Goal: Task Accomplishment & Management: Complete application form

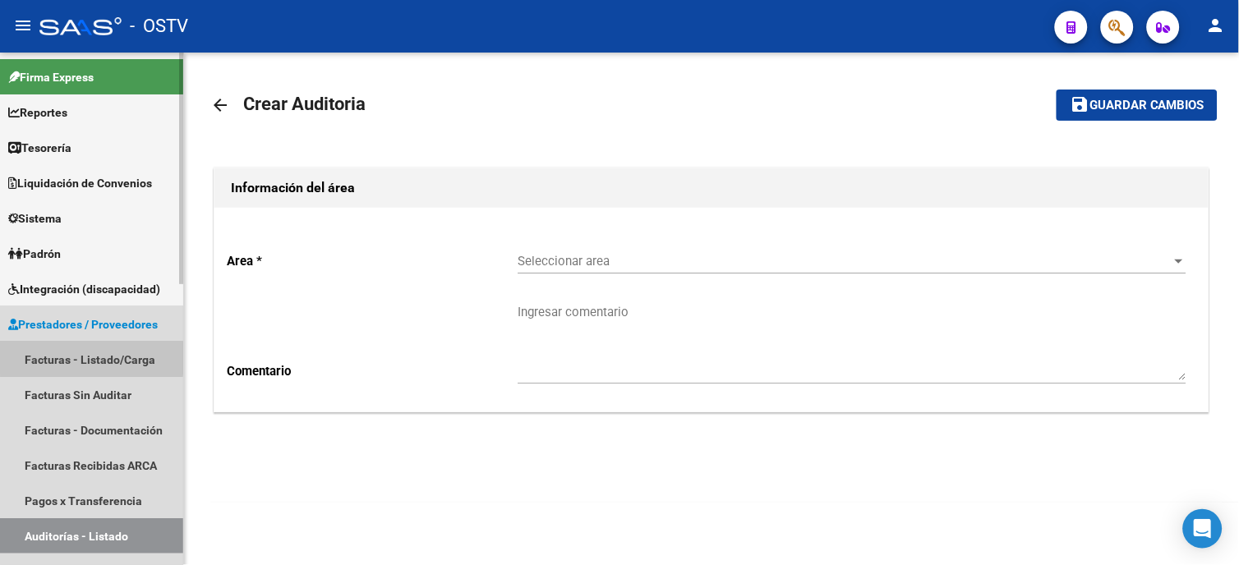
click at [91, 358] on link "Facturas - Listado/Carga" at bounding box center [91, 359] width 183 height 35
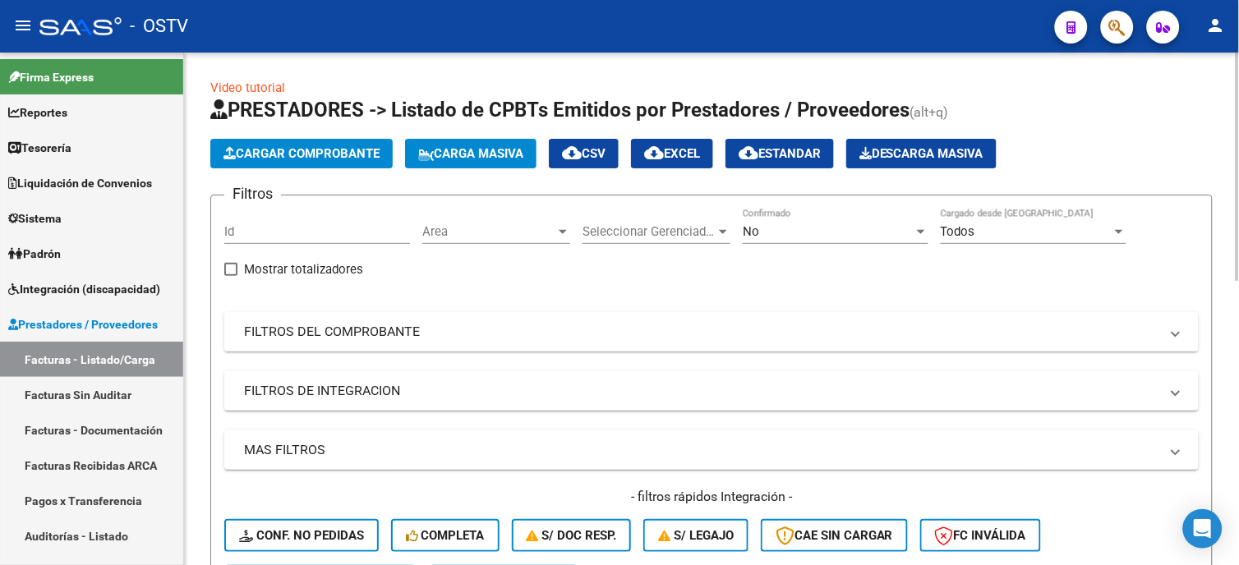
click at [421, 340] on mat-panel-title "FILTROS DEL COMPROBANTE" at bounding box center [701, 332] width 915 height 18
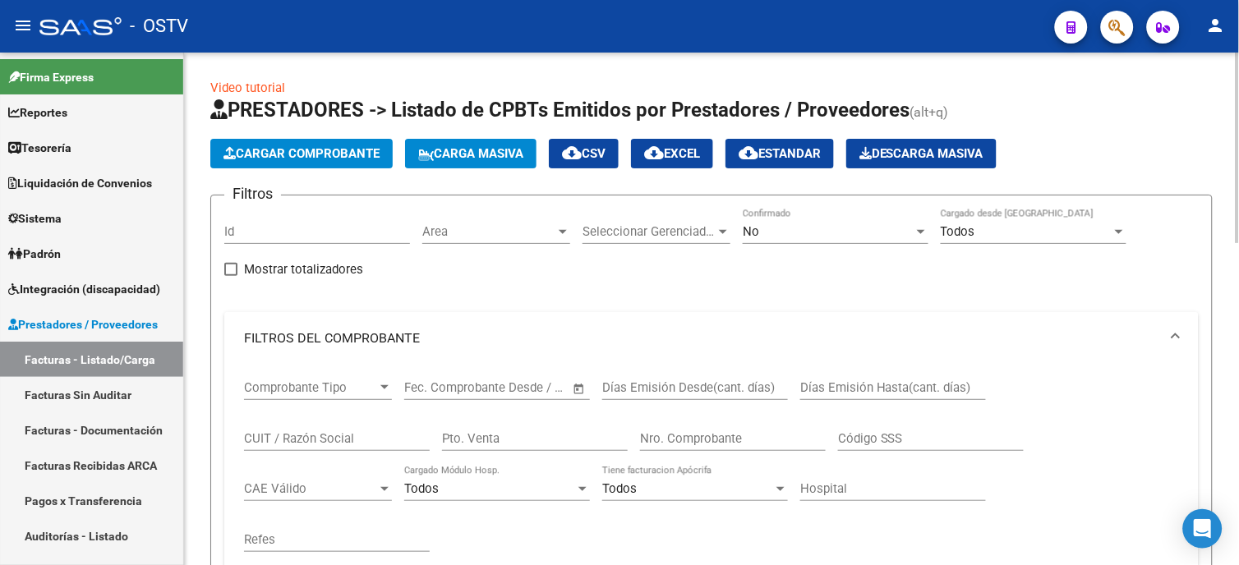
click at [695, 435] on input "Nro. Comprobante" at bounding box center [733, 438] width 186 height 15
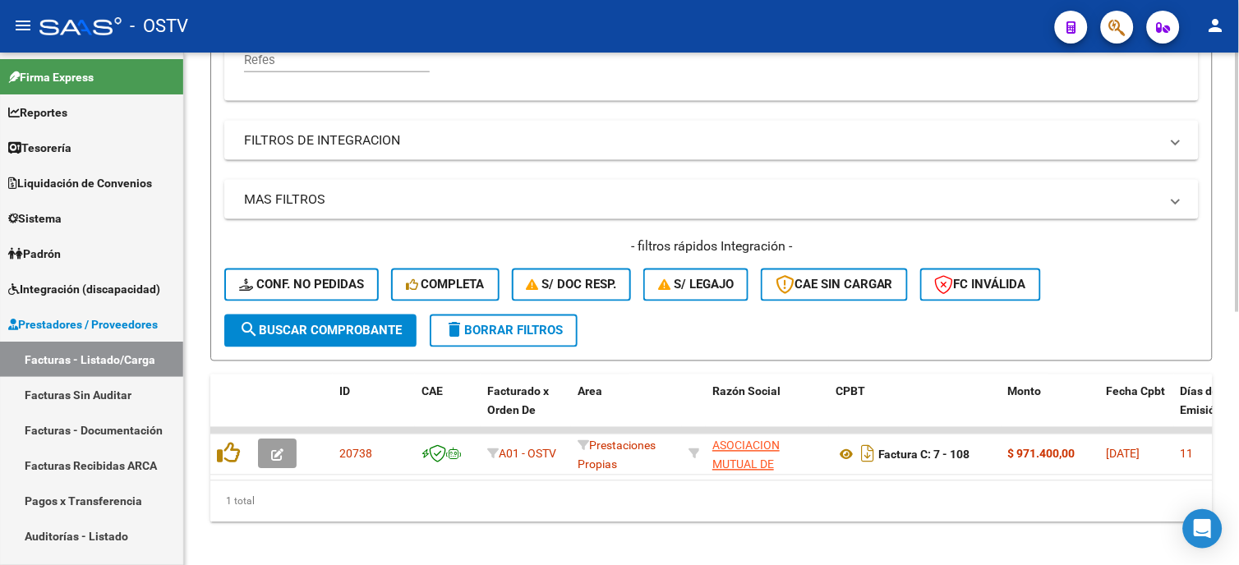
scroll to position [501, 0]
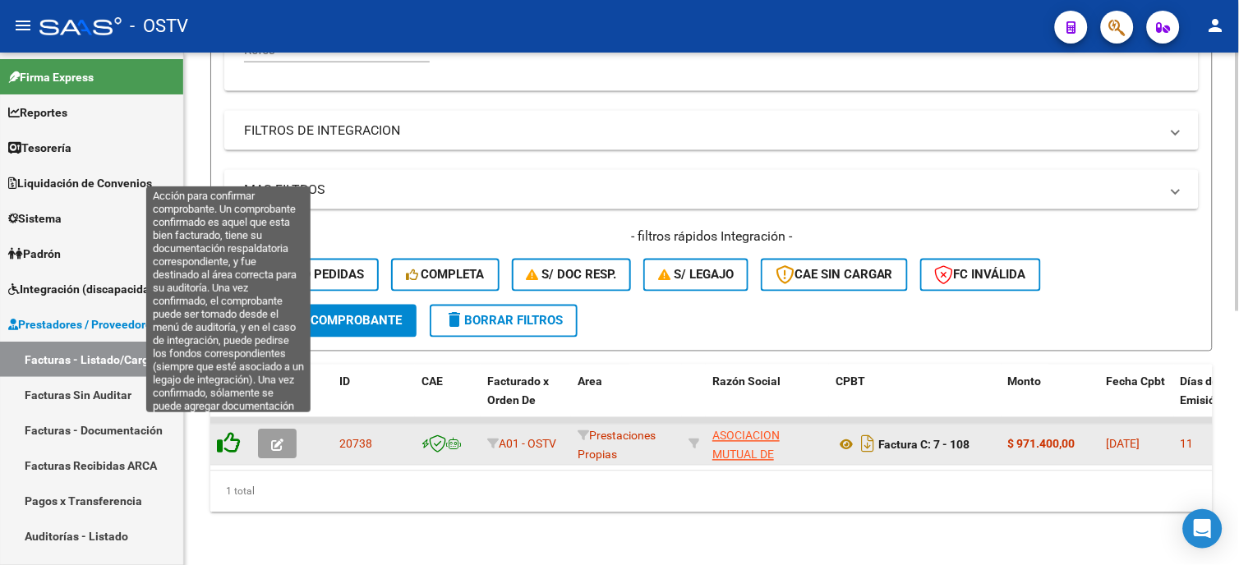
type input "108"
click at [226, 432] on icon at bounding box center [228, 443] width 23 height 23
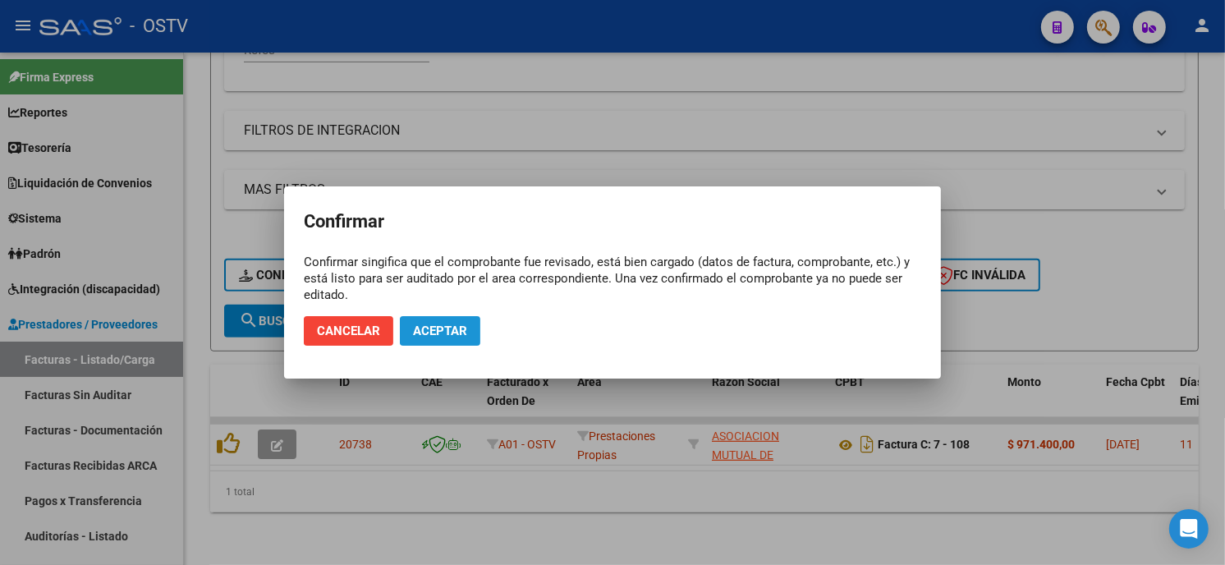
click at [437, 332] on span "Aceptar" at bounding box center [440, 331] width 54 height 15
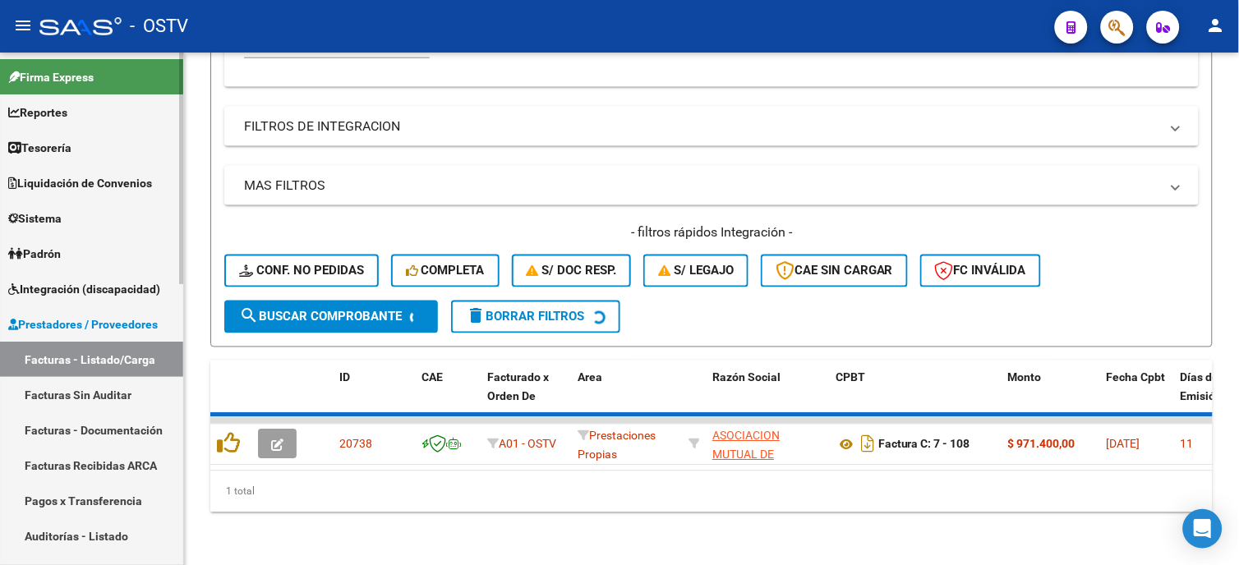
click at [44, 529] on link "Auditorías - Listado" at bounding box center [91, 535] width 183 height 35
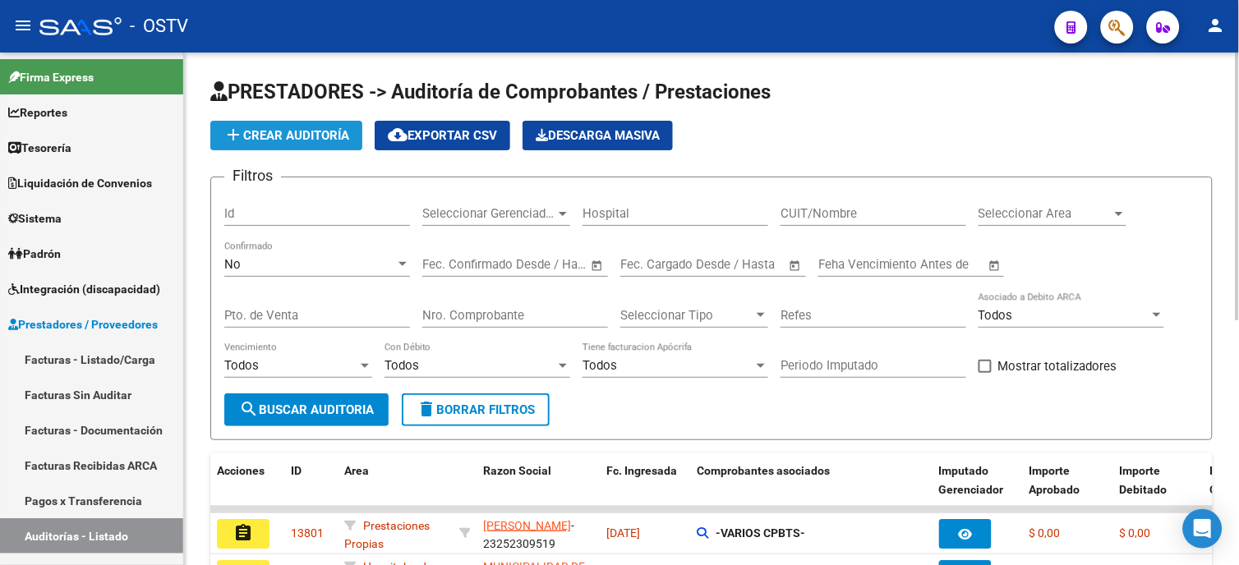
click at [255, 142] on span "add Crear Auditoría" at bounding box center [286, 135] width 126 height 15
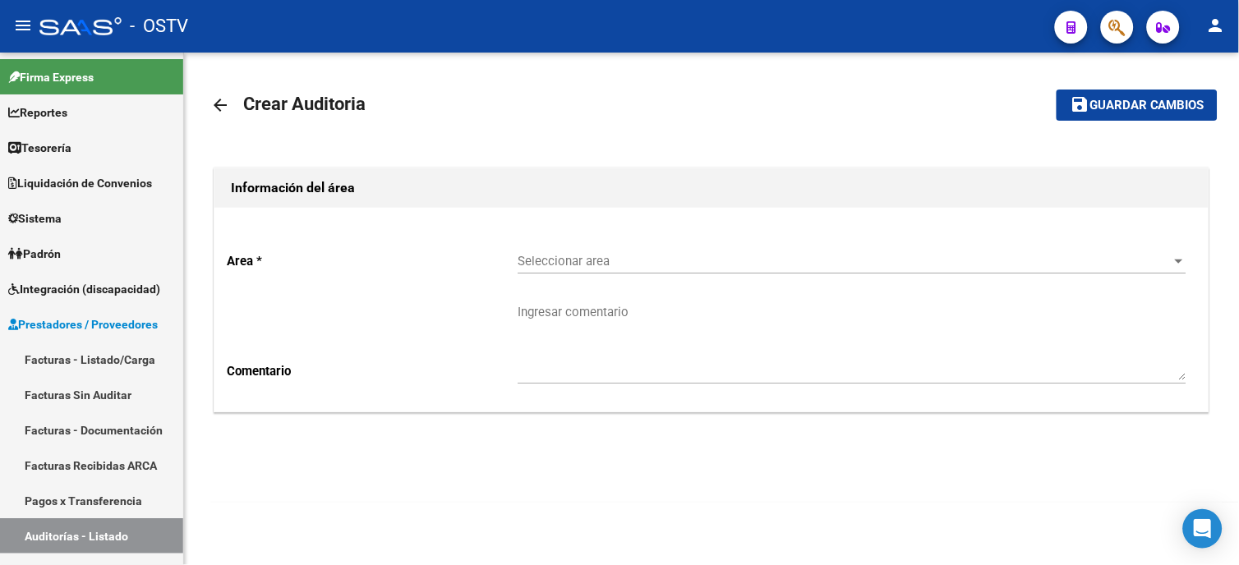
click at [512, 256] on p "Area *" at bounding box center [372, 261] width 291 height 18
click at [526, 260] on span "Seleccionar area" at bounding box center [844, 261] width 654 height 15
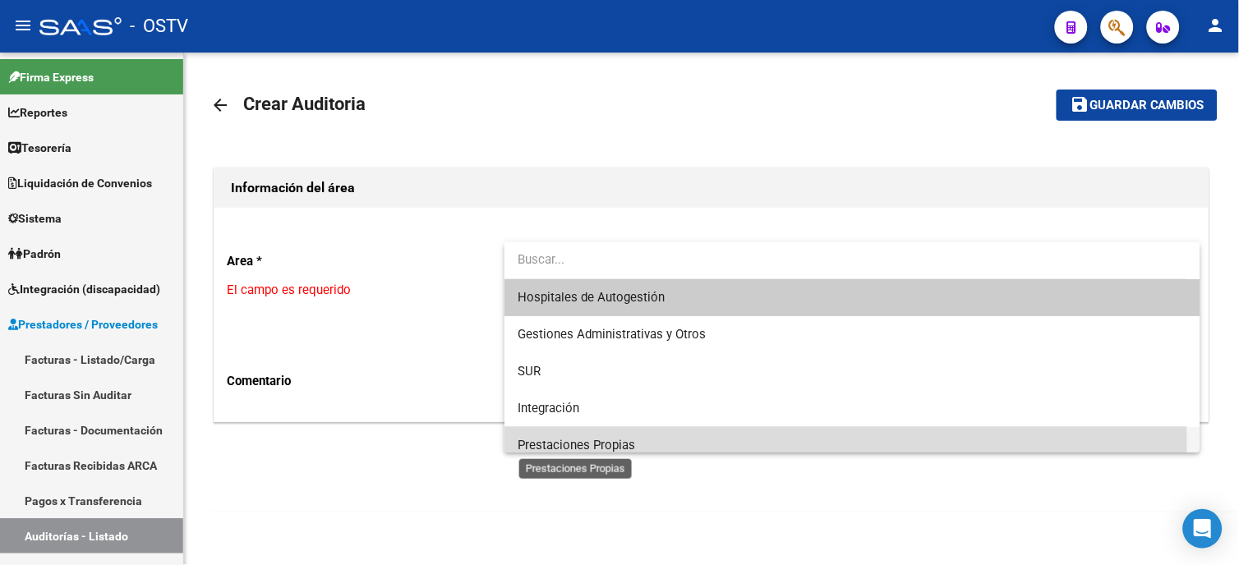
click at [545, 444] on span "Prestaciones Propias" at bounding box center [575, 445] width 117 height 15
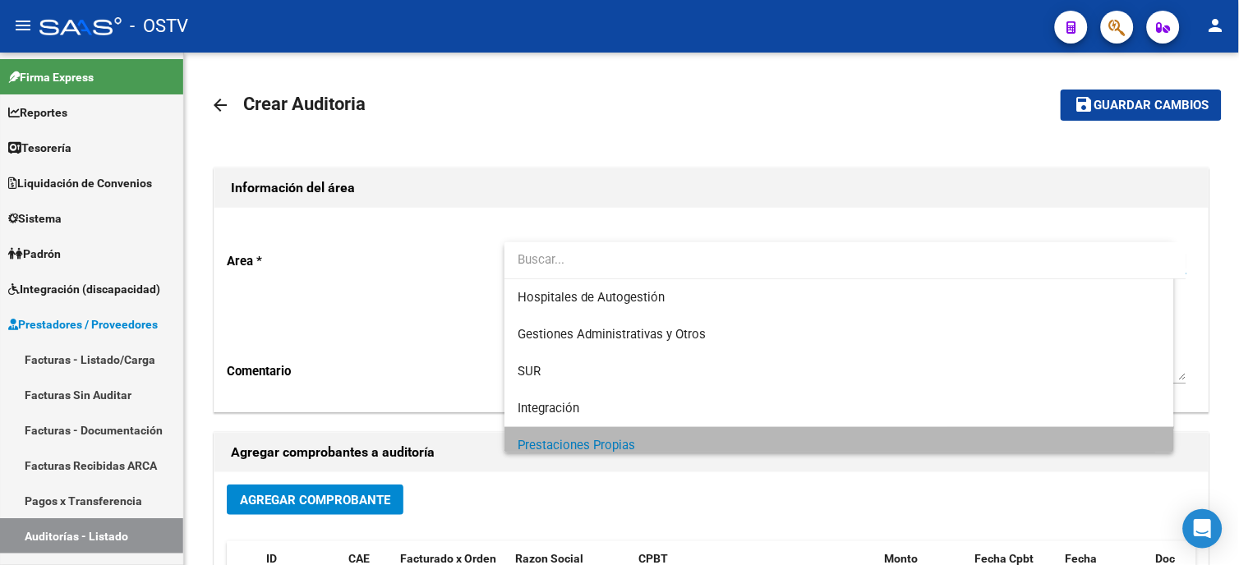
scroll to position [11, 0]
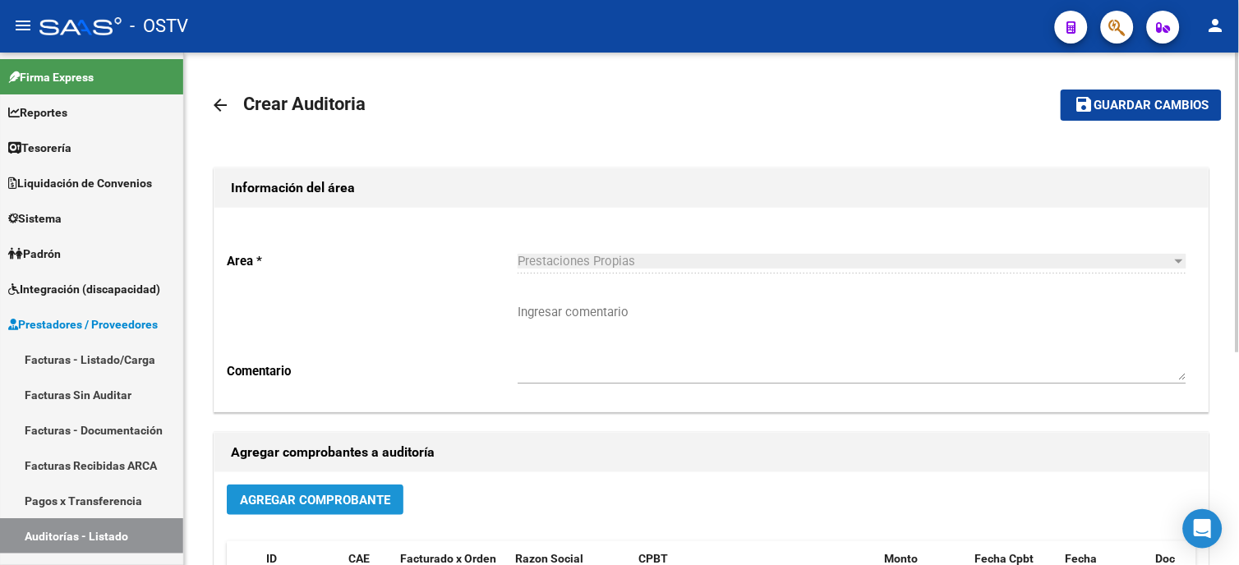
click at [350, 492] on span "Agregar Comprobante" at bounding box center [315, 499] width 150 height 15
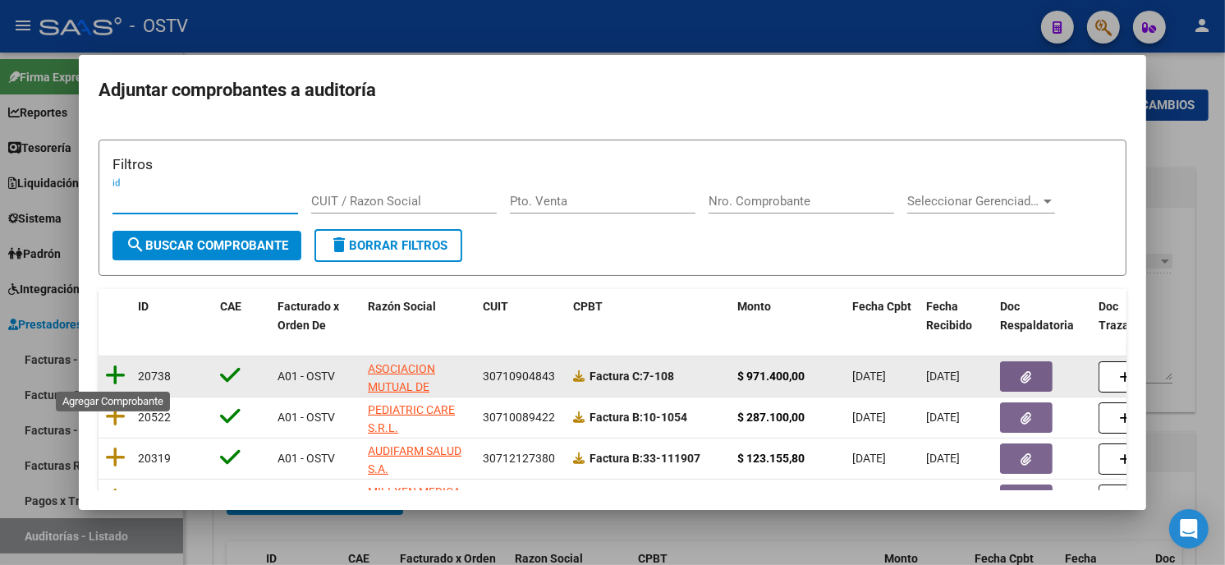
click at [113, 375] on icon at bounding box center [115, 375] width 21 height 23
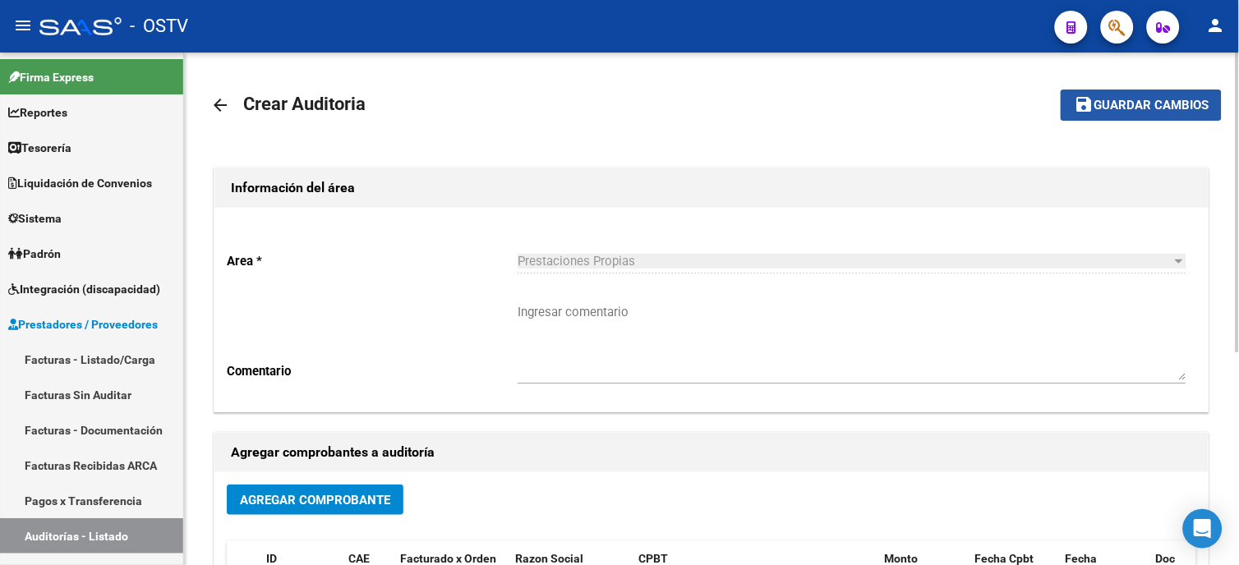
click at [1130, 111] on span "Guardar cambios" at bounding box center [1150, 106] width 115 height 15
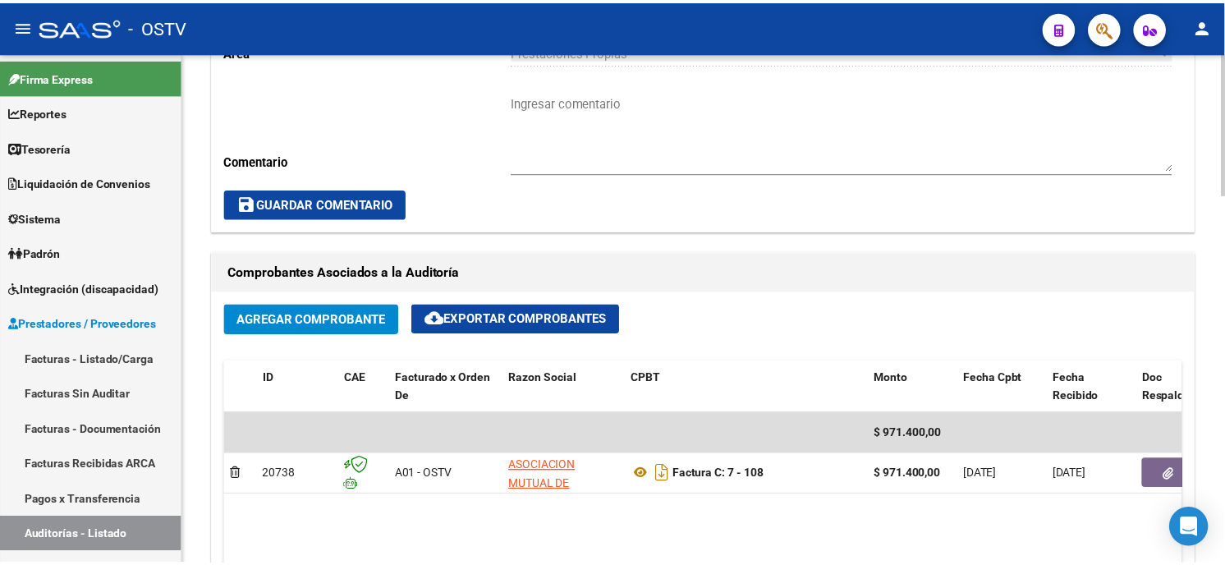
scroll to position [638, 0]
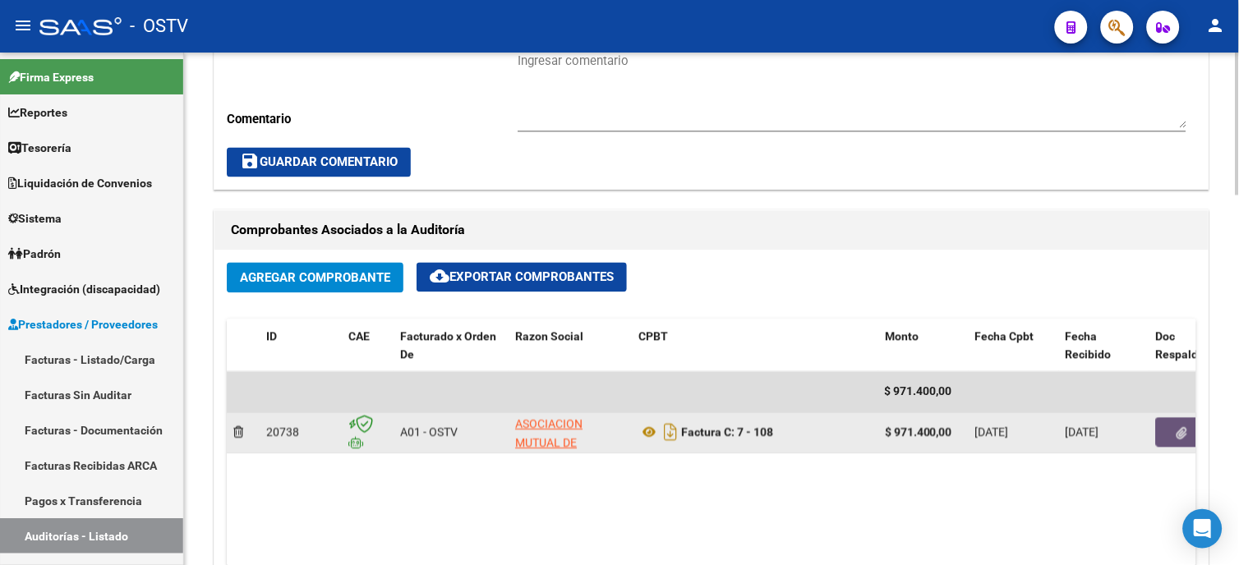
click at [1179, 437] on icon "button" at bounding box center [1182, 434] width 11 height 12
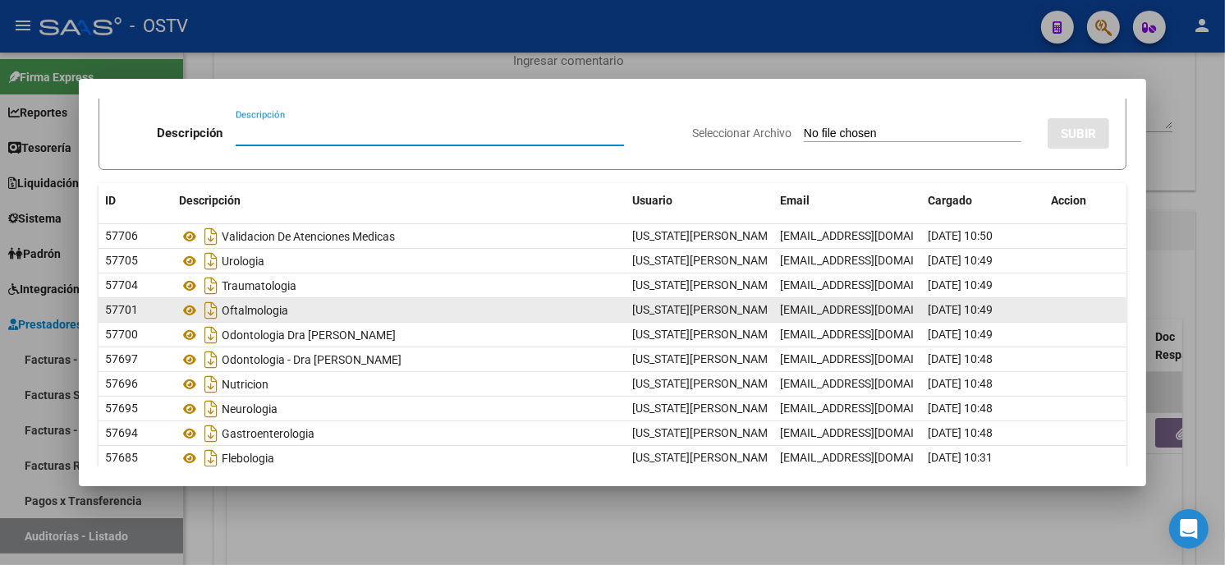
scroll to position [118, 0]
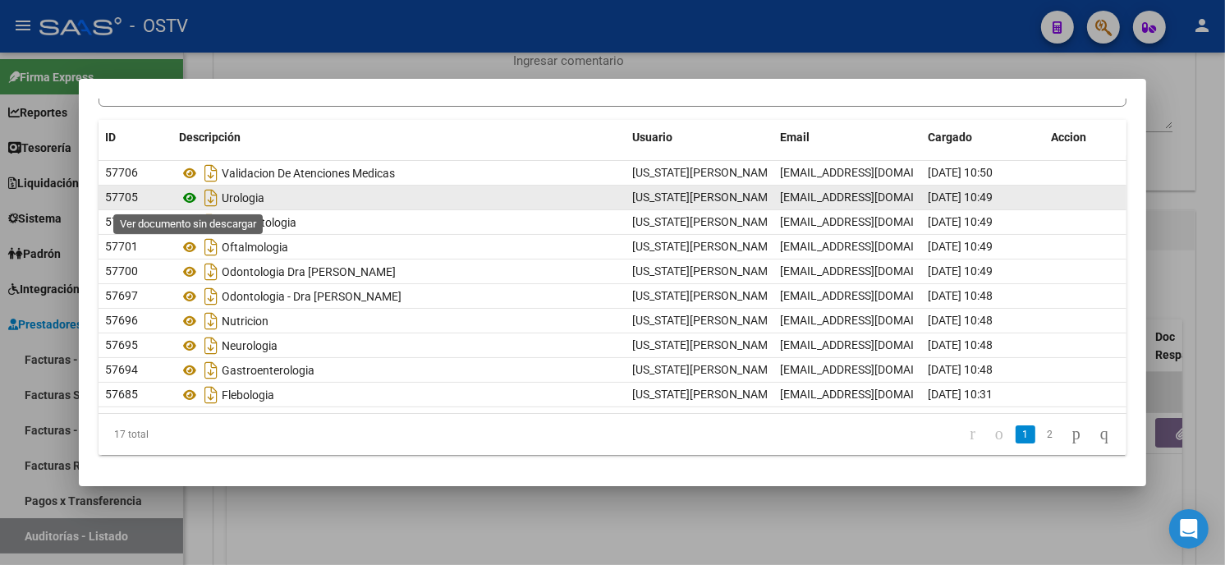
click at [186, 197] on icon at bounding box center [189, 198] width 21 height 20
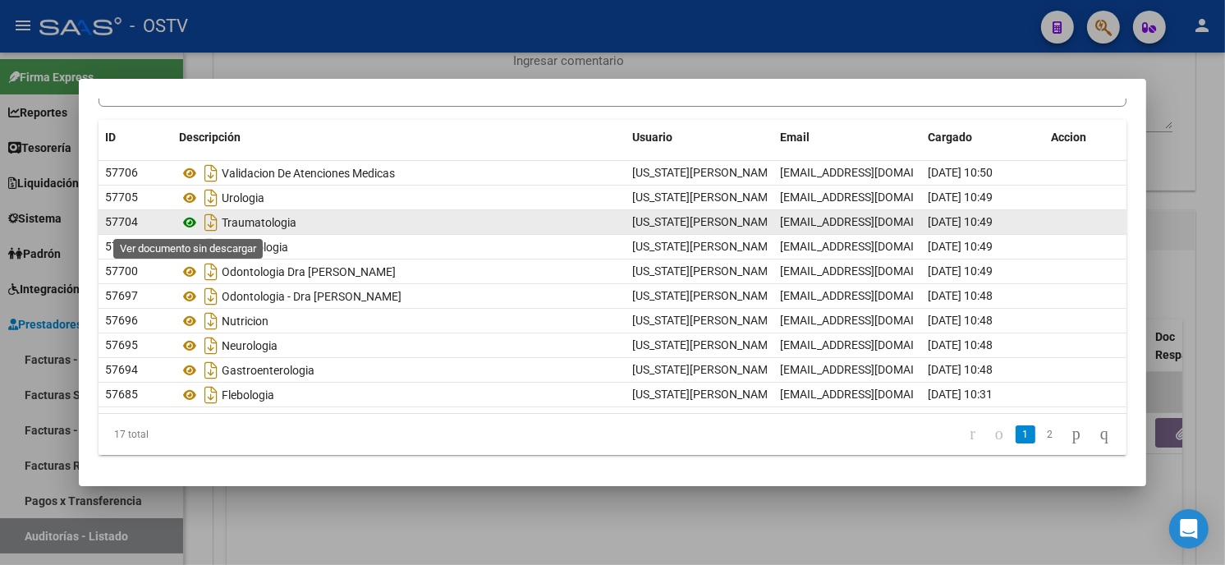
click at [189, 218] on icon at bounding box center [189, 223] width 21 height 20
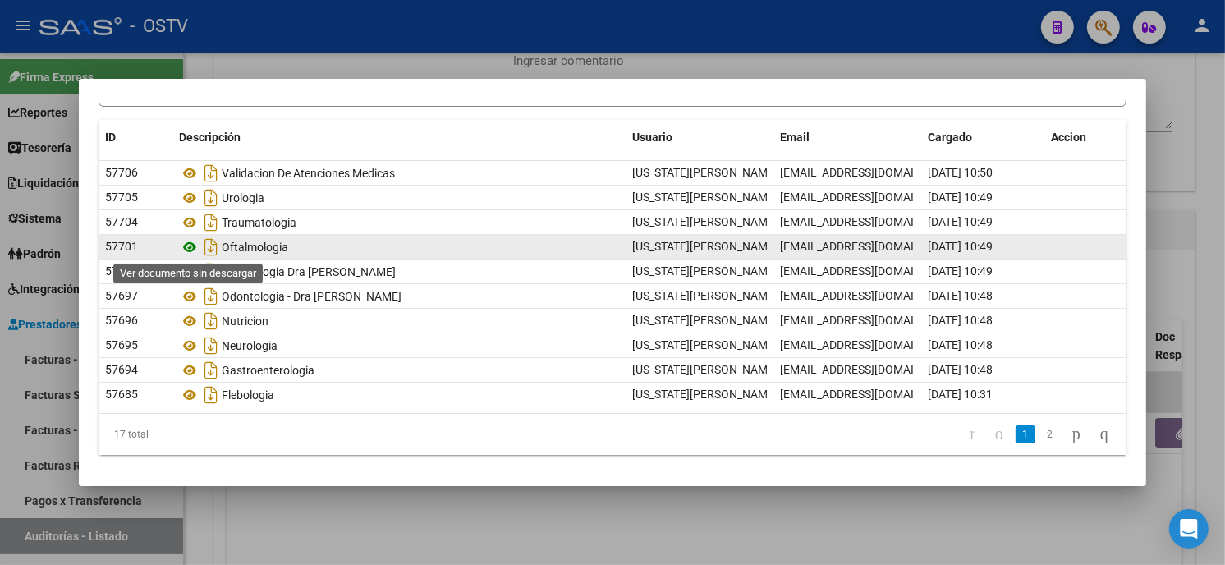
click at [189, 247] on icon at bounding box center [189, 247] width 21 height 20
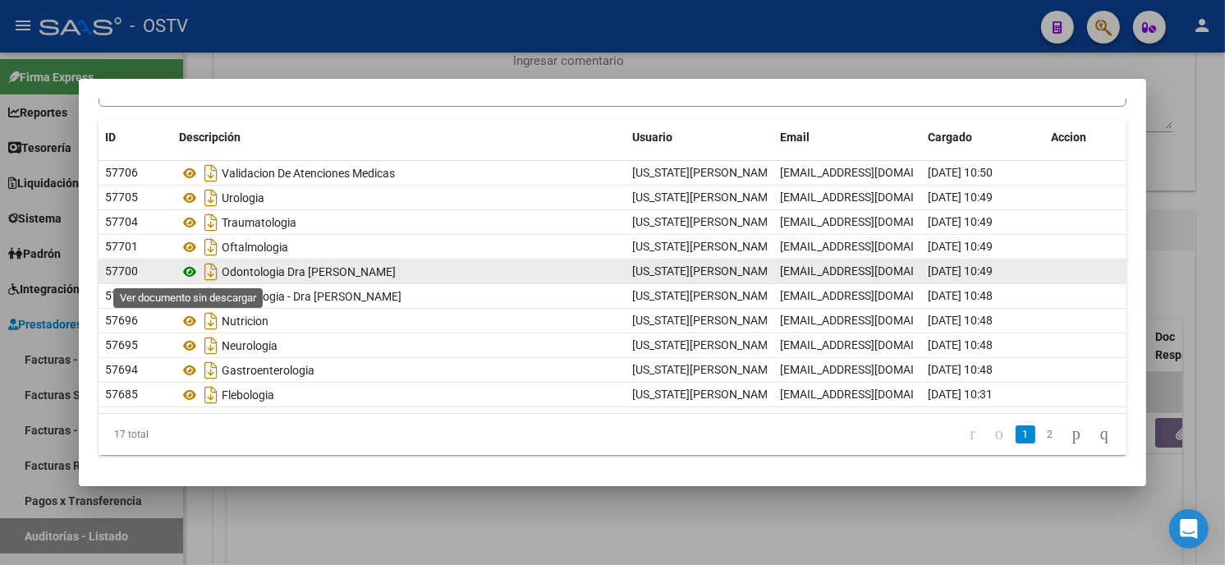
click at [186, 272] on icon at bounding box center [189, 272] width 21 height 20
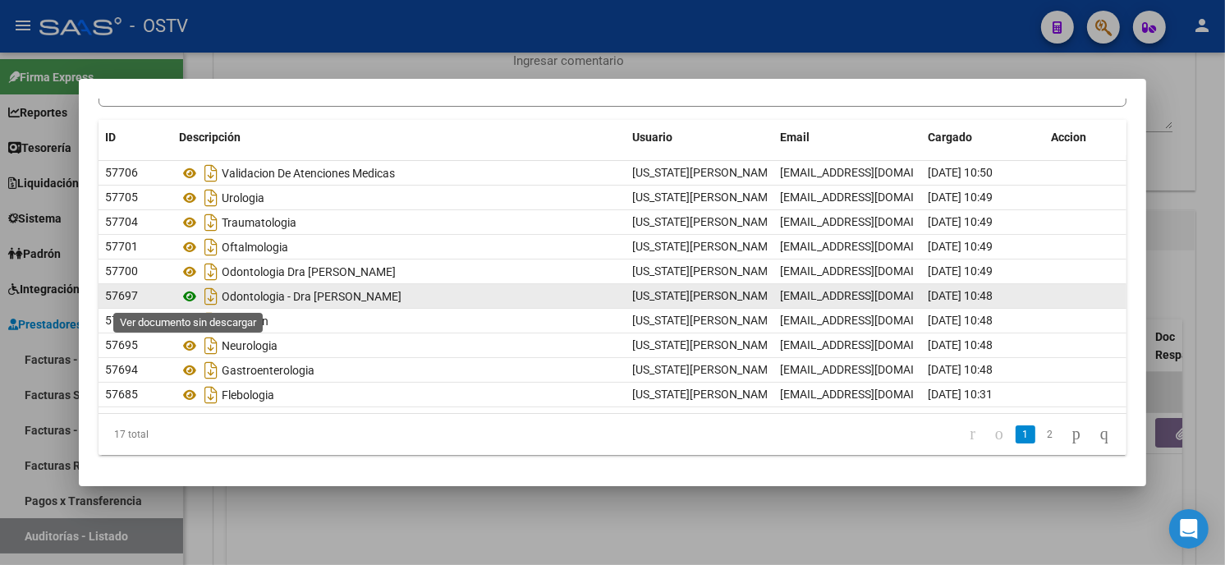
click at [186, 293] on icon at bounding box center [189, 297] width 21 height 20
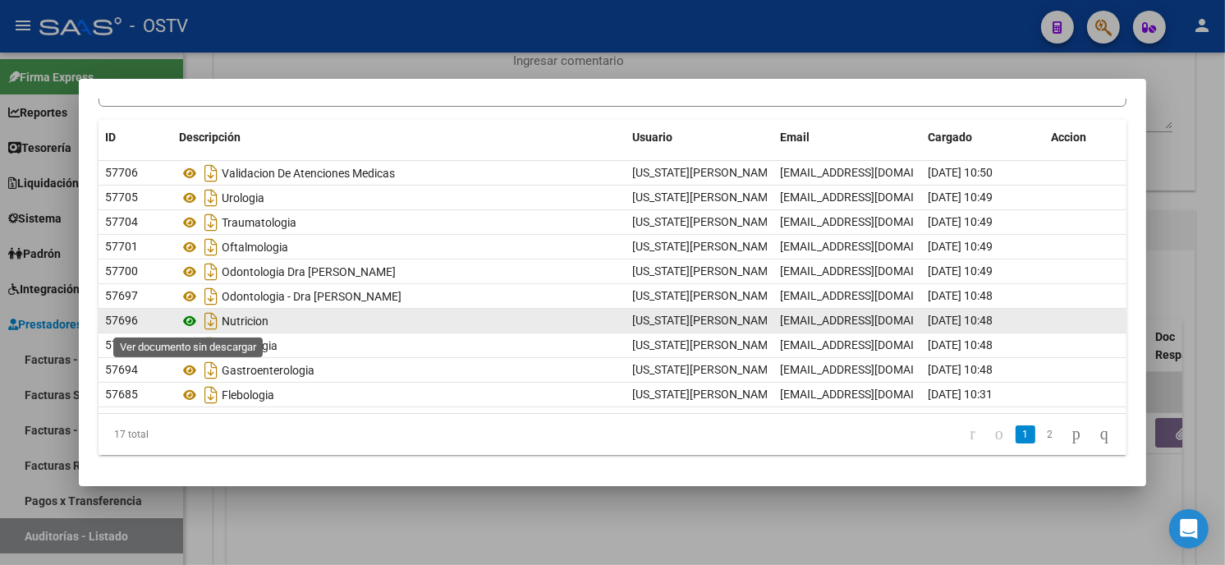
click at [192, 319] on icon at bounding box center [189, 321] width 21 height 20
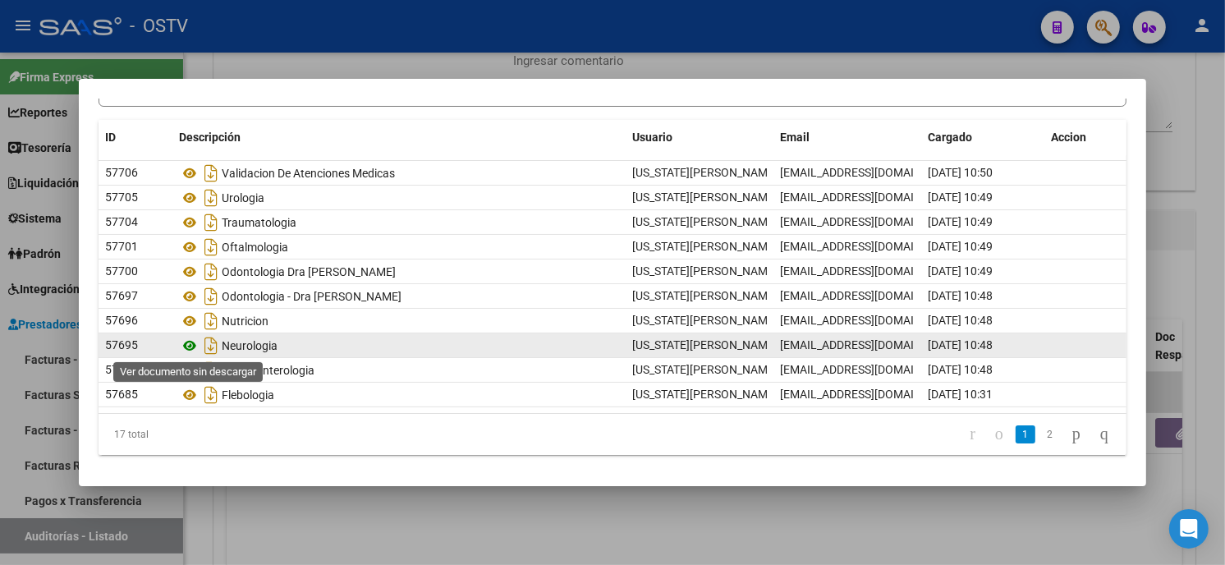
click at [186, 345] on icon at bounding box center [189, 346] width 21 height 20
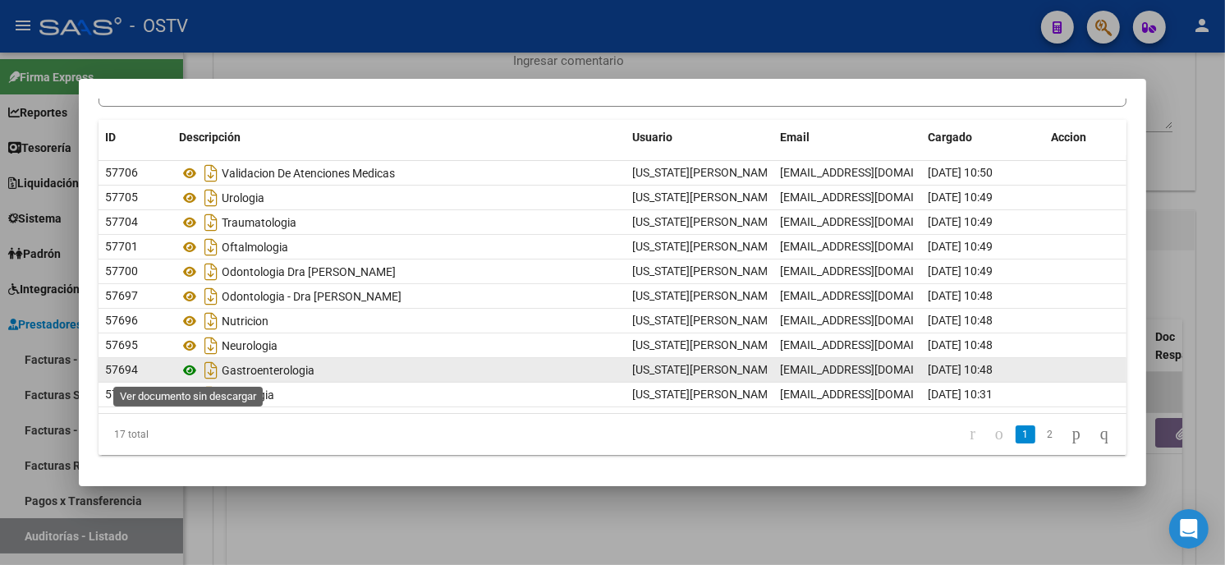
click at [187, 366] on icon at bounding box center [189, 371] width 21 height 20
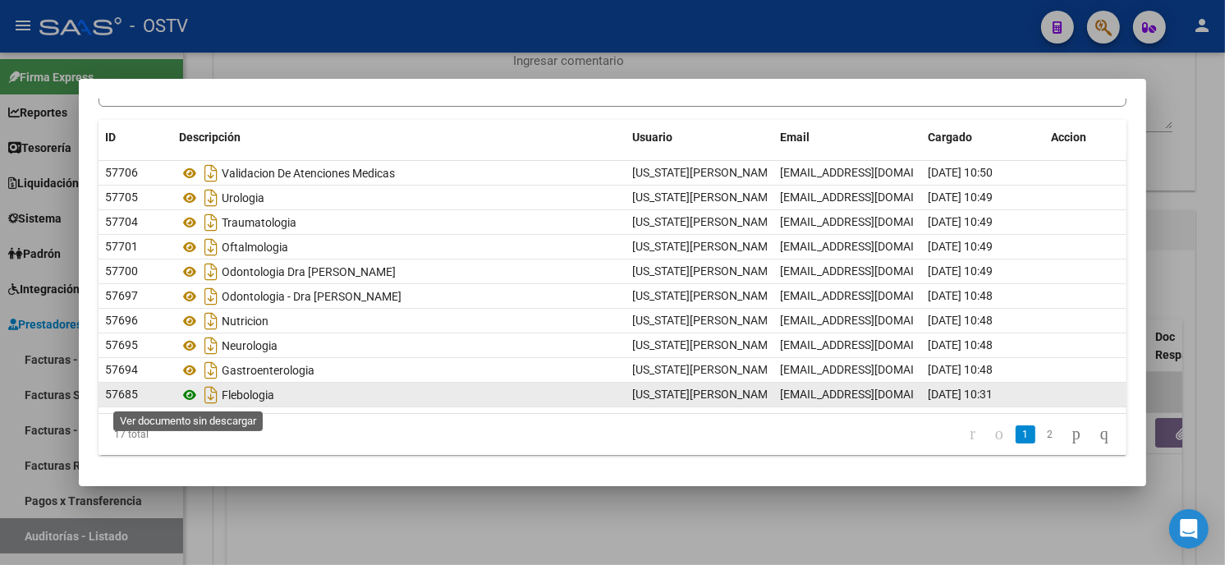
click at [191, 396] on icon at bounding box center [189, 395] width 21 height 20
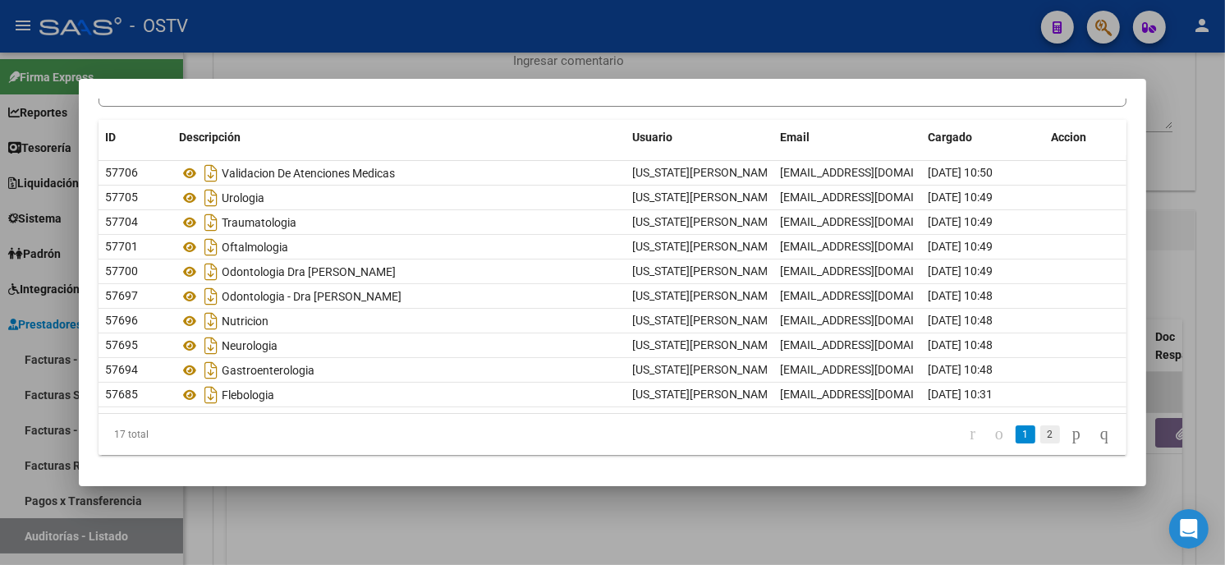
drag, startPoint x: 1021, startPoint y: 432, endPoint x: 844, endPoint y: 395, distance: 181.2
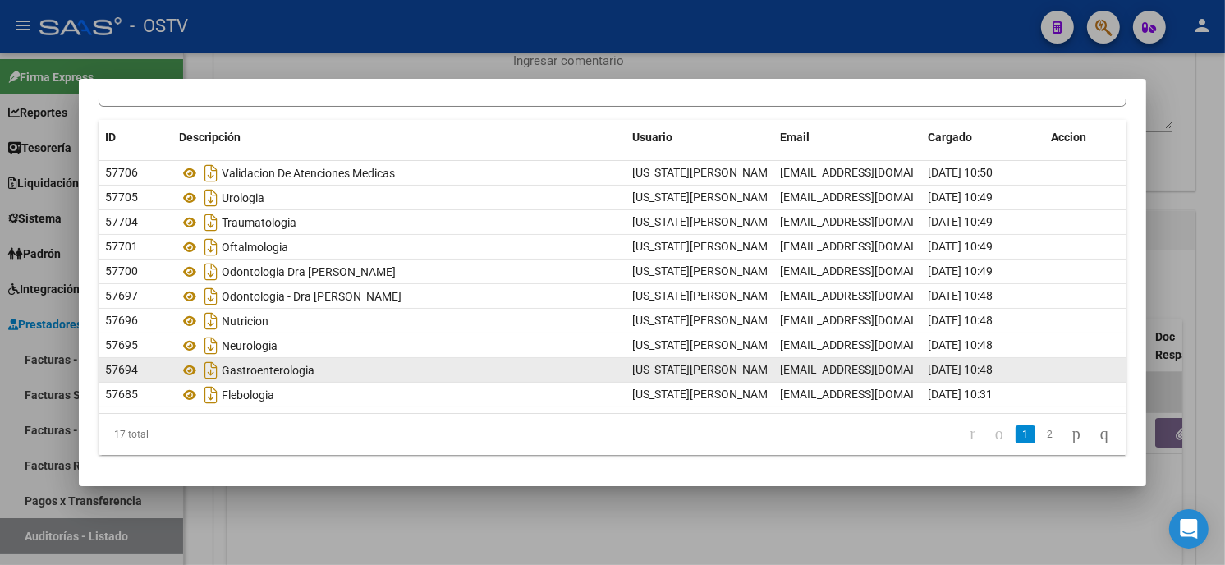
click at [1041, 432] on link "2" at bounding box center [1051, 434] width 20 height 18
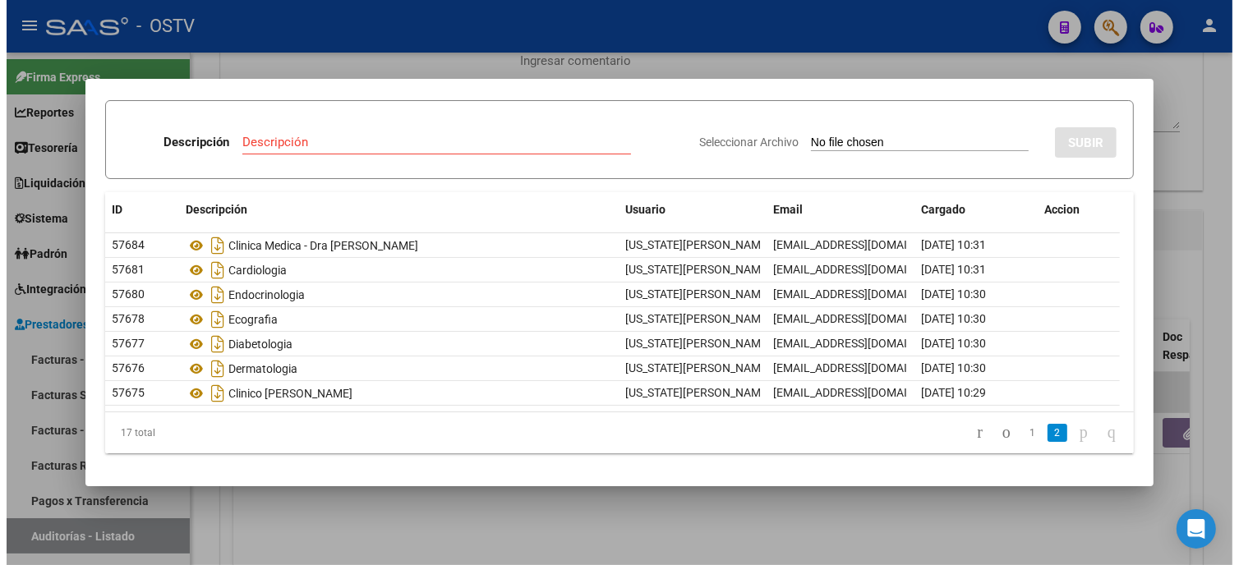
scroll to position [44, 0]
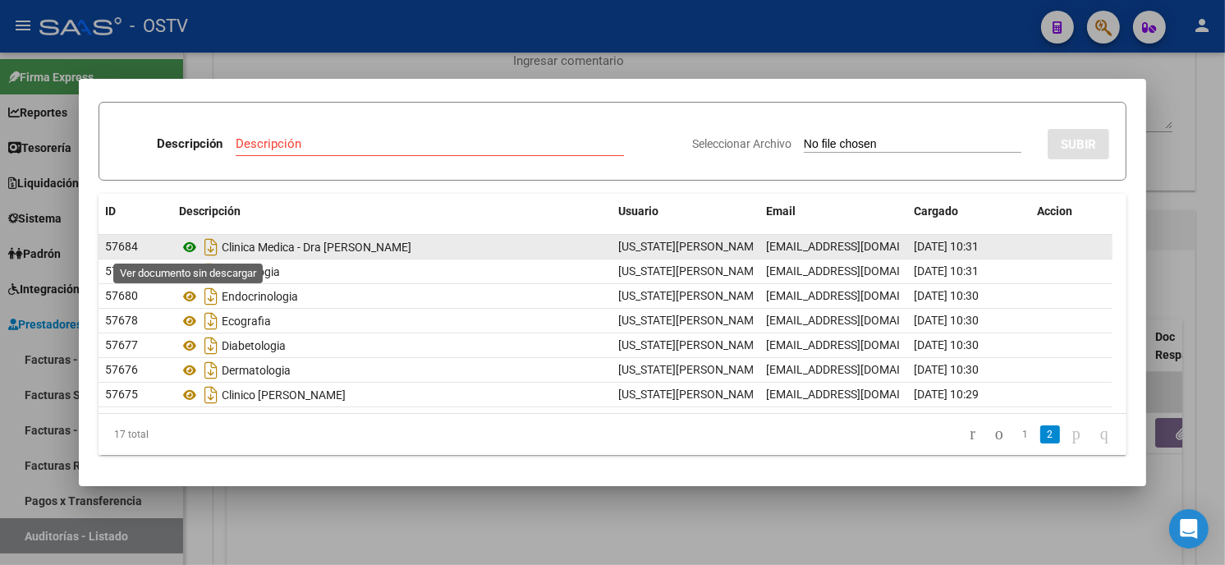
click at [186, 246] on icon at bounding box center [189, 247] width 21 height 20
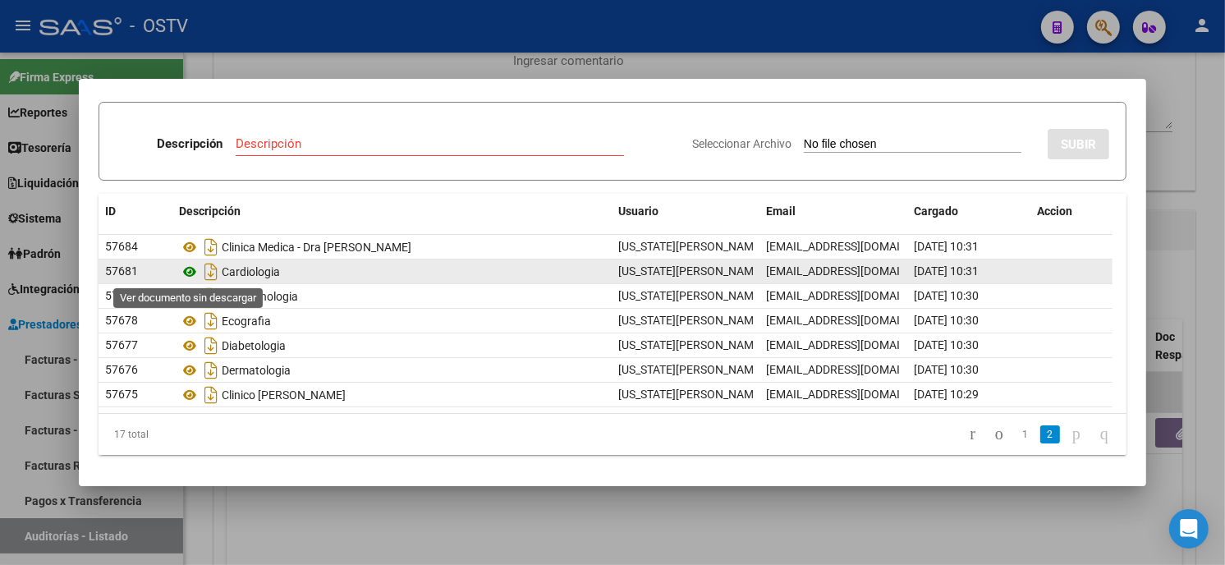
click at [187, 271] on icon at bounding box center [189, 272] width 21 height 20
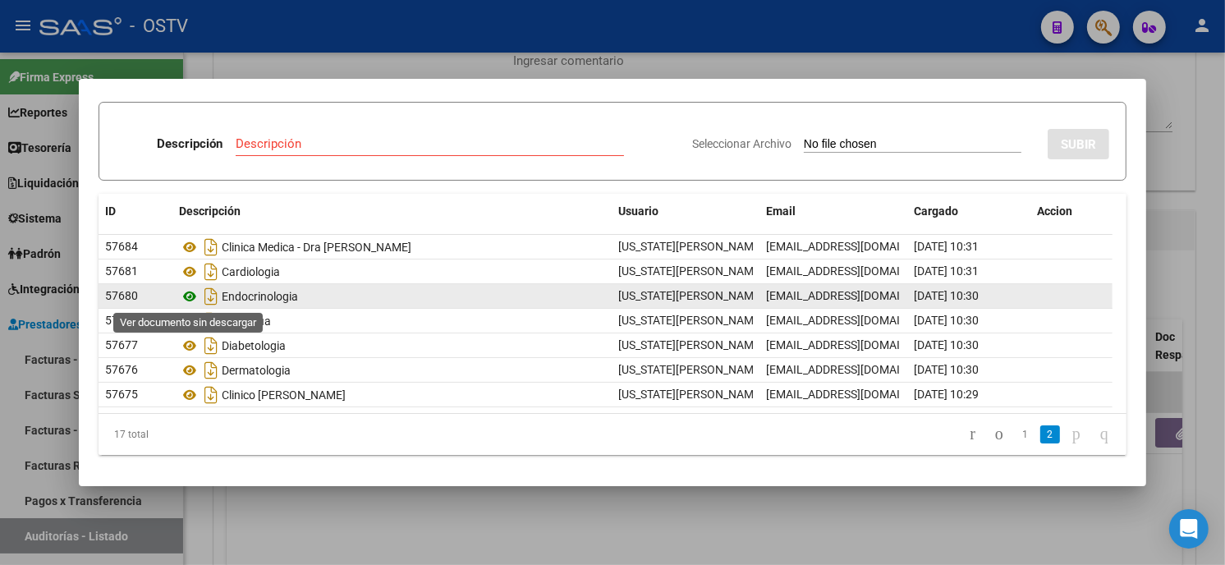
click at [186, 294] on icon at bounding box center [189, 297] width 21 height 20
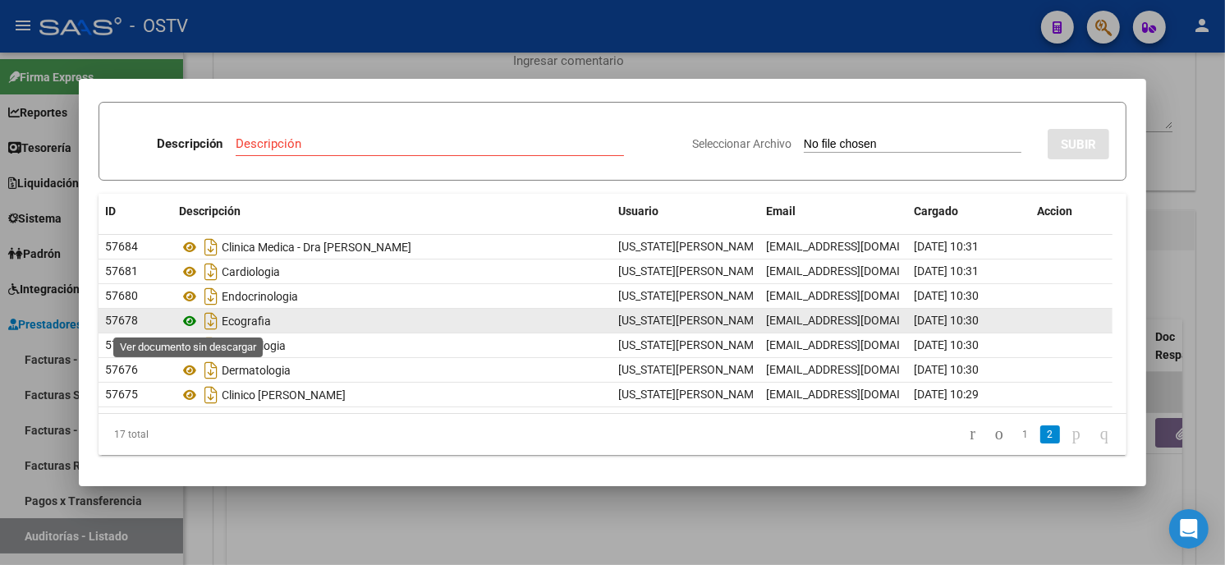
click at [186, 319] on icon at bounding box center [189, 321] width 21 height 20
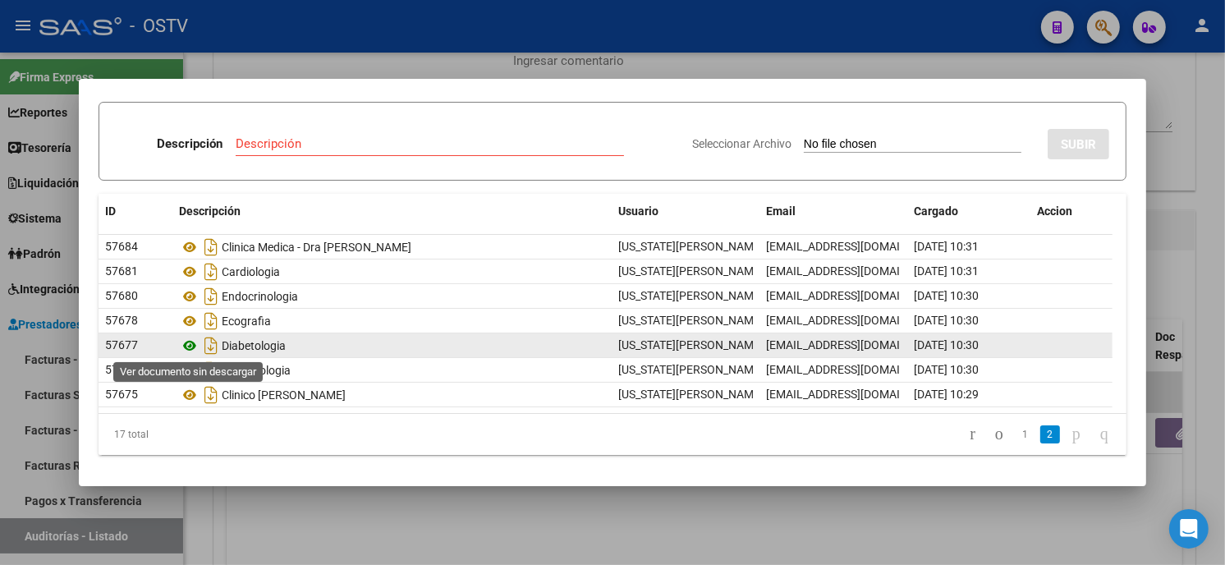
click at [191, 343] on icon at bounding box center [189, 346] width 21 height 20
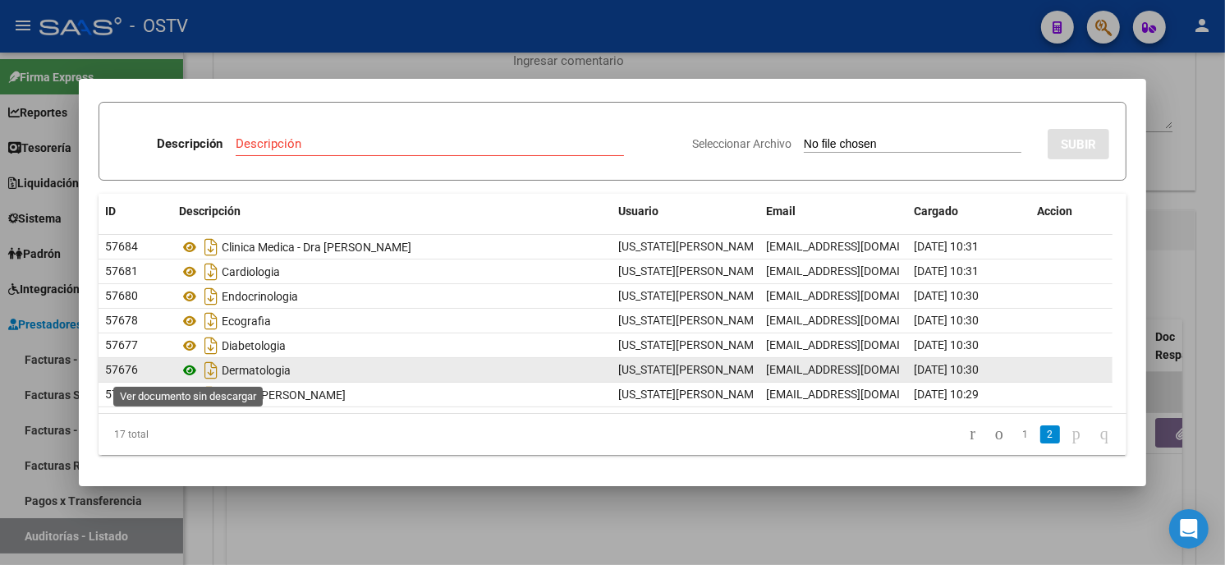
click at [190, 368] on icon at bounding box center [189, 371] width 21 height 20
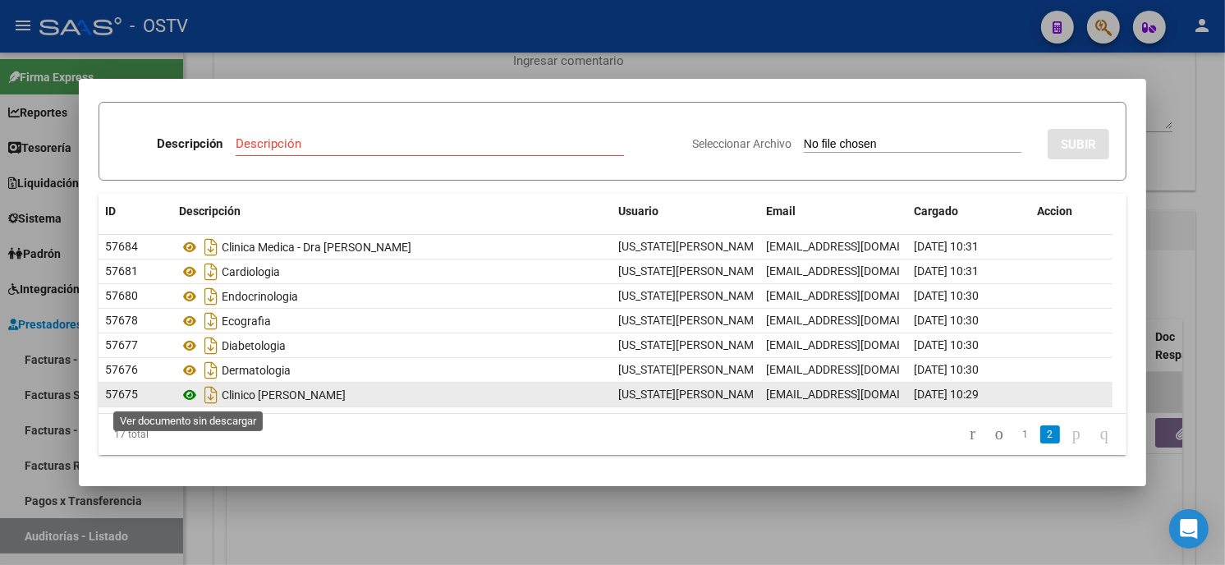
click at [191, 390] on icon at bounding box center [189, 395] width 21 height 20
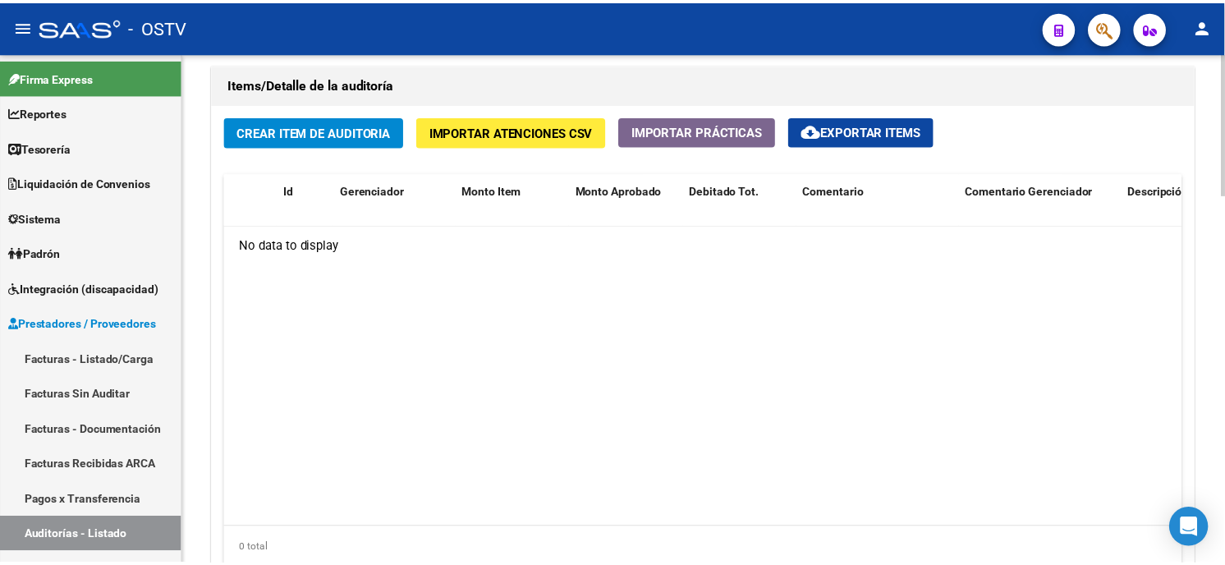
scroll to position [1095, 0]
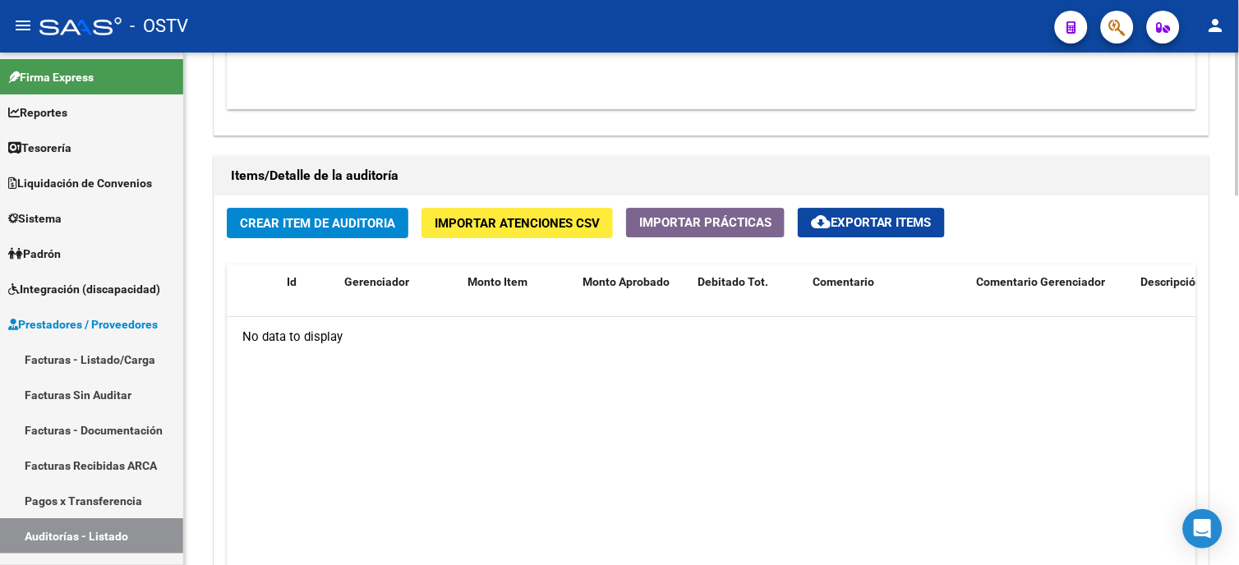
click at [275, 223] on span "Crear Item de Auditoria" at bounding box center [317, 223] width 155 height 15
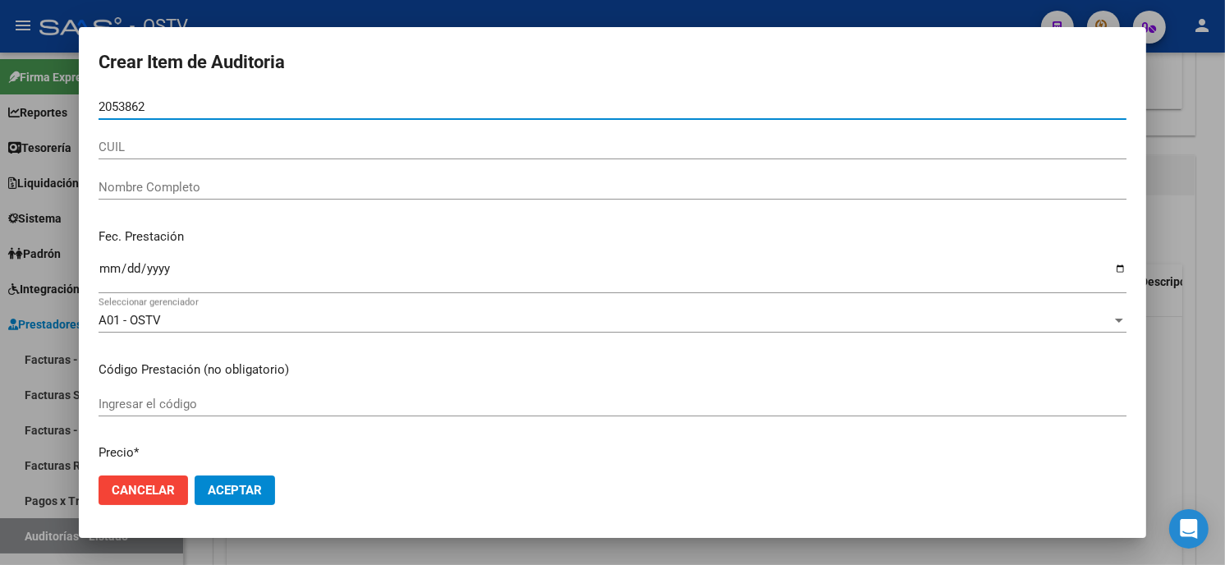
type input "20538629"
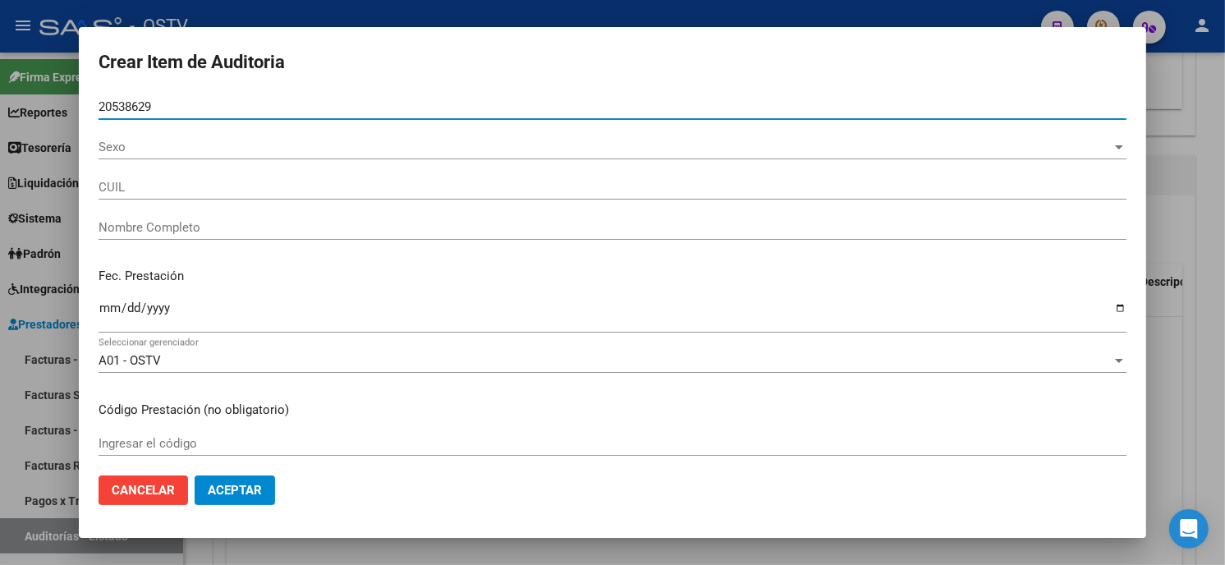
type input "27205386292"
type input "TEITELBOIM DIANA"
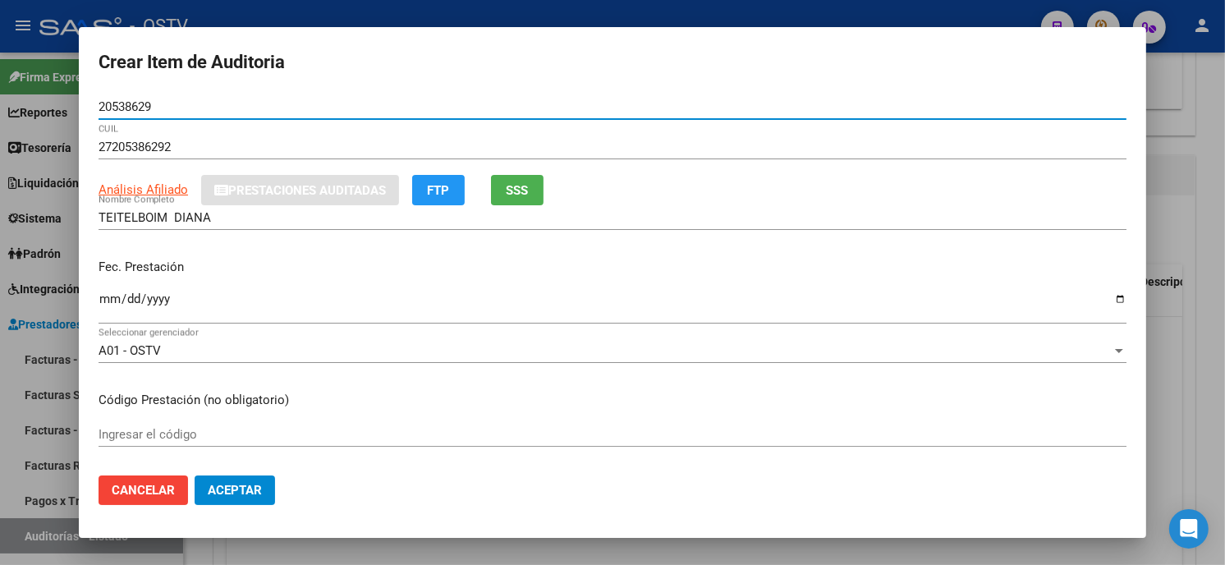
type input "20538629"
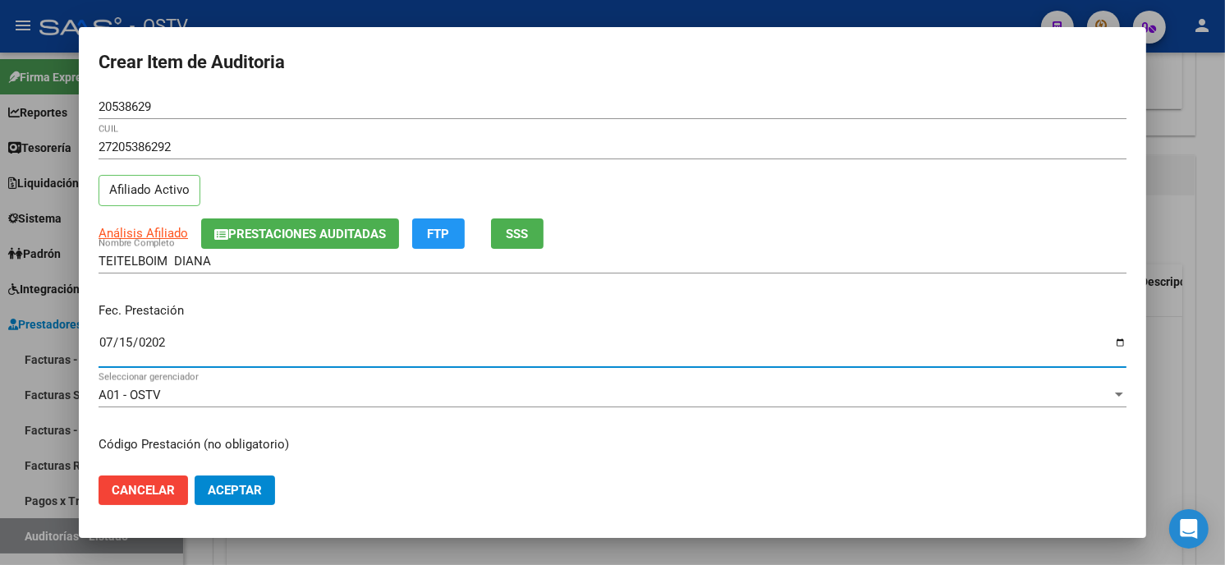
type input "[DATE]"
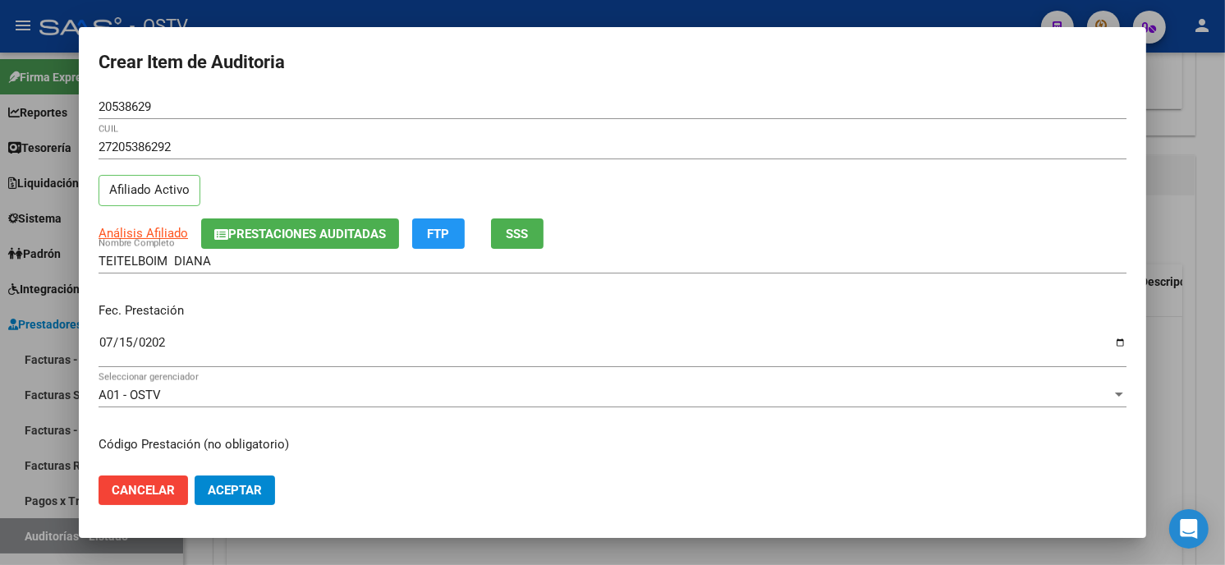
scroll to position [200, 0]
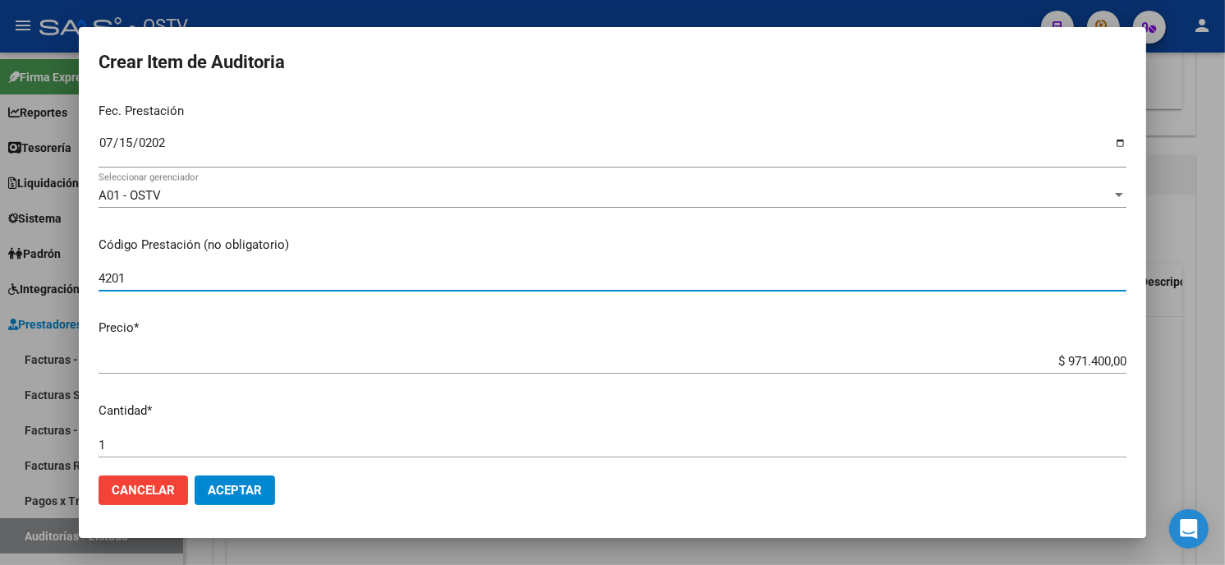
type input "420101 Clínica médica"
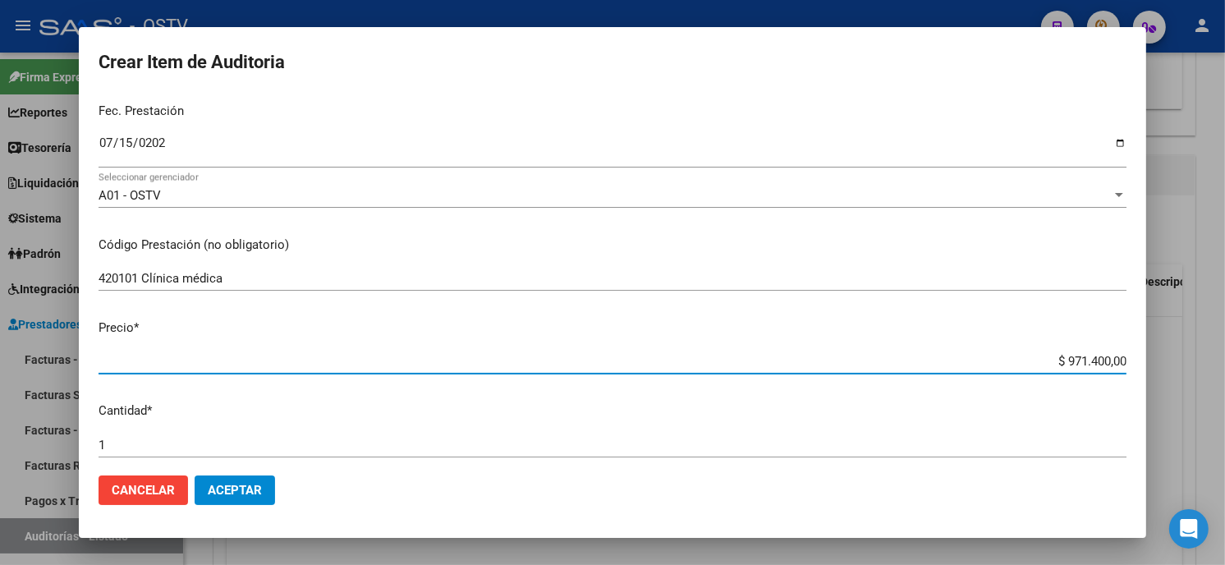
type input "$ 0,01"
type input "$ 0,11"
type input "$ 1,14"
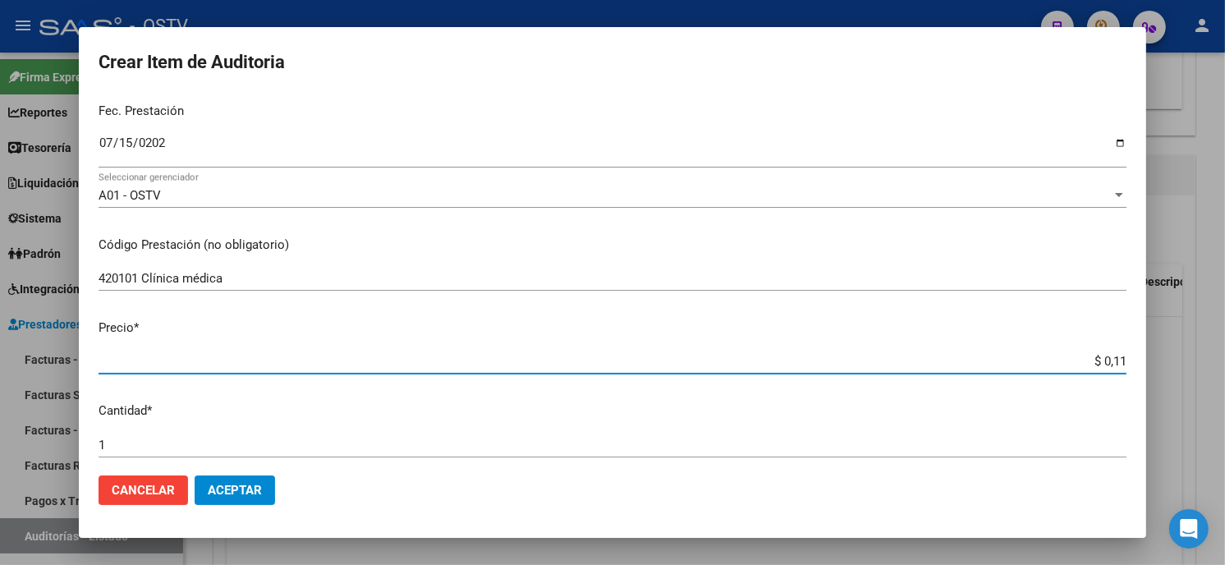
type input "$ 1,14"
type input "$ 11,40"
type input "$ 114,00"
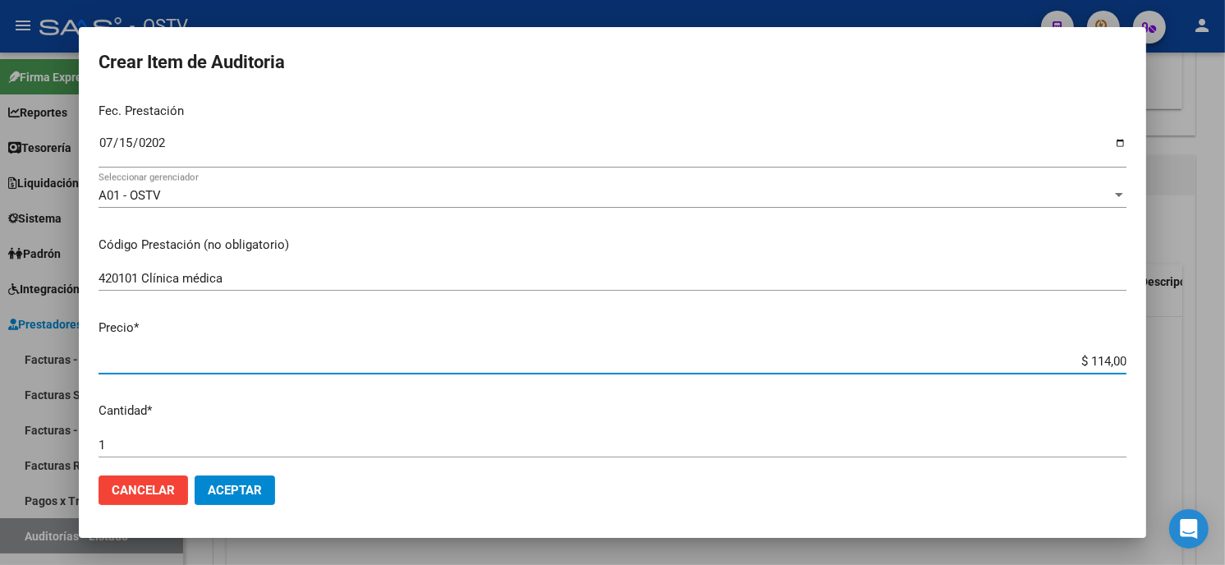
type input "$ 1.140,00"
type input "$ 11.400,00"
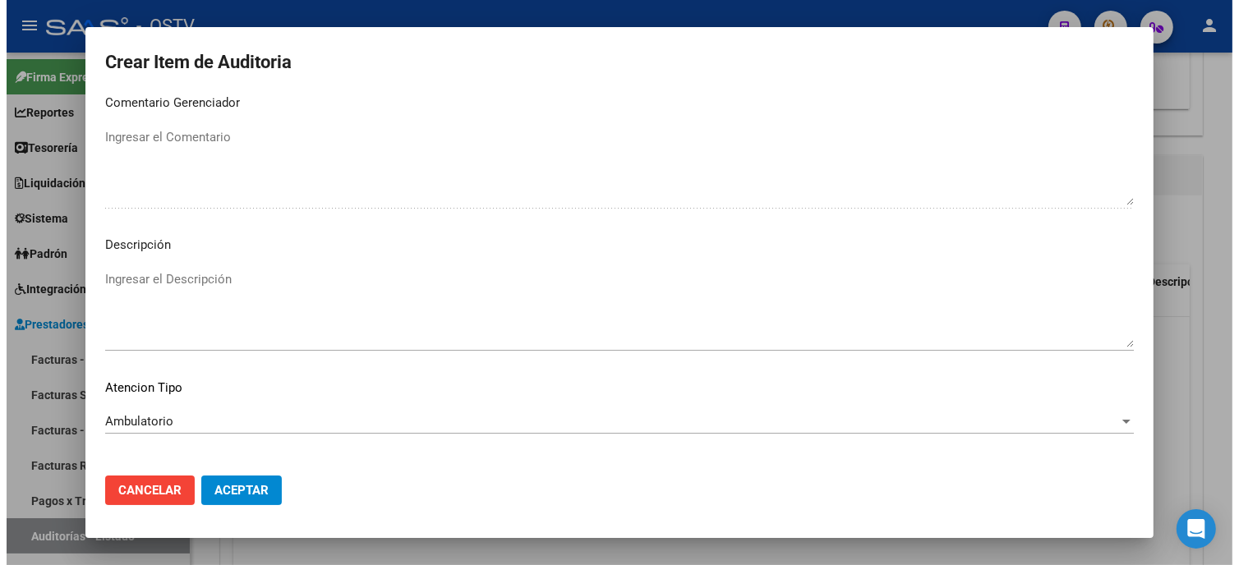
scroll to position [969, 0]
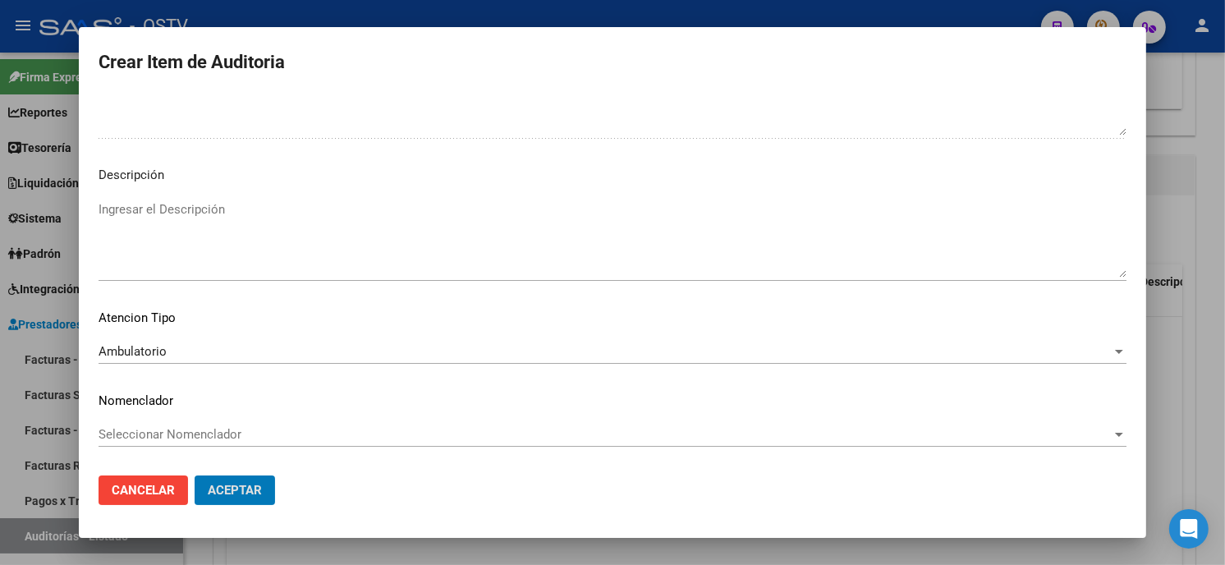
click at [195, 476] on button "Aceptar" at bounding box center [235, 491] width 80 height 30
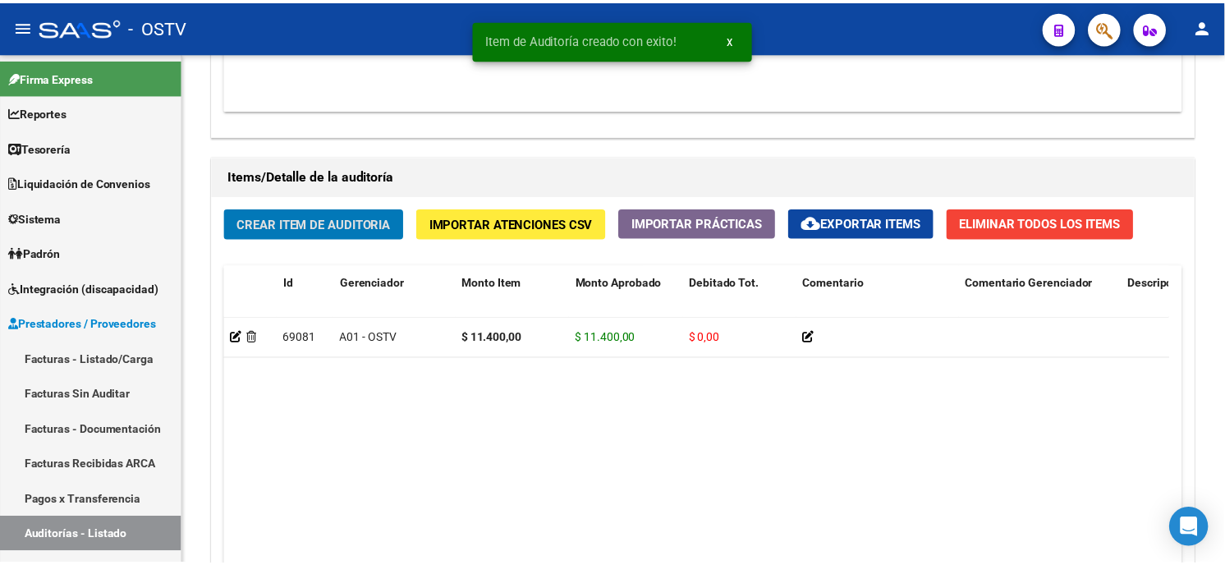
scroll to position [1096, 0]
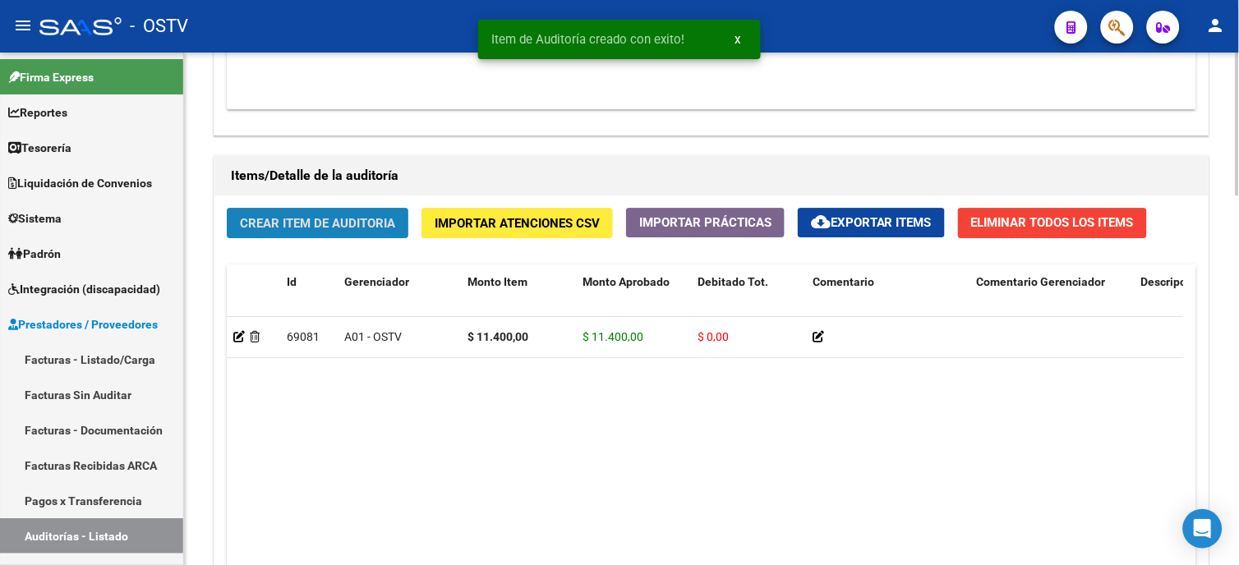
click at [283, 231] on span "Crear Item de Auditoria" at bounding box center [317, 223] width 155 height 15
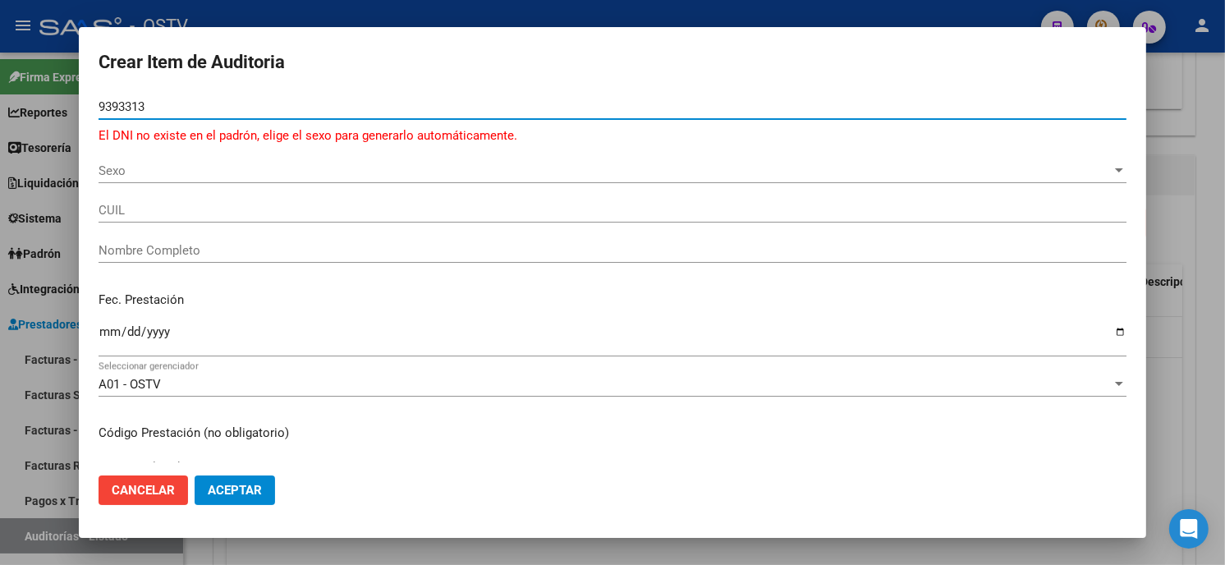
type input "93933137"
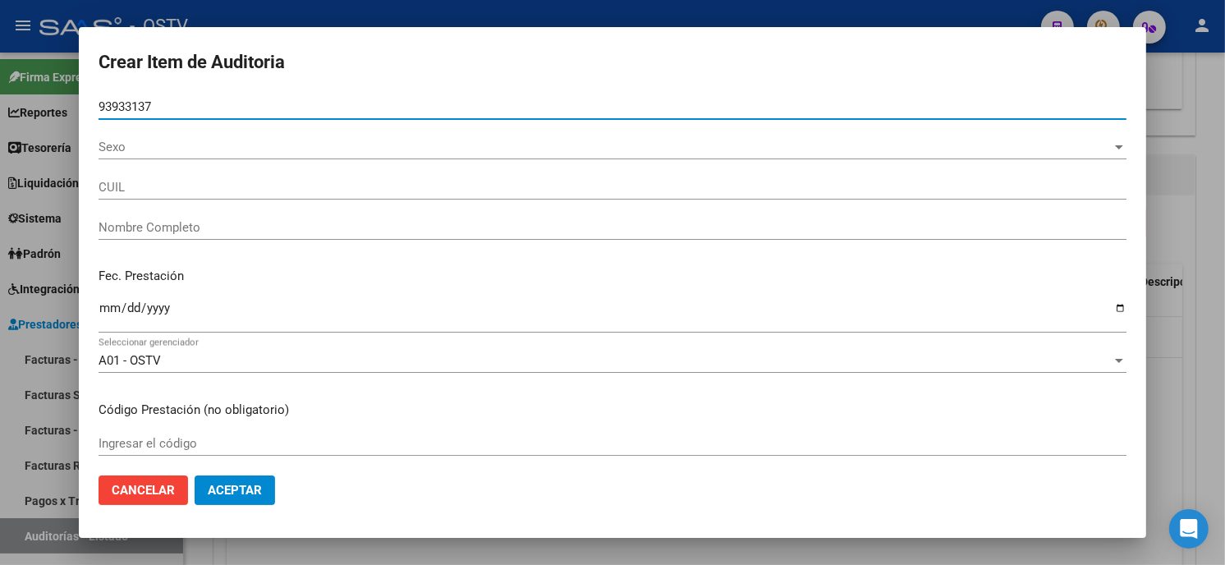
type input "27939331374"
type input "AMARILLA ANUNCIA"
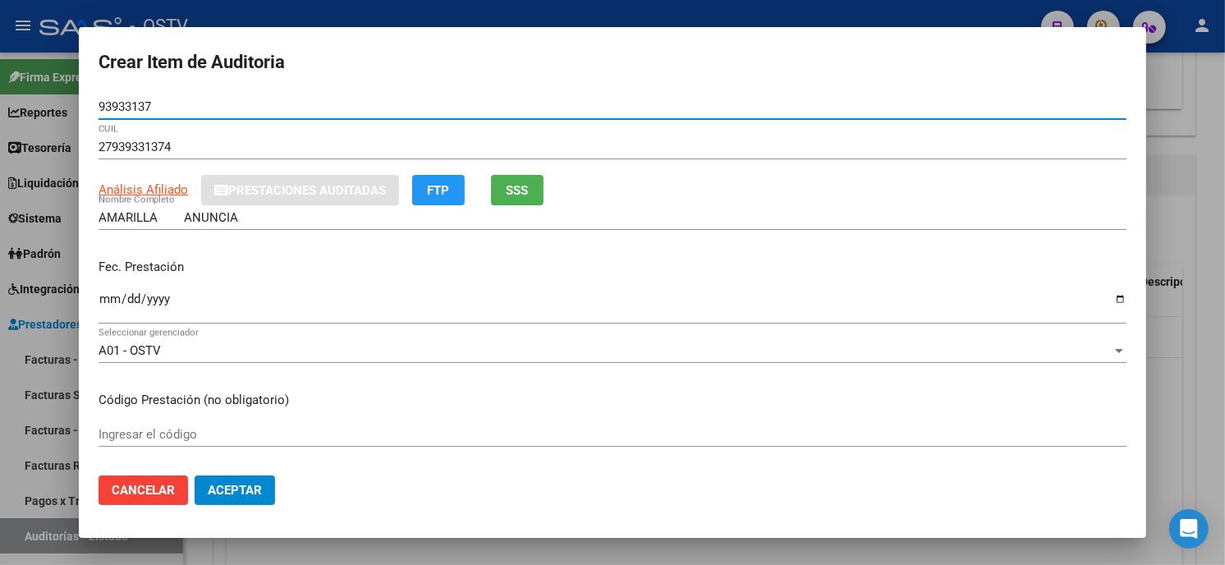
type input "93933137"
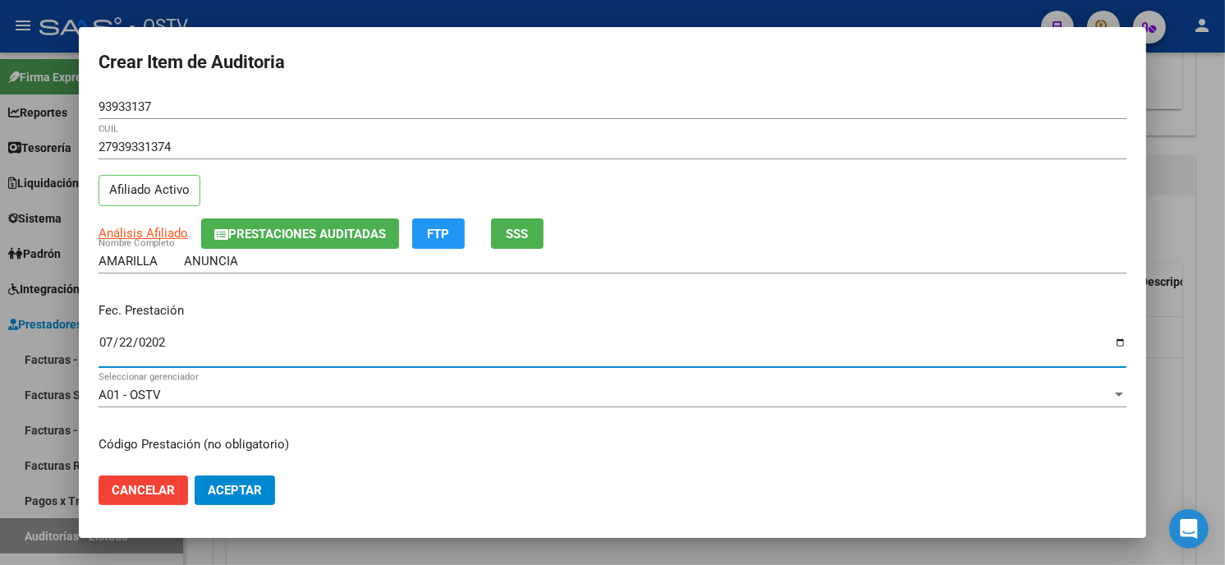
type input "[DATE]"
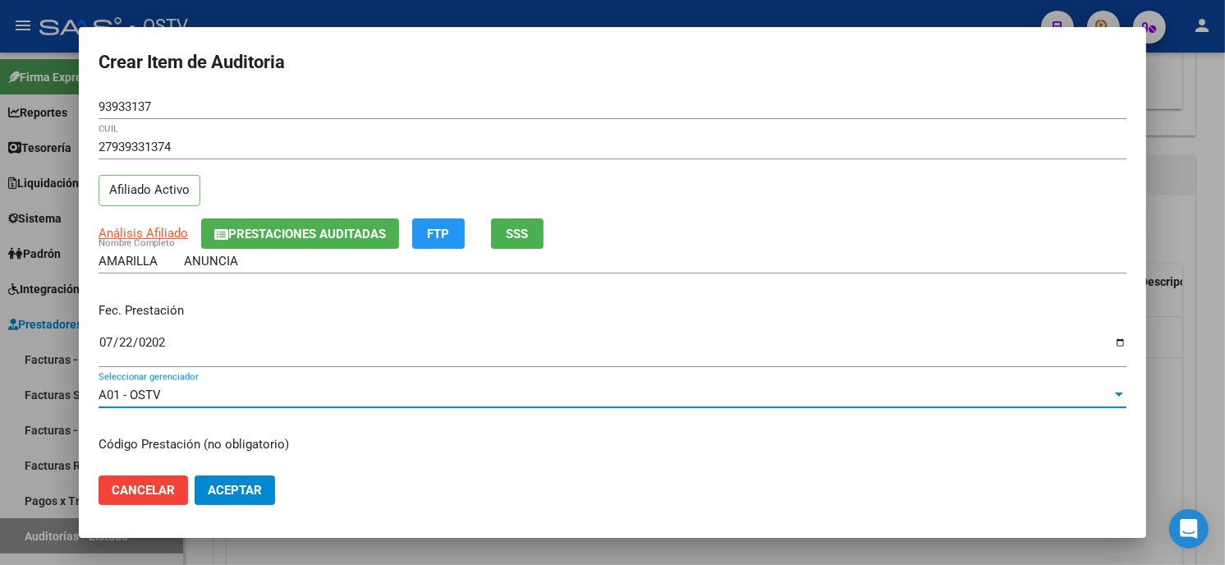
scroll to position [200, 0]
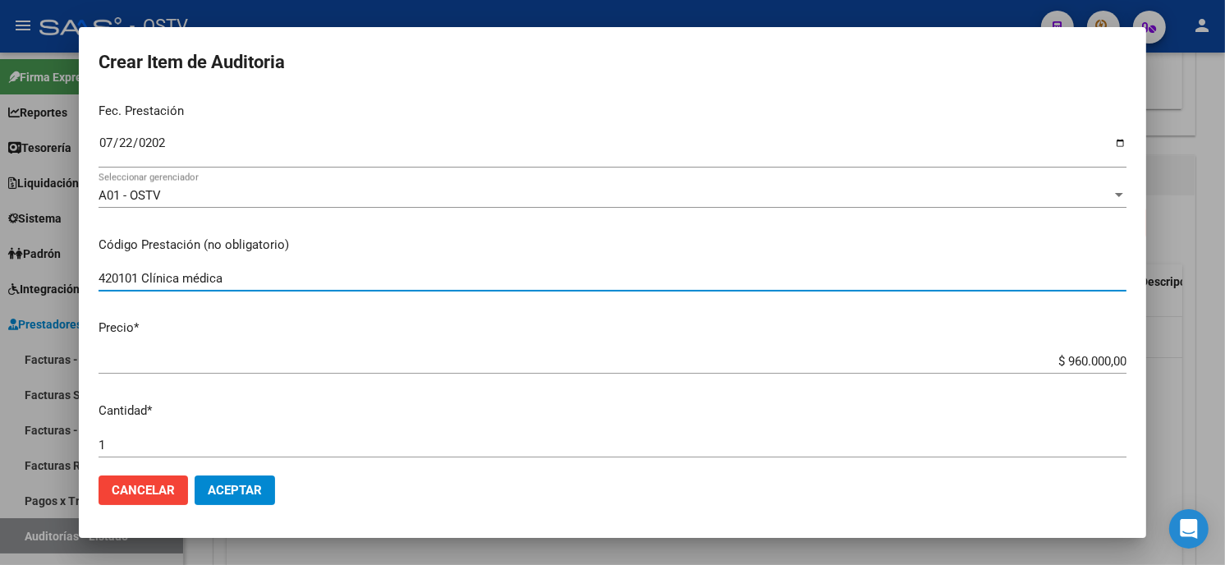
type input "420101 Clínica médica"
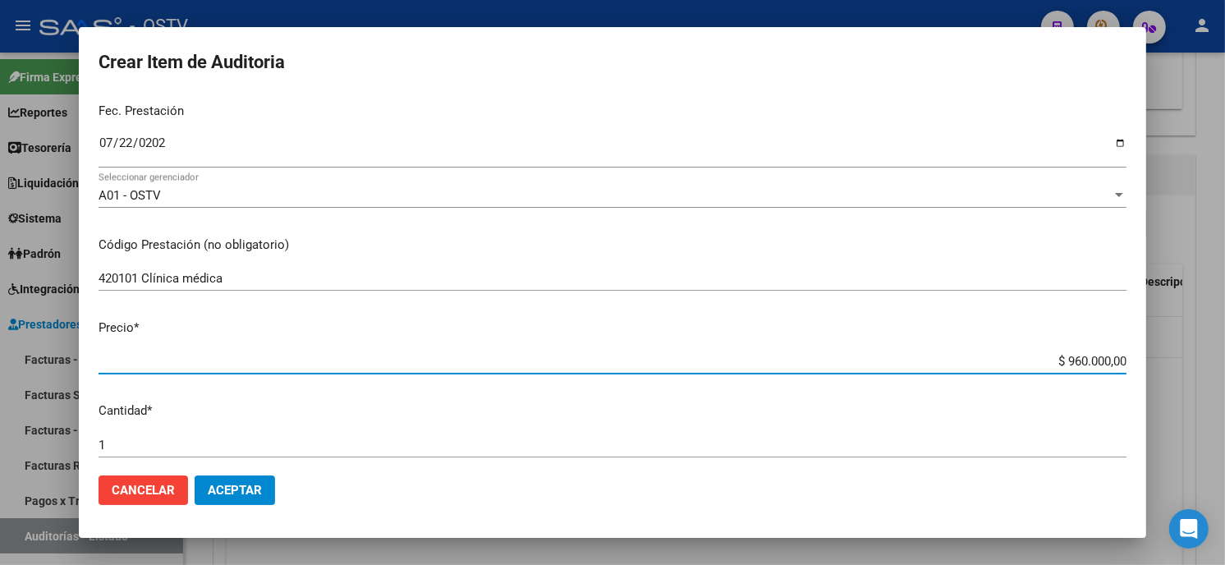
type input "$ 0,01"
type input "$ 0,11"
type input "$ 1,14"
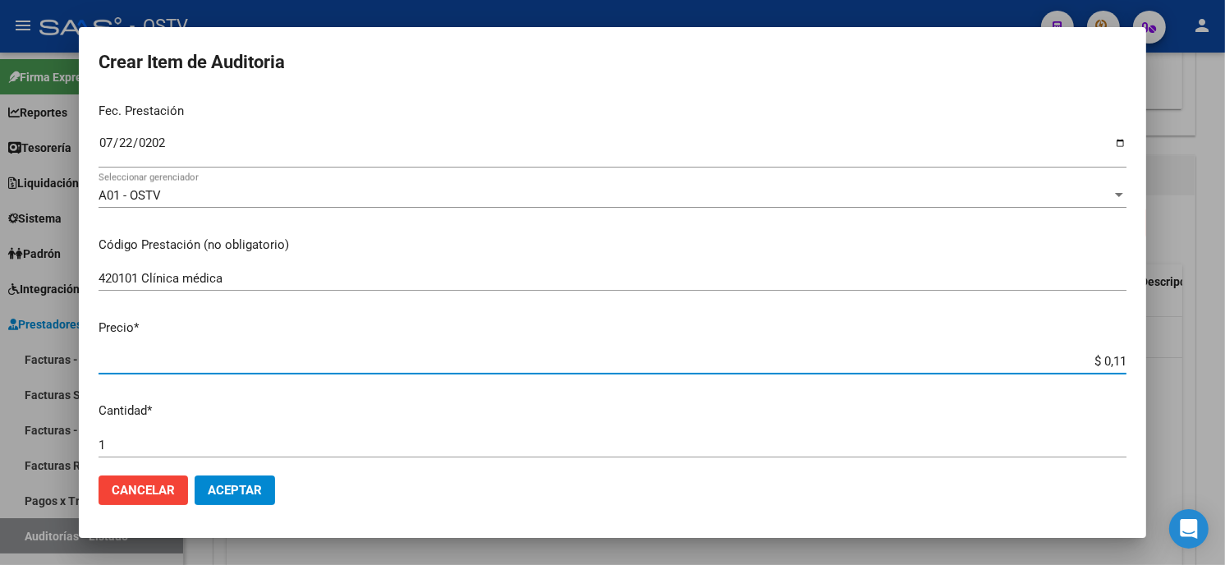
type input "$ 1,14"
type input "$ 11,40"
type input "$ 114,00"
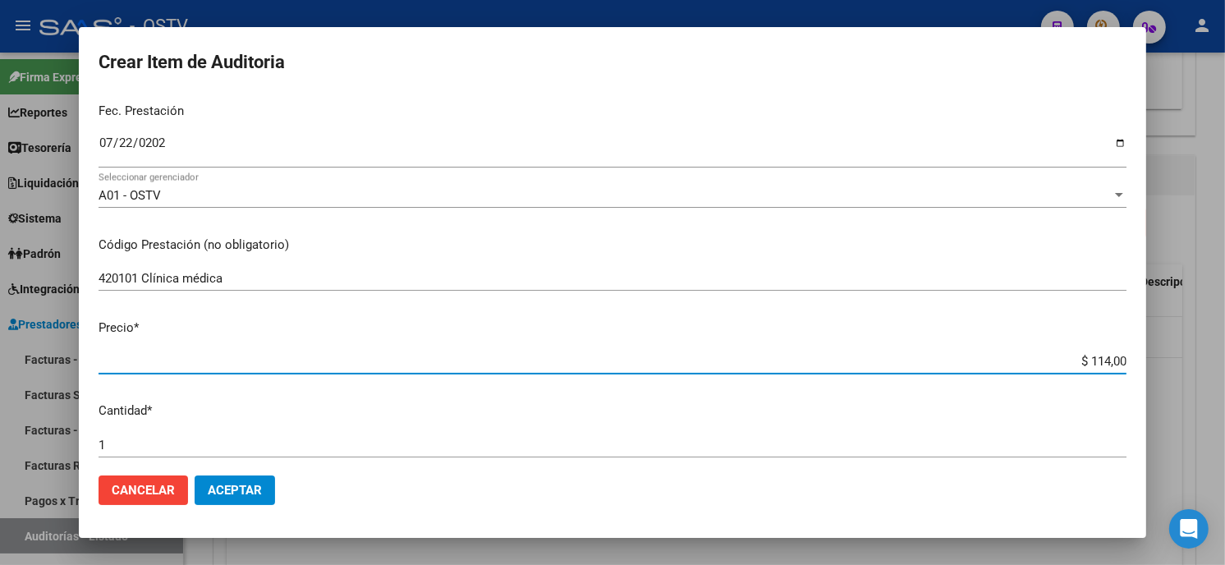
type input "$ 1.140,00"
type input "$ 11.400,00"
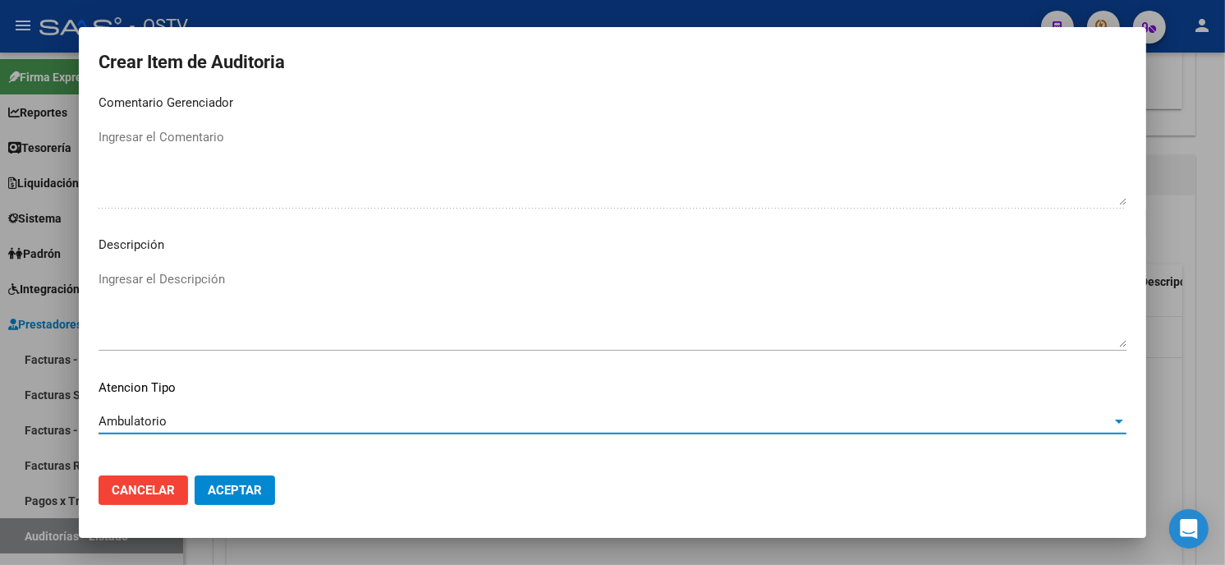
scroll to position [969, 0]
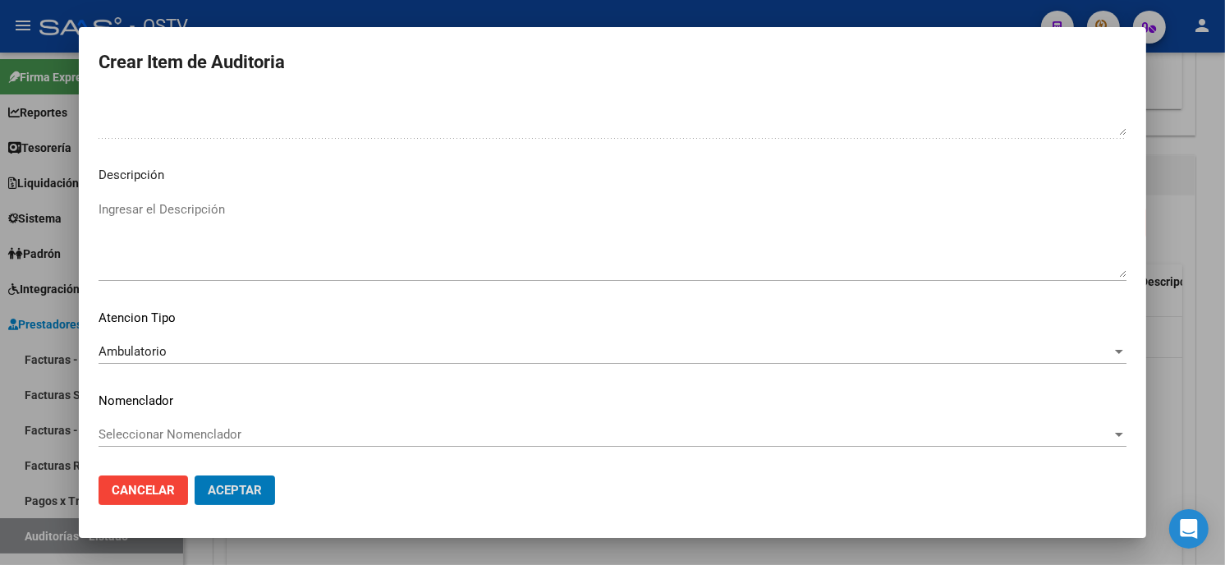
click at [195, 476] on button "Aceptar" at bounding box center [235, 491] width 80 height 30
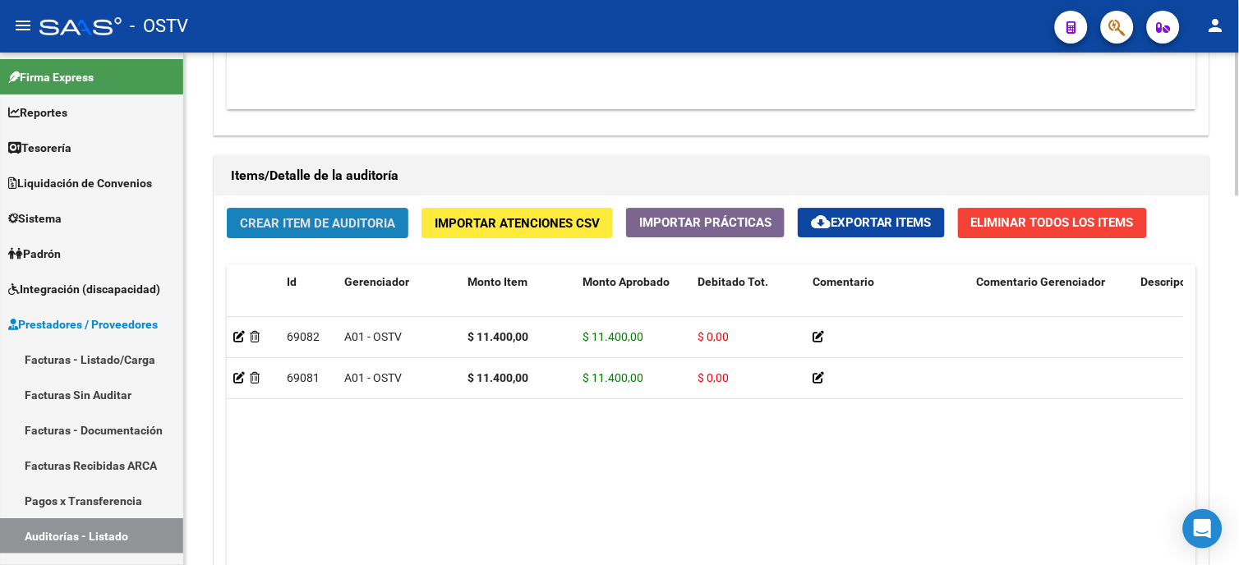
click at [227, 208] on button "Crear Item de Auditoria" at bounding box center [318, 223] width 182 height 30
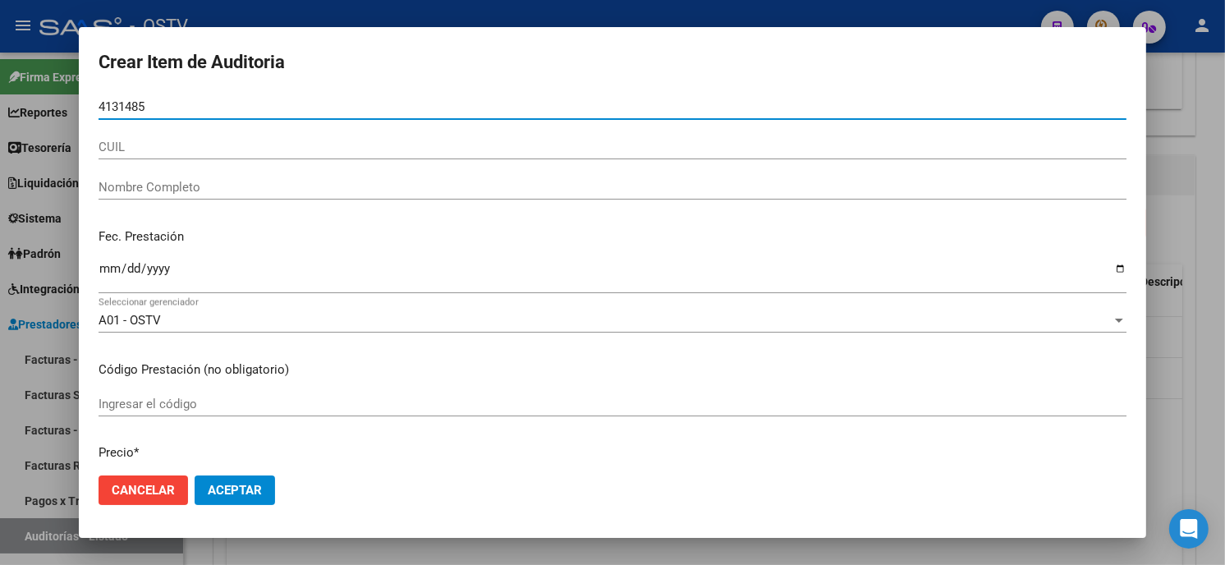
type input "41314853"
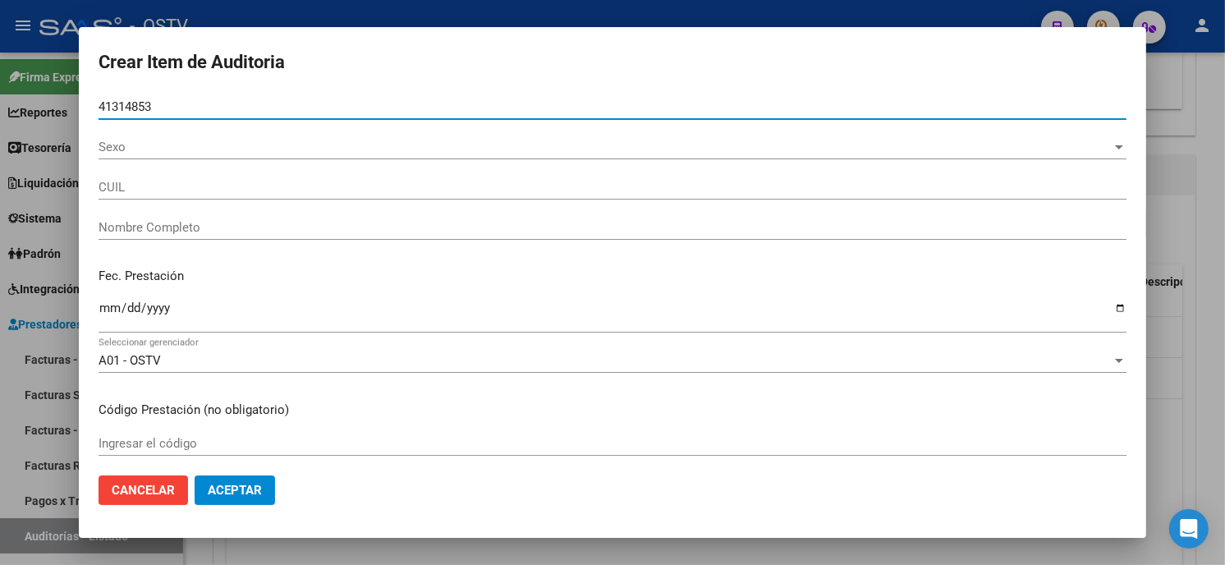
type input "20413148538"
type input "[PERSON_NAME]"
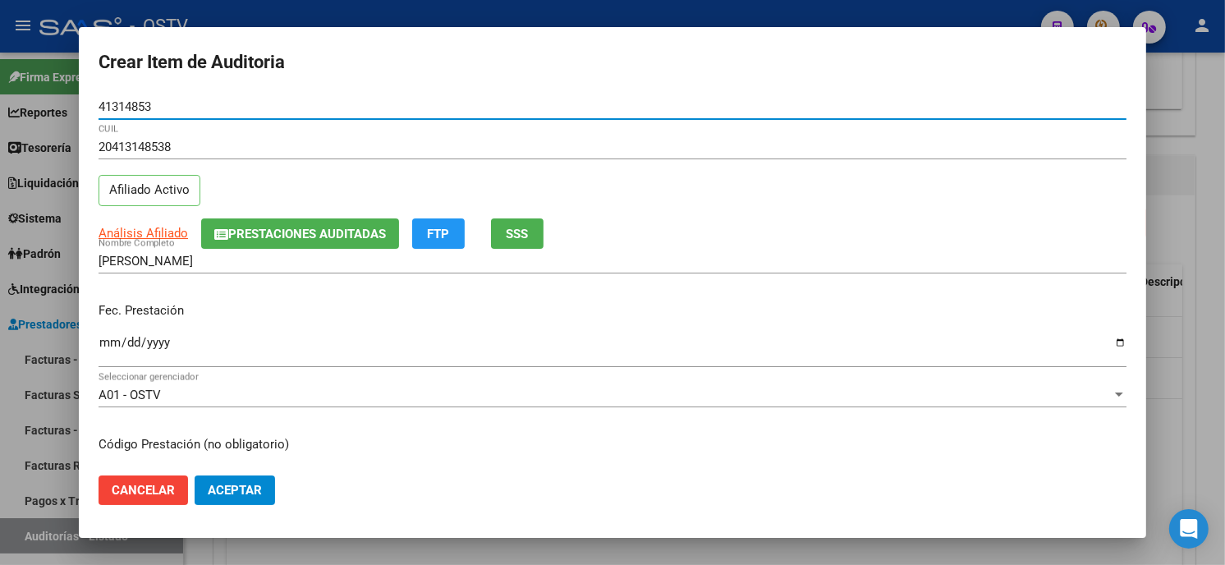
type input "41314853"
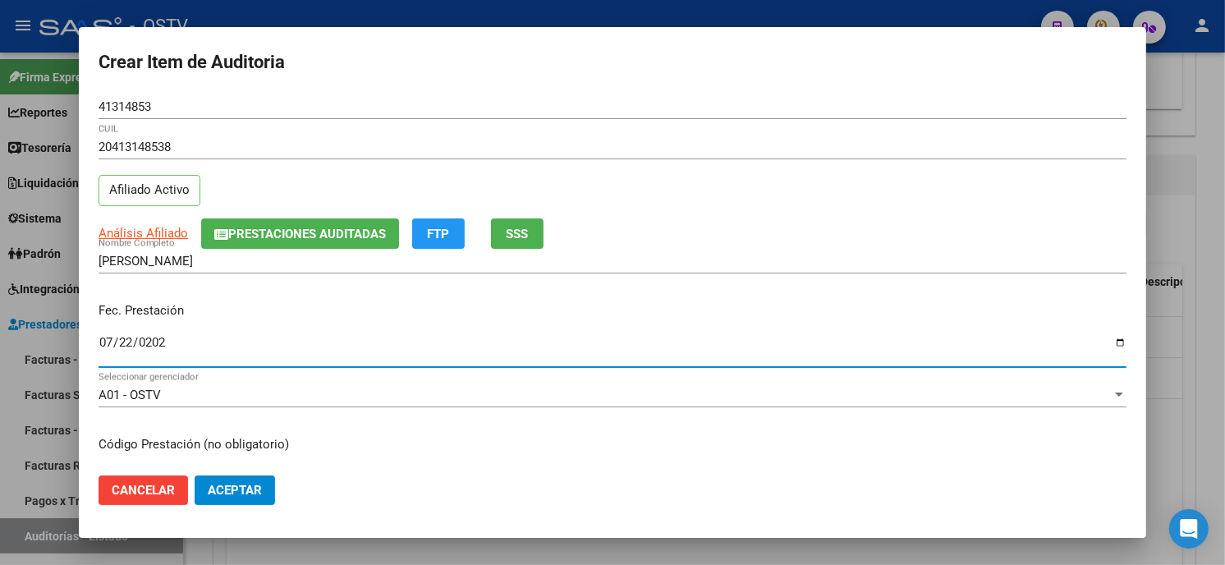
type input "[DATE]"
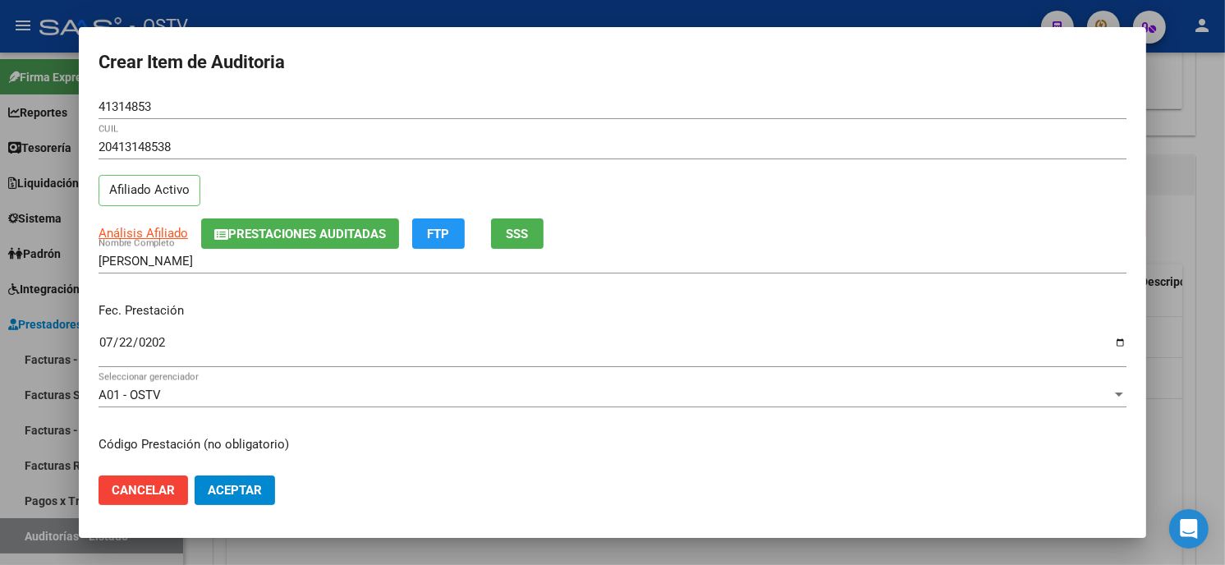
scroll to position [200, 0]
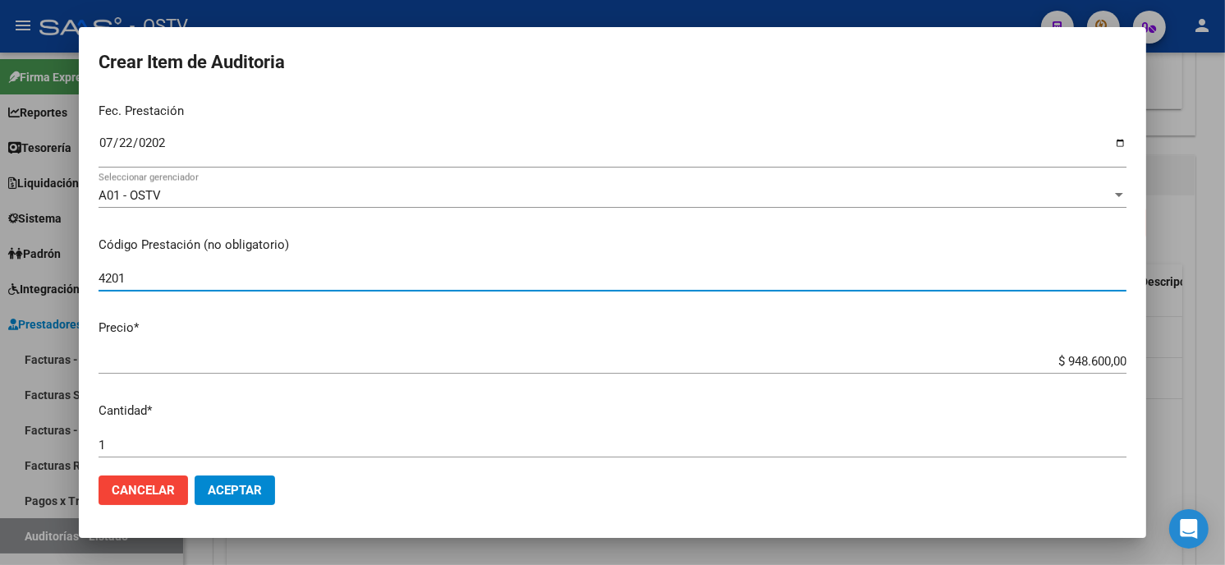
type input "420101 Clínica médica"
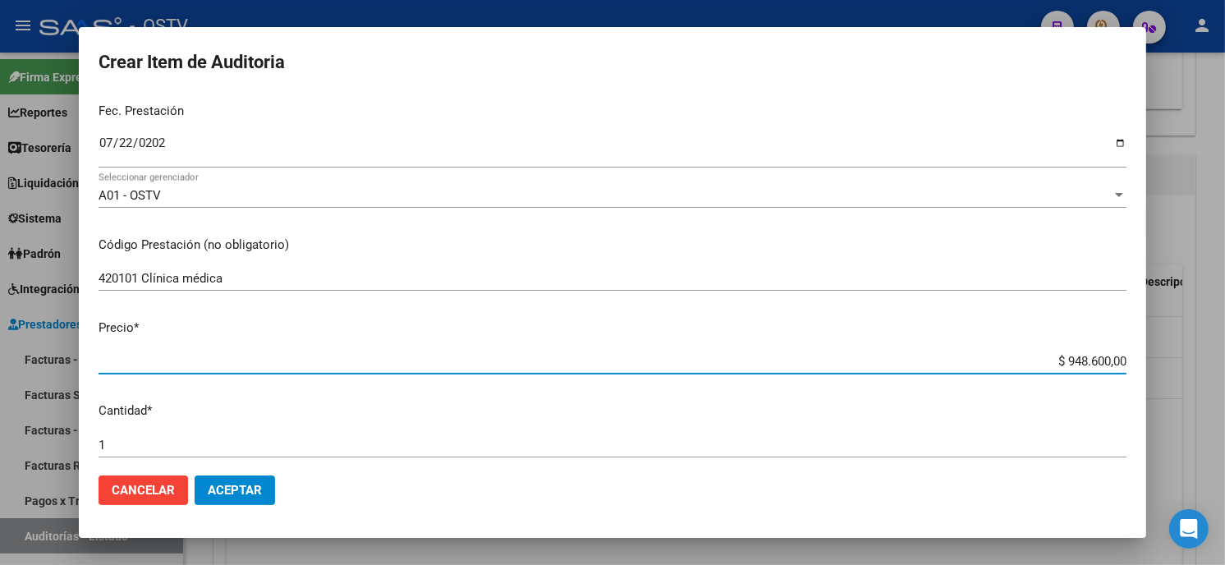
type input "$ 0,01"
type input "$ 0,11"
type input "$ 1,14"
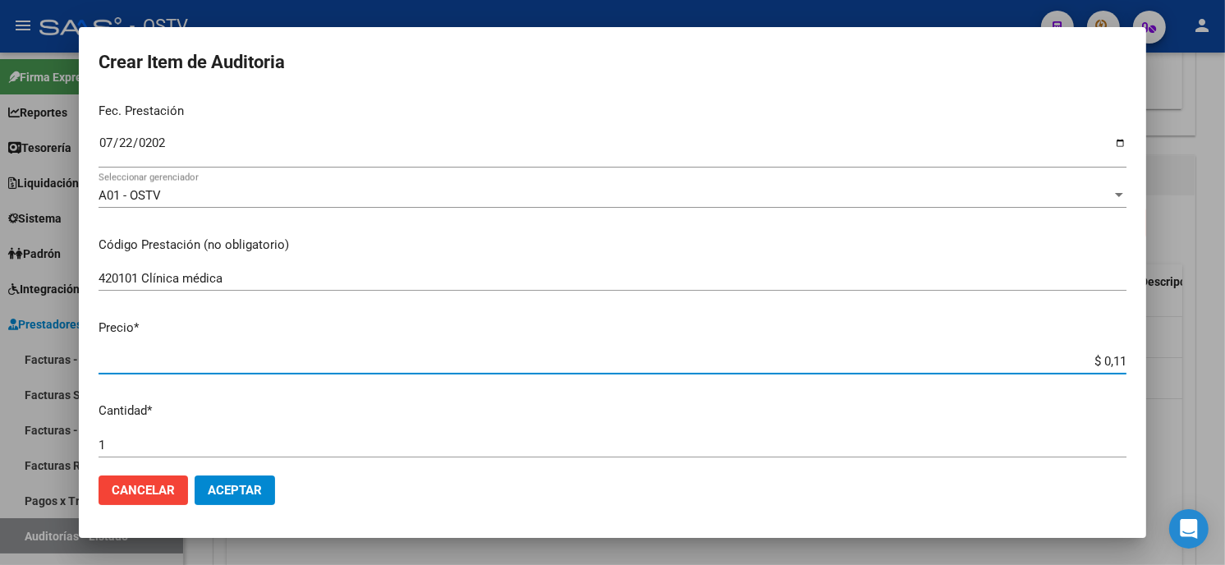
type input "$ 1,14"
type input "$ 11,40"
type input "$ 114,00"
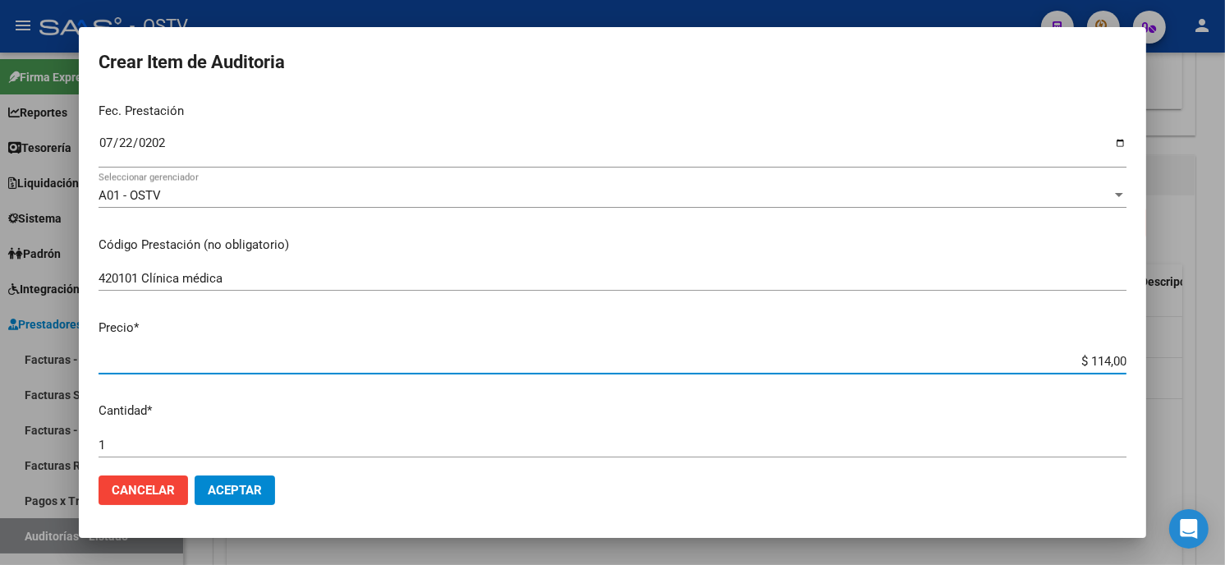
type input "$ 1.140,00"
type input "$ 11.400,00"
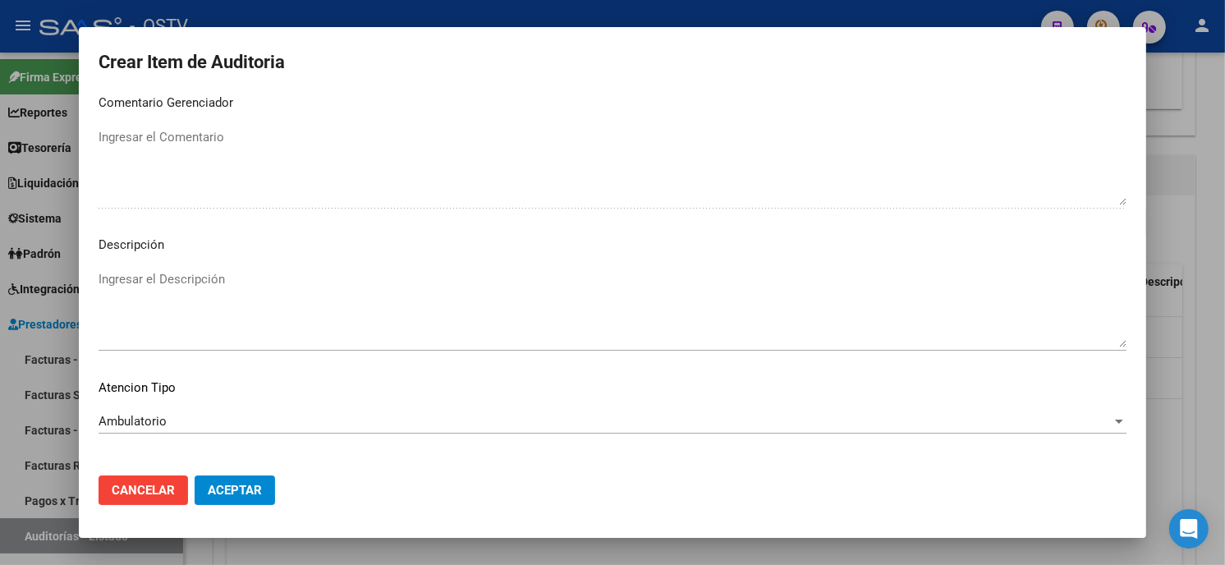
scroll to position [969, 0]
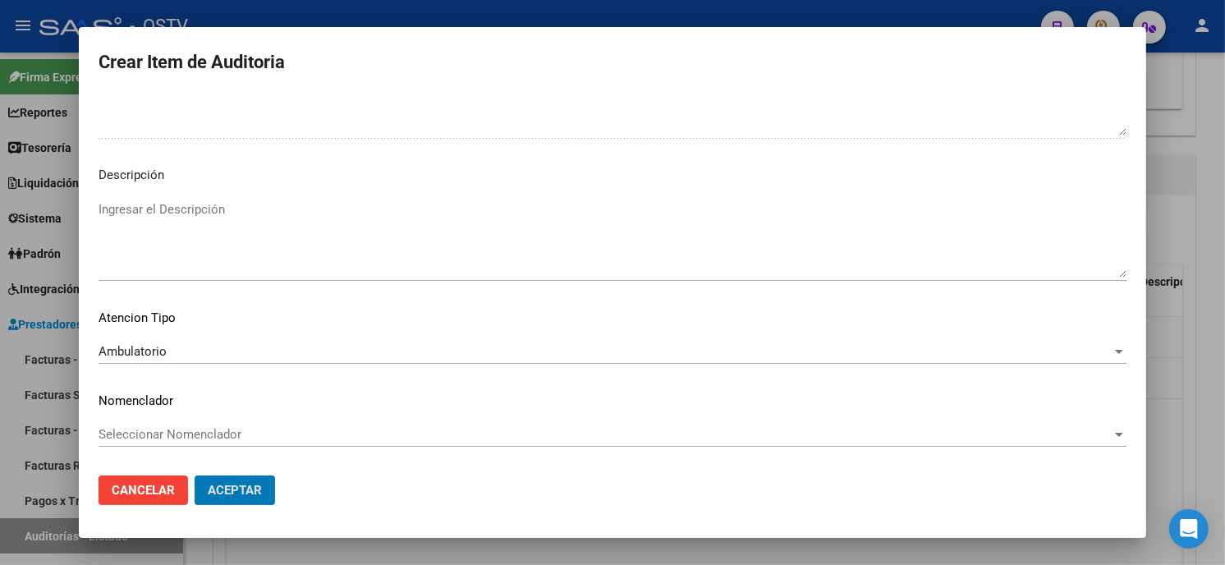
click at [195, 476] on button "Aceptar" at bounding box center [235, 491] width 80 height 30
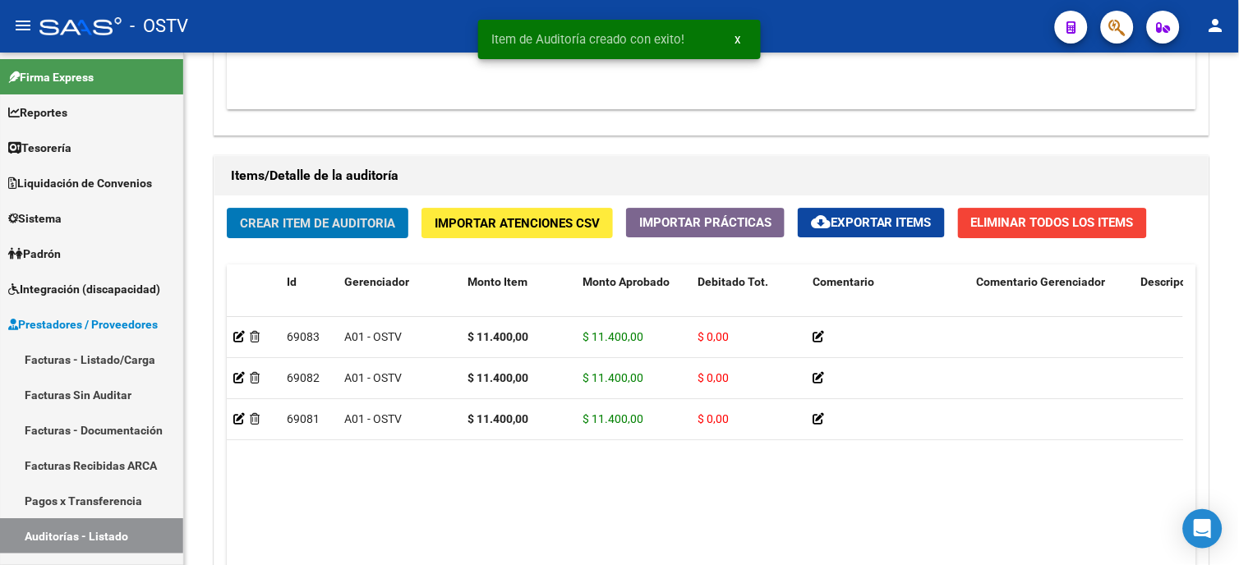
click at [362, 230] on span "Crear Item de Auditoria" at bounding box center [317, 223] width 155 height 15
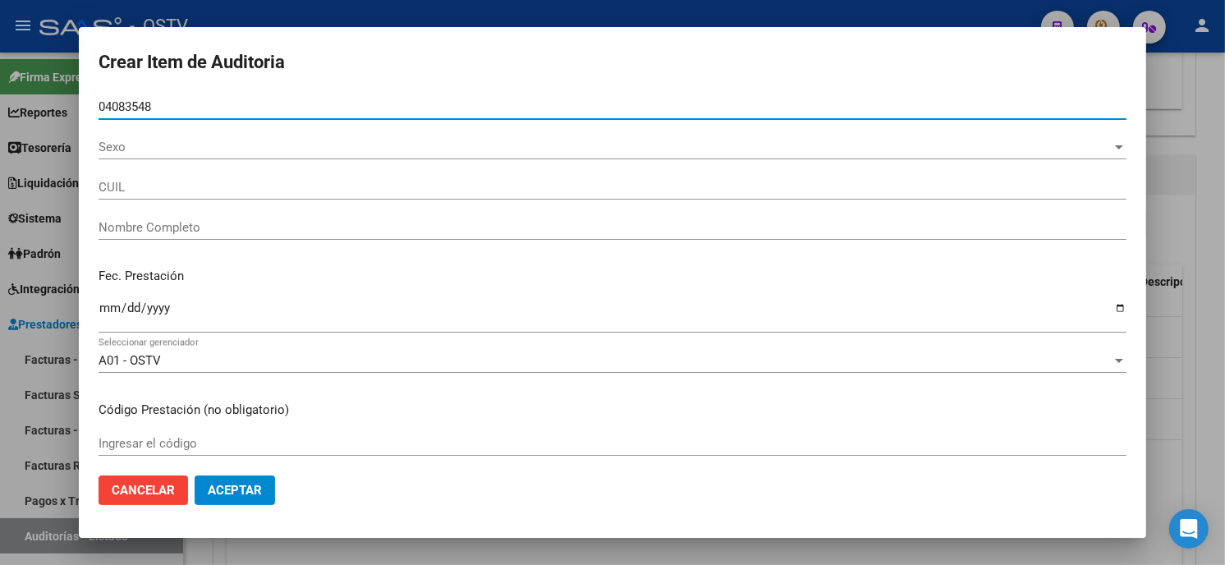
type input "04083548"
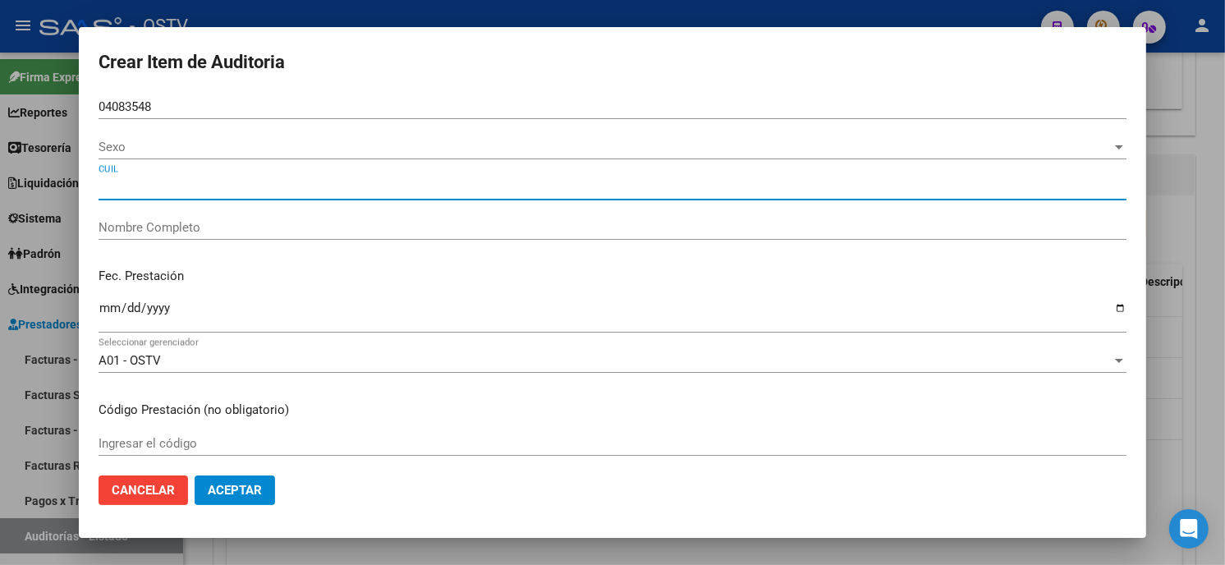
type input "[PERSON_NAME]"
type input "20040835483"
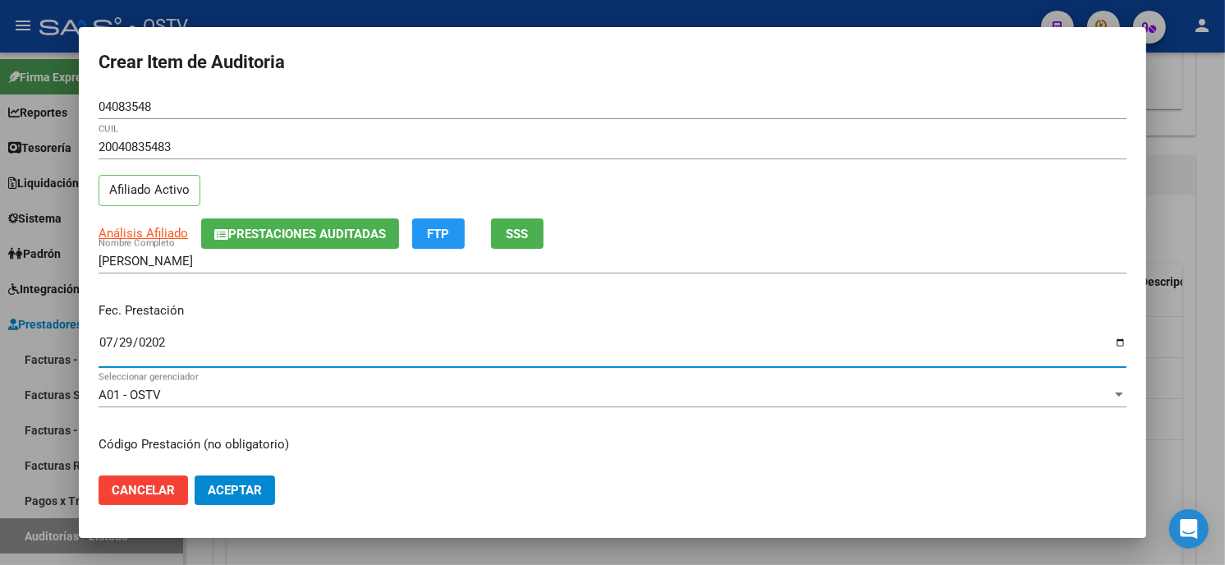
type input "[DATE]"
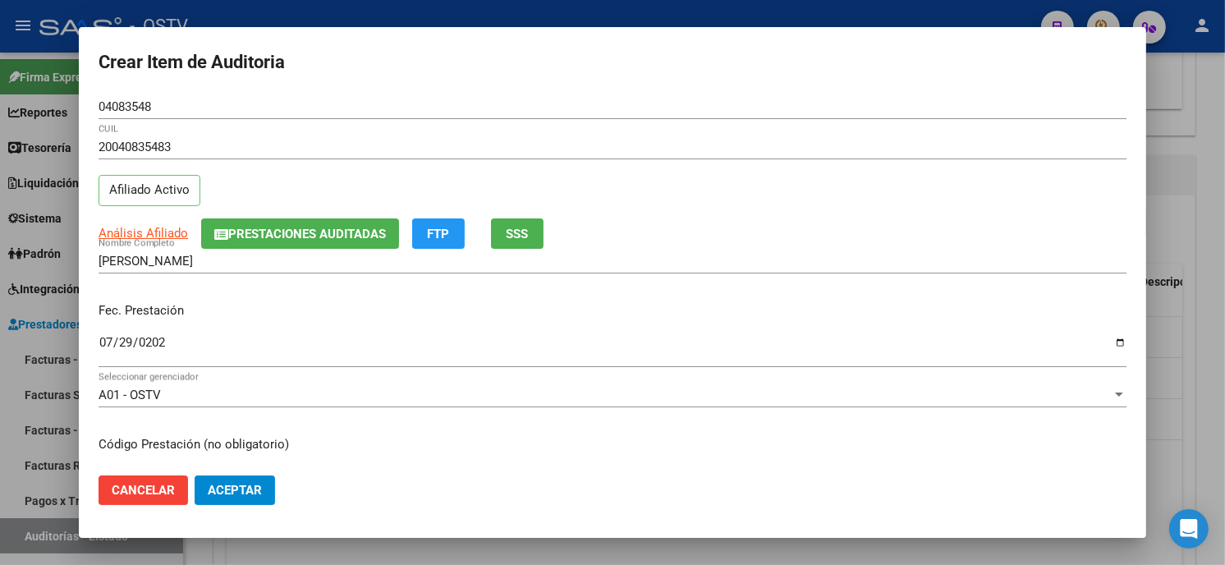
scroll to position [200, 0]
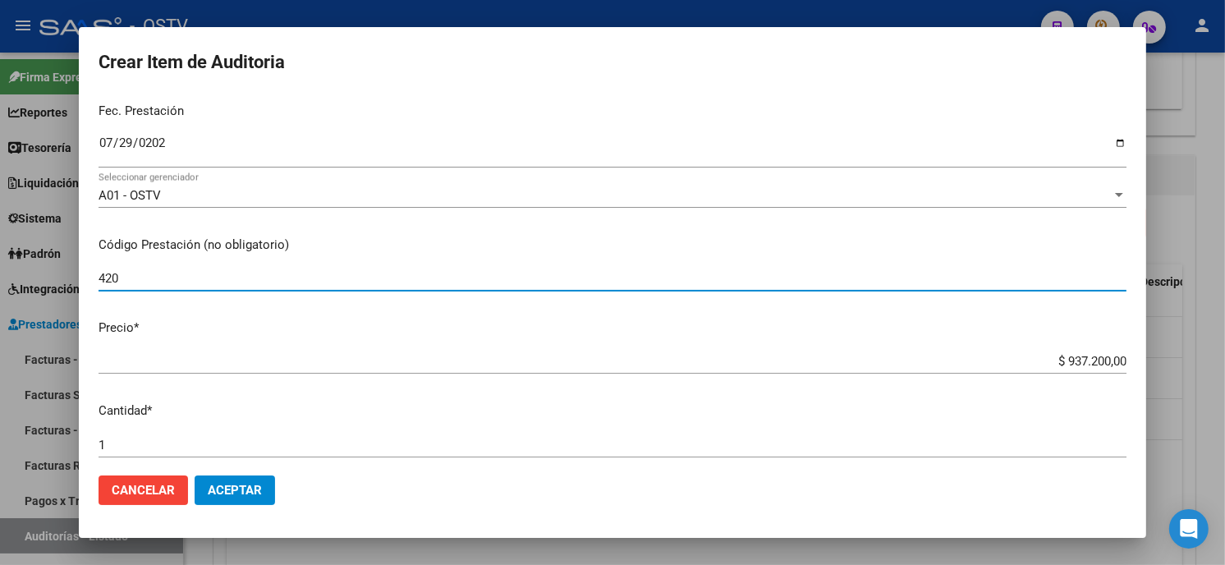
type input "420101 Clínica médica"
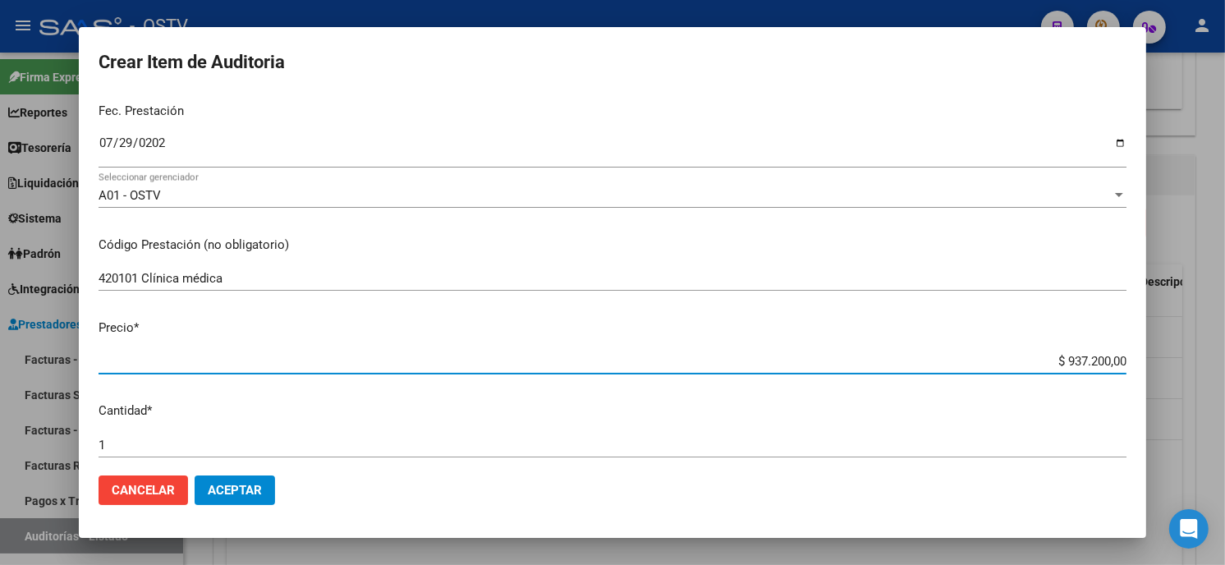
type input "$ 0,01"
type input "$ 0,11"
type input "$ 1,14"
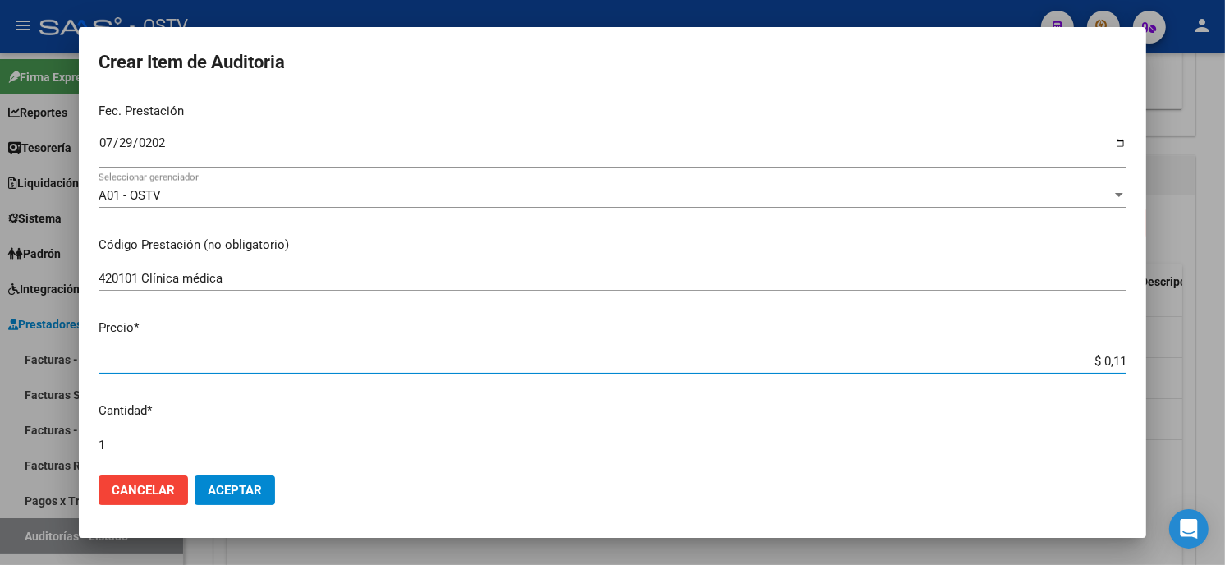
type input "$ 1,14"
type input "$ 11,40"
type input "$ 114,00"
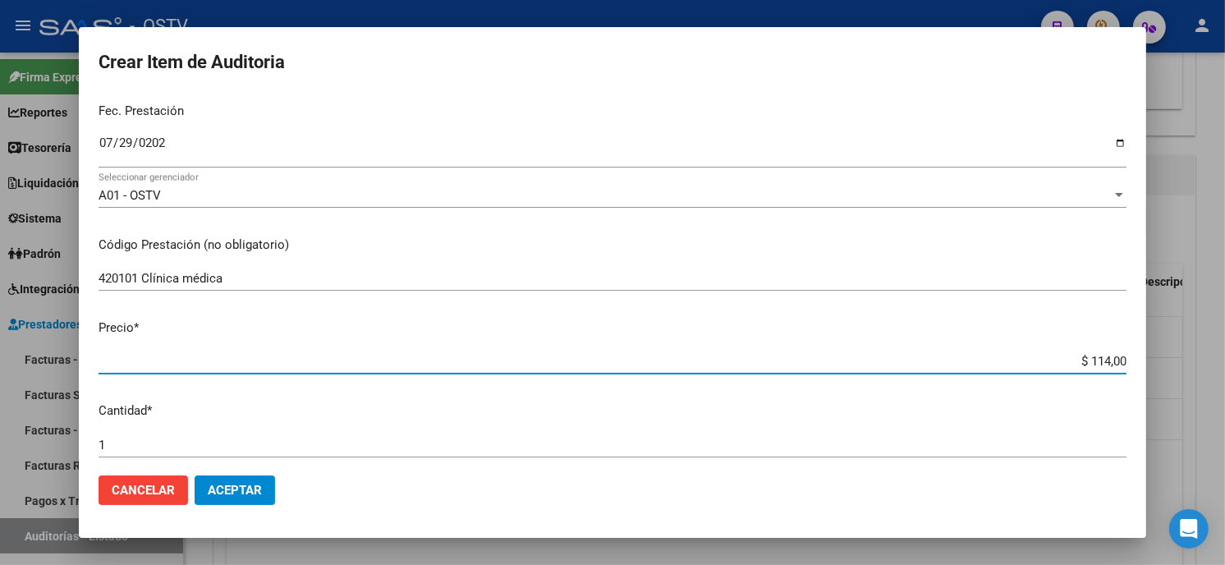
type input "$ 1.140,00"
type input "$ 11.400,00"
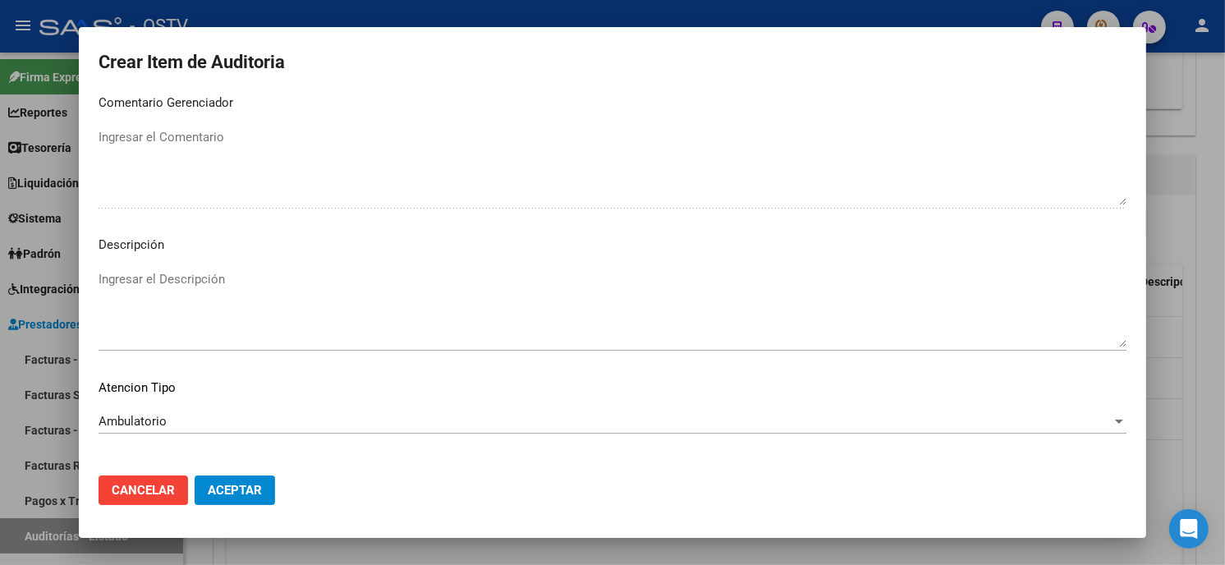
scroll to position [969, 0]
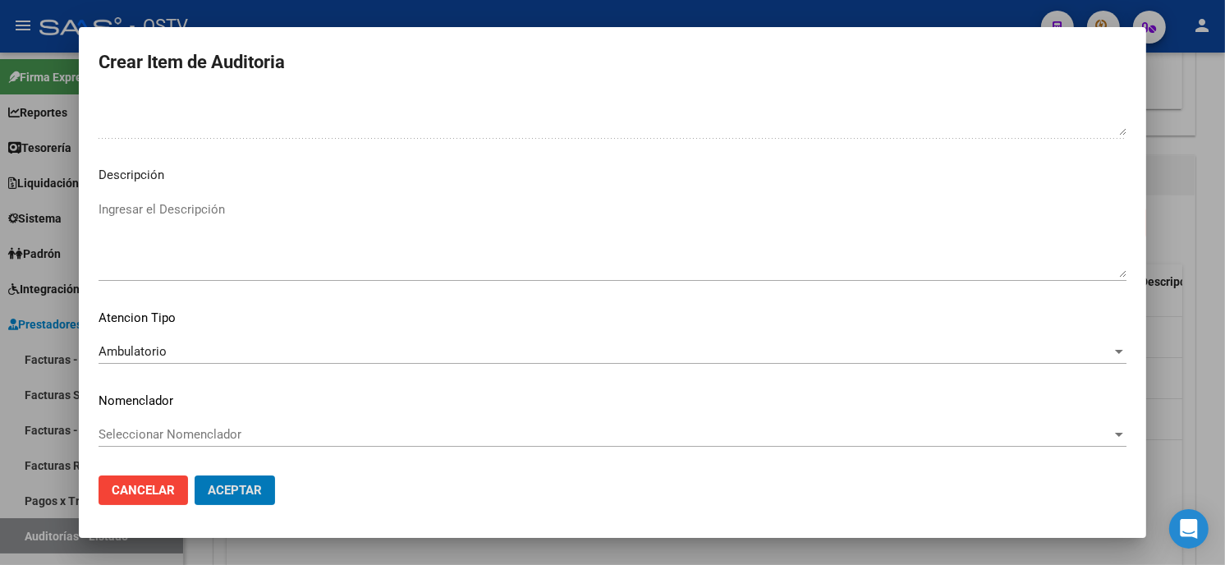
click at [195, 476] on button "Aceptar" at bounding box center [235, 491] width 80 height 30
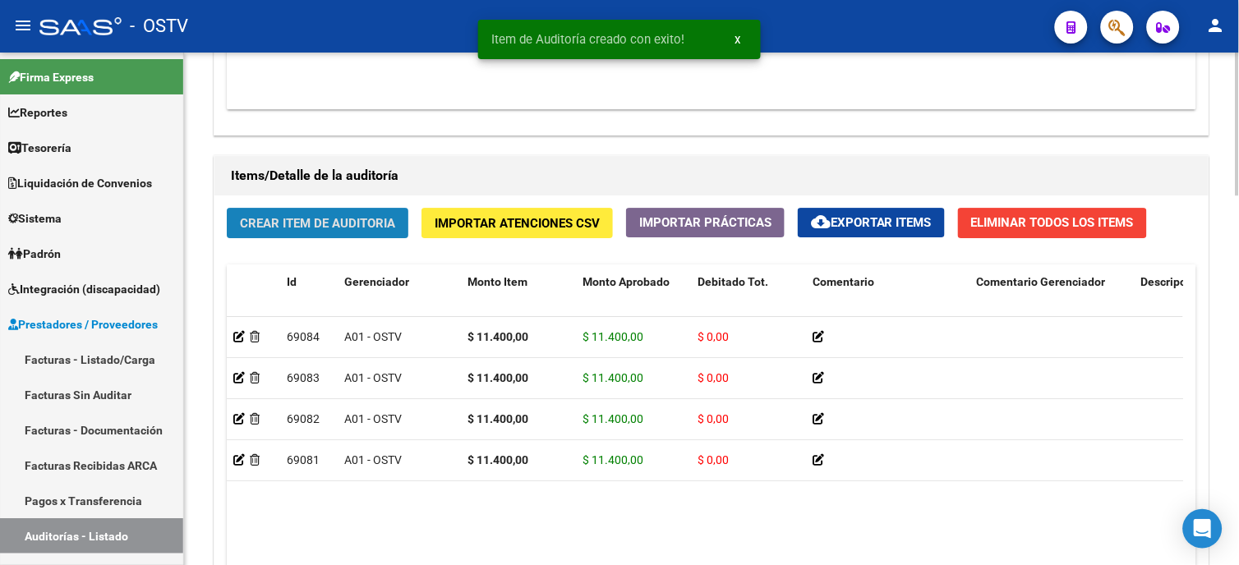
click at [278, 212] on button "Crear Item de Auditoria" at bounding box center [318, 223] width 182 height 30
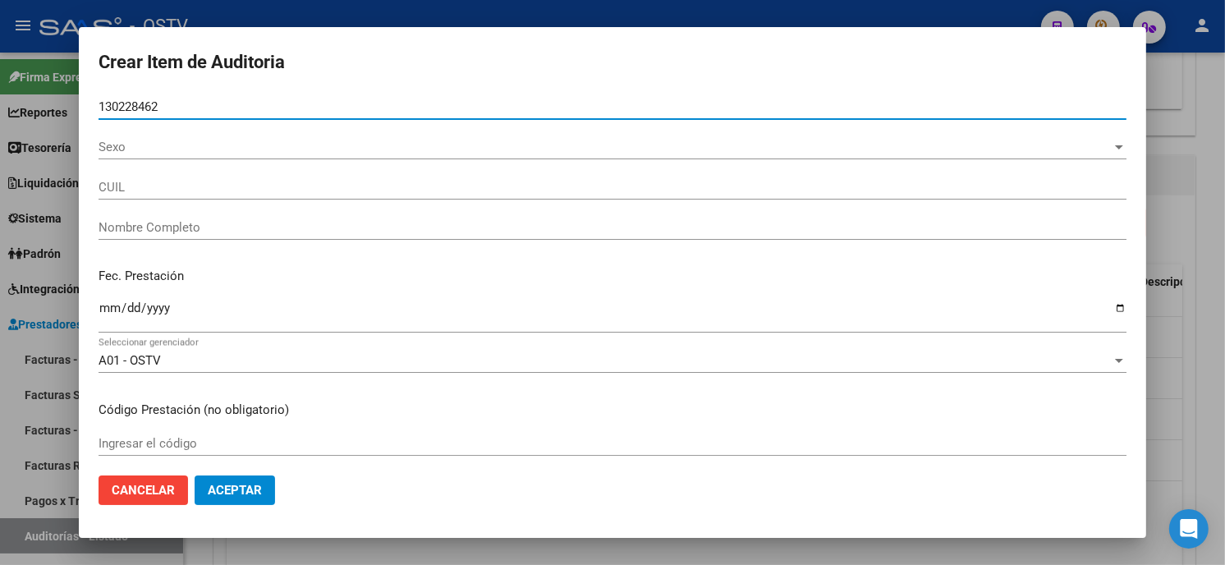
type input "13022846"
type input "20130228462"
type input "DE SIMONE MIGUEL ANGEL"
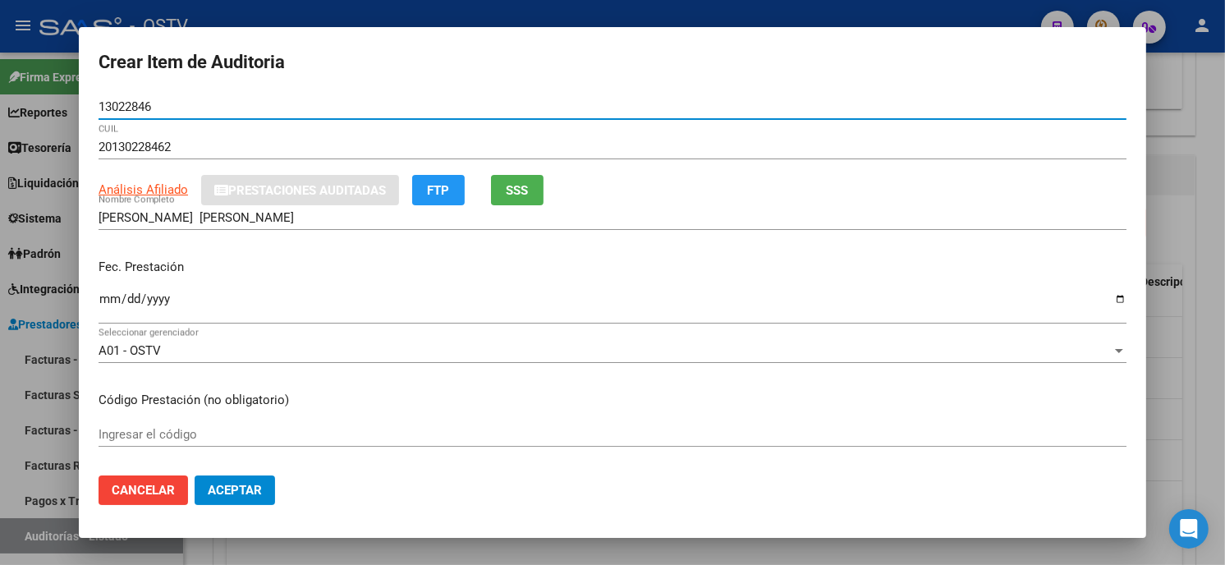
type input "13022846"
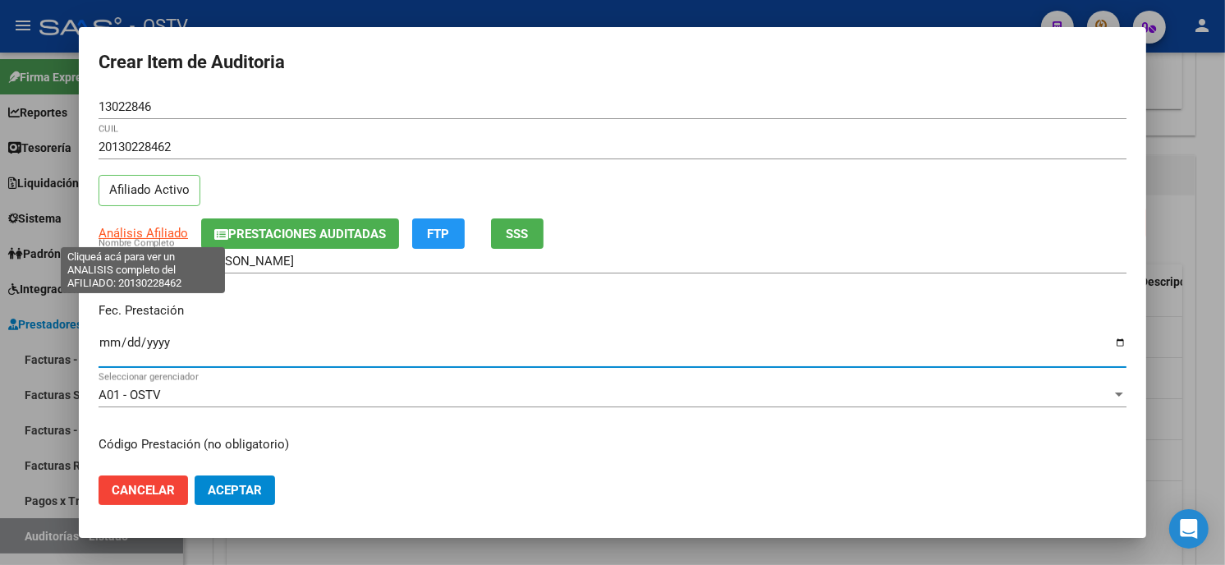
click at [127, 236] on span "Análisis Afiliado" at bounding box center [144, 233] width 90 height 15
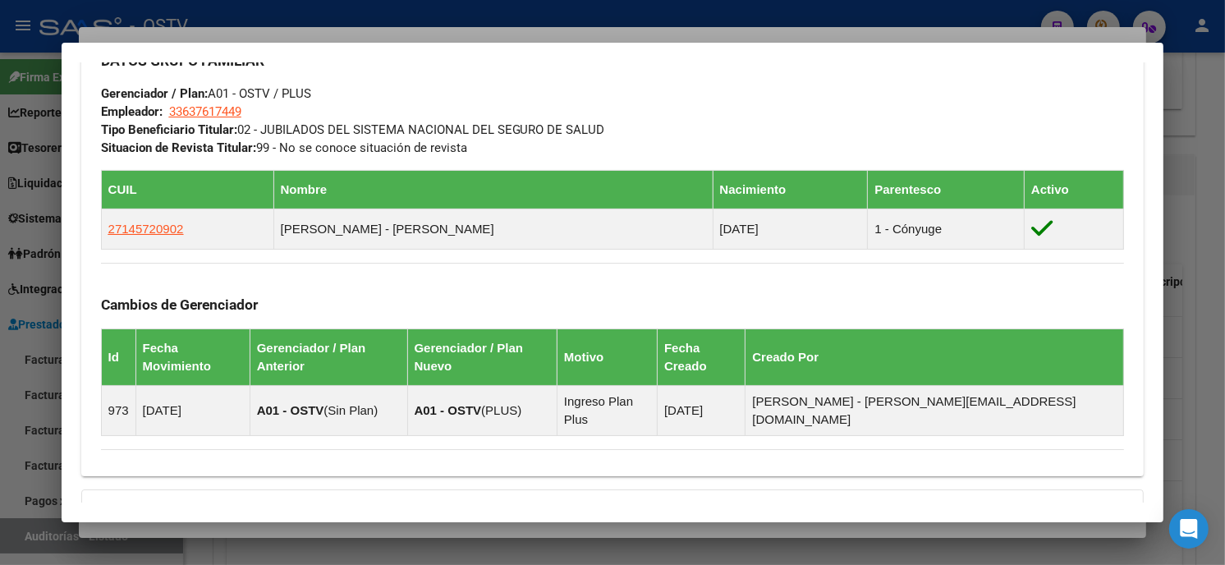
scroll to position [913, 0]
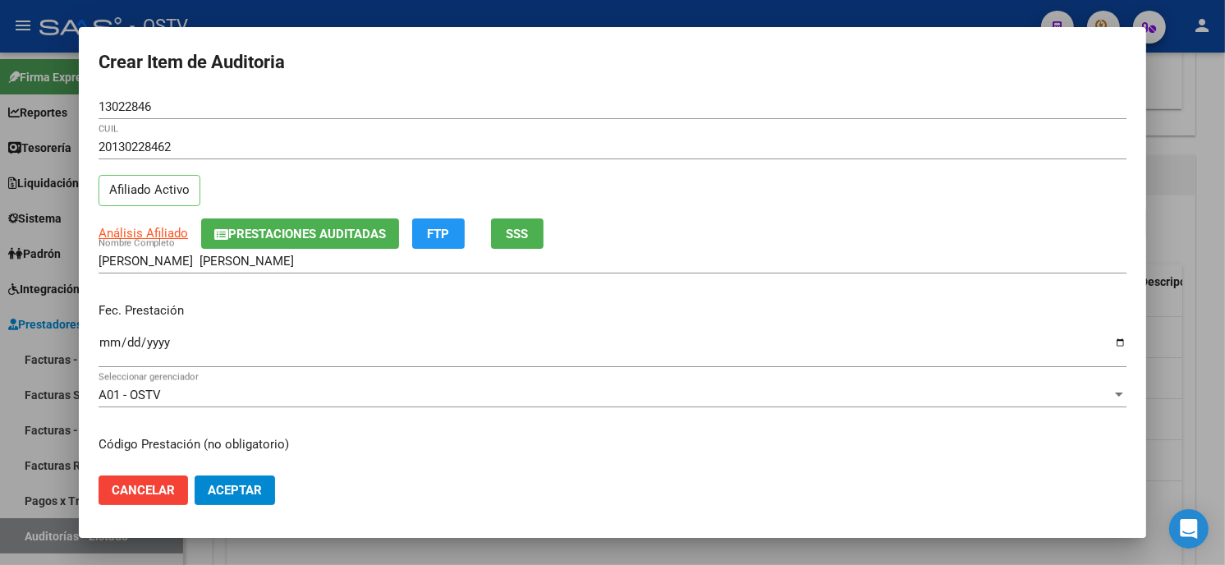
drag, startPoint x: 169, startPoint y: 108, endPoint x: 0, endPoint y: 115, distance: 169.4
click at [0, 115] on html "menu - OSTV person Firma Express Reportes Tablero de Control Ingresos Percibido…" at bounding box center [612, 282] width 1225 height 565
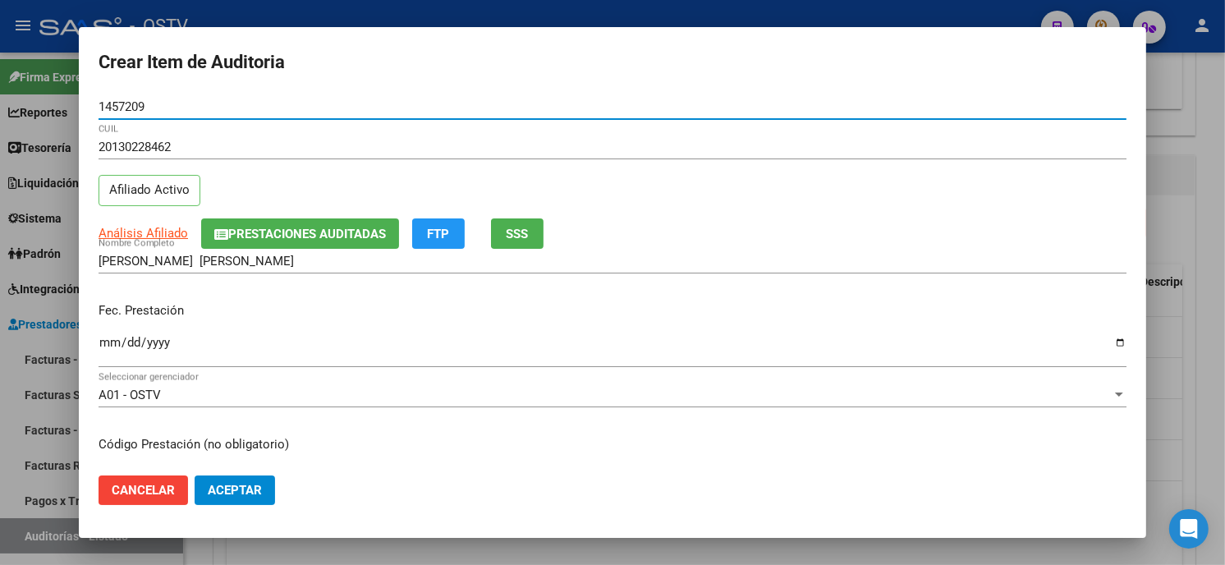
type input "14572090"
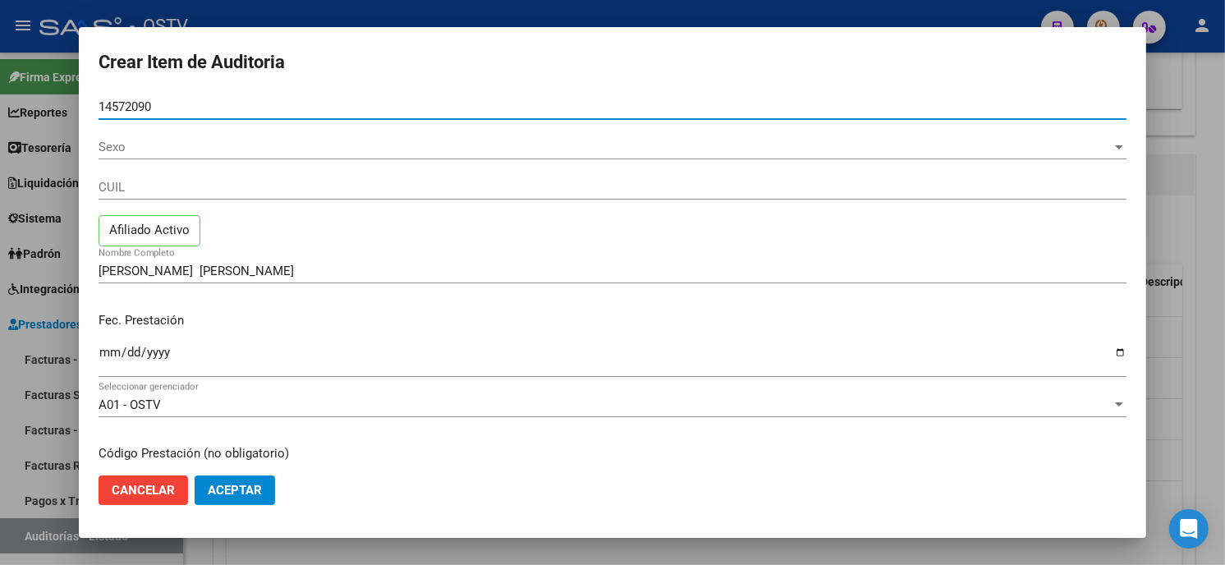
type input "14572090"
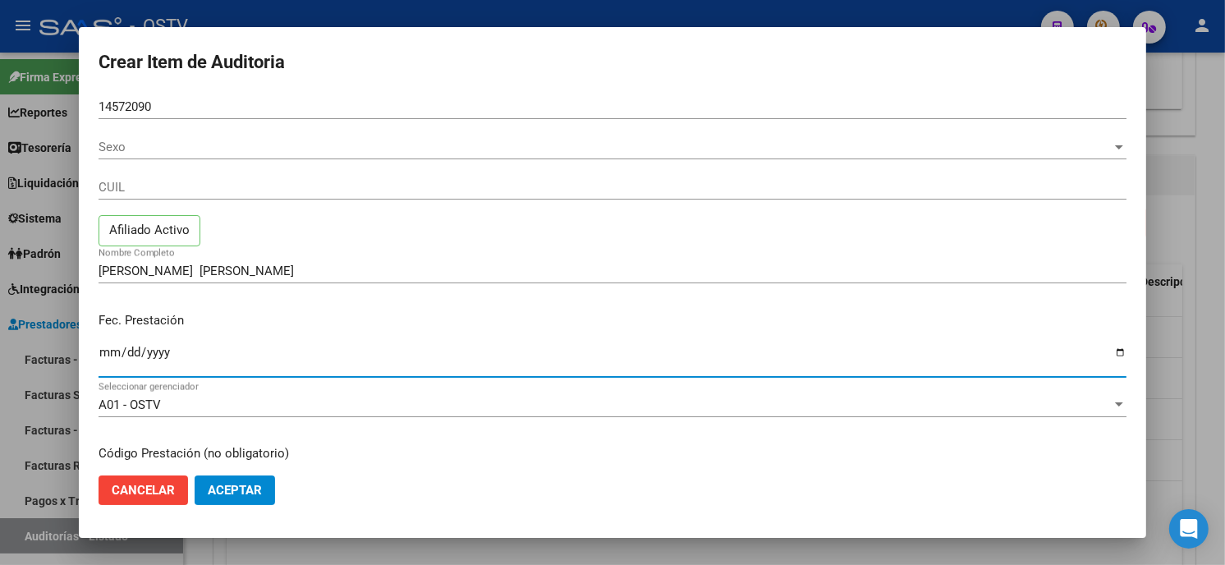
type input "27145720902"
type input "RIVERO EDDA NAIR"
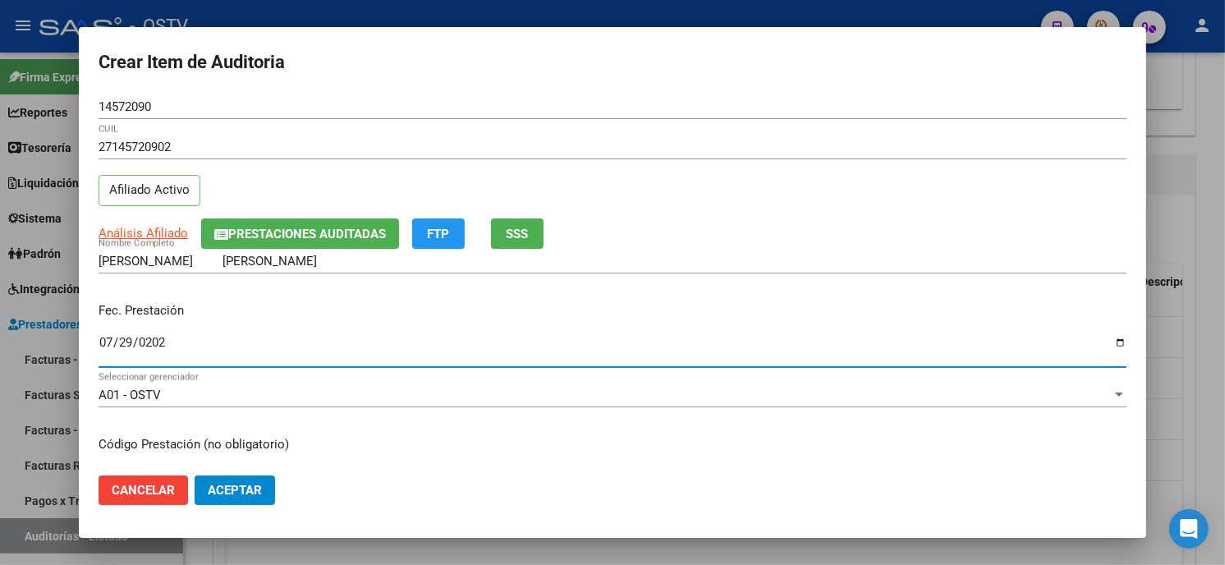
type input "[DATE]"
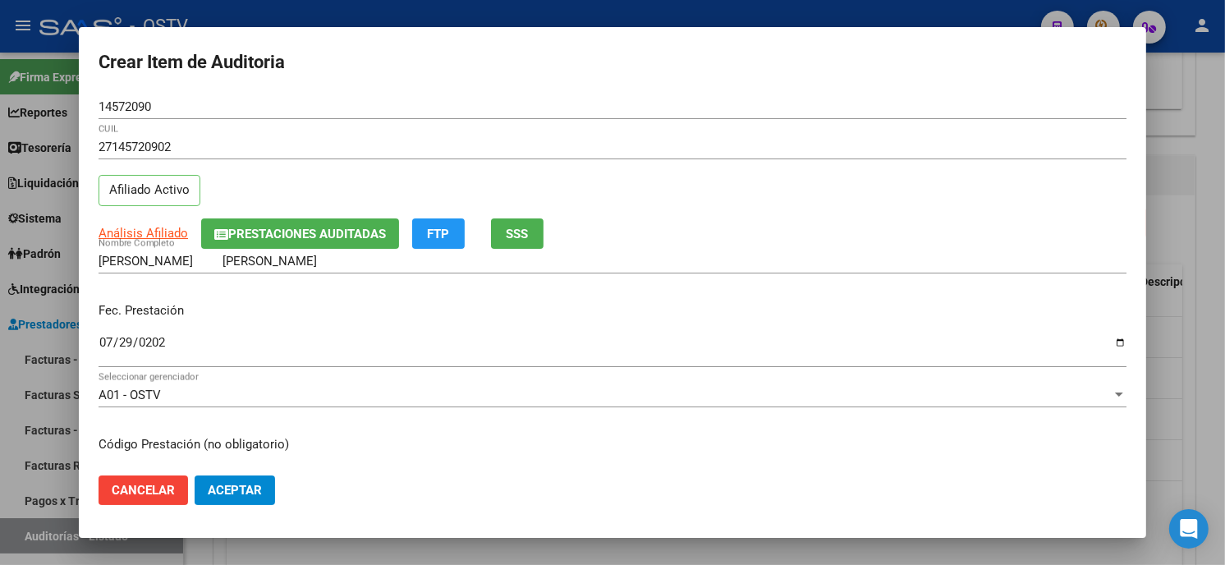
scroll to position [200, 0]
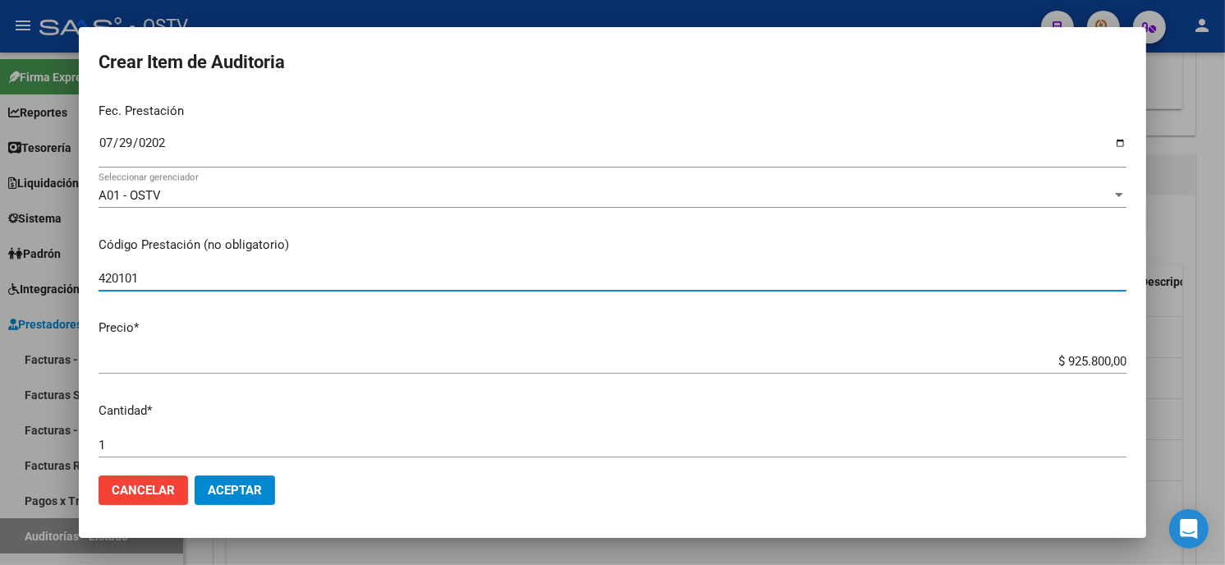
type input "420101 Clínica médica"
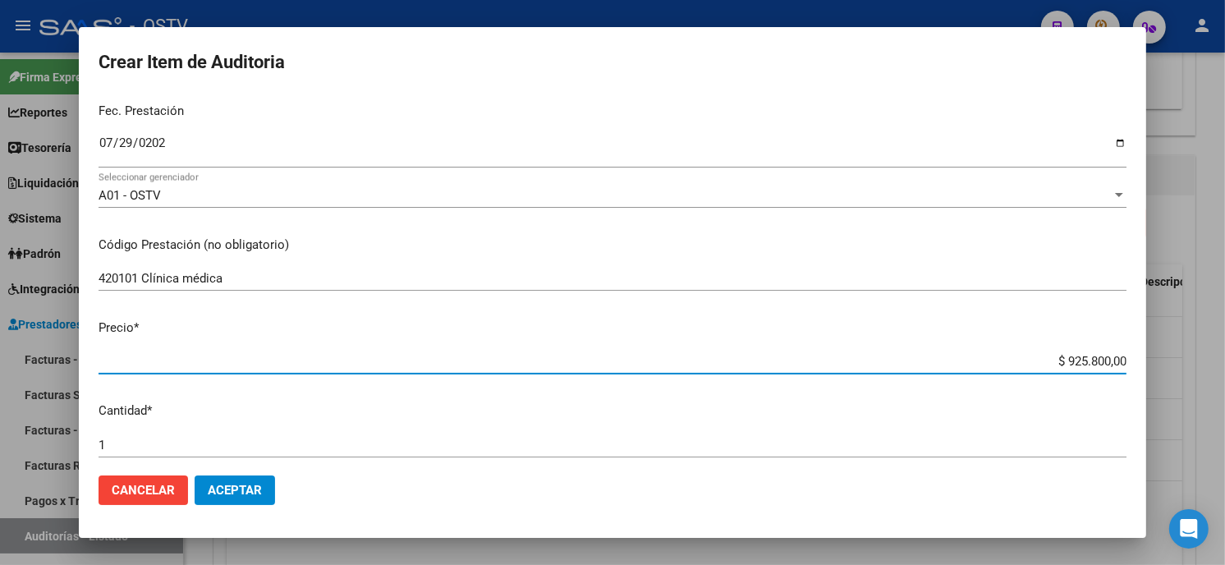
type input "$ 0,01"
type input "$ 0,11"
type input "$ 1,14"
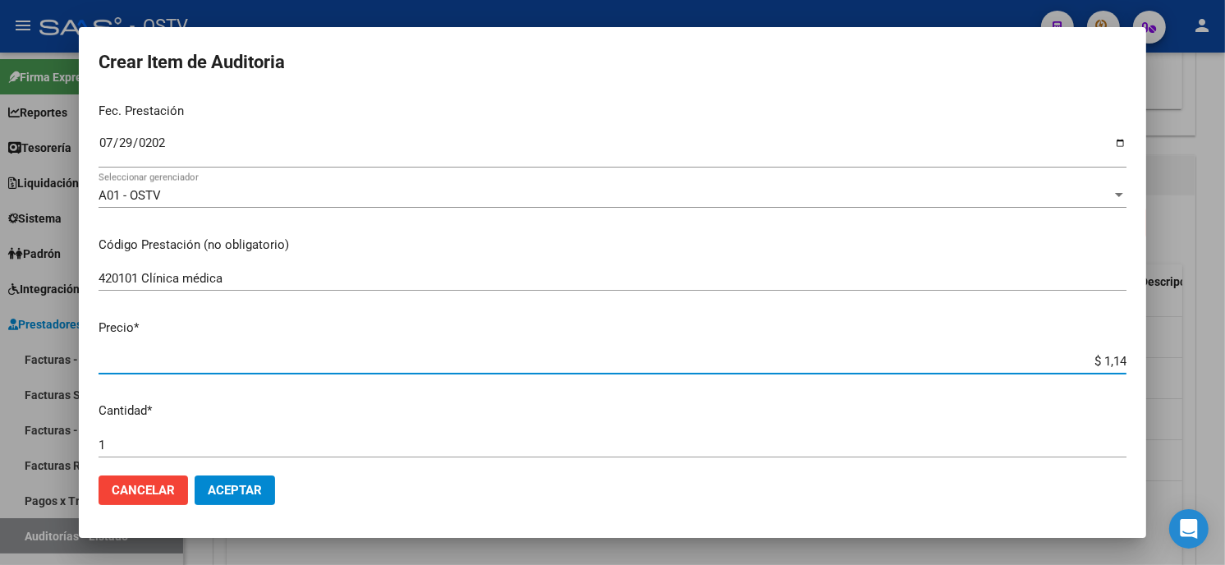
type input "$ 1,14"
type input "$ 11,40"
type input "$ 114,00"
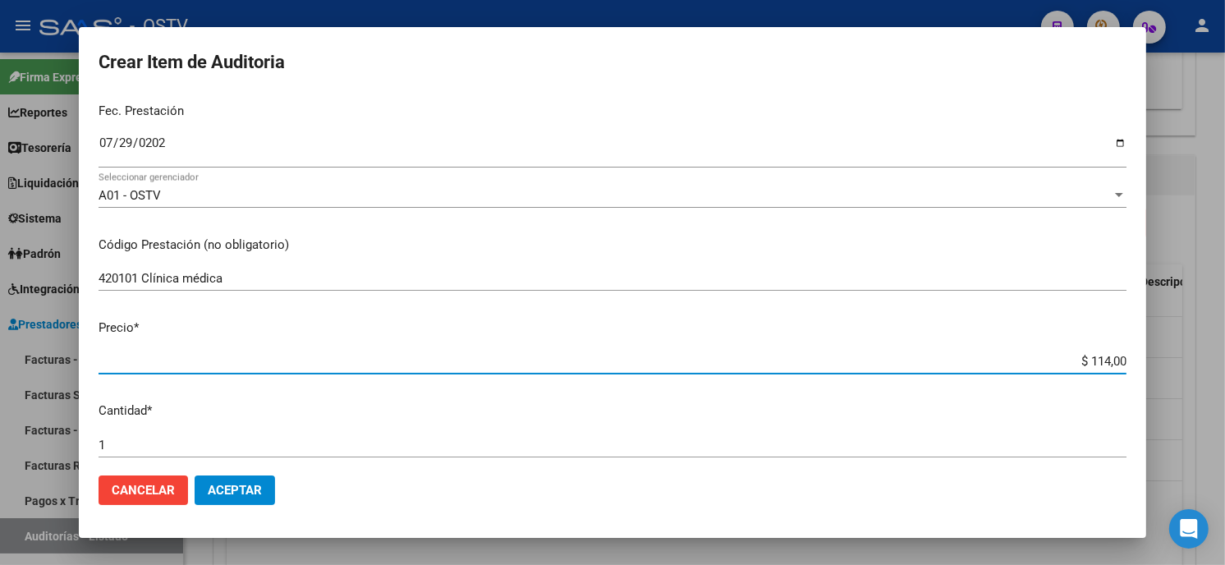
type input "$ 1.140,00"
type input "$ 11.400,00"
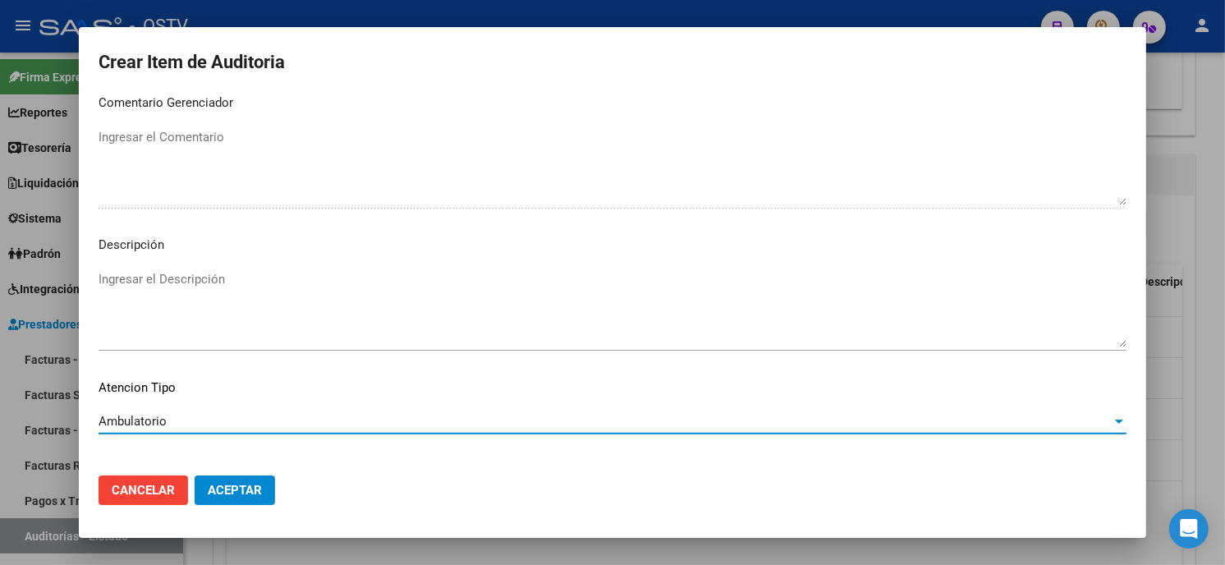
scroll to position [969, 0]
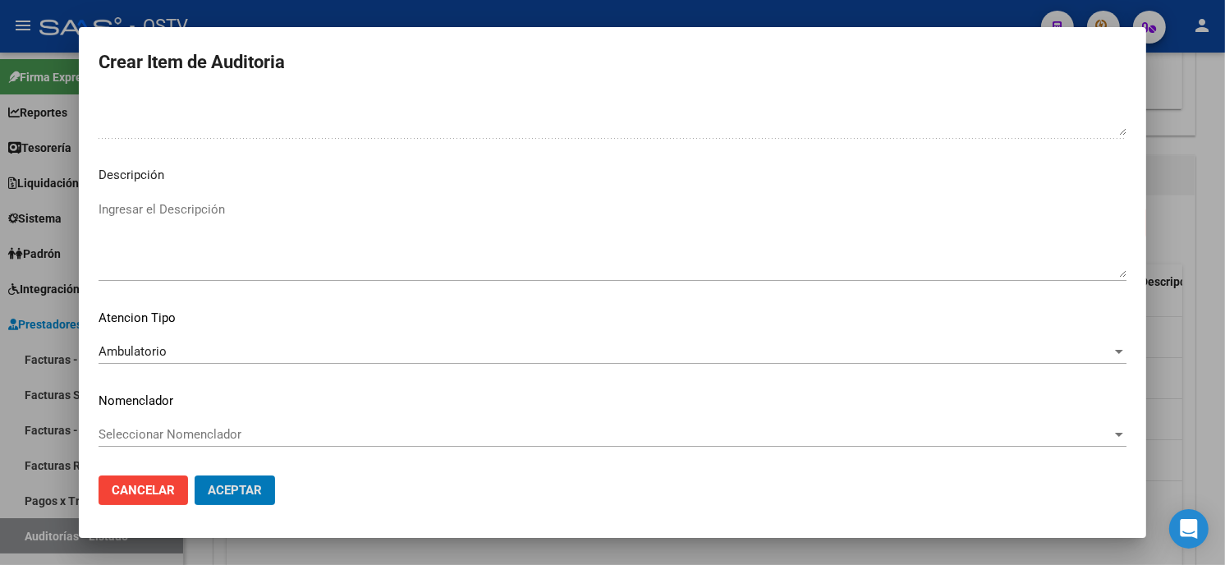
click at [195, 476] on button "Aceptar" at bounding box center [235, 491] width 80 height 30
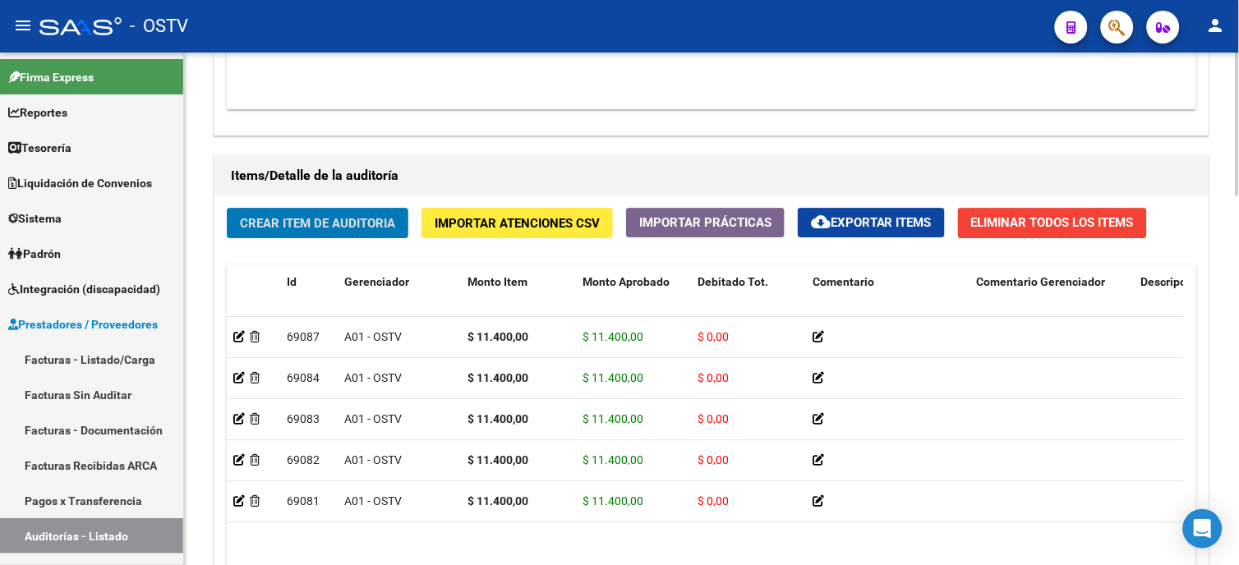
click at [273, 223] on span "Crear Item de Auditoria" at bounding box center [317, 223] width 155 height 15
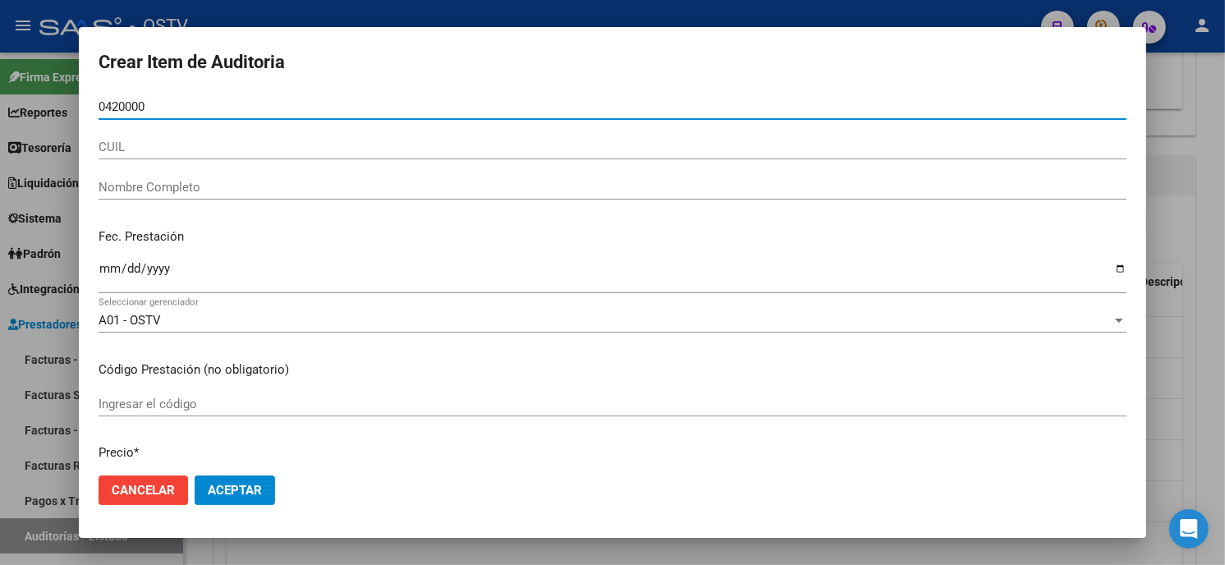
type input "04200007"
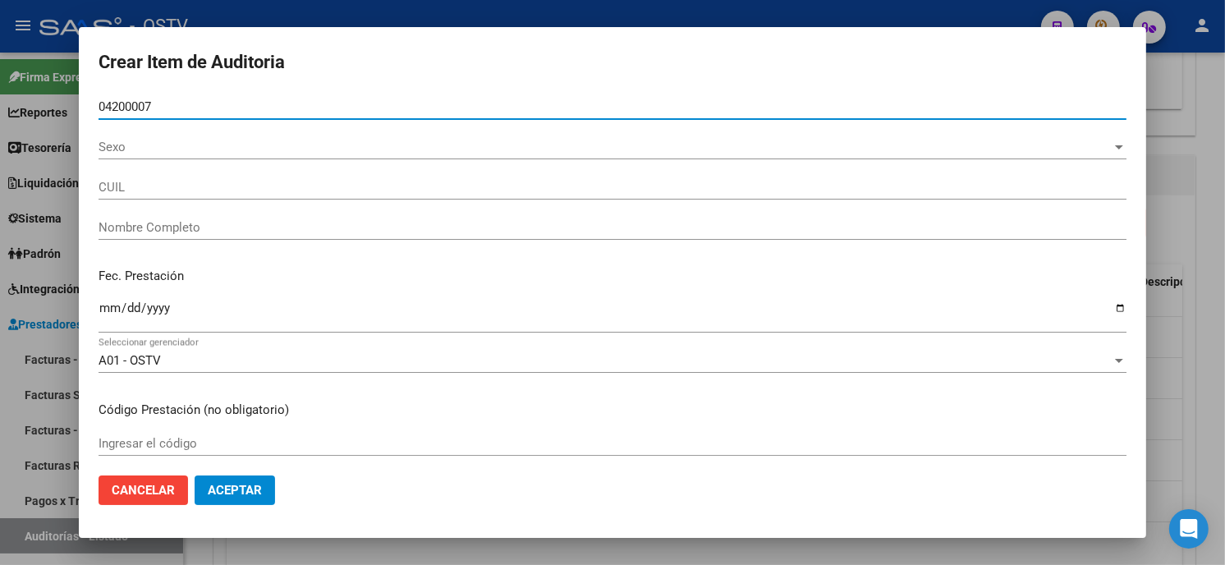
type input "27042000073"
type input "ORELLANO MARTA ELENA"
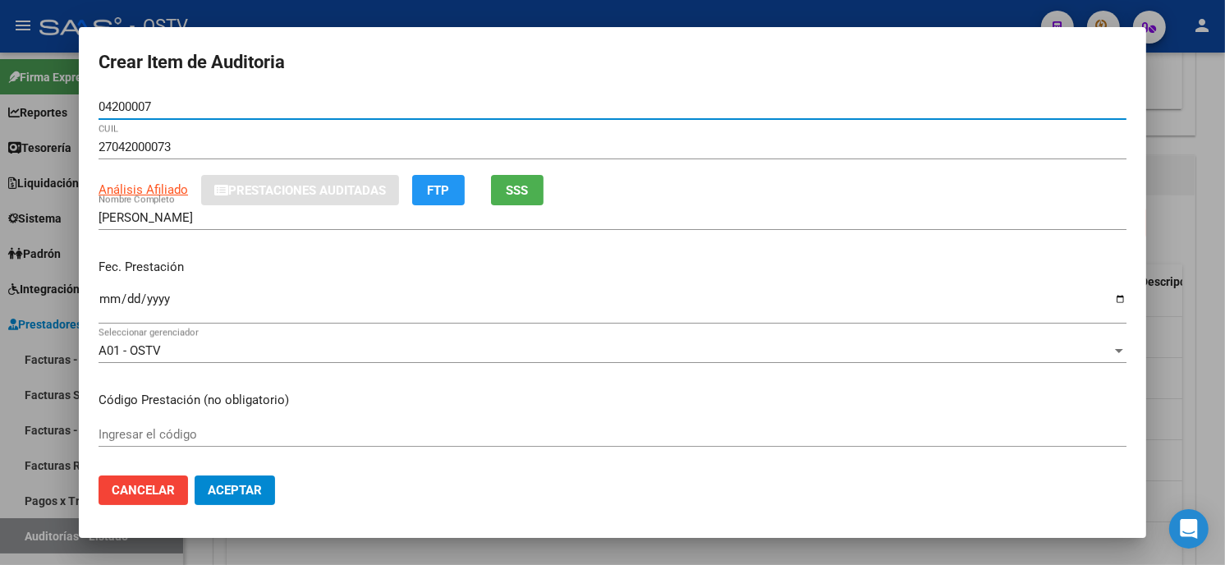
type input "04200007"
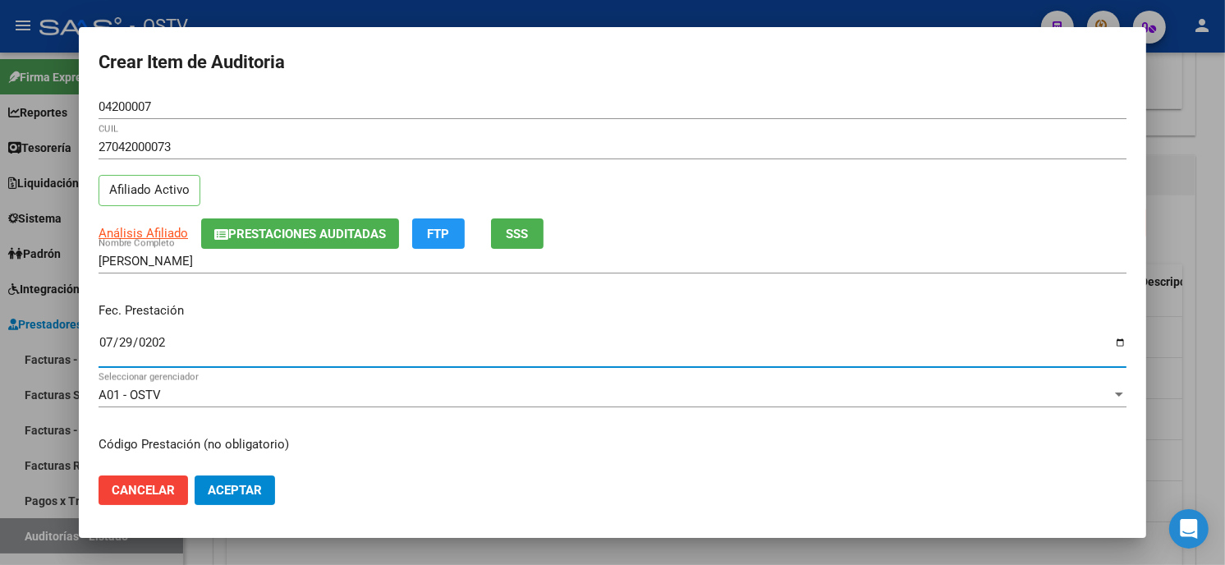
type input "2025-07-29"
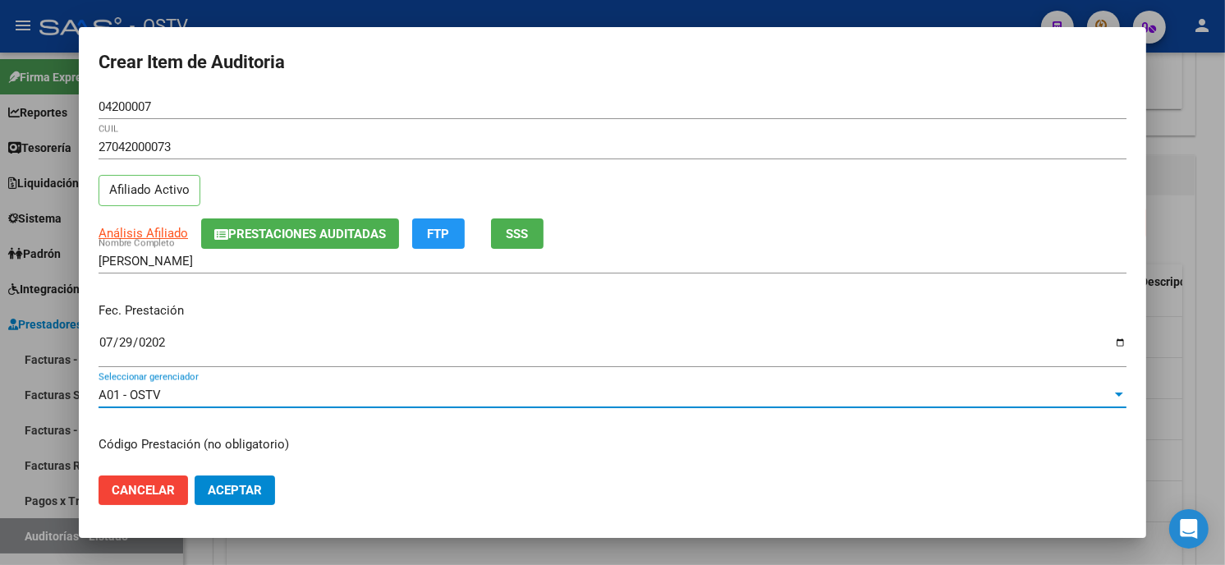
scroll to position [200, 0]
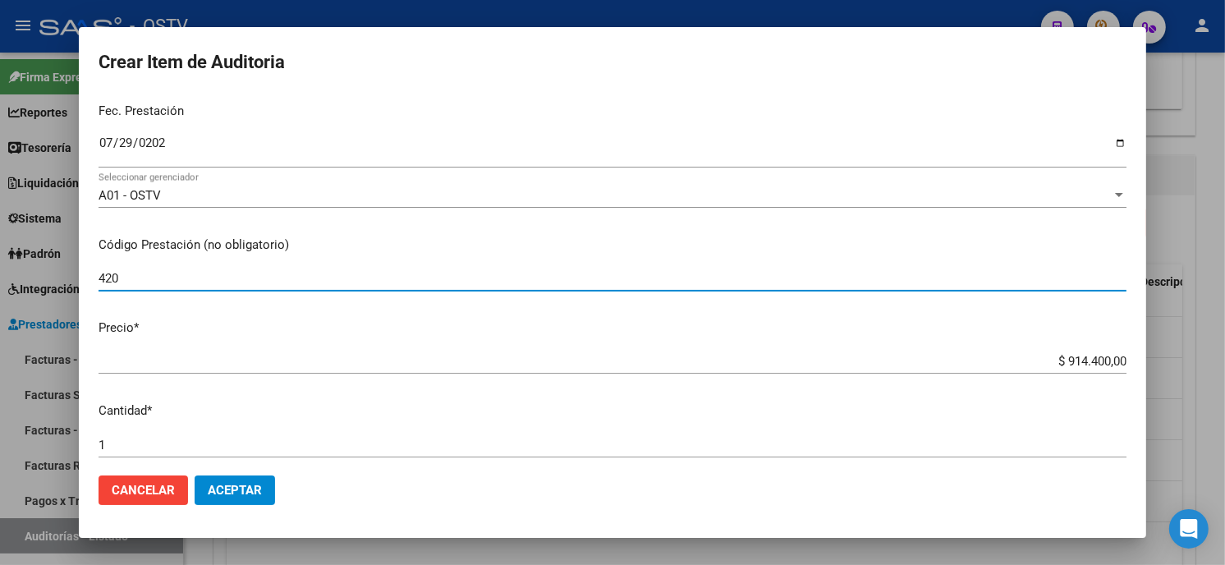
type input "420101 Clínica médica"
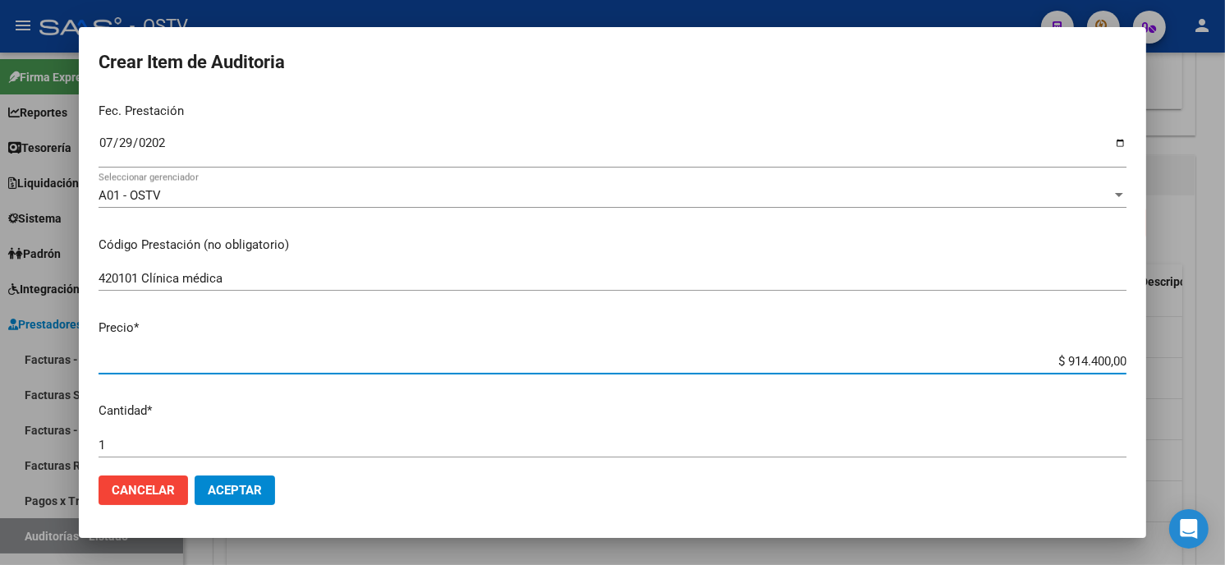
type input "$ 0,01"
type input "$ 0,11"
type input "$ 1,14"
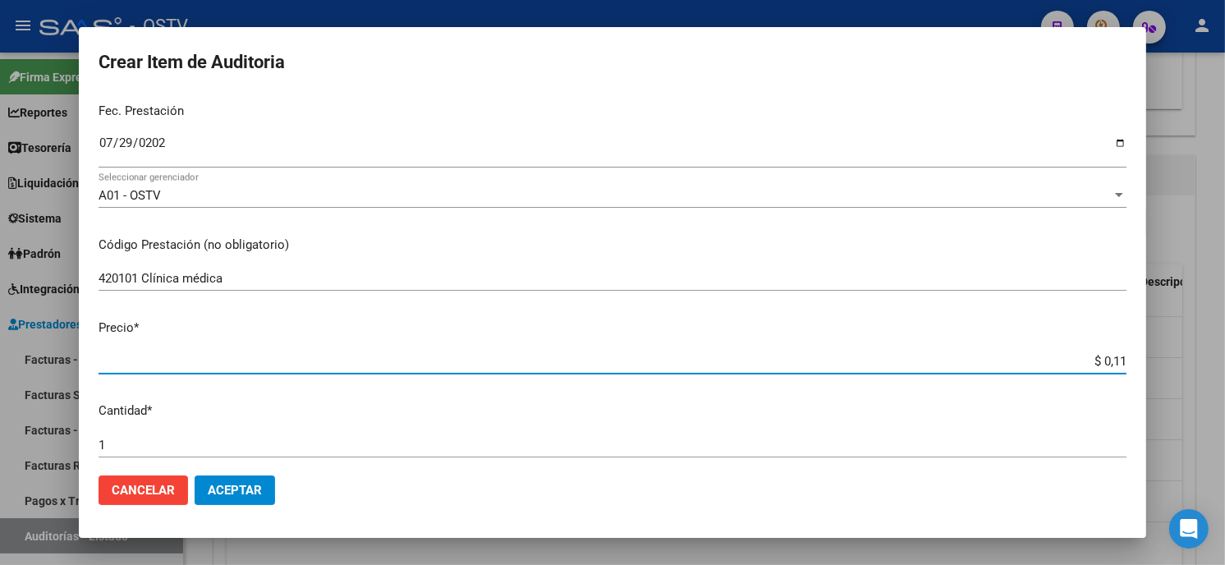
type input "$ 1,14"
type input "$ 11,40"
type input "$ 114,00"
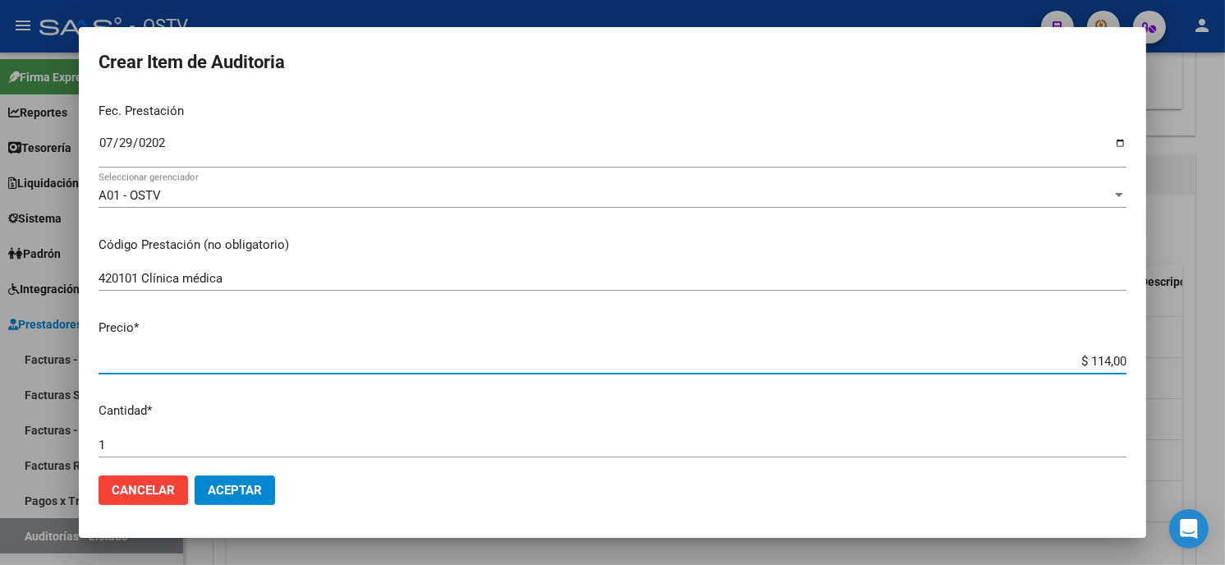
type input "$ 1.140,00"
type input "$ 11.400,00"
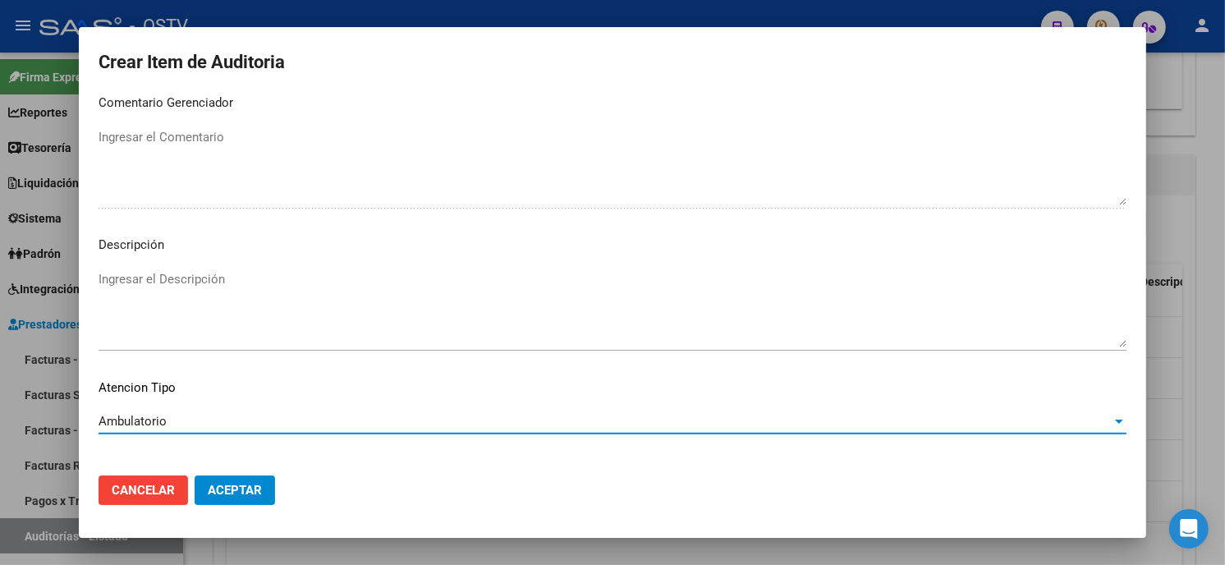
scroll to position [969, 0]
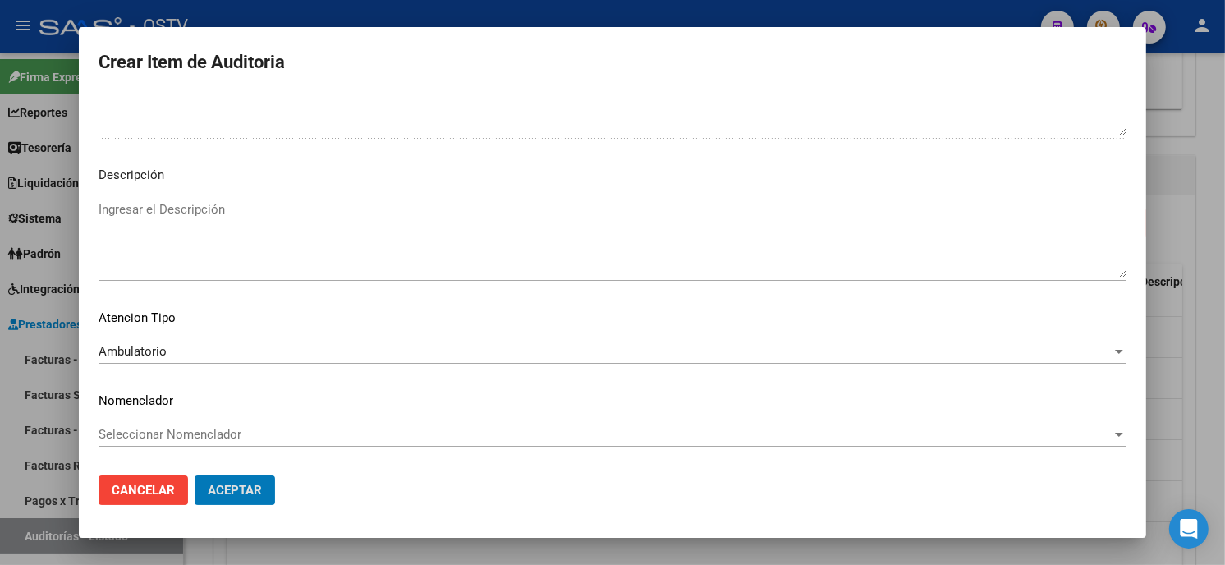
click at [195, 476] on button "Aceptar" at bounding box center [235, 491] width 80 height 30
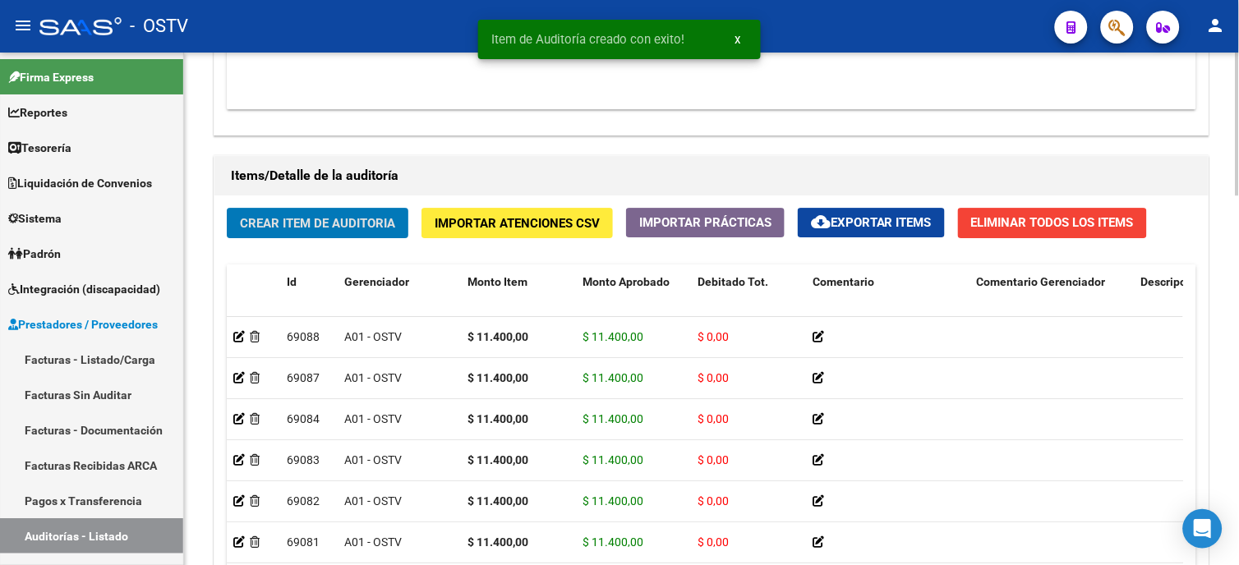
click at [324, 214] on button "Crear Item de Auditoria" at bounding box center [318, 223] width 182 height 30
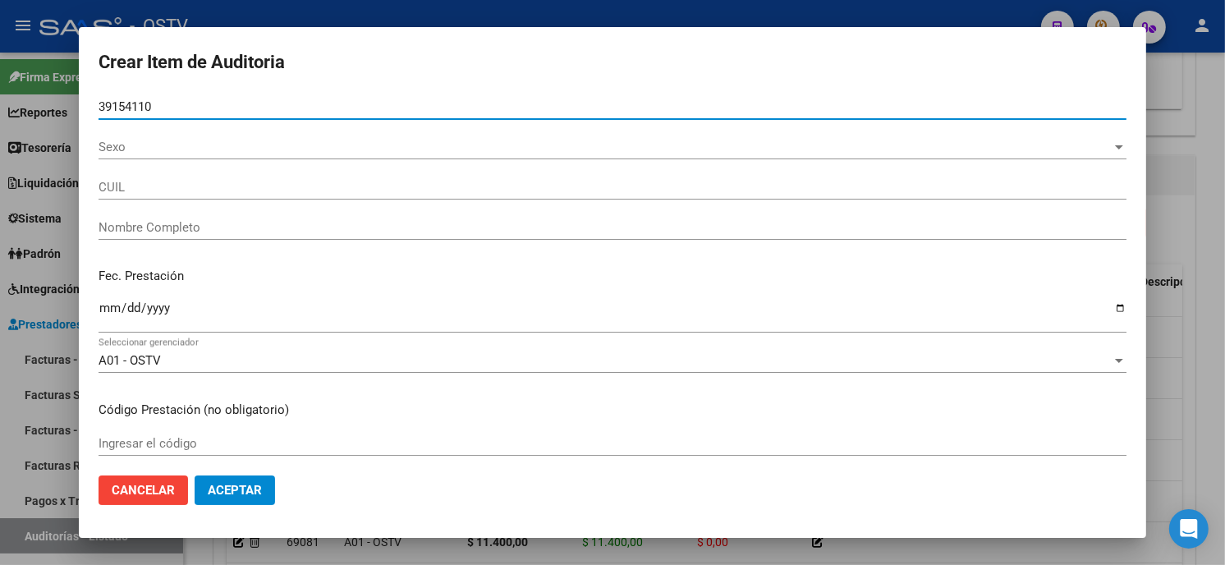
type input "39154110"
type input "27391541103"
type input "ROMANO SHARON ELIZABETH"
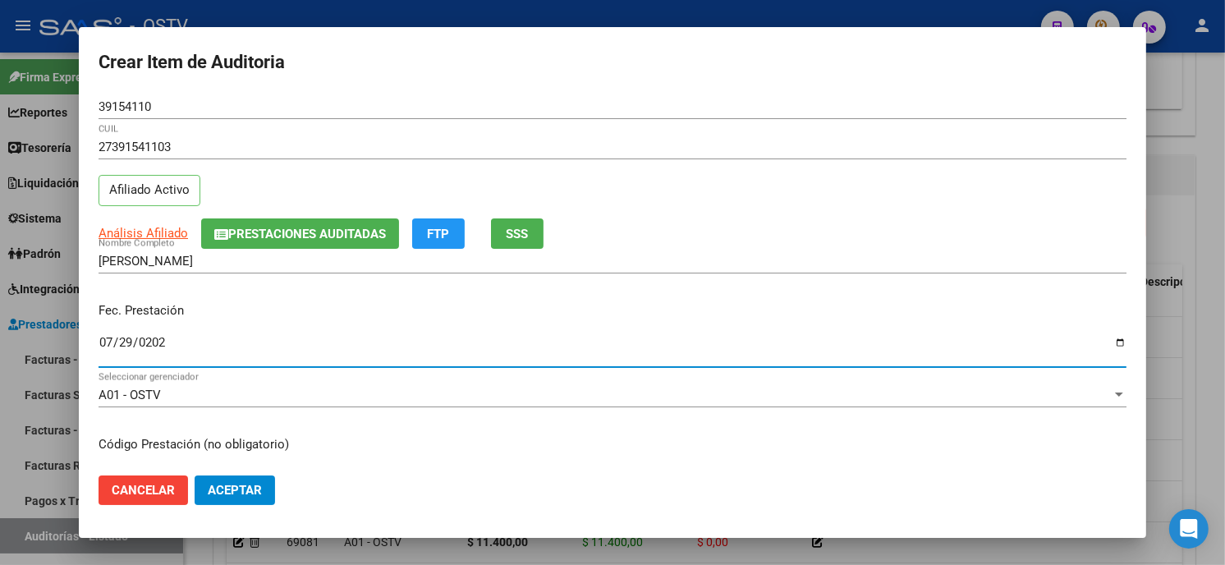
type input "2025-07-29"
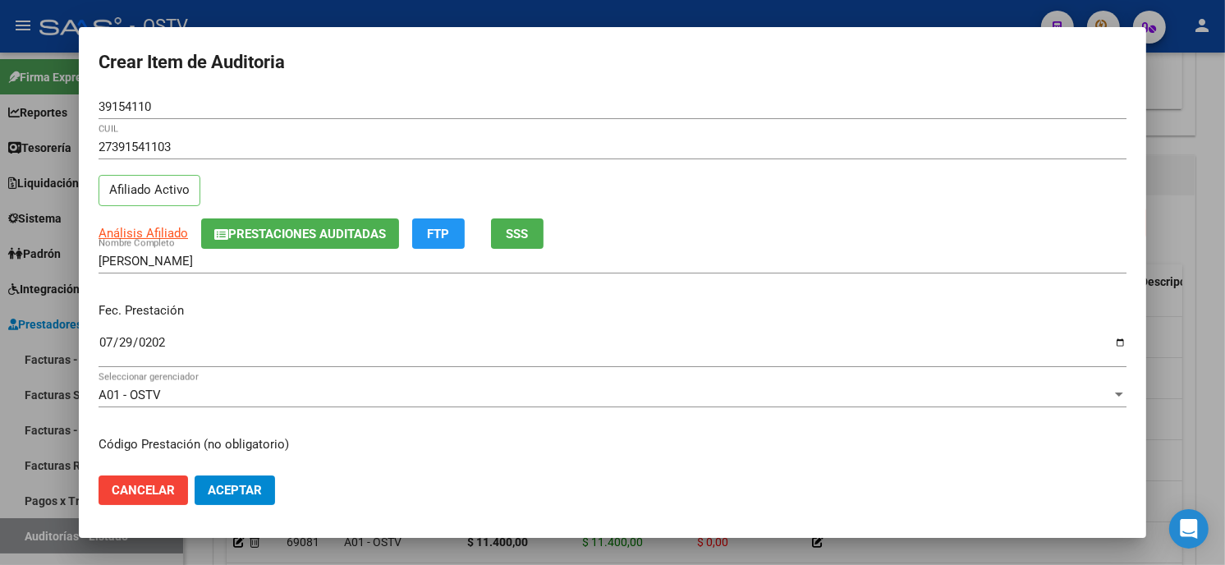
scroll to position [200, 0]
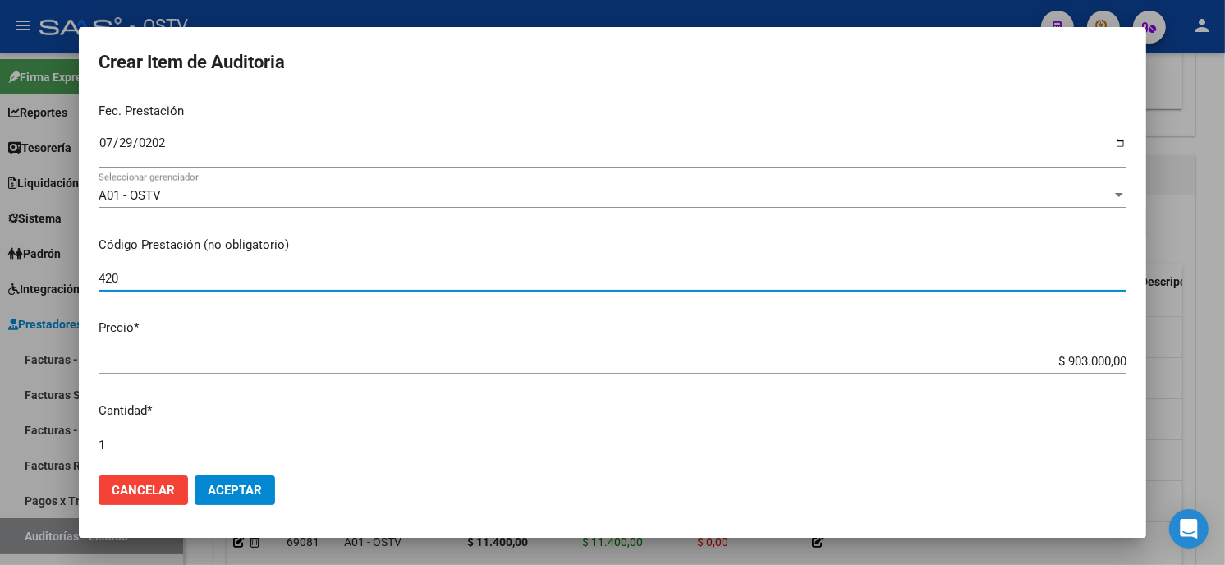
type input "420101 Clínica médica"
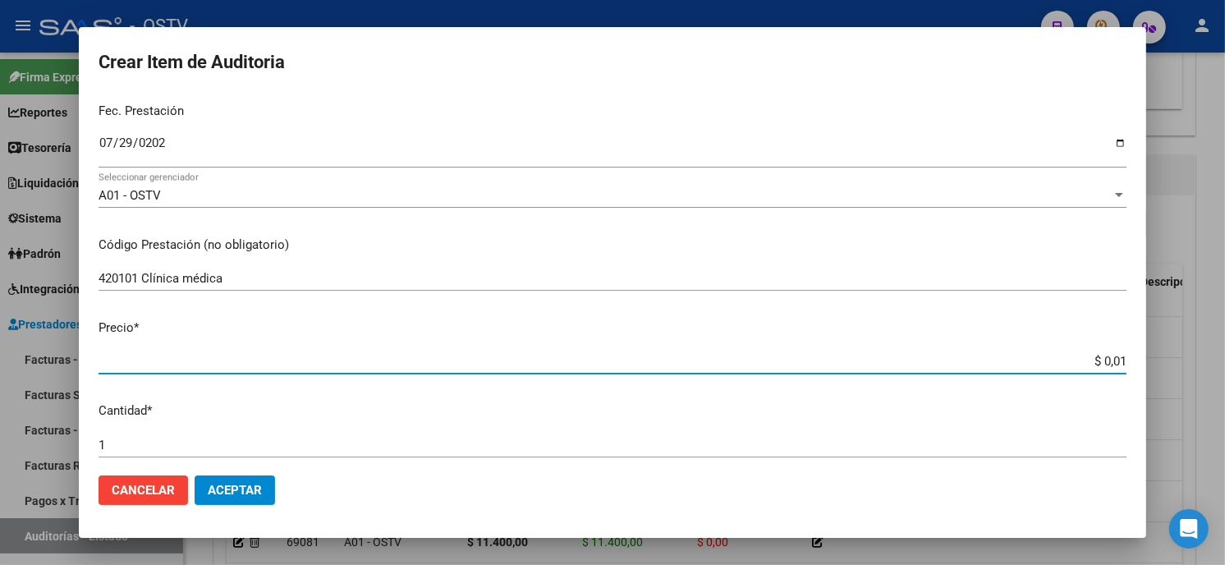
type input "$ 0,11"
type input "$ 1,14"
type input "$ 11,40"
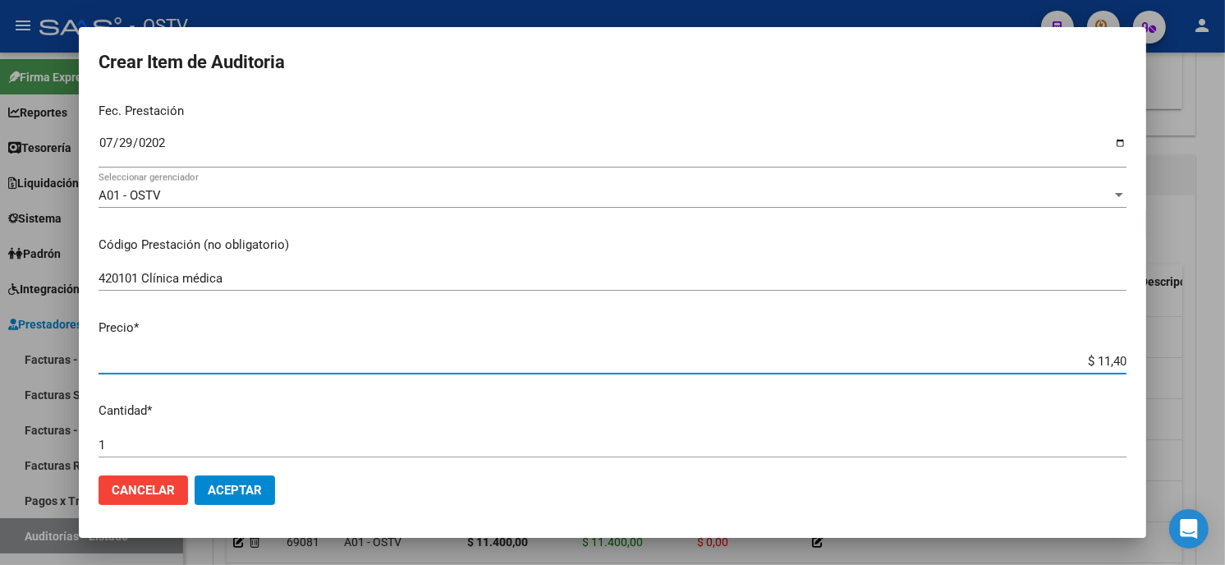
type input "$ 11,40"
type input "$ 114,00"
type input "$ 1.140,00"
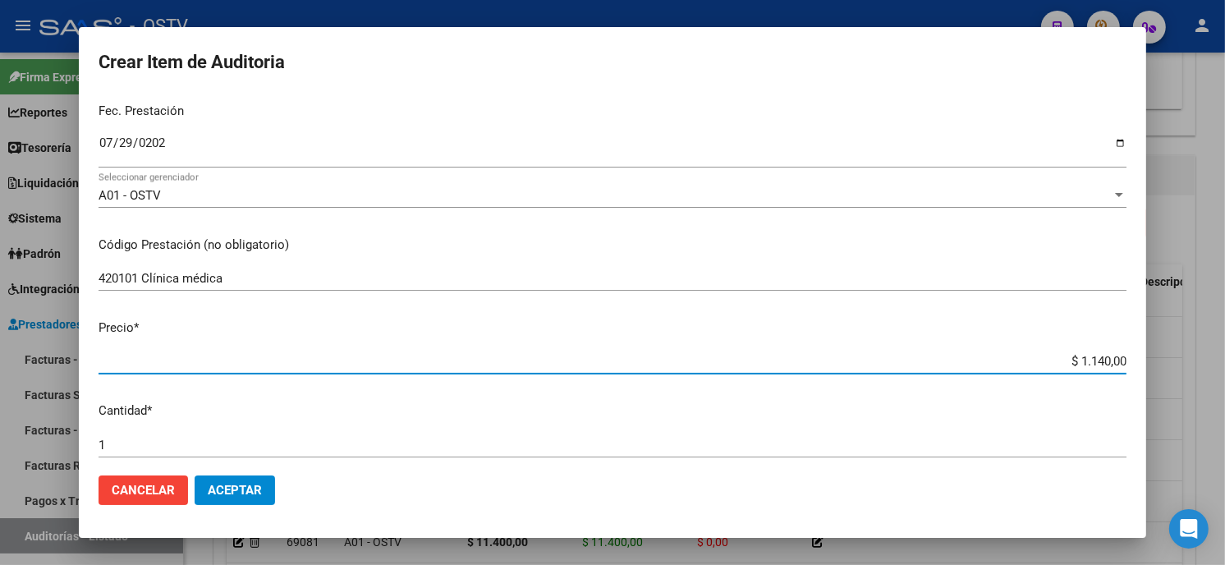
type input "$ 11.400,00"
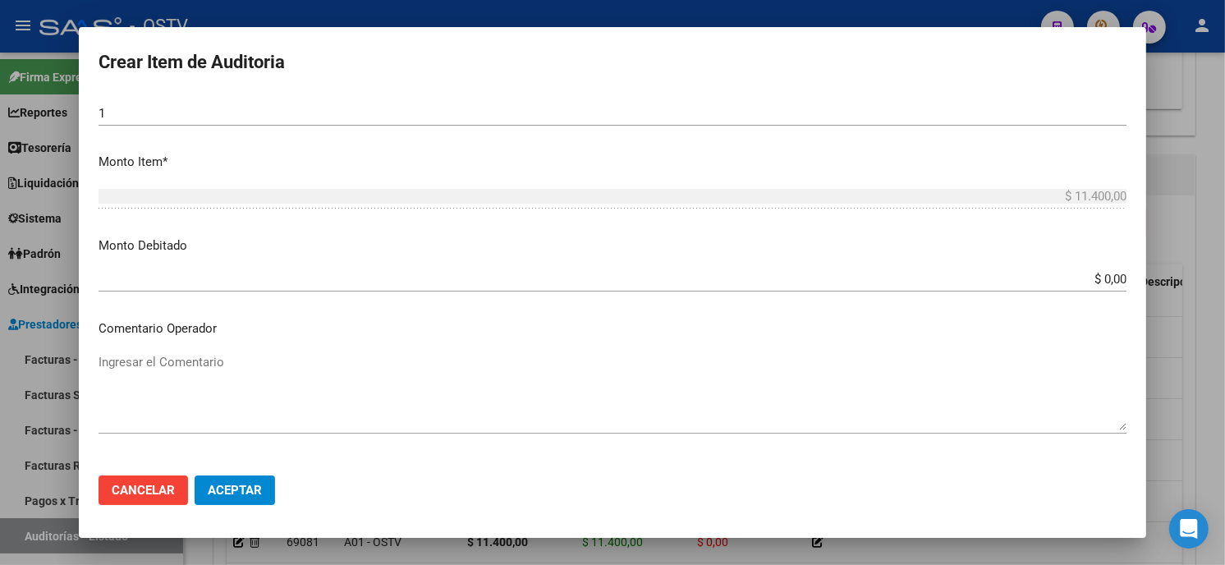
scroll to position [899, 0]
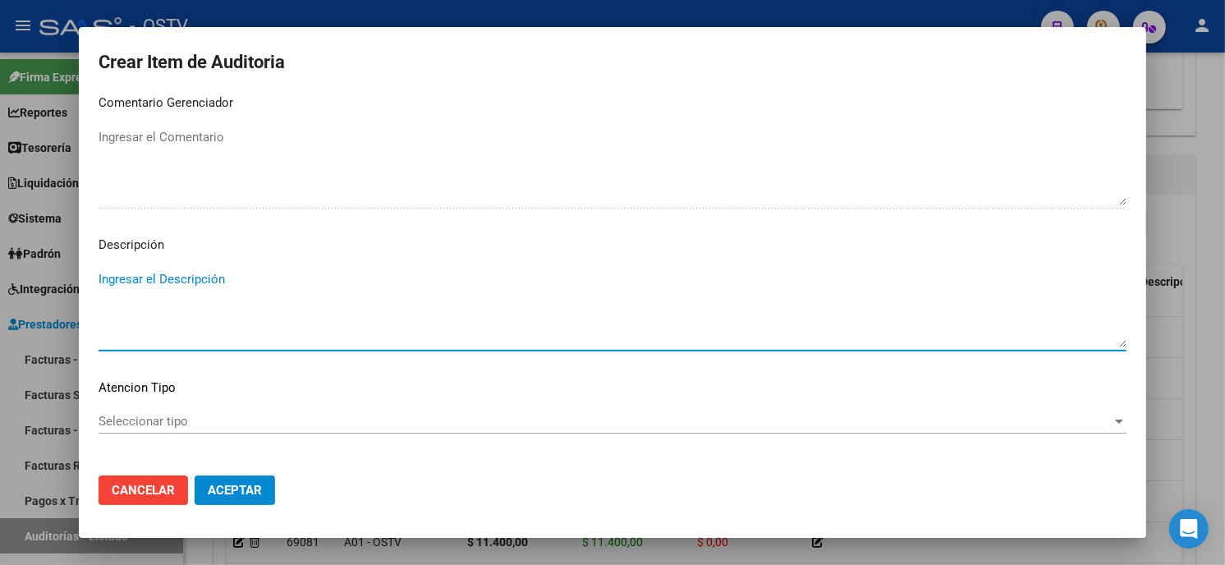
type textarea "a"
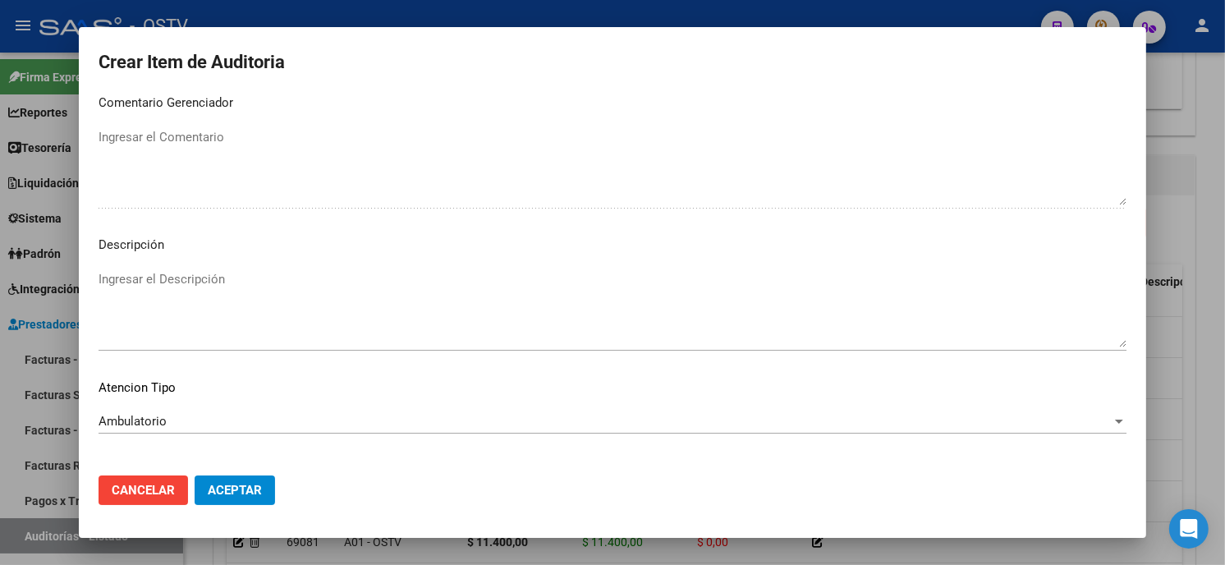
scroll to position [969, 0]
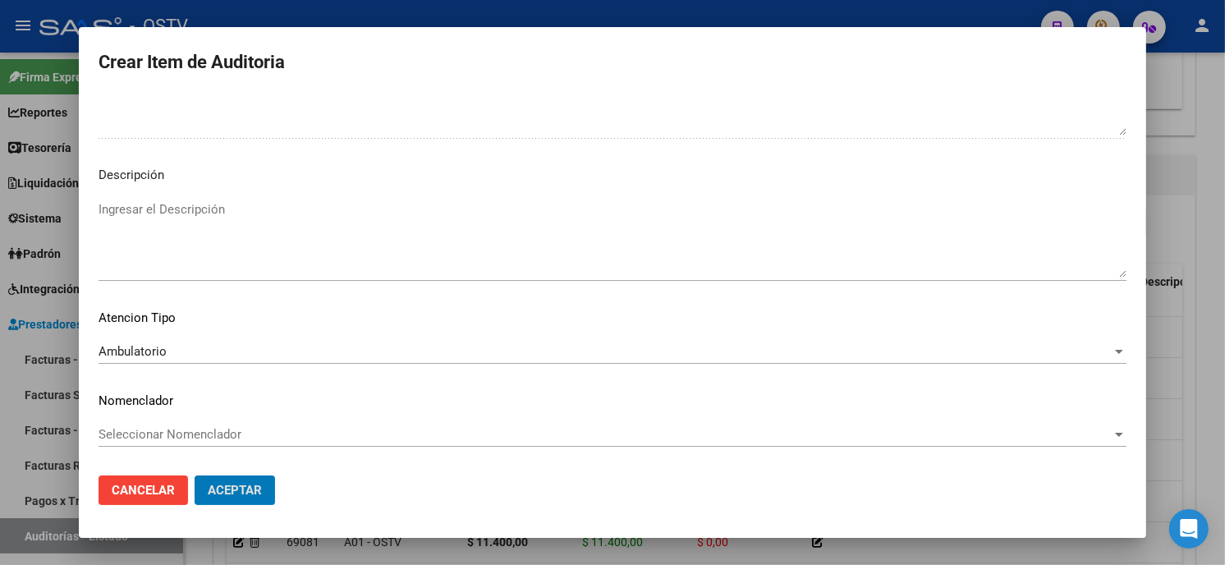
click at [195, 476] on button "Aceptar" at bounding box center [235, 491] width 80 height 30
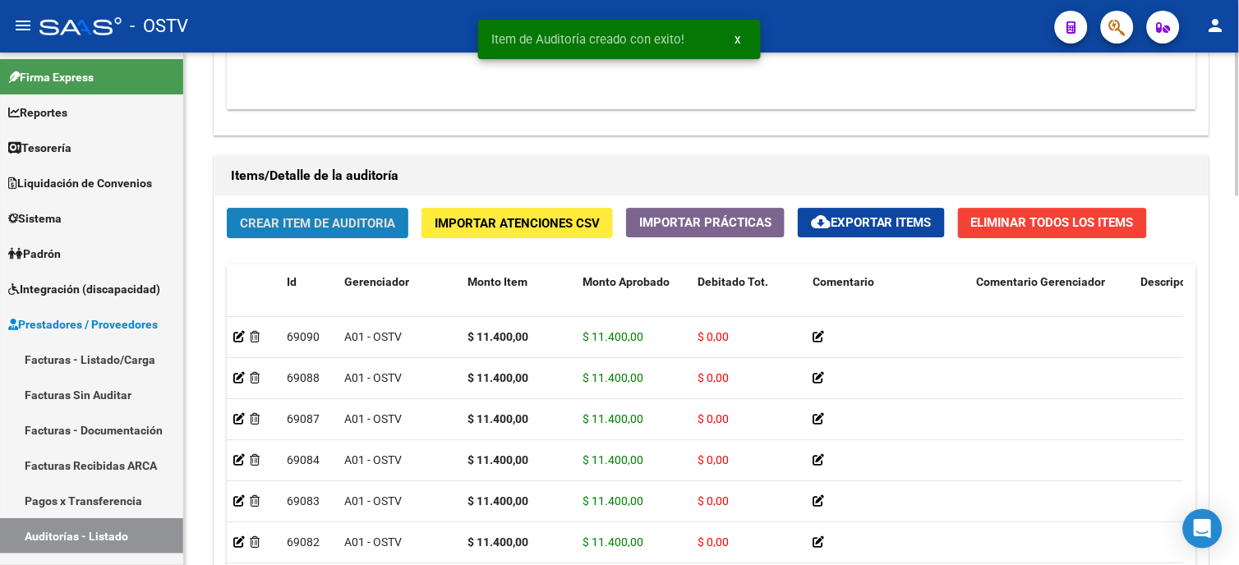
click at [380, 230] on span "Crear Item de Auditoria" at bounding box center [317, 223] width 155 height 15
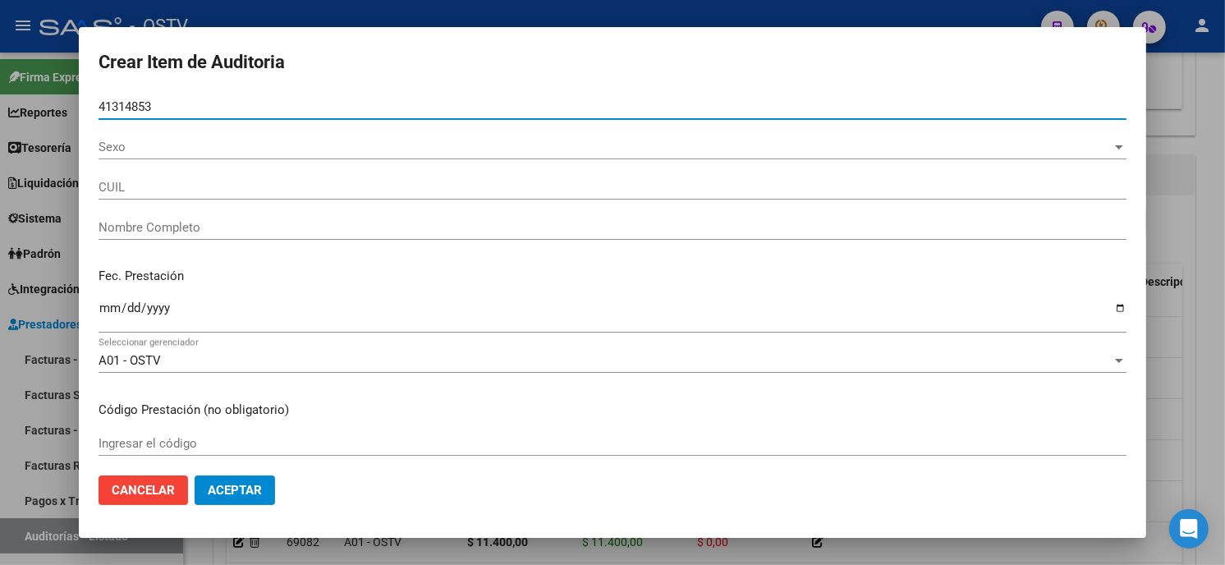
type input "41314853"
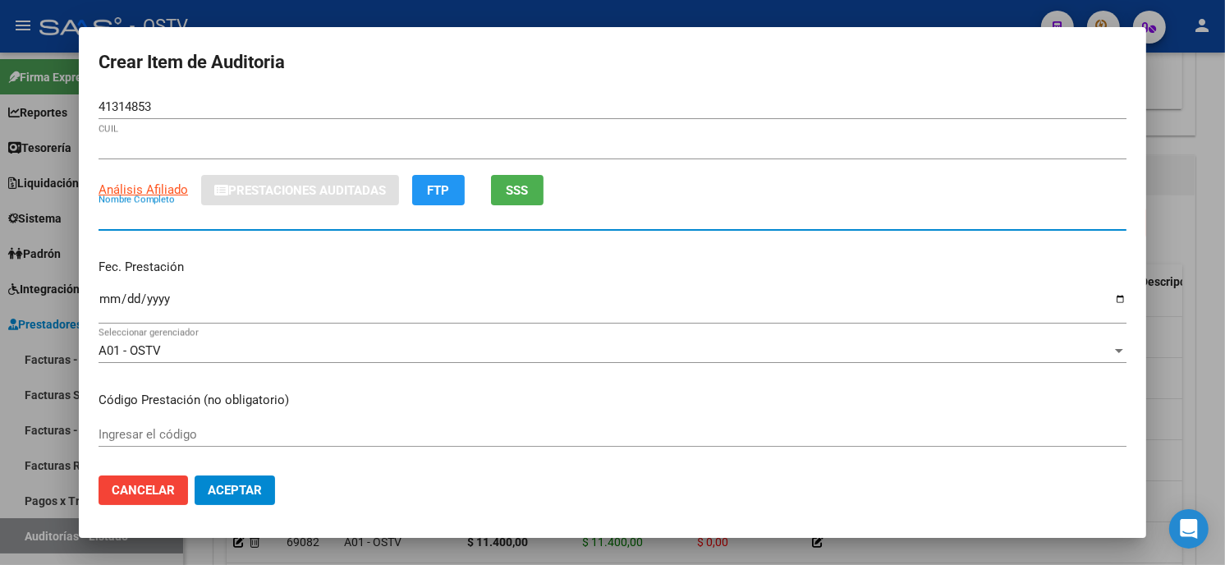
type input "20413148538"
type input "ROBIN ALEJANDRO FEDERICO"
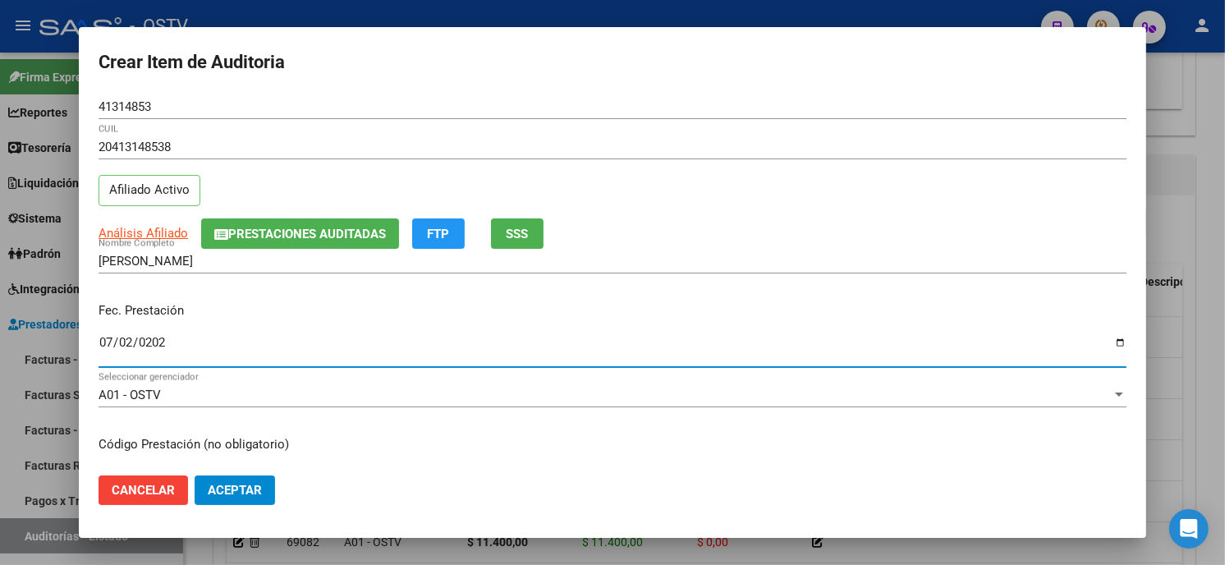
type input "2025-07-02"
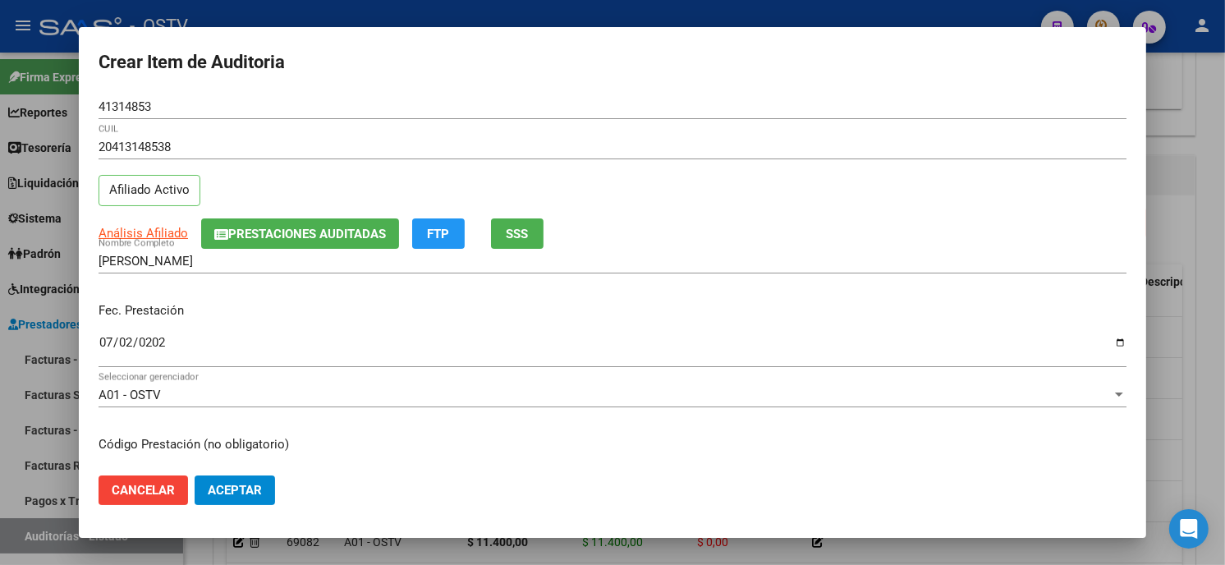
scroll to position [200, 0]
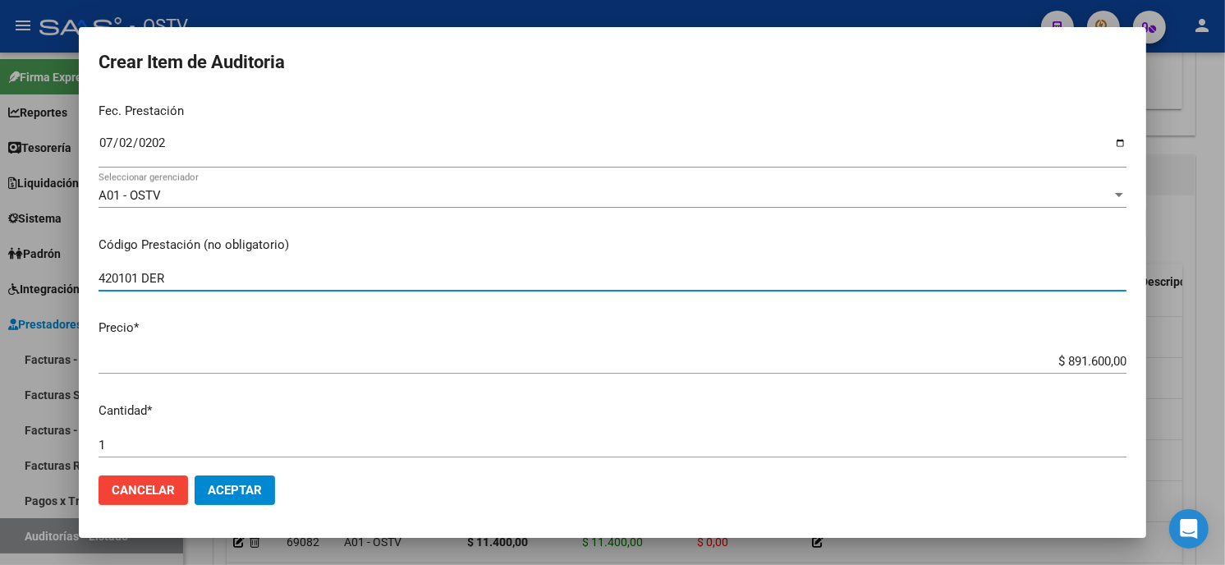
type input "420101 DER"
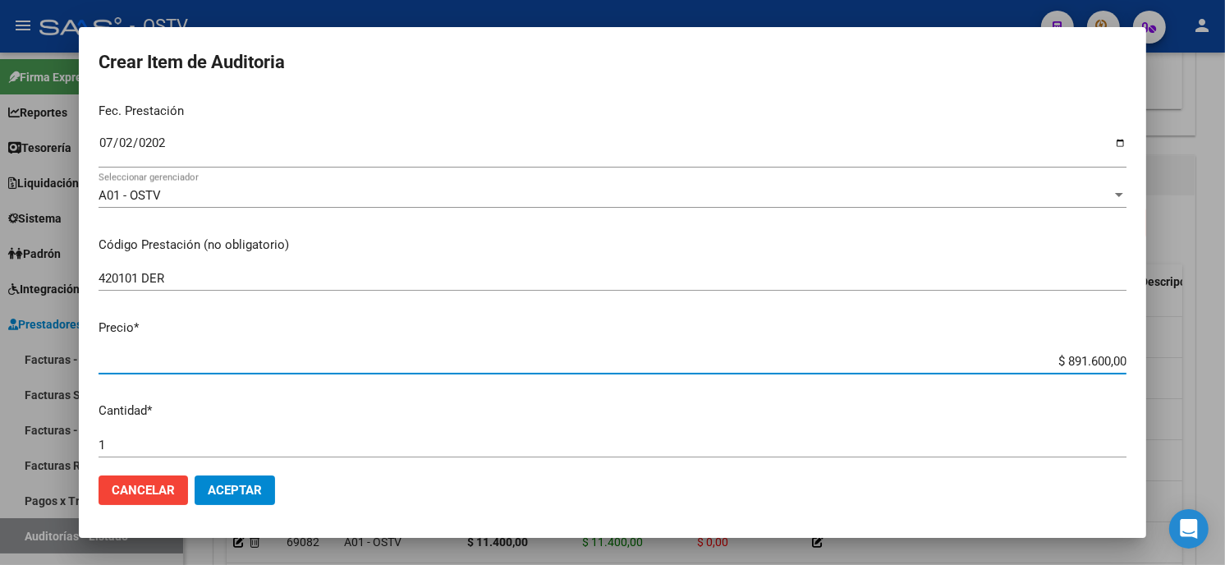
type input "$ 0,01"
type input "$ 0,12"
type input "$ 1,24"
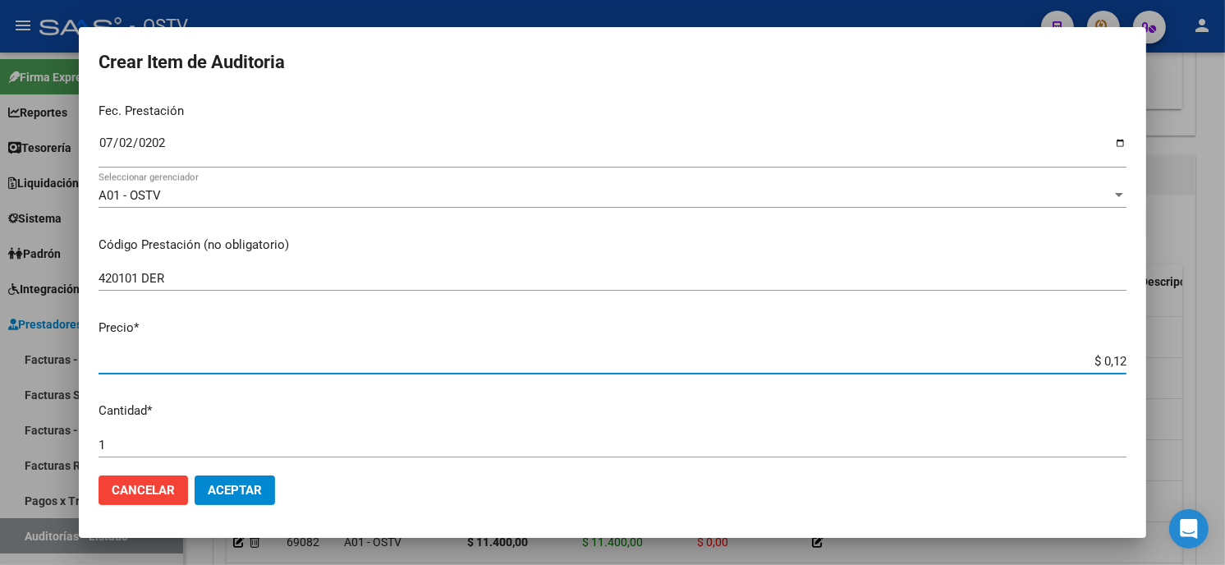
type input "$ 1,24"
type input "$ 12,40"
type input "$ 124,00"
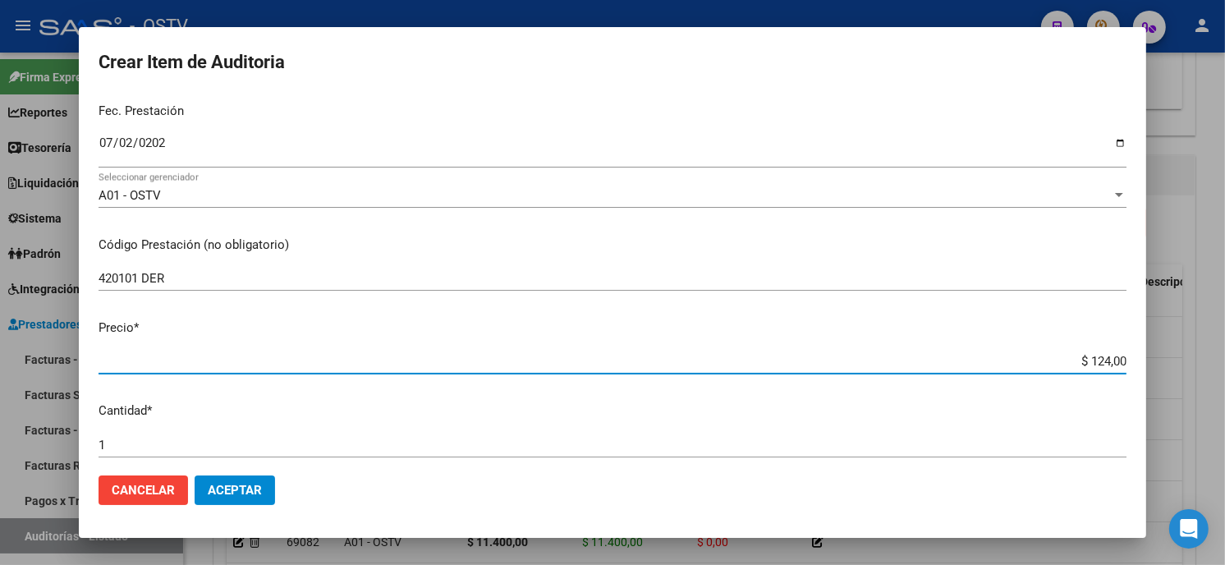
type input "$ 1.240,00"
type input "$ 12.400,00"
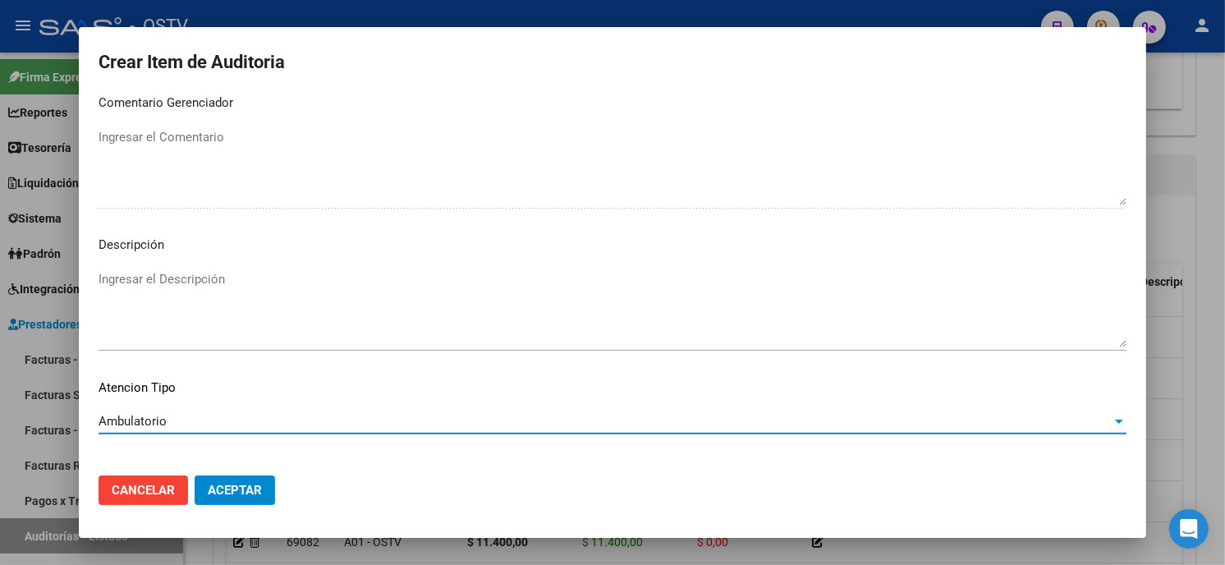
scroll to position [969, 0]
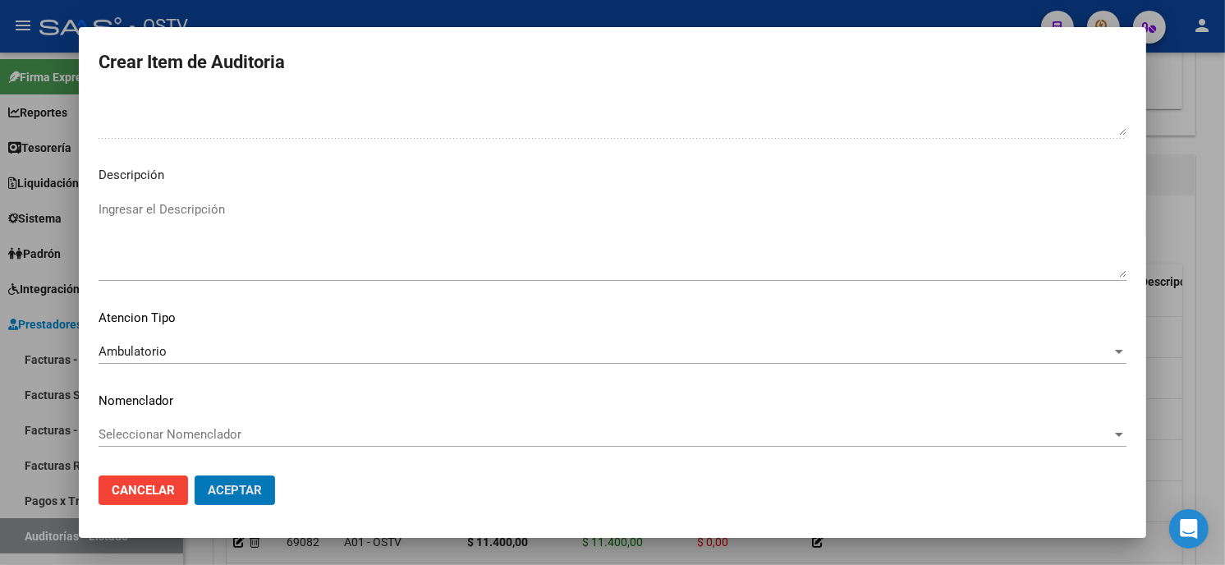
click at [195, 476] on button "Aceptar" at bounding box center [235, 491] width 80 height 30
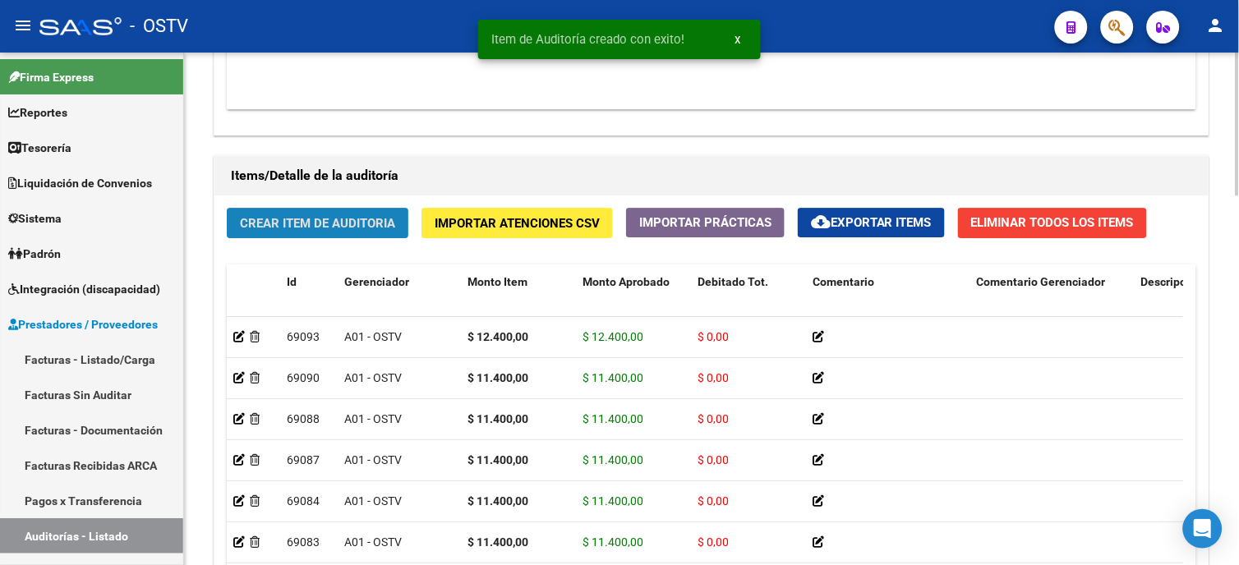
click at [317, 225] on span "Crear Item de Auditoria" at bounding box center [317, 223] width 155 height 15
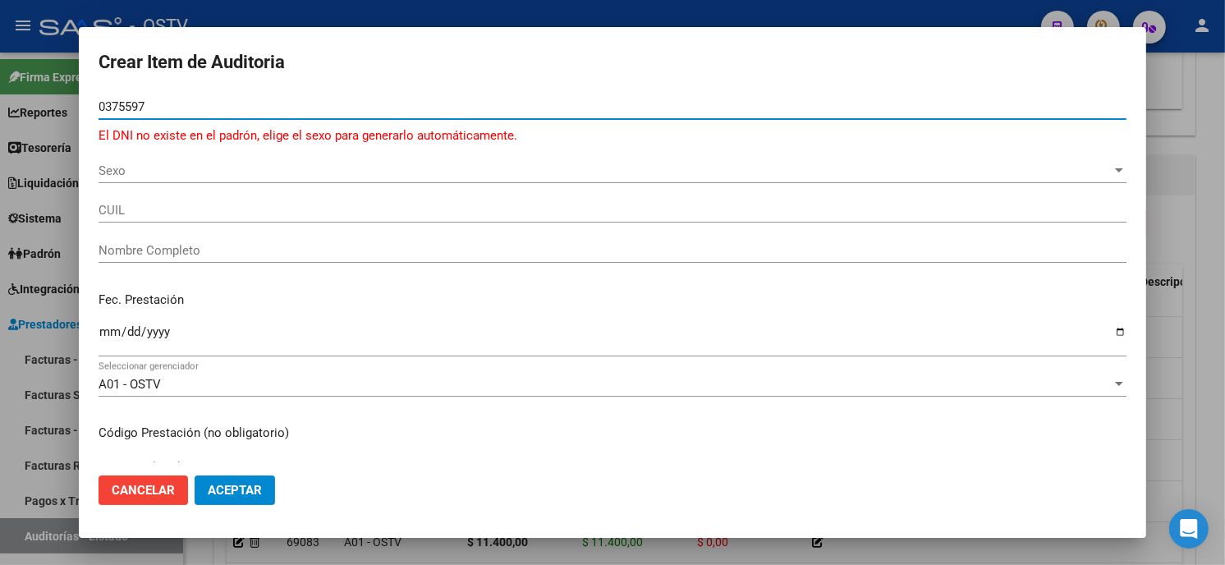
type input "03755975"
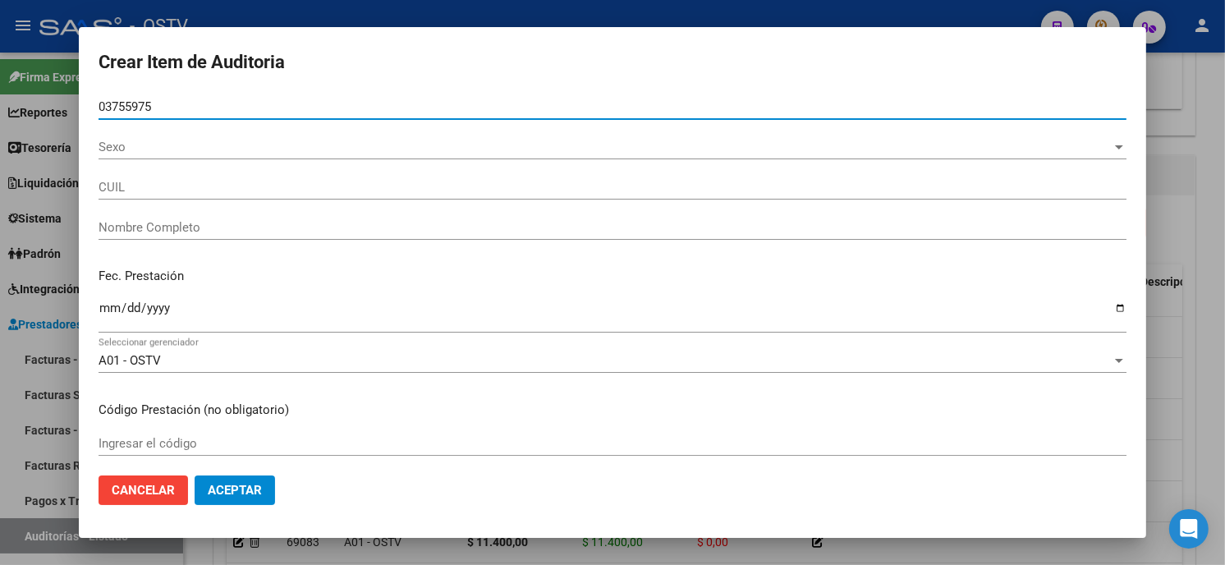
type input "27037559755"
type input "JACQUET AIDA MARIA"
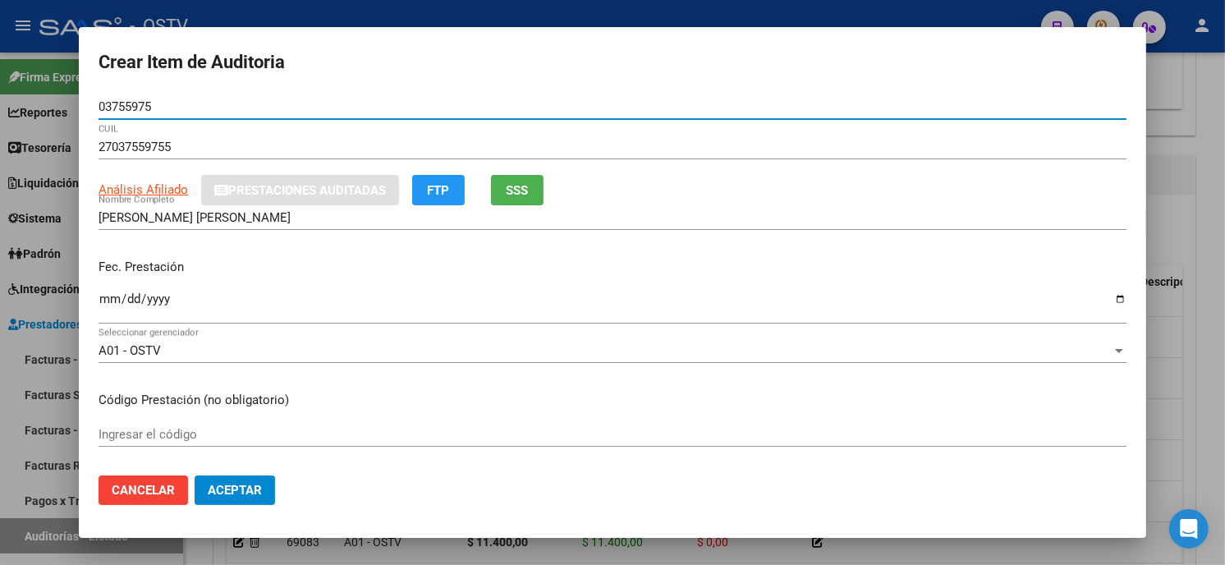
type input "03755975"
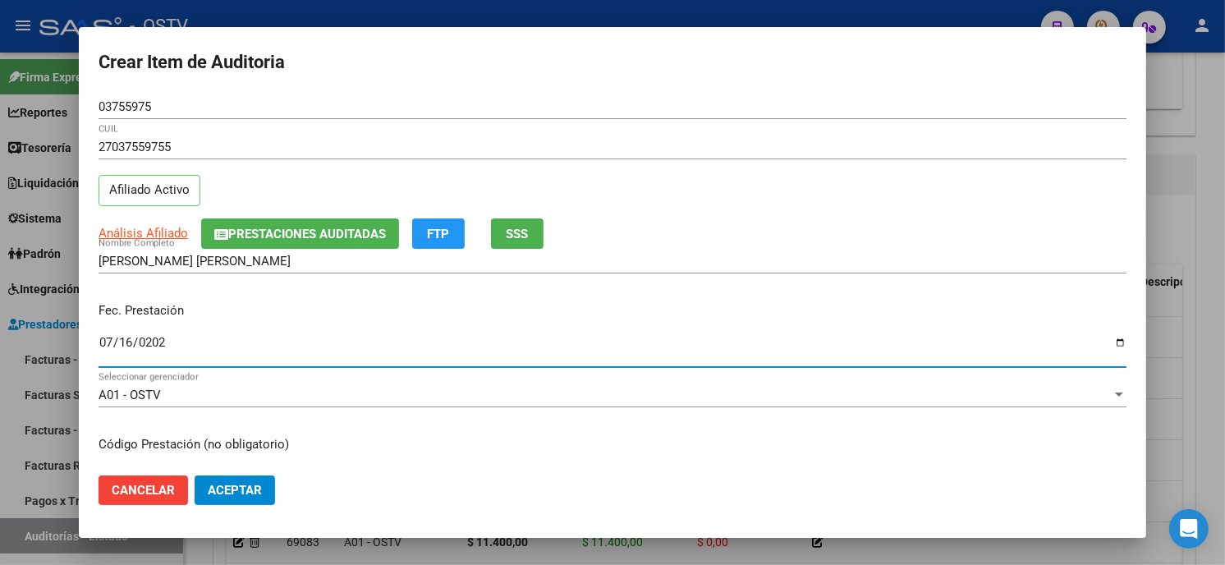
type input "2025-07-16"
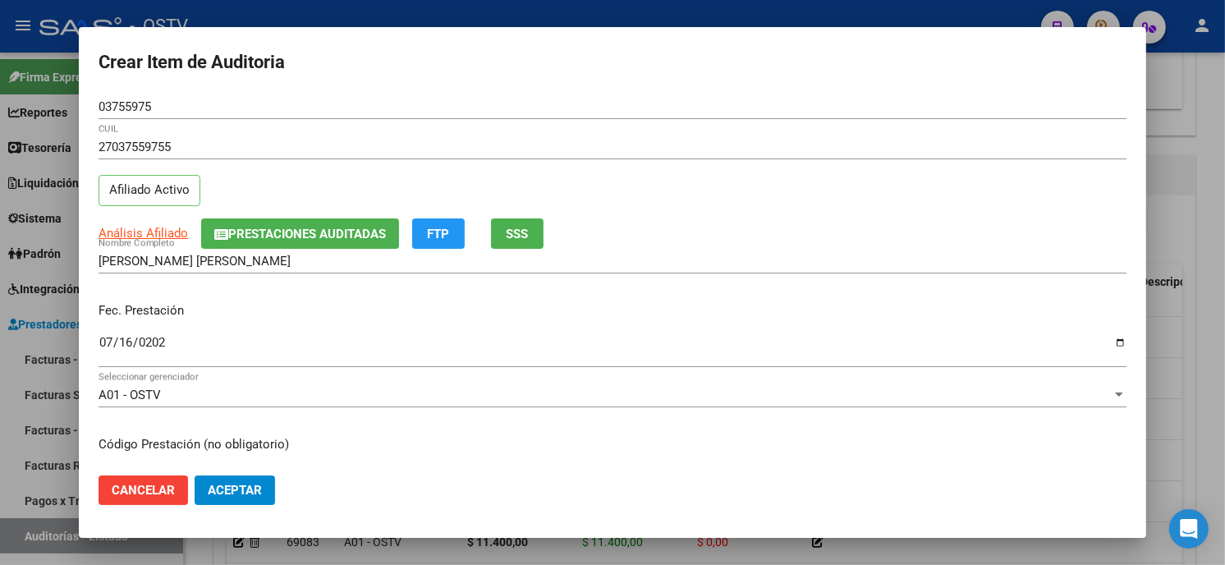
scroll to position [200, 0]
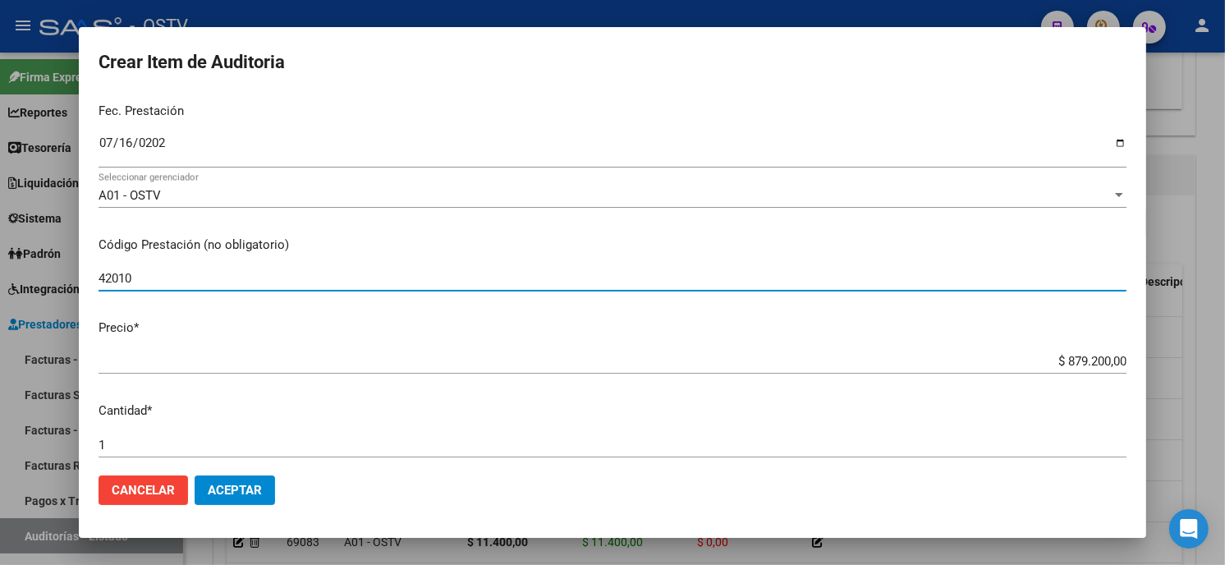
type input "420101 DER"
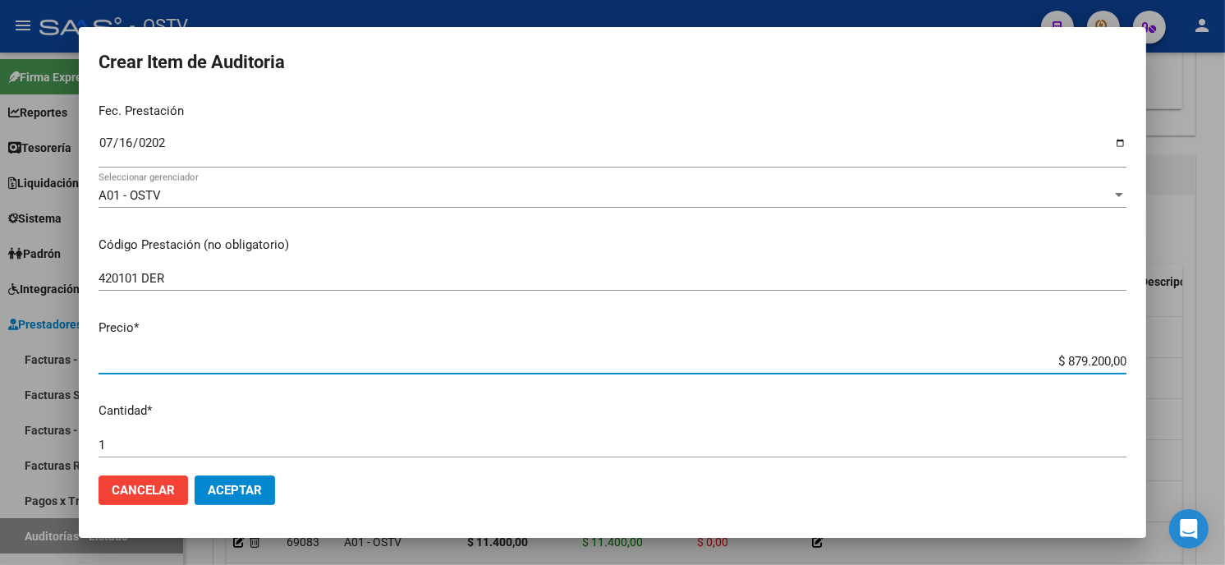
type input "$ 0,01"
type input "$ 0,12"
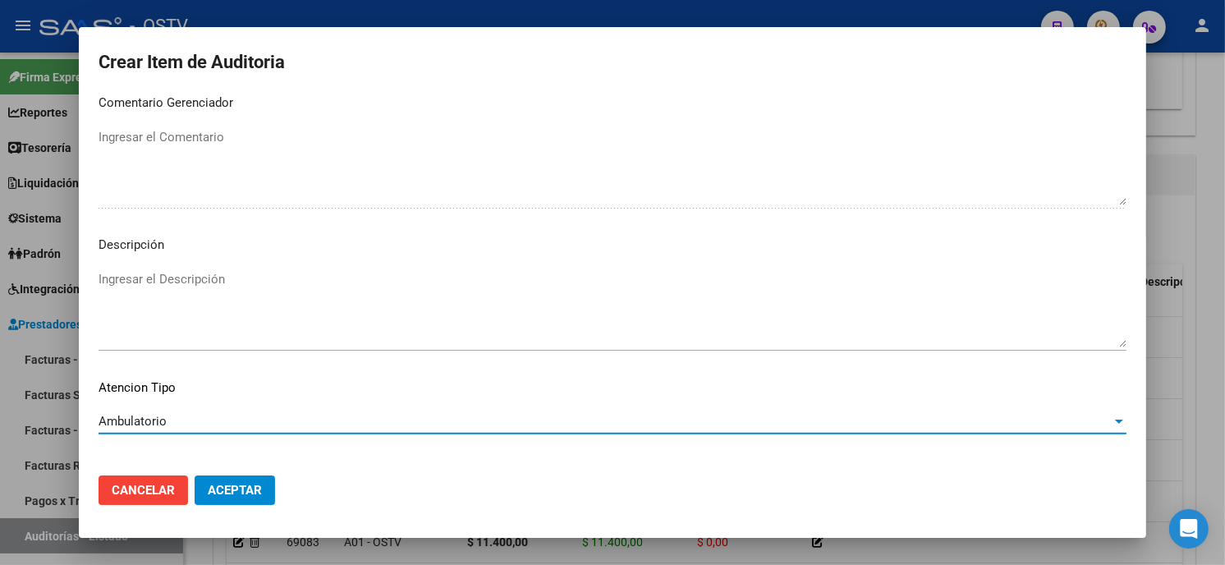
scroll to position [969, 0]
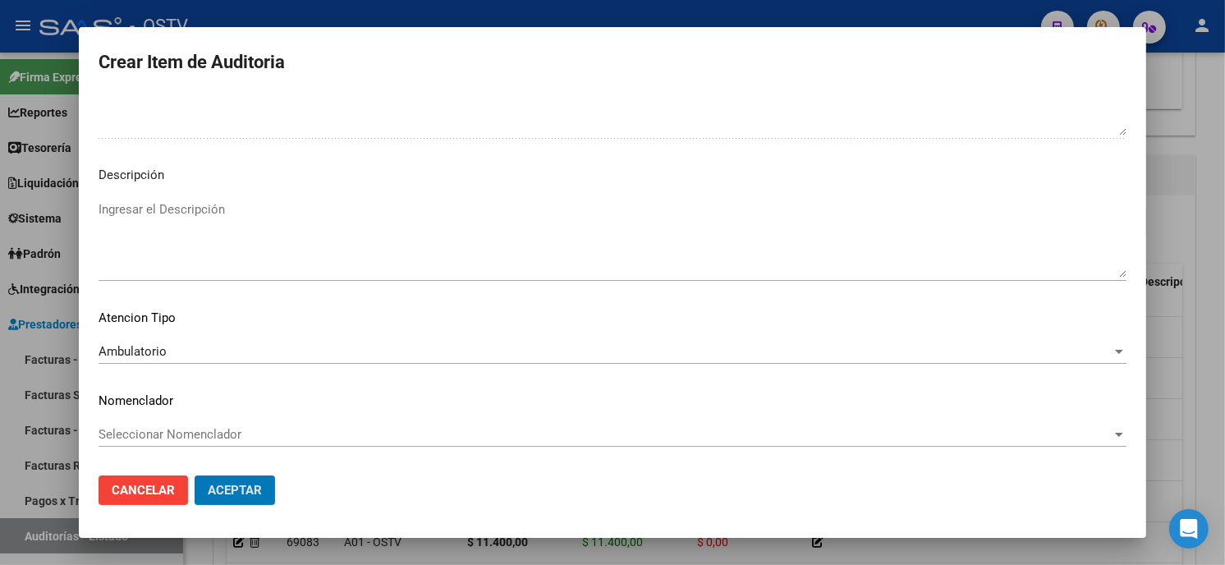
click at [195, 476] on button "Aceptar" at bounding box center [235, 491] width 80 height 30
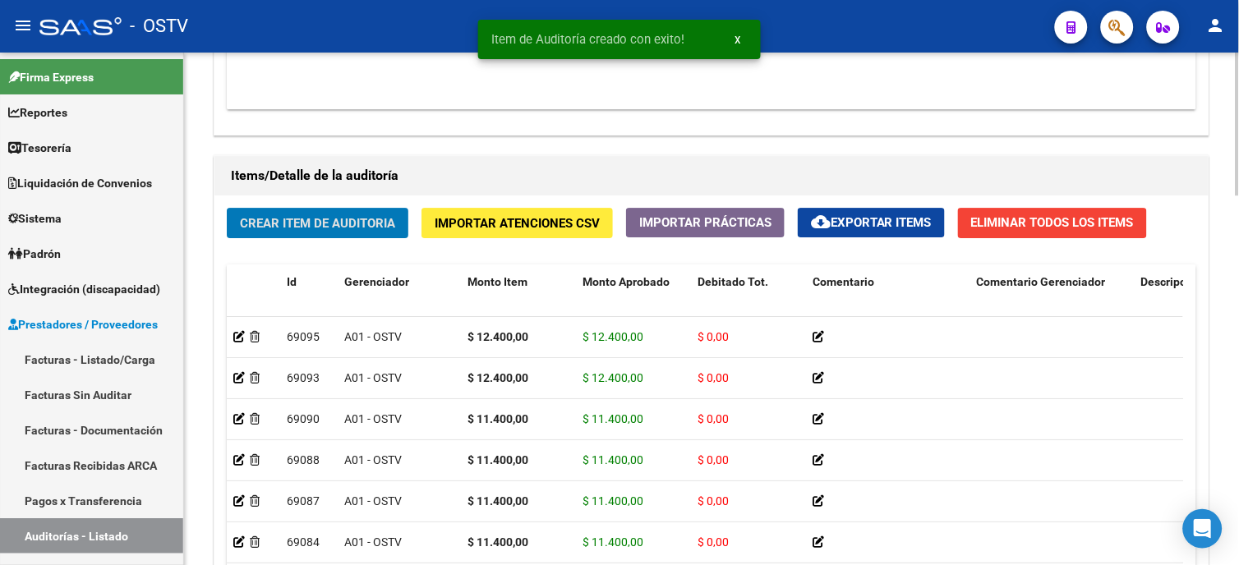
click at [352, 222] on span "Crear Item de Auditoria" at bounding box center [317, 223] width 155 height 15
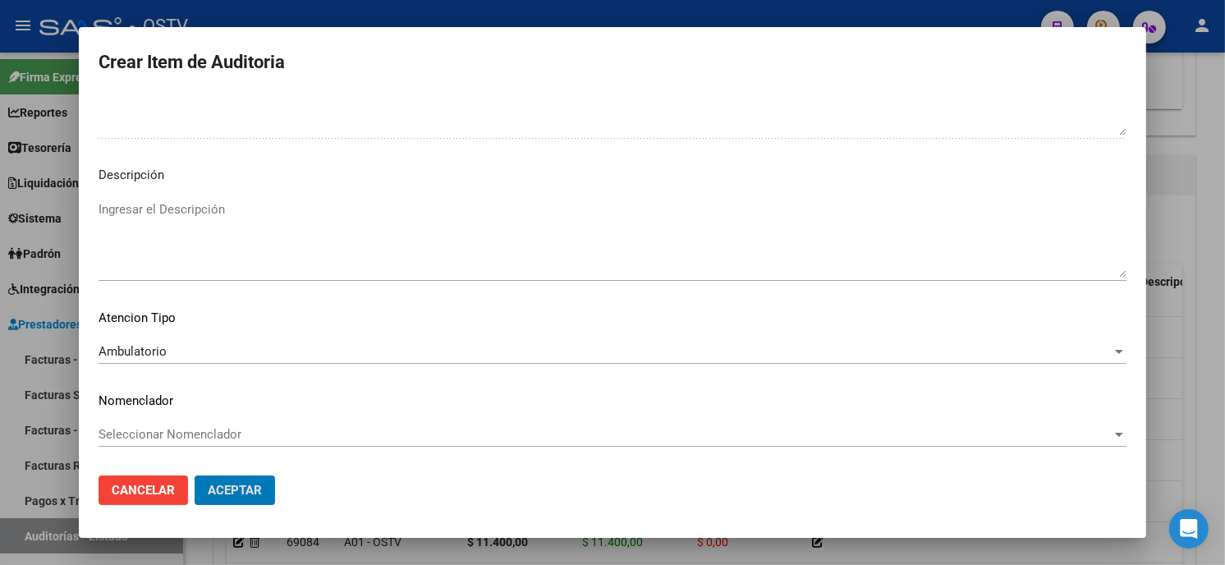
click at [195, 476] on button "Aceptar" at bounding box center [235, 491] width 80 height 30
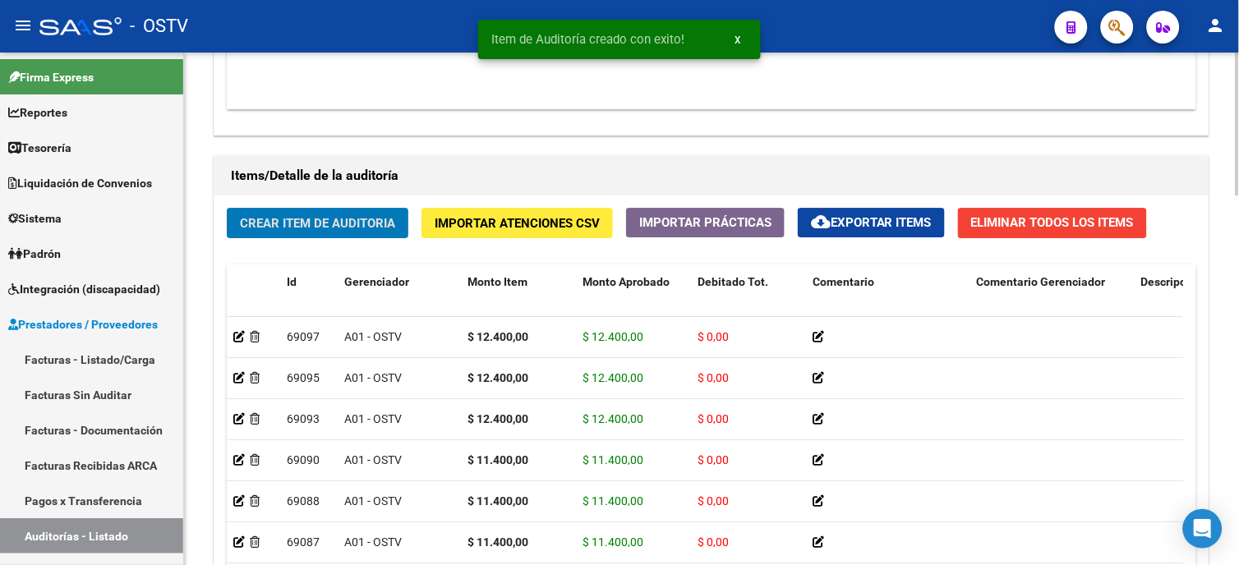
click at [288, 219] on span "Crear Item de Auditoria" at bounding box center [317, 223] width 155 height 15
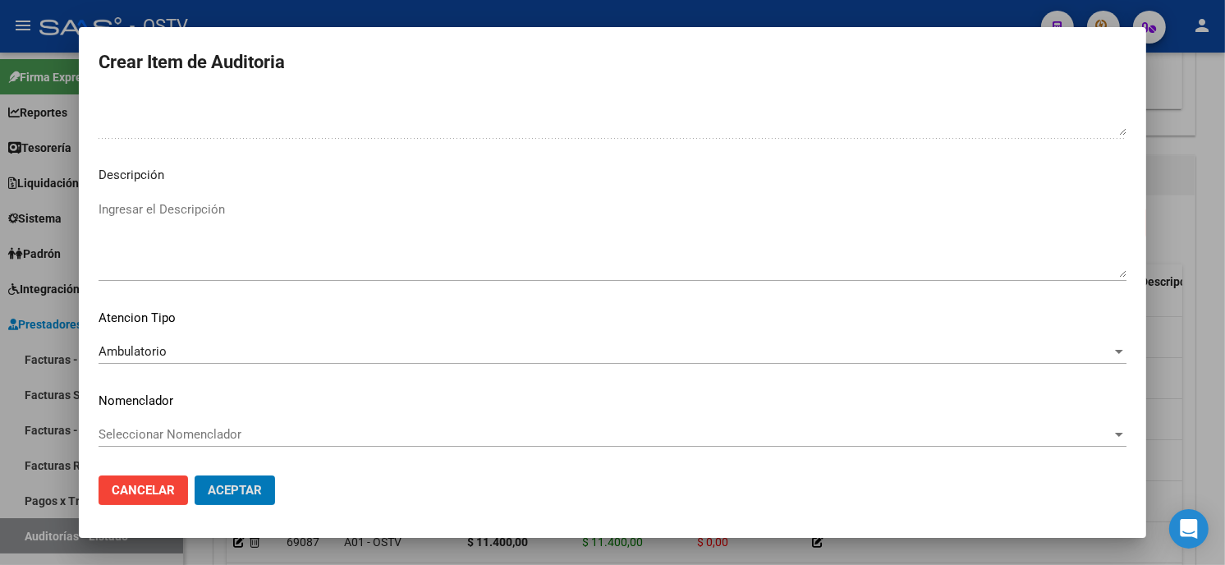
click at [195, 476] on button "Aceptar" at bounding box center [235, 491] width 80 height 30
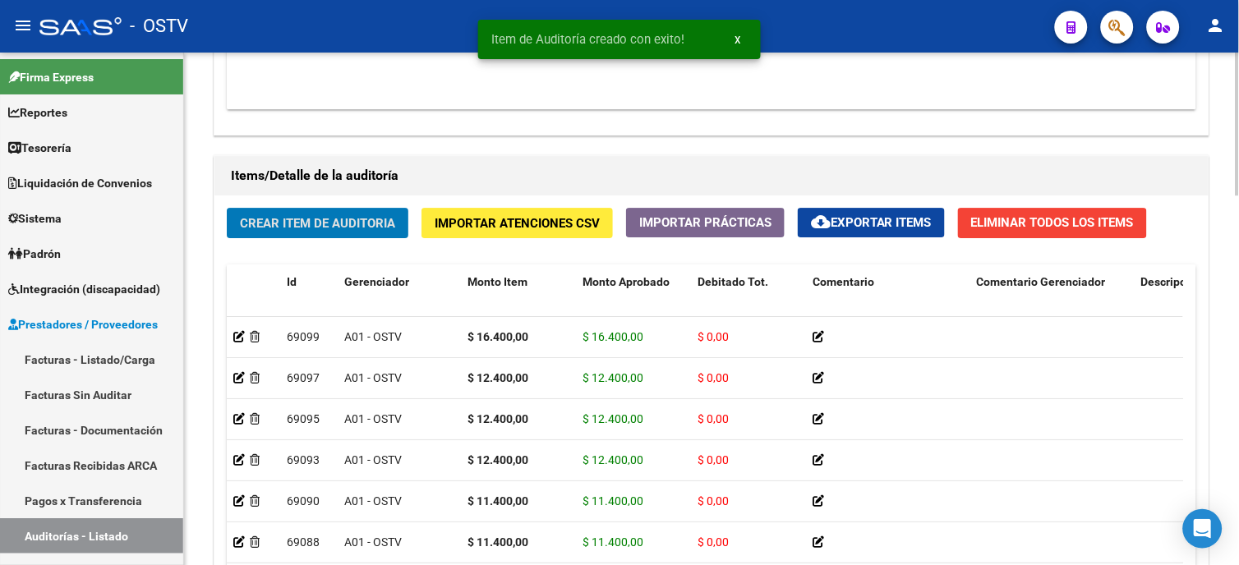
click at [301, 218] on span "Crear Item de Auditoria" at bounding box center [317, 223] width 155 height 15
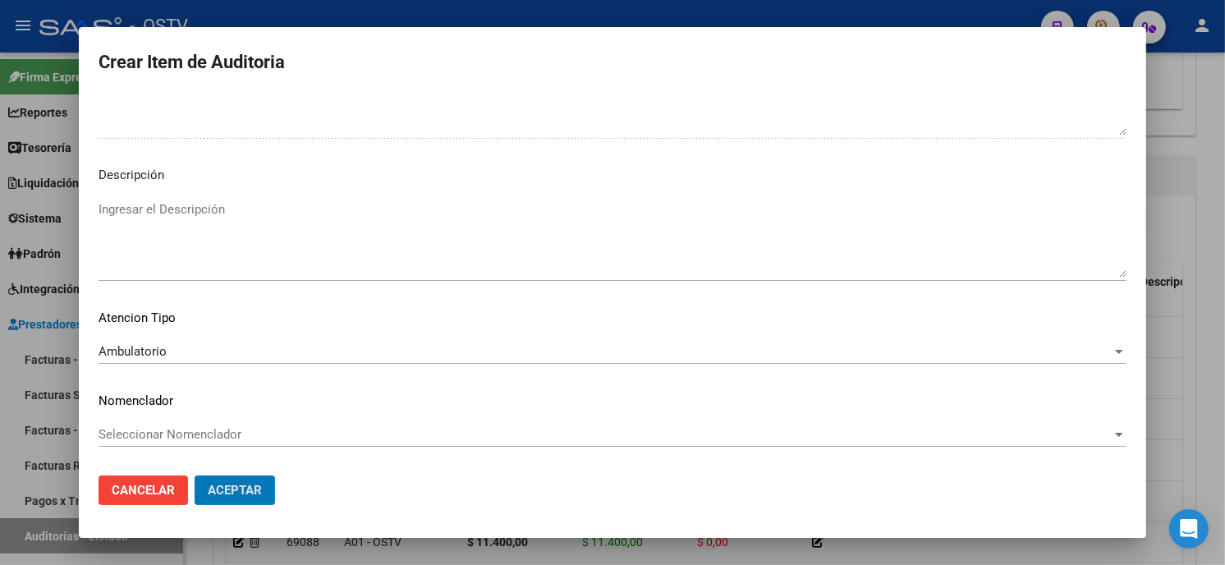
click at [195, 476] on button "Aceptar" at bounding box center [235, 491] width 80 height 30
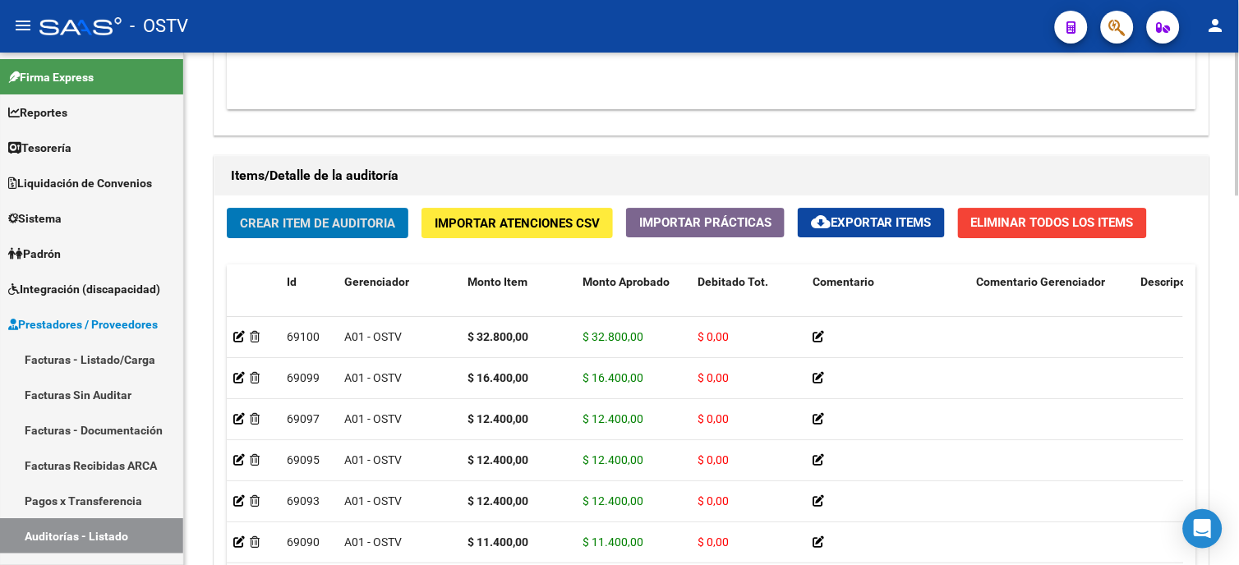
click at [315, 223] on span "Crear Item de Auditoria" at bounding box center [317, 223] width 155 height 15
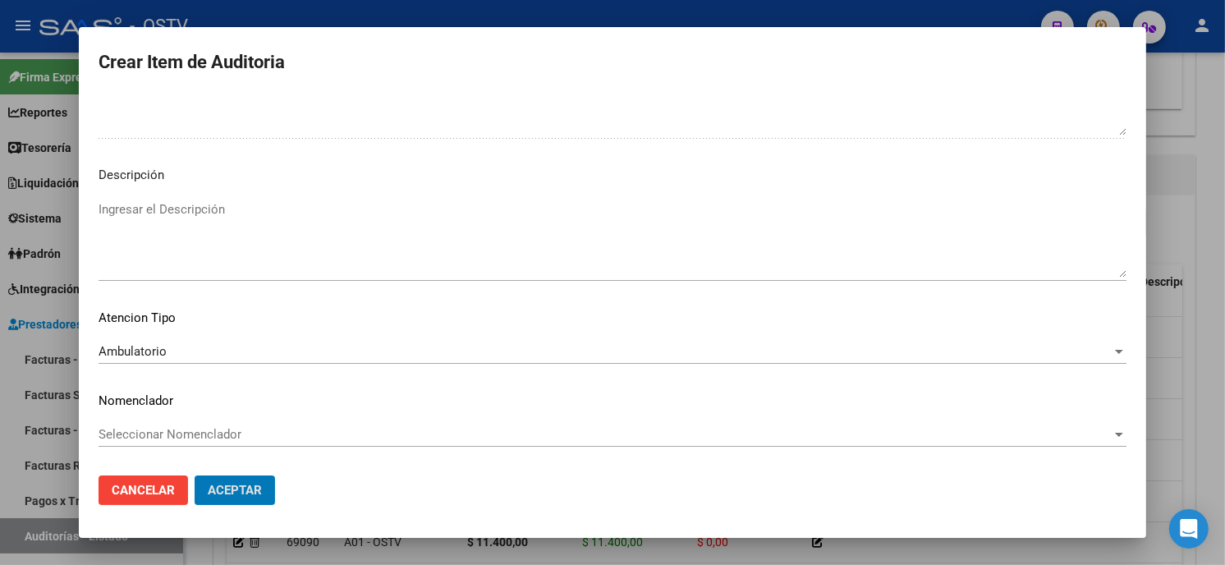
click at [195, 476] on button "Aceptar" at bounding box center [235, 491] width 80 height 30
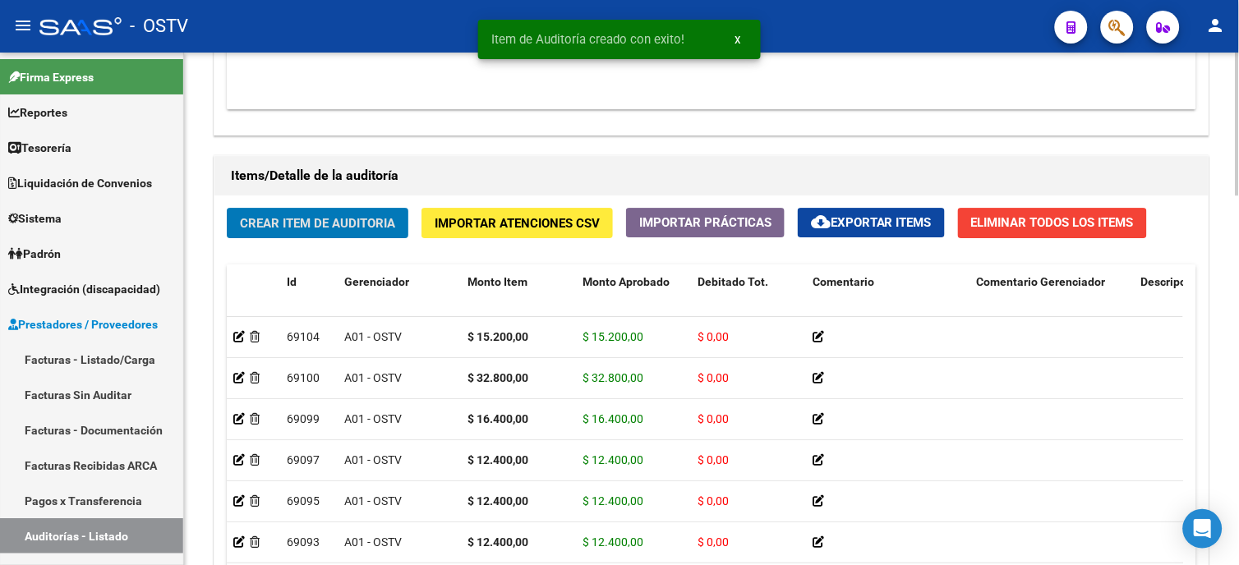
click at [264, 218] on span "Crear Item de Auditoria" at bounding box center [317, 223] width 155 height 15
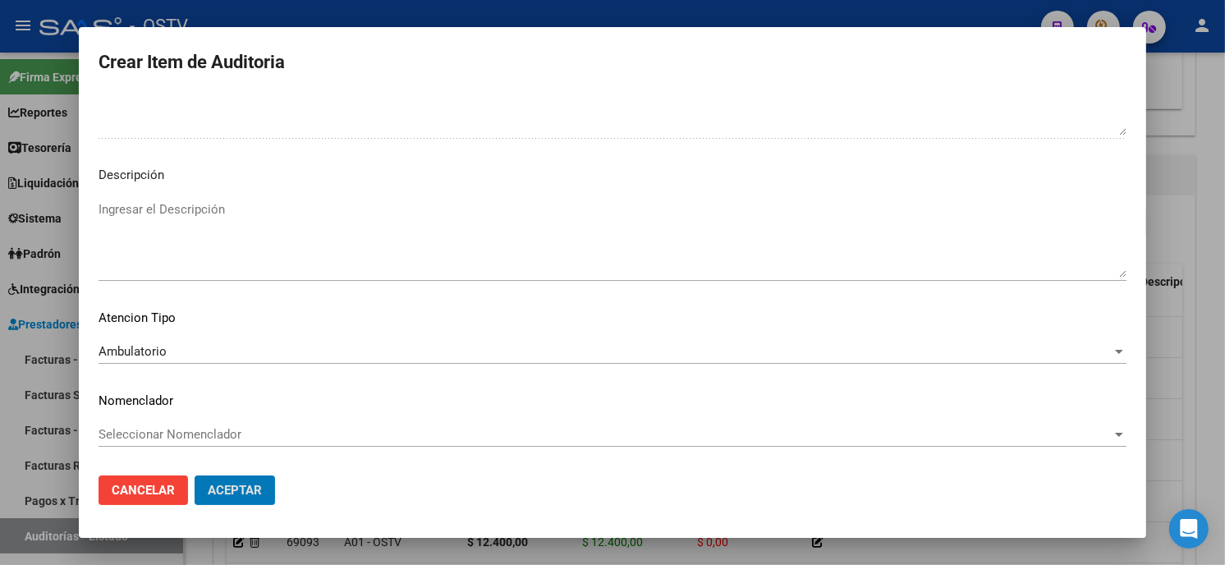
click at [195, 476] on button "Aceptar" at bounding box center [235, 491] width 80 height 30
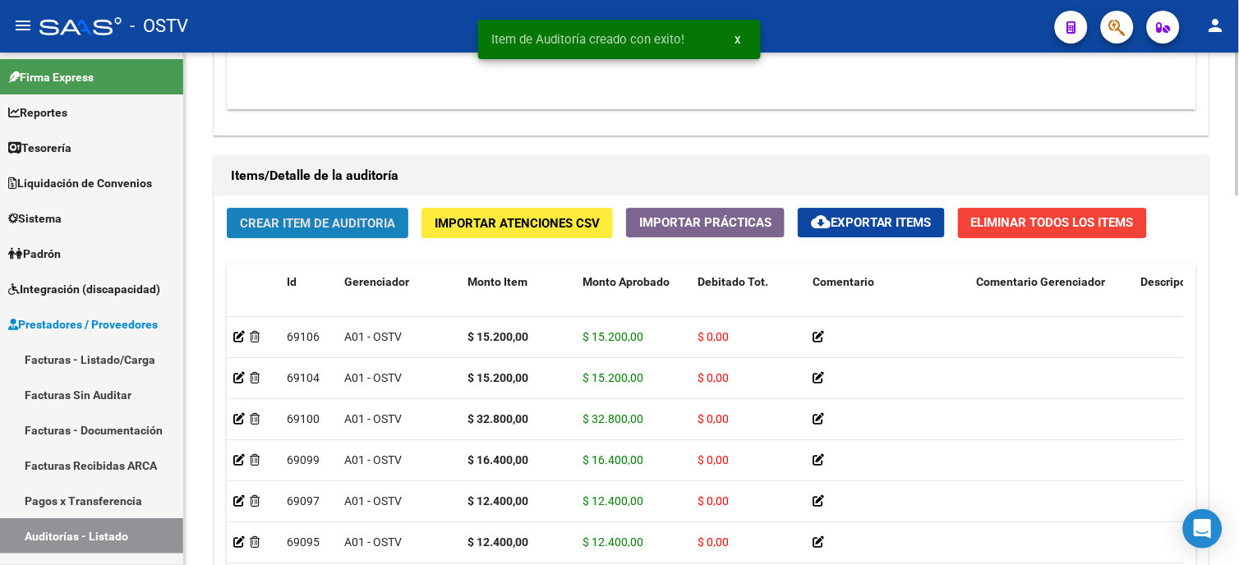
click at [300, 223] on span "Crear Item de Auditoria" at bounding box center [317, 223] width 155 height 15
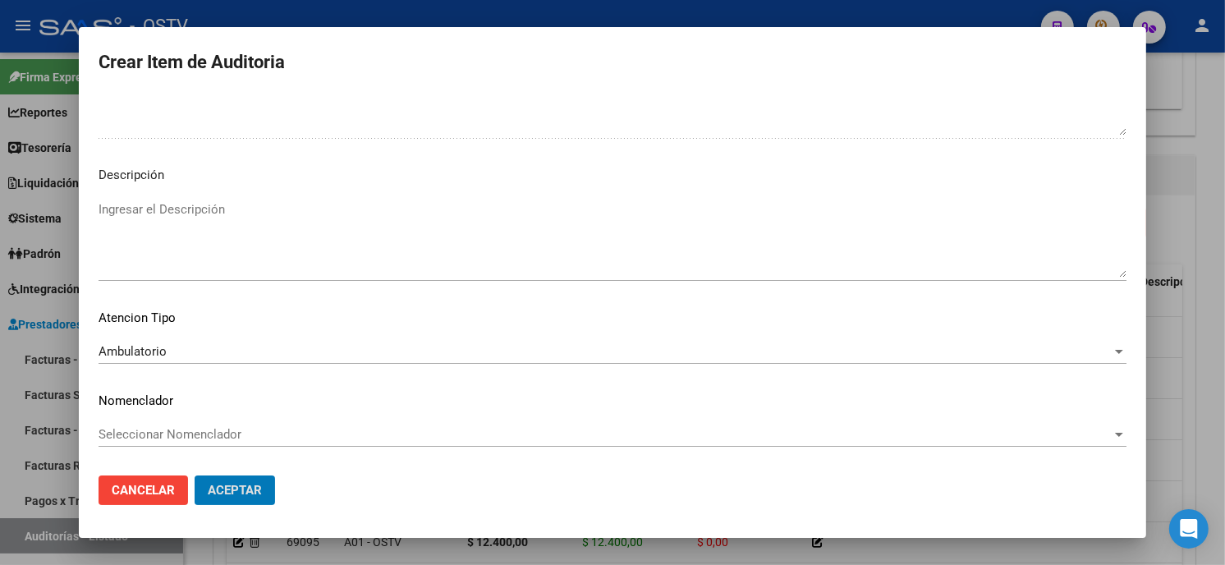
click at [195, 476] on button "Aceptar" at bounding box center [235, 491] width 80 height 30
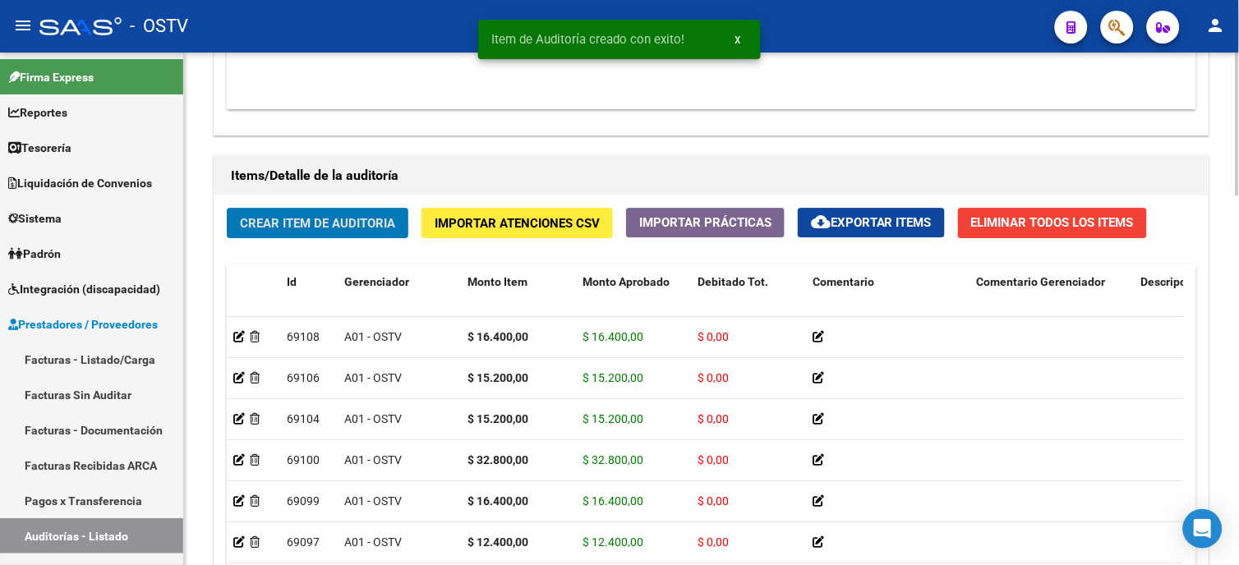
click at [327, 235] on button "Crear Item de Auditoria" at bounding box center [318, 223] width 182 height 30
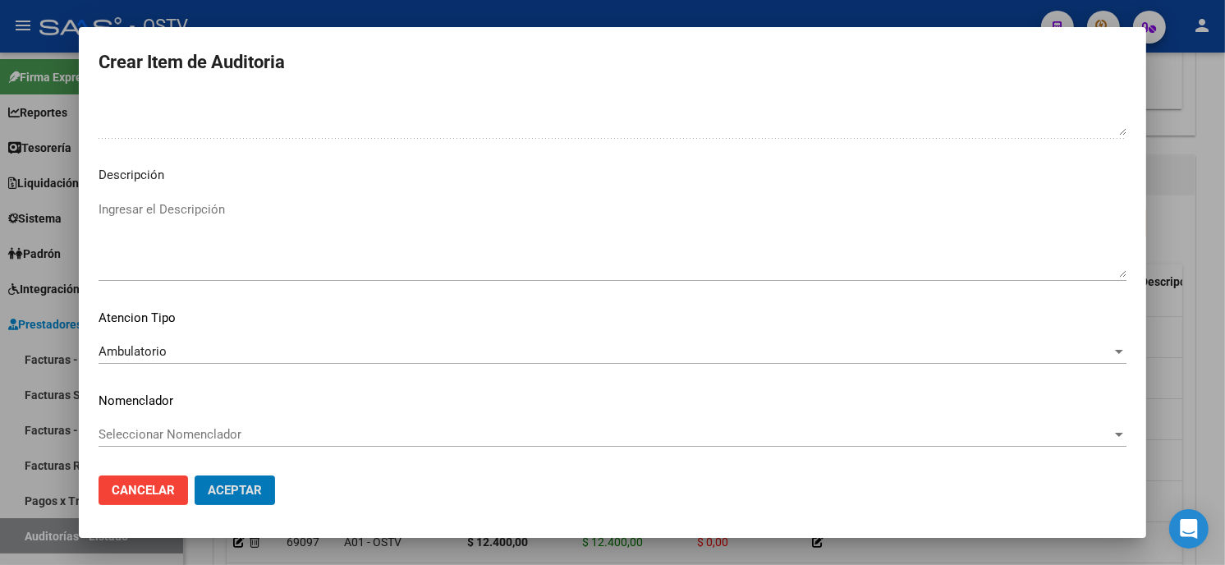
click at [195, 476] on button "Aceptar" at bounding box center [235, 491] width 80 height 30
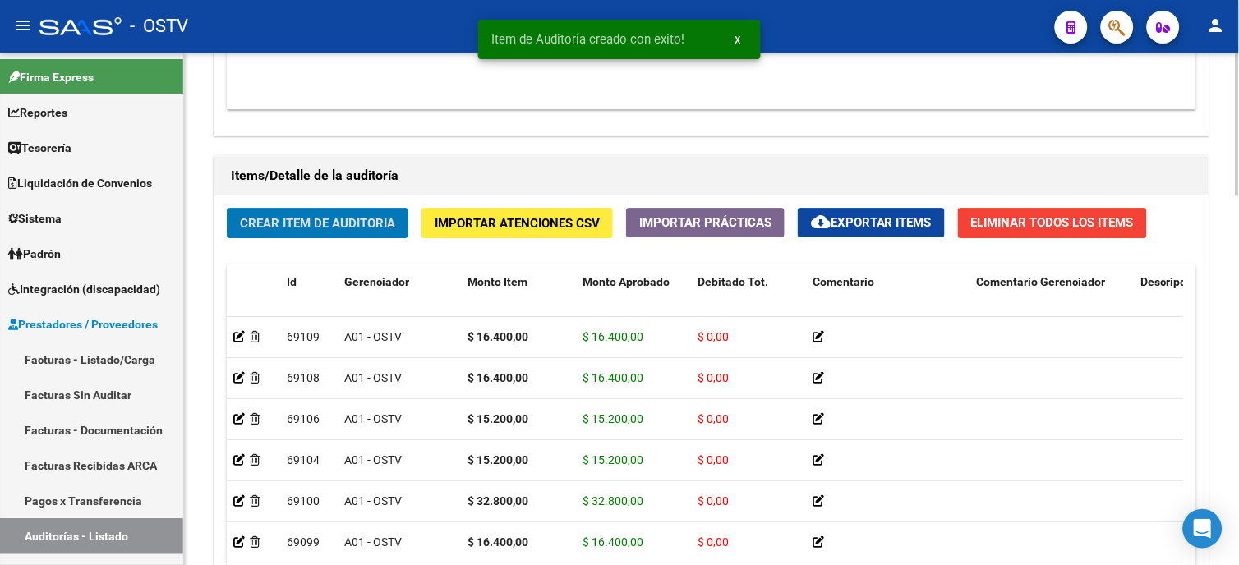
click at [318, 226] on span "Crear Item de Auditoria" at bounding box center [317, 223] width 155 height 15
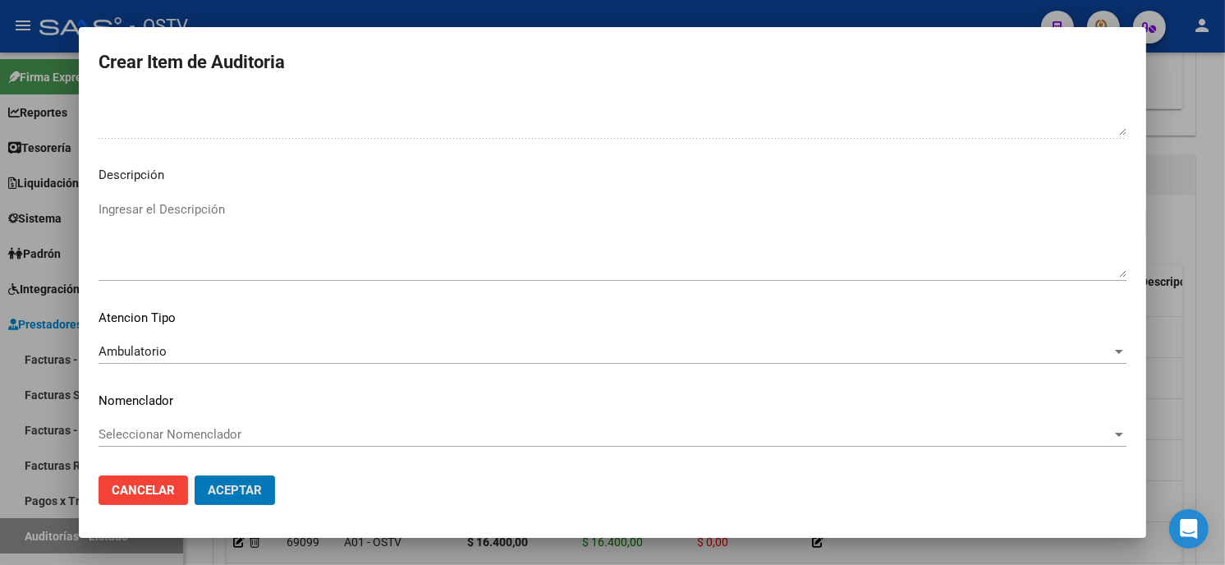
click at [195, 476] on button "Aceptar" at bounding box center [235, 491] width 80 height 30
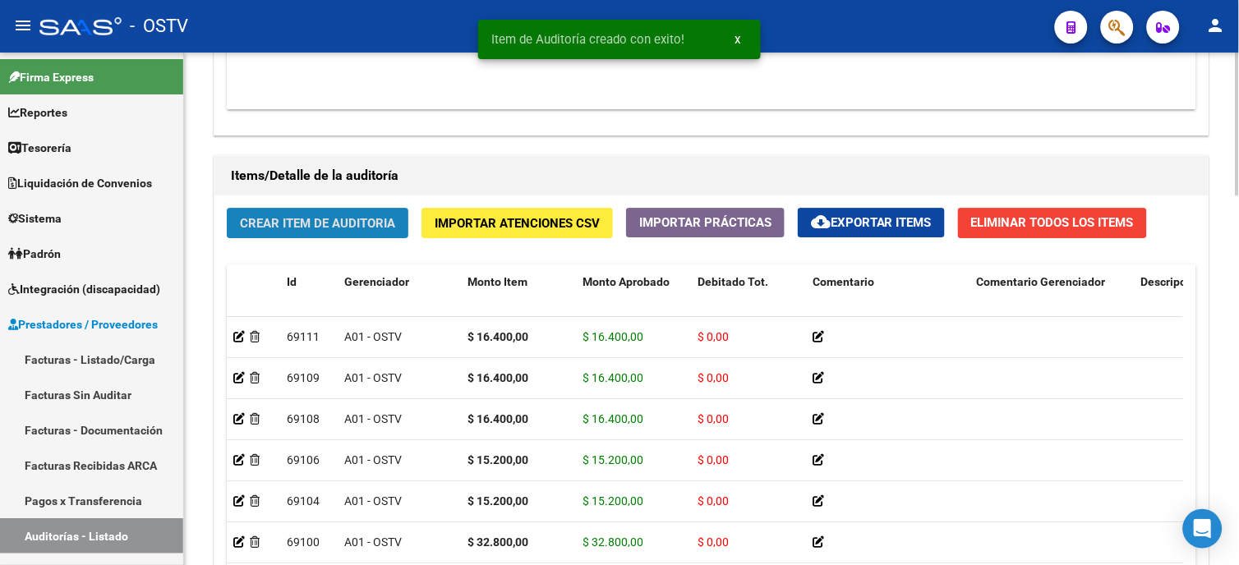
click at [330, 223] on span "Crear Item de Auditoria" at bounding box center [317, 223] width 155 height 15
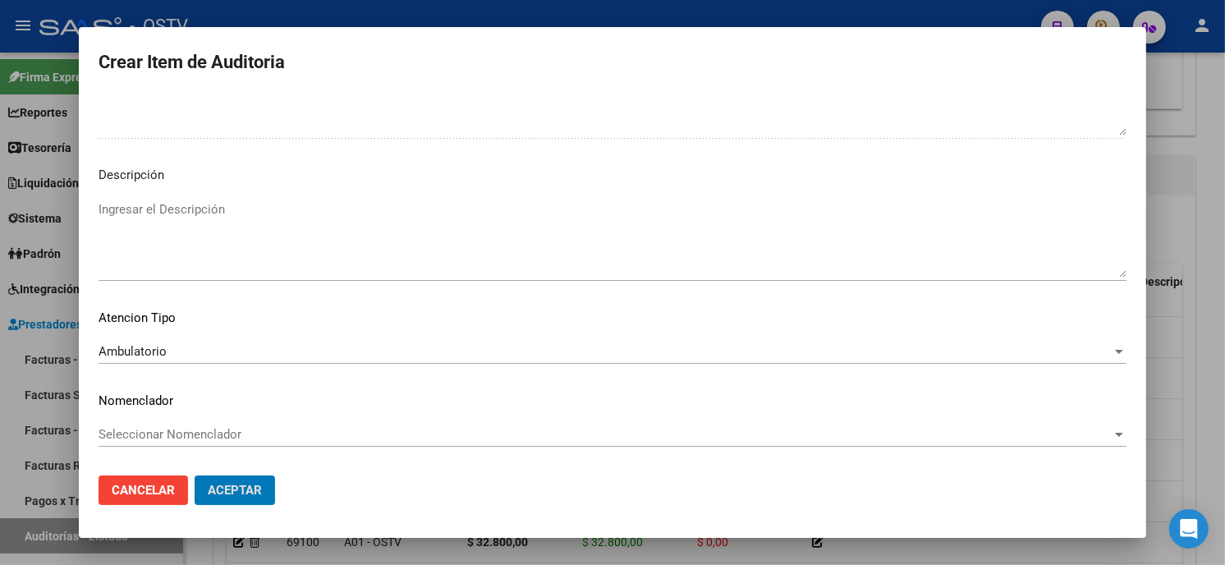
click at [195, 476] on button "Aceptar" at bounding box center [235, 491] width 80 height 30
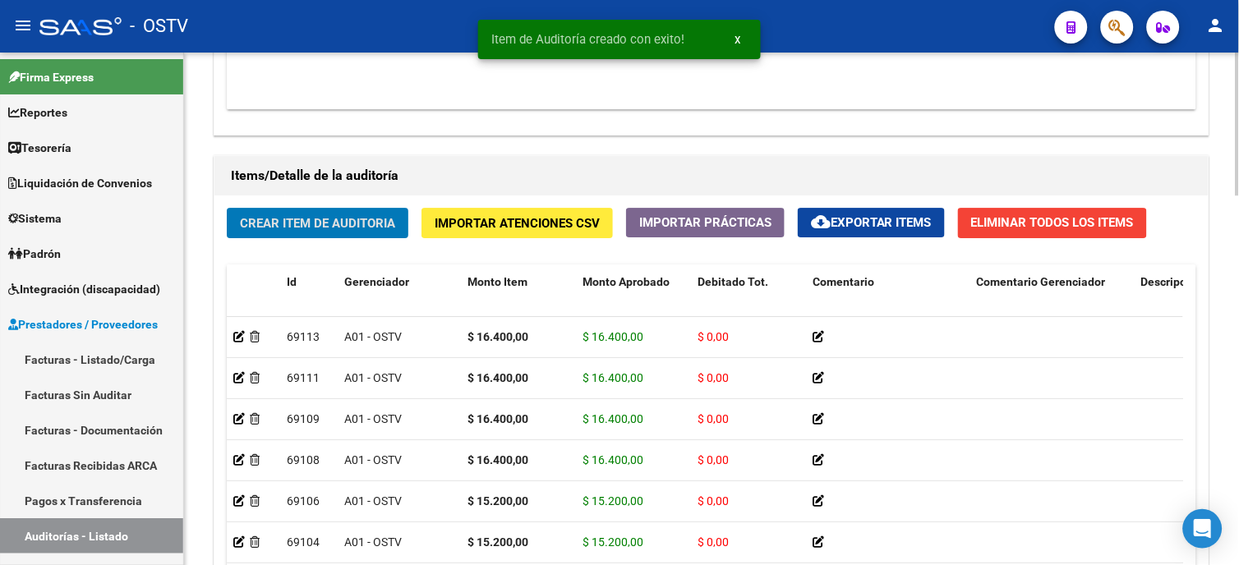
click at [304, 234] on button "Crear Item de Auditoria" at bounding box center [318, 223] width 182 height 30
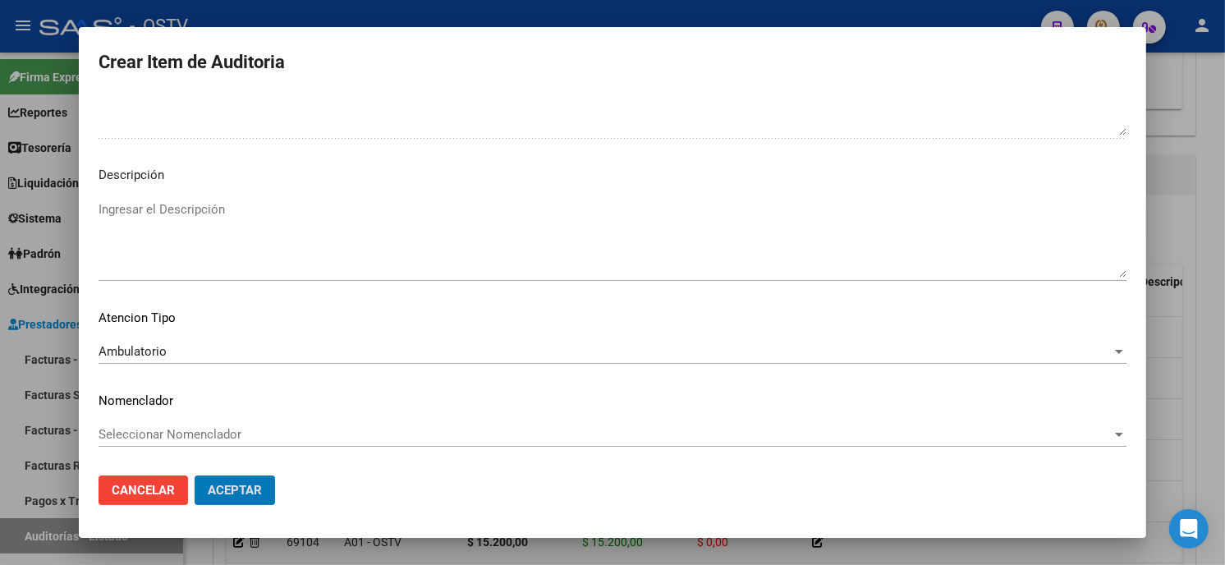
click at [195, 476] on button "Aceptar" at bounding box center [235, 491] width 80 height 30
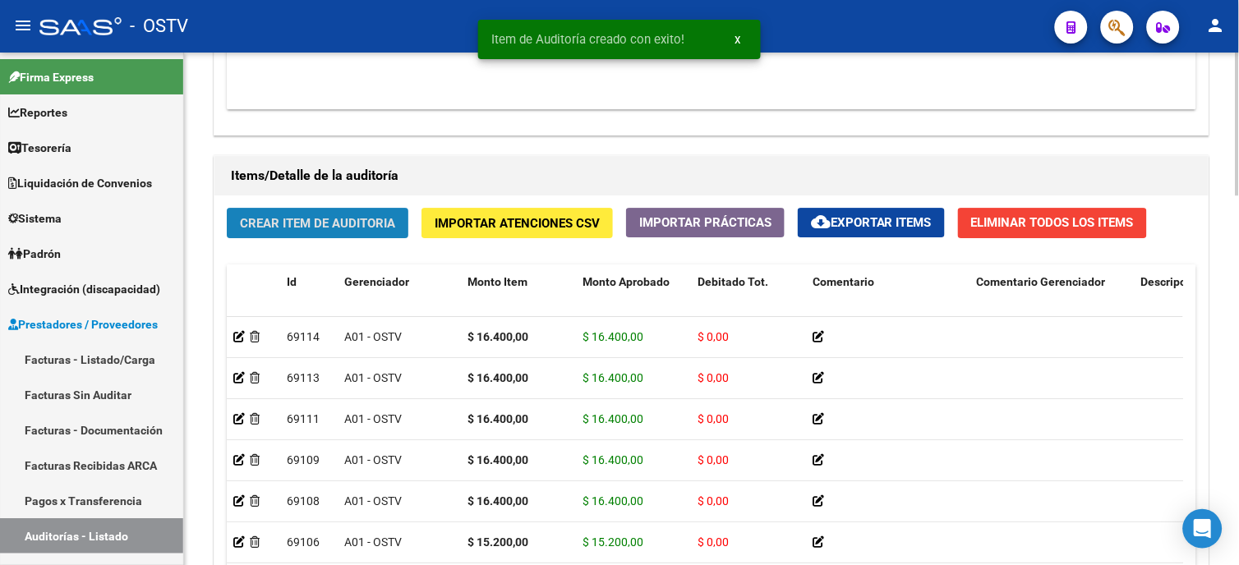
click at [292, 222] on span "Crear Item de Auditoria" at bounding box center [317, 223] width 155 height 15
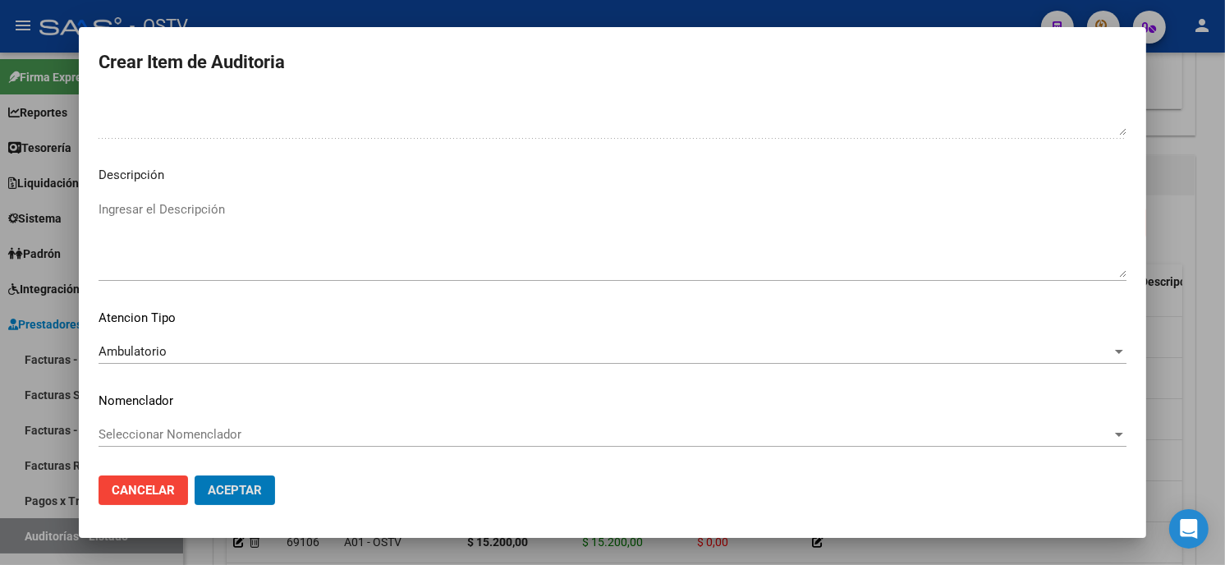
click at [195, 476] on button "Aceptar" at bounding box center [235, 491] width 80 height 30
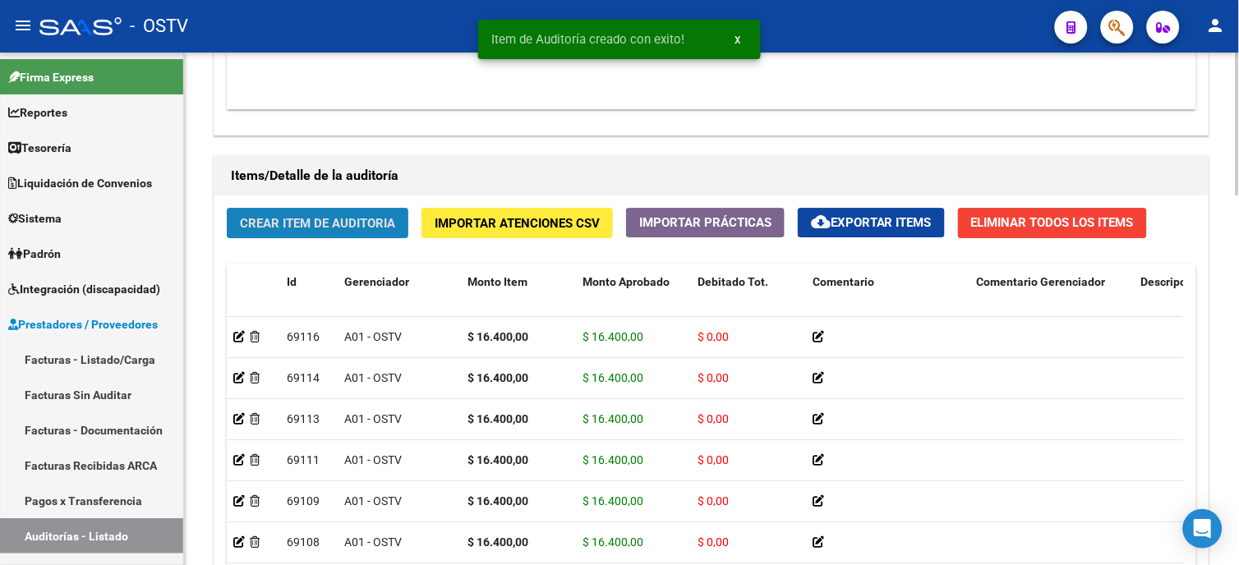
click at [265, 223] on span "Crear Item de Auditoria" at bounding box center [317, 223] width 155 height 15
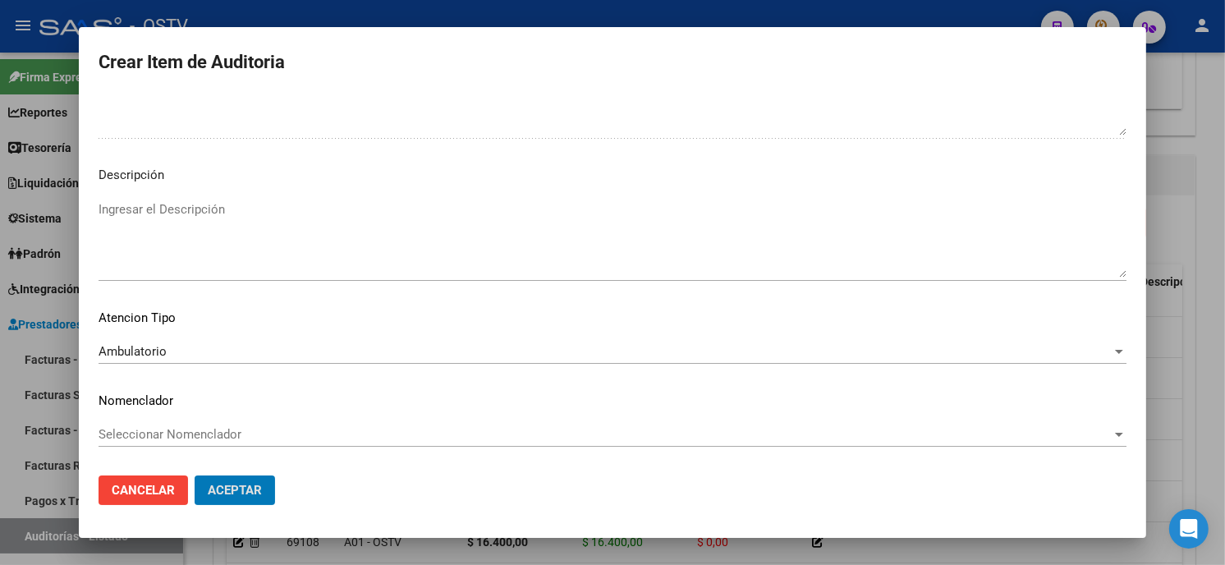
click at [195, 476] on button "Aceptar" at bounding box center [235, 491] width 80 height 30
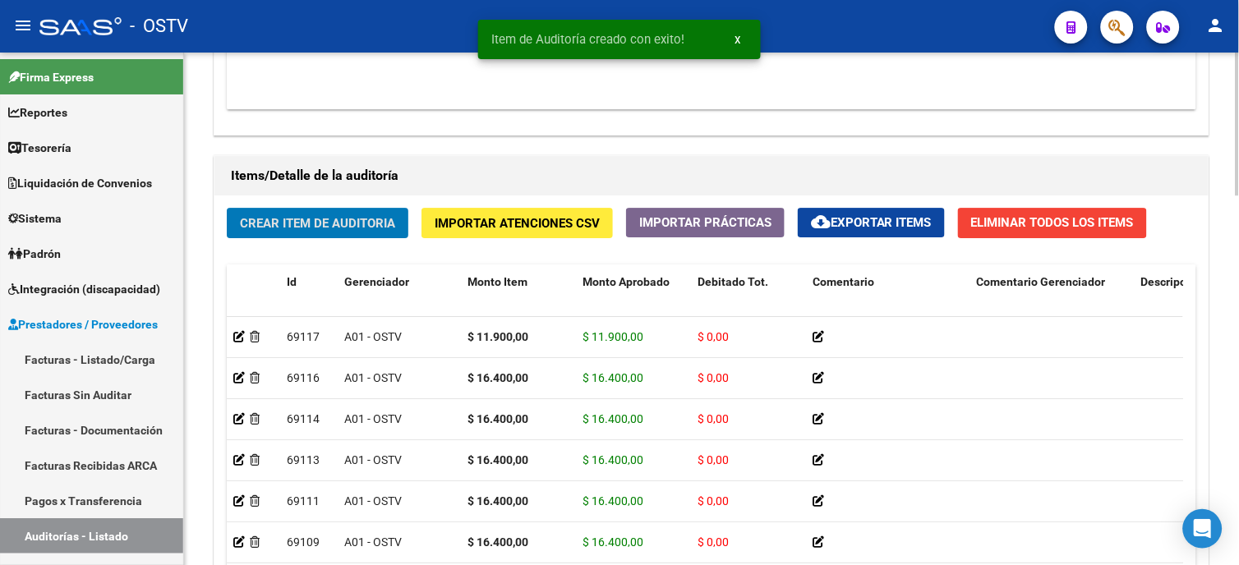
click at [271, 216] on span "Crear Item de Auditoria" at bounding box center [317, 222] width 155 height 15
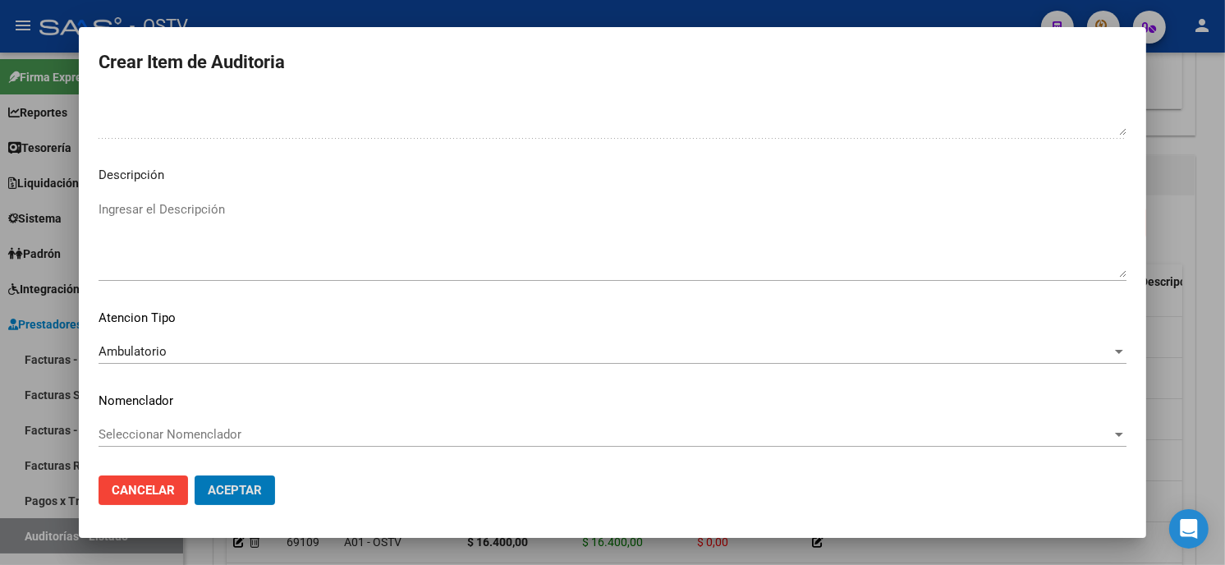
click at [195, 476] on button "Aceptar" at bounding box center [235, 491] width 80 height 30
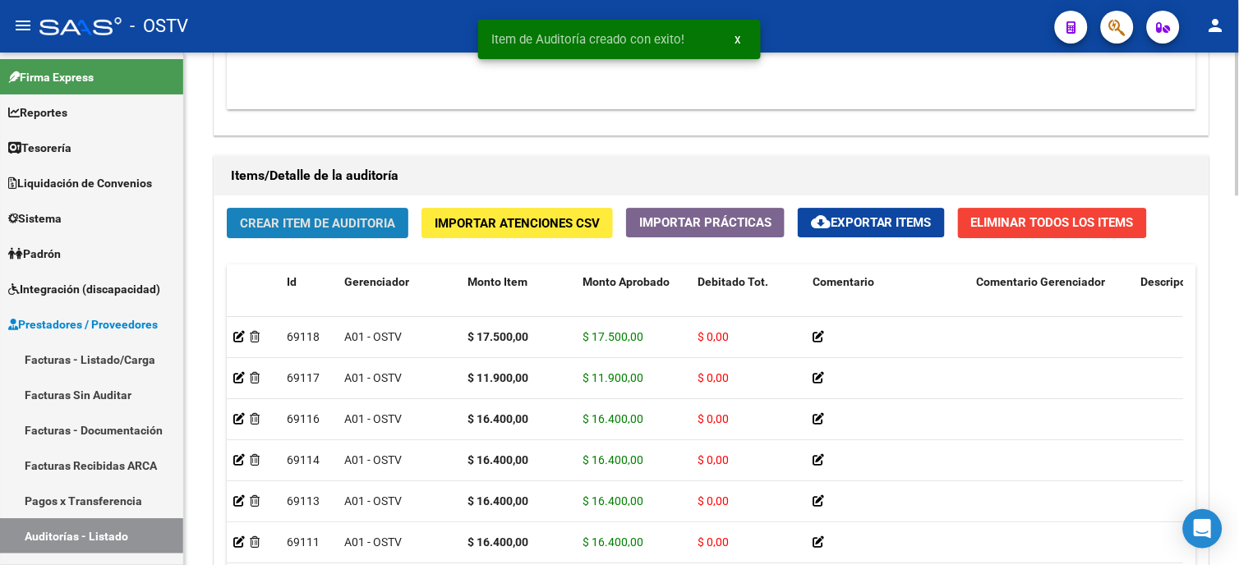
click at [286, 209] on button "Crear Item de Auditoria" at bounding box center [318, 223] width 182 height 30
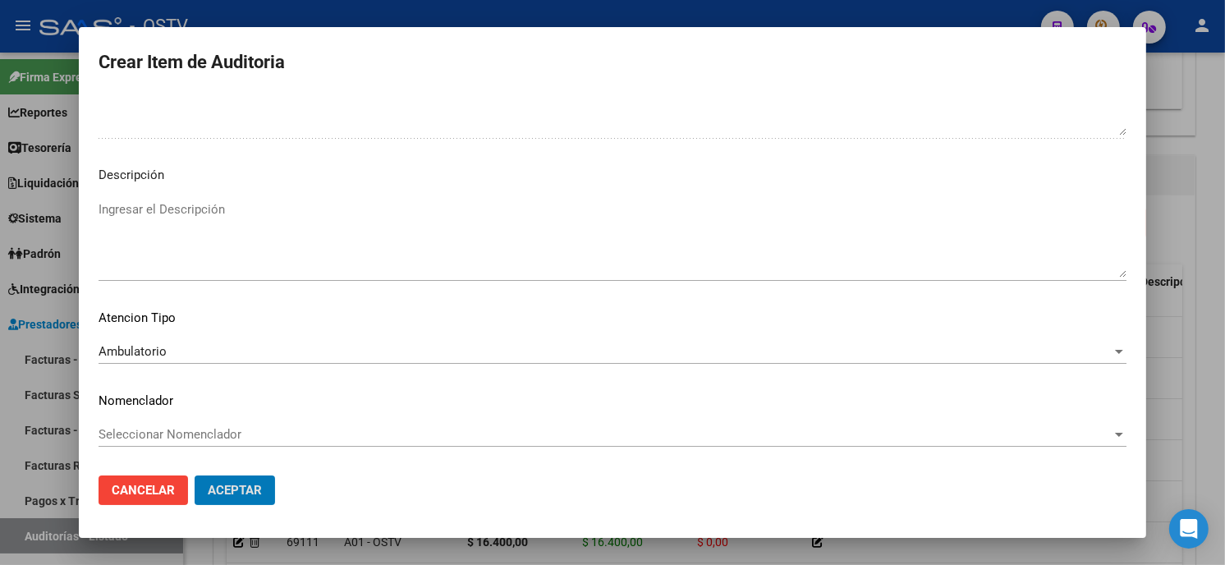
click at [195, 476] on button "Aceptar" at bounding box center [235, 491] width 80 height 30
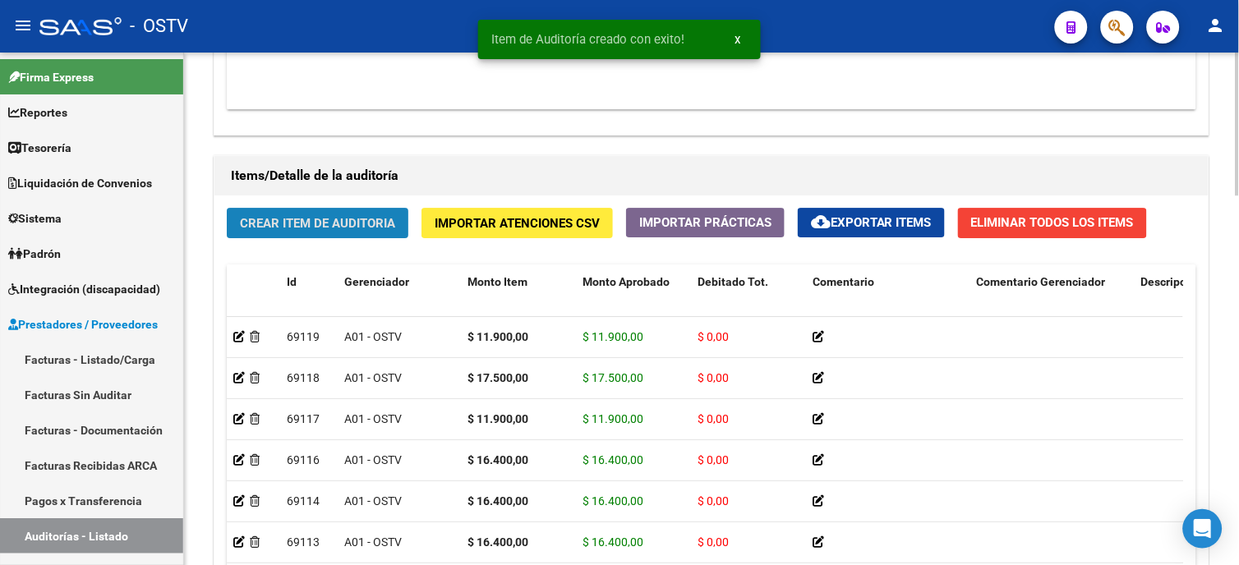
click at [350, 225] on span "Crear Item de Auditoria" at bounding box center [317, 223] width 155 height 15
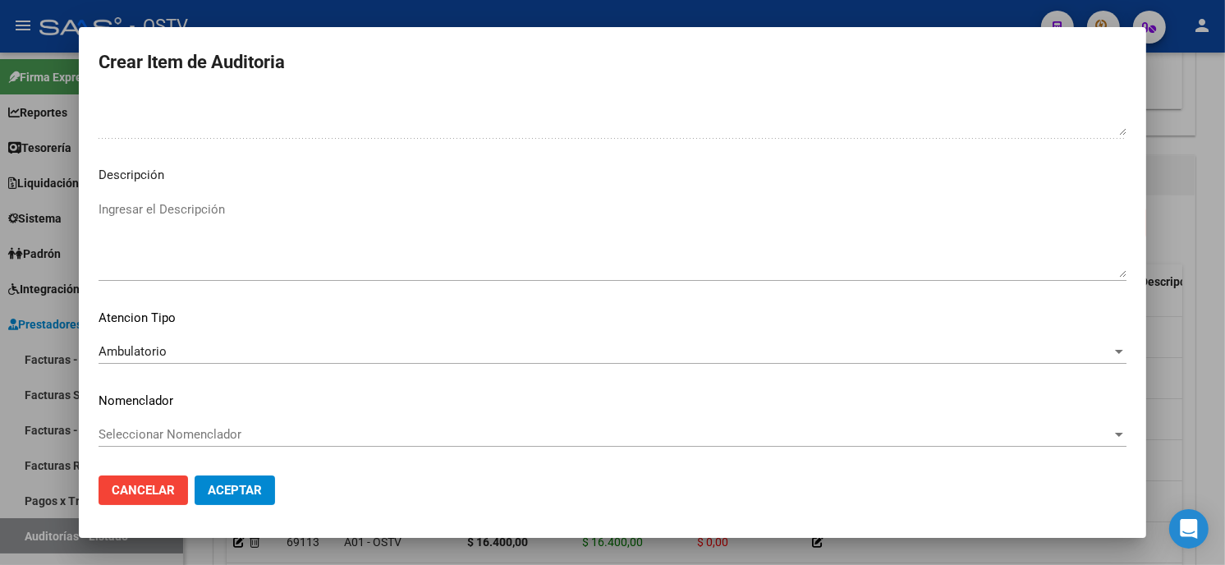
scroll to position [0, 0]
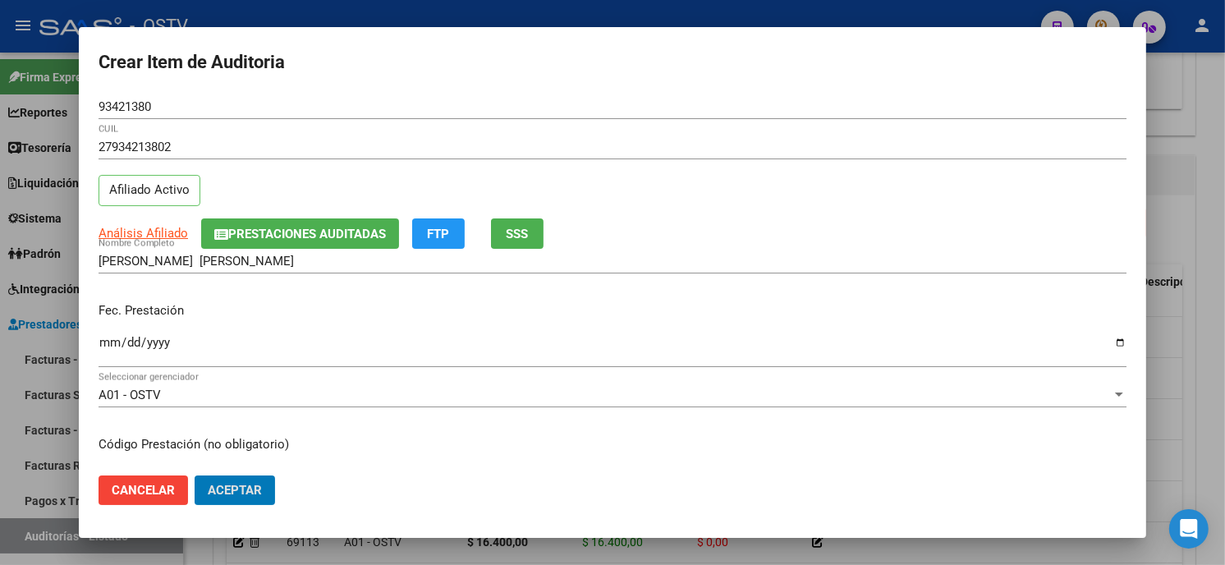
click at [195, 476] on button "Aceptar" at bounding box center [235, 491] width 80 height 30
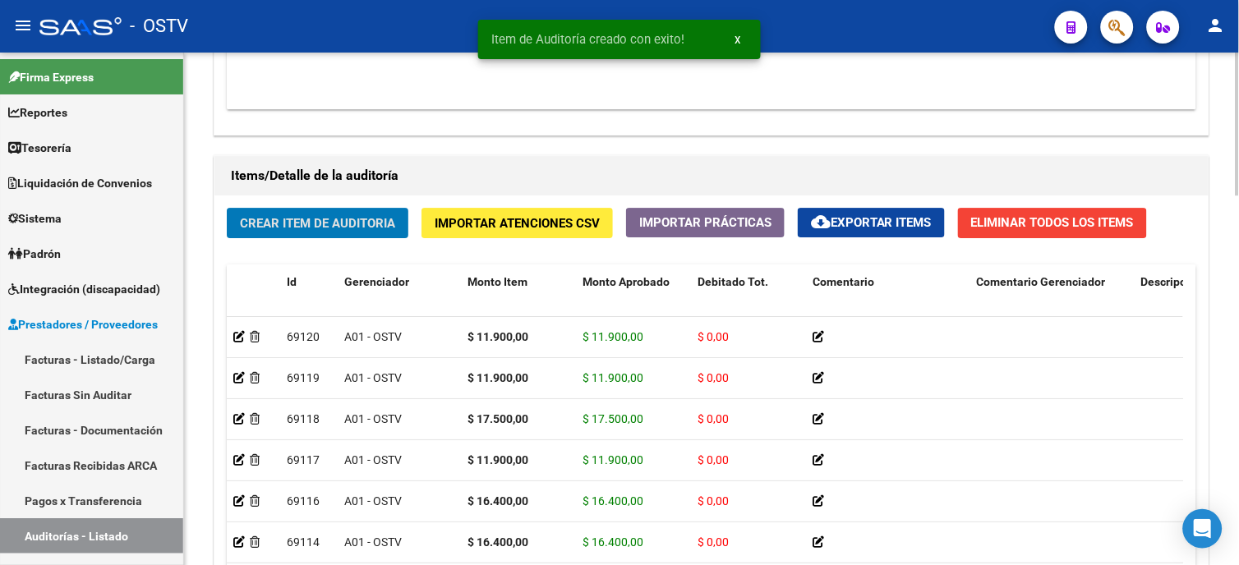
click at [269, 224] on span "Crear Item de Auditoria" at bounding box center [317, 223] width 155 height 15
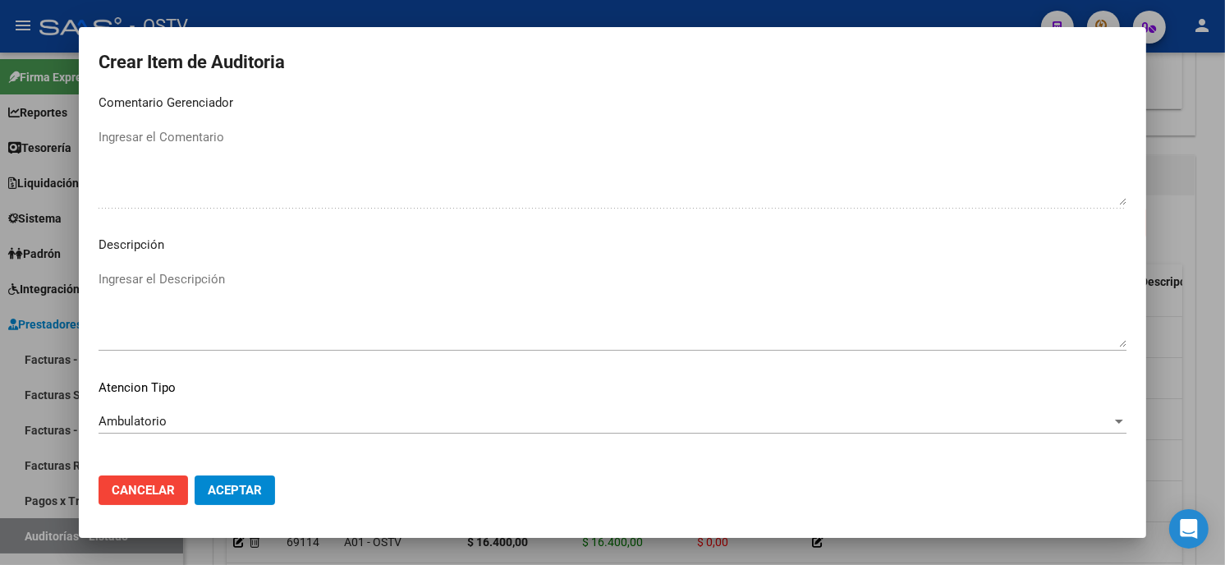
scroll to position [969, 0]
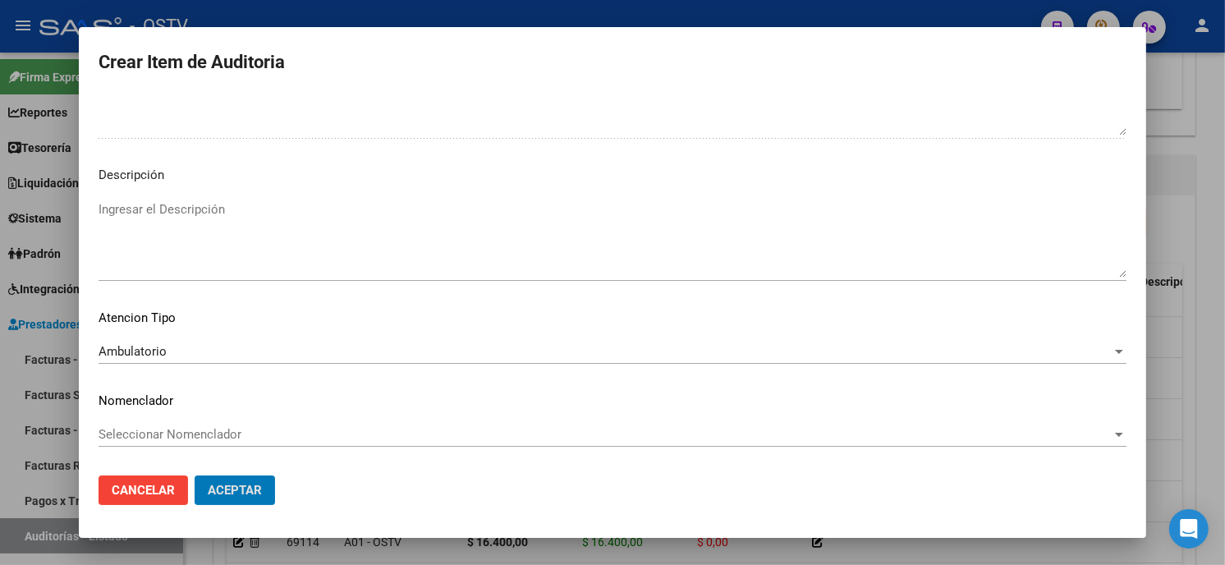
click at [195, 476] on button "Aceptar" at bounding box center [235, 491] width 80 height 30
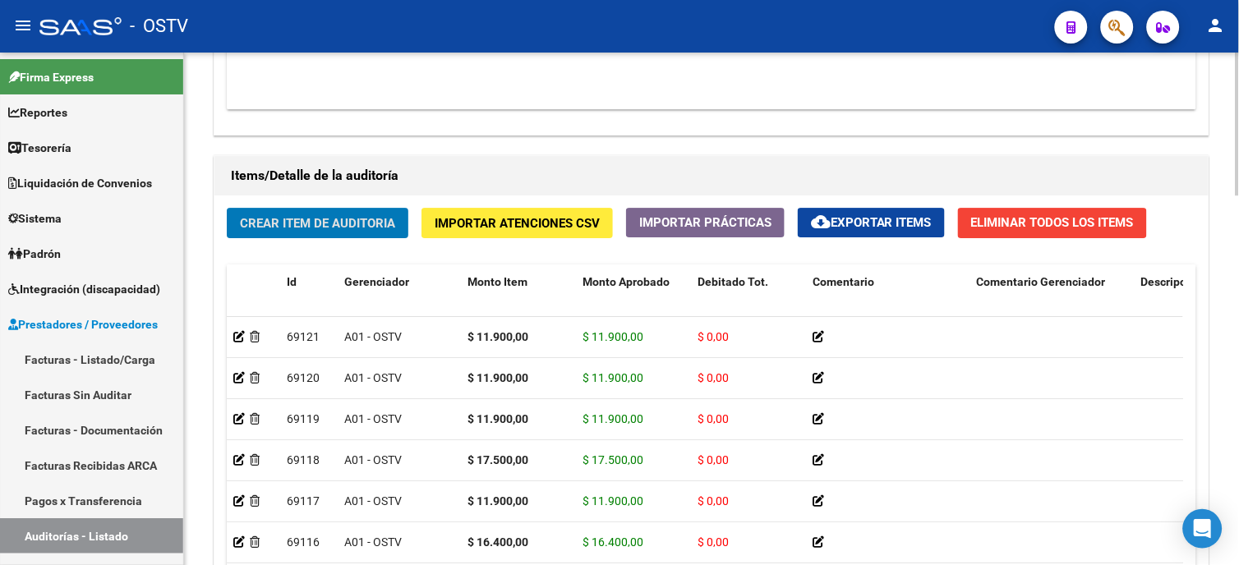
click at [290, 235] on button "Crear Item de Auditoria" at bounding box center [318, 223] width 182 height 30
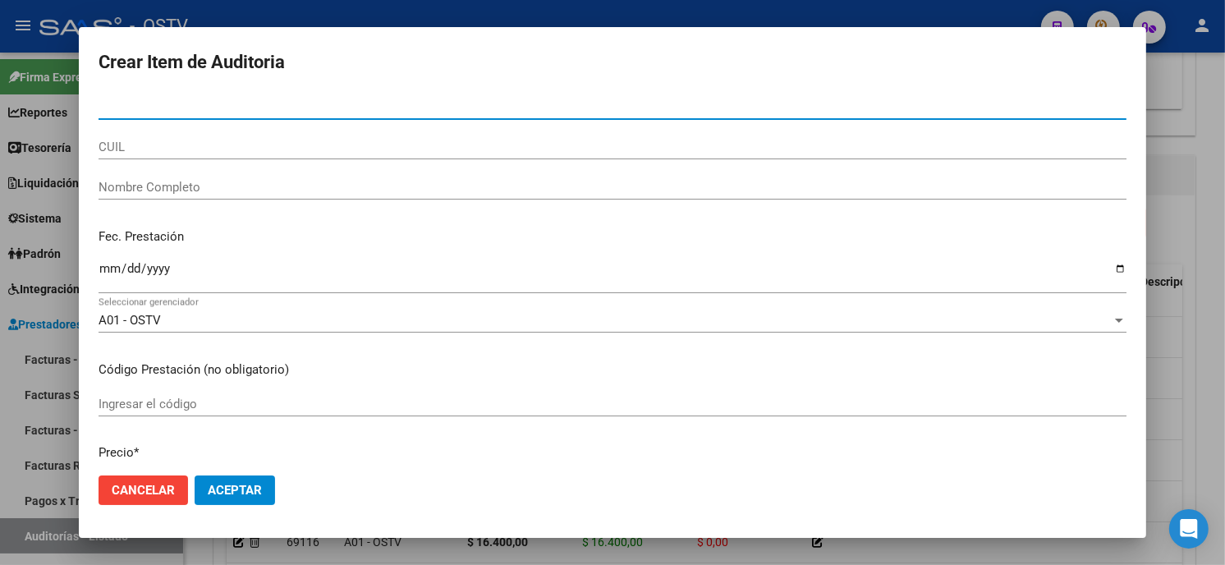
click at [259, 104] on input "Nro Documento" at bounding box center [613, 106] width 1028 height 15
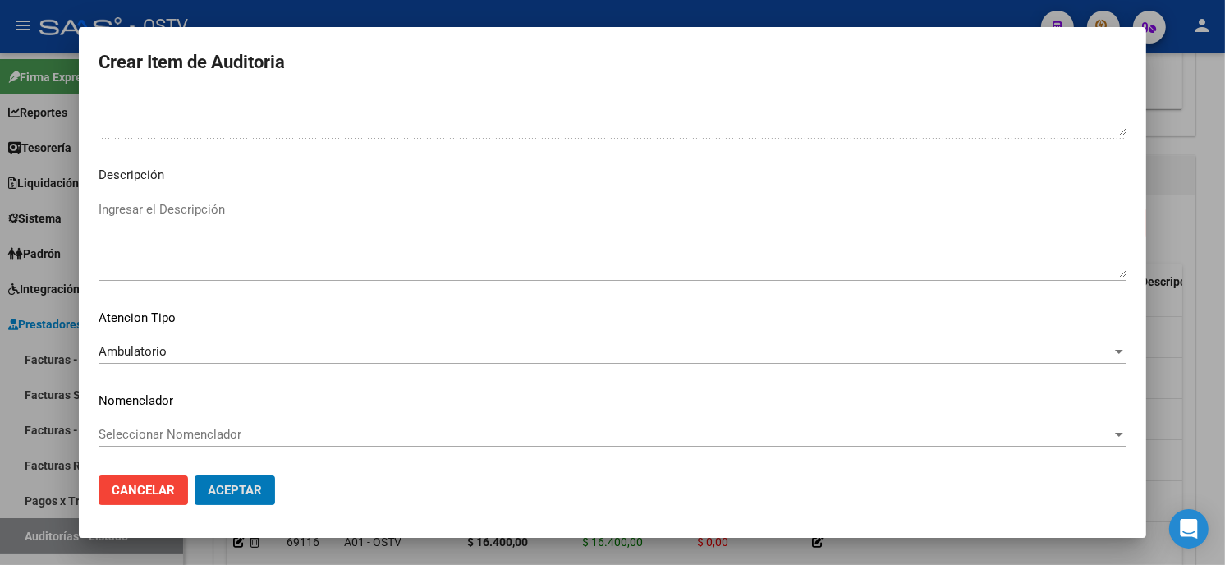
click at [195, 476] on button "Aceptar" at bounding box center [235, 491] width 80 height 30
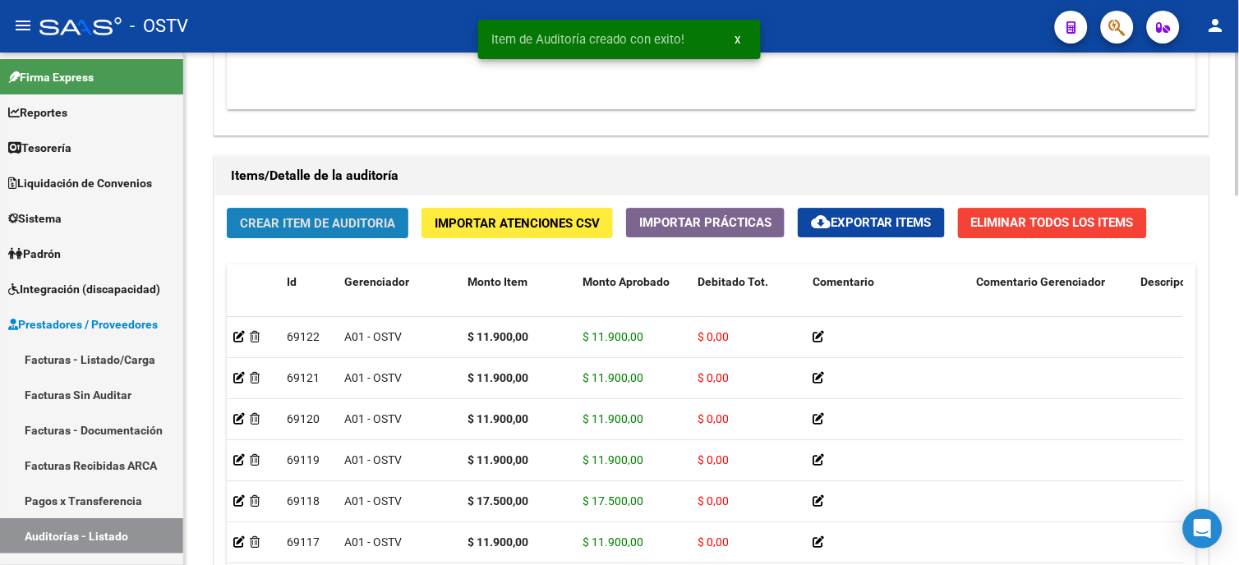
click at [321, 222] on span "Crear Item de Auditoria" at bounding box center [317, 223] width 155 height 15
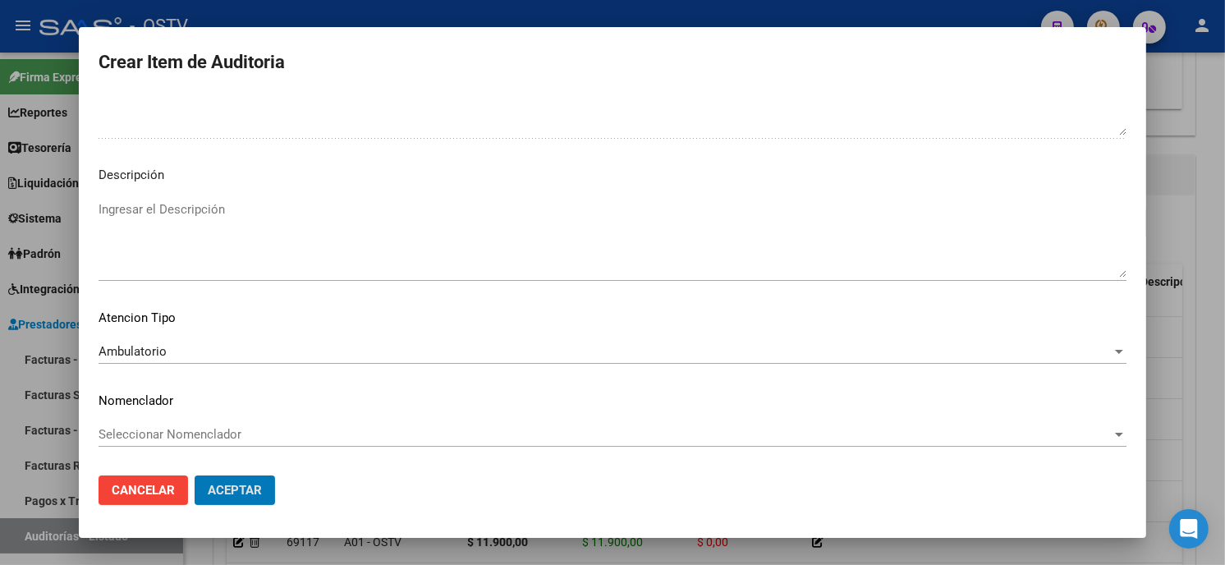
click at [195, 476] on button "Aceptar" at bounding box center [235, 491] width 80 height 30
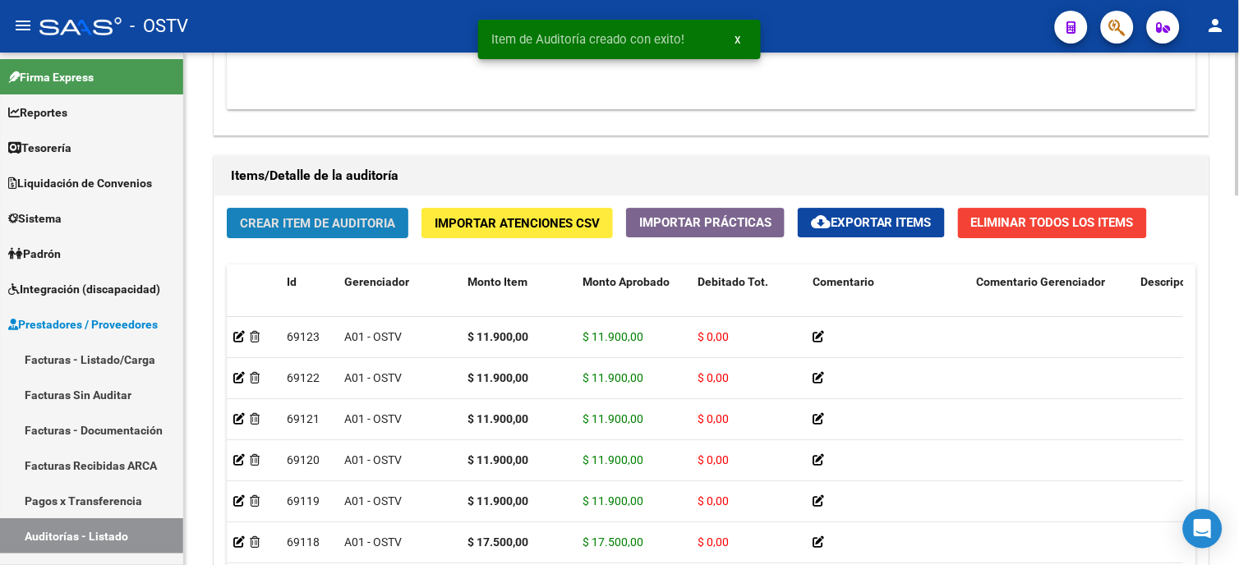
click at [329, 228] on span "Crear Item de Auditoria" at bounding box center [317, 223] width 155 height 15
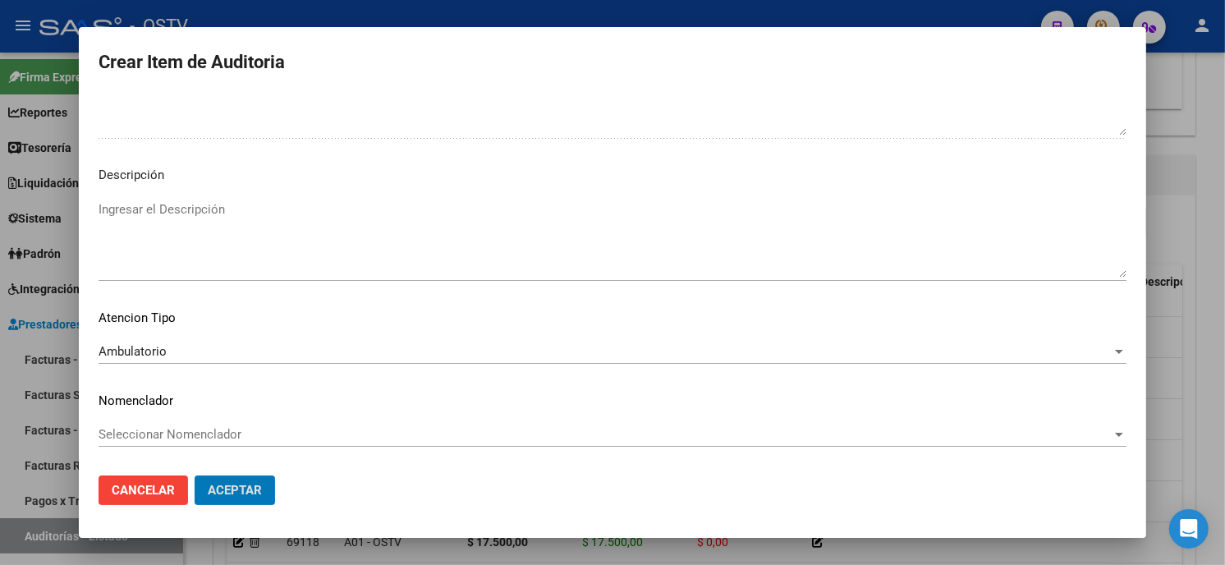
click at [195, 476] on button "Aceptar" at bounding box center [235, 491] width 80 height 30
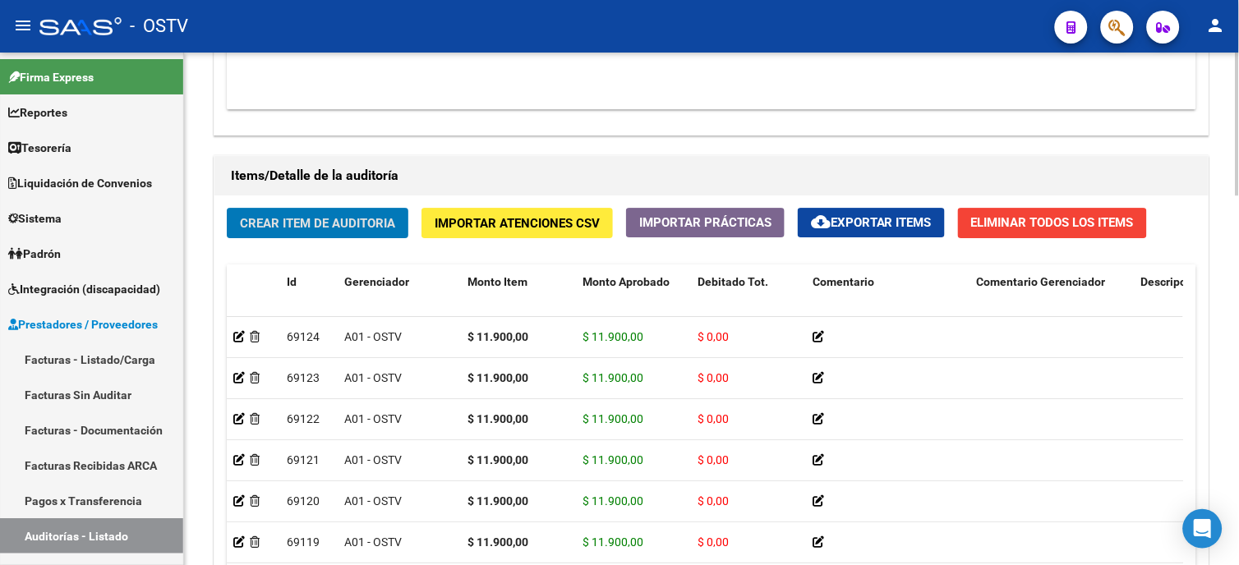
click at [296, 228] on span "Crear Item de Auditoria" at bounding box center [317, 223] width 155 height 15
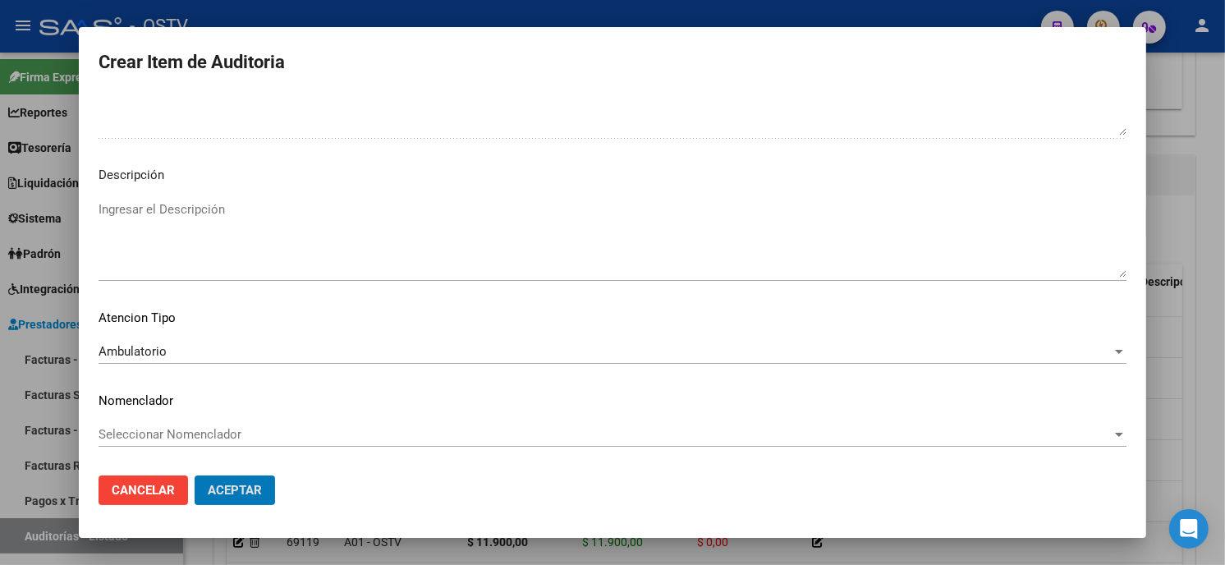
click at [195, 476] on button "Aceptar" at bounding box center [235, 491] width 80 height 30
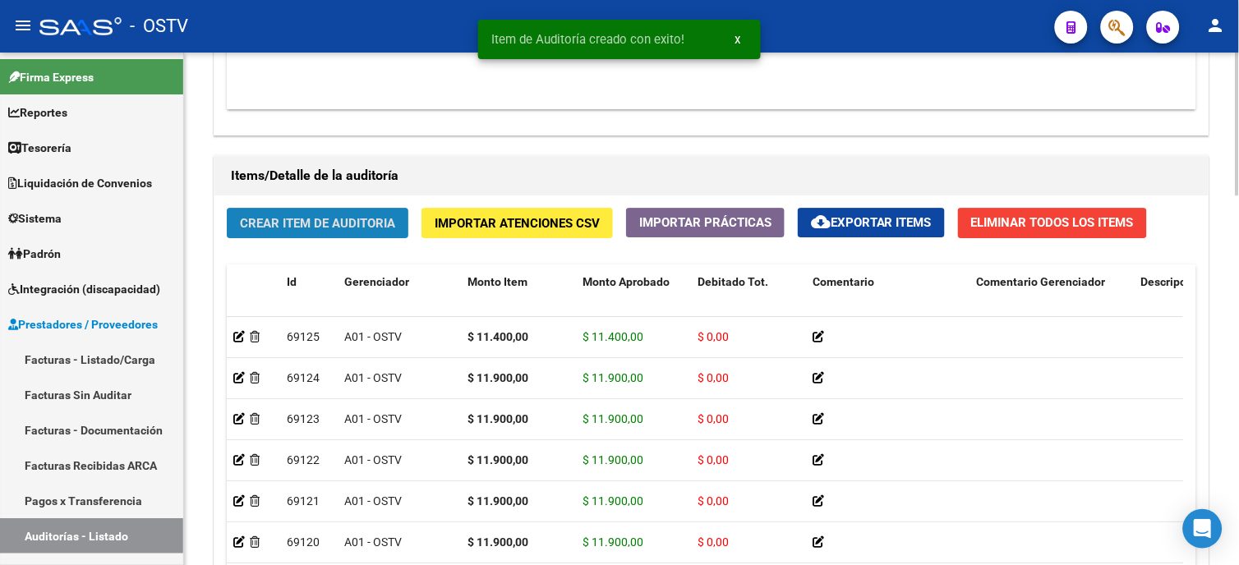
click at [361, 231] on span "Crear Item de Auditoria" at bounding box center [317, 223] width 155 height 15
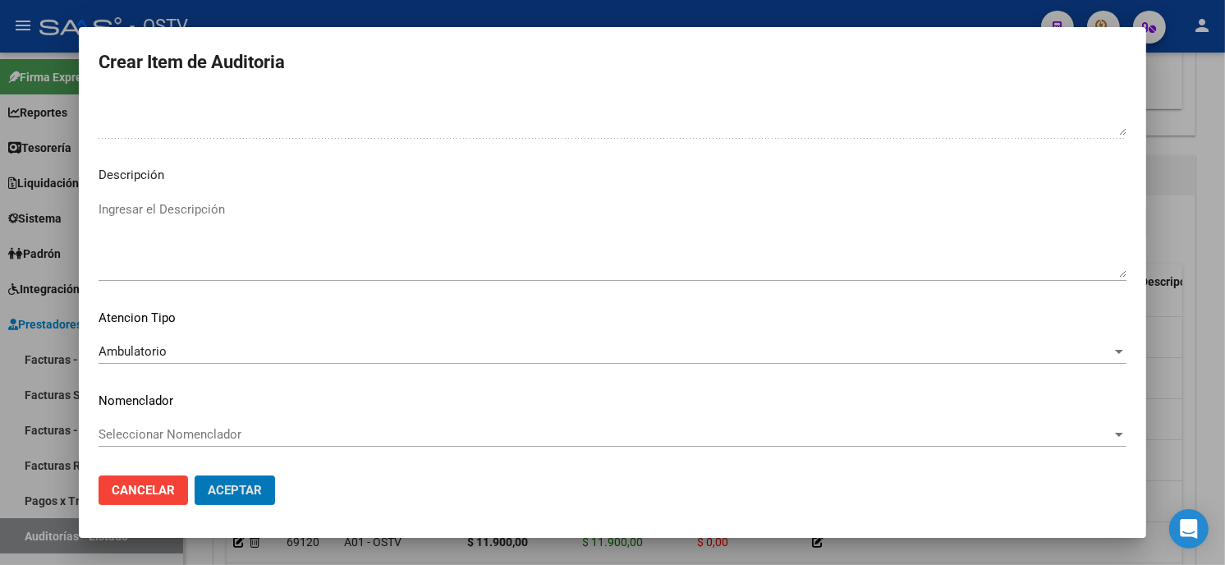
click at [195, 476] on button "Aceptar" at bounding box center [235, 491] width 80 height 30
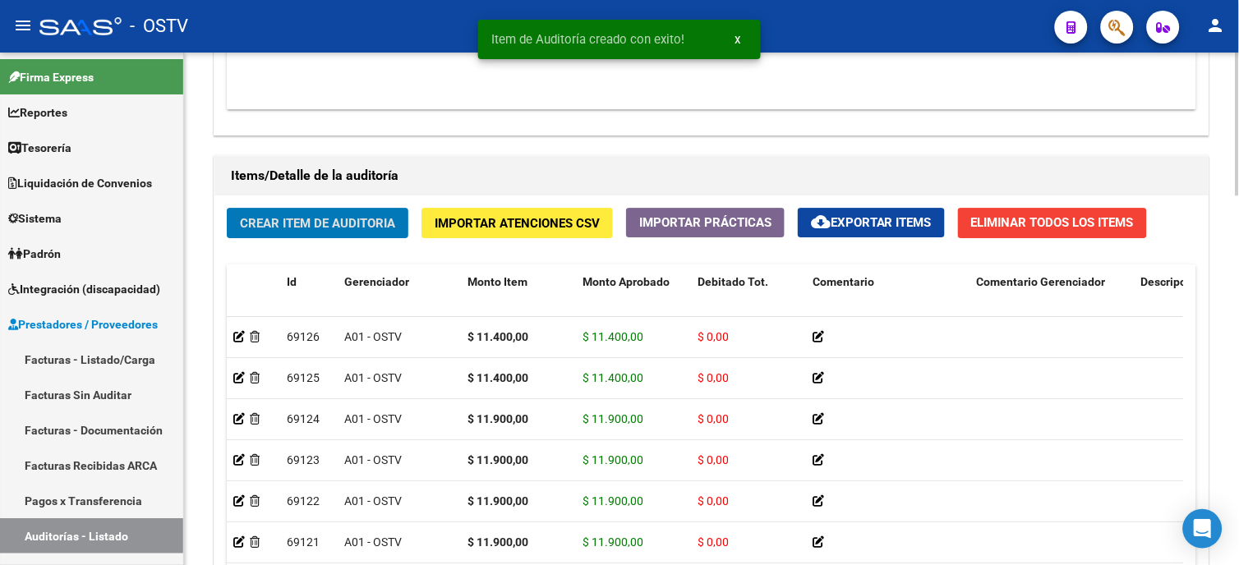
click at [347, 214] on button "Crear Item de Auditoria" at bounding box center [318, 223] width 182 height 30
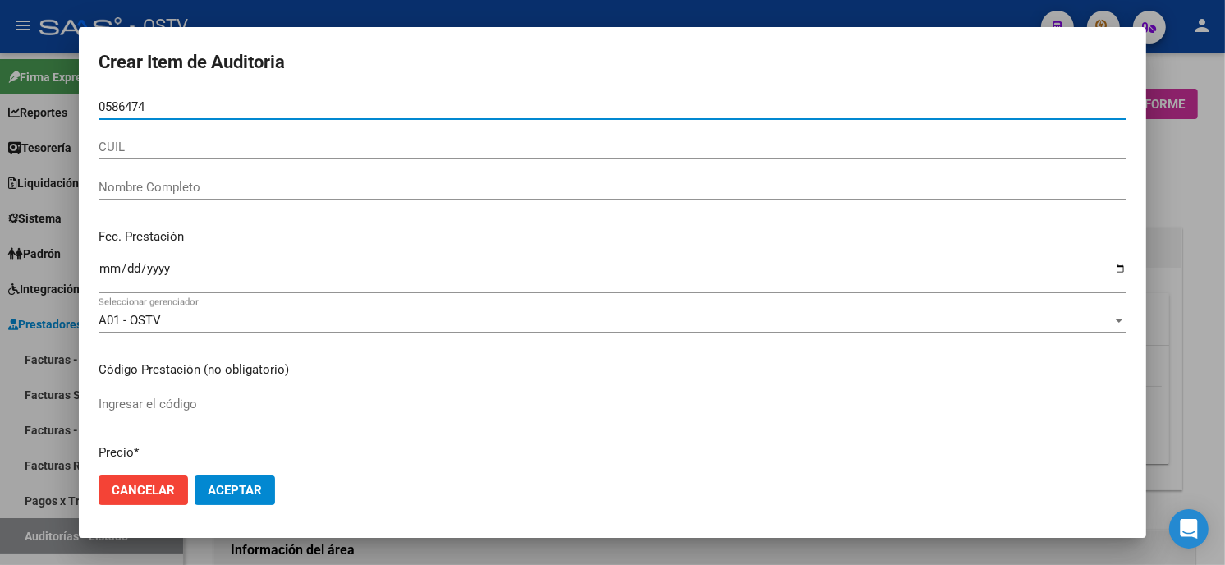
scroll to position [1096, 0]
type input "05864743"
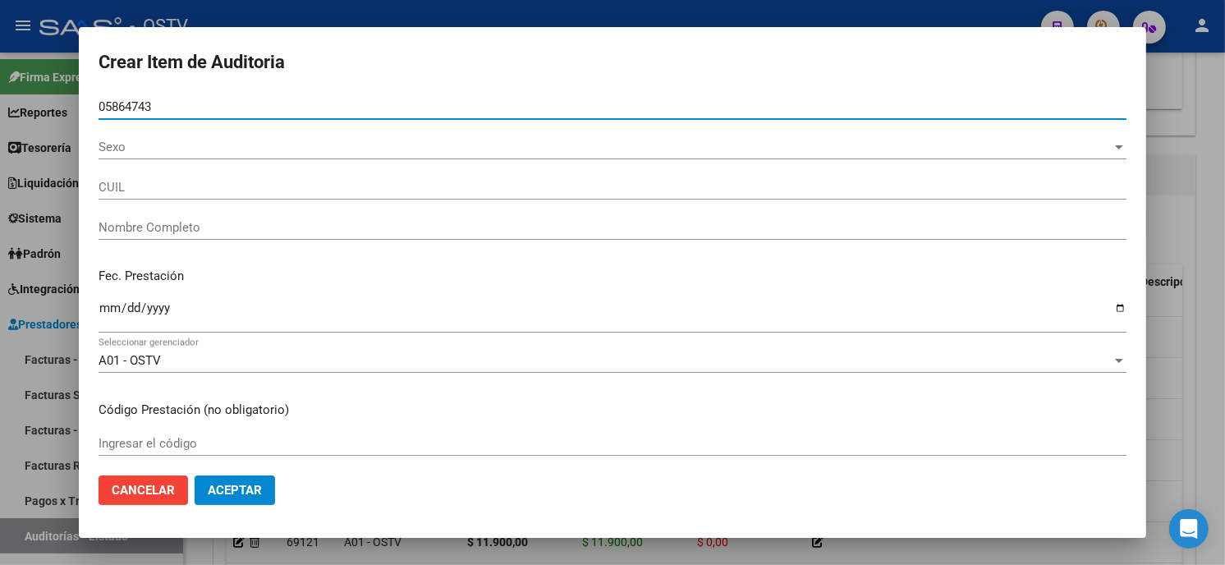
type input "27058647433"
type input "AGUILAR EVA"
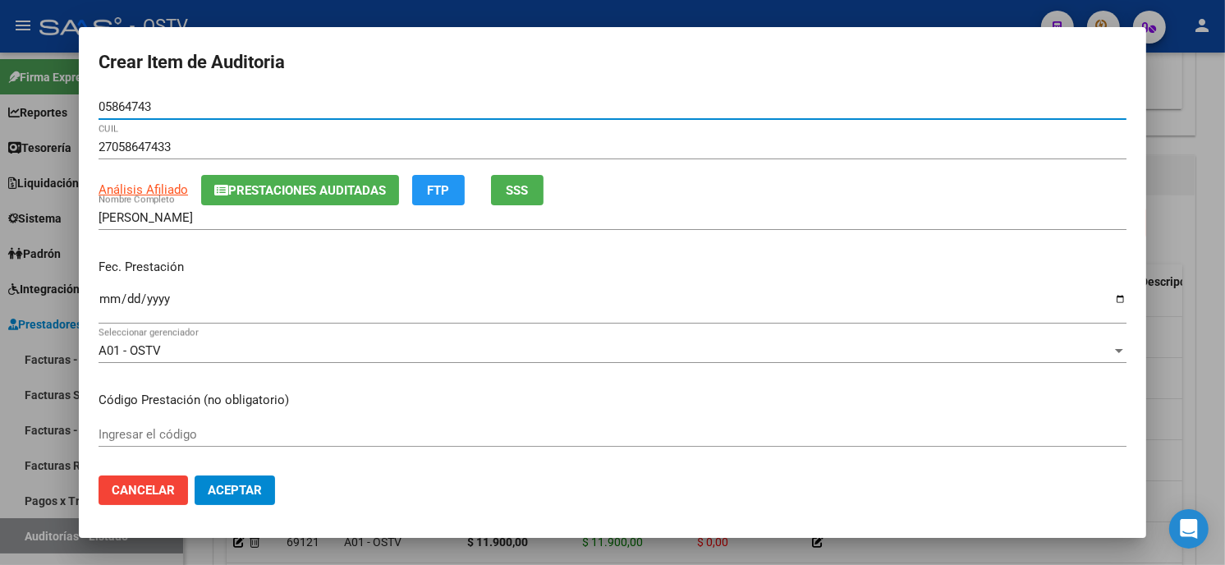
type input "05864743"
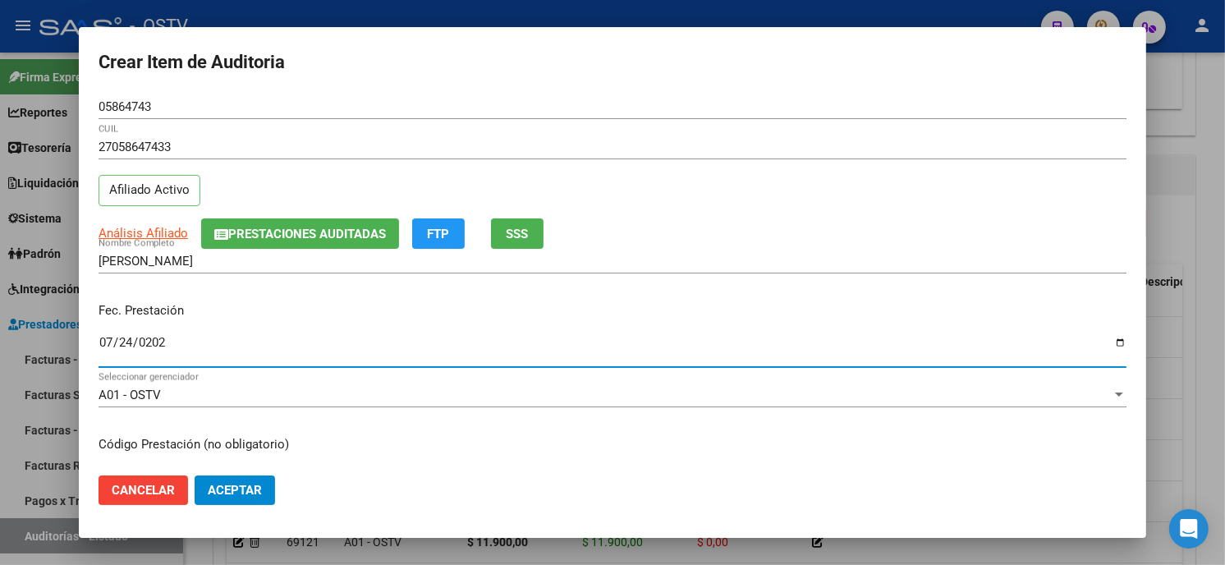
type input "2025-07-24"
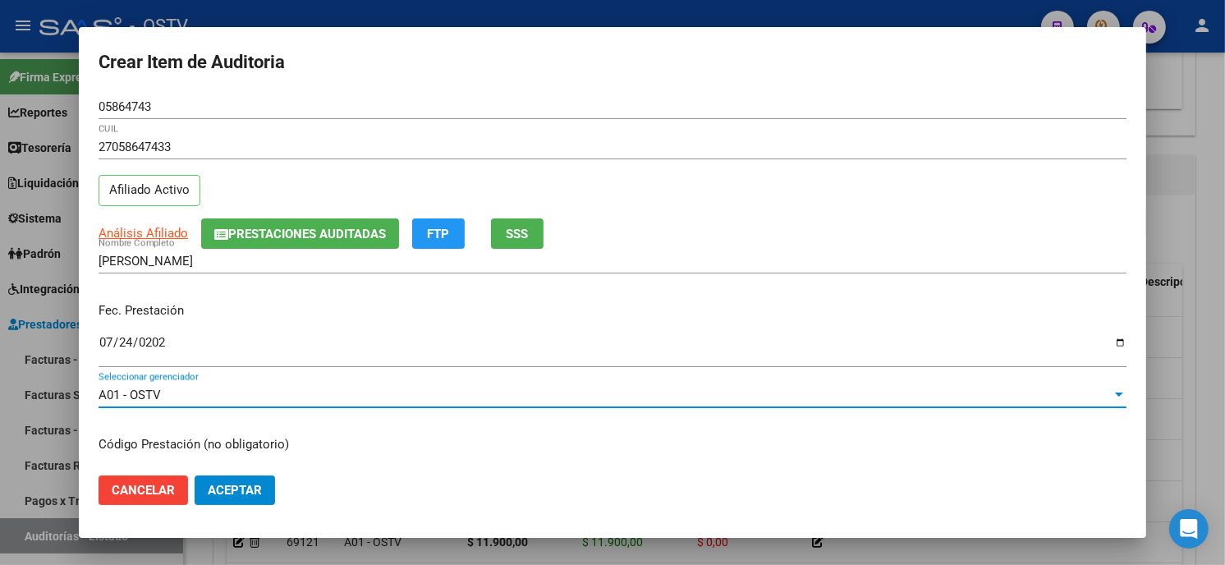
scroll to position [200, 0]
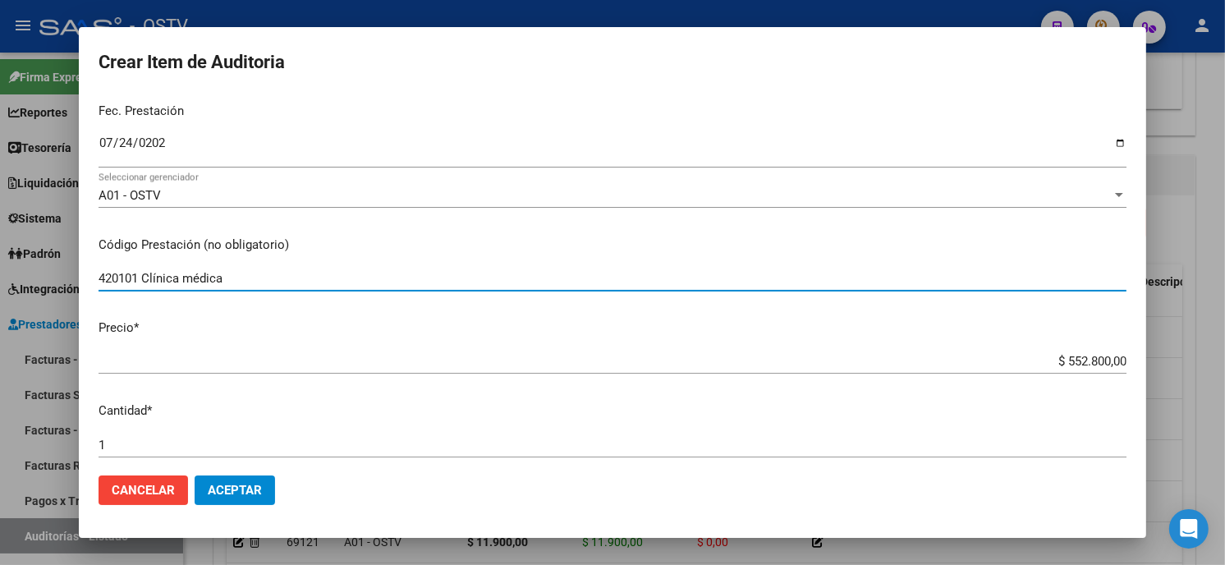
type input "420101 Clínica médica"
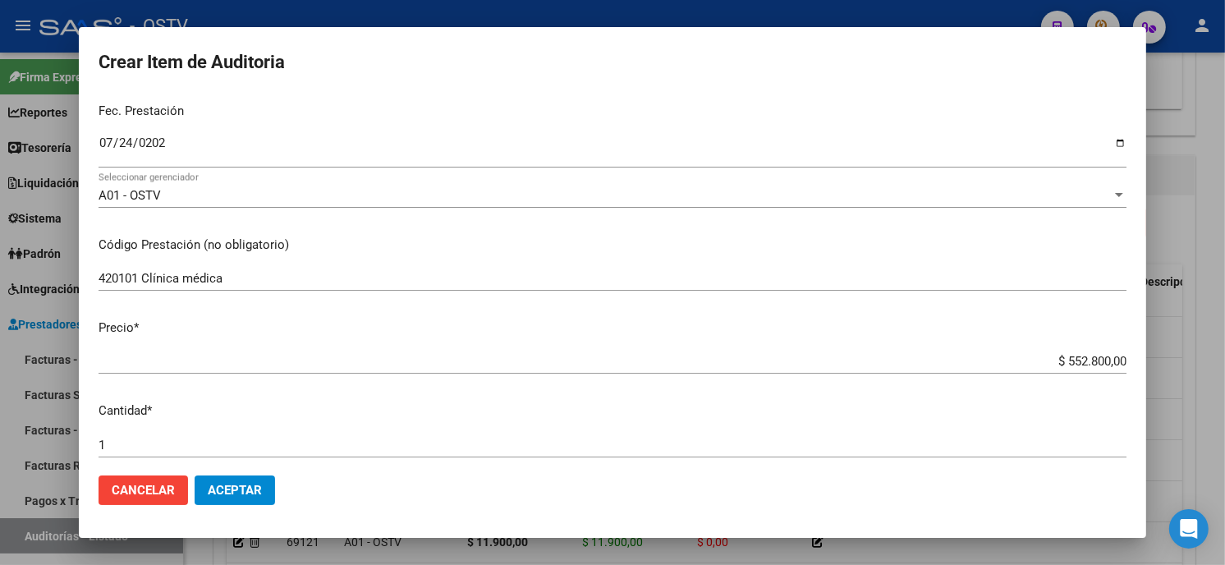
type input "$ 0,01"
type input "$ 0,11"
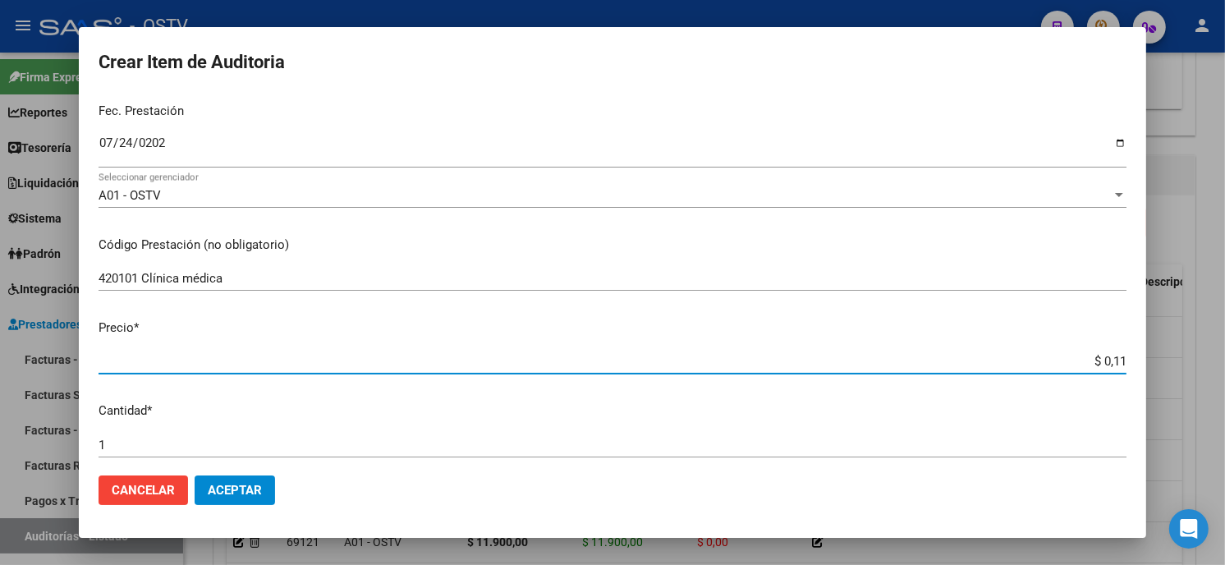
type input "$ 1,14"
type input "$ 11,40"
type input "$ 114,00"
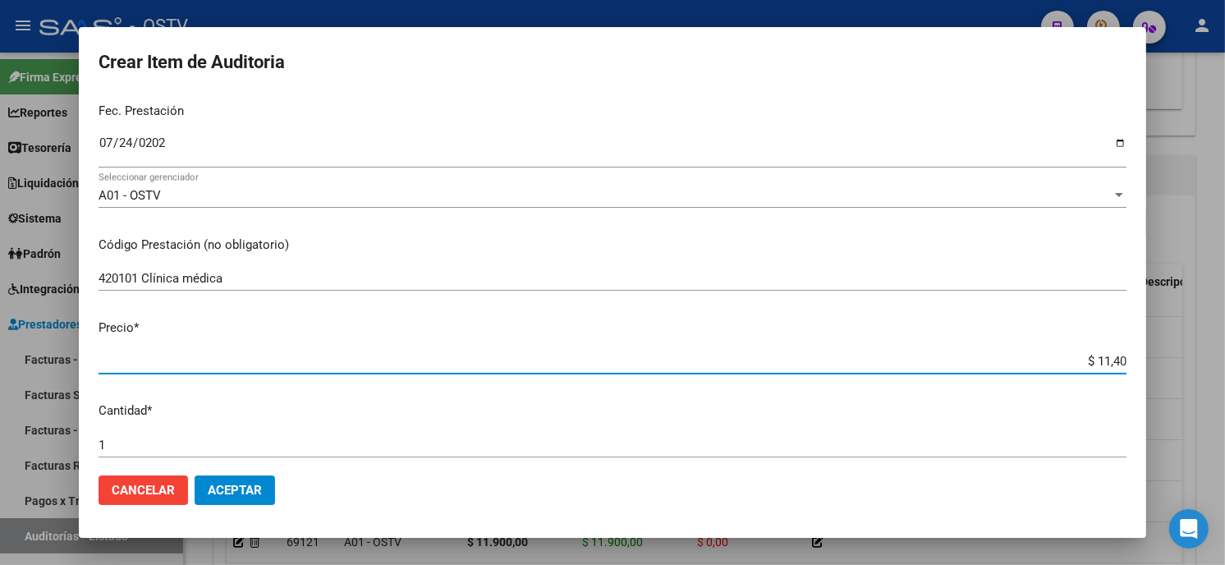
type input "$ 114,00"
type input "$ 1.140,00"
type input "$ 11.400,00"
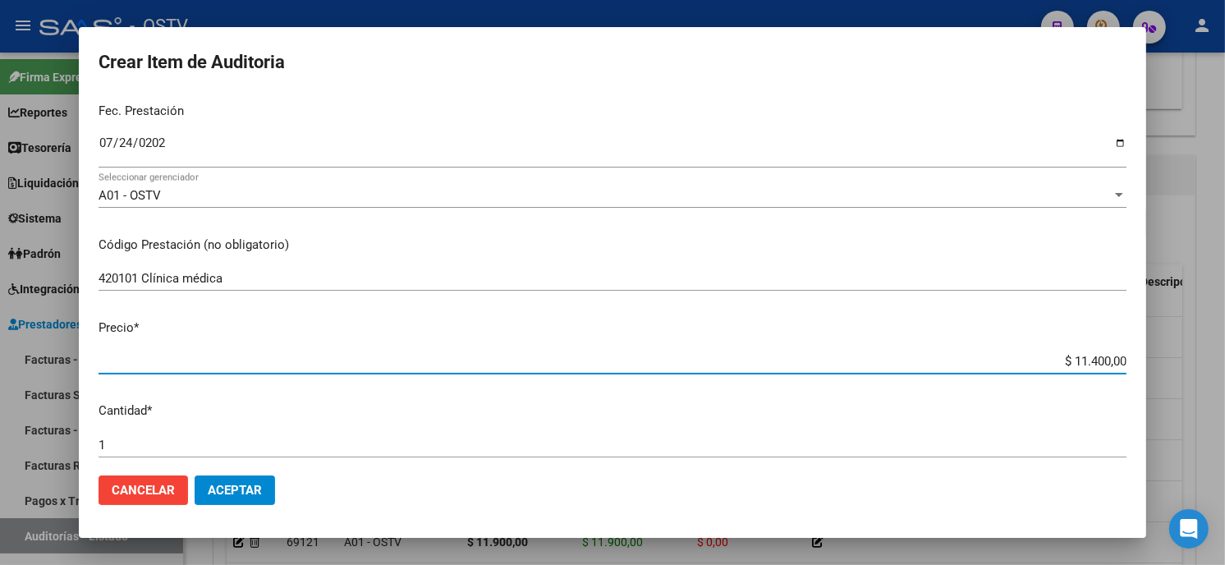
type input "$ 114.000,00"
type input "$ 11.400,00"
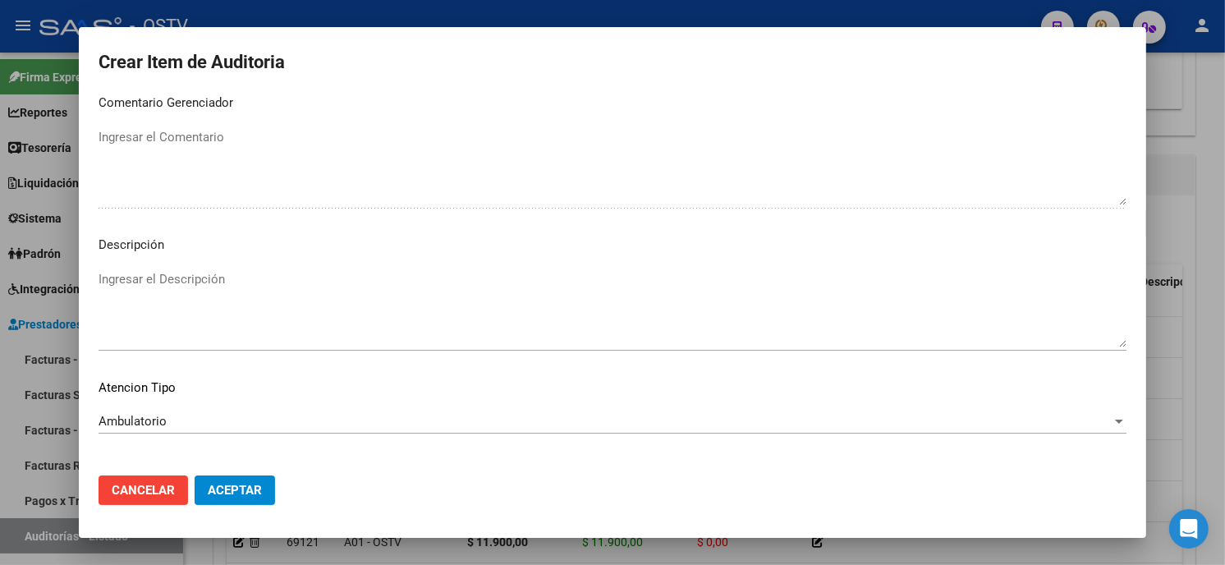
scroll to position [969, 0]
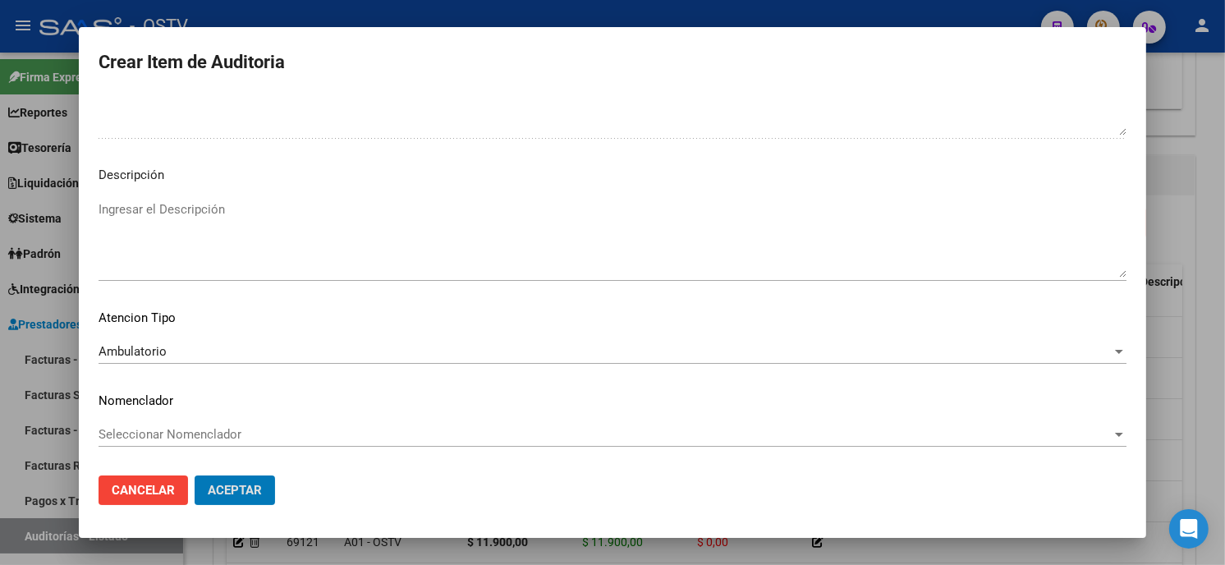
click at [195, 476] on button "Aceptar" at bounding box center [235, 491] width 80 height 30
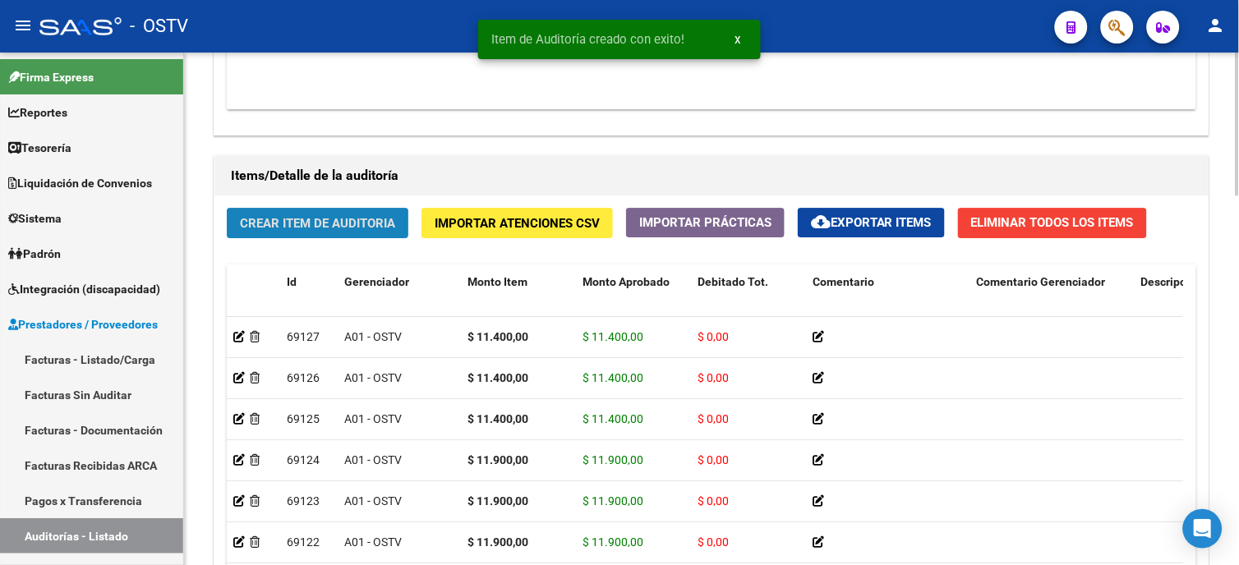
click at [347, 233] on button "Crear Item de Auditoria" at bounding box center [318, 223] width 182 height 30
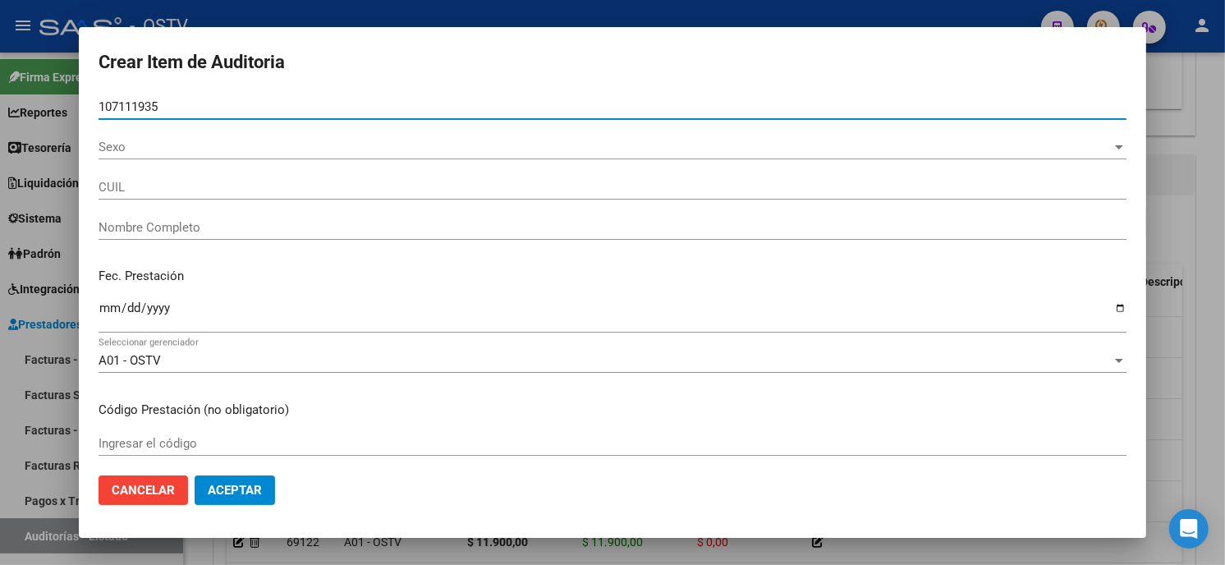
type input "10711193"
type input "27107111935"
type input "[PERSON_NAME] [PERSON_NAME]"
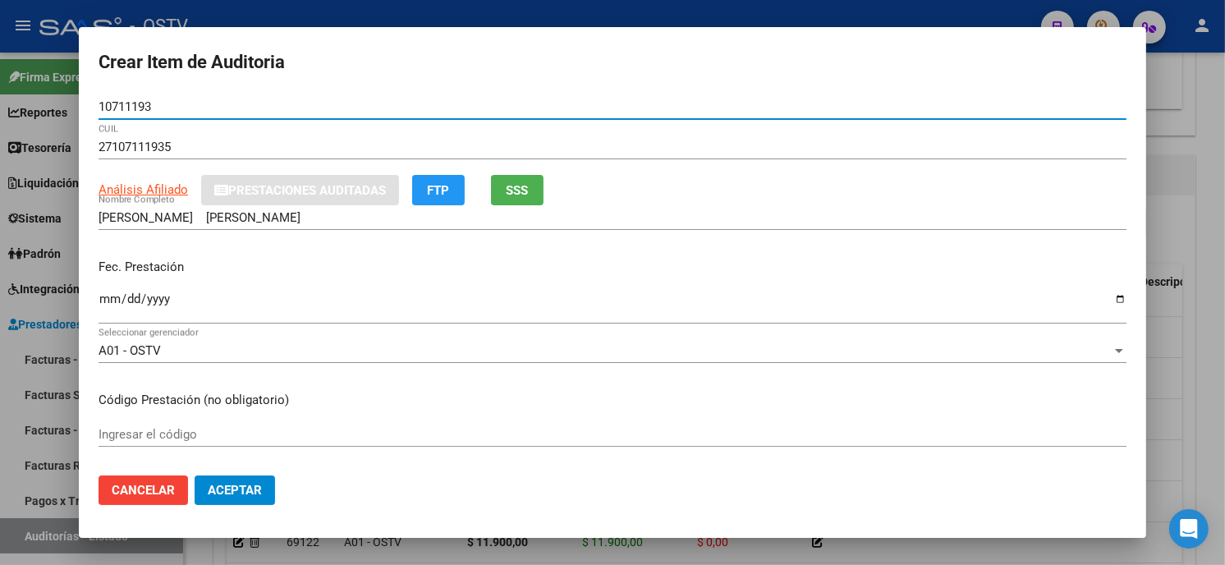
type input "10711193"
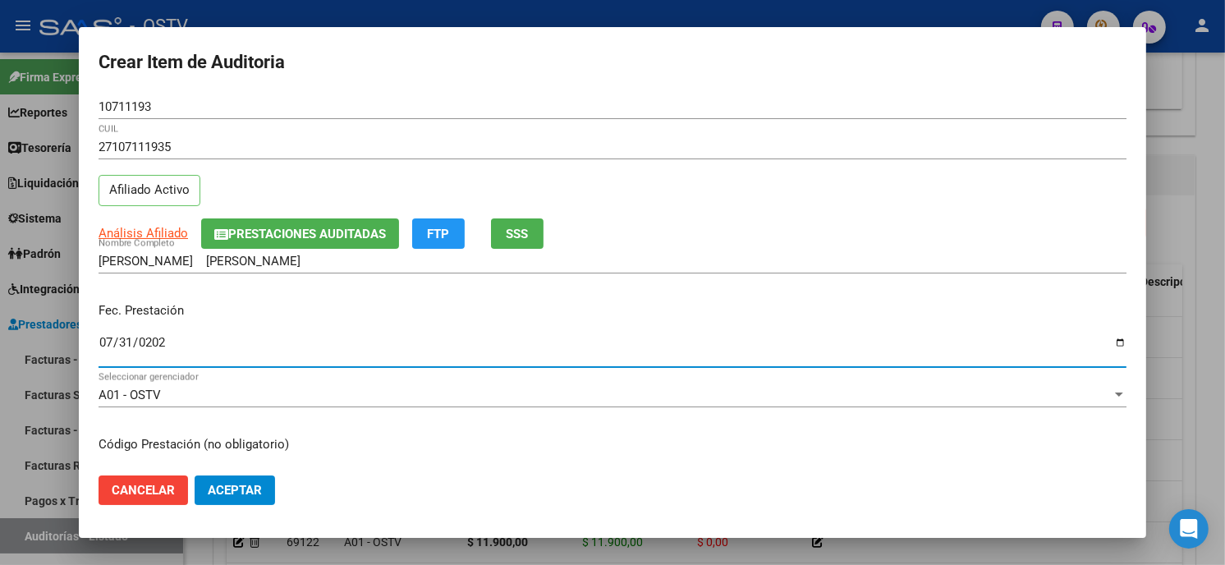
type input "[DATE]"
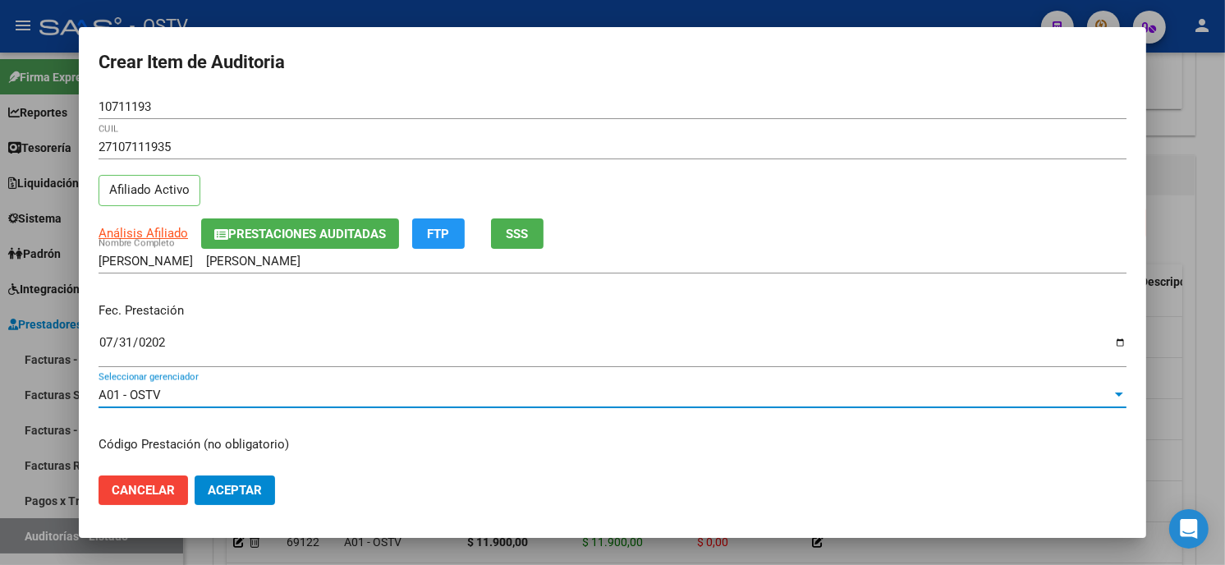
scroll to position [200, 0]
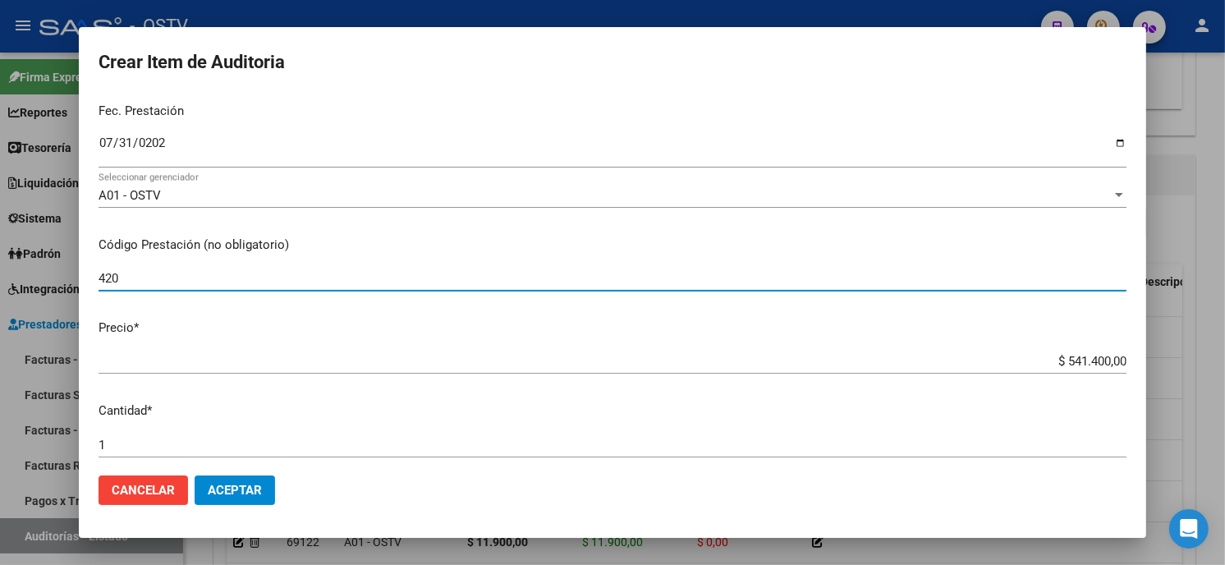
type input "420101 Clínica médica"
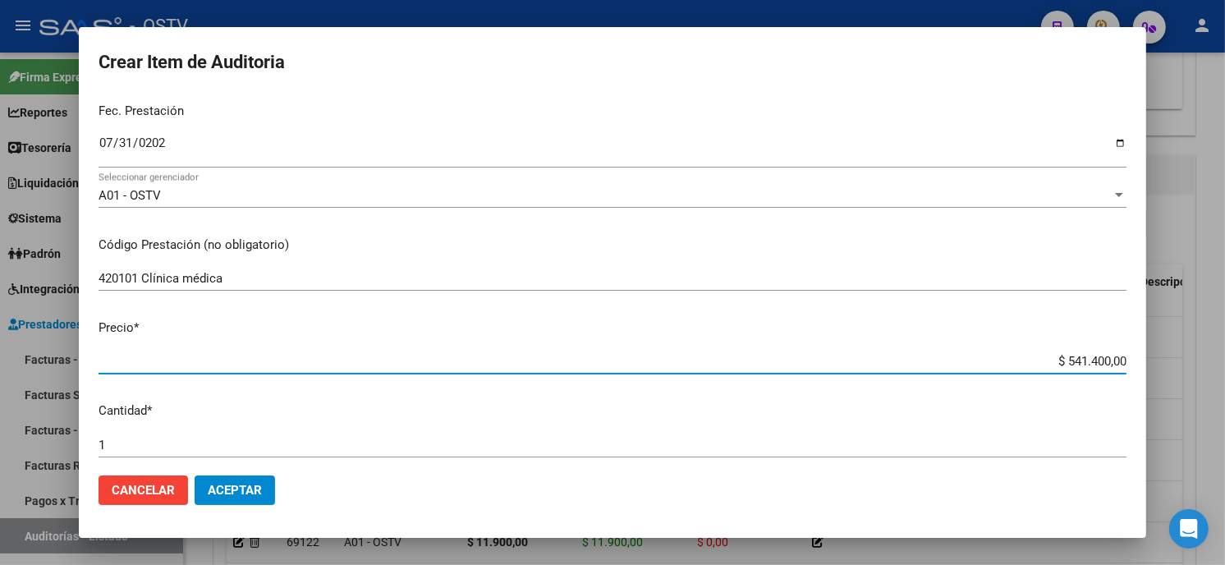
type input "$ 0,01"
type input "$ 0,11"
type input "$ 1,14"
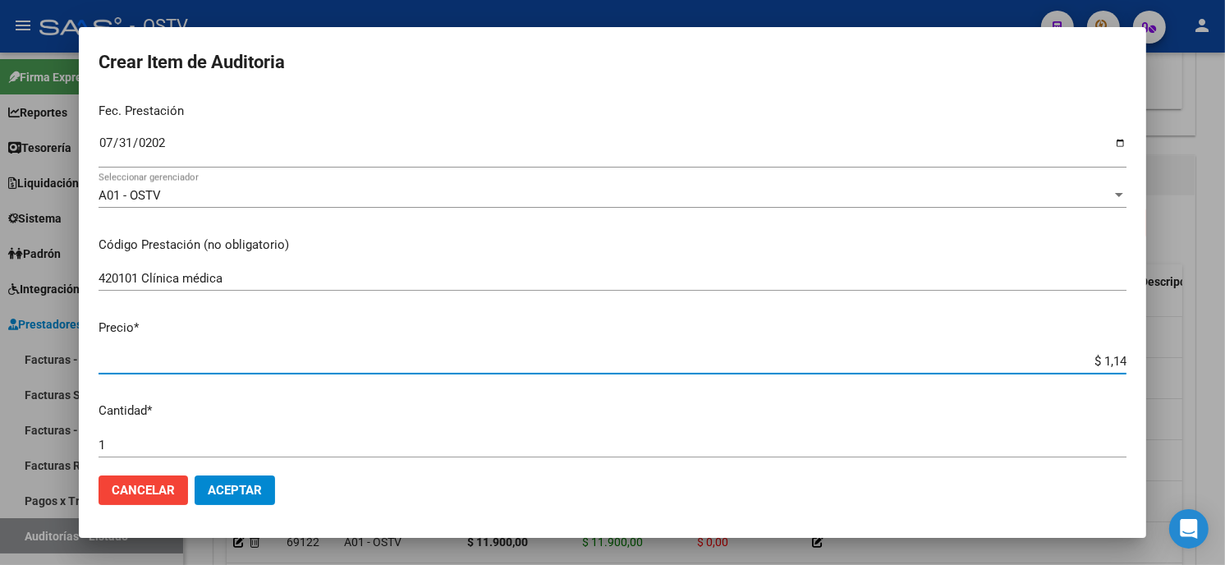
type input "$ 1,14"
type input "$ 11,40"
type input "$ 114,00"
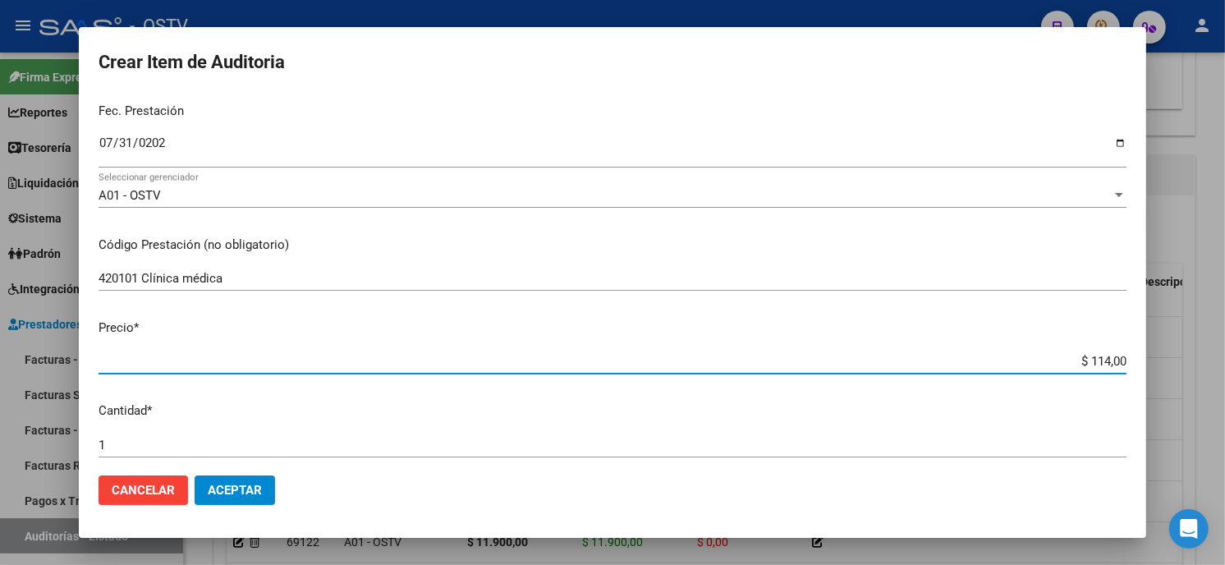
type input "$ 1.140,00"
type input "$ 11.400,00"
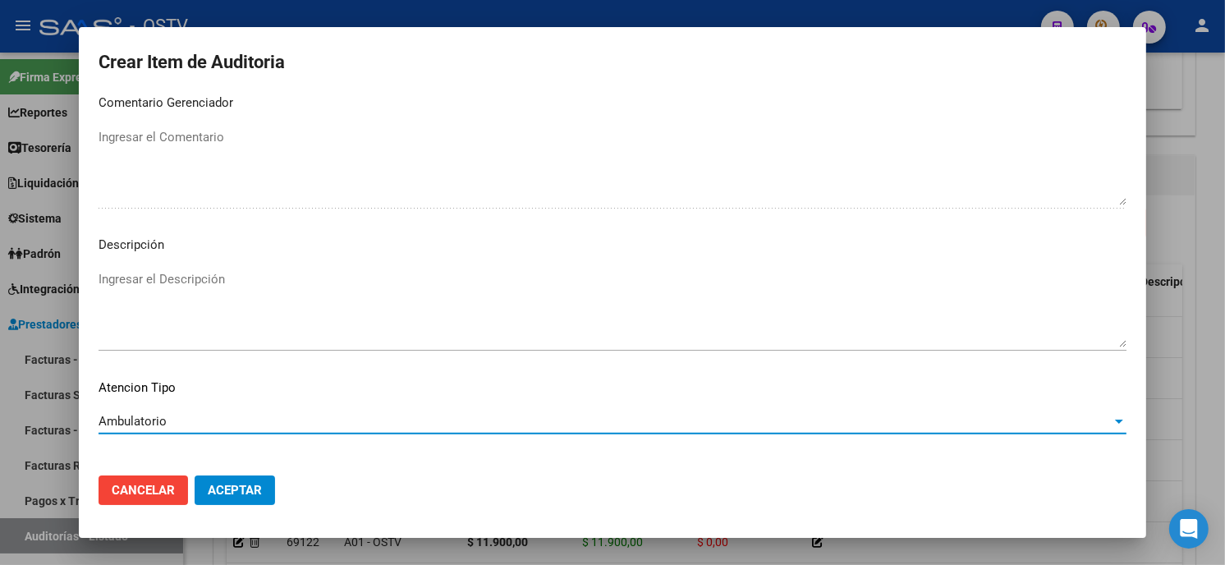
scroll to position [969, 0]
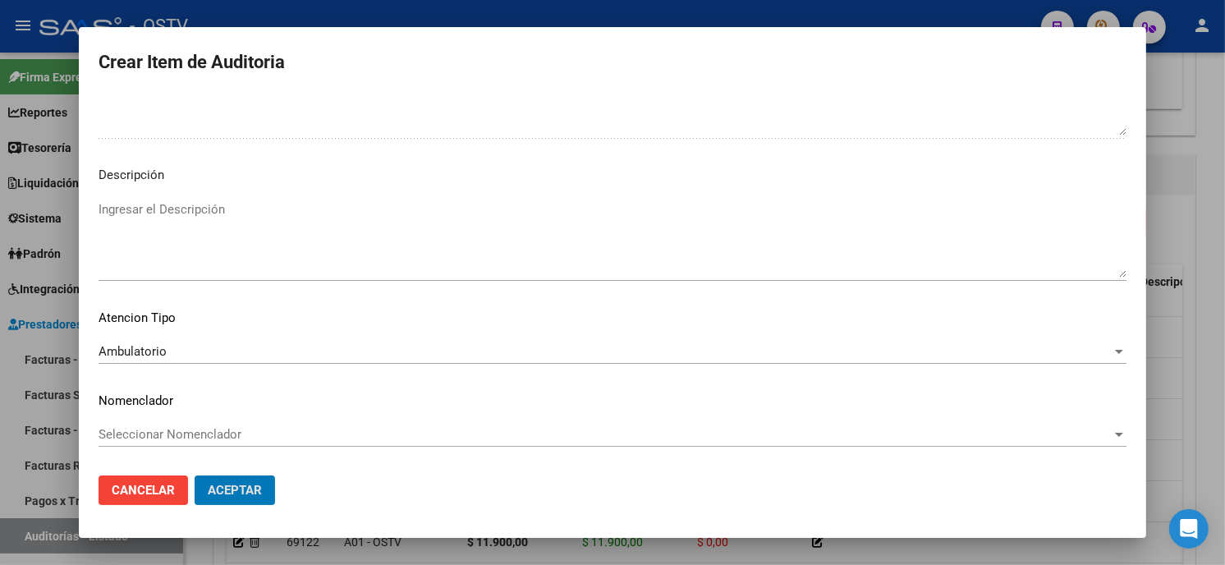
click at [195, 476] on button "Aceptar" at bounding box center [235, 491] width 80 height 30
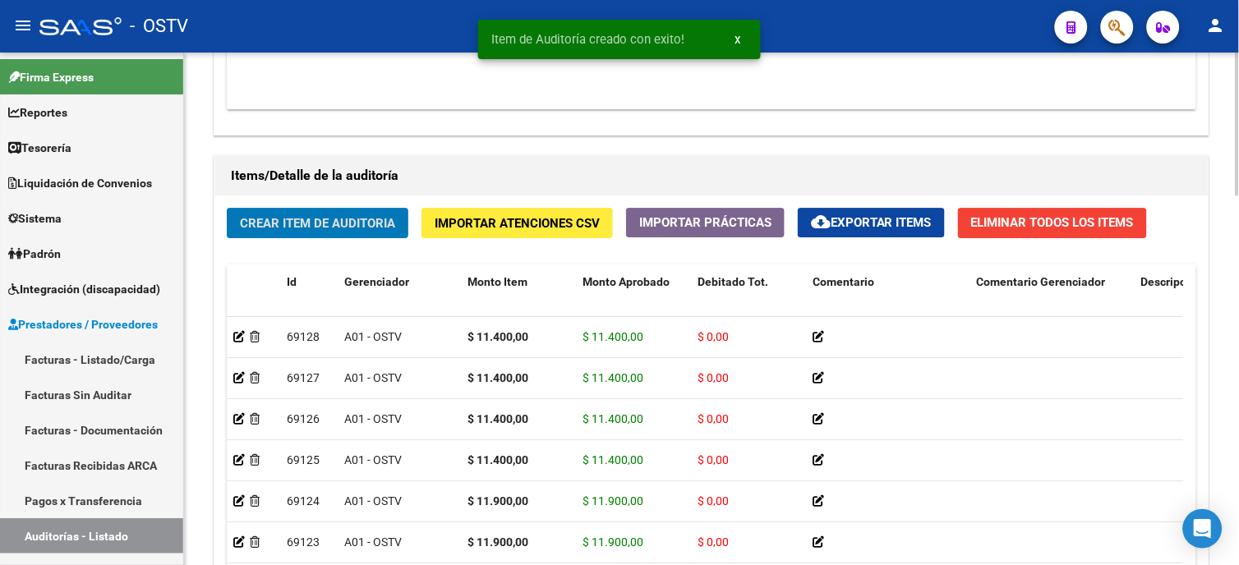
click at [306, 211] on button "Crear Item de Auditoria" at bounding box center [318, 223] width 182 height 30
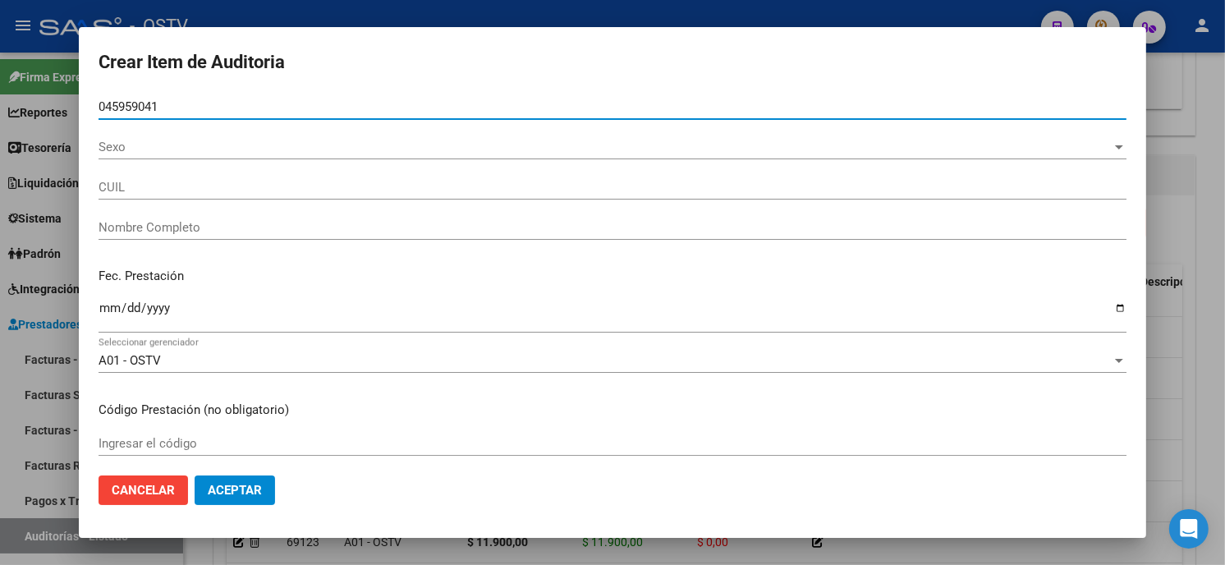
type input "045959041"
type input "04590414"
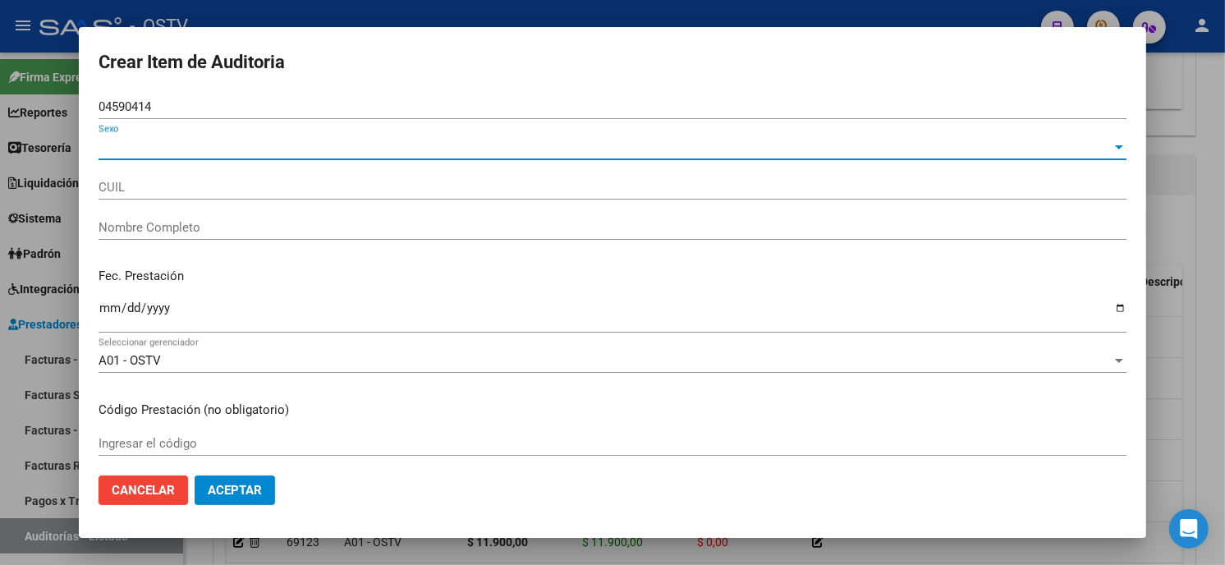
type input "20045904149"
type input "[PERSON_NAME] [PERSON_NAME]"
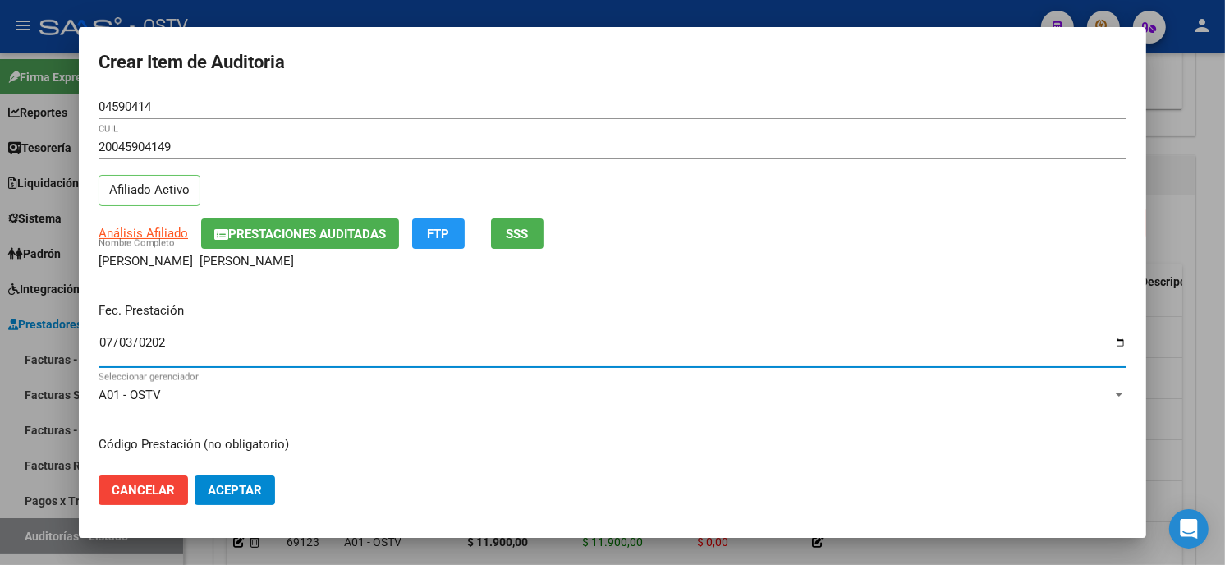
type input "[DATE]"
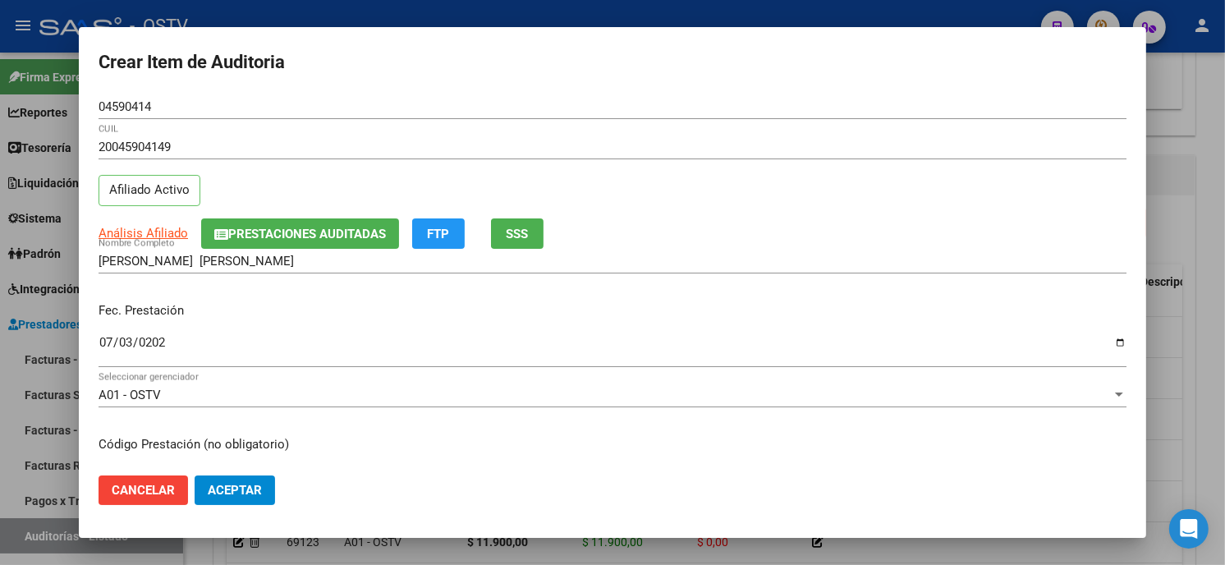
scroll to position [200, 0]
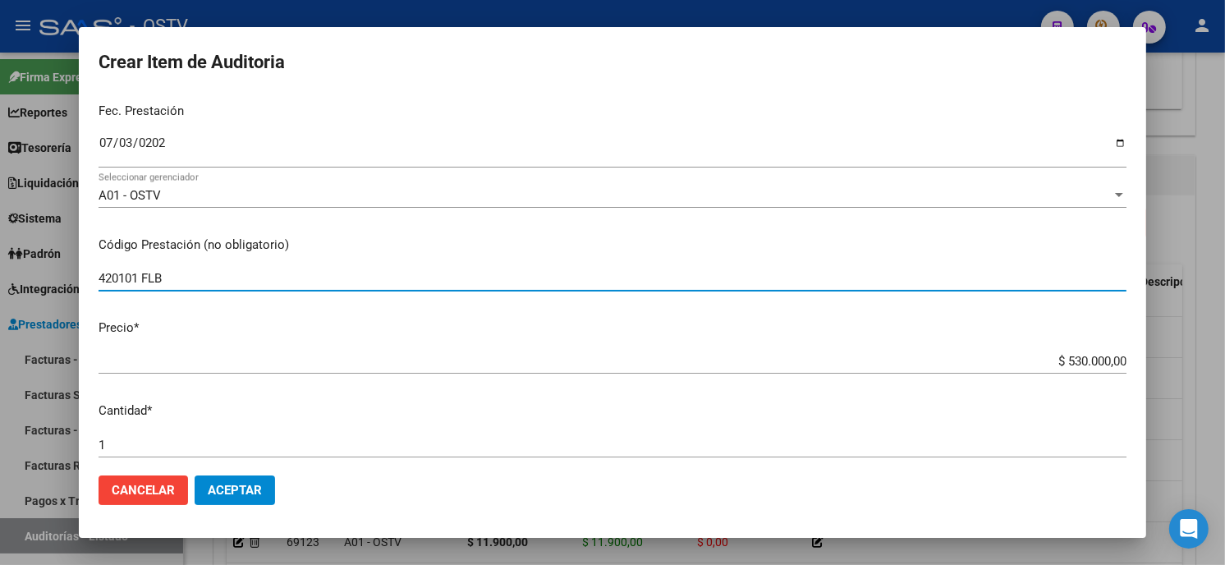
type input "420101 FLB"
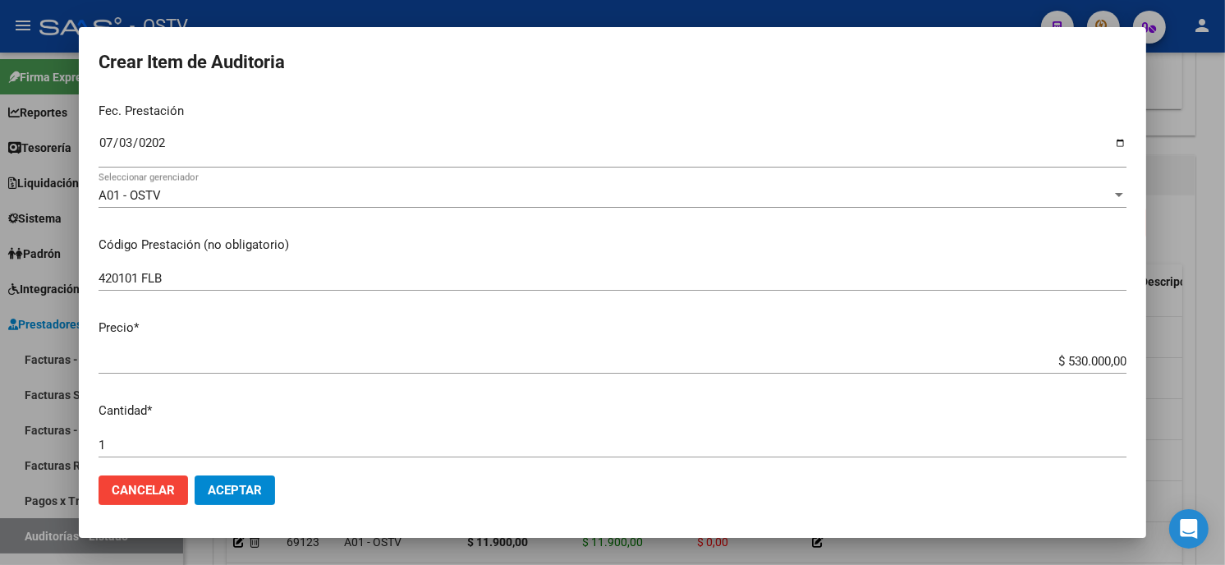
type input "$ 0,01"
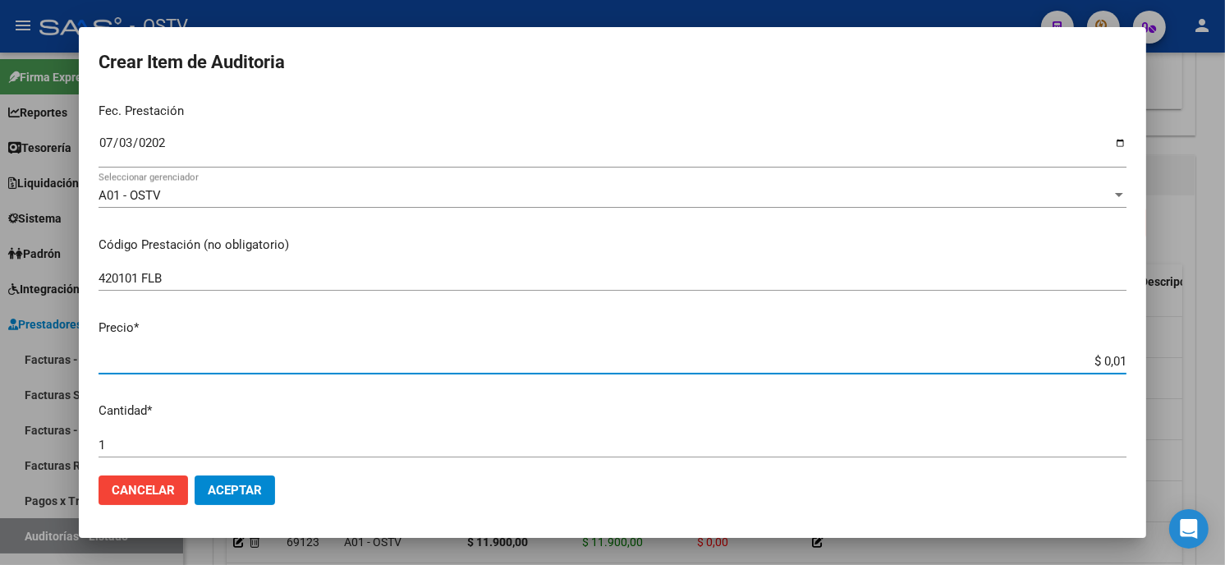
type input "$ 0,13"
type input "$ 1,35"
type input "$ 13,50"
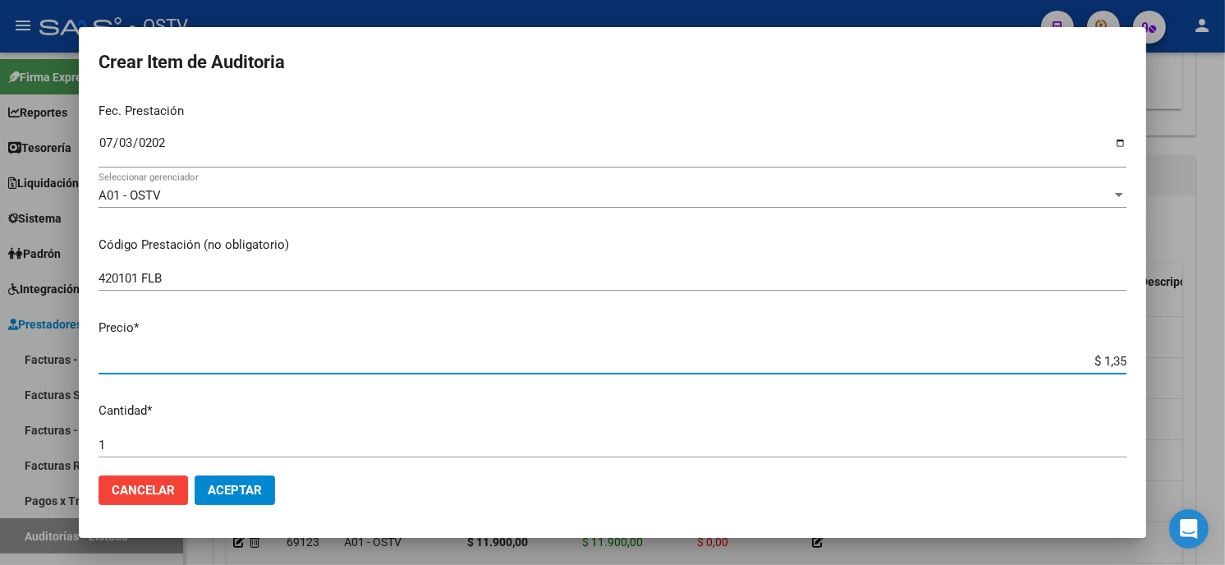
type input "$ 13,50"
type input "$ 135,00"
type input "$ 1.350,00"
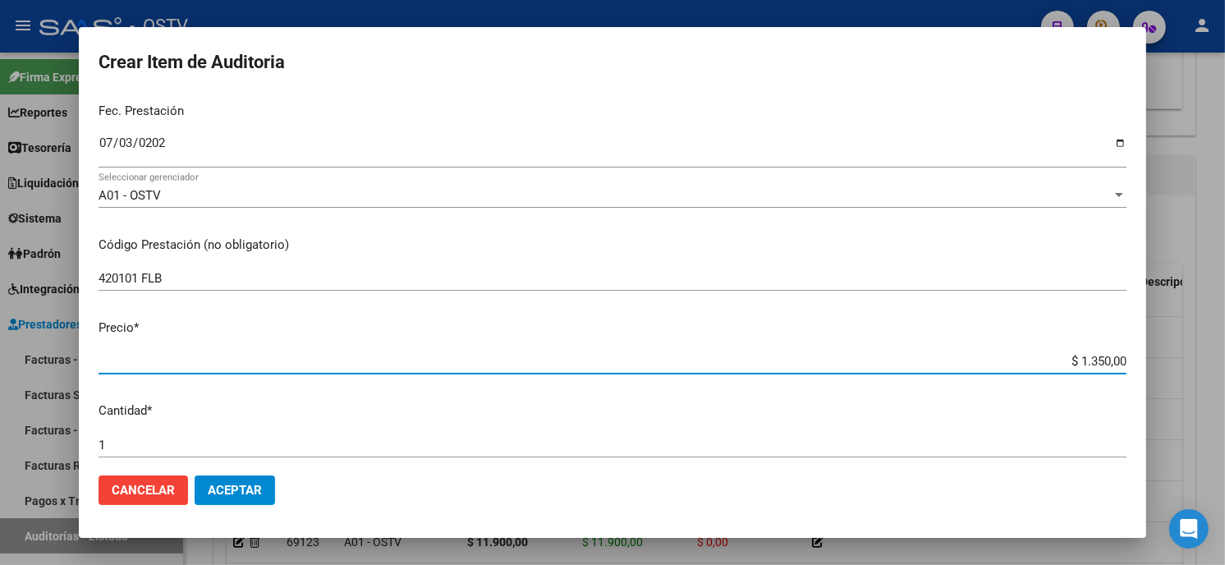
type input "$ 13.500,00"
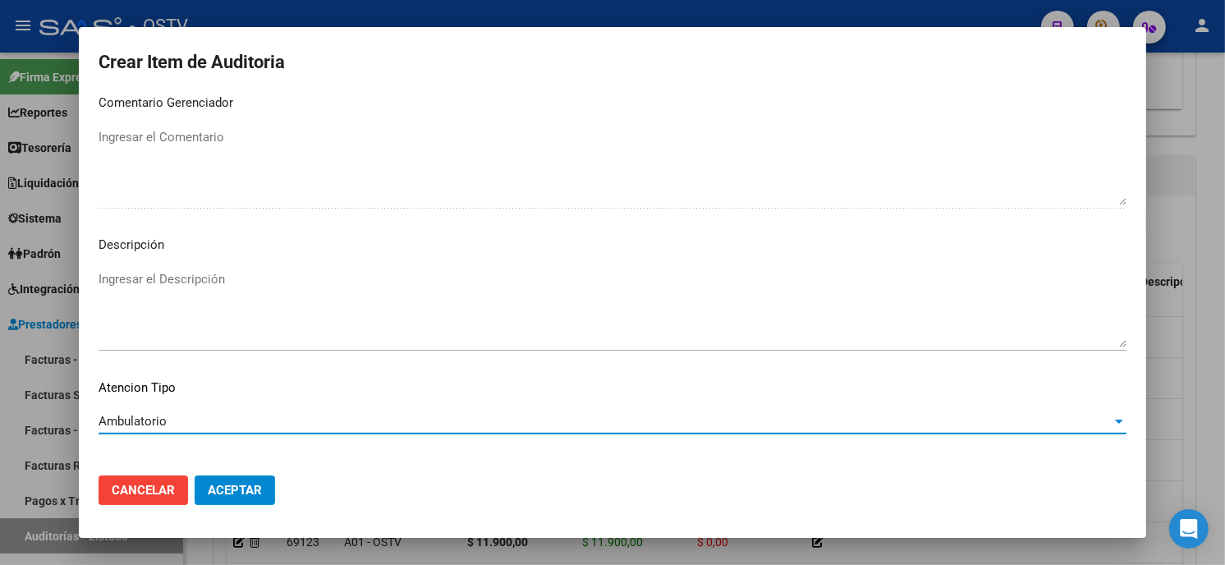
scroll to position [969, 0]
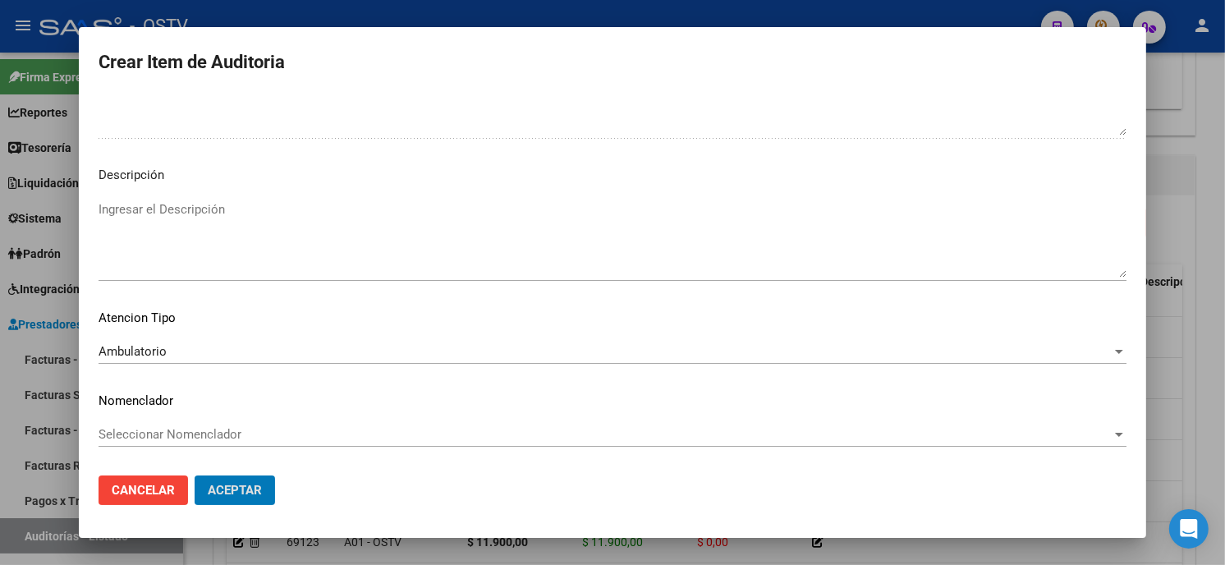
click at [195, 476] on button "Aceptar" at bounding box center [235, 491] width 80 height 30
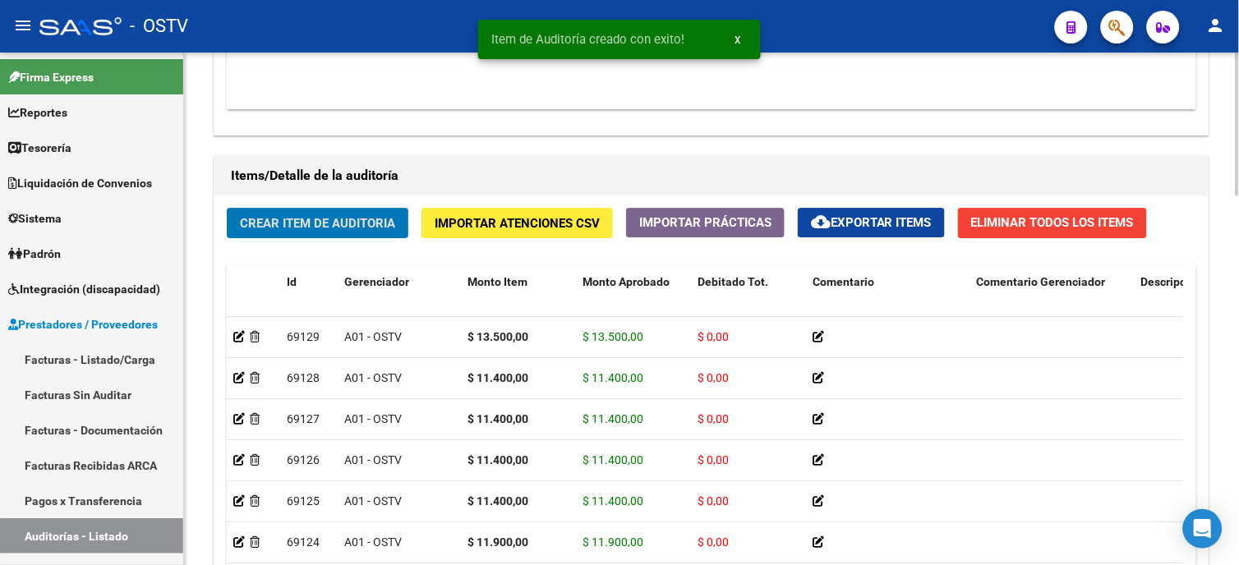
click at [260, 234] on button "Crear Item de Auditoria" at bounding box center [318, 223] width 182 height 30
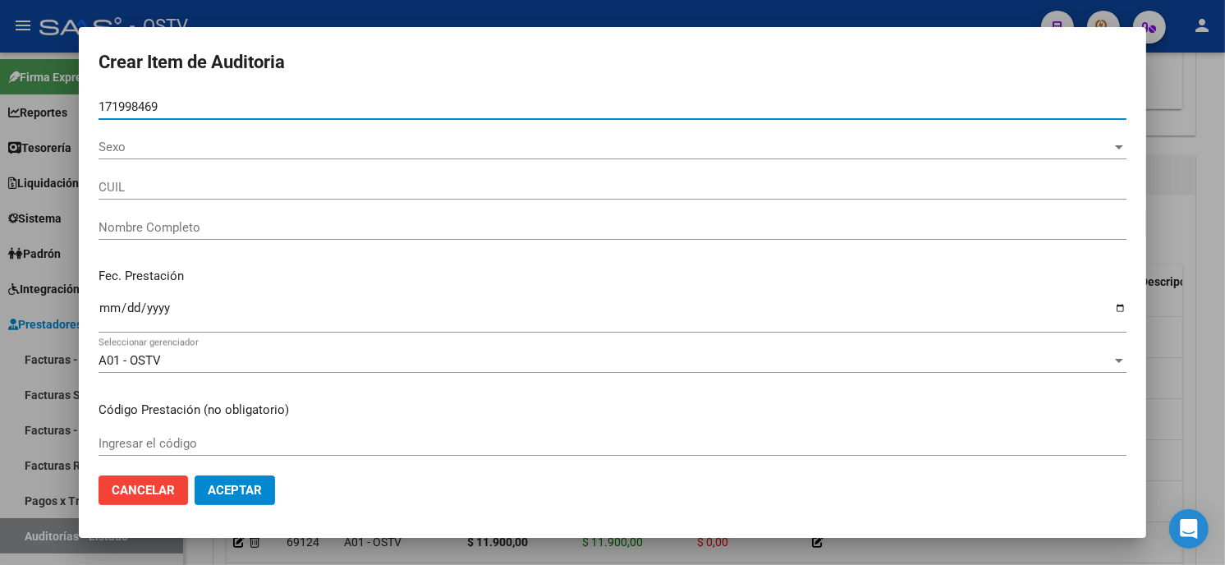
type input "17199846"
type input "20171998469"
type input "TEITELBOIM [PERSON_NAME]"
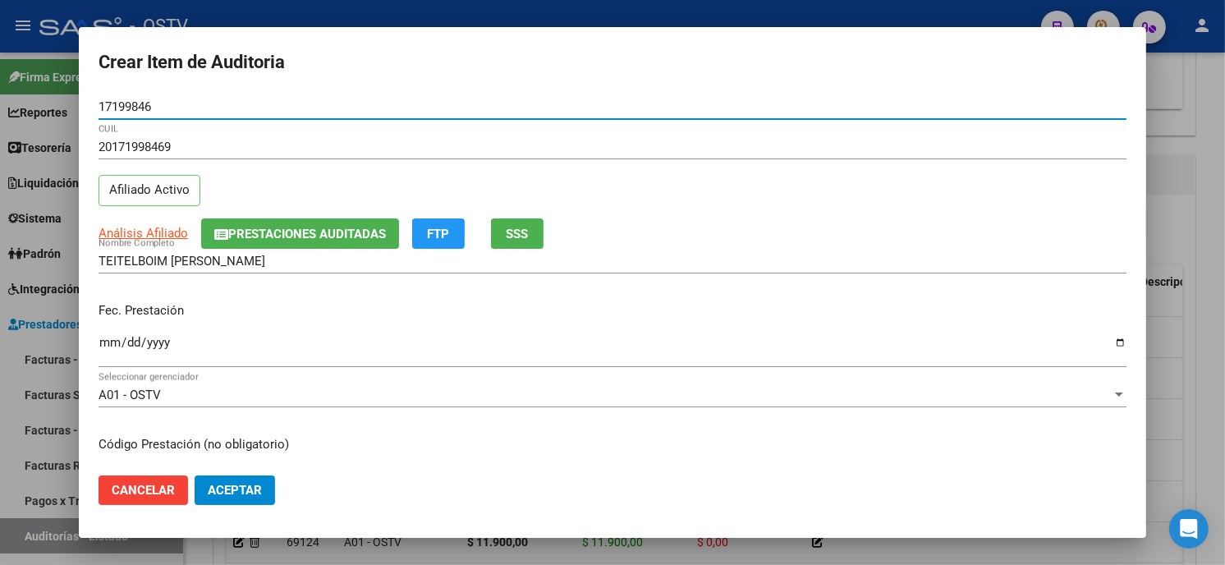
type input "17199846"
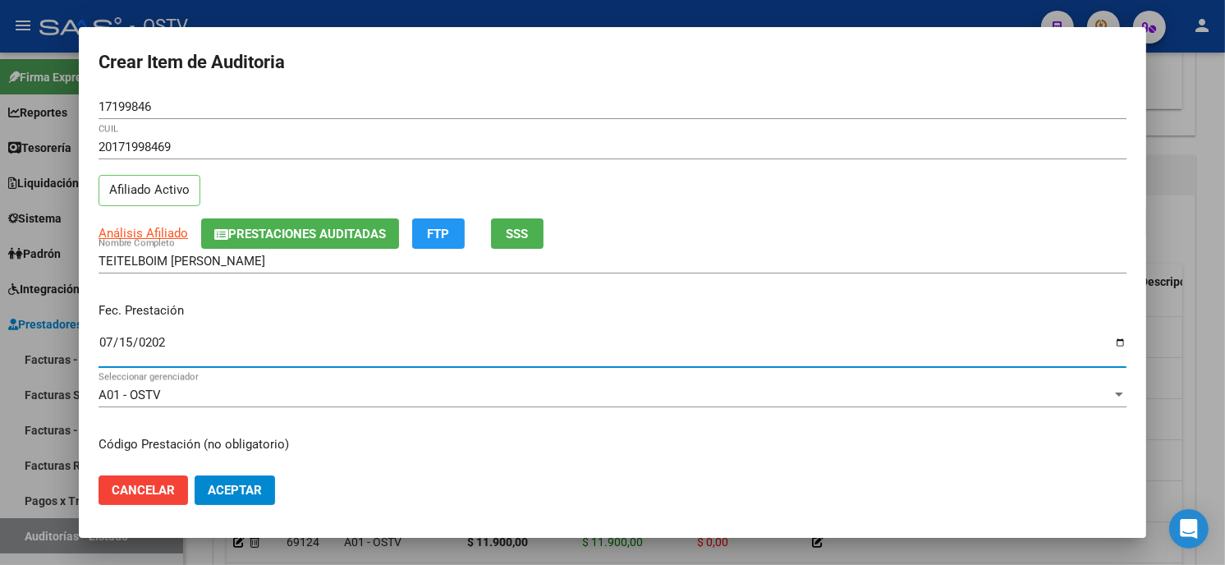
type input "[DATE]"
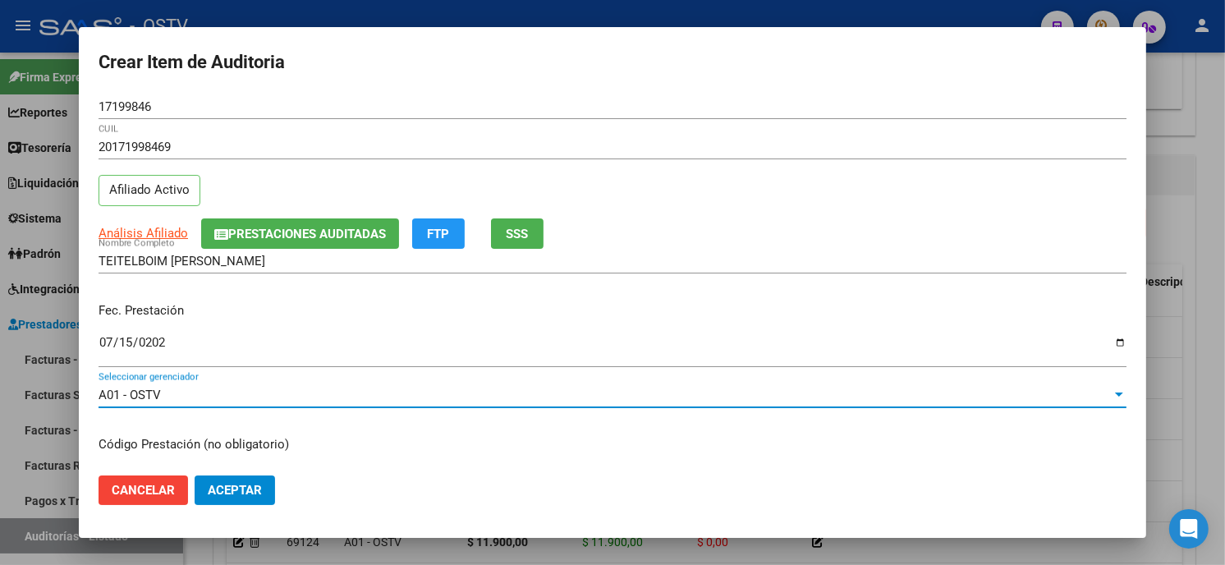
scroll to position [200, 0]
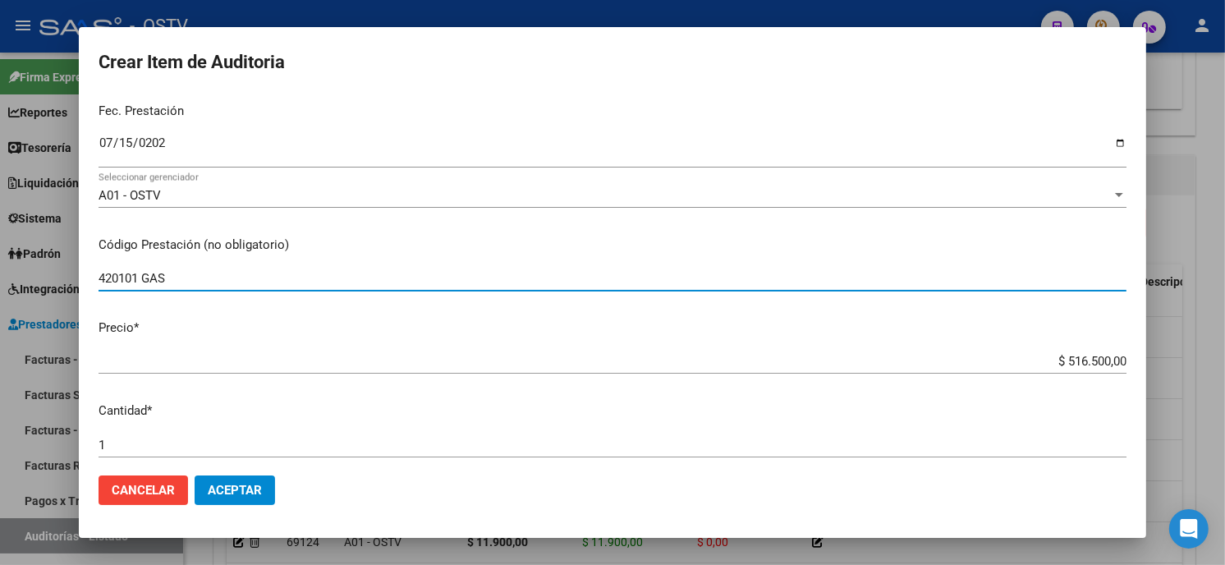
type input "420101 GAS"
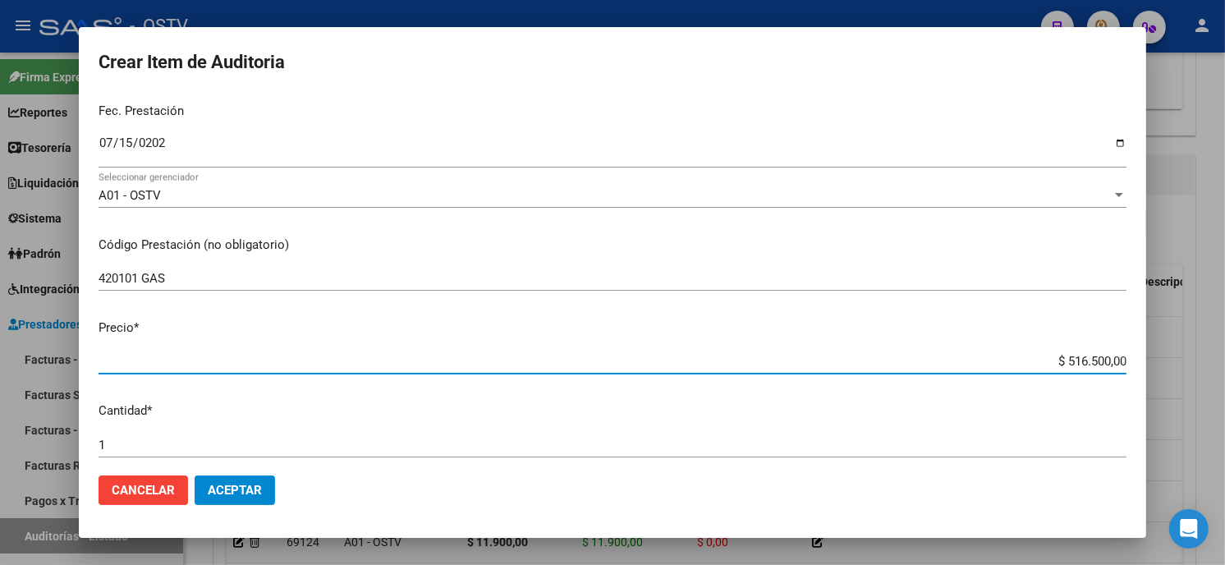
type input "$ 0,01"
type input "$ 0,15"
type input "$ 1,50"
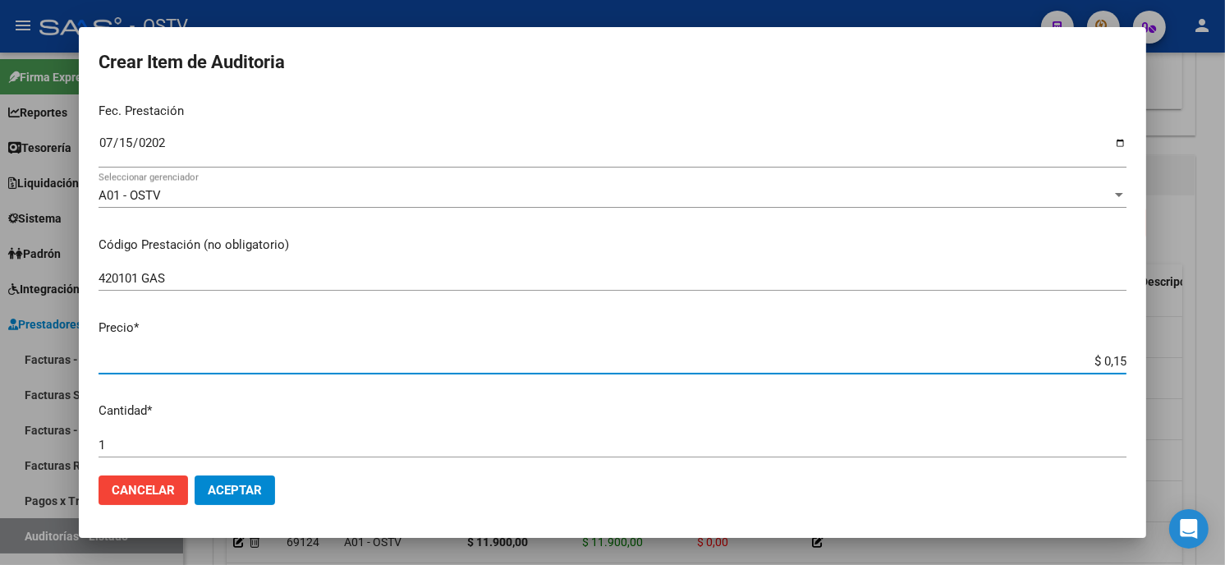
type input "$ 1,50"
type input "$ 15,07"
type input "$ 150,72"
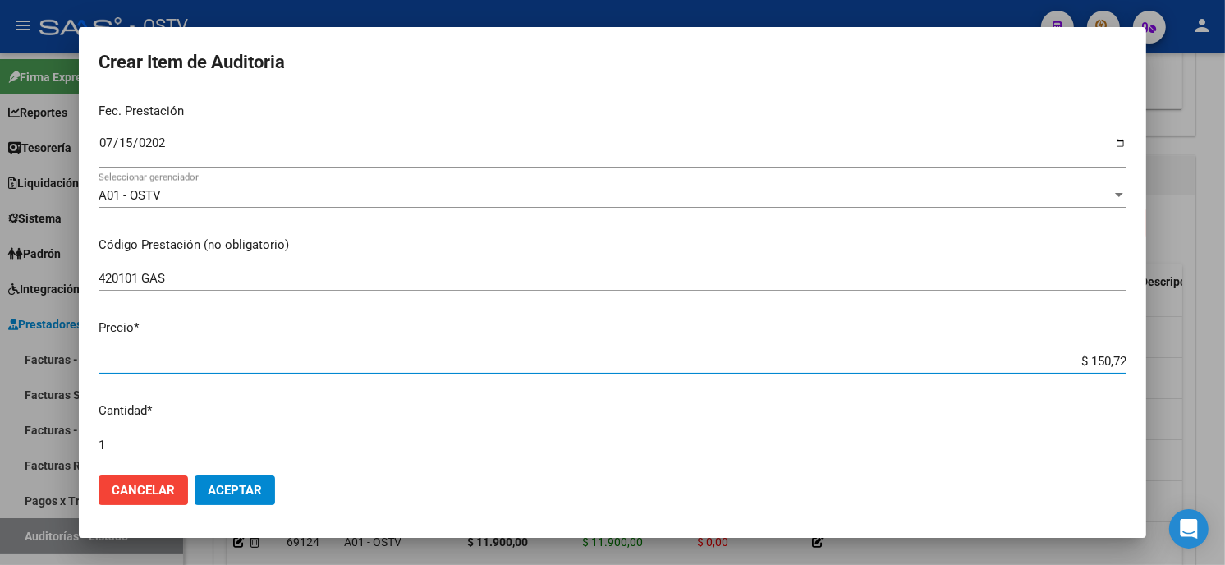
type input "$ 1.507,20"
type input "$ 15.072,02"
type input "$ 150.720,25"
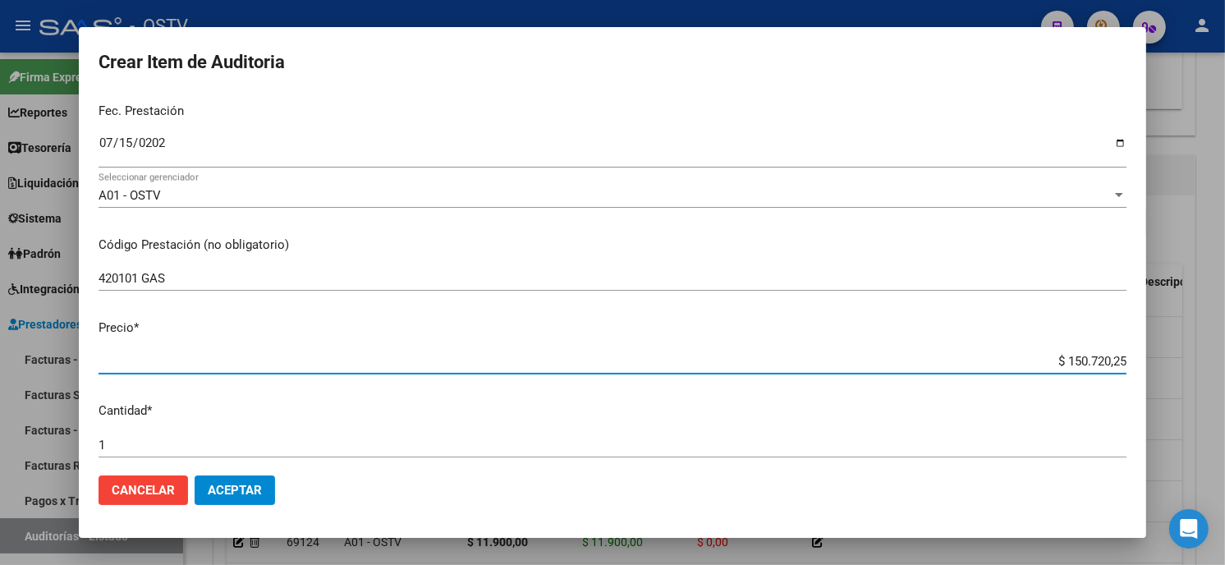
type input "$ 150.720,25"
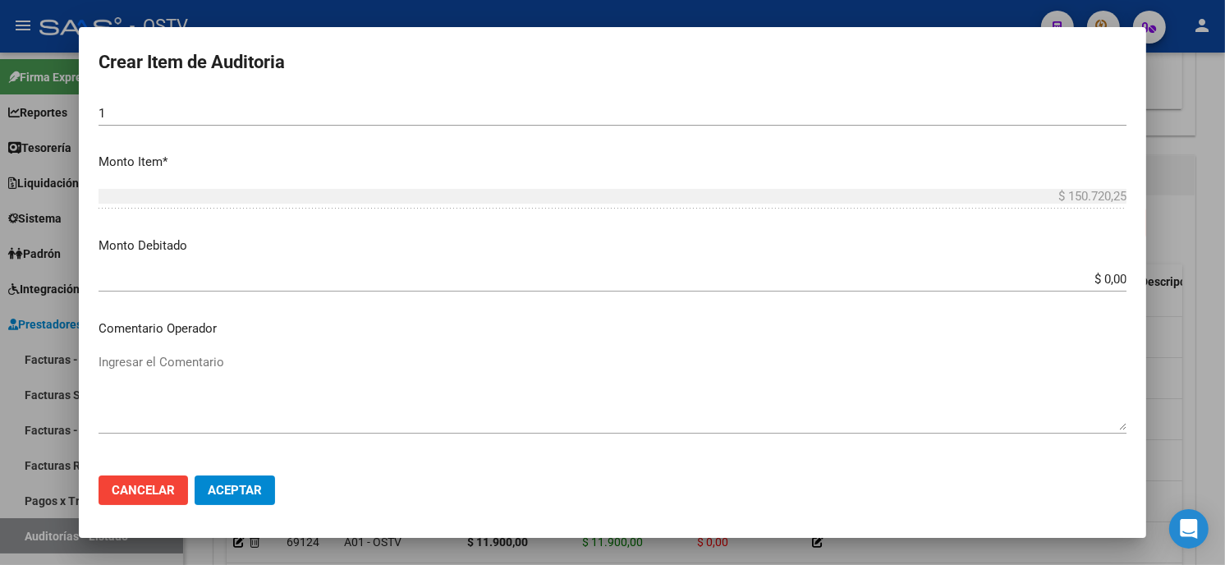
scroll to position [283, 0]
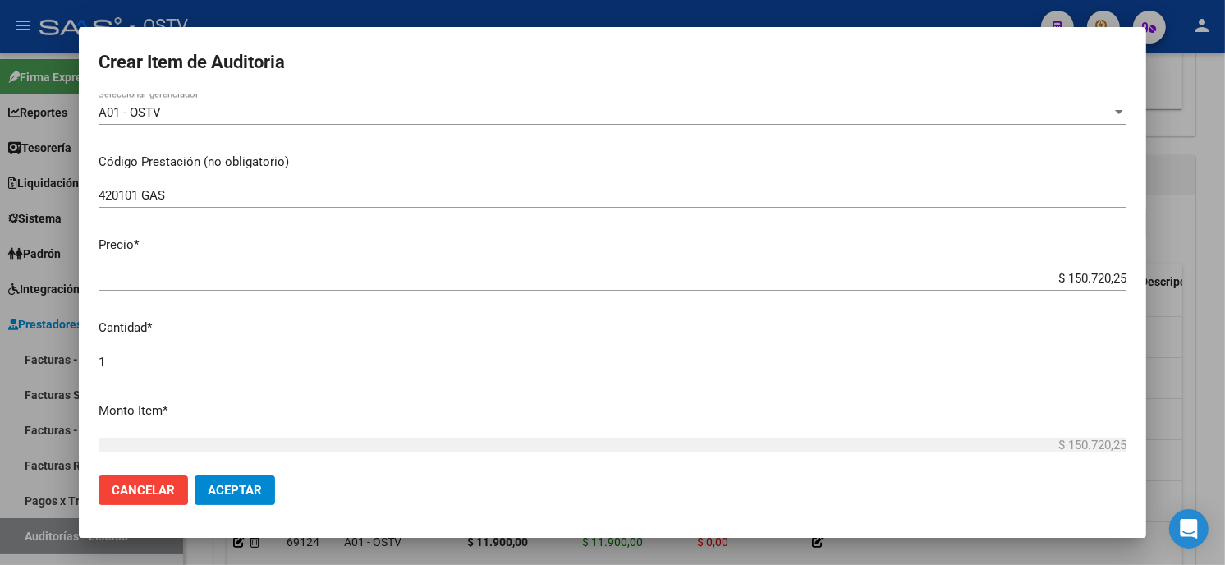
type input "$ 0,01"
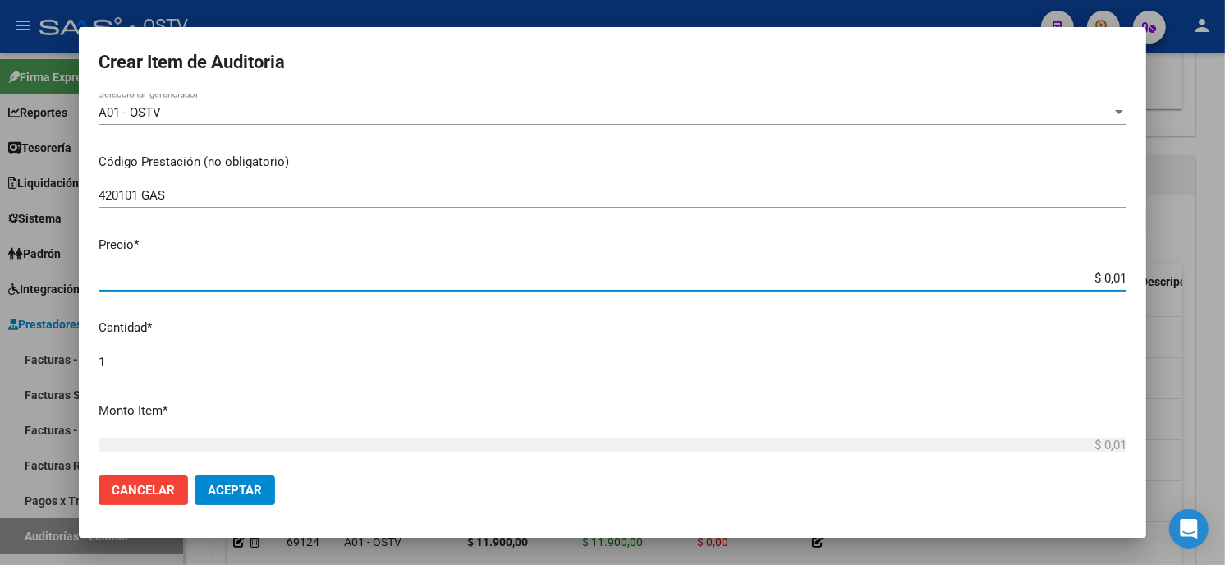
type input "$ 0,13"
type input "$ 1,35"
type input "$ 13,50"
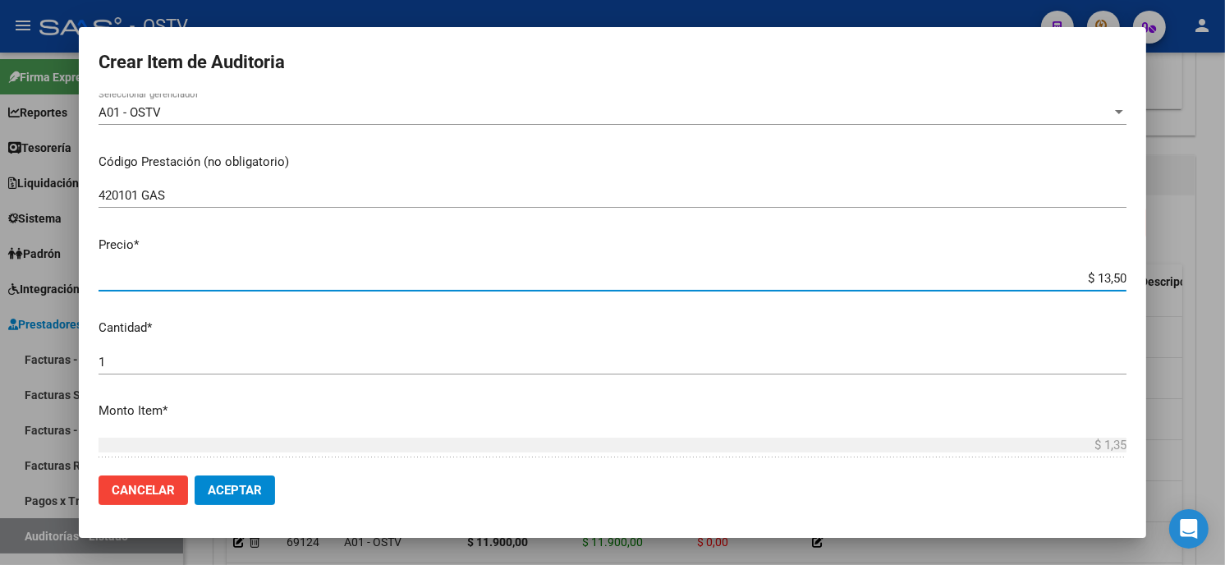
type input "$ 13,50"
type input "$ 135,00"
type input "$ 1.350,00"
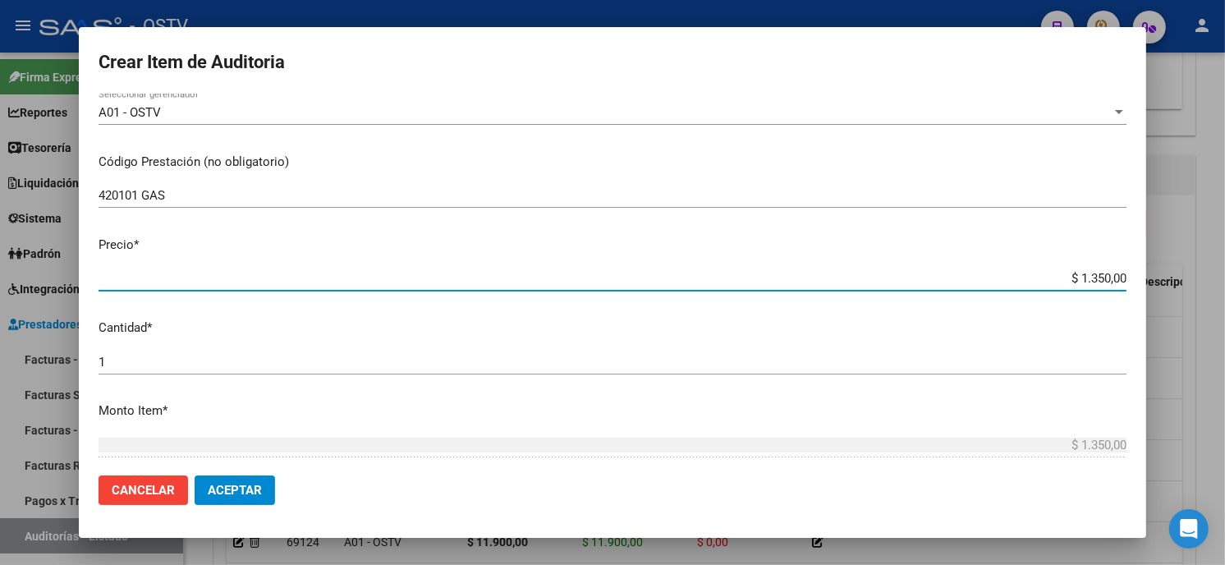
type input "$ 13.500,00"
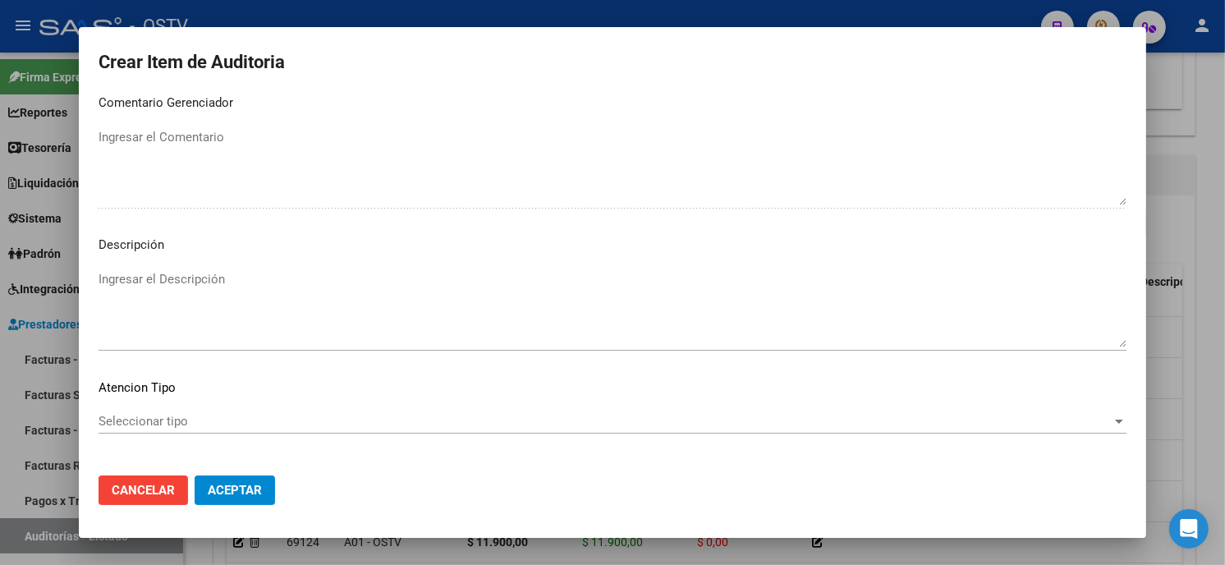
scroll to position [969, 0]
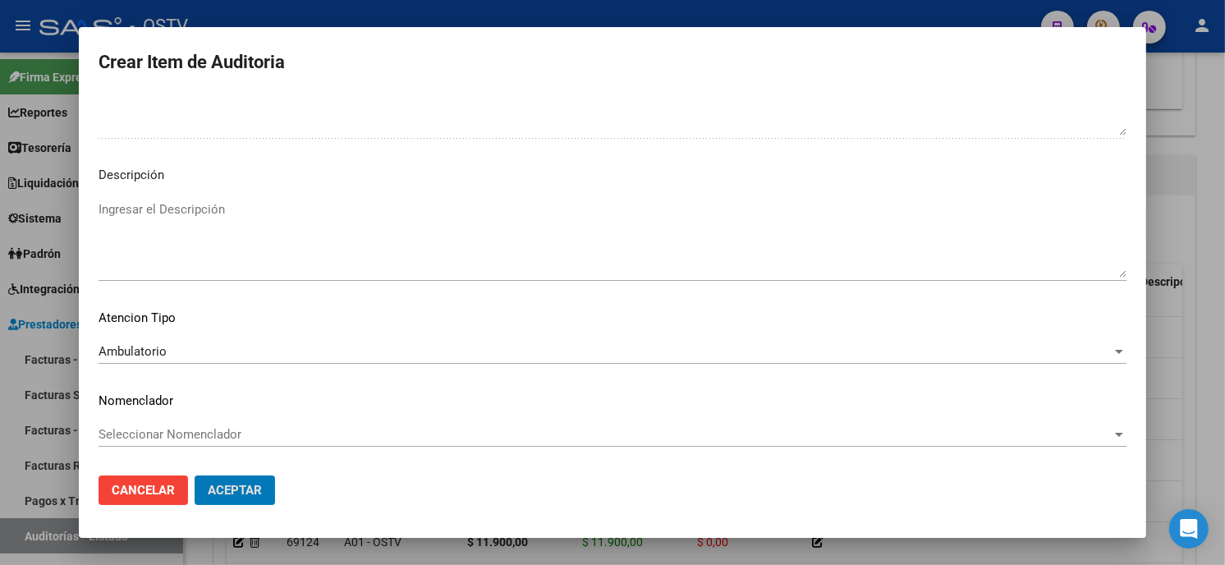
click at [195, 476] on button "Aceptar" at bounding box center [235, 491] width 80 height 30
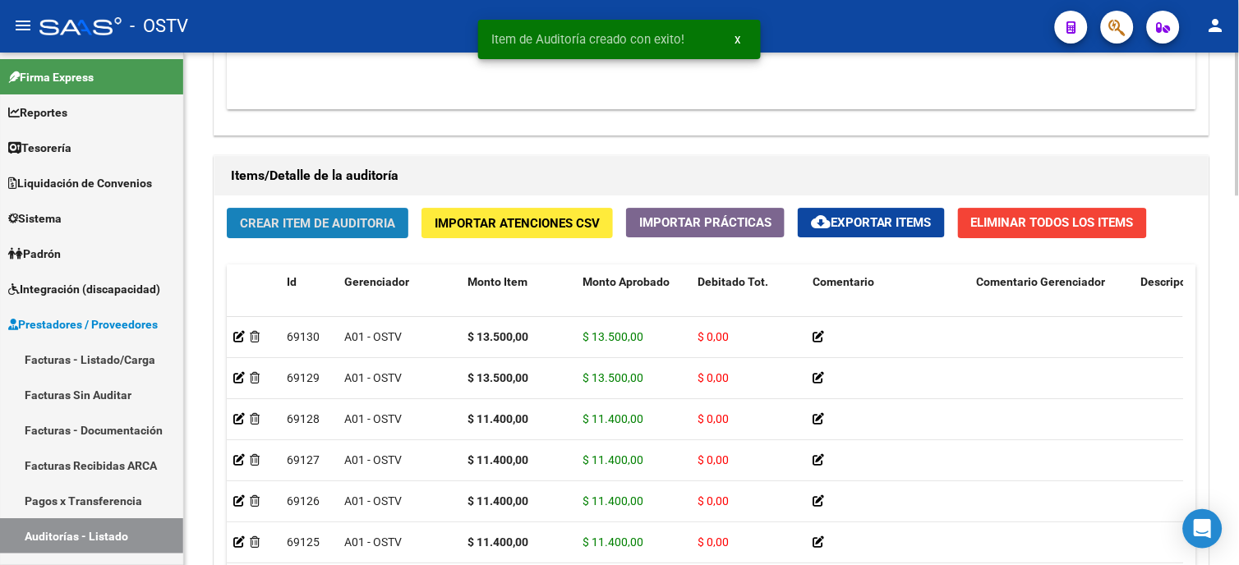
click at [330, 231] on span "Crear Item de Auditoria" at bounding box center [317, 223] width 155 height 15
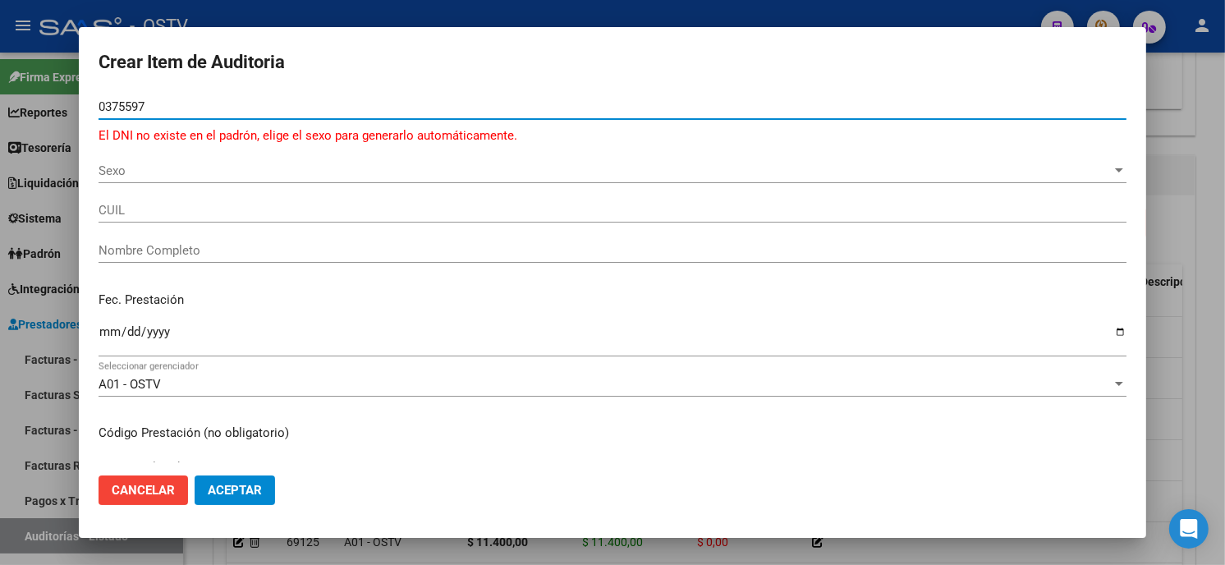
type input "03755975"
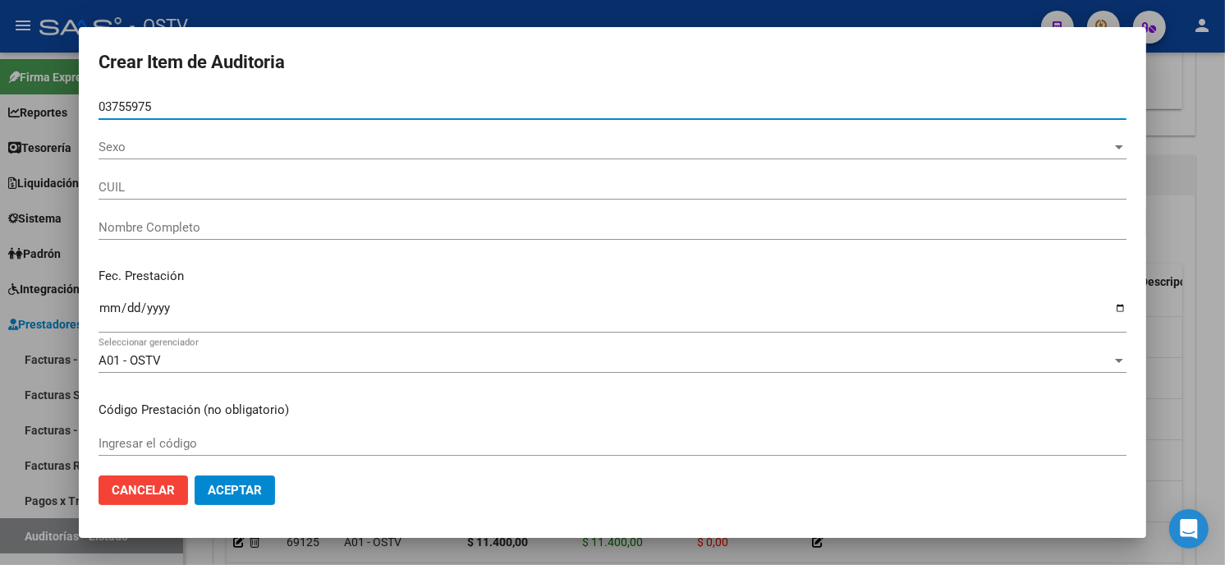
type input "27037559755"
type input "[PERSON_NAME] [PERSON_NAME]"
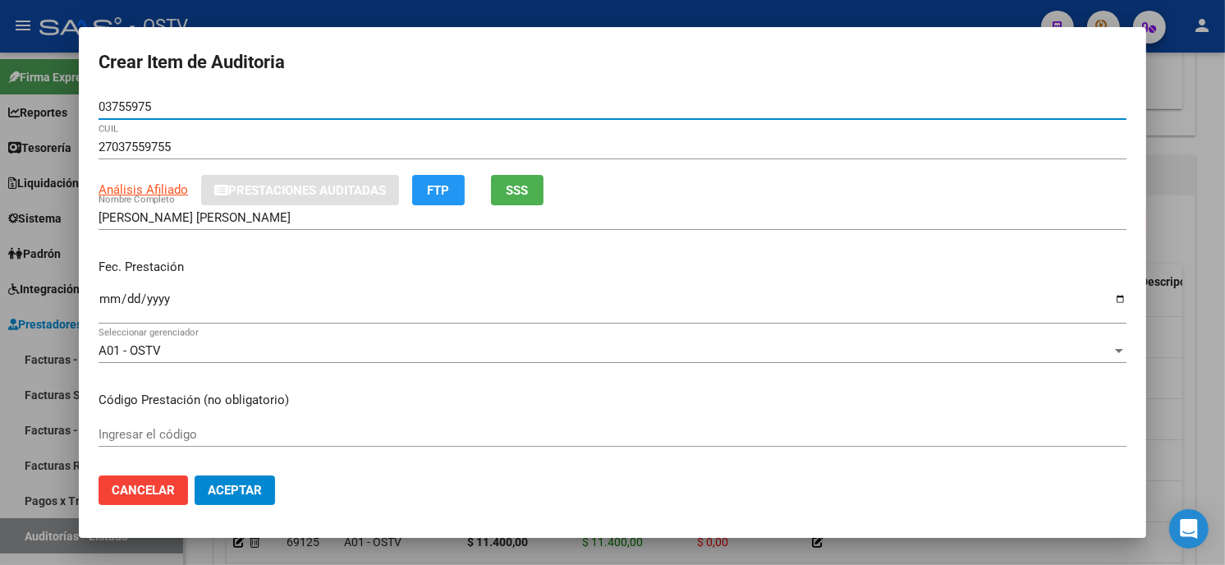
type input "03755975"
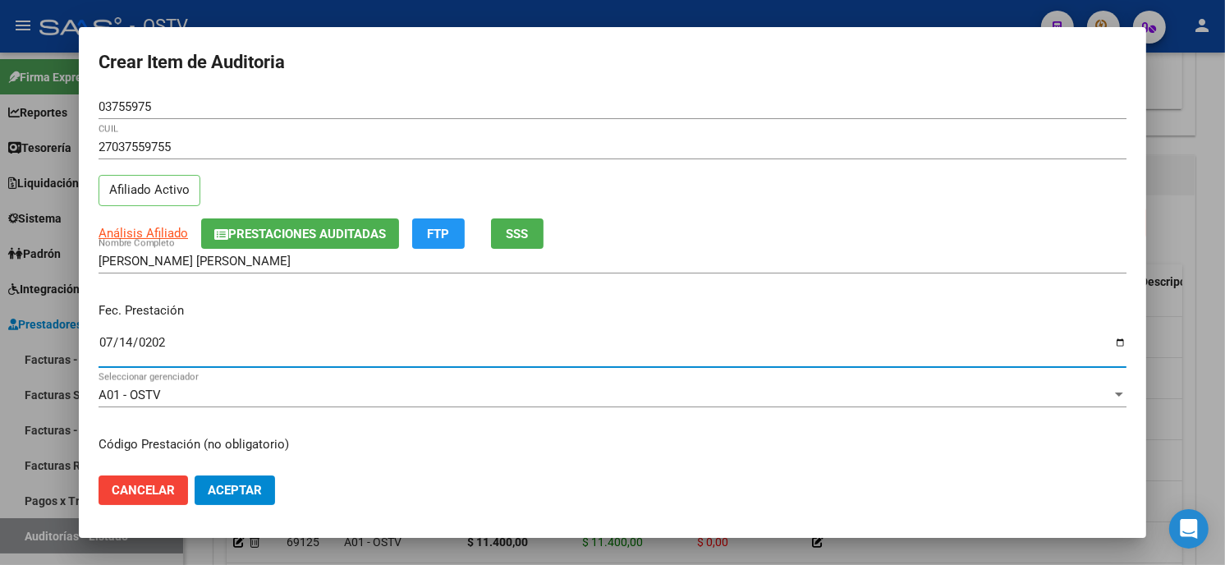
type input "2025-07-14"
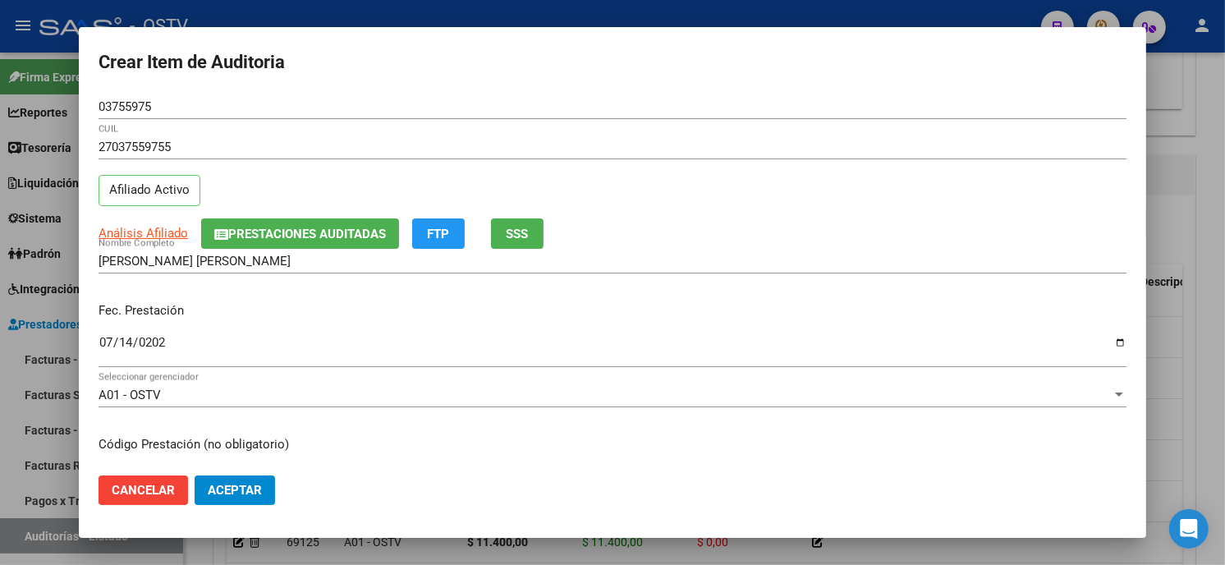
scroll to position [200, 0]
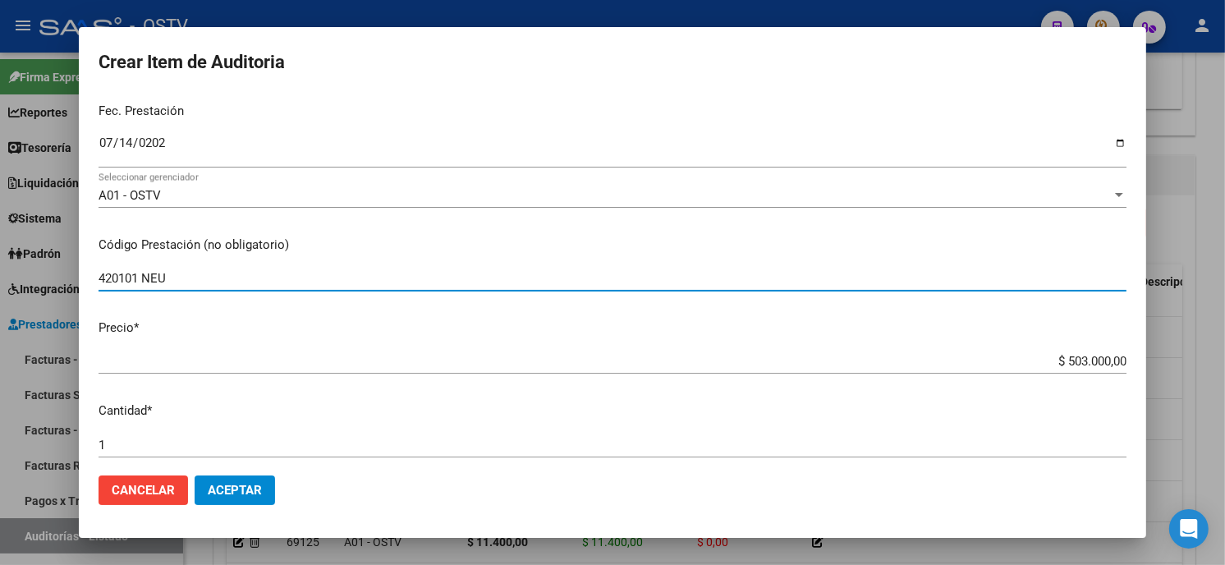
type input "420101 NEU"
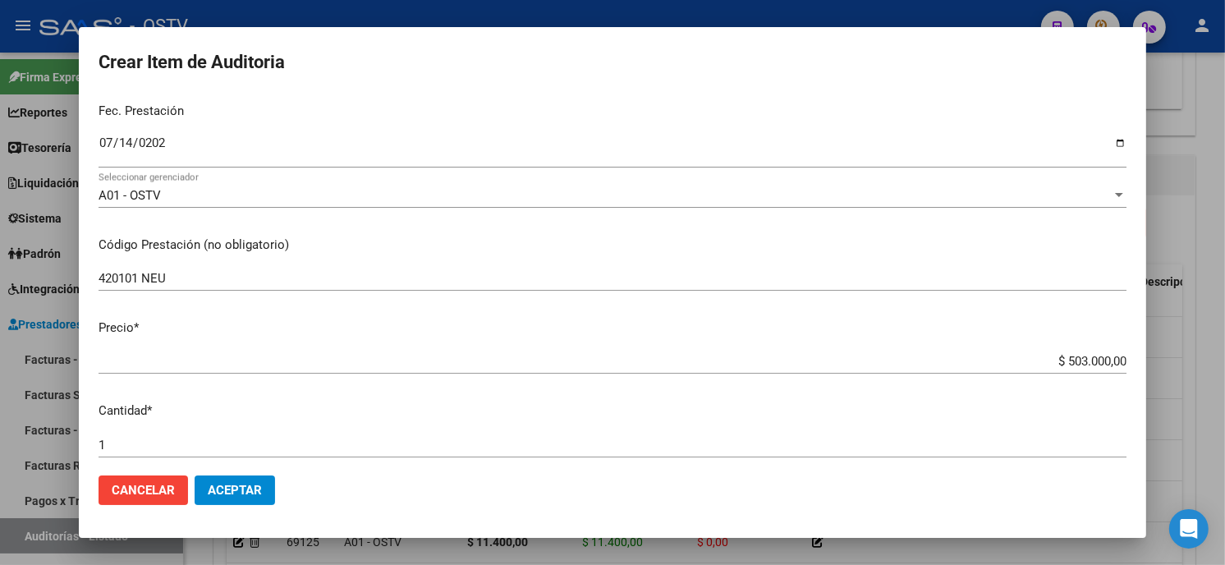
type input "$ 0,01"
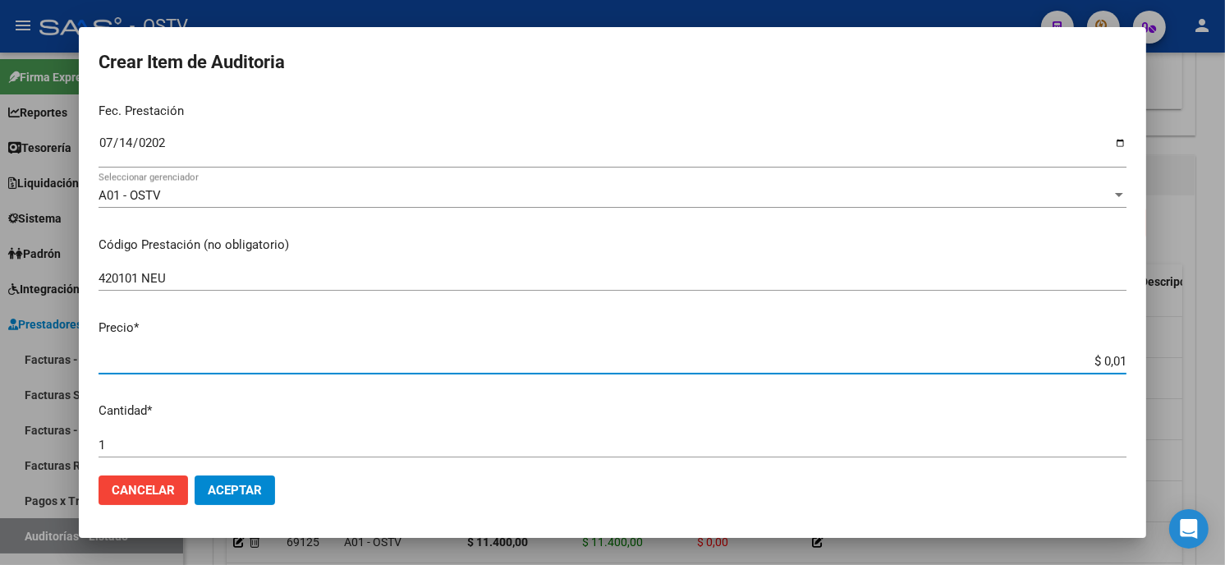
type input "$ 0,17"
type input "$ 1,74"
type input "$ 17,40"
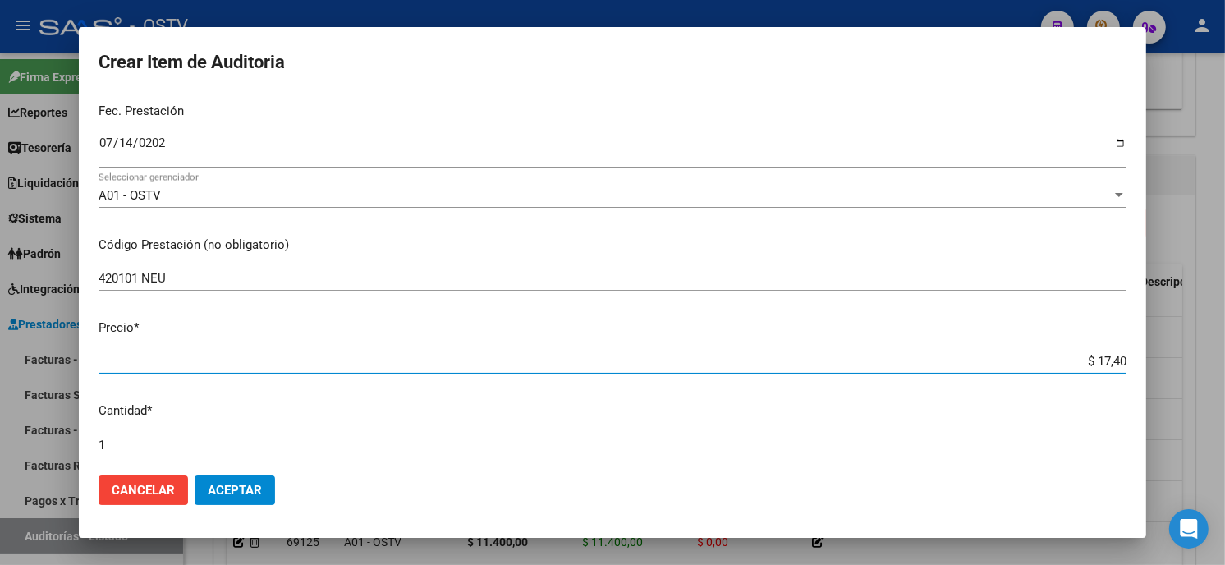
type input "$ 17,40"
type input "$ 174,00"
type input "$ 1.740,00"
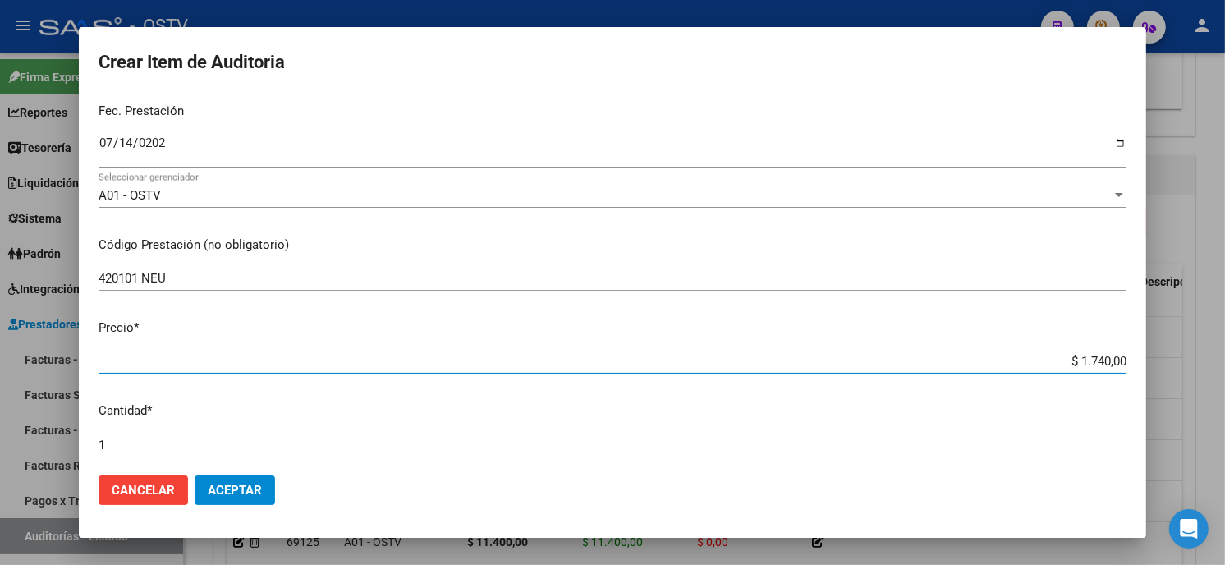
type input "$ 17.400,00"
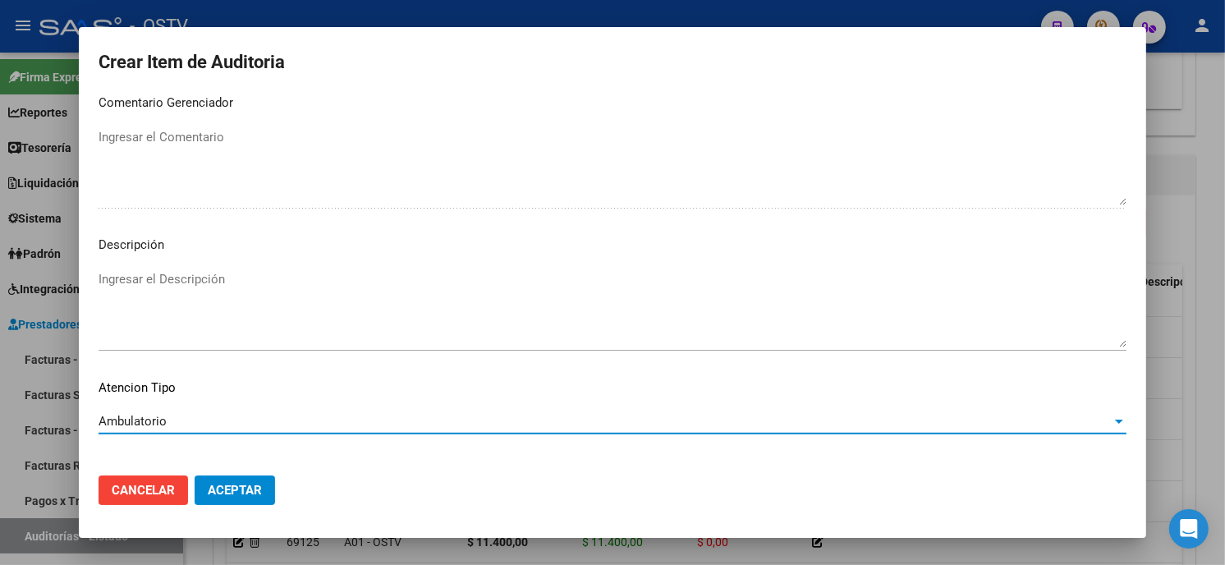
scroll to position [969, 0]
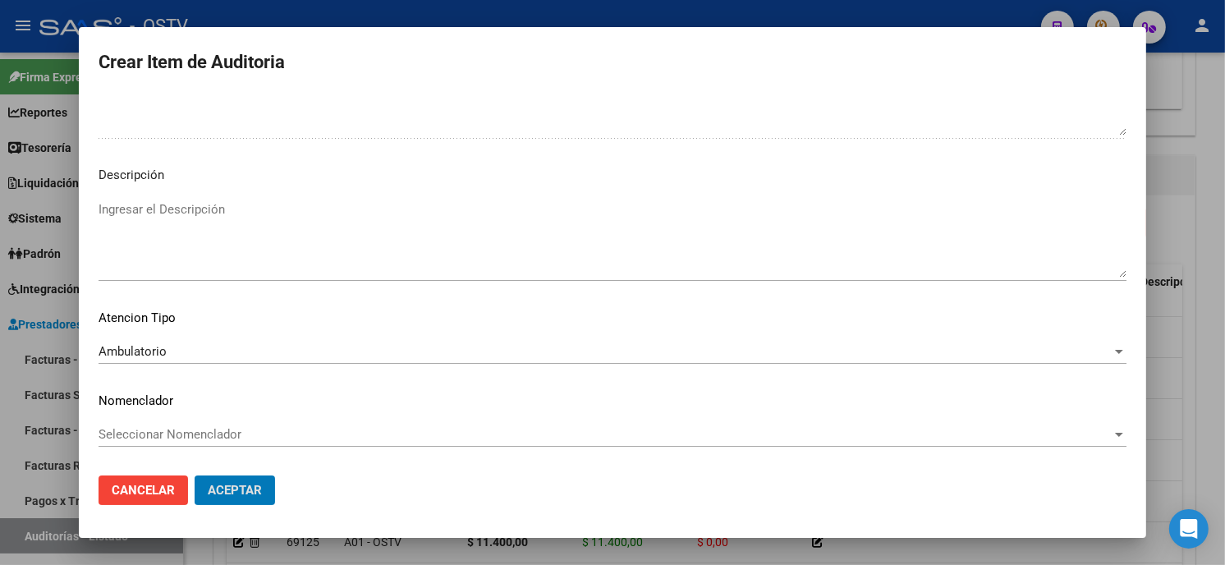
click at [195, 476] on button "Aceptar" at bounding box center [235, 491] width 80 height 30
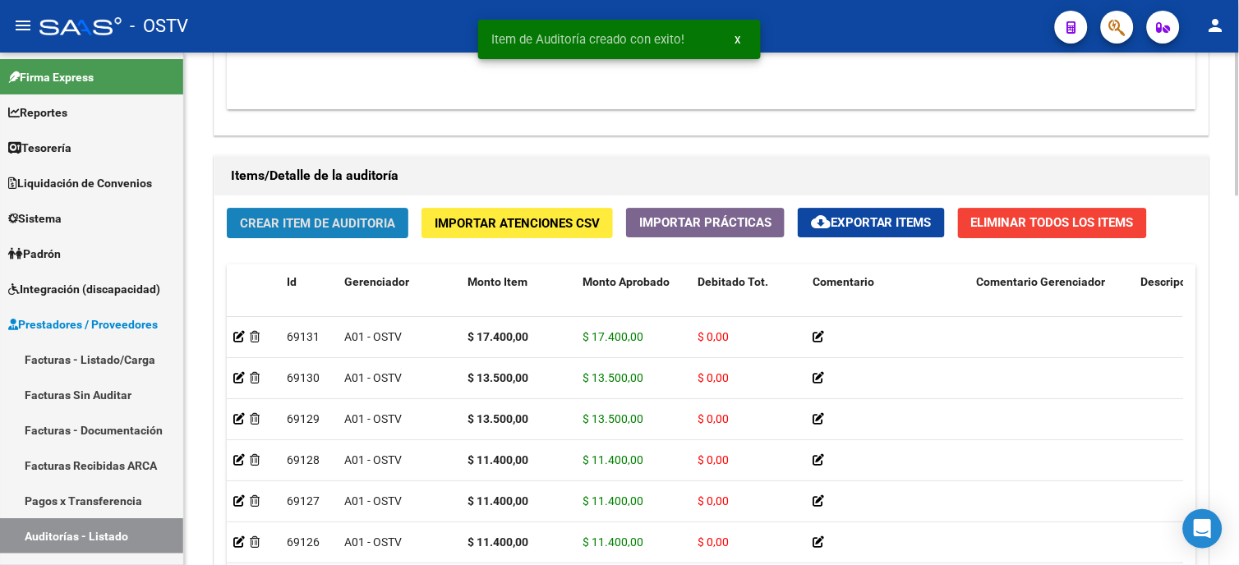
click at [301, 225] on span "Crear Item de Auditoria" at bounding box center [317, 223] width 155 height 15
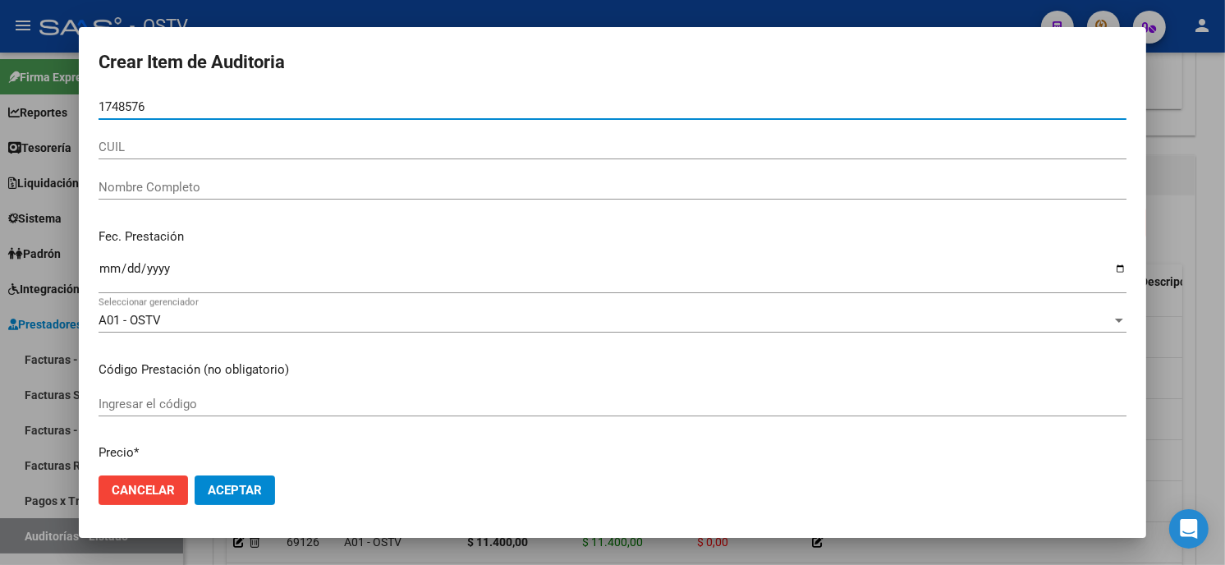
type input "17485768"
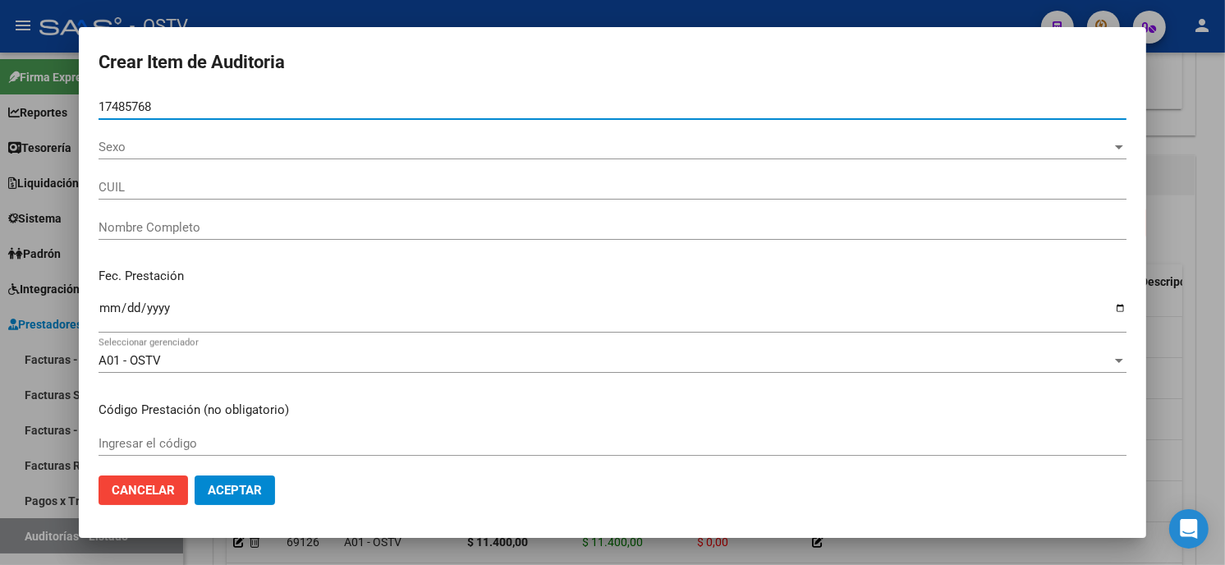
type input "20174857688"
type input "PENENTI GUSTAVO ALBERTO"
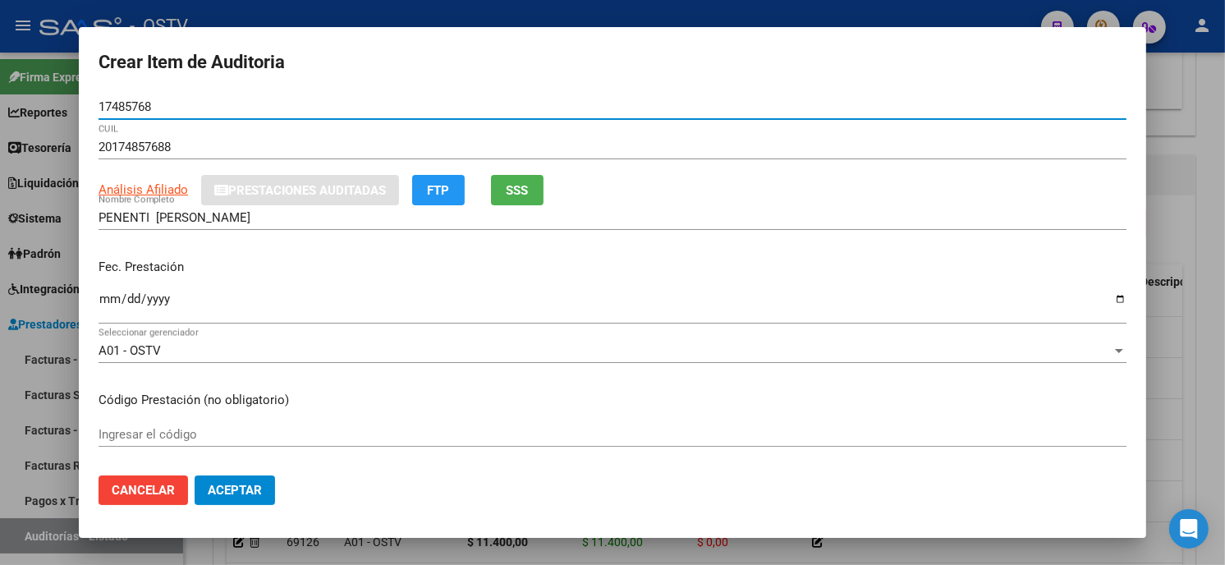
type input "17485768"
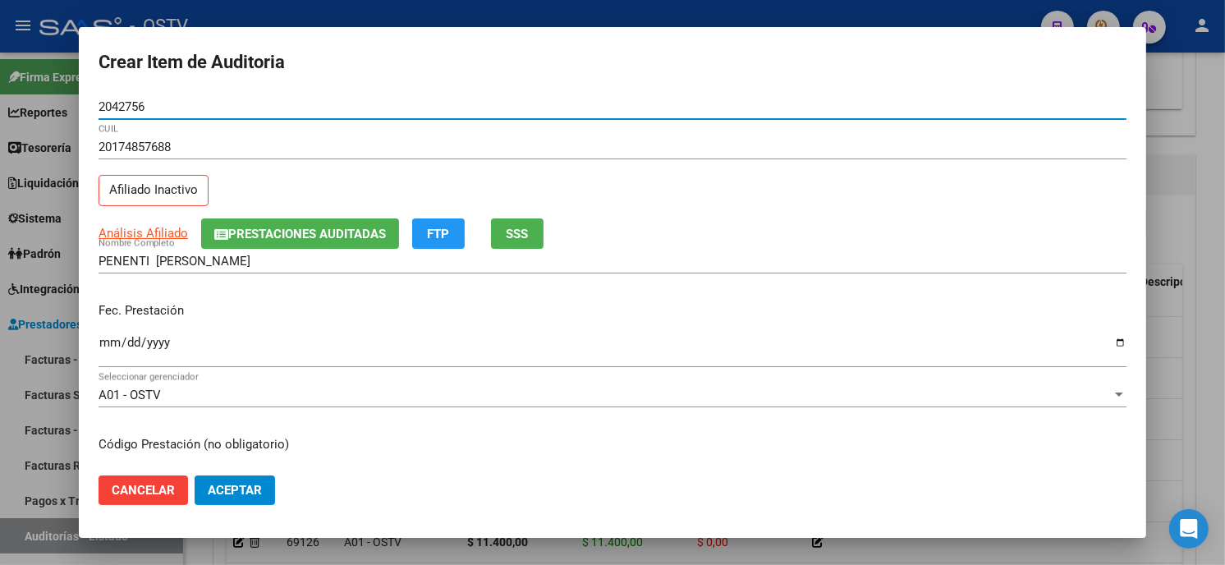
type input "20427565"
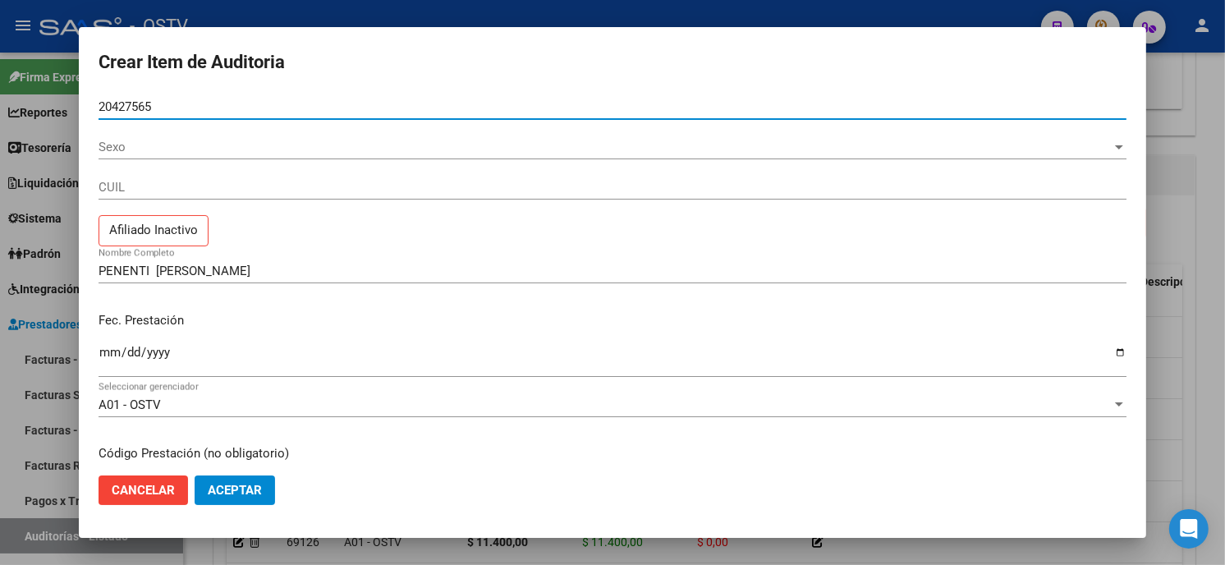
type input "20427565"
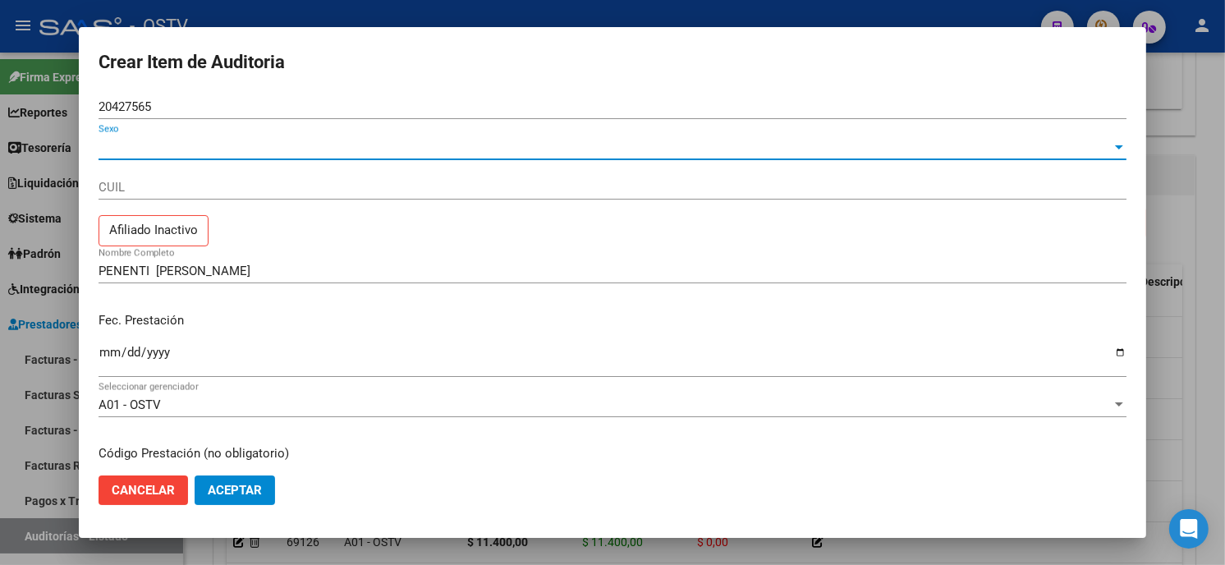
type input "27204275659"
type input "[PERSON_NAME] [PERSON_NAME]"
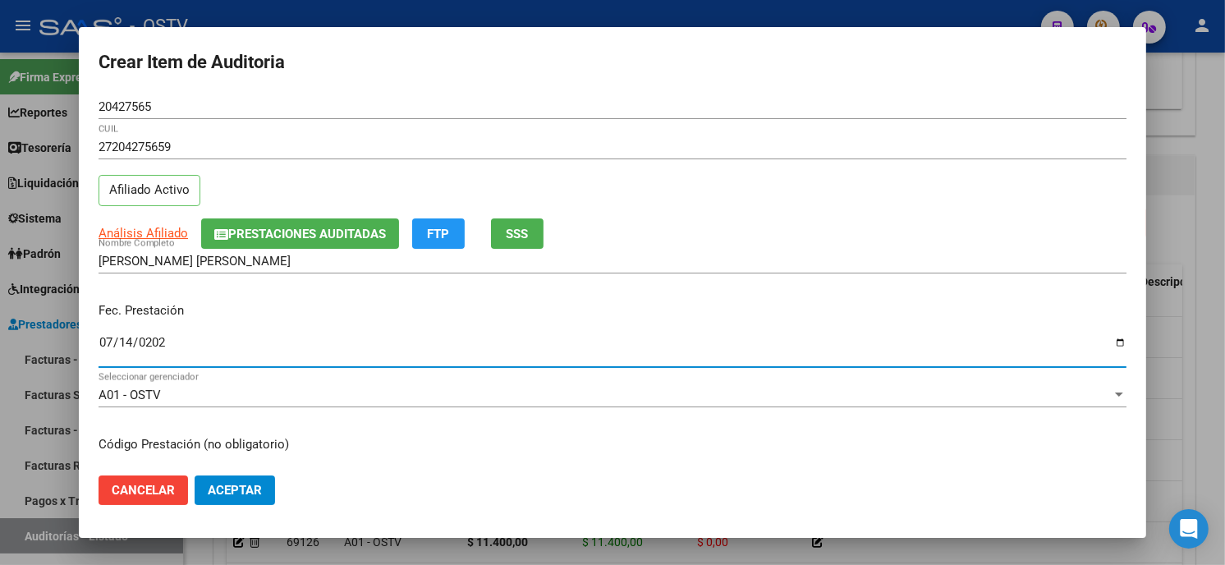
type input "2025-07-14"
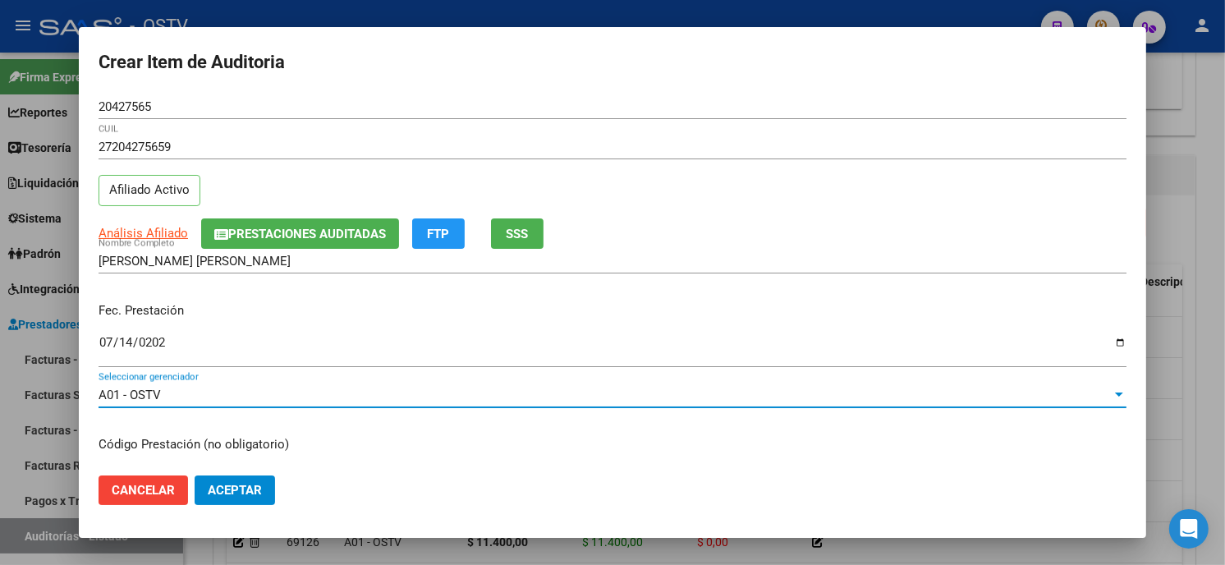
scroll to position [200, 0]
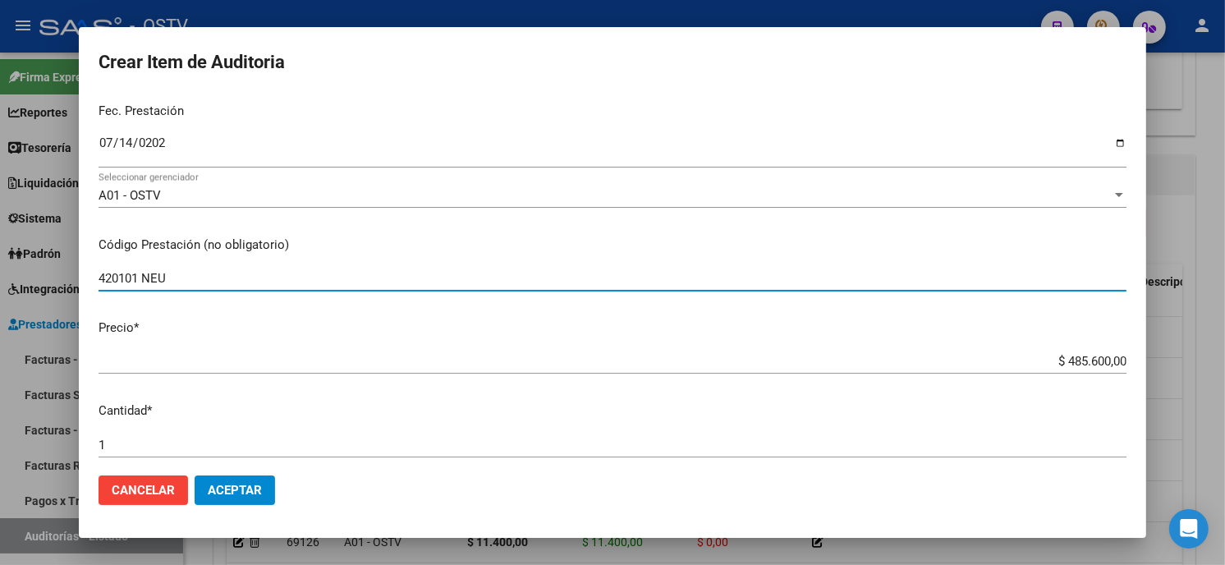
type input "420101 NEU"
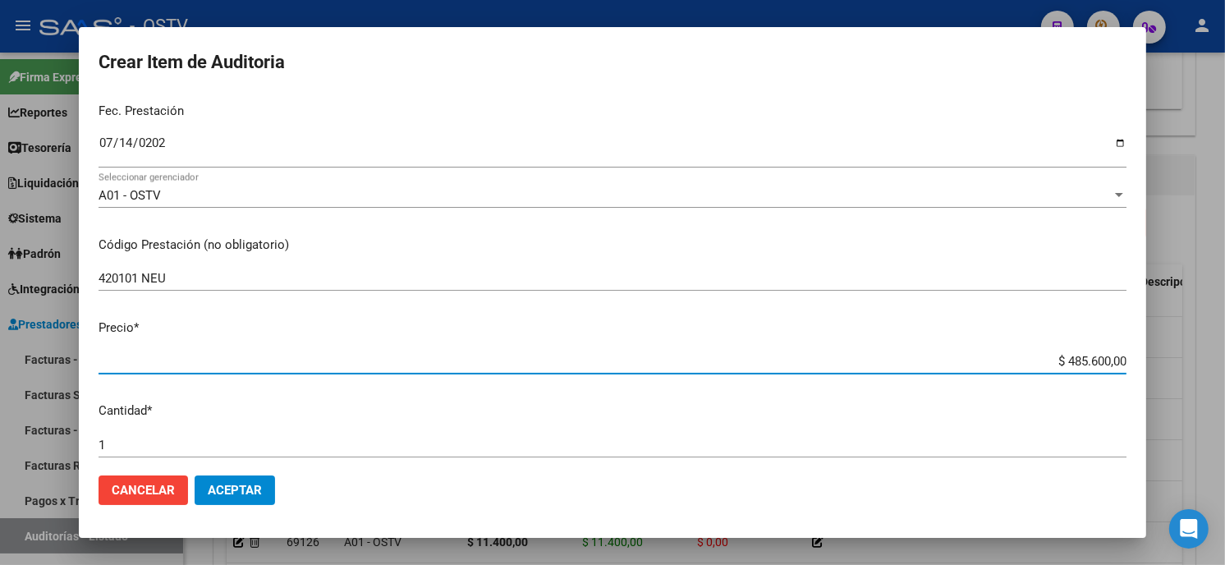
type input "$ 0,01"
type input "$ 0,17"
type input "$ 1,74"
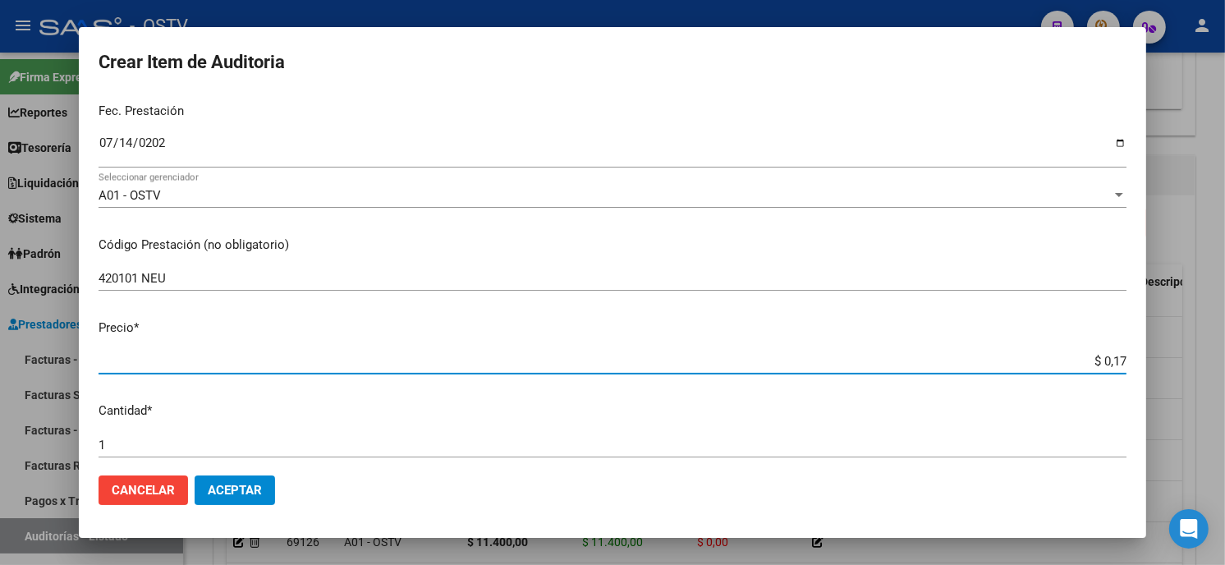
type input "$ 1,74"
type input "$ 17,40"
type input "$ 174,00"
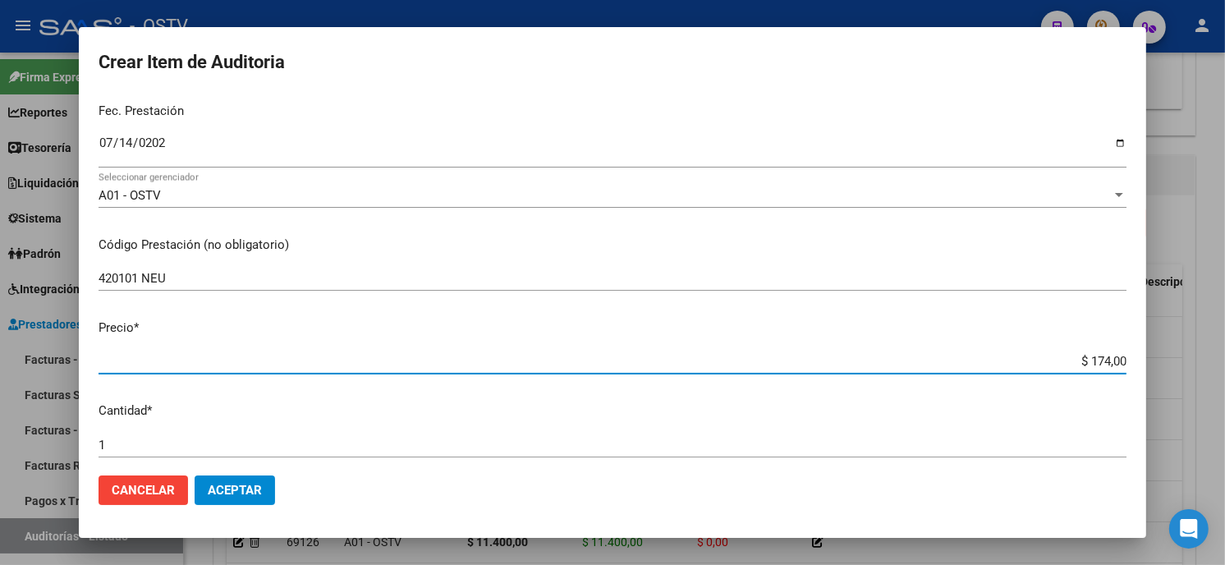
type input "$ 1.740,00"
type input "$ 17.400,00"
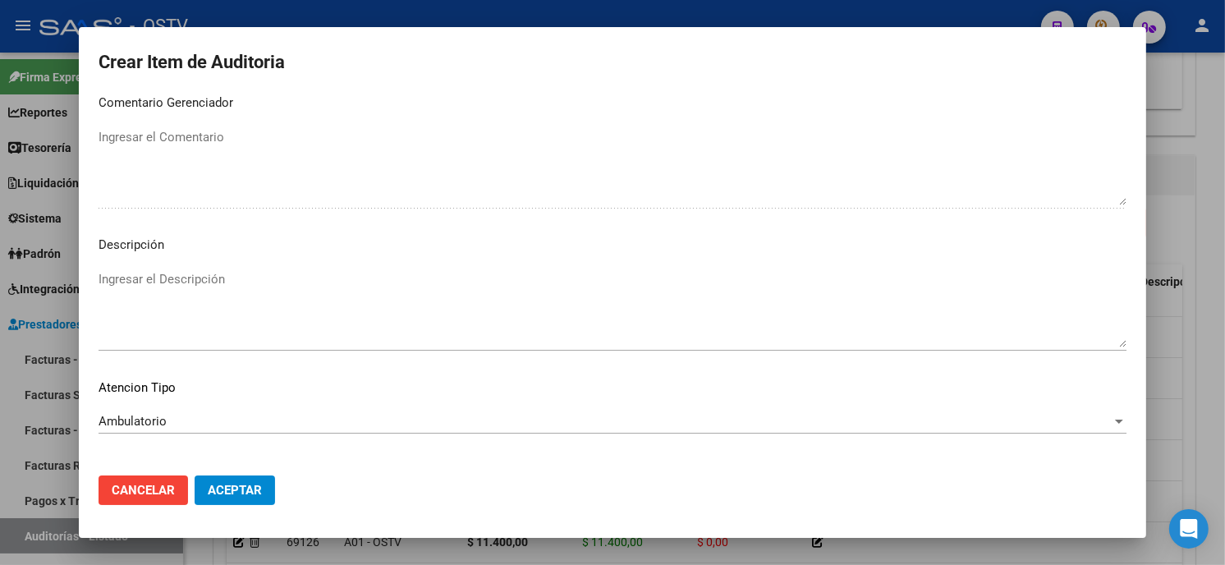
scroll to position [969, 0]
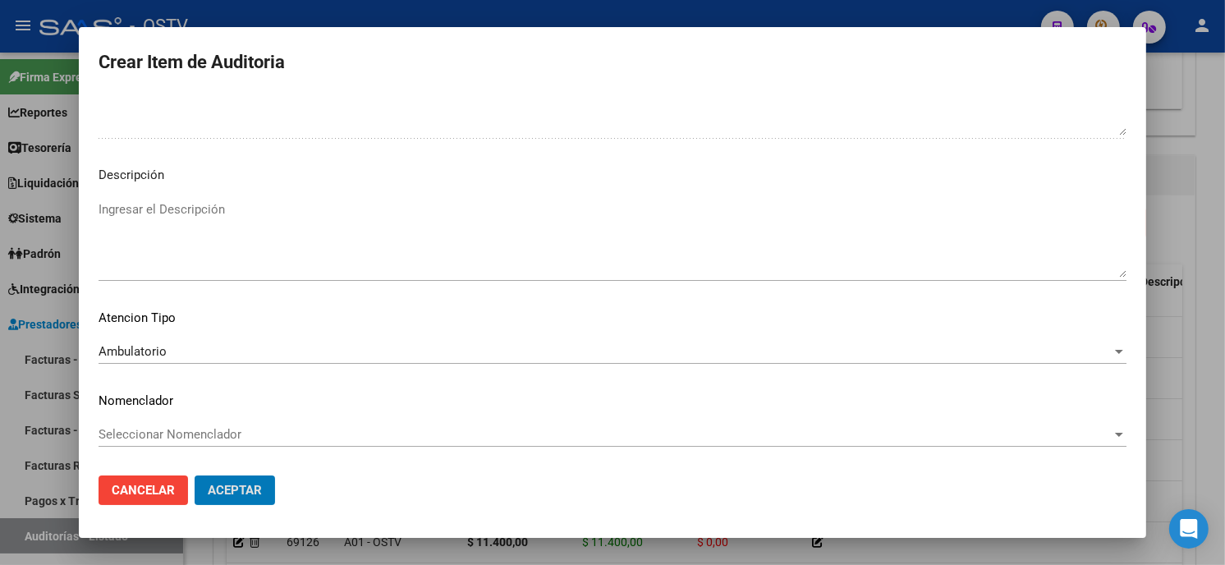
click at [195, 476] on button "Aceptar" at bounding box center [235, 491] width 80 height 30
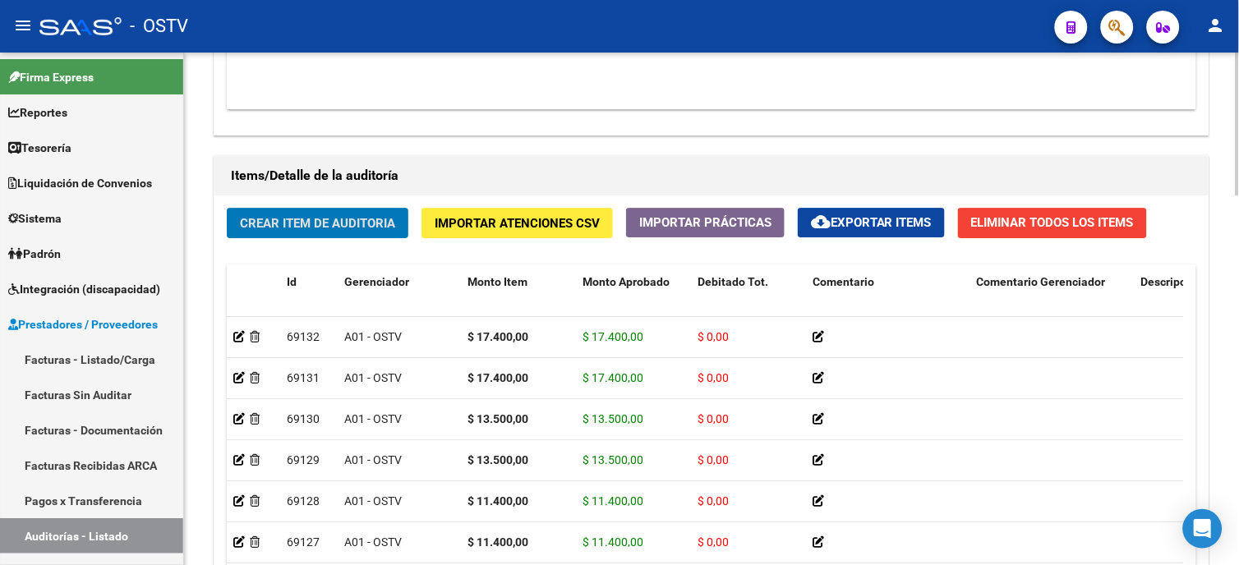
click at [354, 217] on span "Crear Item de Auditoria" at bounding box center [317, 223] width 155 height 15
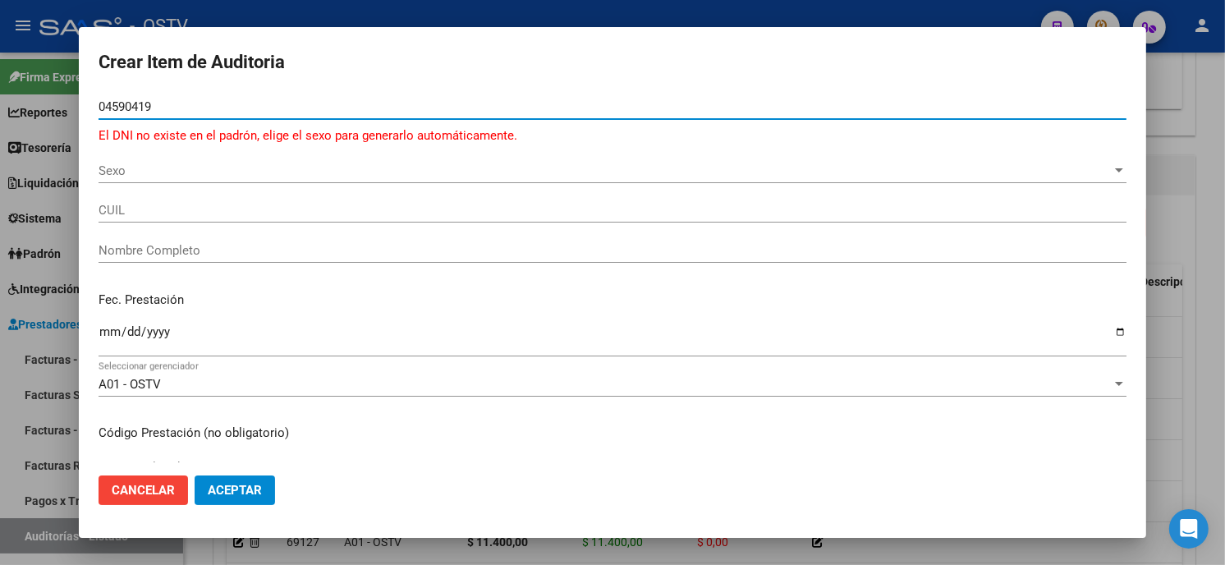
type input "04590419"
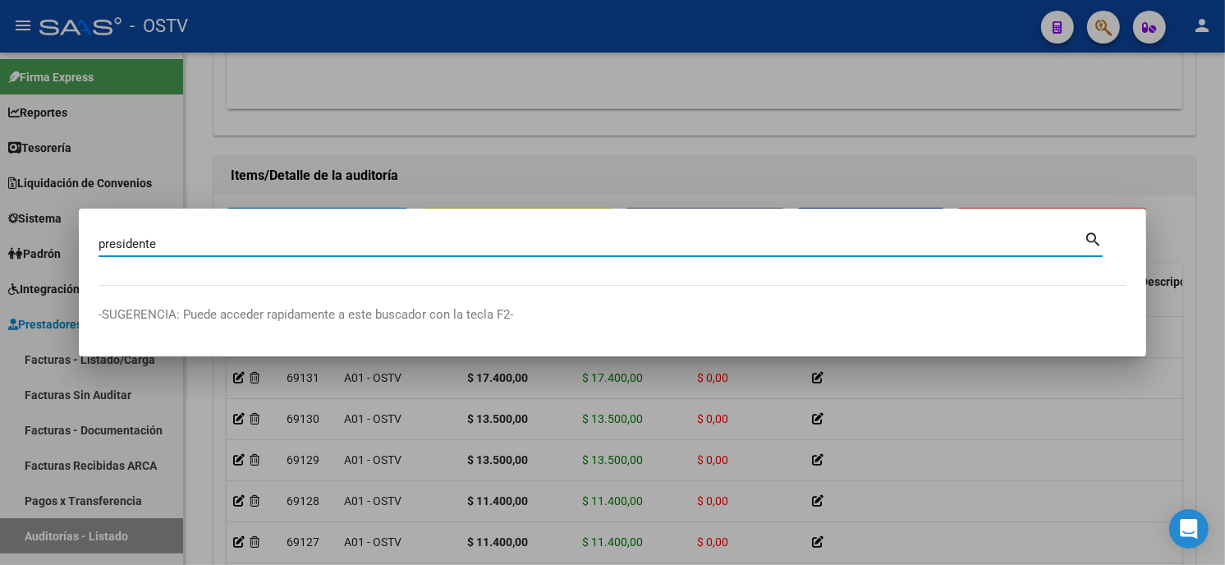
type input "presidente"
type input "verteramo"
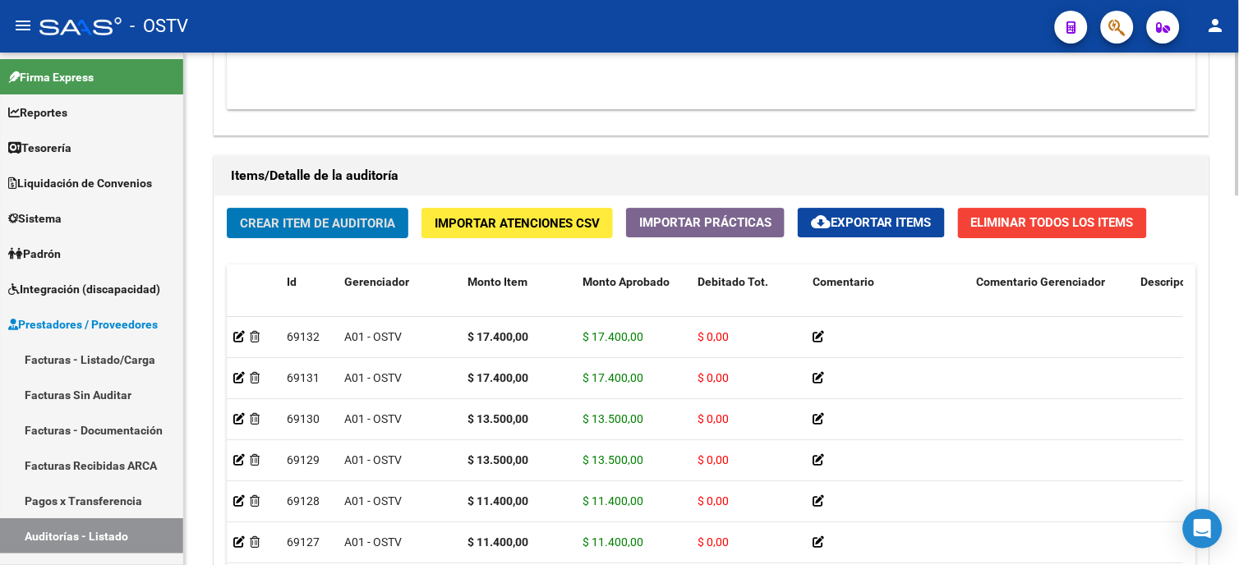
click at [356, 215] on button "Crear Item de Auditoria" at bounding box center [318, 223] width 182 height 30
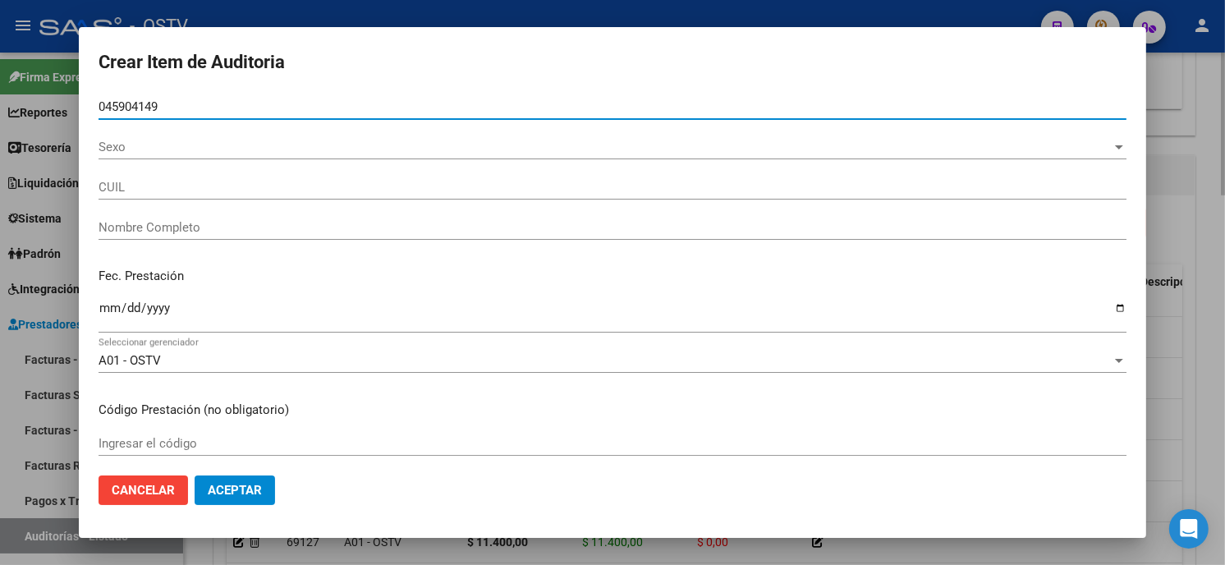
type input "04590414"
type input "20045904149"
type input "[PERSON_NAME] [PERSON_NAME]"
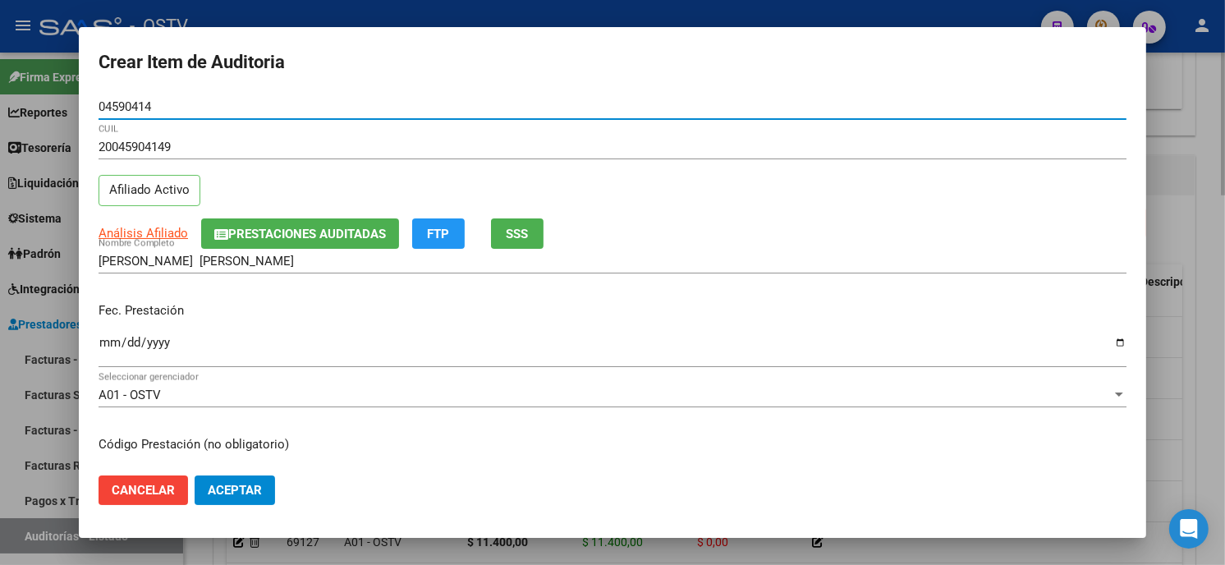
type input "04590414"
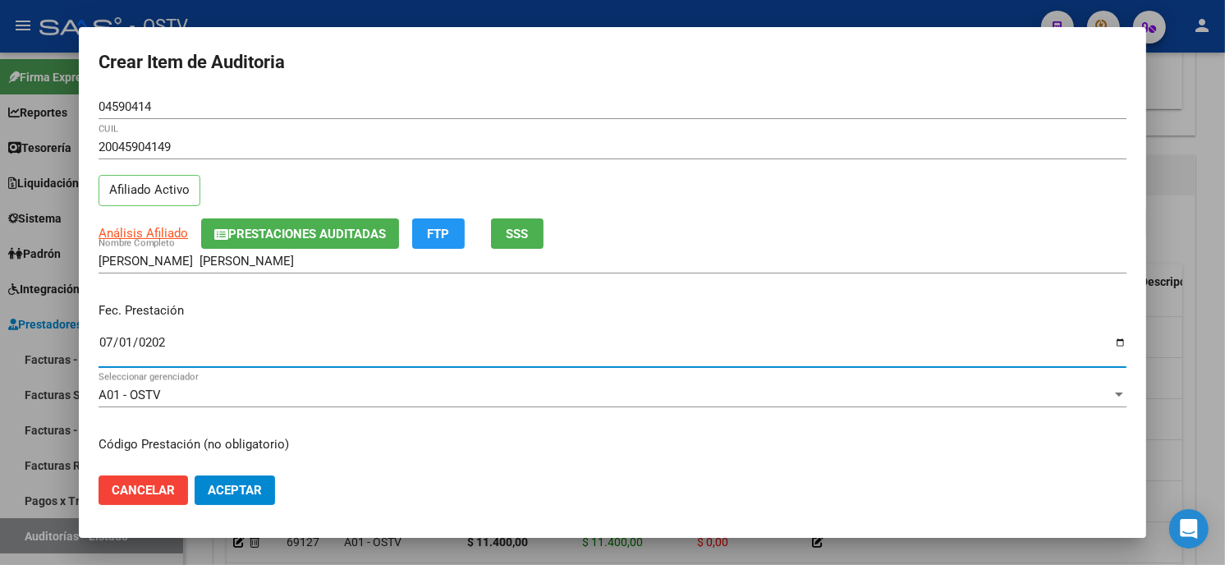
type input "2025-07-01"
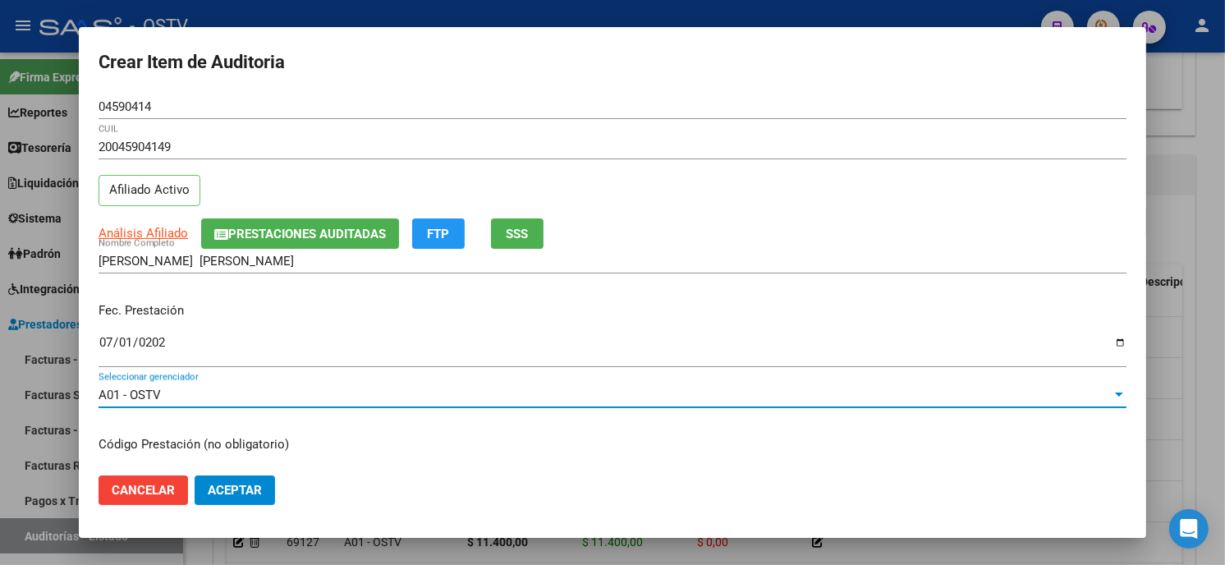
scroll to position [200, 0]
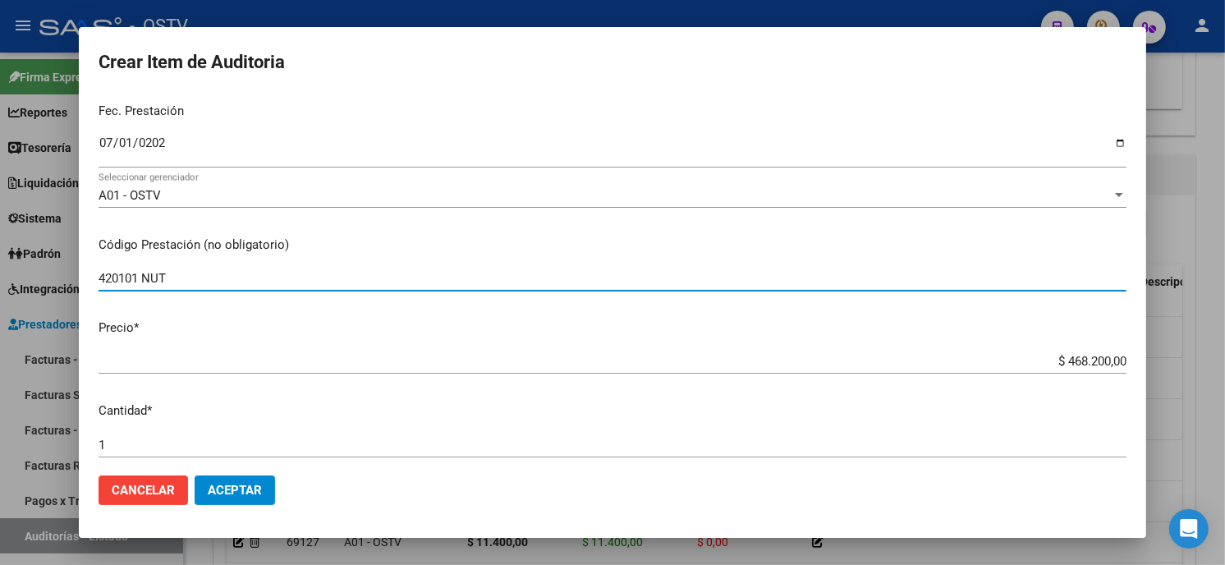
type input "420101 NUT"
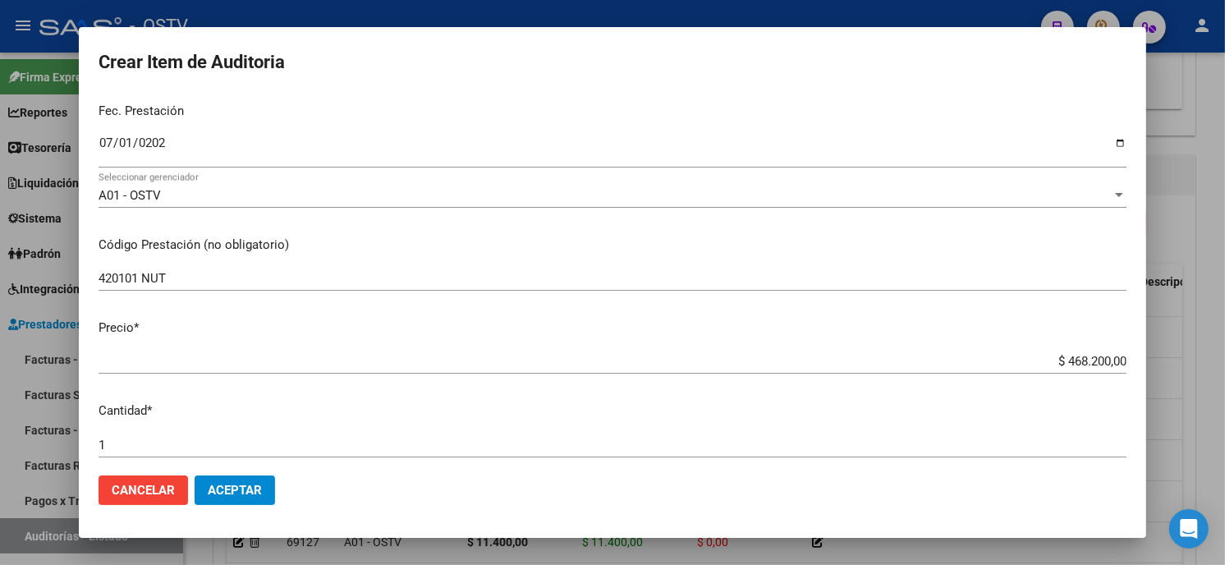
type input "$ 0,01"
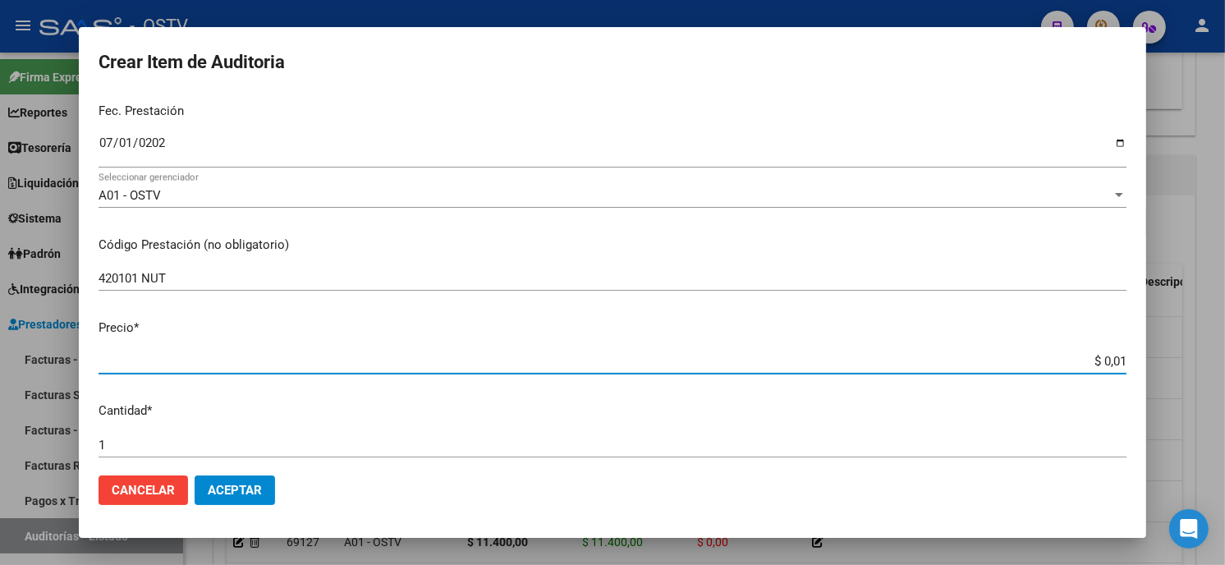
type input "$ 0,01"
type input "$ 0,11"
type input "$ 1,19"
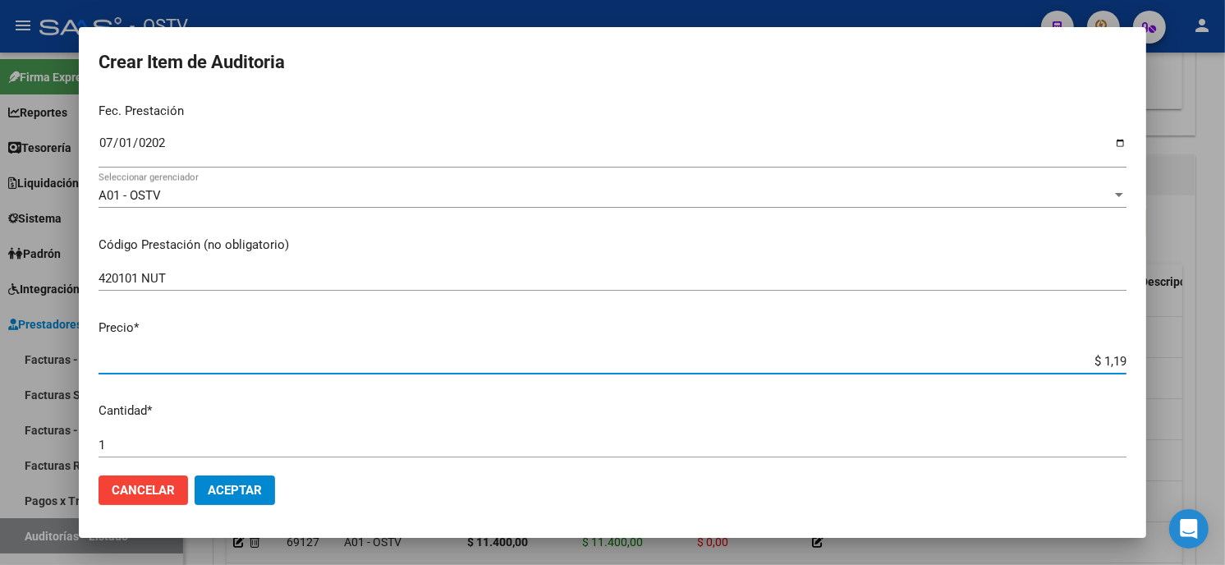
type input "$ 11,90"
type input "$ 119,00"
type input "$ 1.190,00"
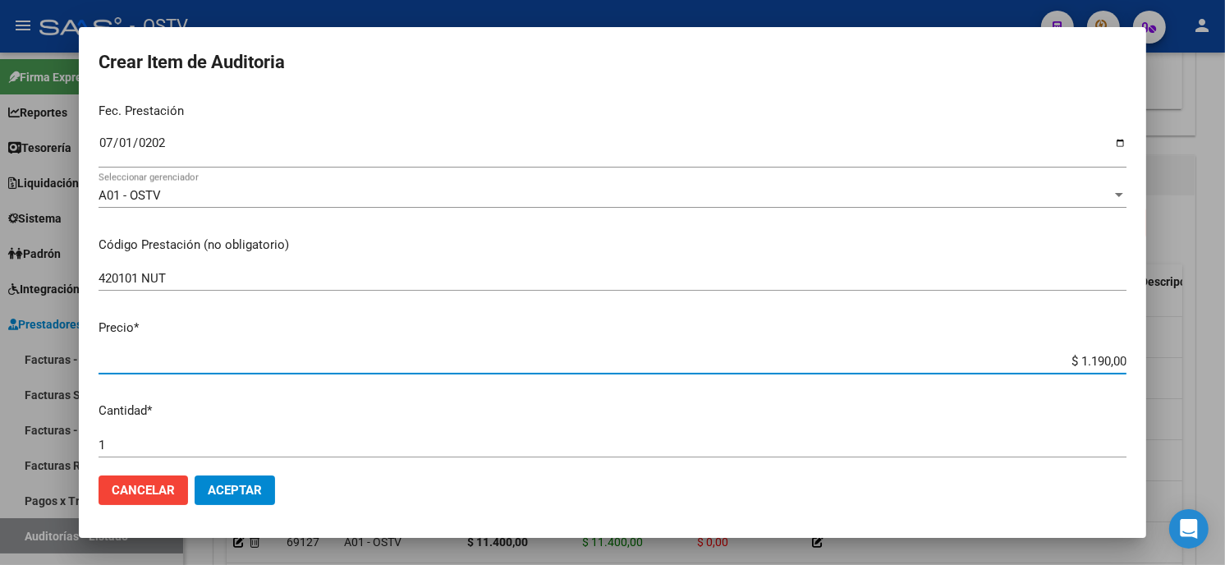
type input "$ 1.190,00"
type input "$ 11.900,00"
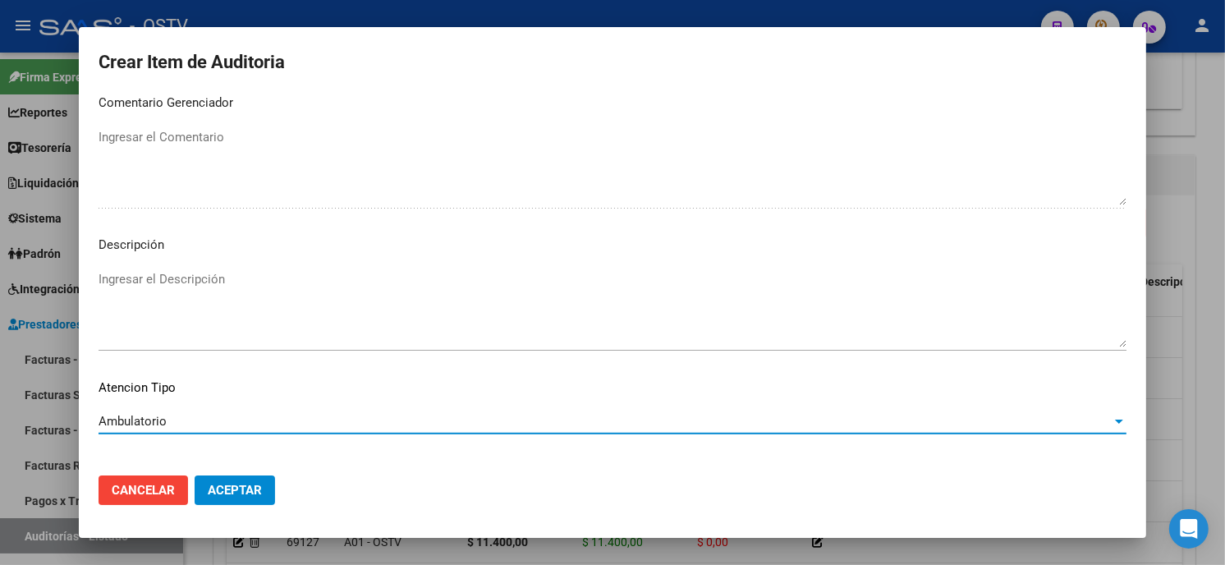
scroll to position [969, 0]
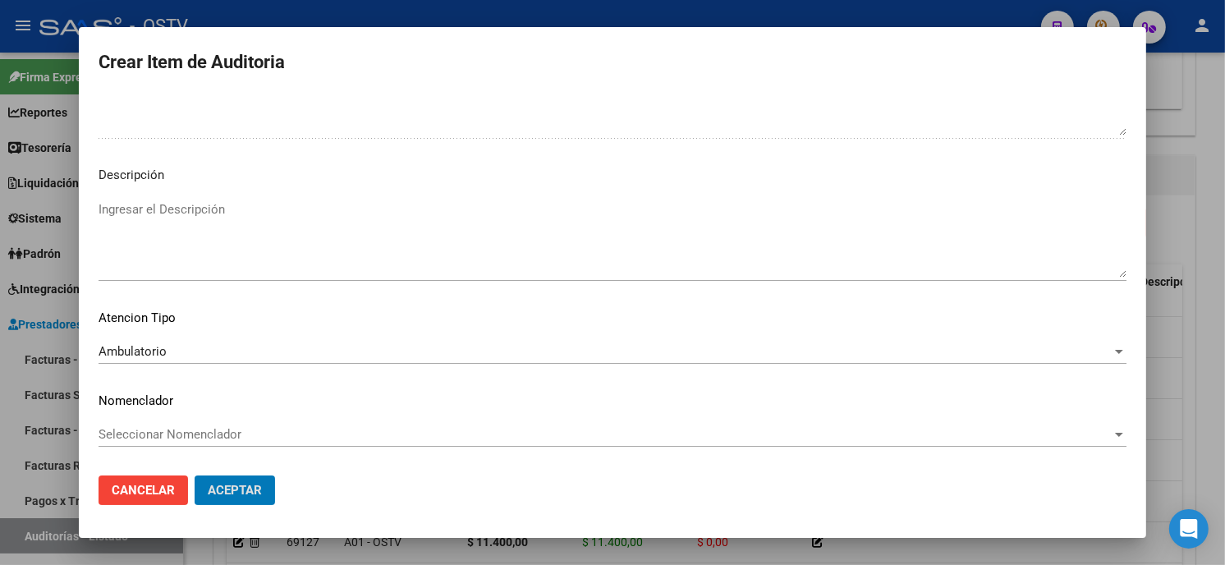
click at [195, 476] on button "Aceptar" at bounding box center [235, 491] width 80 height 30
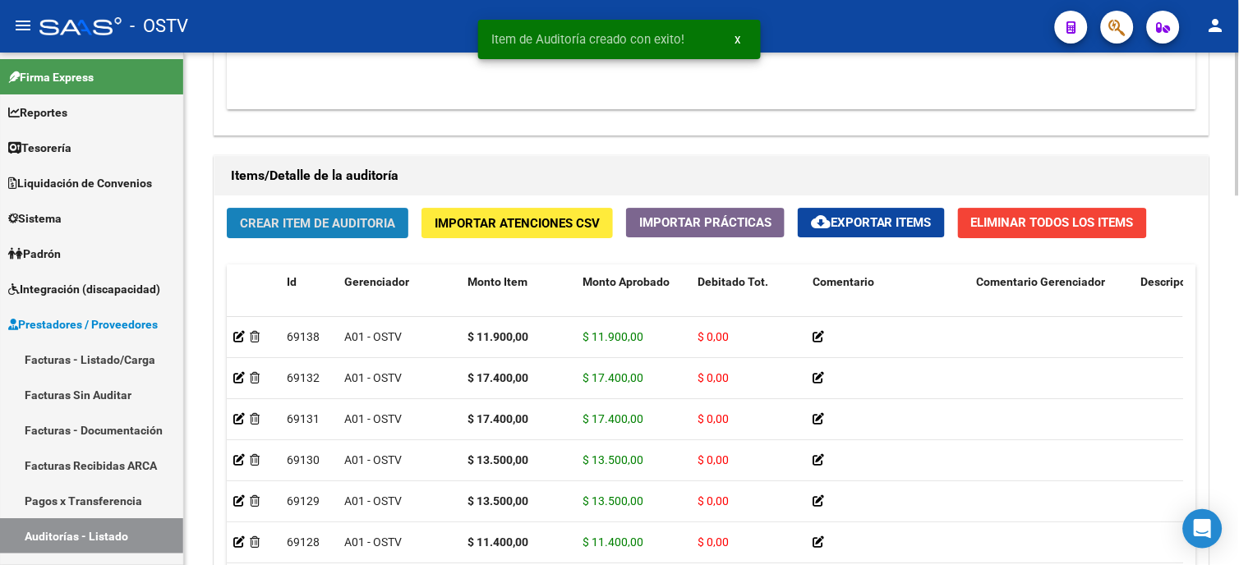
click at [282, 223] on span "Crear Item de Auditoria" at bounding box center [317, 223] width 155 height 15
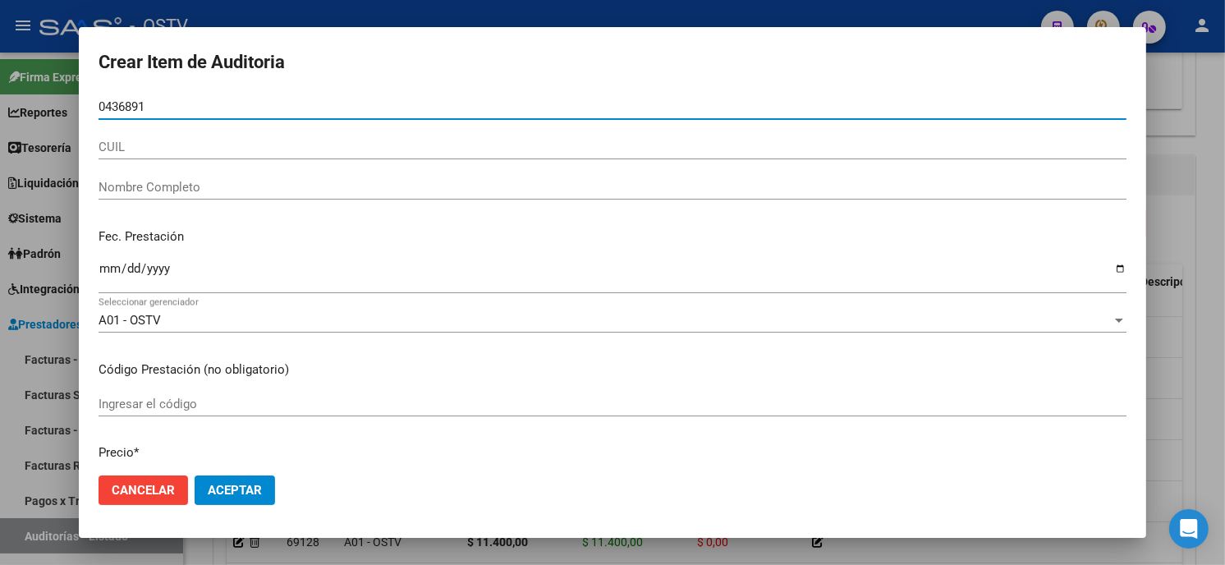
type input "04368919"
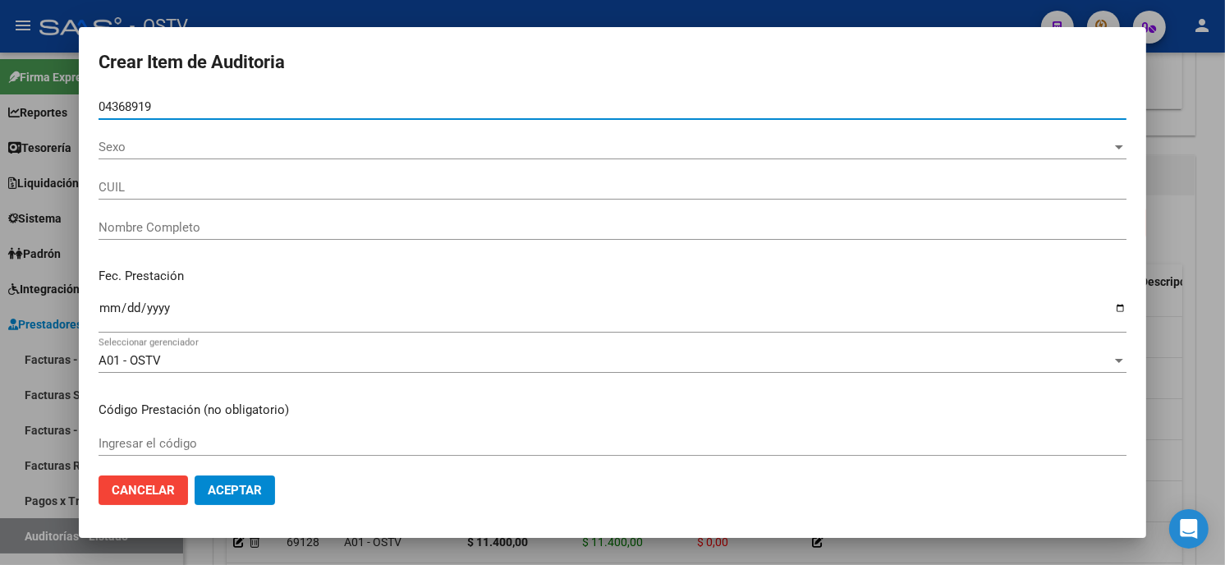
type input "20043689194"
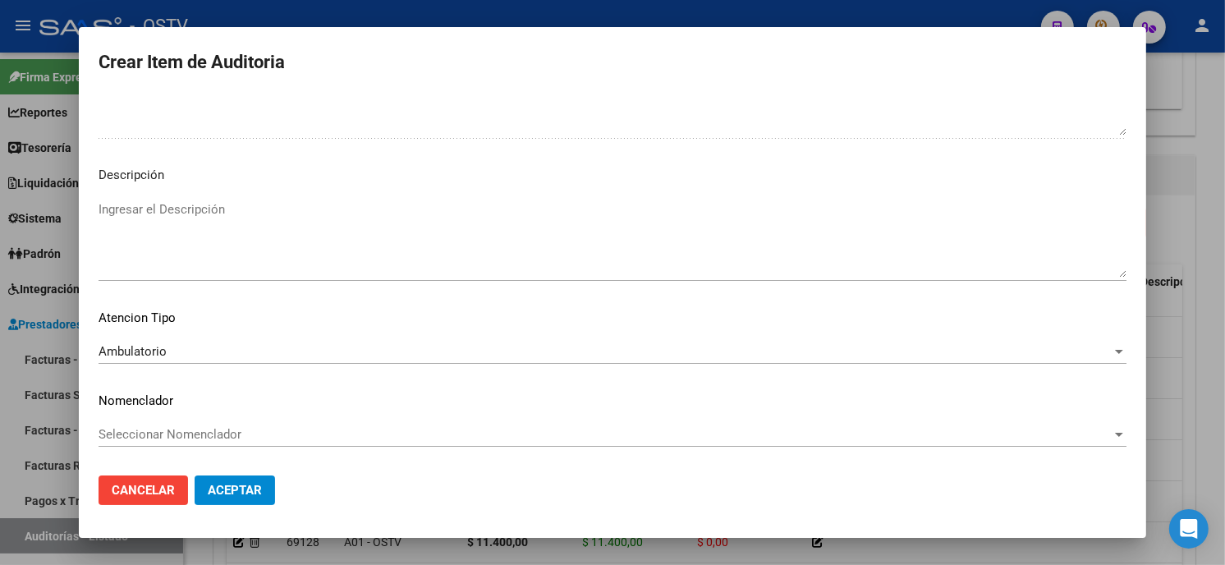
scroll to position [0, 0]
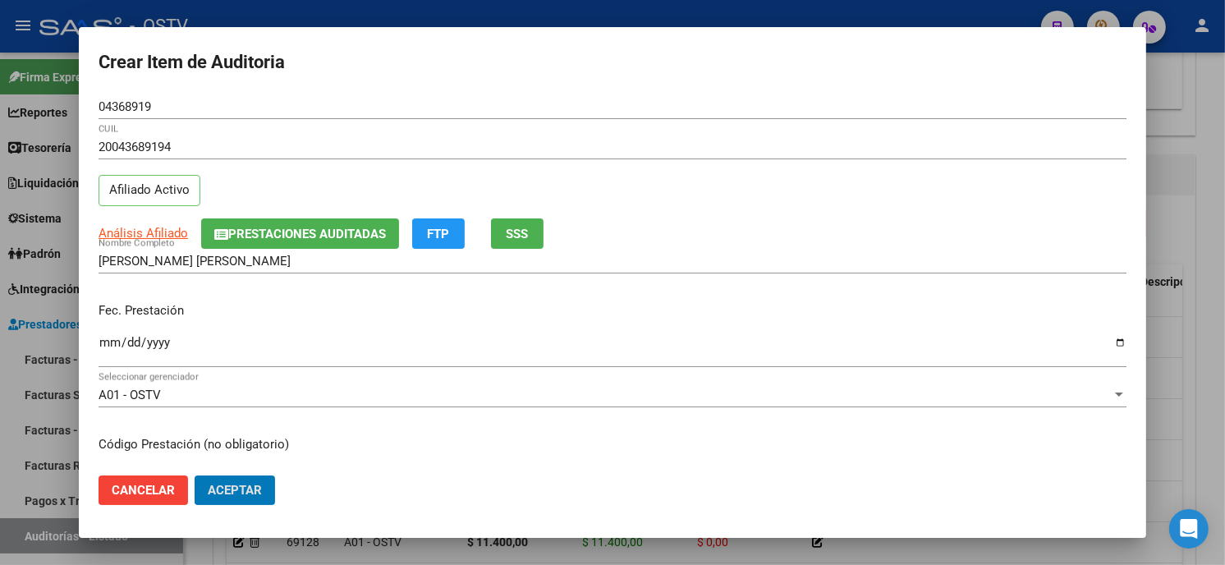
click at [195, 476] on button "Aceptar" at bounding box center [235, 491] width 80 height 30
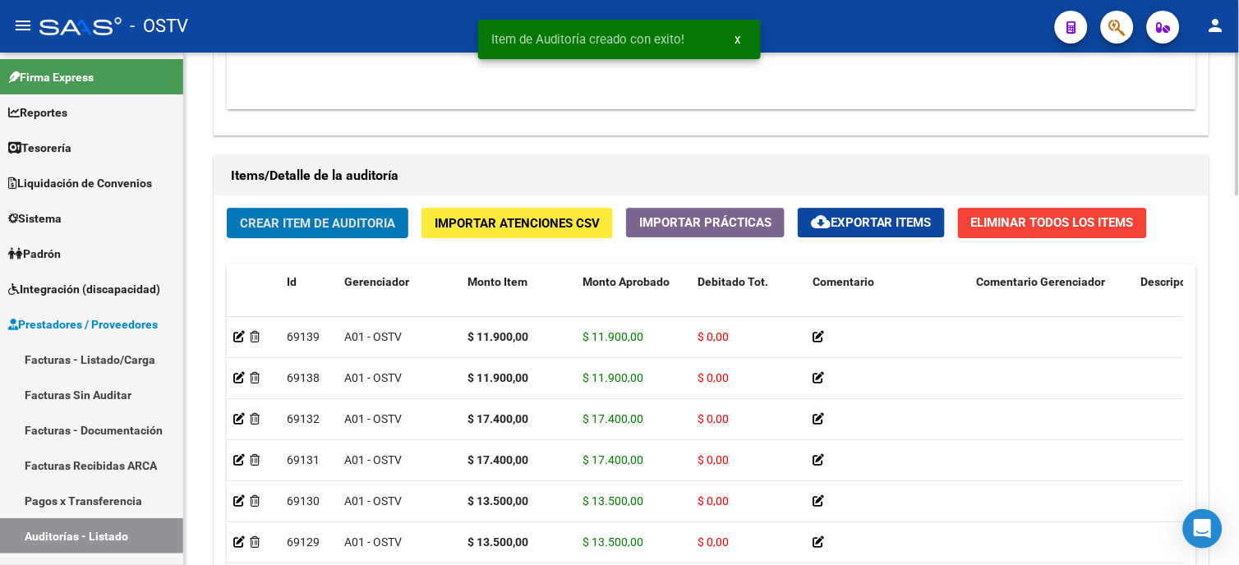
click at [330, 238] on button "Crear Item de Auditoria" at bounding box center [318, 223] width 182 height 30
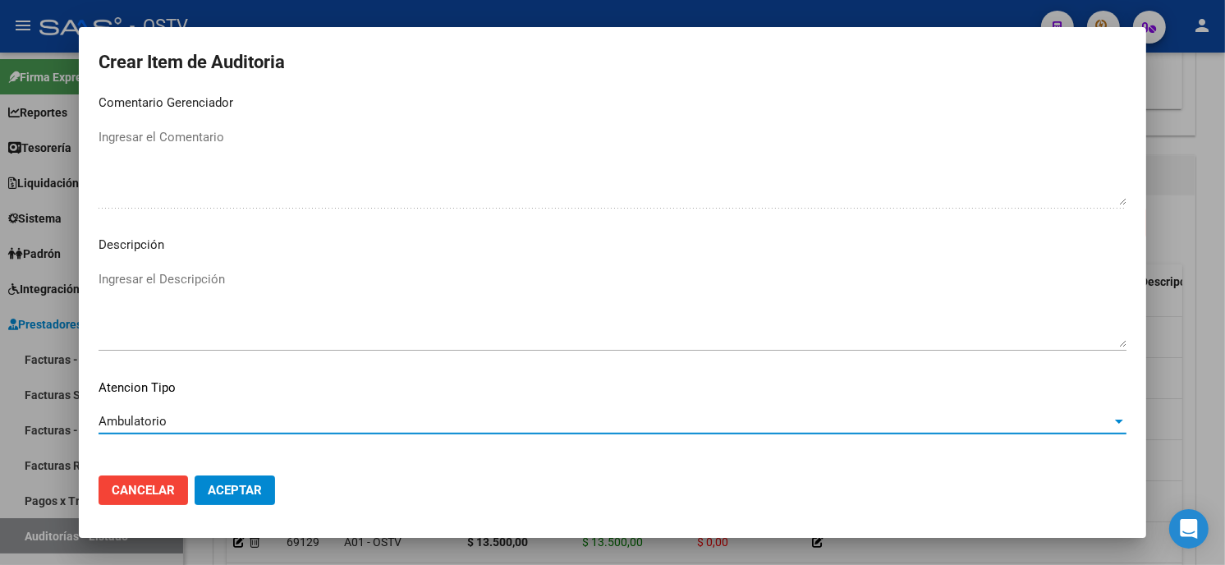
scroll to position [969, 0]
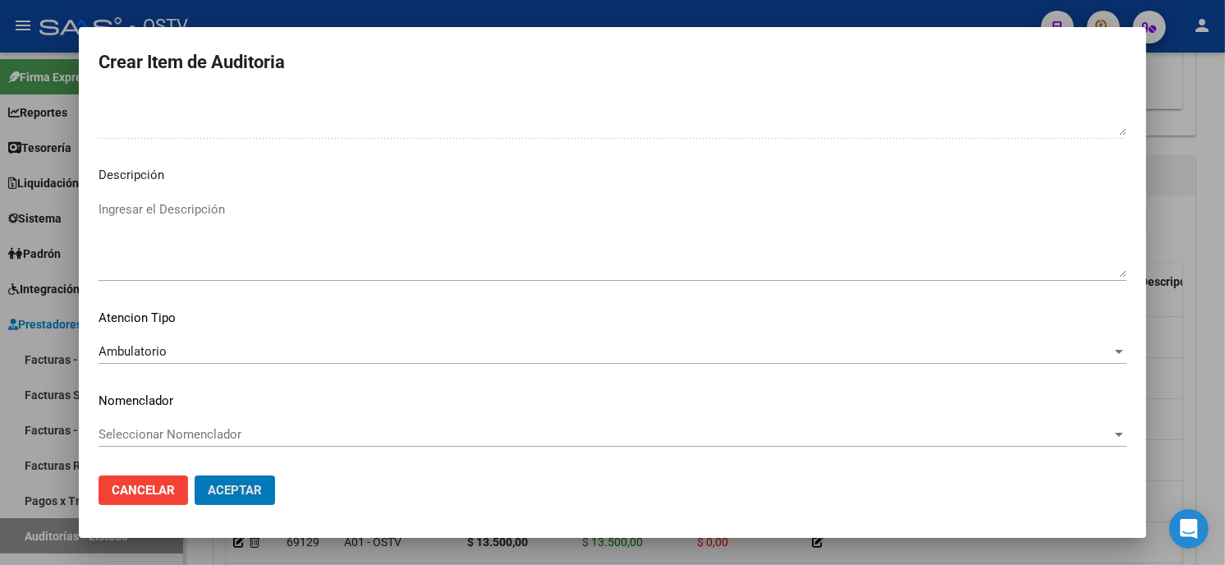
click at [195, 476] on button "Aceptar" at bounding box center [235, 491] width 80 height 30
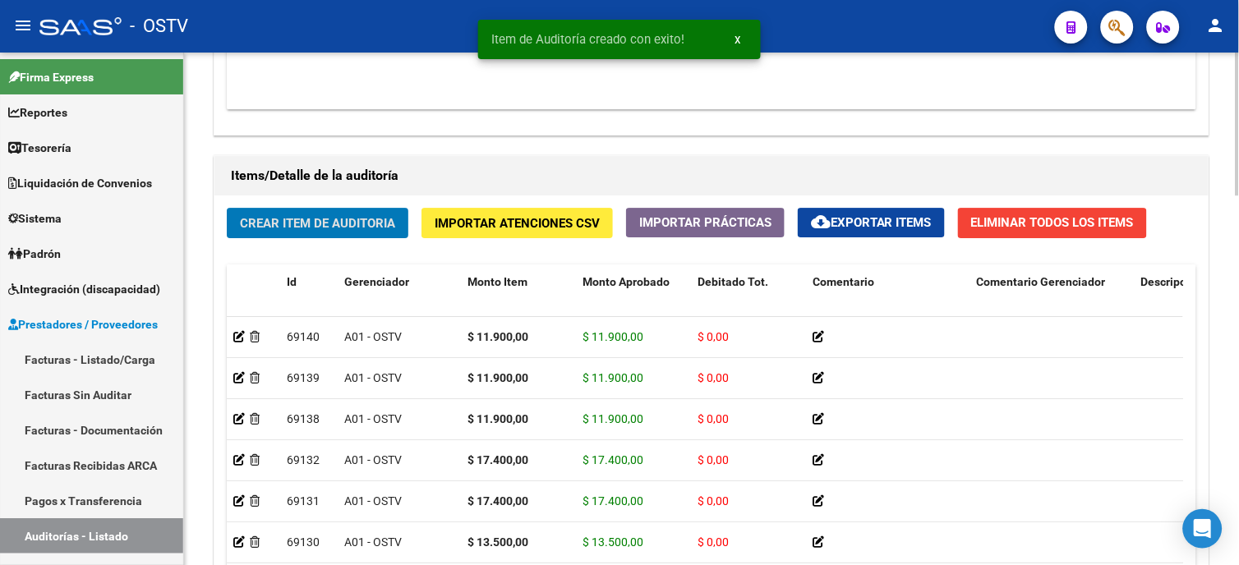
click at [341, 218] on span "Crear Item de Auditoria" at bounding box center [317, 223] width 155 height 15
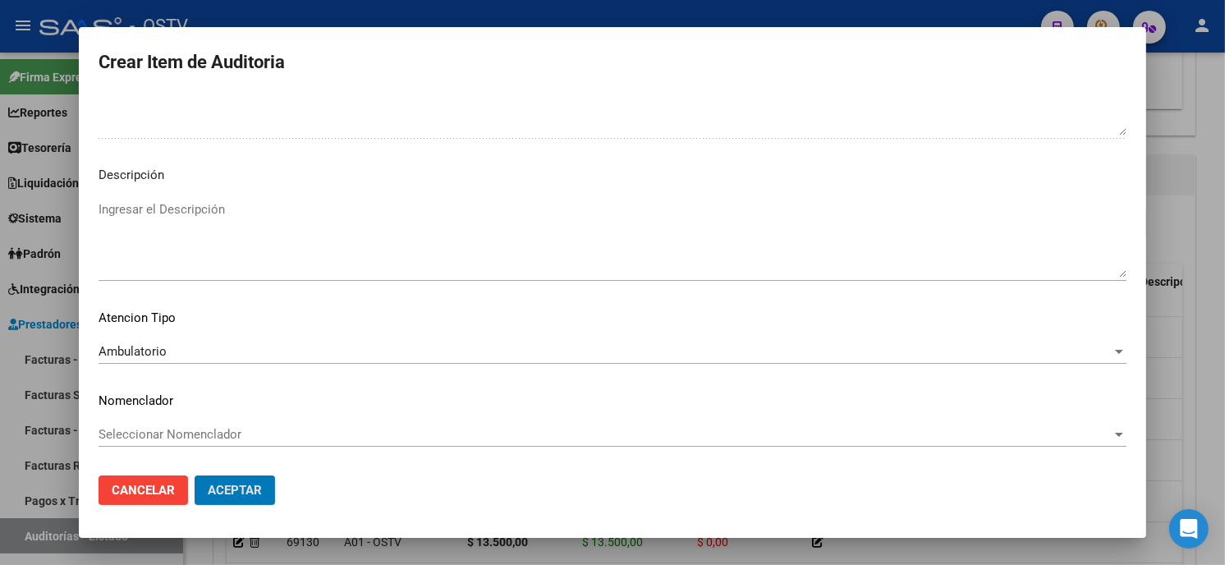
click at [195, 476] on button "Aceptar" at bounding box center [235, 491] width 80 height 30
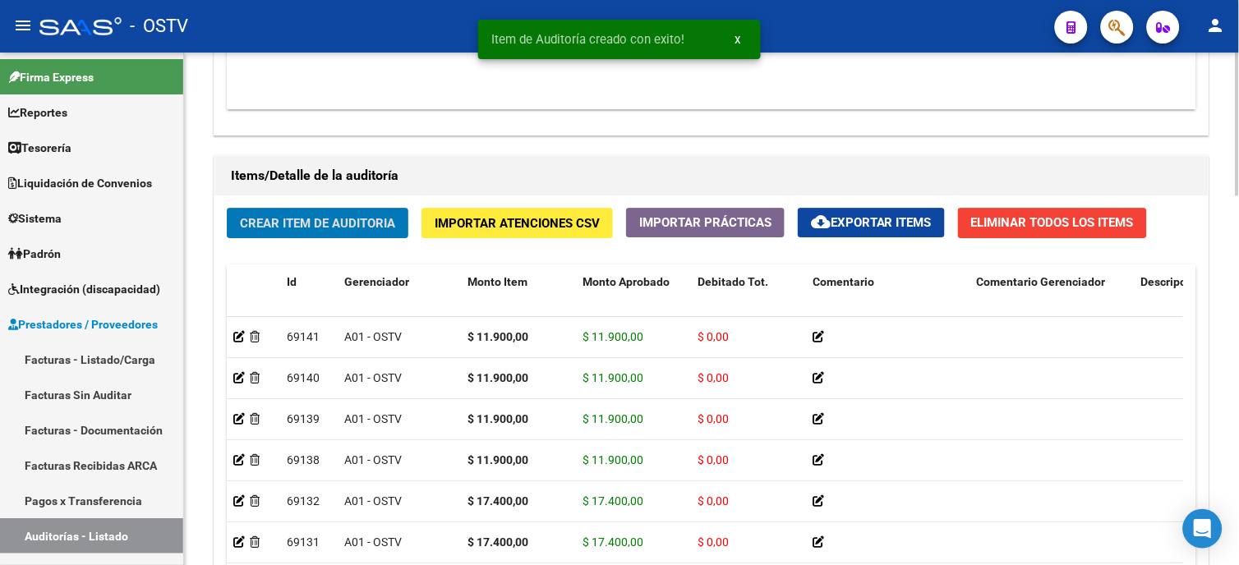
click at [327, 234] on button "Crear Item de Auditoria" at bounding box center [318, 223] width 182 height 30
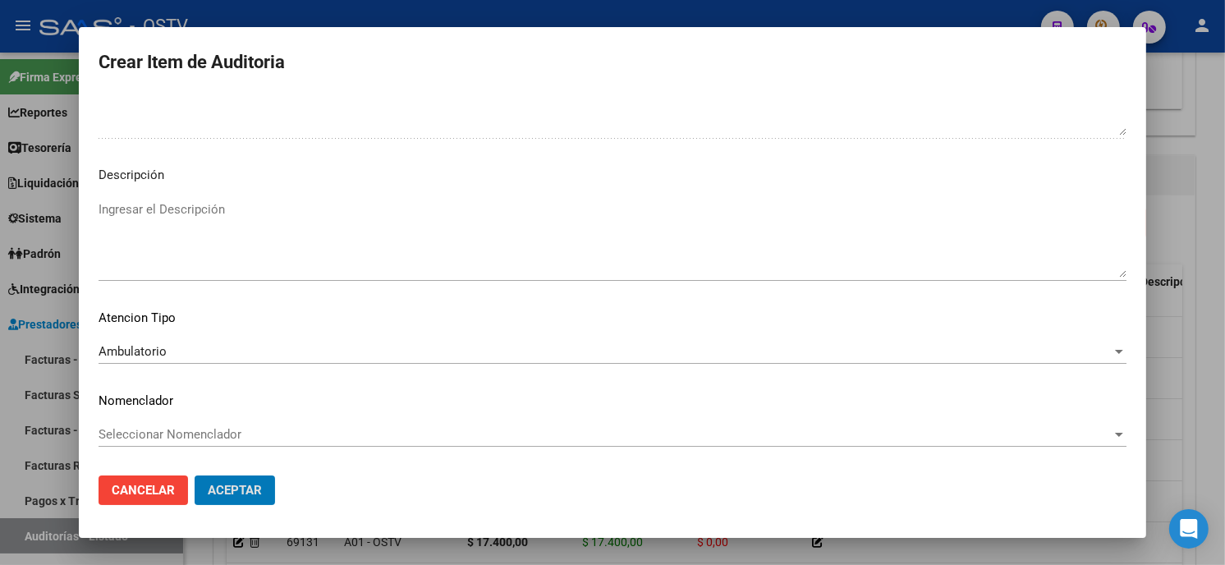
click at [195, 476] on button "Aceptar" at bounding box center [235, 491] width 80 height 30
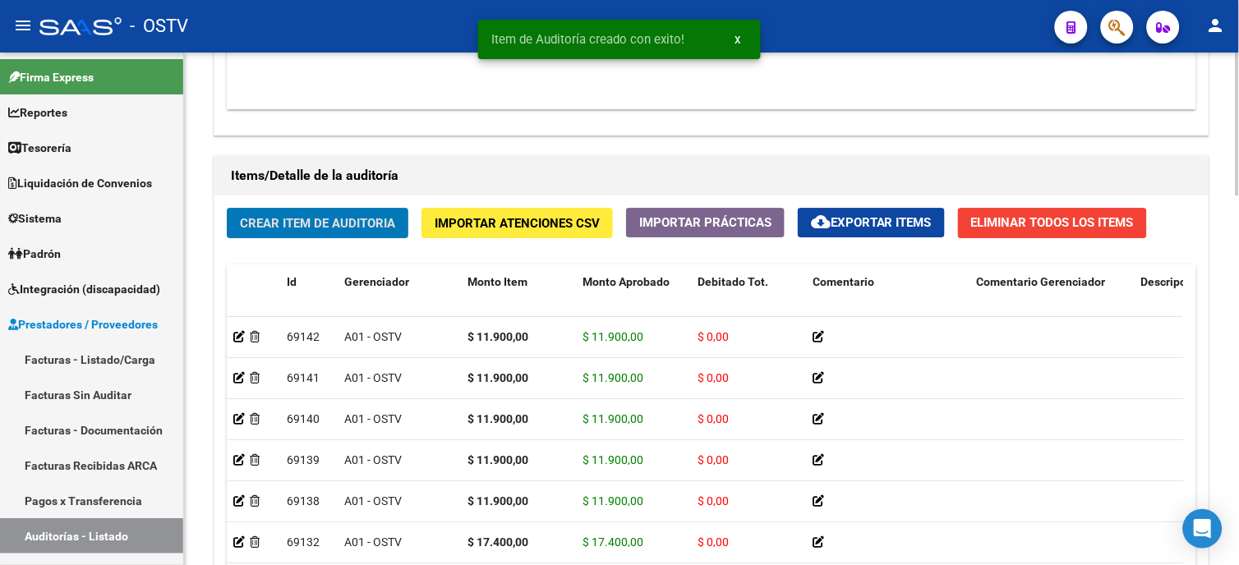
click at [287, 218] on span "Crear Item de Auditoria" at bounding box center [317, 223] width 155 height 15
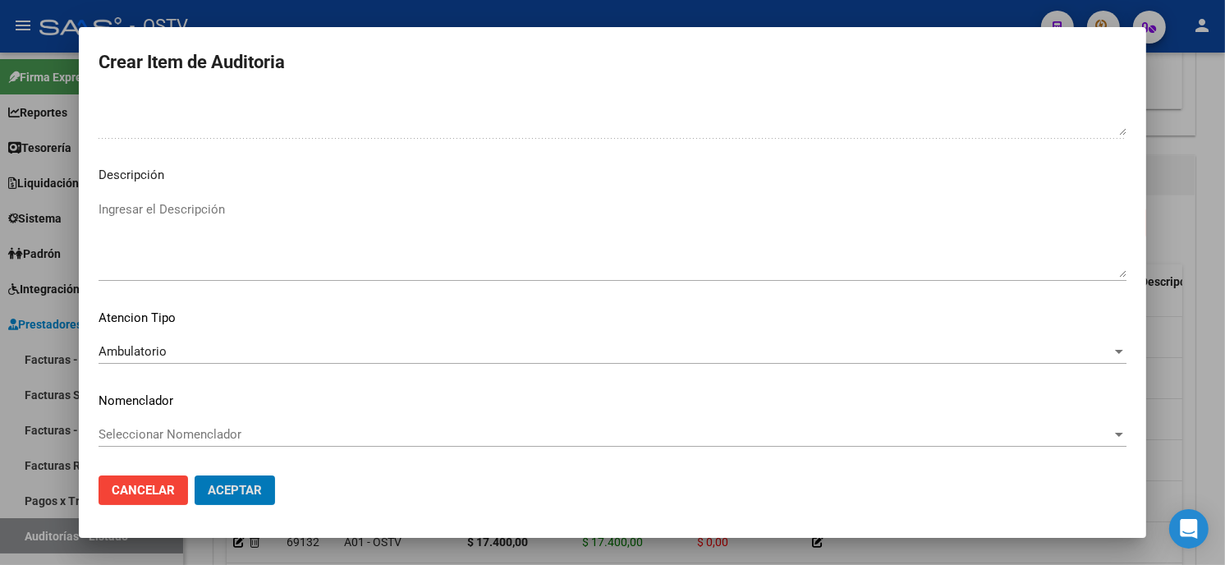
click at [195, 476] on button "Aceptar" at bounding box center [235, 491] width 80 height 30
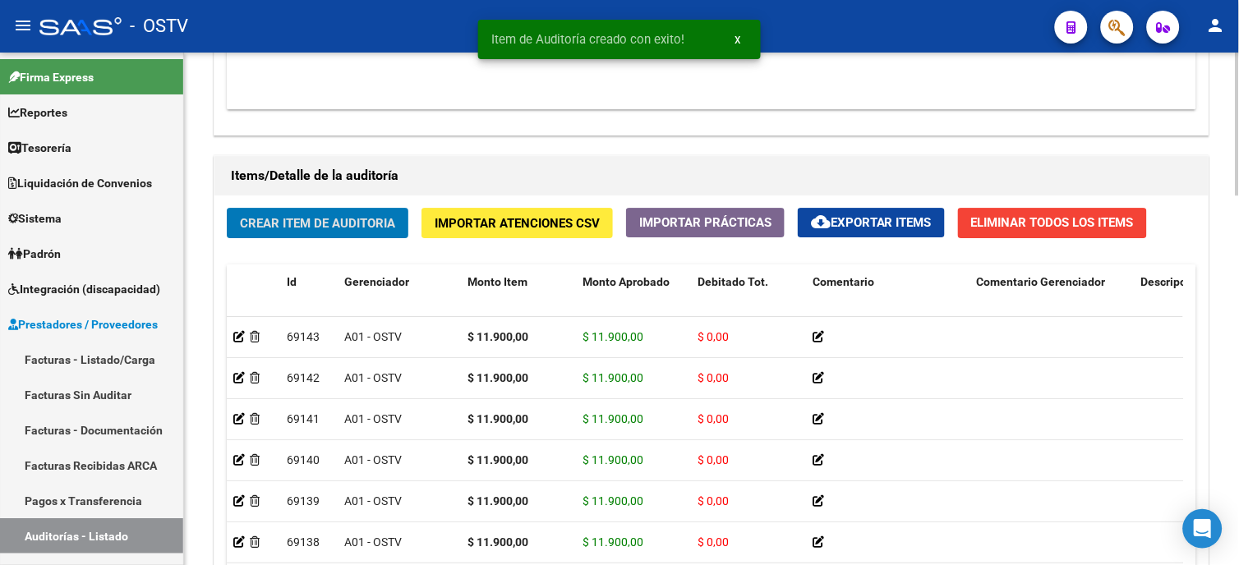
click at [315, 226] on span "Crear Item de Auditoria" at bounding box center [317, 223] width 155 height 15
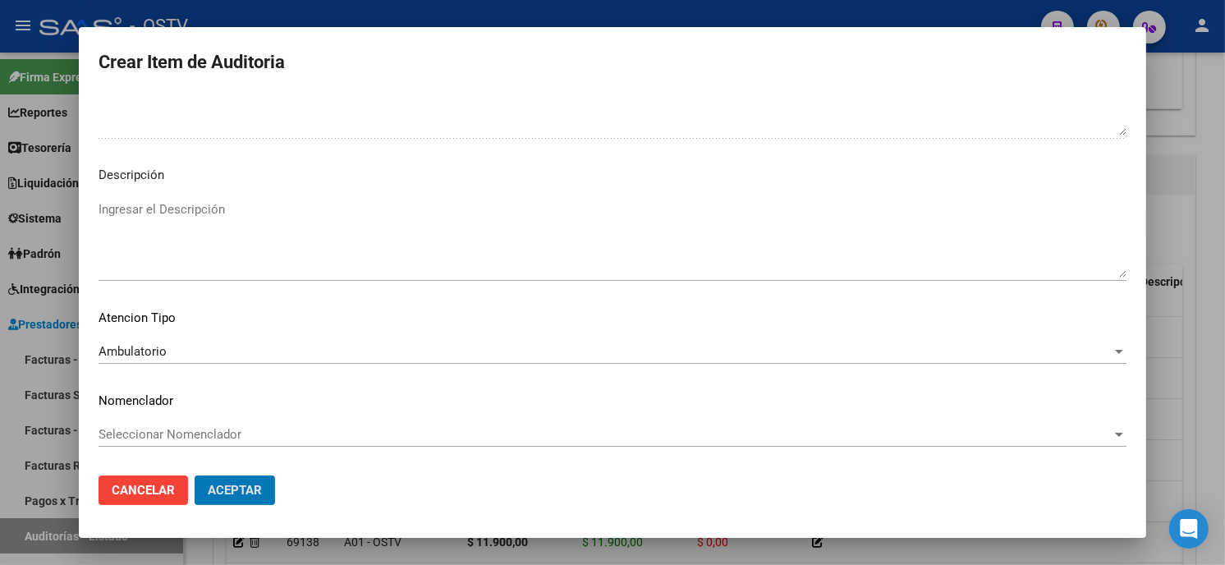
click at [195, 476] on button "Aceptar" at bounding box center [235, 491] width 80 height 30
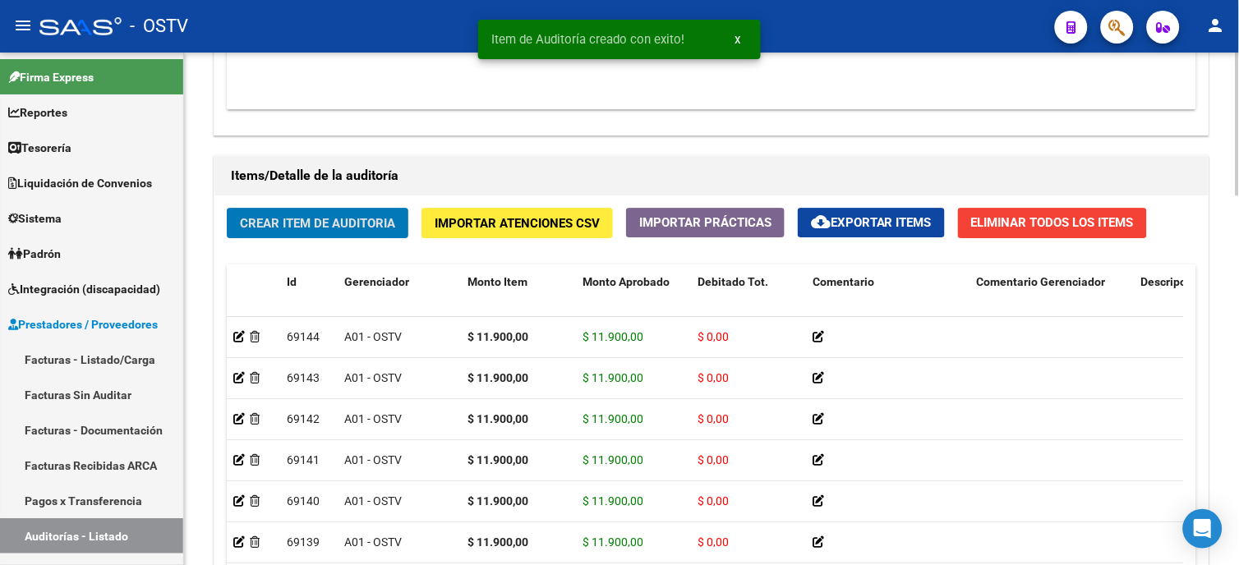
click at [340, 236] on button "Crear Item de Auditoria" at bounding box center [318, 223] width 182 height 30
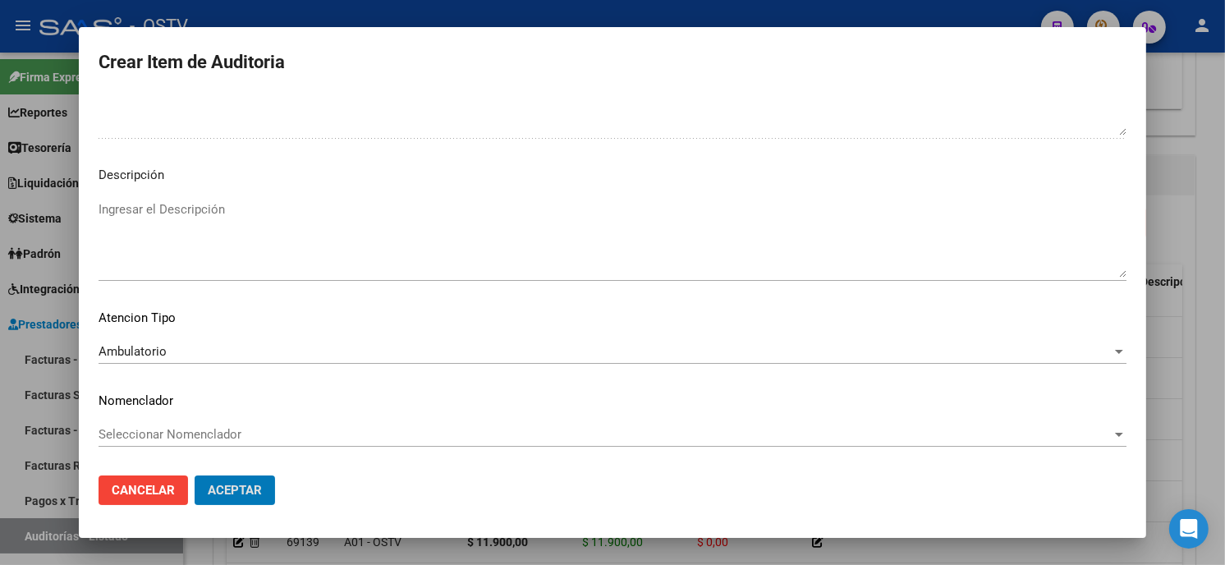
click at [195, 476] on button "Aceptar" at bounding box center [235, 491] width 80 height 30
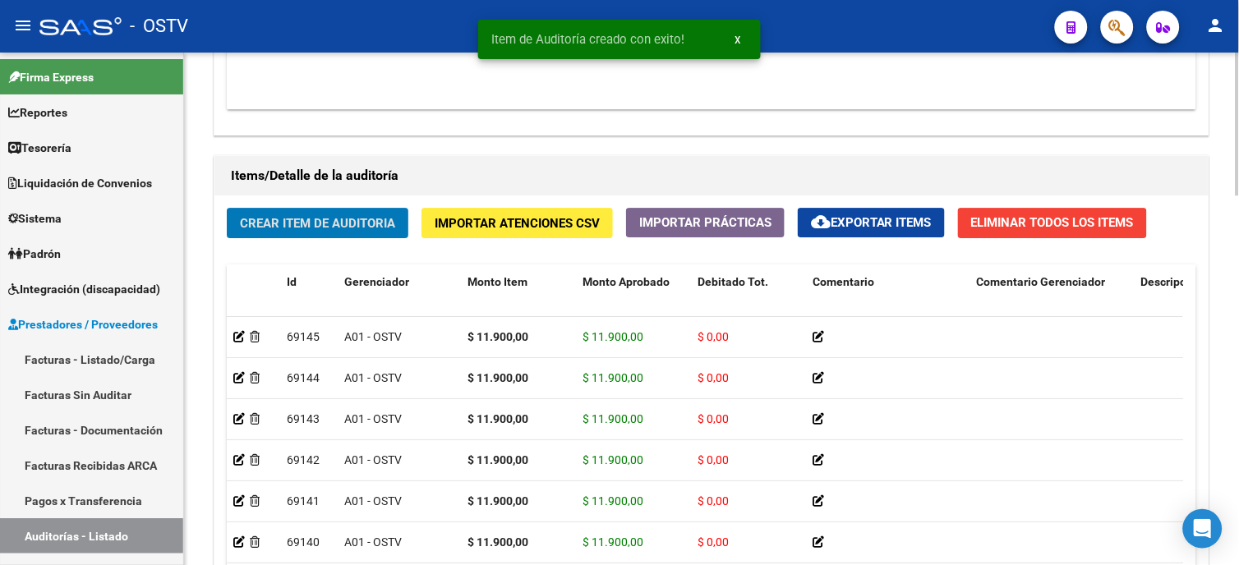
click at [333, 223] on span "Crear Item de Auditoria" at bounding box center [317, 223] width 155 height 15
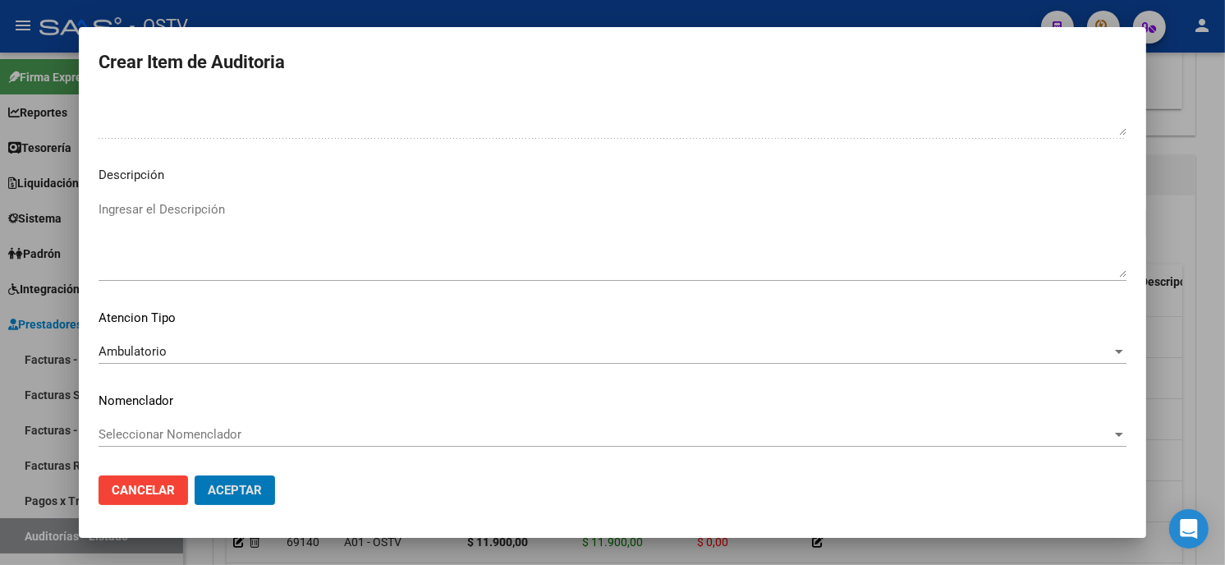
click at [195, 476] on button "Aceptar" at bounding box center [235, 491] width 80 height 30
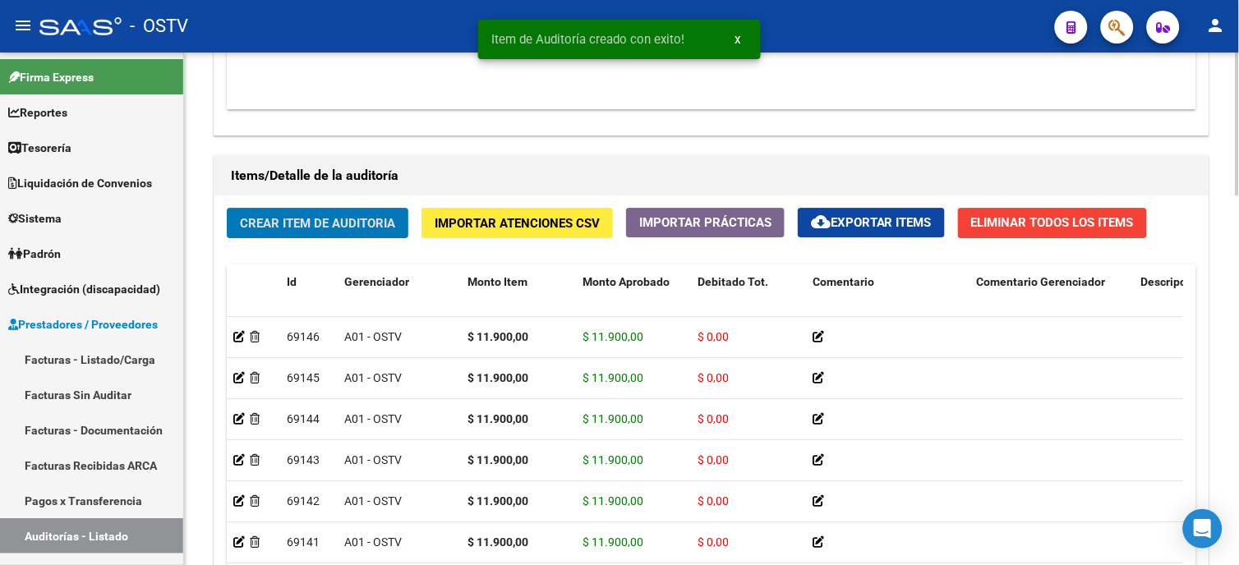
click at [373, 224] on span "Crear Item de Auditoria" at bounding box center [317, 223] width 155 height 15
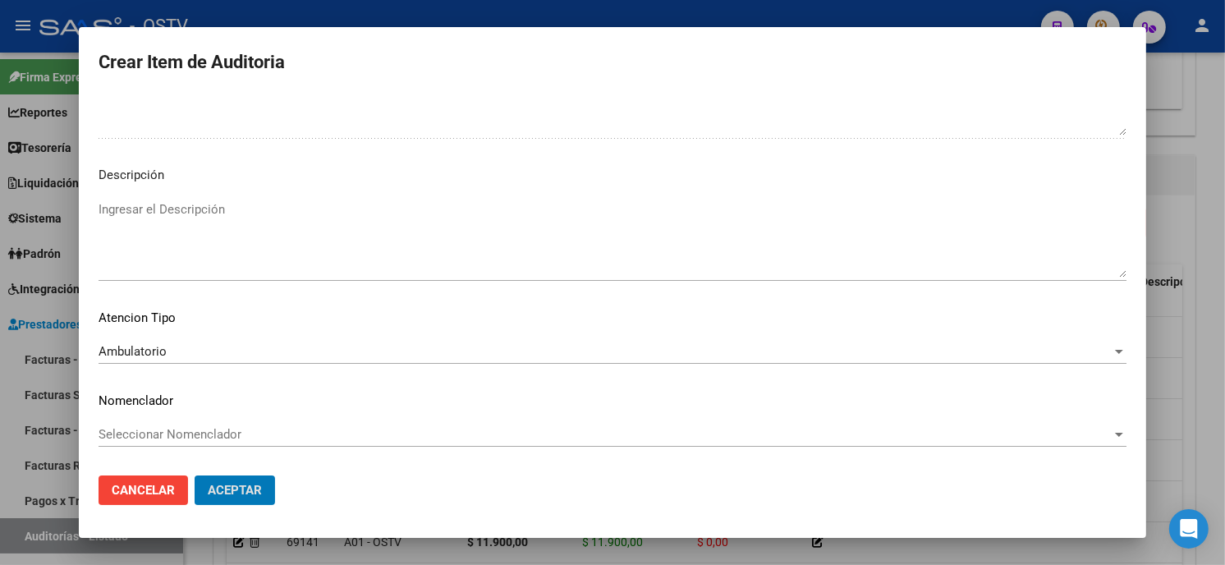
click at [195, 476] on button "Aceptar" at bounding box center [235, 491] width 80 height 30
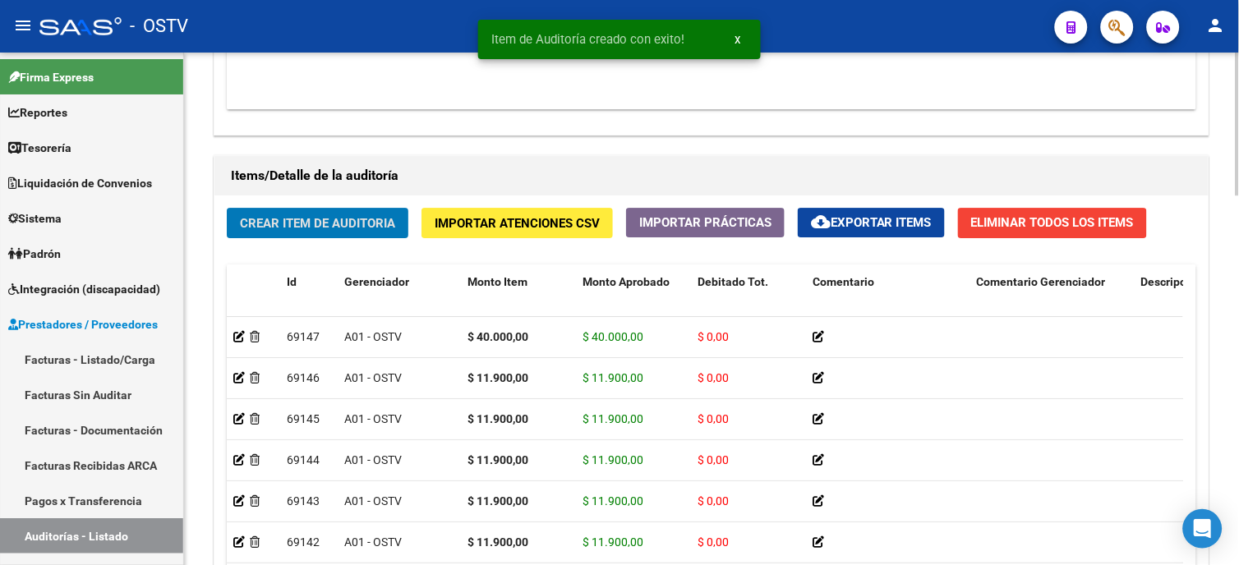
click at [279, 220] on span "Crear Item de Auditoria" at bounding box center [317, 223] width 155 height 15
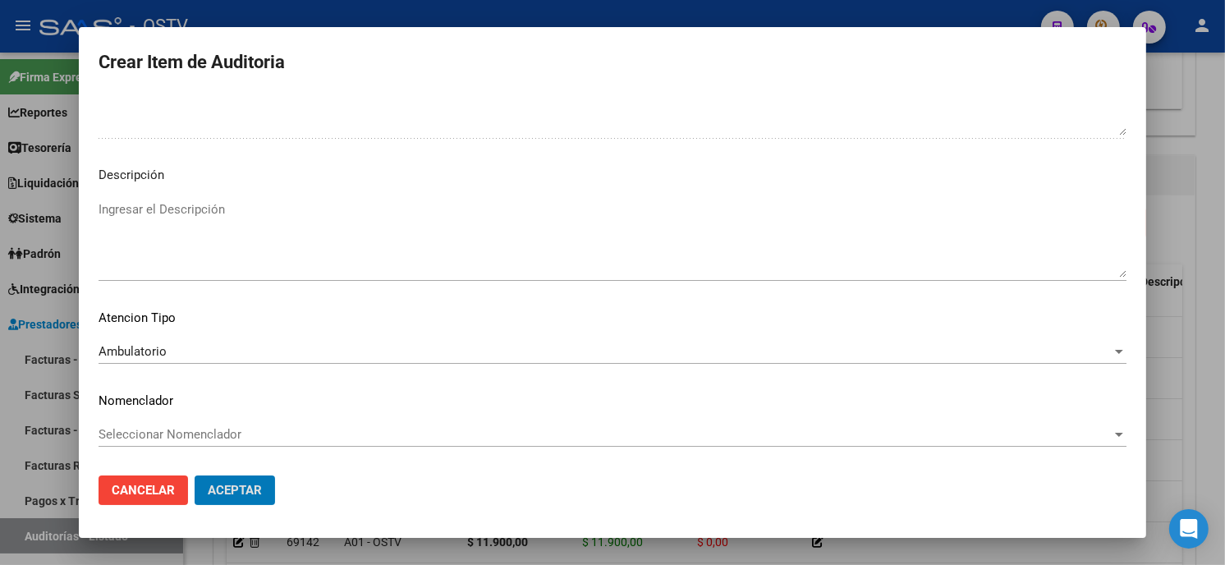
click at [195, 476] on button "Aceptar" at bounding box center [235, 491] width 80 height 30
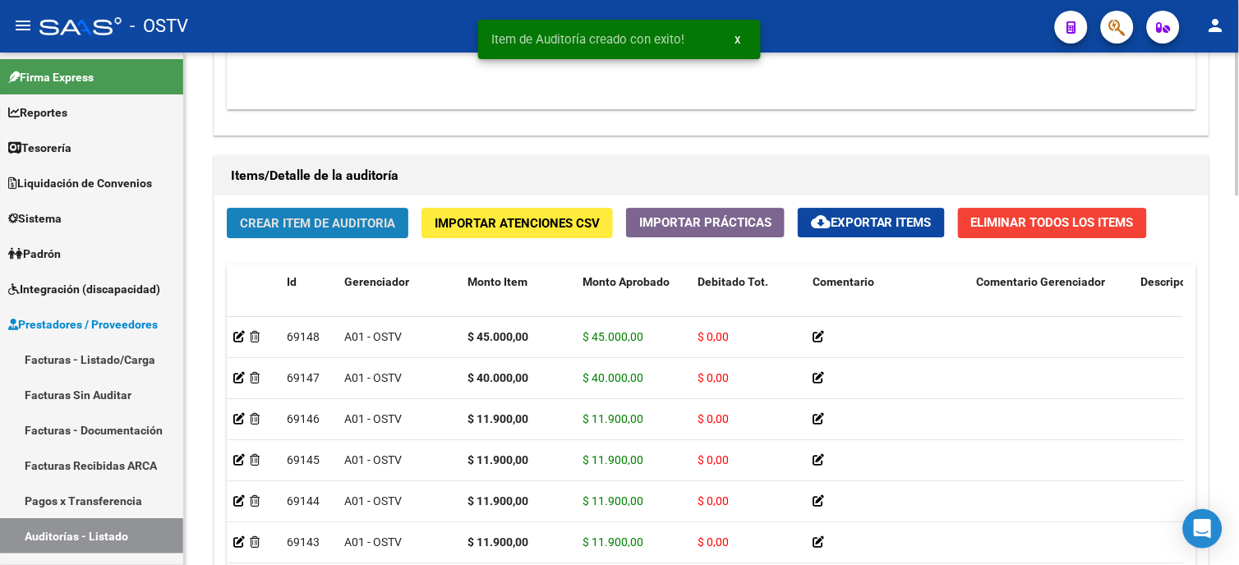
click at [343, 212] on button "Crear Item de Auditoria" at bounding box center [318, 223] width 182 height 30
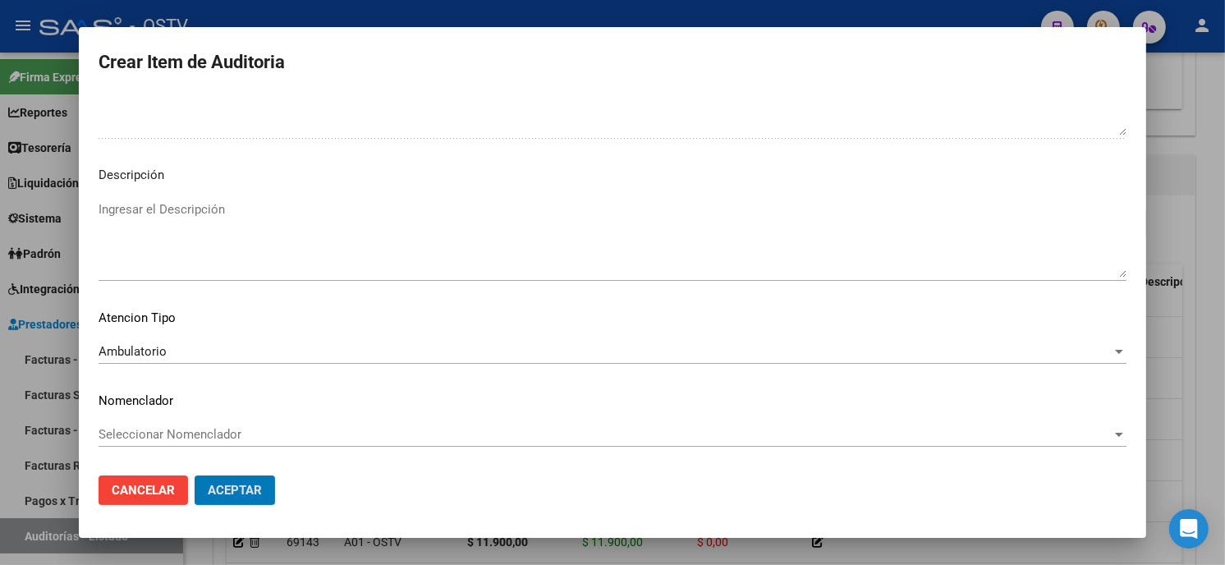
click at [195, 476] on button "Aceptar" at bounding box center [235, 491] width 80 height 30
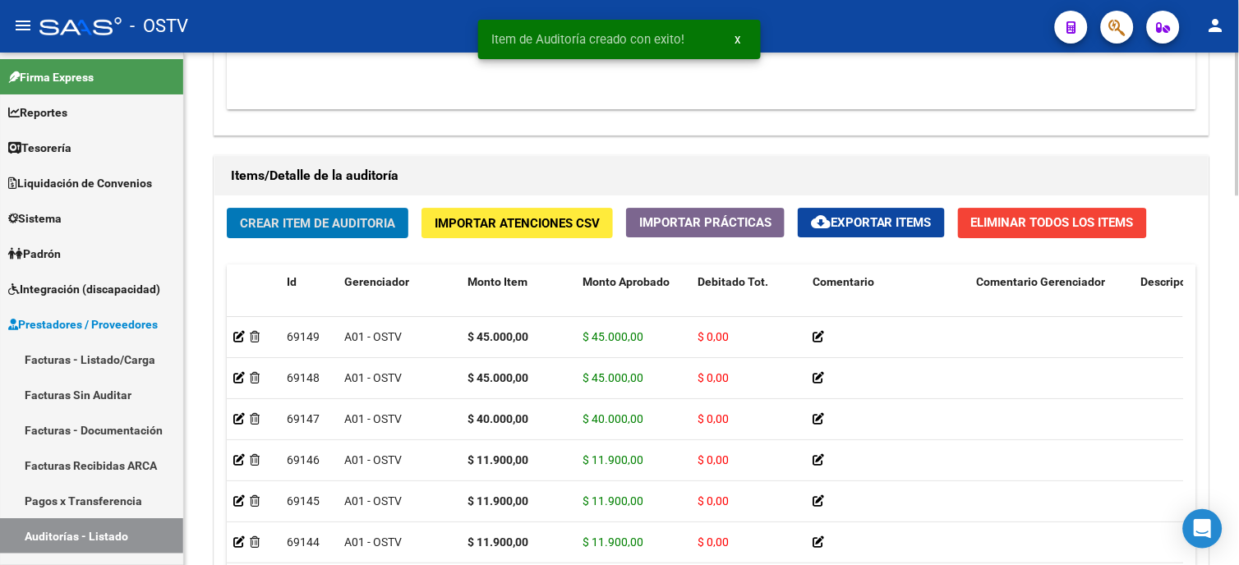
click at [373, 211] on button "Crear Item de Auditoria" at bounding box center [318, 223] width 182 height 30
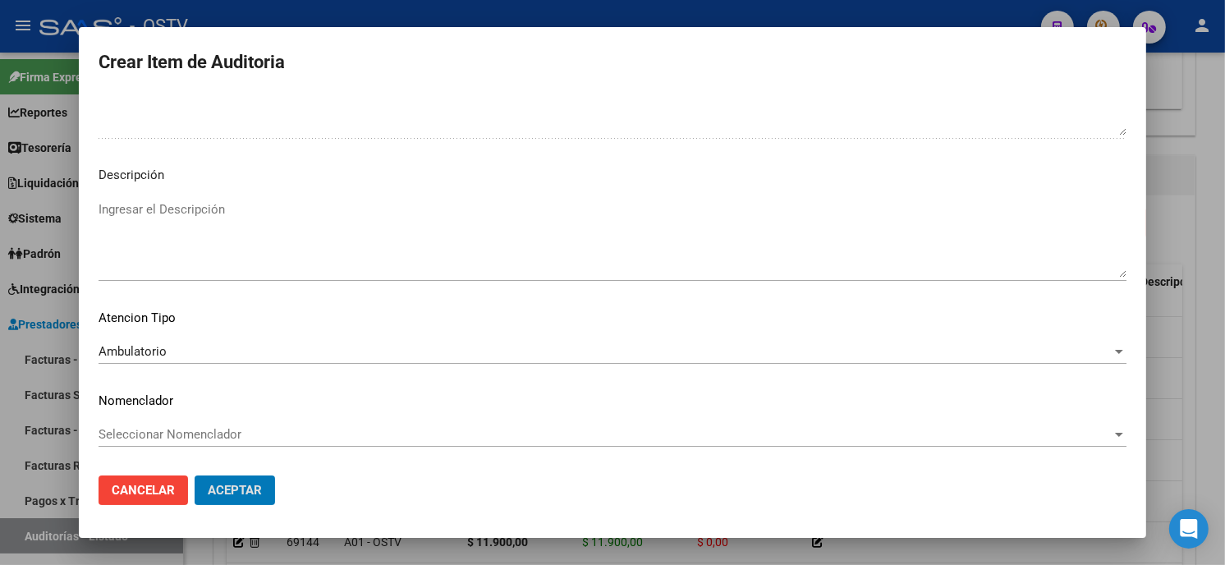
click at [195, 476] on button "Aceptar" at bounding box center [235, 491] width 80 height 30
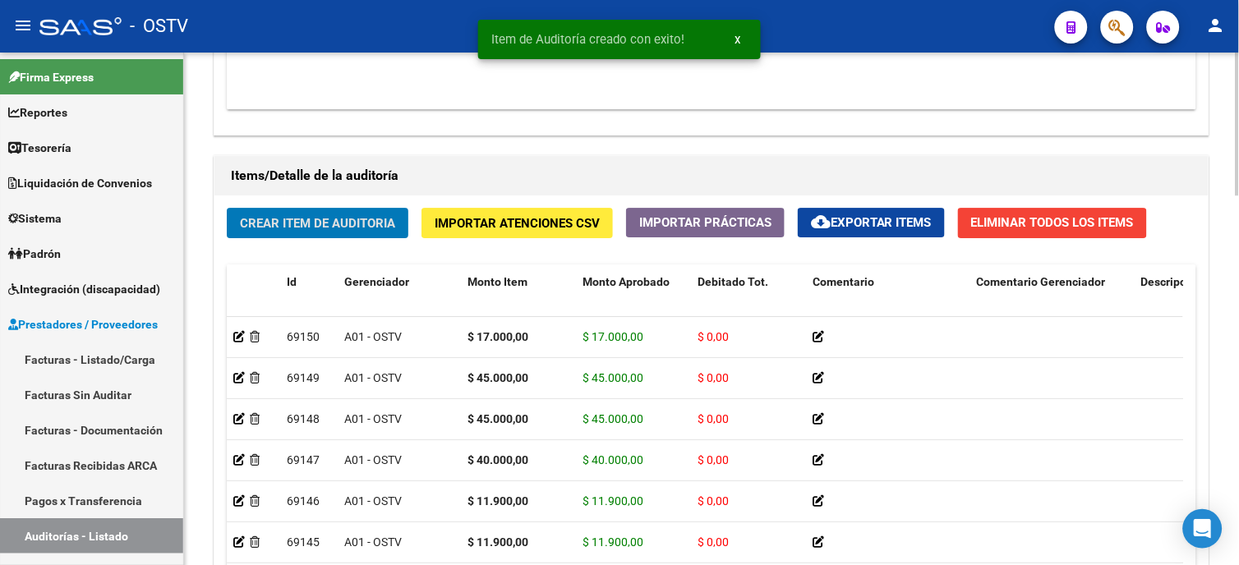
click at [269, 222] on span "Crear Item de Auditoria" at bounding box center [317, 223] width 155 height 15
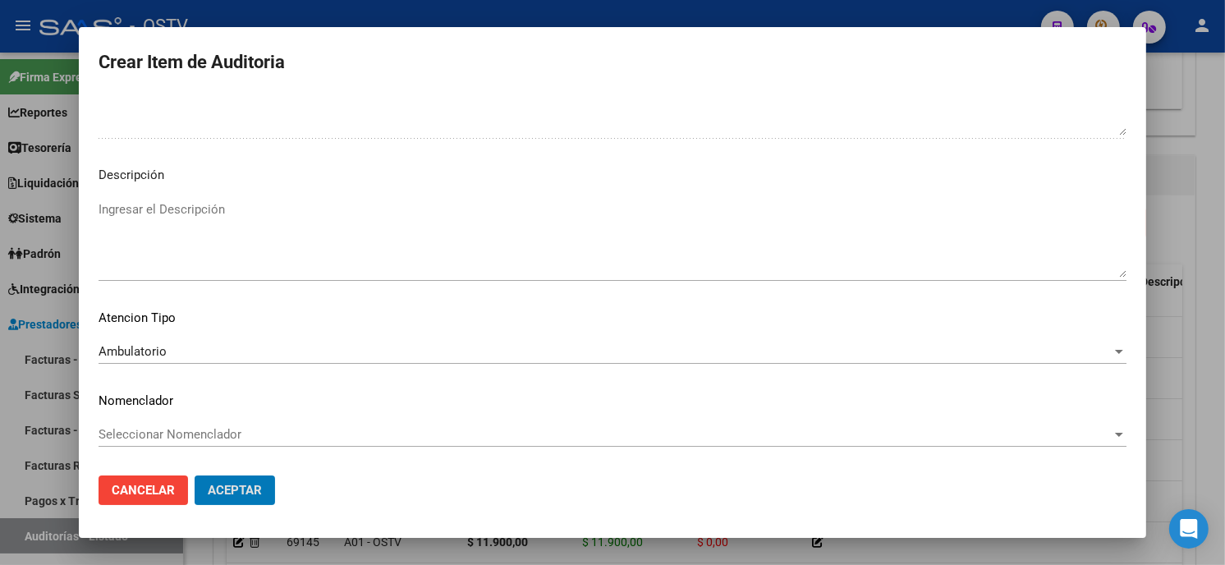
click at [195, 476] on button "Aceptar" at bounding box center [235, 491] width 80 height 30
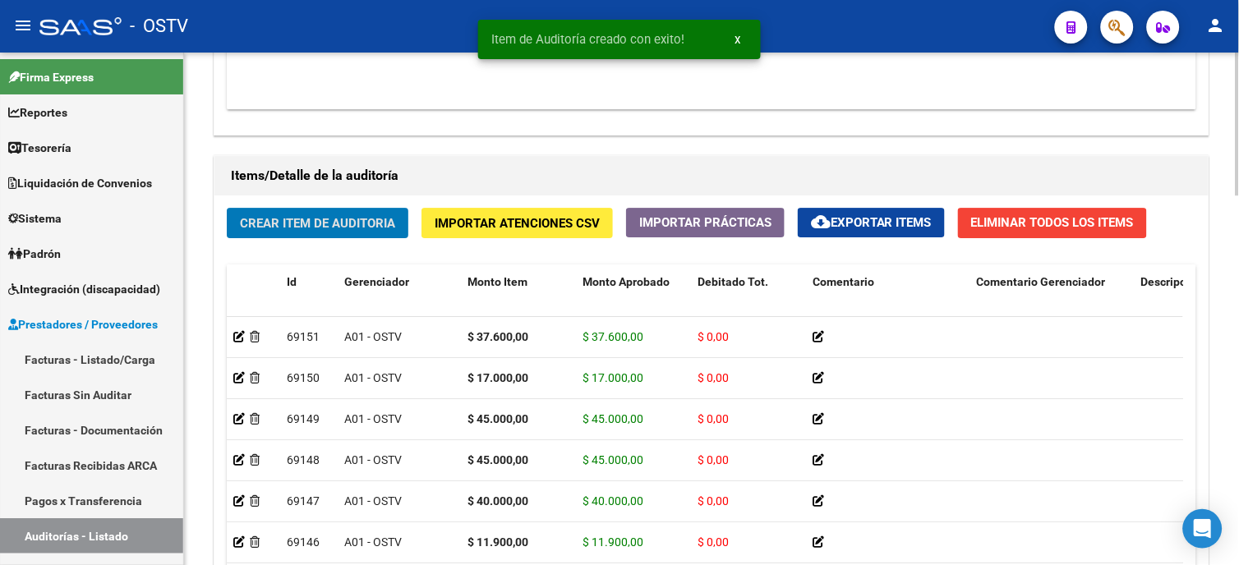
click at [291, 228] on span "Crear Item de Auditoria" at bounding box center [317, 223] width 155 height 15
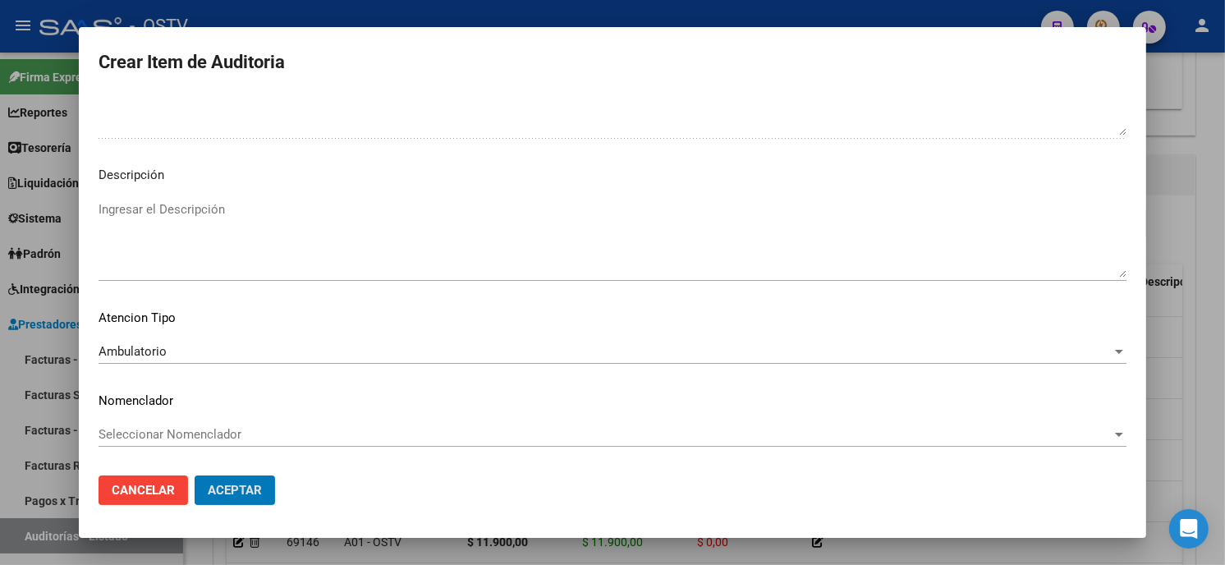
click at [195, 476] on button "Aceptar" at bounding box center [235, 491] width 80 height 30
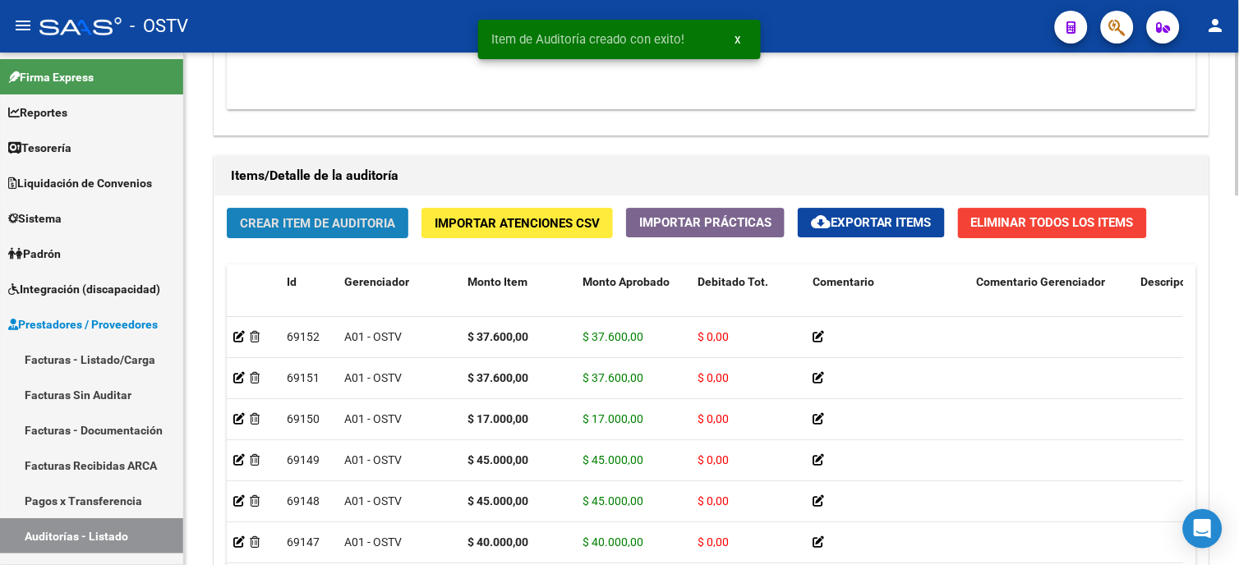
click at [324, 219] on span "Crear Item de Auditoria" at bounding box center [317, 223] width 155 height 15
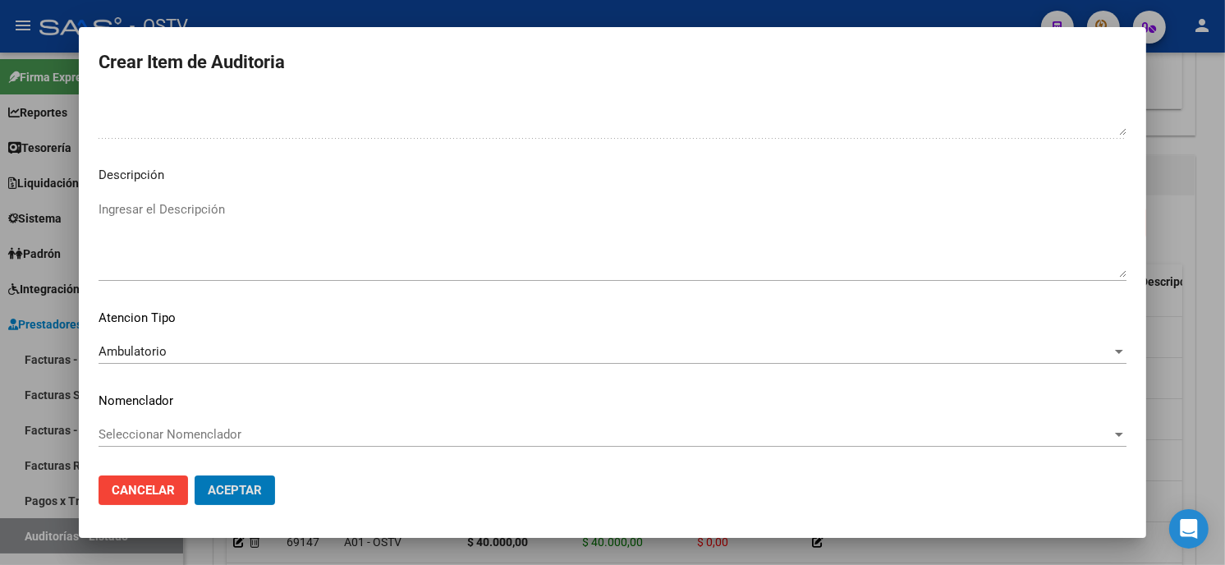
click at [195, 476] on button "Aceptar" at bounding box center [235, 491] width 80 height 30
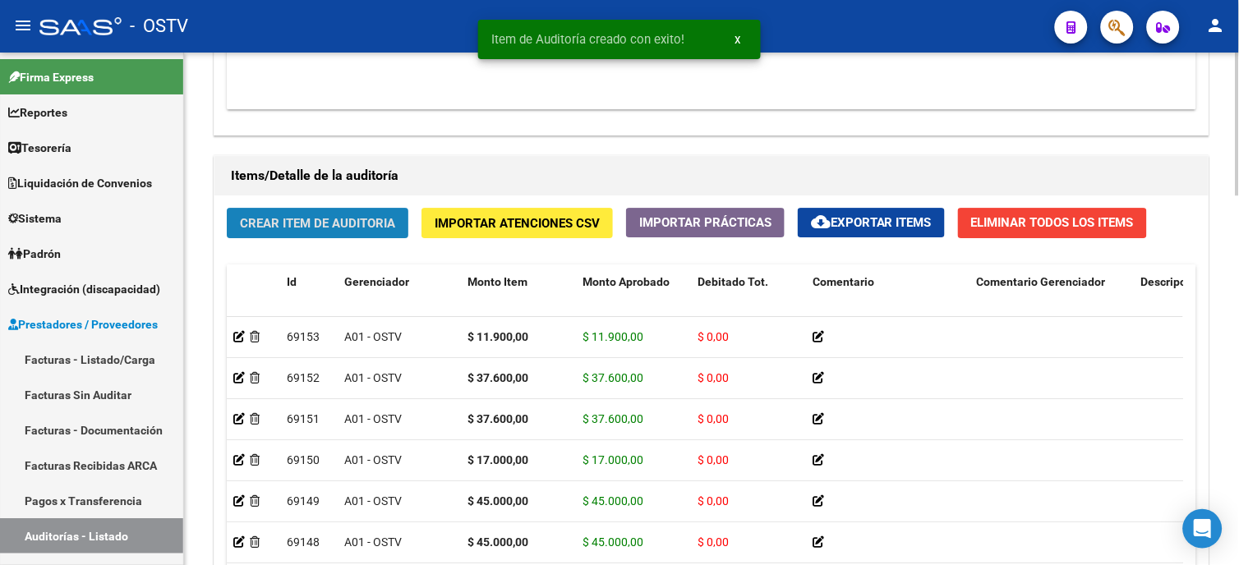
click at [348, 222] on span "Crear Item de Auditoria" at bounding box center [317, 223] width 155 height 15
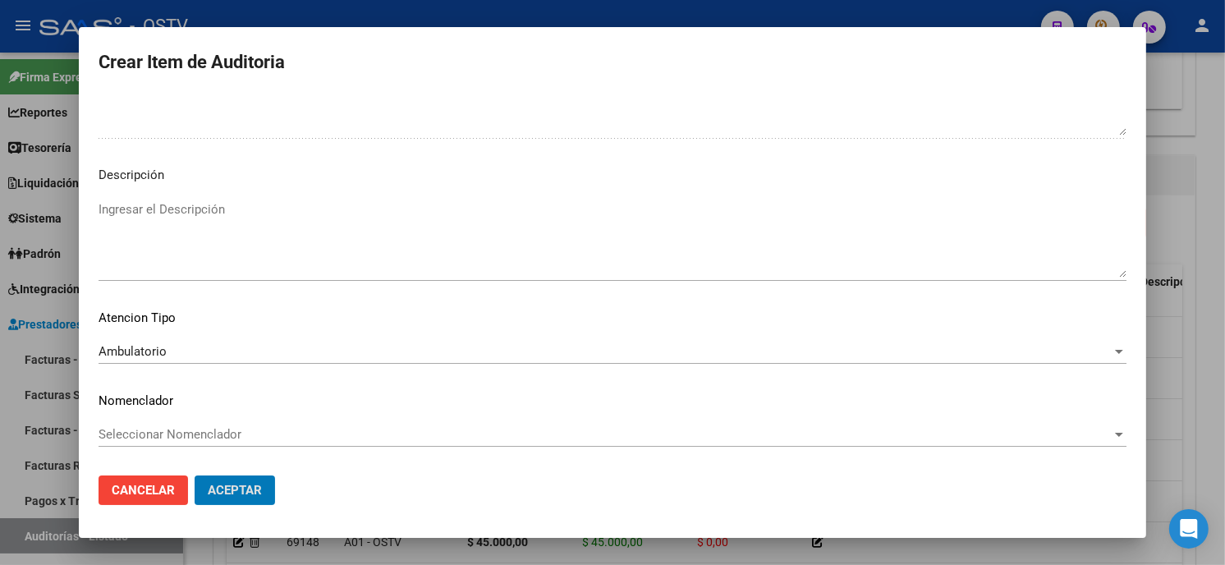
click at [195, 476] on button "Aceptar" at bounding box center [235, 491] width 80 height 30
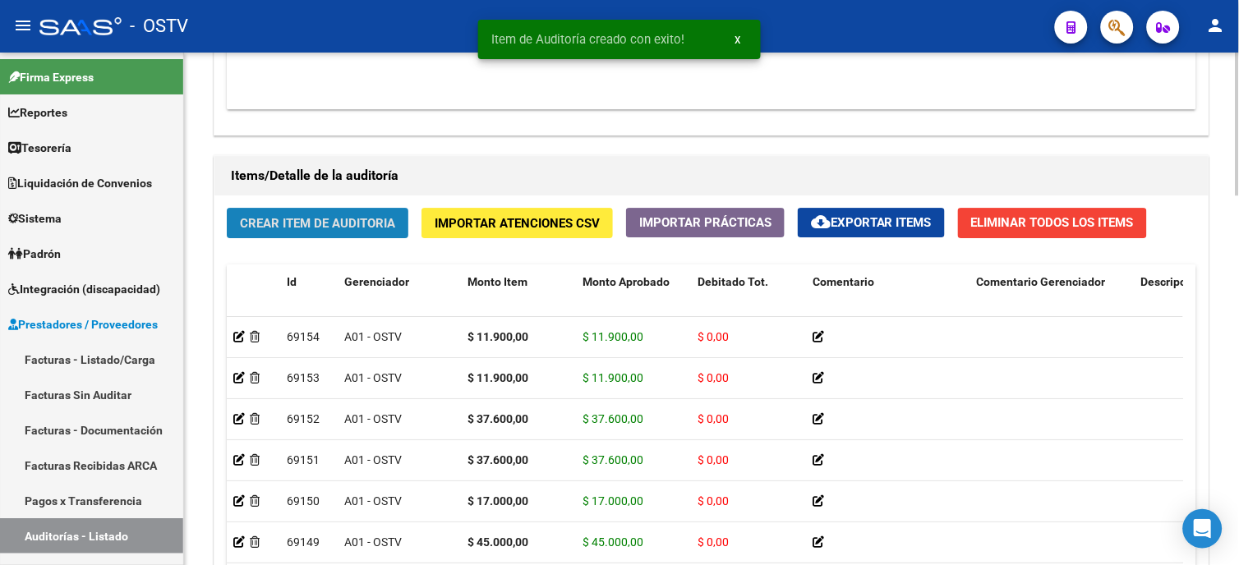
click at [370, 216] on span "Crear Item de Auditoria" at bounding box center [317, 222] width 155 height 15
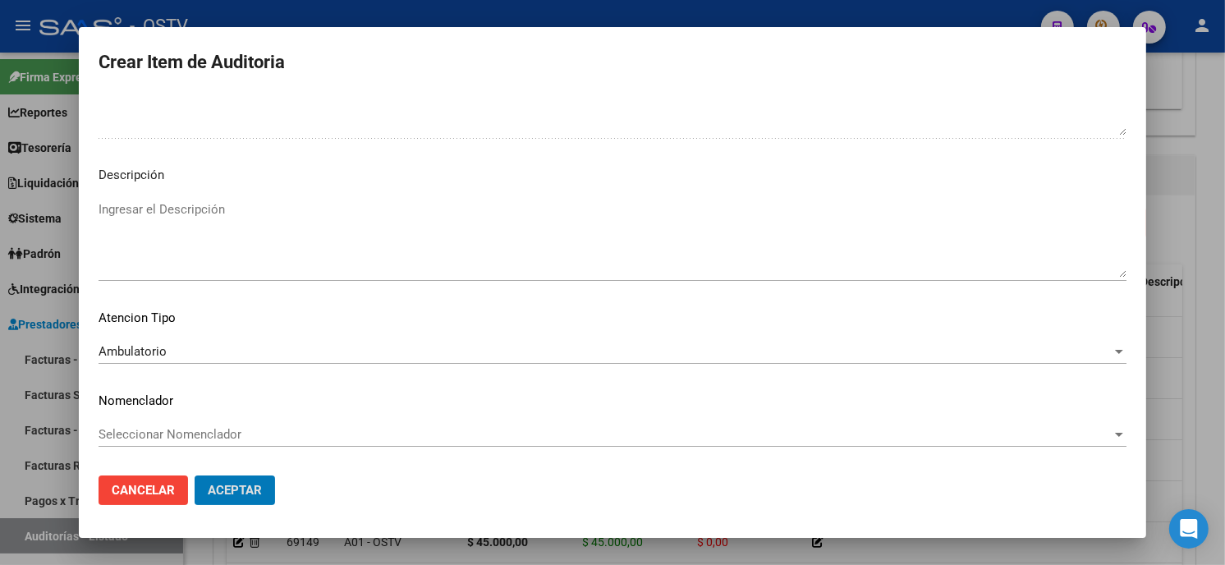
click at [195, 476] on button "Aceptar" at bounding box center [235, 491] width 80 height 30
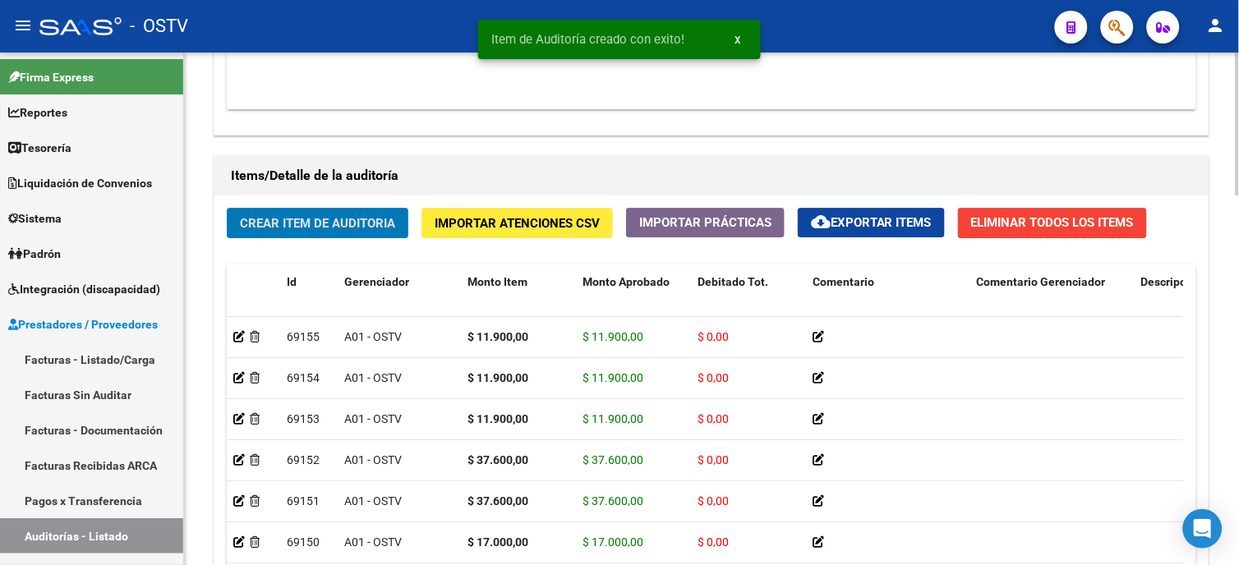
click at [355, 224] on span "Crear Item de Auditoria" at bounding box center [317, 223] width 155 height 15
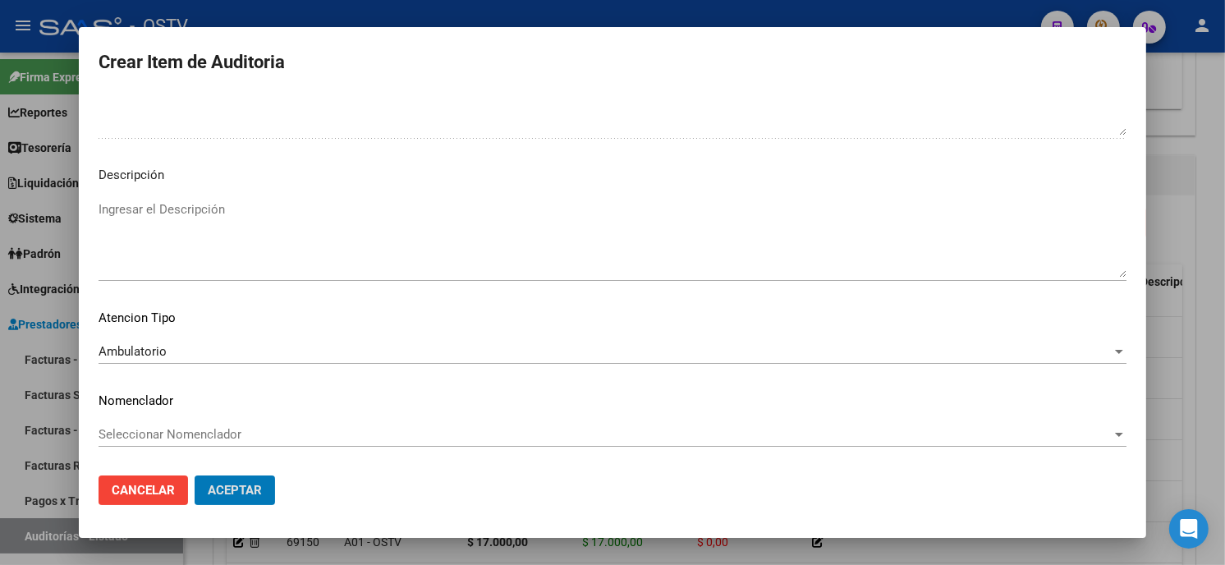
click at [195, 476] on button "Aceptar" at bounding box center [235, 491] width 80 height 30
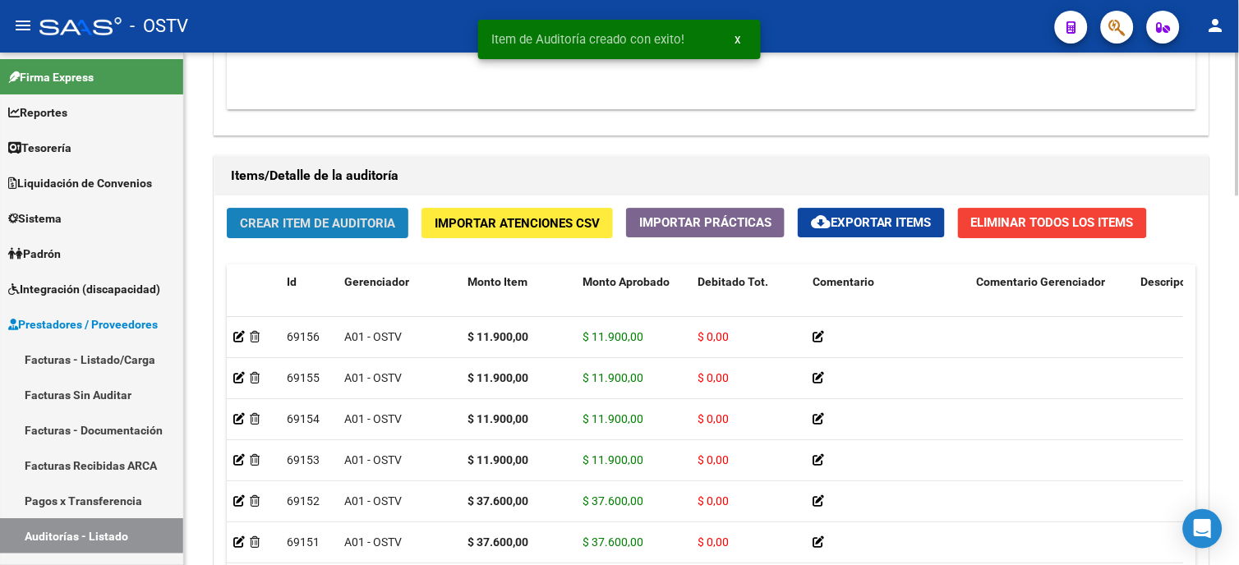
click at [347, 225] on span "Crear Item de Auditoria" at bounding box center [317, 223] width 155 height 15
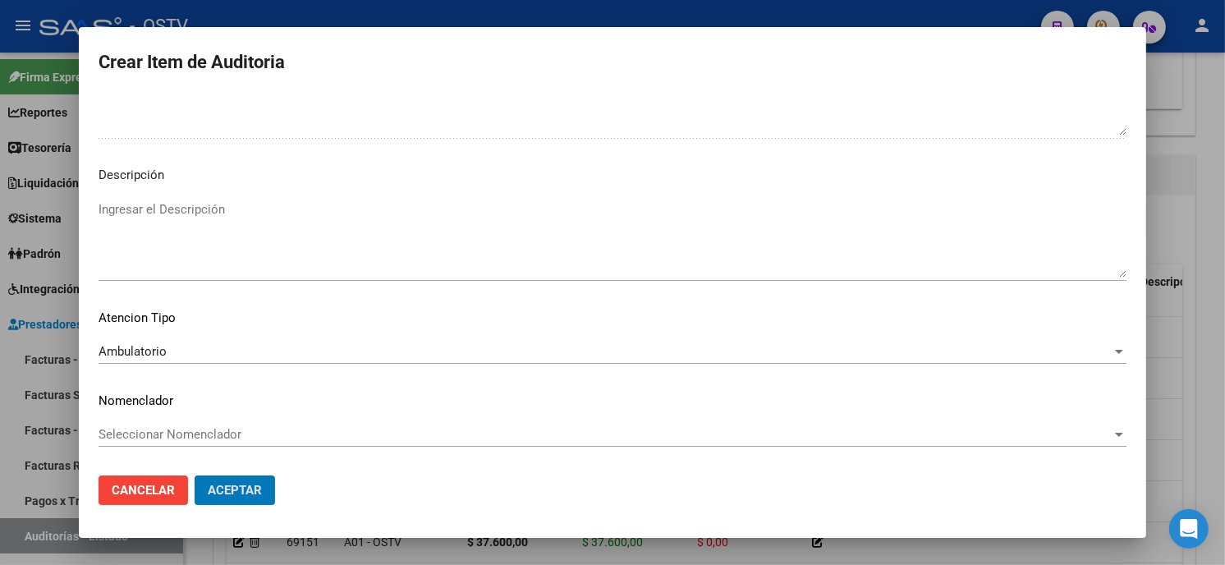
click at [195, 476] on button "Aceptar" at bounding box center [235, 491] width 80 height 30
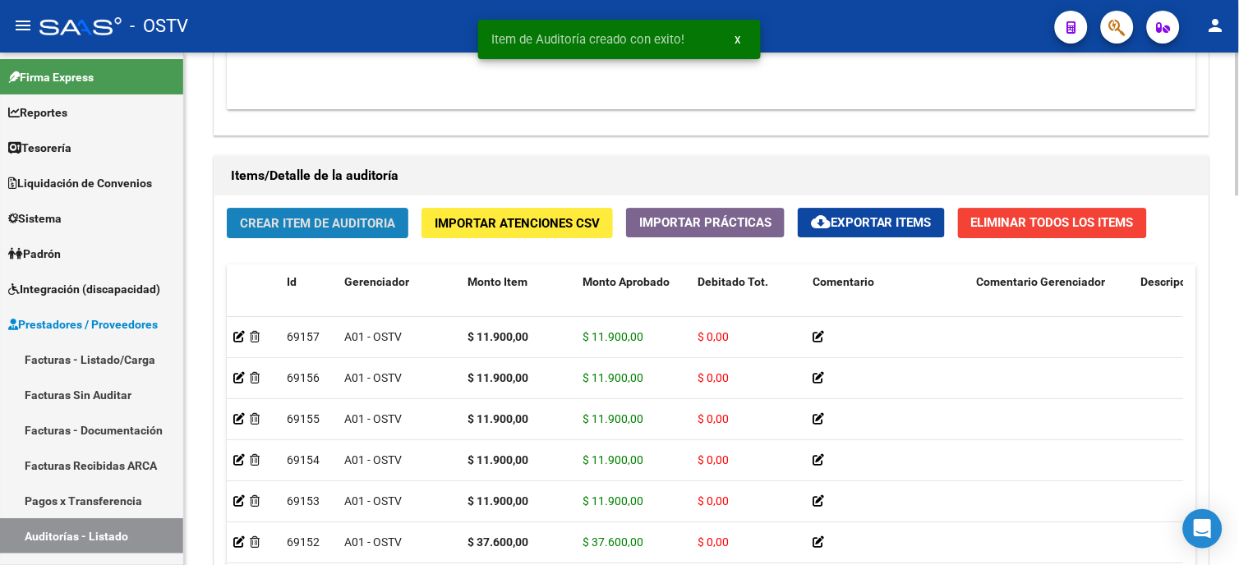
click at [277, 227] on span "Crear Item de Auditoria" at bounding box center [317, 223] width 155 height 15
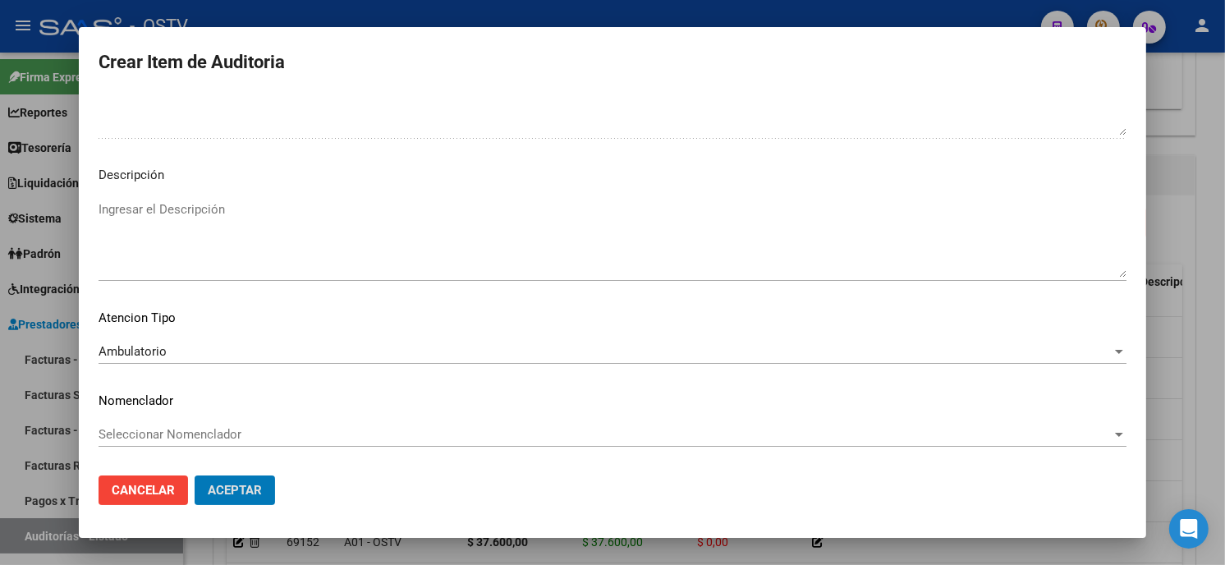
click at [195, 476] on button "Aceptar" at bounding box center [235, 491] width 80 height 30
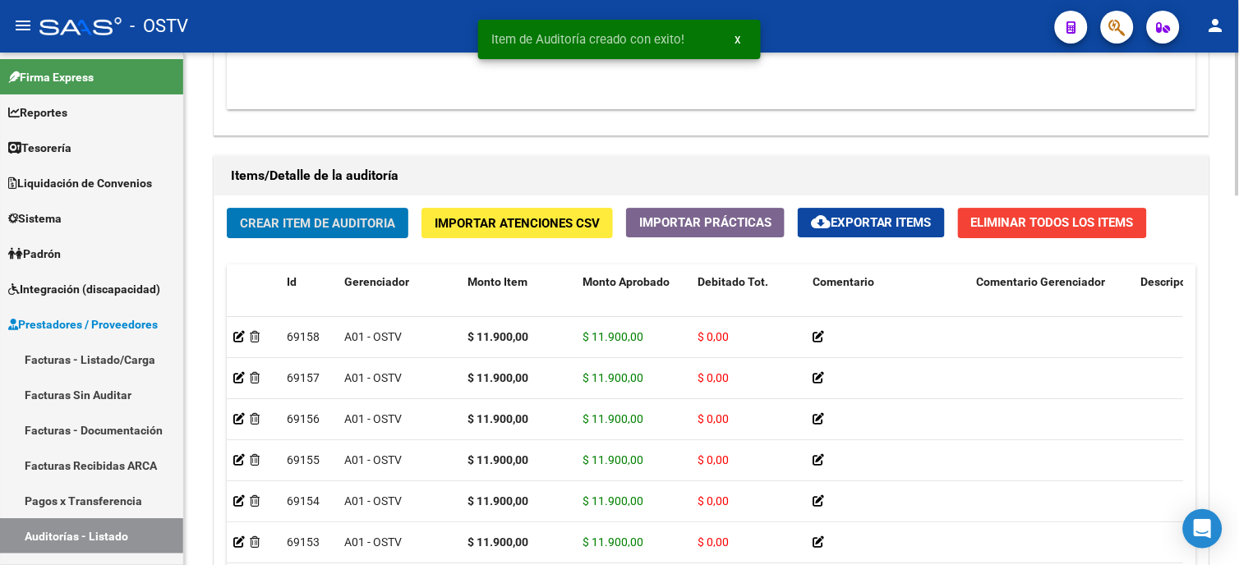
click at [272, 215] on button "Crear Item de Auditoria" at bounding box center [318, 223] width 182 height 30
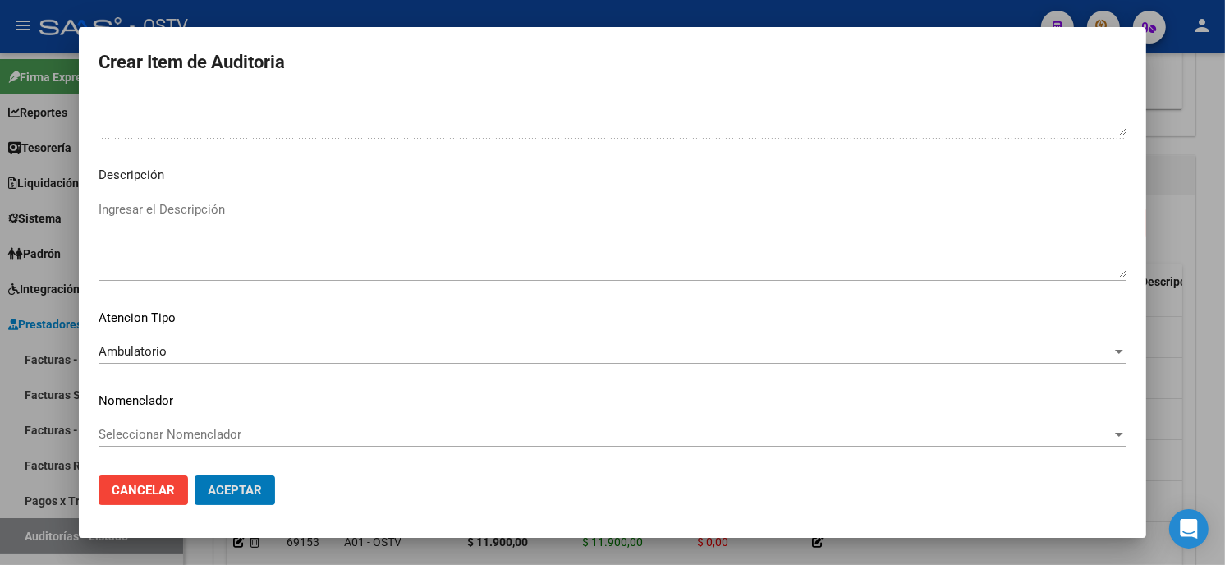
click at [195, 476] on button "Aceptar" at bounding box center [235, 491] width 80 height 30
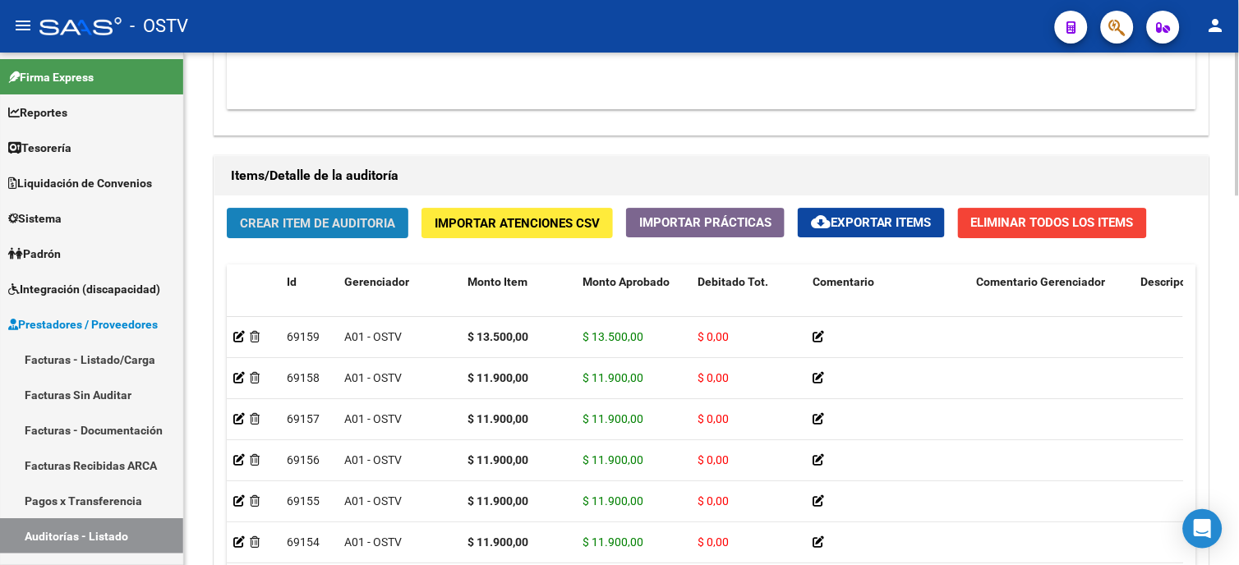
click at [314, 228] on span "Crear Item de Auditoria" at bounding box center [317, 223] width 155 height 15
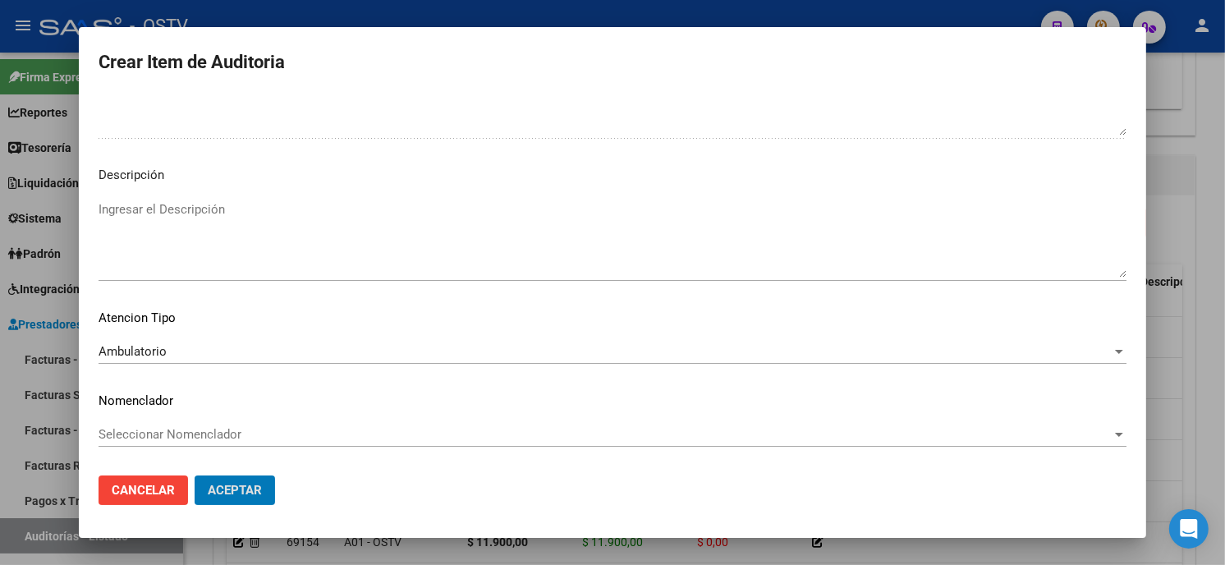
click at [195, 476] on button "Aceptar" at bounding box center [235, 491] width 80 height 30
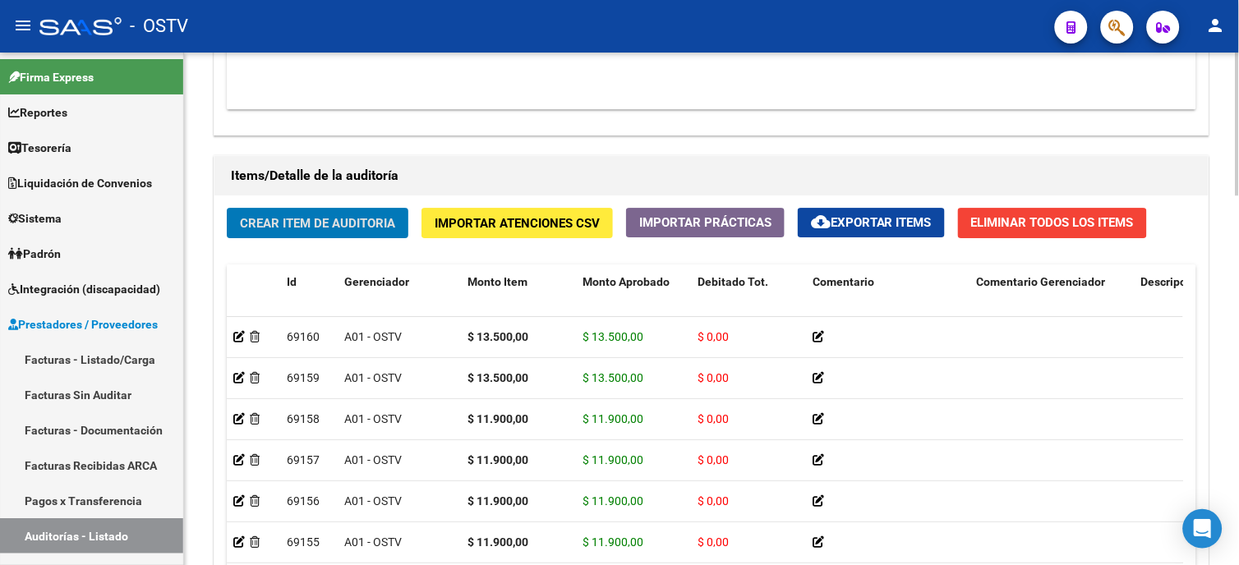
click at [276, 219] on span "Crear Item de Auditoria" at bounding box center [317, 223] width 155 height 15
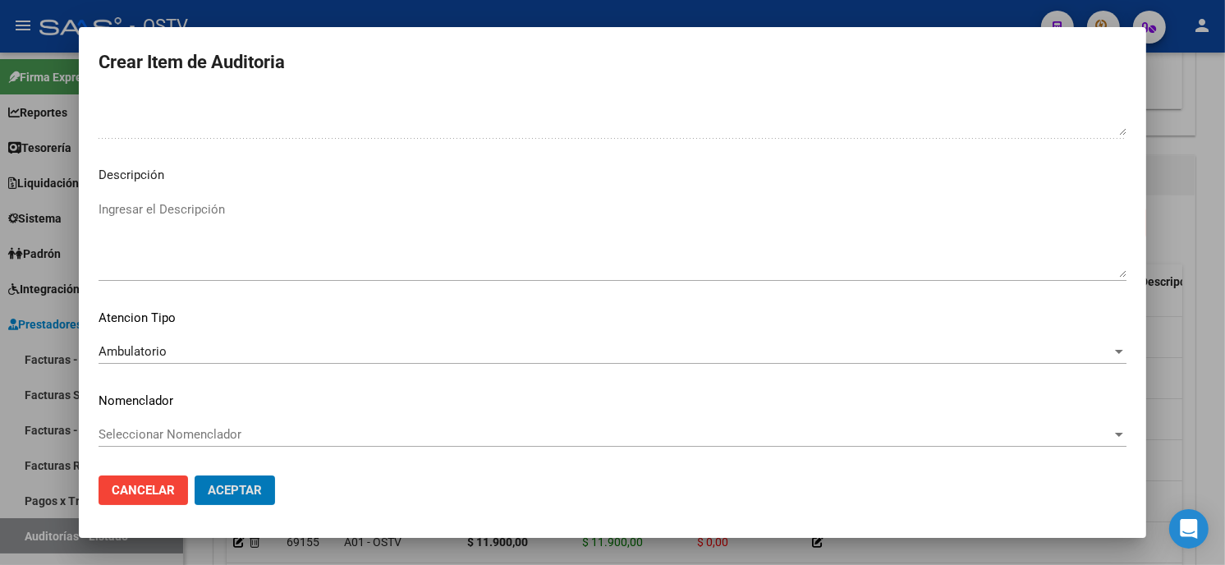
click at [195, 476] on button "Aceptar" at bounding box center [235, 491] width 80 height 30
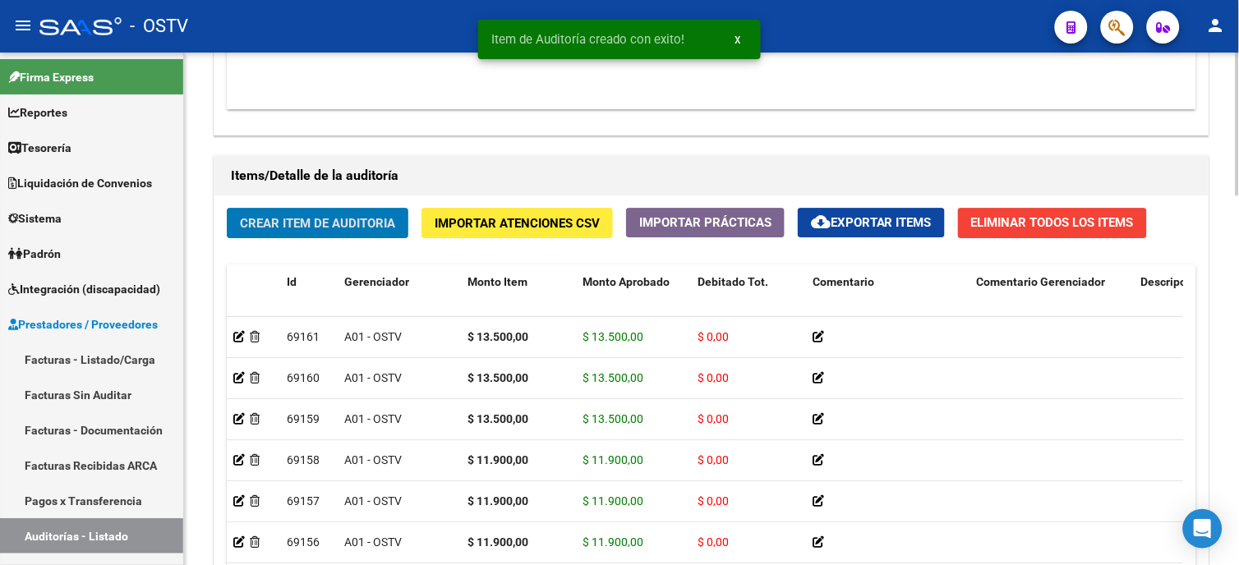
click at [372, 211] on button "Crear Item de Auditoria" at bounding box center [318, 223] width 182 height 30
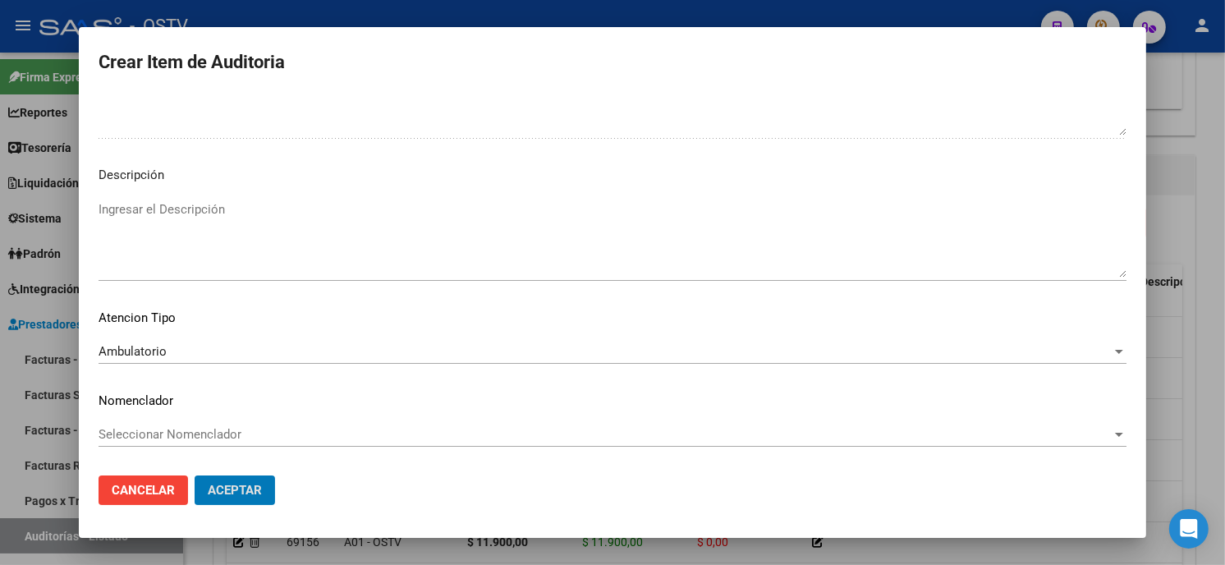
click at [195, 476] on button "Aceptar" at bounding box center [235, 491] width 80 height 30
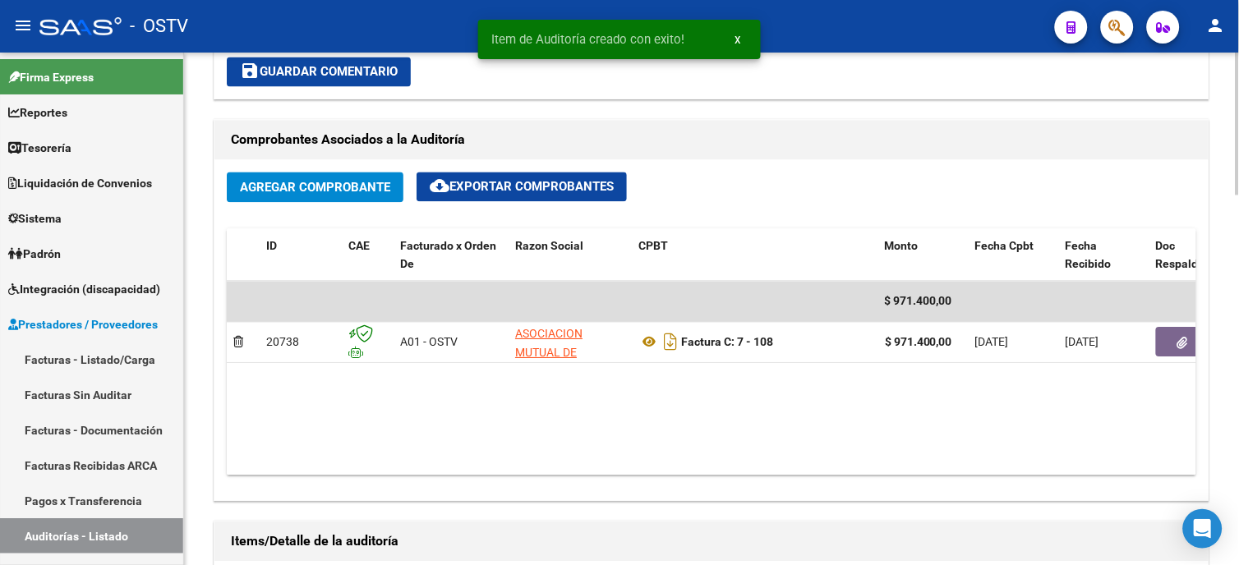
scroll to position [731, 0]
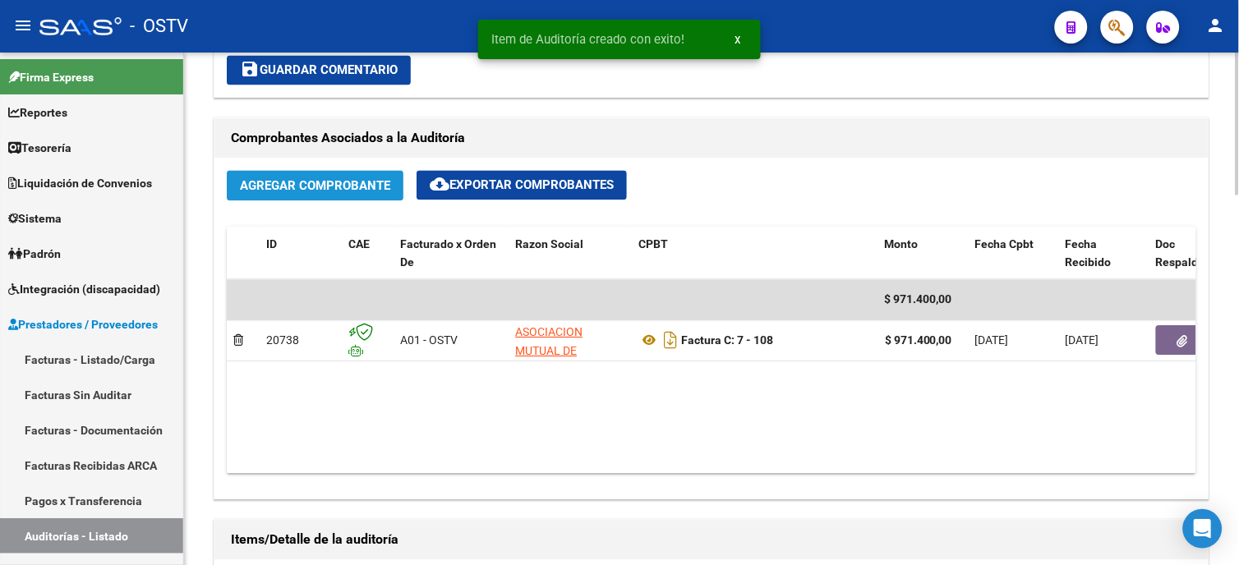
click at [375, 176] on button "Agregar Comprobante" at bounding box center [315, 186] width 177 height 30
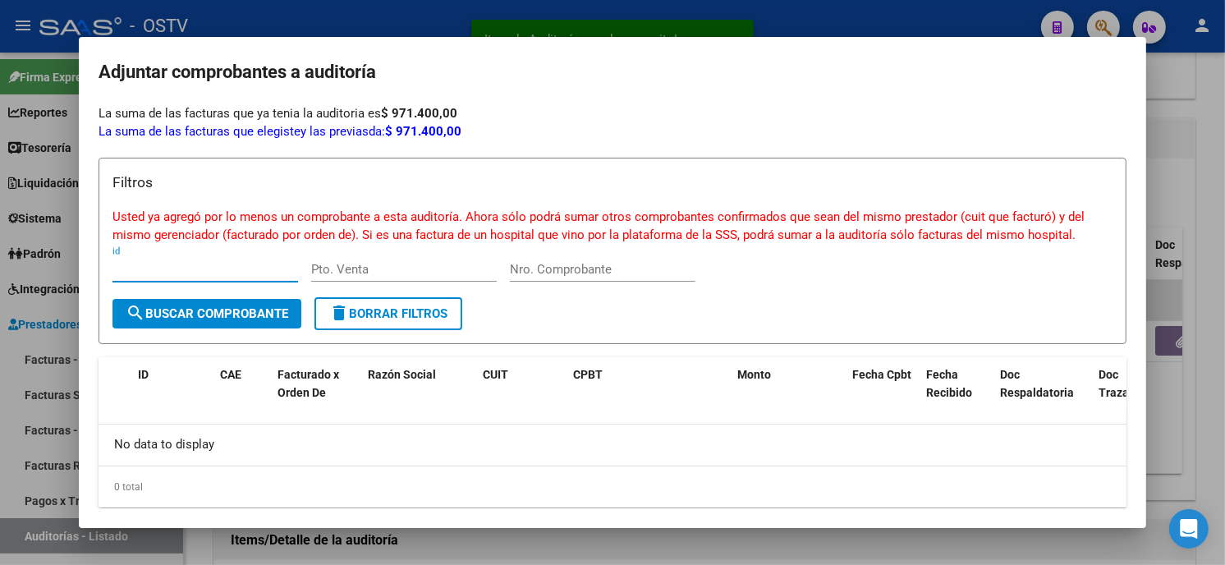
click at [559, 22] on div at bounding box center [612, 282] width 1225 height 565
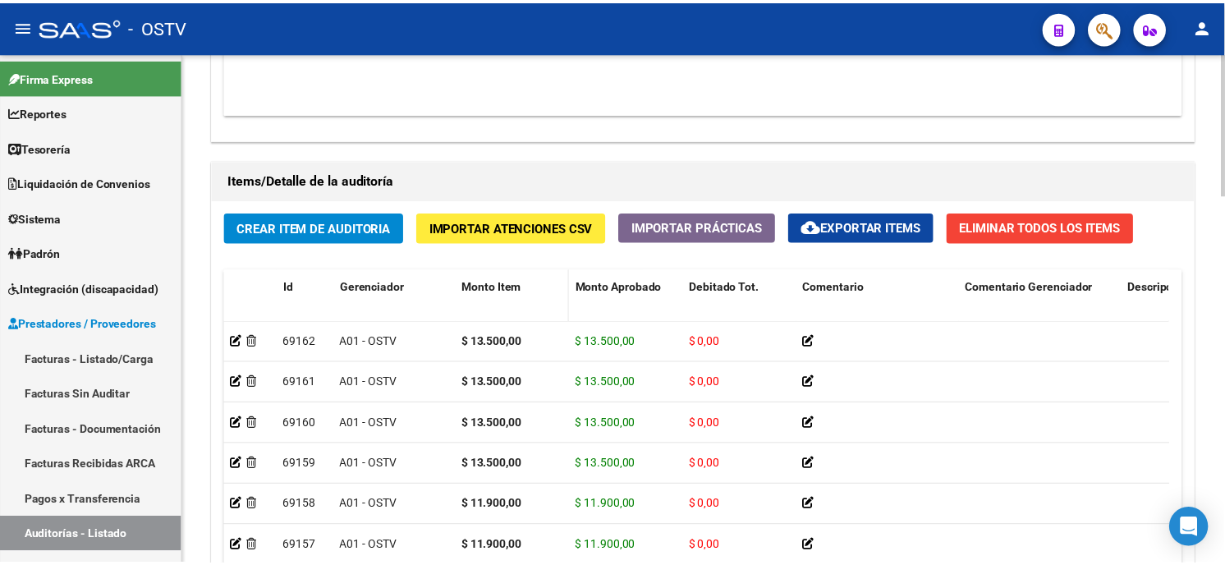
scroll to position [1096, 0]
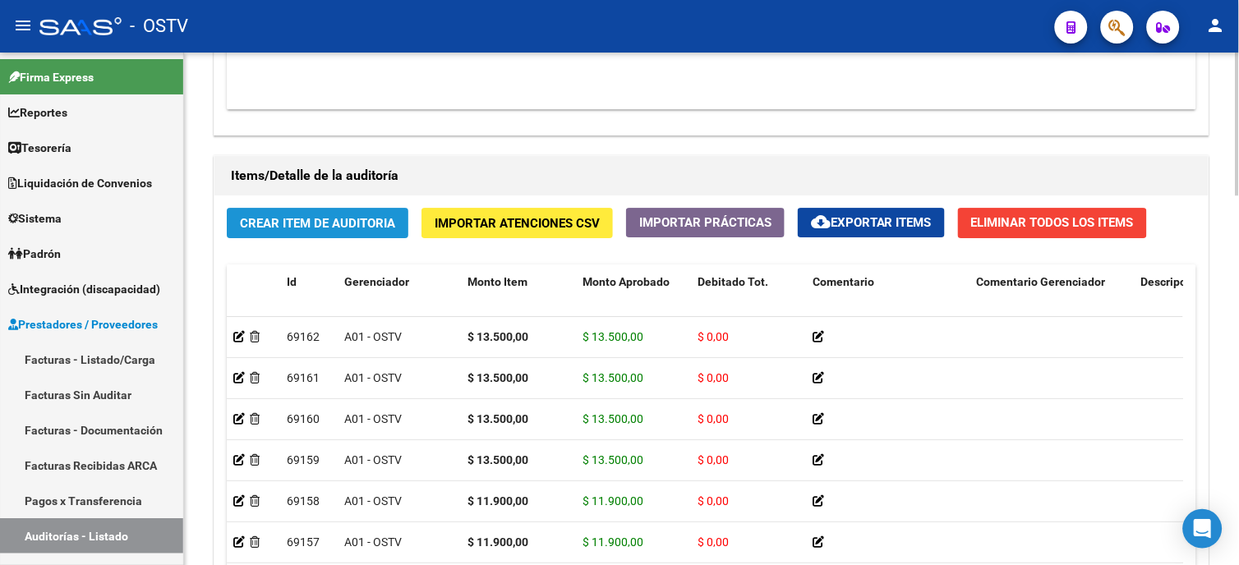
click at [297, 232] on button "Crear Item de Auditoria" at bounding box center [318, 223] width 182 height 30
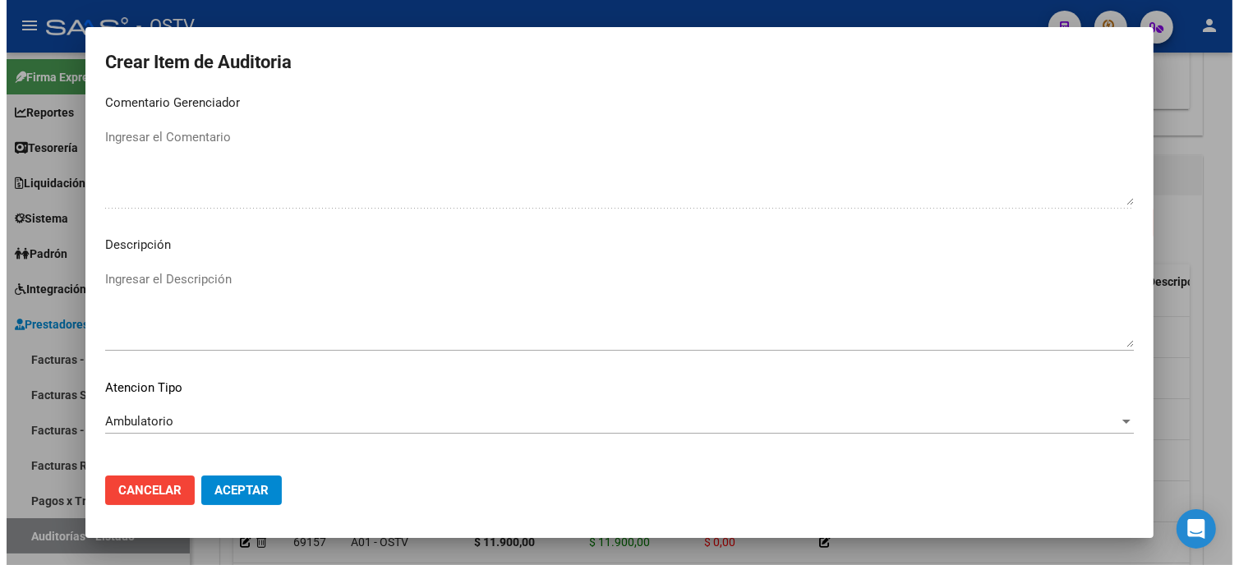
scroll to position [969, 0]
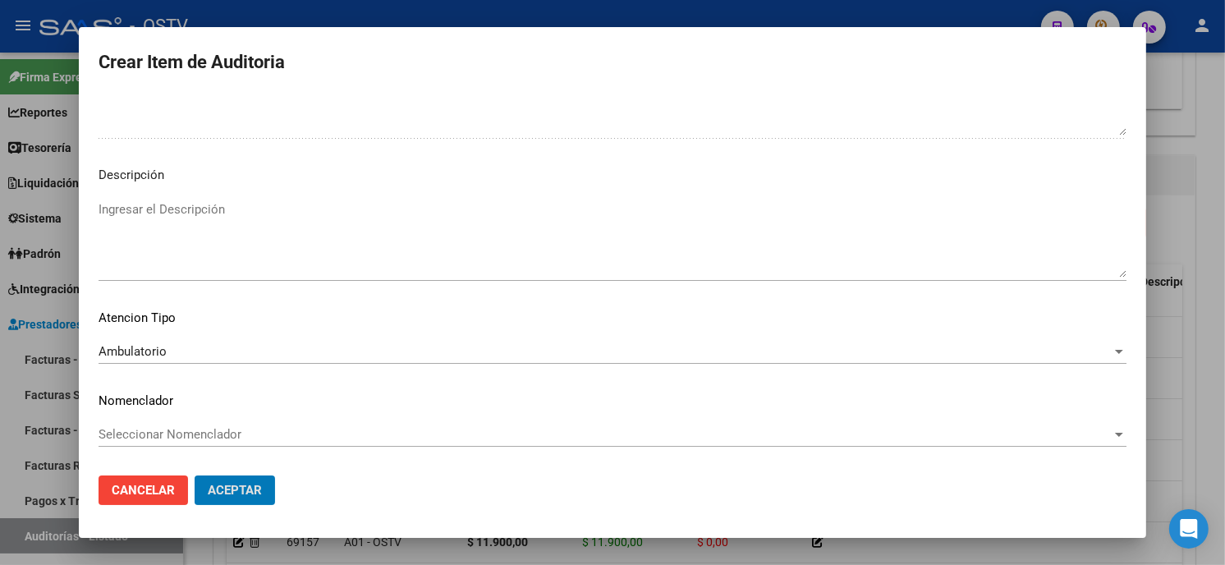
click at [195, 476] on button "Aceptar" at bounding box center [235, 491] width 80 height 30
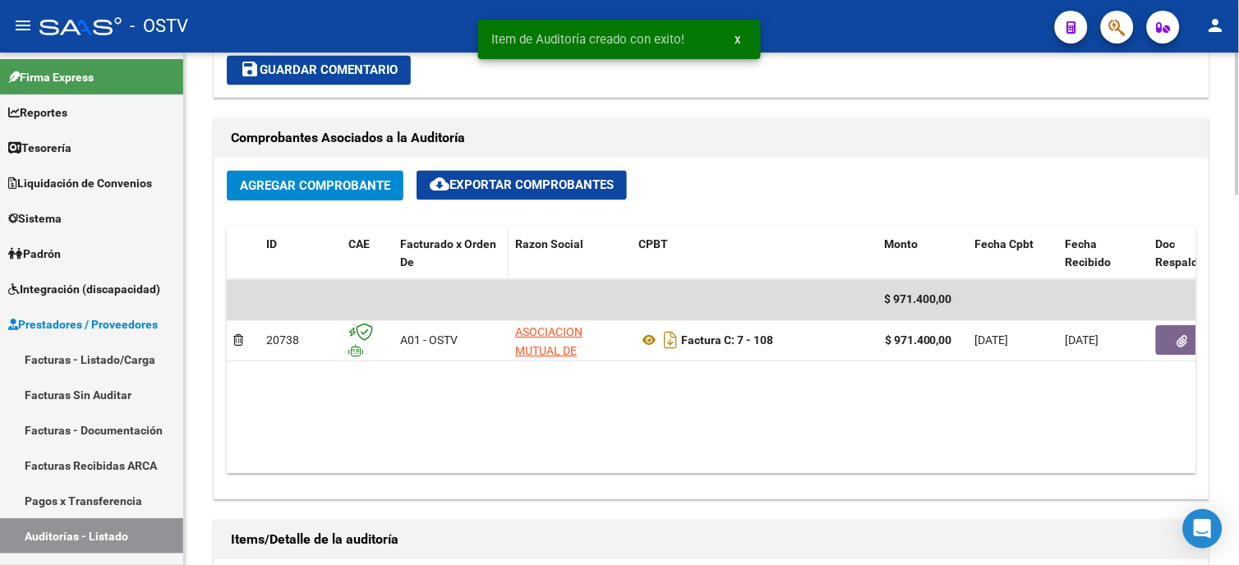
scroll to position [548, 0]
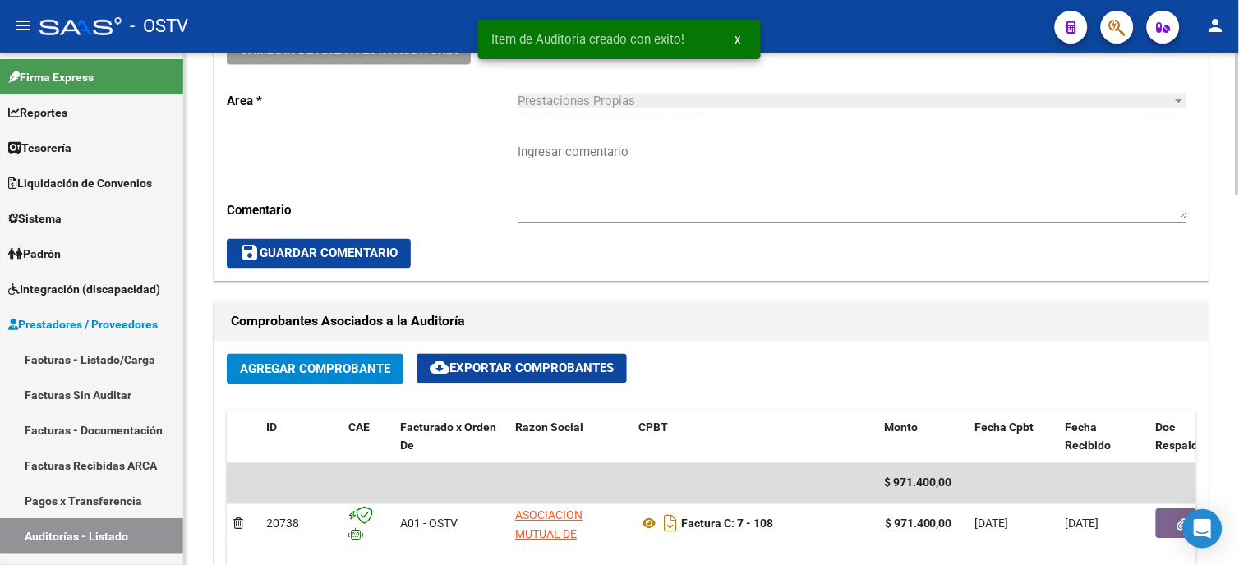
click at [635, 159] on textarea "Ingresar comentario" at bounding box center [851, 181] width 669 height 77
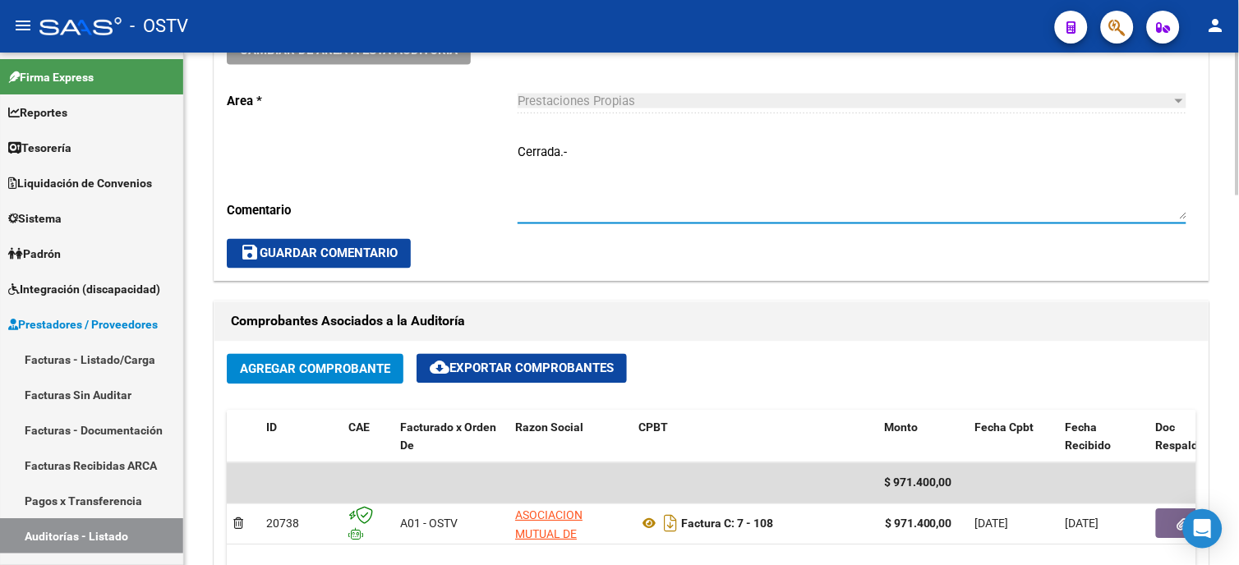
click at [329, 261] on button "save Guardar Comentario" at bounding box center [319, 254] width 184 height 30
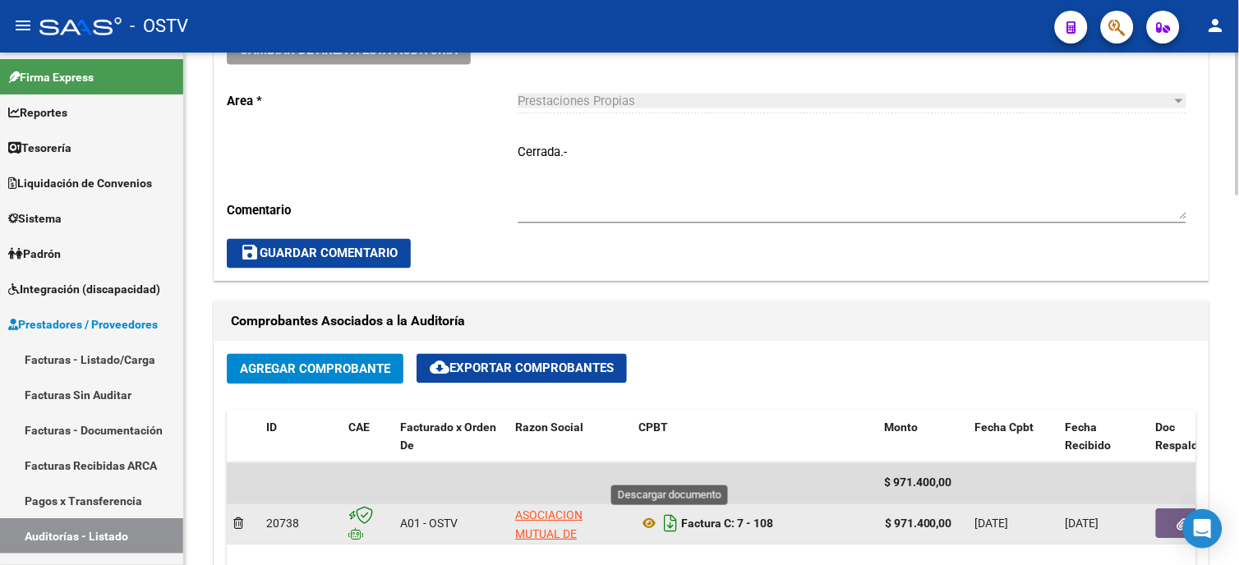
click at [674, 524] on icon "Descargar documento" at bounding box center [670, 524] width 21 height 26
click at [746, 263] on div "save Guardar Comentario" at bounding box center [711, 254] width 969 height 30
drag, startPoint x: 345, startPoint y: 248, endPoint x: 157, endPoint y: 329, distance: 204.9
click at [343, 247] on span "save Guardar Comentario" at bounding box center [319, 253] width 158 height 15
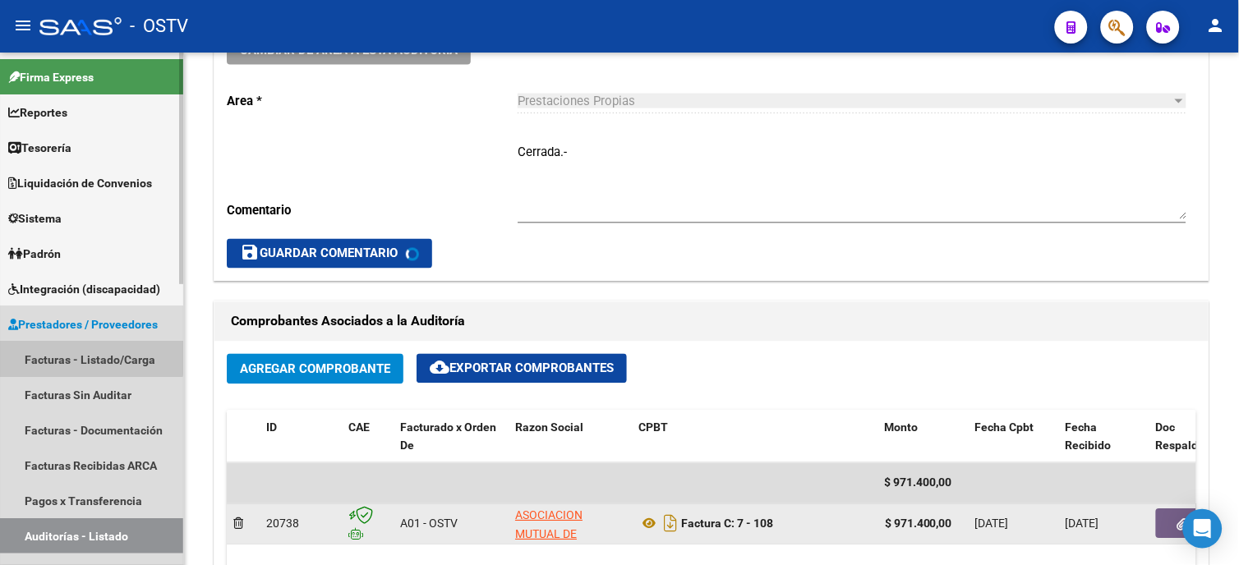
drag, startPoint x: 85, startPoint y: 347, endPoint x: 82, endPoint y: 357, distance: 10.4
click at [85, 348] on link "Facturas - Listado/Carga" at bounding box center [91, 359] width 183 height 35
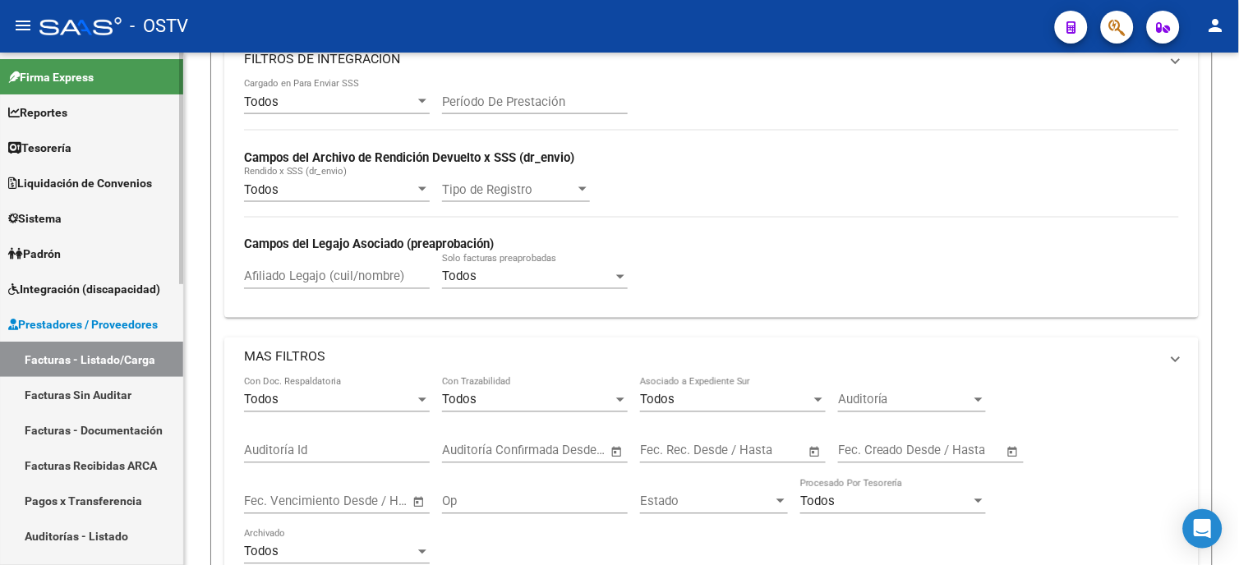
scroll to position [208, 0]
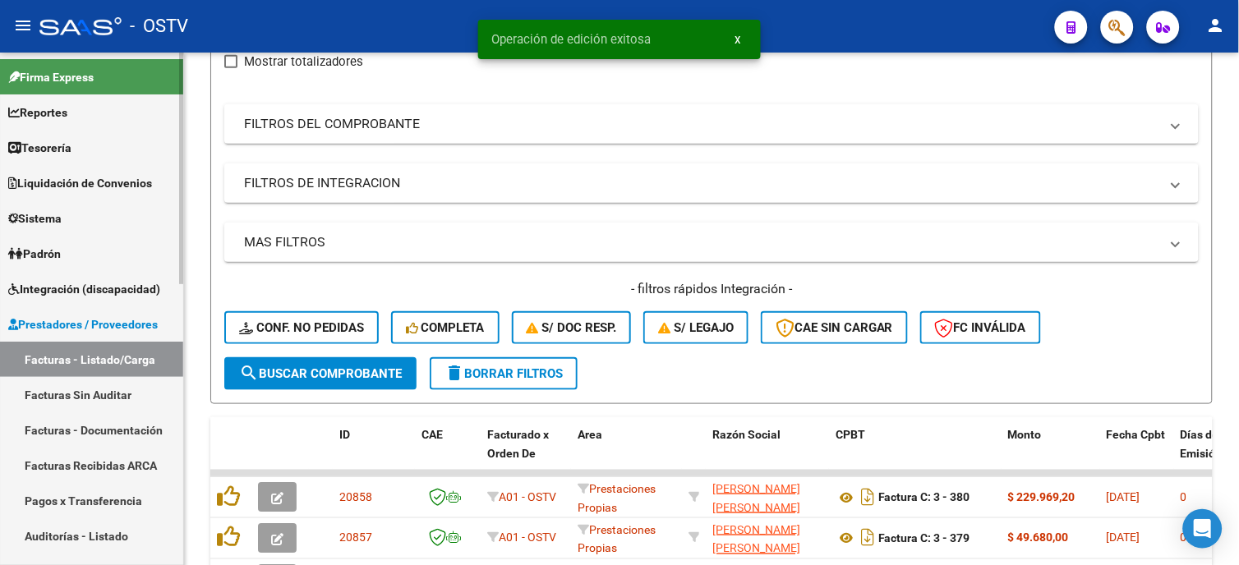
click at [391, 477] on datatable-body-cell "20858" at bounding box center [374, 497] width 82 height 40
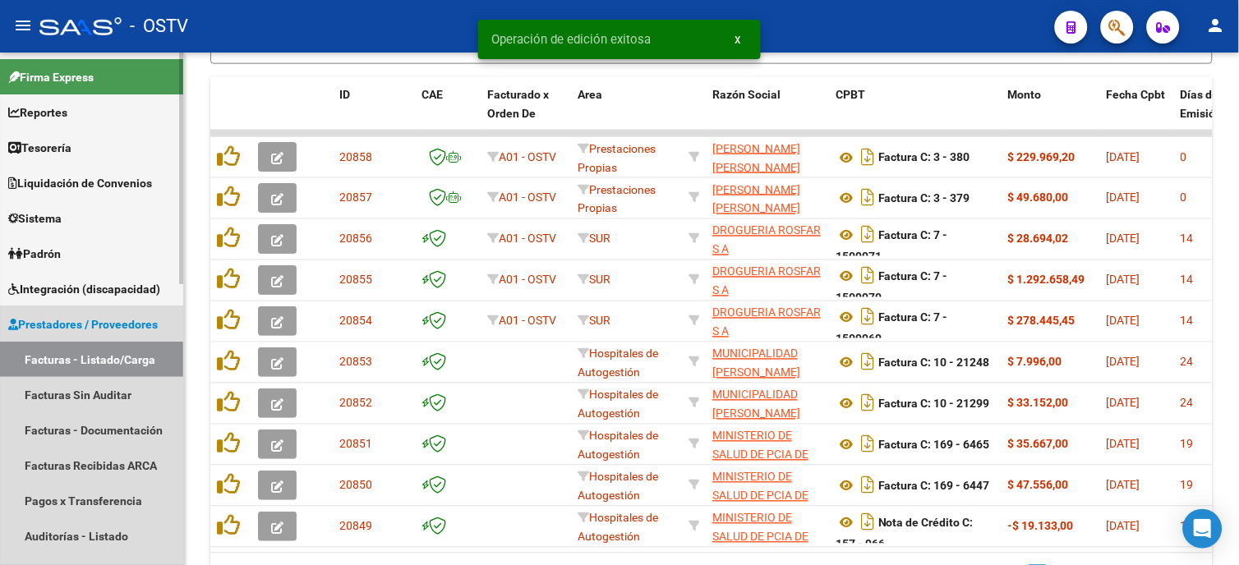
drag, startPoint x: 85, startPoint y: 322, endPoint x: 96, endPoint y: 312, distance: 14.5
click at [86, 322] on span "Prestadores / Proveedores" at bounding box center [82, 324] width 149 height 18
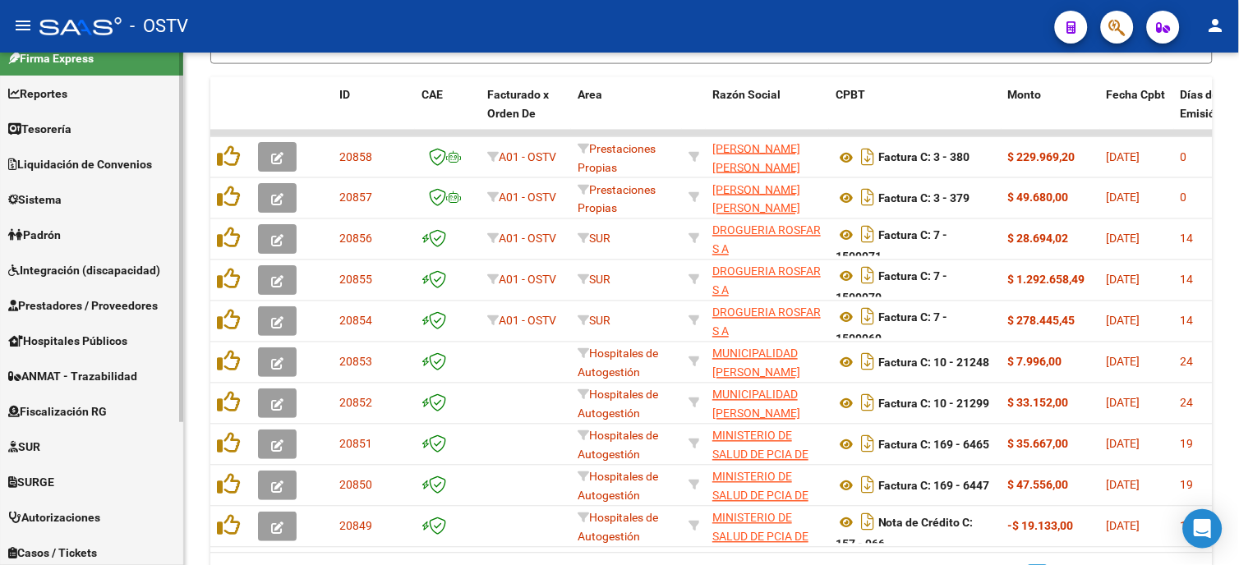
scroll to position [0, 0]
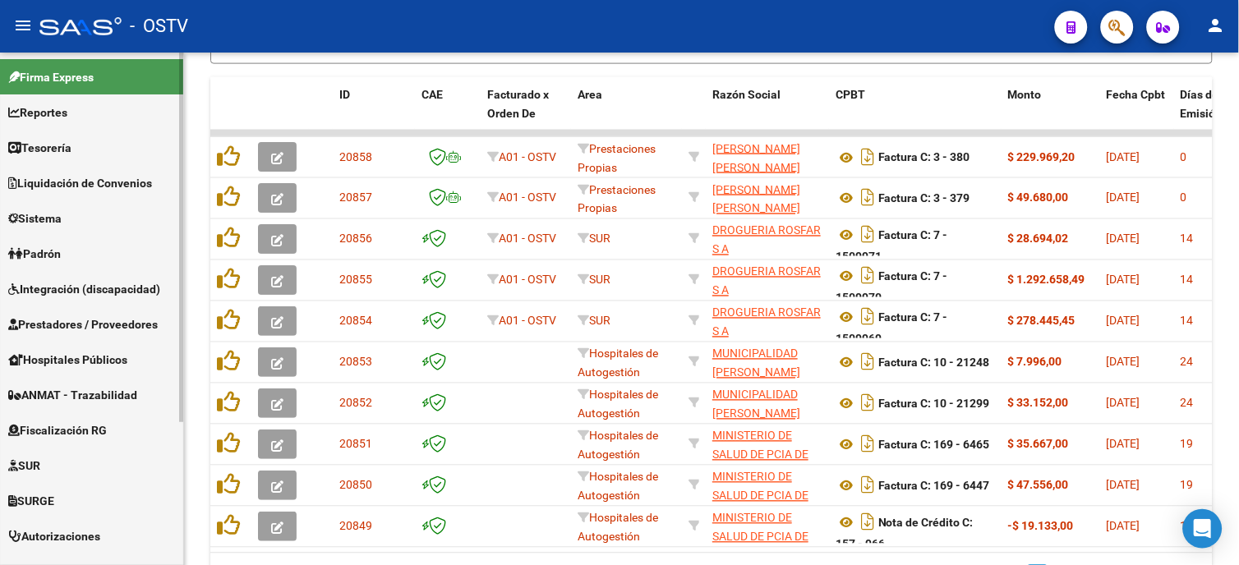
drag, startPoint x: 99, startPoint y: 317, endPoint x: 108, endPoint y: 315, distance: 8.4
click at [101, 317] on span "Prestadores / Proveedores" at bounding box center [82, 324] width 149 height 18
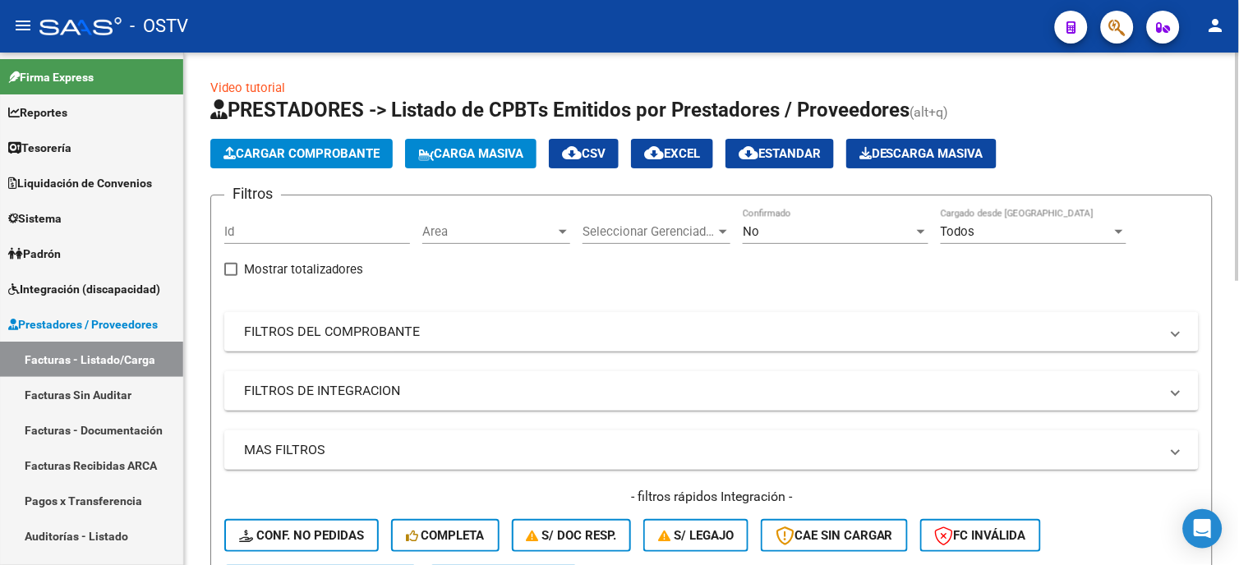
drag, startPoint x: 379, startPoint y: 332, endPoint x: 526, endPoint y: 354, distance: 148.7
click at [380, 331] on mat-panel-title "FILTROS DEL COMPROBANTE" at bounding box center [701, 332] width 915 height 18
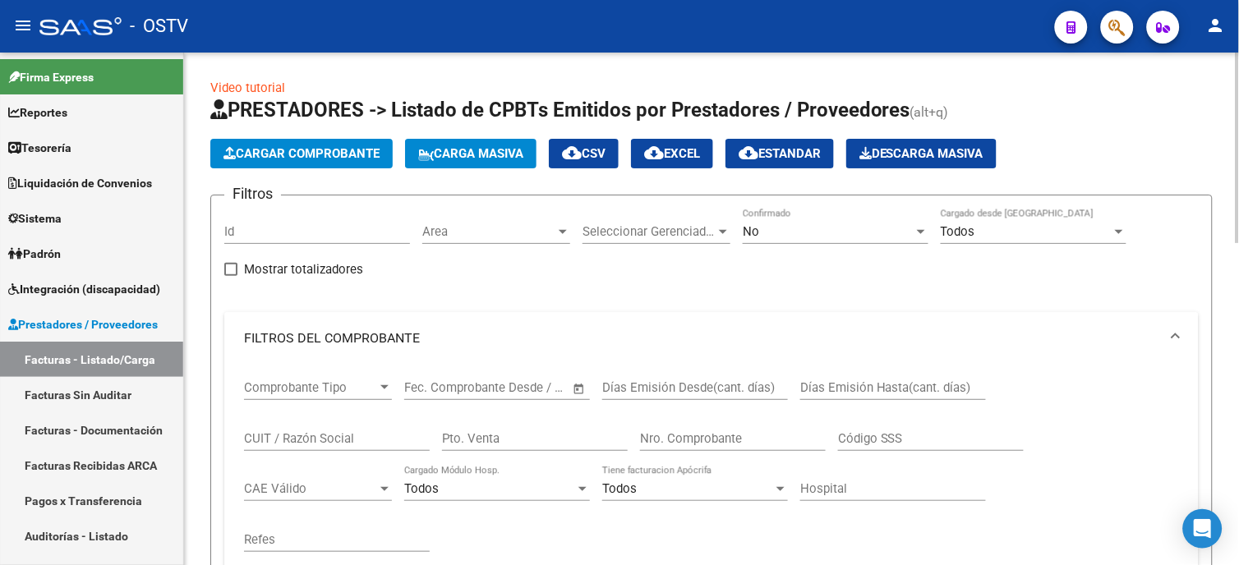
click at [669, 436] on input "Nro. Comprobante" at bounding box center [733, 438] width 186 height 15
type input "6"
type input "6727"
click at [854, 220] on div "No Confirmado" at bounding box center [836, 226] width 186 height 35
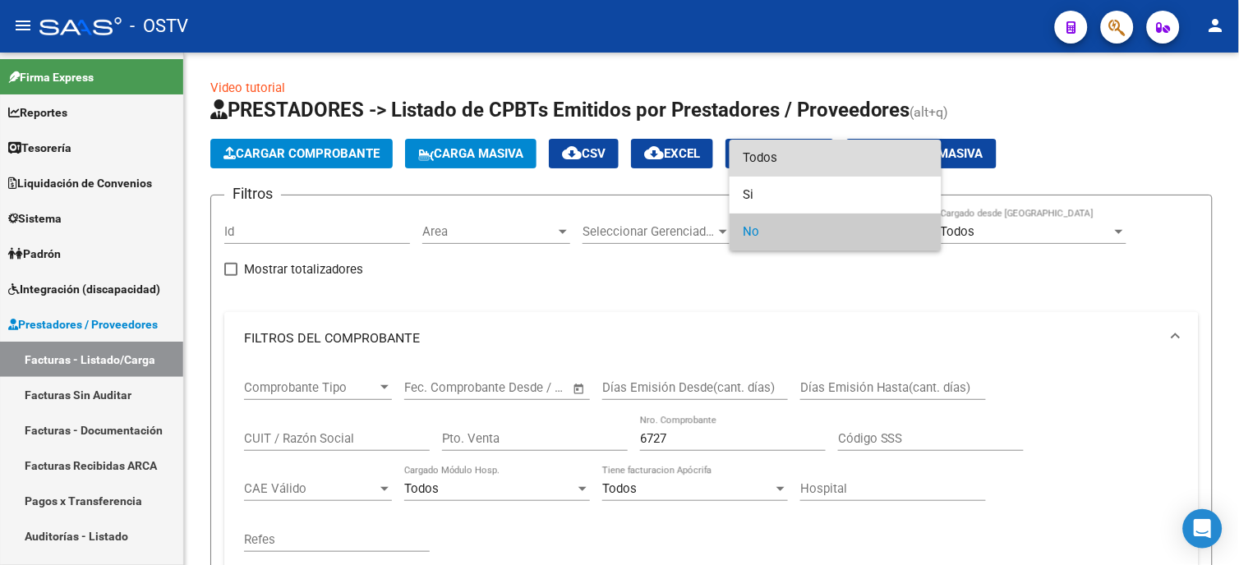
click at [825, 163] on span "Todos" at bounding box center [836, 158] width 186 height 37
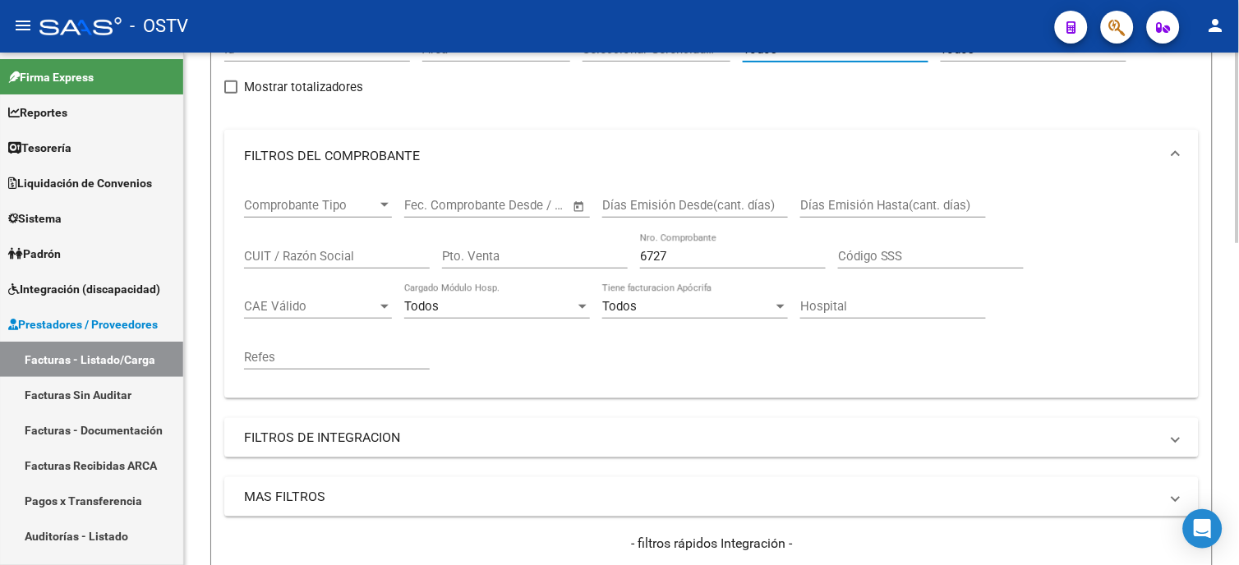
scroll to position [91, 0]
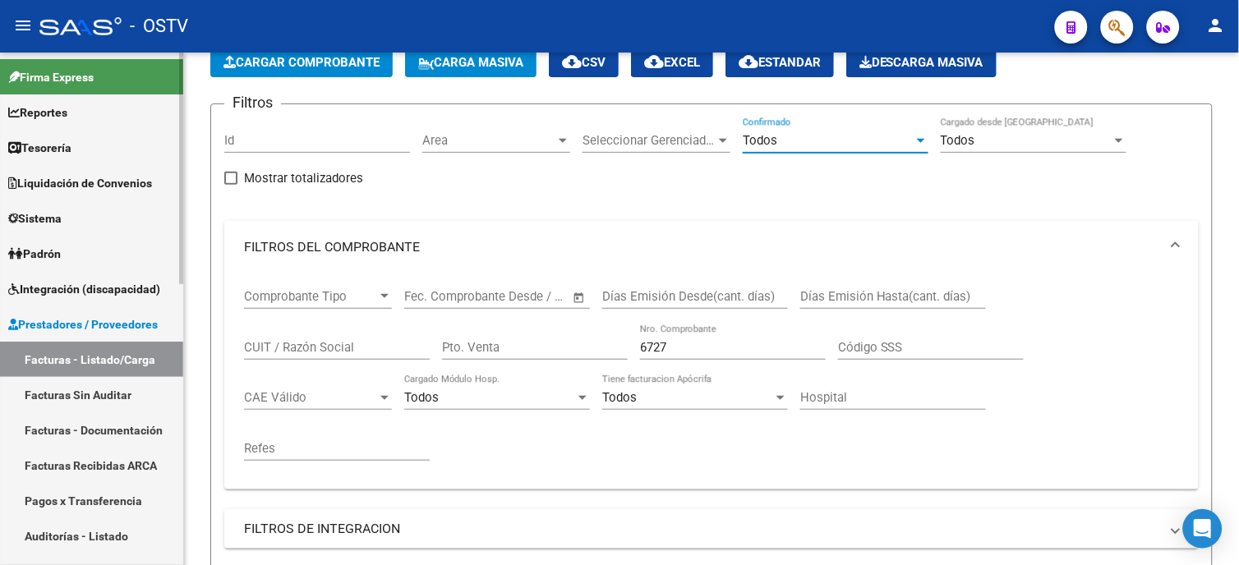
click at [68, 526] on link "Auditorías - Listado" at bounding box center [91, 535] width 183 height 35
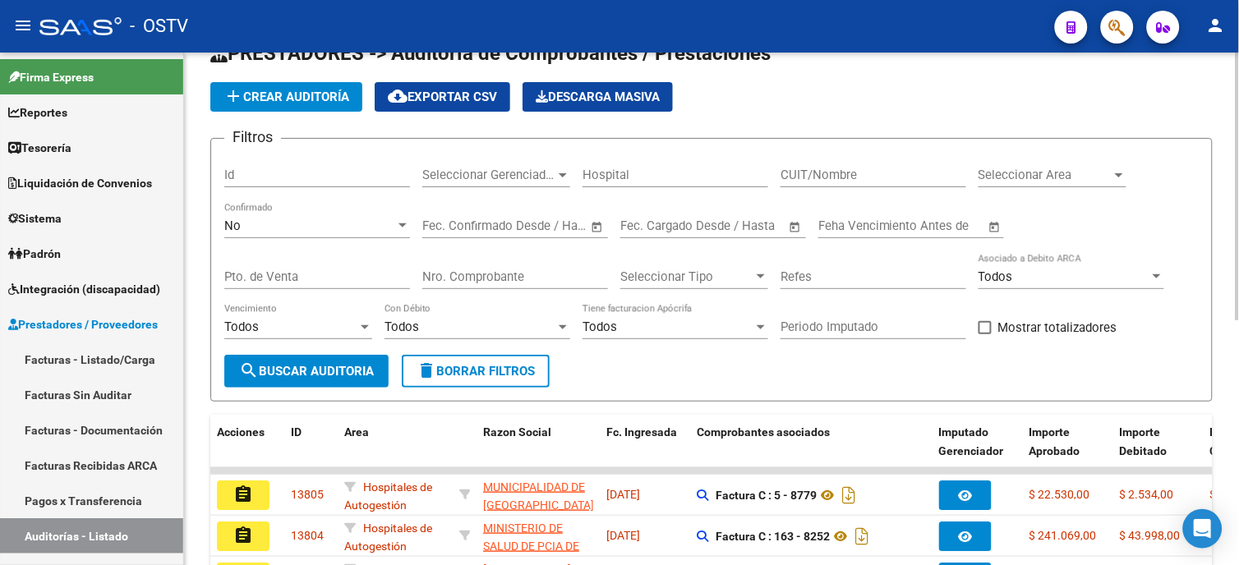
scroll to position [91, 0]
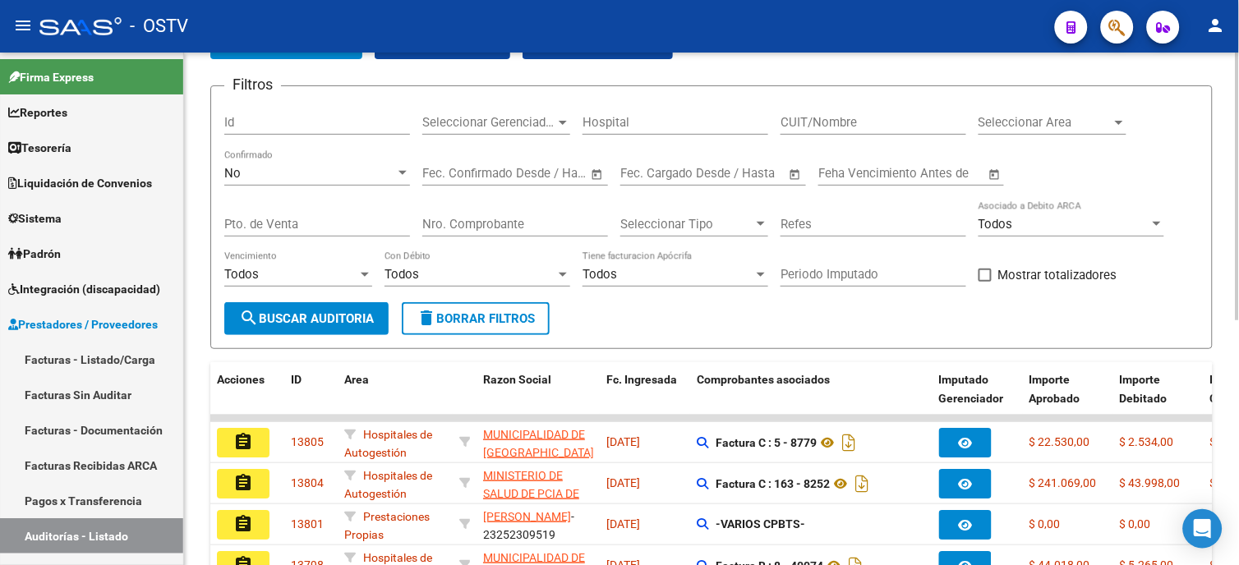
click at [518, 214] on div "Nro. Comprobante" at bounding box center [515, 218] width 186 height 35
type input "6727"
click at [297, 168] on div "No" at bounding box center [309, 173] width 171 height 15
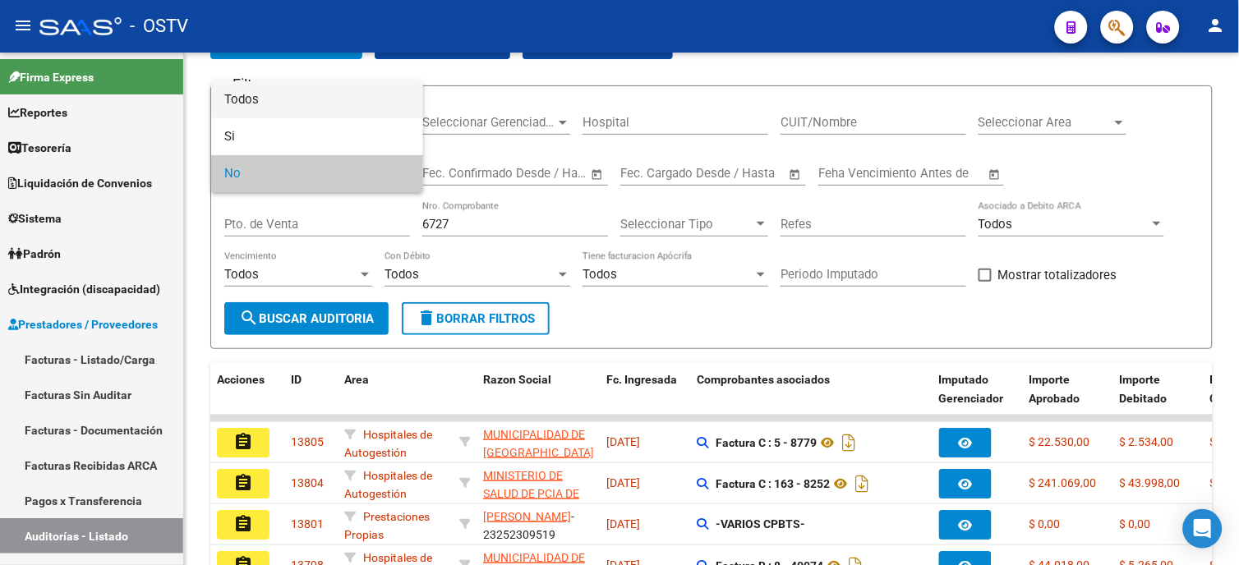
click at [297, 104] on span "Todos" at bounding box center [317, 99] width 186 height 37
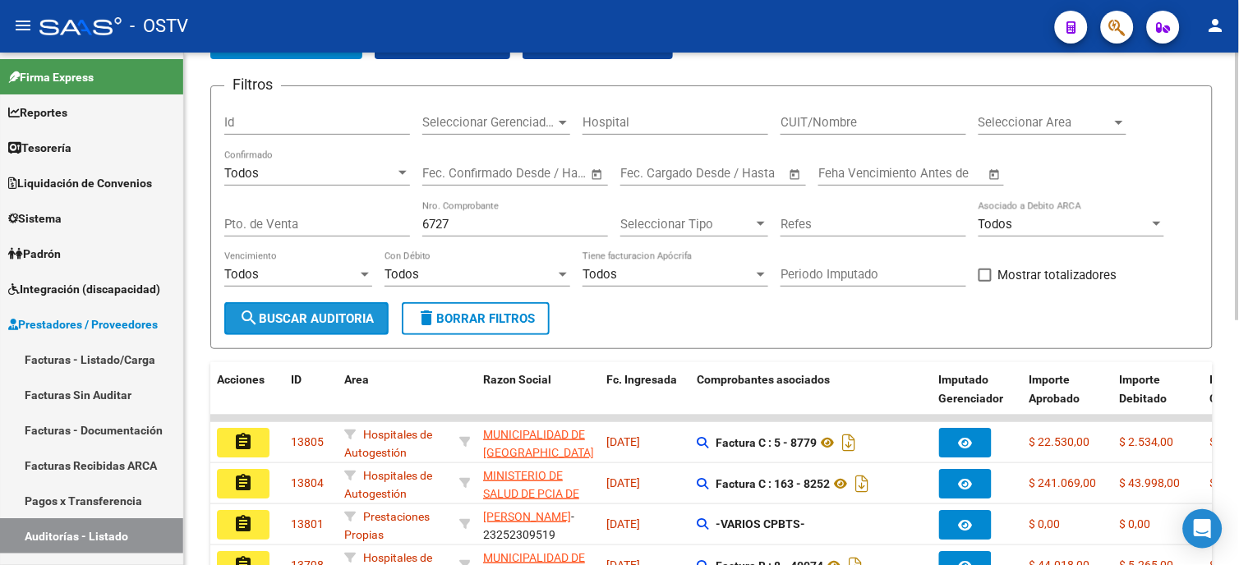
click at [338, 323] on span "search Buscar Auditoria" at bounding box center [306, 318] width 135 height 15
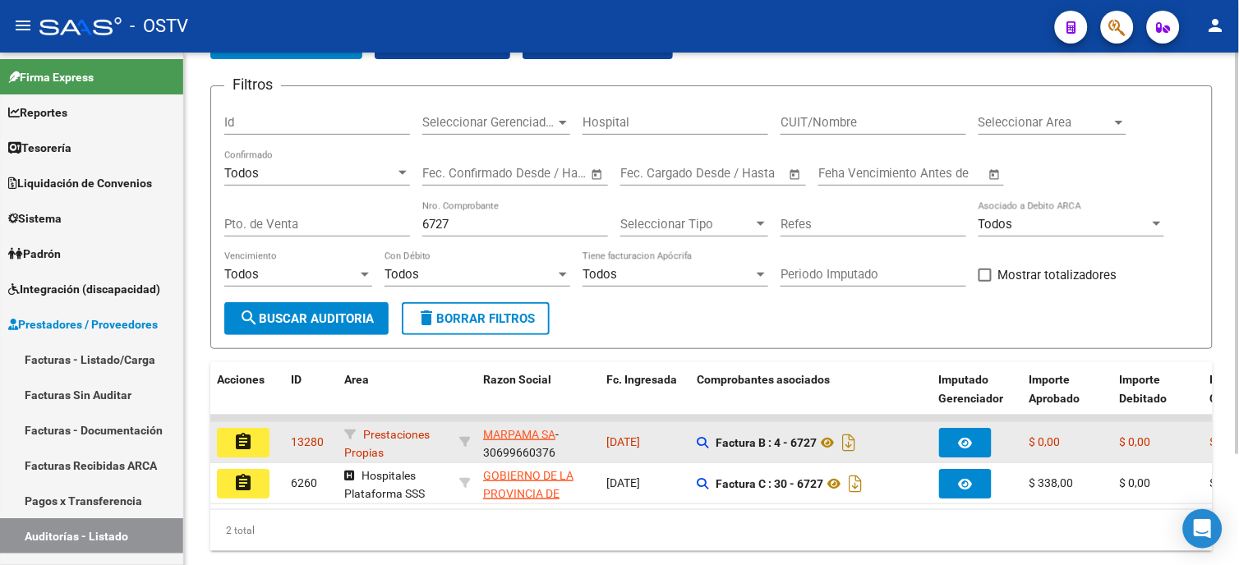
click at [234, 436] on mat-icon "assignment" at bounding box center [243, 442] width 20 height 20
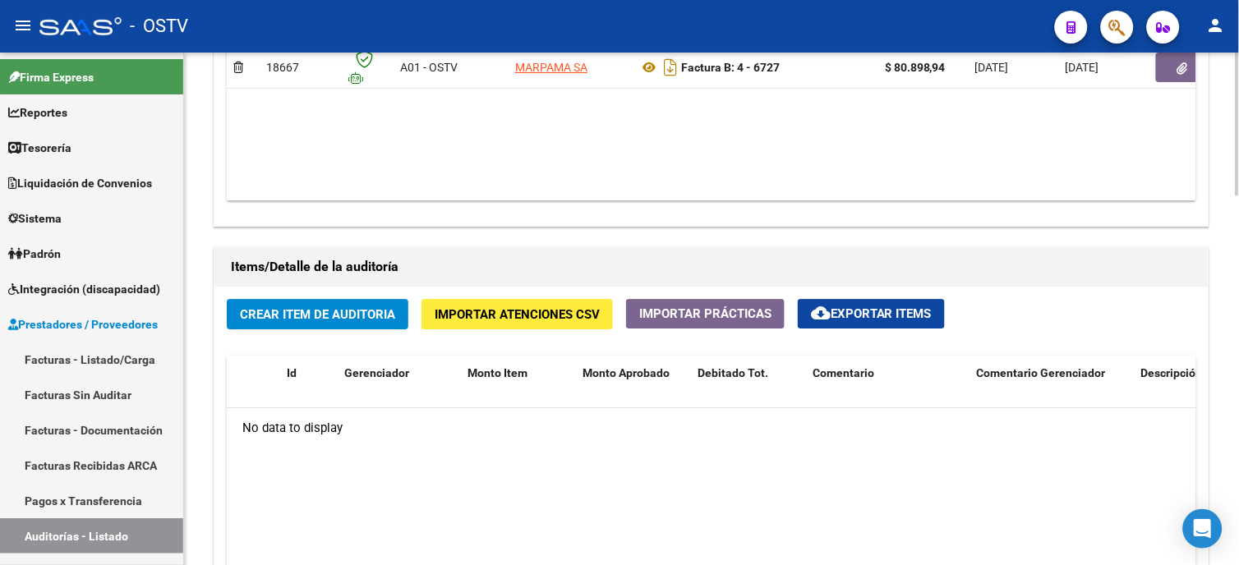
scroll to position [638, 0]
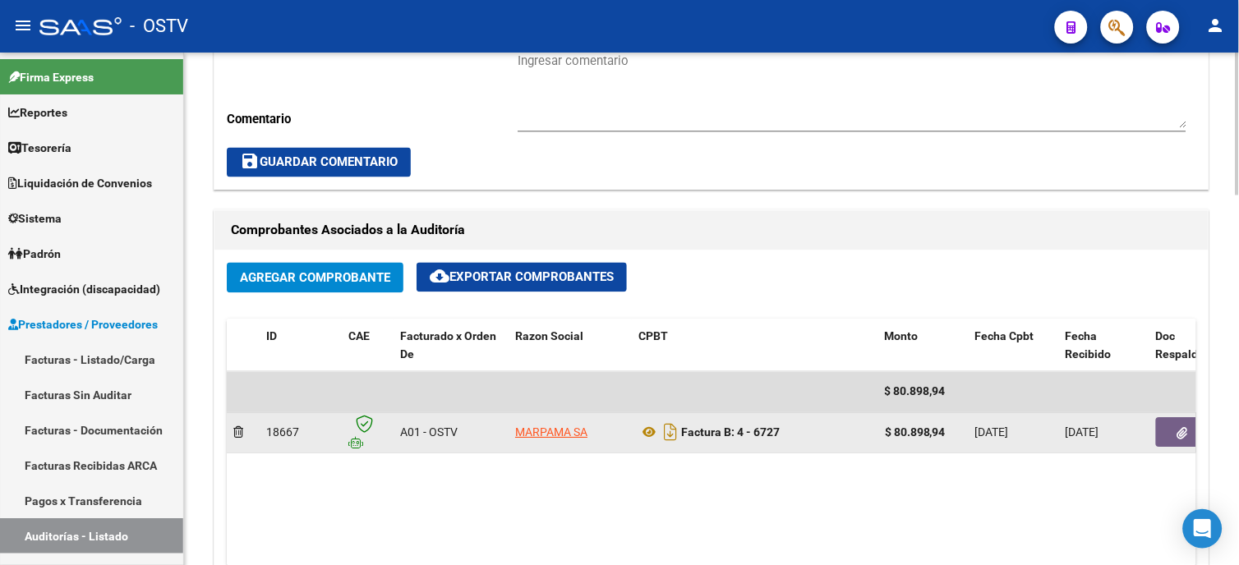
click at [1179, 430] on icon "button" at bounding box center [1182, 434] width 11 height 12
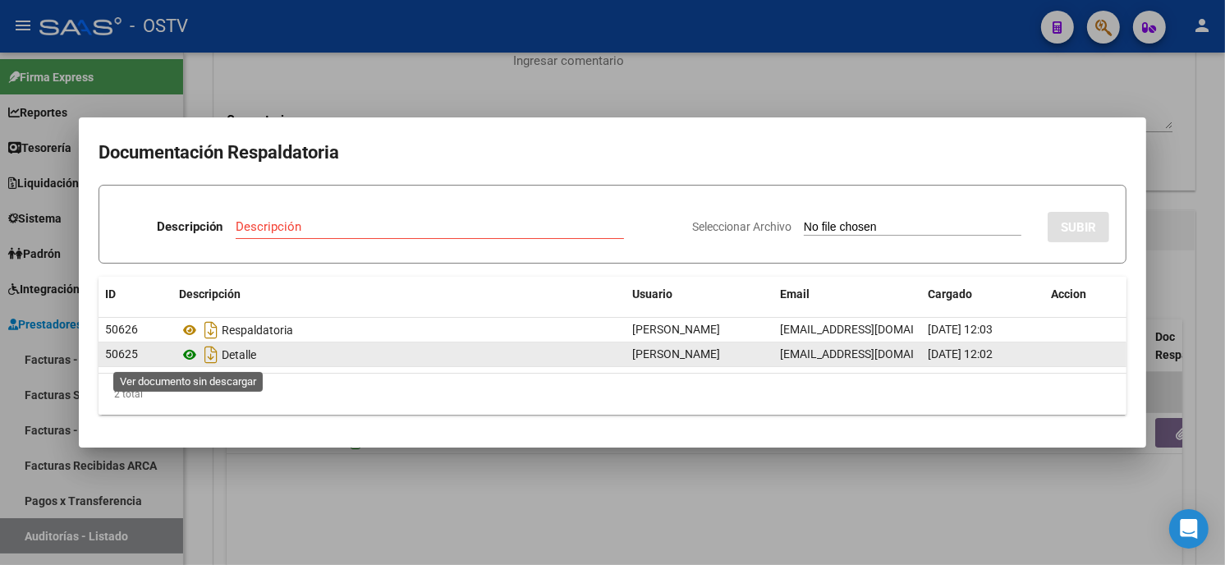
click at [190, 356] on icon at bounding box center [189, 355] width 21 height 20
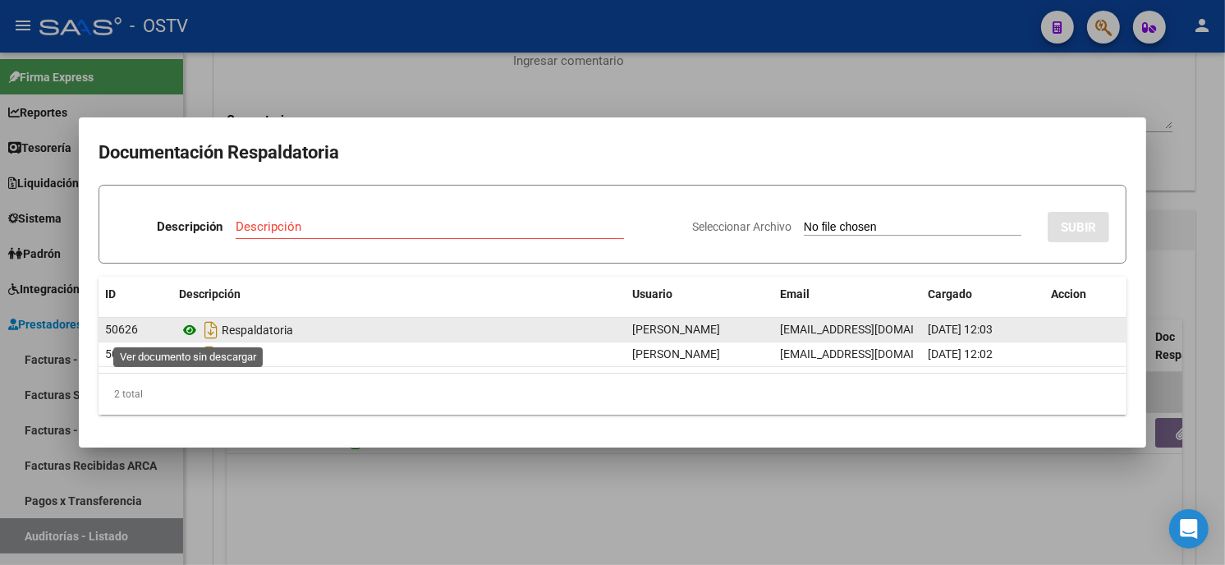
click at [187, 333] on icon at bounding box center [189, 330] width 21 height 20
click at [190, 329] on icon at bounding box center [189, 330] width 21 height 20
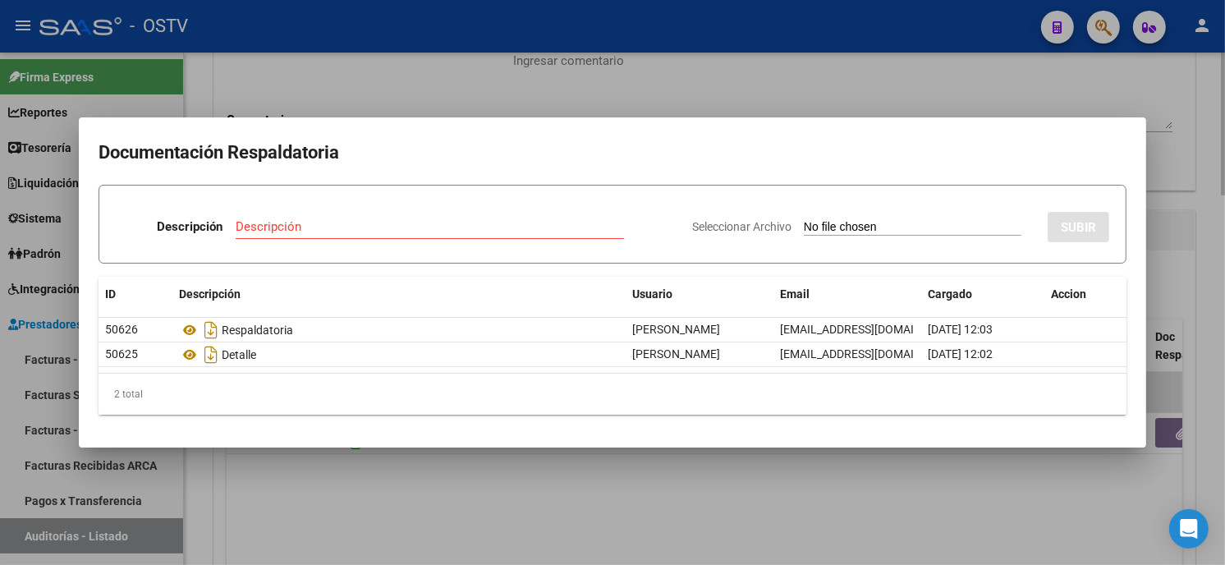
click at [419, 83] on div at bounding box center [612, 282] width 1225 height 565
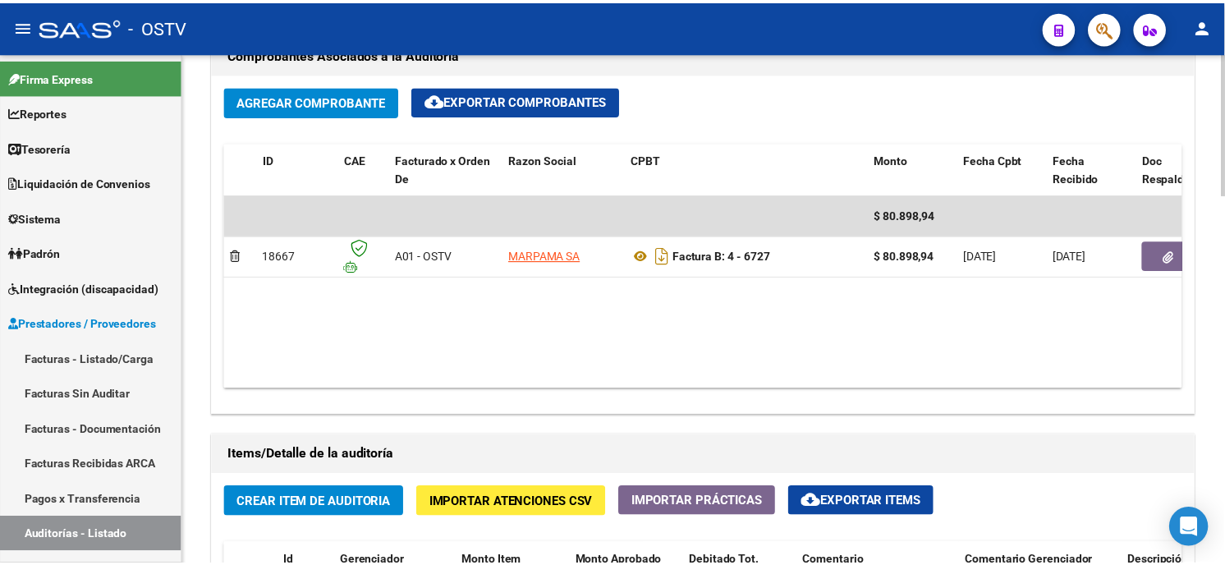
scroll to position [1004, 0]
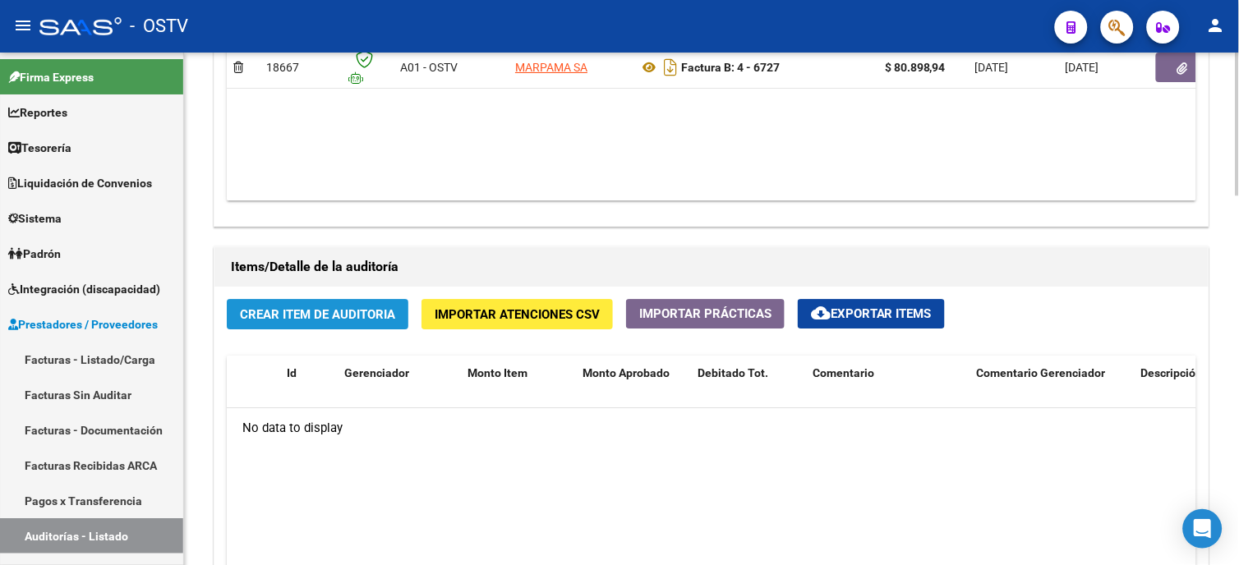
click at [366, 324] on button "Crear Item de Auditoria" at bounding box center [318, 314] width 182 height 30
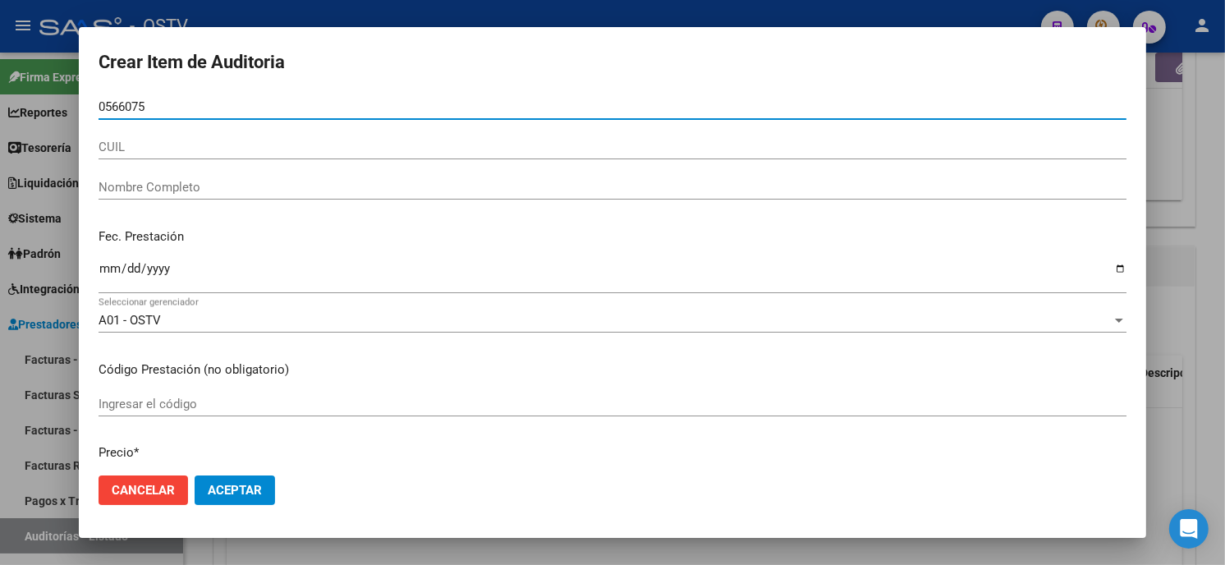
type input "05660758"
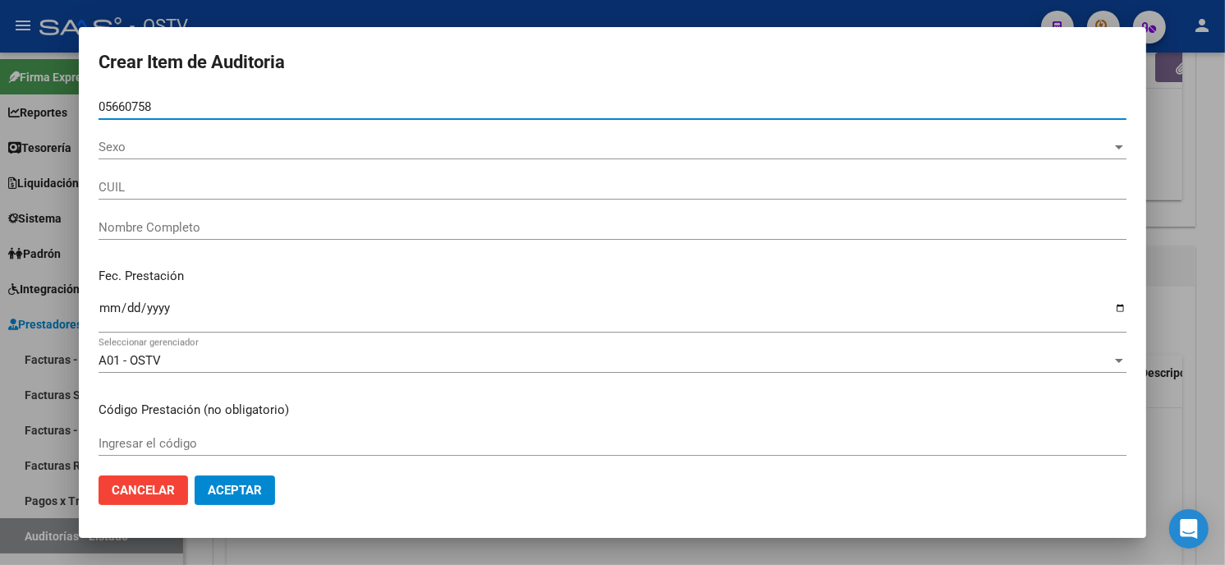
type input "20056607588"
type input "AGUIRRE JULIO RICARDO"
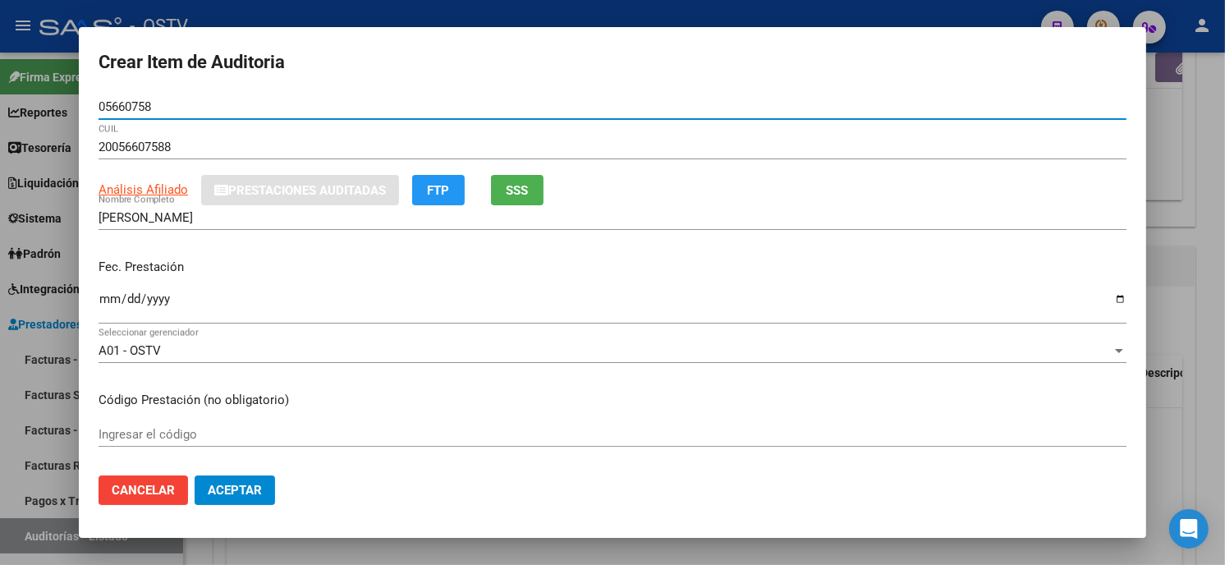
type input "05660758"
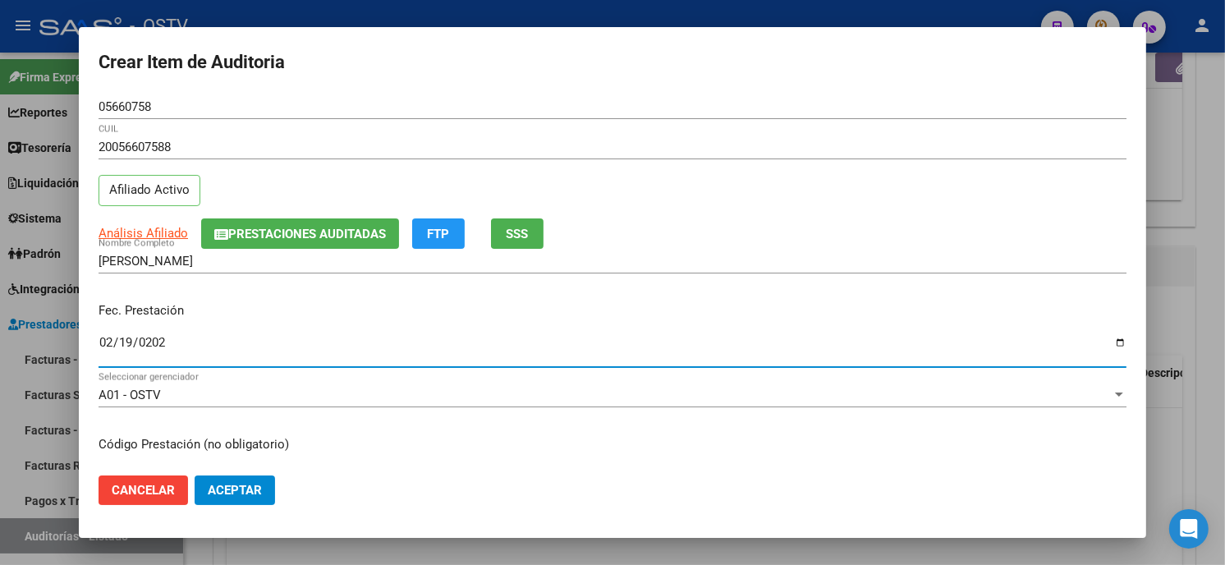
type input "2025-02-19"
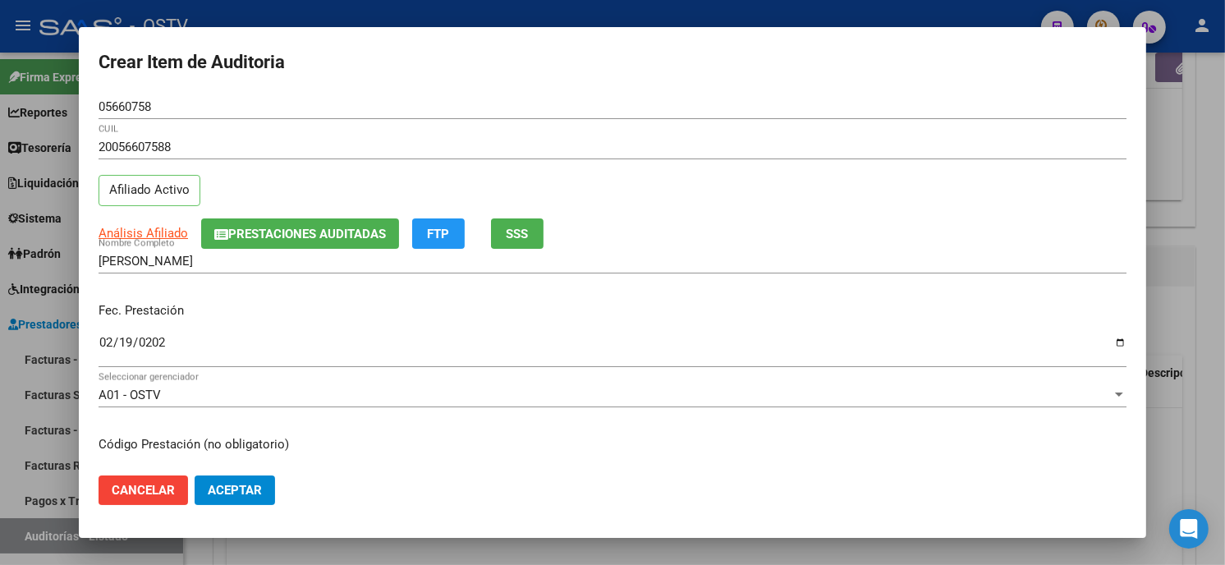
scroll to position [200, 0]
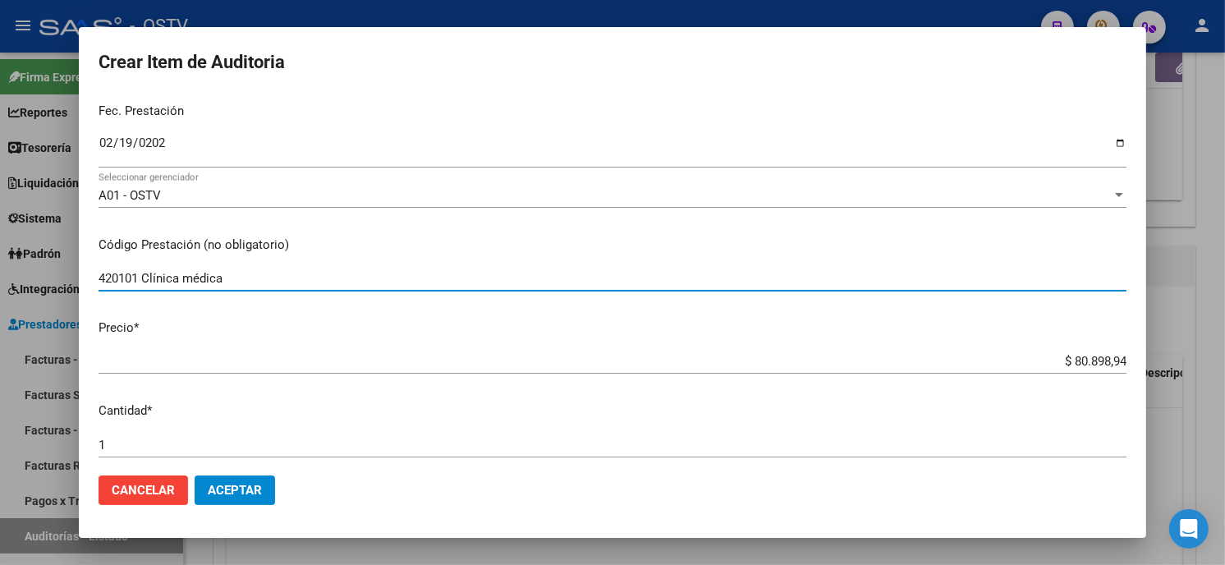
type input "420101 Clínica médica"
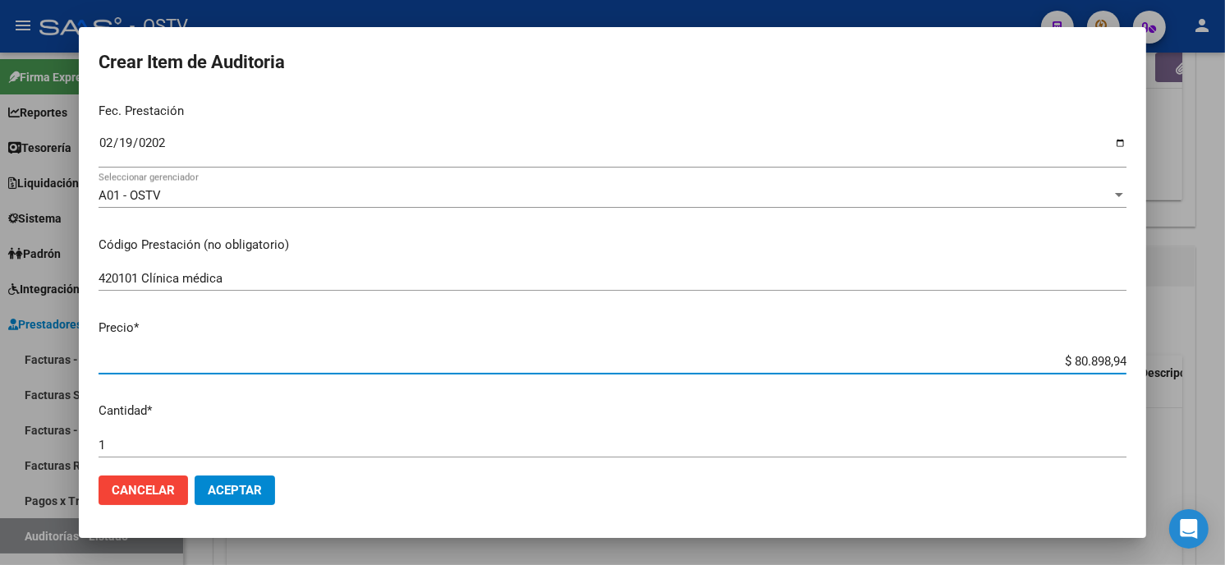
type input "$ 0,01"
type input "$ 0,11"
type input "$ 1,18"
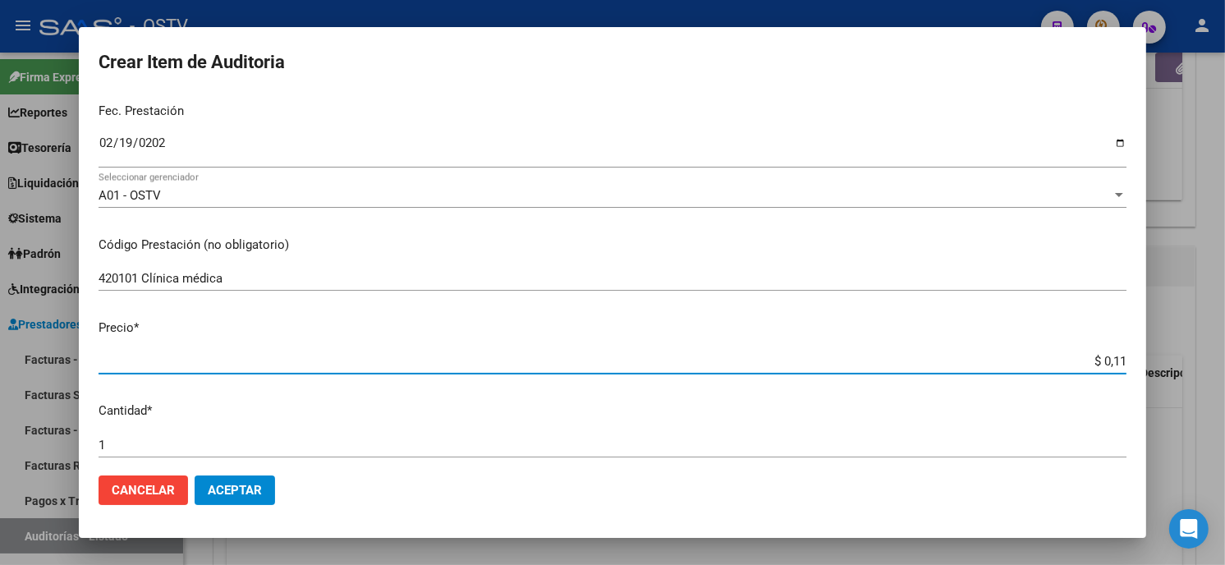
type input "$ 1,18"
type input "$ 11,83"
type input "$ 118,36"
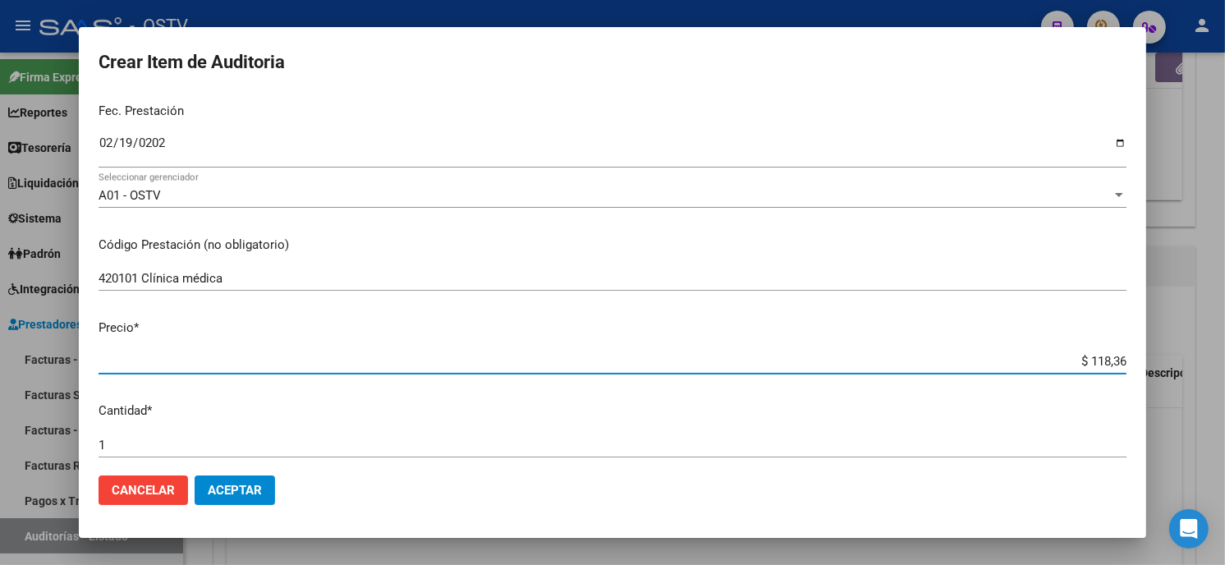
type input "$ 1.183,62"
type input "$ 11.836,24"
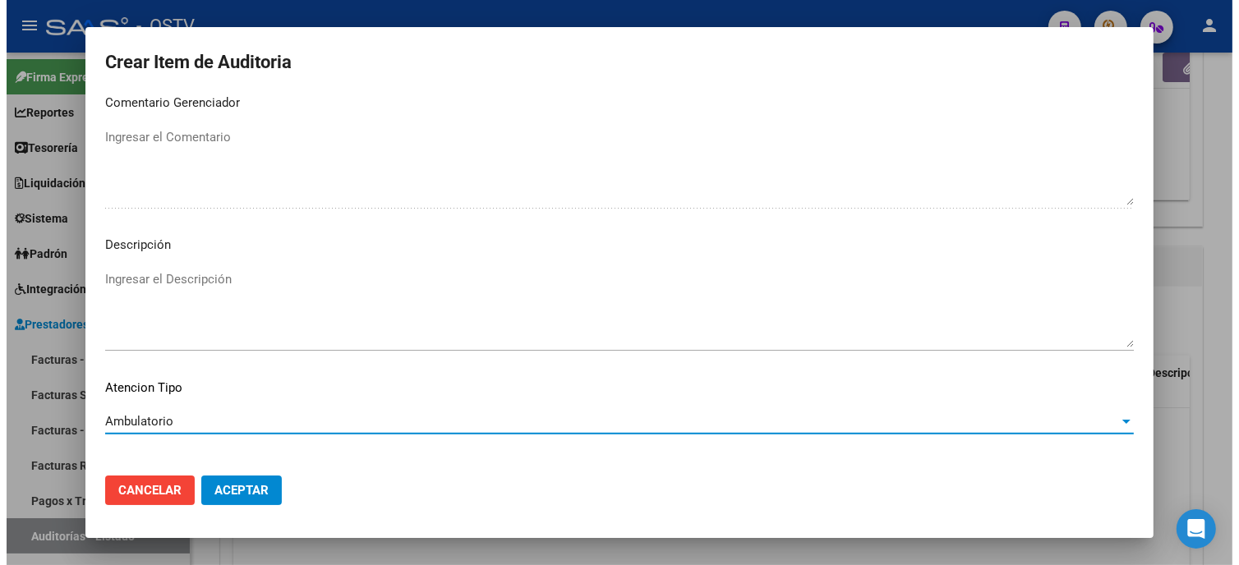
scroll to position [969, 0]
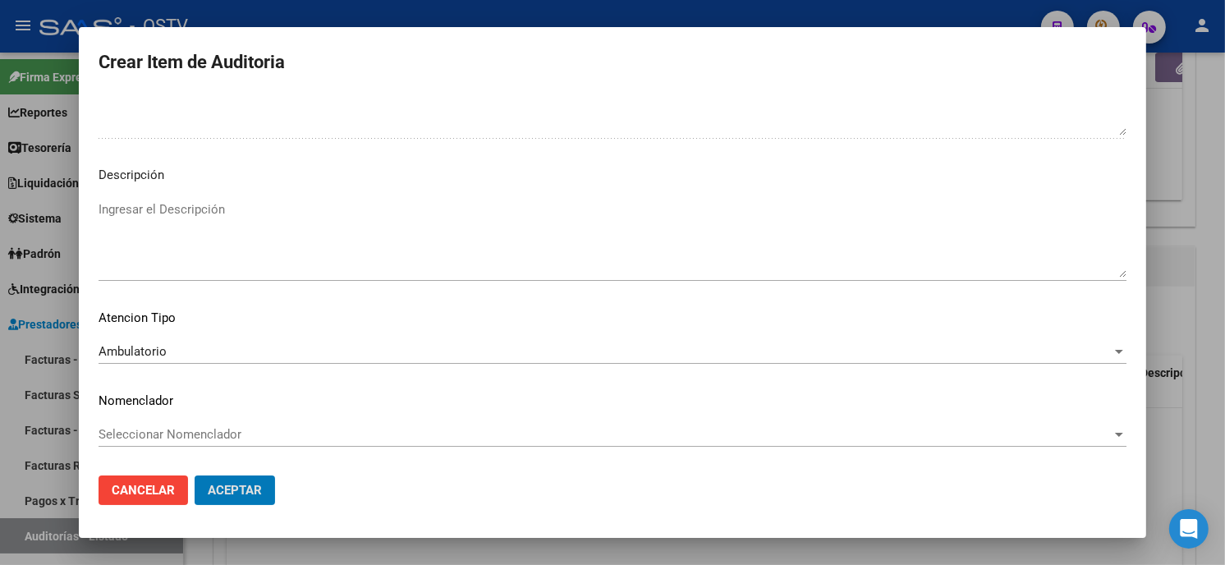
click at [195, 476] on button "Aceptar" at bounding box center [235, 491] width 80 height 30
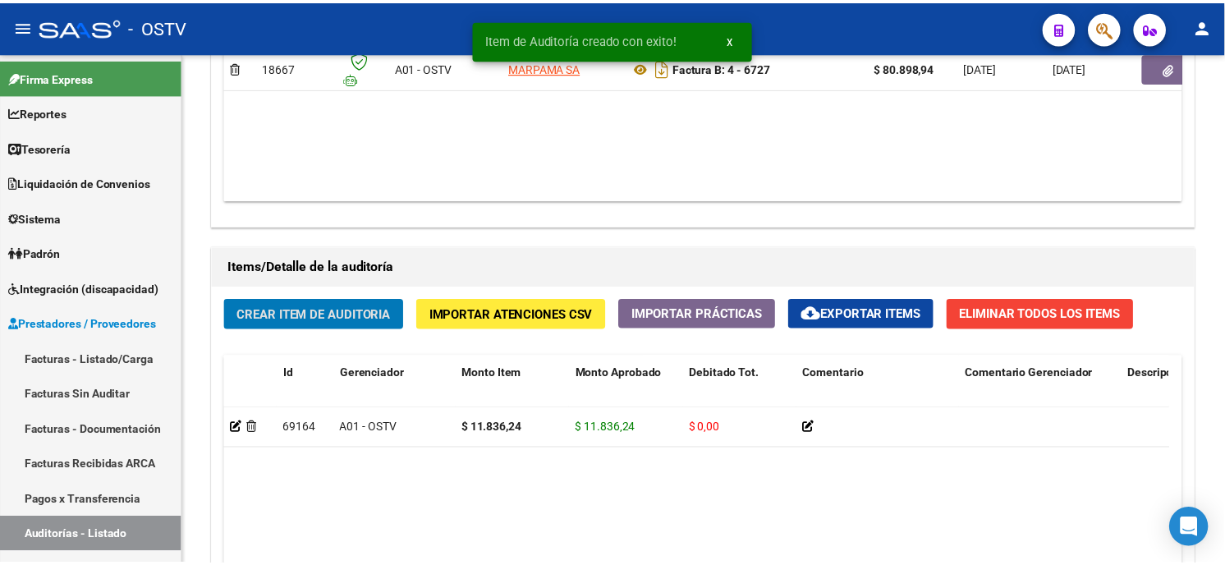
scroll to position [1005, 0]
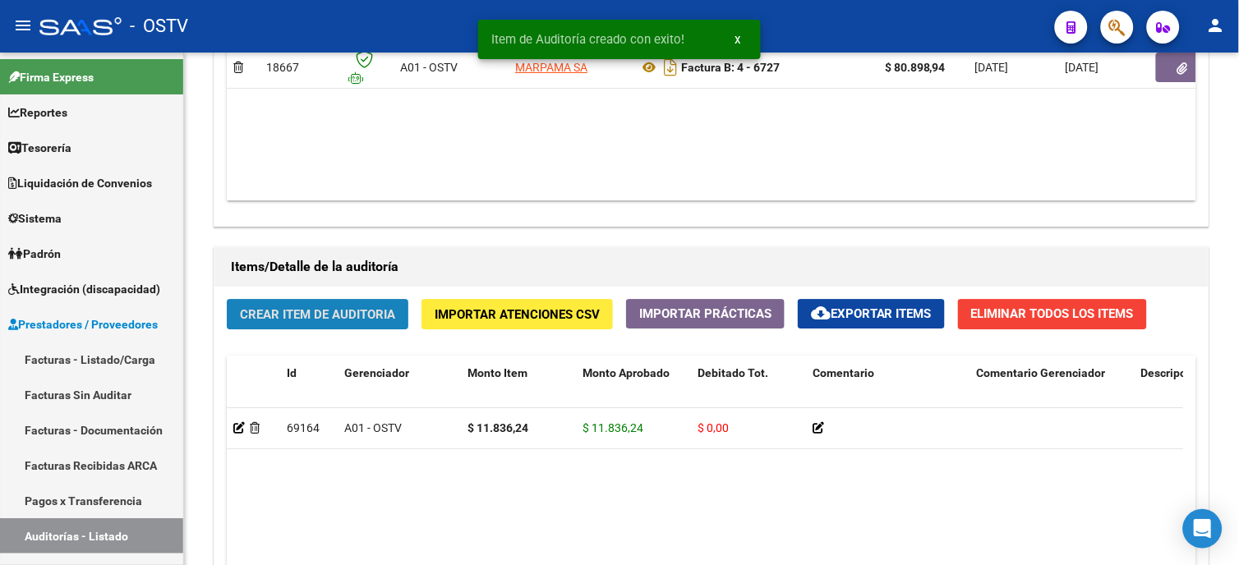
click at [366, 324] on button "Crear Item de Auditoria" at bounding box center [318, 314] width 182 height 30
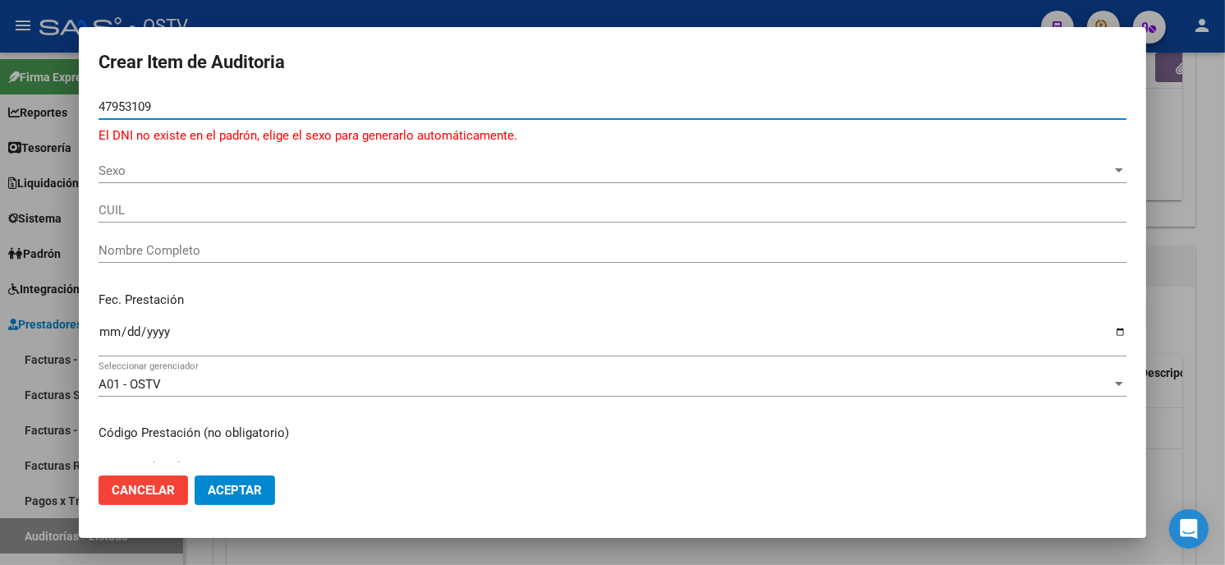
type input "47953109"
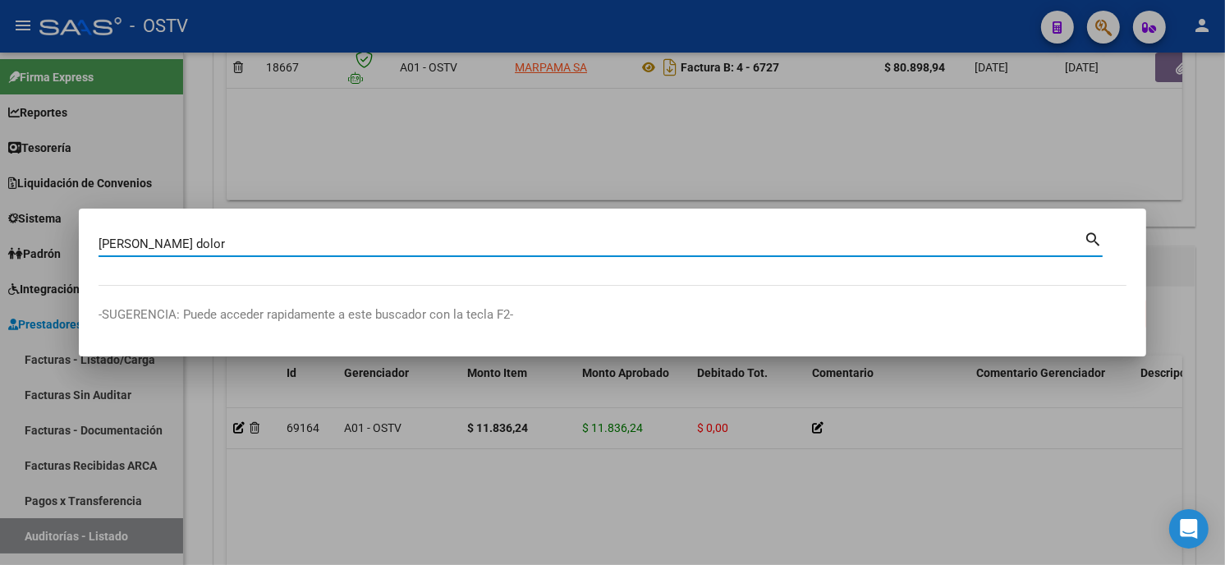
type input "gonzalez dolor"
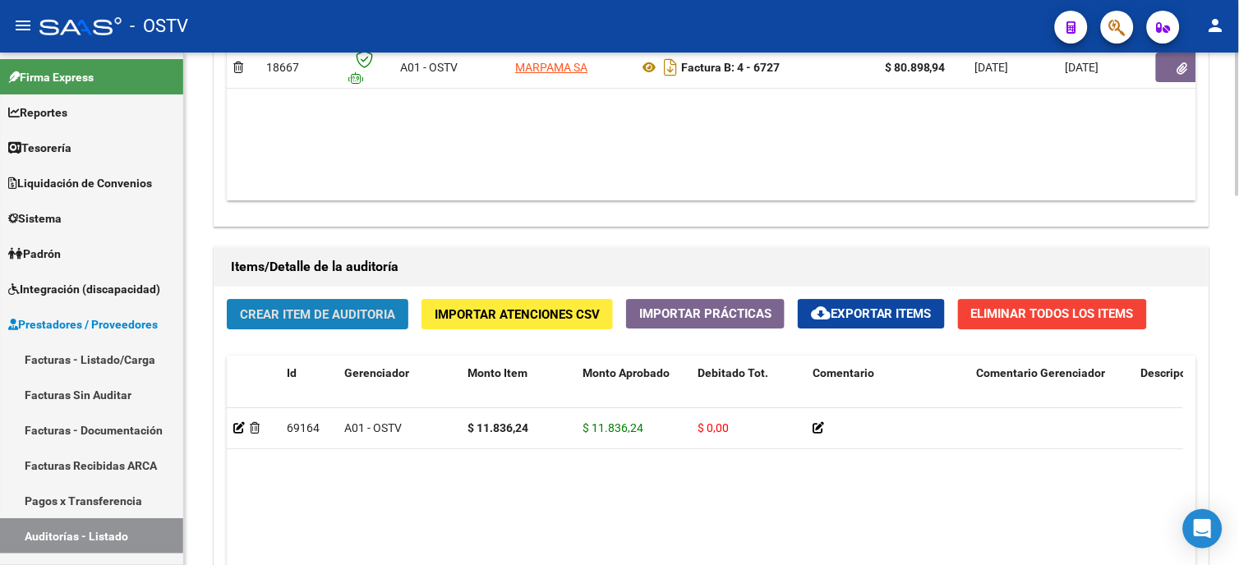
click at [290, 315] on span "Crear Item de Auditoria" at bounding box center [317, 314] width 155 height 15
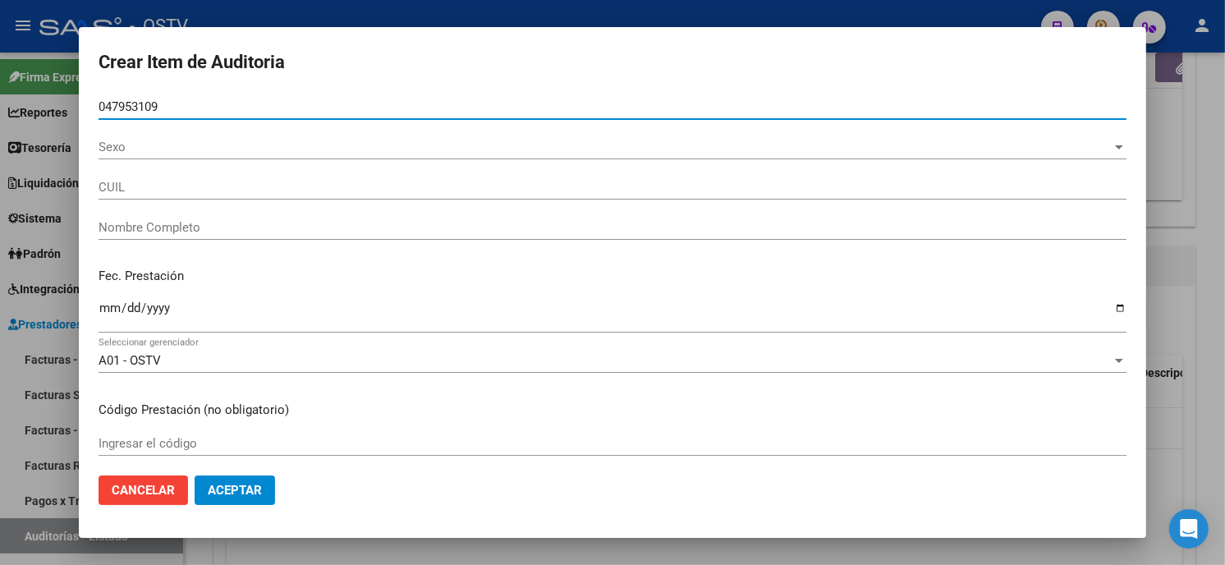
type input "04795310"
type input "27047953109"
type input "GONZALEZ DOLORES TRINIDAD"
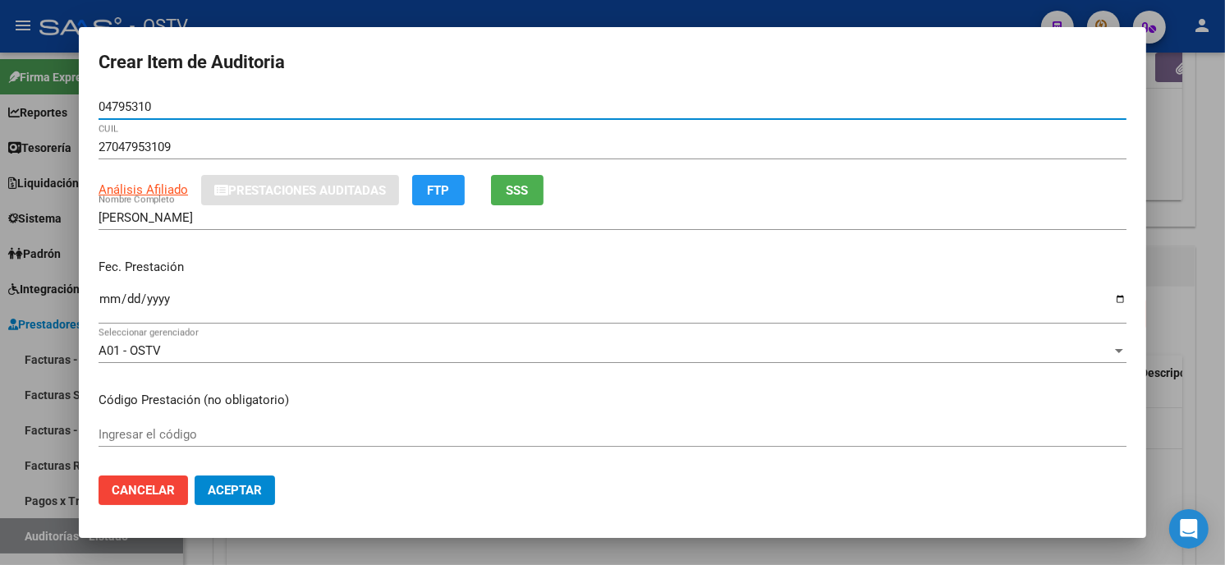
type input "04795310"
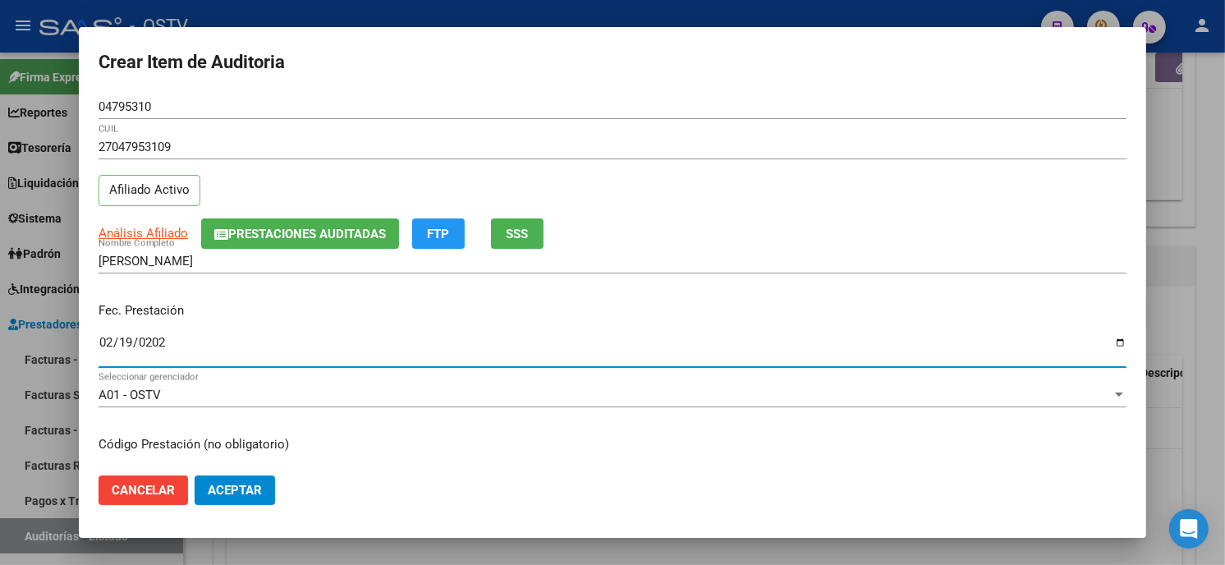
type input "2025-02-19"
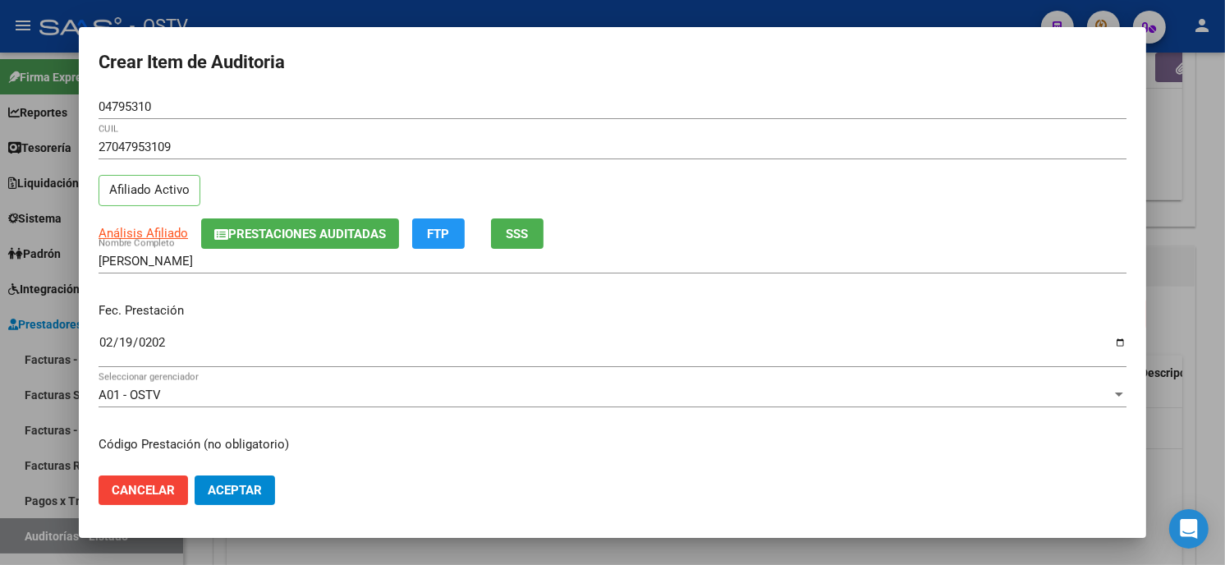
scroll to position [200, 0]
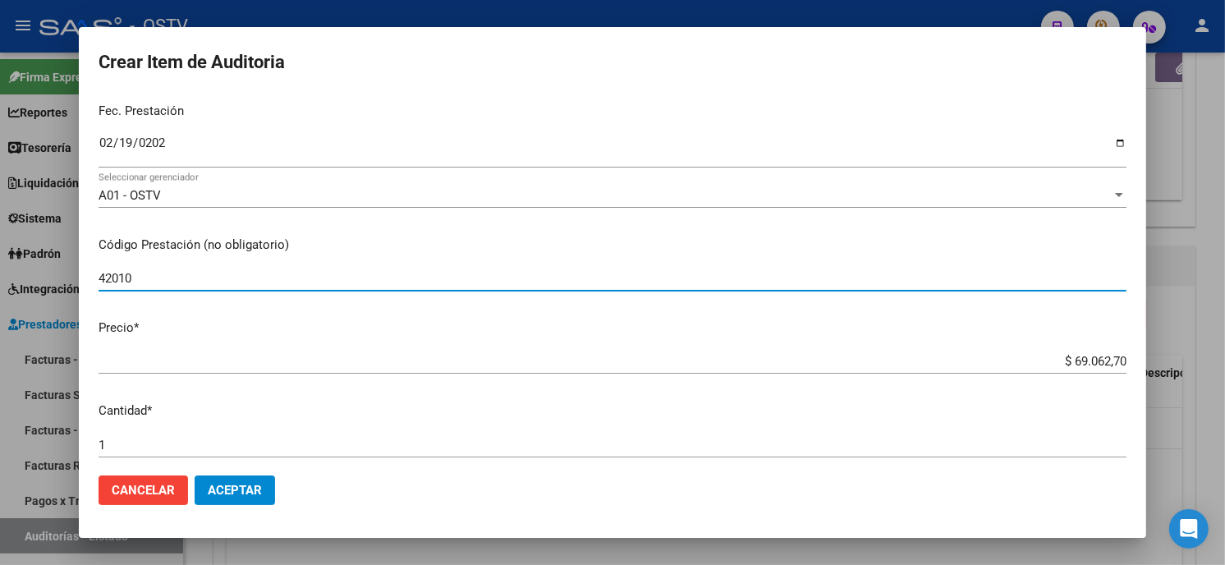
type input "420101 Clínica médica"
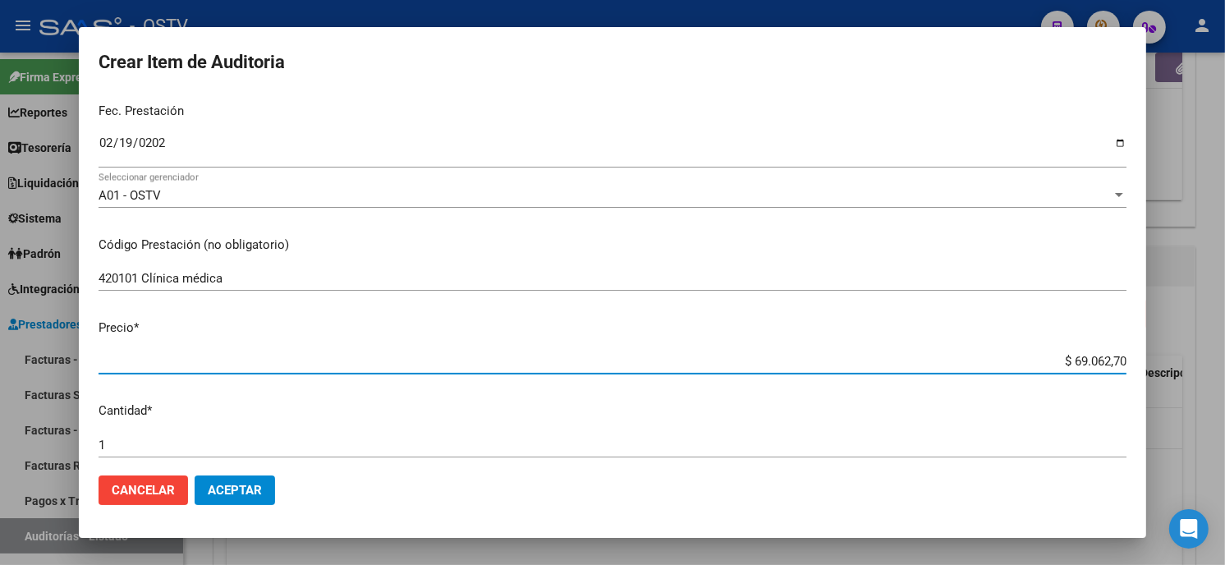
type input "$ 0,01"
type input "$ 0,11"
type input "$ 1,18"
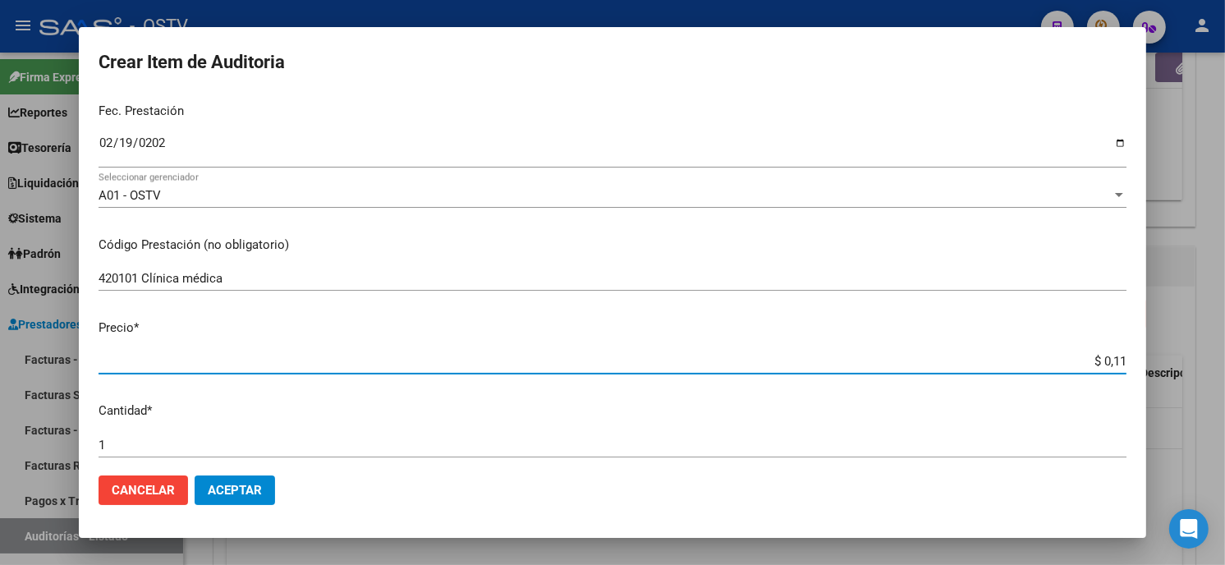
type input "$ 1,18"
type input "$ 11,83"
type input "$ 118,36"
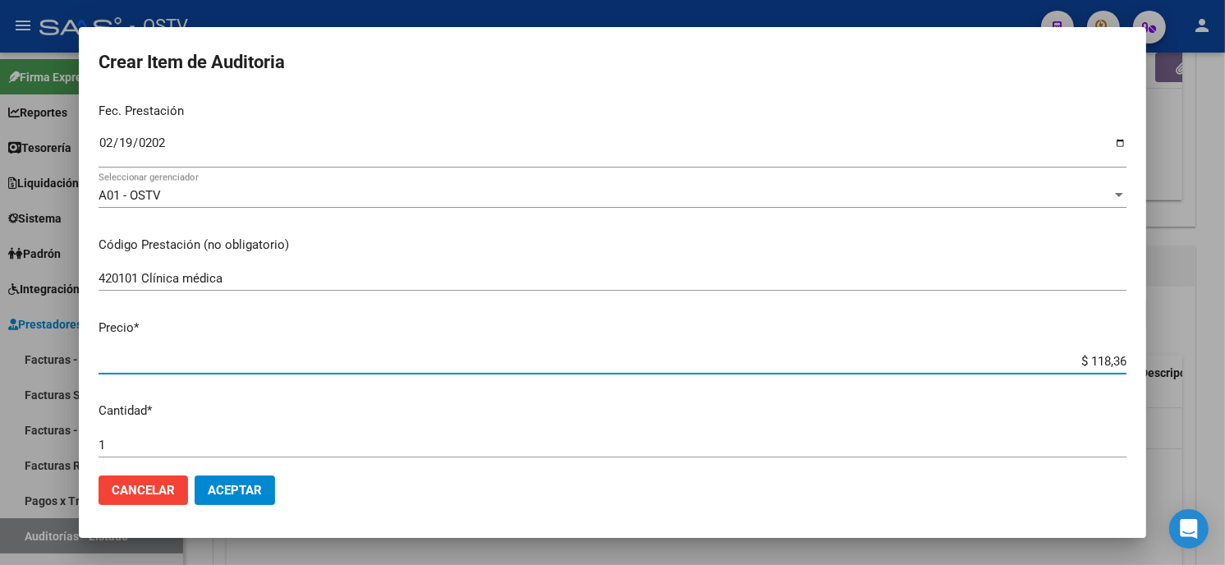
type input "$ 1.183,63"
type input "$ 118,36"
type input "$ 1.183,62"
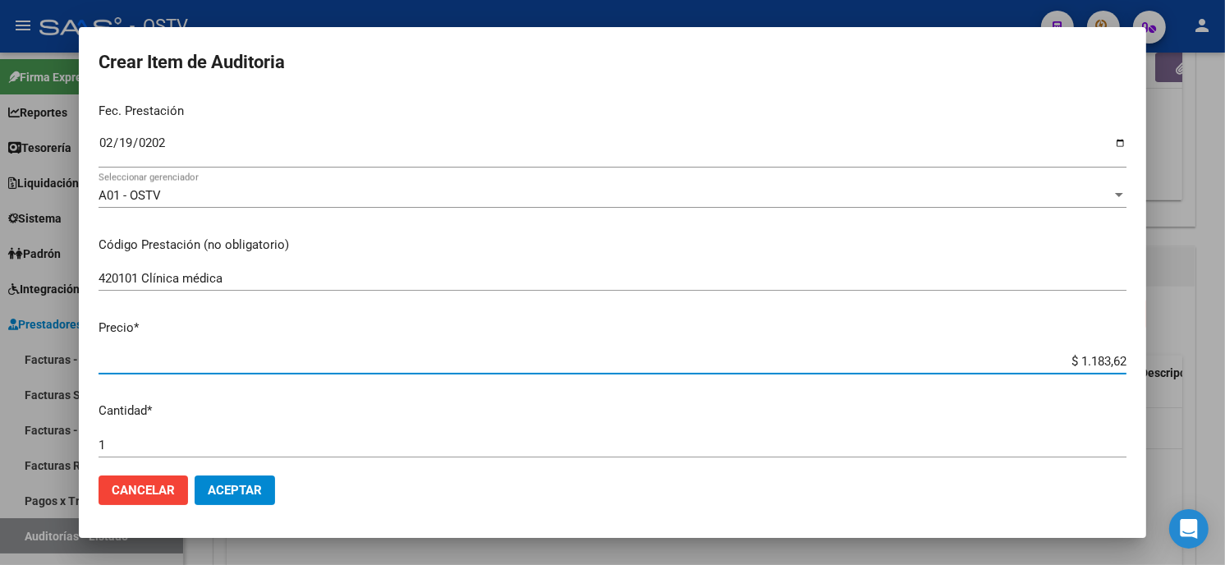
type input "$ 1.183,62"
type input "$ 11.836,24"
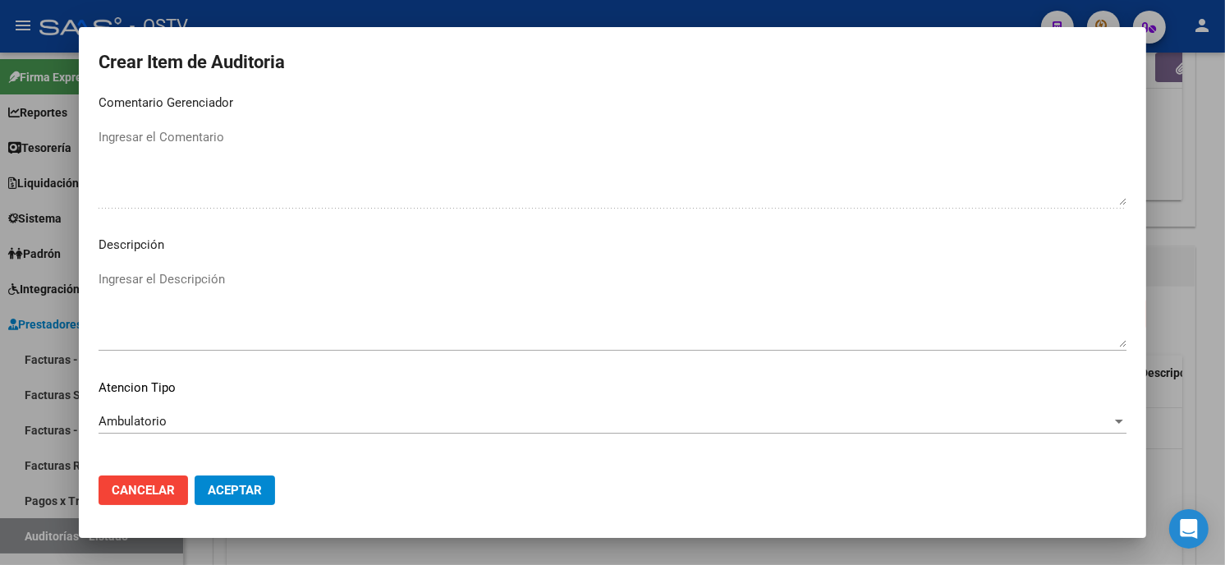
scroll to position [969, 0]
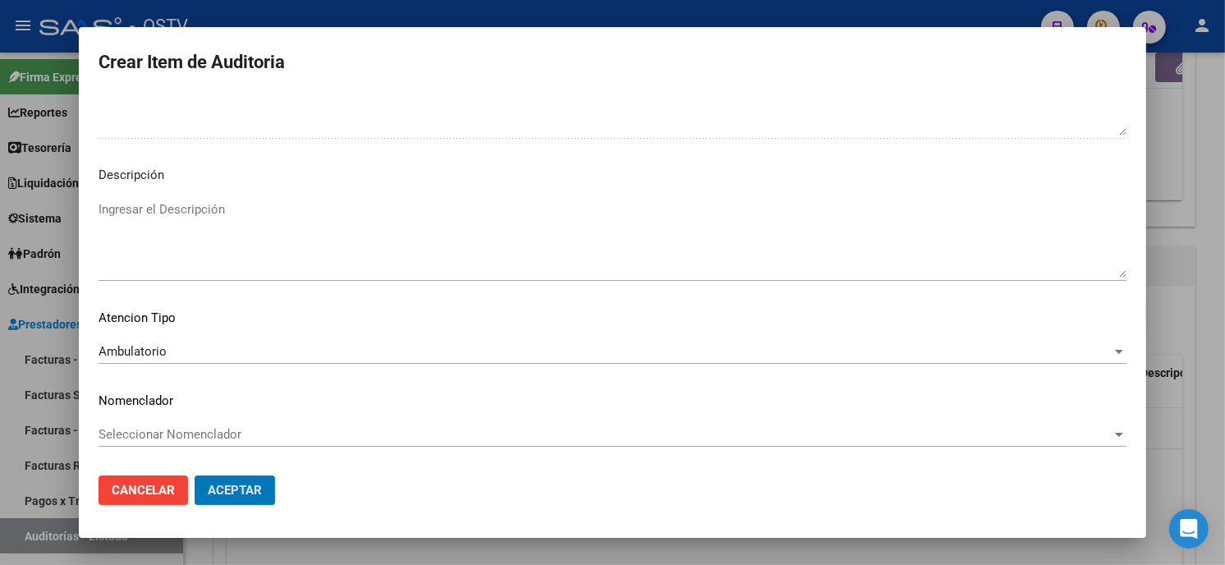
click at [195, 476] on button "Aceptar" at bounding box center [235, 491] width 80 height 30
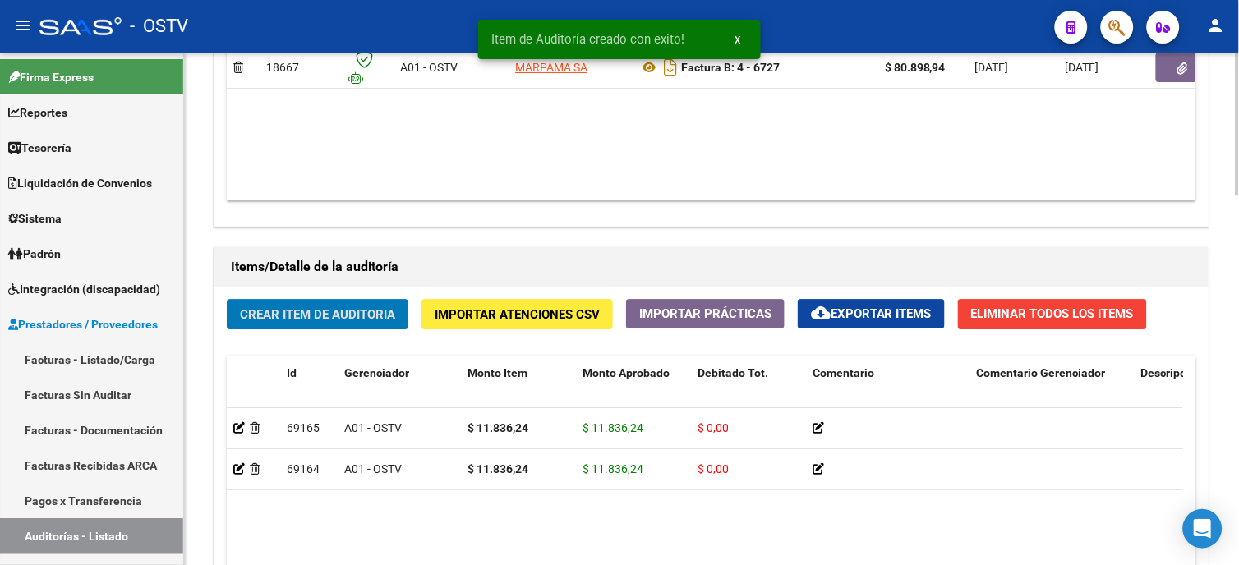
click at [356, 319] on span "Crear Item de Auditoria" at bounding box center [317, 314] width 155 height 15
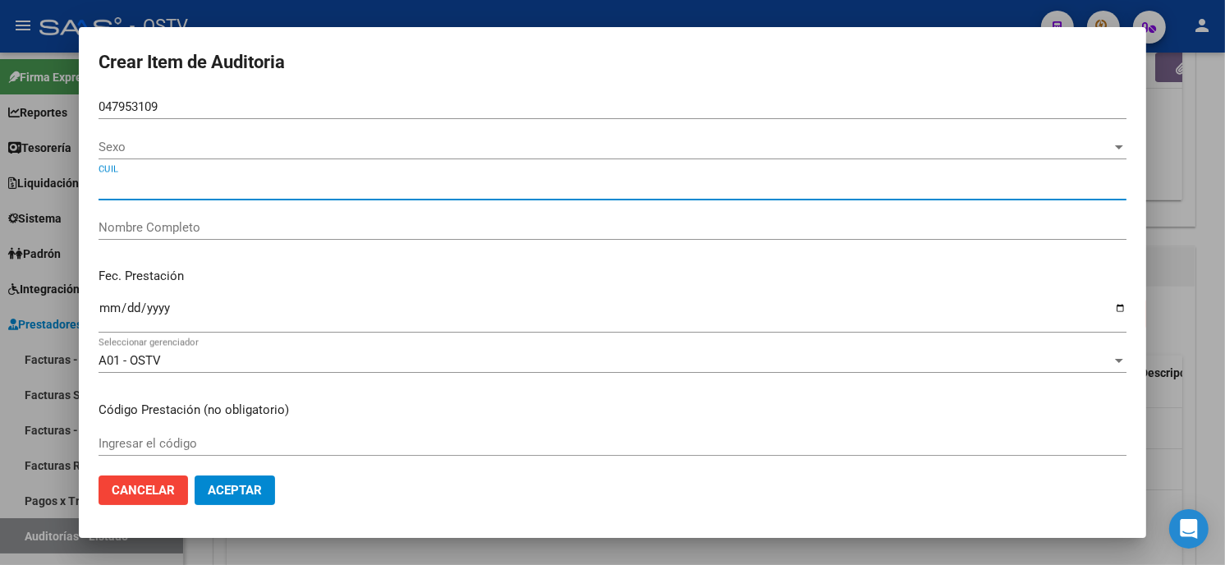
type input "04795310"
type input "27047953109"
type input "GONZALEZ DOLORES TRINIDAD"
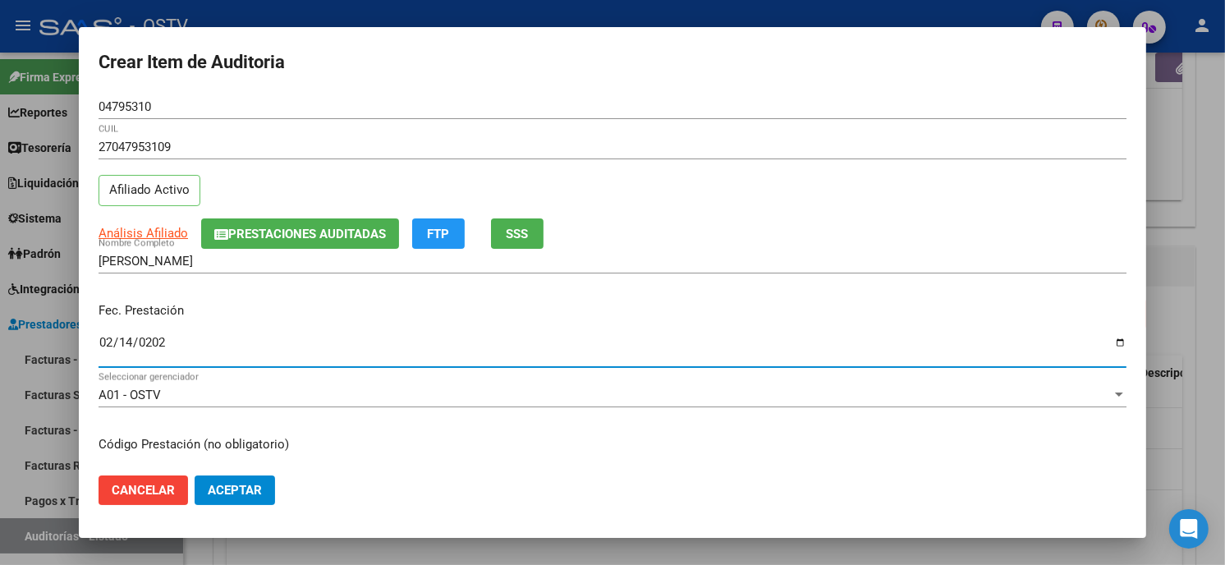
type input "2025-02-14"
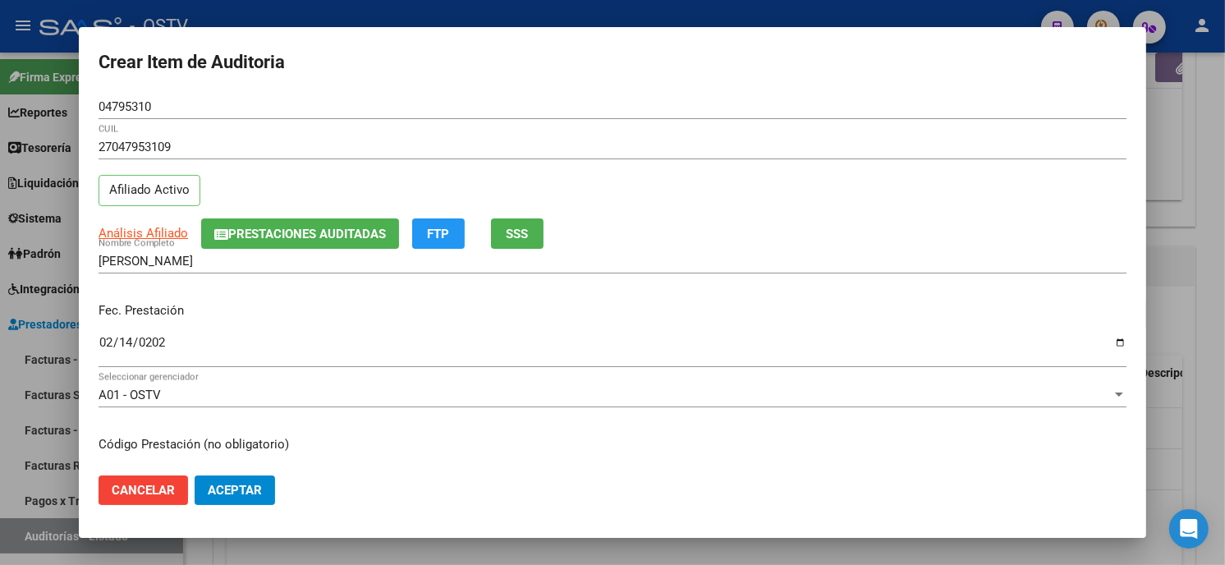
scroll to position [200, 0]
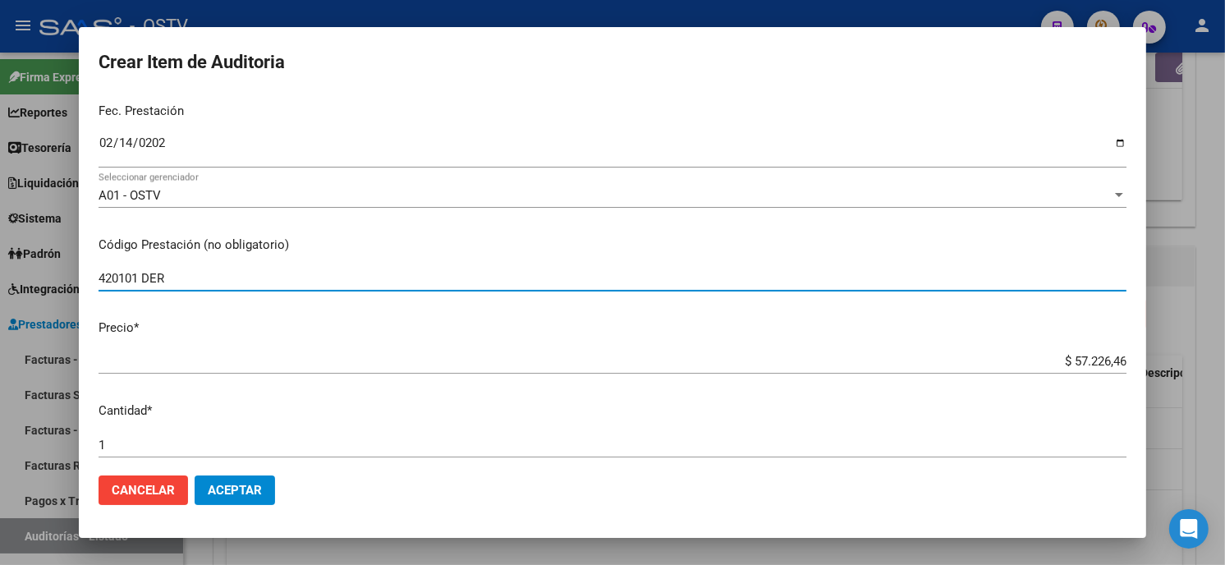
type input "420101 DER"
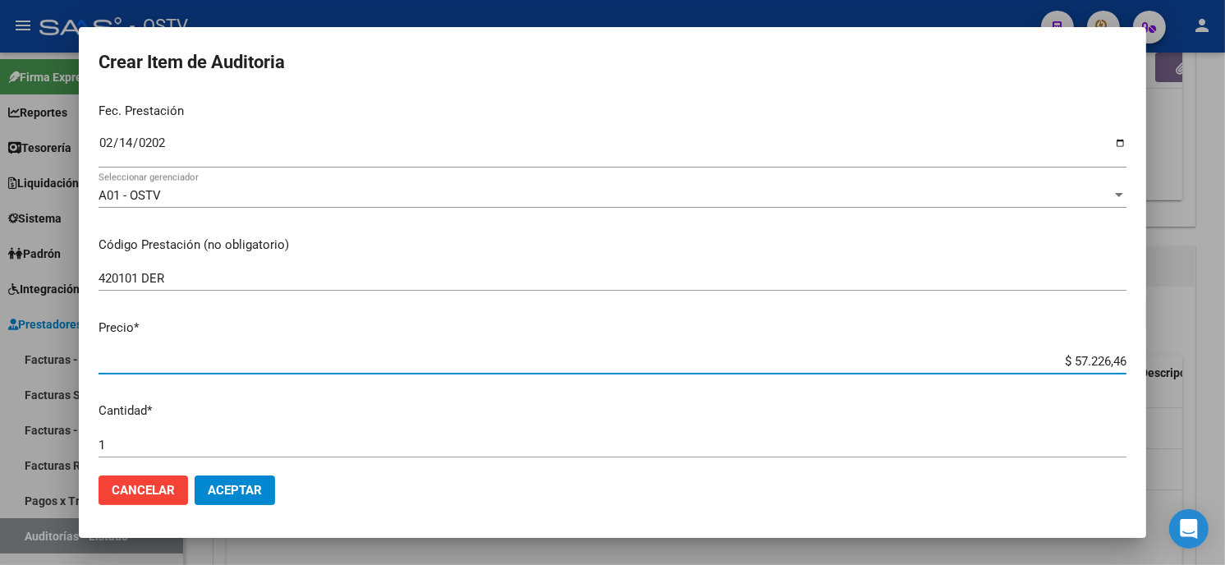
type input "$ 0,01"
type input "$ 0,11"
type input "$ 1,18"
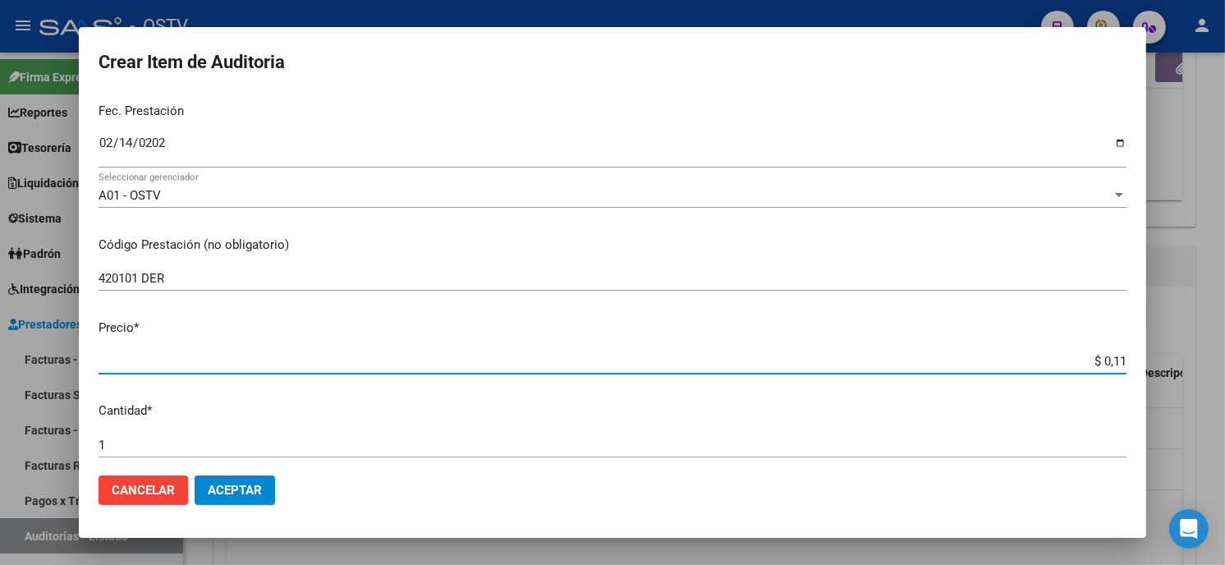
type input "$ 1,18"
type input "$ 11,83"
type input "$ 118,36"
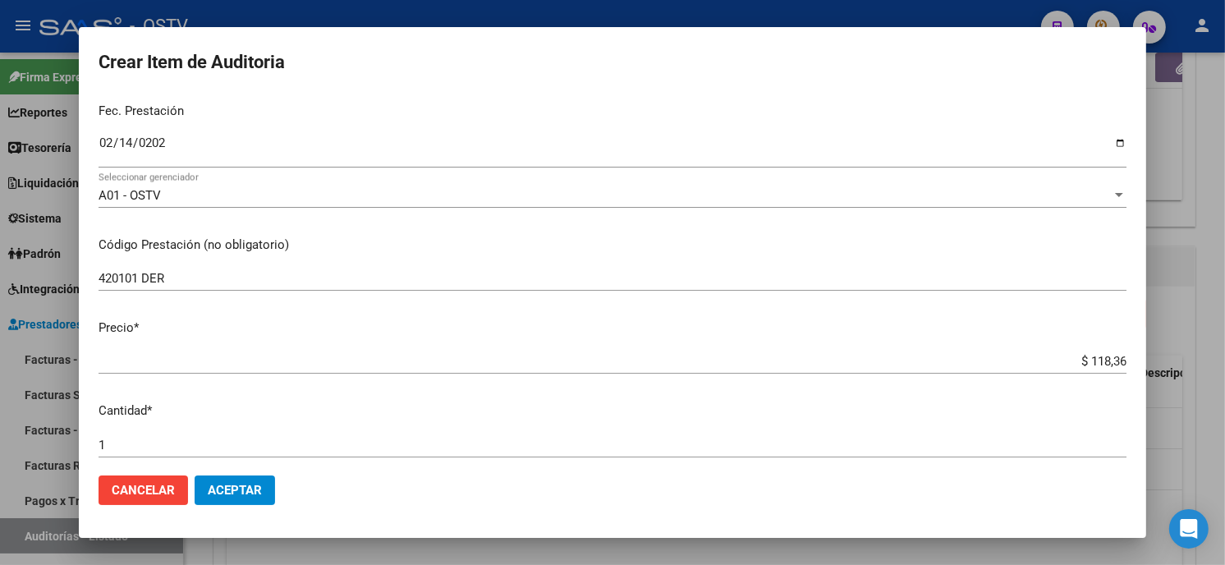
type input "$ 1.183,62"
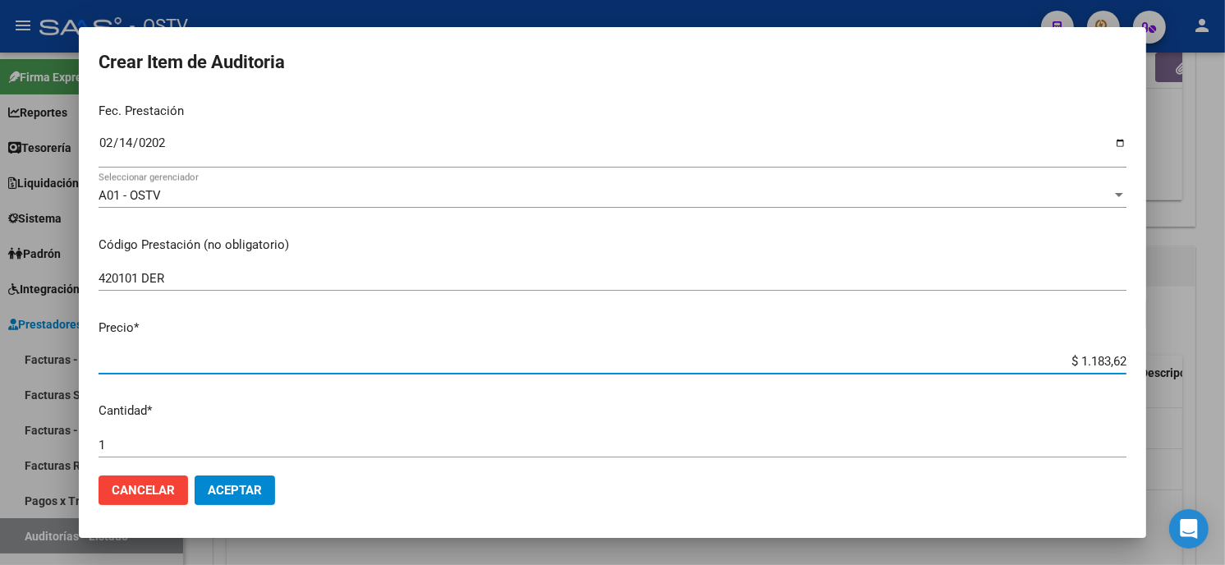
type input "$ 11.836,24"
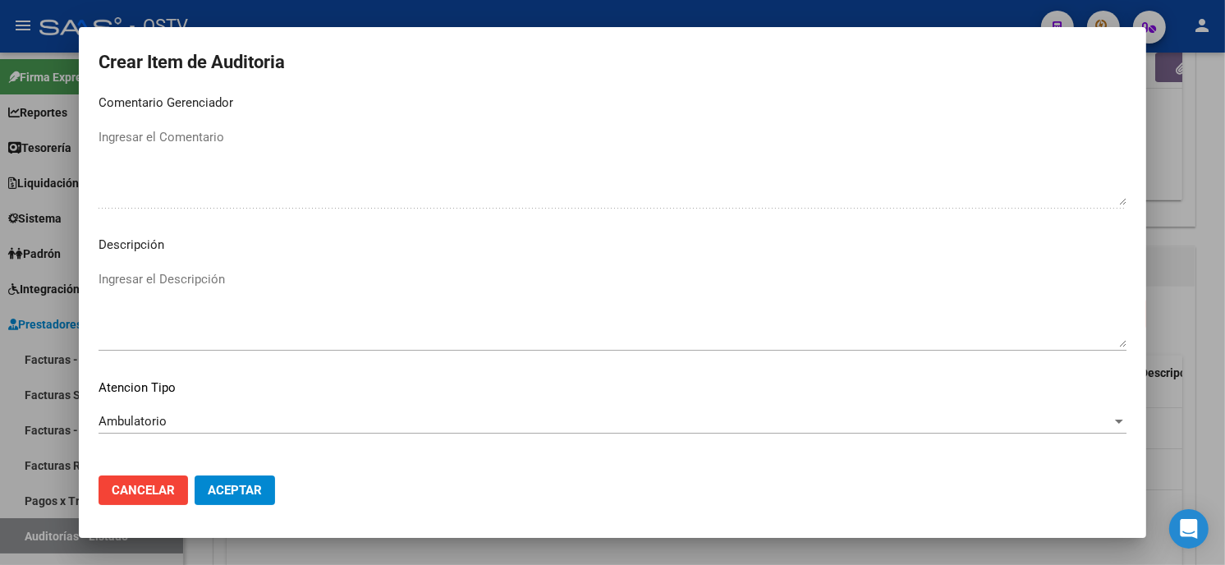
scroll to position [969, 0]
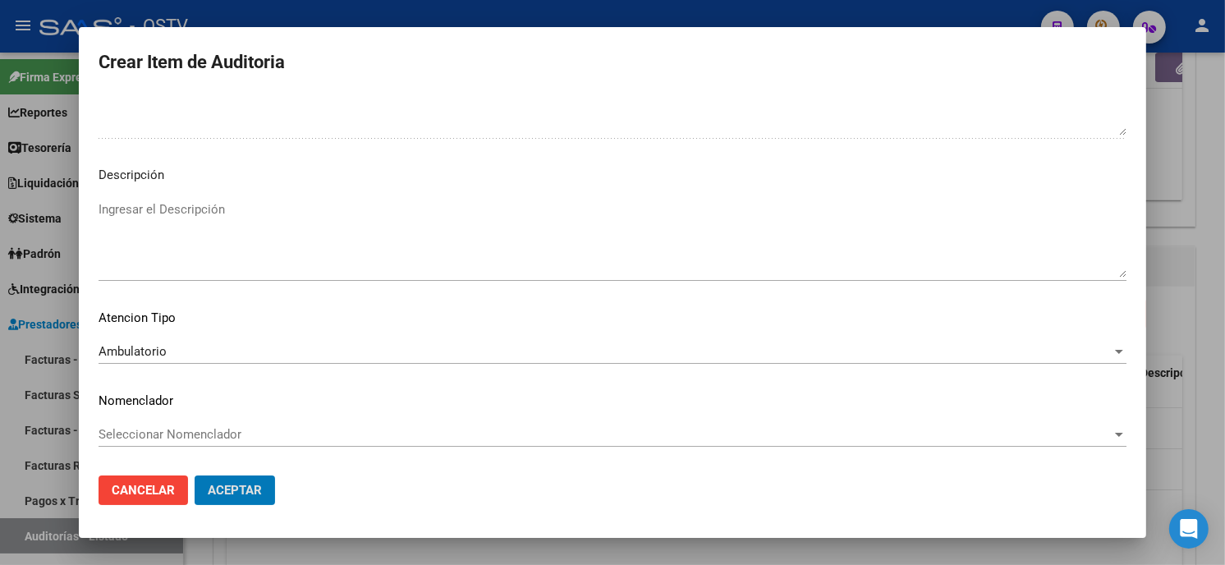
click at [195, 476] on button "Aceptar" at bounding box center [235, 491] width 80 height 30
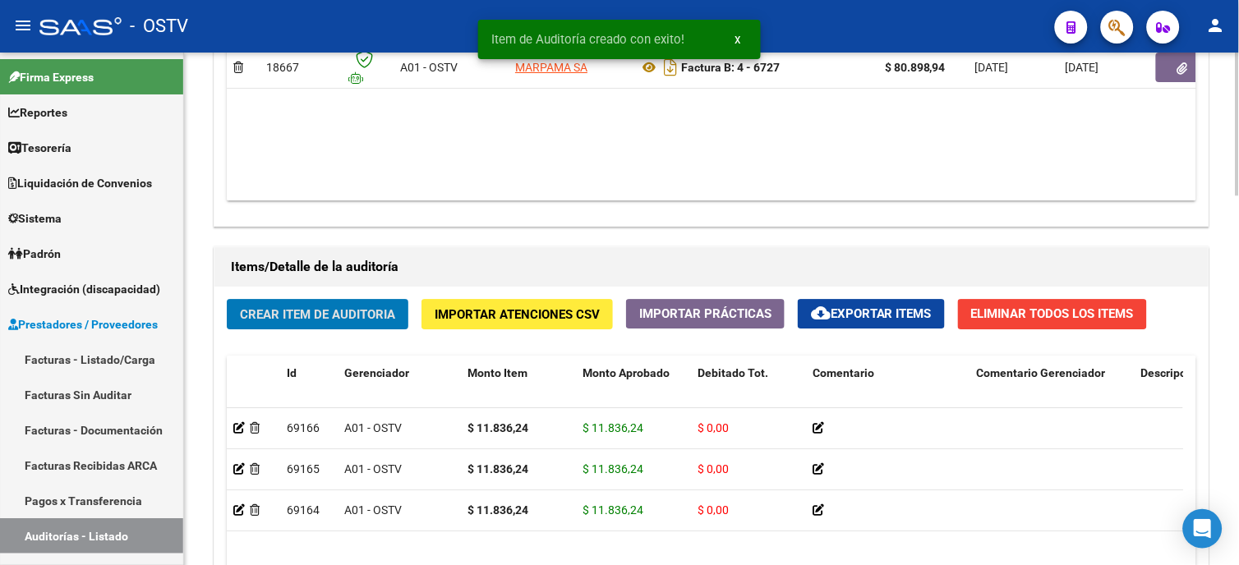
click at [329, 316] on span "Crear Item de Auditoria" at bounding box center [317, 314] width 155 height 15
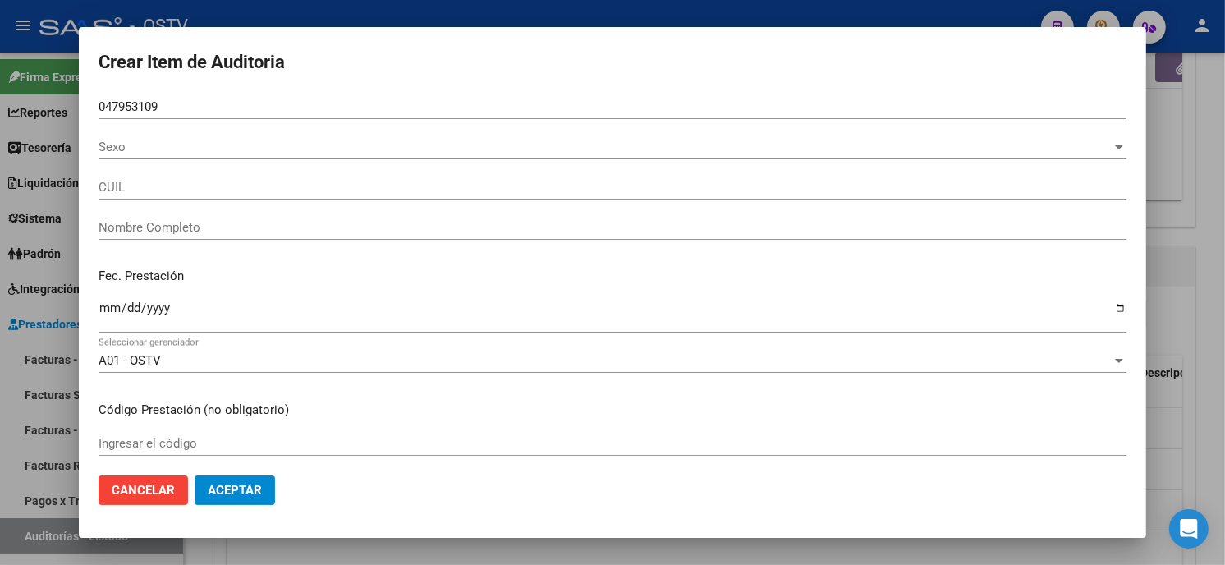
type input "04795310"
type input "27047953109"
type input "GONZALEZ DOLORES TRINIDAD"
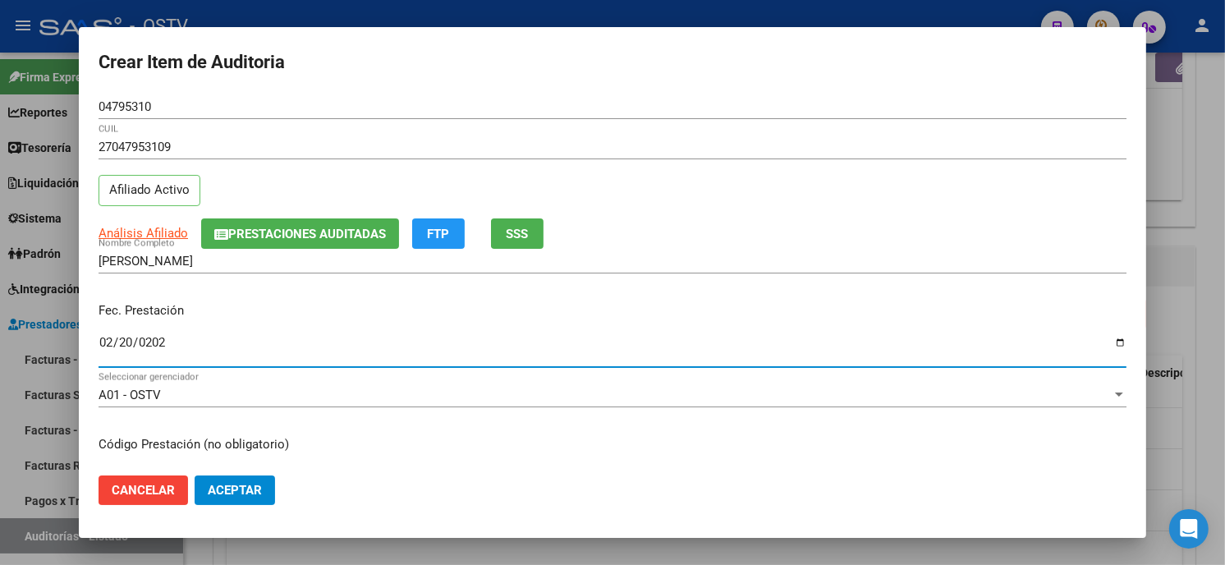
type input "2025-02-20"
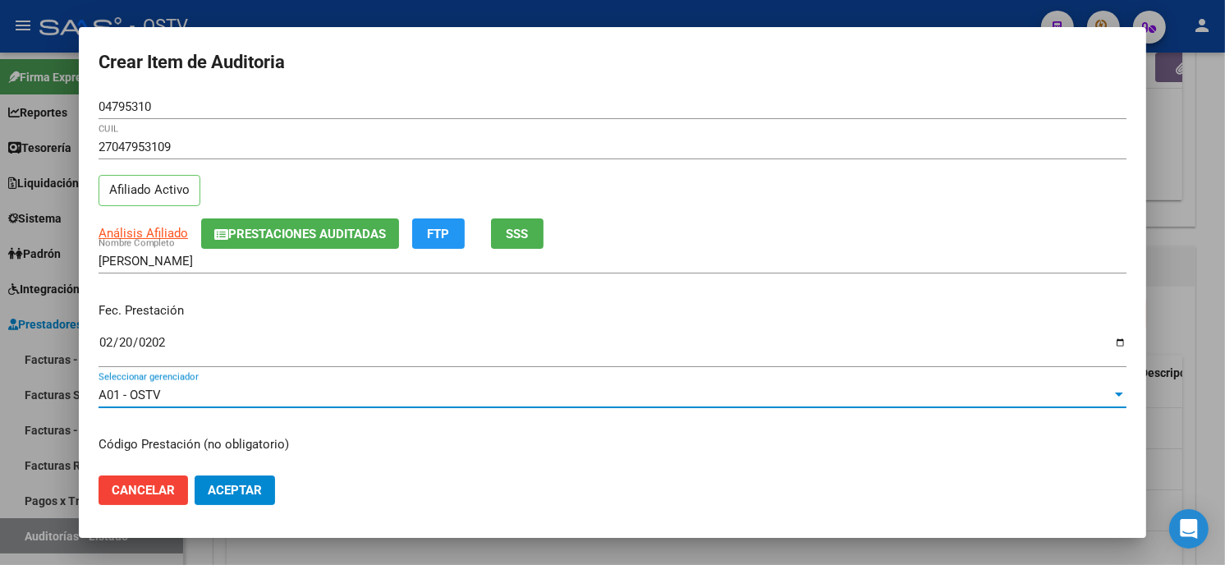
scroll to position [200, 0]
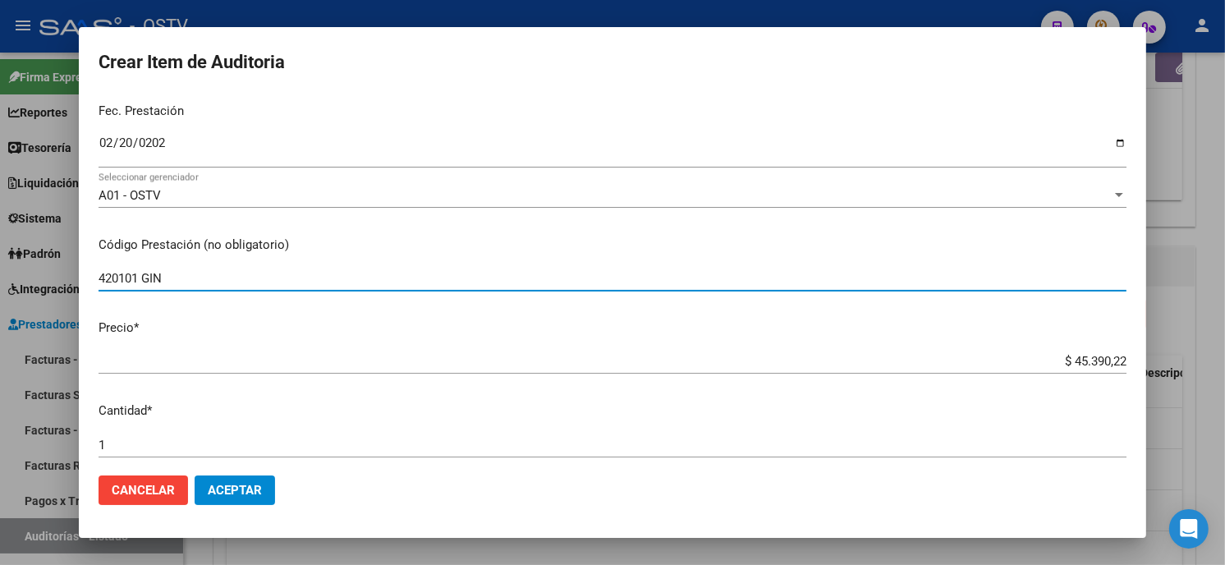
type input "420101 GIN"
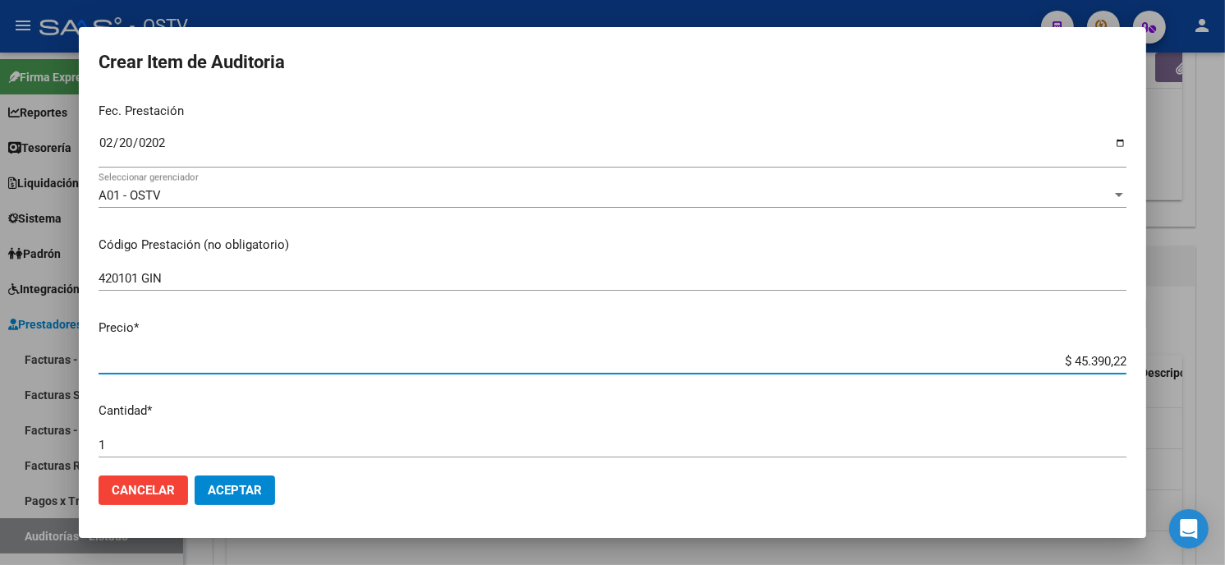
type input "$ 0,01"
type input "$ 0,11"
type input "$ 1,18"
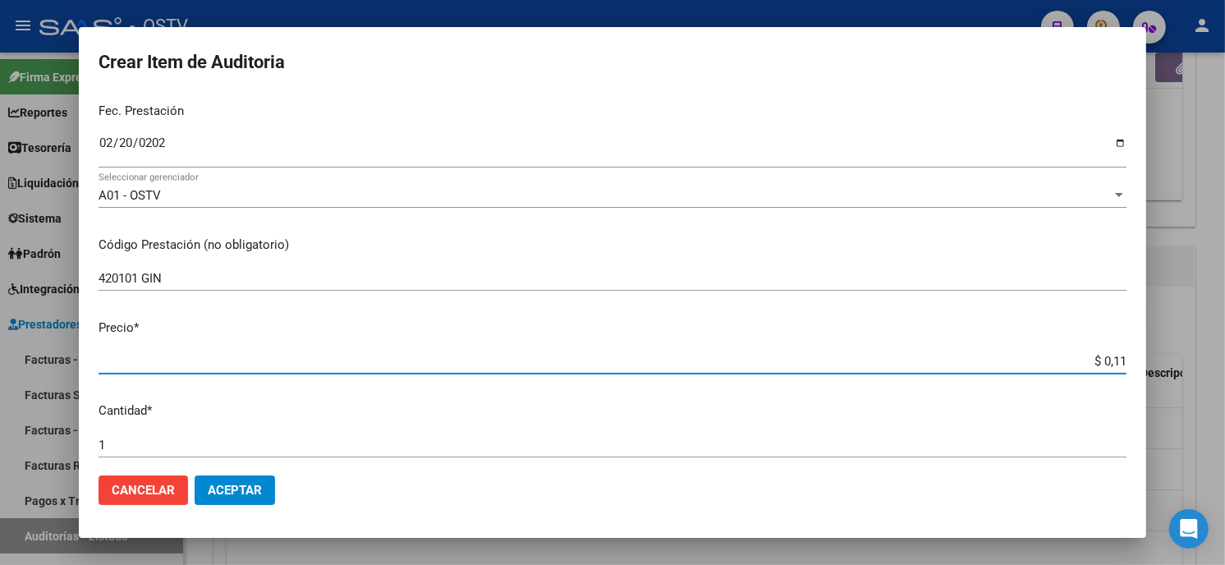
type input "$ 1,18"
type input "$ 11,86"
type input "$ 1,18"
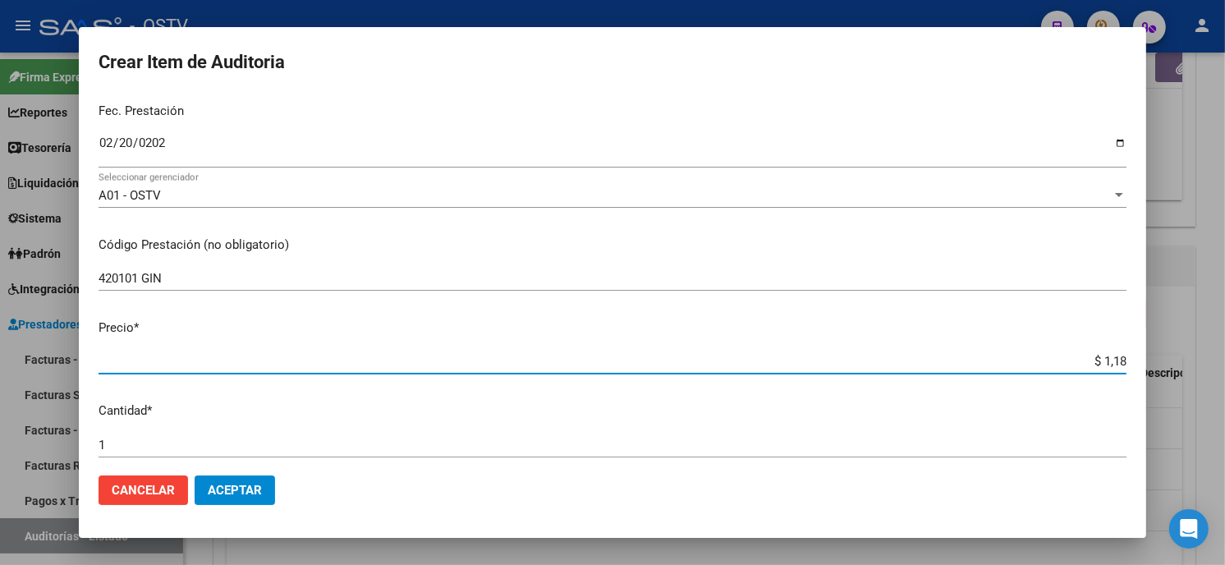
type input "$ 11,83"
type input "$ 118,36"
type input "$ 1.183,62"
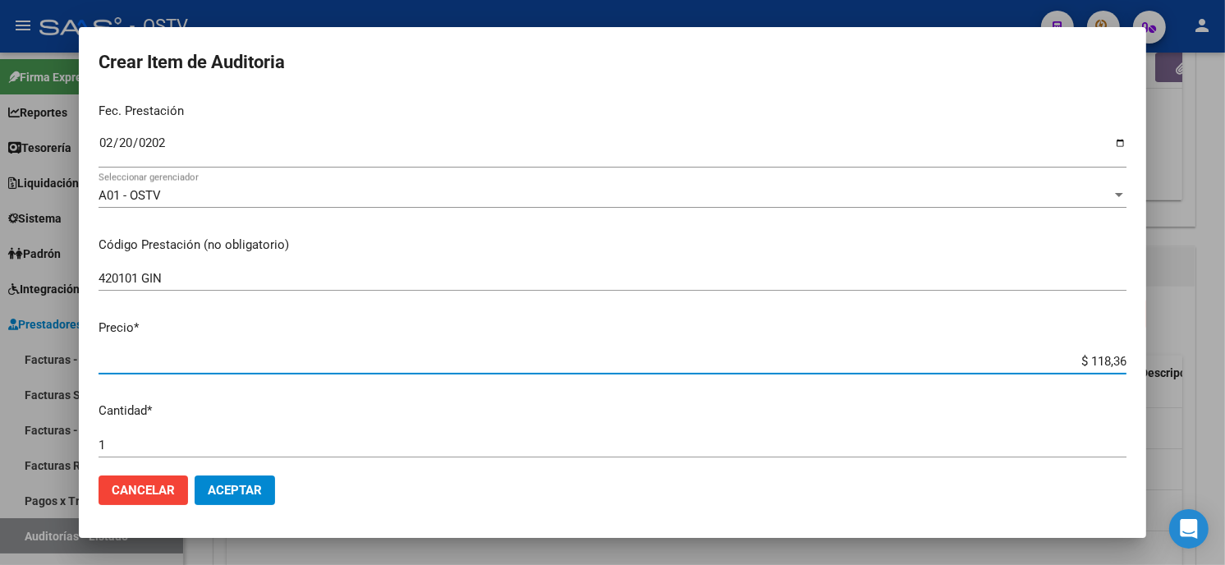
type input "$ 1.183,62"
type input "$ 11.836,24"
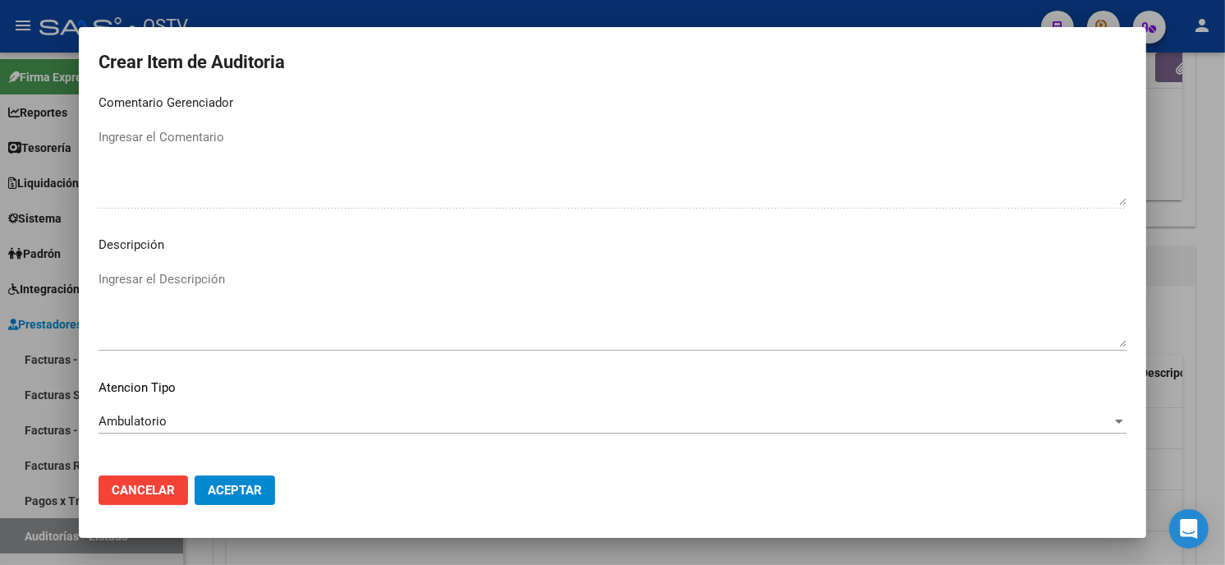
scroll to position [969, 0]
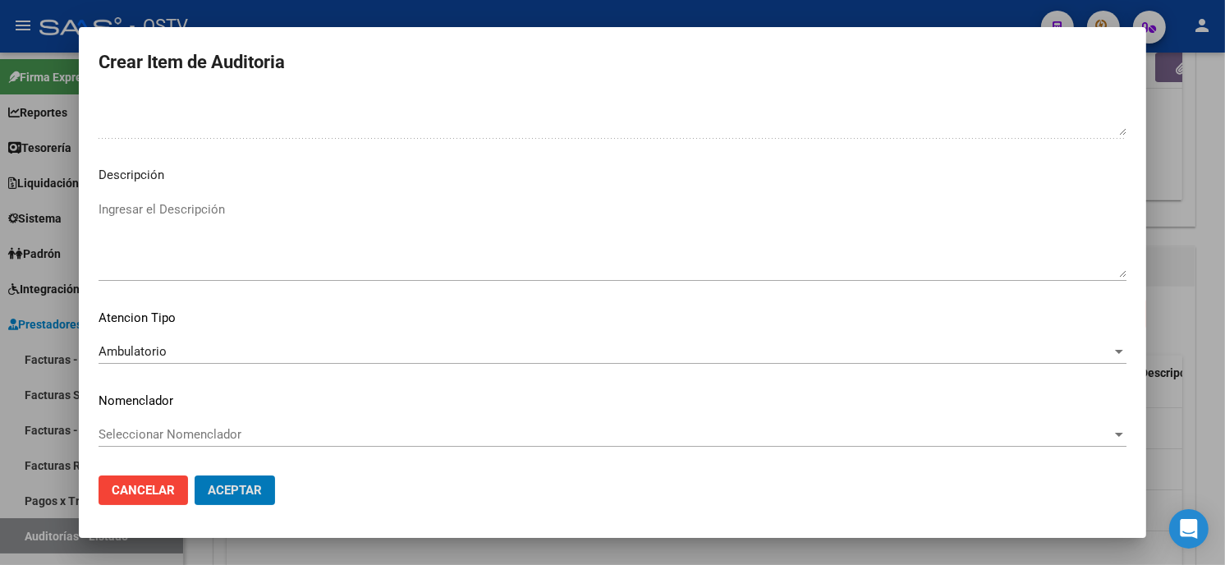
click at [195, 476] on button "Aceptar" at bounding box center [235, 491] width 80 height 30
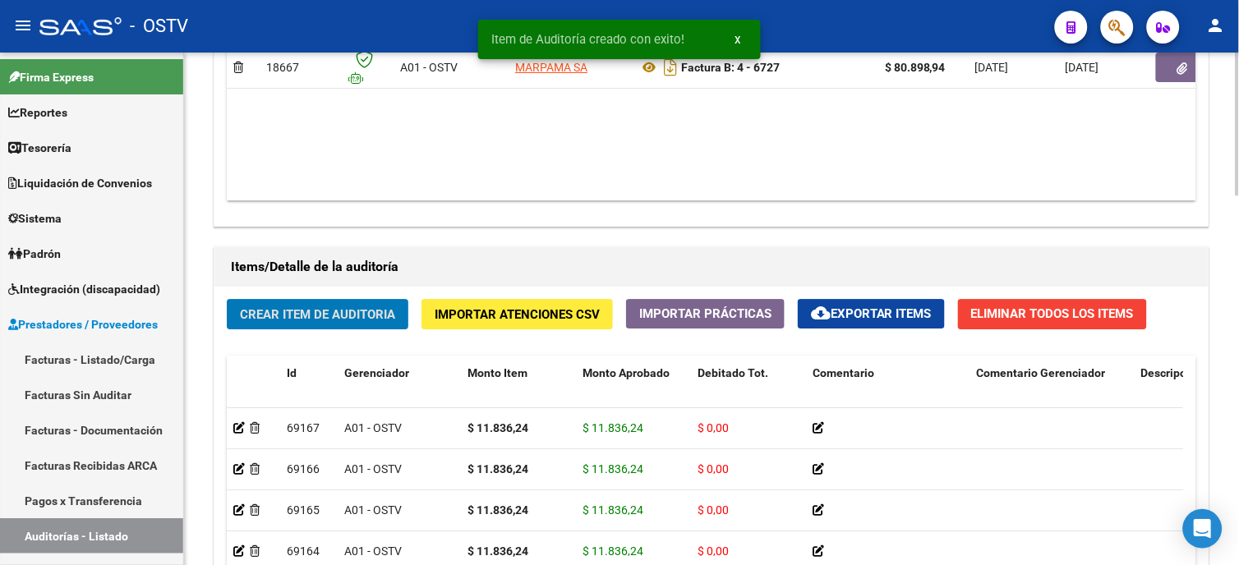
click at [312, 313] on span "Crear Item de Auditoria" at bounding box center [317, 314] width 155 height 15
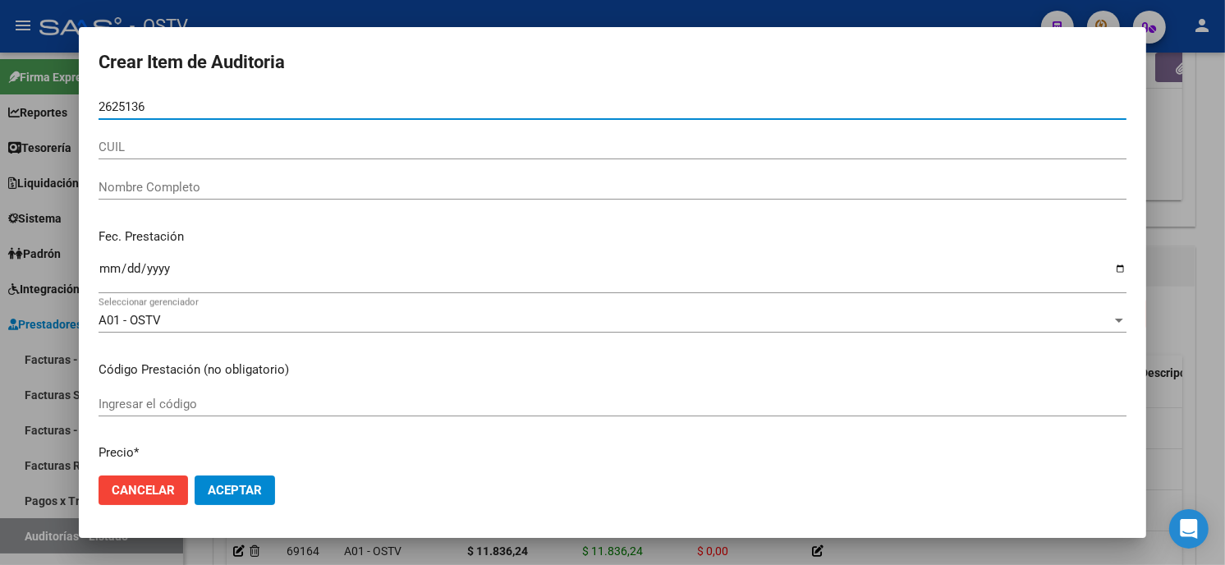
type input "26251364"
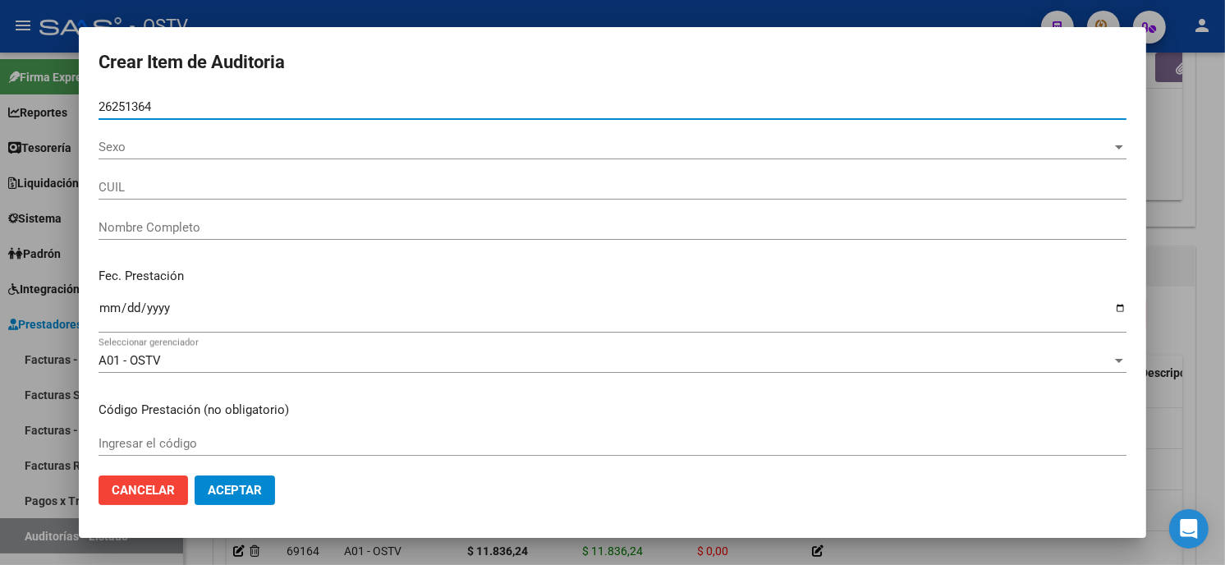
type input "20262513646"
type input "JAUREGUI LORDA MARIO DANIEL"
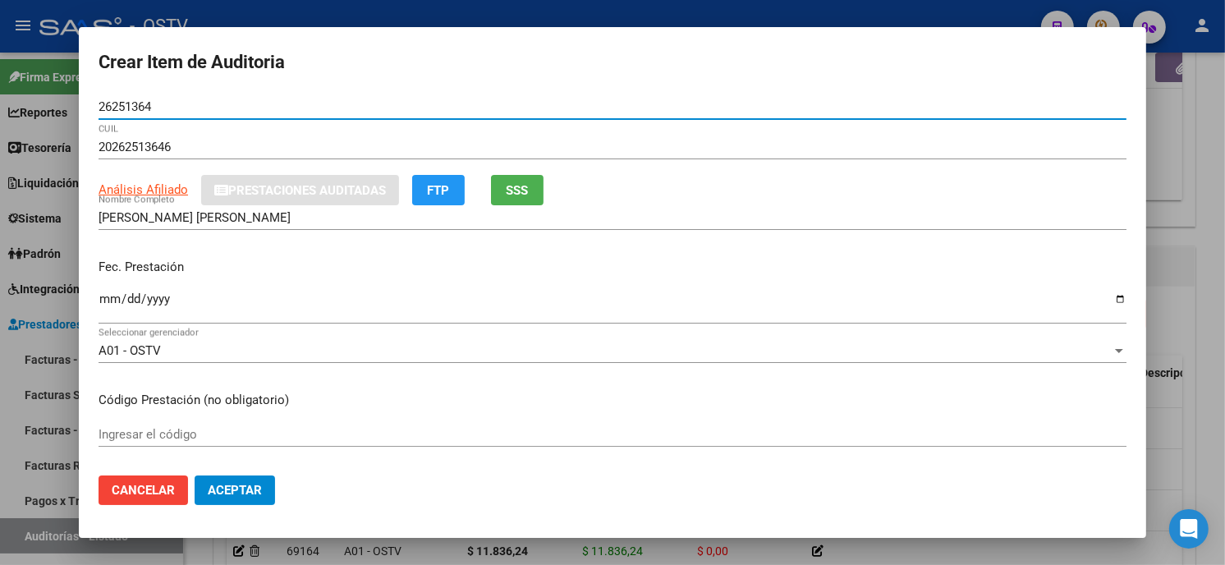
type input "26251364"
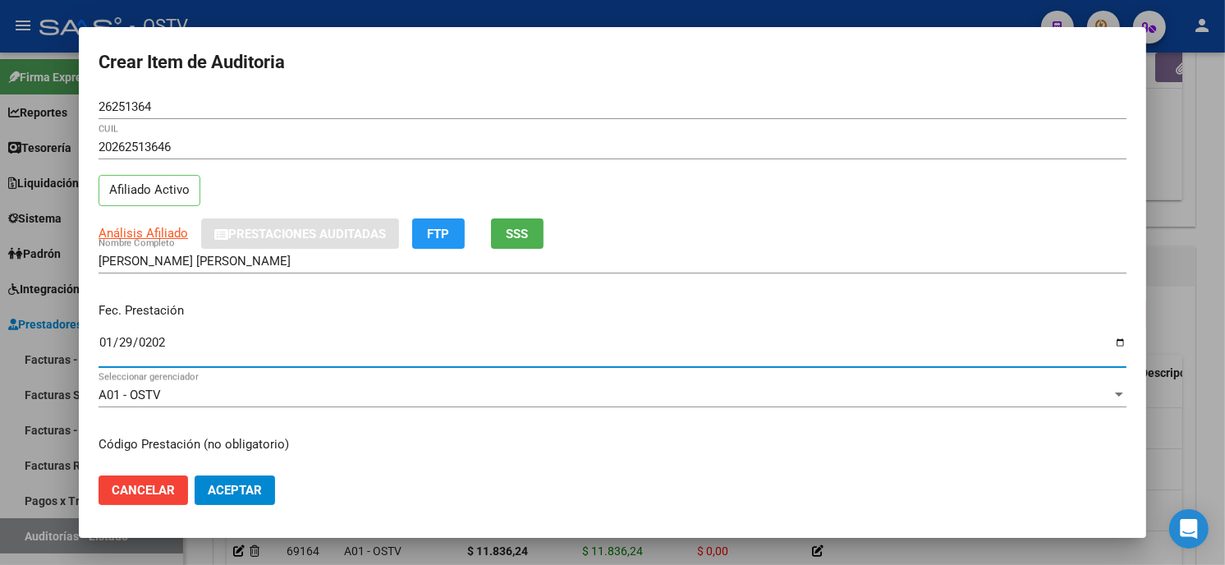
type input "2025-01-29"
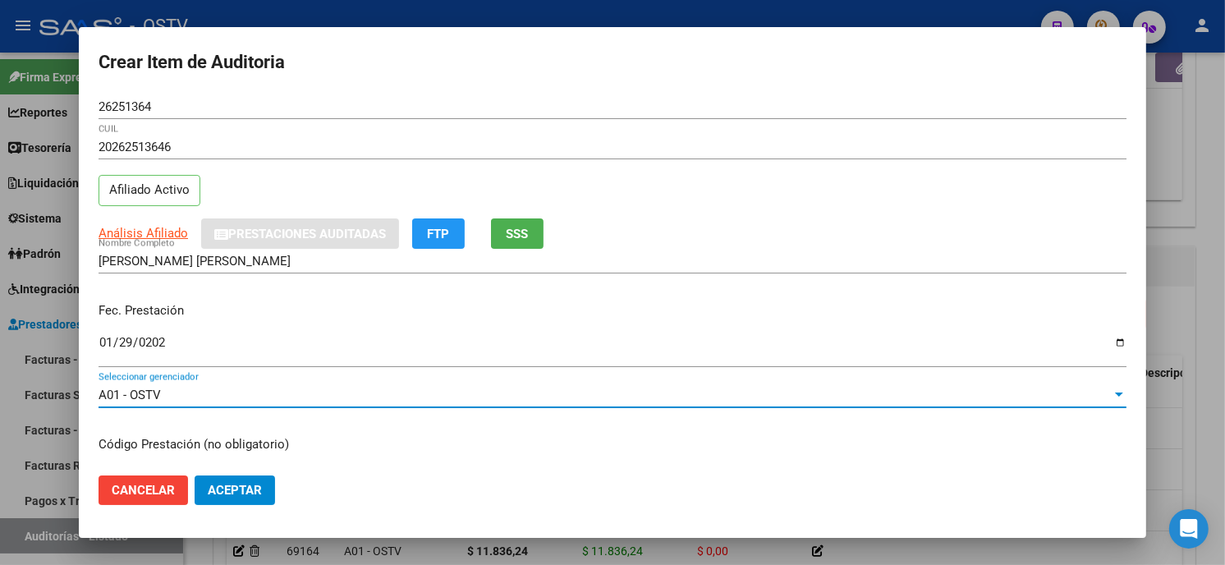
scroll to position [200, 0]
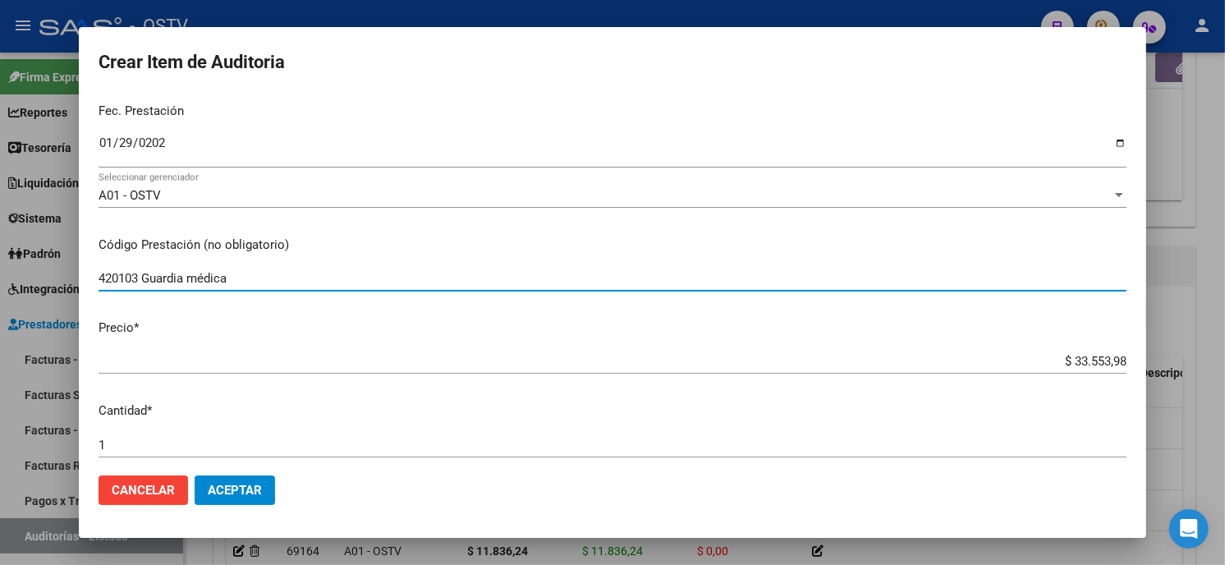
type input "420103 Guardia médica"
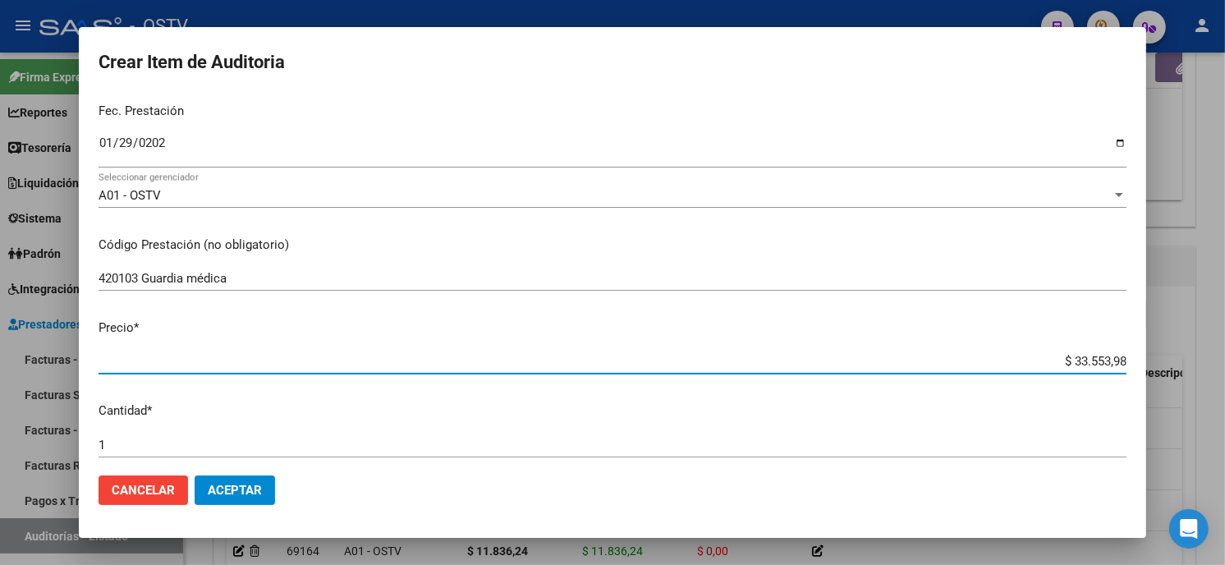
type input "$ 0,02"
type input "$ 0,21"
type input "$ 2,17"
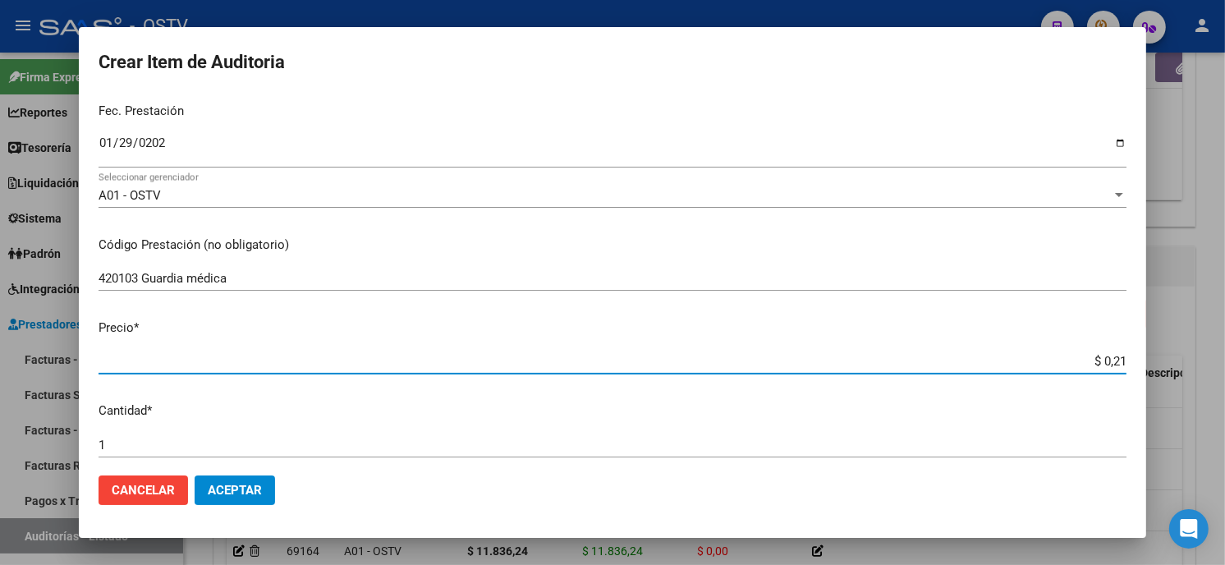
type input "$ 2,17"
type input "$ 21,71"
type input "$ 217,17"
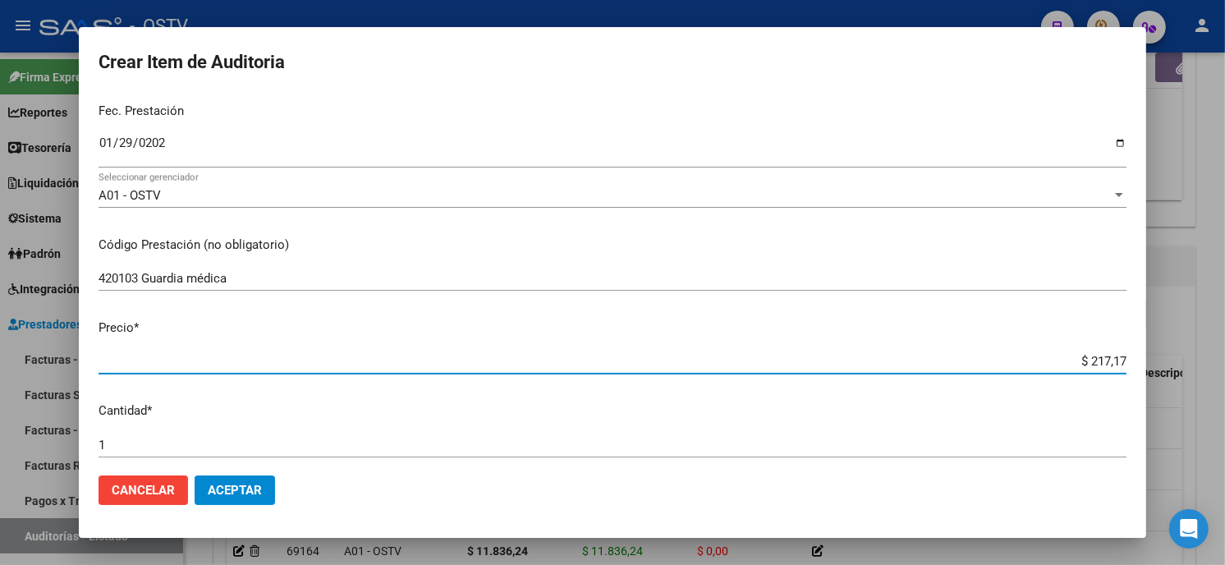
type input "$ 2.171,77"
type input "$ 21.717,74"
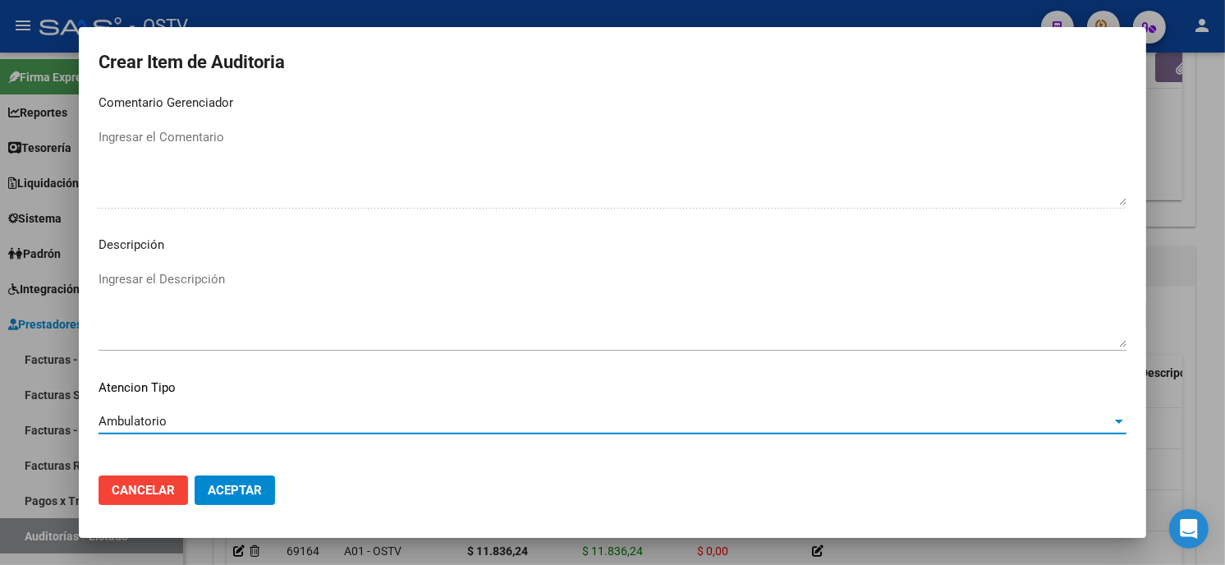
scroll to position [969, 0]
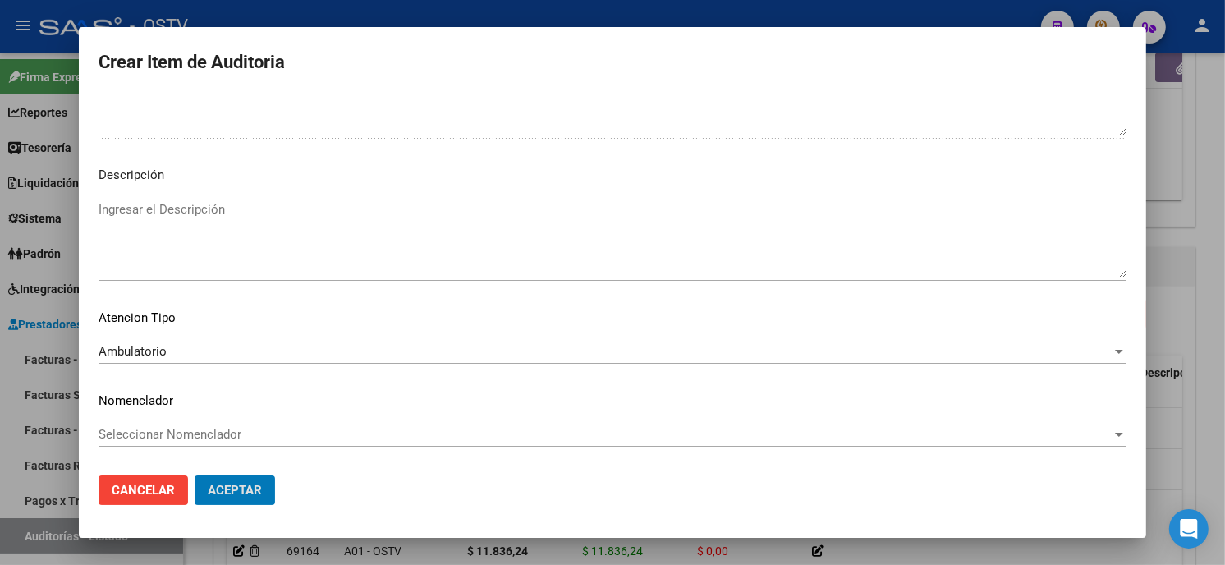
click at [195, 476] on button "Aceptar" at bounding box center [235, 491] width 80 height 30
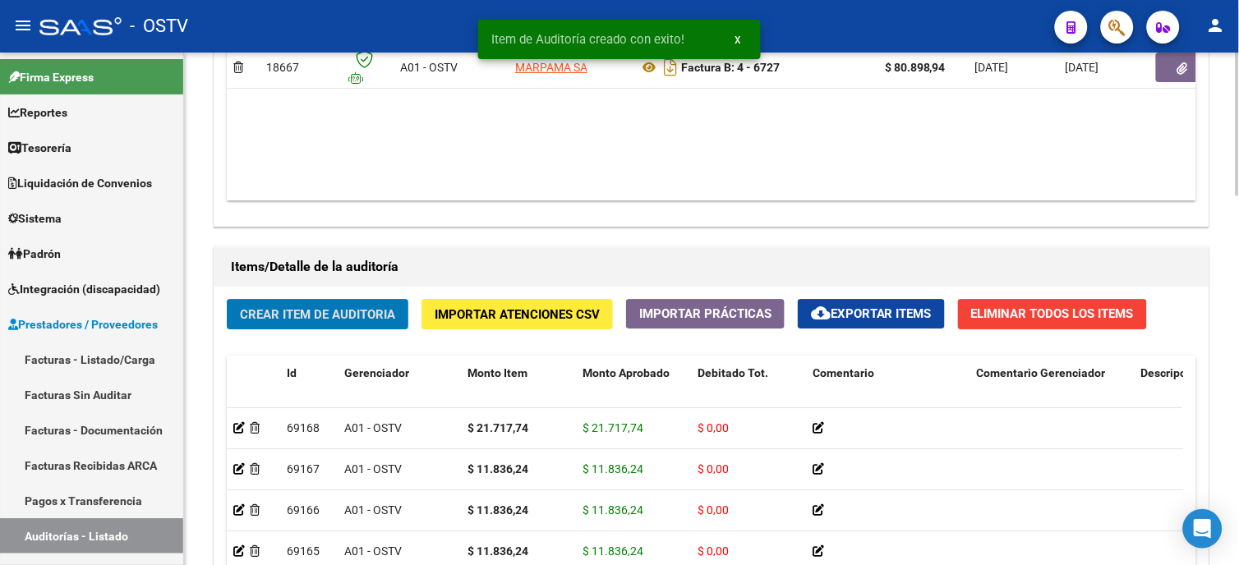
click at [290, 324] on button "Crear Item de Auditoria" at bounding box center [318, 314] width 182 height 30
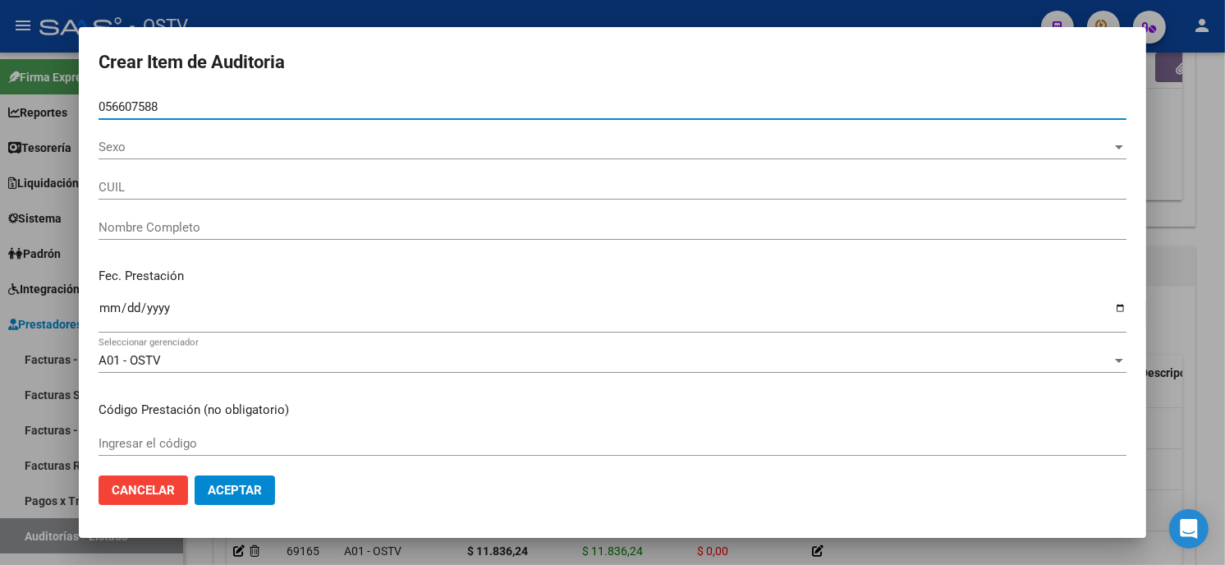
type input "05660758"
type input "20056607588"
type input "AGUIRRE JULIO RICARDO"
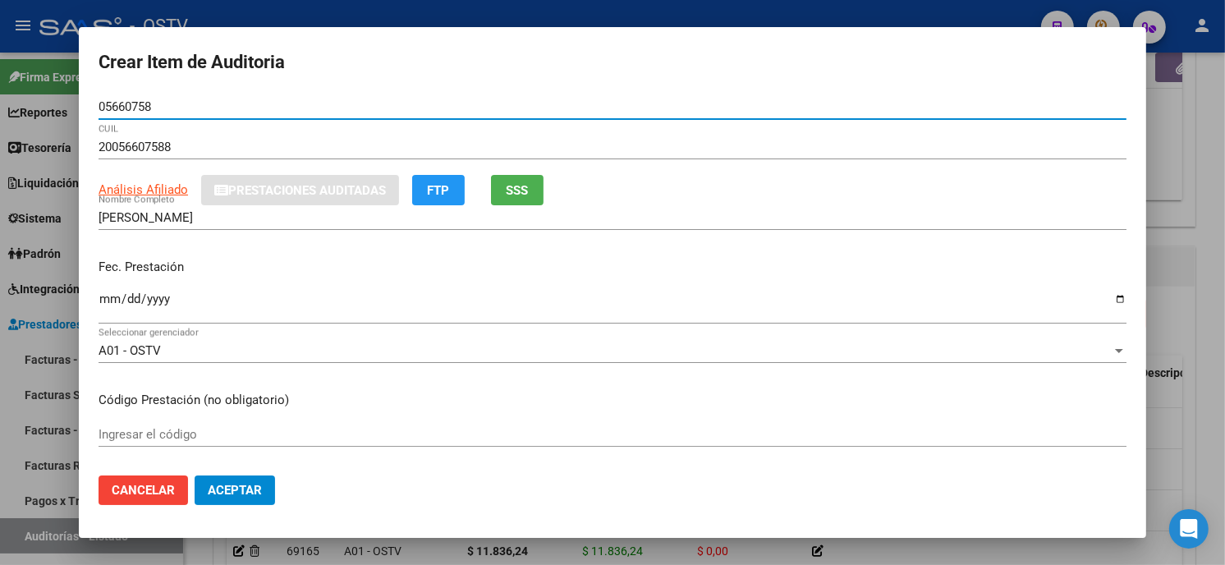
type input "05660758"
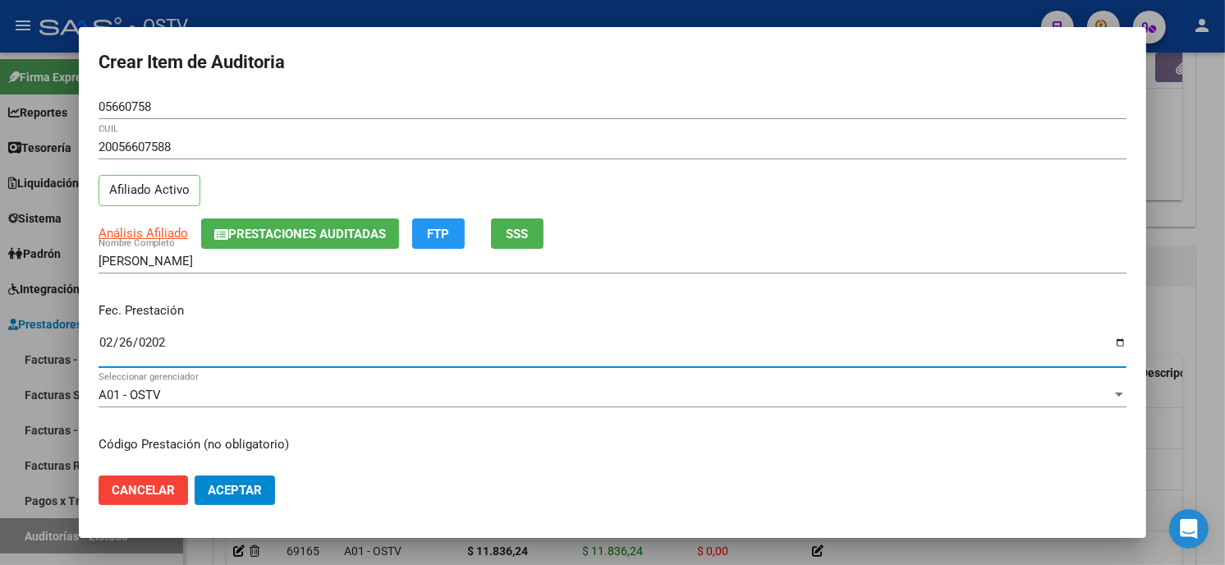
type input "2025-02-26"
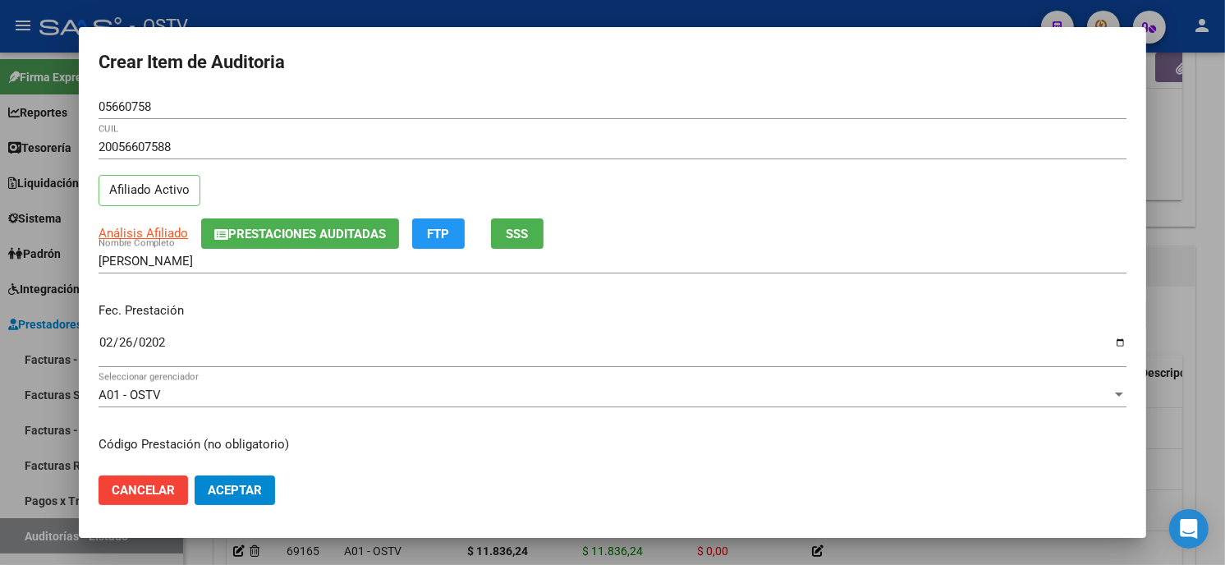
scroll to position [200, 0]
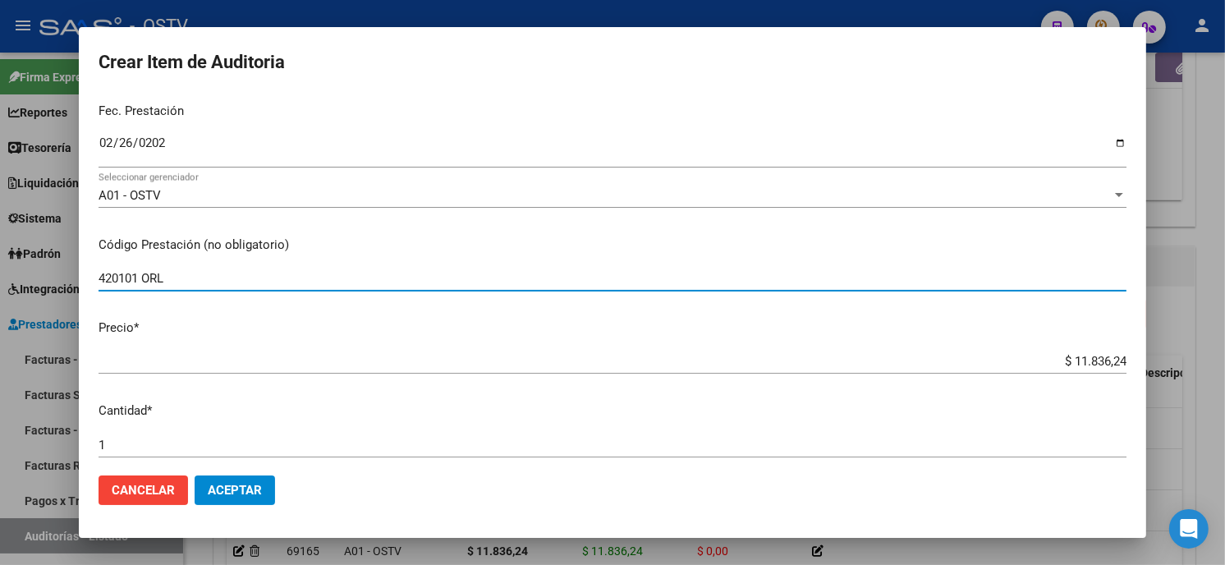
type input "420101 ORL"
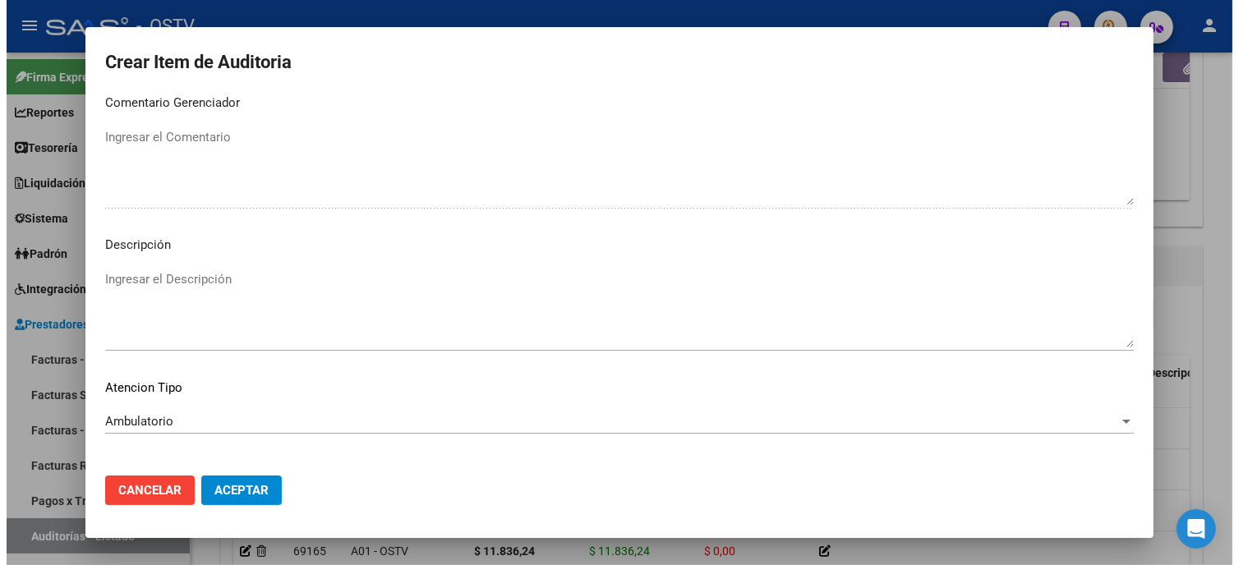
scroll to position [969, 0]
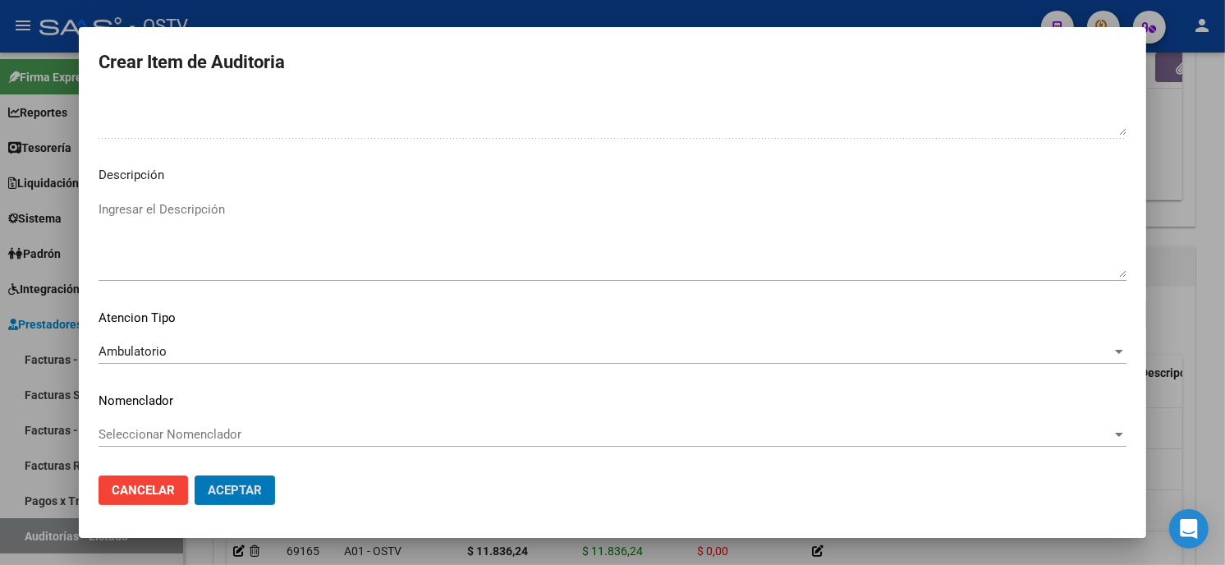
click at [195, 476] on button "Aceptar" at bounding box center [235, 491] width 80 height 30
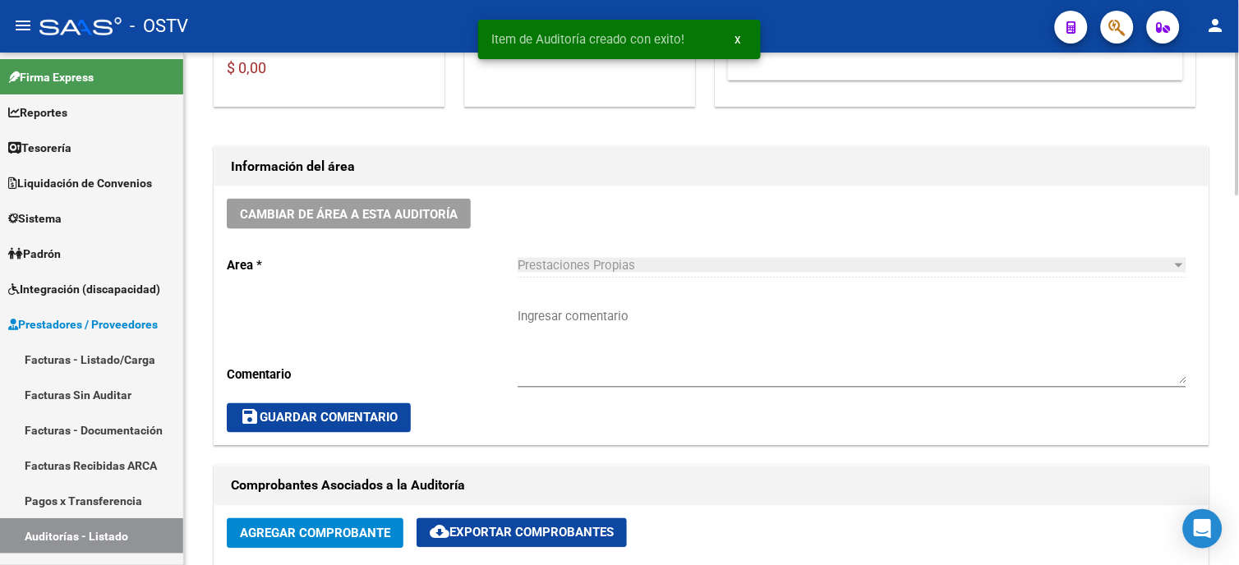
scroll to position [366, 0]
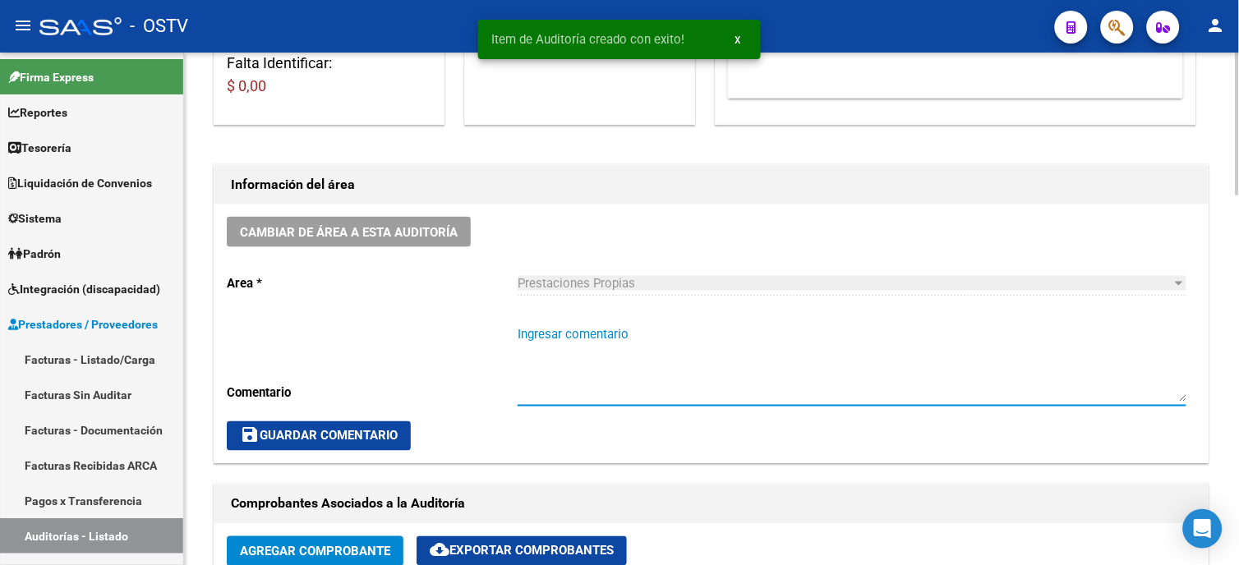
drag, startPoint x: 576, startPoint y: 333, endPoint x: 562, endPoint y: 319, distance: 20.3
click at [576, 332] on textarea "Ingresar comentario" at bounding box center [851, 363] width 669 height 77
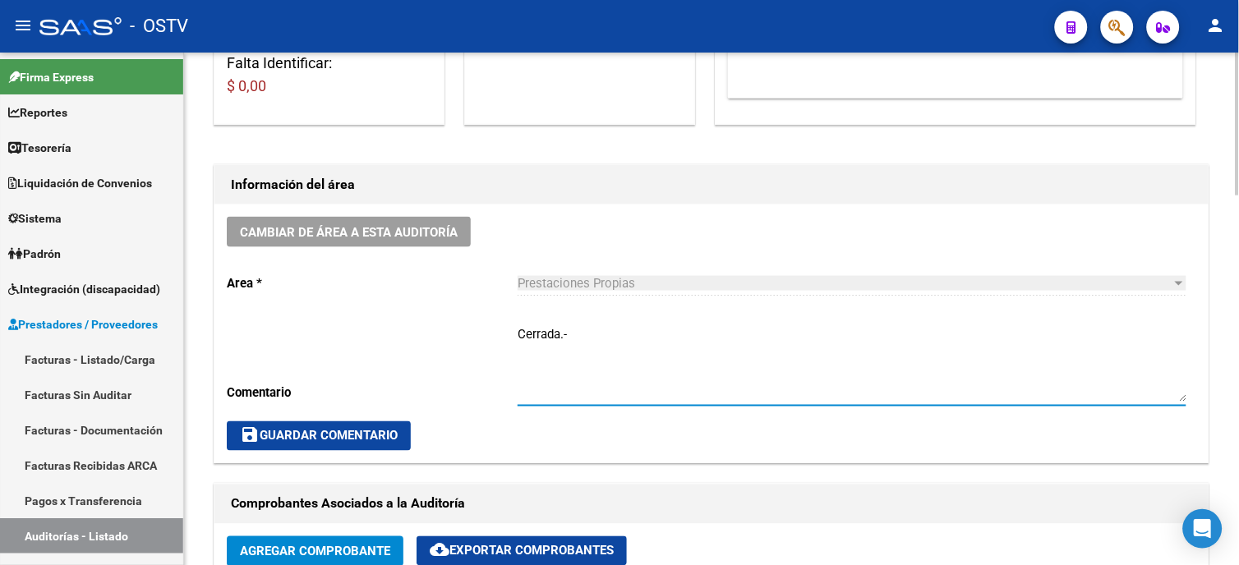
type textarea "Cerrada.-"
click at [368, 438] on span "save Guardar Comentario" at bounding box center [319, 436] width 158 height 15
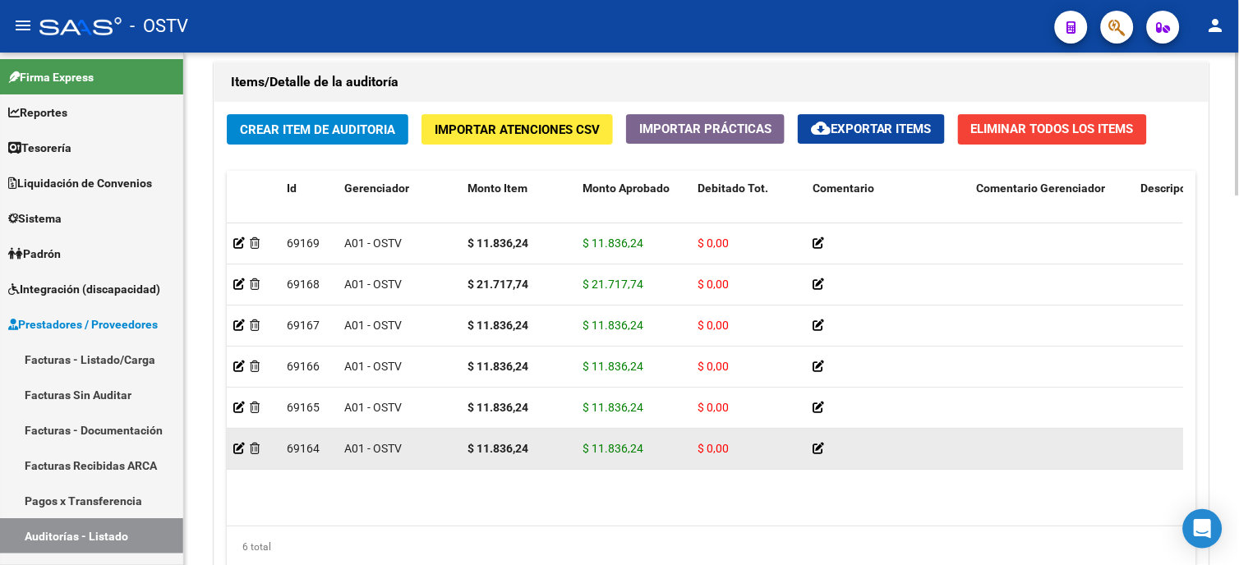
scroll to position [1335, 0]
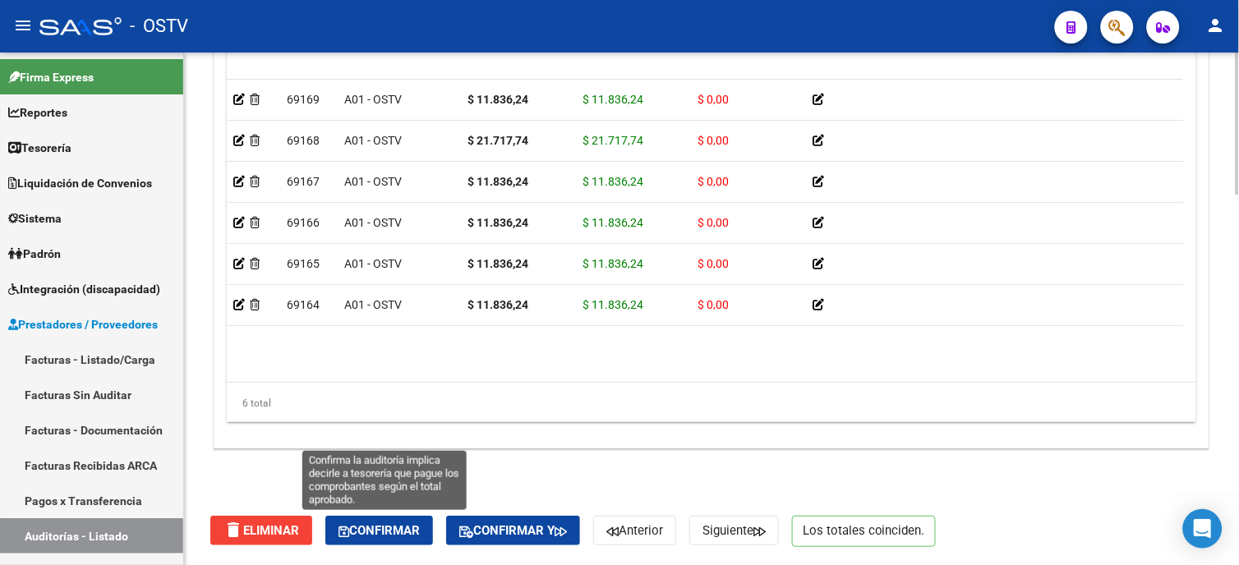
click at [402, 522] on button "Confirmar" at bounding box center [379, 531] width 108 height 30
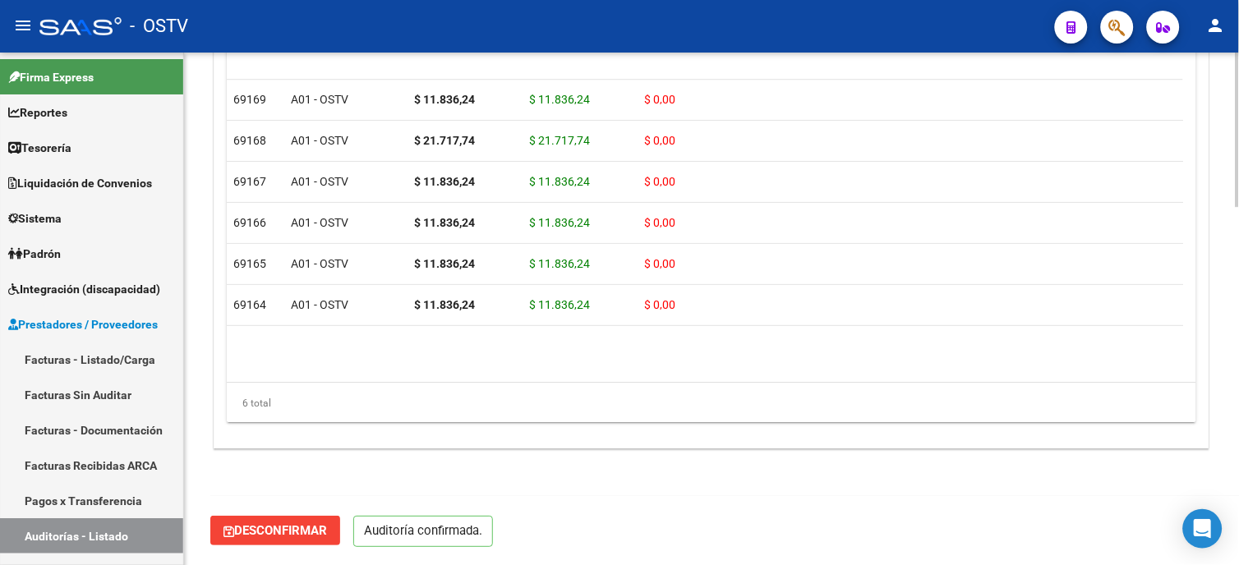
scroll to position [1187, 0]
type input "202508"
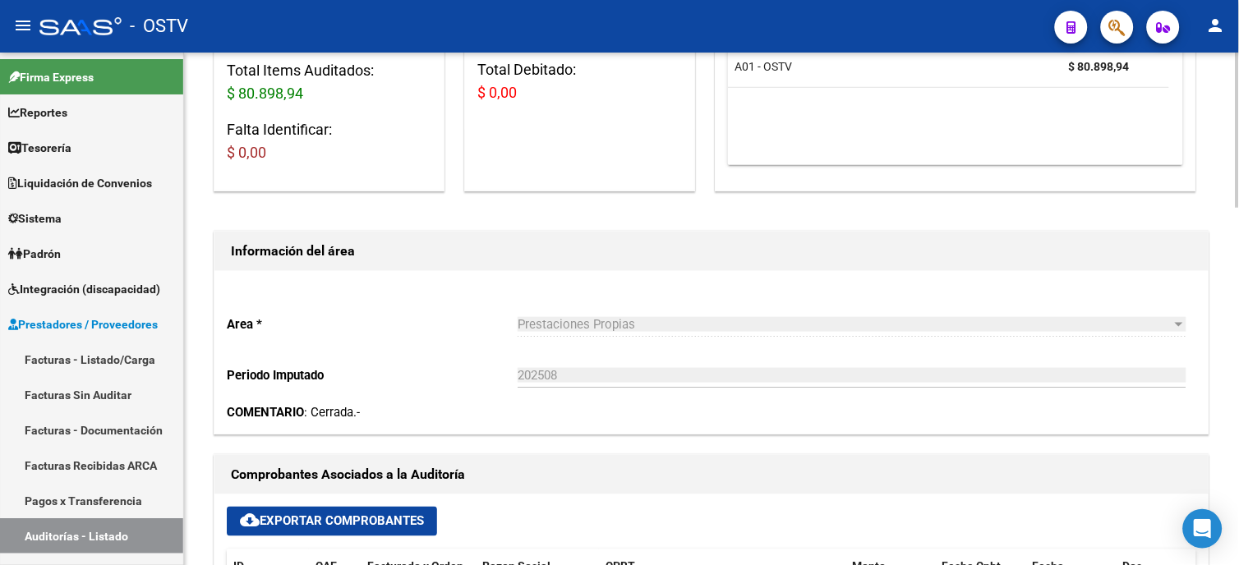
scroll to position [274, 0]
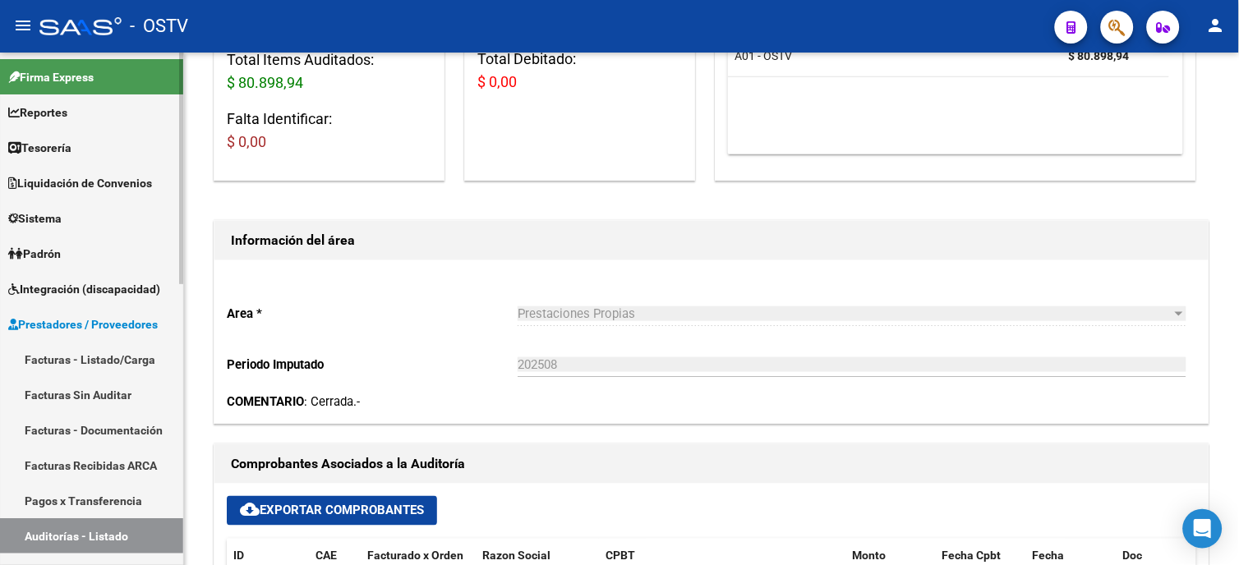
drag, startPoint x: 90, startPoint y: 350, endPoint x: 141, endPoint y: 396, distance: 68.6
click at [90, 350] on link "Facturas - Listado/Carga" at bounding box center [91, 359] width 183 height 35
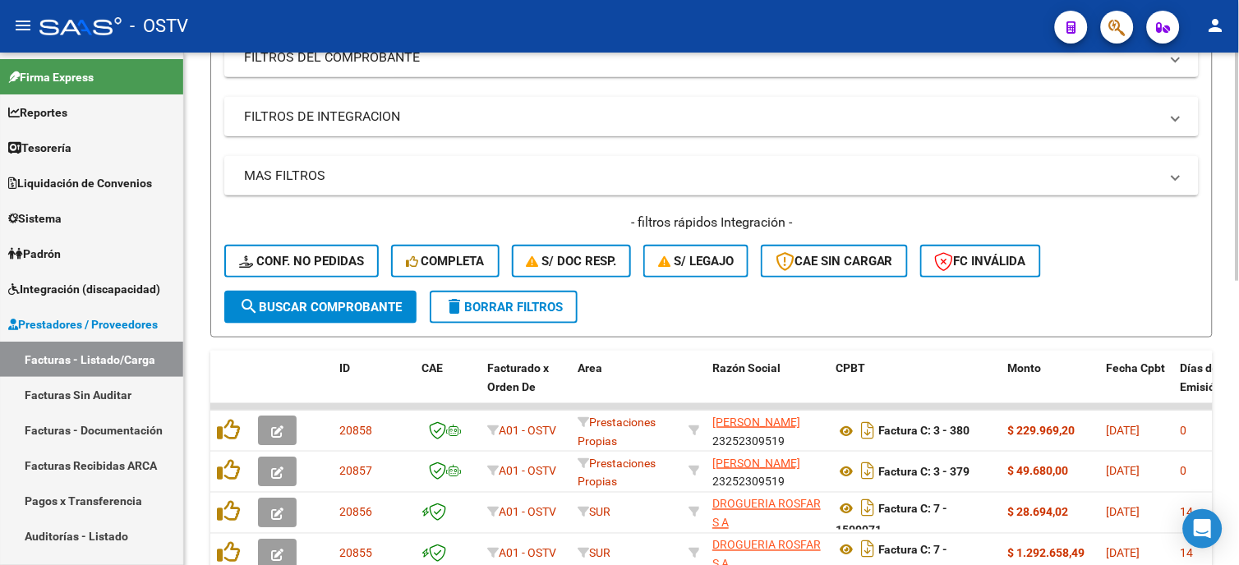
scroll to position [1, 0]
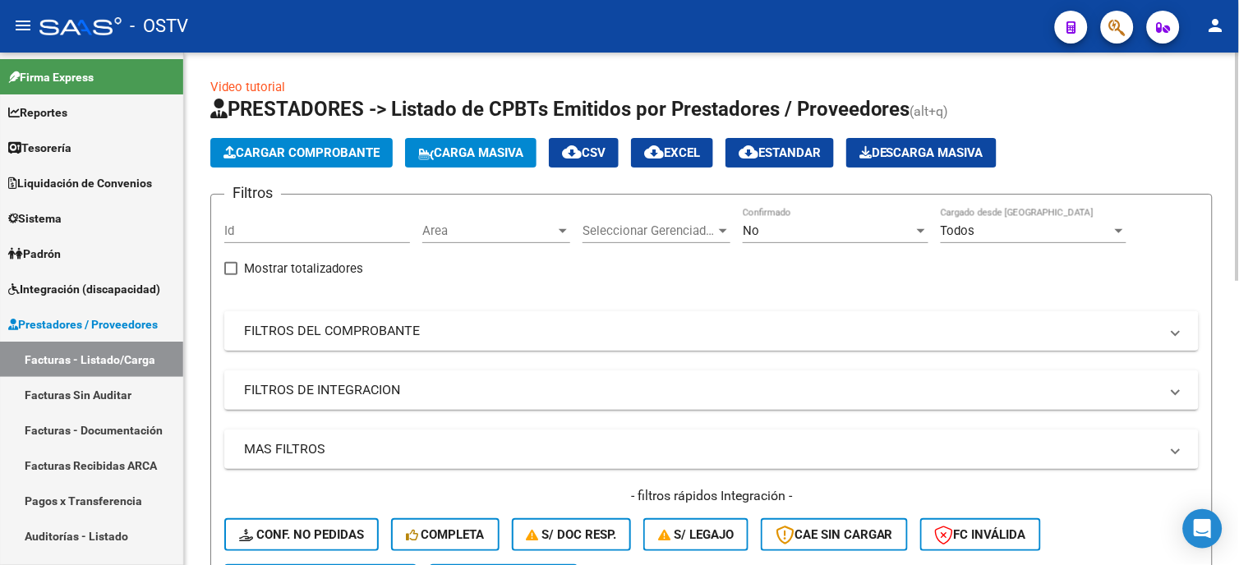
click at [362, 343] on mat-expansion-panel-header "FILTROS DEL COMPROBANTE" at bounding box center [711, 330] width 974 height 39
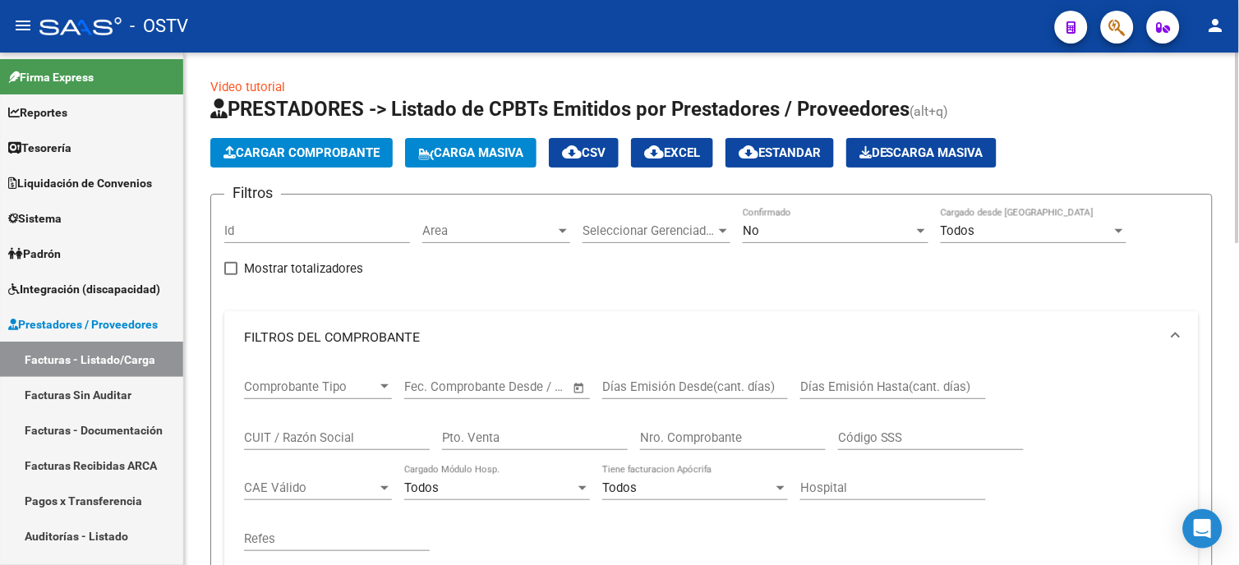
click at [677, 446] on div "Nro. Comprobante" at bounding box center [733, 432] width 186 height 35
click at [691, 439] on input "Nro. Comprobante" at bounding box center [733, 437] width 186 height 15
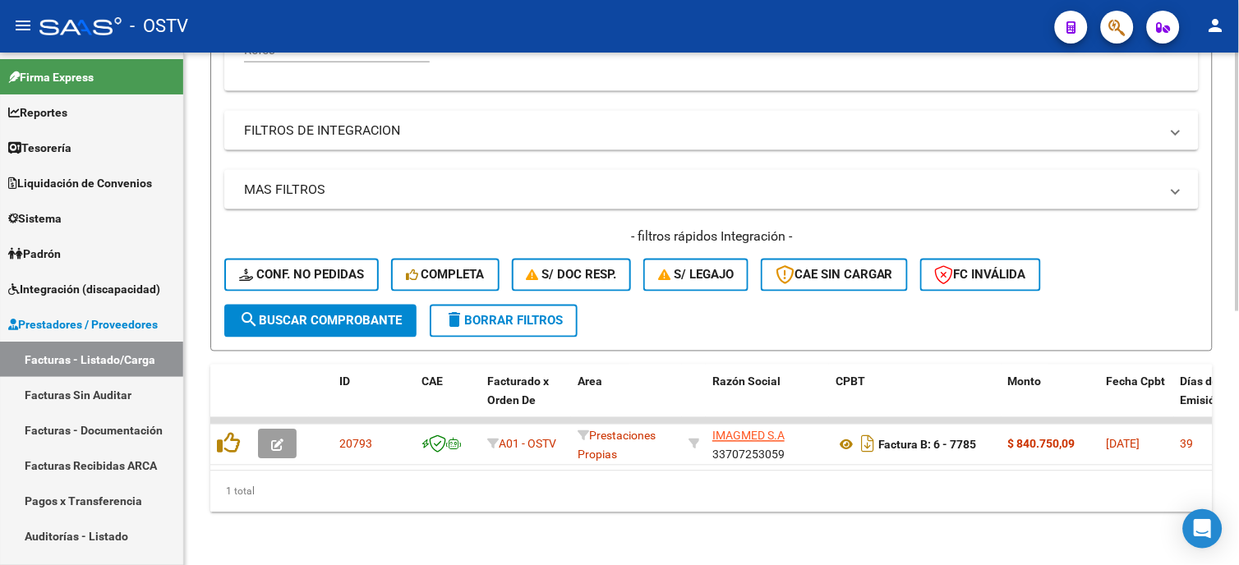
scroll to position [501, 0]
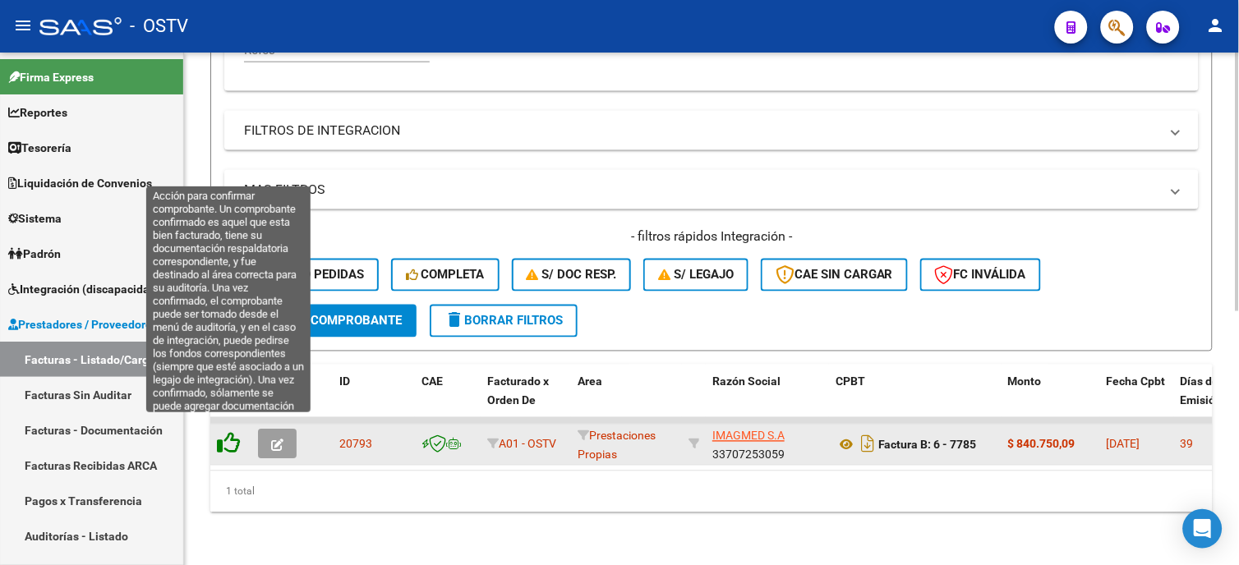
type input "7784"
click at [223, 440] on icon at bounding box center [228, 443] width 23 height 23
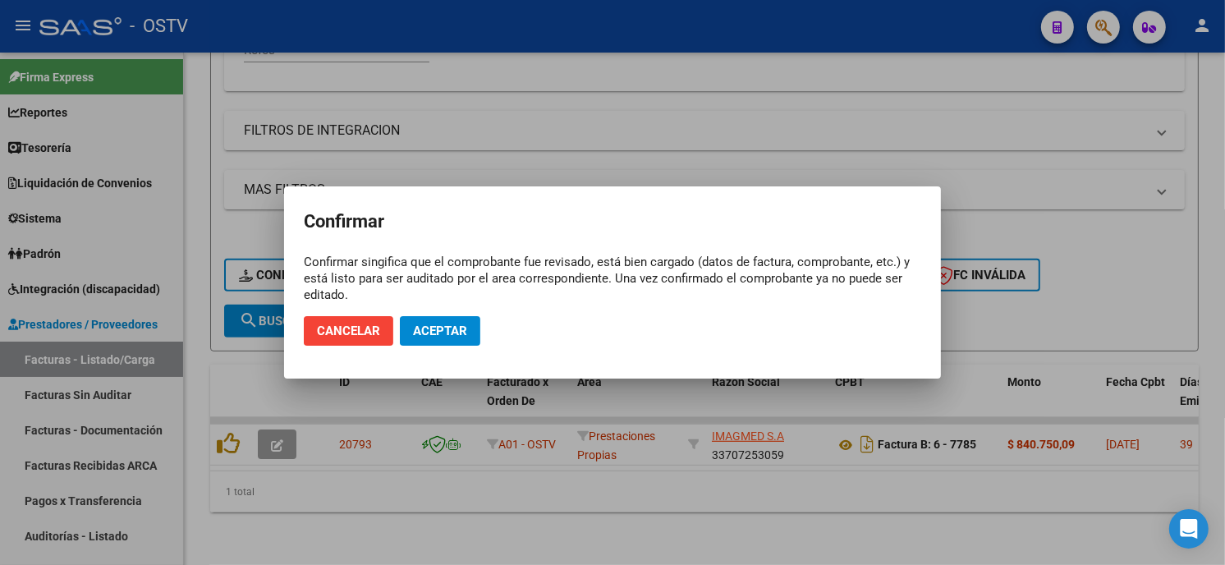
click at [464, 315] on mat-dialog-actions "Cancelar Aceptar" at bounding box center [613, 331] width 618 height 56
click at [458, 322] on button "Aceptar" at bounding box center [440, 331] width 80 height 30
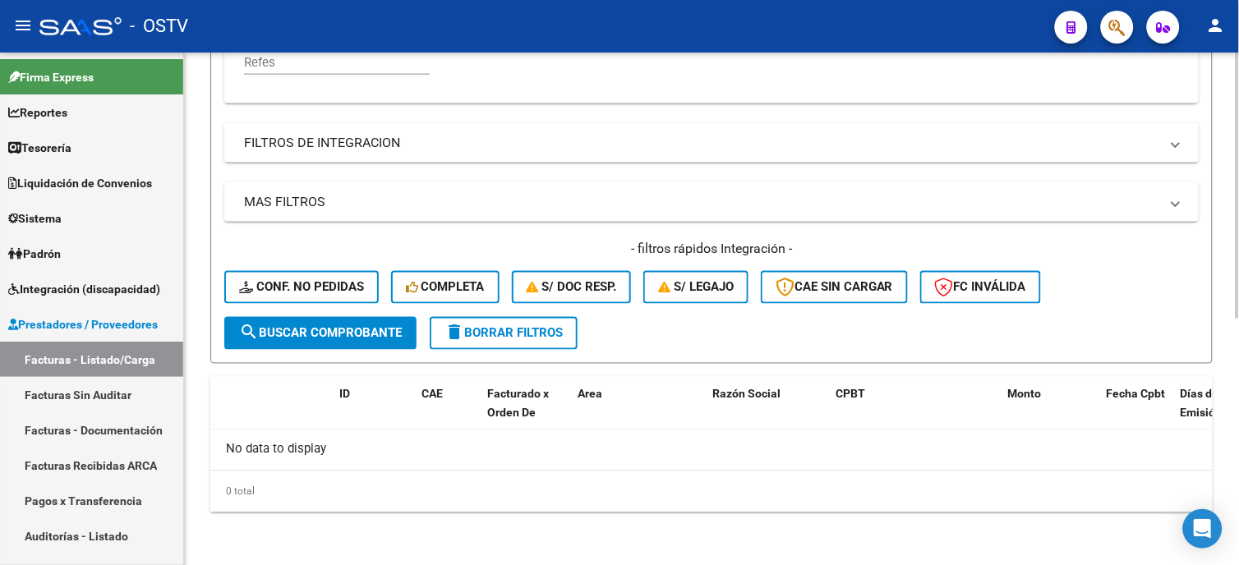
scroll to position [475, 0]
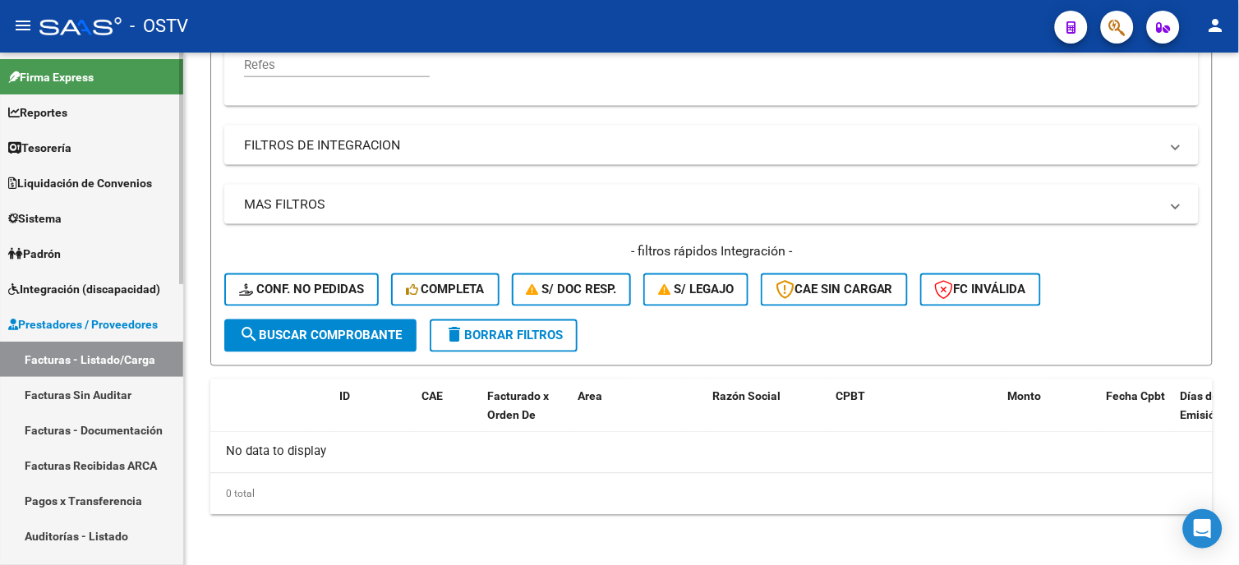
click at [76, 528] on link "Auditorías - Listado" at bounding box center [91, 535] width 183 height 35
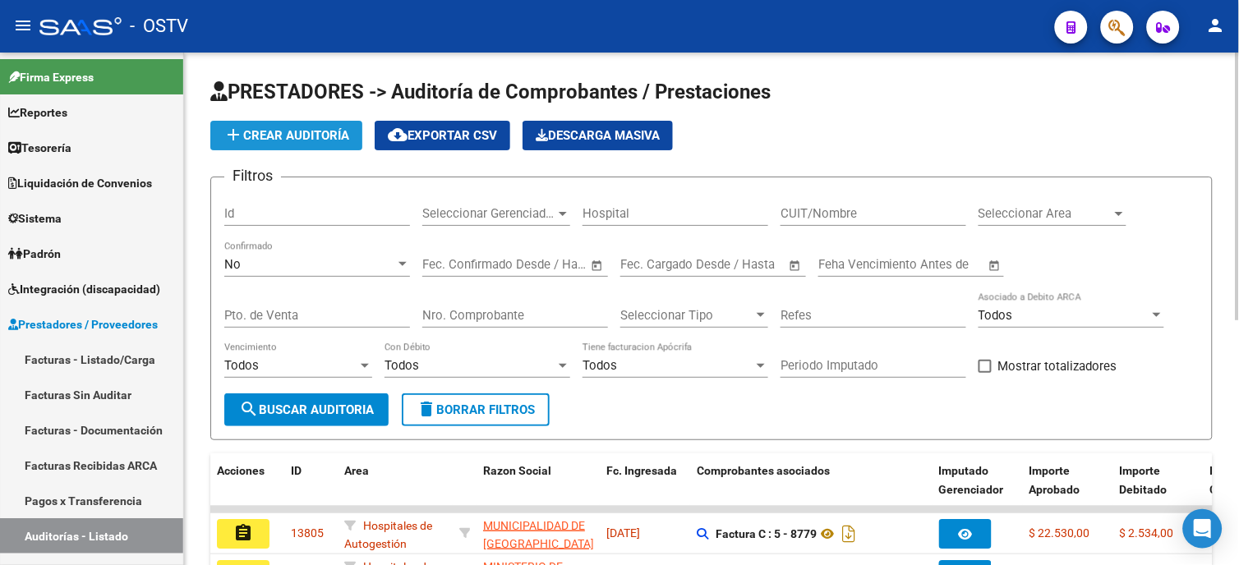
click at [316, 130] on span "add Crear Auditoría" at bounding box center [286, 135] width 126 height 15
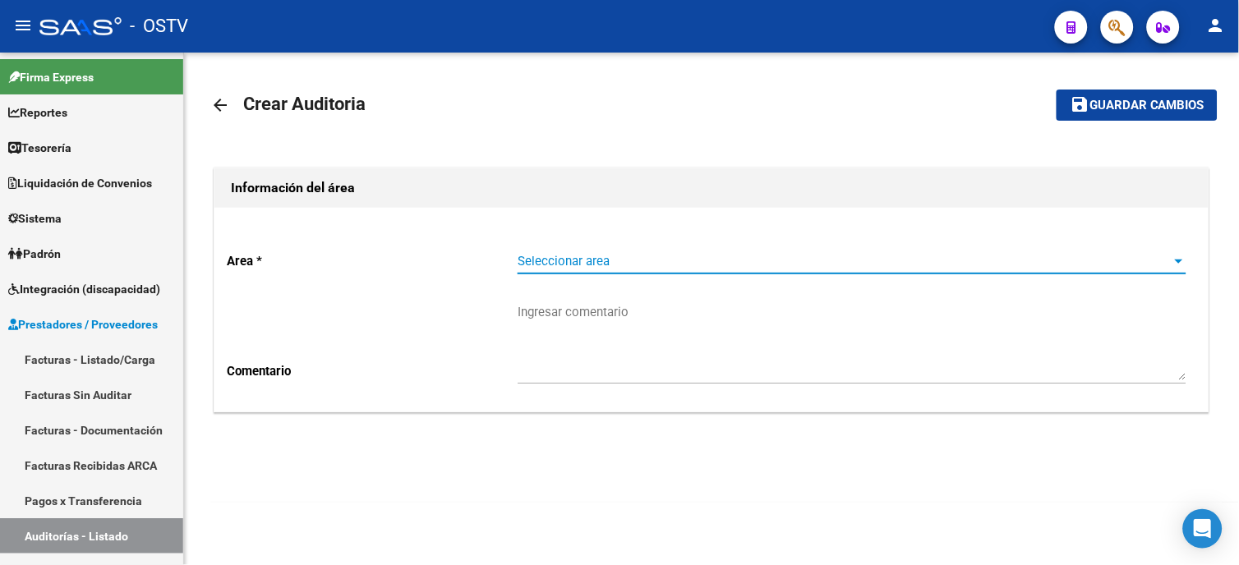
click at [585, 263] on span "Seleccionar area" at bounding box center [844, 261] width 654 height 15
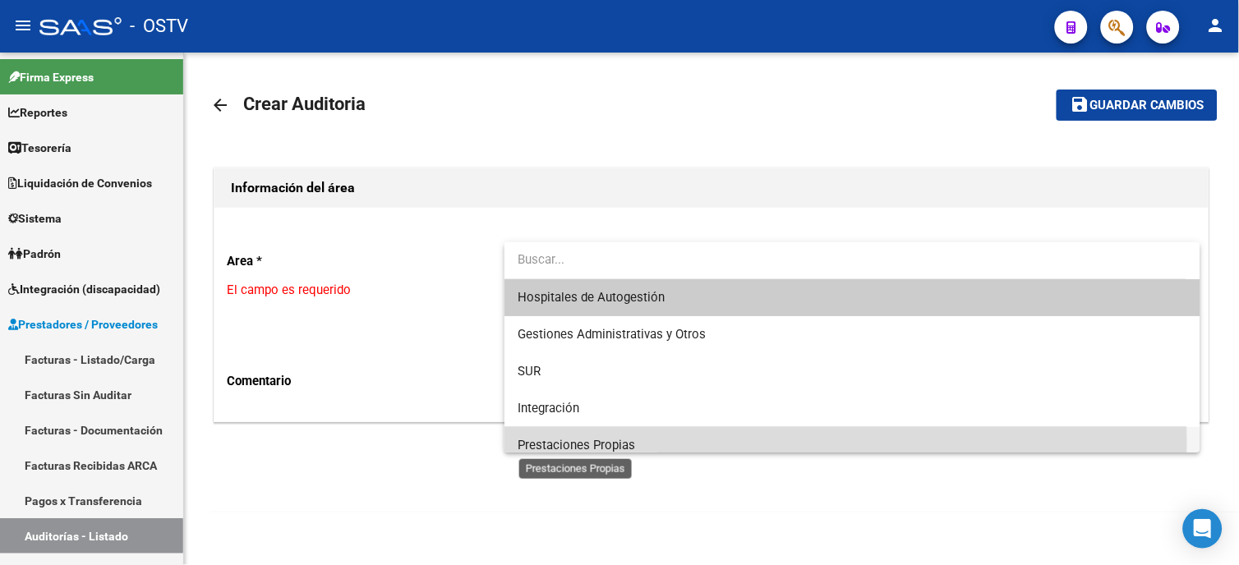
click at [609, 442] on span "Prestaciones Propias" at bounding box center [575, 445] width 117 height 15
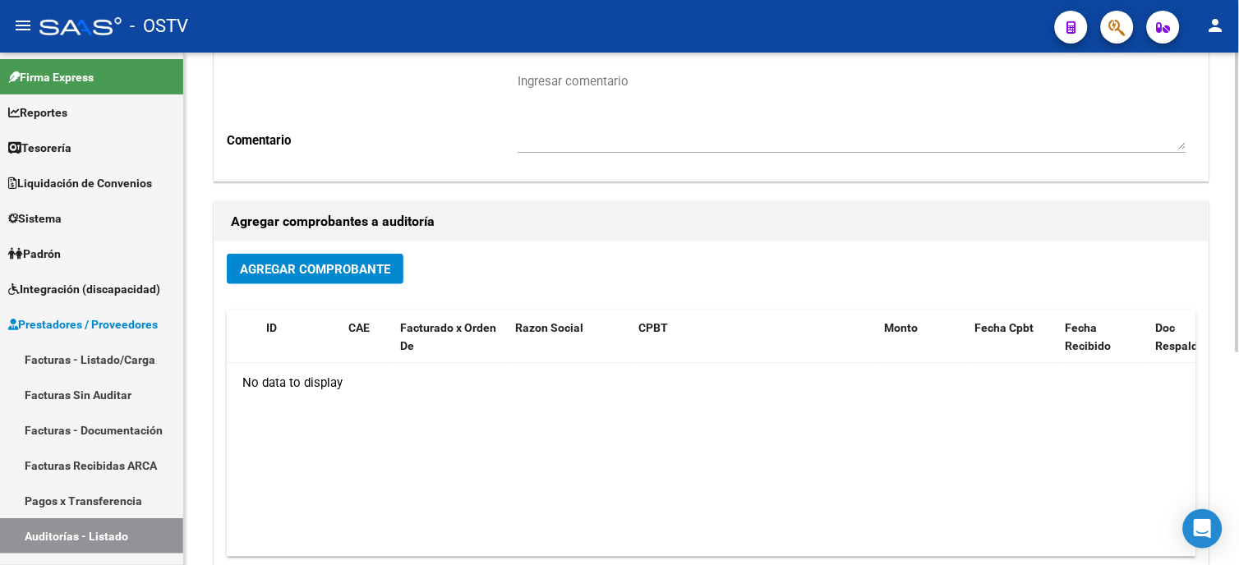
scroll to position [274, 0]
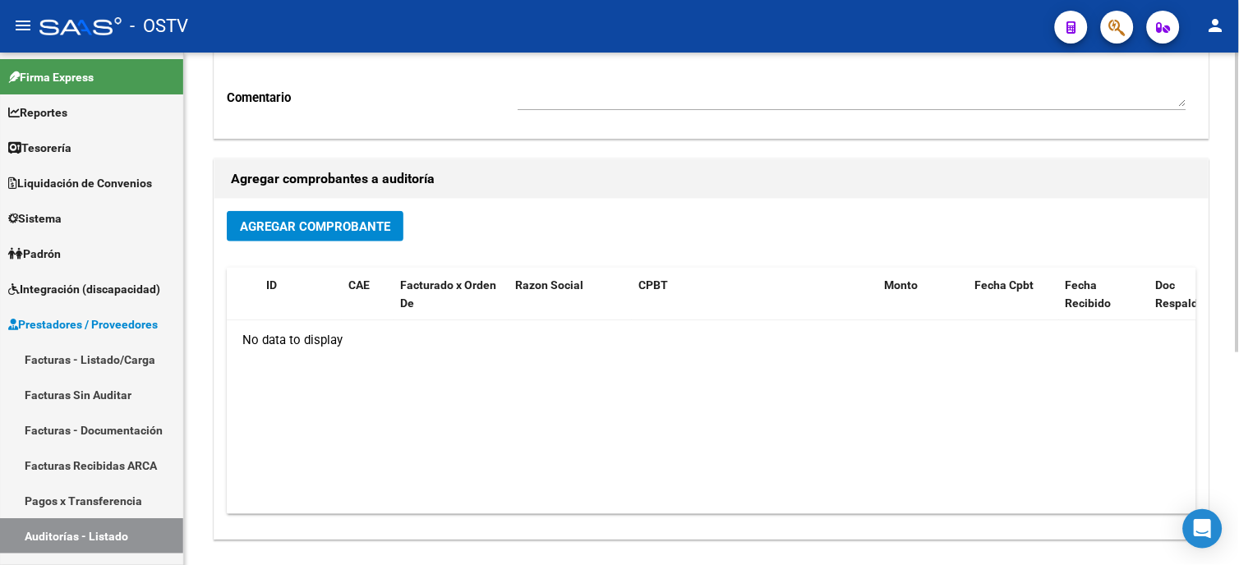
click at [329, 239] on button "Agregar Comprobante" at bounding box center [315, 226] width 177 height 30
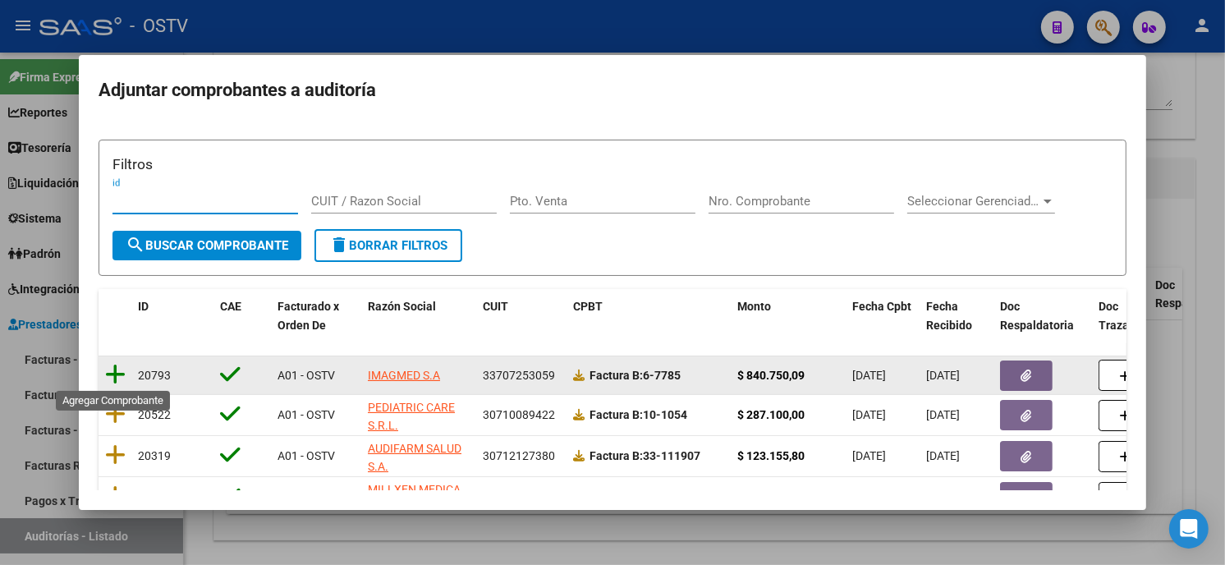
click at [116, 374] on icon at bounding box center [115, 374] width 21 height 23
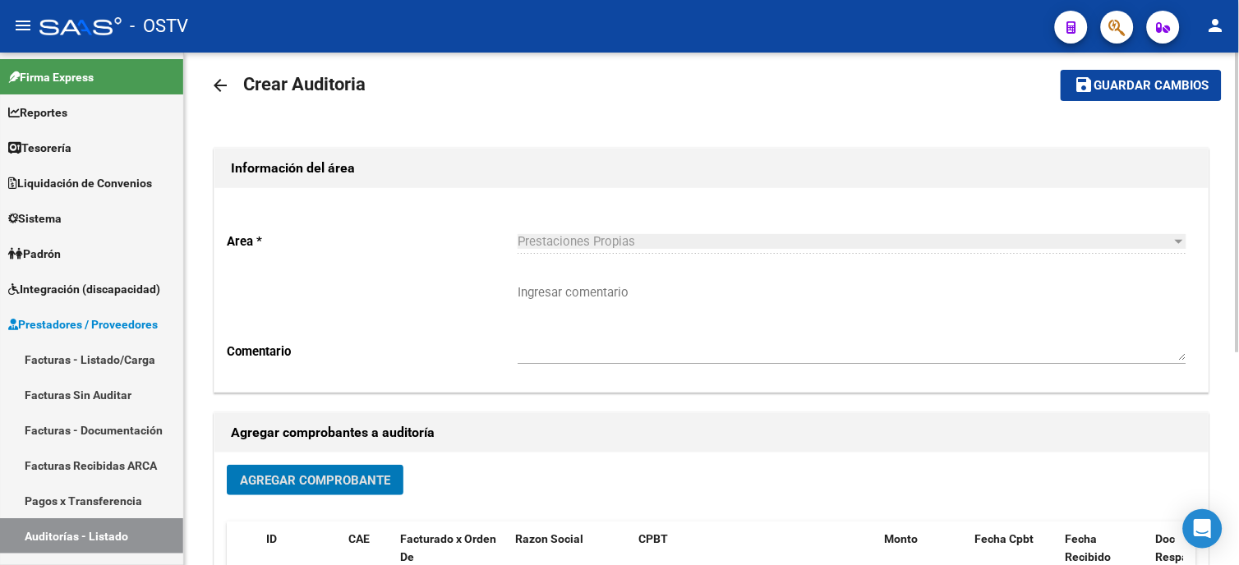
scroll to position [0, 0]
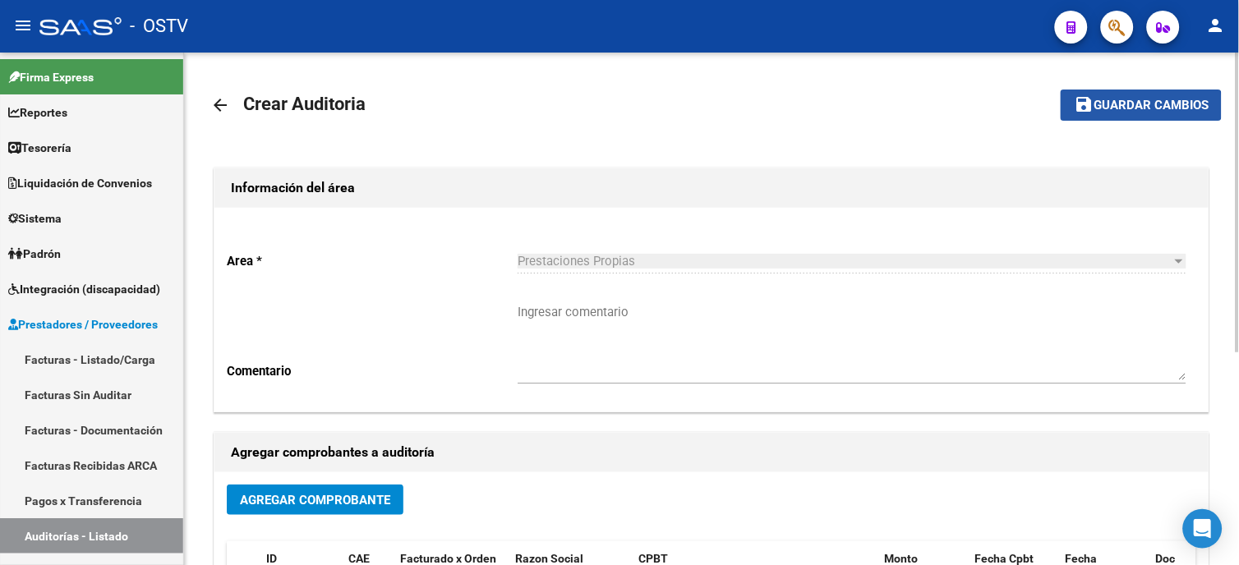
click at [1135, 107] on span "Guardar cambios" at bounding box center [1150, 106] width 115 height 15
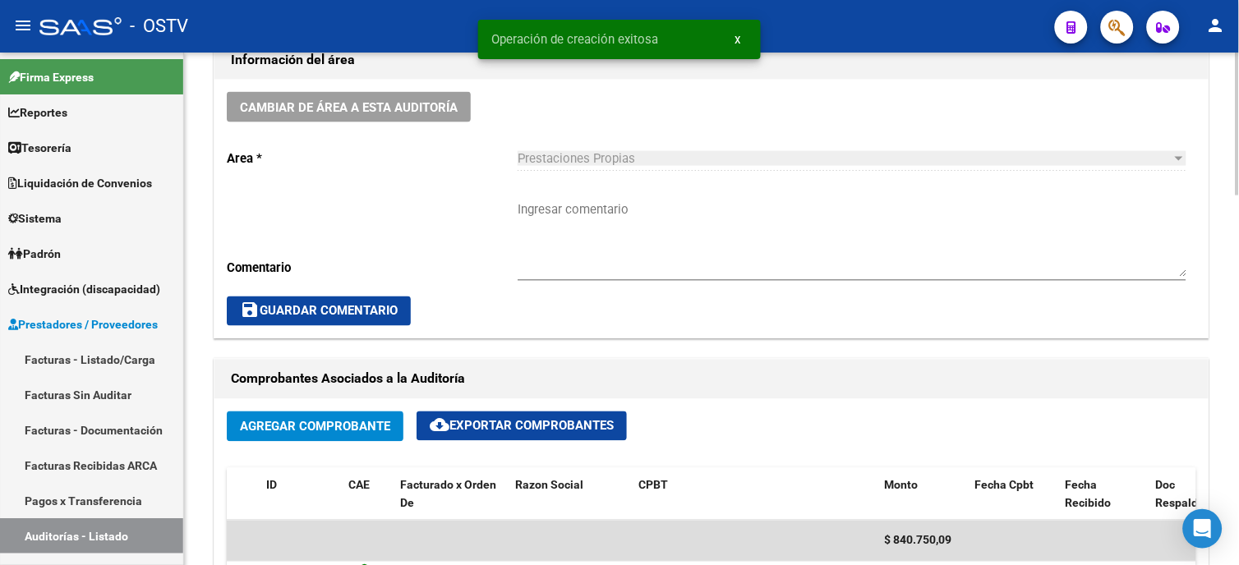
scroll to position [729, 0]
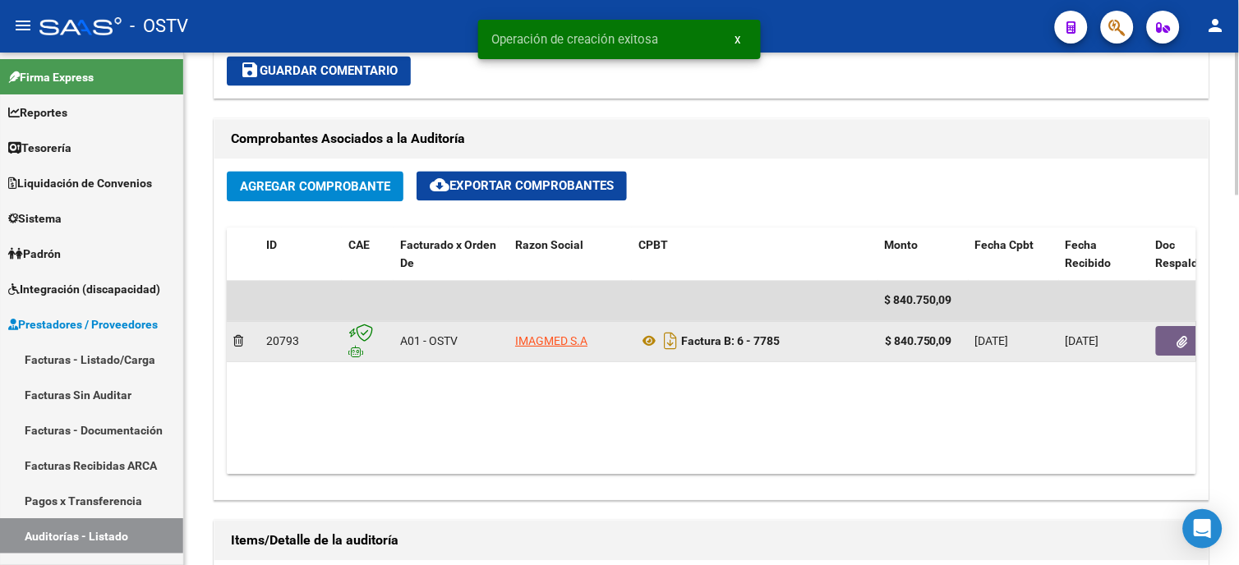
click at [1180, 349] on icon "button" at bounding box center [1182, 343] width 11 height 12
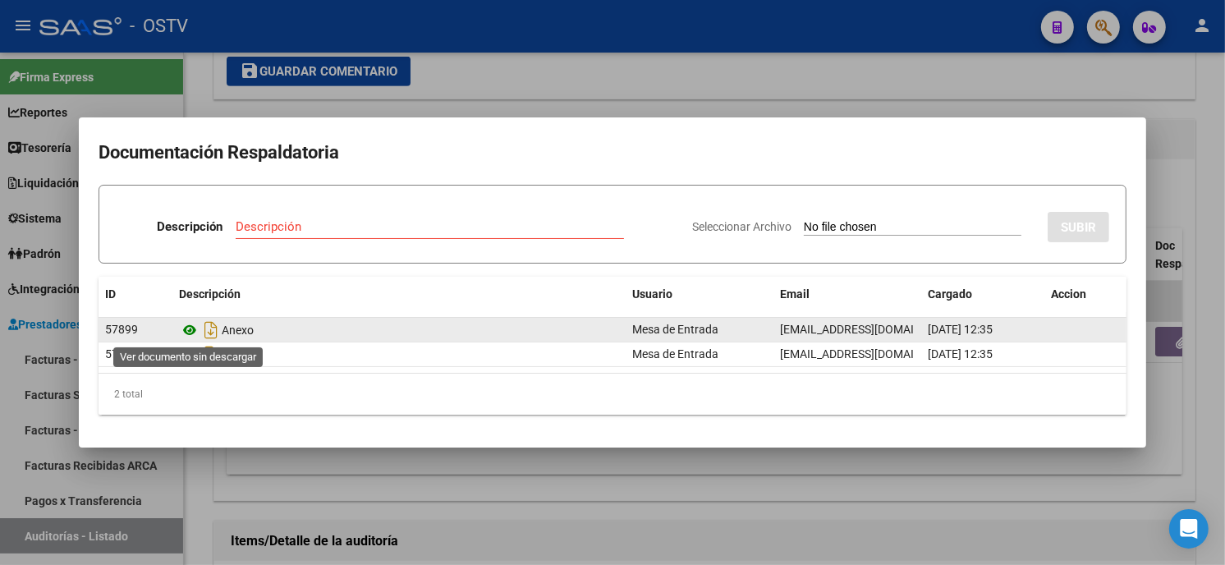
click at [184, 329] on icon at bounding box center [189, 330] width 21 height 20
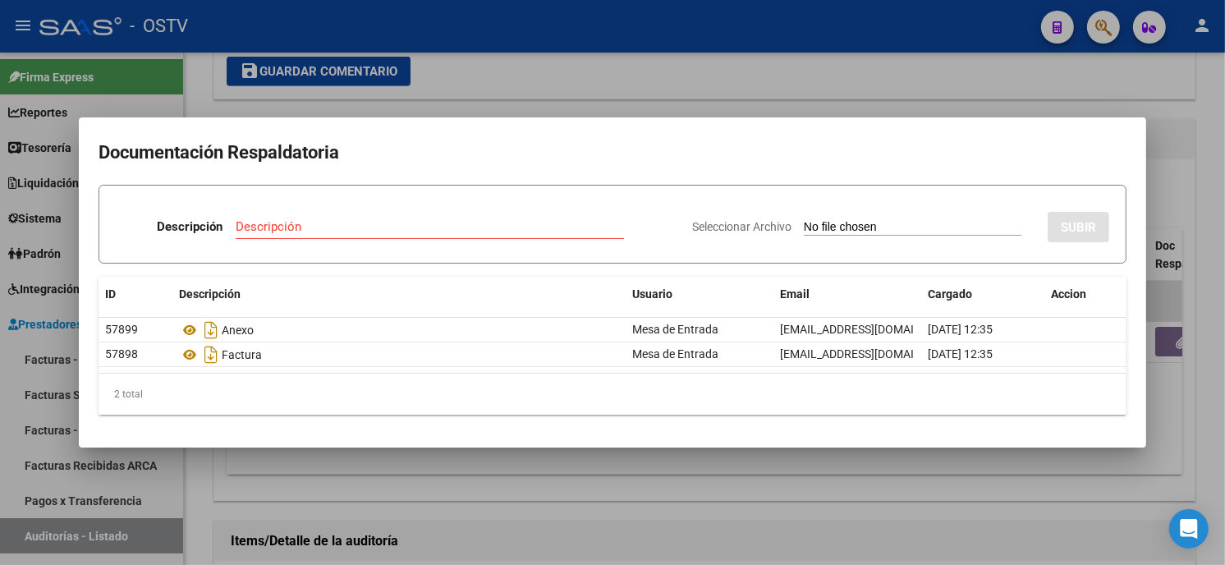
click at [473, 78] on div at bounding box center [612, 282] width 1225 height 565
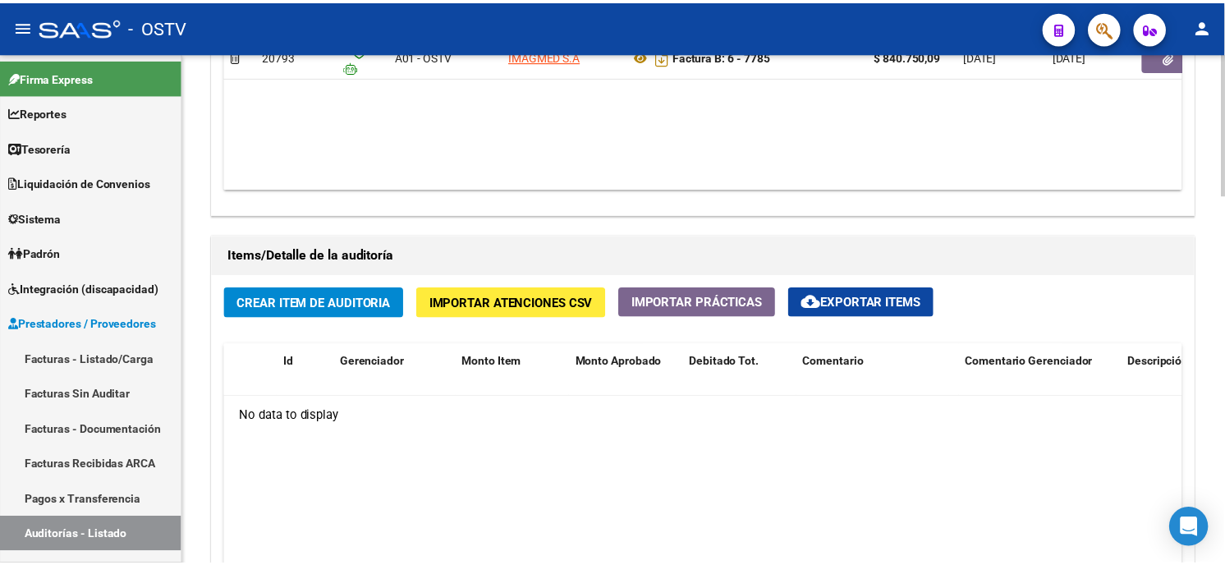
scroll to position [1004, 0]
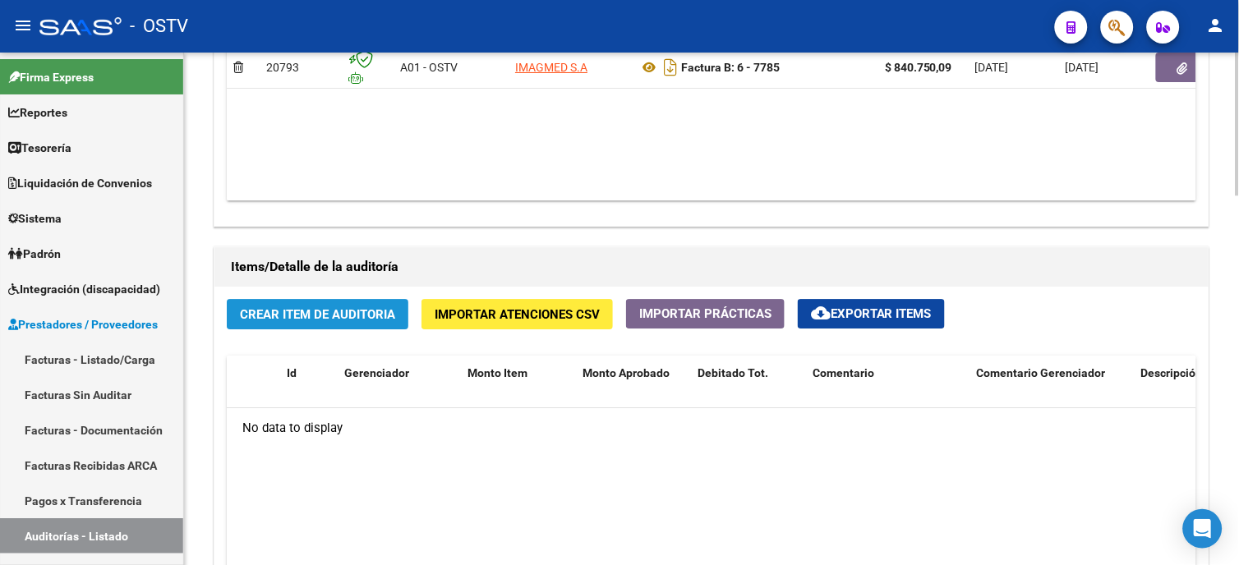
click at [371, 312] on span "Crear Item de Auditoria" at bounding box center [317, 314] width 155 height 15
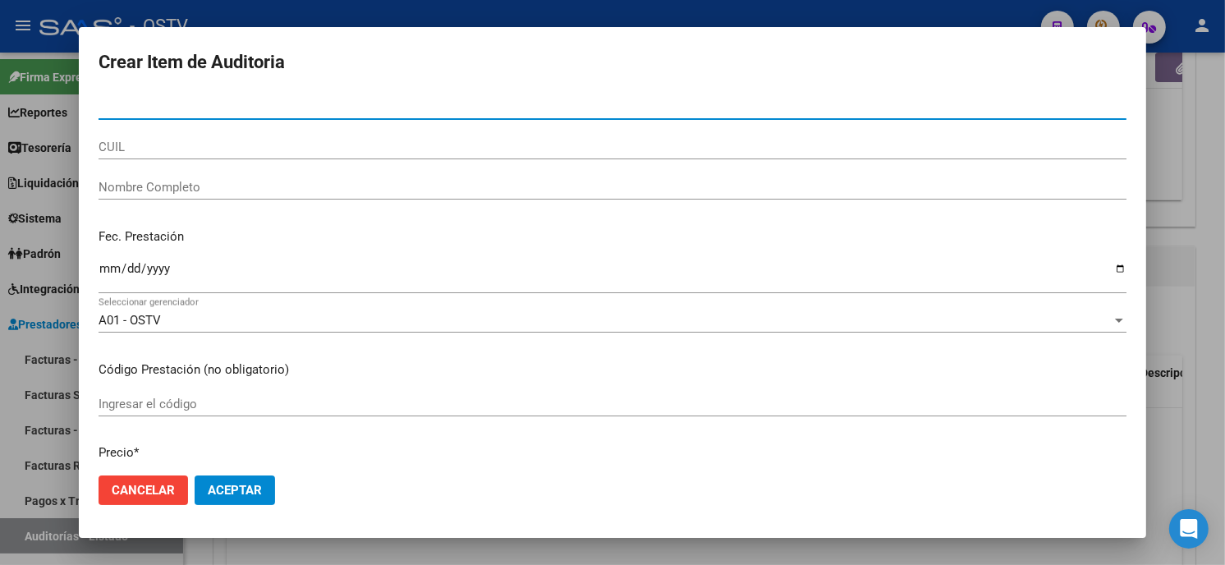
paste input "121146164"
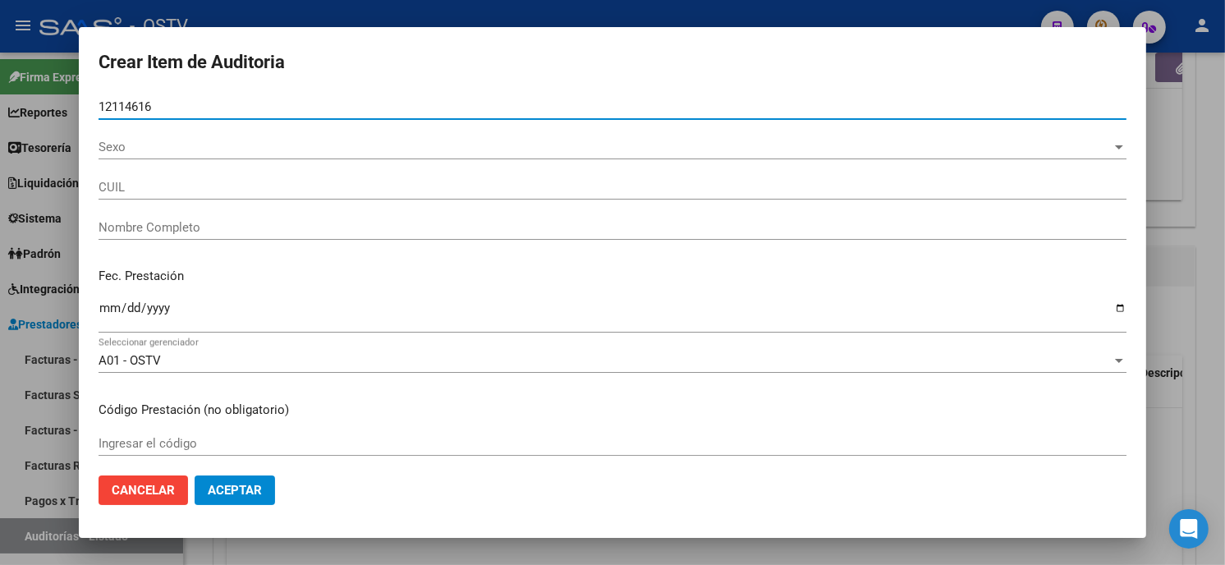
type input "12114616"
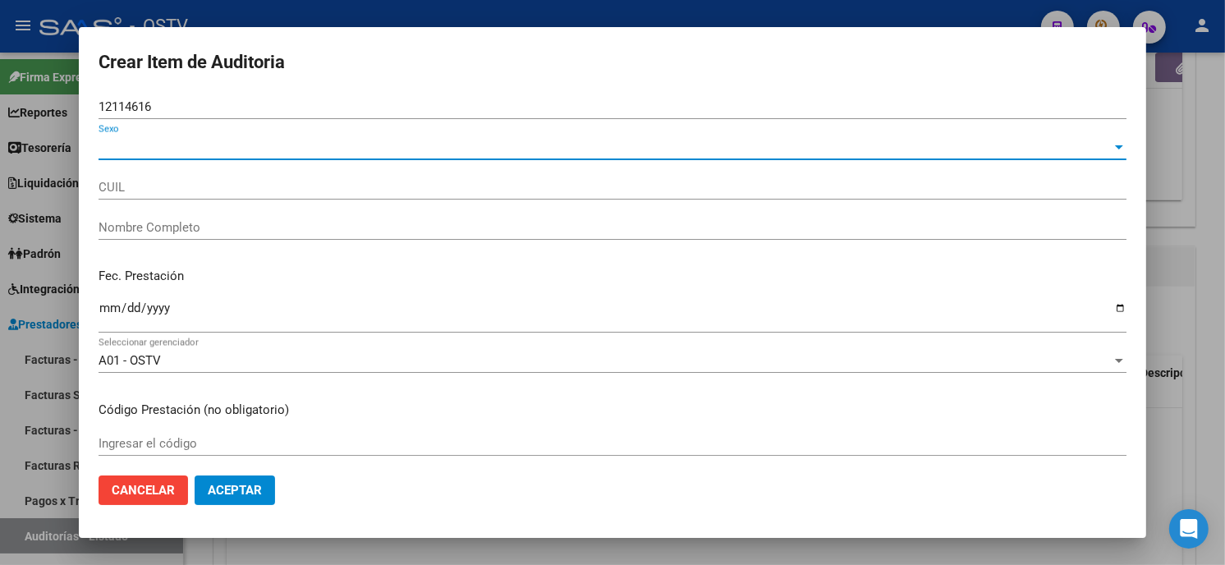
type input "27121146164"
type input "ECHEVARRIA ESTELA BEATRIZ"
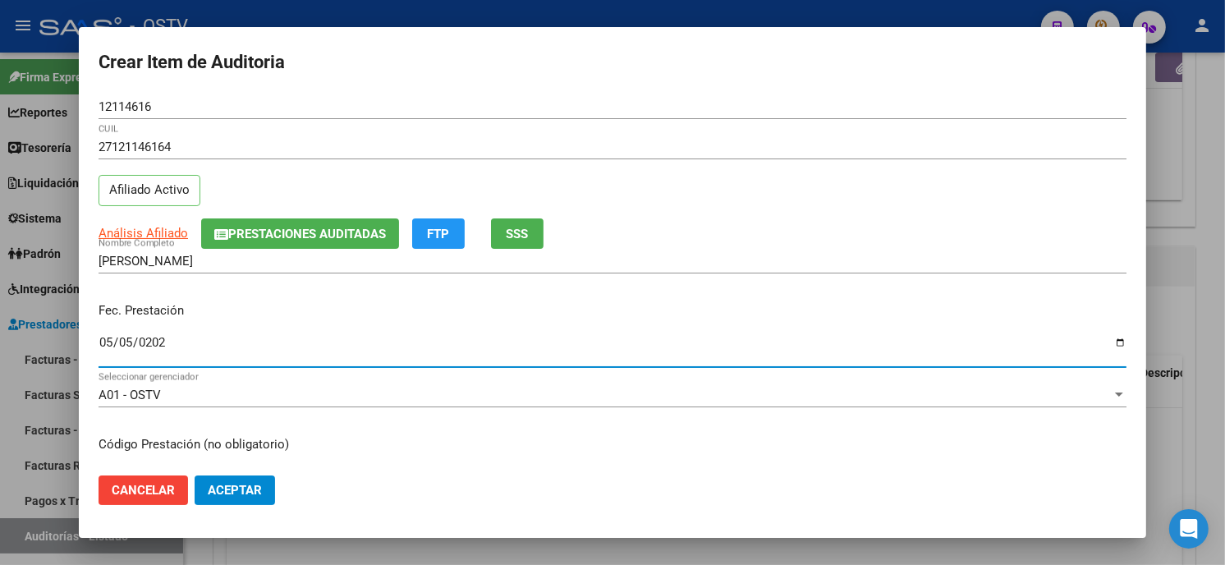
type input "2025-05-05"
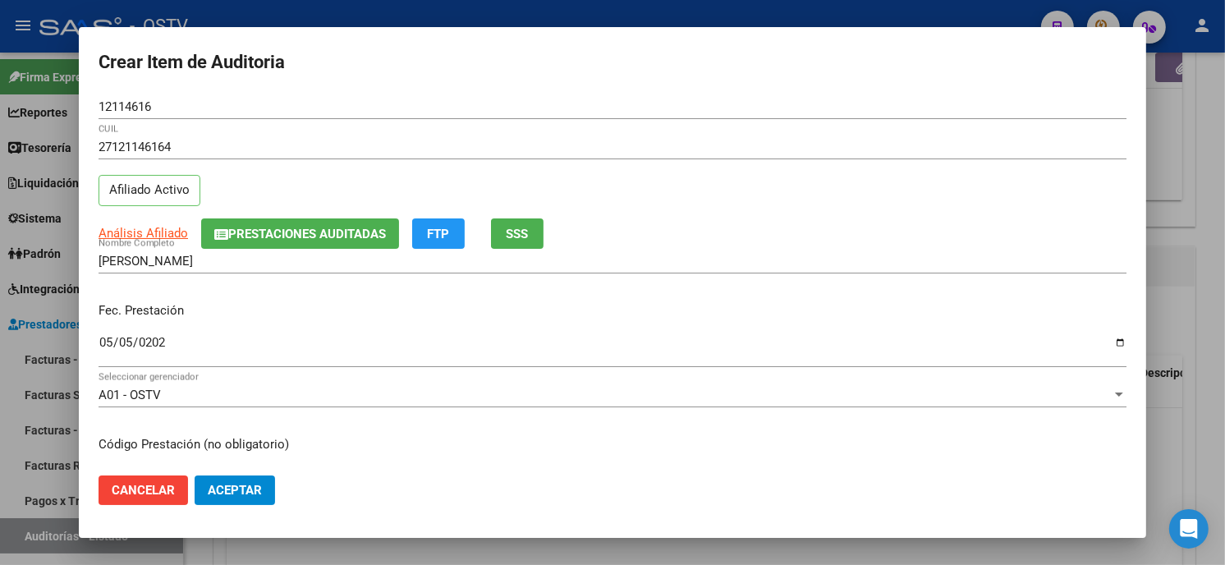
scroll to position [200, 0]
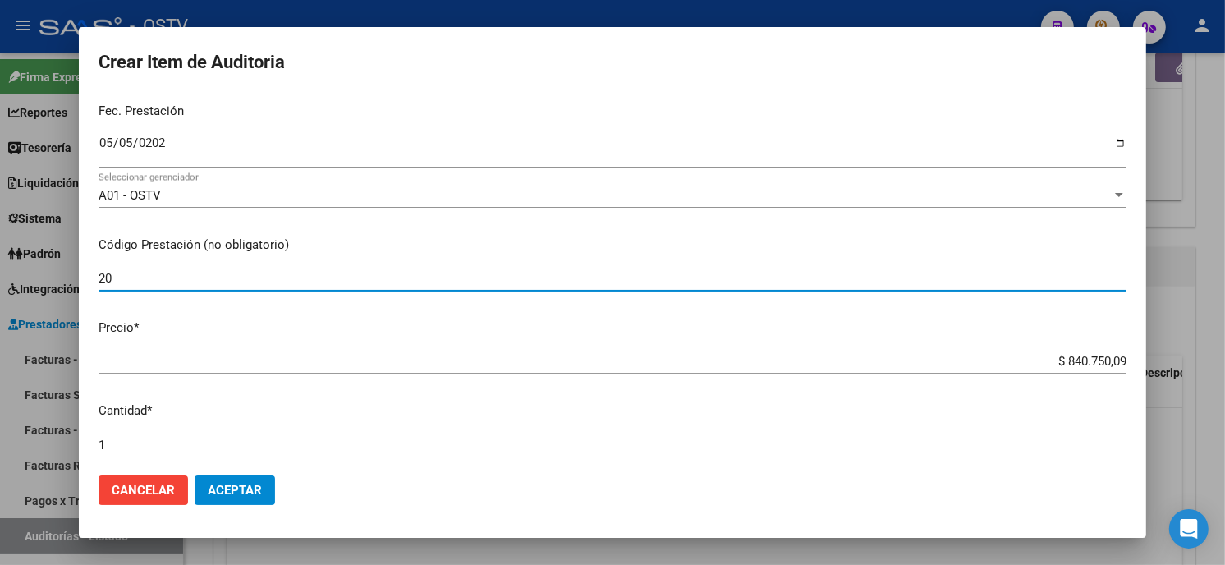
type input "2"
type input "420101 OFT"
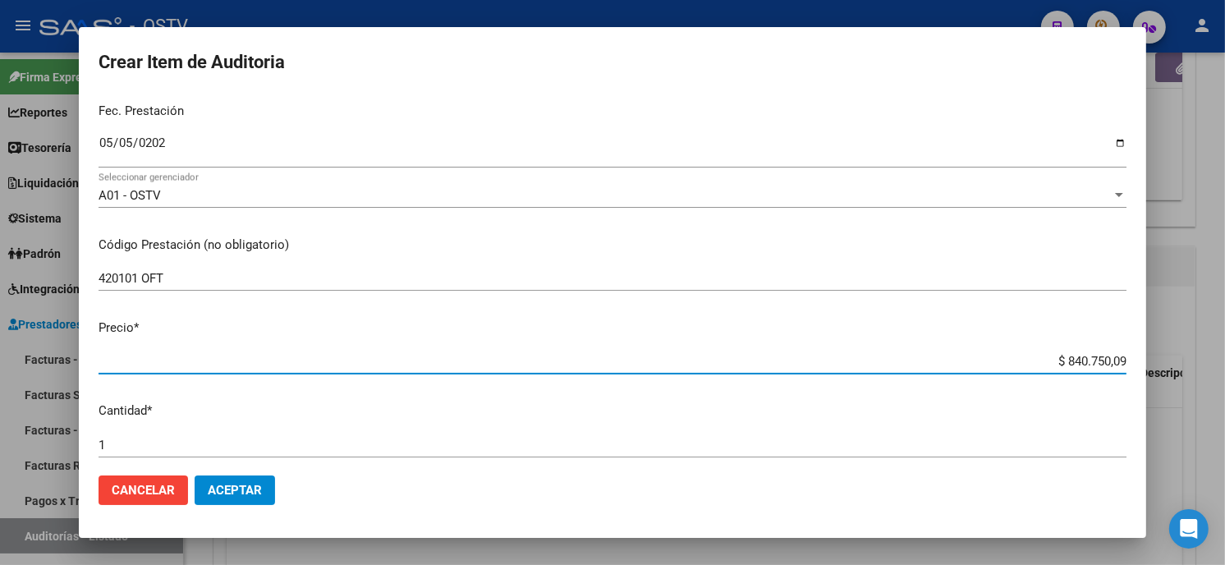
type input "$ 0,01"
type input "$ 0,18"
type input "$ 1,80"
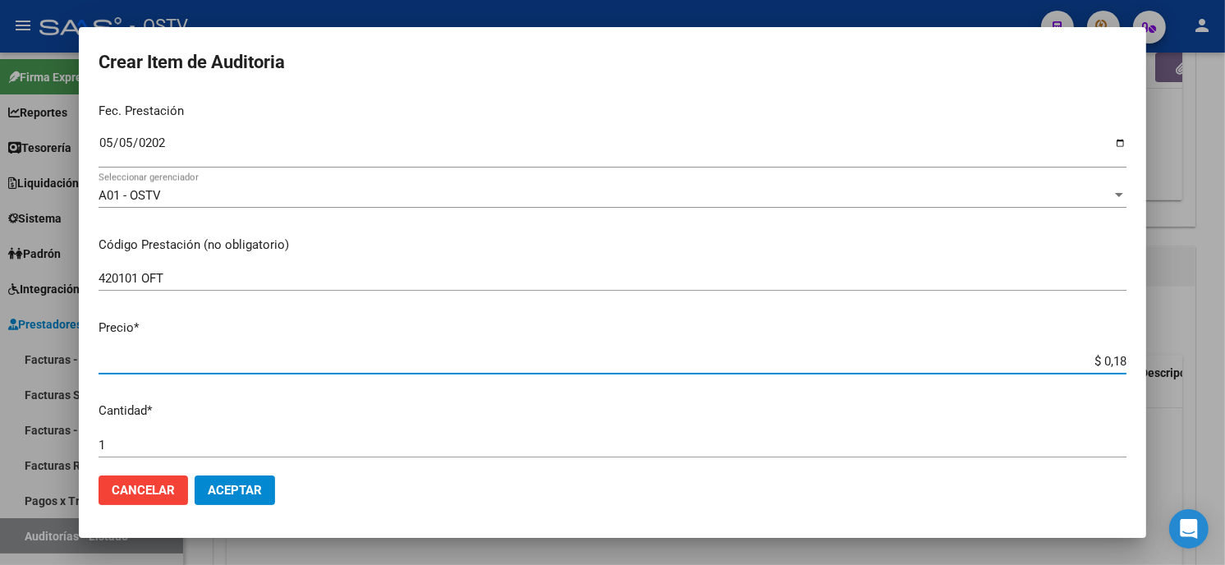
type input "$ 1,80"
type input "$ 18,01"
type input "$ 180,18"
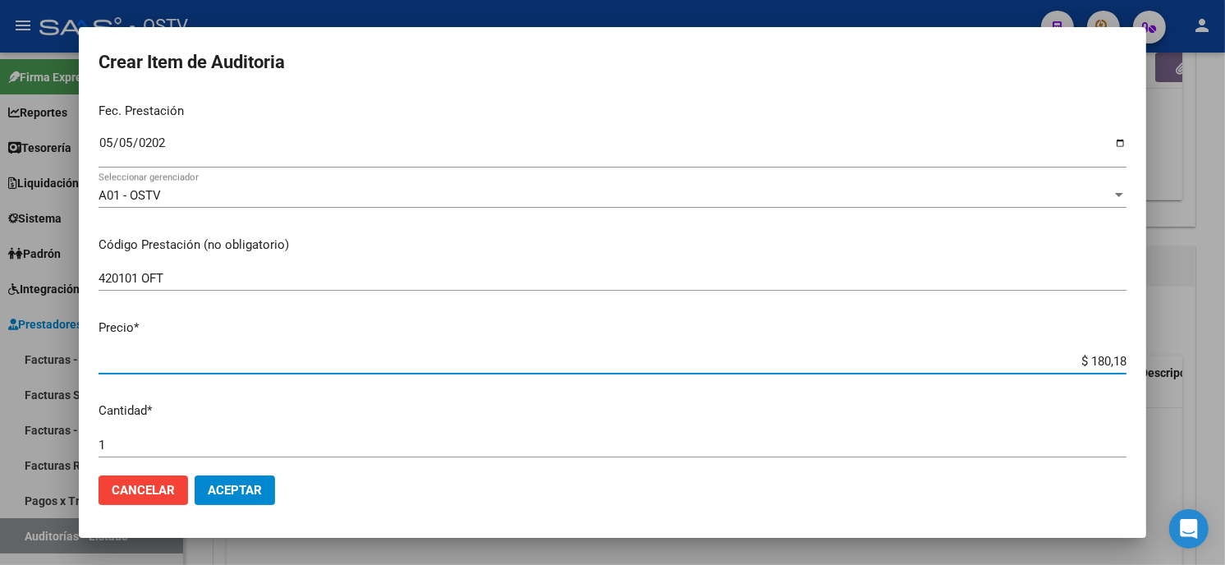
type input "$ 1.801,82"
type input "$ 18.018,21"
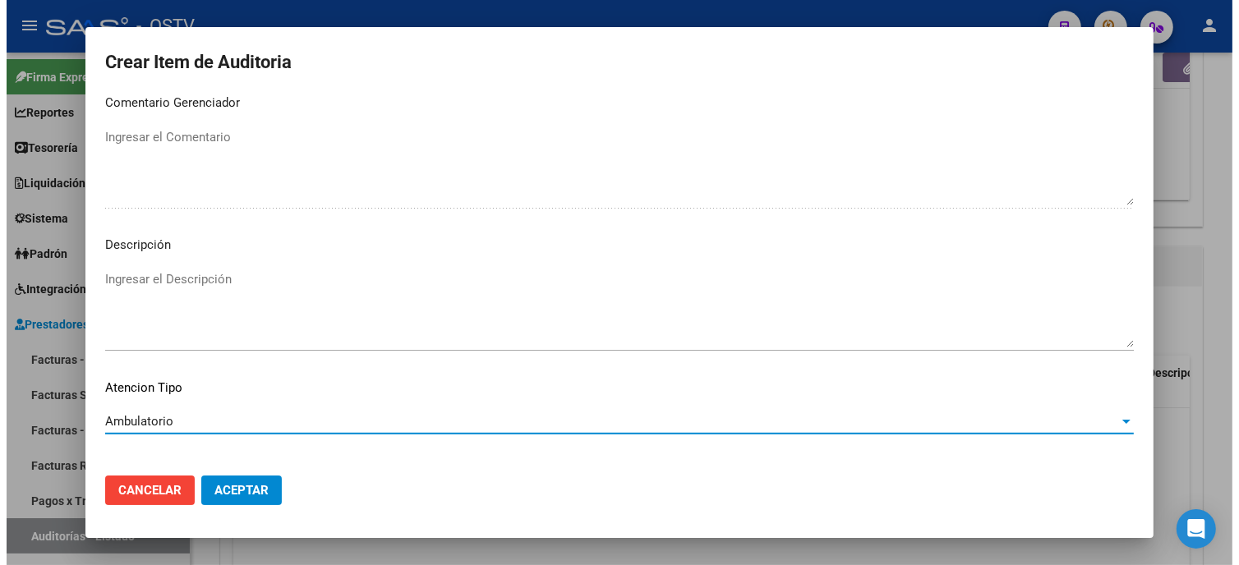
scroll to position [969, 0]
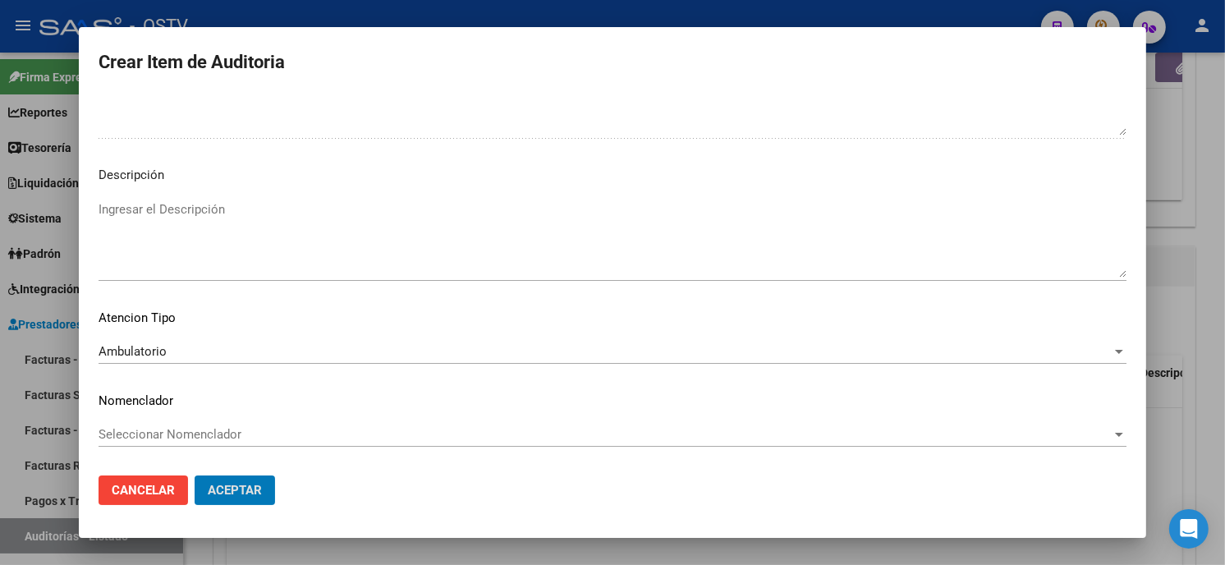
click at [195, 476] on button "Aceptar" at bounding box center [235, 491] width 80 height 30
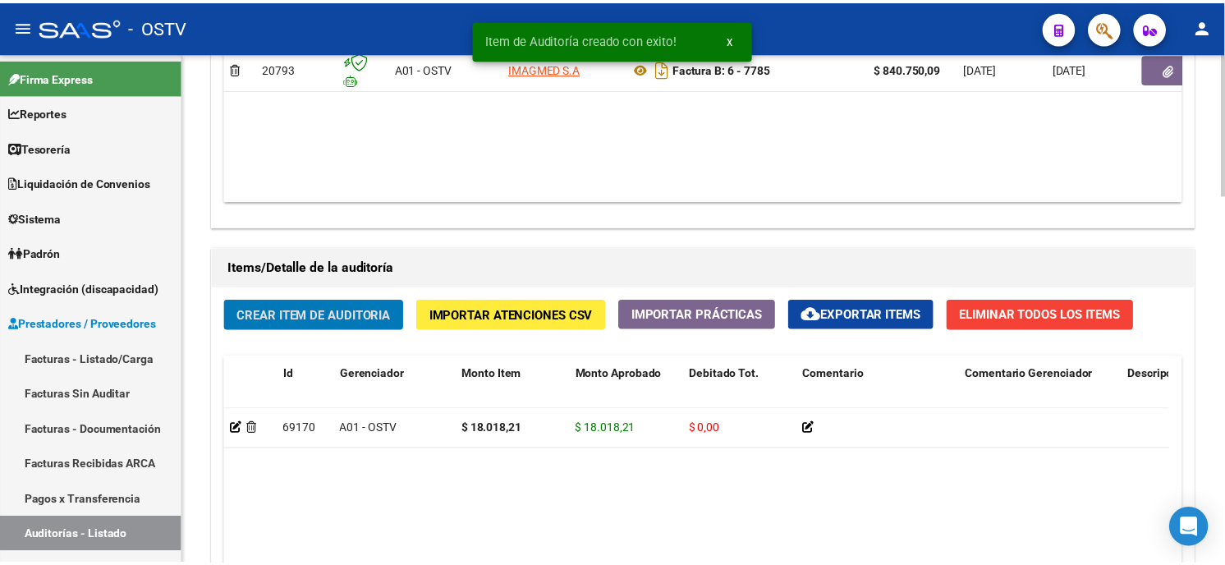
scroll to position [1005, 0]
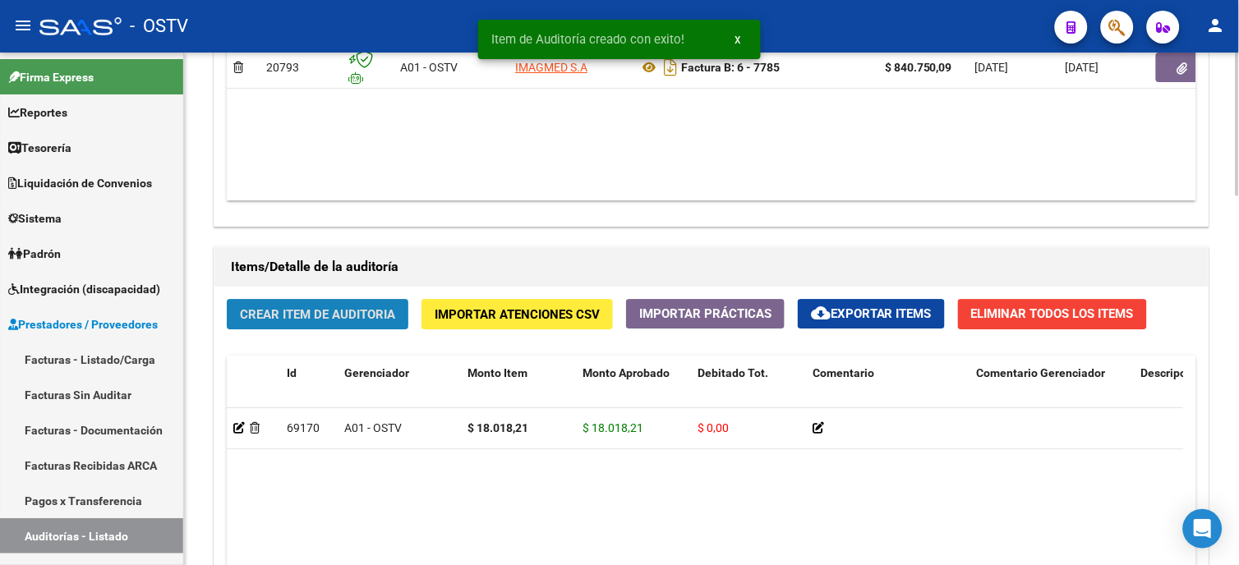
click at [320, 314] on span "Crear Item de Auditoria" at bounding box center [317, 314] width 155 height 15
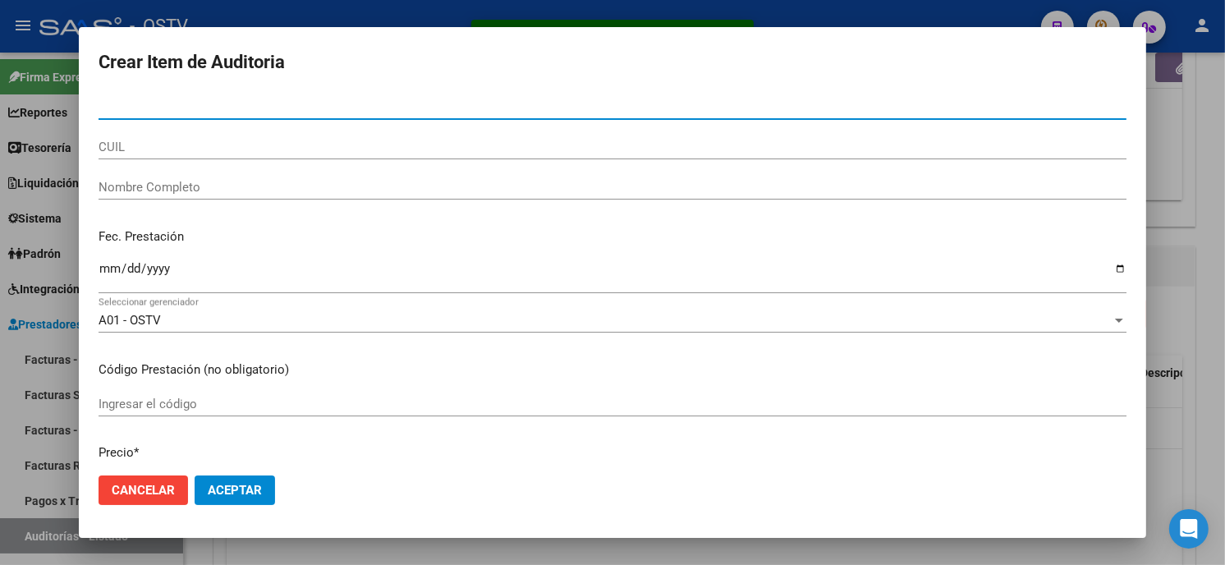
paste input "024968090801"
click at [105, 103] on input "024968090801" at bounding box center [613, 106] width 1028 height 15
type input "24968090"
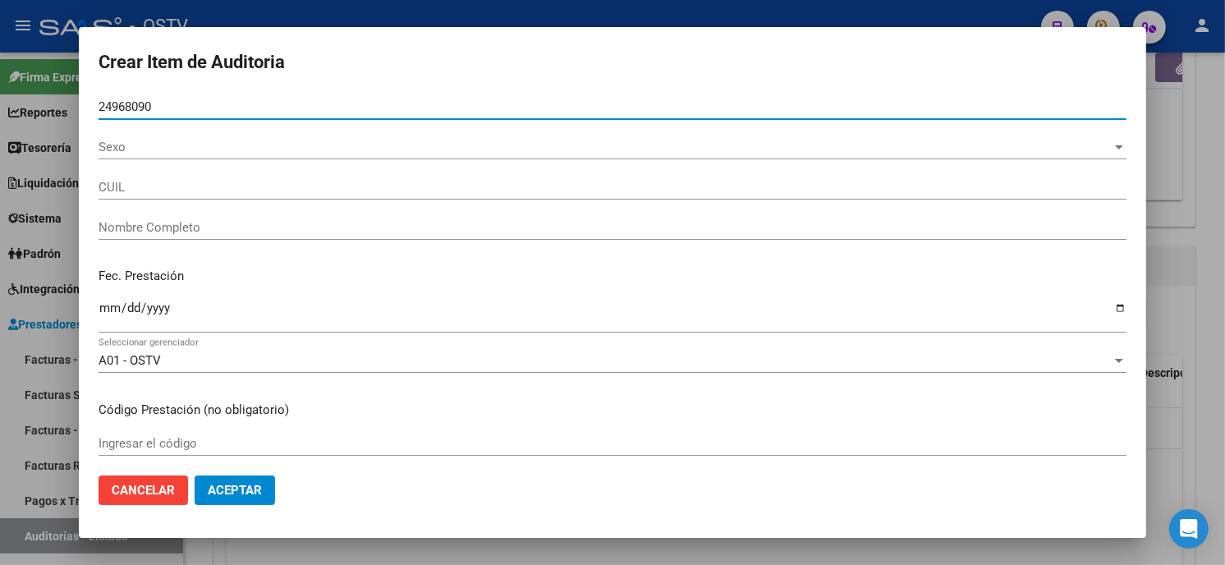
type input "20249680908"
type input "RAMIREZ RICARDO JOSE"
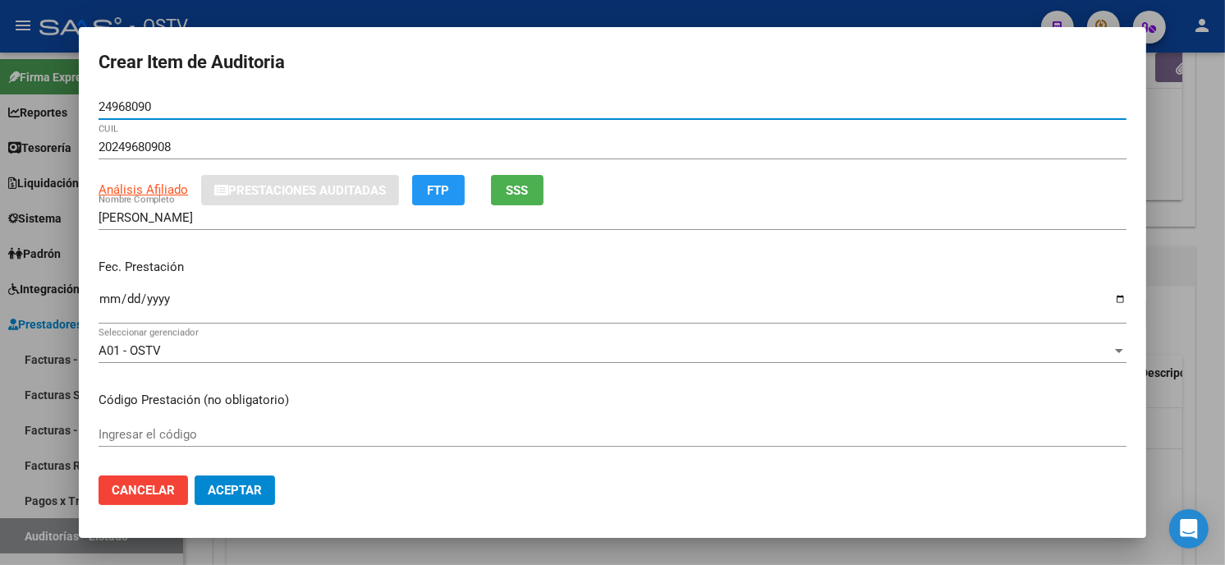
type input "24968090"
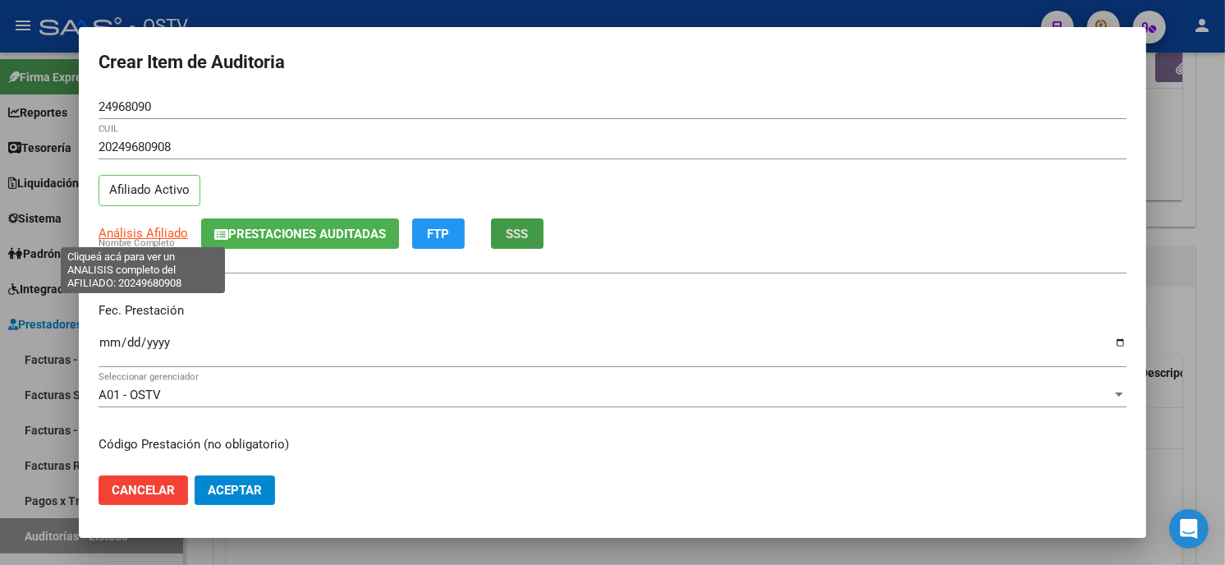
click at [152, 228] on span "Análisis Afiliado" at bounding box center [144, 233] width 90 height 15
type textarea "20249680908"
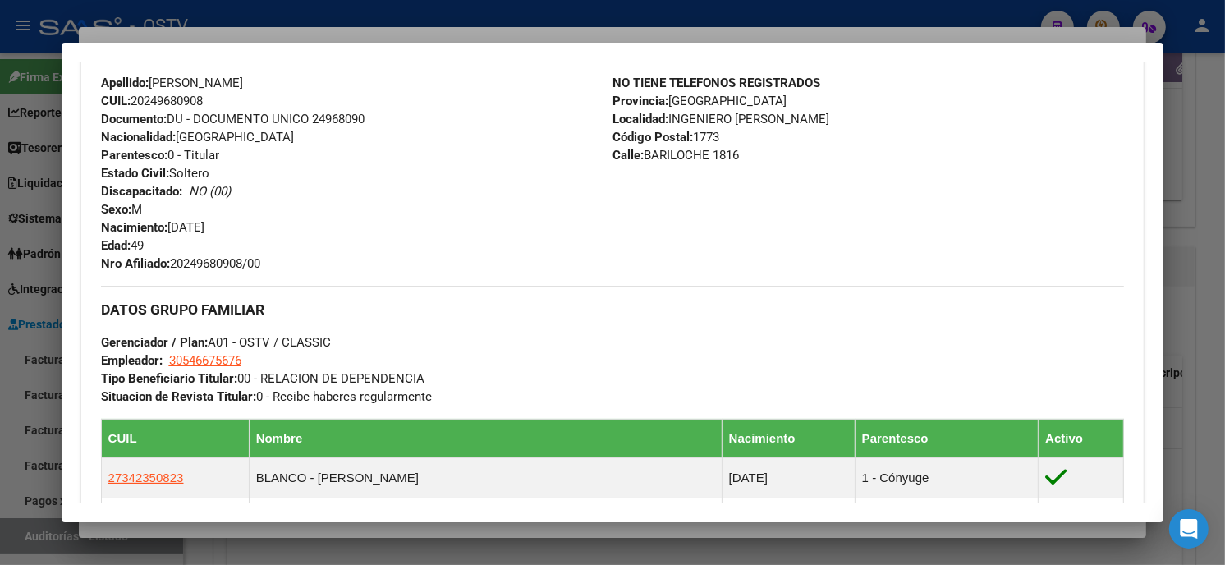
scroll to position [821, 0]
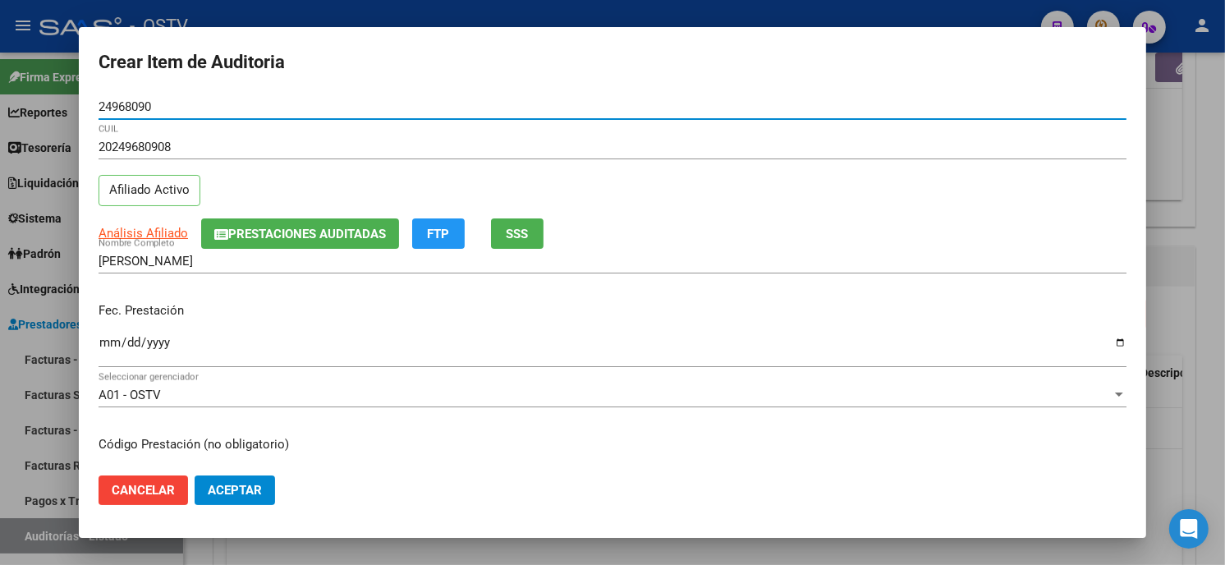
drag, startPoint x: 177, startPoint y: 107, endPoint x: 0, endPoint y: 113, distance: 176.7
click at [0, 113] on html "menu - OSTV person Firma Express Reportes Tablero de Control Ingresos Percibido…" at bounding box center [612, 282] width 1225 height 565
type input "34235082"
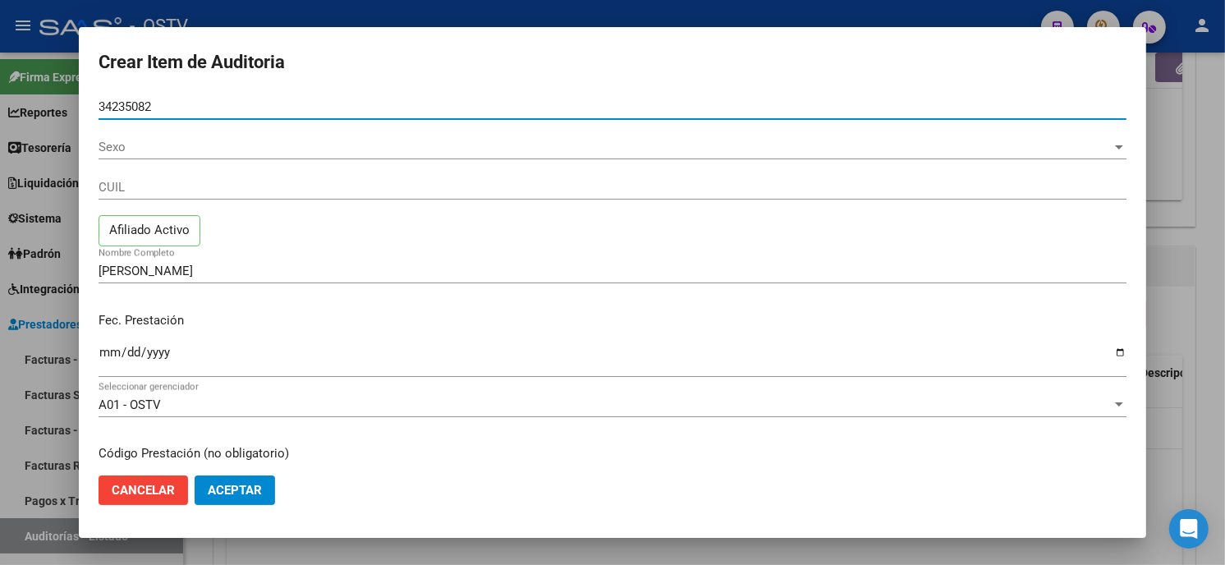
type input "34235082"
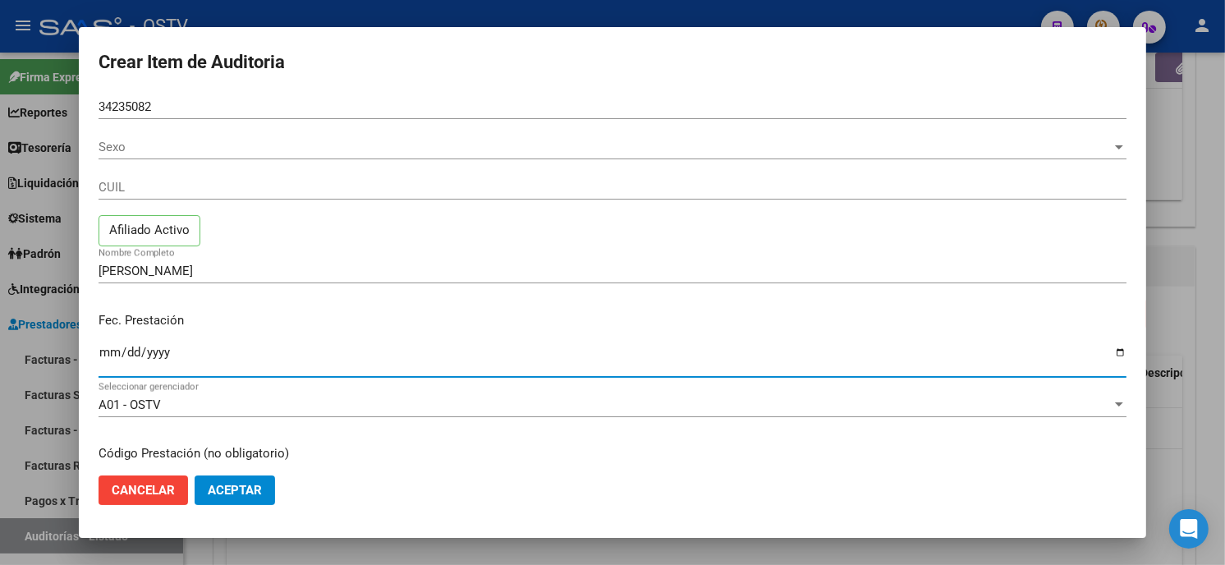
type input "27342350823"
type input "BLANCO ADRIANA ISABEL"
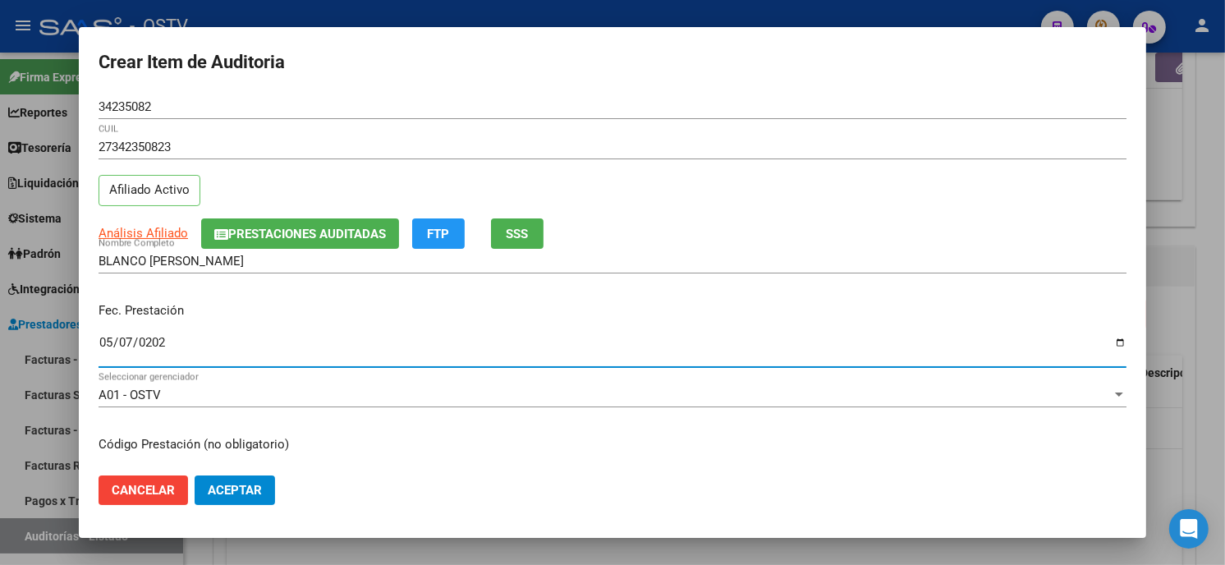
type input "2025-05-07"
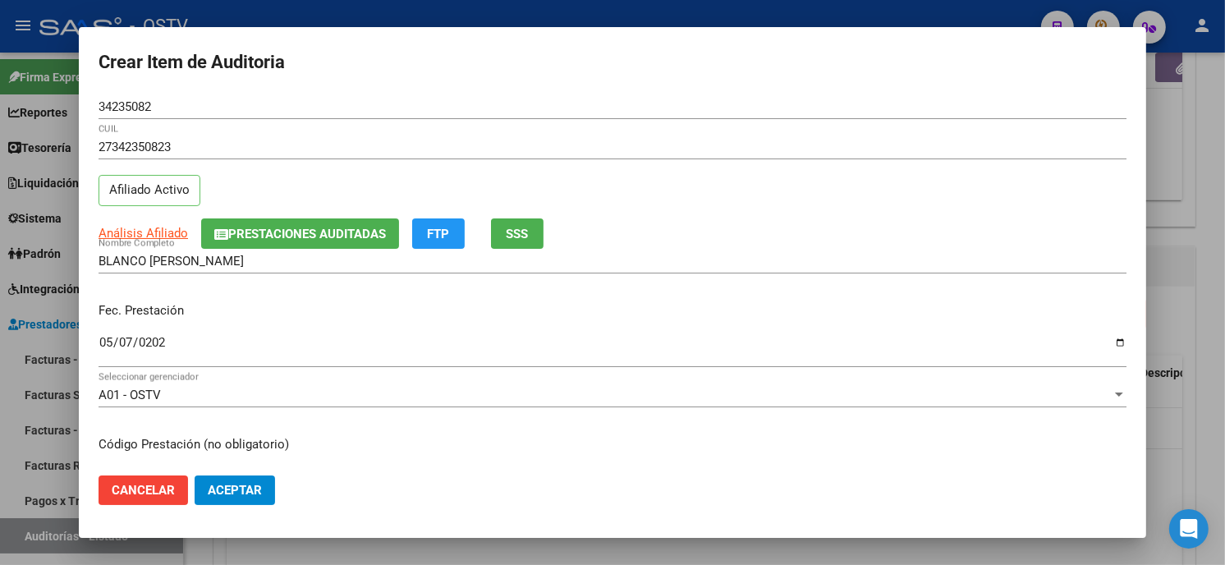
scroll to position [200, 0]
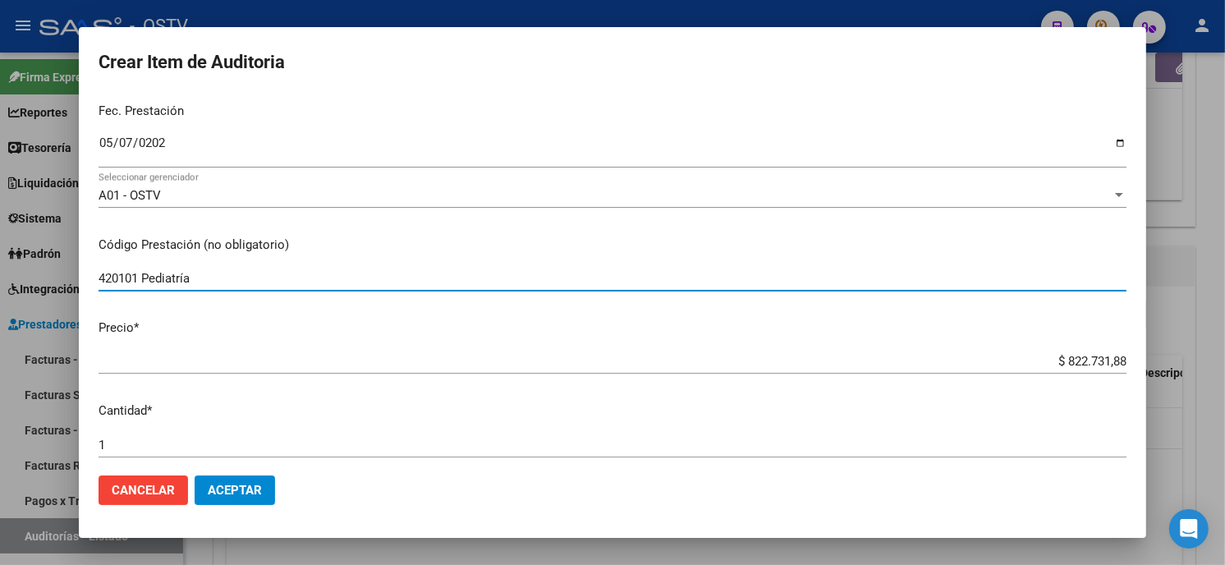
type input "420101 Pediatría"
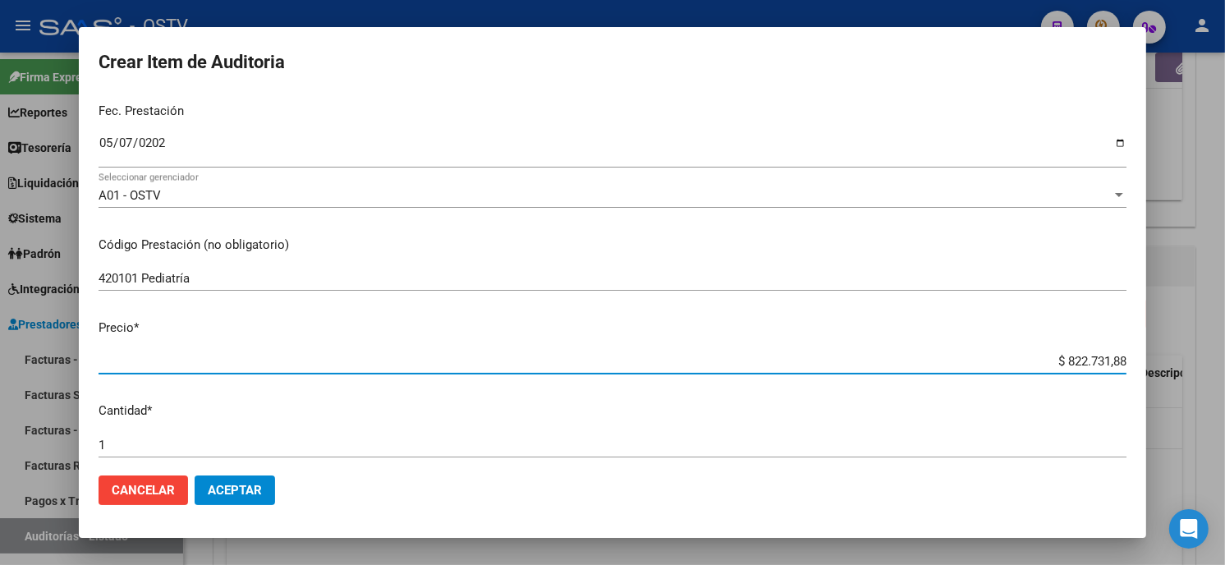
type input "$ 0,01"
type input "$ 0,18"
type input "$ 1,83"
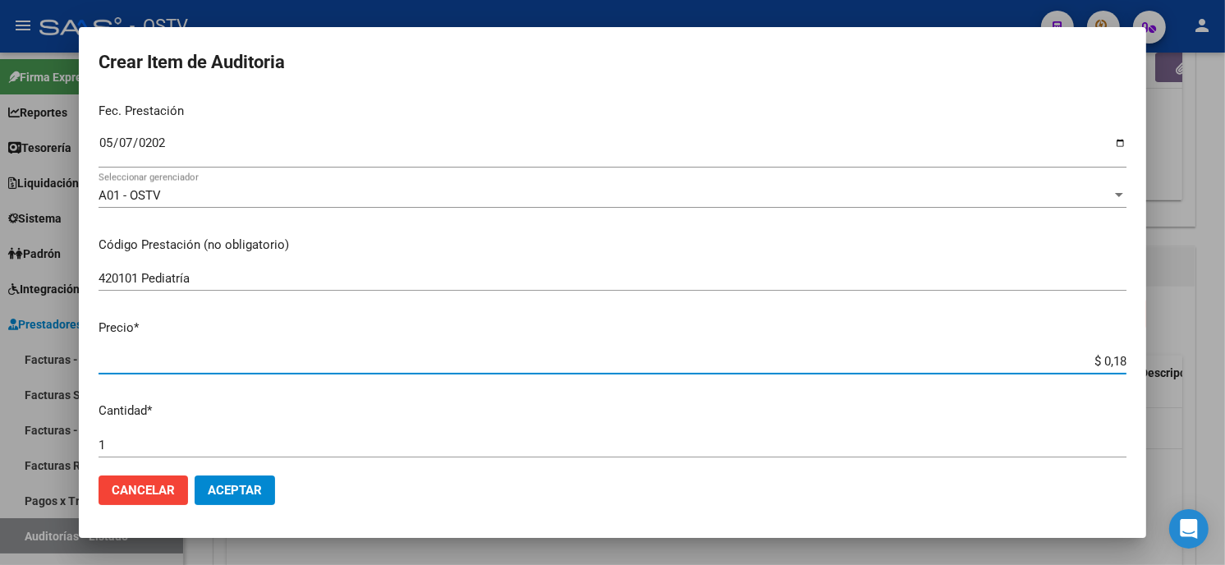
type input "$ 1,83"
type input "$ 18,39"
type input "$ 183,90"
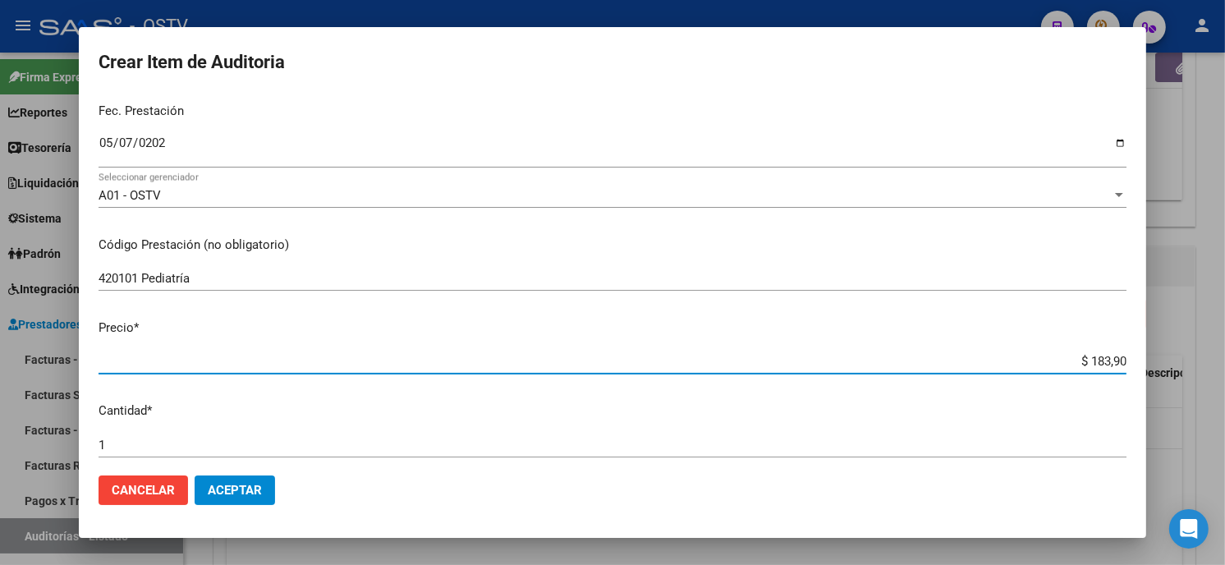
type input "$ 1.839,01"
type input "$ 183,90"
type input "$ 1.839,03"
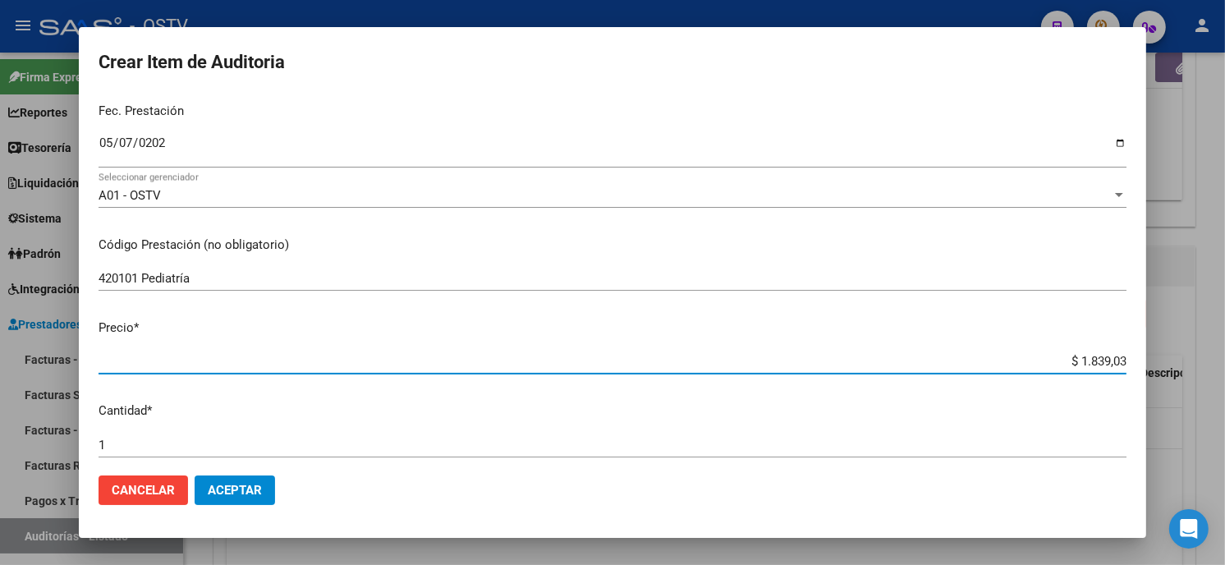
type input "$ 1.839,03"
type input "$ 18.390,33"
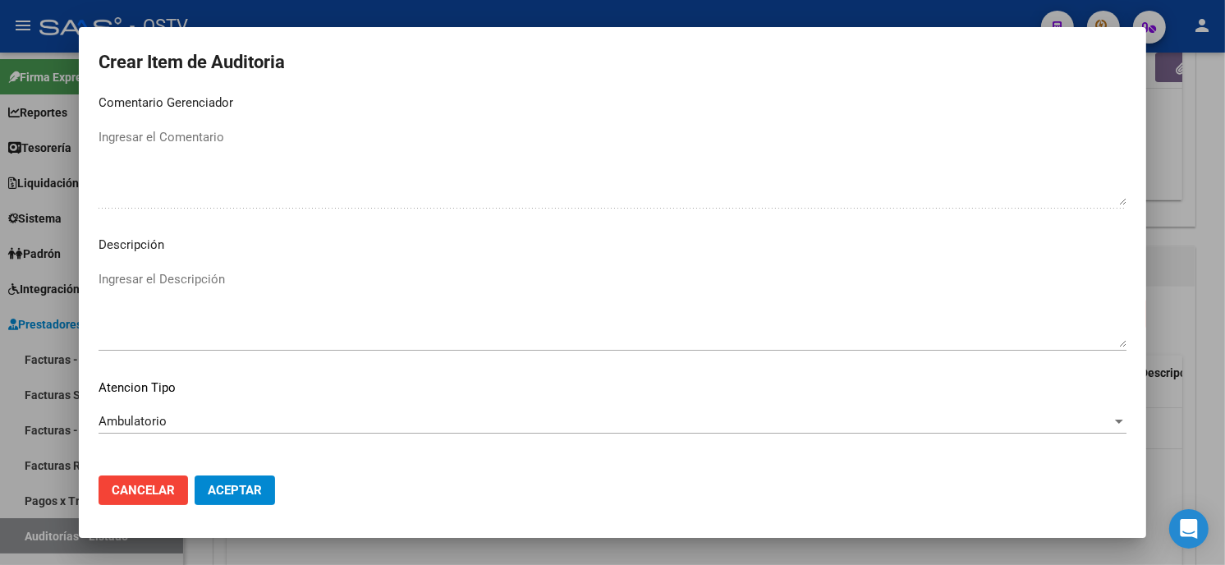
scroll to position [969, 0]
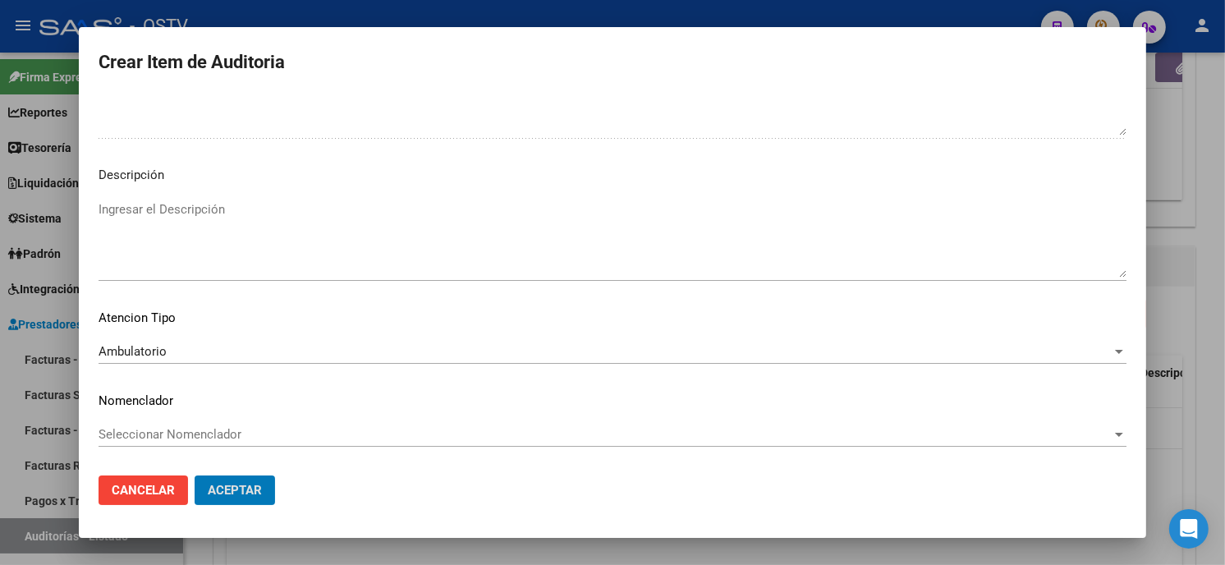
click at [195, 476] on button "Aceptar" at bounding box center [235, 491] width 80 height 30
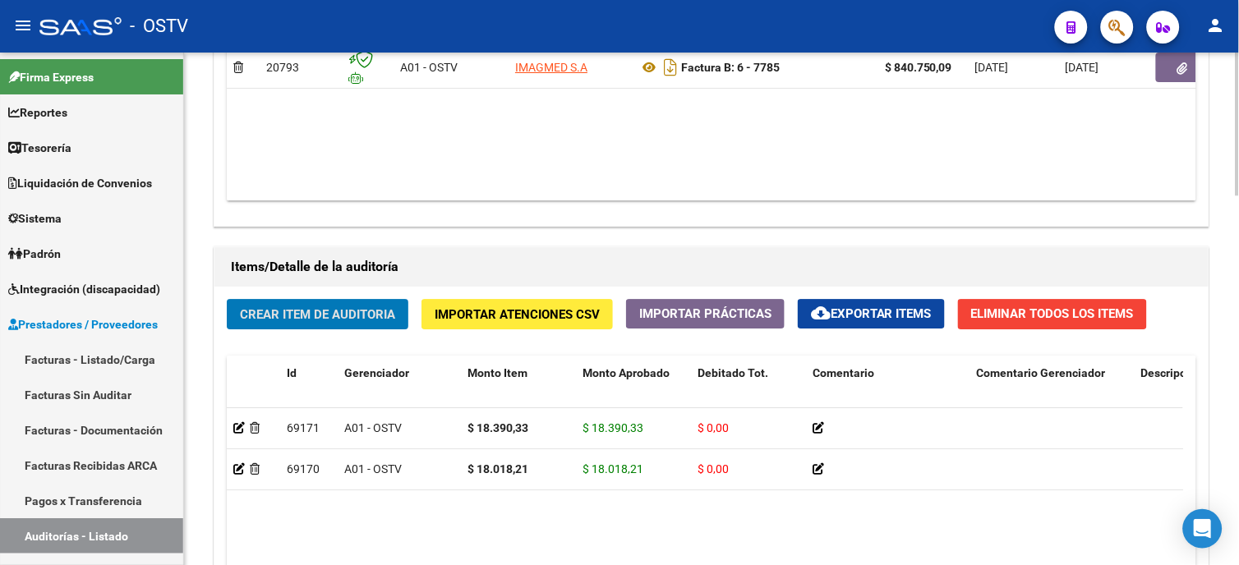
click at [379, 315] on span "Crear Item de Auditoria" at bounding box center [317, 314] width 155 height 15
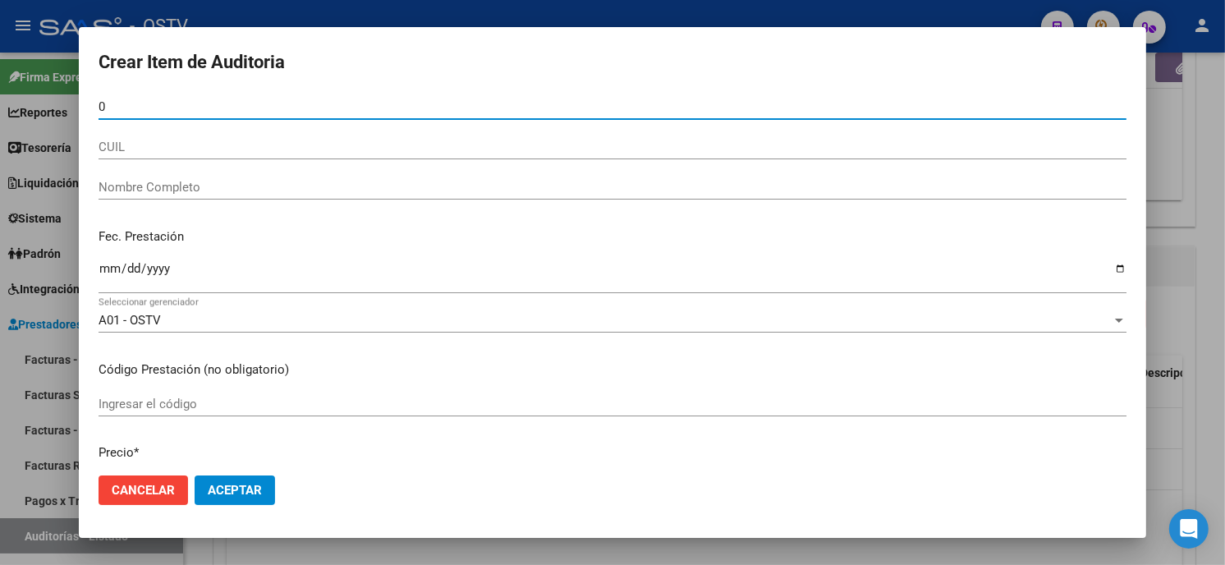
paste input "number"
click at [244, 102] on input "Nro Documento" at bounding box center [613, 106] width 1028 height 15
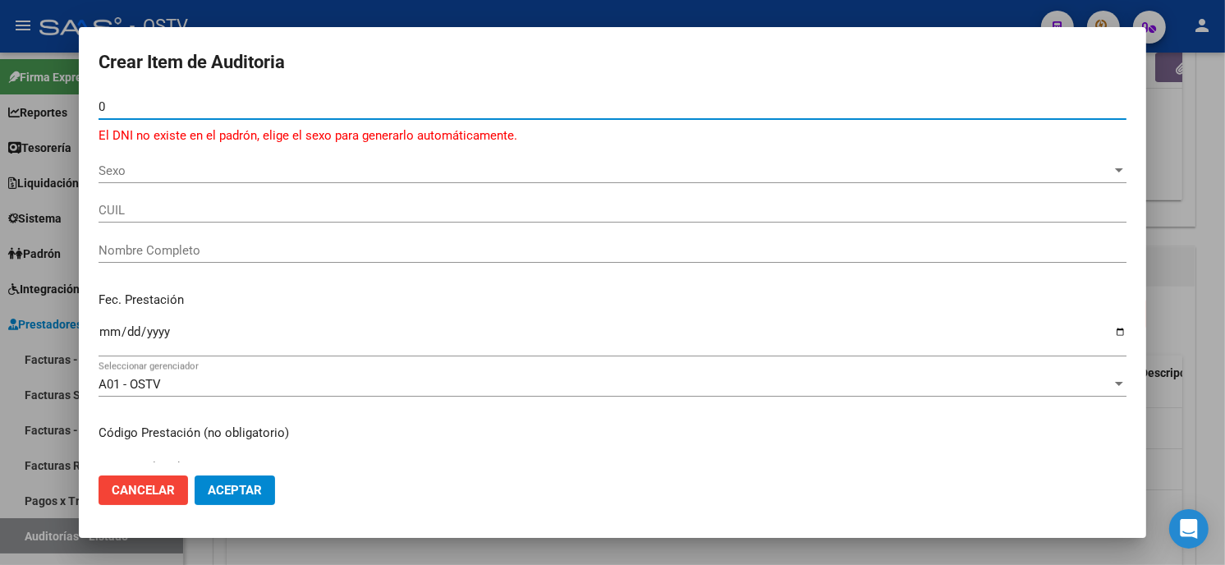
paste input "number"
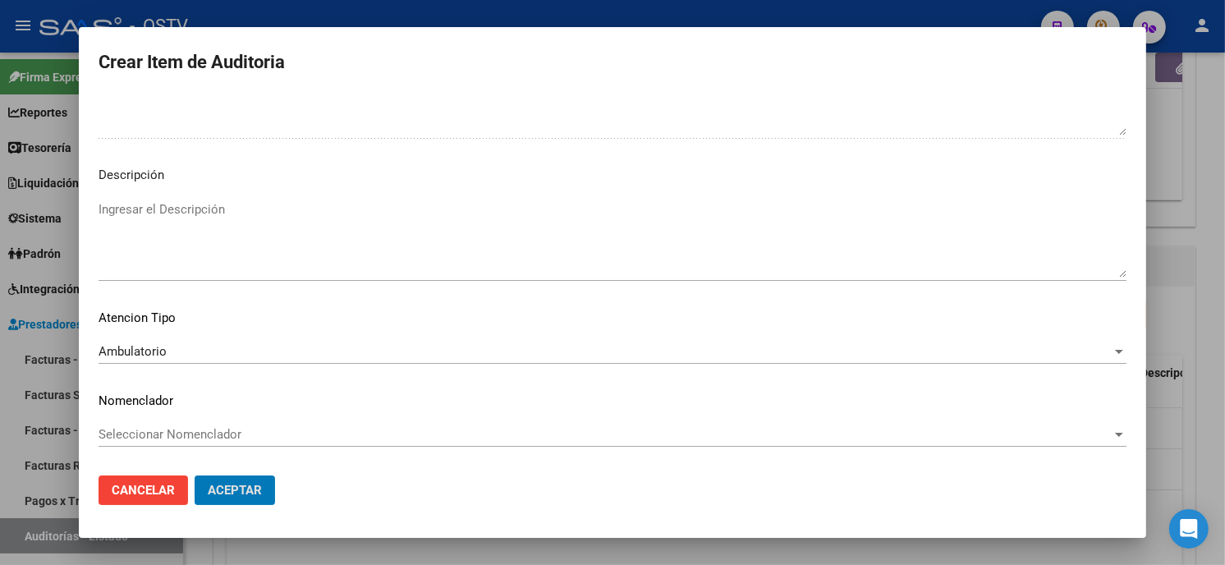
click at [195, 476] on button "Aceptar" at bounding box center [235, 491] width 80 height 30
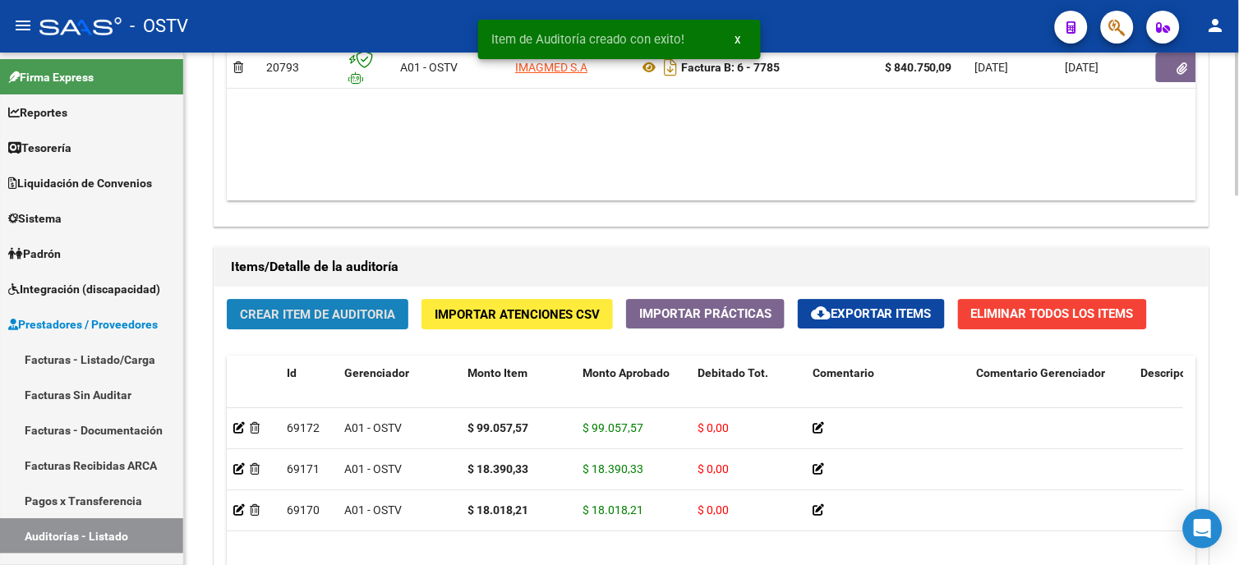
click at [331, 310] on span "Crear Item de Auditoria" at bounding box center [317, 314] width 155 height 15
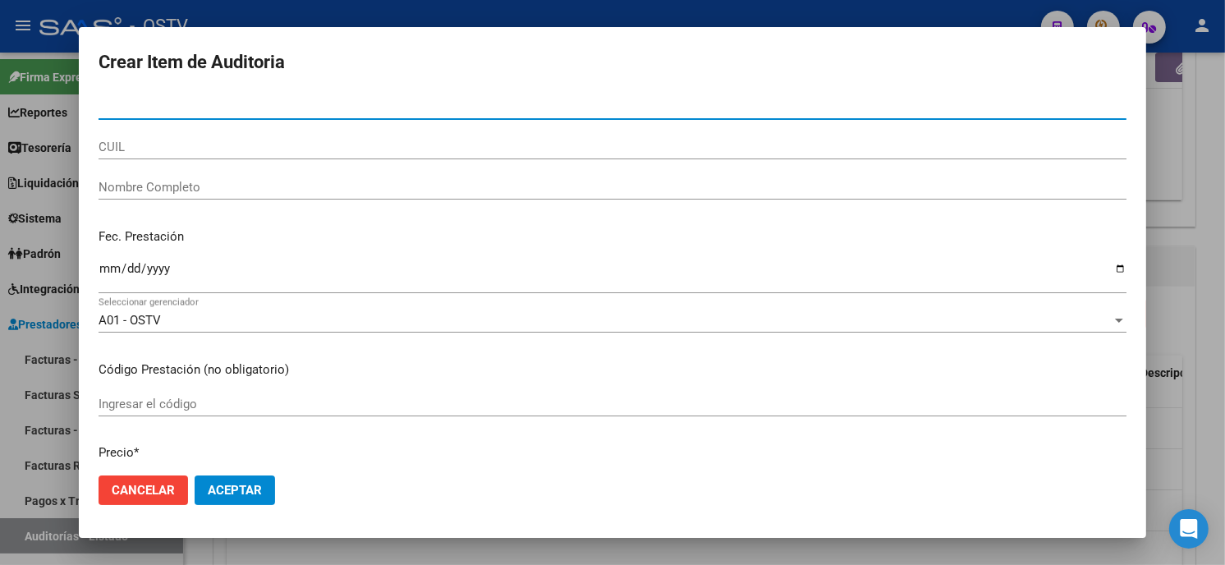
paste input "03541390"
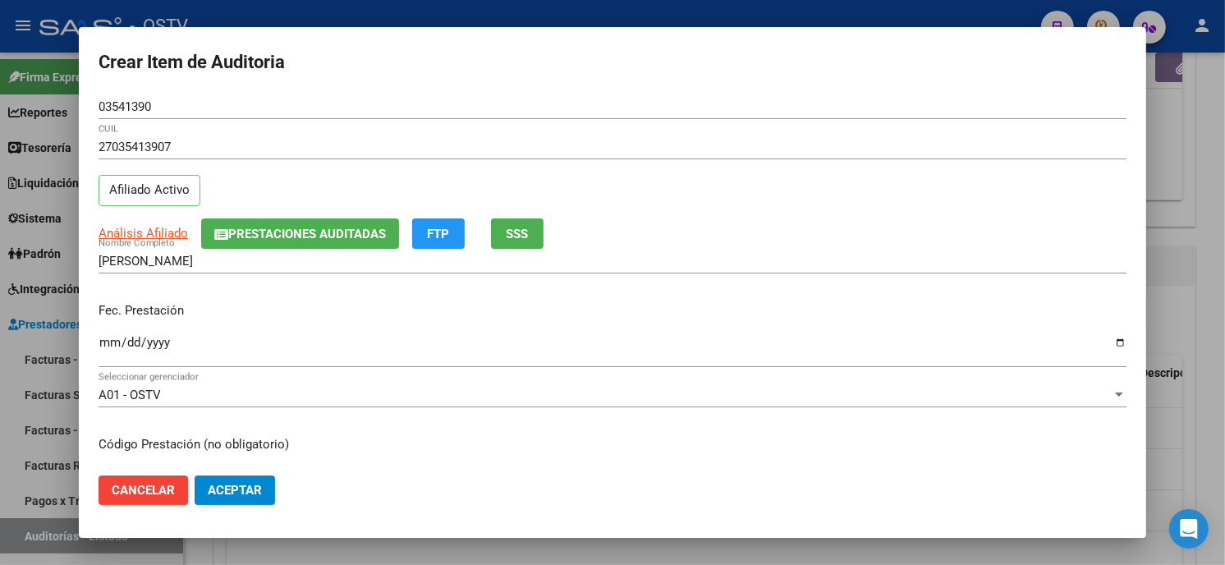
scroll to position [200, 0]
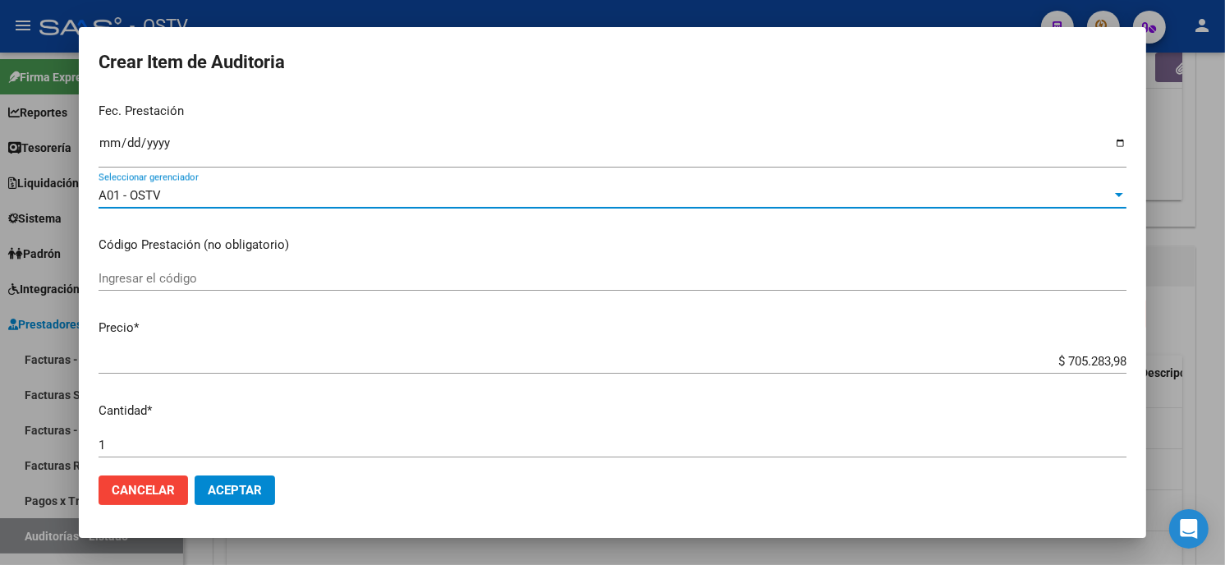
click at [292, 200] on div "A01 - OSTV" at bounding box center [606, 195] width 1014 height 15
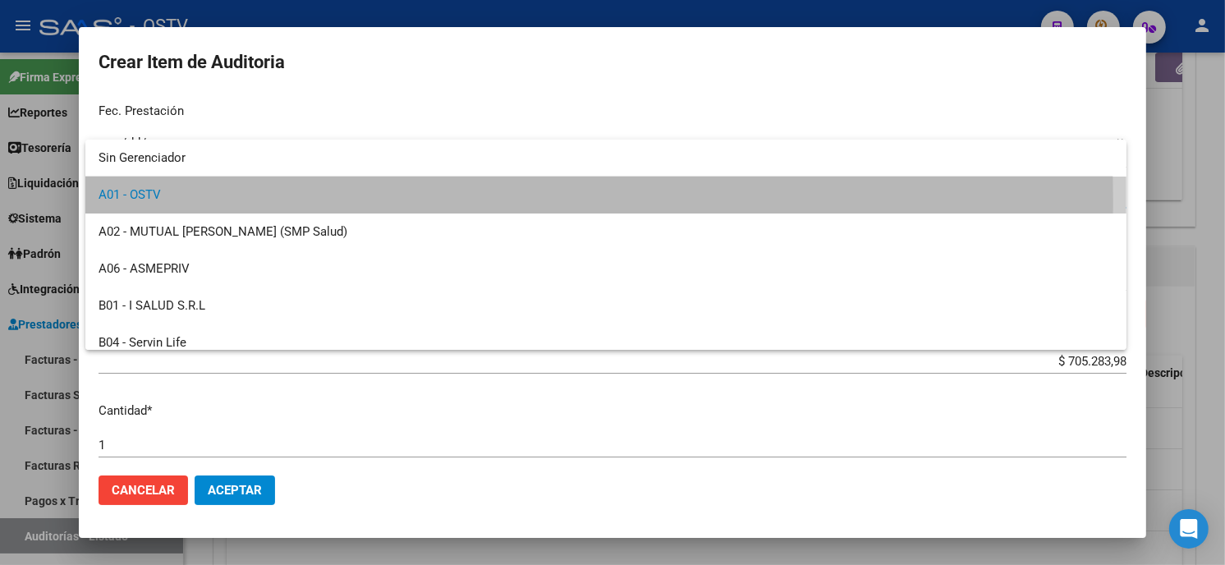
click at [292, 200] on span "A01 - OSTV" at bounding box center [606, 195] width 1015 height 37
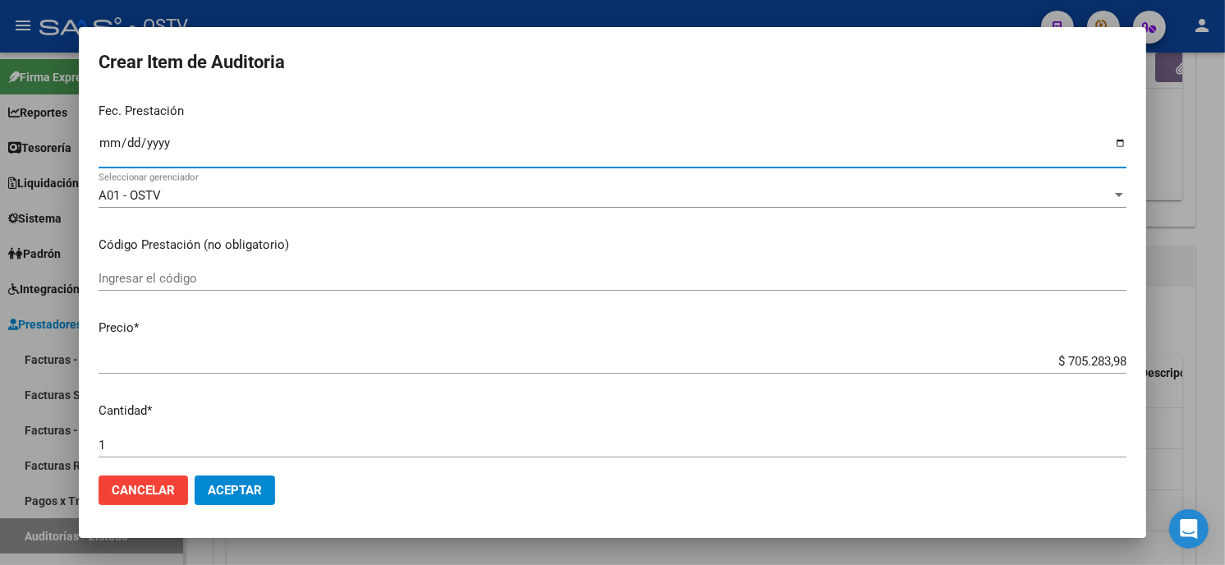
click at [209, 153] on input "2025-05-12" at bounding box center [613, 149] width 1028 height 26
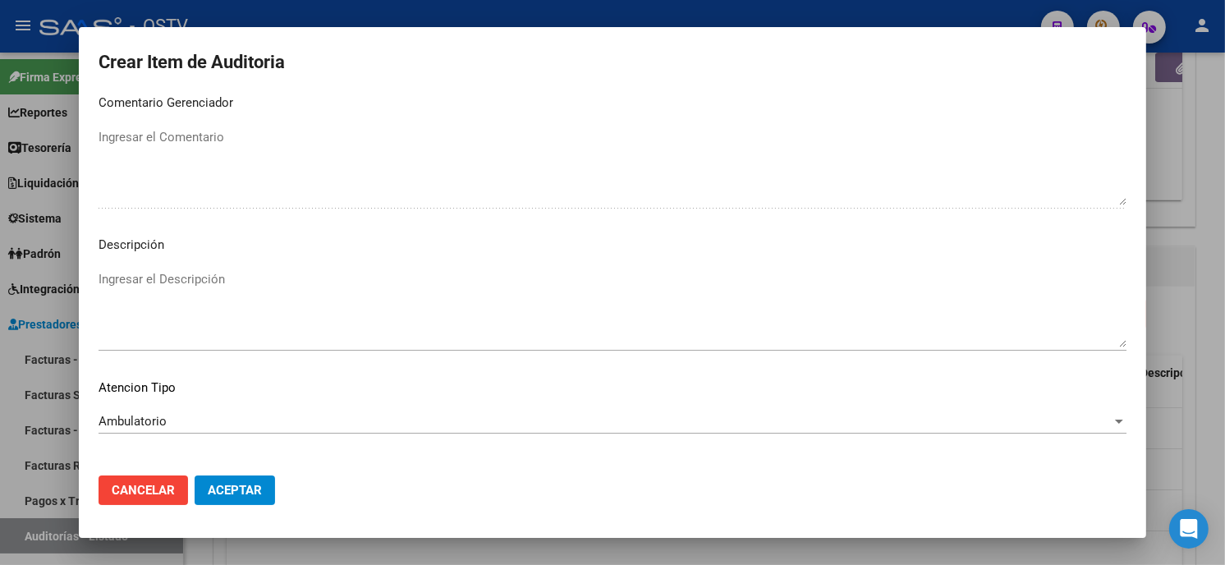
scroll to position [969, 0]
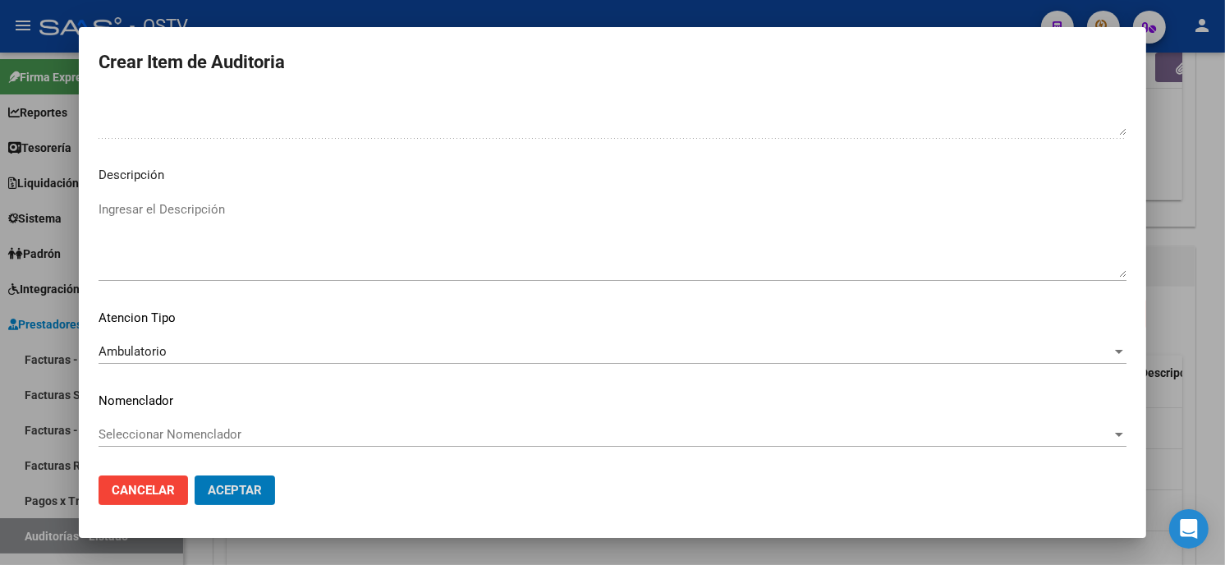
click at [195, 476] on button "Aceptar" at bounding box center [235, 491] width 80 height 30
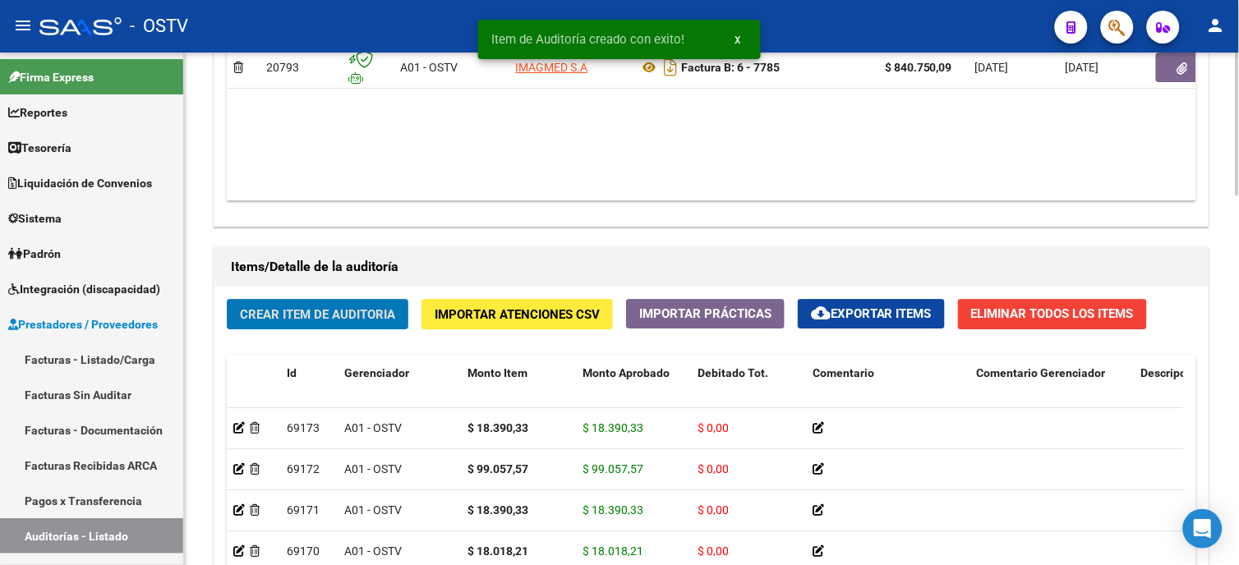
click at [349, 314] on span "Crear Item de Auditoria" at bounding box center [317, 314] width 155 height 15
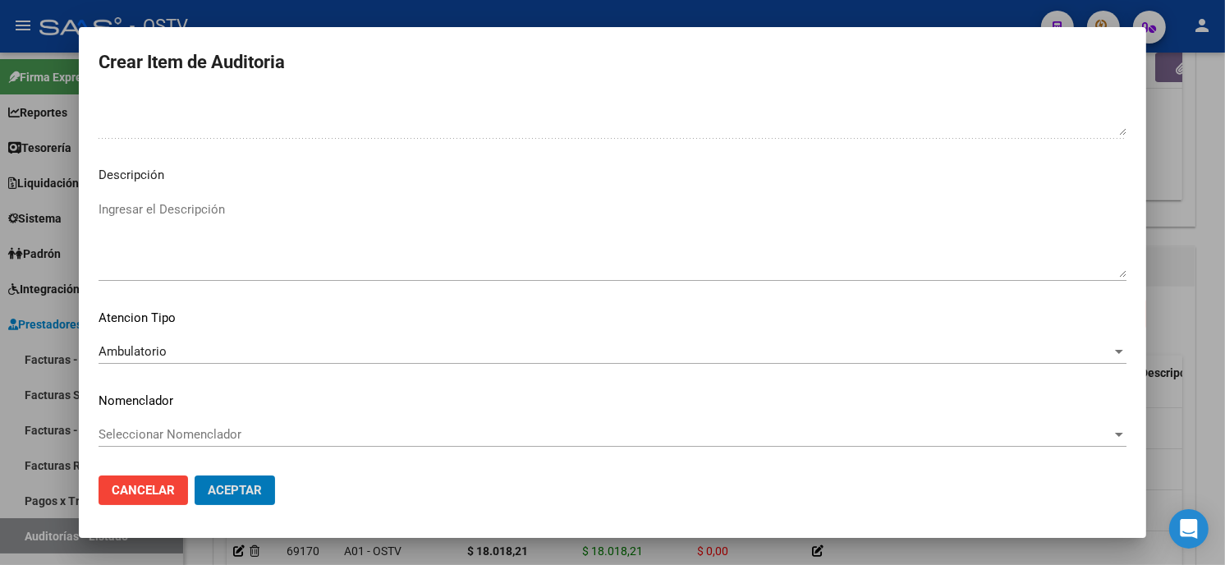
click at [195, 476] on button "Aceptar" at bounding box center [235, 491] width 80 height 30
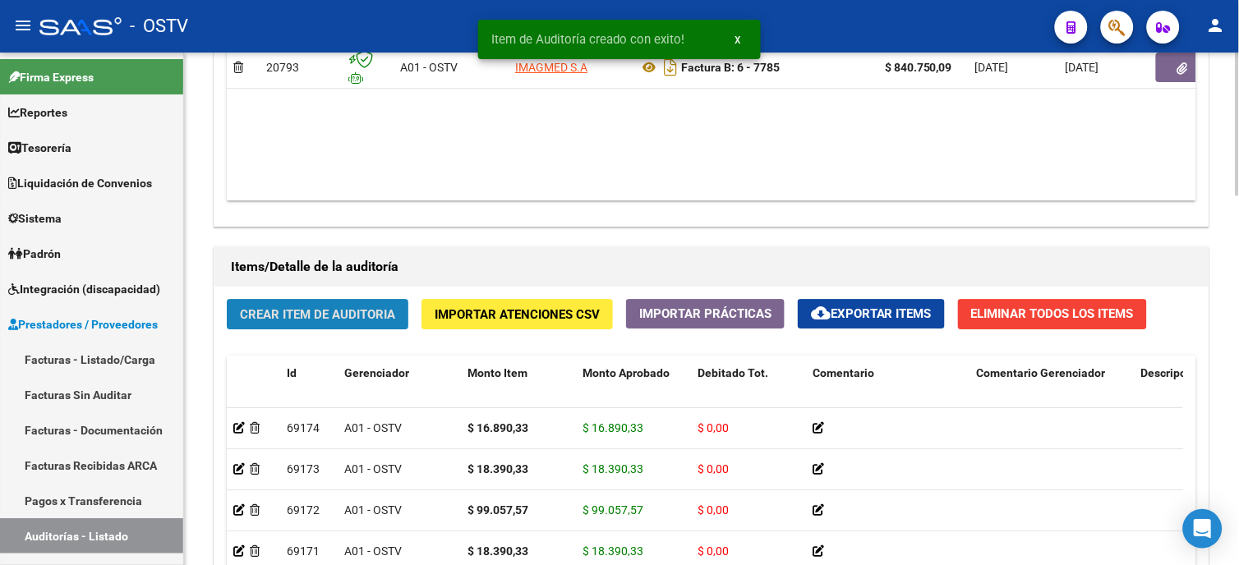
click at [304, 301] on button "Crear Item de Auditoria" at bounding box center [318, 314] width 182 height 30
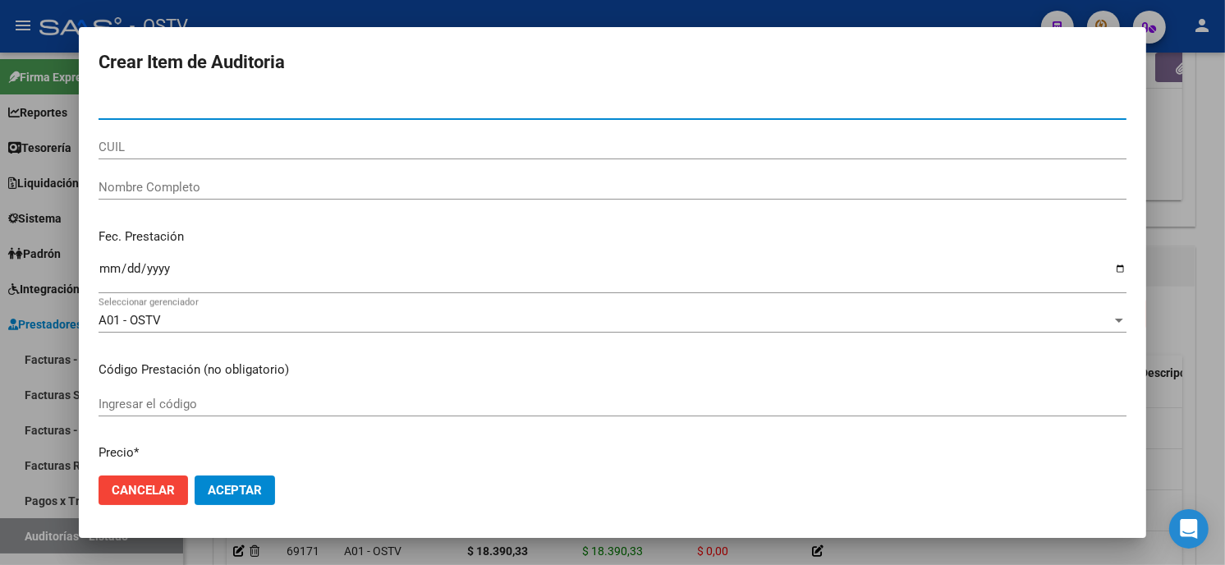
paste input "28068033301"
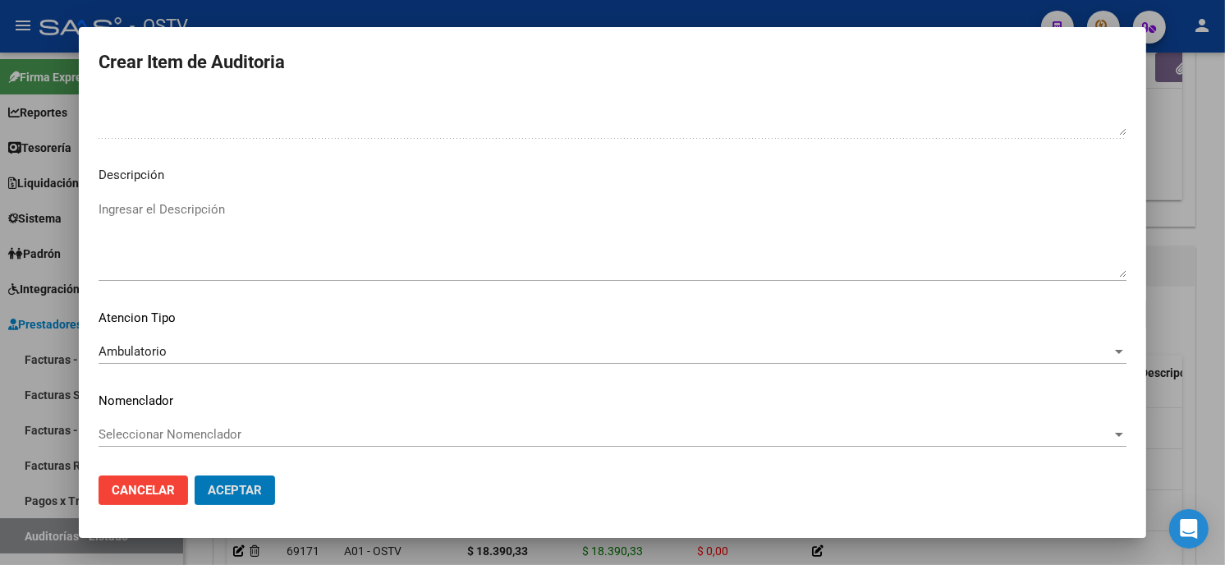
click at [195, 476] on button "Aceptar" at bounding box center [235, 491] width 80 height 30
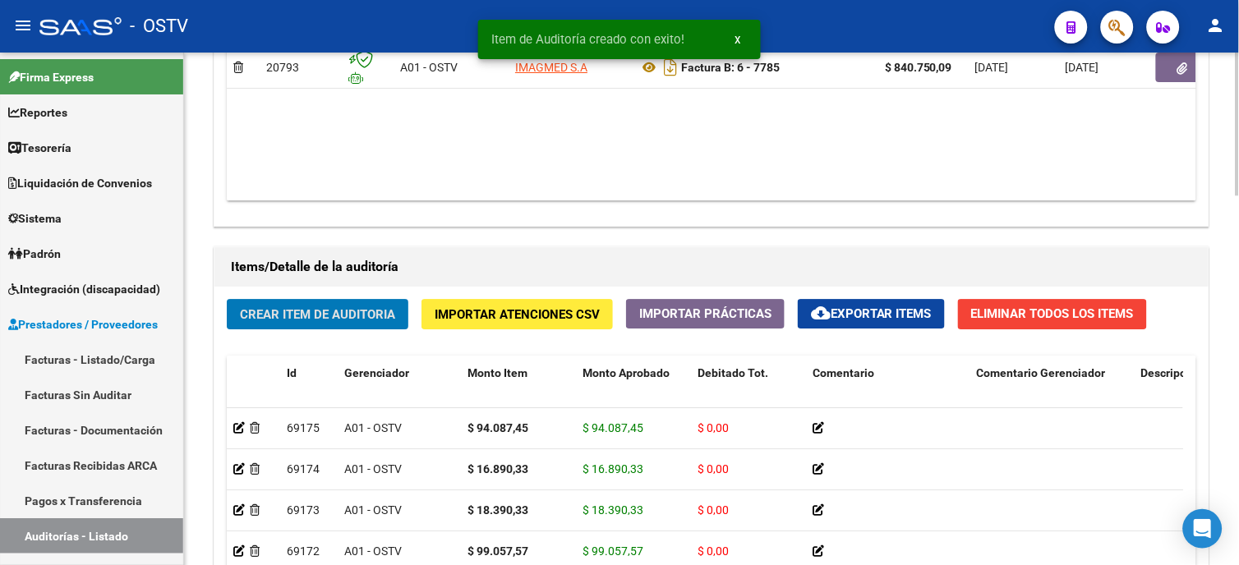
click at [313, 304] on button "Crear Item de Auditoria" at bounding box center [318, 314] width 182 height 30
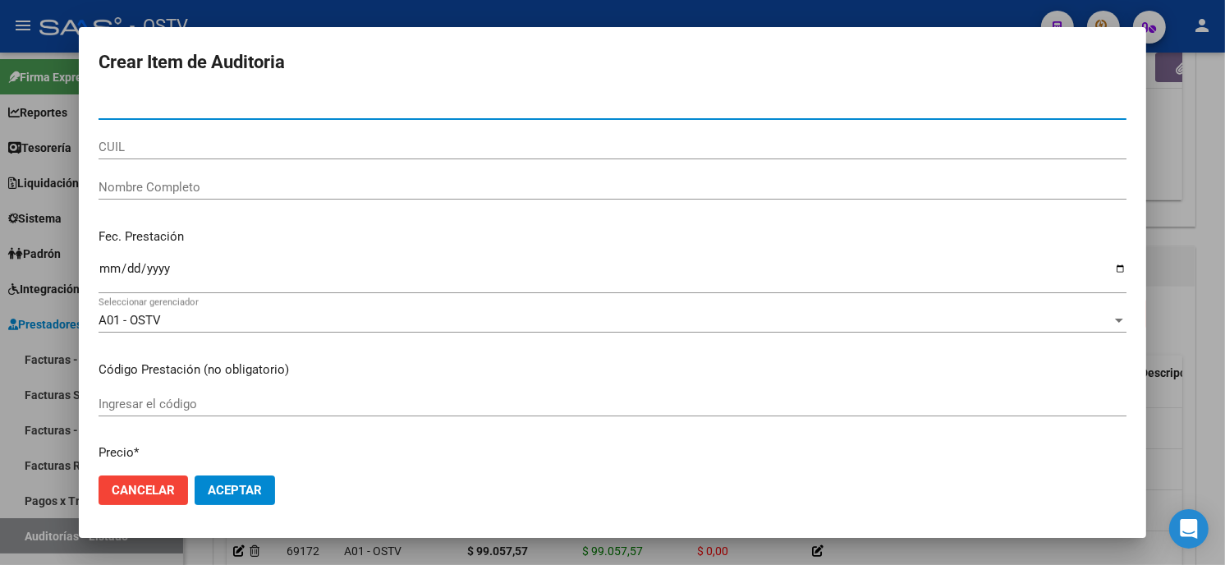
paste input "03541390"
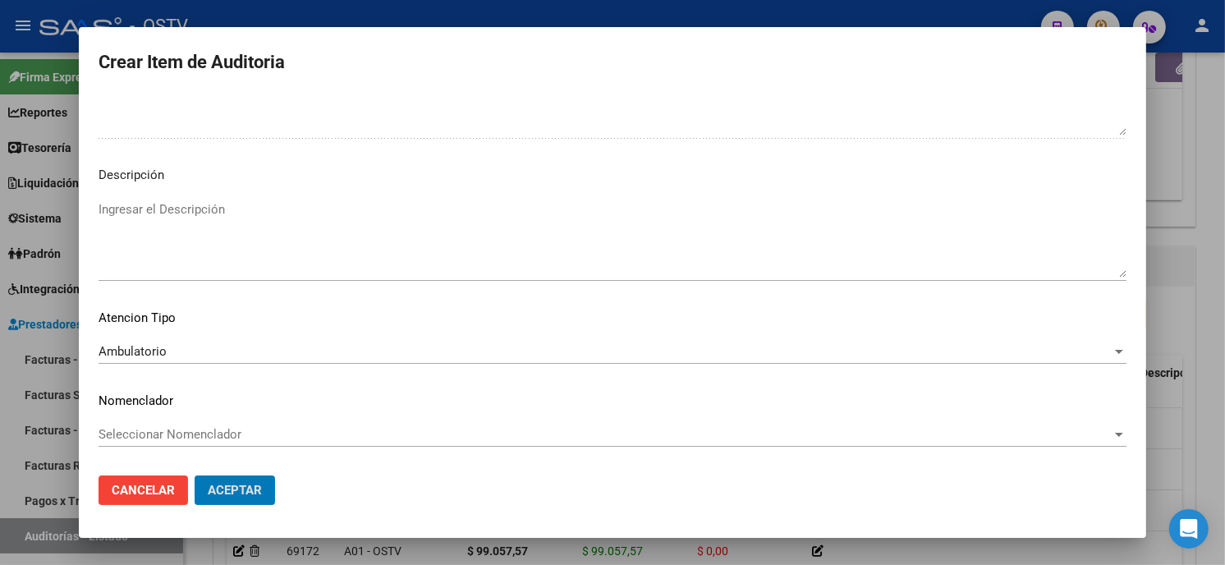
click at [195, 476] on button "Aceptar" at bounding box center [235, 491] width 80 height 30
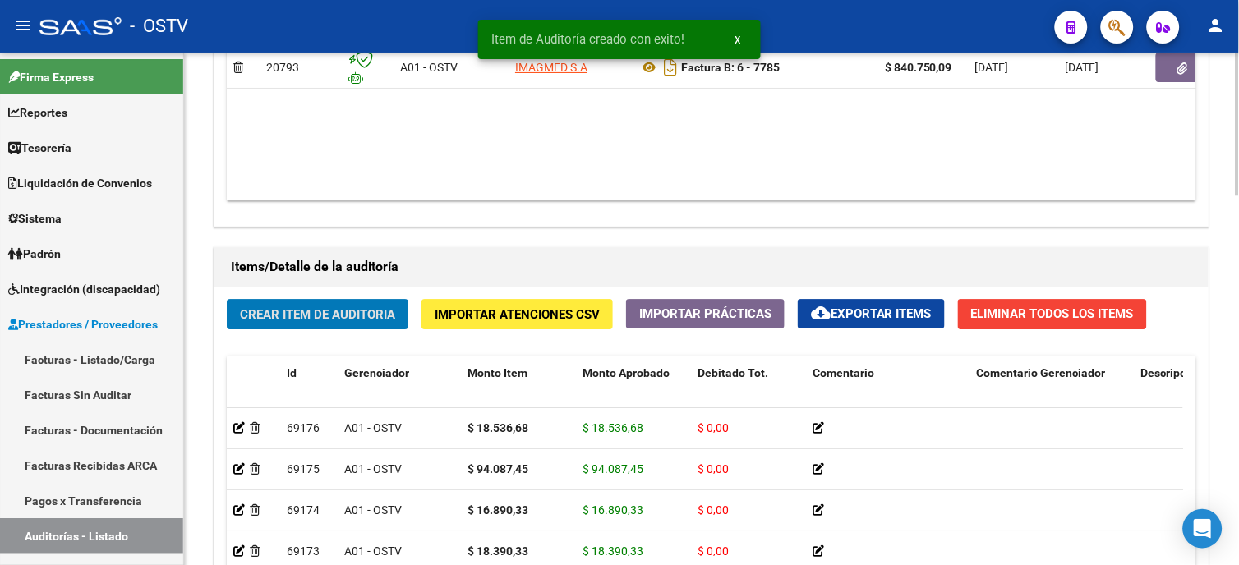
click at [337, 318] on span "Crear Item de Auditoria" at bounding box center [317, 314] width 155 height 15
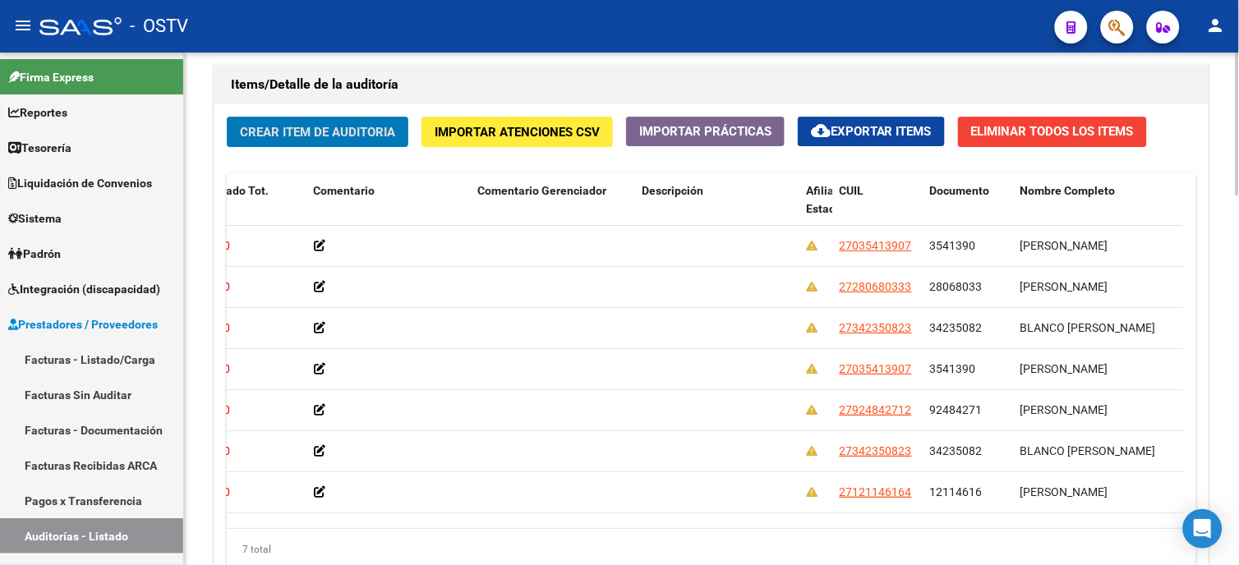
scroll to position [3, 0]
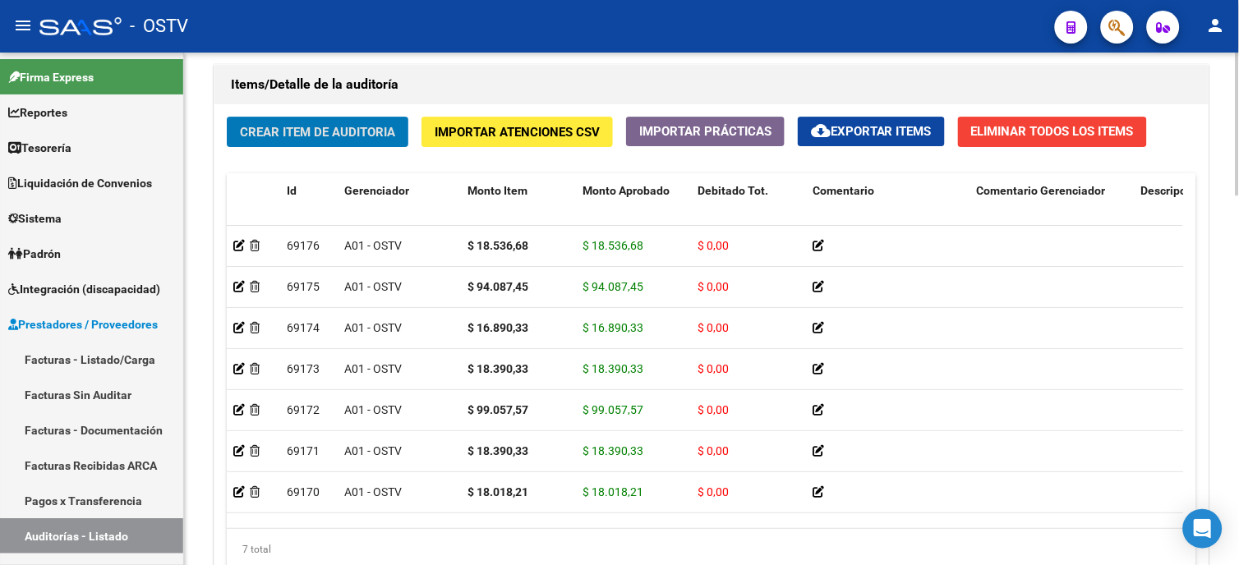
click at [322, 134] on span "Crear Item de Auditoria" at bounding box center [317, 132] width 155 height 15
click at [329, 134] on span "Crear Item de Auditoria" at bounding box center [317, 132] width 155 height 15
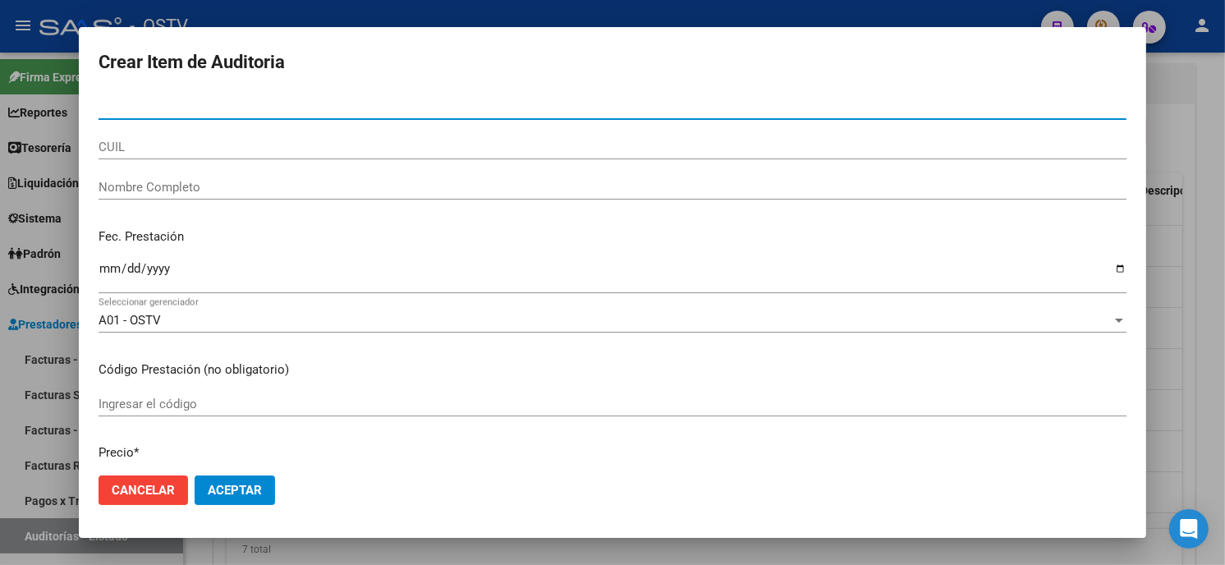
paste input "1211461640"
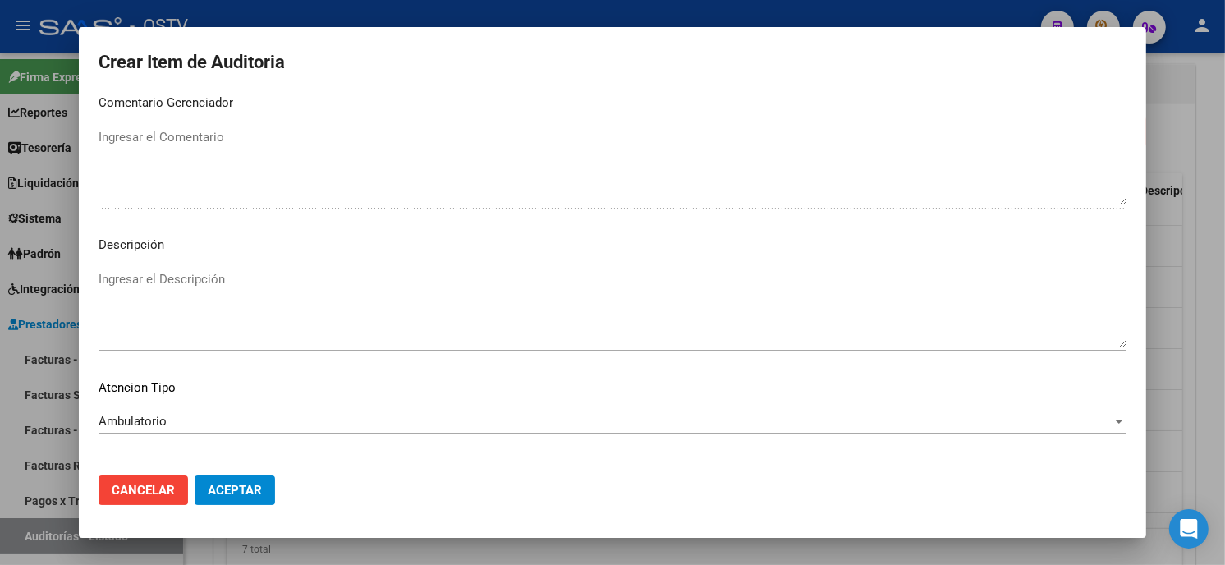
scroll to position [969, 0]
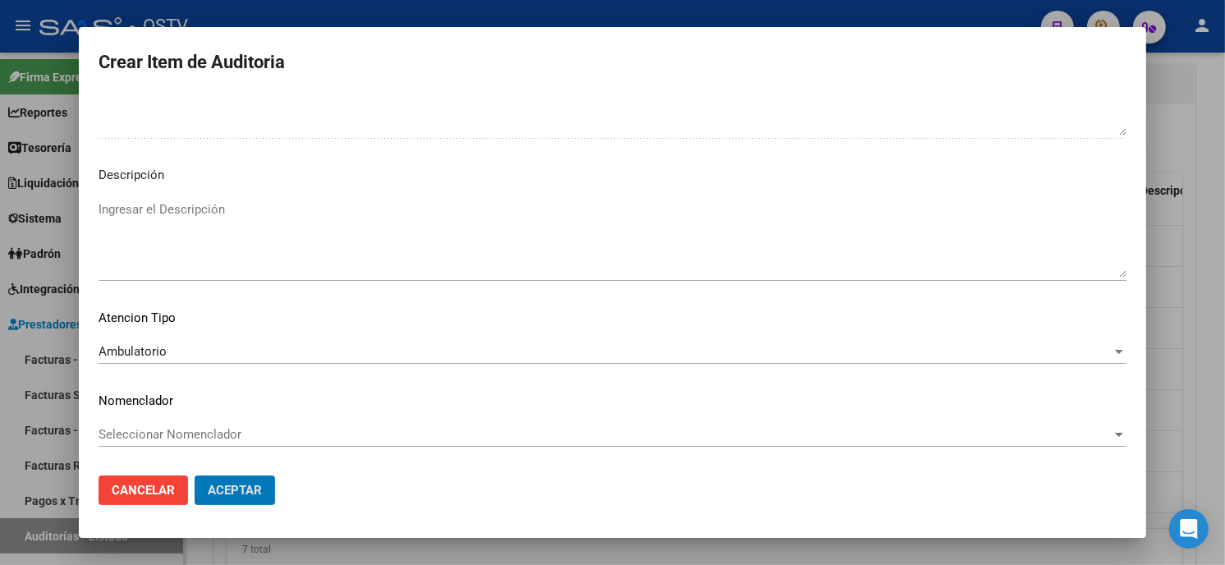
click at [195, 476] on button "Aceptar" at bounding box center [235, 491] width 80 height 30
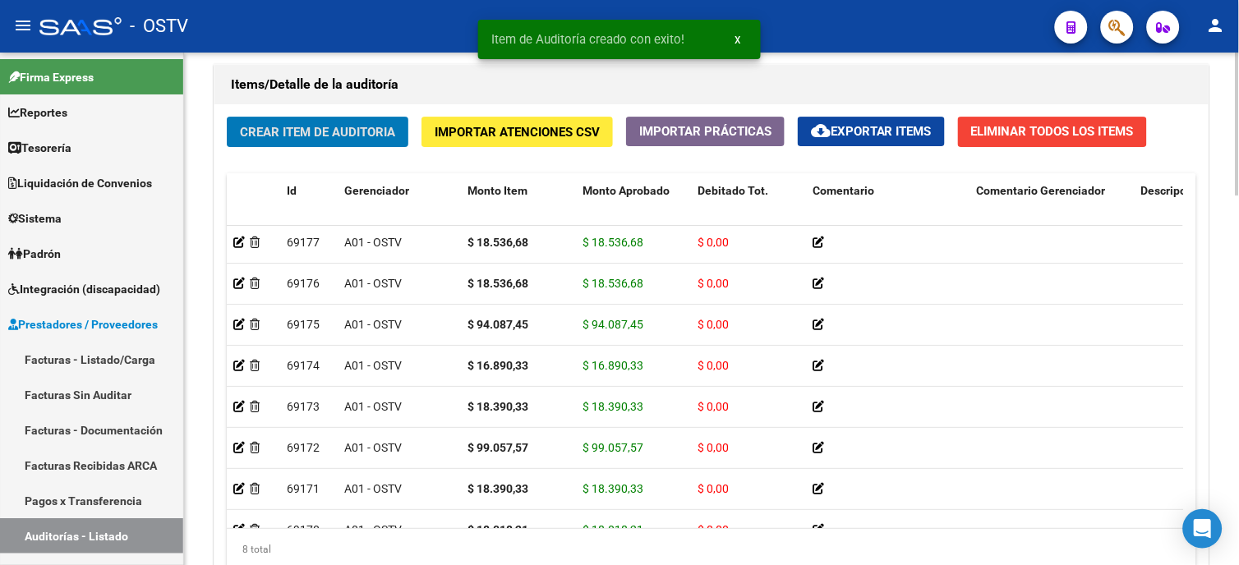
click at [326, 140] on span "Crear Item de Auditoria" at bounding box center [317, 132] width 155 height 15
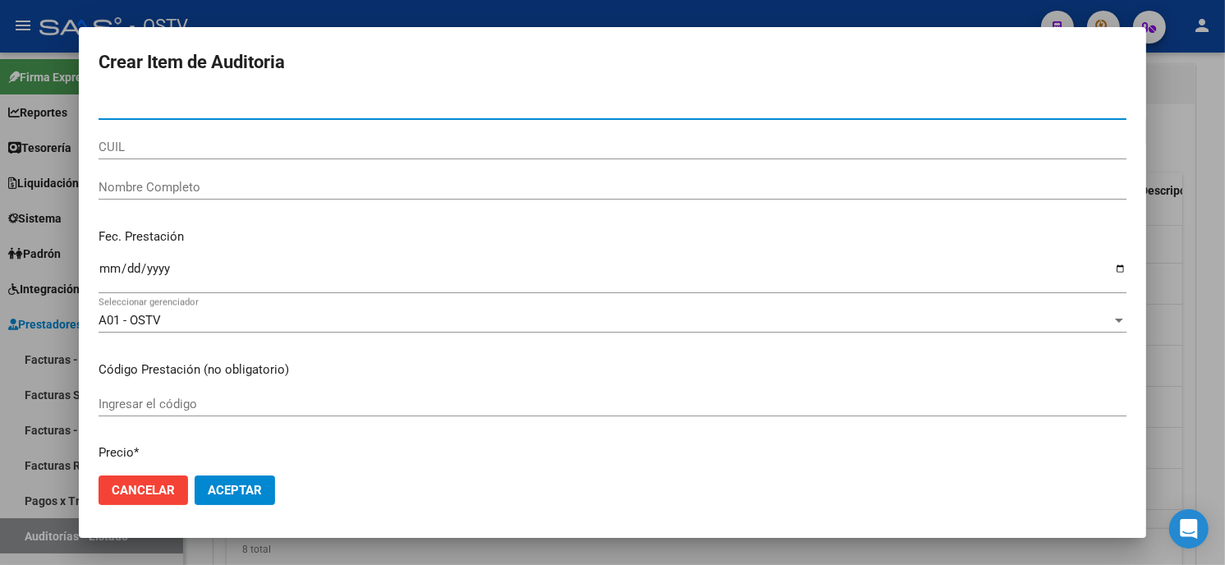
paste input "03541390"
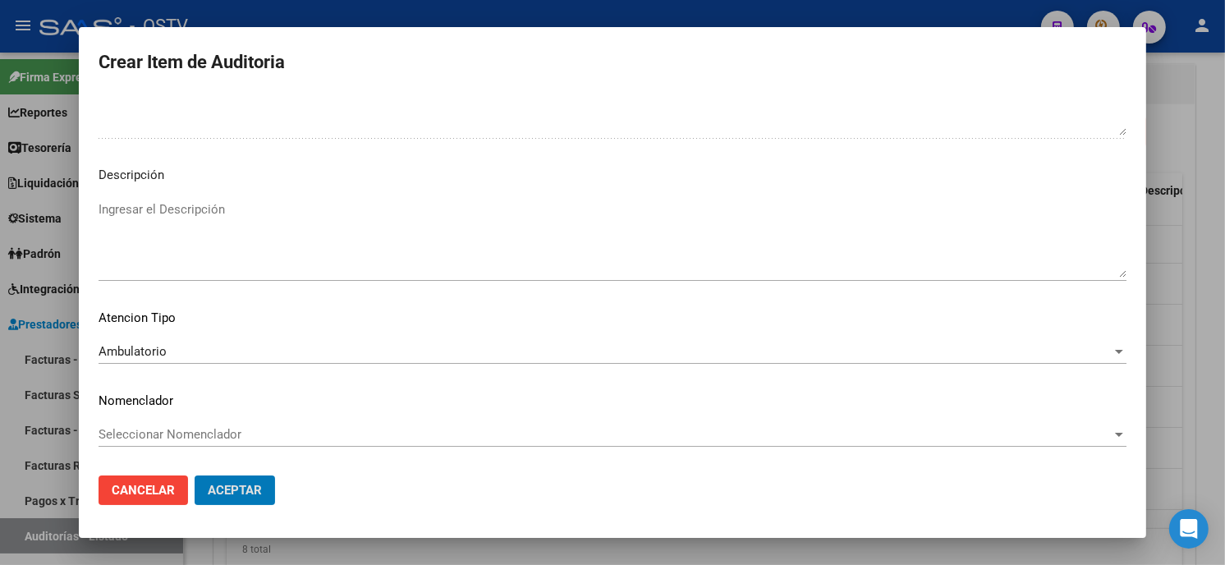
click at [195, 476] on button "Aceptar" at bounding box center [235, 491] width 80 height 30
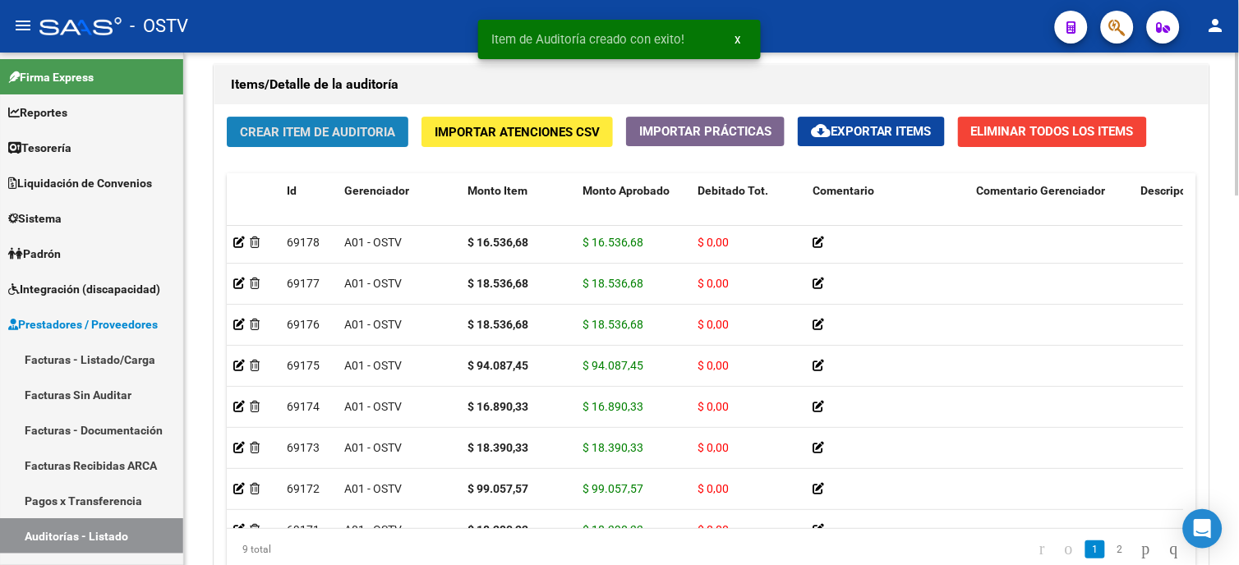
click at [317, 128] on span "Crear Item de Auditoria" at bounding box center [317, 132] width 155 height 15
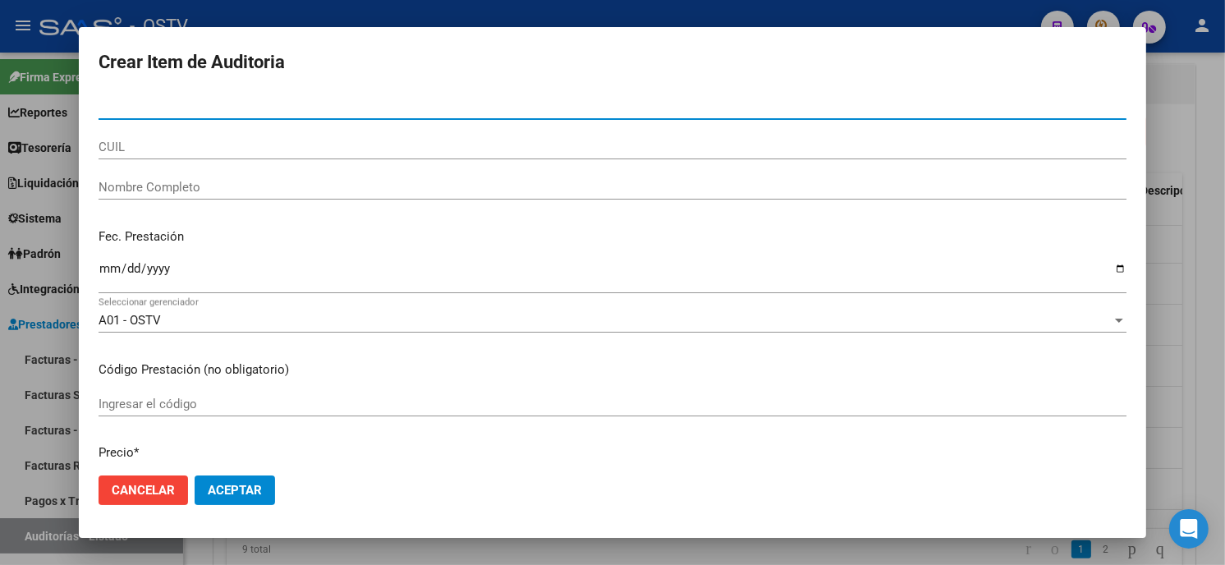
paste input "03309156"
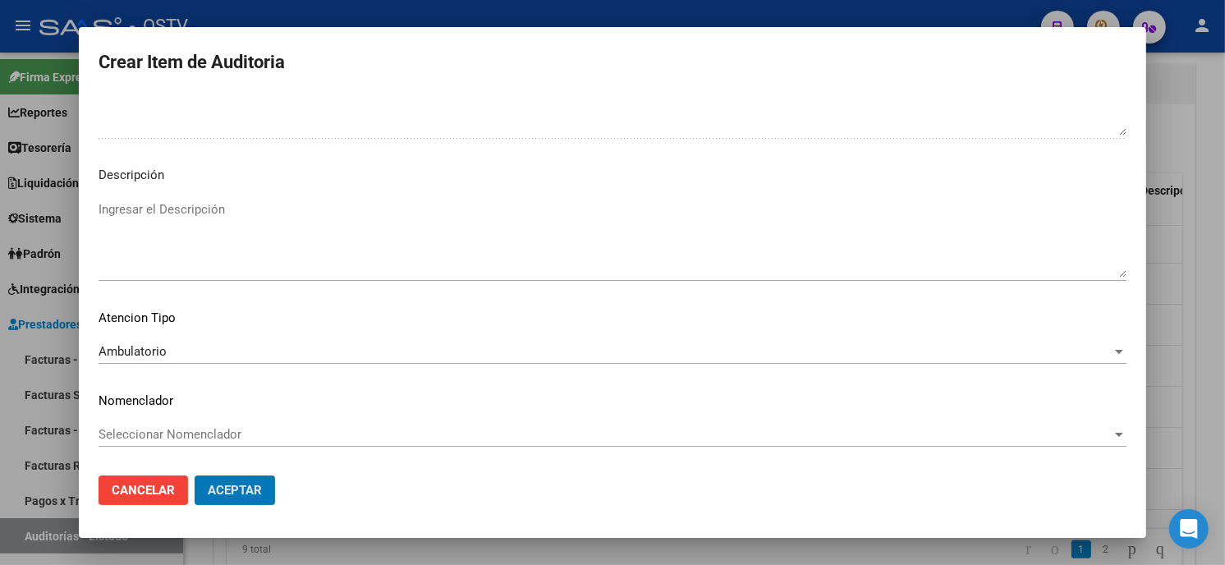
click at [195, 476] on button "Aceptar" at bounding box center [235, 491] width 80 height 30
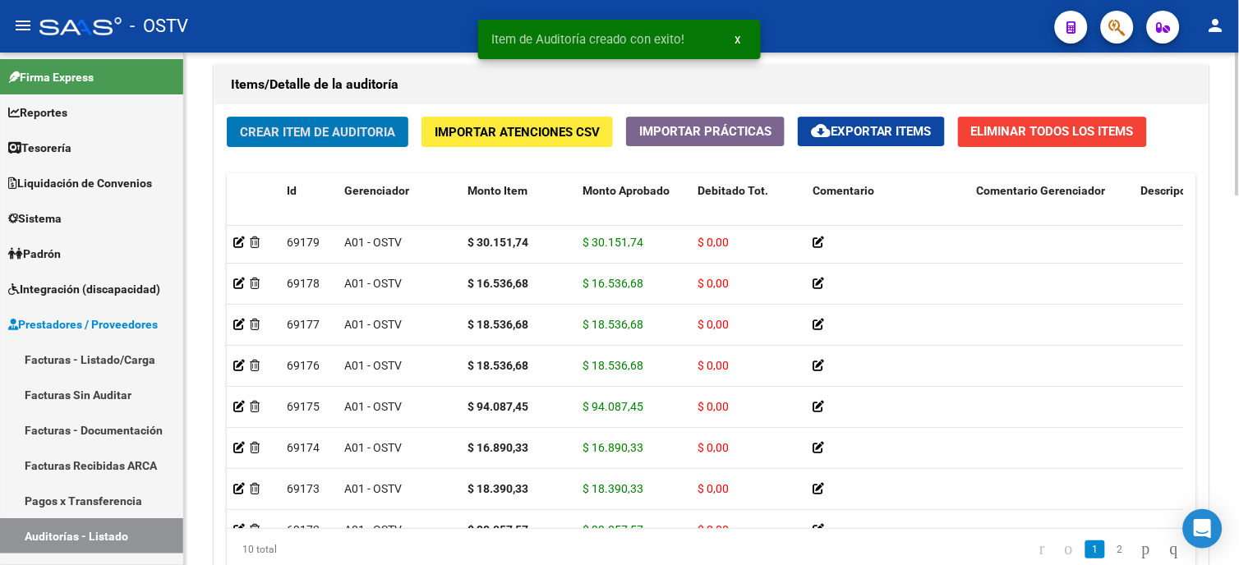
click at [325, 133] on span "Crear Item de Auditoria" at bounding box center [317, 132] width 155 height 15
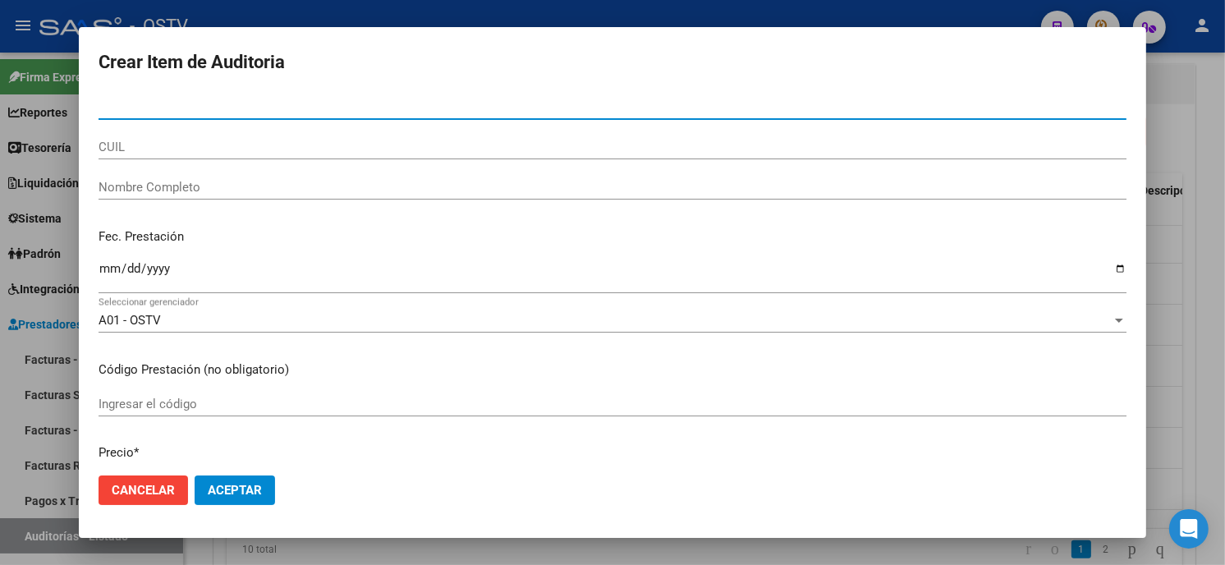
paste input "12114616400"
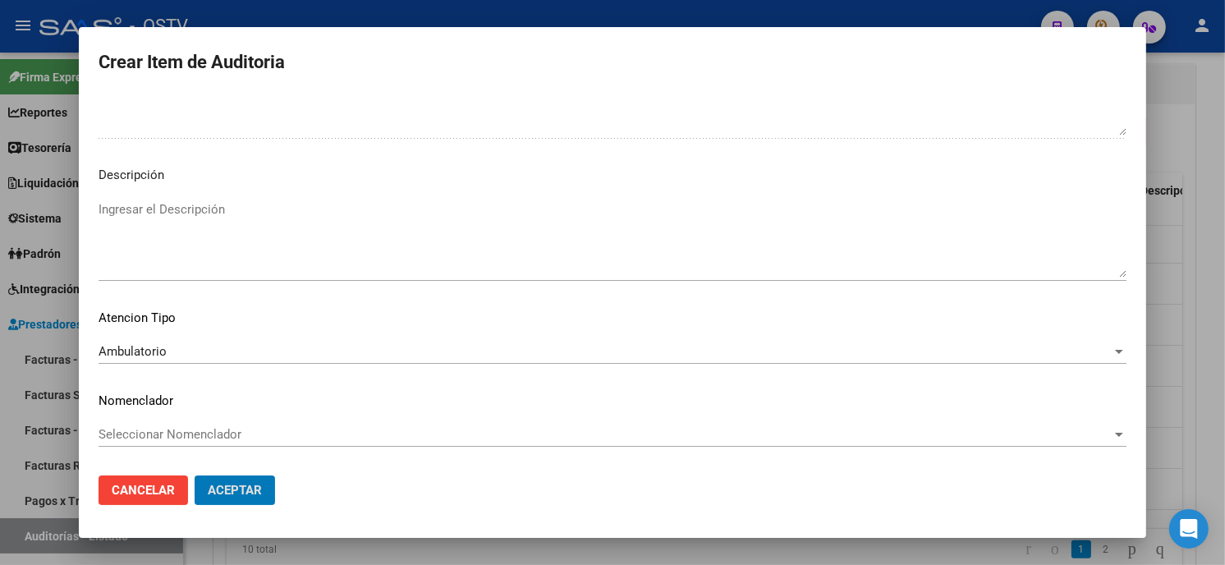
click at [195, 476] on button "Aceptar" at bounding box center [235, 491] width 80 height 30
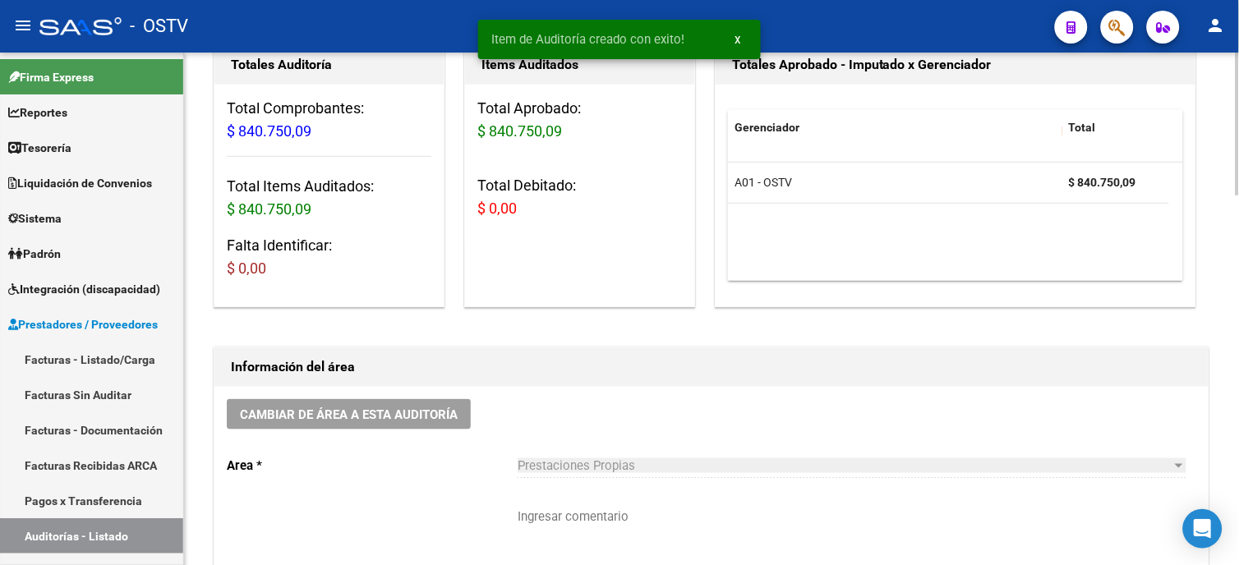
scroll to position [366, 0]
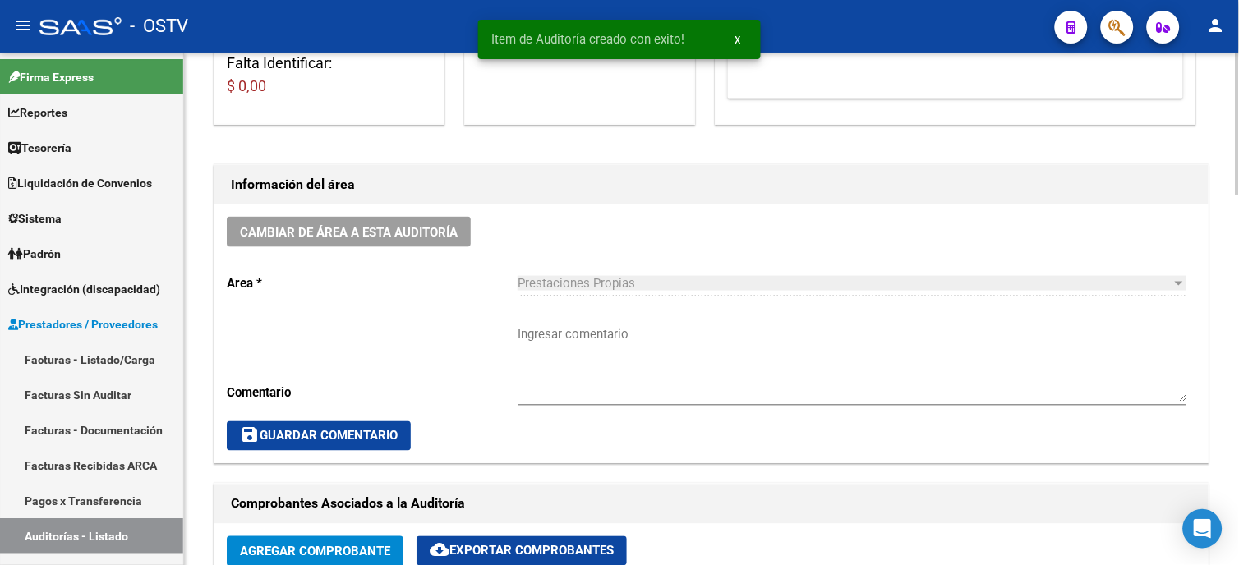
click at [600, 341] on textarea "Ingresar comentario" at bounding box center [851, 363] width 669 height 77
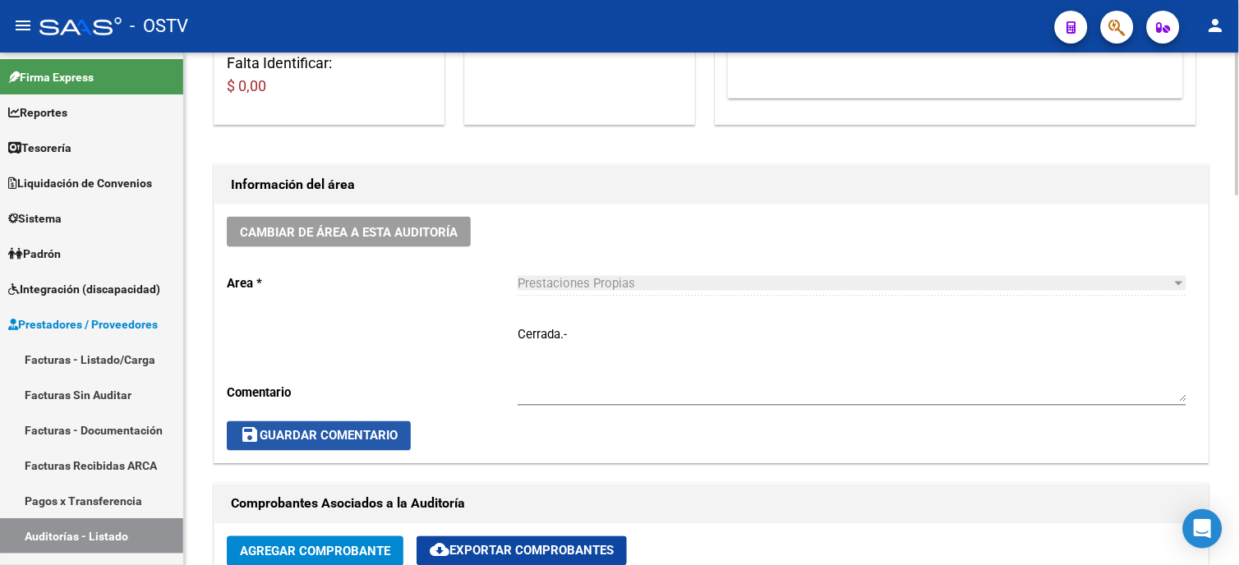
click at [319, 451] on button "save Guardar Comentario" at bounding box center [319, 436] width 184 height 30
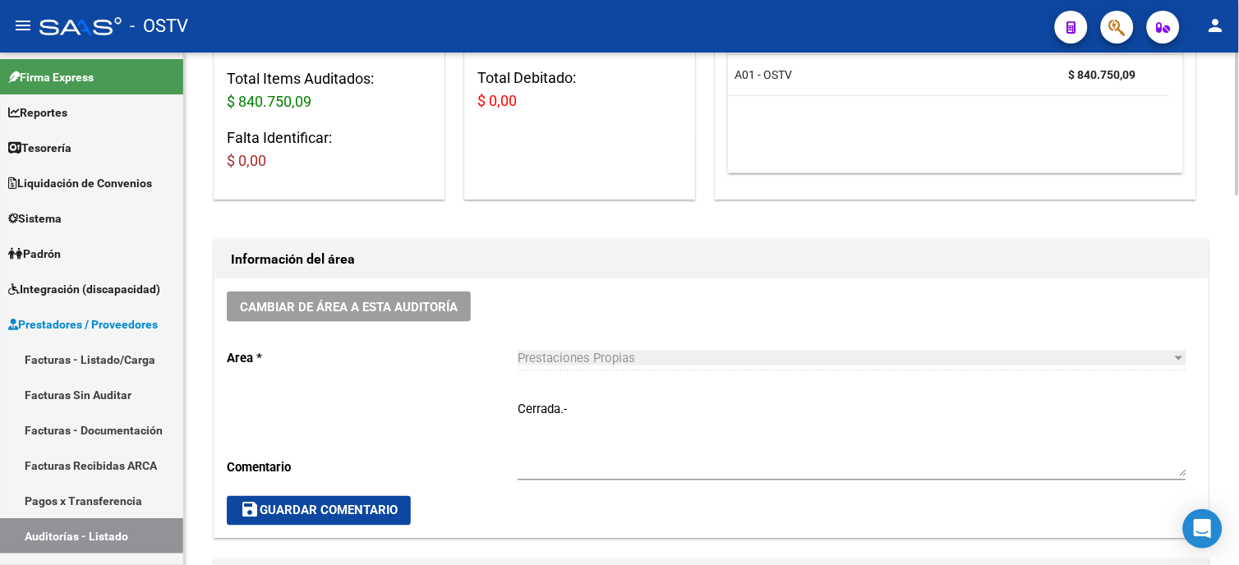
scroll to position [639, 0]
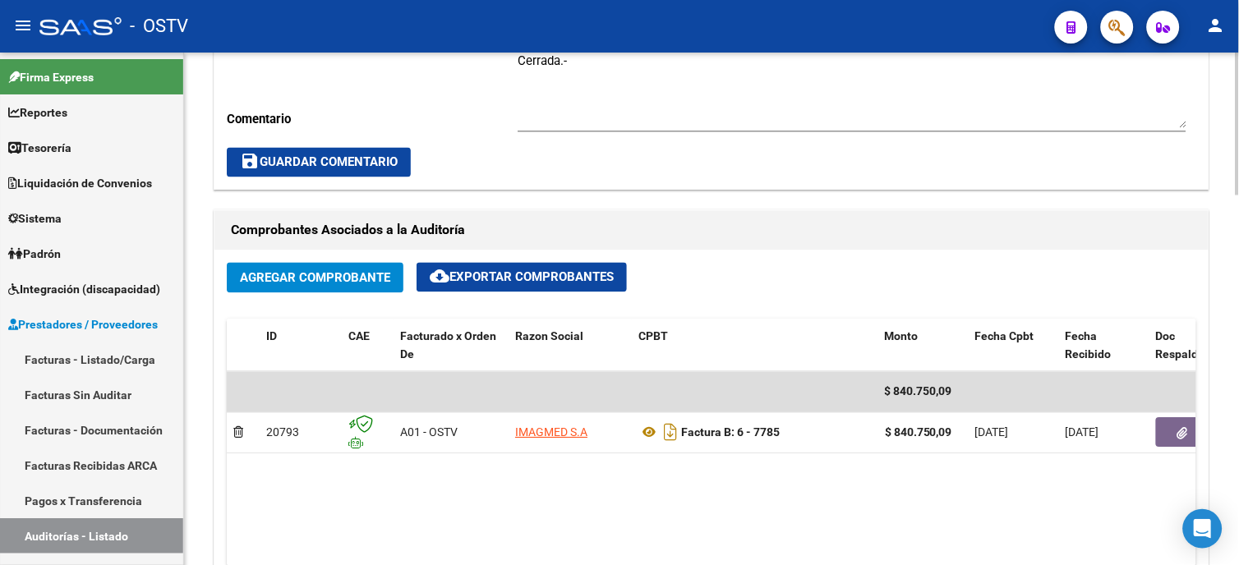
click at [316, 156] on span "save Guardar Comentario" at bounding box center [319, 162] width 158 height 15
click at [64, 357] on link "Facturas - Listado/Carga" at bounding box center [91, 359] width 183 height 35
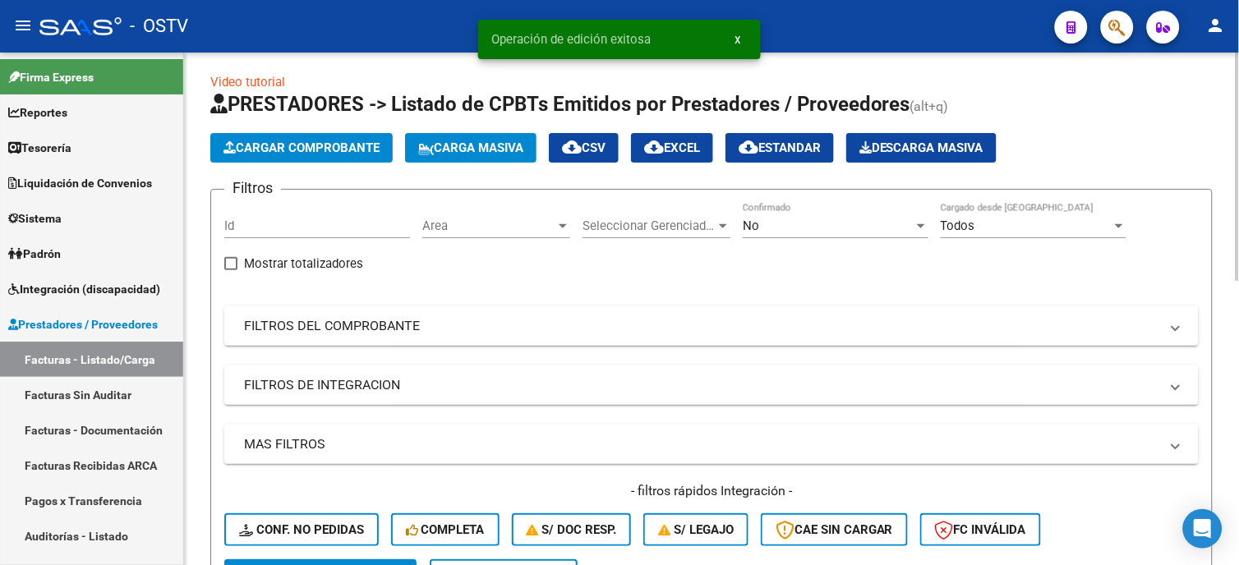
scroll to position [1, 0]
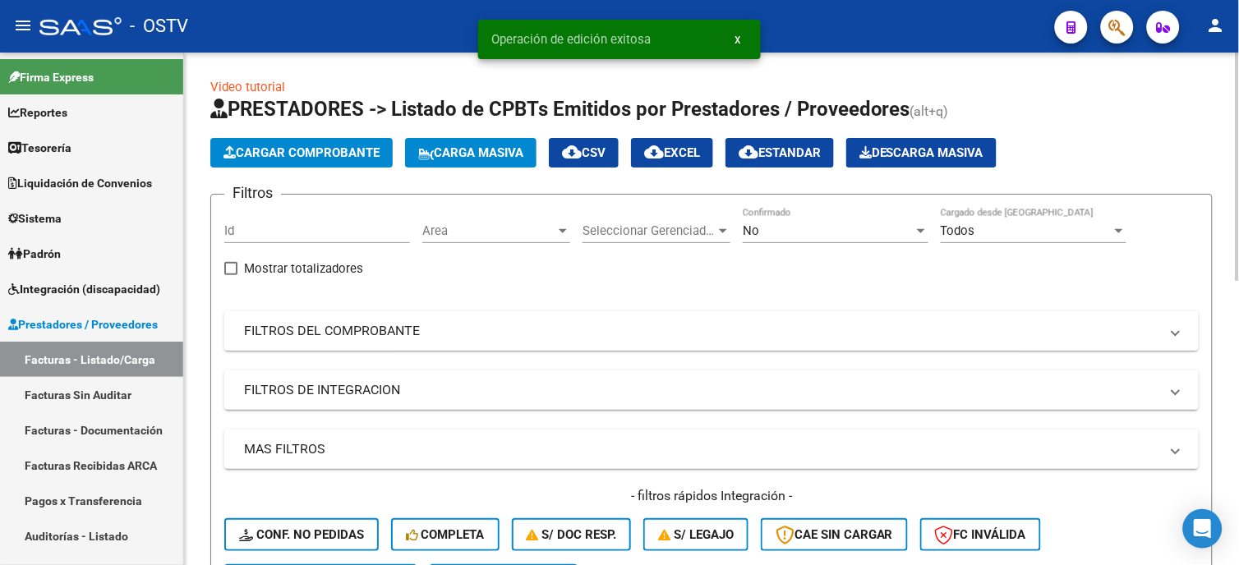
click at [375, 346] on mat-expansion-panel-header "FILTROS DEL COMPROBANTE" at bounding box center [711, 330] width 974 height 39
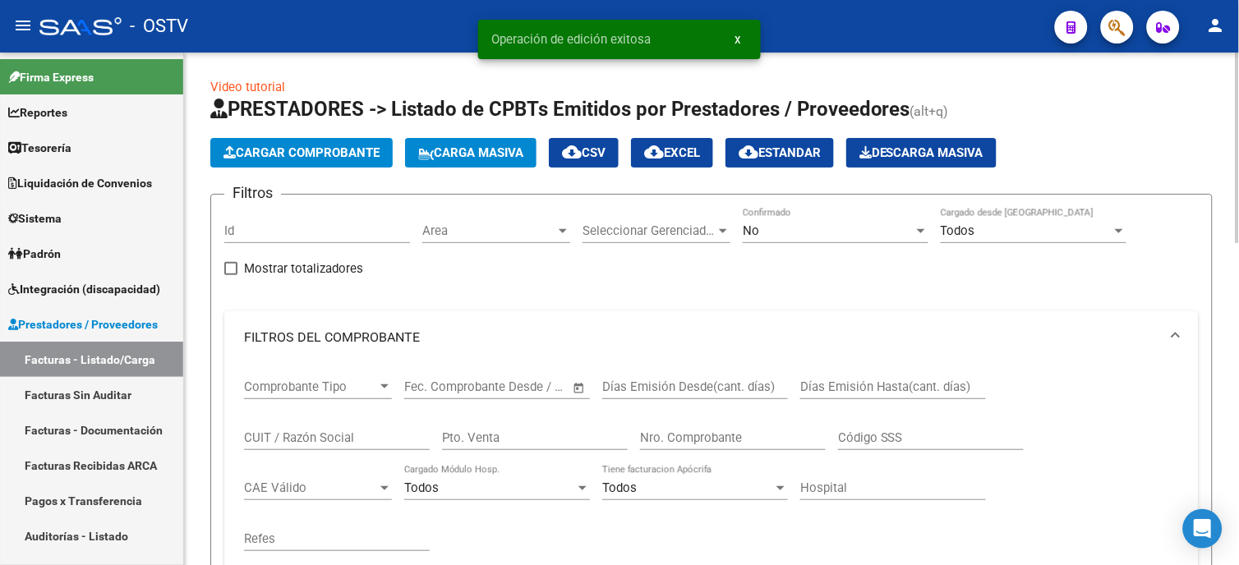
click at [682, 437] on input "Nro. Comprobante" at bounding box center [733, 437] width 186 height 15
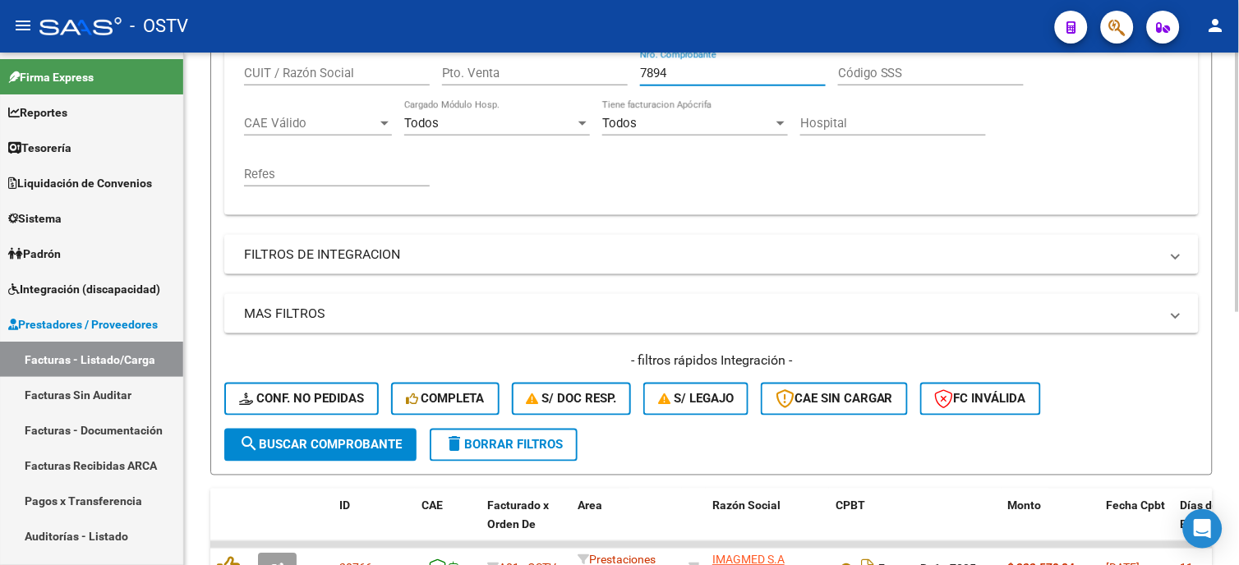
scroll to position [457, 0]
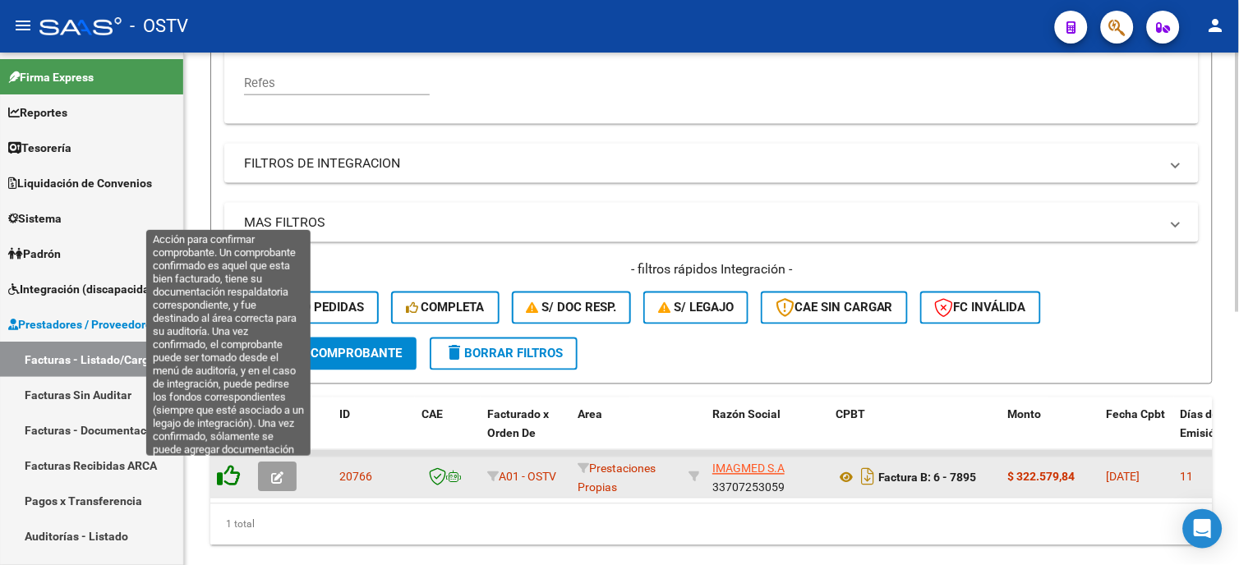
click at [220, 474] on icon at bounding box center [228, 476] width 23 height 23
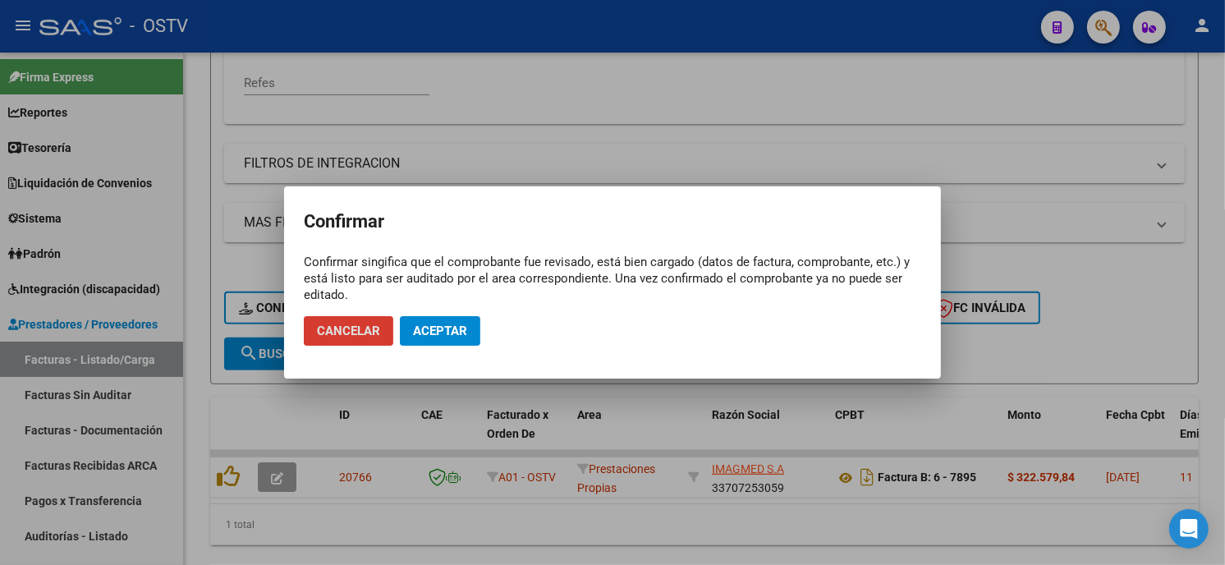
click at [436, 338] on span "Aceptar" at bounding box center [440, 331] width 54 height 15
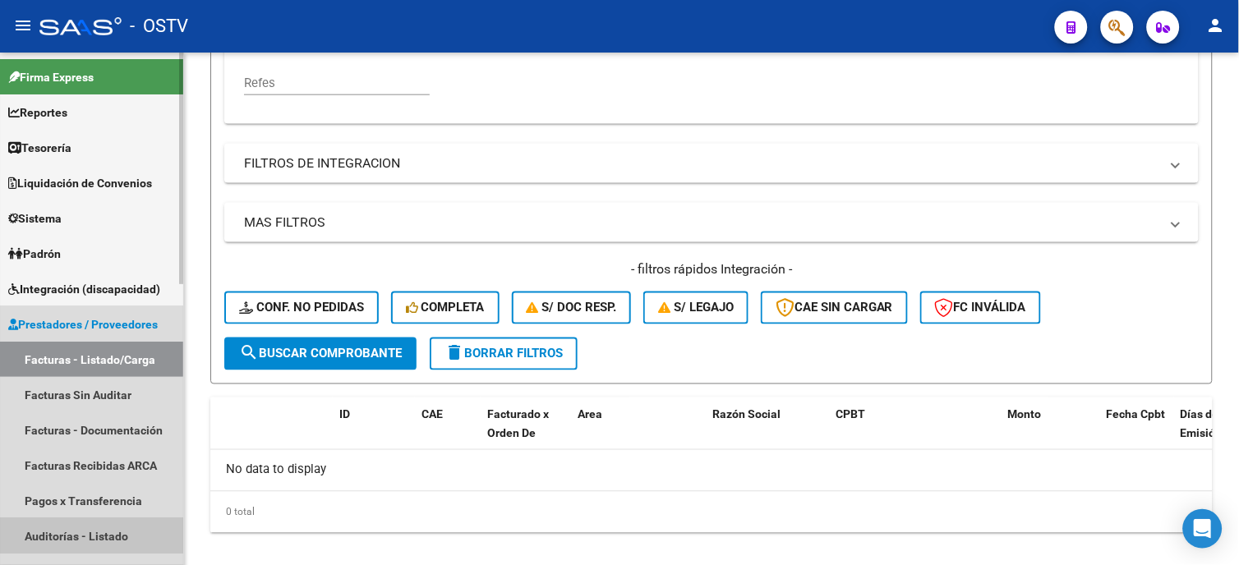
click at [64, 531] on link "Auditorías - Listado" at bounding box center [91, 535] width 183 height 35
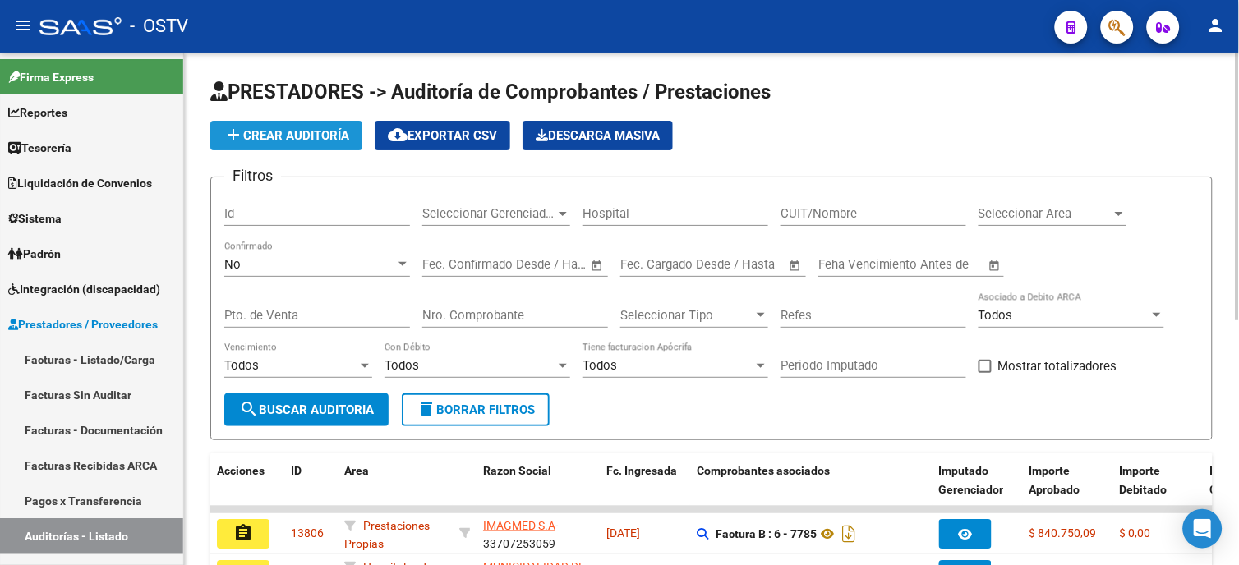
click at [320, 140] on span "add Crear Auditoría" at bounding box center [286, 135] width 126 height 15
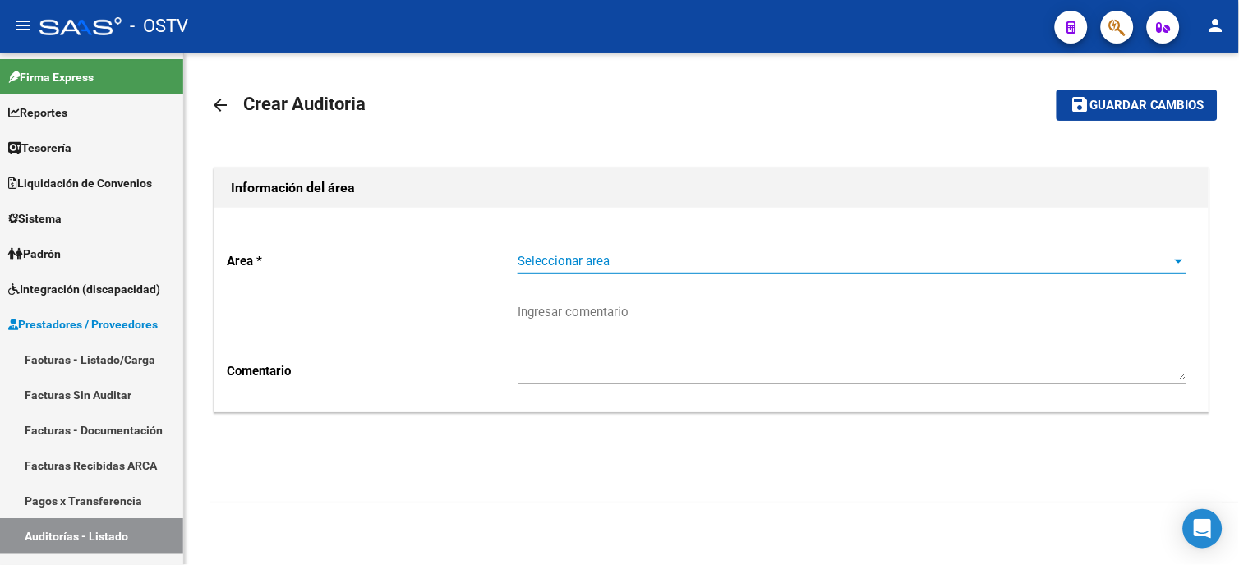
click at [600, 255] on span "Seleccionar area" at bounding box center [844, 261] width 654 height 15
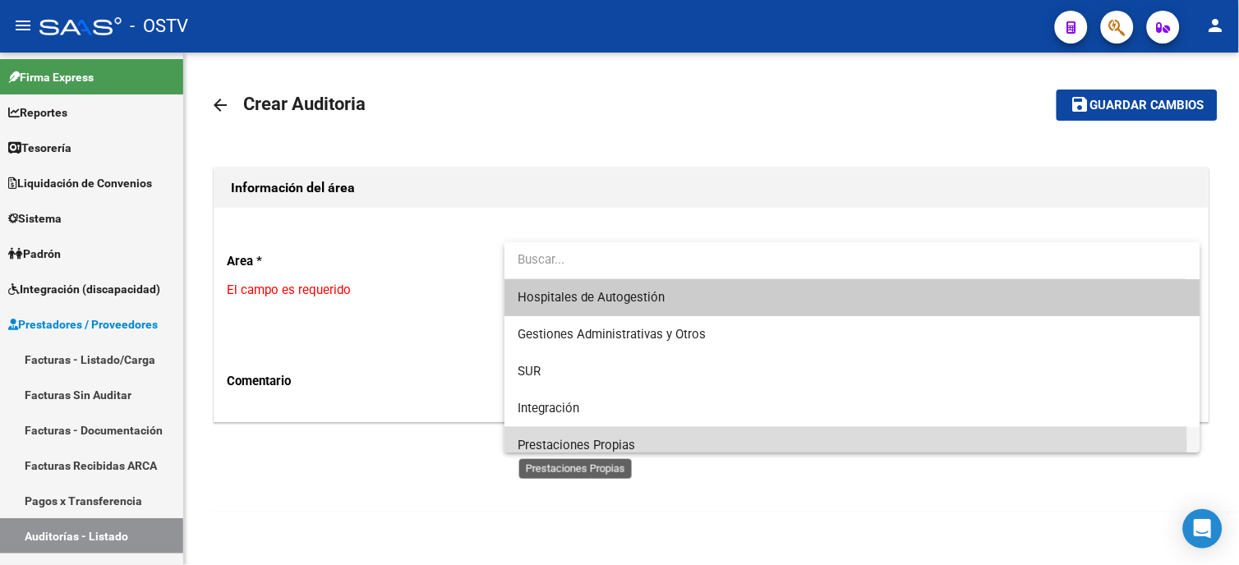
click at [569, 444] on span "Prestaciones Propias" at bounding box center [575, 445] width 117 height 15
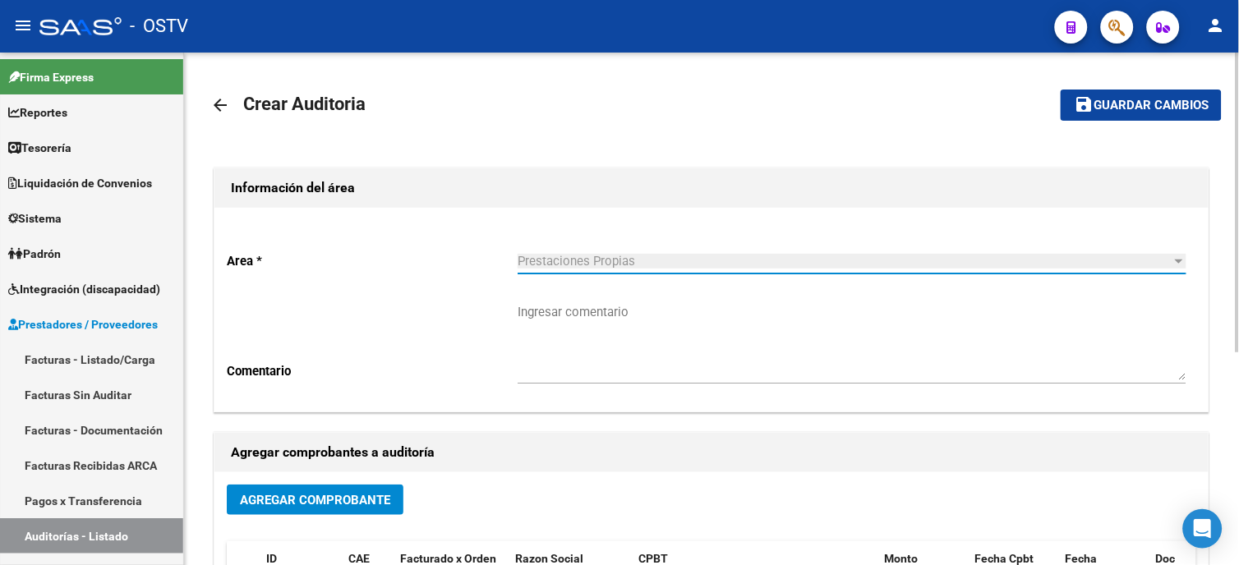
scroll to position [182, 0]
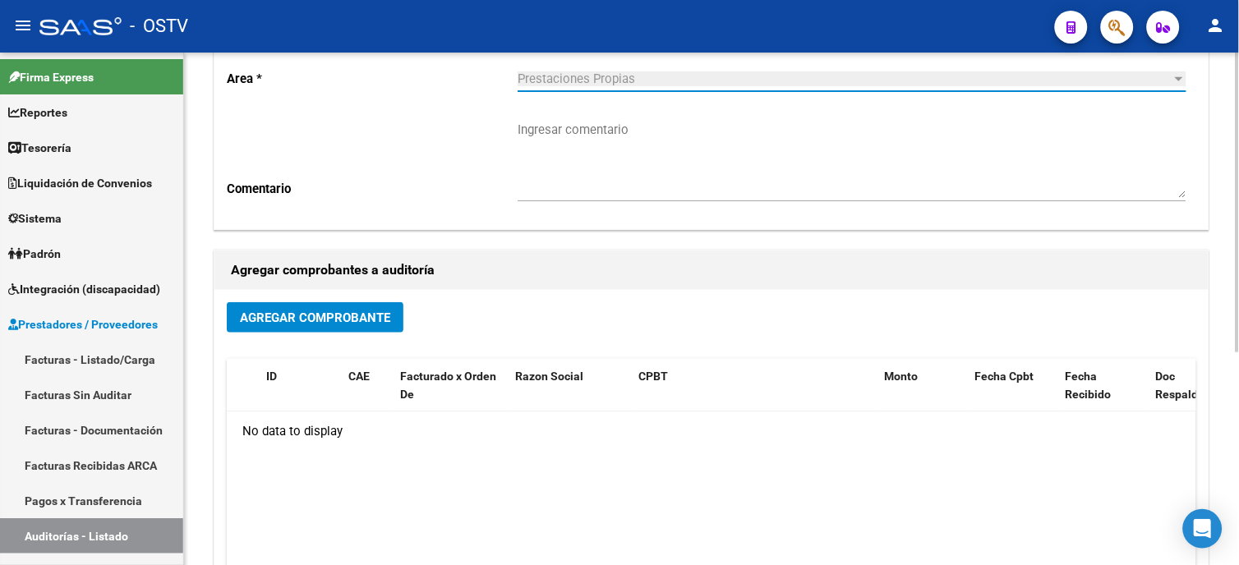
click at [375, 297] on div "Agregar Comprobante ID CAE Facturado x Orden De Razon Social CPBT Monto Fecha C…" at bounding box center [711, 460] width 994 height 341
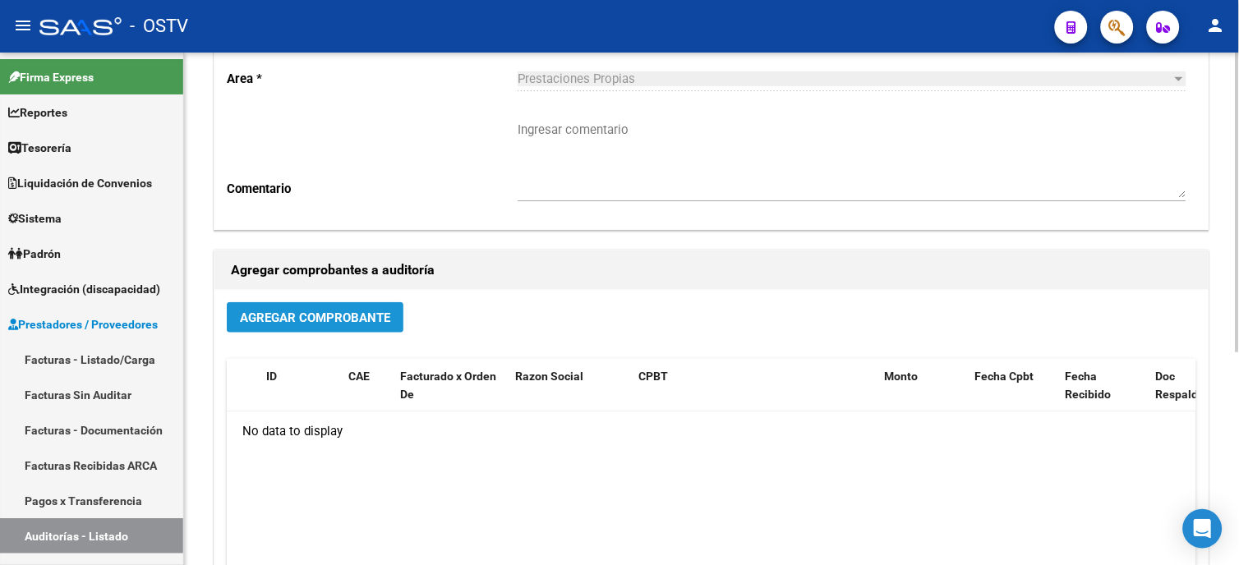
click at [374, 316] on span "Agregar Comprobante" at bounding box center [315, 317] width 150 height 15
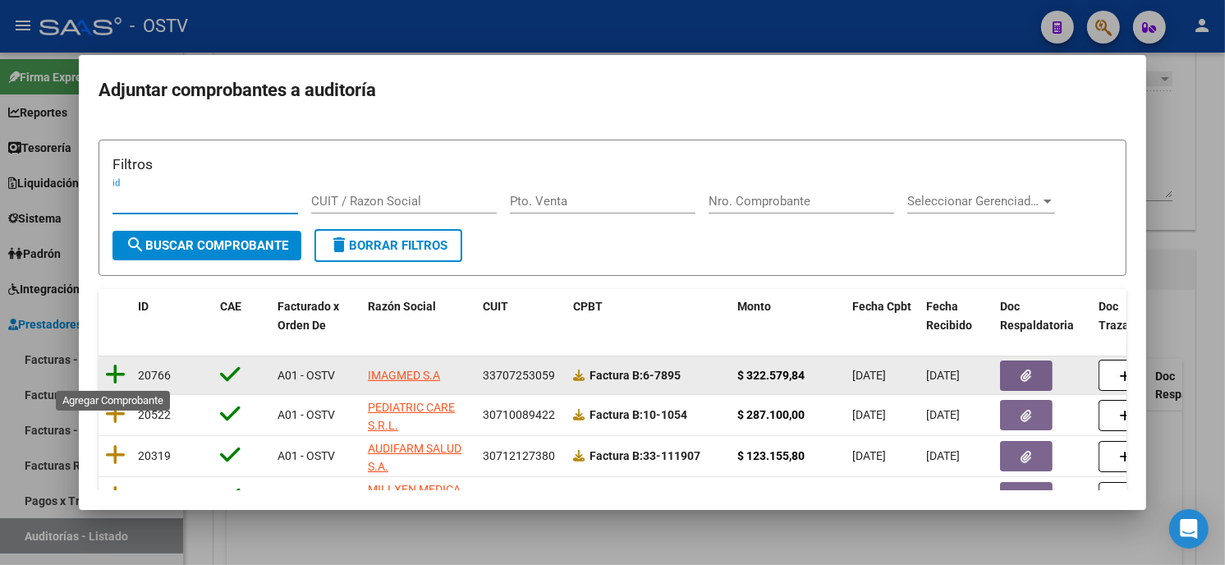
click at [120, 372] on icon at bounding box center [115, 374] width 21 height 23
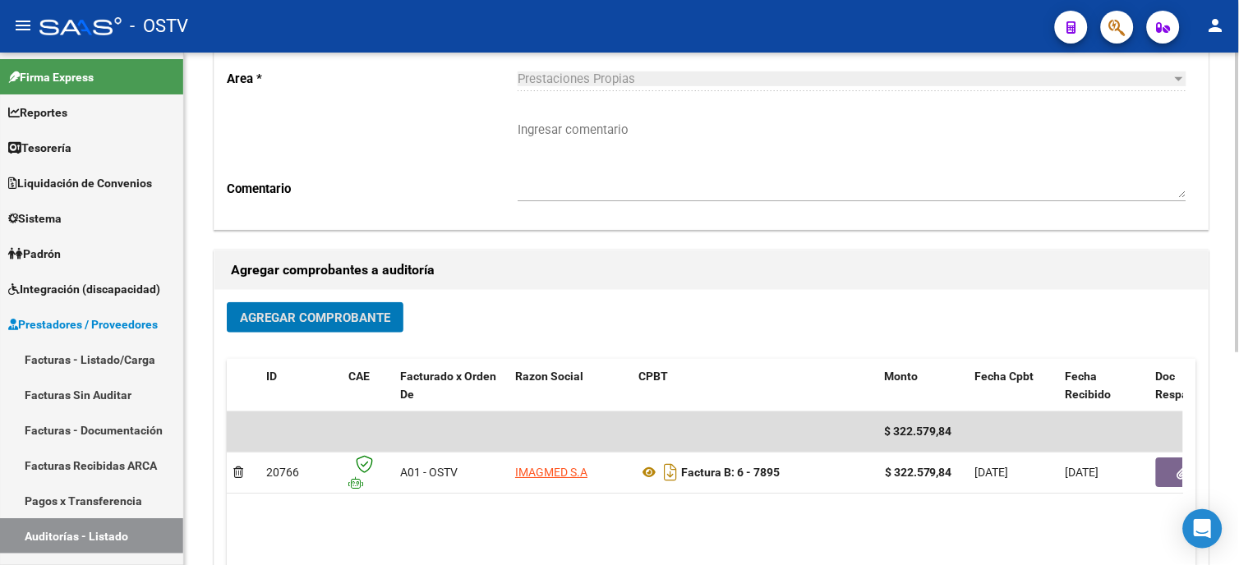
scroll to position [0, 0]
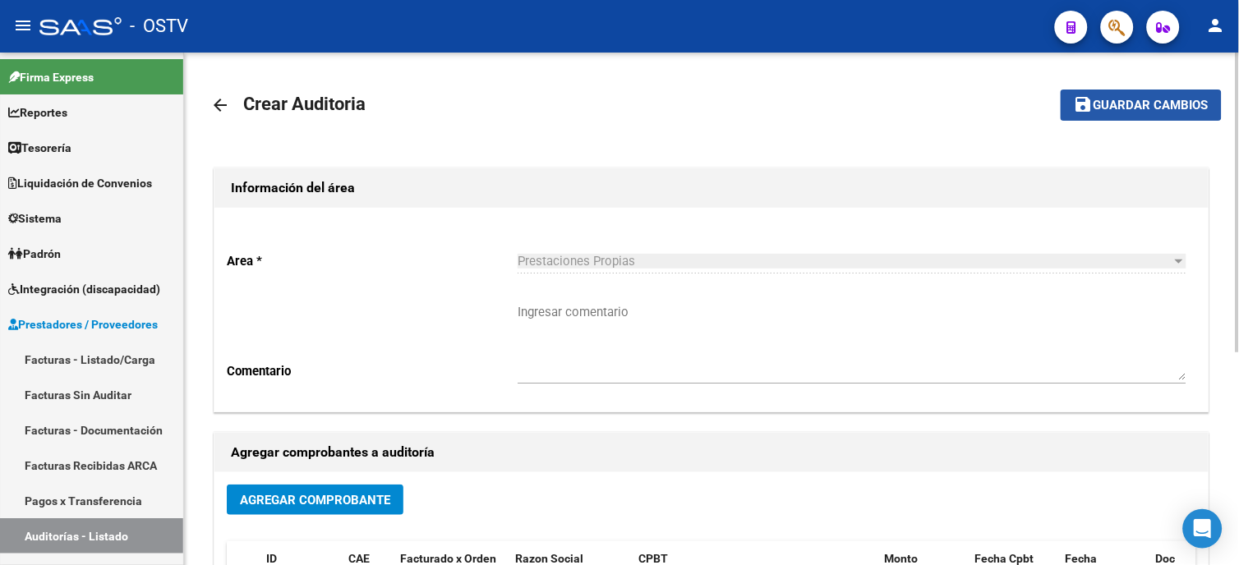
click at [1144, 99] on span "Guardar cambios" at bounding box center [1150, 106] width 115 height 15
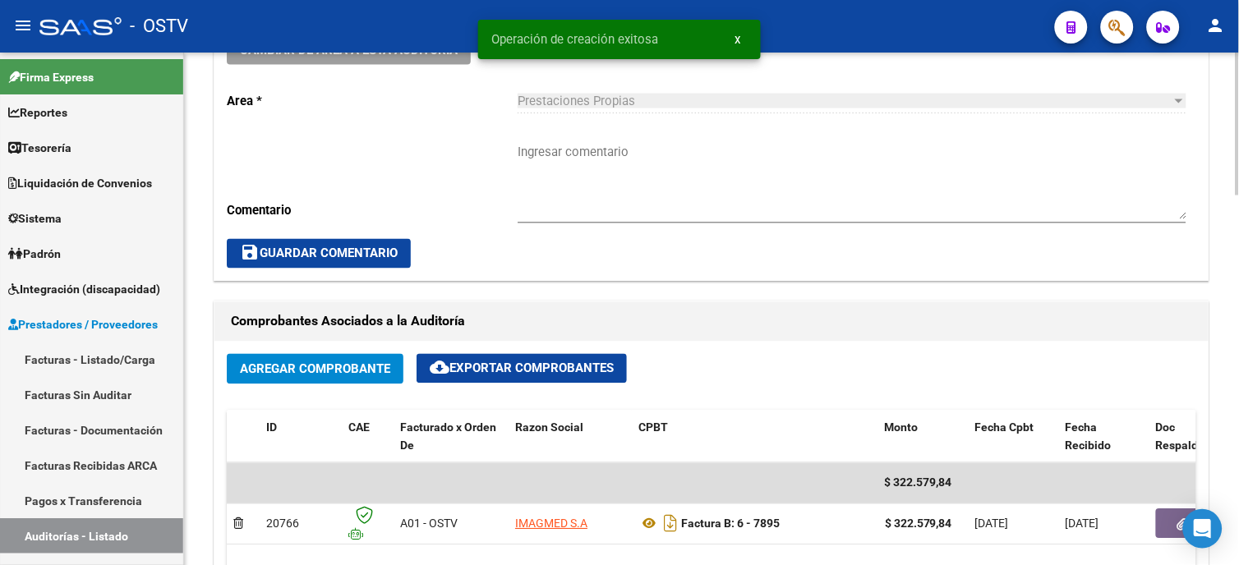
scroll to position [638, 0]
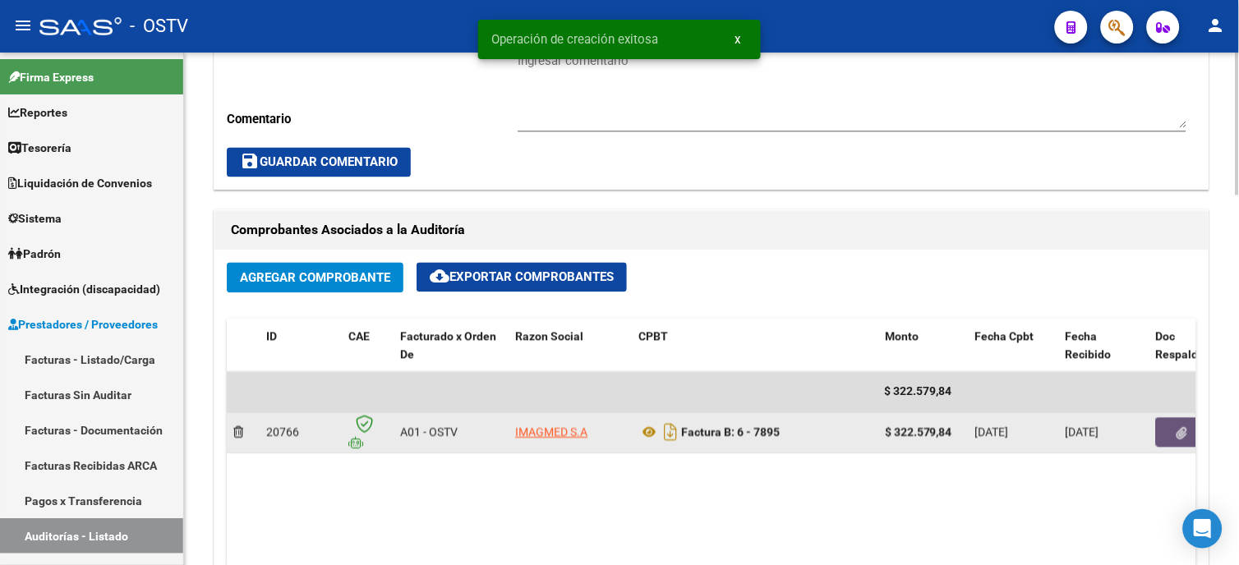
click at [1167, 442] on button "button" at bounding box center [1182, 433] width 53 height 30
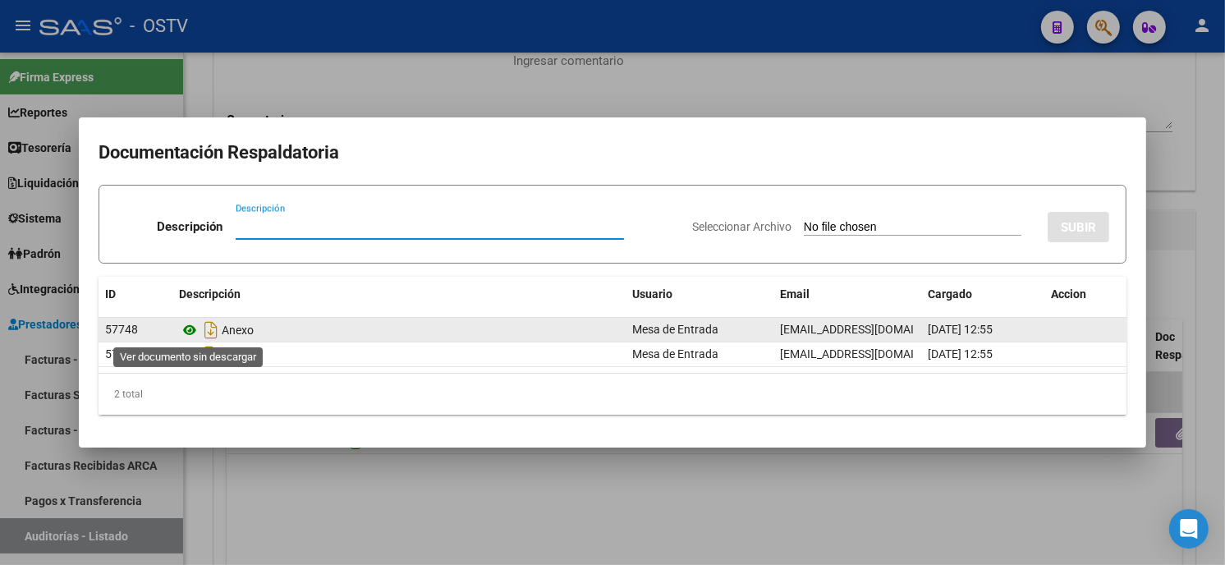
click at [191, 329] on icon at bounding box center [189, 330] width 21 height 20
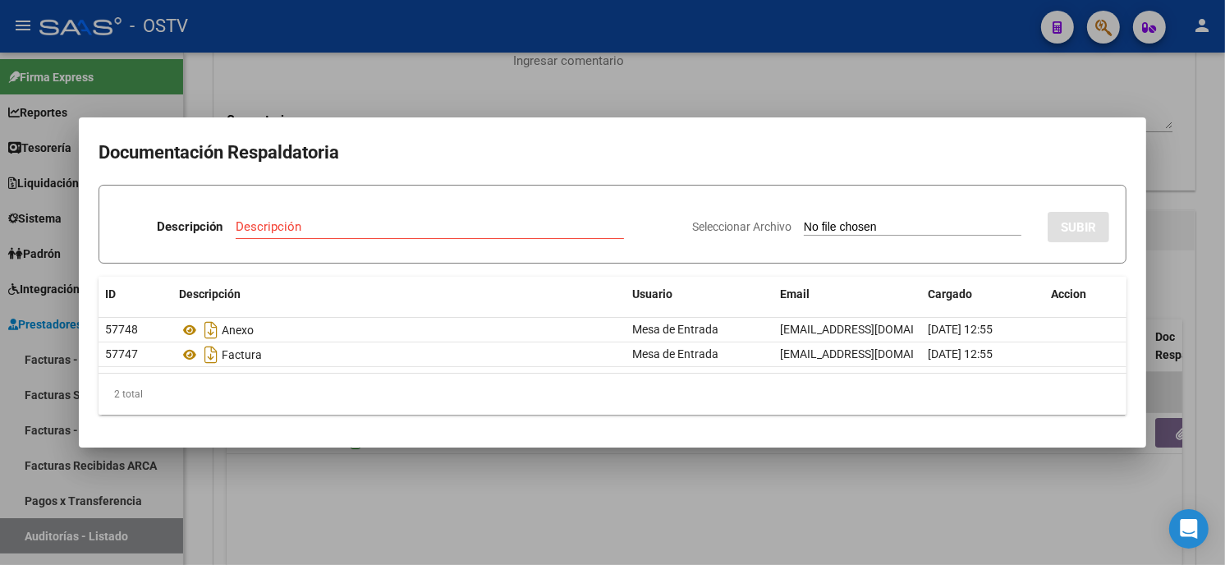
click at [643, 78] on div at bounding box center [612, 282] width 1225 height 565
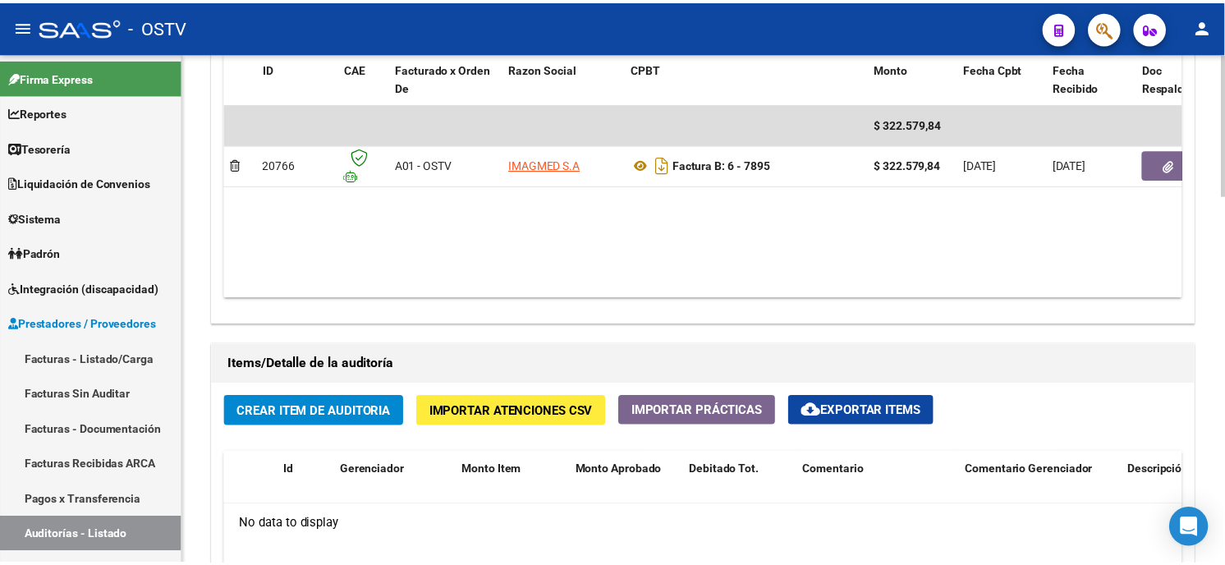
scroll to position [913, 0]
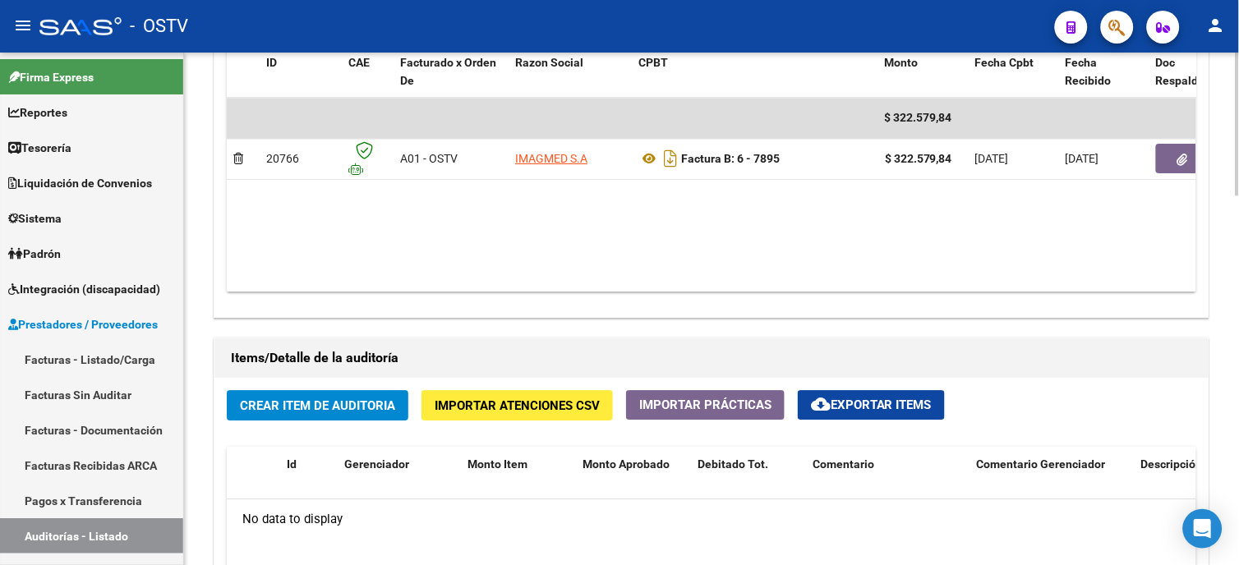
click at [378, 398] on span "Crear Item de Auditoria" at bounding box center [317, 405] width 155 height 15
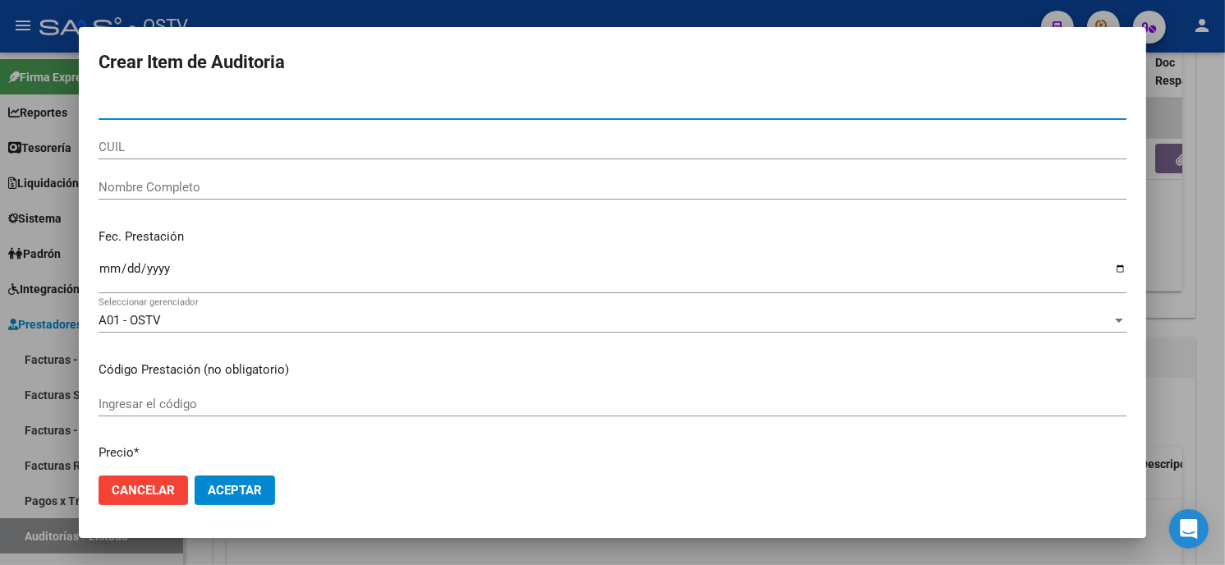
paste input "03541390"
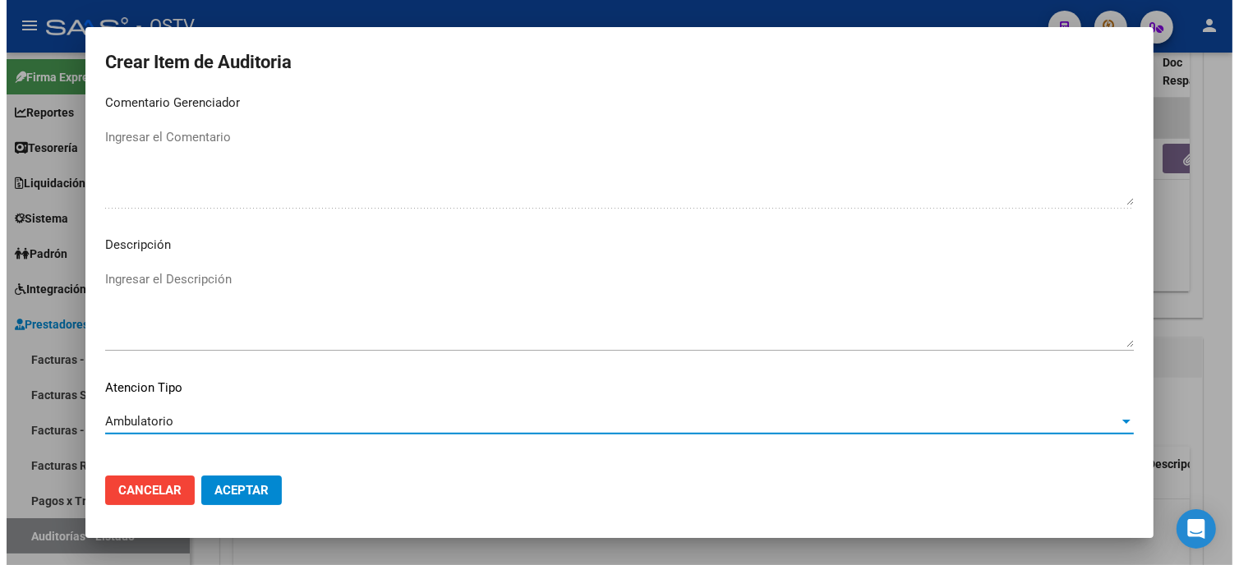
scroll to position [969, 0]
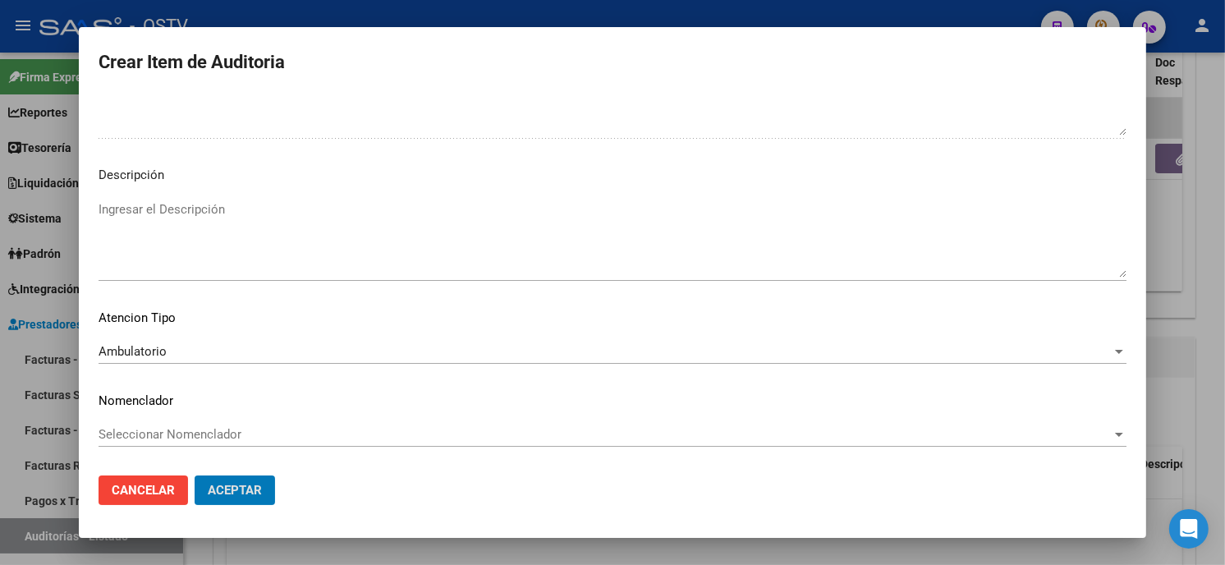
click at [195, 476] on button "Aceptar" at bounding box center [235, 491] width 80 height 30
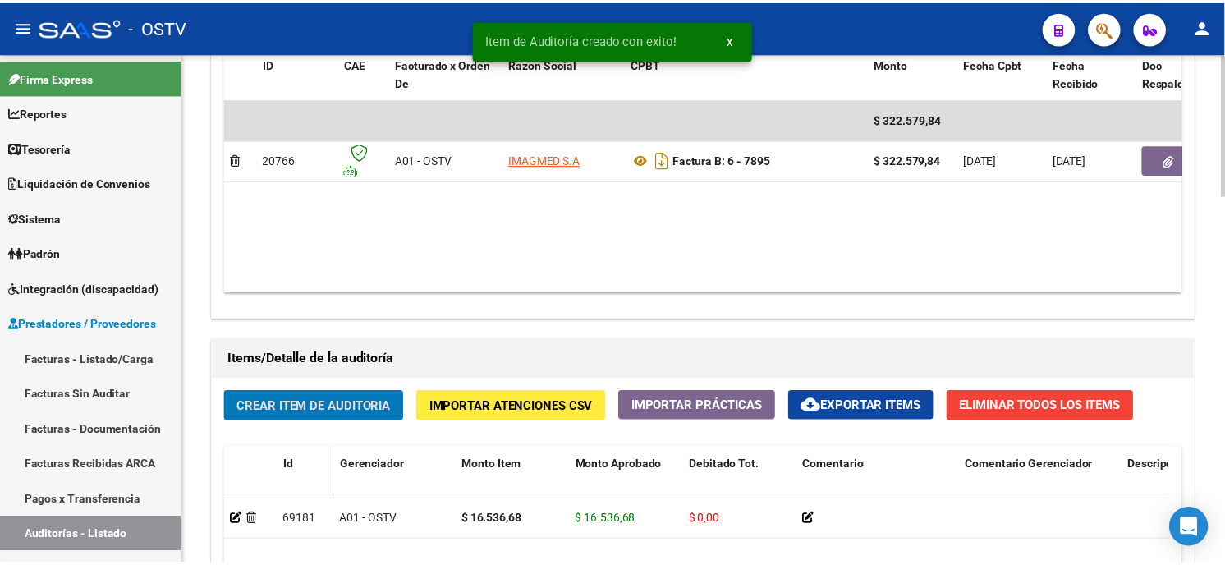
scroll to position [913, 0]
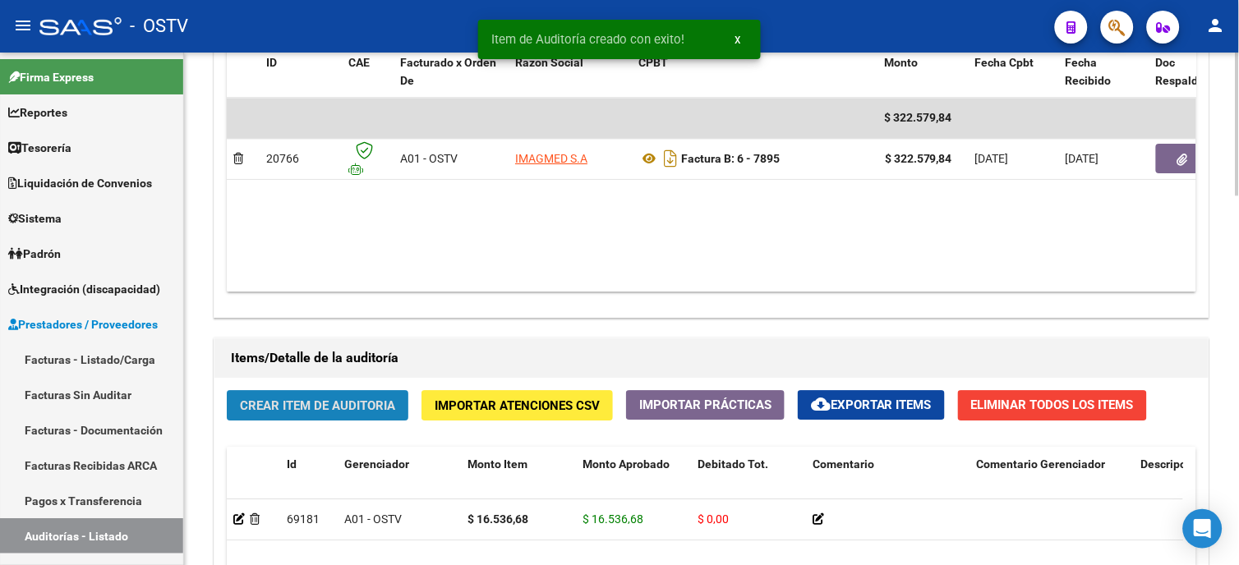
click at [327, 404] on span "Crear Item de Auditoria" at bounding box center [317, 405] width 155 height 15
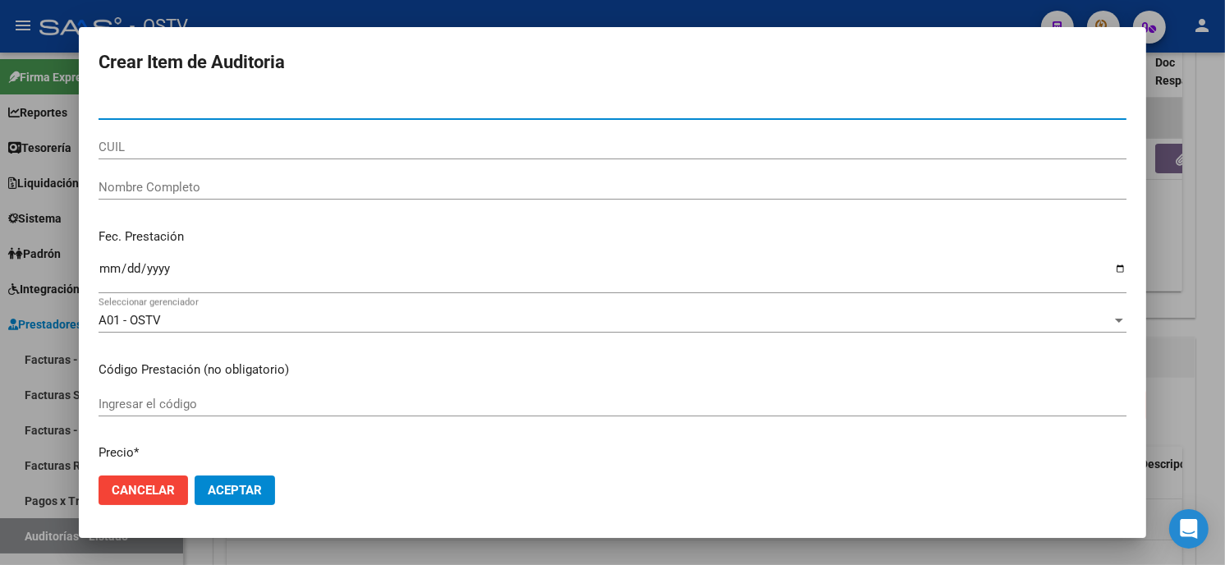
paste input "2806803330"
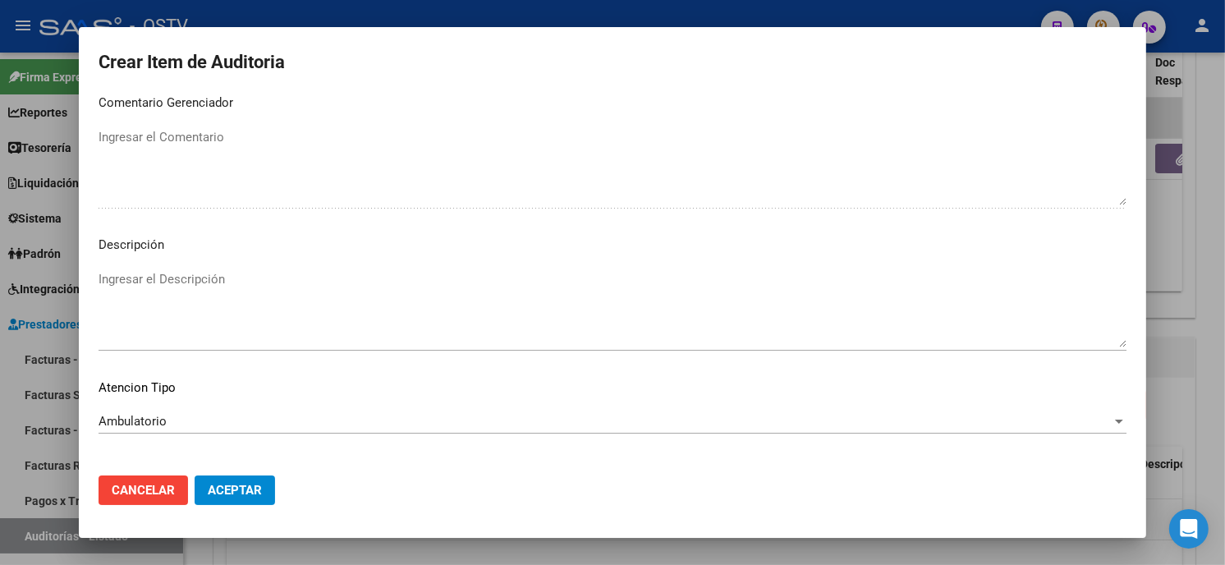
scroll to position [969, 0]
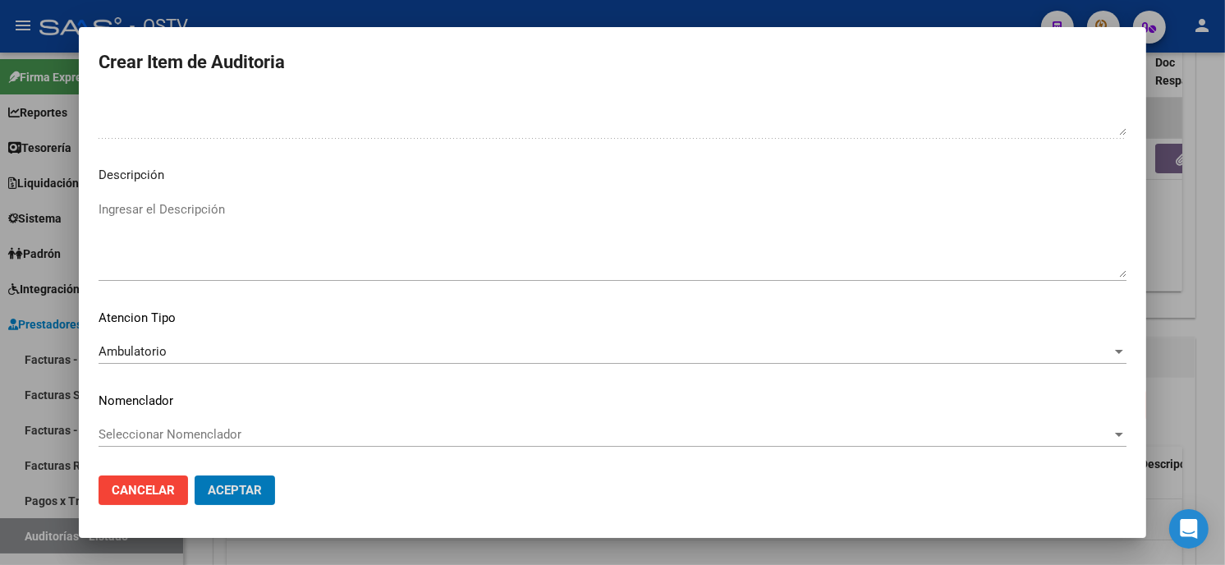
click at [195, 476] on button "Aceptar" at bounding box center [235, 491] width 80 height 30
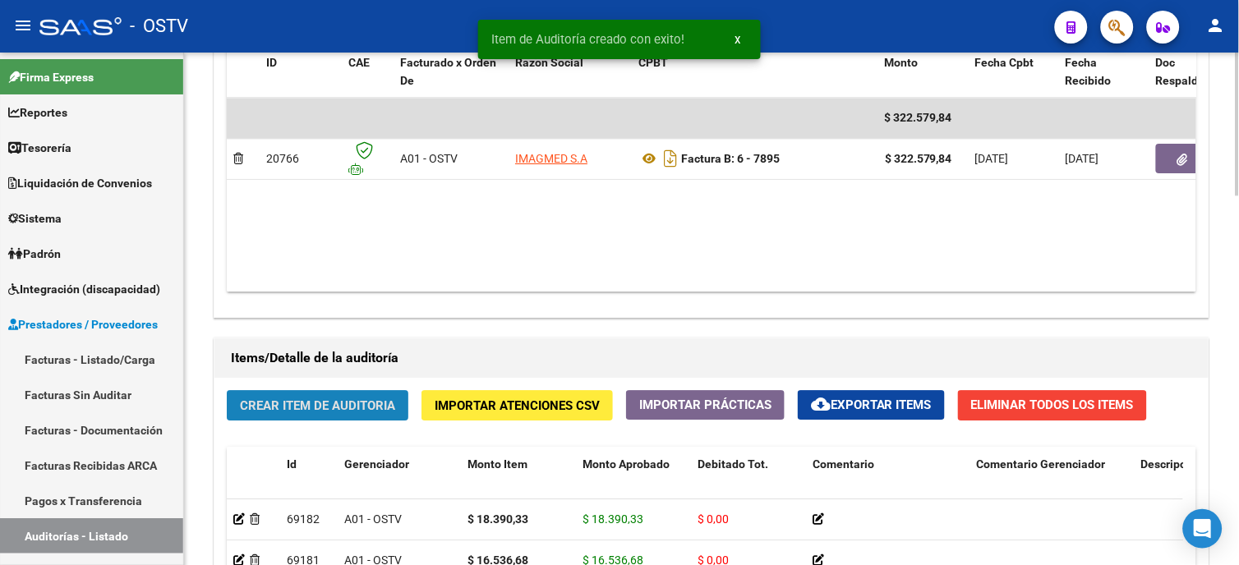
click at [264, 398] on button "Crear Item de Auditoria" at bounding box center [318, 405] width 182 height 30
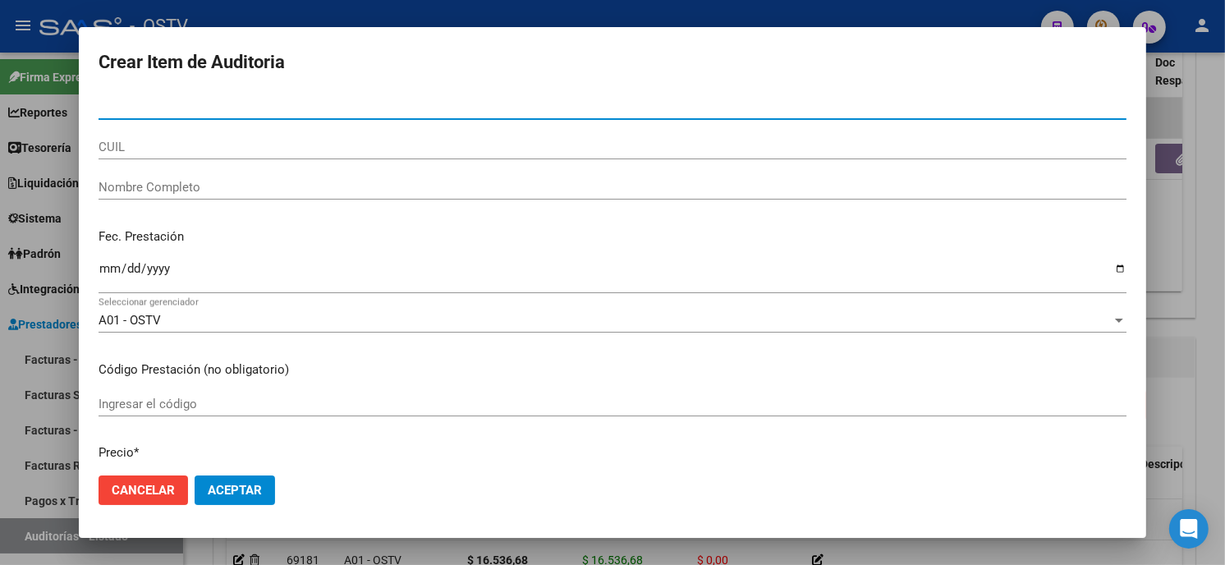
paste input "712114616400"
click at [108, 107] on input "712114616400" at bounding box center [613, 106] width 1028 height 15
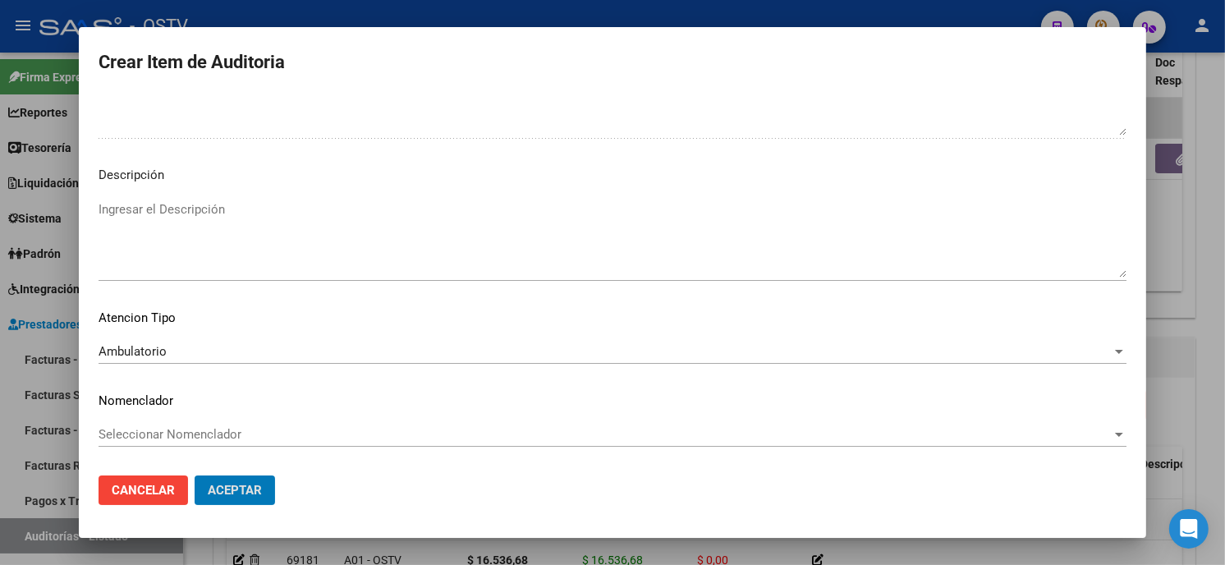
click at [195, 476] on button "Aceptar" at bounding box center [235, 491] width 80 height 30
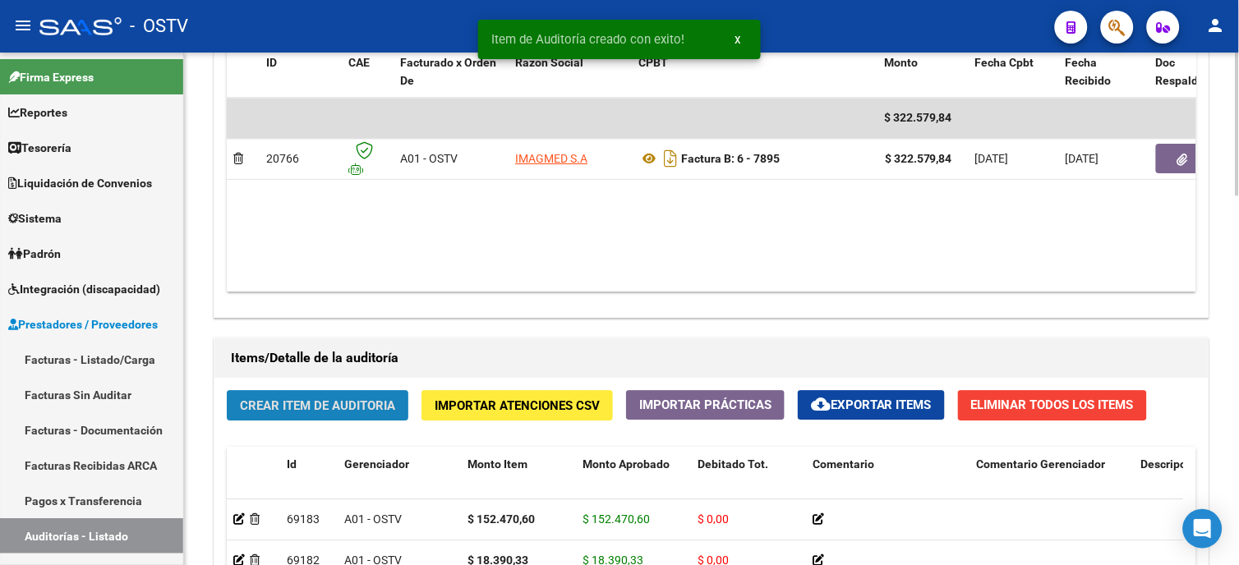
click at [347, 398] on span "Crear Item de Auditoria" at bounding box center [317, 405] width 155 height 15
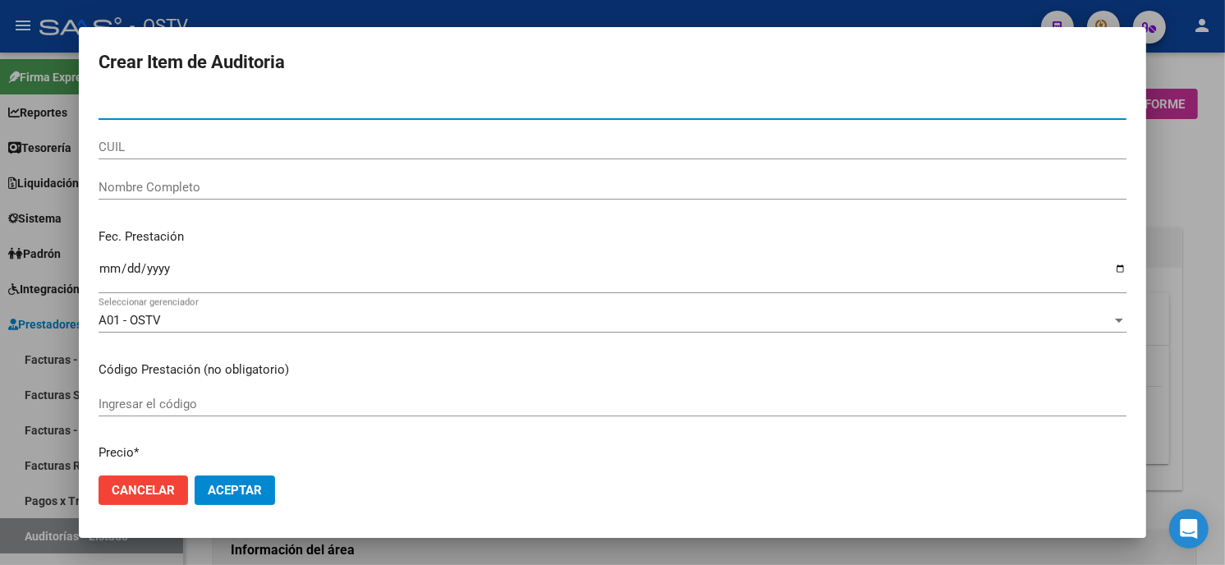
scroll to position [913, 0]
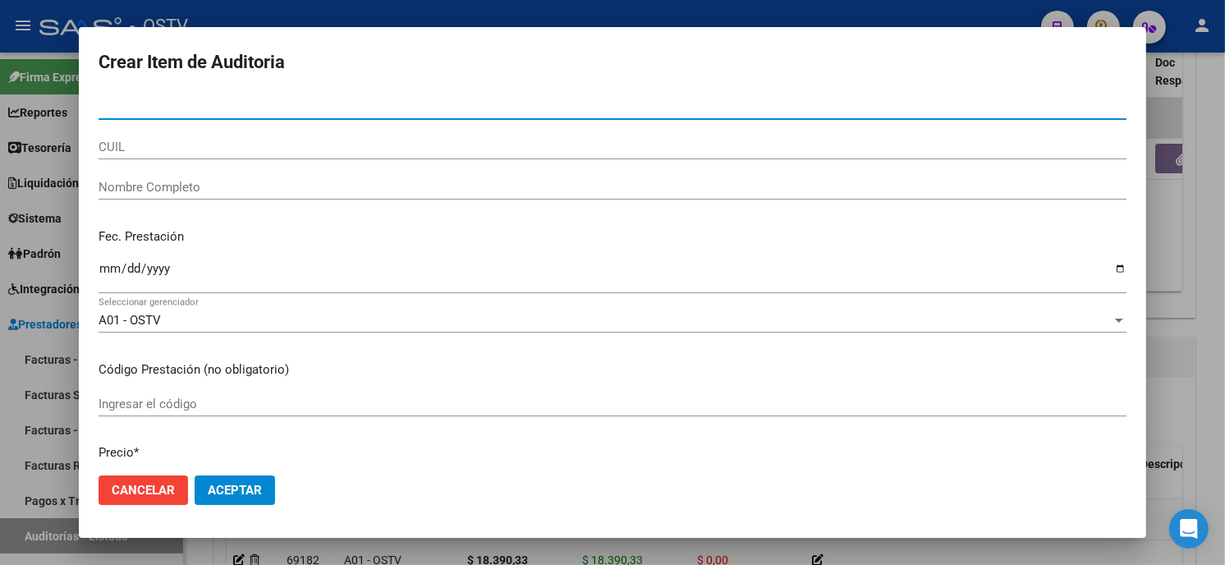
drag, startPoint x: 0, startPoint y: 0, endPoint x: 238, endPoint y: 108, distance: 261.4
click at [238, 108] on input "Nro Documento" at bounding box center [613, 106] width 1028 height 15
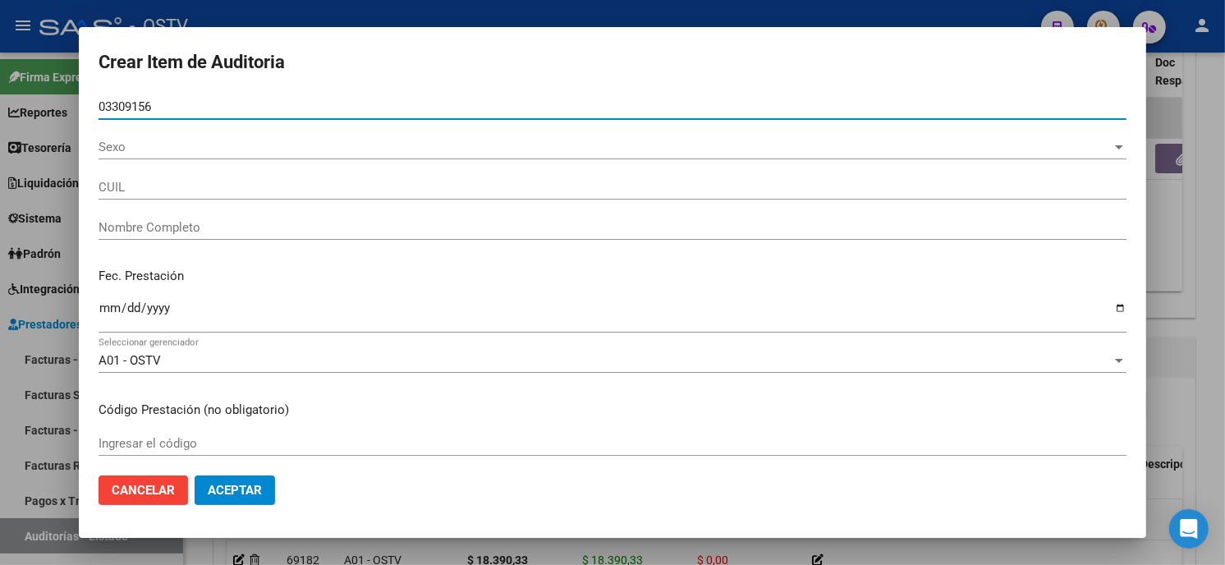
type input "03309156"
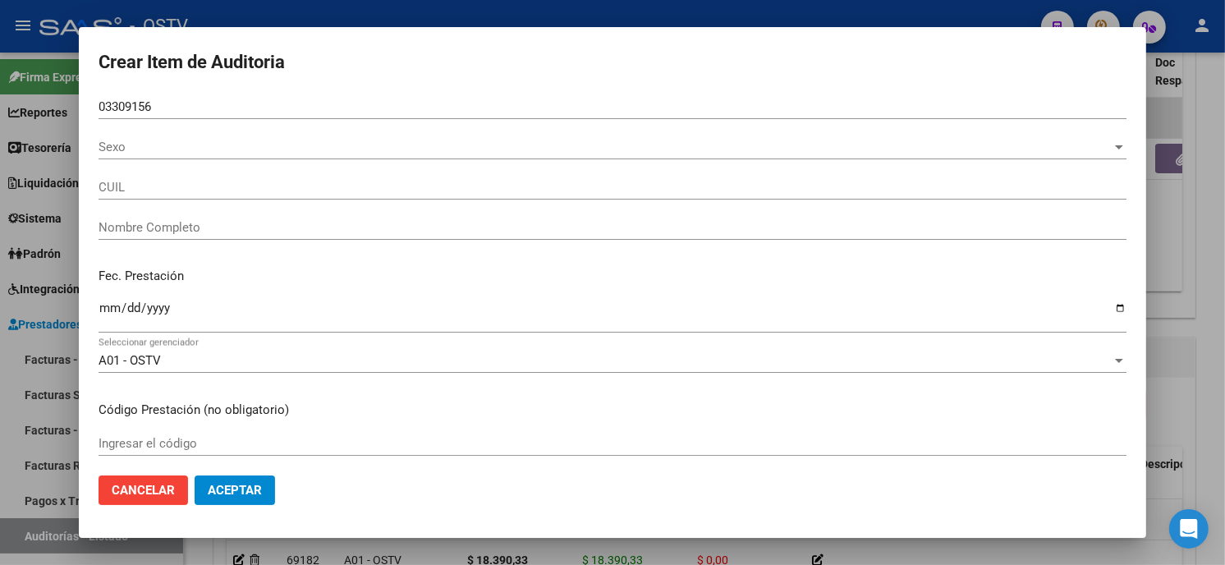
type input "27033091562"
type input "TREILLE ROSA DORA"
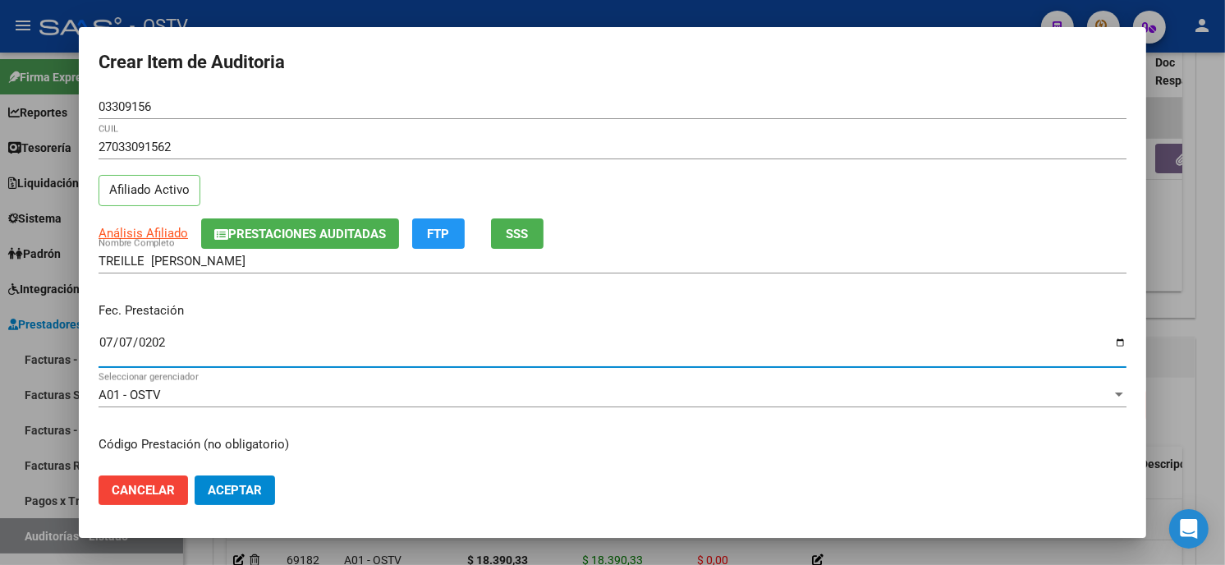
type input "2025-07-07"
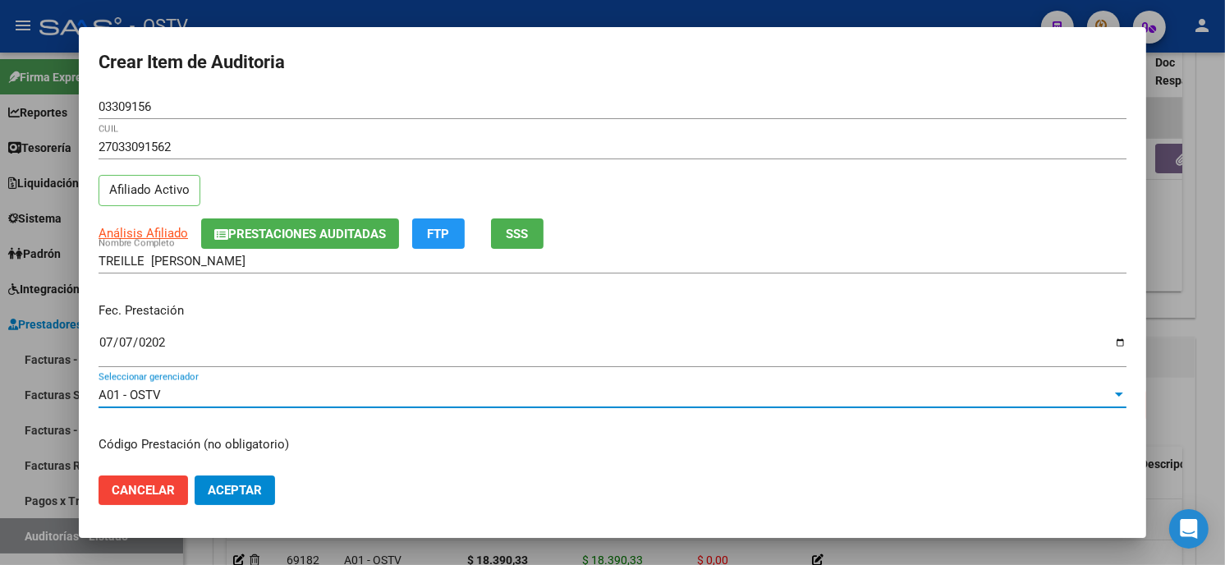
scroll to position [200, 0]
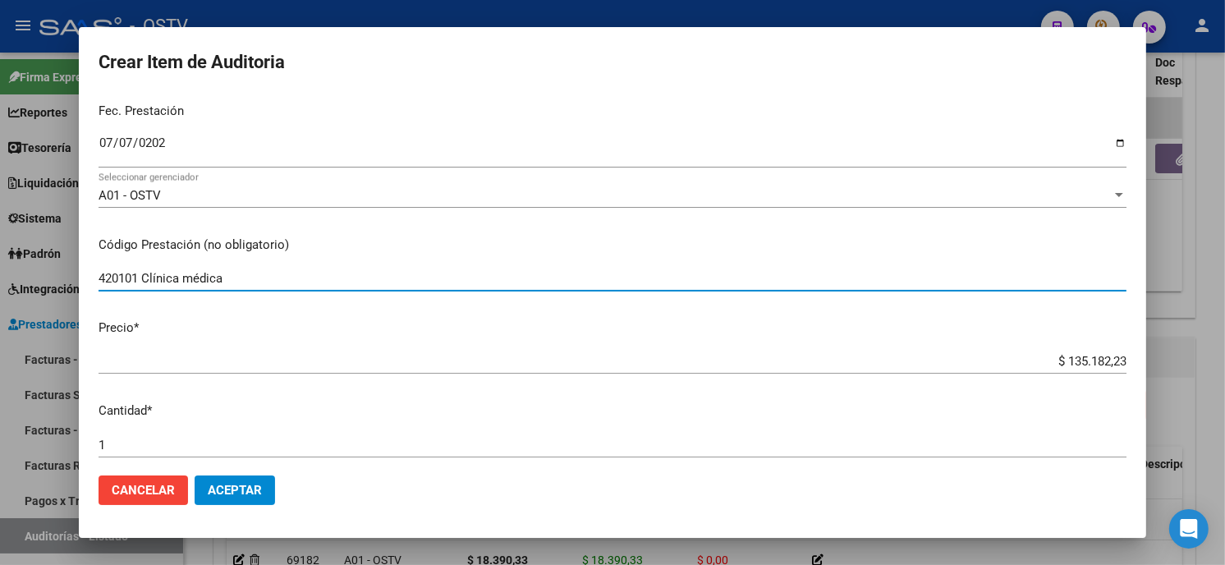
type input "420101 Clínica médica"
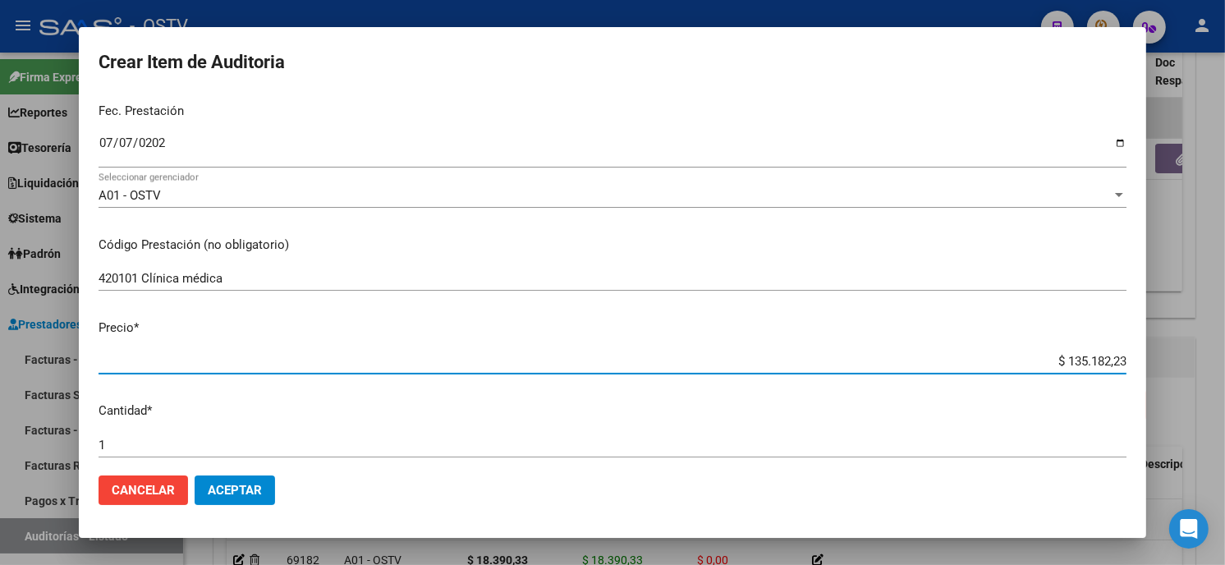
type input "$ 0,01"
type input "$ 0,11"
type input "$ 1,13"
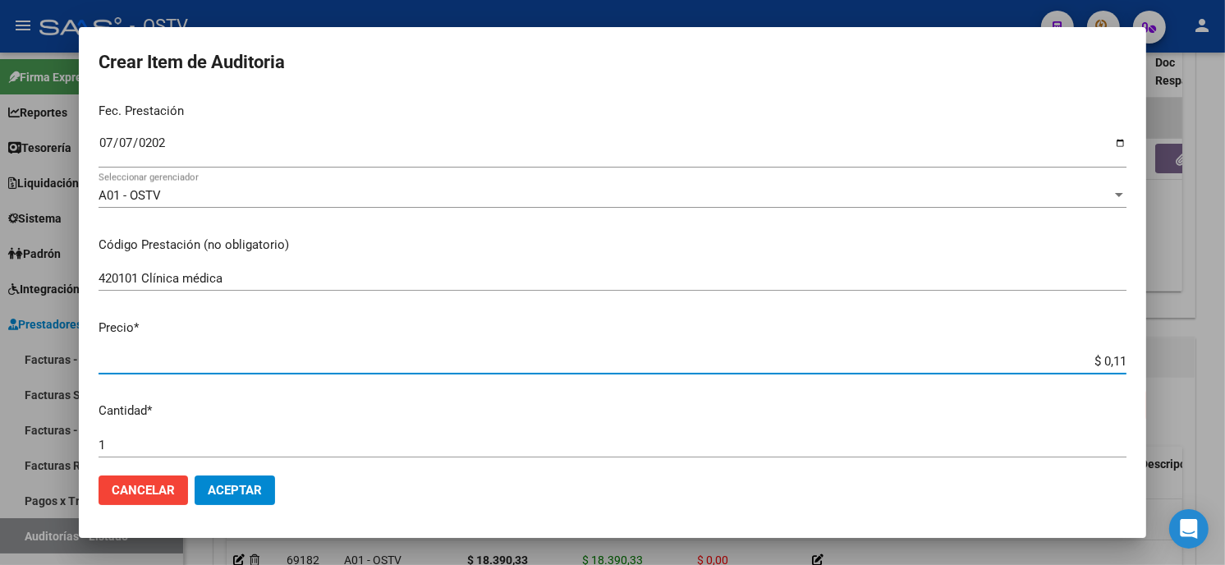
type input "$ 1,13"
type input "$ 11,37"
type input "$ 113,70"
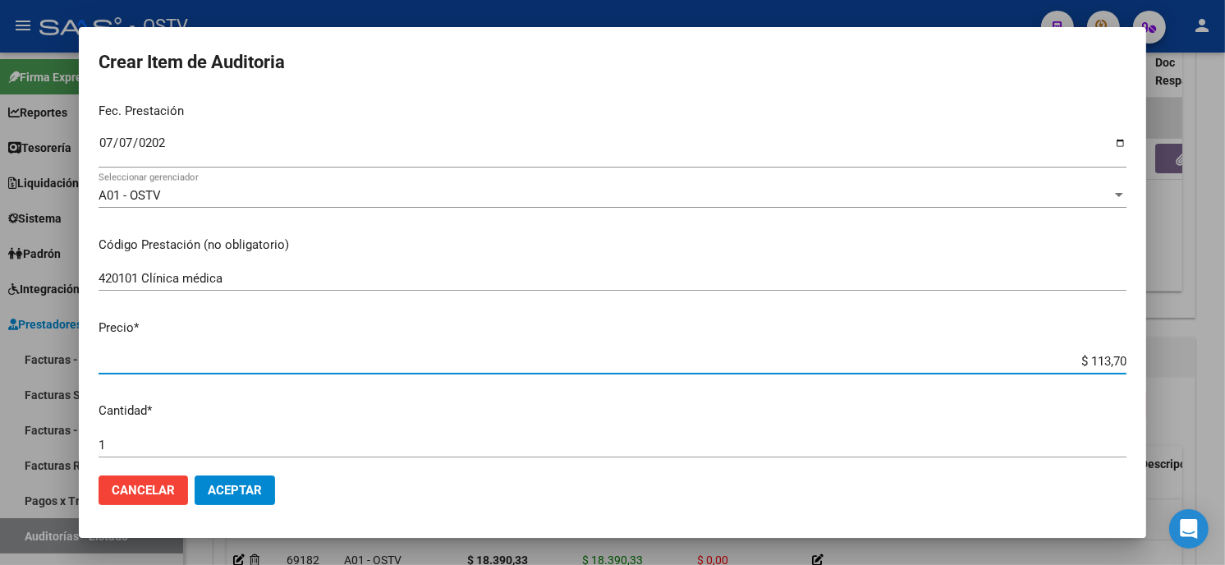
type input "$ 1.137,08"
type input "$ 11.370,83"
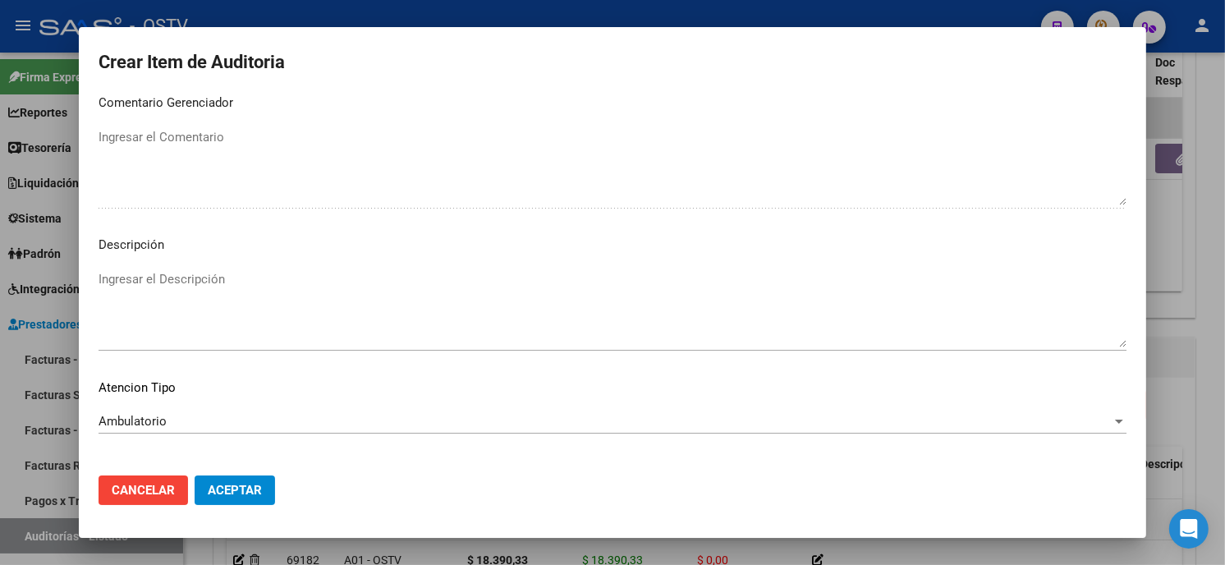
scroll to position [969, 0]
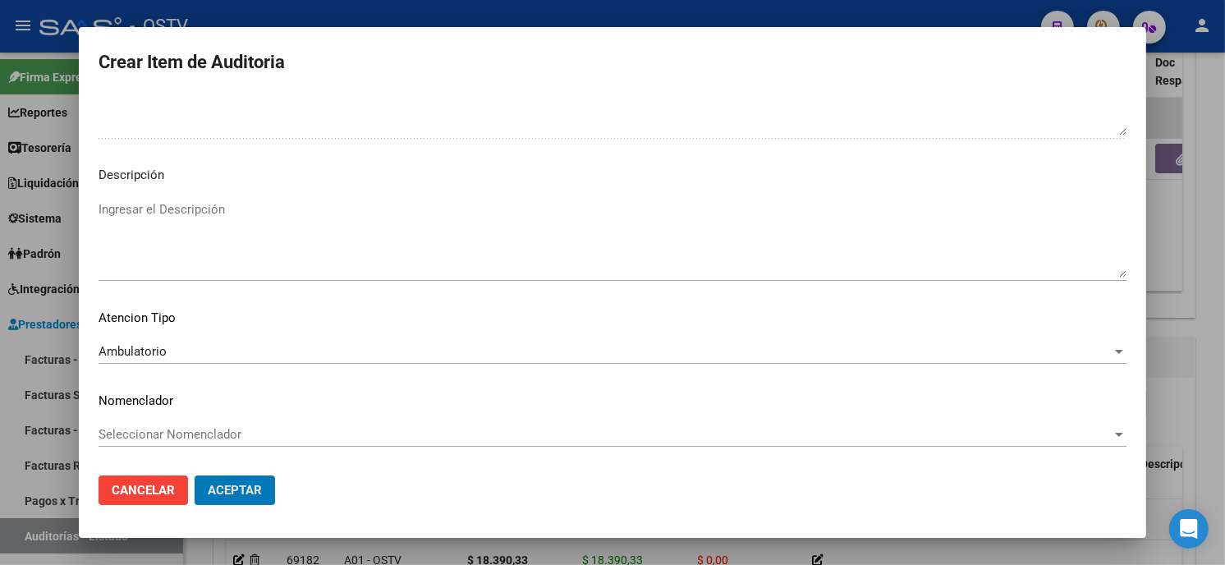
click at [195, 476] on button "Aceptar" at bounding box center [235, 491] width 80 height 30
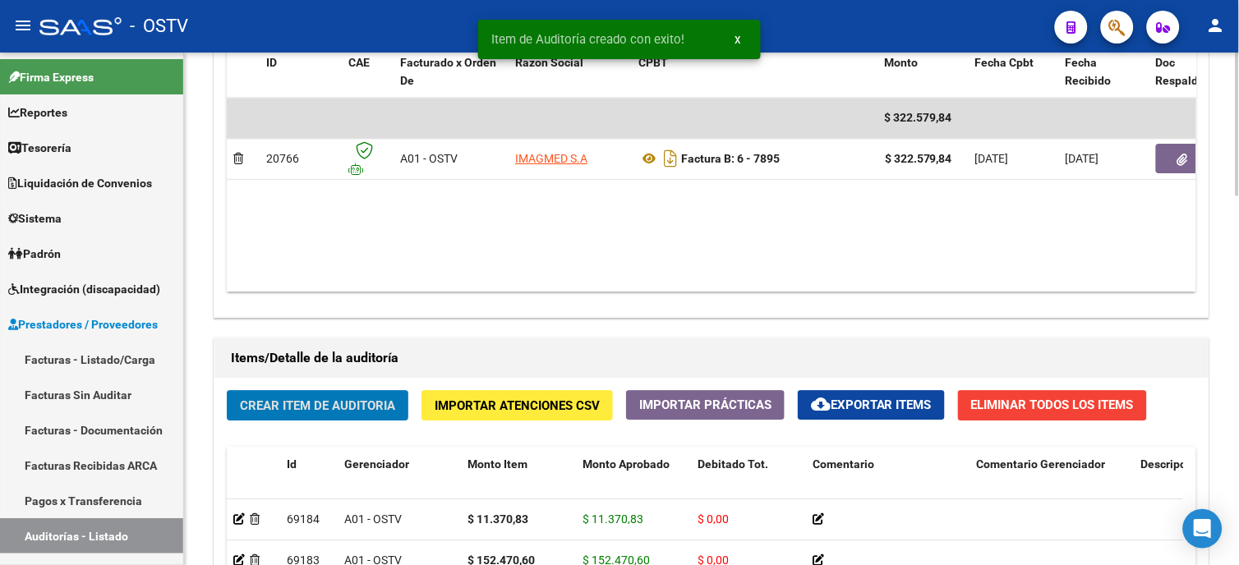
click at [365, 411] on span "Crear Item de Auditoria" at bounding box center [317, 405] width 155 height 15
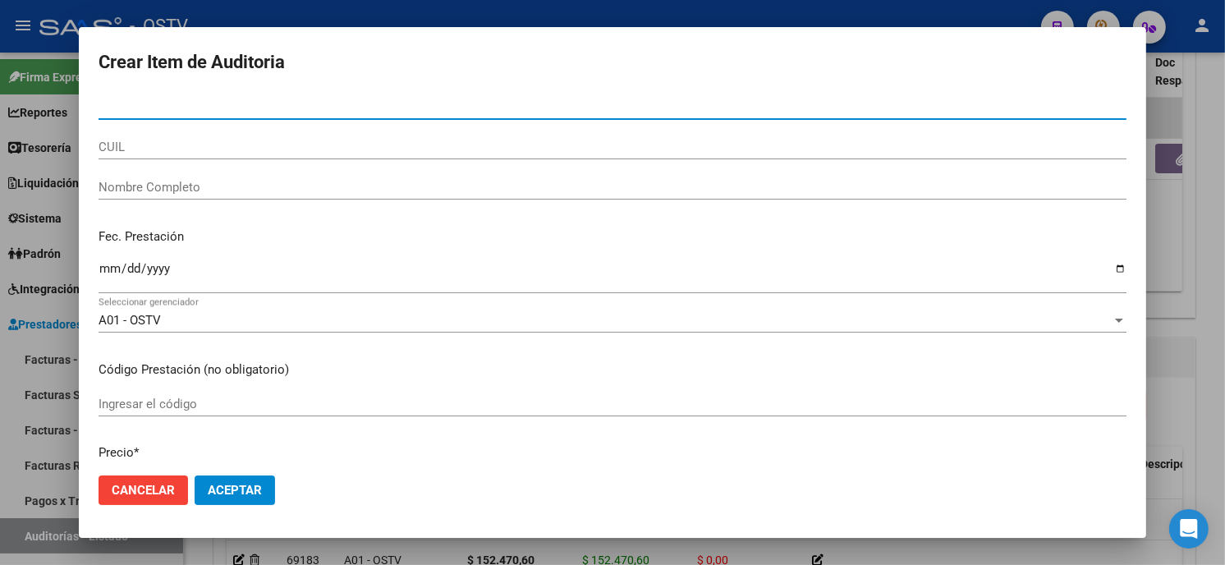
paste input "12114616400"
click at [247, 112] on input "12114616400" at bounding box center [613, 106] width 1028 height 15
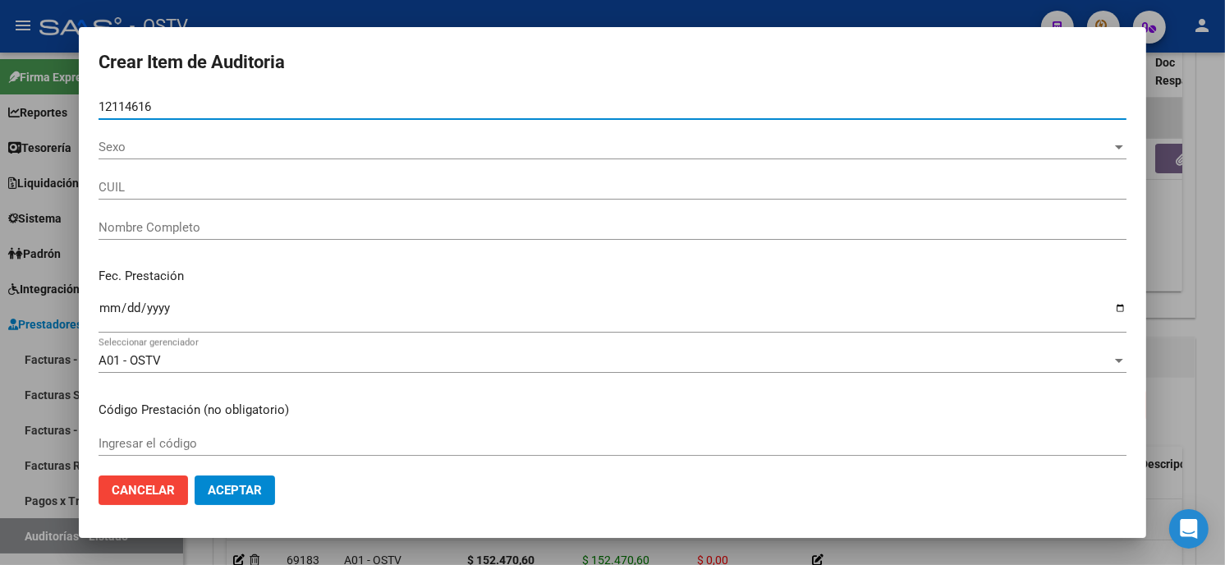
type input "12114616"
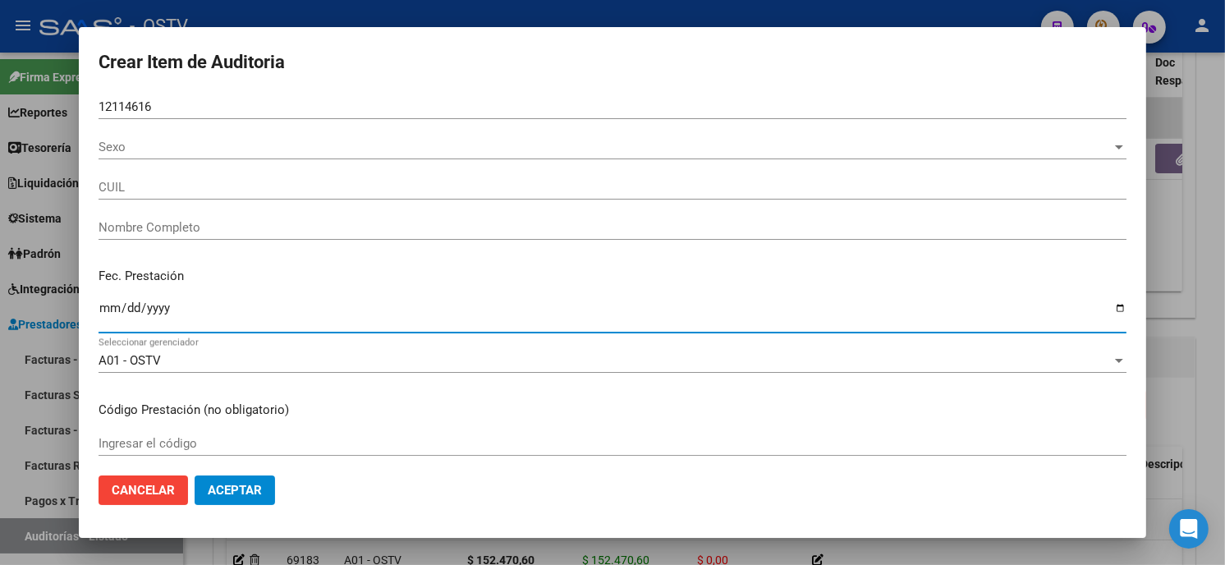
type input "27121146164"
type input "ECHEVARRIA ESTELA BEATRIZ"
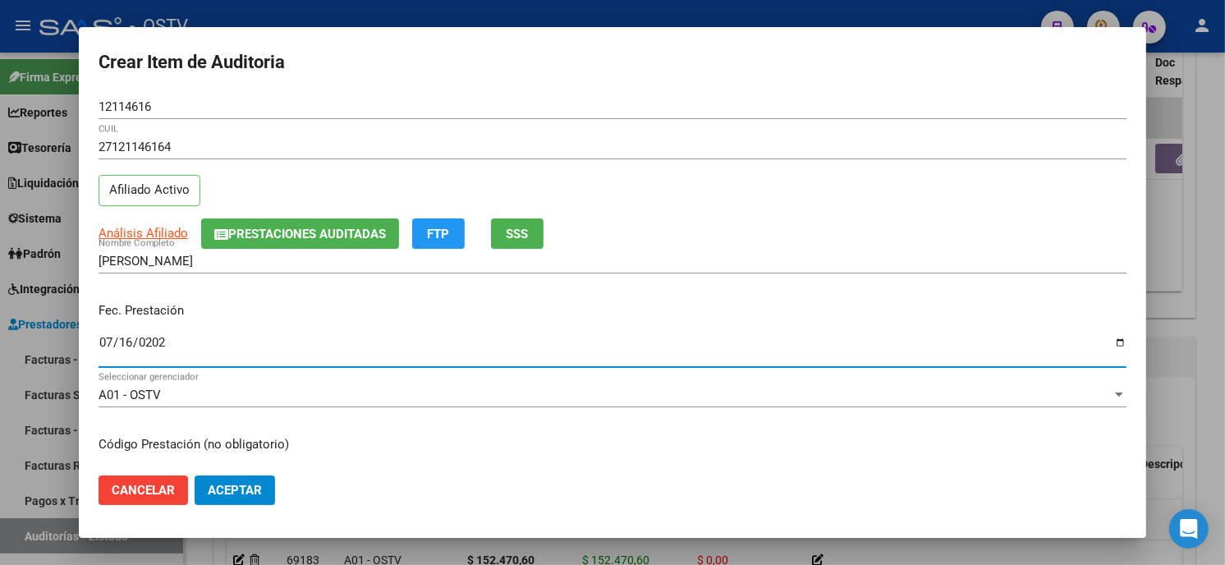
type input "[DATE]"
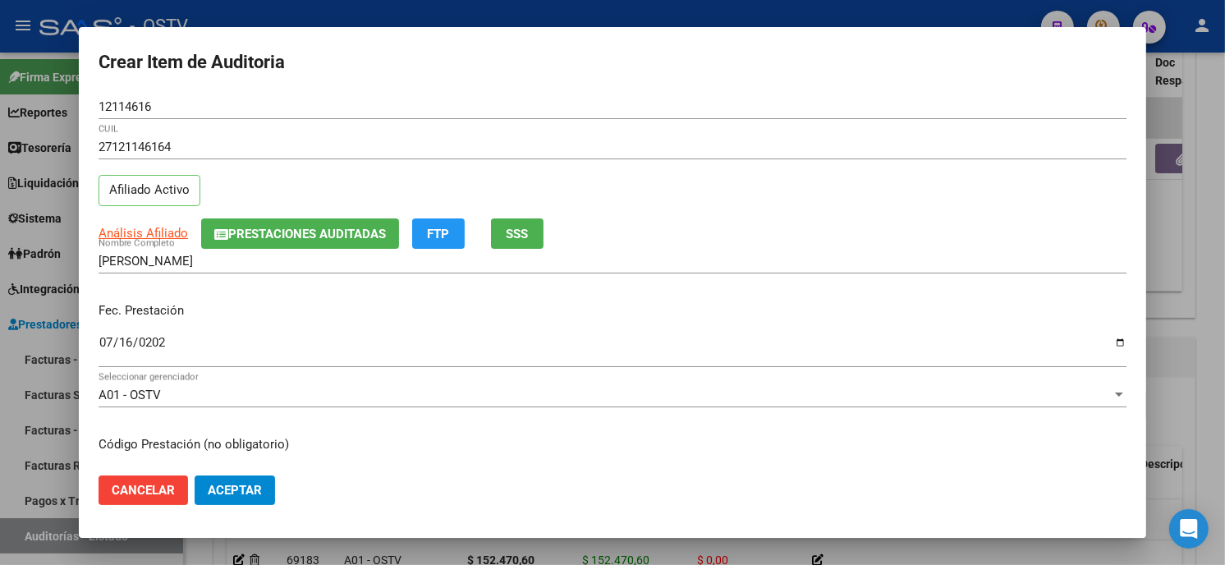
scroll to position [200, 0]
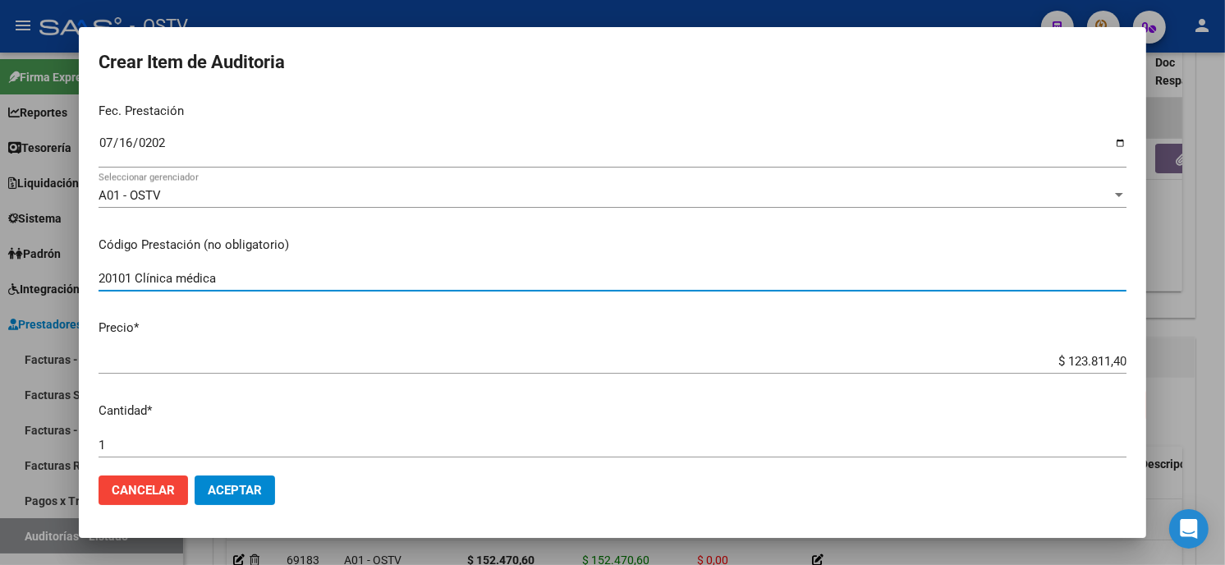
type input "20101 Clínica médica"
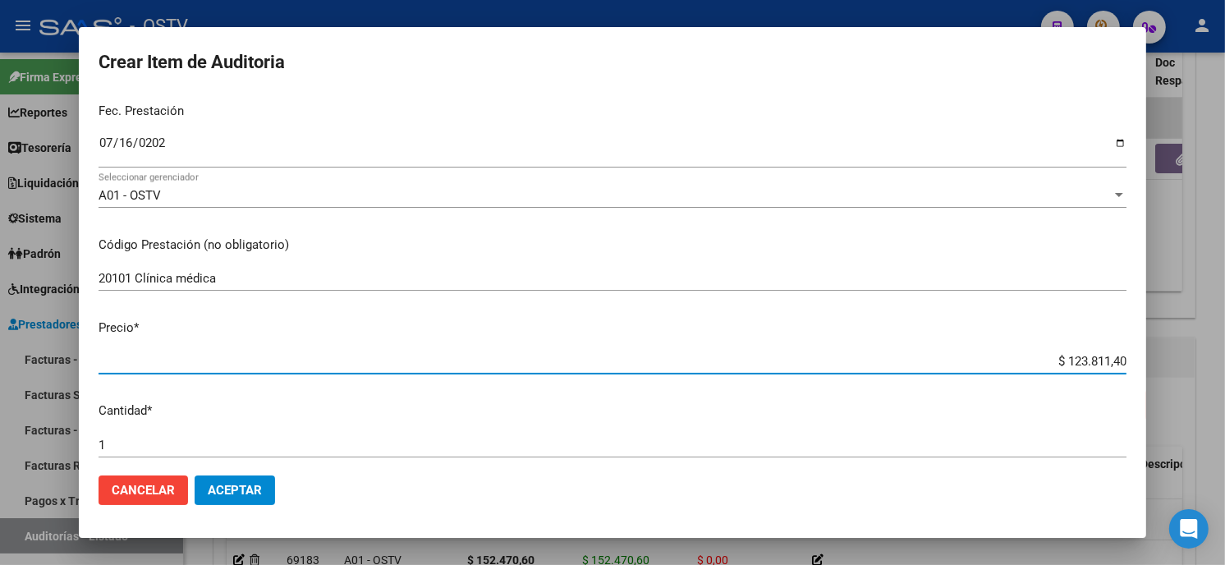
type input "$ 0,01"
type input "$ 0,19"
type input "$ 1,93"
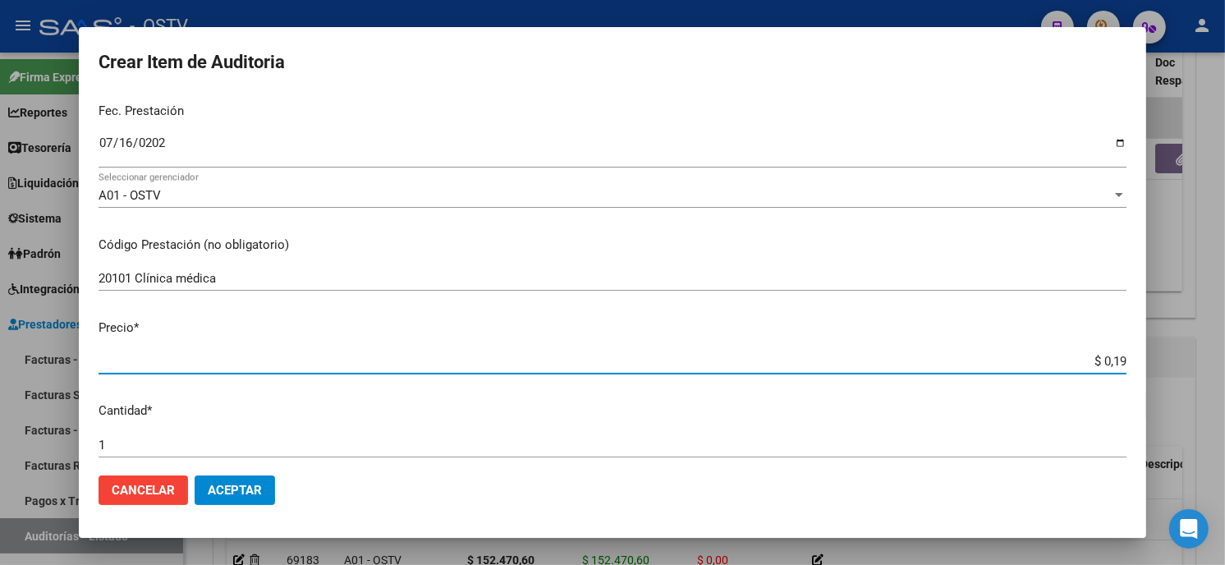
type input "$ 1,93"
type input "$ 19,37"
type input "$ 193,70"
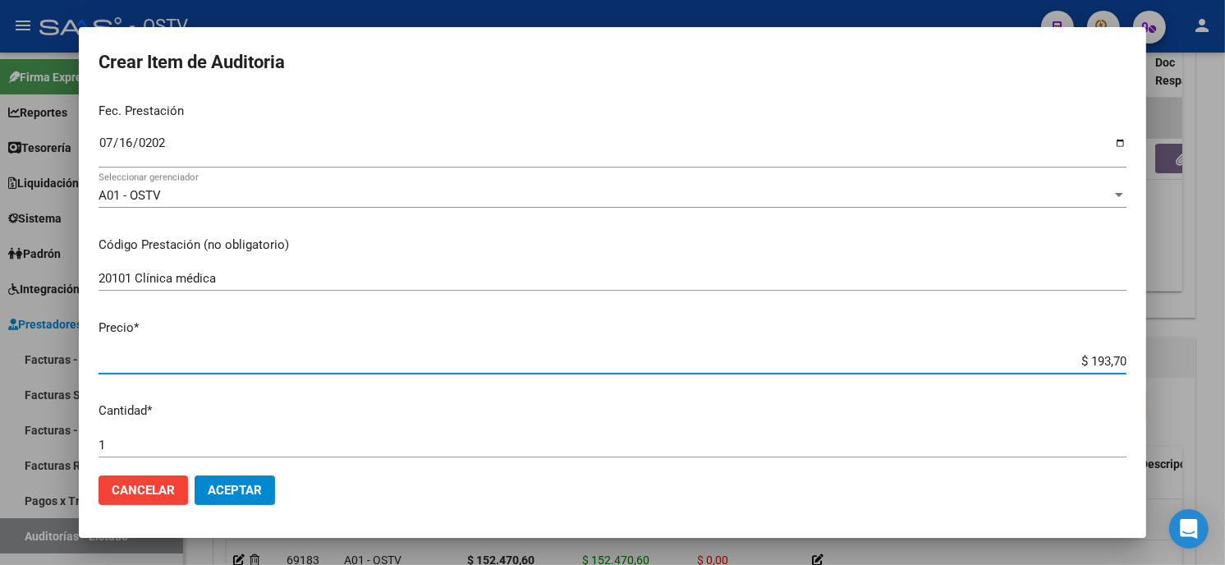
type input "$ 1.937,08"
type input "$ 19.370,83"
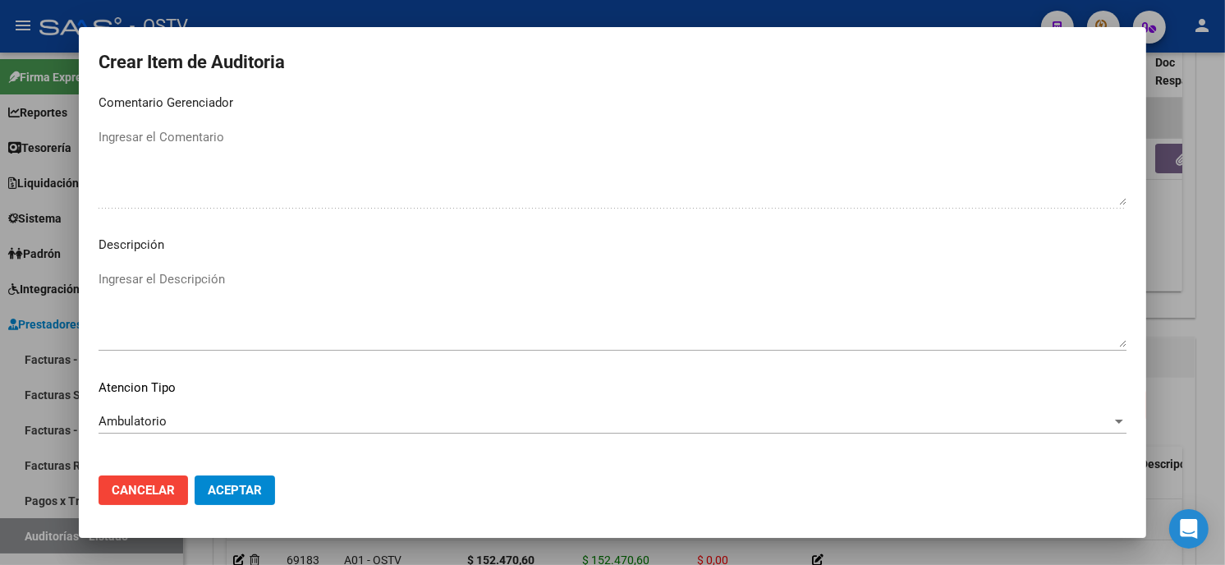
scroll to position [969, 0]
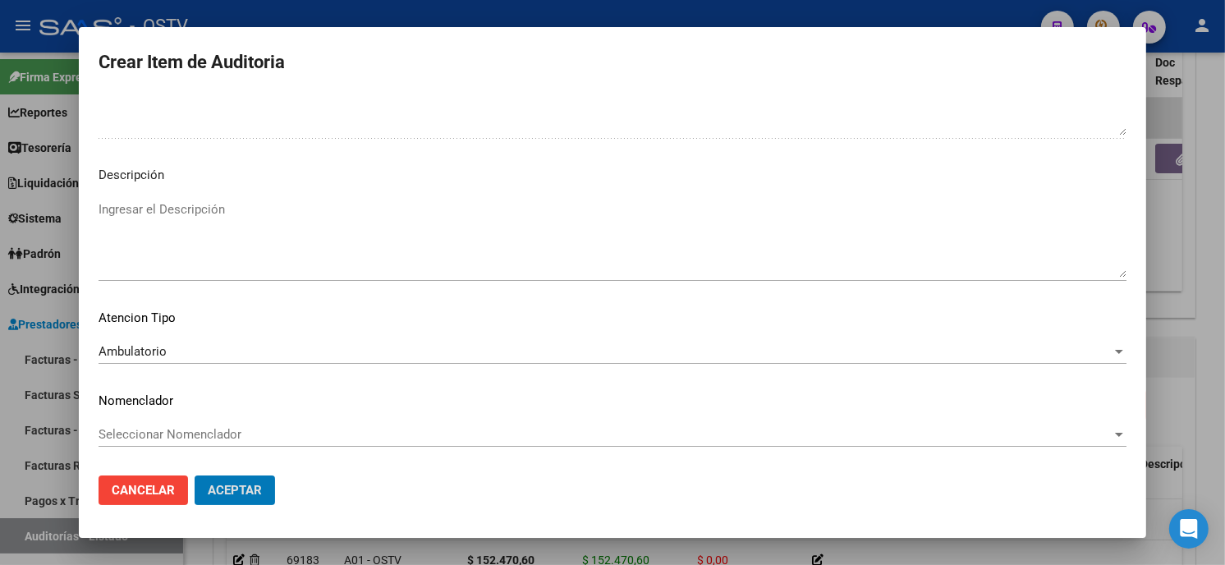
click at [195, 476] on button "Aceptar" at bounding box center [235, 491] width 80 height 30
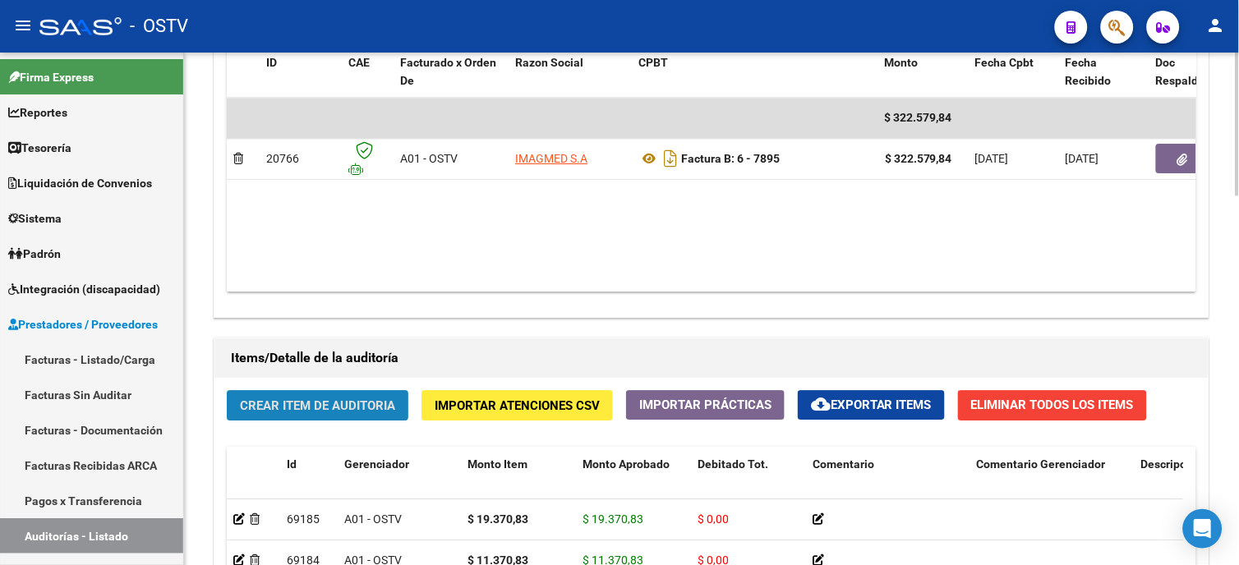
click at [351, 411] on span "Crear Item de Auditoria" at bounding box center [317, 405] width 155 height 15
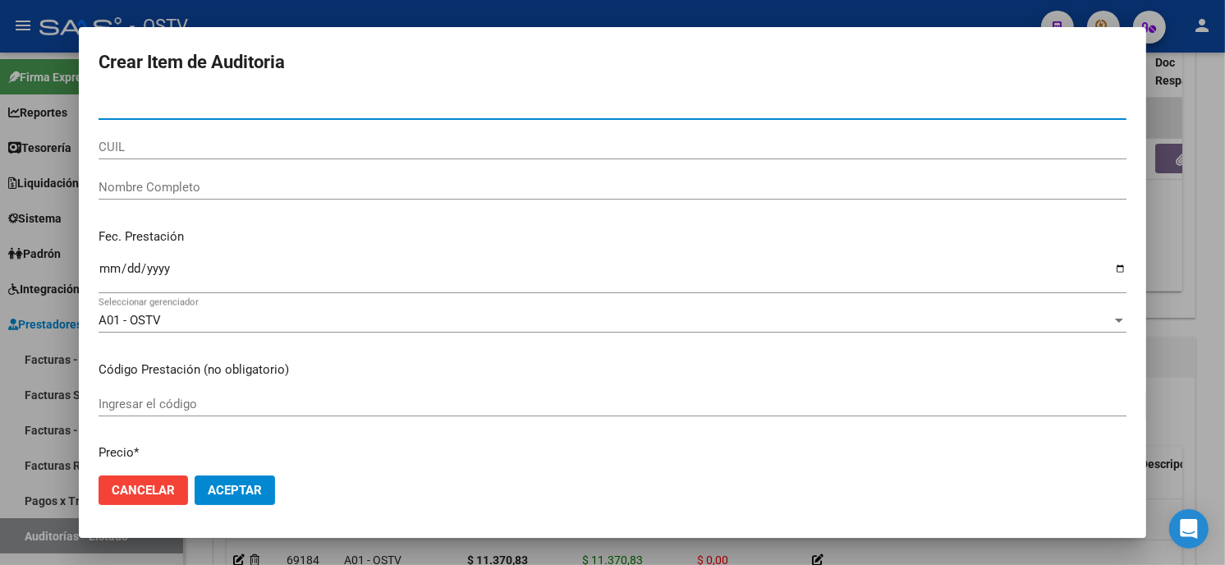
paste input "044254544"
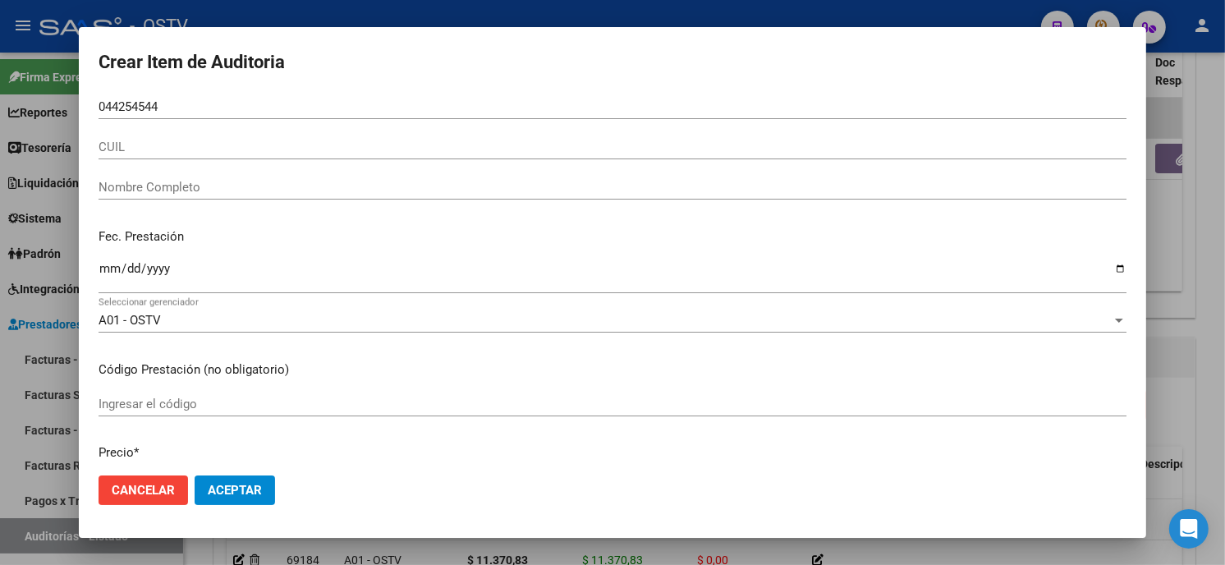
click at [194, 94] on div "044254544 Nro Documento" at bounding box center [613, 106] width 1028 height 25
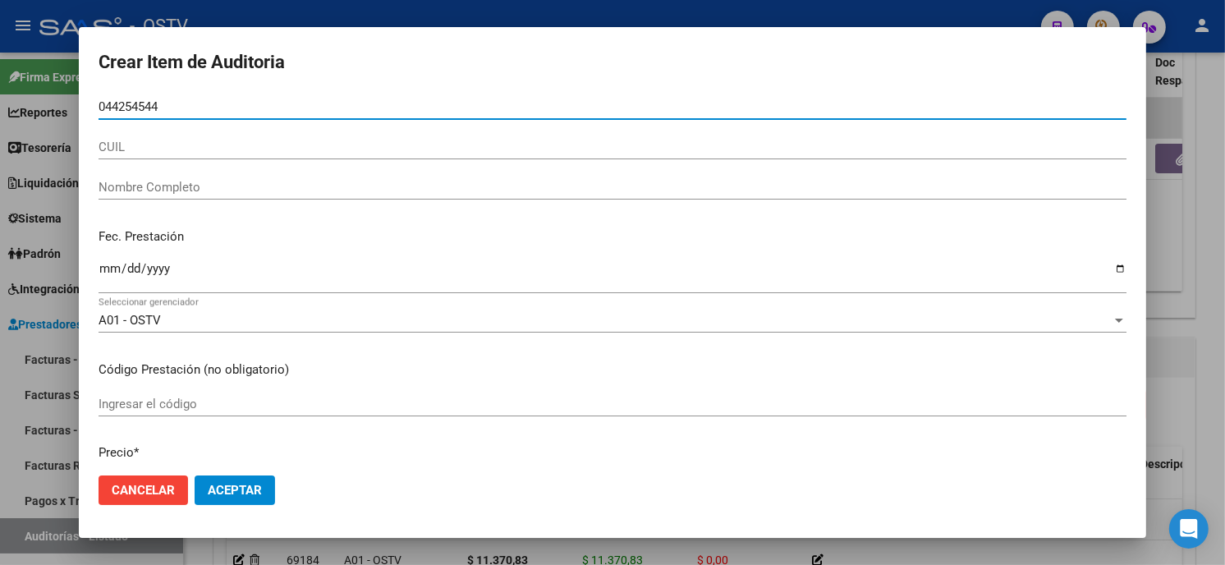
click at [190, 107] on input "044254544" at bounding box center [613, 106] width 1028 height 15
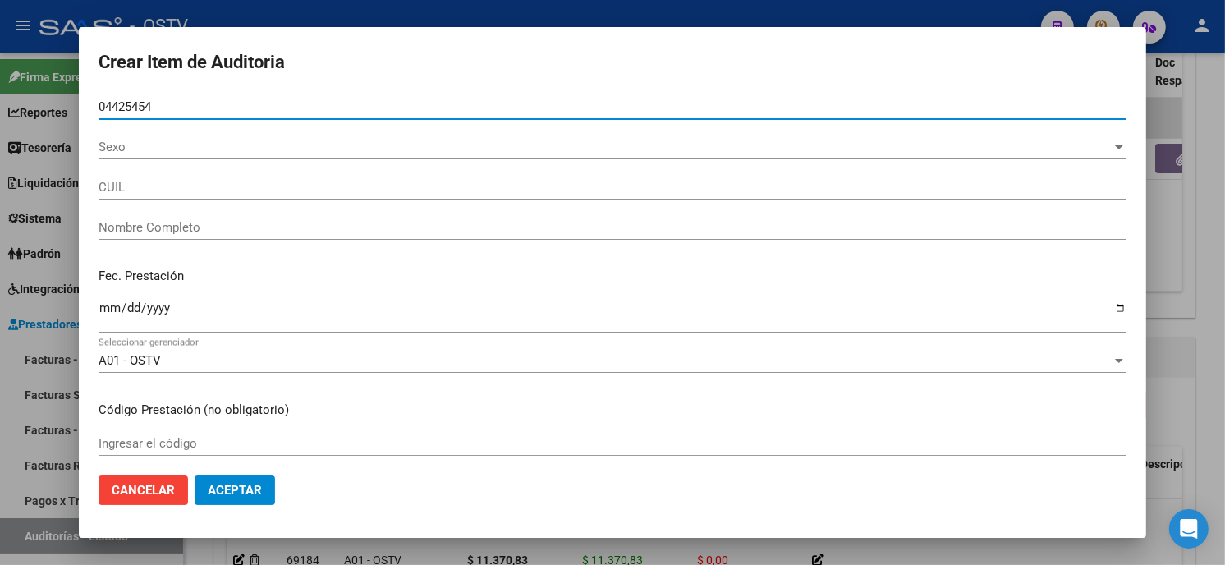
type input "04425454"
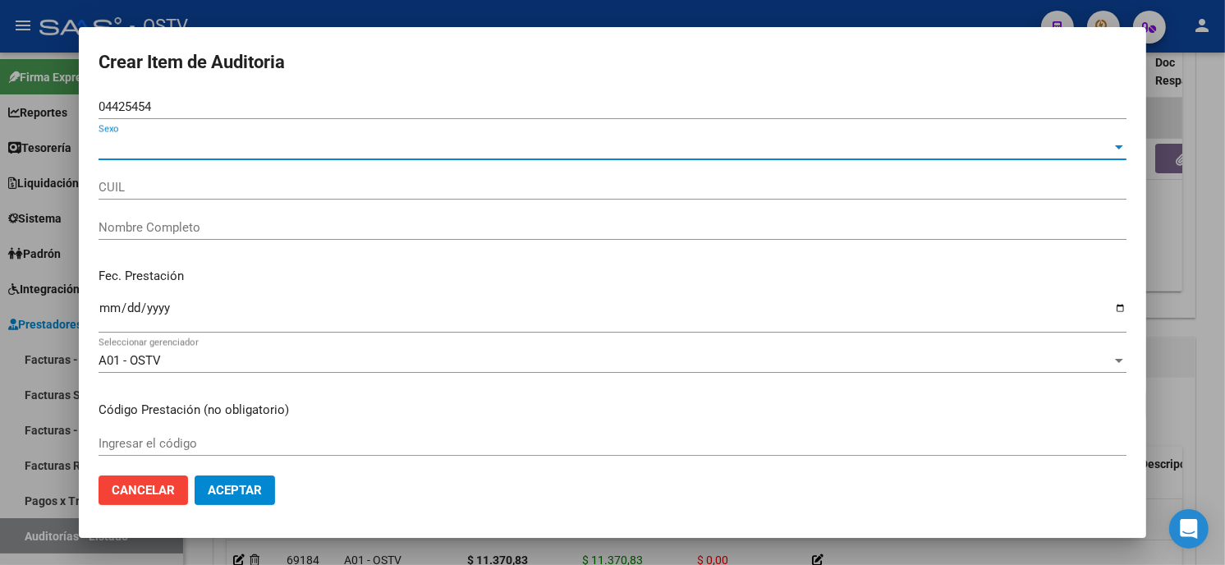
type input "27044254544"
type input "BERNAL FERNANDA"
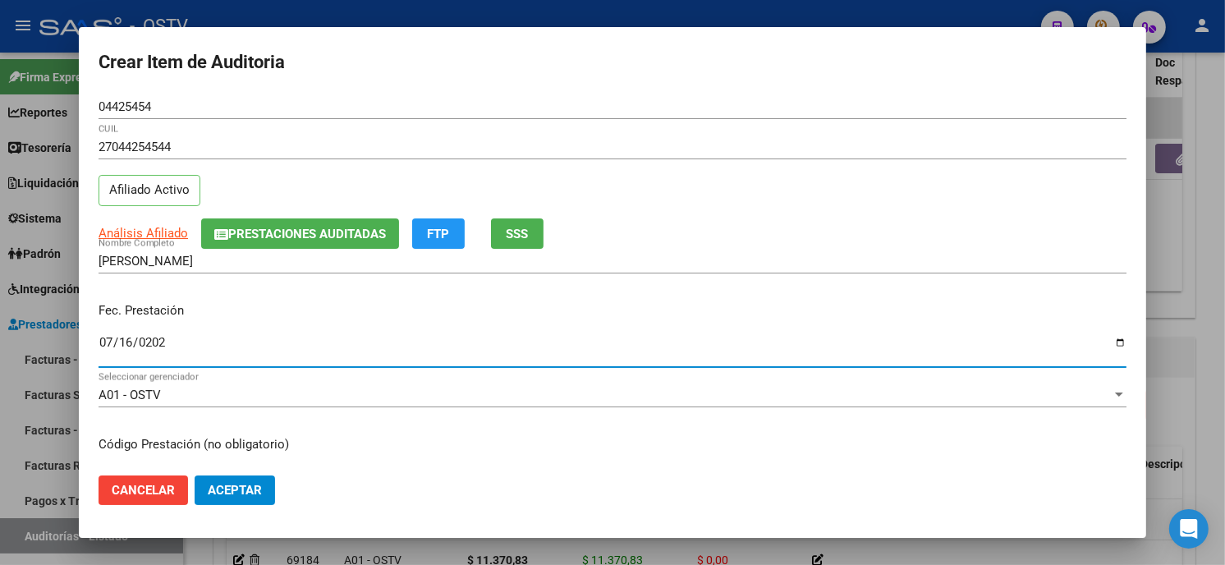
type input "[DATE]"
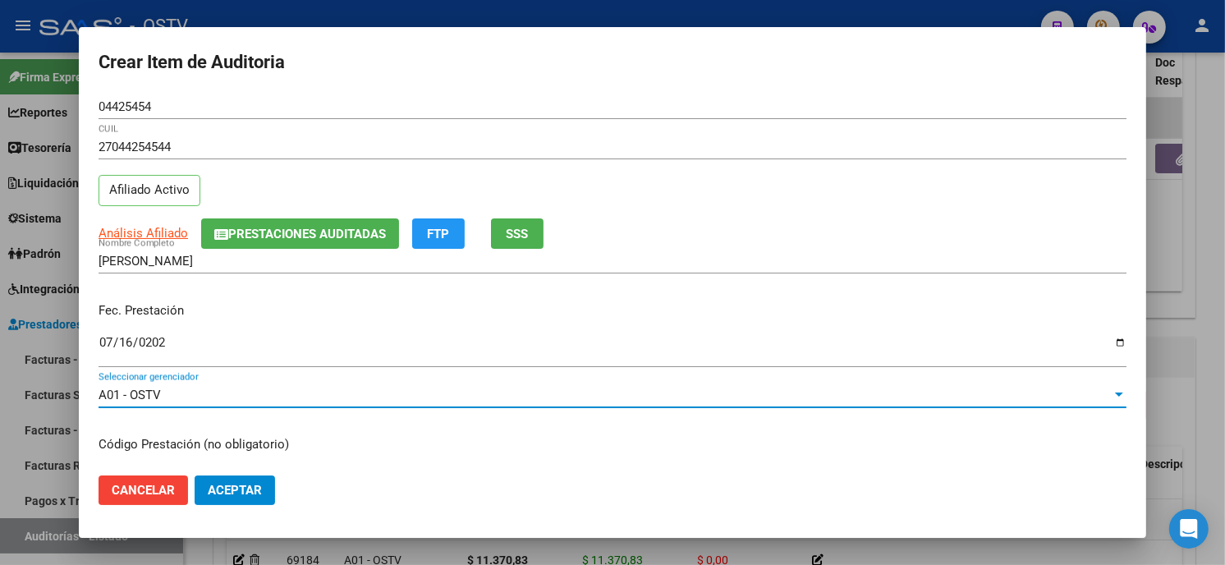
scroll to position [200, 0]
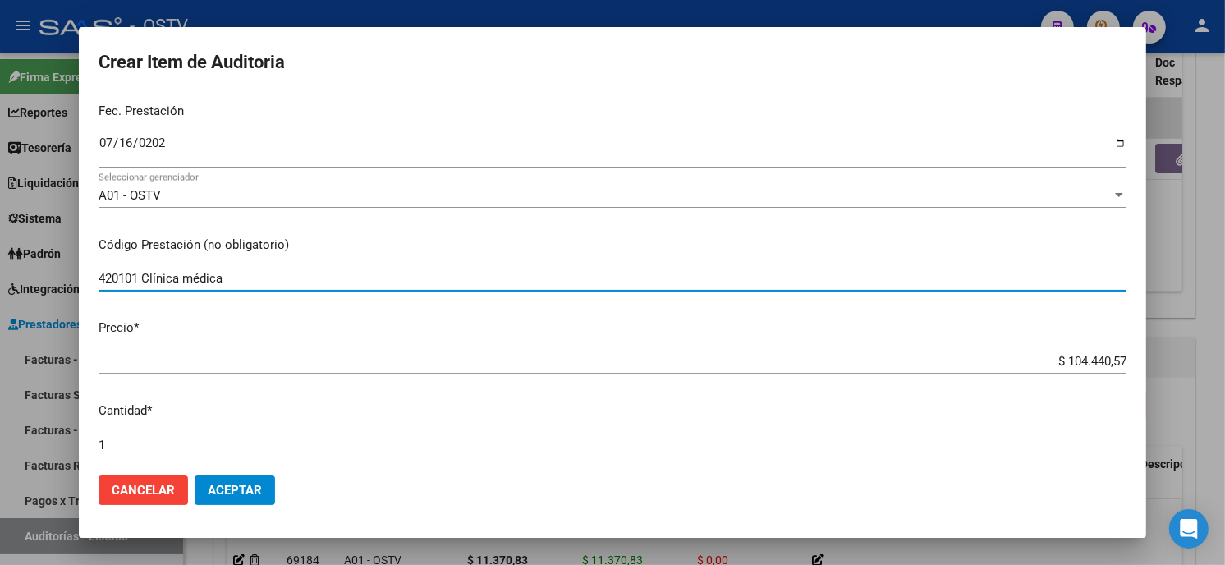
type input "420101 Clínica médica"
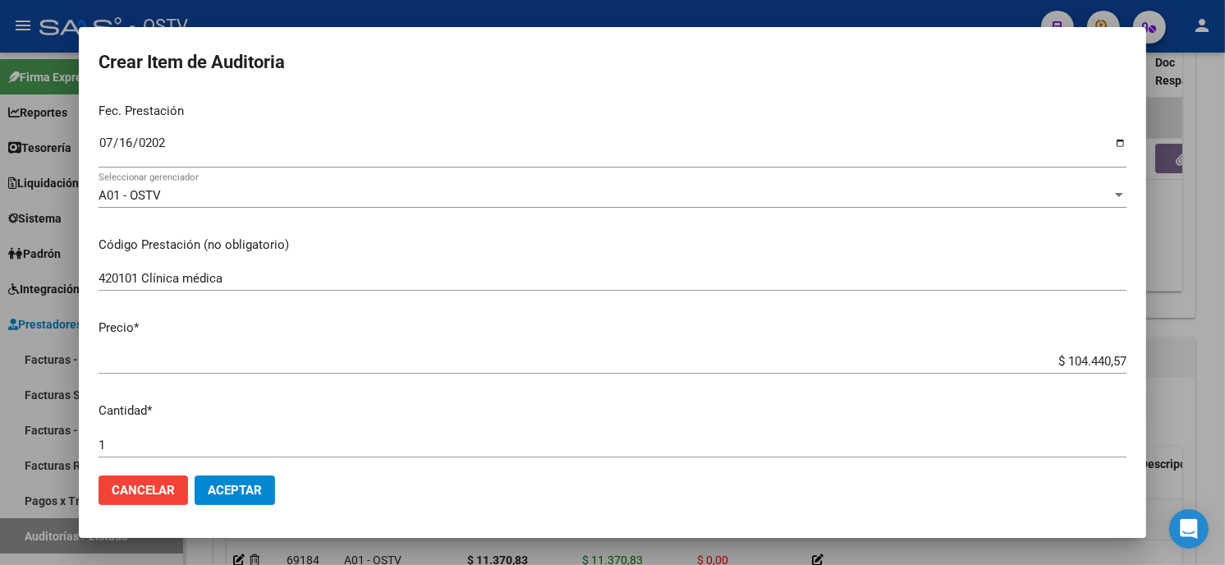
type input "$ 0,01"
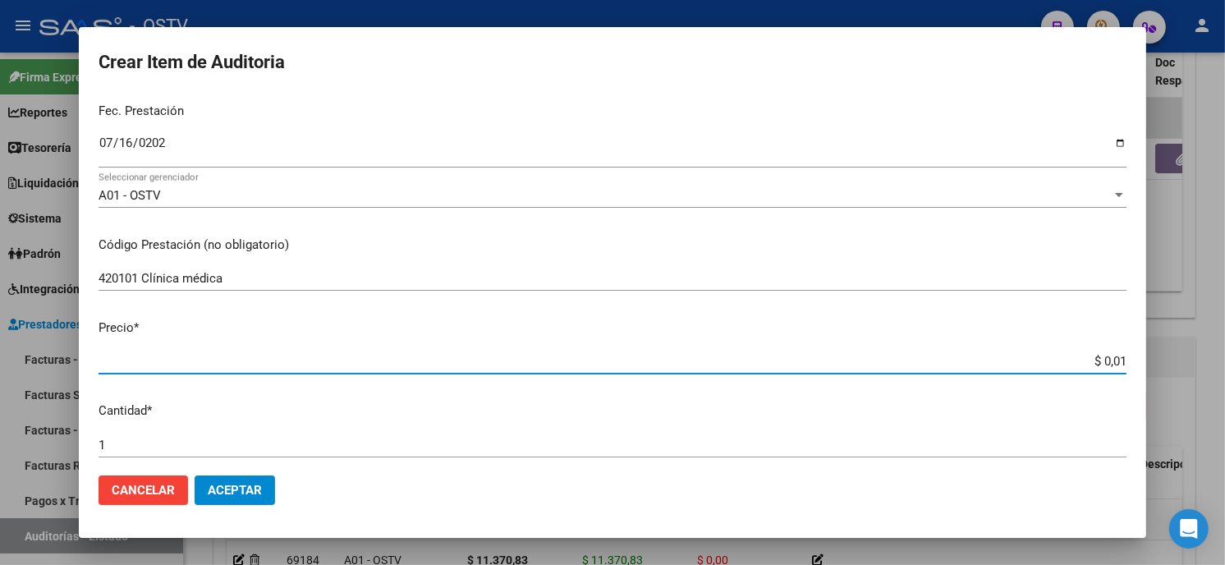
type input "$ 0,13"
type input "$ 1,33"
type input "$ 13,30"
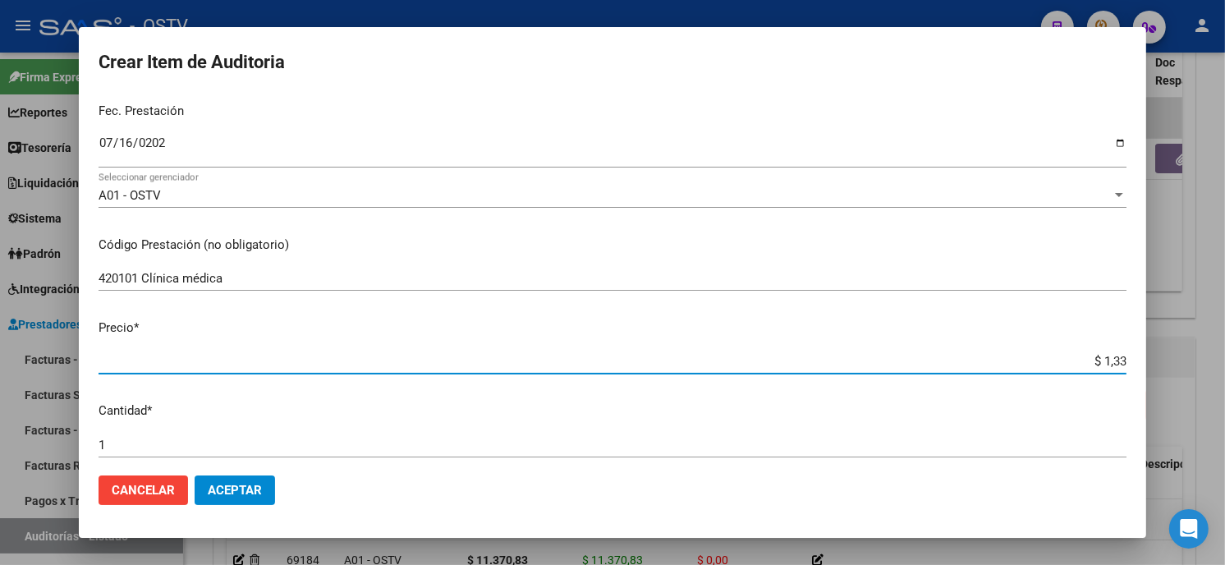
type input "$ 13,30"
type input "$ 133,07"
type input "$ 1.330,79"
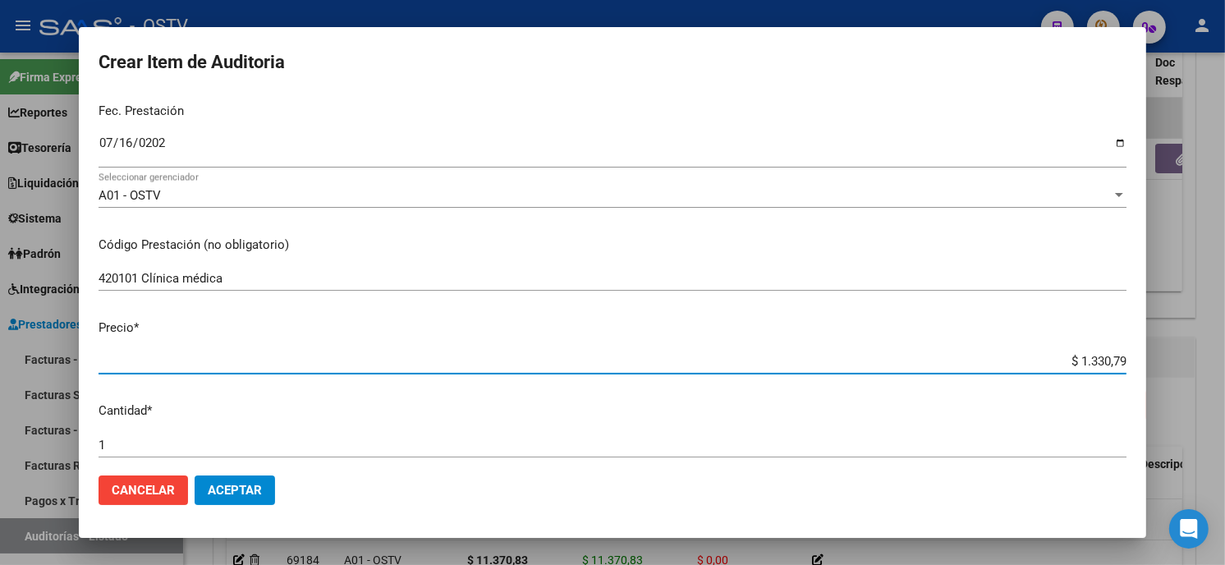
type input "$ 13.307,90"
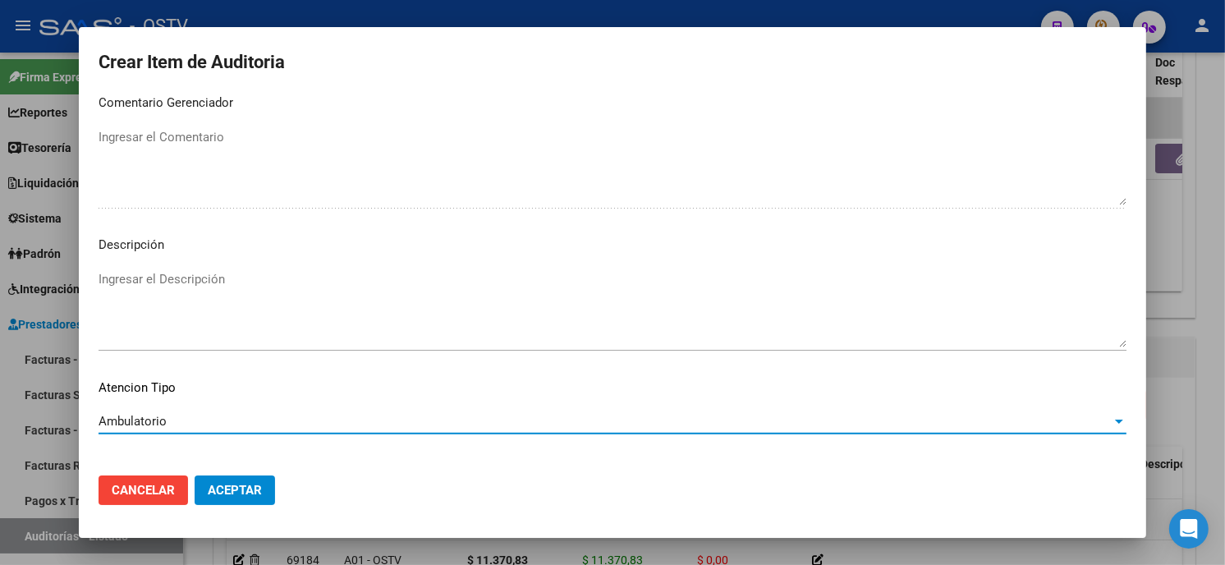
scroll to position [969, 0]
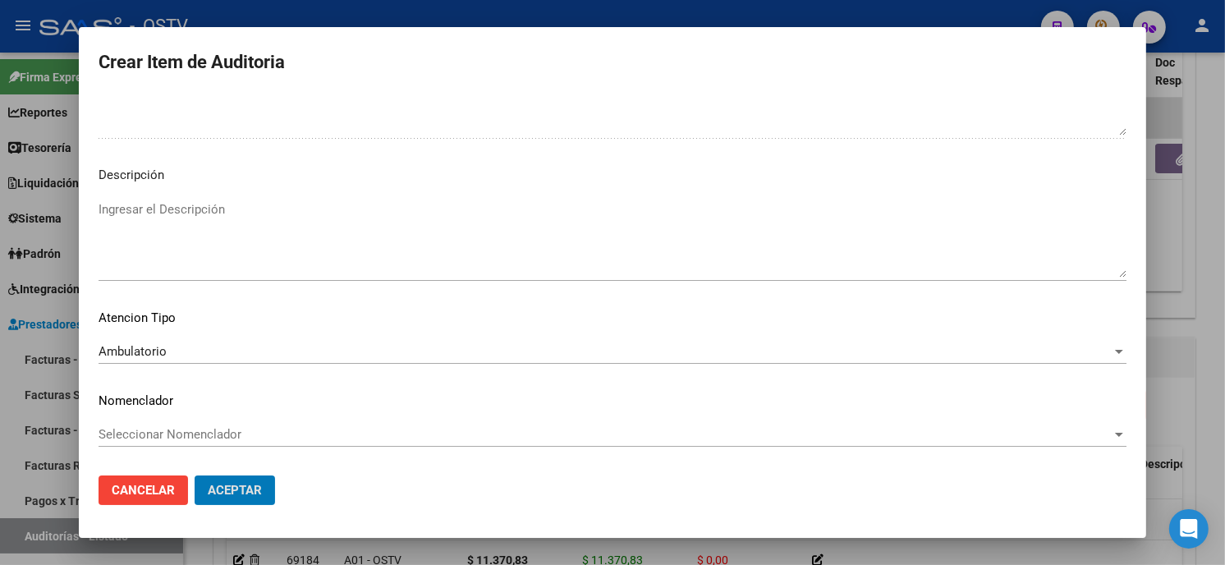
click at [195, 476] on button "Aceptar" at bounding box center [235, 491] width 80 height 30
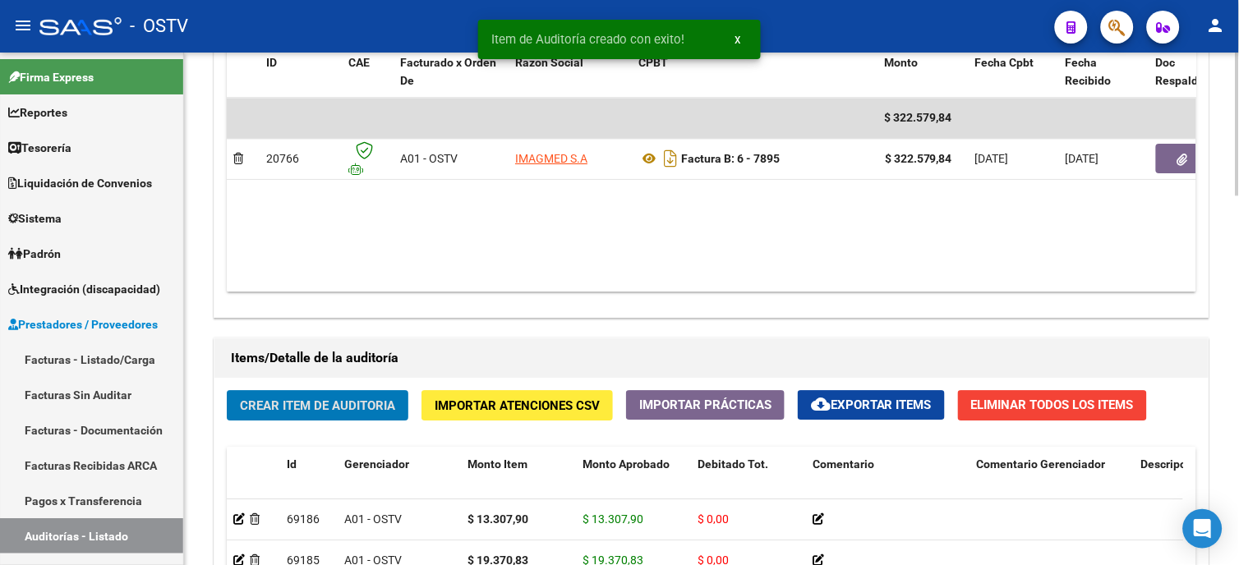
click at [343, 391] on button "Crear Item de Auditoria" at bounding box center [318, 405] width 182 height 30
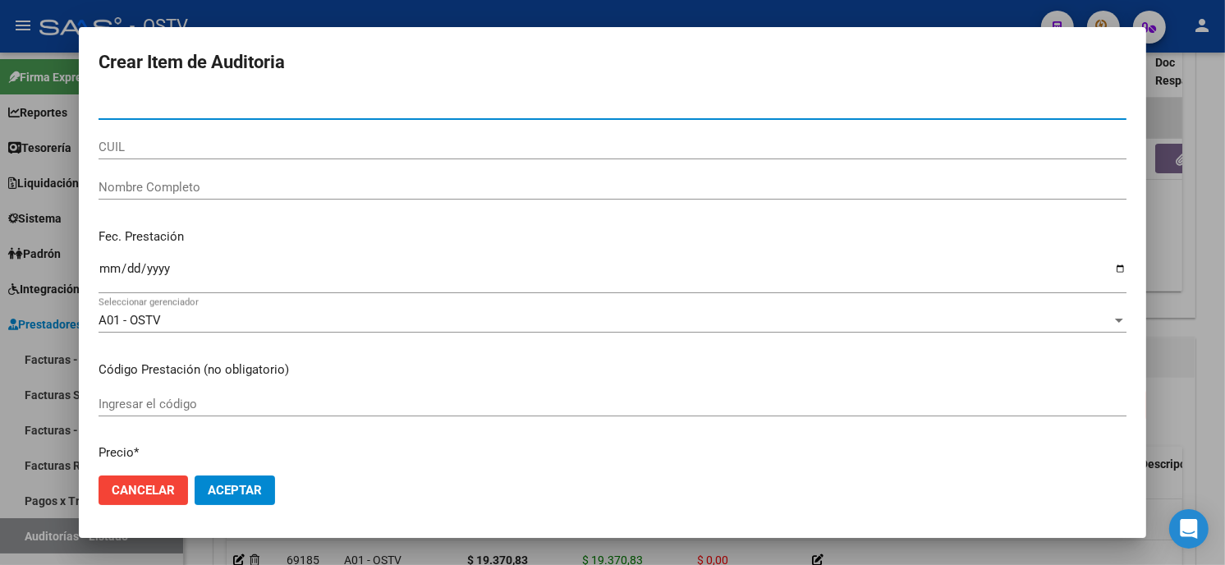
paste input "171640344300"
type input "17164034"
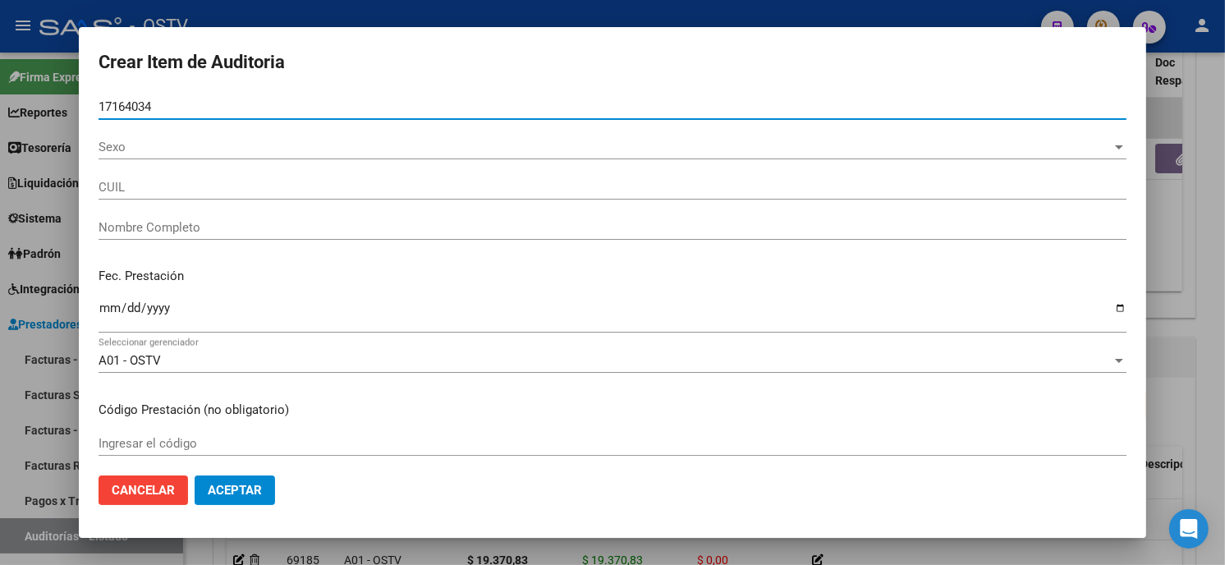
type input "20171640343"
type input "SIERRA [PERSON_NAME]"
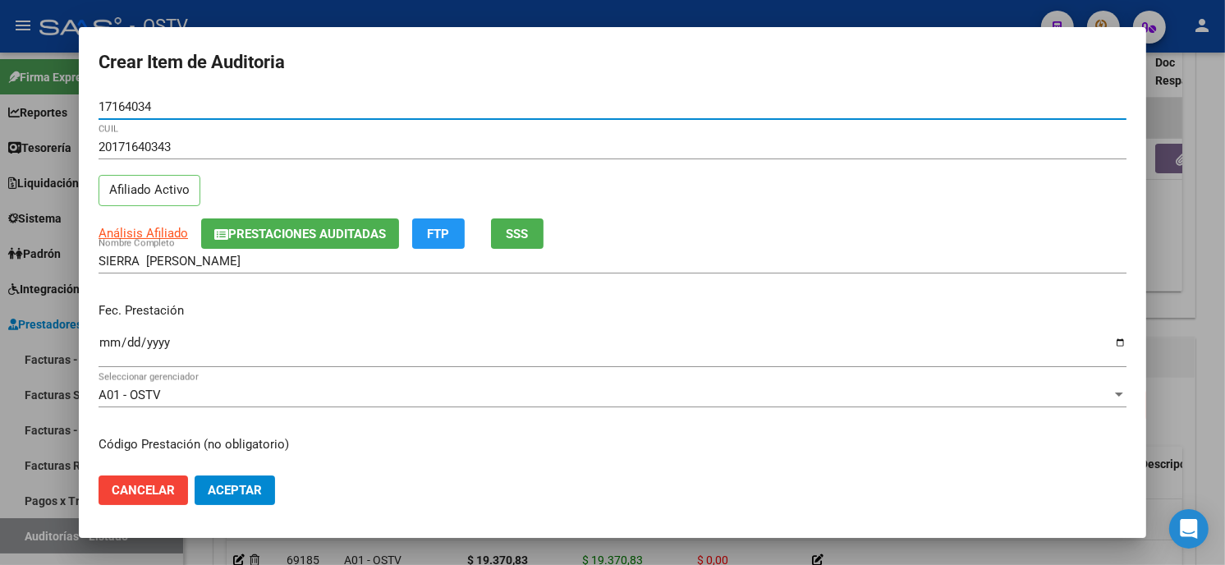
type input "17164034"
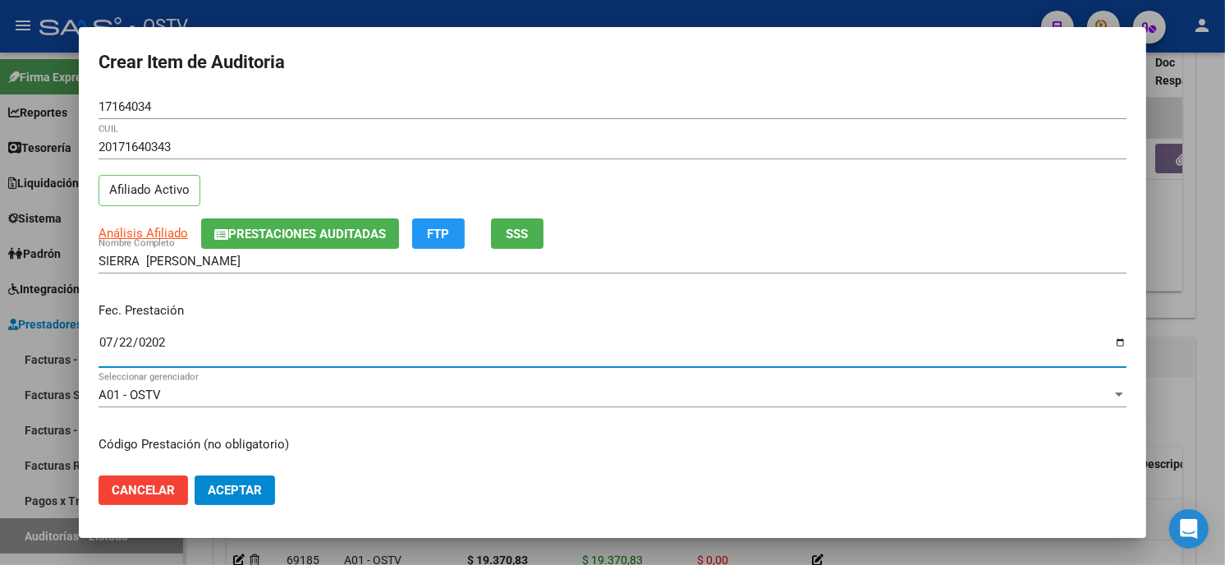
type input "[DATE]"
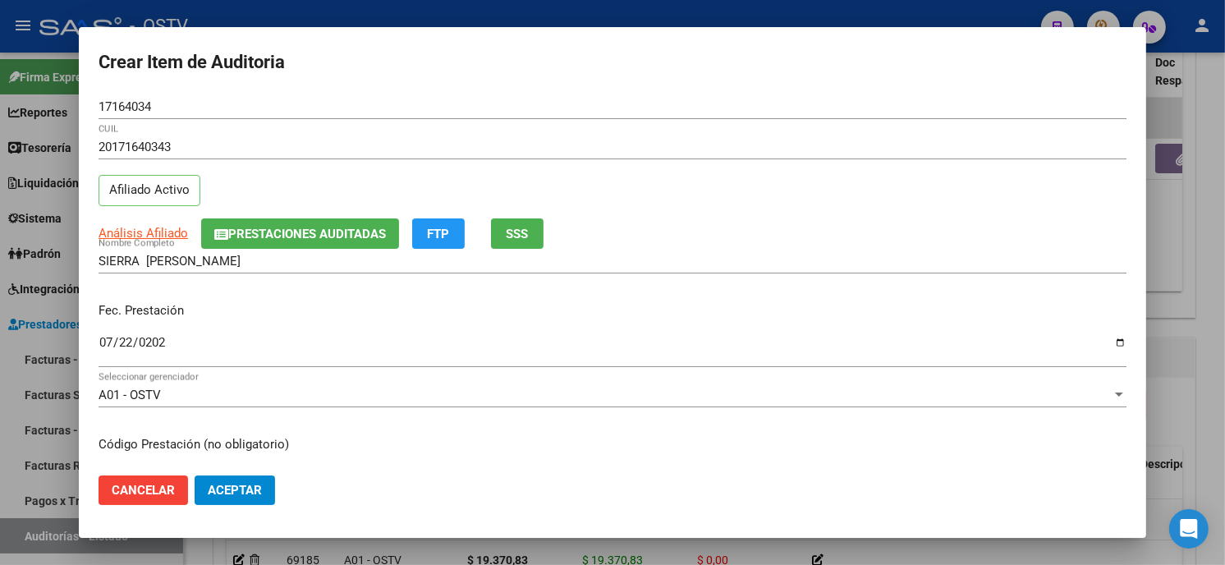
scroll to position [200, 0]
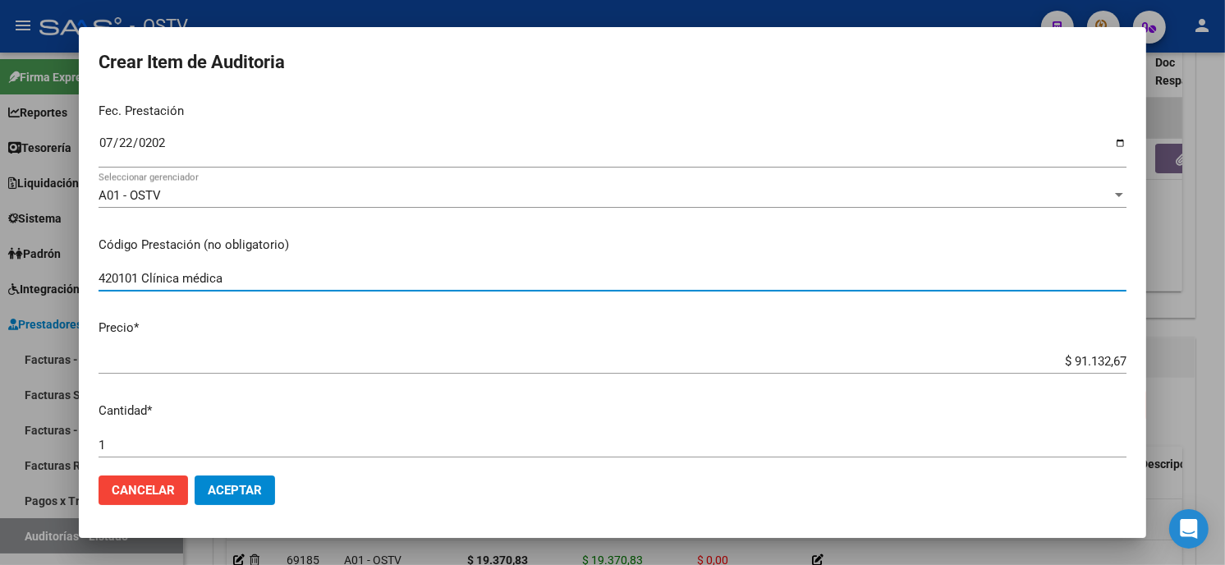
type input "420101 Clínica médica"
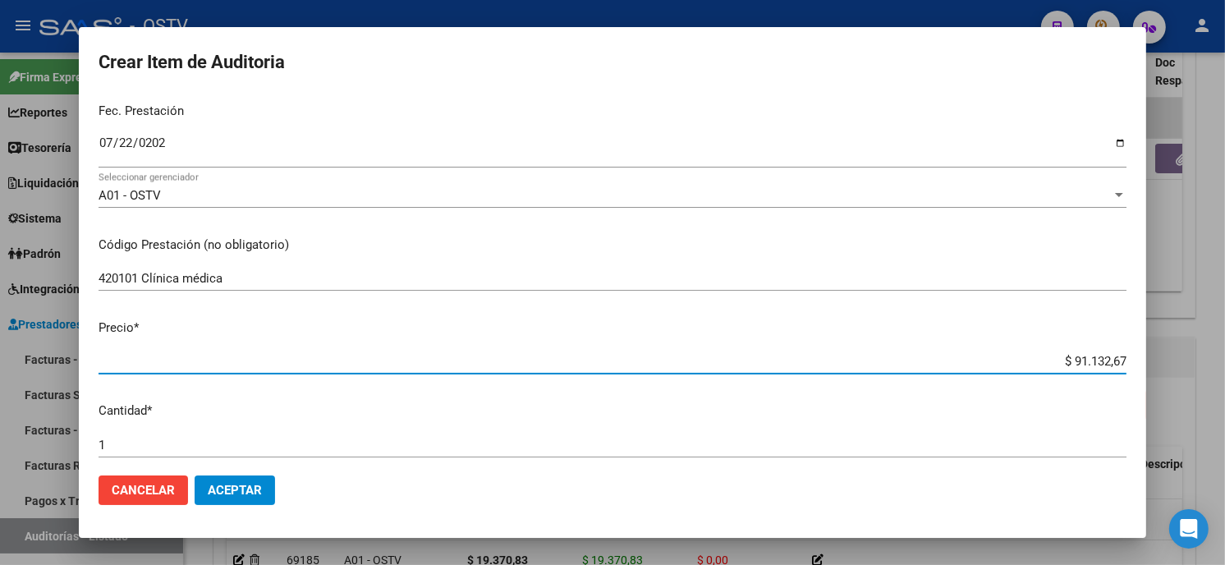
type input "$ 0,09"
type input "$ 0,93"
type input "$ 9,37"
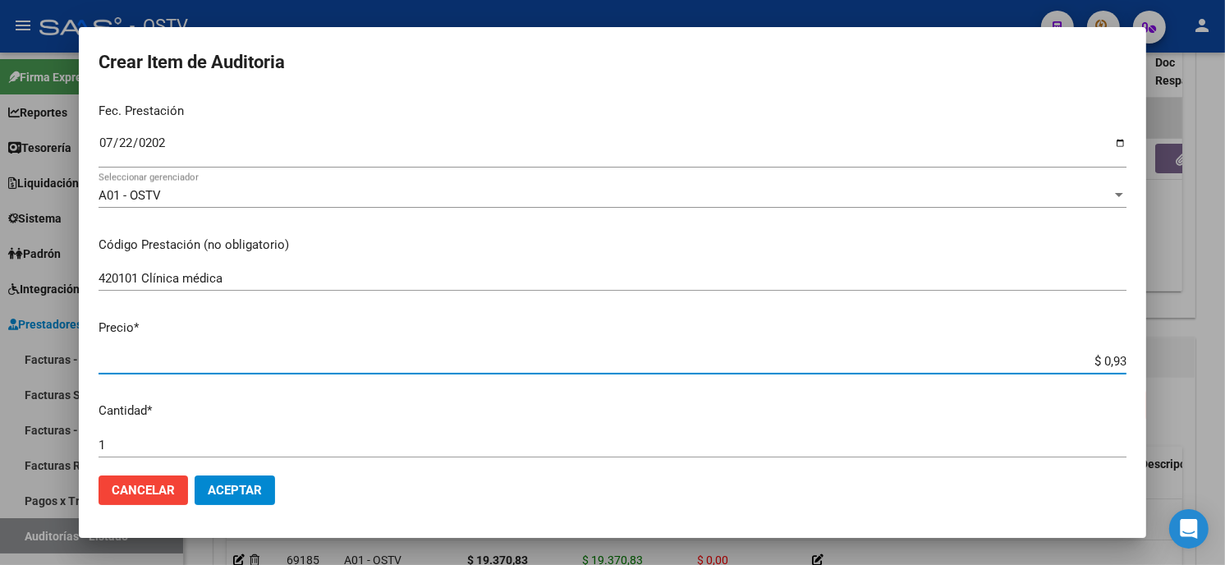
type input "$ 9,37"
type input "$ 93,70"
type input "$ 937,08"
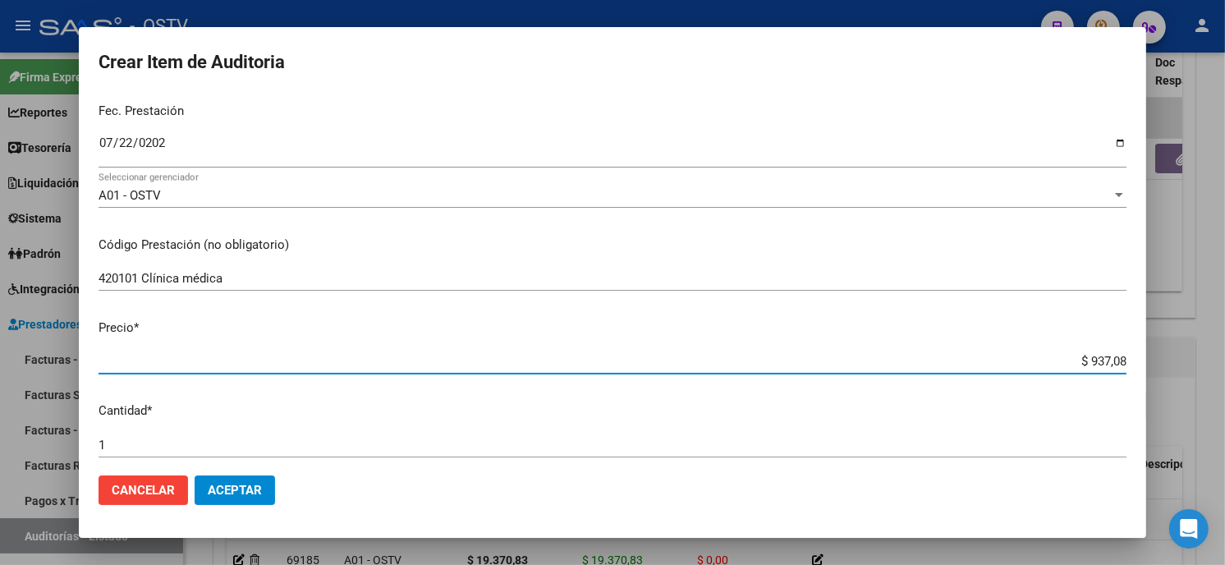
type input "$ 9.370,83"
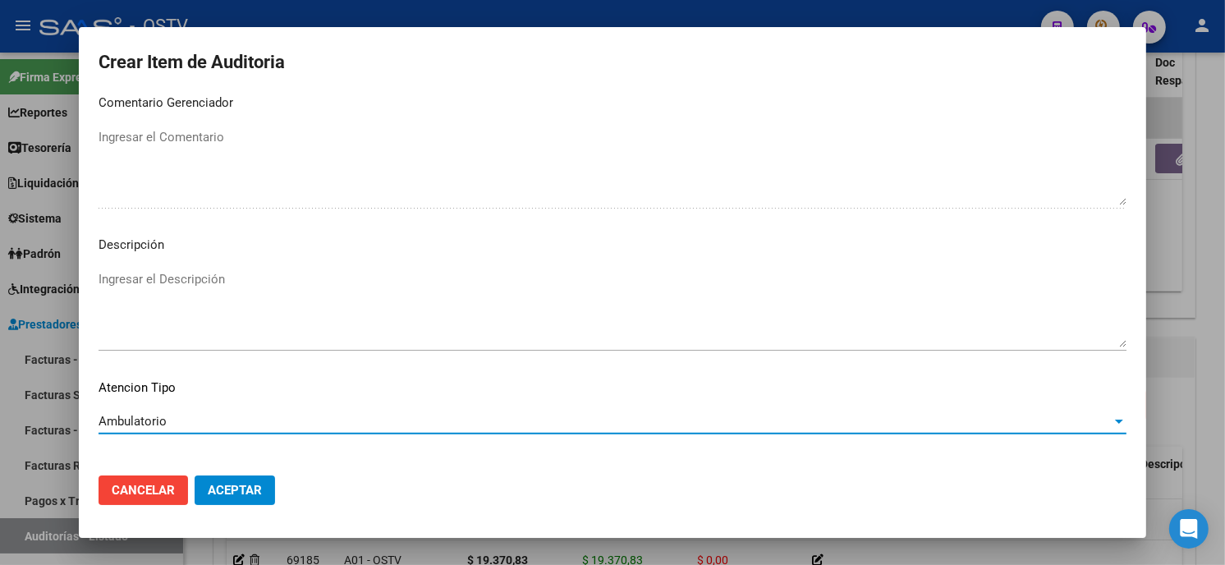
scroll to position [969, 0]
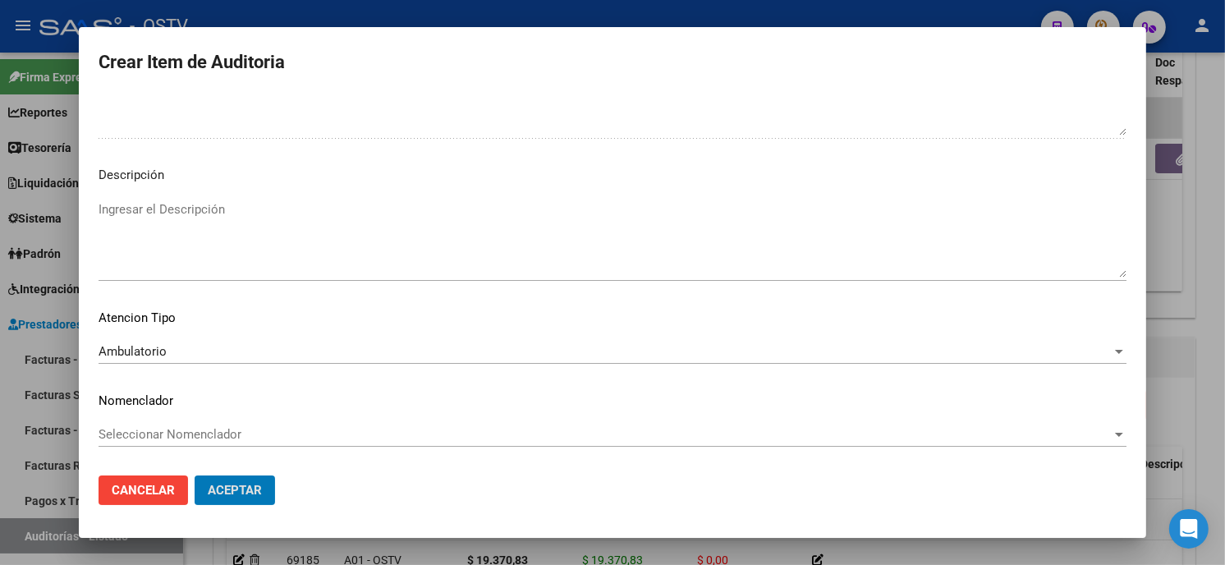
click at [195, 476] on button "Aceptar" at bounding box center [235, 491] width 80 height 30
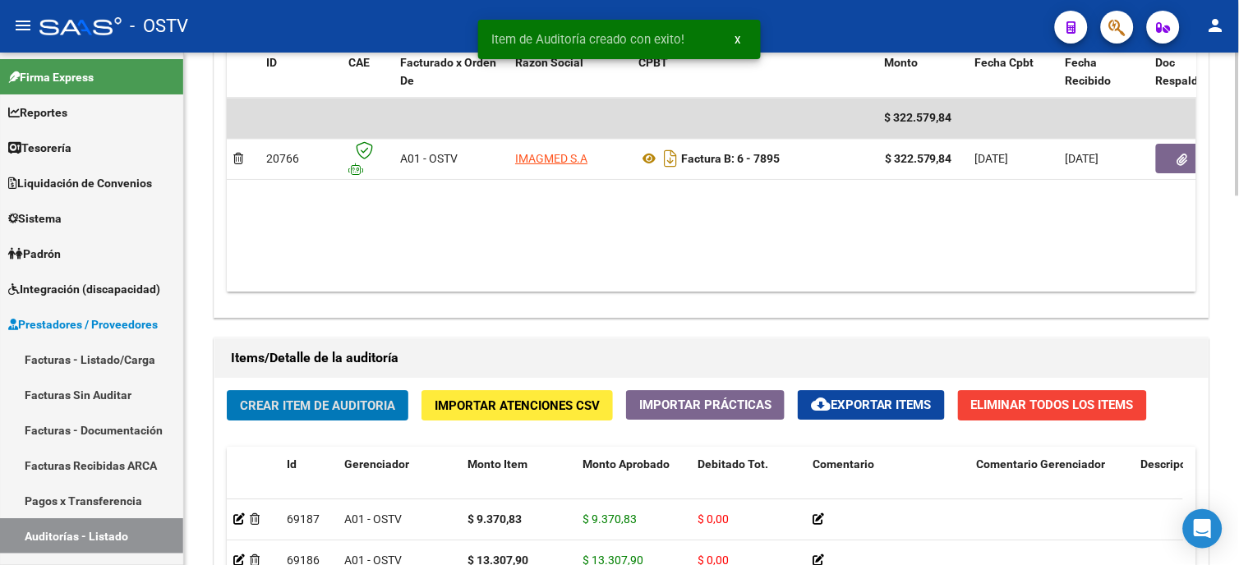
click at [323, 397] on button "Crear Item de Auditoria" at bounding box center [318, 405] width 182 height 30
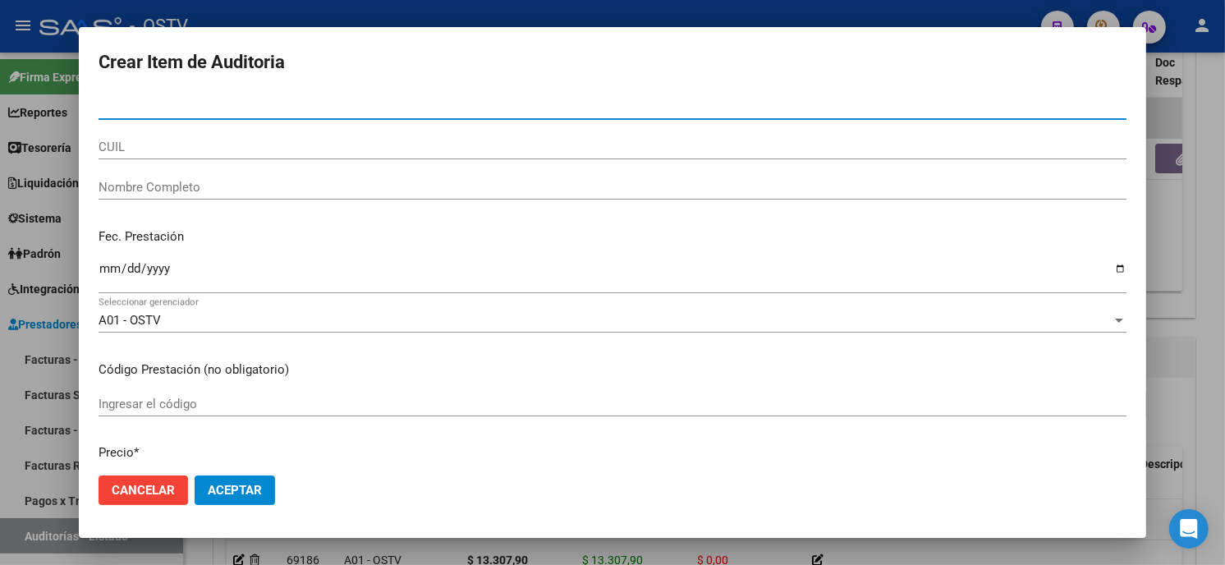
paste input "03309156"
click at [243, 107] on input "Nro Documento" at bounding box center [613, 106] width 1028 height 15
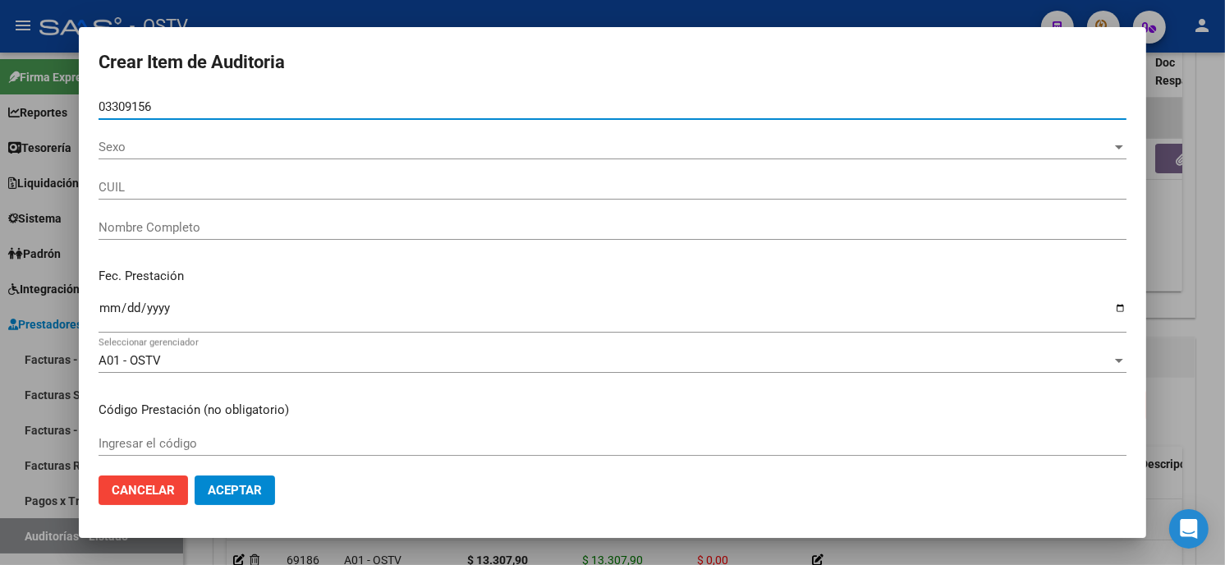
type input "03309156"
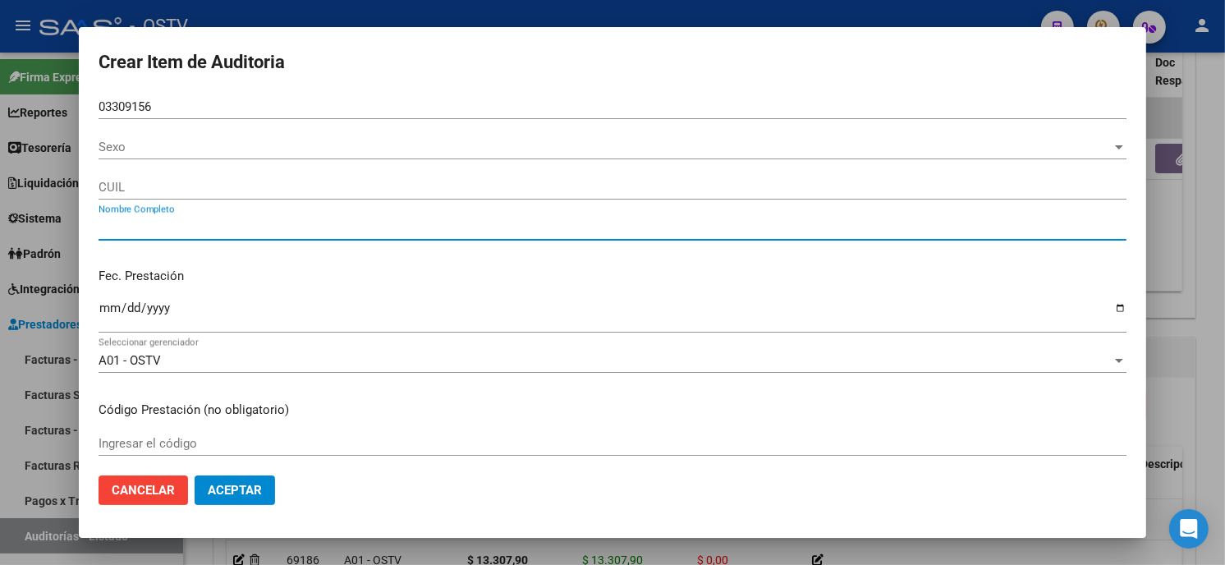
type input "27033091562"
type input "TREILLE ROSA DORA"
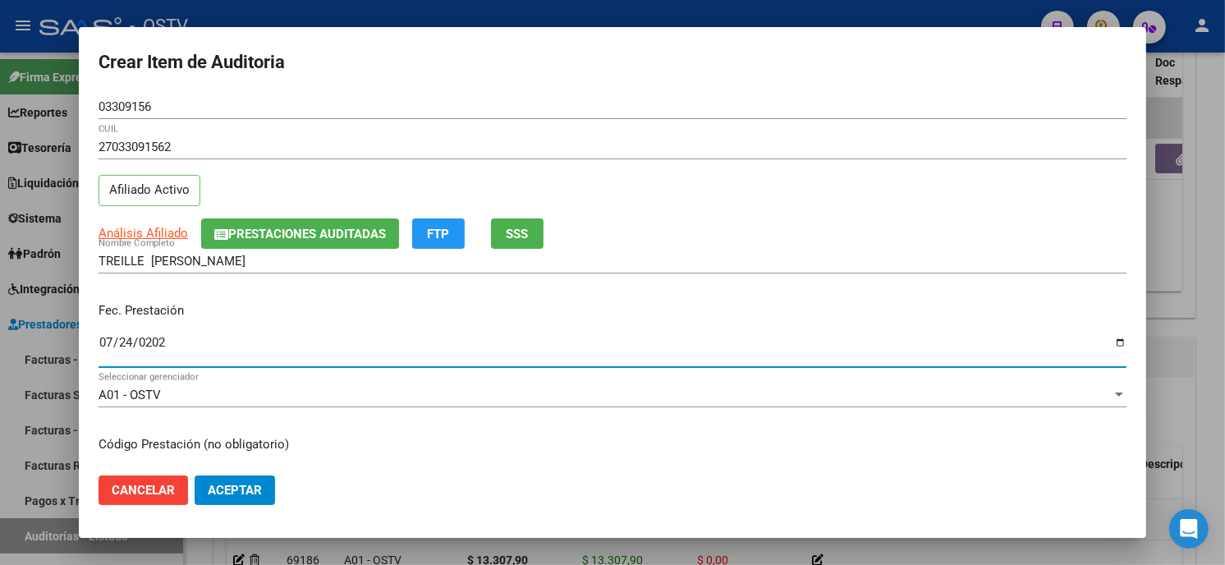
type input "2025-07-24"
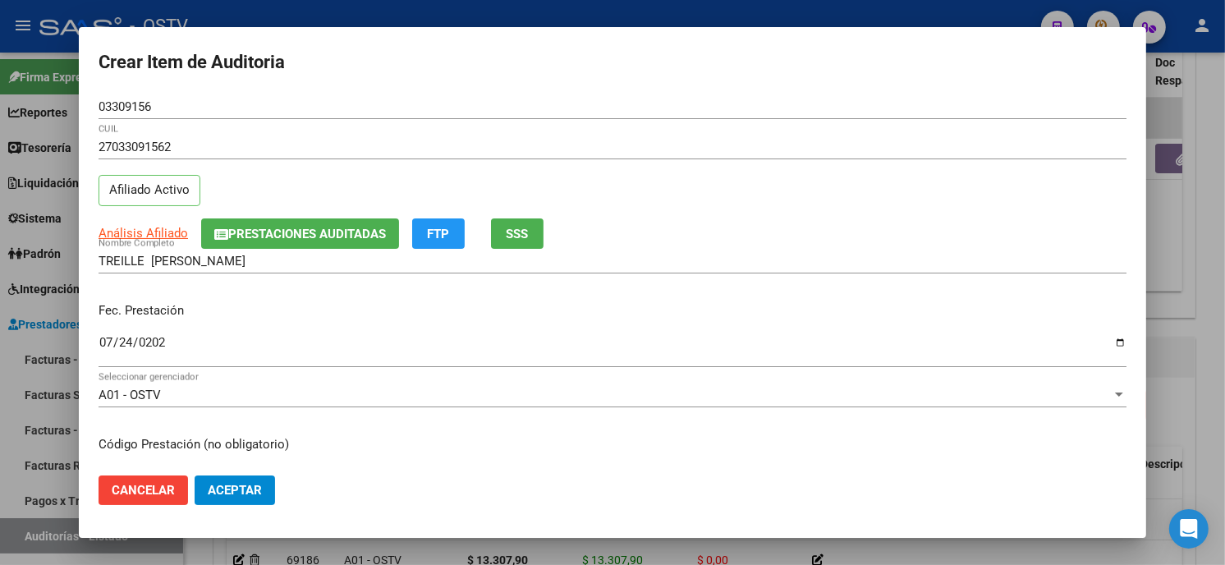
scroll to position [200, 0]
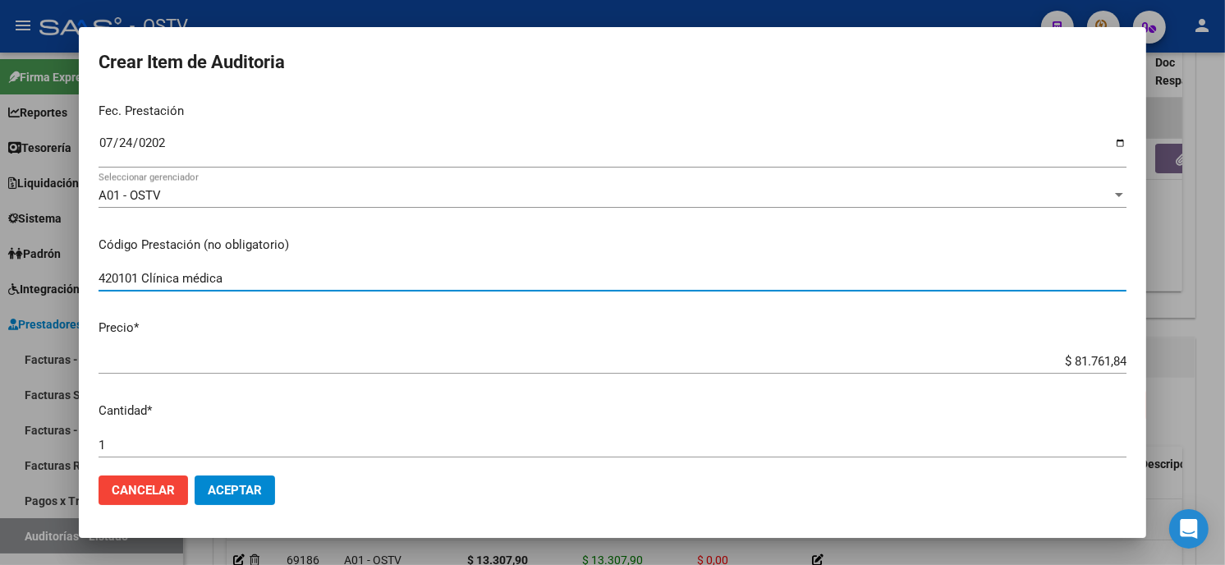
type input "420101 Clínica médica"
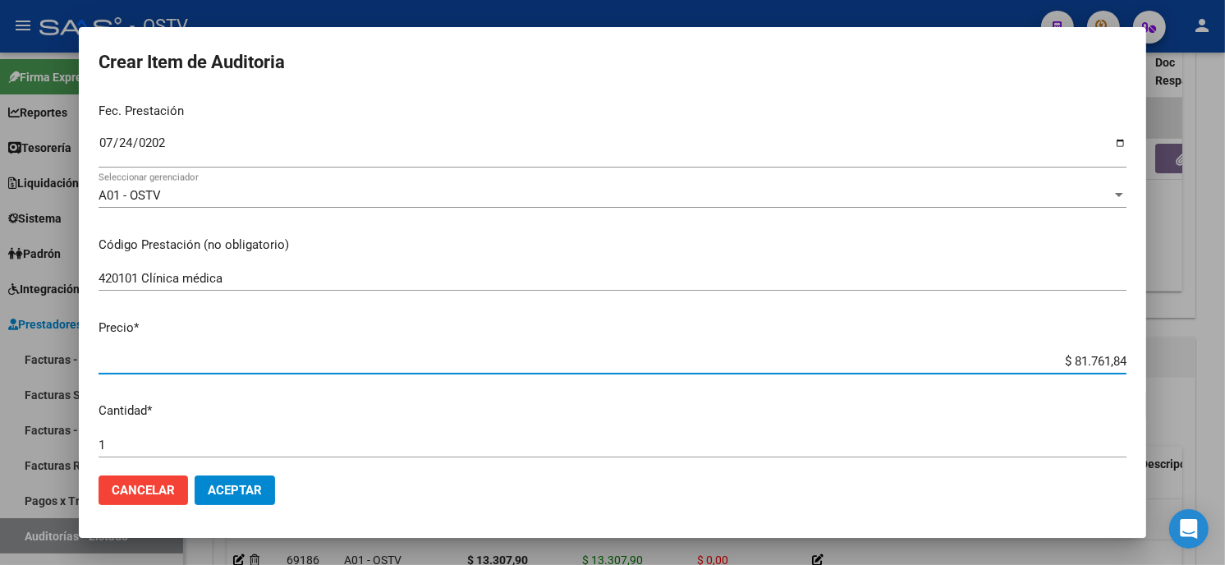
type input "$ 0,01"
type input "$ 0,11"
type input "$ 1,13"
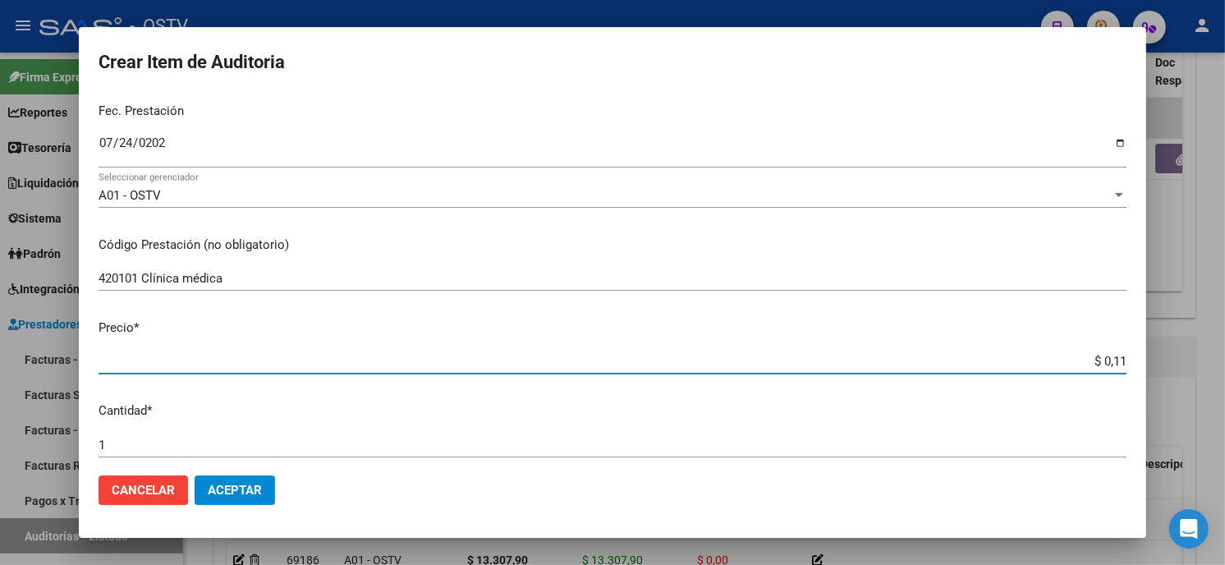
type input "$ 1,13"
type input "$ 11,37"
type input "$ 113,70"
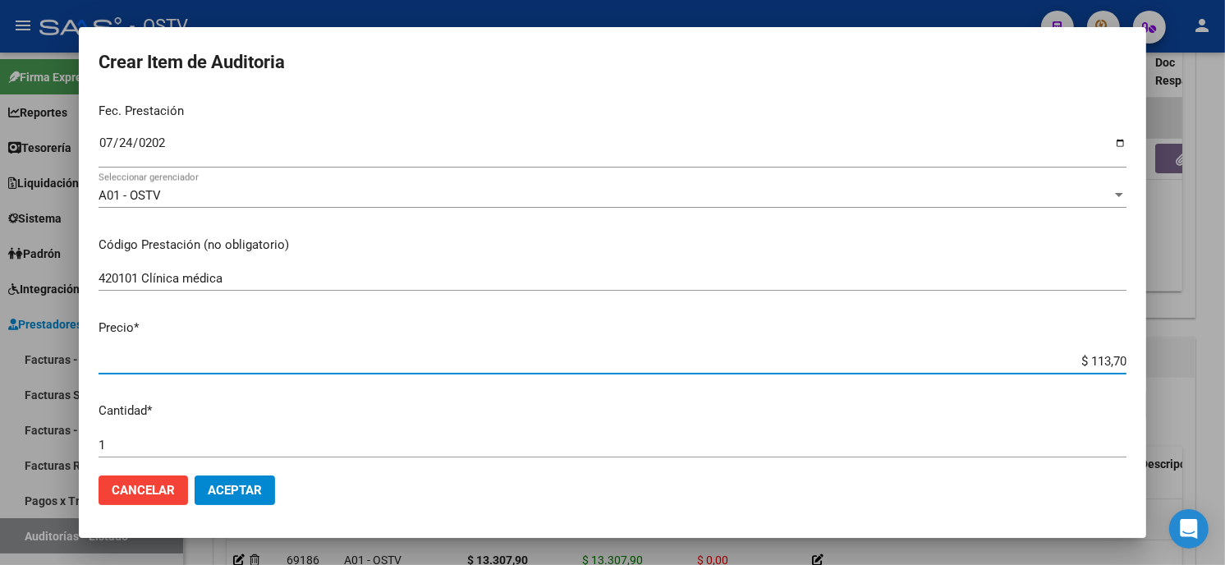
type input "$ 1.137,08"
type input "$ 11.370,83"
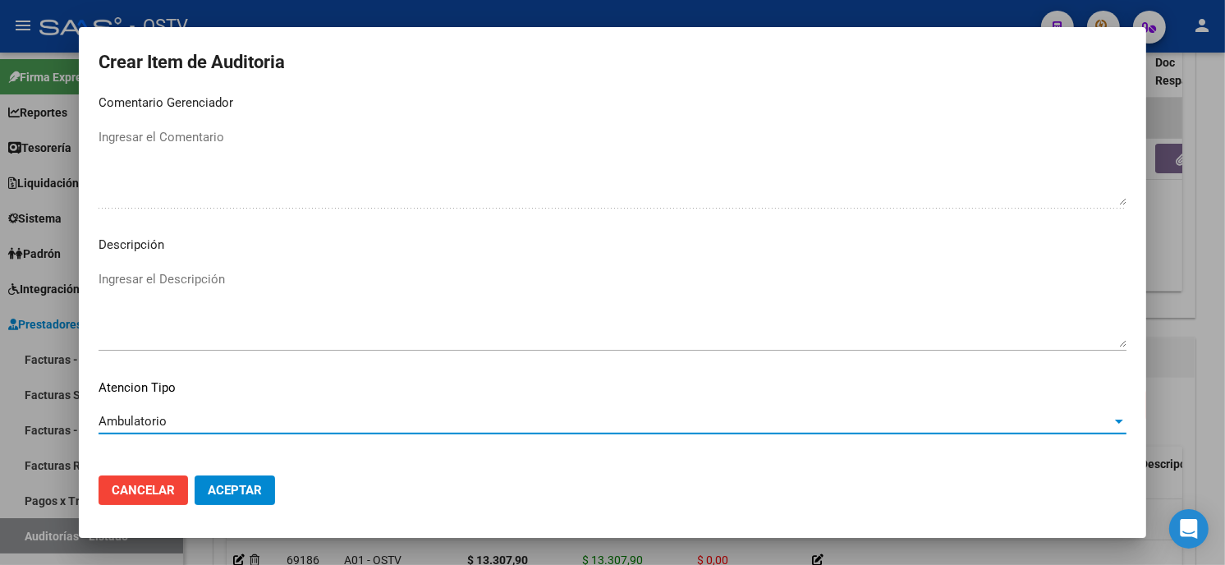
scroll to position [969, 0]
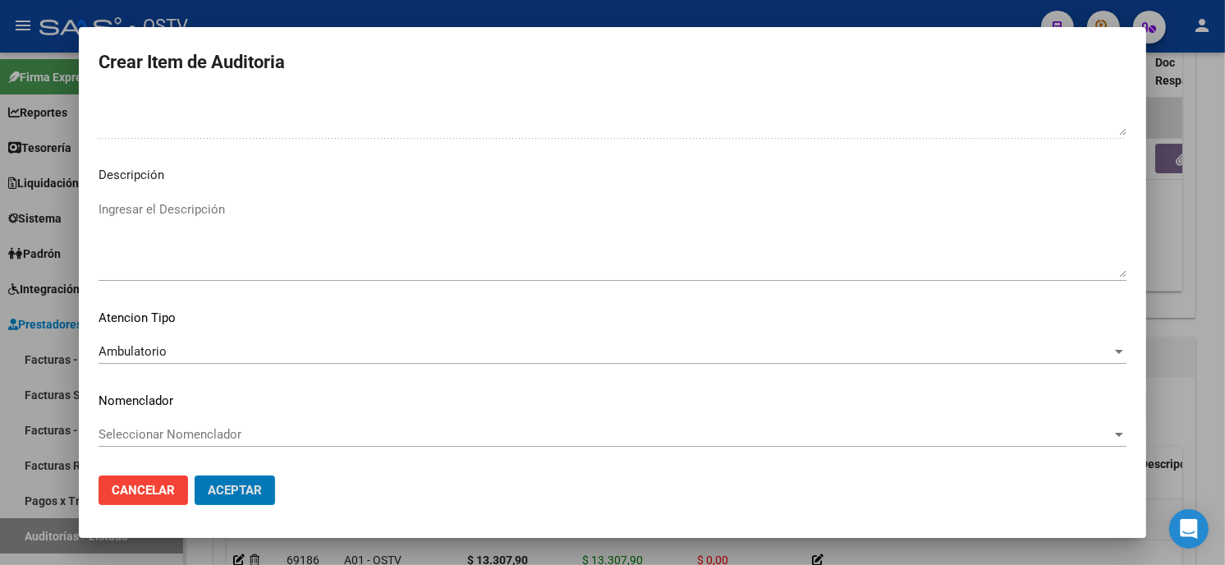
click at [195, 476] on button "Aceptar" at bounding box center [235, 491] width 80 height 30
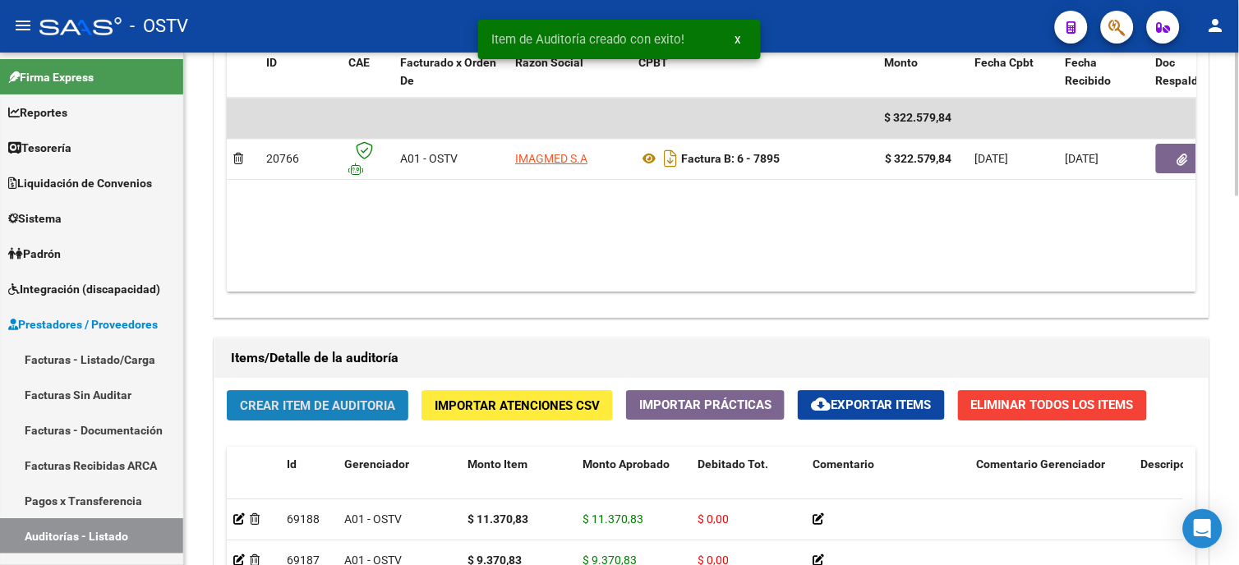
click at [314, 412] on span "Crear Item de Auditoria" at bounding box center [317, 405] width 155 height 15
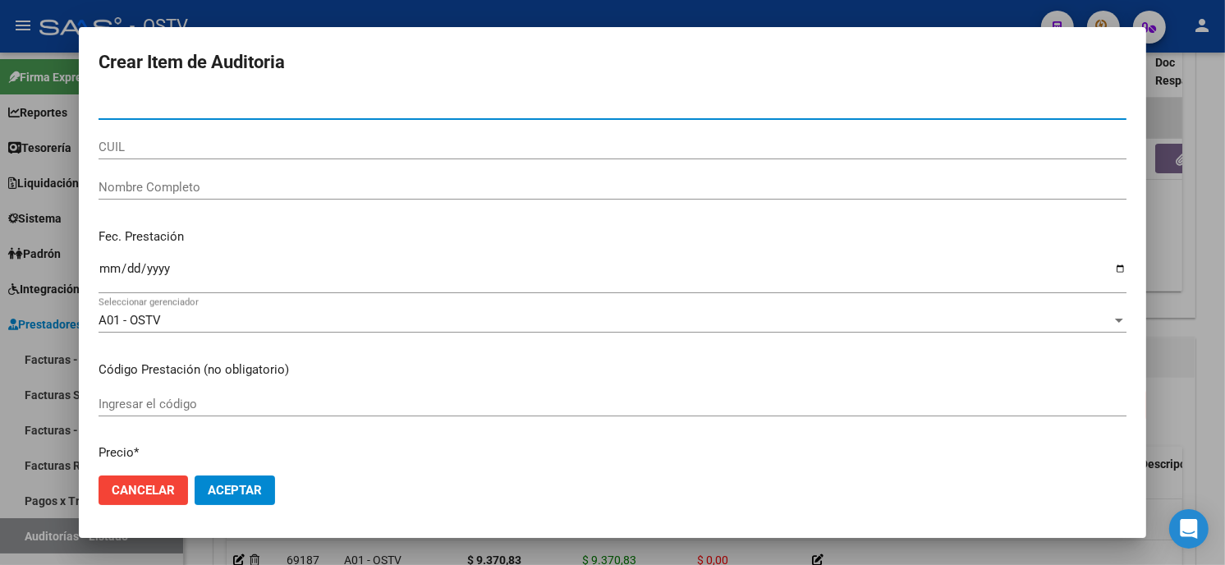
paste input "57971518"
type input "57971518"
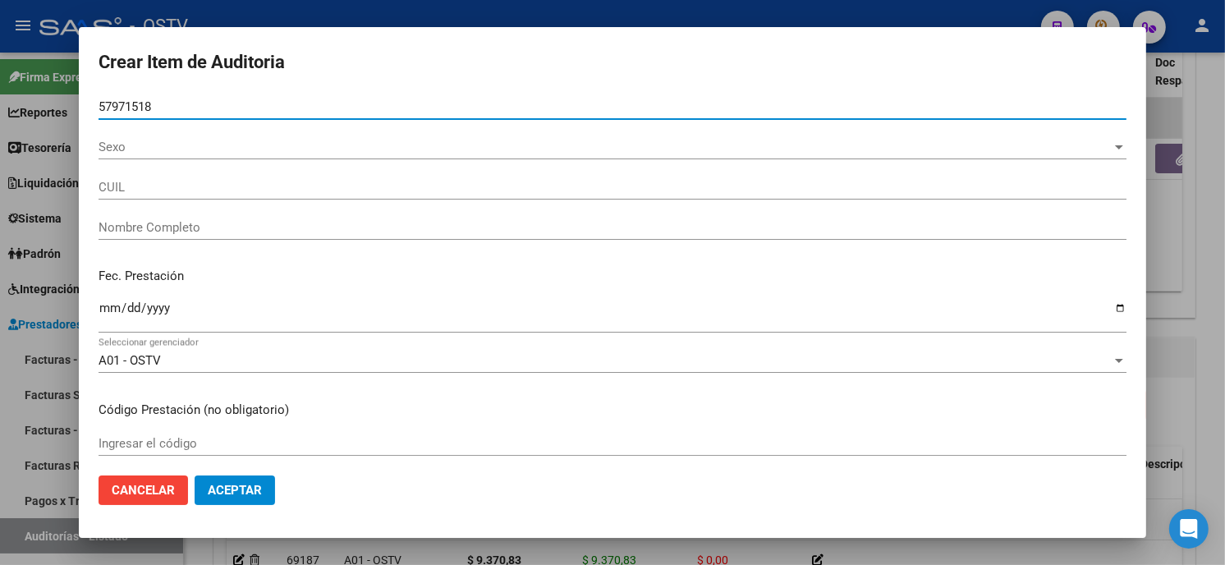
type input "27579715184"
type input "GIMENEZ ALMA ABIGAIL"
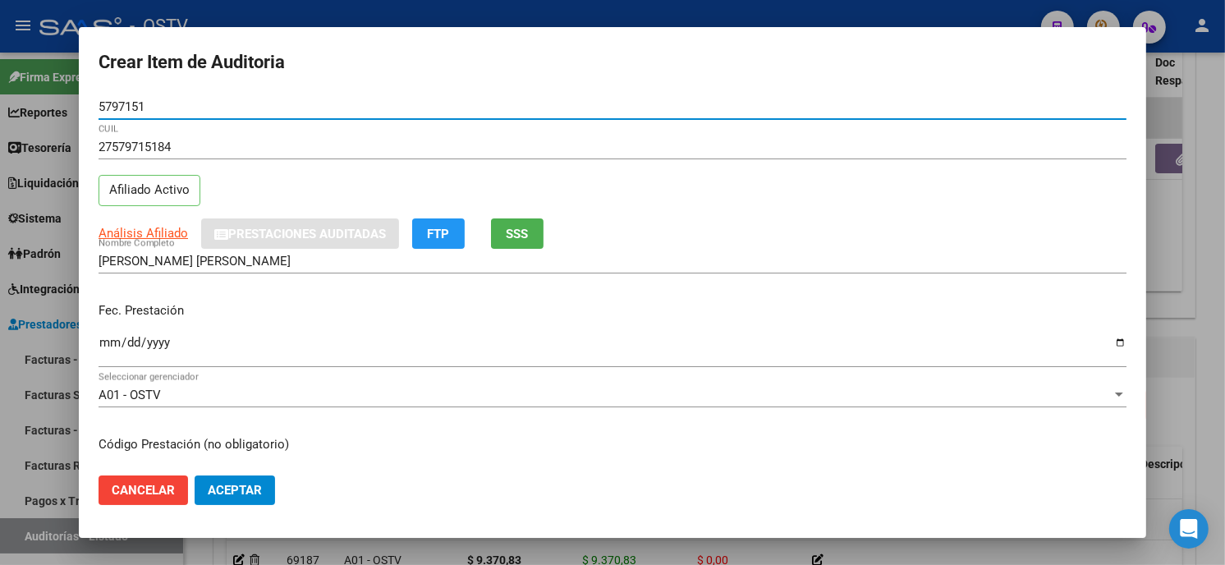
type input "5797151"
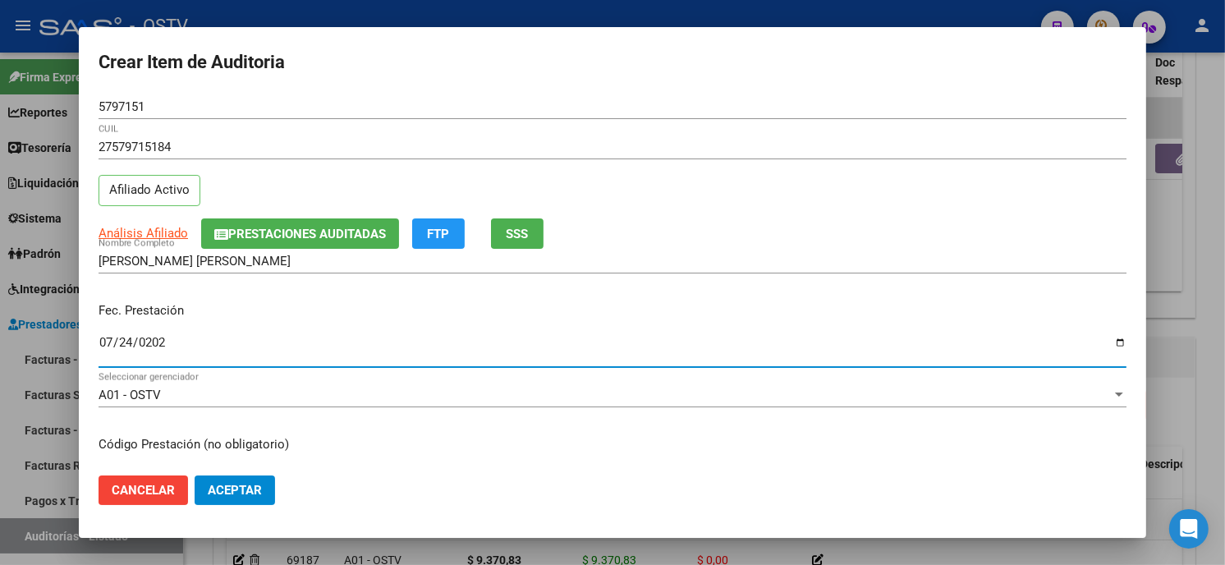
type input "2025-07-24"
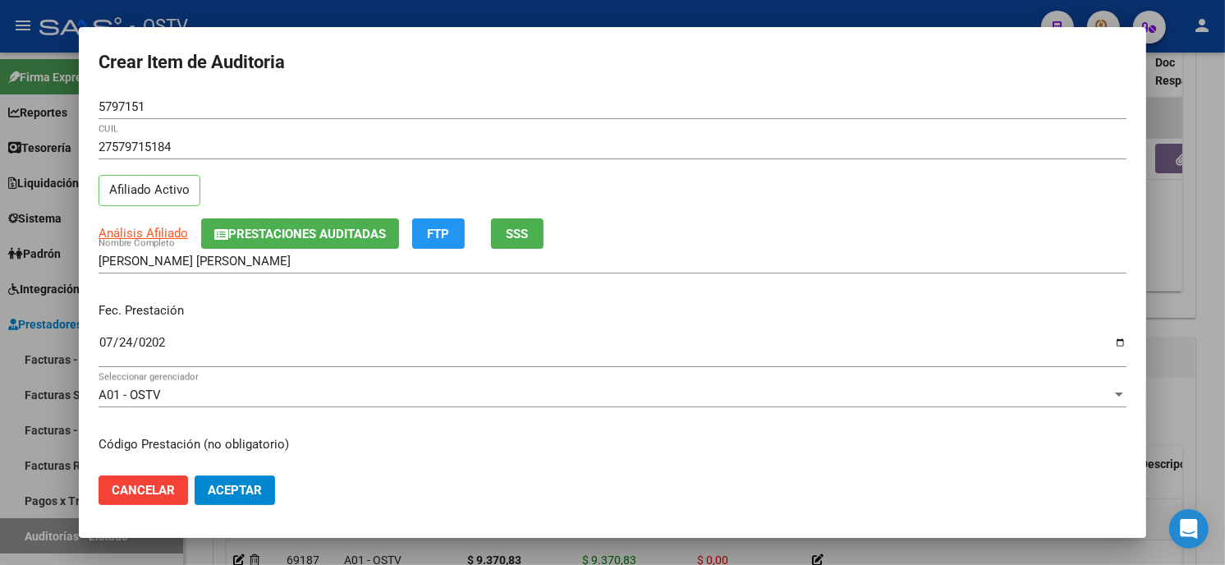
scroll to position [200, 0]
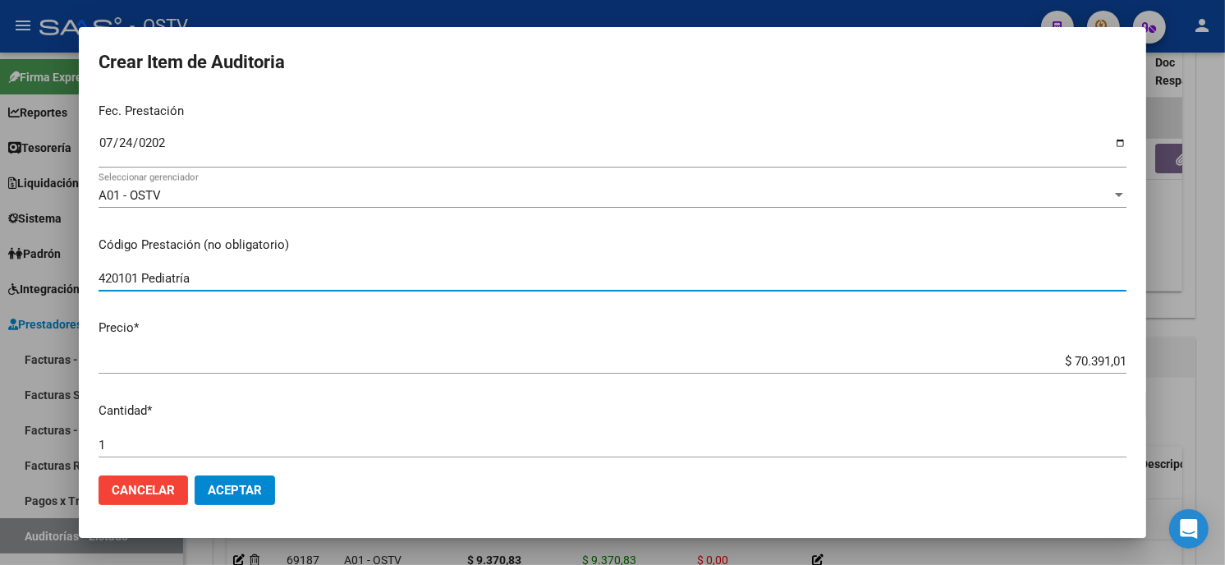
type input "420101 Pediatría"
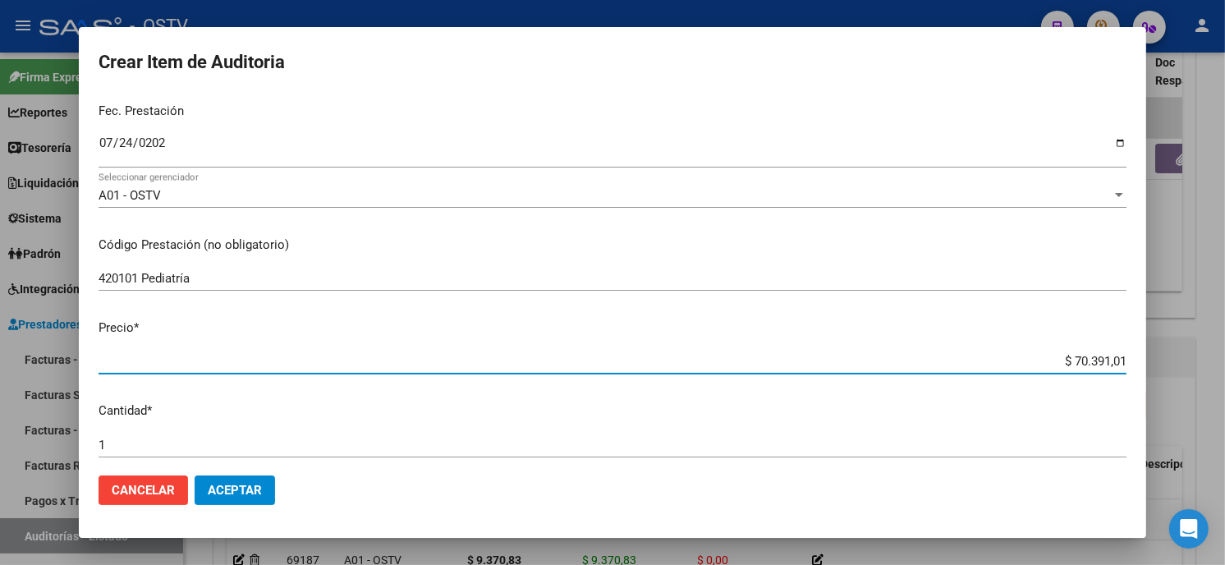
type input "$ 0,02"
type input "$ 0,21"
type input "$ 2,19"
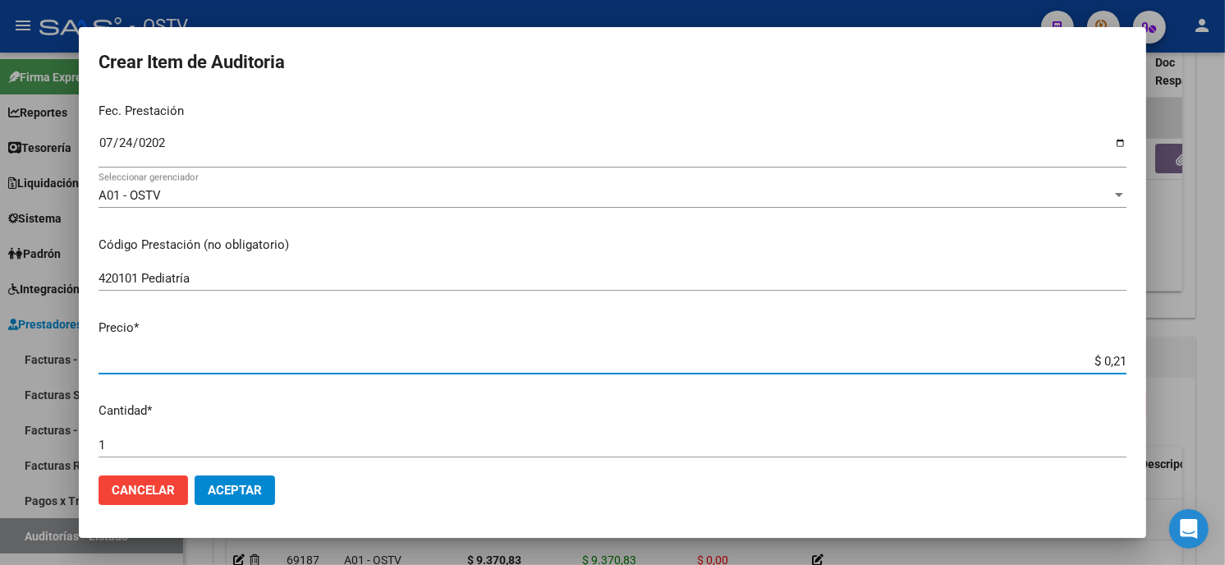
type input "$ 2,19"
type input "$ 21,90"
type input "$ 219,07"
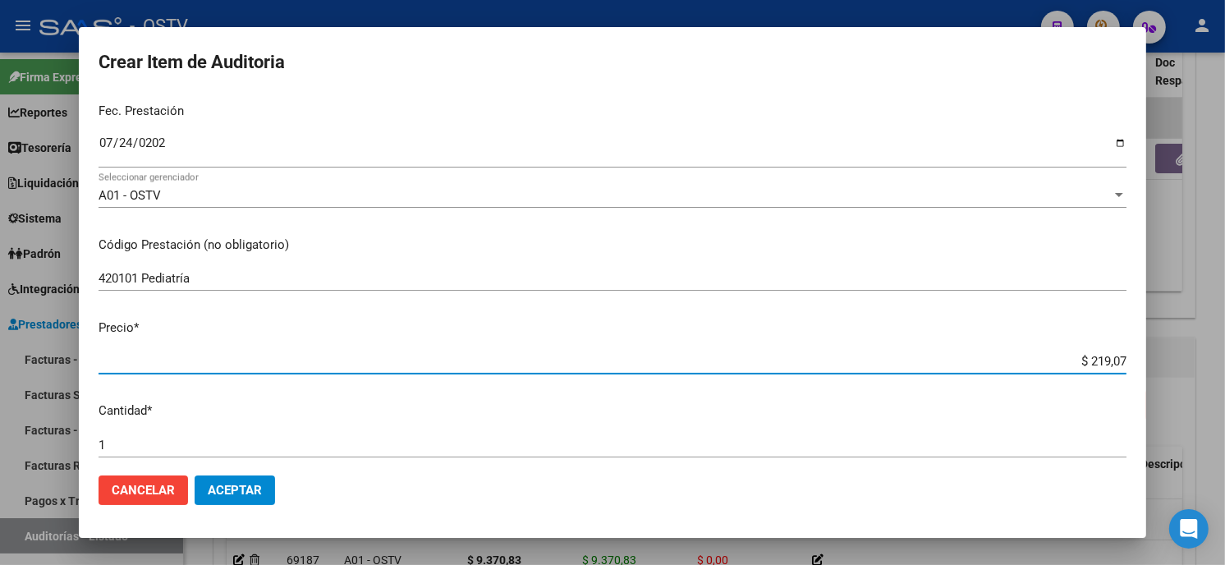
type input "$ 2.190,78"
type input "$ 21.907,89"
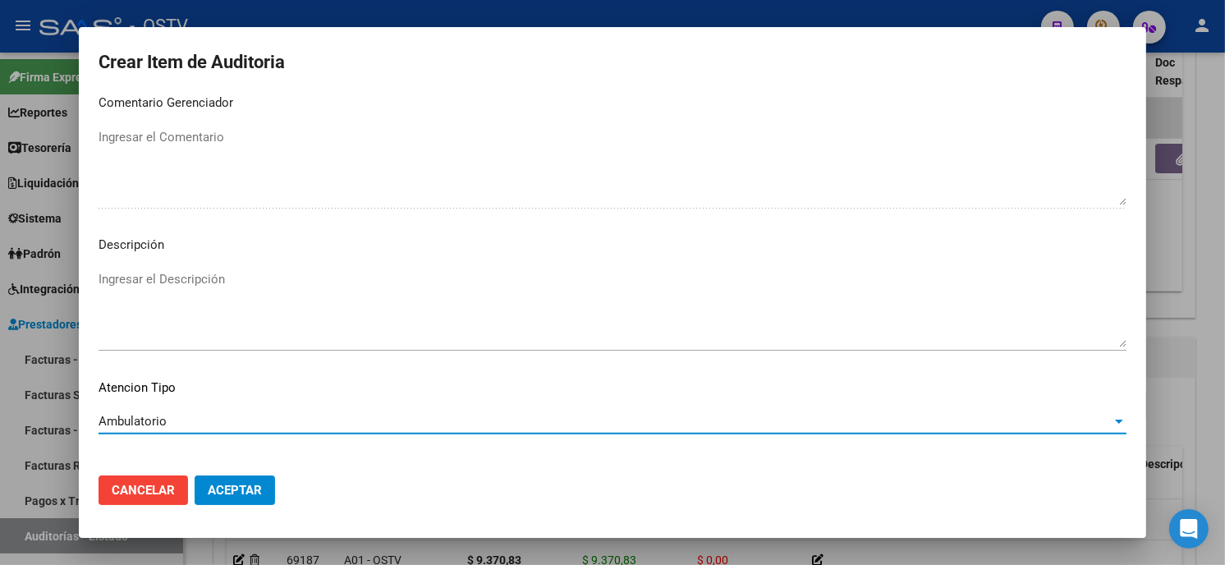
scroll to position [969, 0]
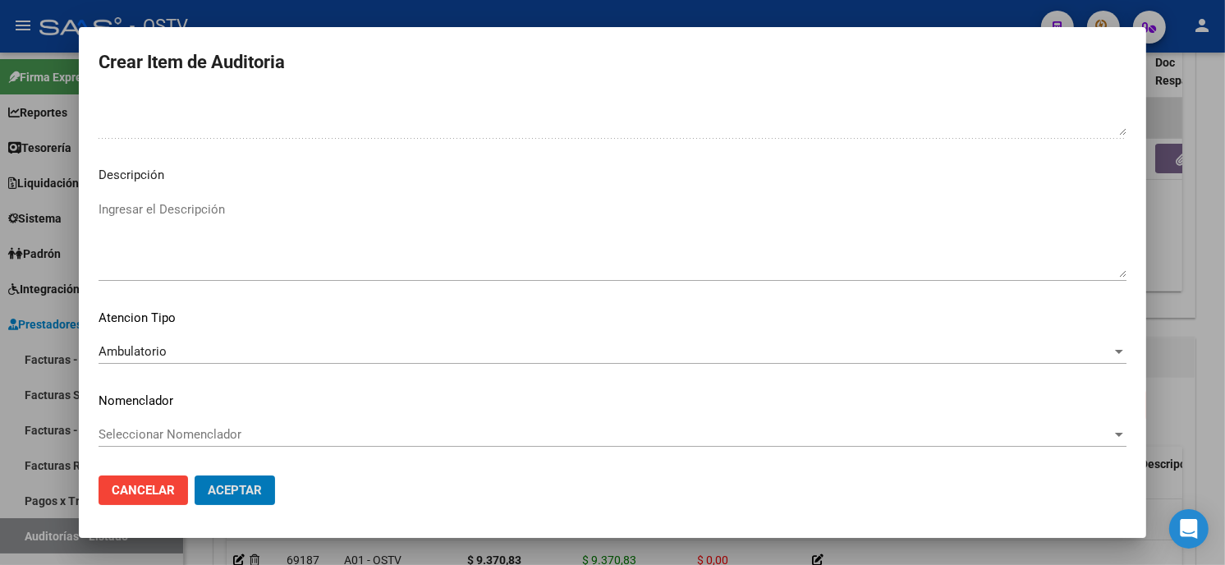
click at [195, 476] on button "Aceptar" at bounding box center [235, 491] width 80 height 30
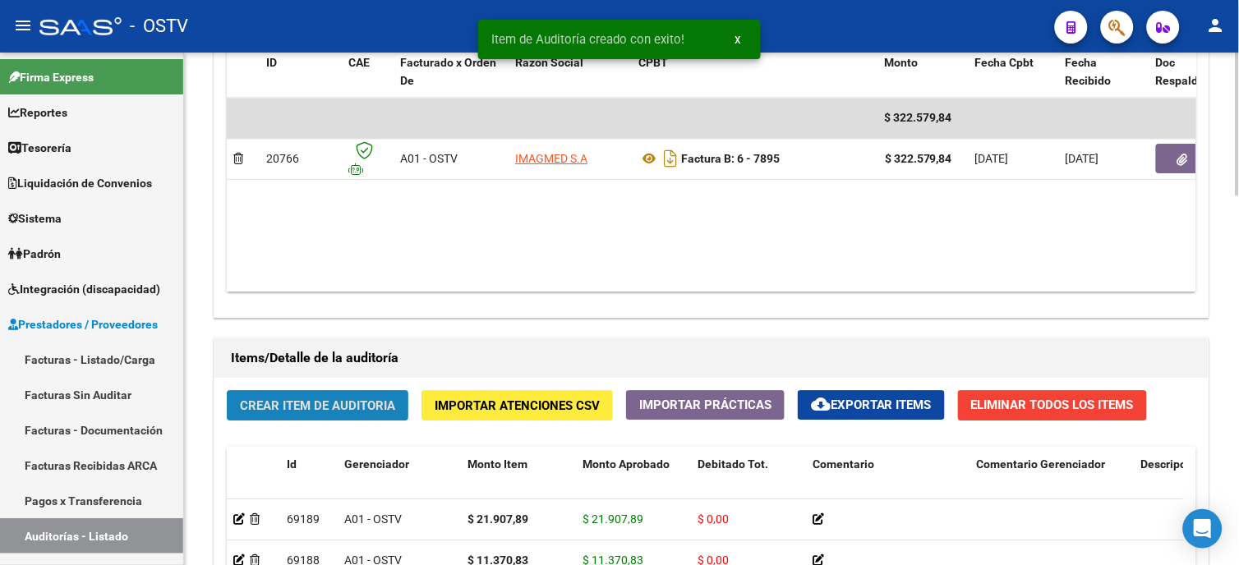
click at [317, 406] on span "Crear Item de Auditoria" at bounding box center [317, 405] width 155 height 15
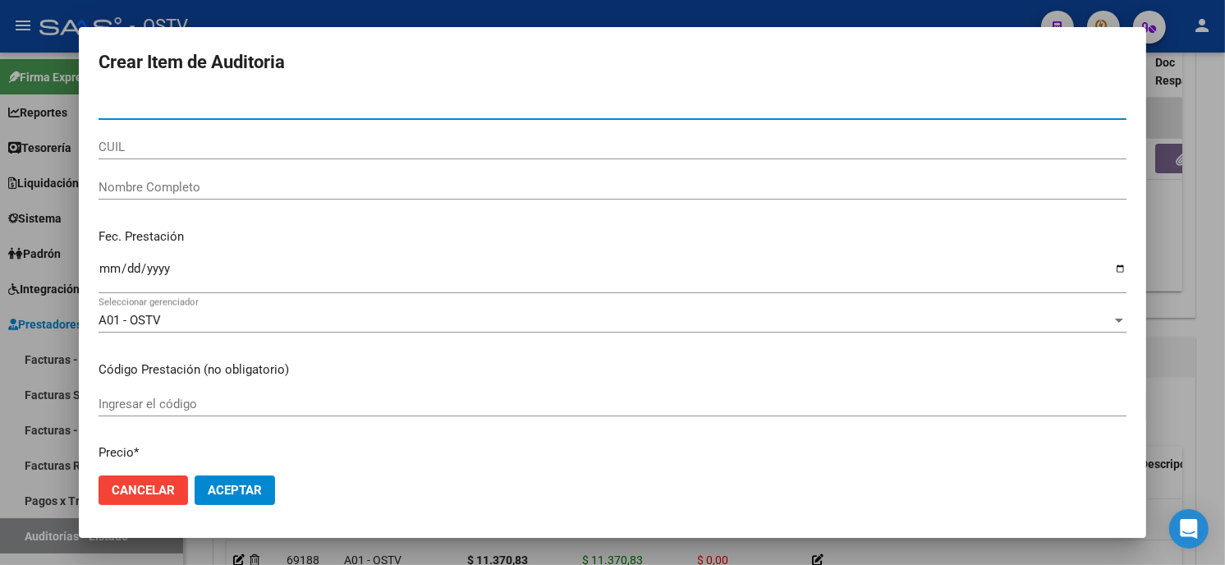
paste input "17485768"
type input "17485768"
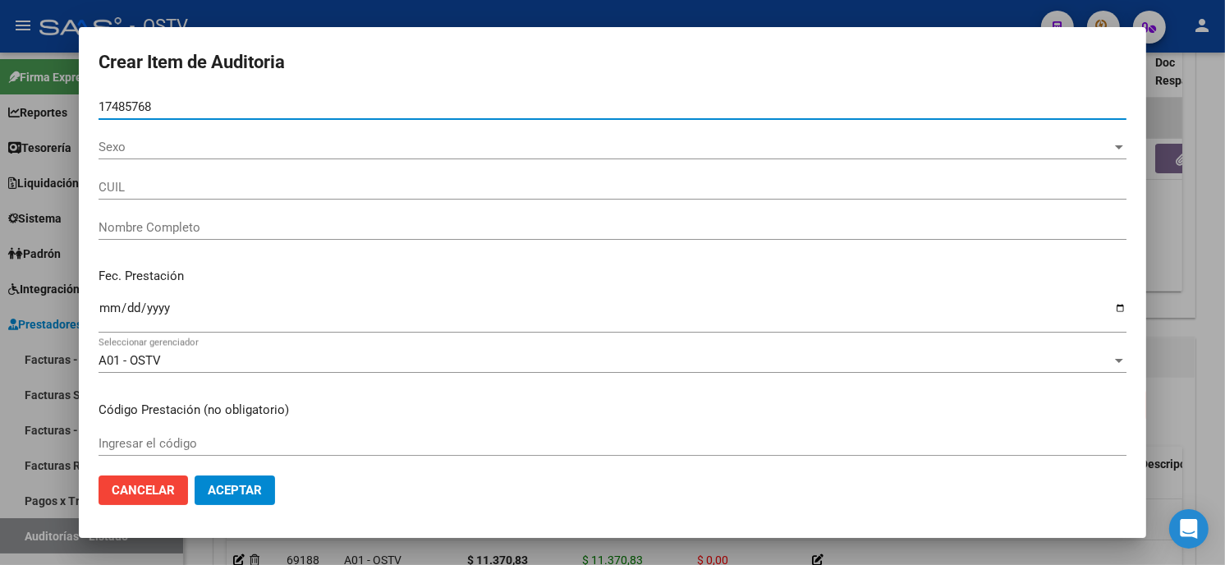
type input "20174857688"
type input "PENENTI GUSTAVO ALBERTO"
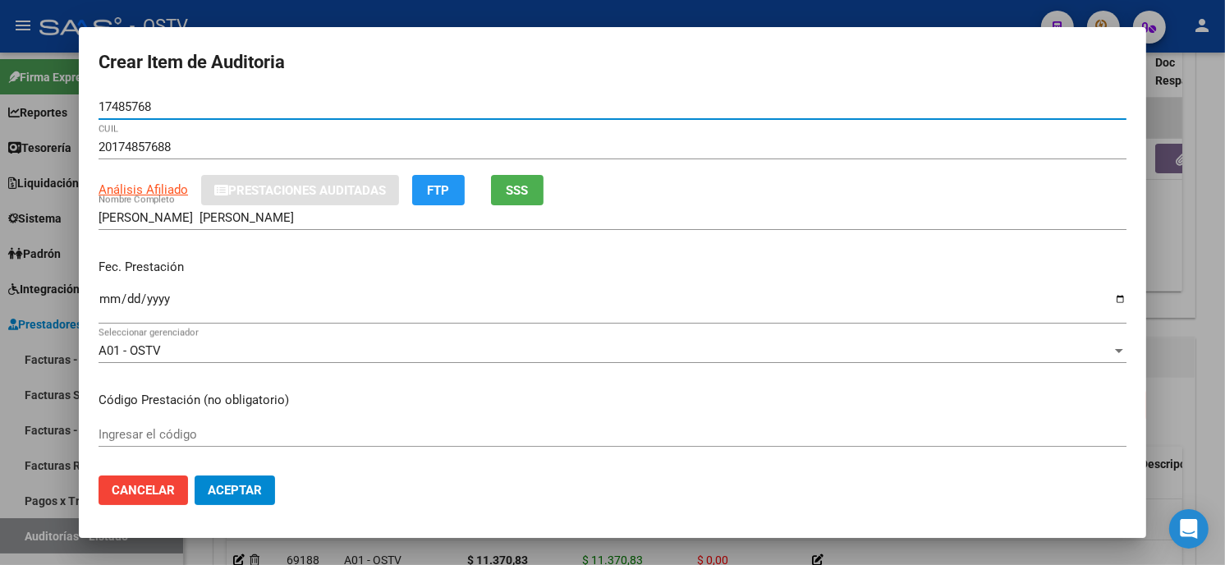
type input "17485768"
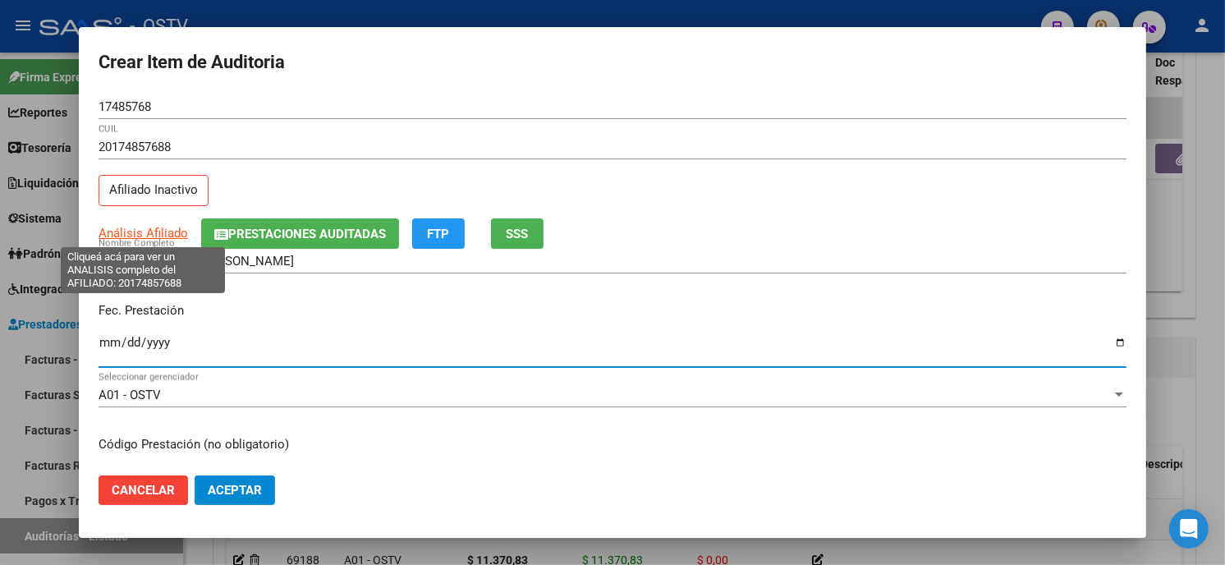
click at [165, 231] on span "Análisis Afiliado" at bounding box center [144, 233] width 90 height 15
type textarea "20174857688"
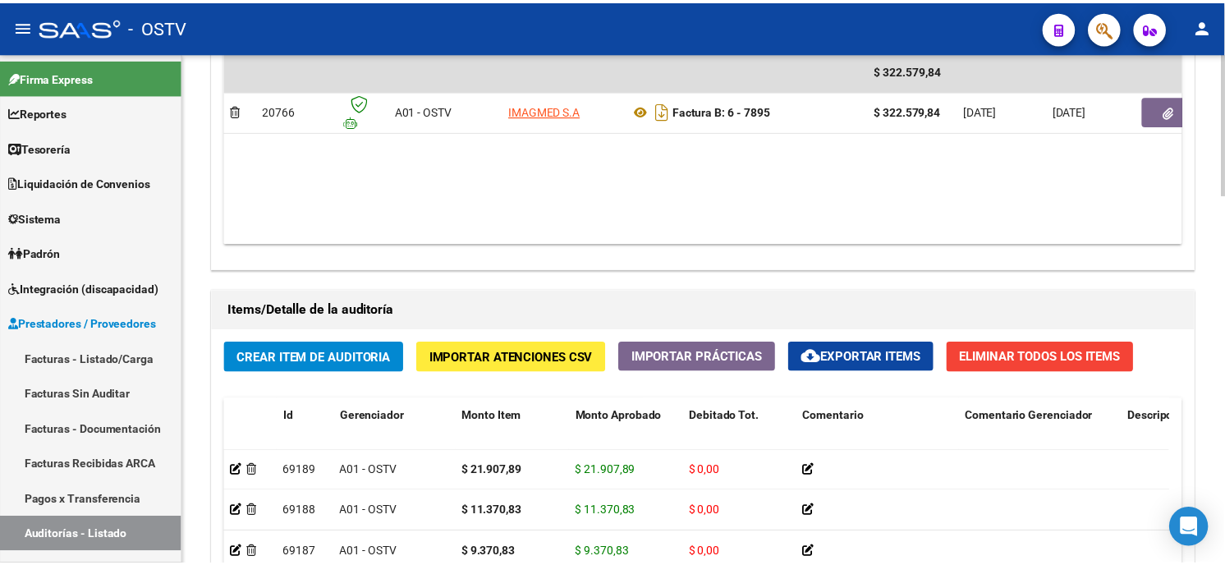
scroll to position [1005, 0]
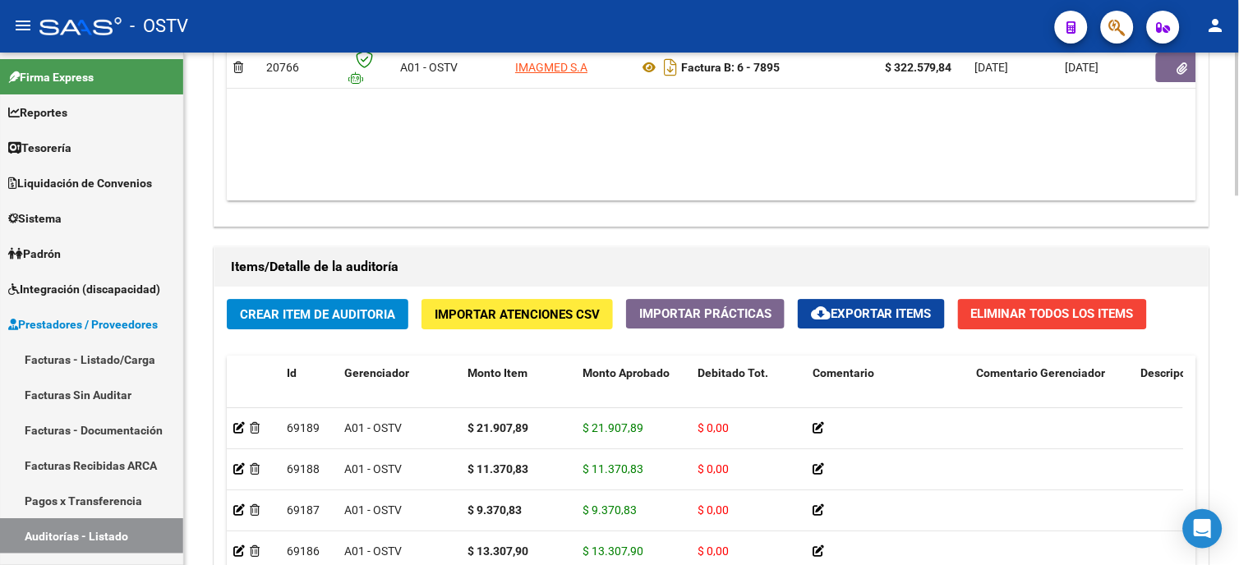
click at [947, 174] on datatable-body "$ 322.579,84 20766 A01 - OSTV IMAGMED S.A Factura B: 6 - 7895 $ 322.579,84 08/0…" at bounding box center [711, 104] width 969 height 194
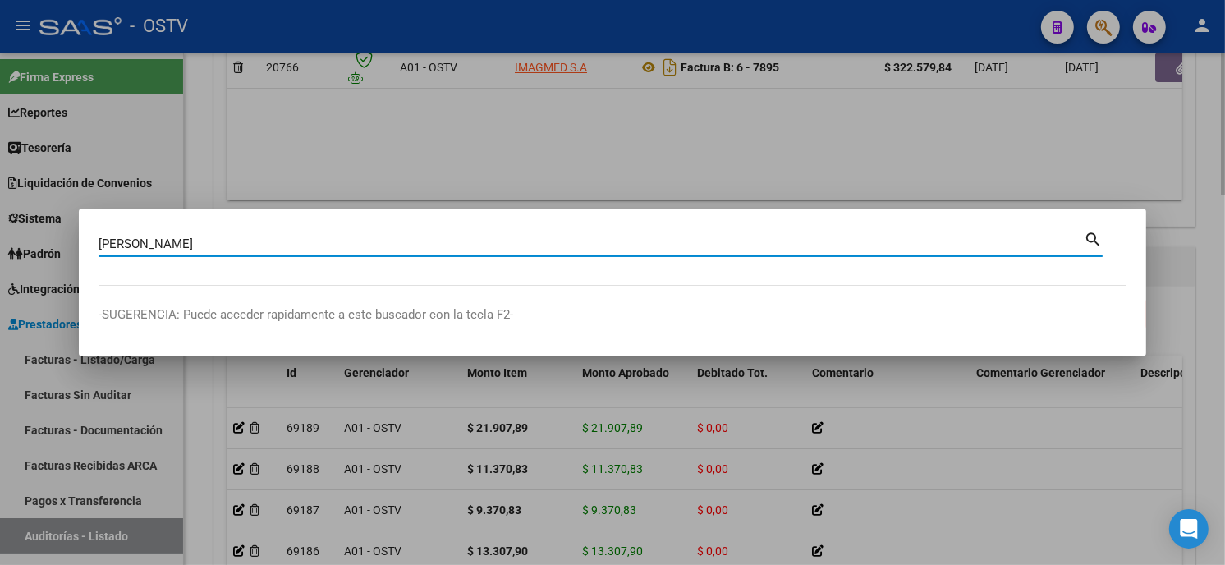
type input "penenti"
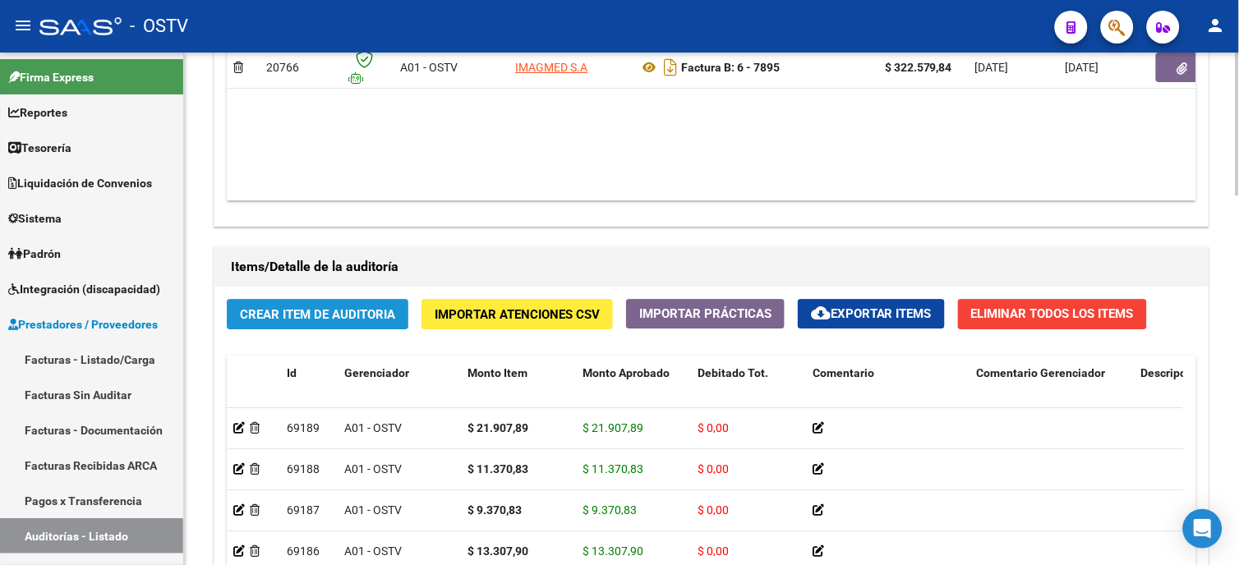
click at [266, 309] on span "Crear Item de Auditoria" at bounding box center [317, 314] width 155 height 15
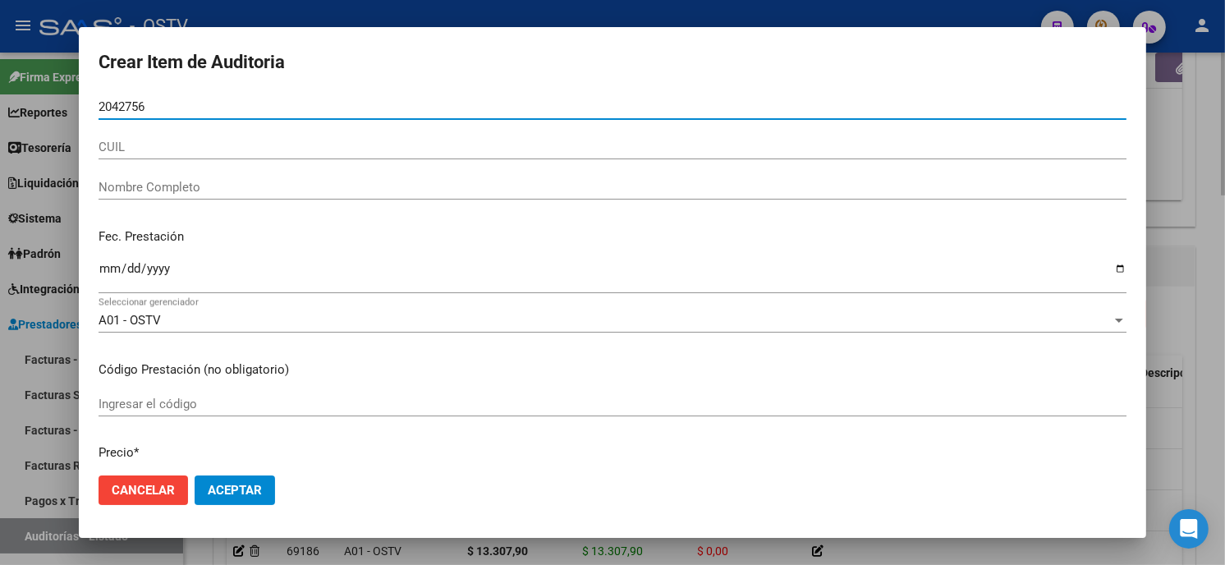
type input "20427565"
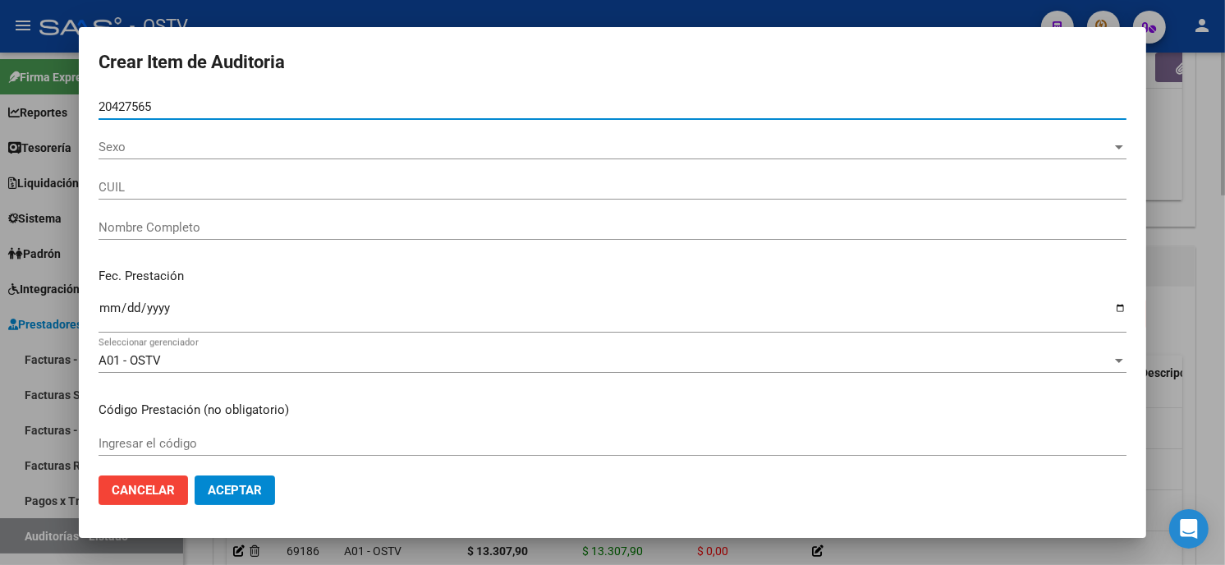
type input "27204275659"
type input "[PERSON_NAME] [PERSON_NAME]"
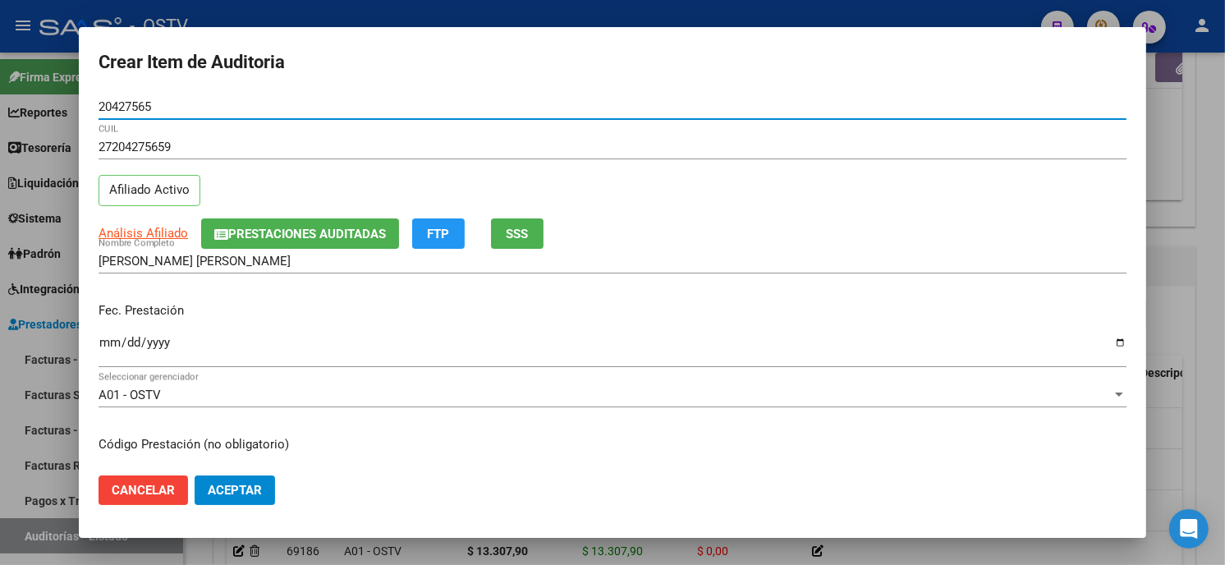
type input "20427565"
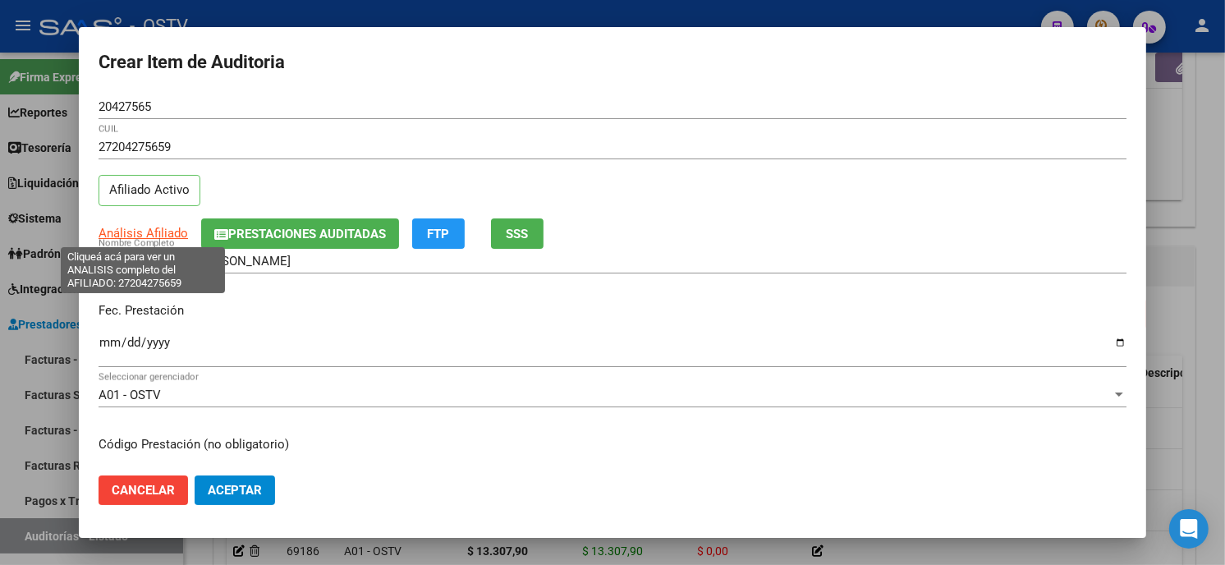
click at [142, 231] on span "Análisis Afiliado" at bounding box center [144, 233] width 90 height 15
type textarea "27204275659"
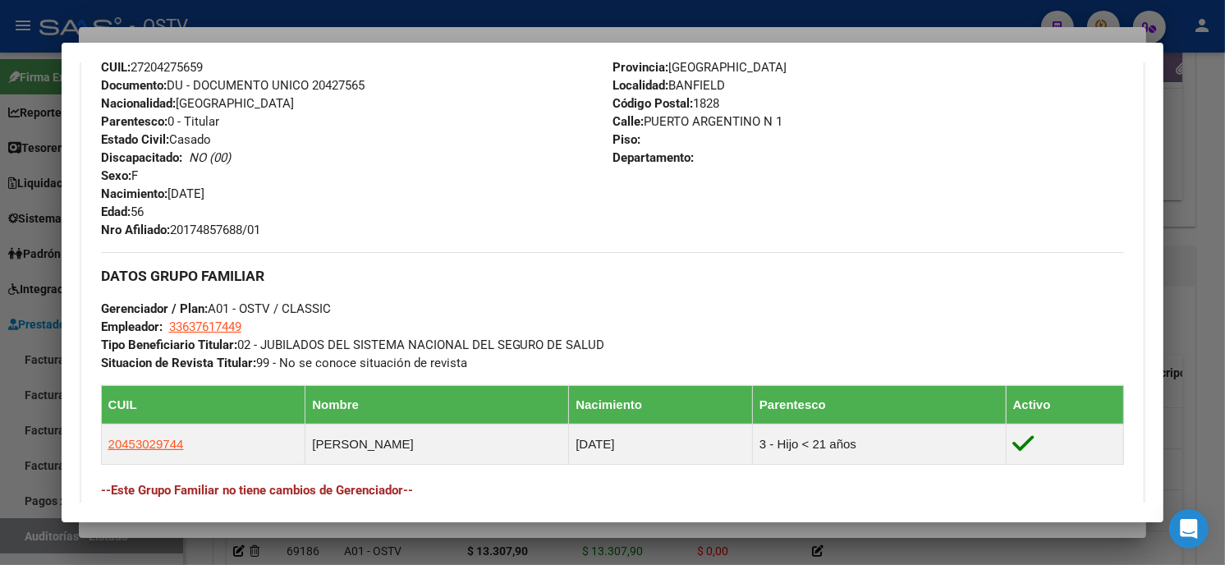
scroll to position [740, 0]
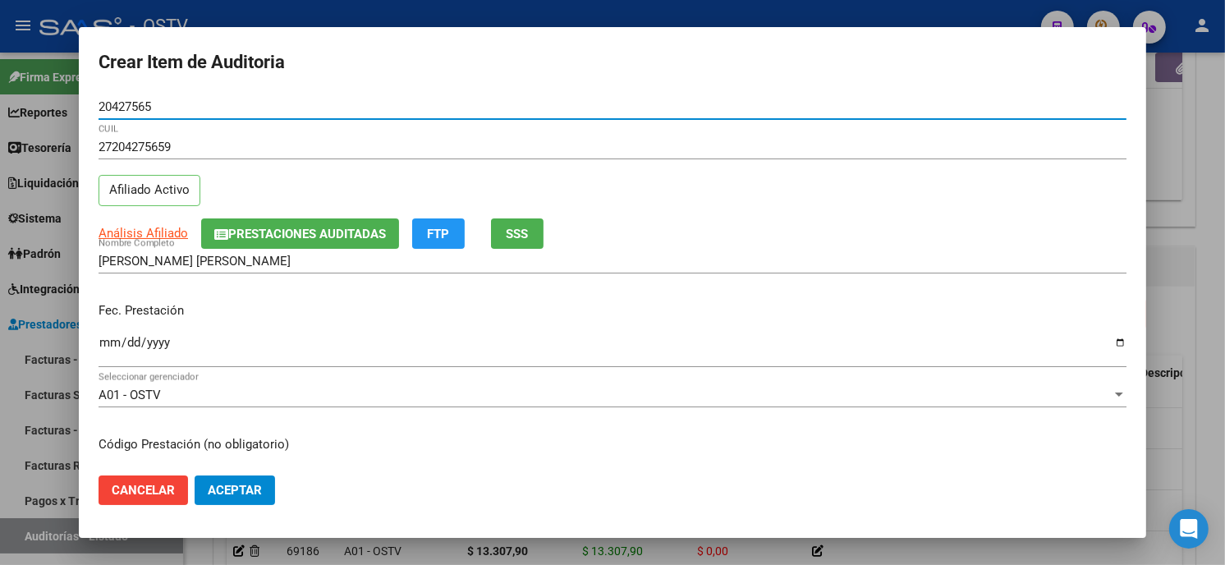
drag, startPoint x: 121, startPoint y: 112, endPoint x: 0, endPoint y: 168, distance: 133.0
click at [0, 166] on html "menu - OSTV person Firma Express Reportes Tablero de Control Ingresos Percibido…" at bounding box center [612, 282] width 1225 height 565
type input "45302974"
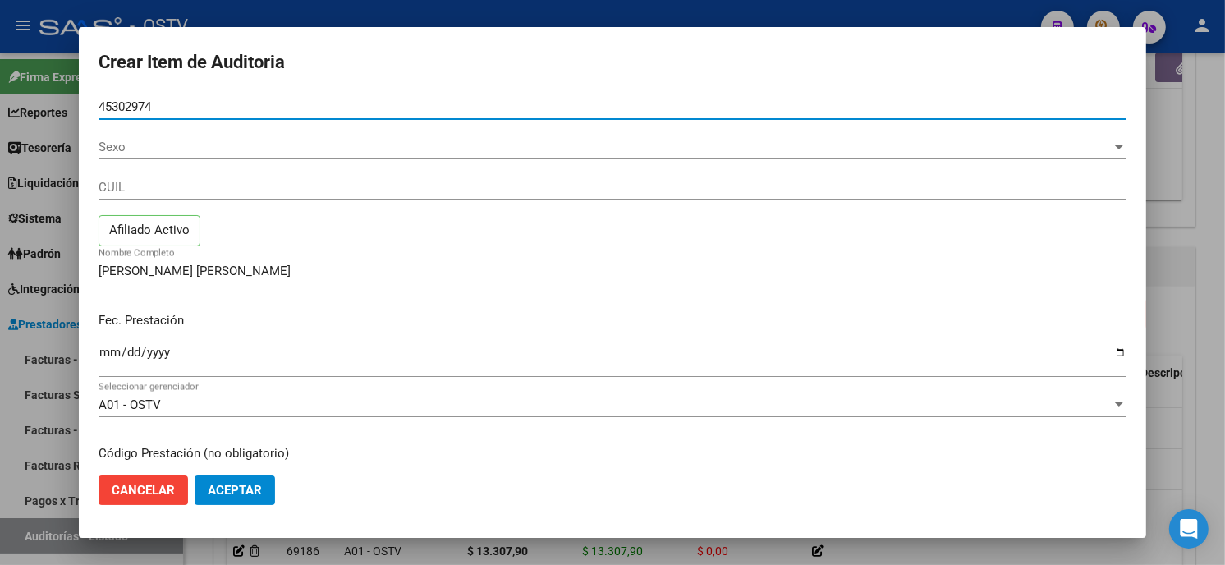
type input "45302974"
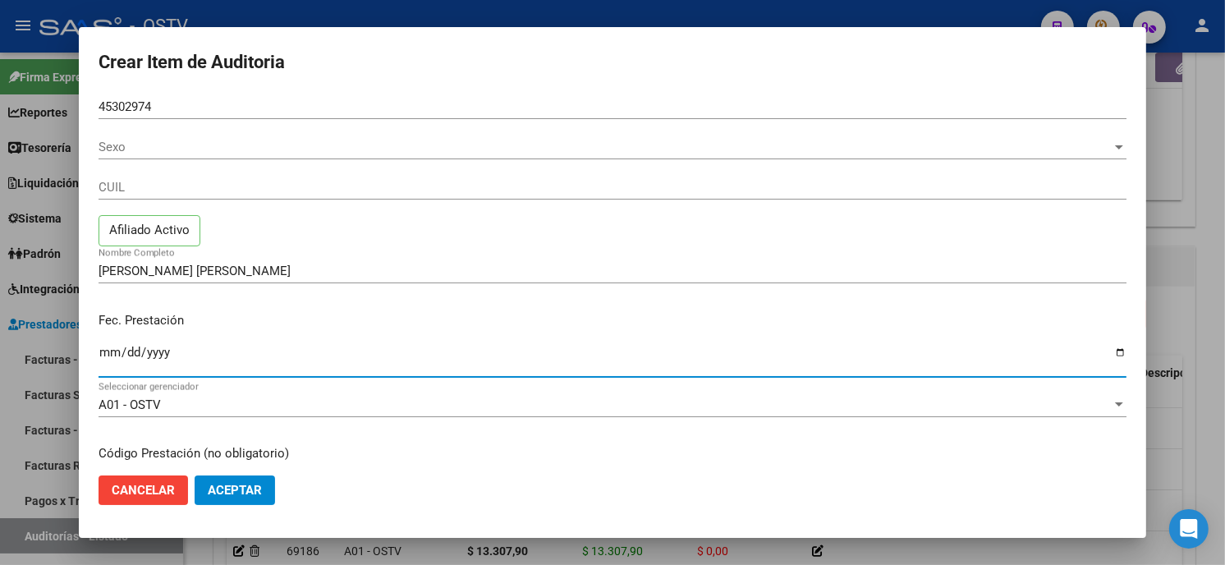
type input "20453029744"
type input "PENENTI DANTE LAUTARO"
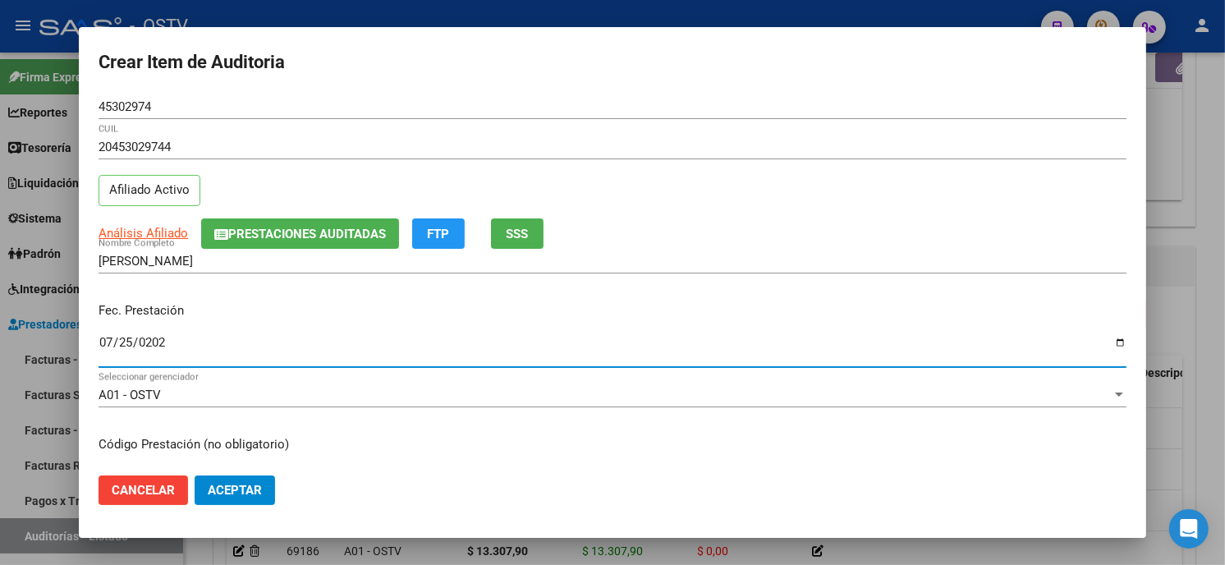
type input "2025-07-25"
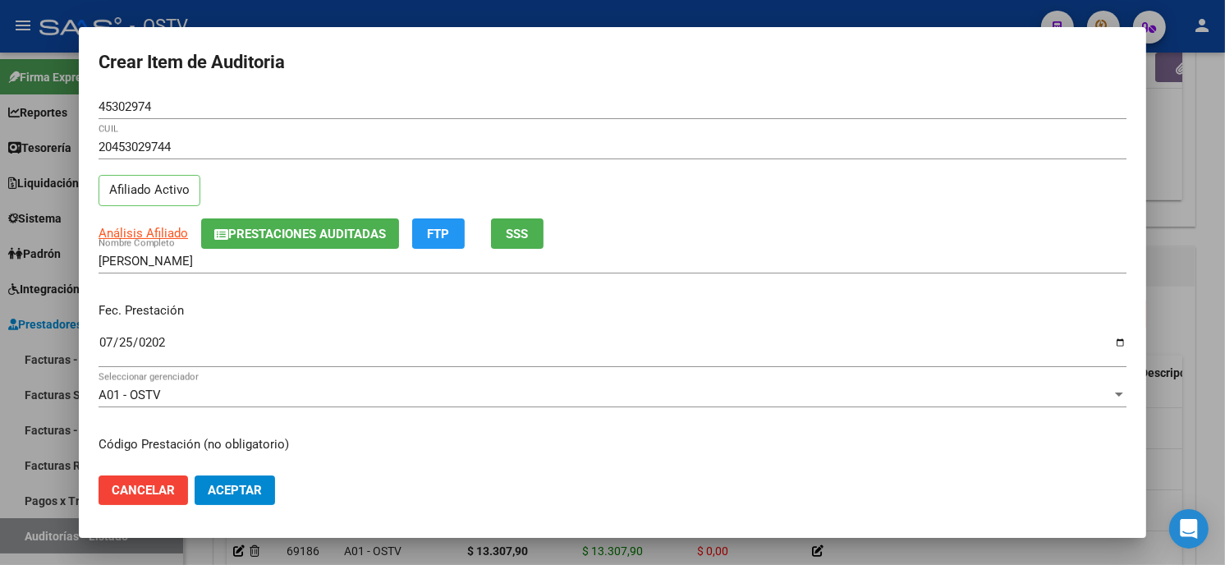
scroll to position [200, 0]
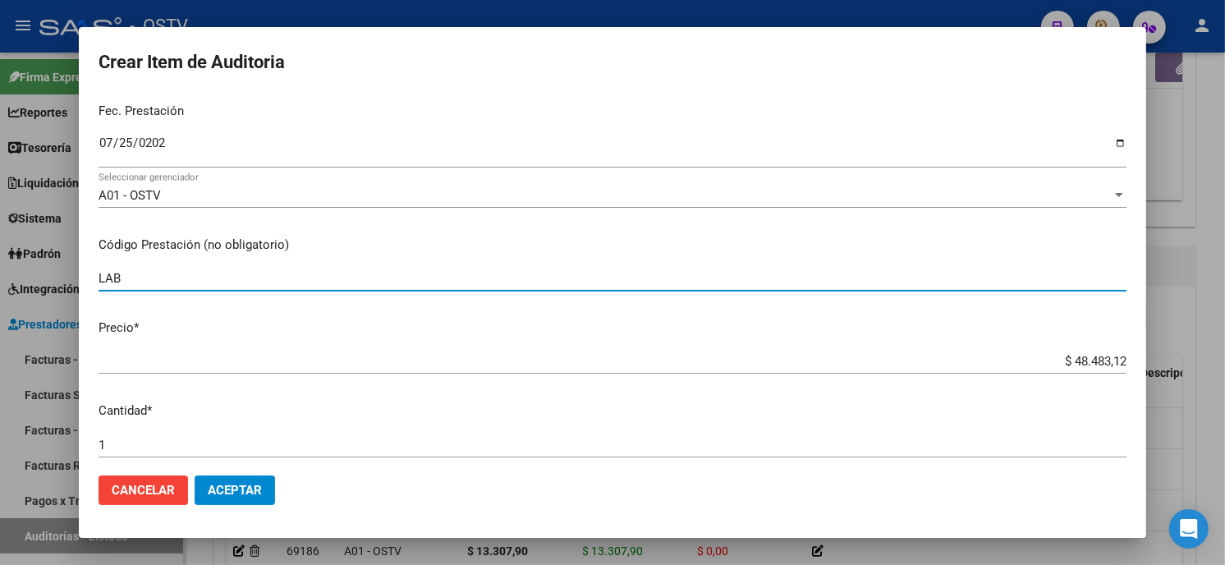
type input "LAB"
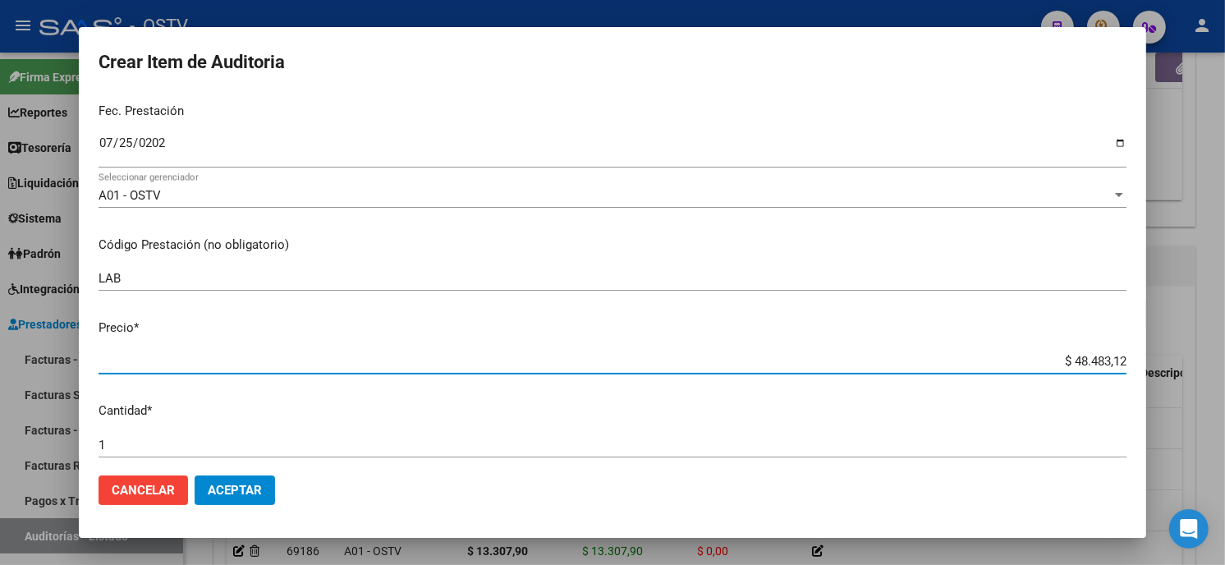
type input "$ 0,02"
type input "$ 0,26"
type input "$ 2,68"
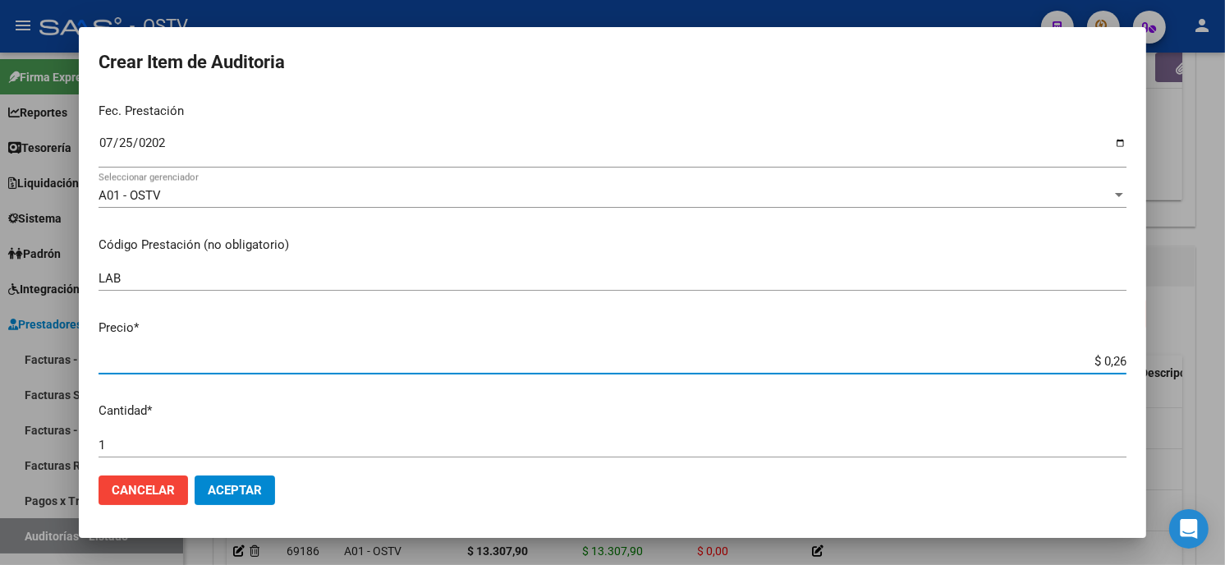
type input "$ 2,68"
type input "$ 26,80"
type input "$ 268,03"
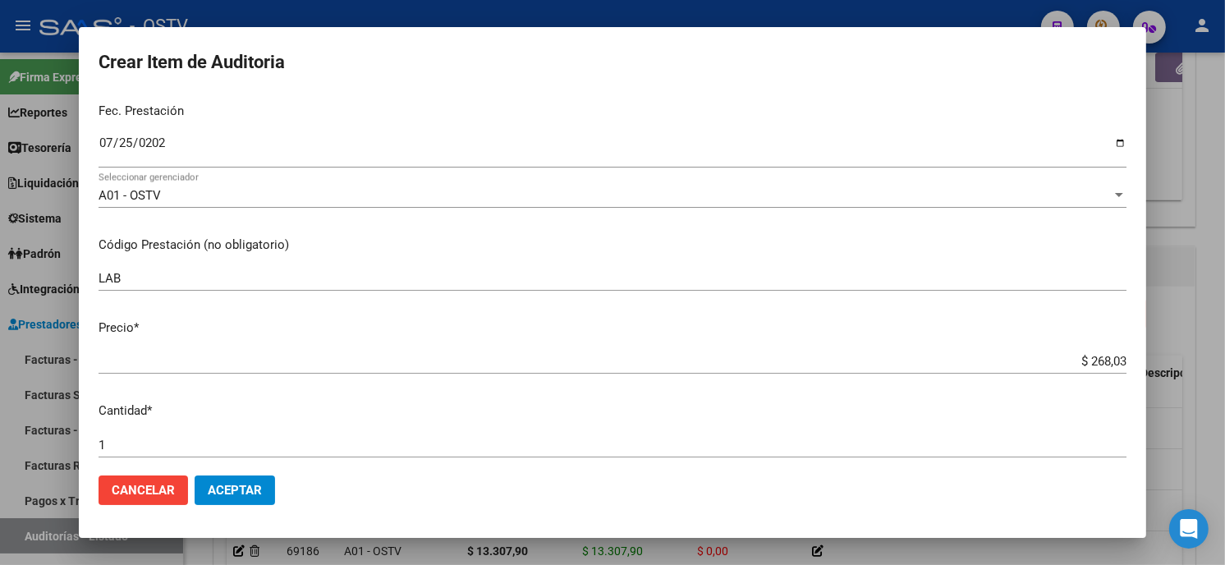
type input "$ 2.680,37"
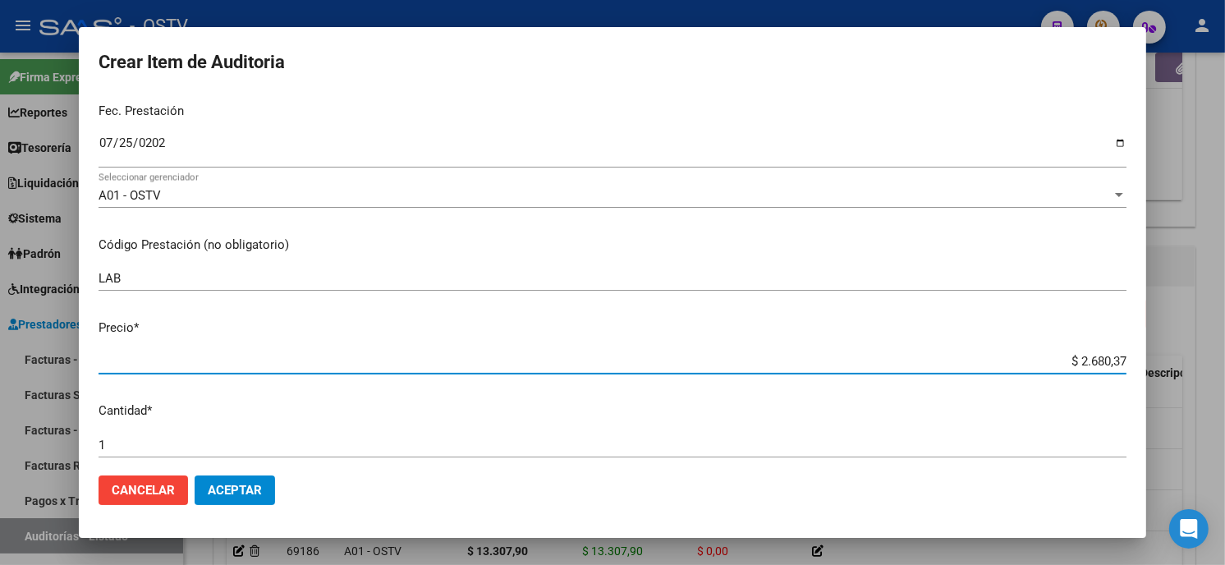
type input "$ 26.803,79"
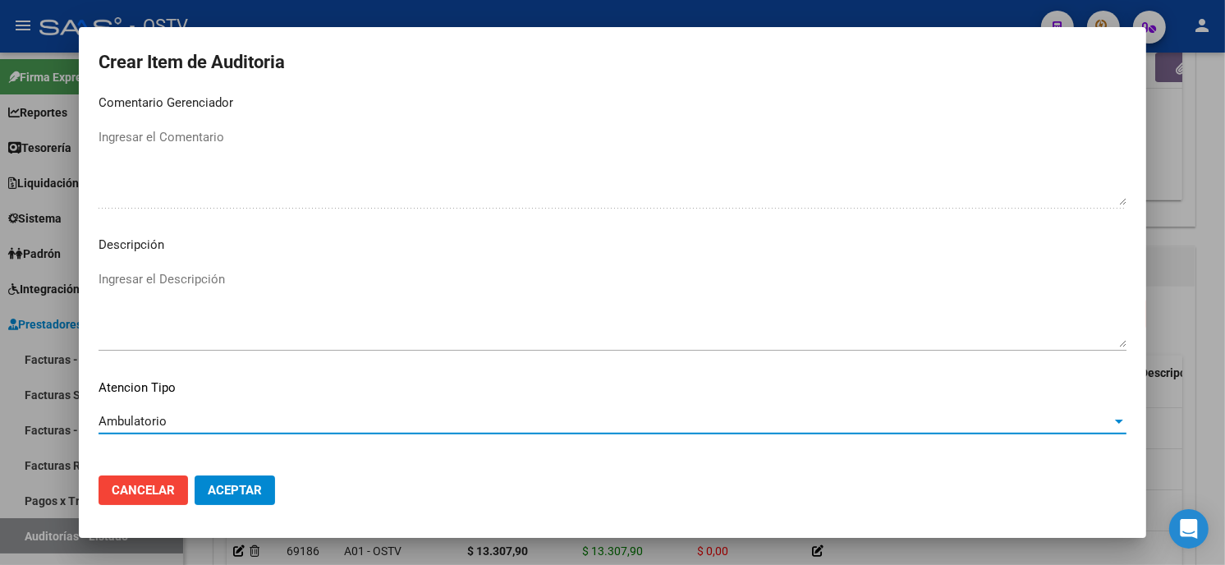
scroll to position [969, 0]
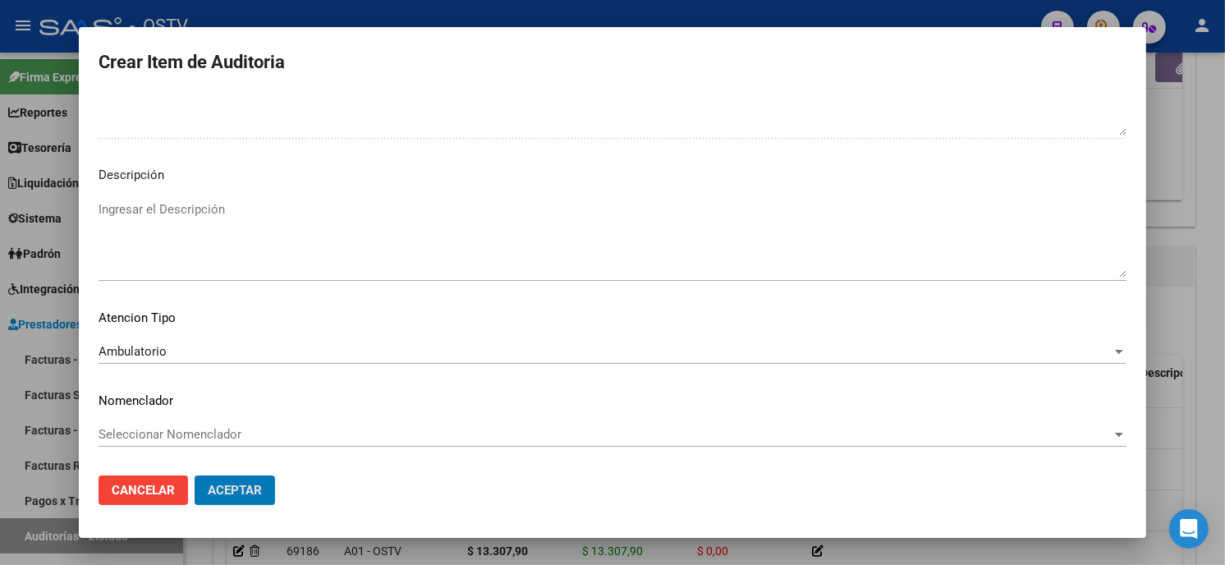
click at [195, 476] on button "Aceptar" at bounding box center [235, 491] width 80 height 30
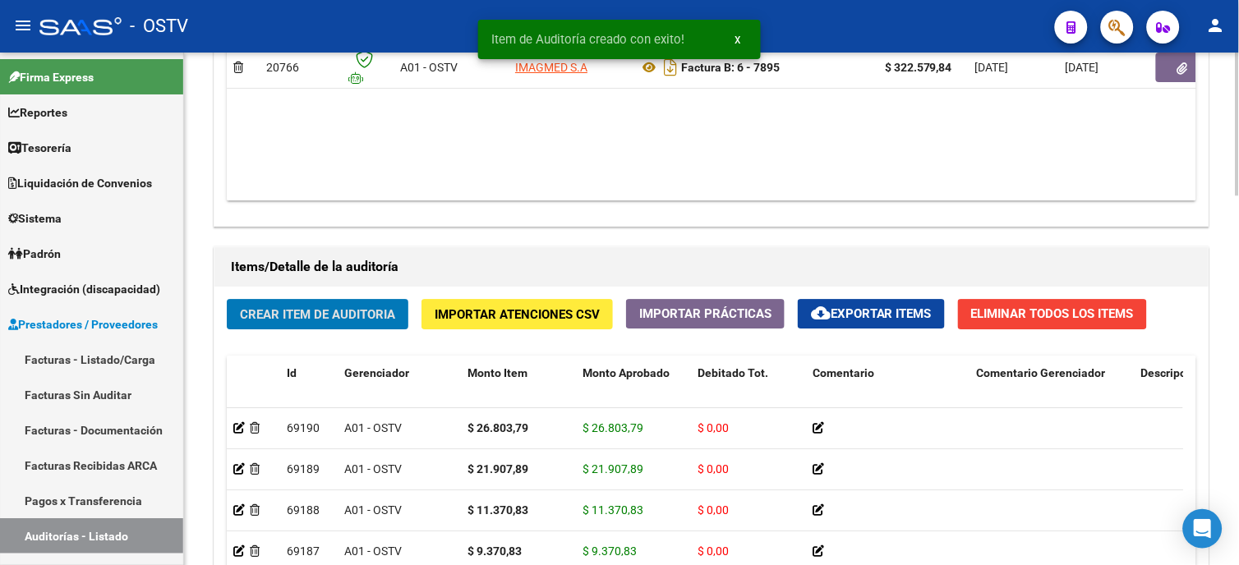
click at [290, 301] on button "Crear Item de Auditoria" at bounding box center [318, 314] width 182 height 30
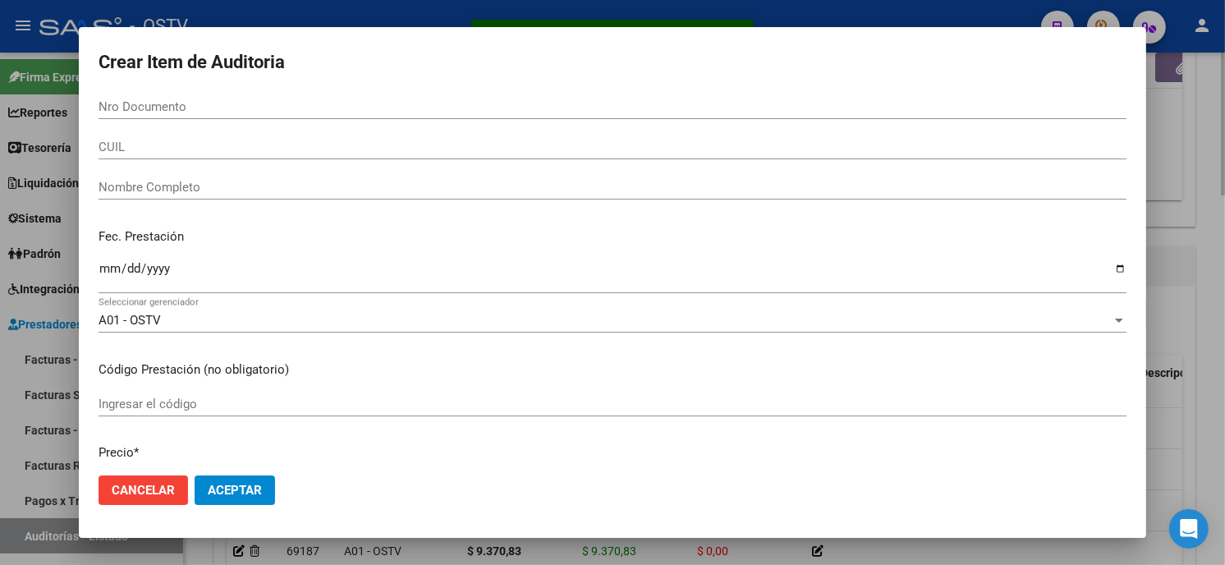
click at [288, 312] on div "A01 - OSTV Seleccionar gerenciador" at bounding box center [613, 320] width 1028 height 25
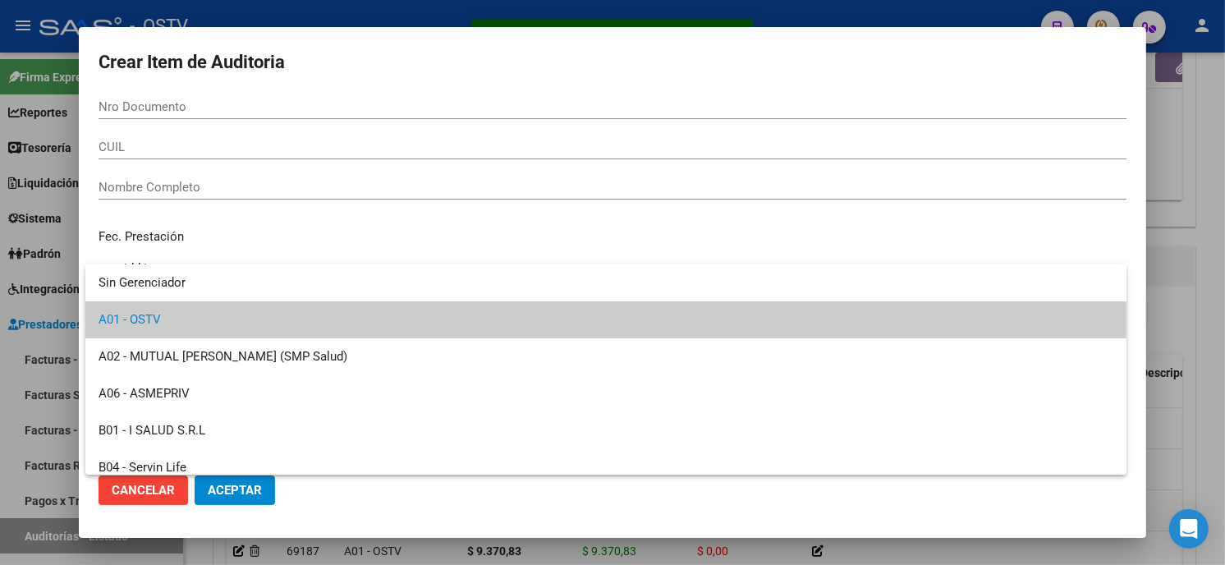
click at [246, 102] on div at bounding box center [612, 282] width 1225 height 565
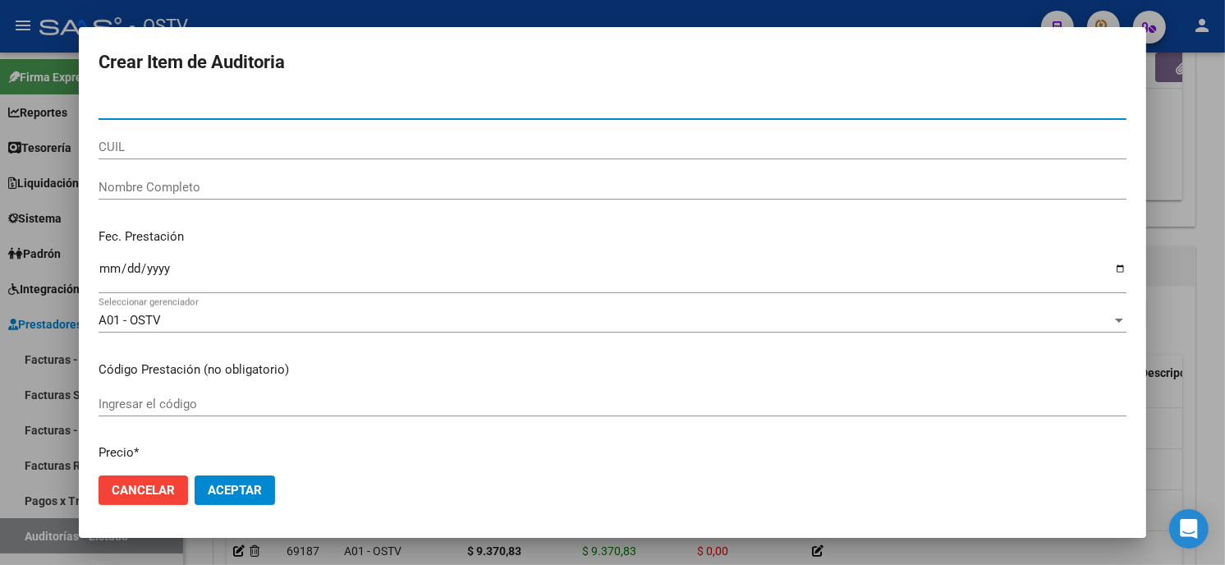
click at [228, 103] on input "Nro Documento" at bounding box center [613, 106] width 1028 height 15
paste input "02919473"
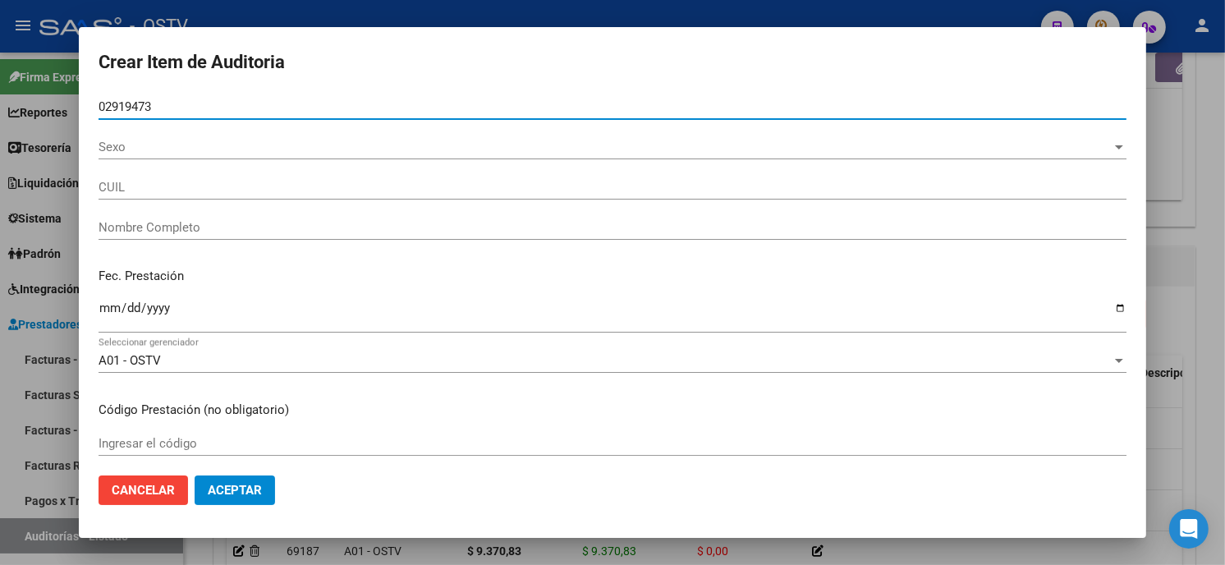
type input "02919473"
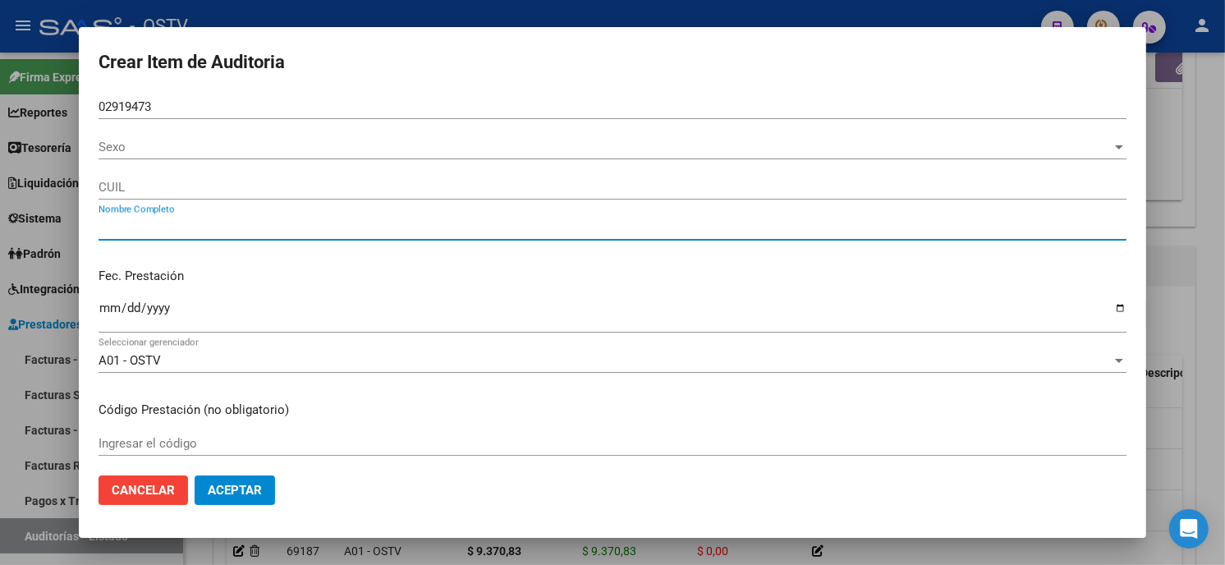
type input "23029194734"
type input "REYNOSO ELSA RENE"
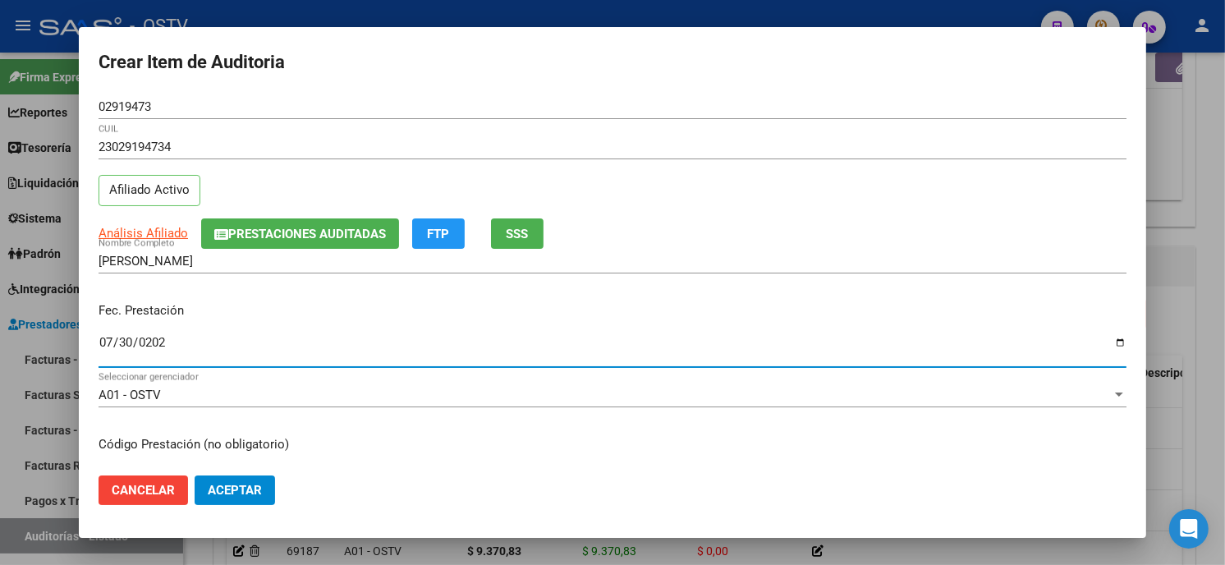
type input "[DATE]"
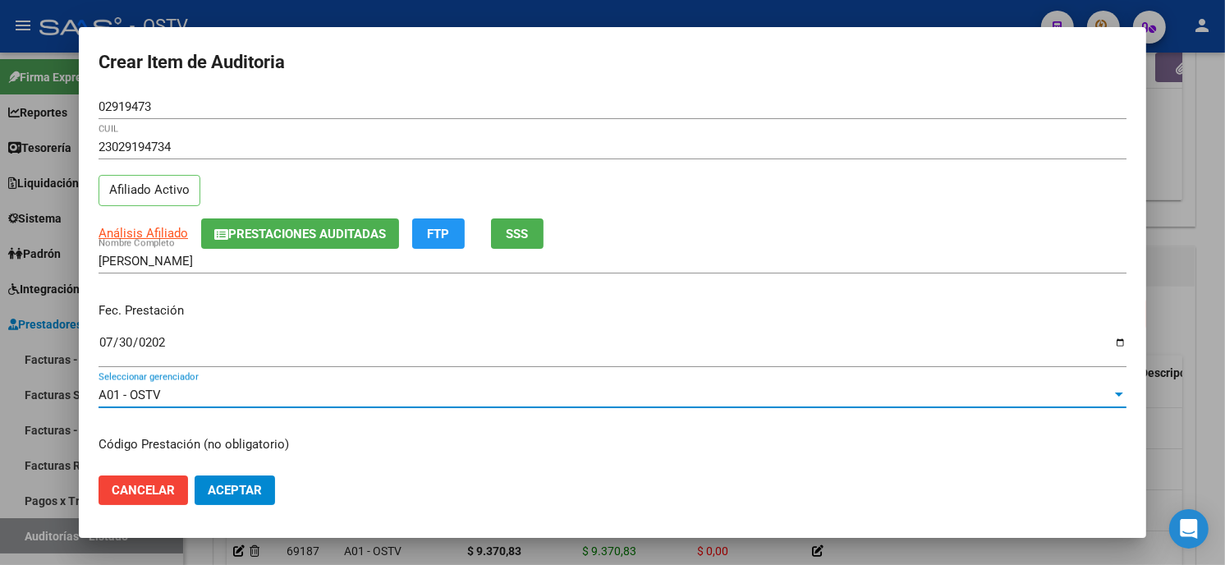
scroll to position [200, 0]
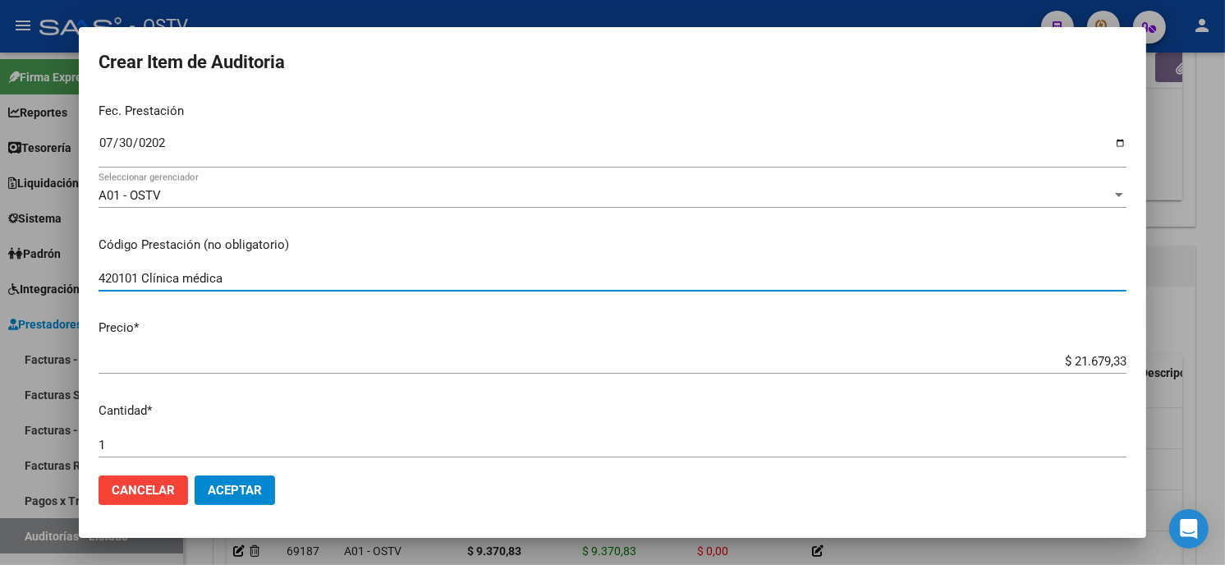
type input "420101 Clínica médica"
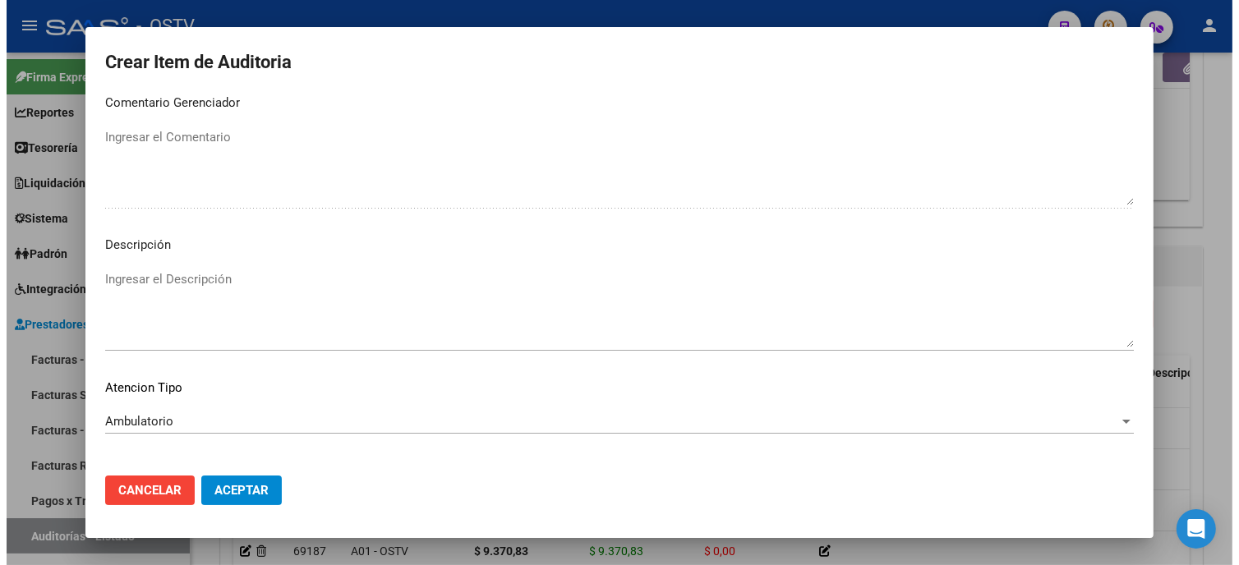
scroll to position [969, 0]
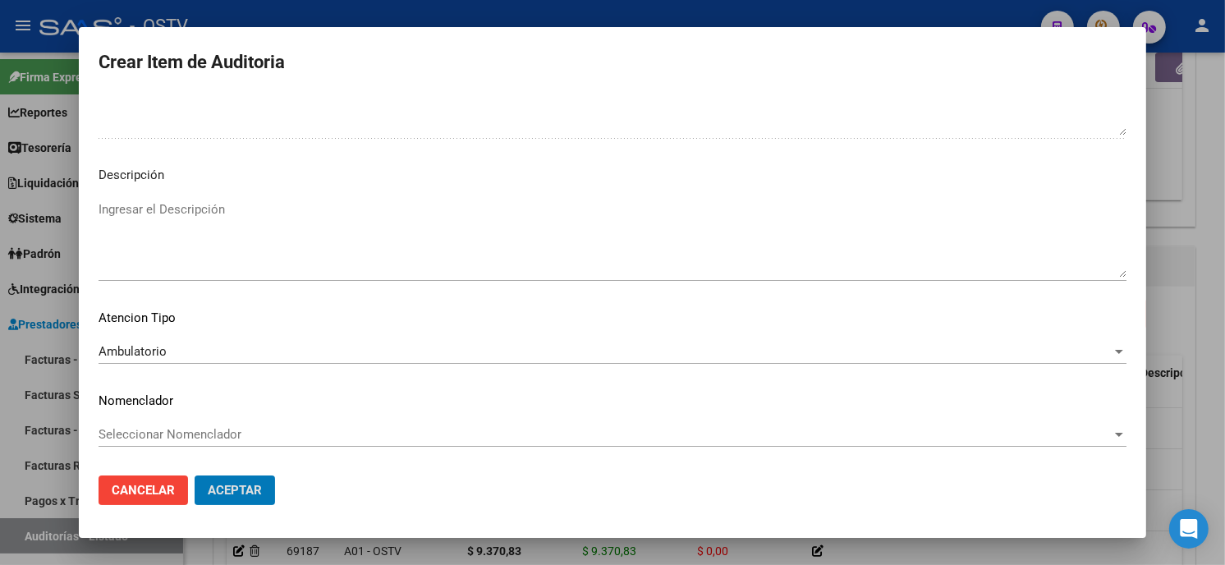
click at [195, 476] on button "Aceptar" at bounding box center [235, 491] width 80 height 30
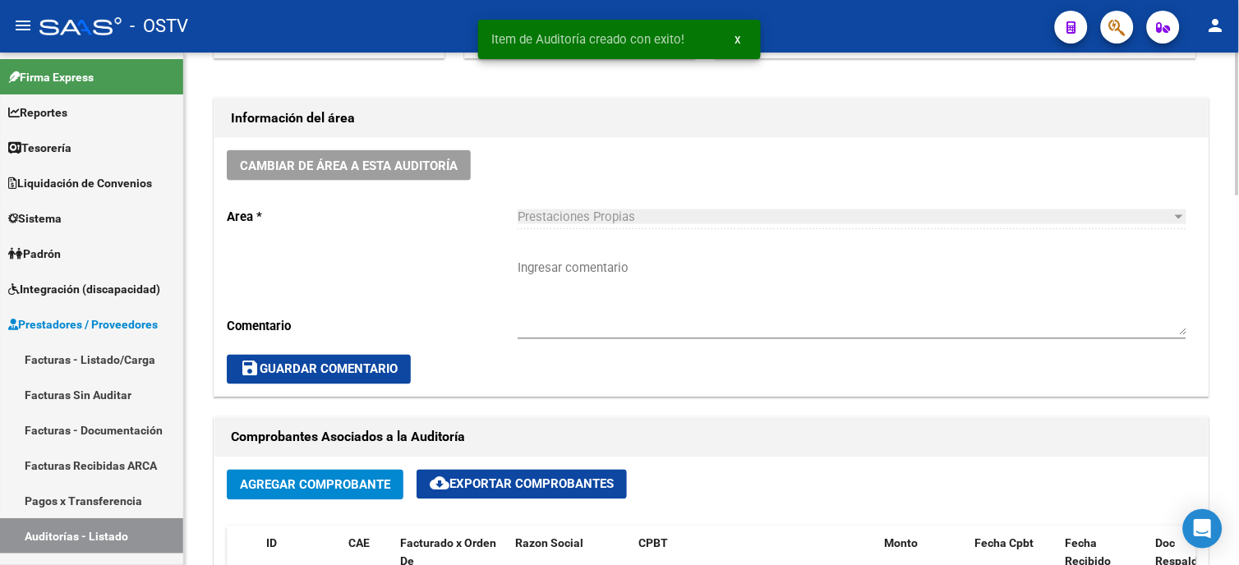
scroll to position [457, 0]
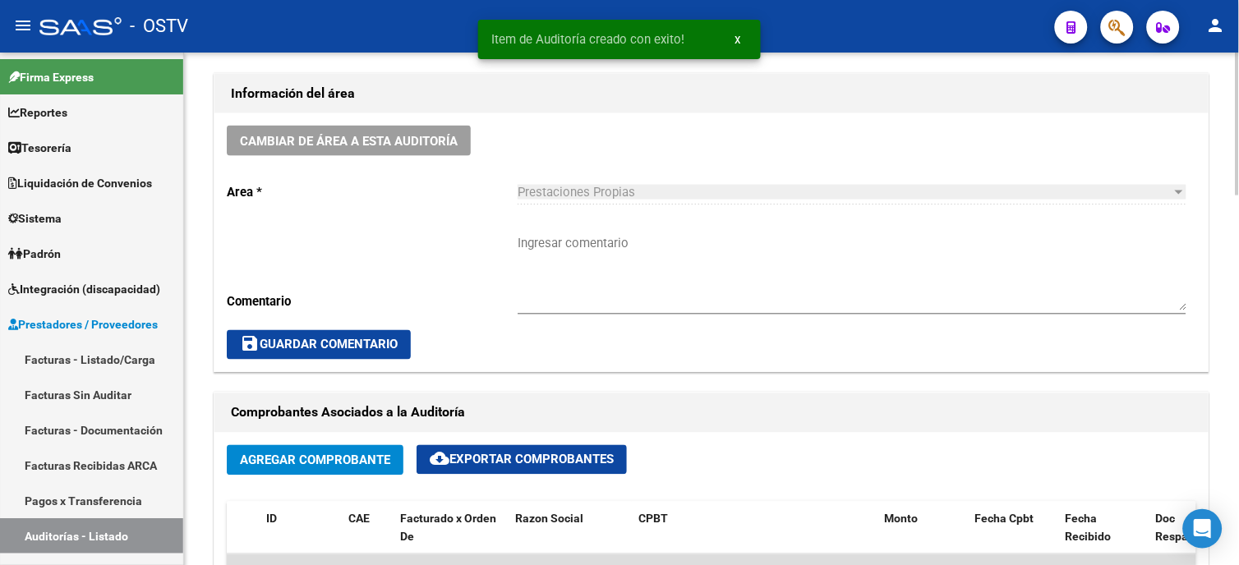
click at [543, 235] on textarea "Ingresar comentario" at bounding box center [851, 272] width 669 height 77
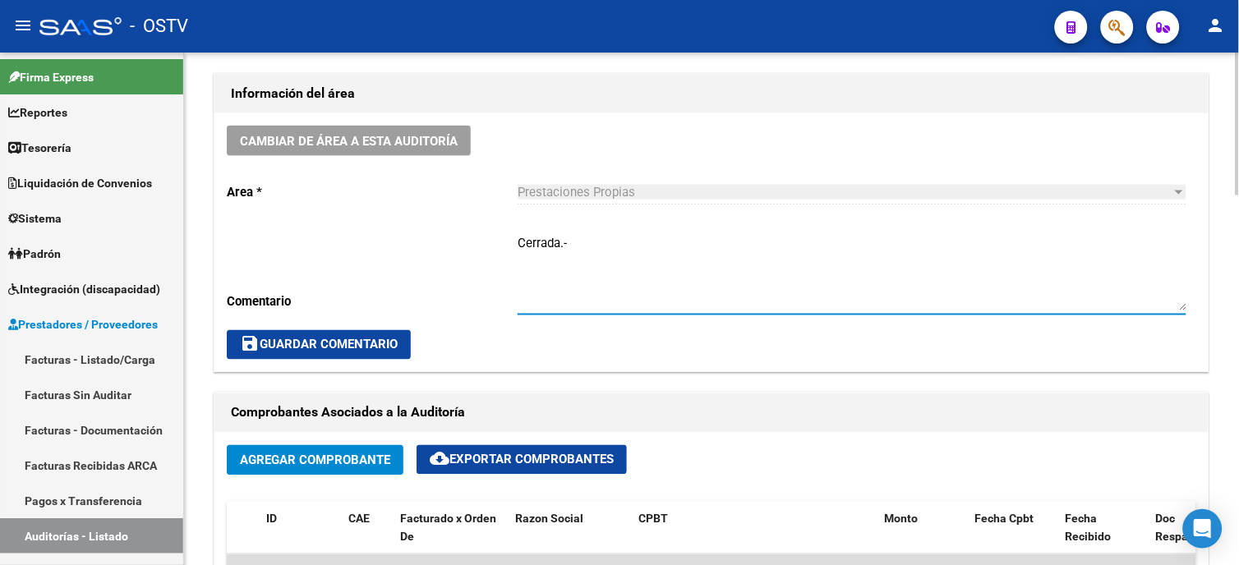
type textarea "Cerrada.-"
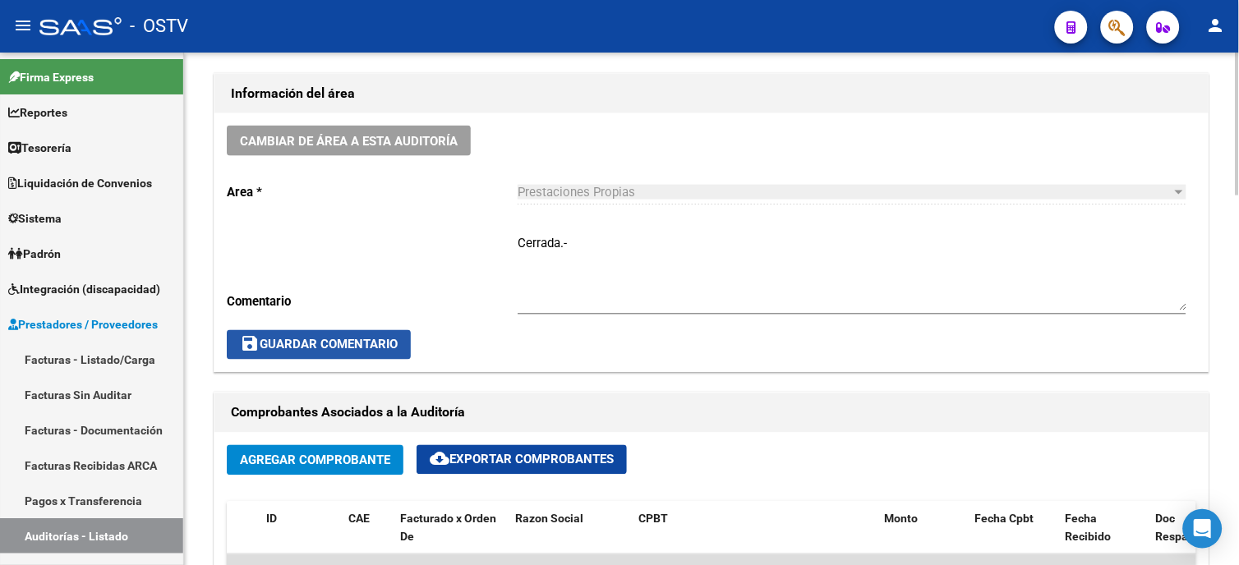
click at [332, 340] on span "save Guardar Comentario" at bounding box center [319, 345] width 158 height 15
drag, startPoint x: 330, startPoint y: 346, endPoint x: 289, endPoint y: 356, distance: 42.2
click at [330, 347] on span "save Guardar Comentario" at bounding box center [319, 345] width 158 height 15
click at [144, 362] on link "Facturas - Listado/Carga" at bounding box center [91, 359] width 183 height 35
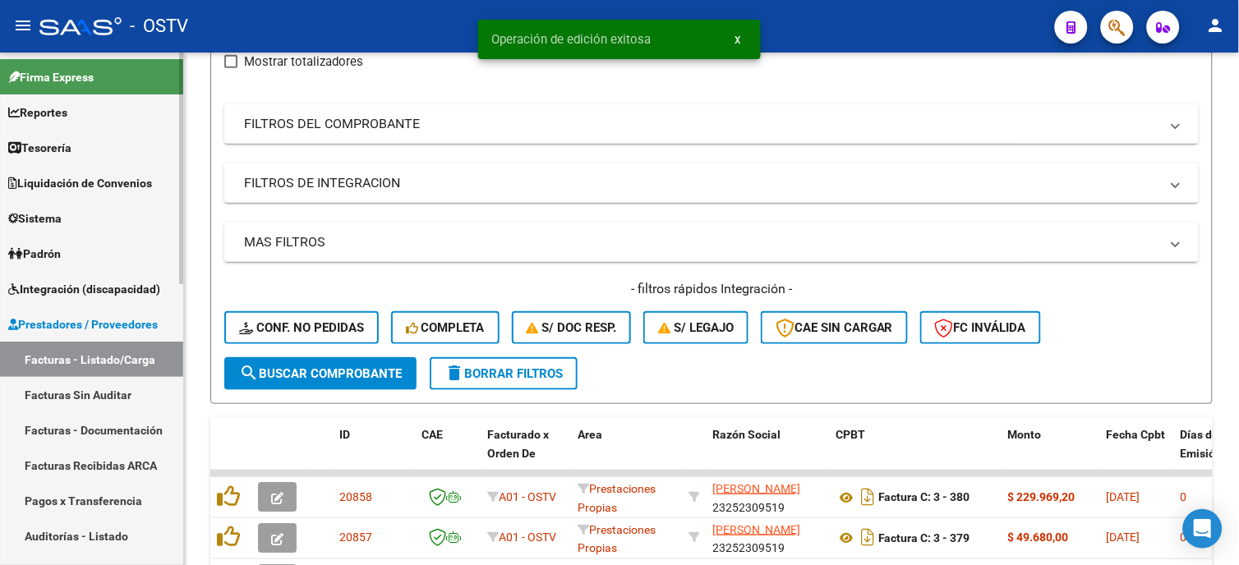
scroll to position [457, 0]
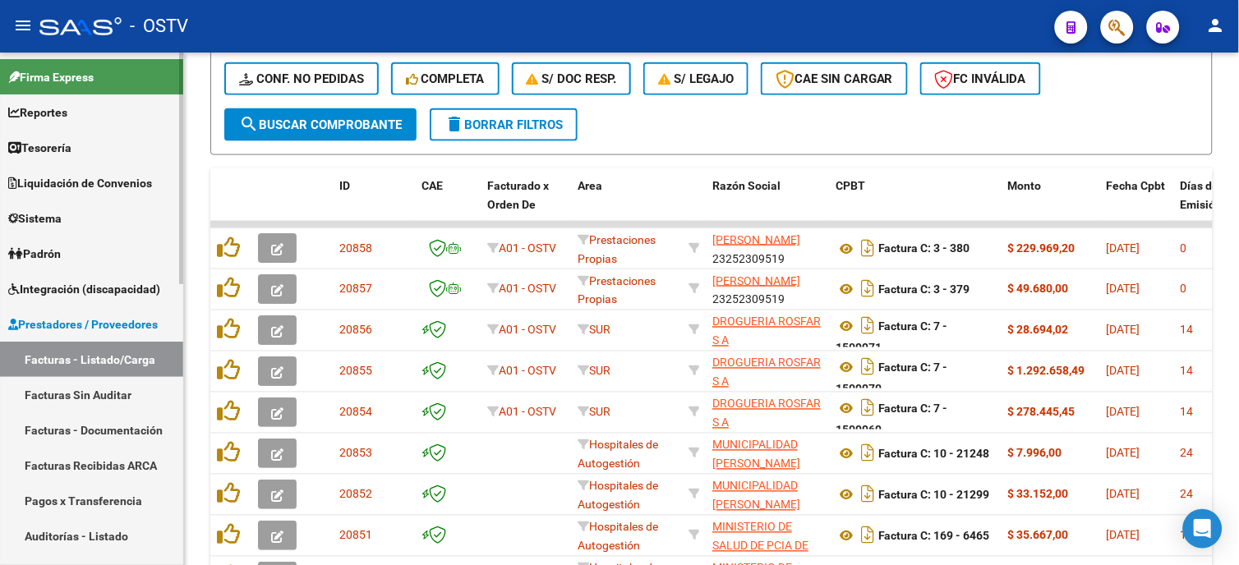
drag, startPoint x: 80, startPoint y: 348, endPoint x: 90, endPoint y: 340, distance: 13.5
click at [80, 349] on link "Facturas - Listado/Carga" at bounding box center [91, 359] width 183 height 35
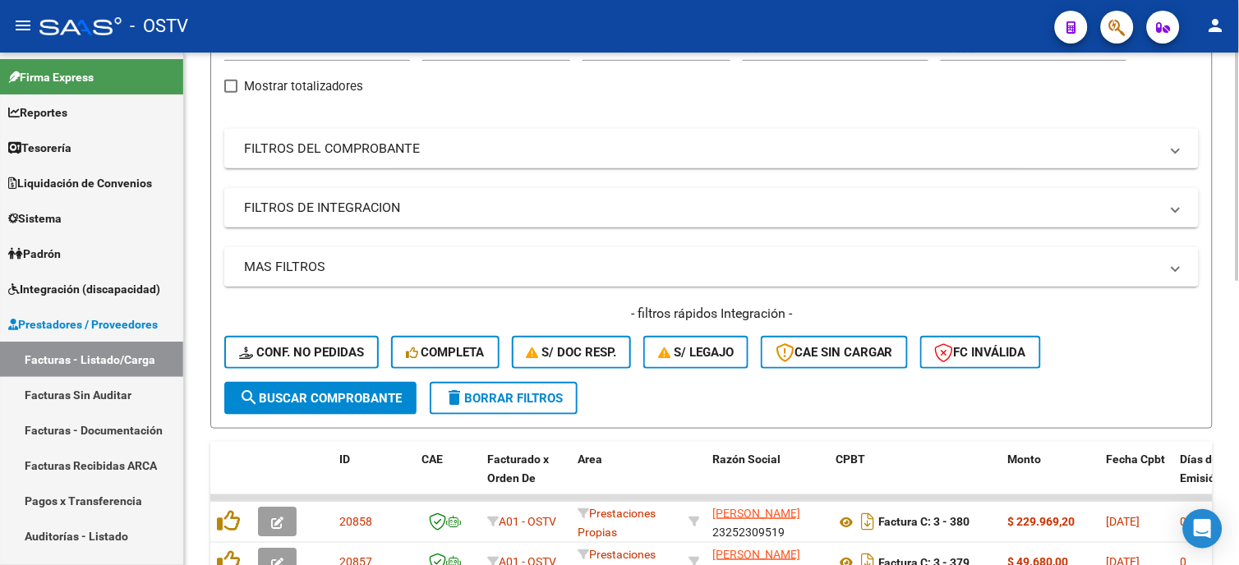
drag, startPoint x: 321, startPoint y: 160, endPoint x: 551, endPoint y: 249, distance: 246.5
click at [322, 159] on mat-expansion-panel-header "FILTROS DEL COMPROBANTE" at bounding box center [711, 148] width 974 height 39
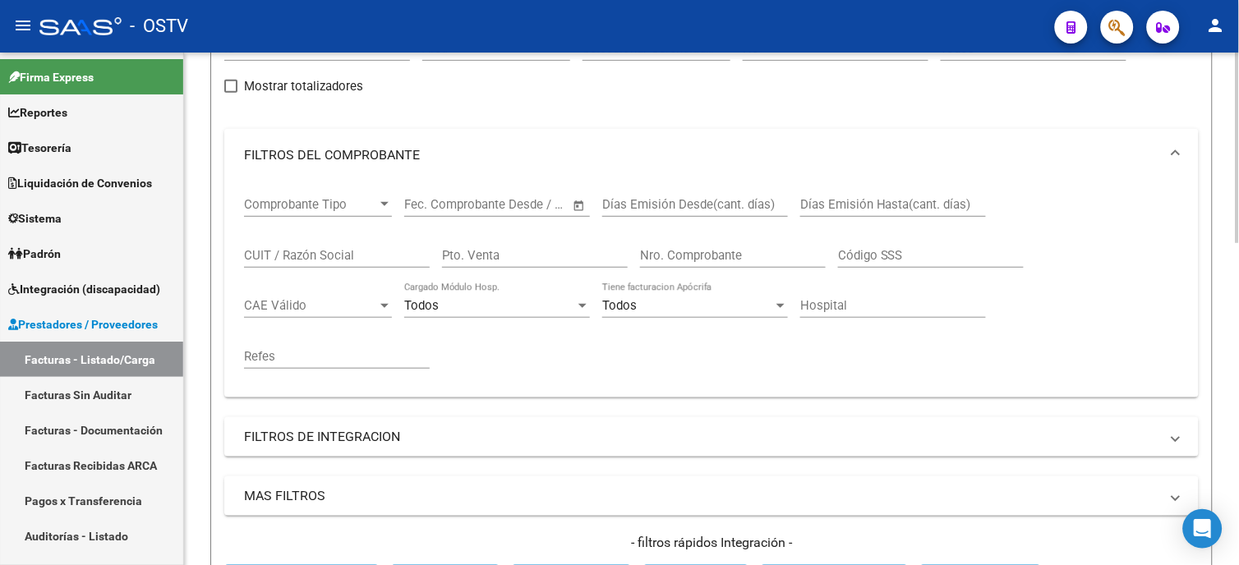
click at [683, 252] on input "Nro. Comprobante" at bounding box center [733, 255] width 186 height 15
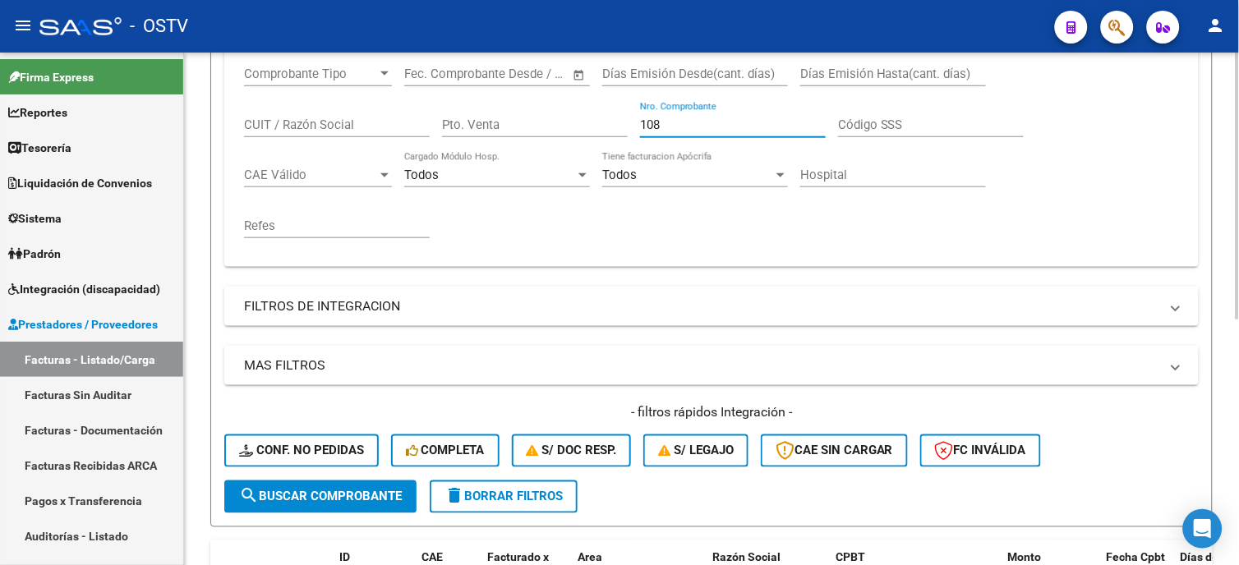
scroll to position [457, 0]
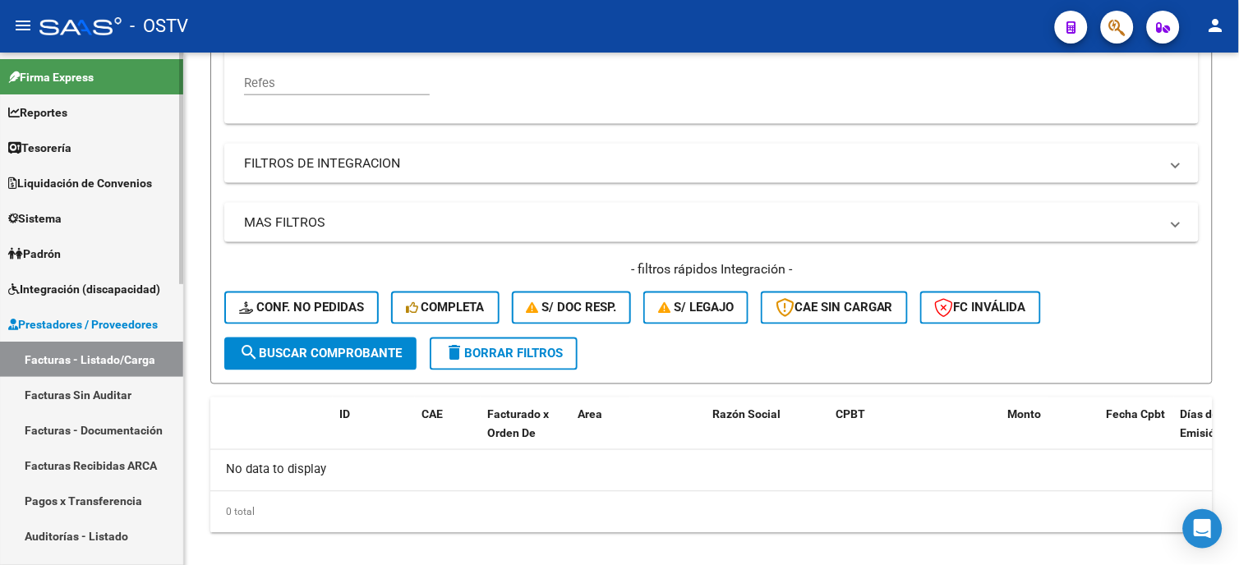
type input "108"
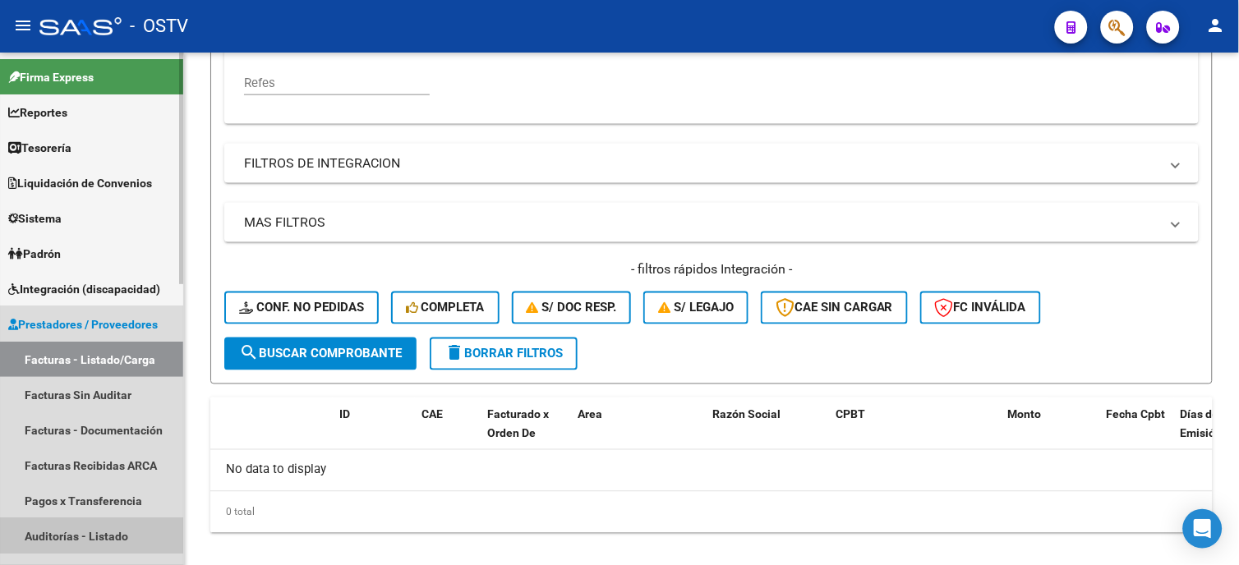
click at [77, 531] on link "Auditorías - Listado" at bounding box center [91, 535] width 183 height 35
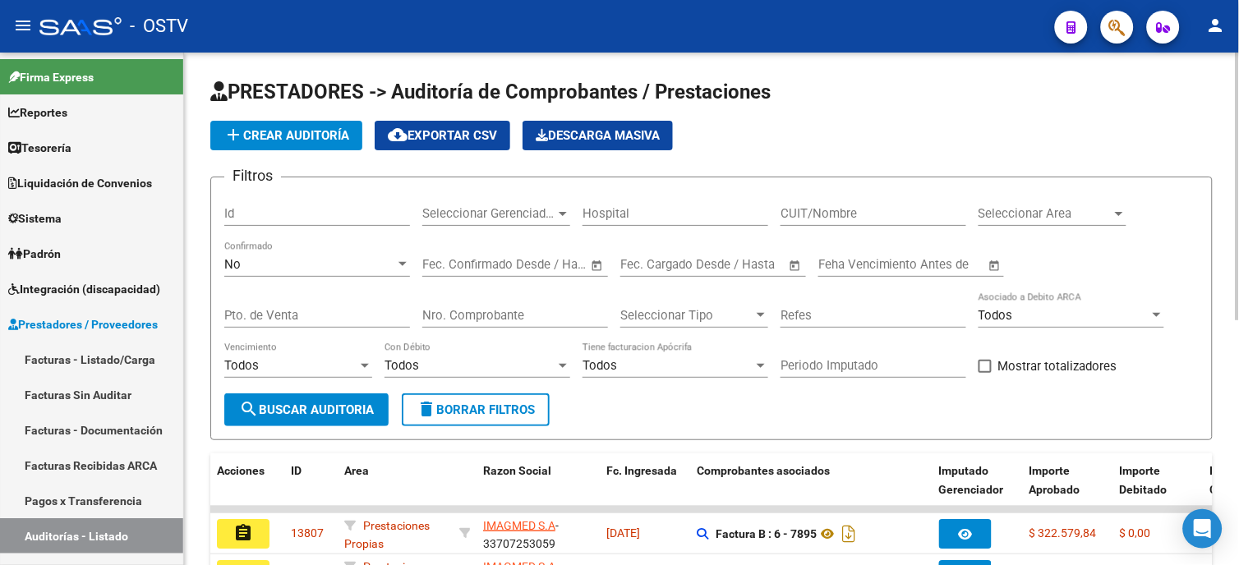
click at [521, 316] on input "Nro. Comprobante" at bounding box center [515, 315] width 186 height 15
type input "108"
click at [280, 269] on div "No" at bounding box center [309, 264] width 171 height 15
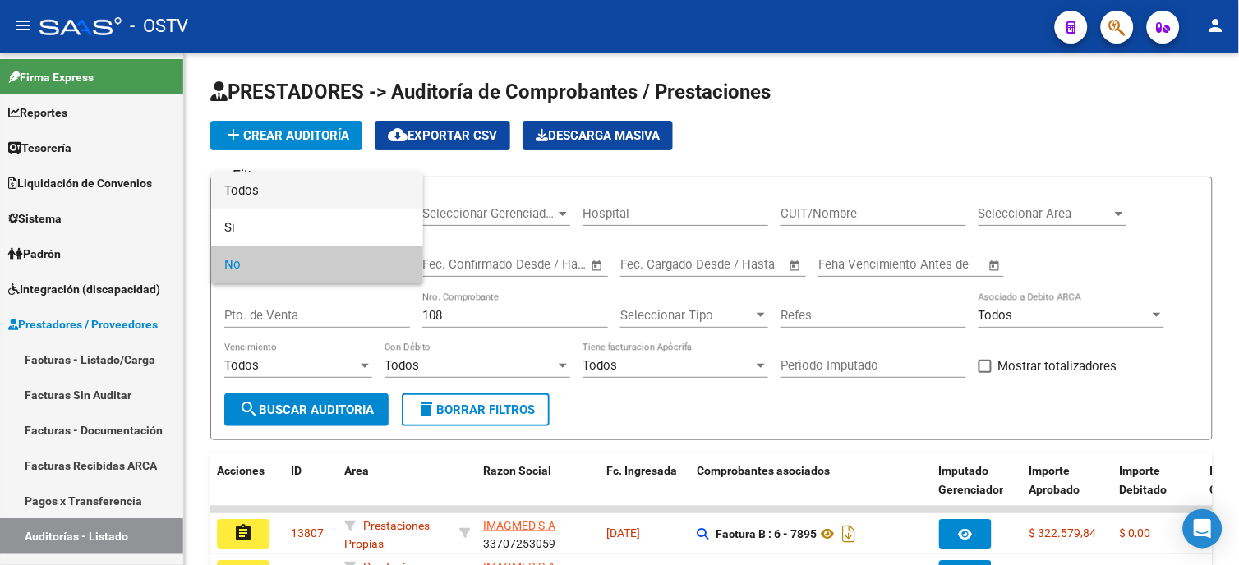
click at [284, 186] on span "Todos" at bounding box center [317, 190] width 186 height 37
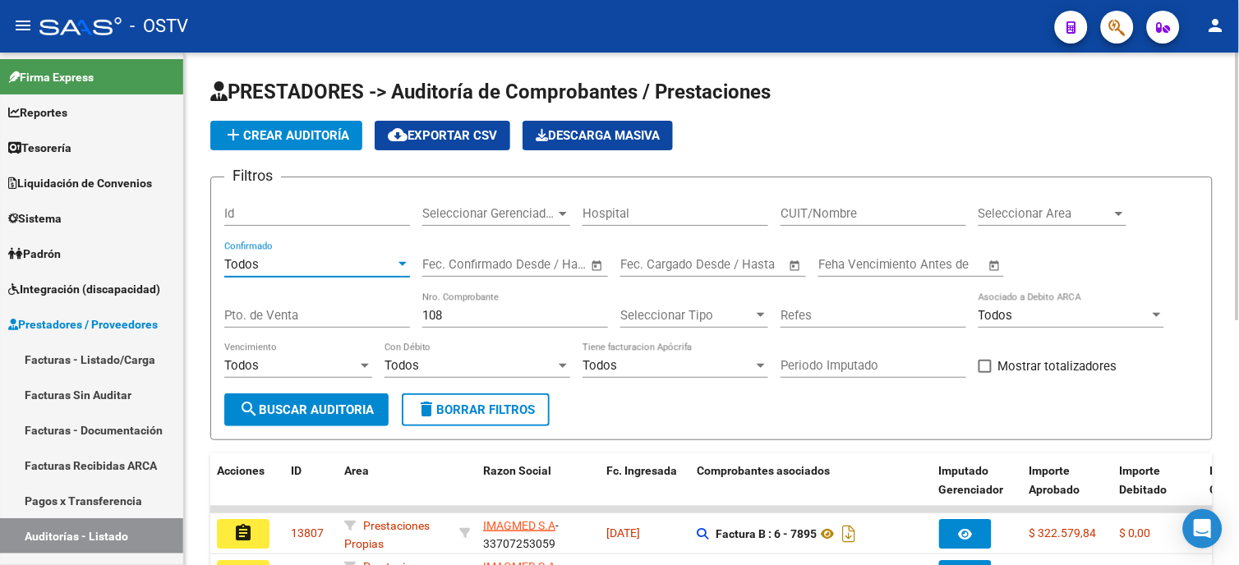
click at [332, 421] on button "search Buscar Auditoria" at bounding box center [306, 409] width 164 height 33
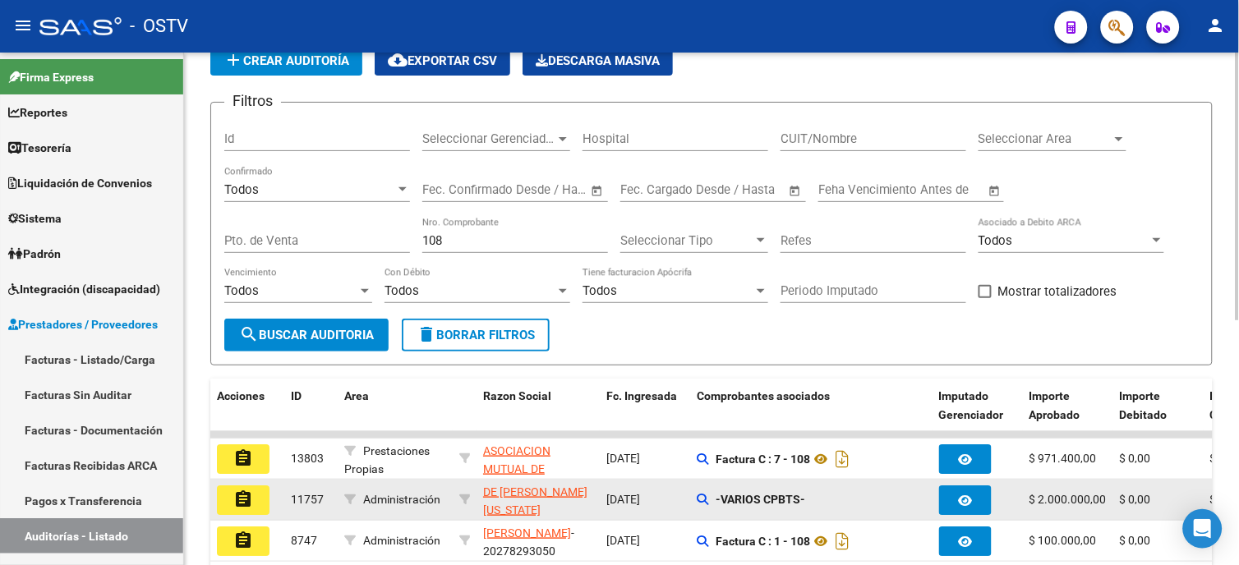
scroll to position [274, 0]
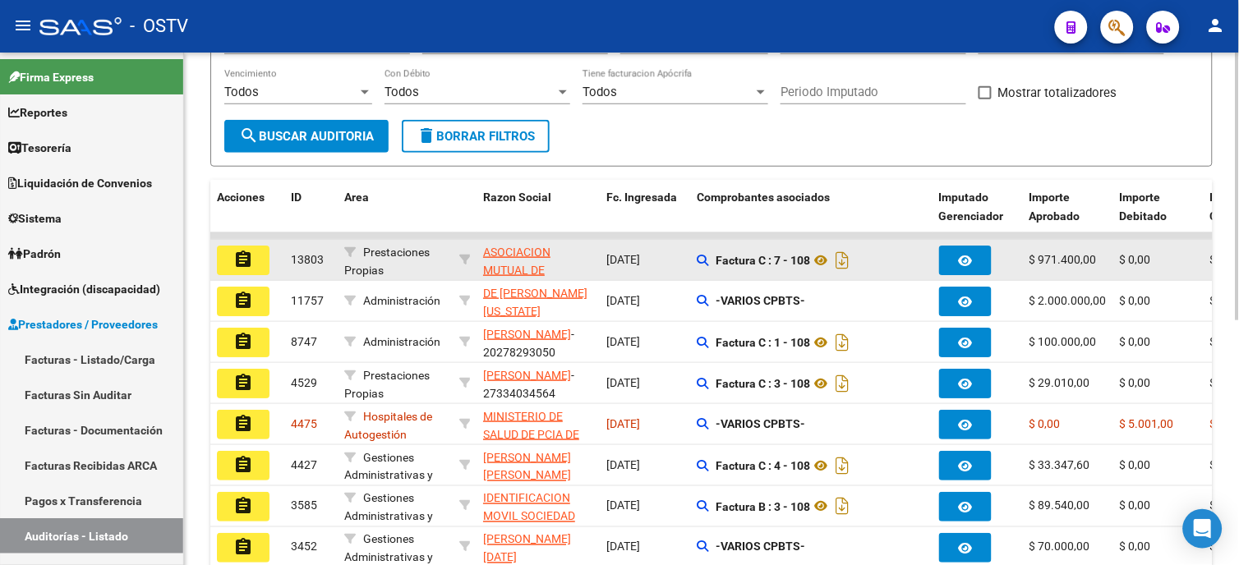
click at [256, 259] on button "assignment" at bounding box center [243, 261] width 53 height 30
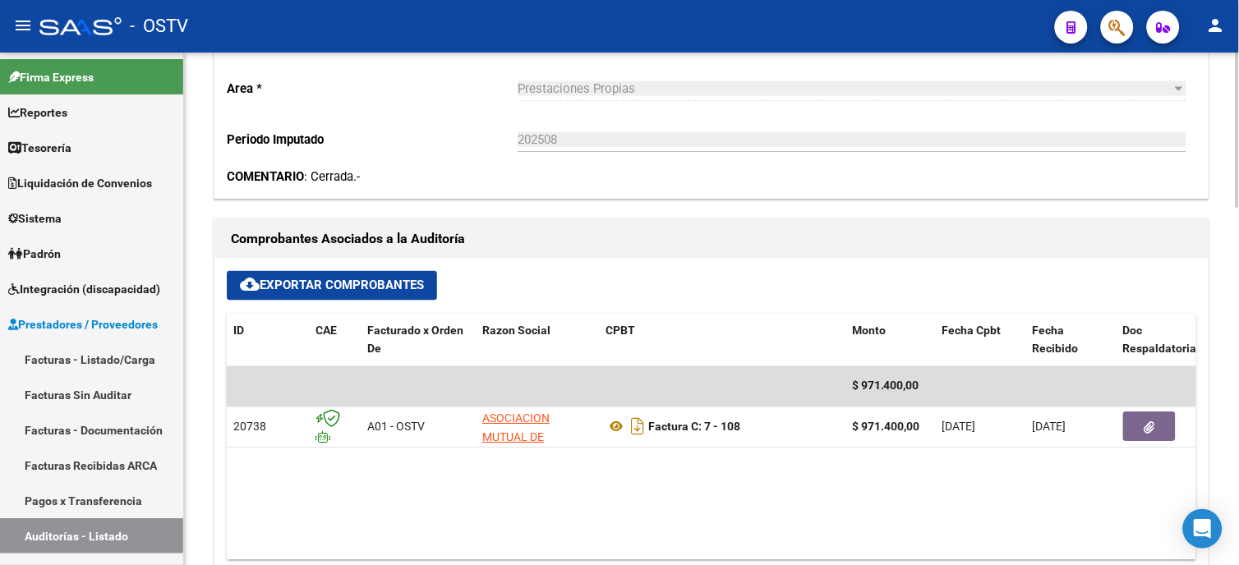
scroll to position [638, 0]
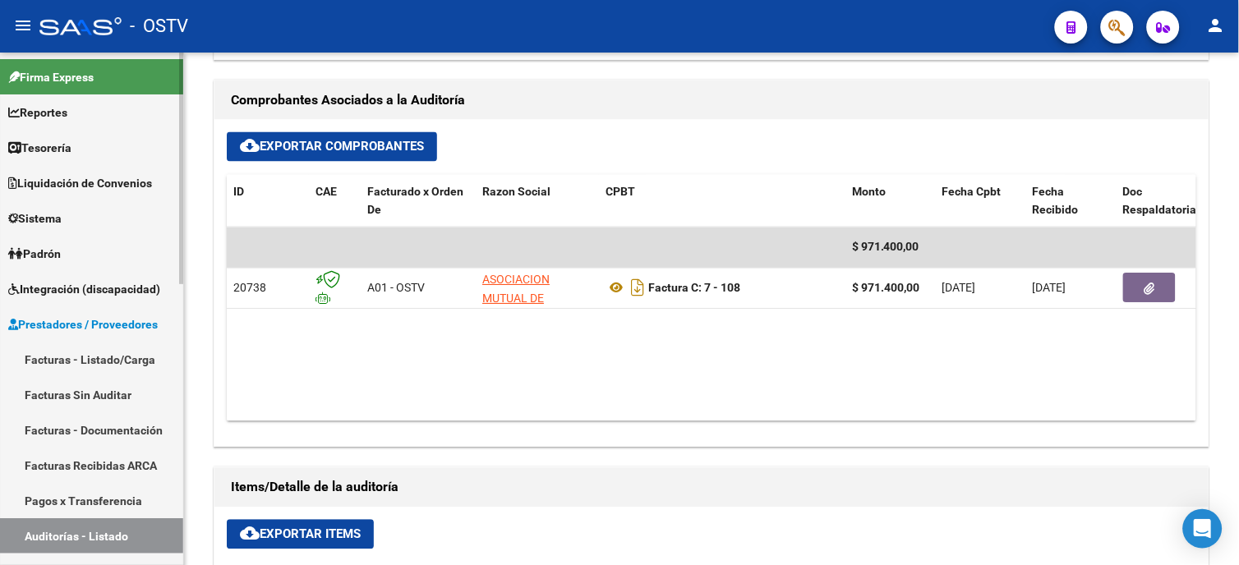
click at [75, 357] on link "Facturas - Listado/Carga" at bounding box center [91, 359] width 183 height 35
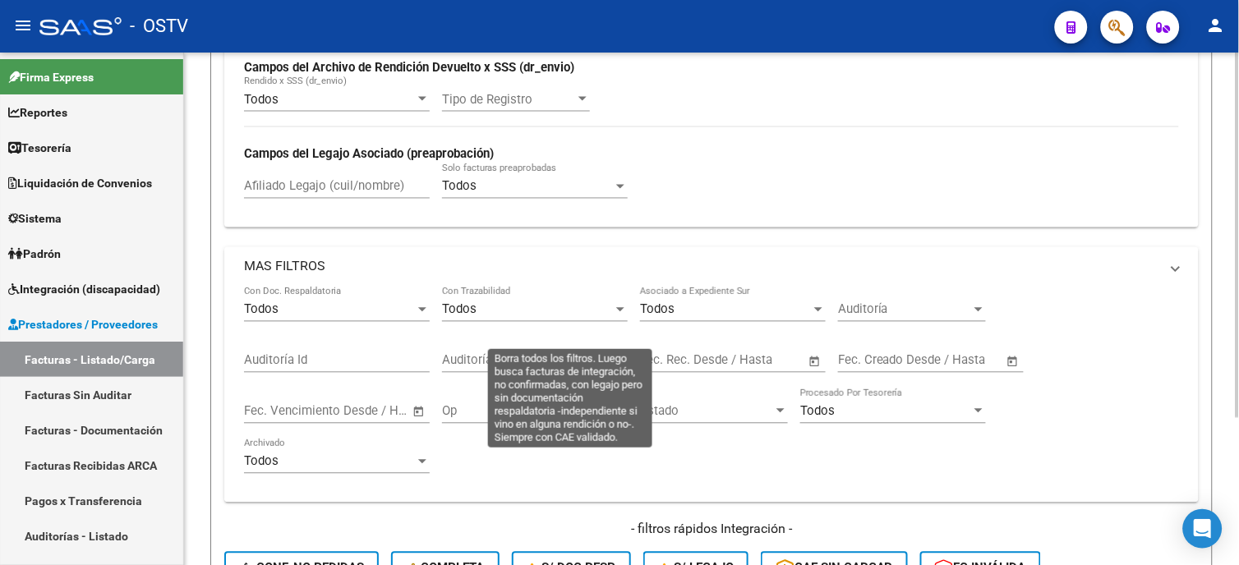
scroll to position [208, 0]
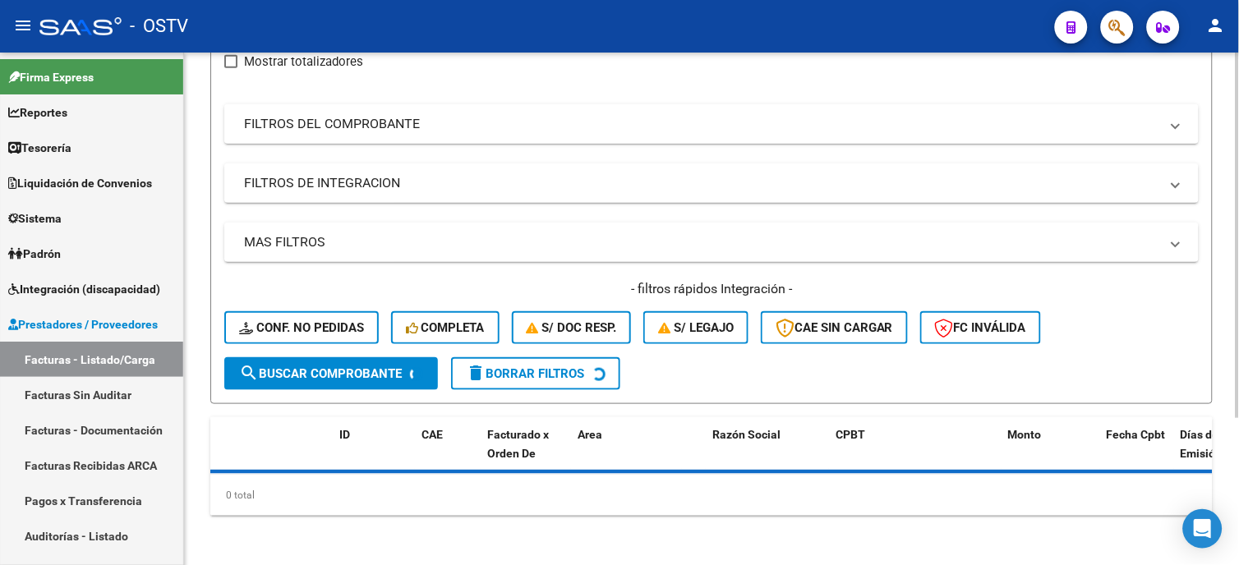
click at [381, 127] on mat-panel-title "FILTROS DEL COMPROBANTE" at bounding box center [701, 124] width 915 height 18
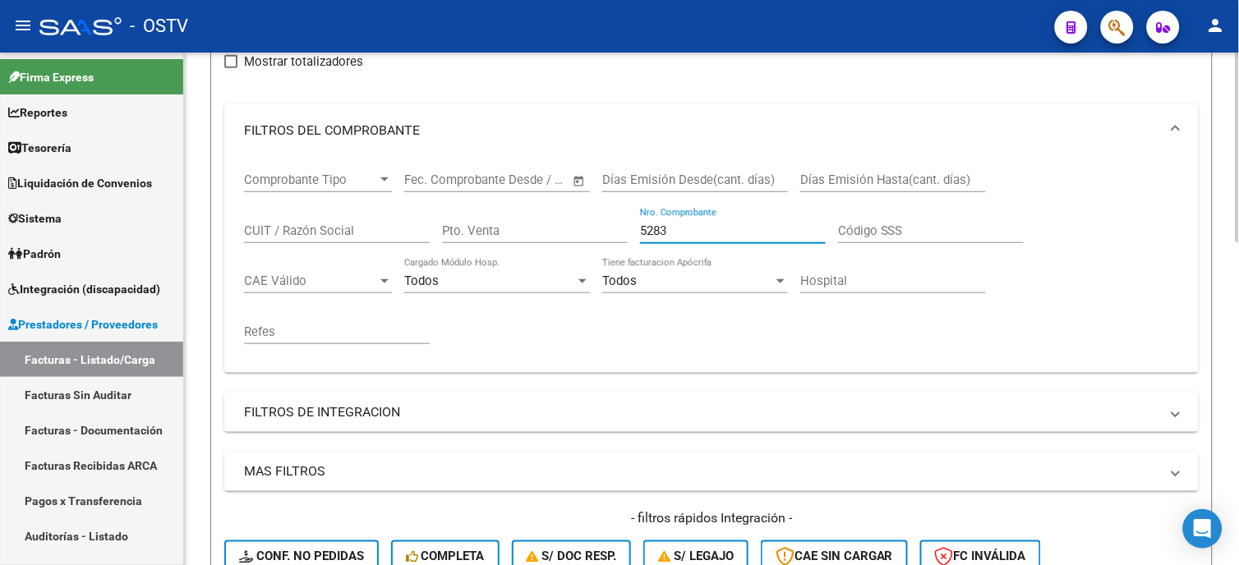
click at [674, 223] on input "5283" at bounding box center [733, 230] width 186 height 15
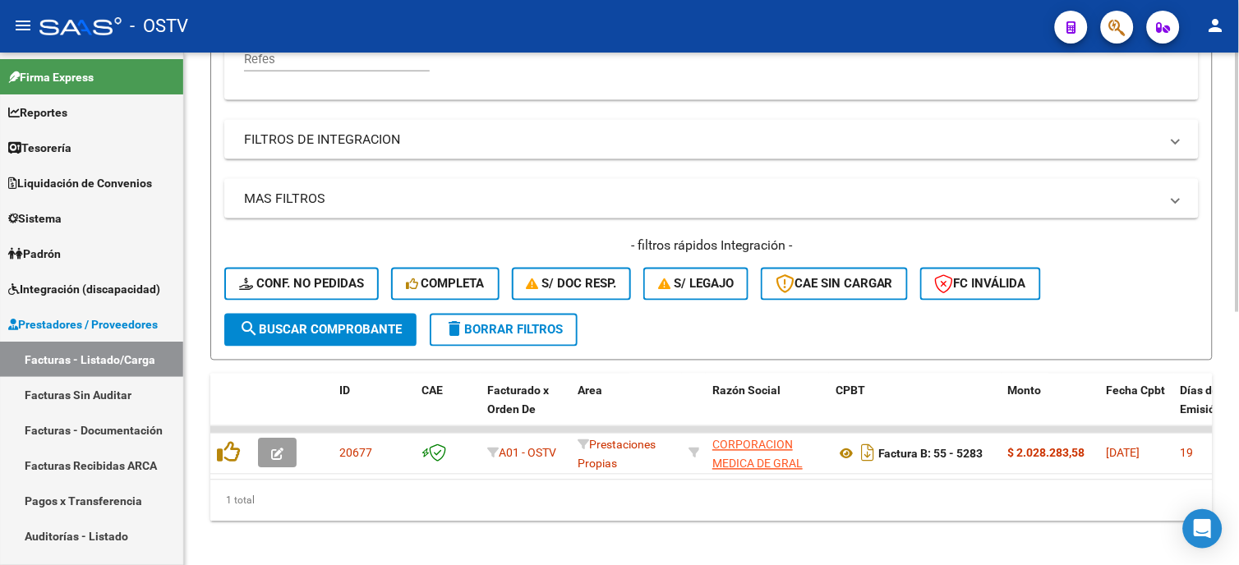
scroll to position [501, 0]
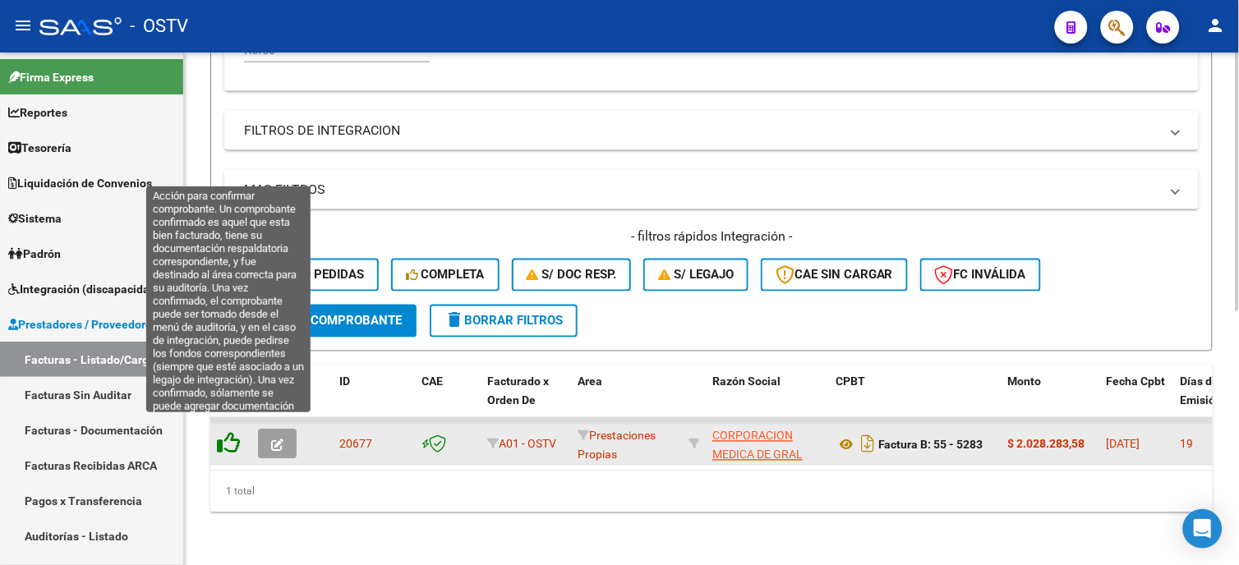
type input "5283"
click at [234, 435] on icon at bounding box center [228, 443] width 23 height 23
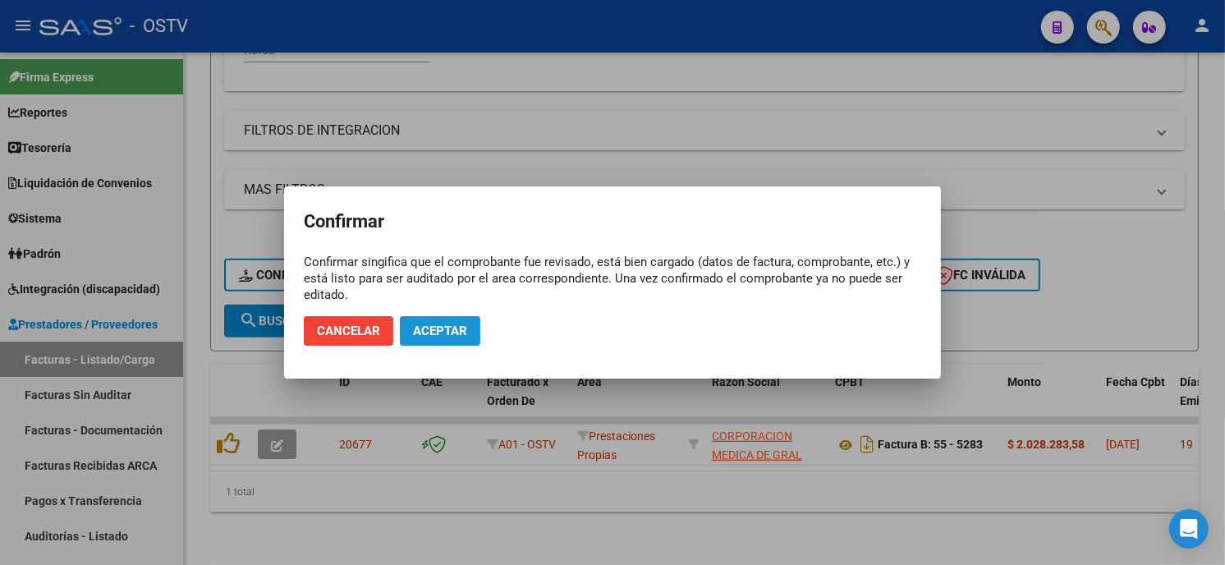
click at [469, 329] on button "Aceptar" at bounding box center [440, 331] width 80 height 30
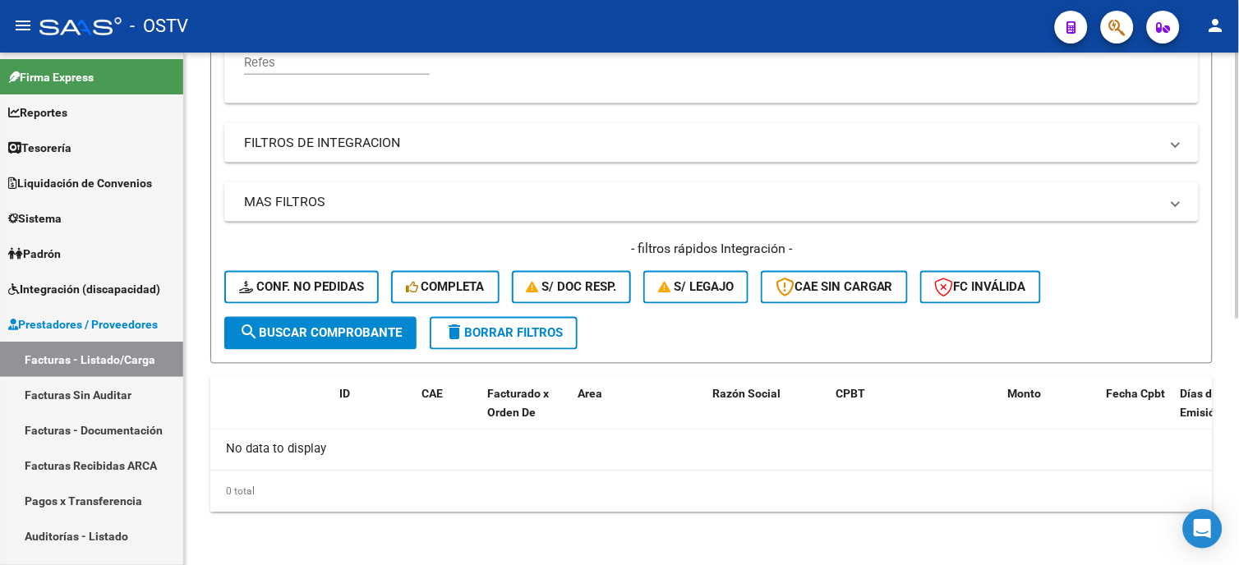
scroll to position [475, 0]
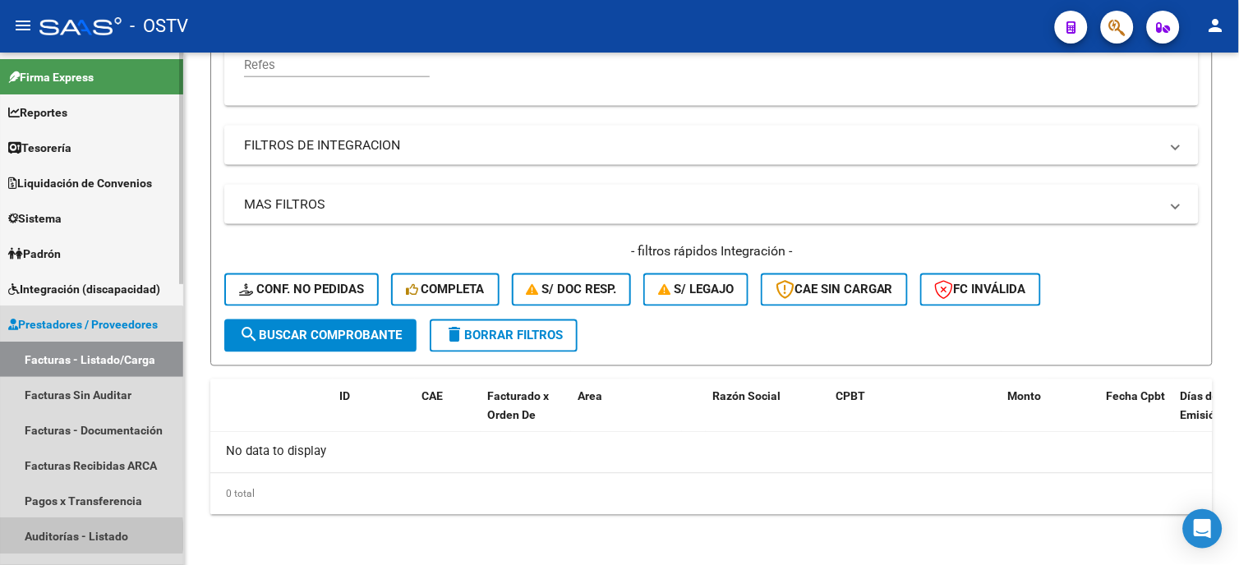
click at [53, 536] on link "Auditorías - Listado" at bounding box center [91, 535] width 183 height 35
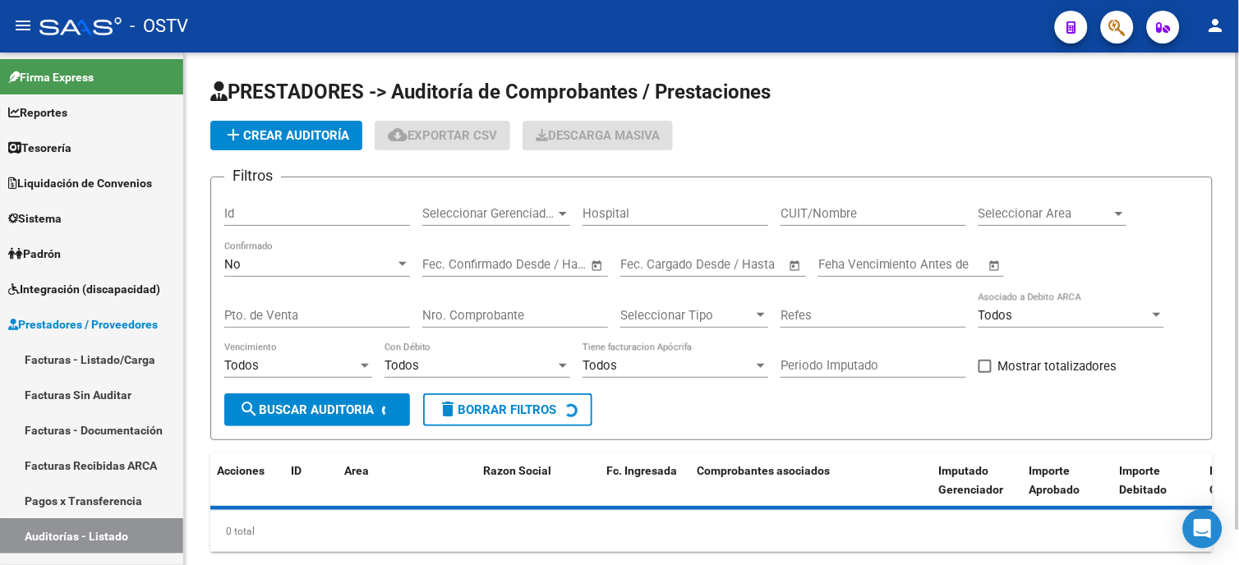
click at [323, 140] on span "add Crear Auditoría" at bounding box center [286, 135] width 126 height 15
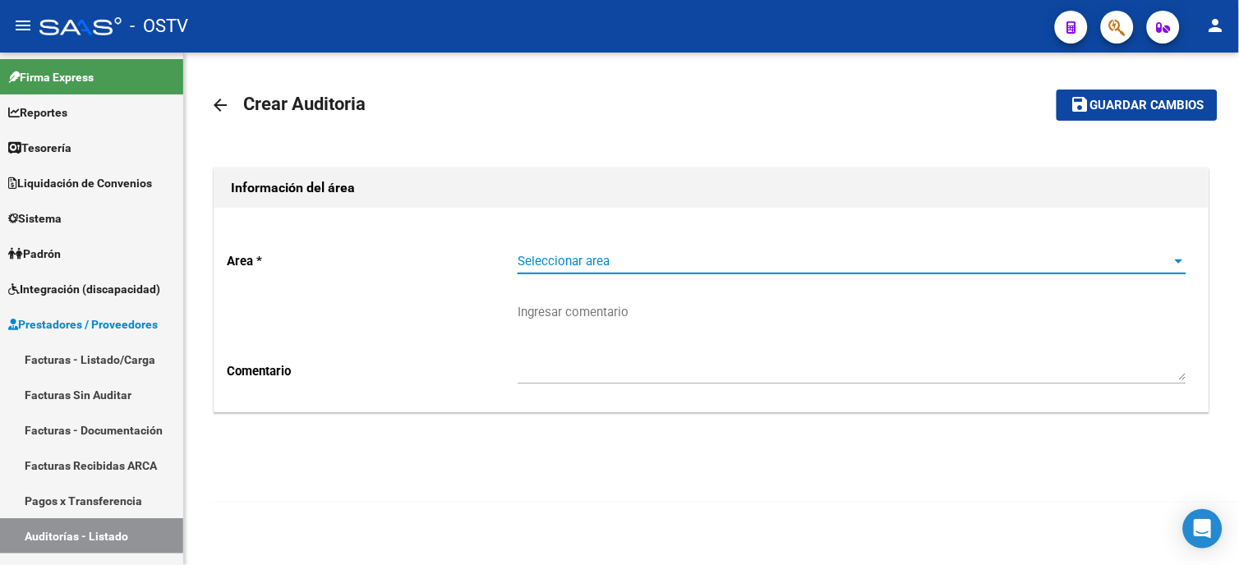
click at [572, 264] on span "Seleccionar area" at bounding box center [844, 261] width 654 height 15
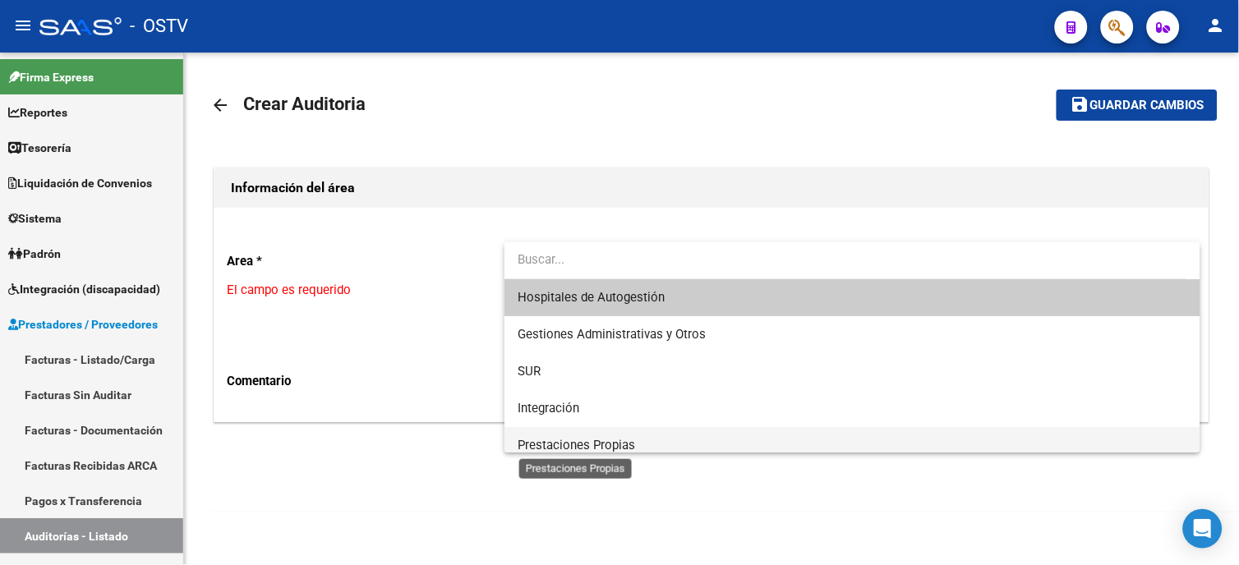
click at [605, 439] on span "Prestaciones Propias" at bounding box center [575, 445] width 117 height 15
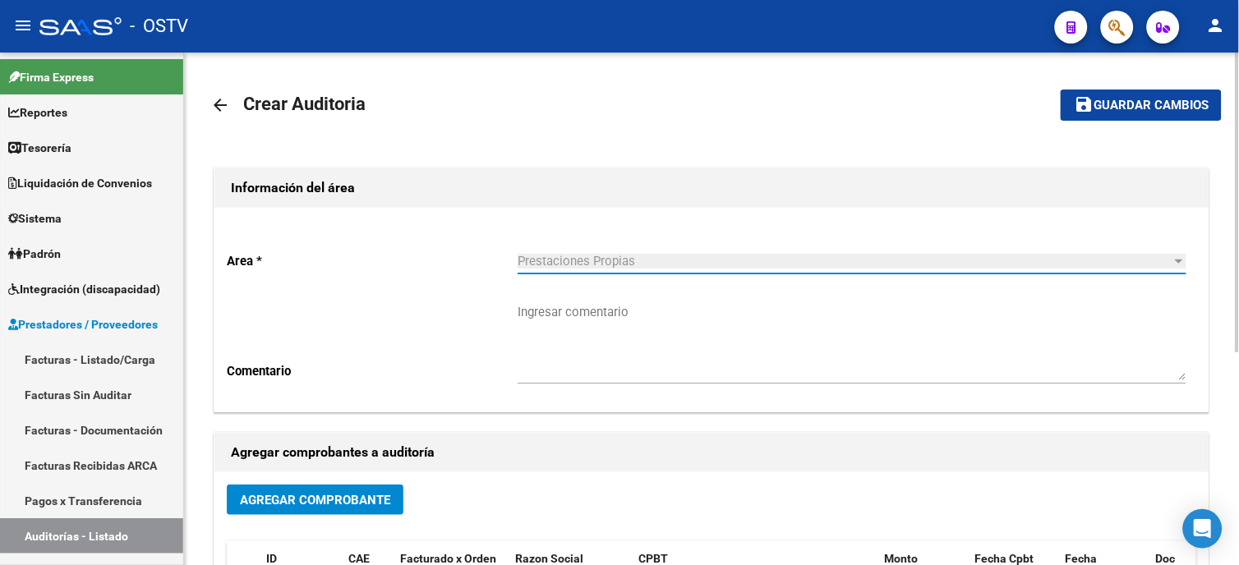
scroll to position [91, 0]
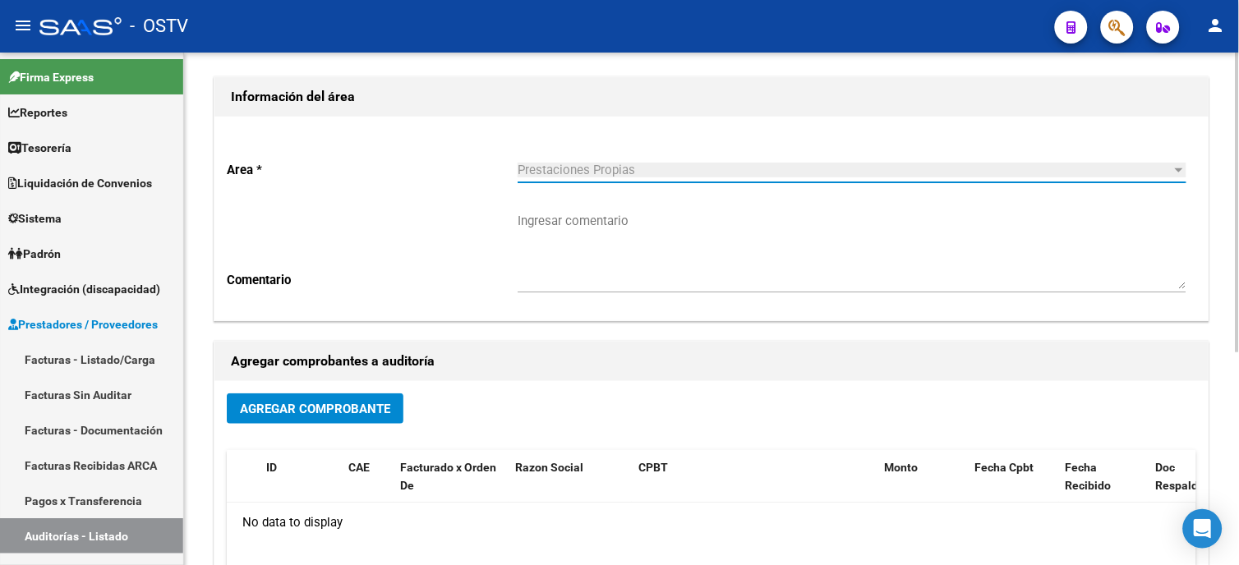
click at [362, 406] on span "Agregar Comprobante" at bounding box center [315, 409] width 150 height 15
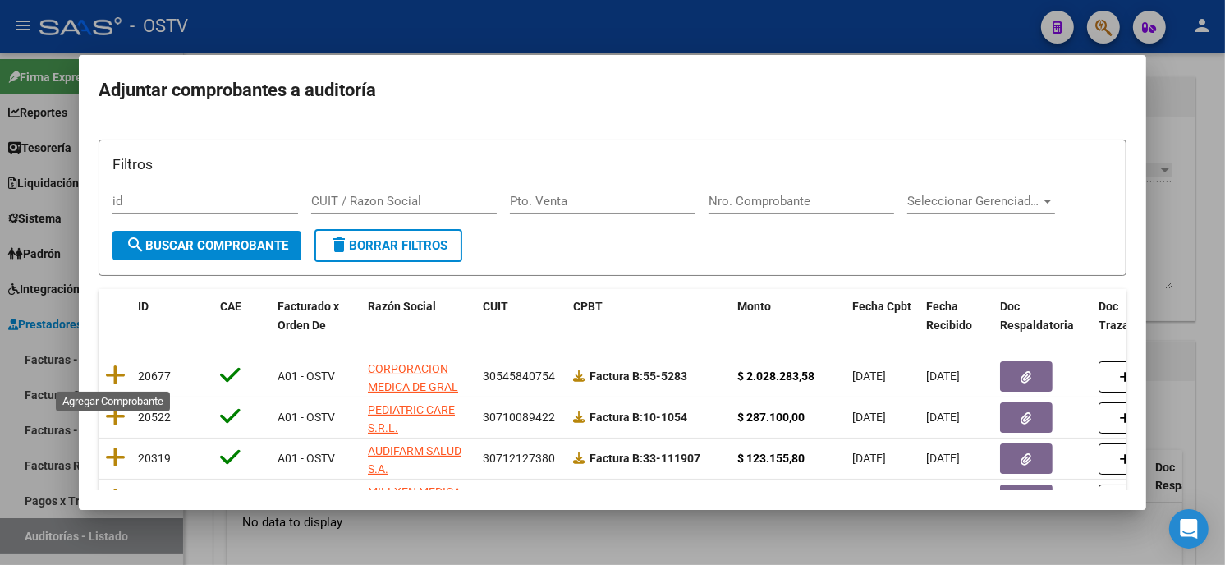
drag, startPoint x: 110, startPoint y: 378, endPoint x: 109, endPoint y: 370, distance: 8.3
click at [110, 376] on icon at bounding box center [115, 375] width 21 height 23
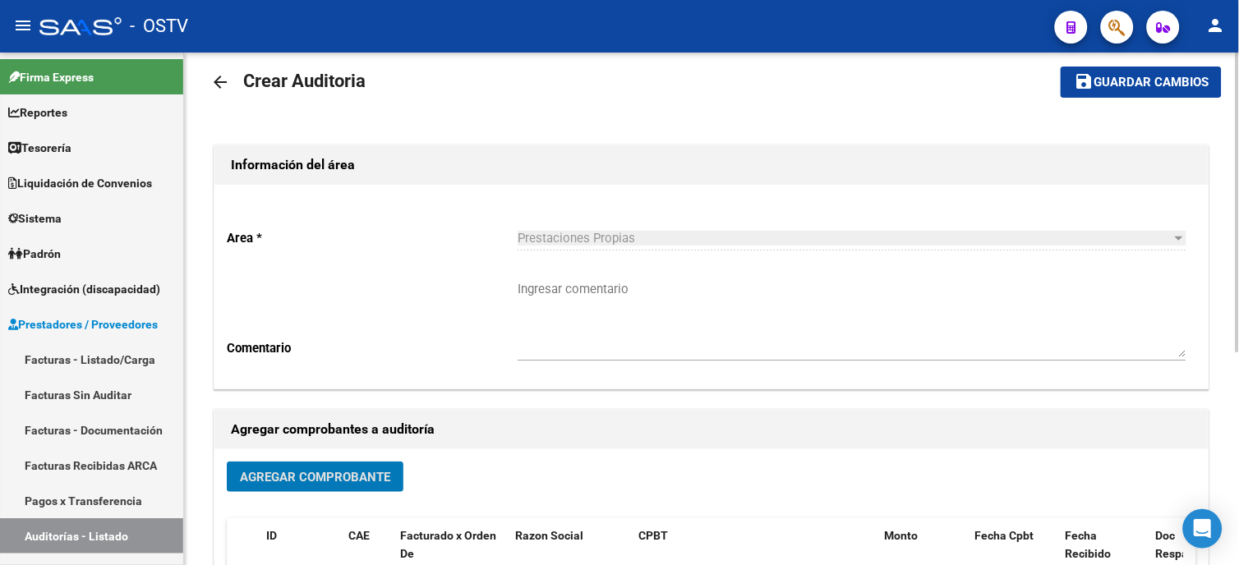
scroll to position [0, 0]
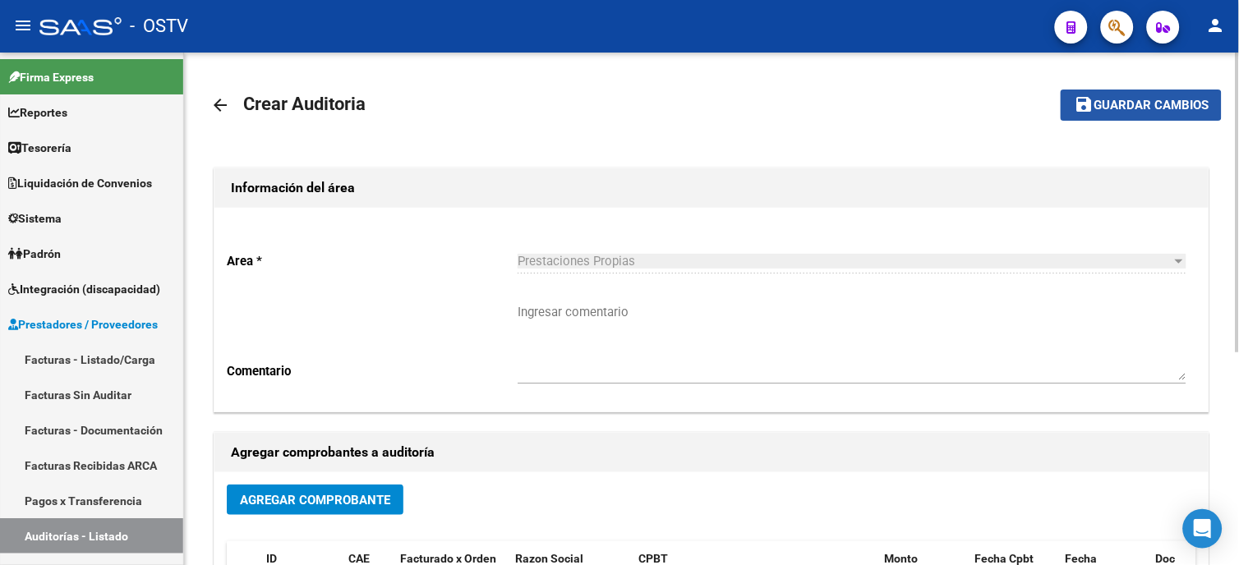
click at [1128, 94] on button "save Guardar cambios" at bounding box center [1140, 105] width 161 height 30
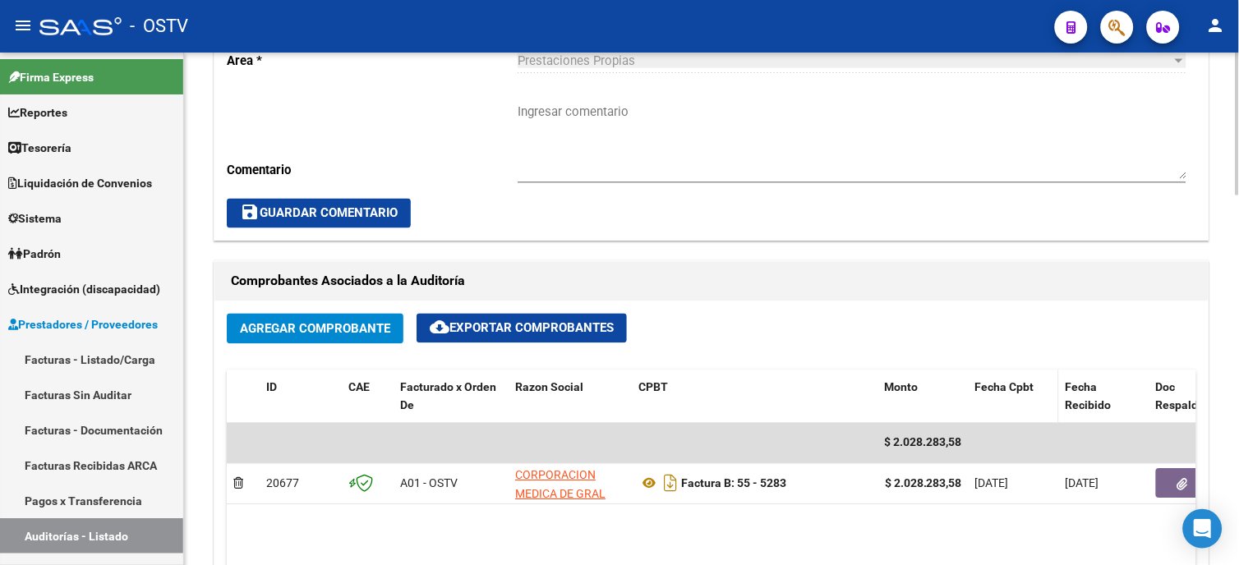
scroll to position [638, 0]
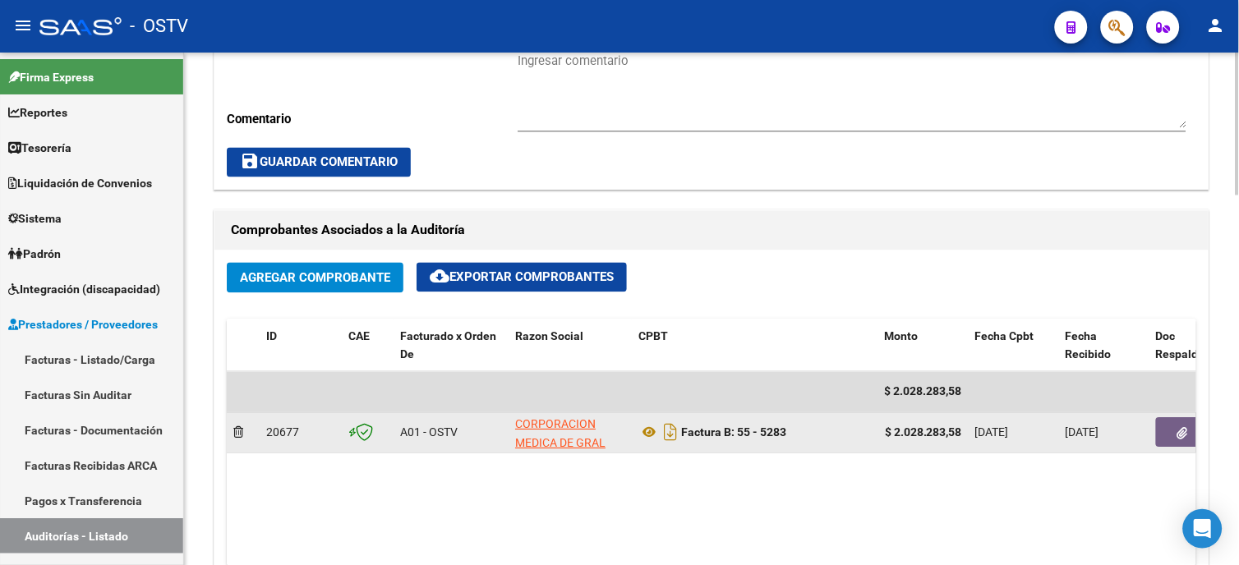
click at [1188, 434] on button "button" at bounding box center [1182, 433] width 53 height 30
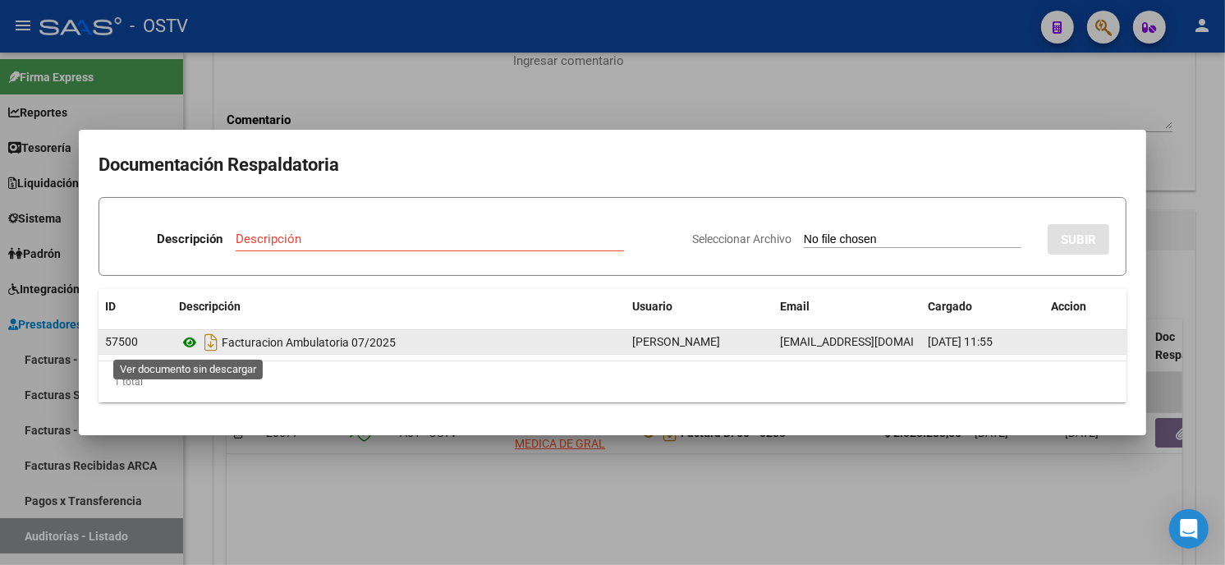
click at [185, 340] on icon at bounding box center [189, 343] width 21 height 20
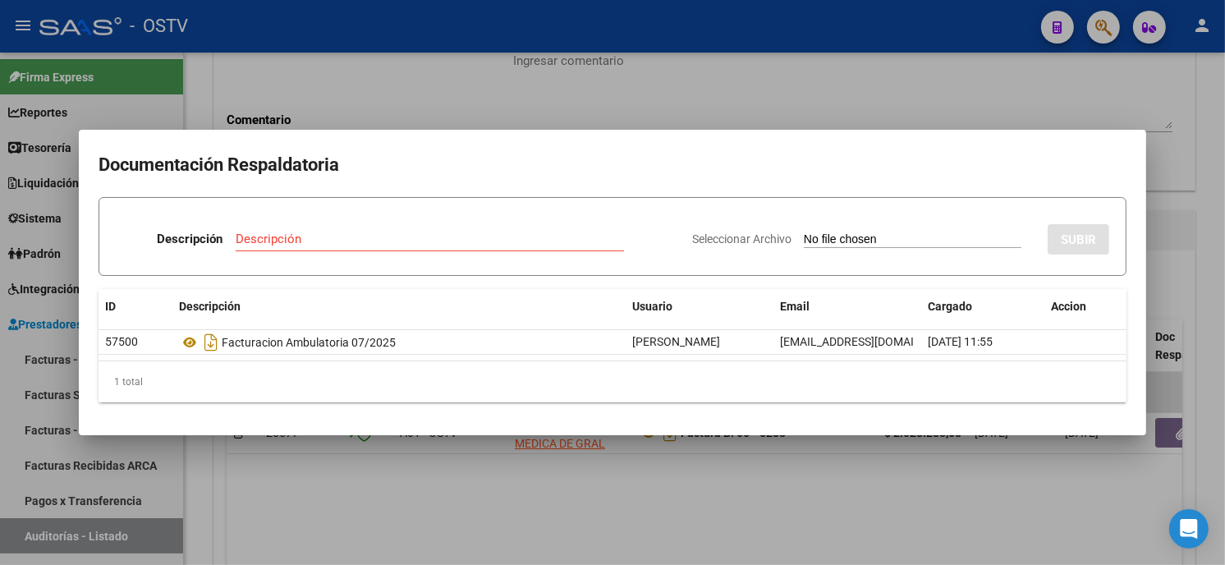
click at [416, 100] on div at bounding box center [612, 282] width 1225 height 565
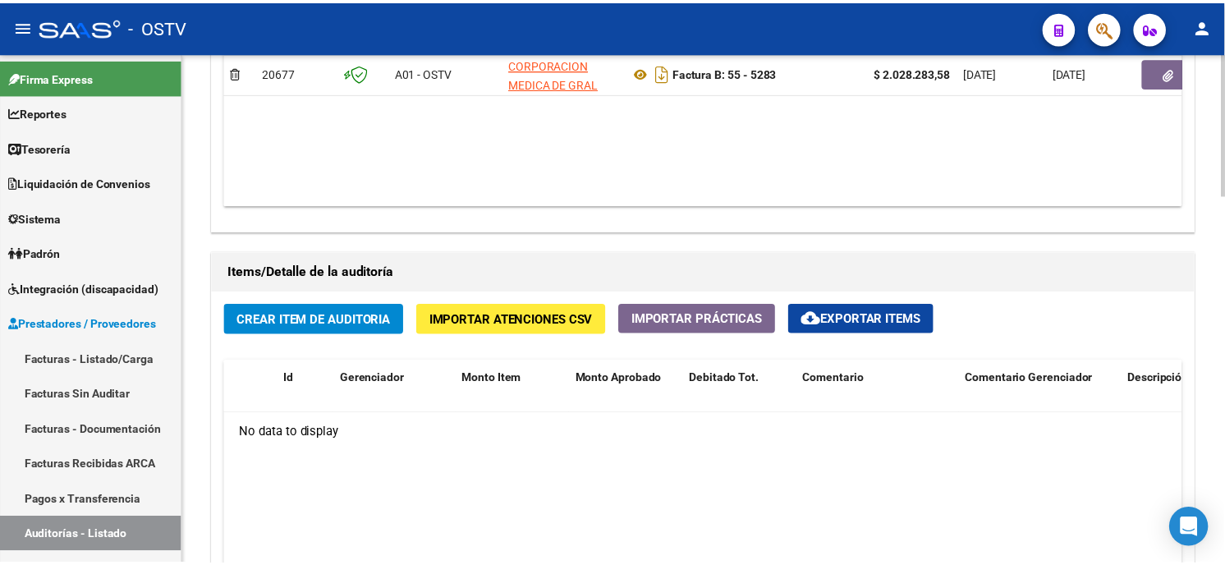
scroll to position [1004, 0]
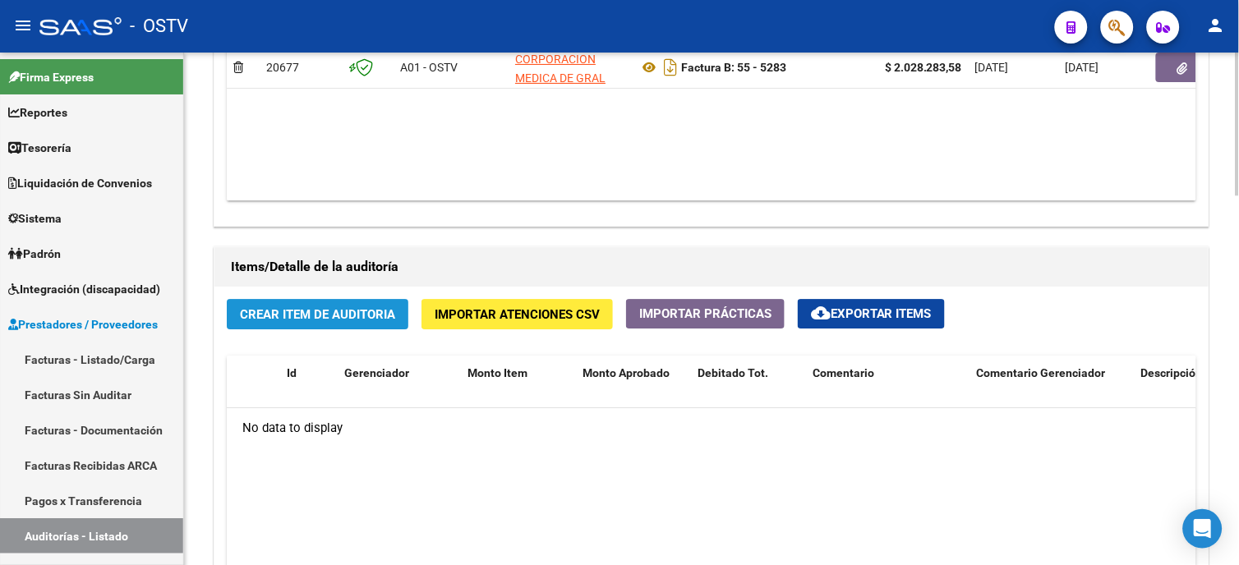
click at [360, 321] on span "Crear Item de Auditoria" at bounding box center [317, 314] width 155 height 15
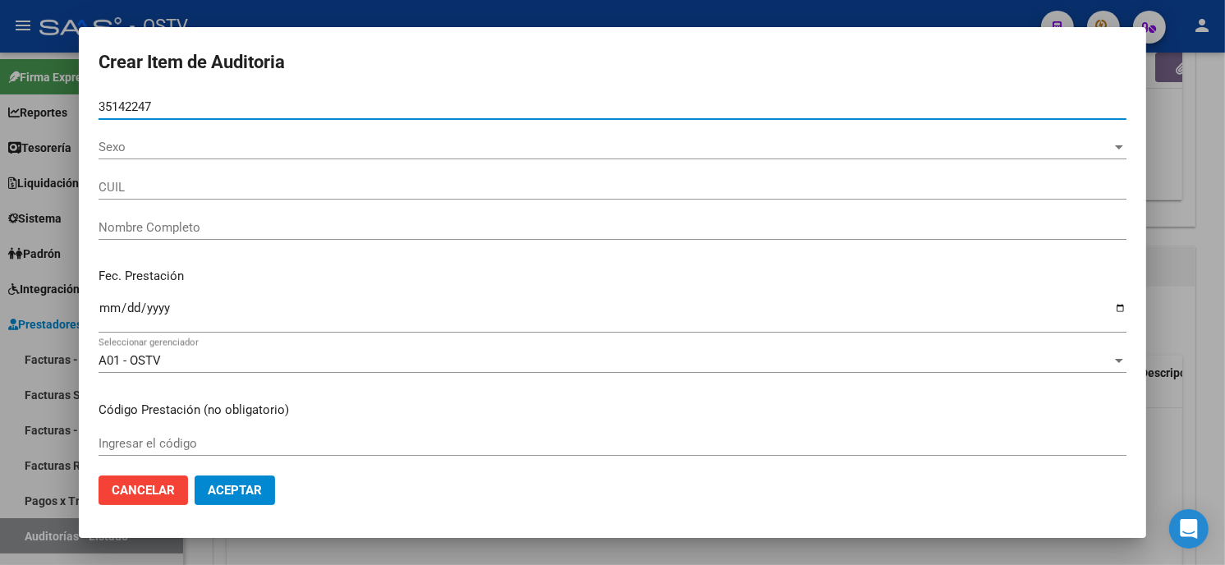
type input "35142247"
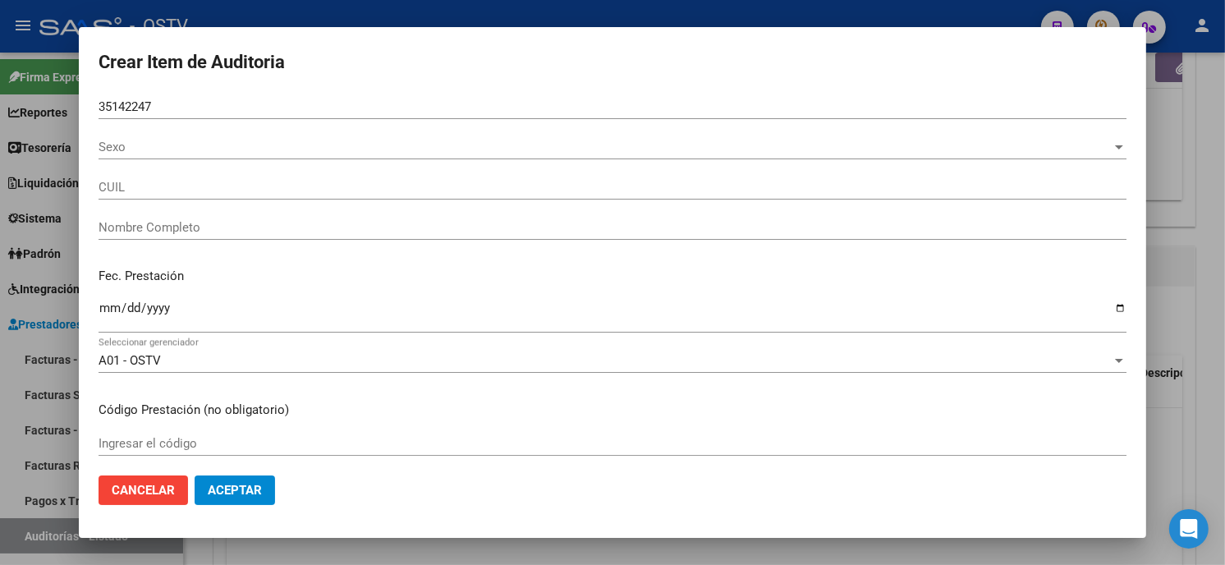
type input "20351422476"
type input "ZURITA ALEÑA EMILIANO FERNANDO"
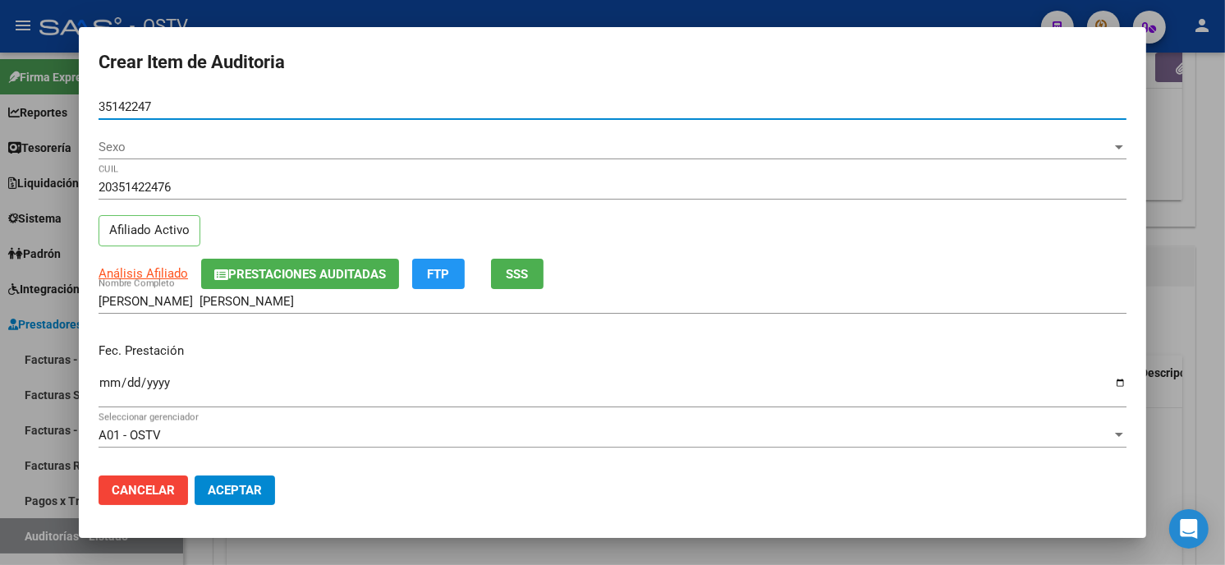
type input "35142247"
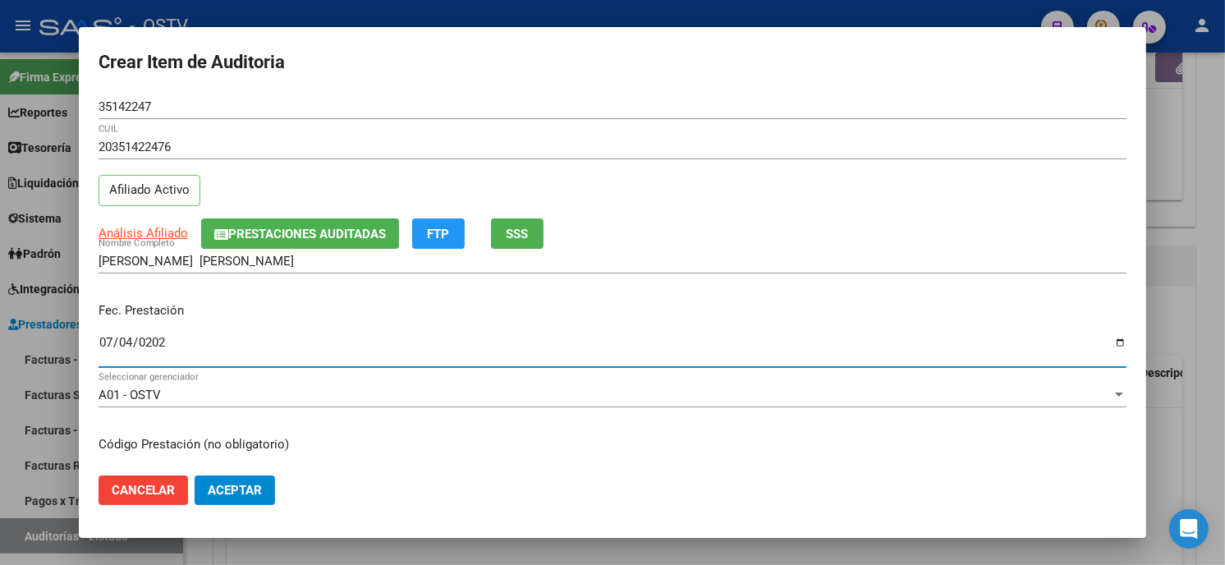
type input "2025-07-04"
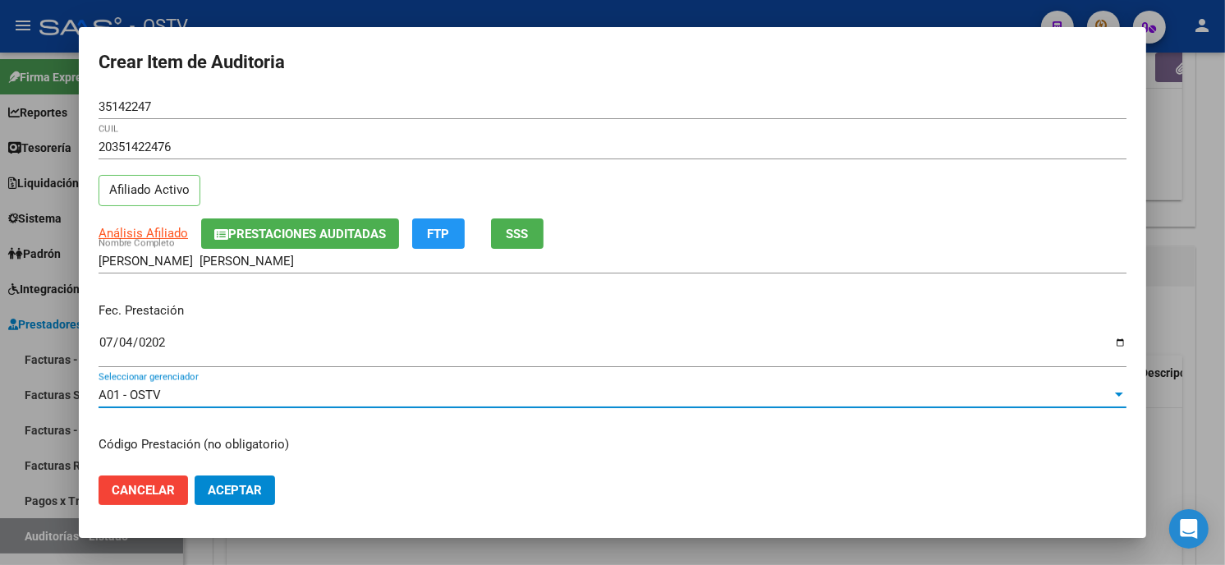
scroll to position [200, 0]
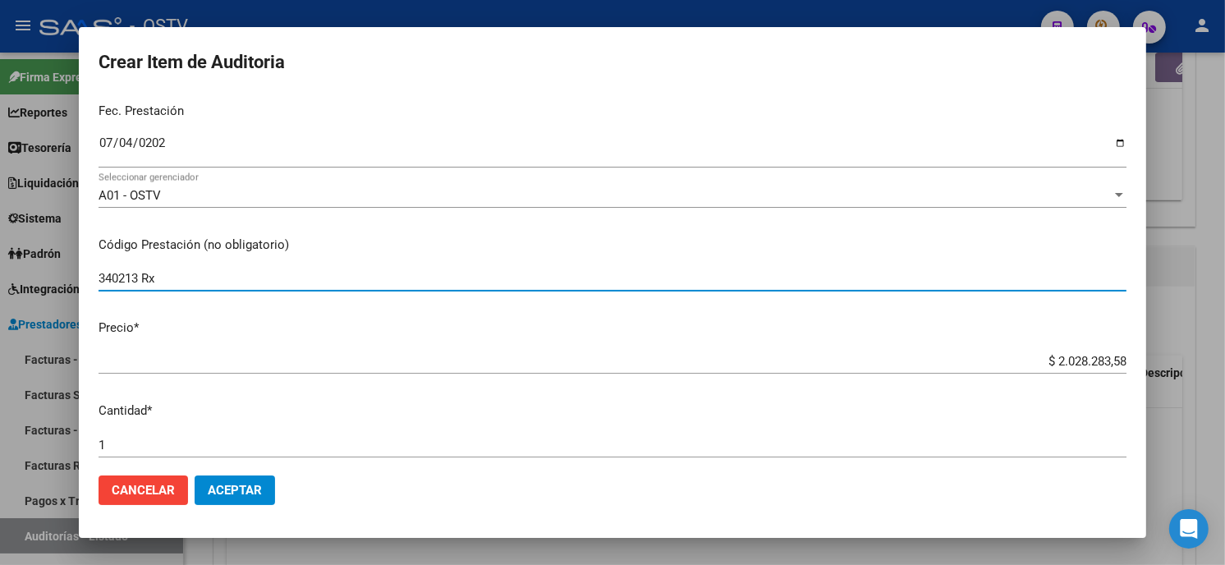
type input "340213 Rx"
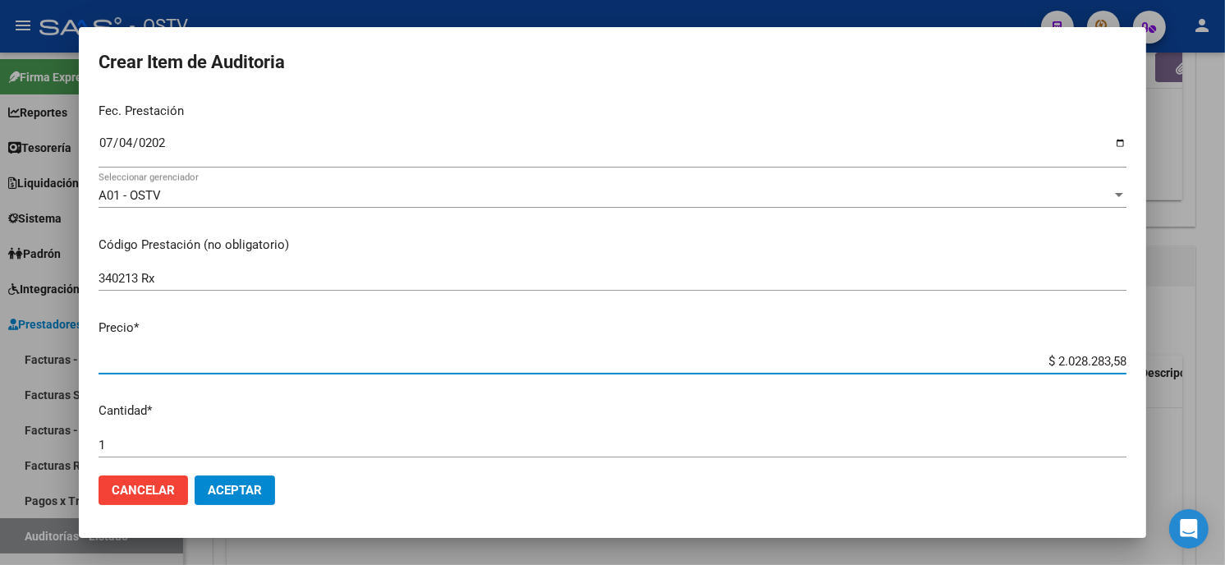
type input "$ 0,09"
type input "$ 0,95"
type input "$ 9,52"
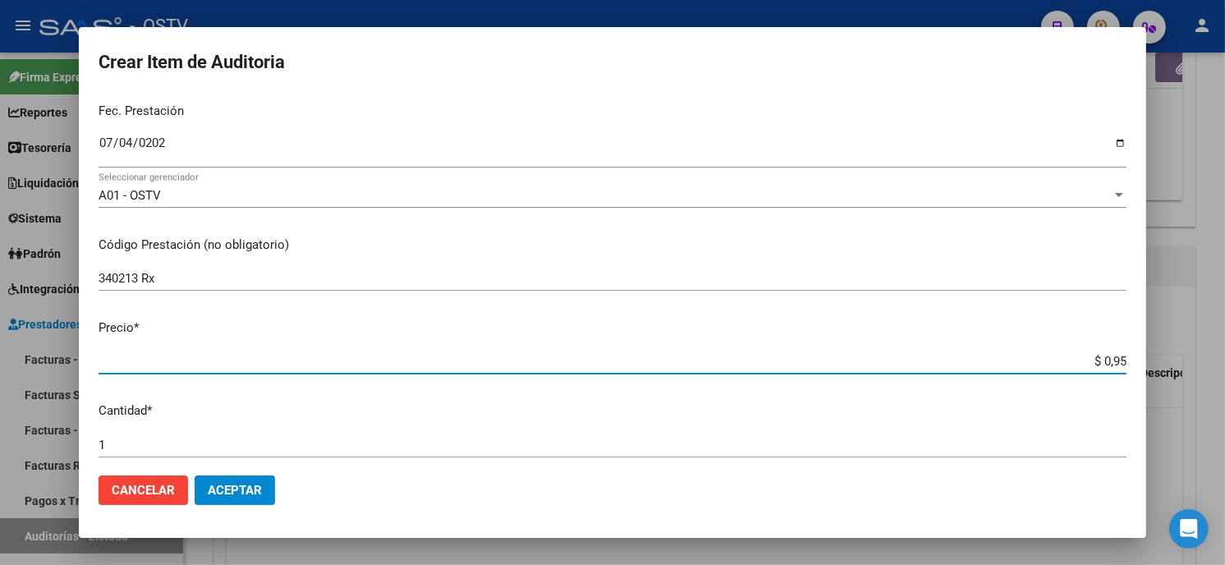
type input "$ 9,52"
type input "$ 95,23"
type input "$ 952,38"
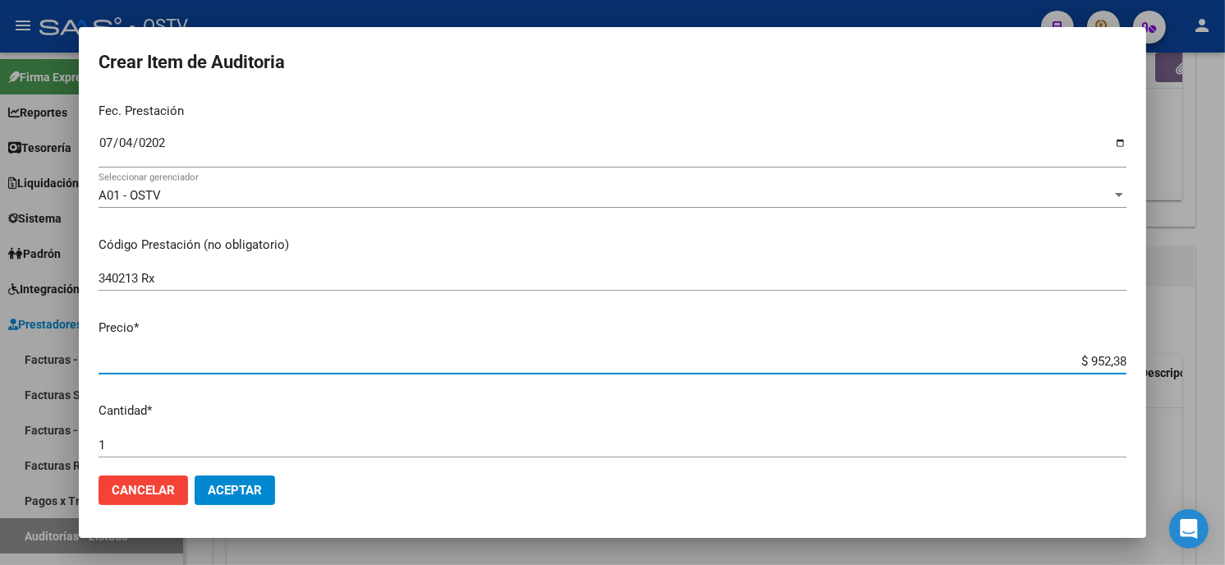
type input "$ 95,23"
type input "$ 952,37"
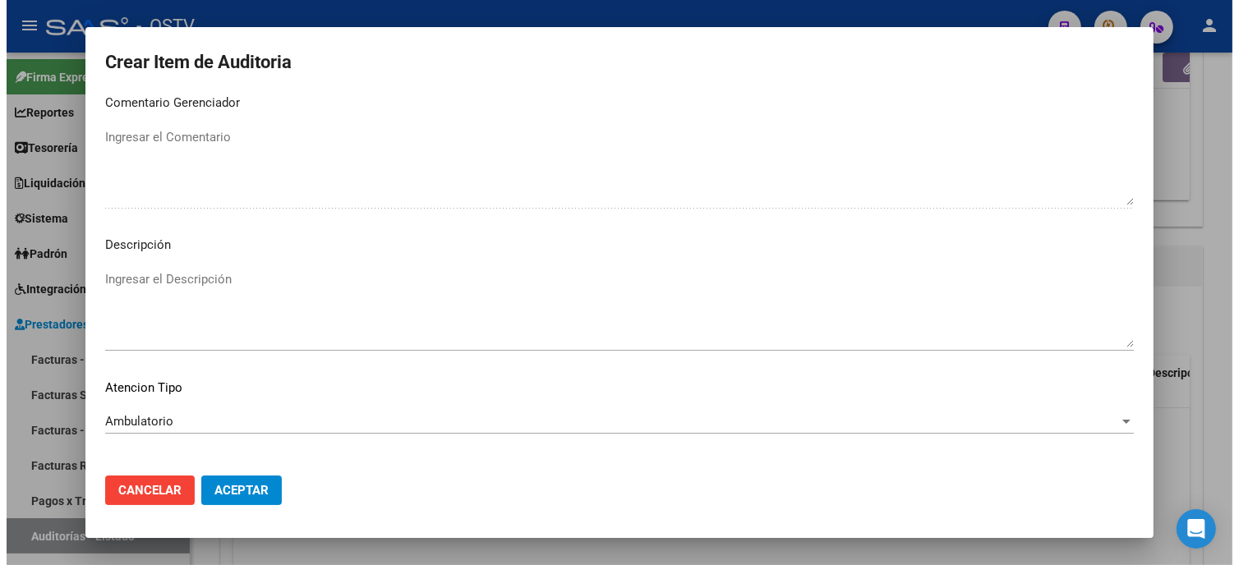
scroll to position [969, 0]
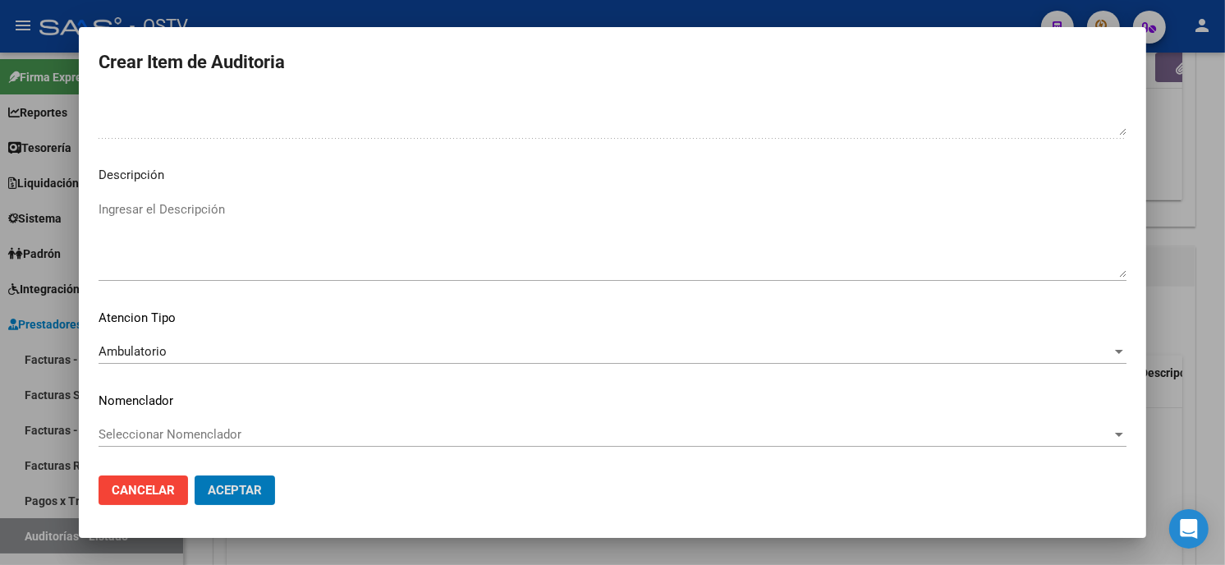
click at [195, 476] on button "Aceptar" at bounding box center [235, 491] width 80 height 30
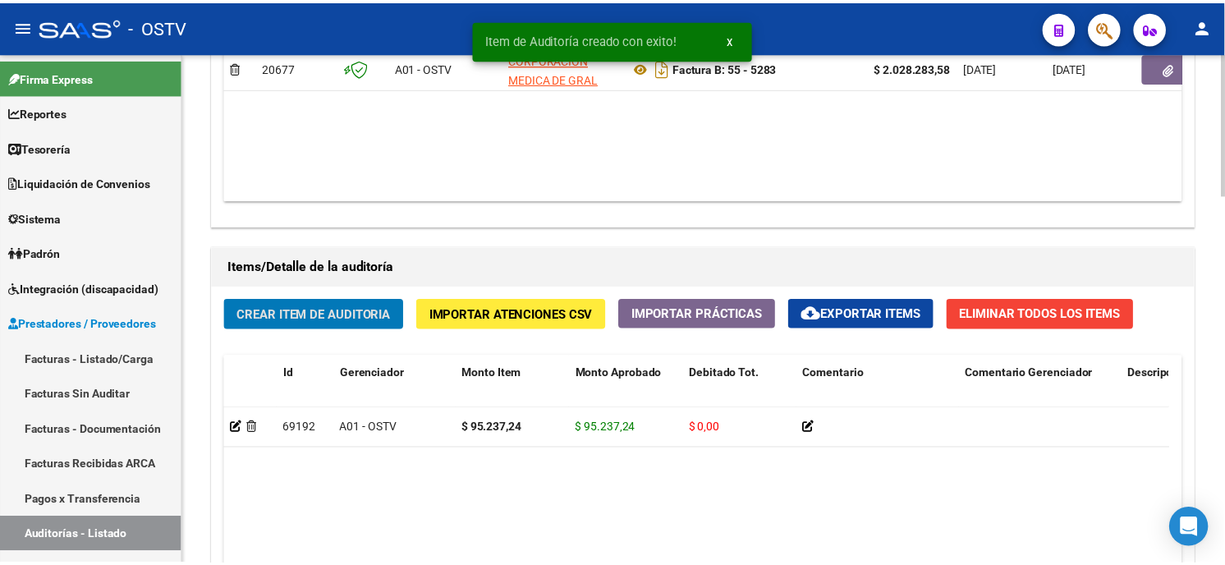
scroll to position [1005, 0]
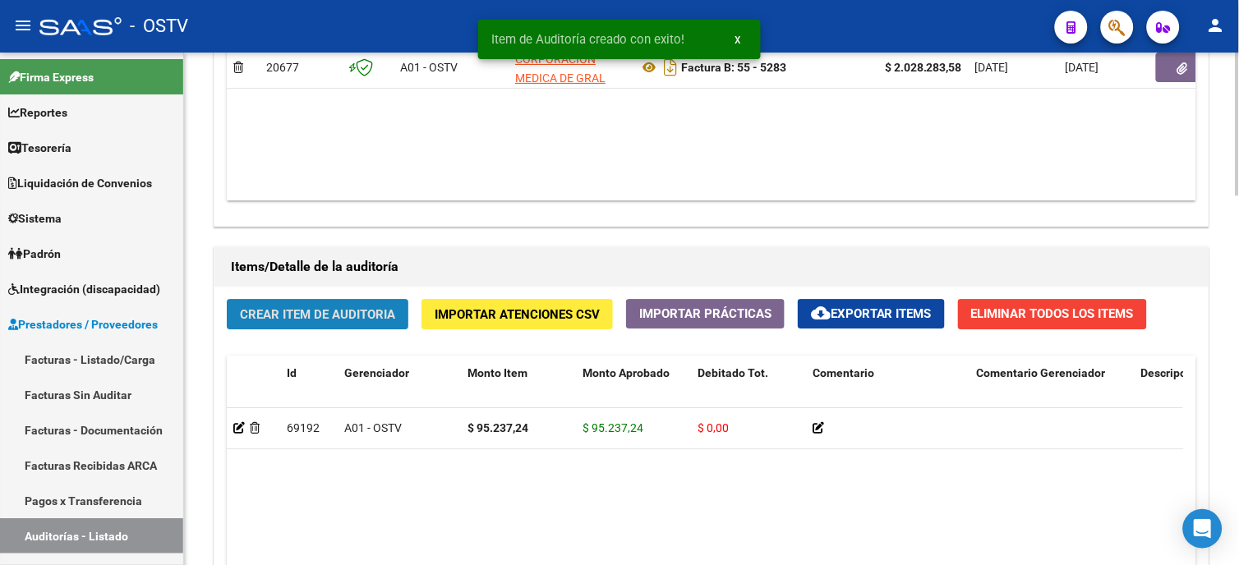
click at [280, 322] on span "Crear Item de Auditoria" at bounding box center [317, 314] width 155 height 15
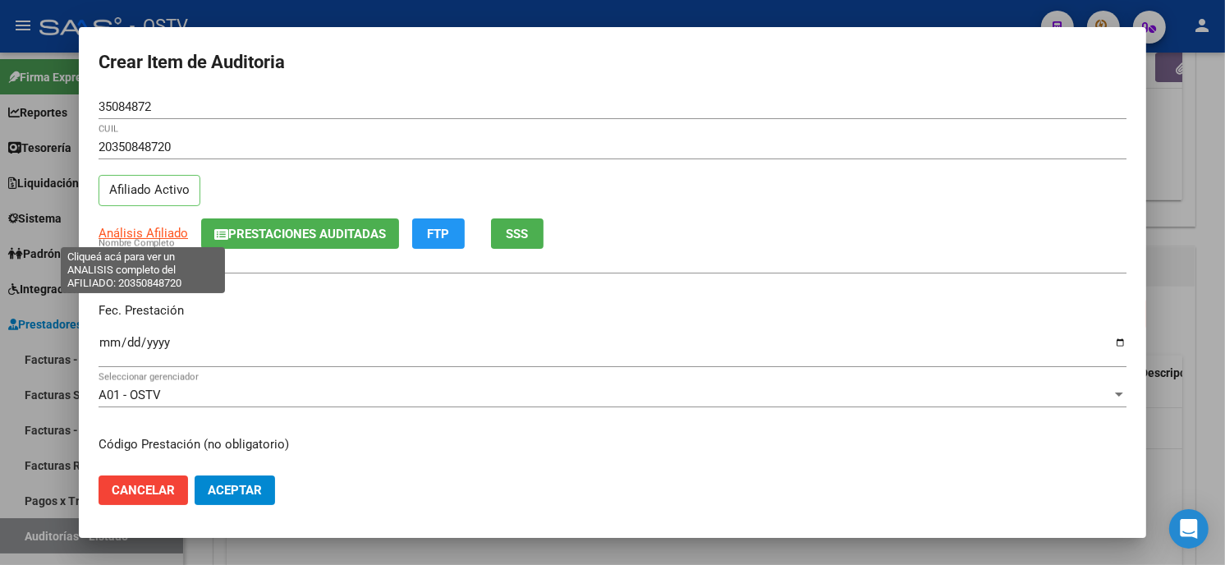
click at [123, 227] on span "Análisis Afiliado" at bounding box center [144, 233] width 90 height 15
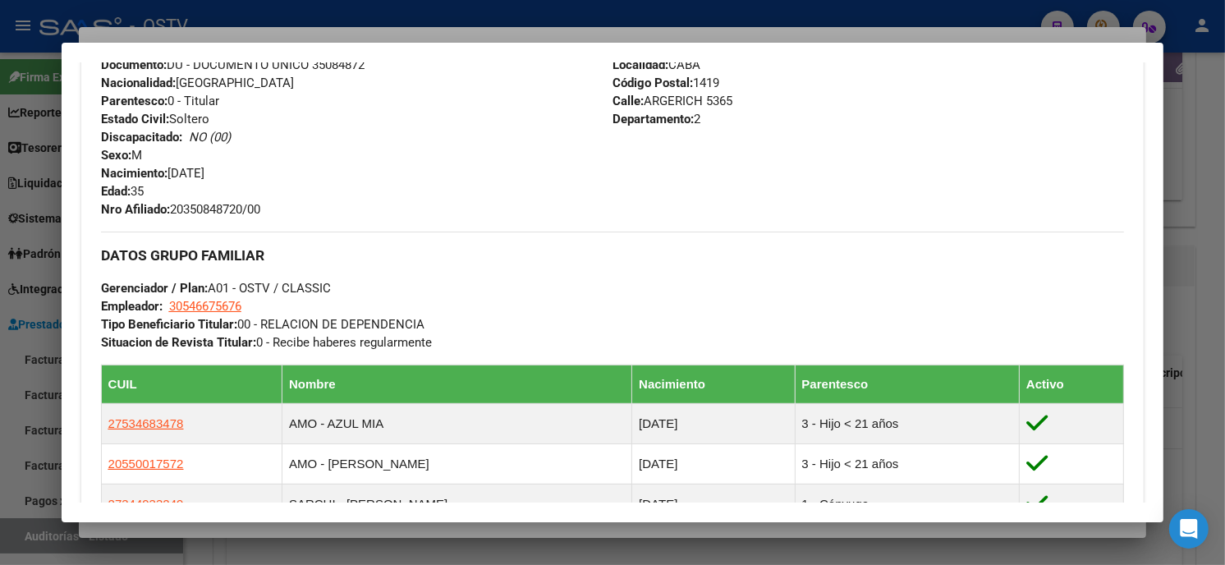
scroll to position [649, 0]
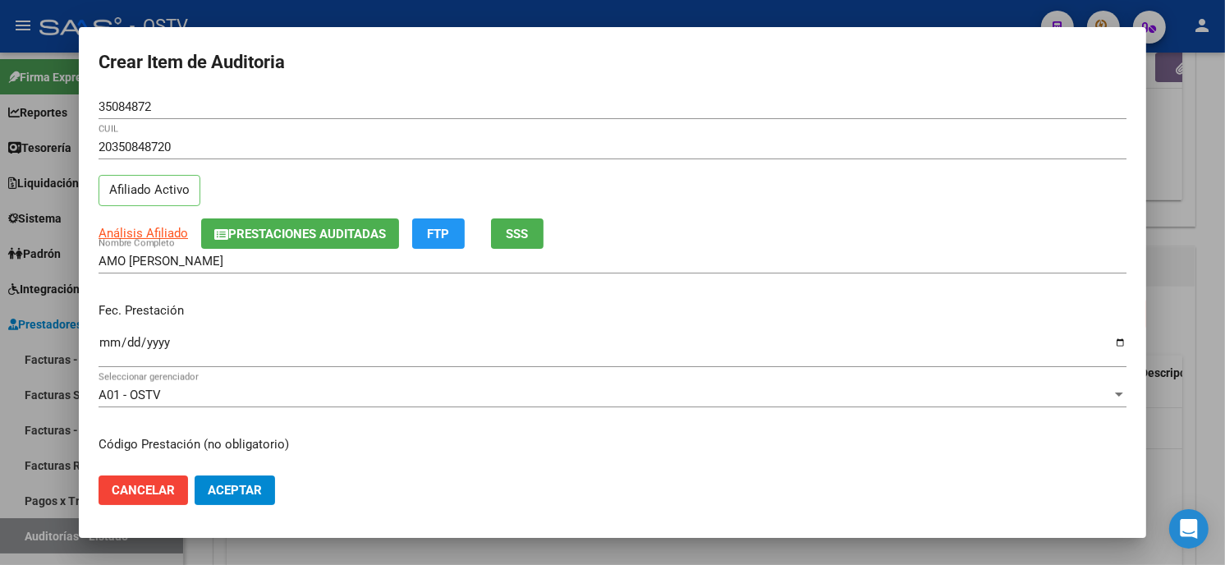
drag, startPoint x: 179, startPoint y: 108, endPoint x: 0, endPoint y: 108, distance: 179.1
click at [0, 120] on html "menu - OSTV person Firma Express Reportes Tablero de Control Ingresos Percibido…" at bounding box center [612, 282] width 1225 height 565
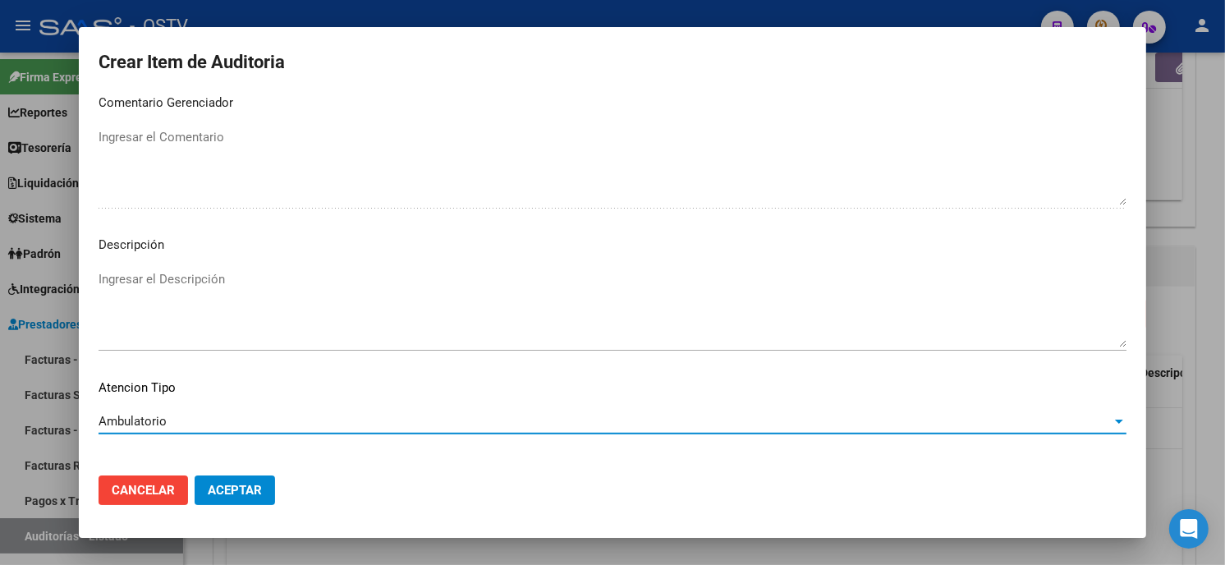
scroll to position [969, 0]
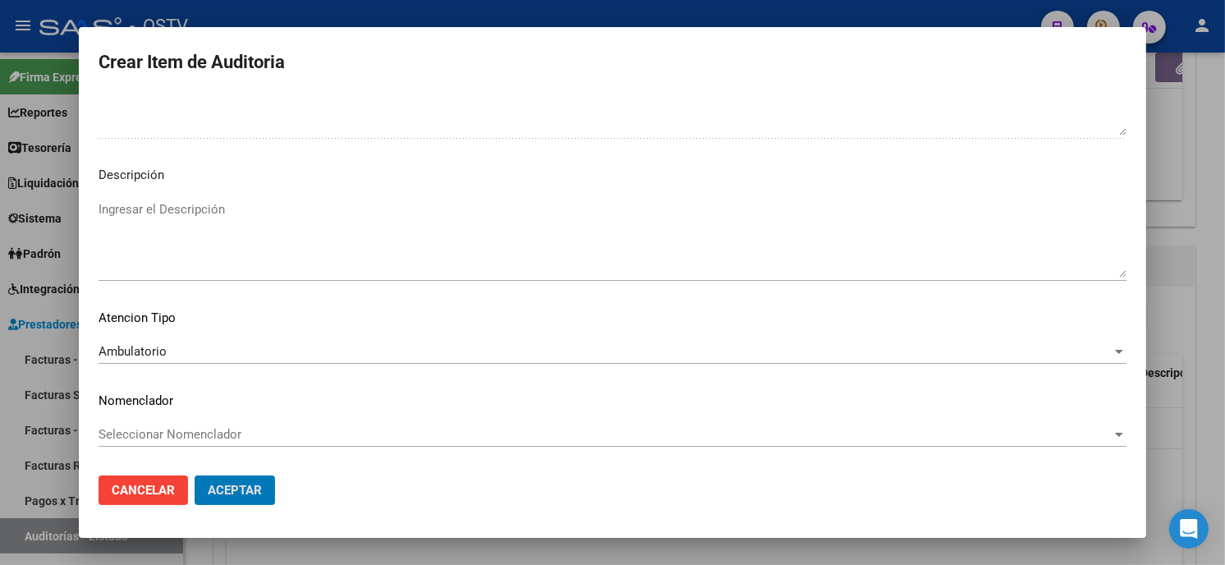
click at [195, 476] on button "Aceptar" at bounding box center [235, 491] width 80 height 30
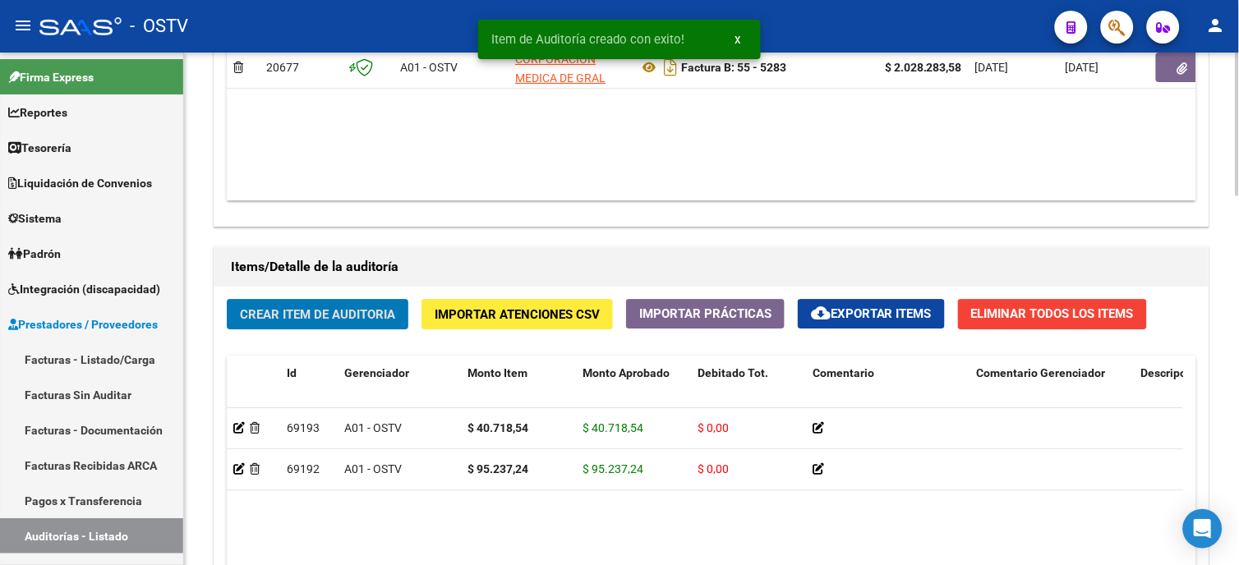
click at [302, 312] on span "Crear Item de Auditoria" at bounding box center [317, 314] width 155 height 15
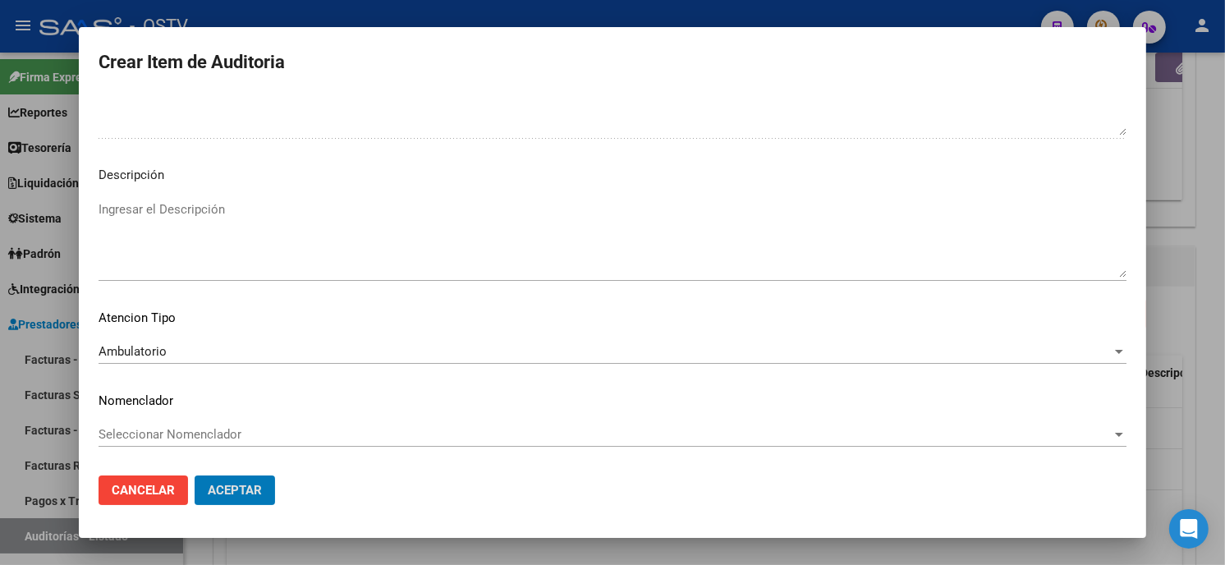
click at [195, 476] on button "Aceptar" at bounding box center [235, 491] width 80 height 30
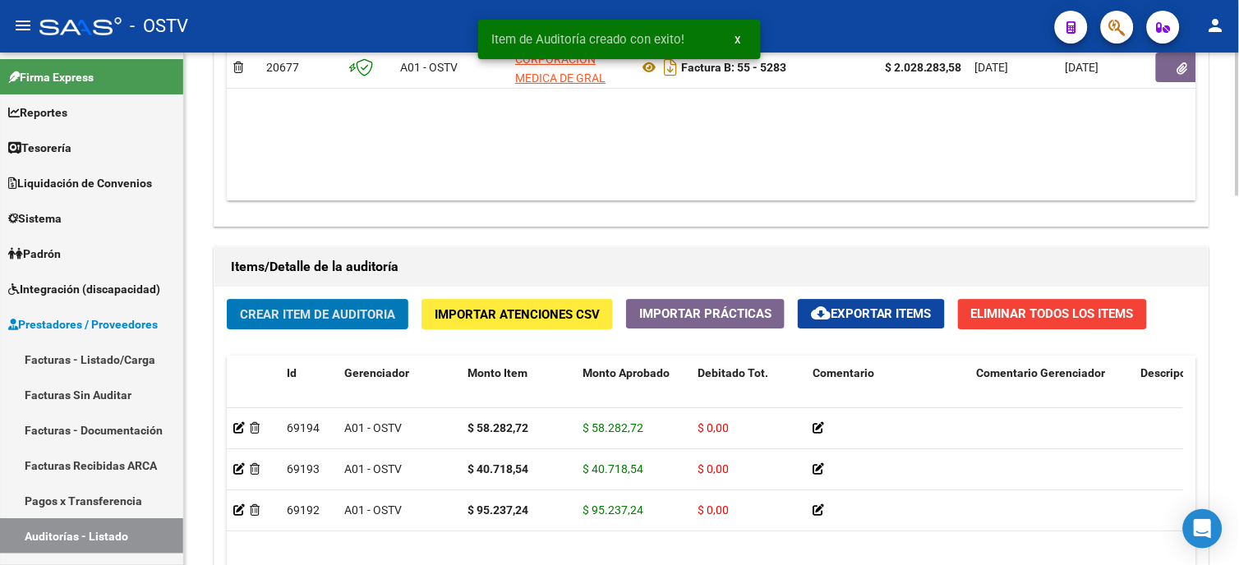
click at [292, 315] on span "Crear Item de Auditoria" at bounding box center [317, 314] width 155 height 15
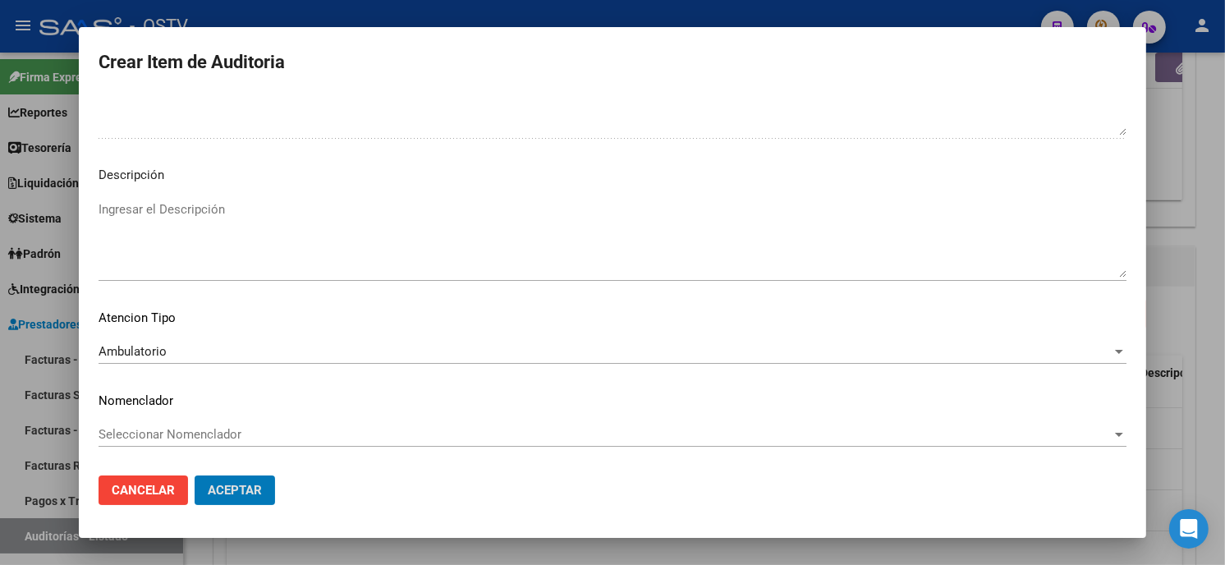
click at [195, 476] on button "Aceptar" at bounding box center [235, 491] width 80 height 30
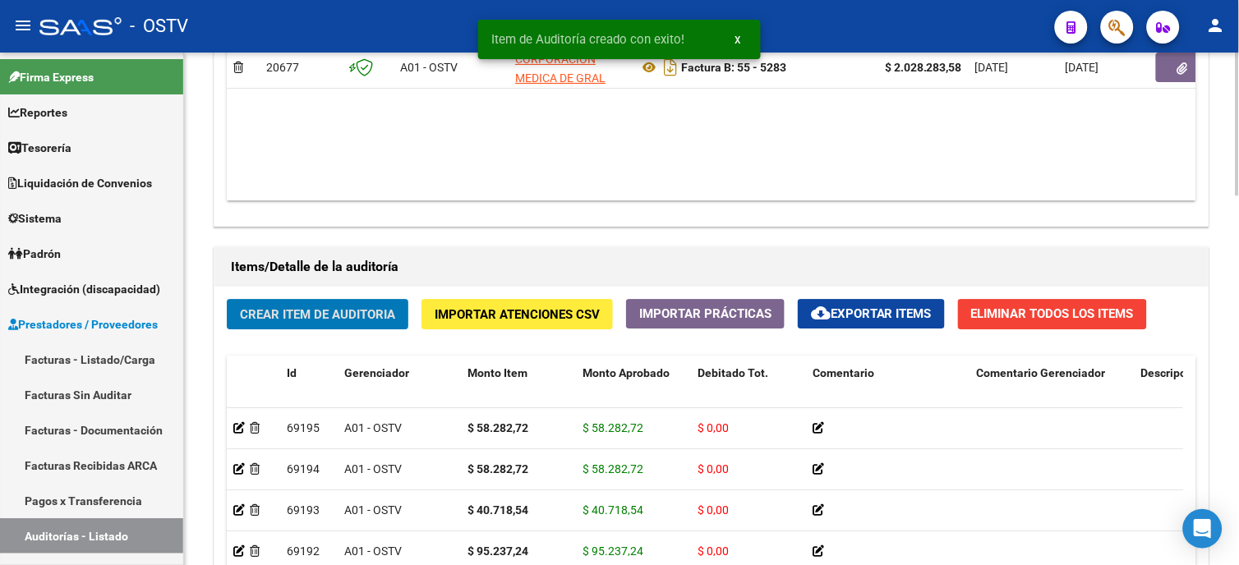
click at [306, 317] on span "Crear Item de Auditoria" at bounding box center [317, 314] width 155 height 15
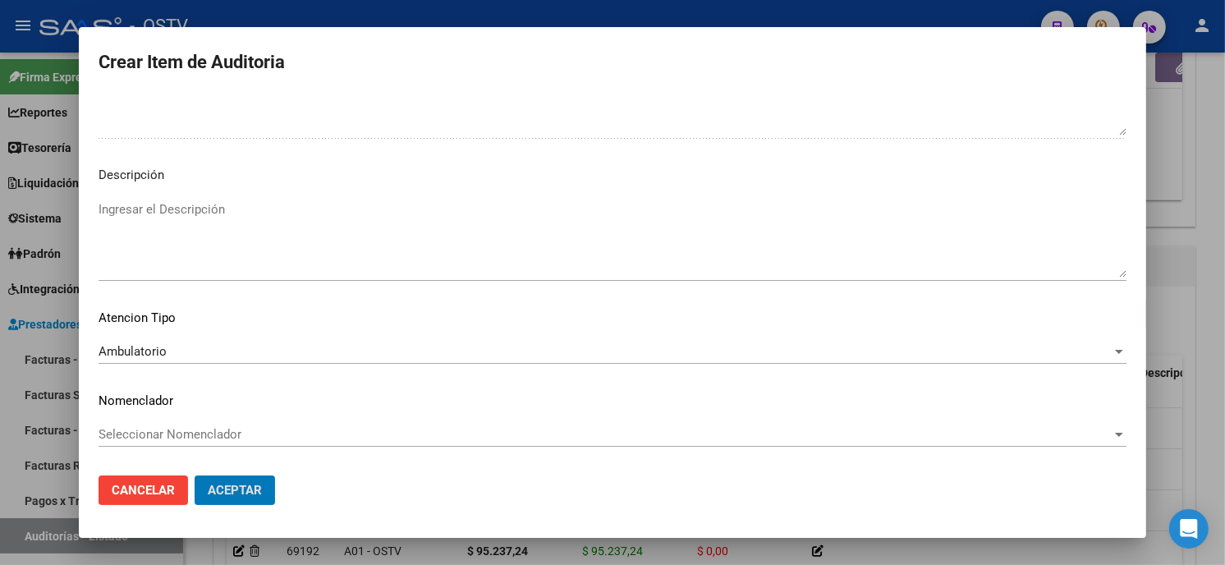
click at [195, 476] on button "Aceptar" at bounding box center [235, 491] width 80 height 30
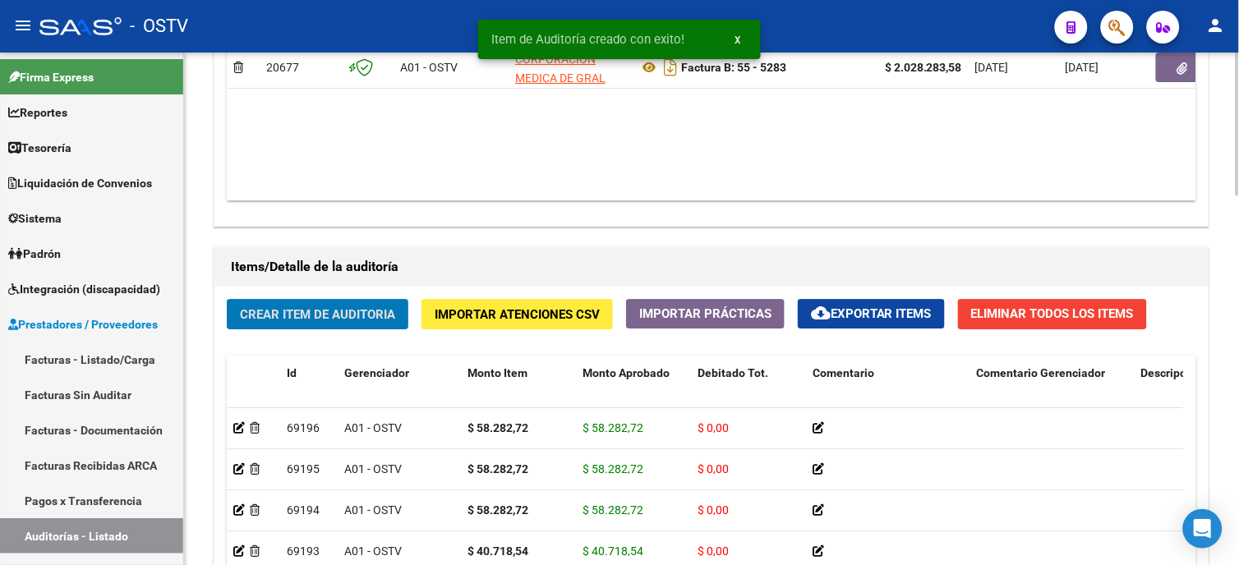
click at [318, 319] on span "Crear Item de Auditoria" at bounding box center [317, 314] width 155 height 15
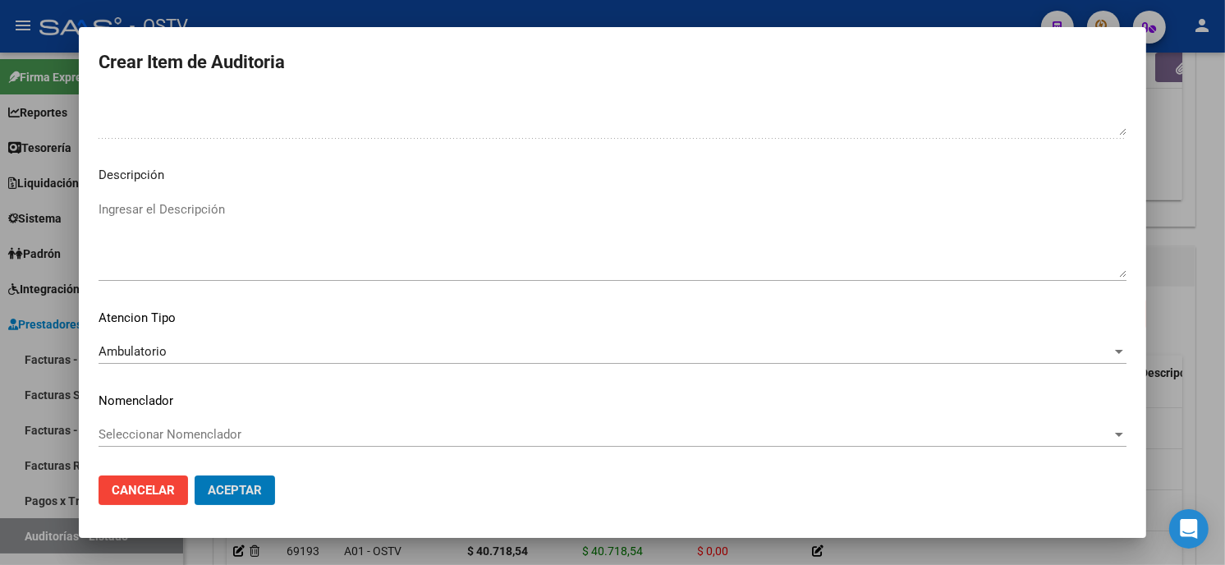
click at [195, 476] on button "Aceptar" at bounding box center [235, 491] width 80 height 30
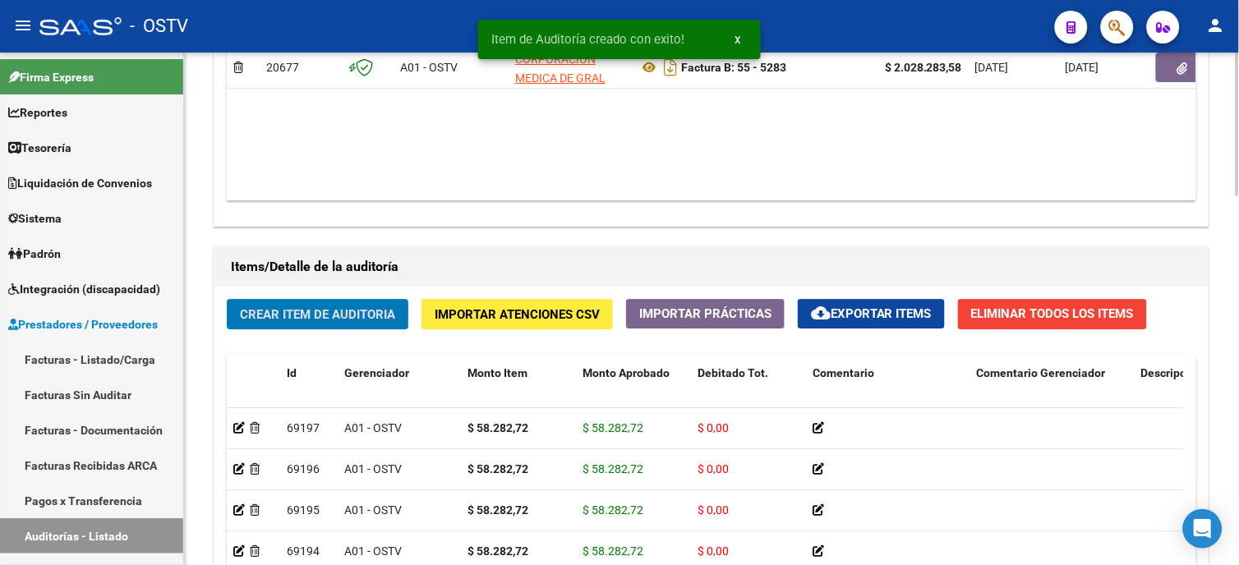
click at [331, 308] on span "Crear Item de Auditoria" at bounding box center [317, 314] width 155 height 15
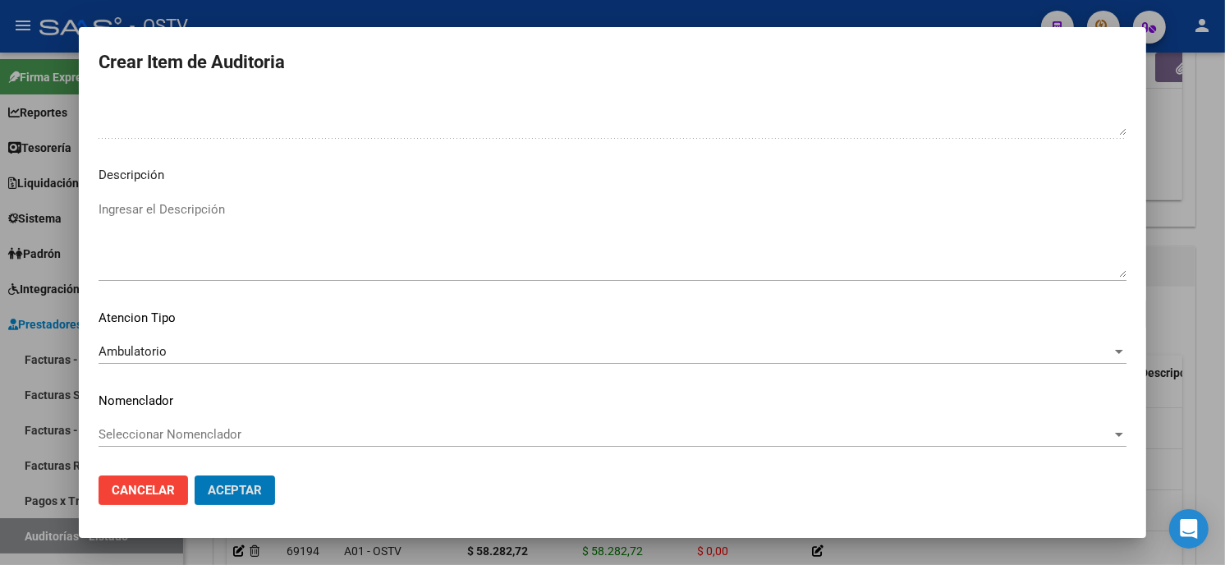
click at [195, 476] on button "Aceptar" at bounding box center [235, 491] width 80 height 30
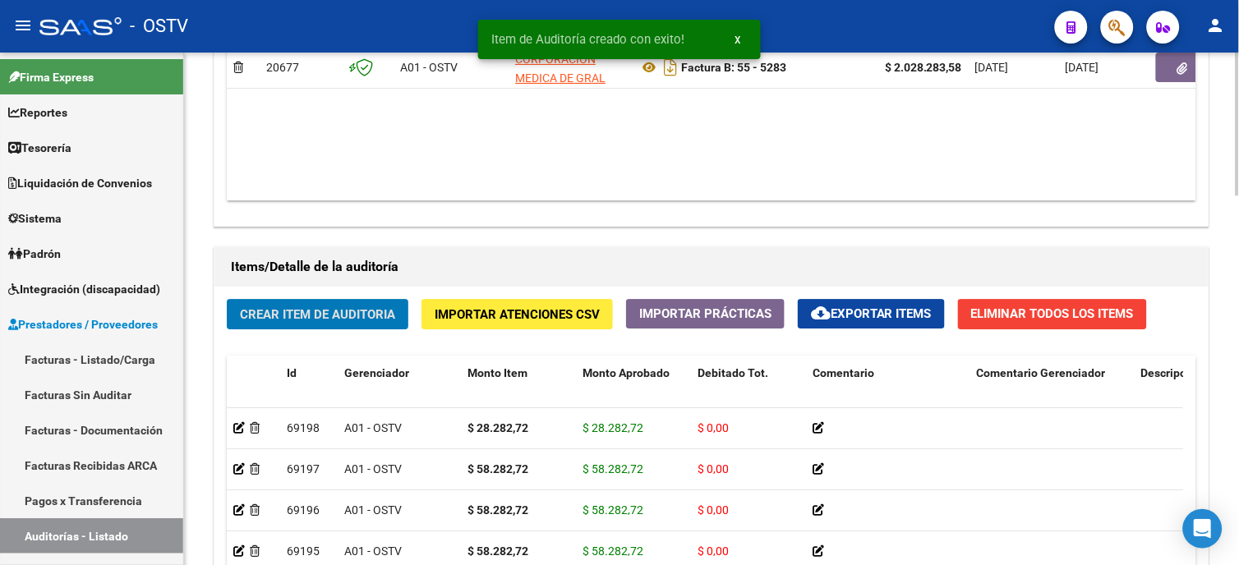
click at [368, 329] on button "Crear Item de Auditoria" at bounding box center [318, 314] width 182 height 30
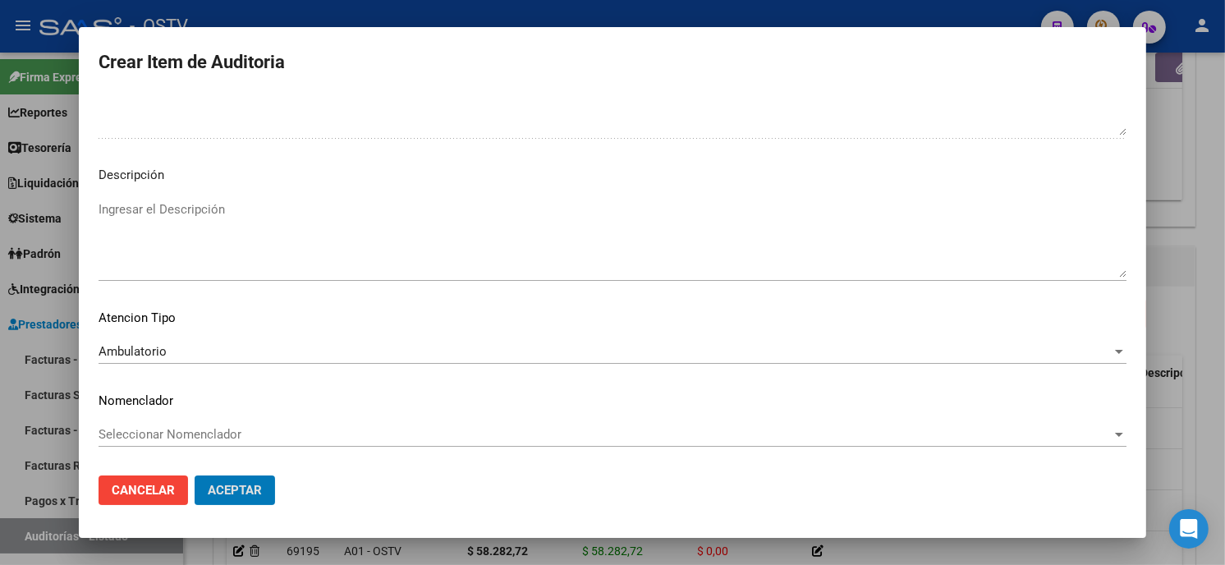
click at [195, 476] on button "Aceptar" at bounding box center [235, 491] width 80 height 30
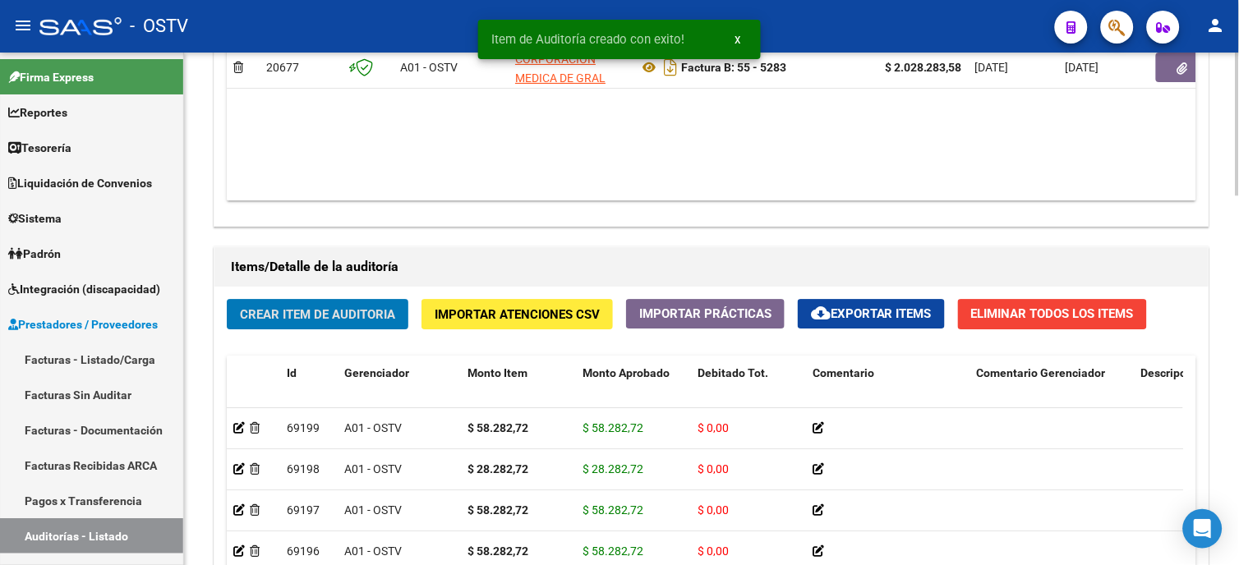
click at [318, 317] on span "Crear Item de Auditoria" at bounding box center [317, 314] width 155 height 15
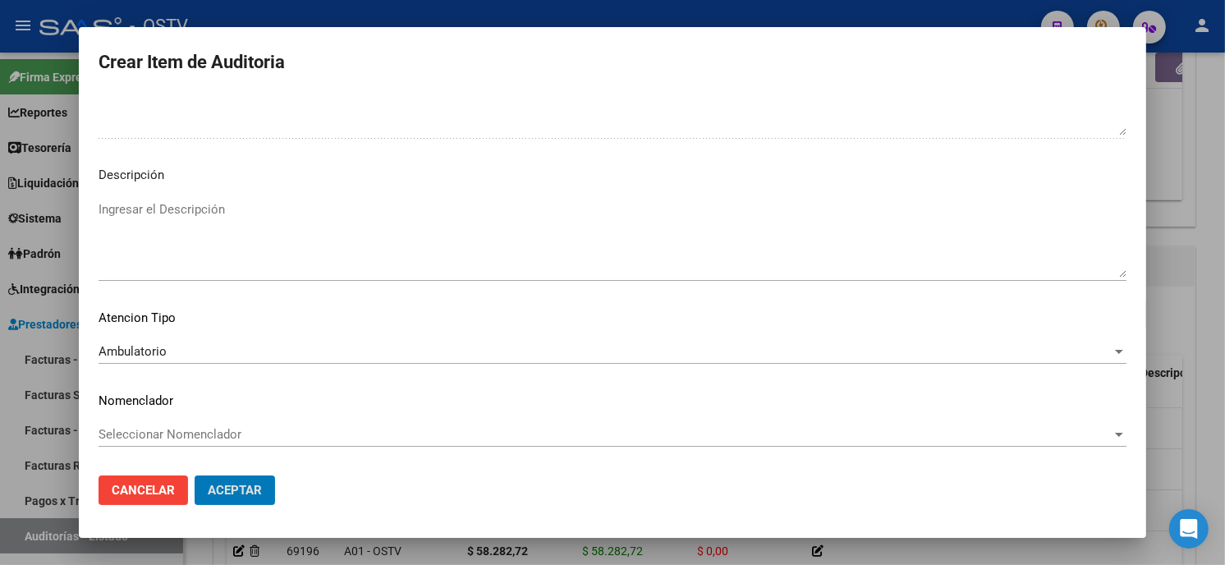
click at [195, 476] on button "Aceptar" at bounding box center [235, 491] width 80 height 30
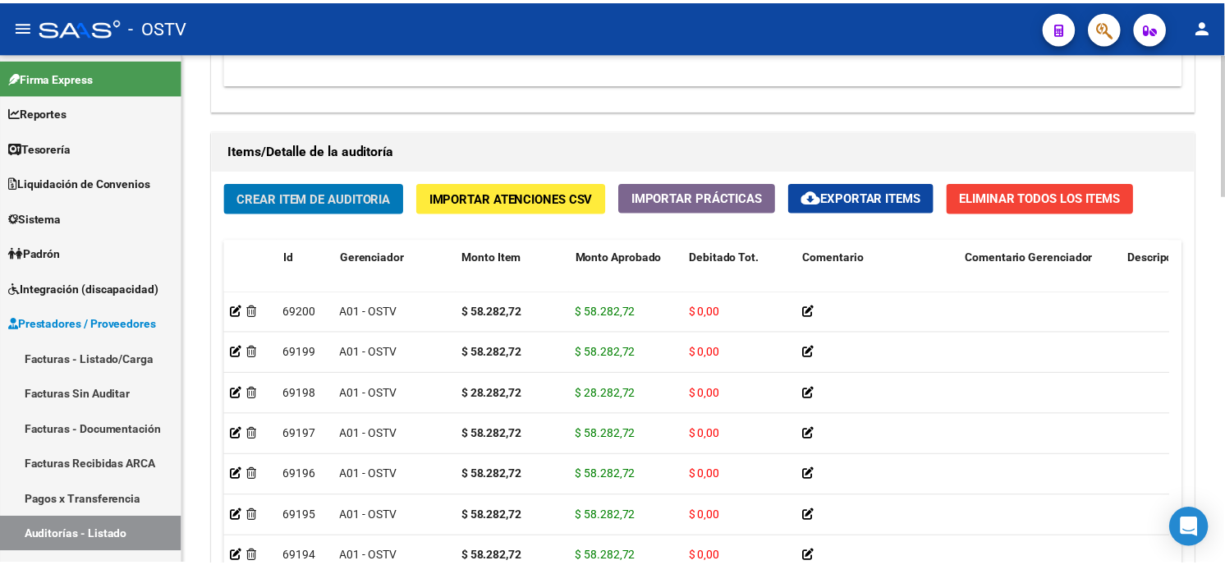
scroll to position [913, 0]
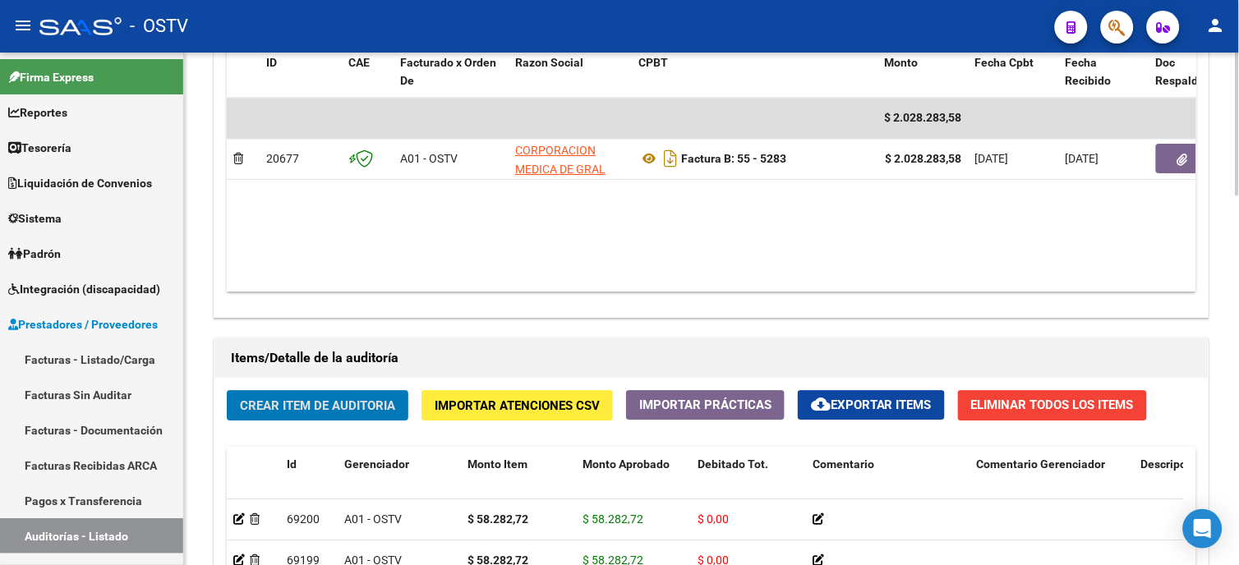
click at [318, 396] on button "Crear Item de Auditoria" at bounding box center [318, 405] width 182 height 30
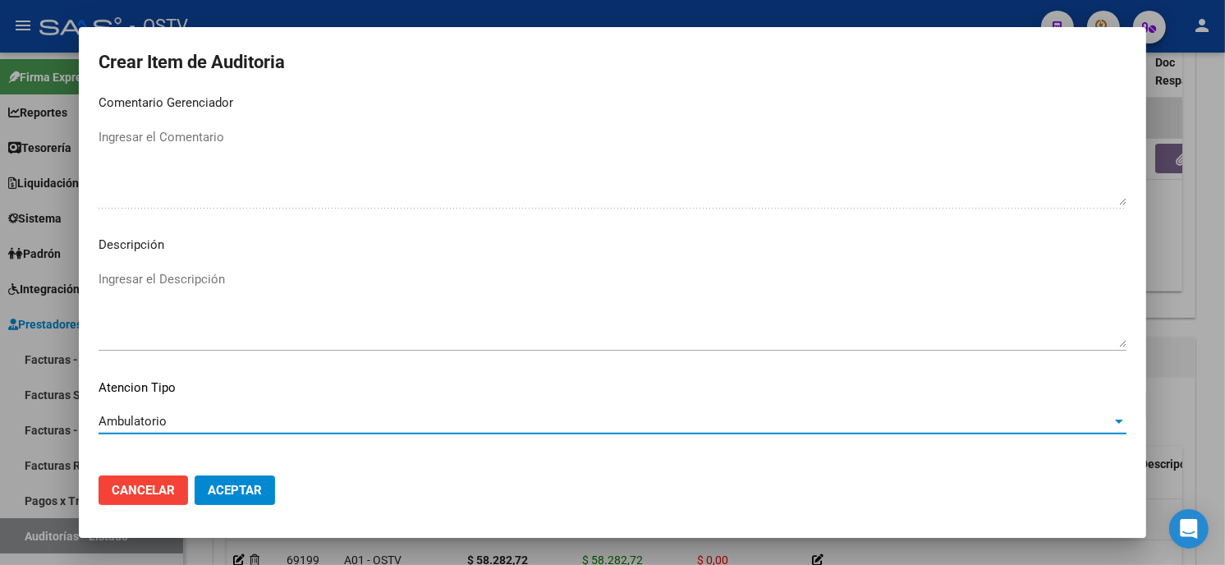
scroll to position [969, 0]
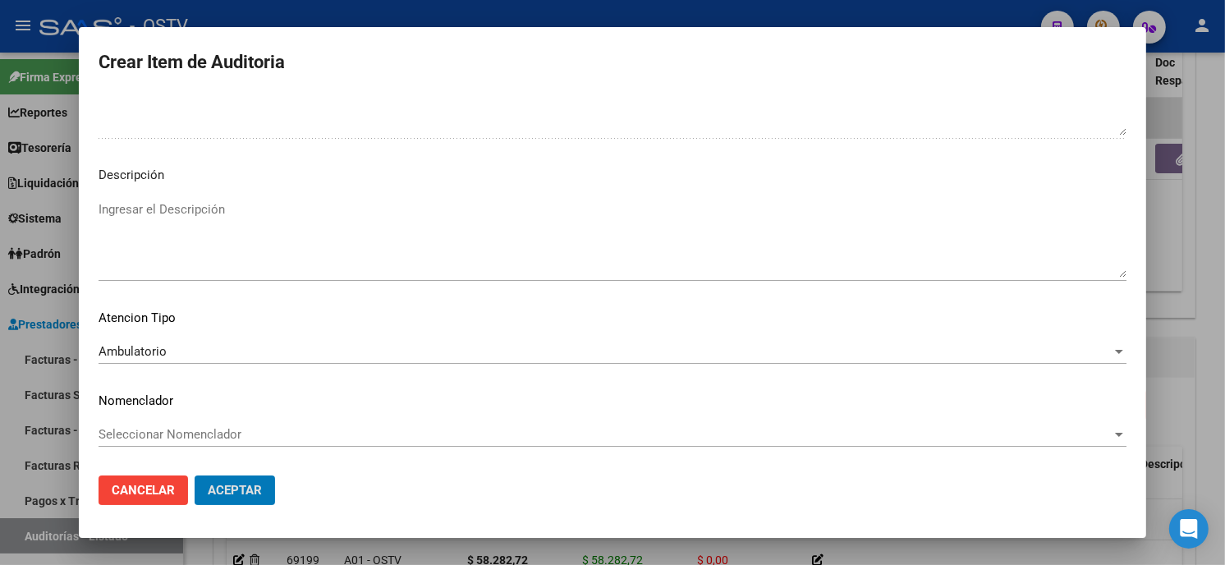
click at [195, 476] on button "Aceptar" at bounding box center [235, 491] width 80 height 30
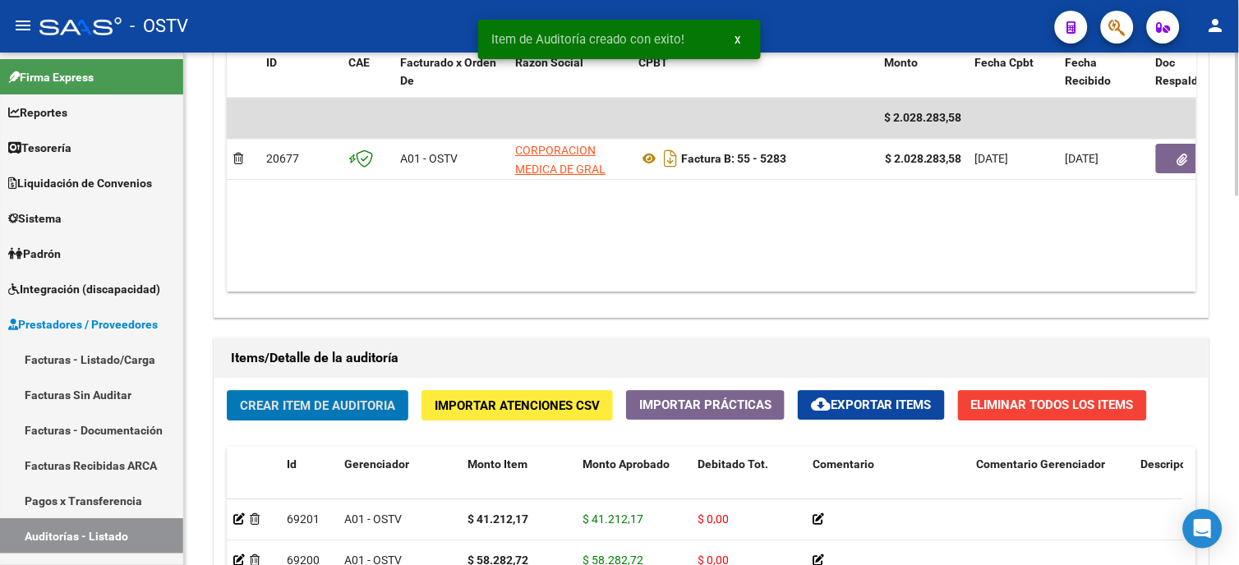
click at [382, 402] on span "Crear Item de Auditoria" at bounding box center [317, 405] width 155 height 15
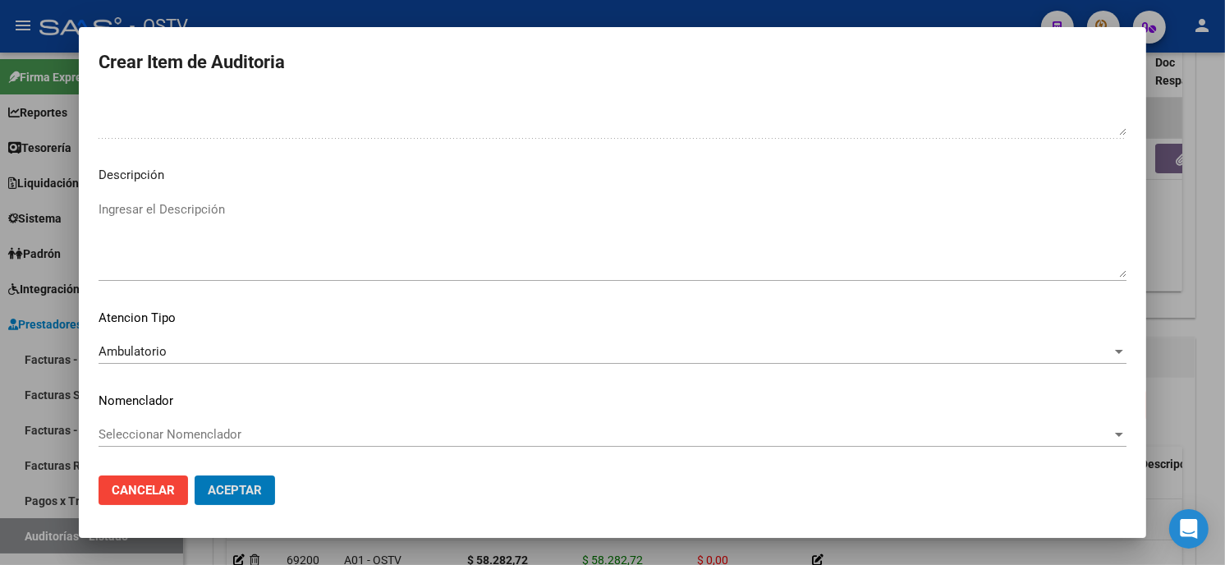
click at [195, 476] on button "Aceptar" at bounding box center [235, 491] width 80 height 30
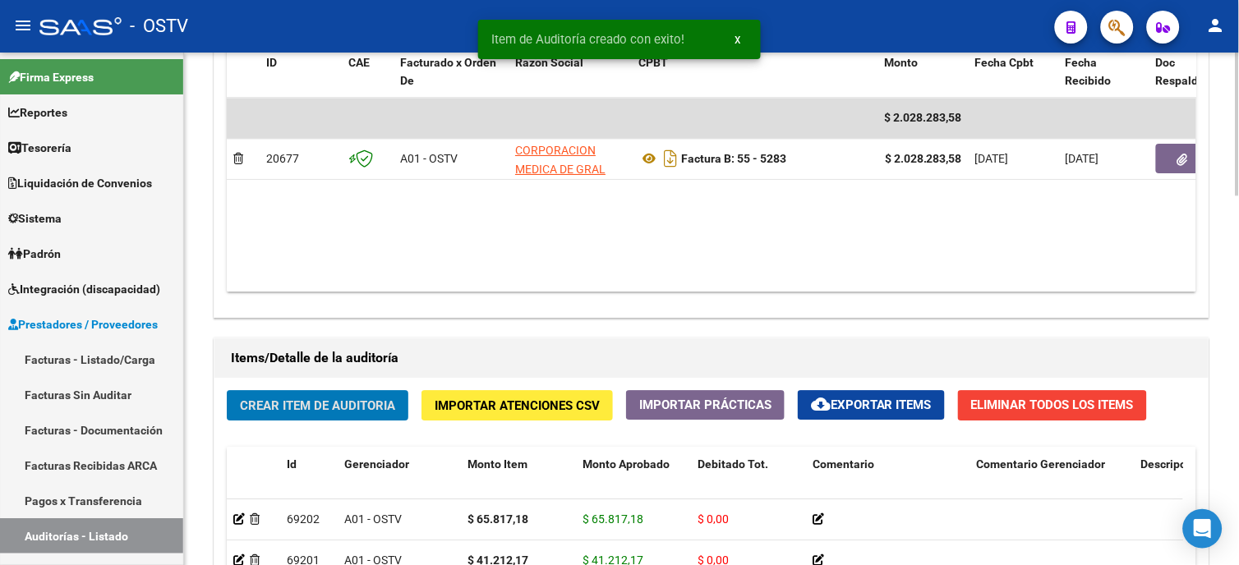
click at [314, 399] on span "Crear Item de Auditoria" at bounding box center [317, 405] width 155 height 15
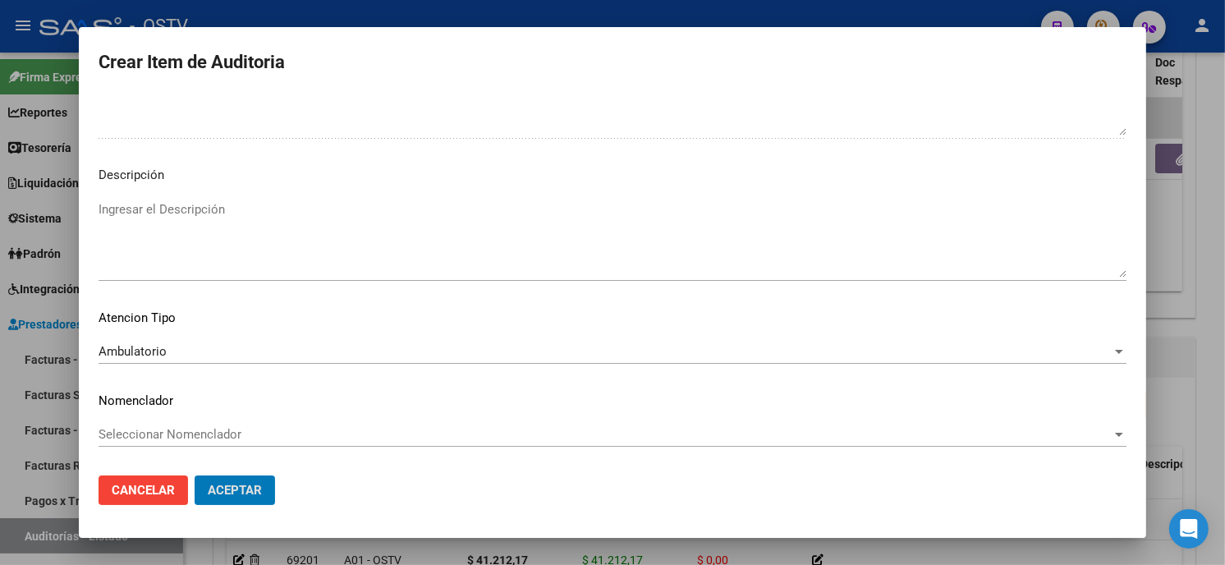
click at [195, 476] on button "Aceptar" at bounding box center [235, 491] width 80 height 30
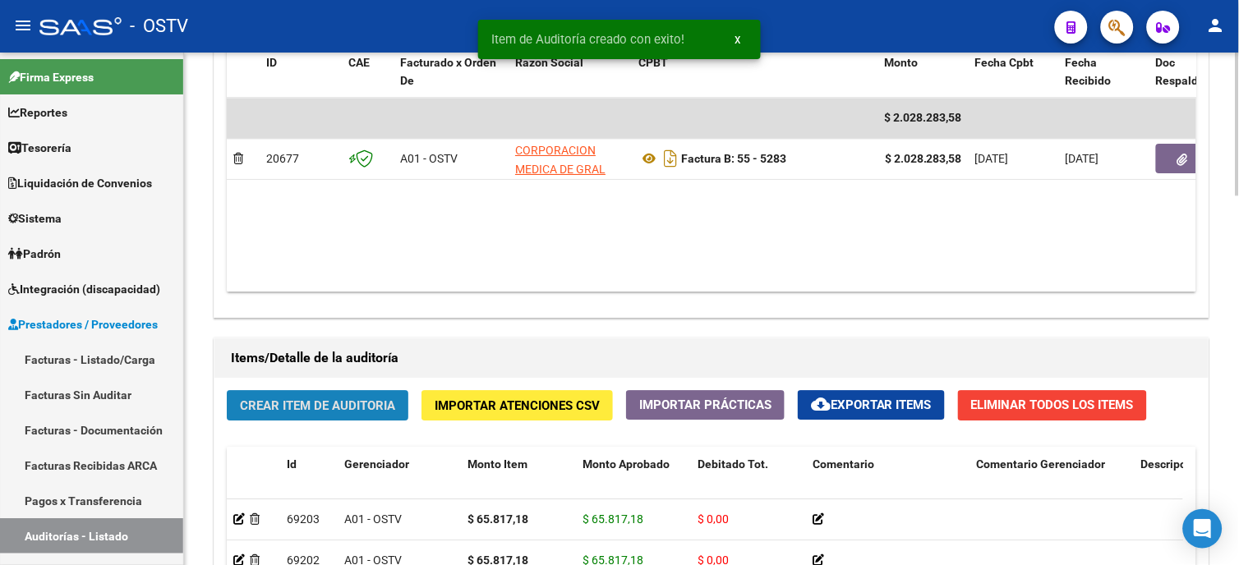
click at [269, 416] on button "Crear Item de Auditoria" at bounding box center [318, 405] width 182 height 30
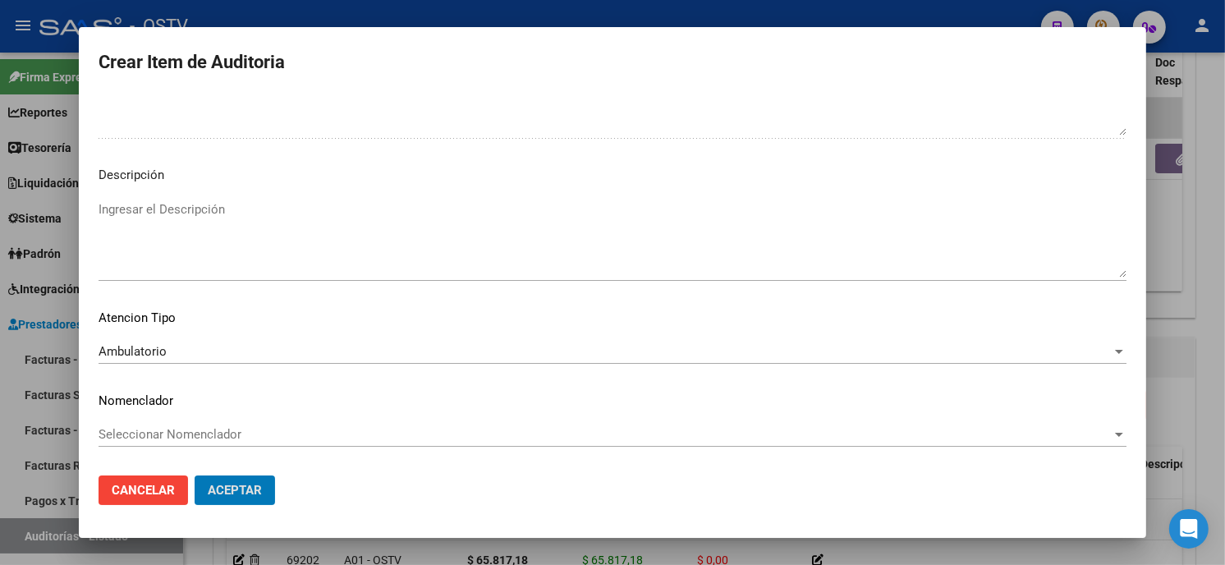
click at [195, 476] on button "Aceptar" at bounding box center [235, 491] width 80 height 30
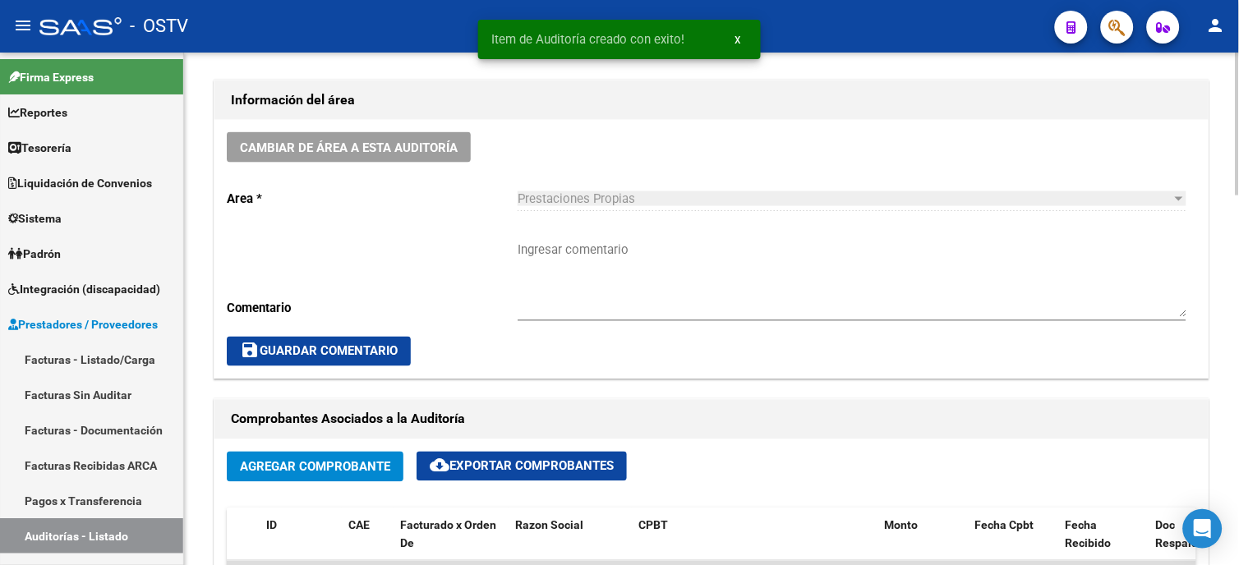
scroll to position [366, 0]
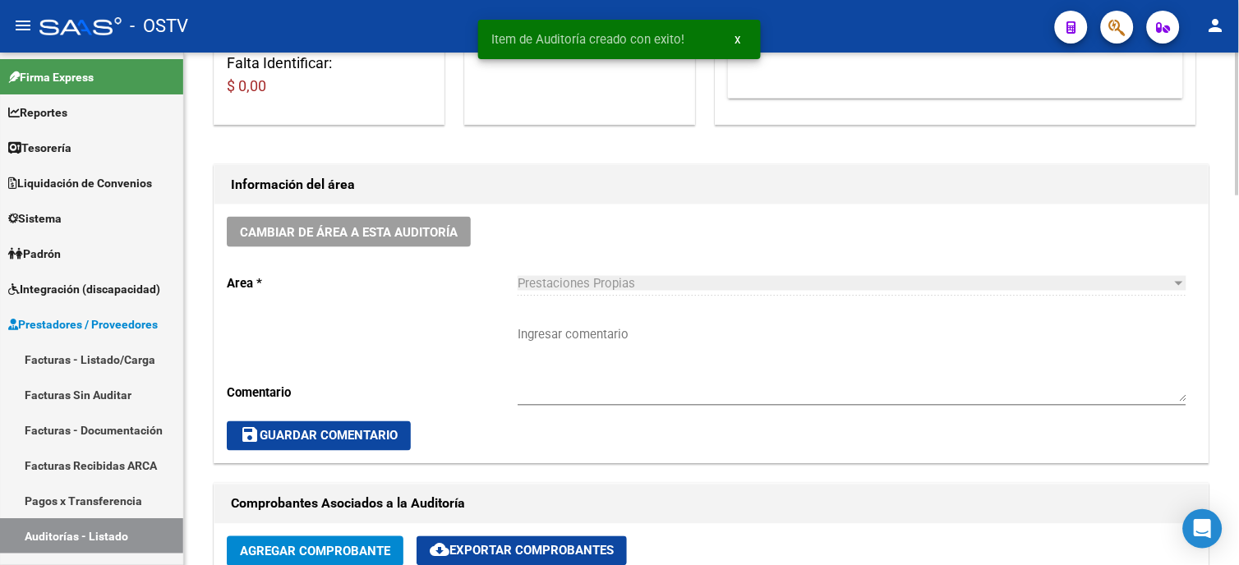
click at [562, 338] on textarea "Ingresar comentario" at bounding box center [851, 363] width 669 height 77
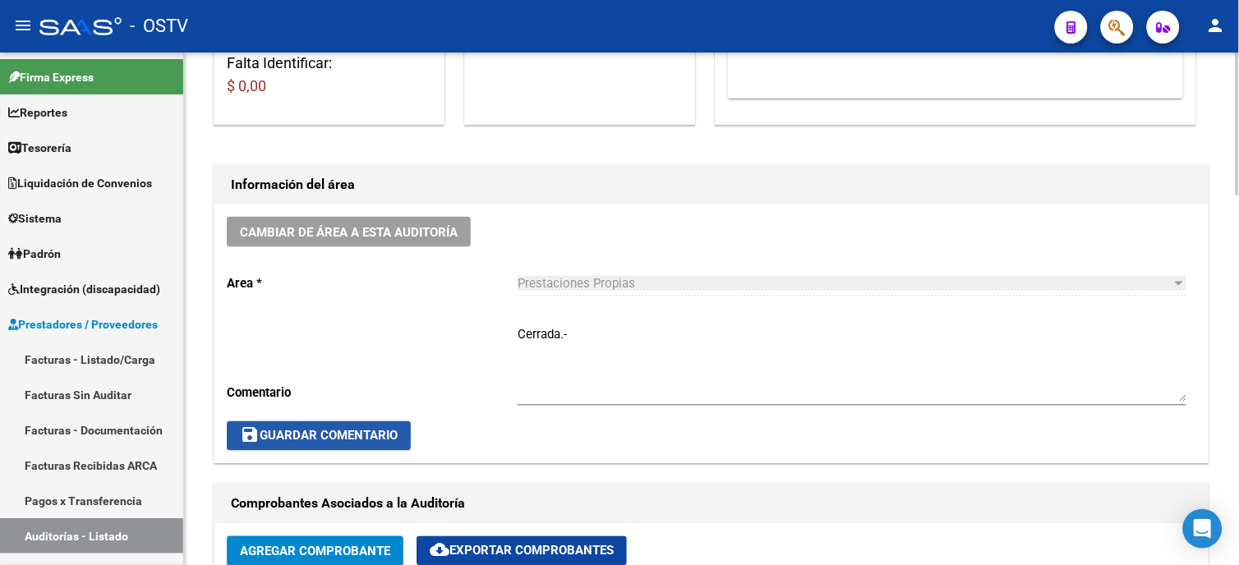
click at [260, 445] on button "save Guardar Comentario" at bounding box center [319, 436] width 184 height 30
click at [365, 444] on button "save Guardar Comentario" at bounding box center [319, 436] width 184 height 30
click at [121, 363] on link "Facturas - Listado/Carga" at bounding box center [91, 359] width 183 height 35
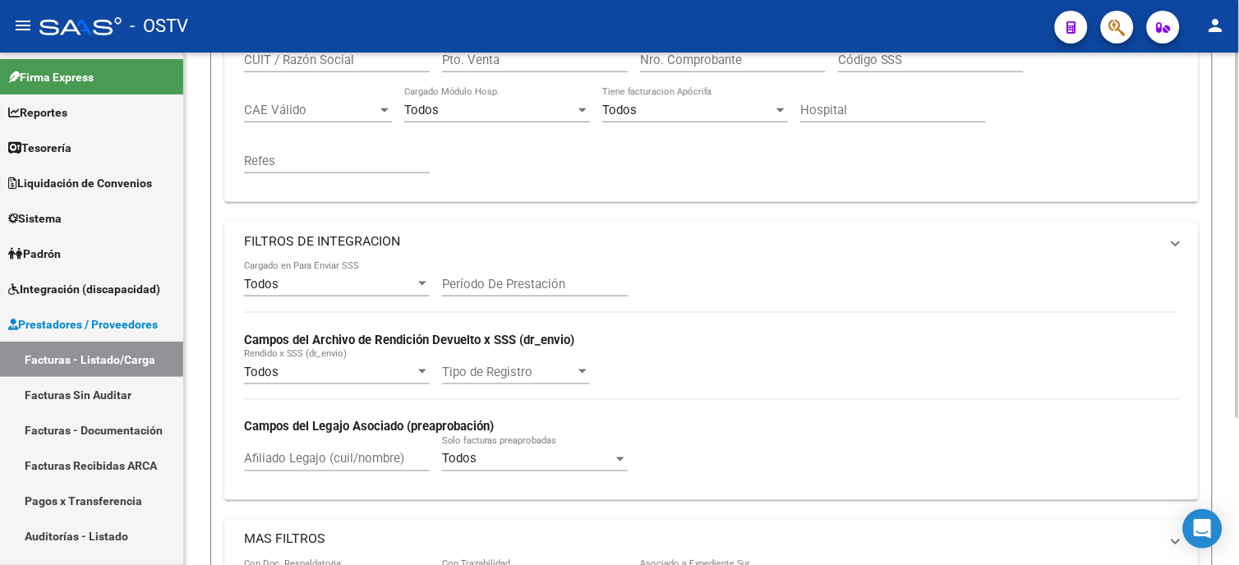
scroll to position [208, 0]
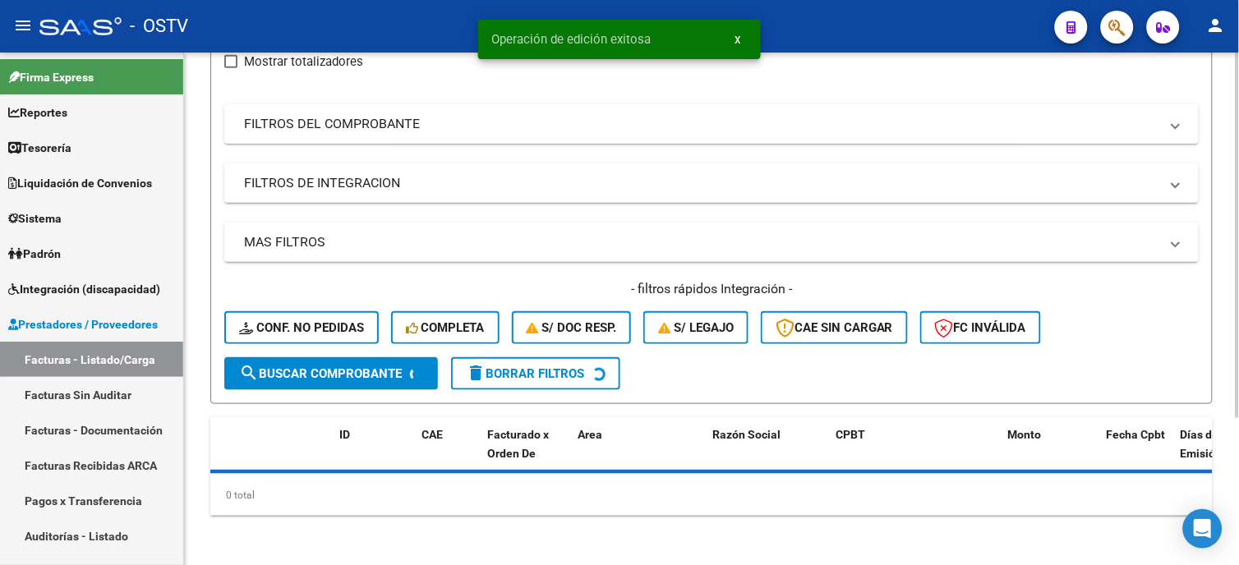
click at [414, 130] on mat-panel-title "FILTROS DEL COMPROBANTE" at bounding box center [701, 124] width 915 height 18
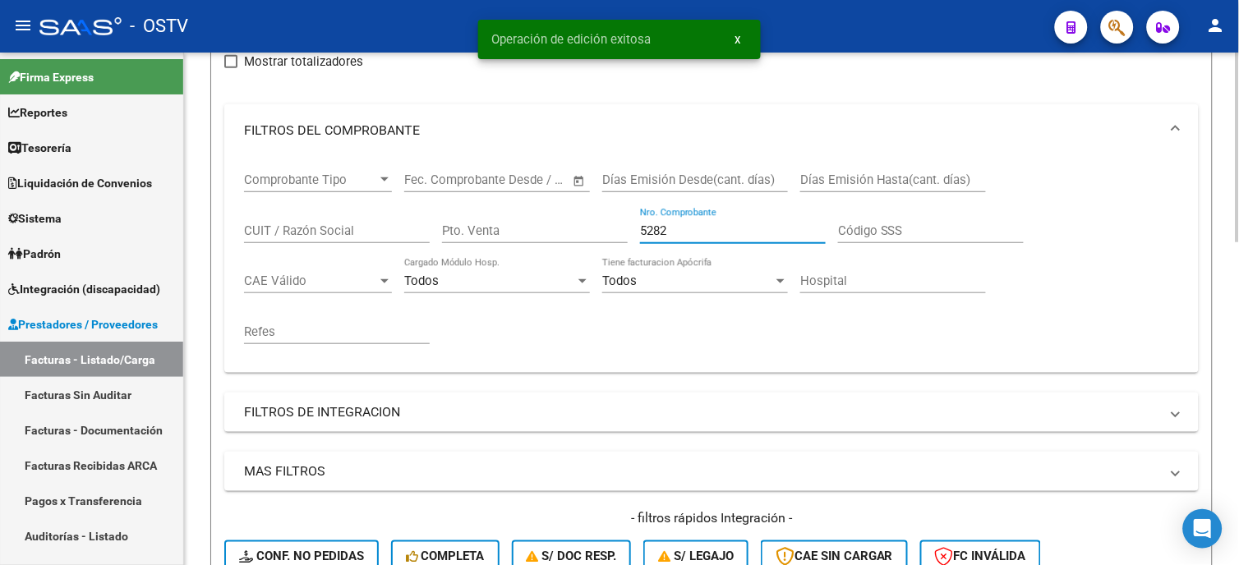
click at [708, 228] on input "5282" at bounding box center [733, 230] width 186 height 15
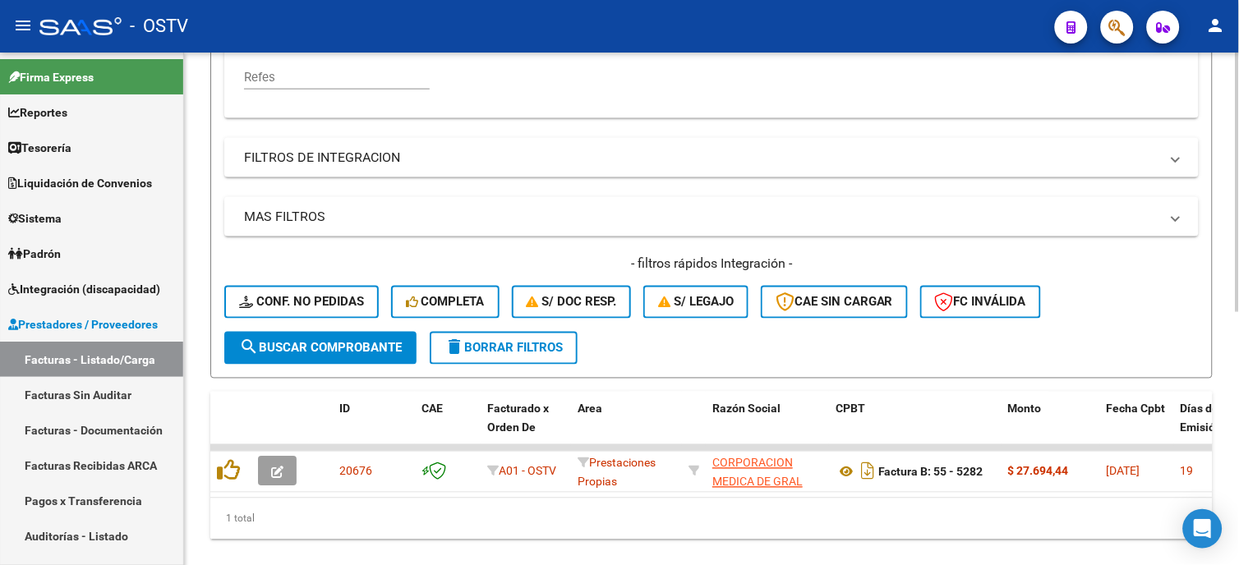
scroll to position [481, 0]
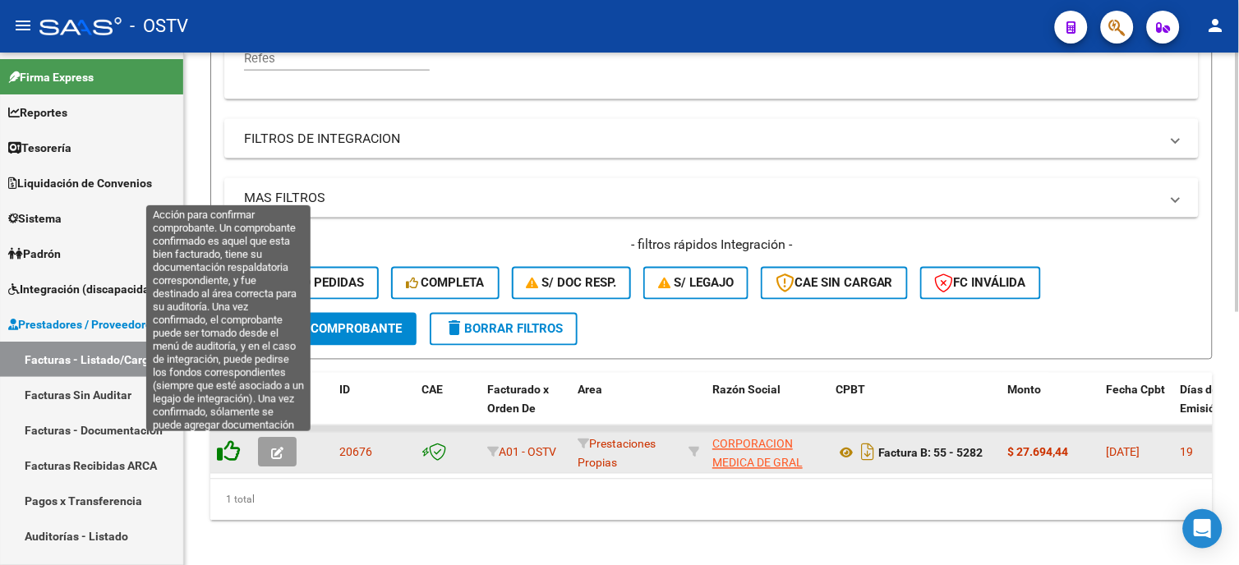
click at [224, 450] on icon at bounding box center [228, 451] width 23 height 23
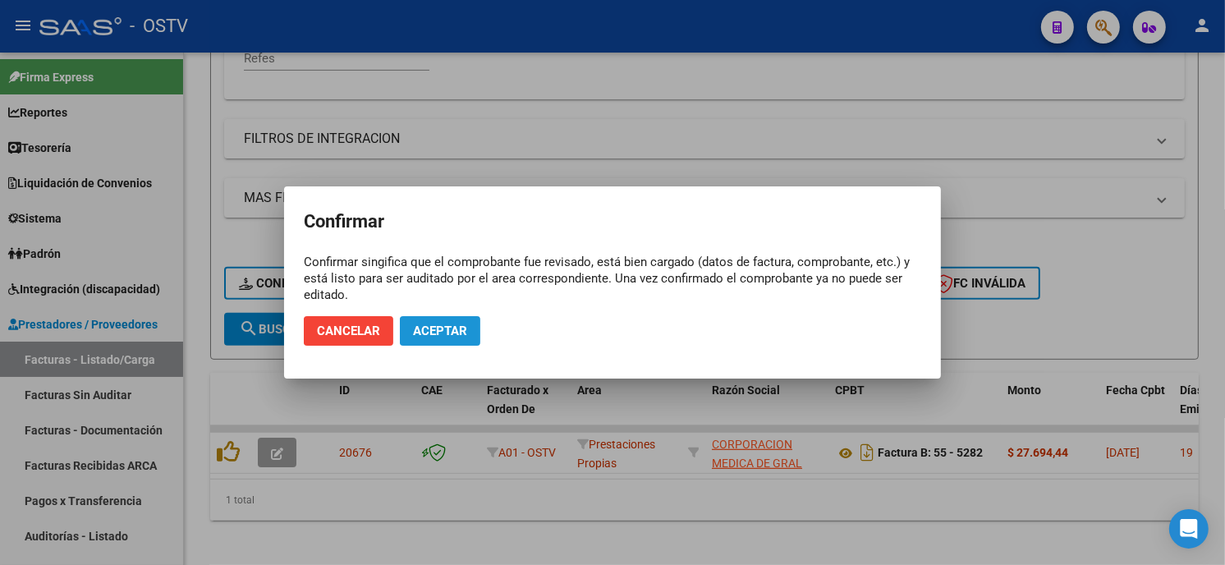
click at [425, 334] on span "Aceptar" at bounding box center [440, 331] width 54 height 15
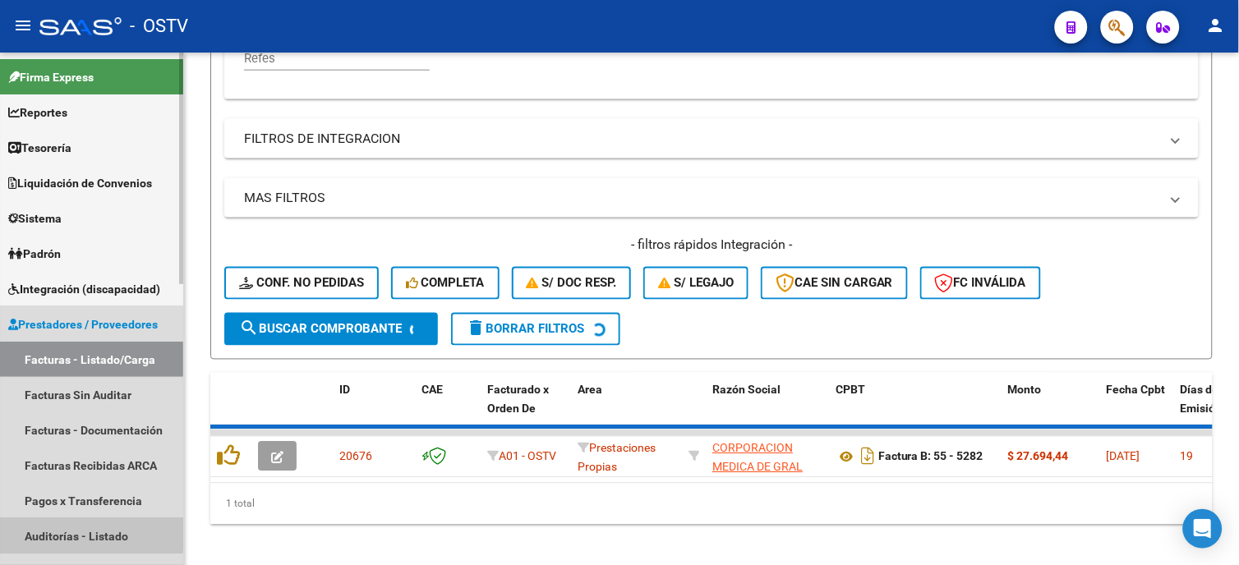
click at [67, 532] on link "Auditorías - Listado" at bounding box center [91, 535] width 183 height 35
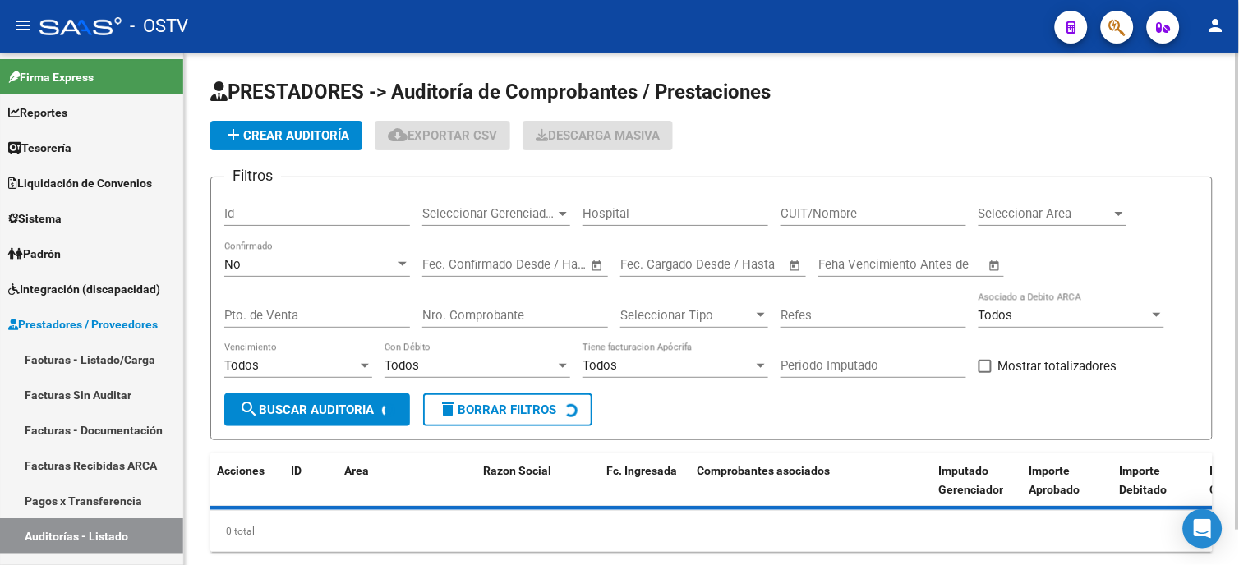
click at [294, 136] on span "add Crear Auditoría" at bounding box center [286, 135] width 126 height 15
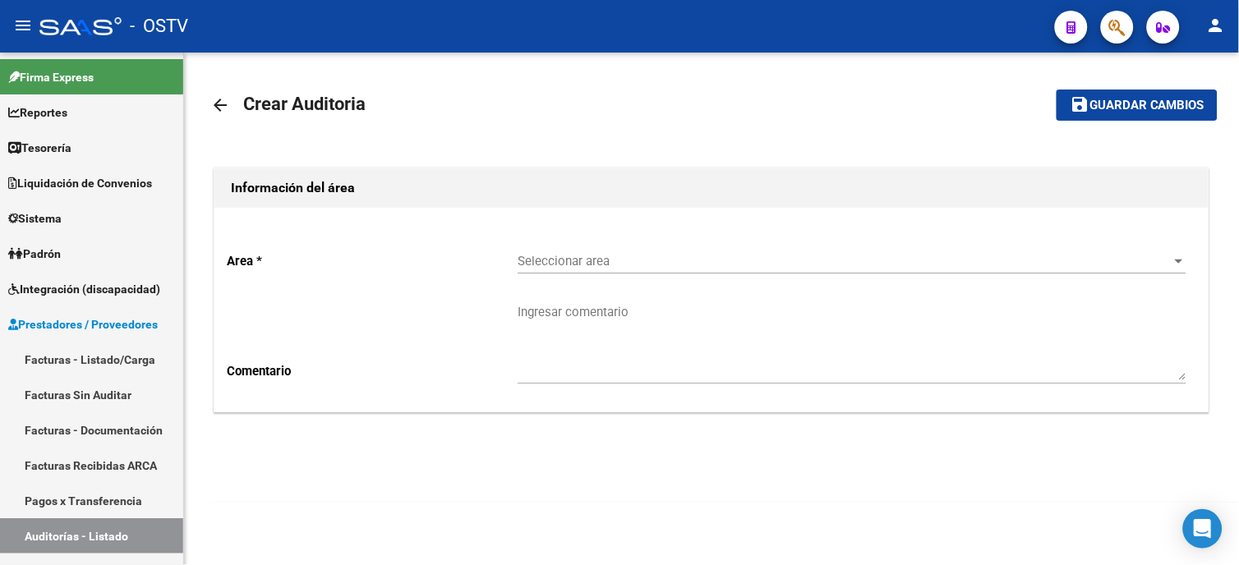
click at [536, 251] on div "Seleccionar area Seleccionar area" at bounding box center [851, 255] width 669 height 35
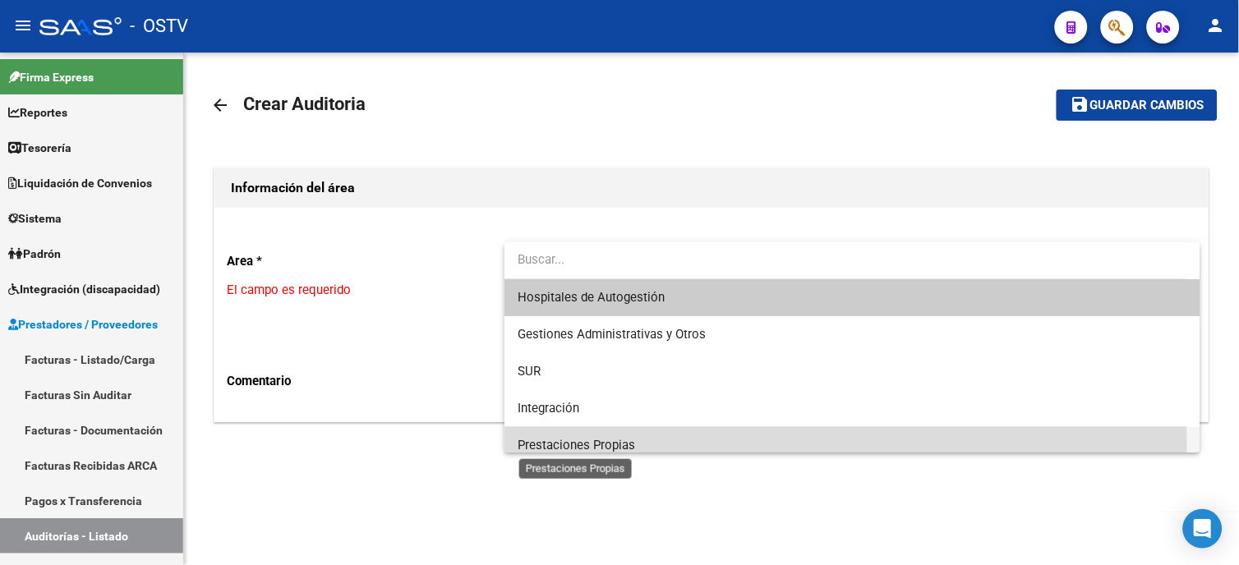
click at [579, 441] on span "Prestaciones Propias" at bounding box center [575, 445] width 117 height 15
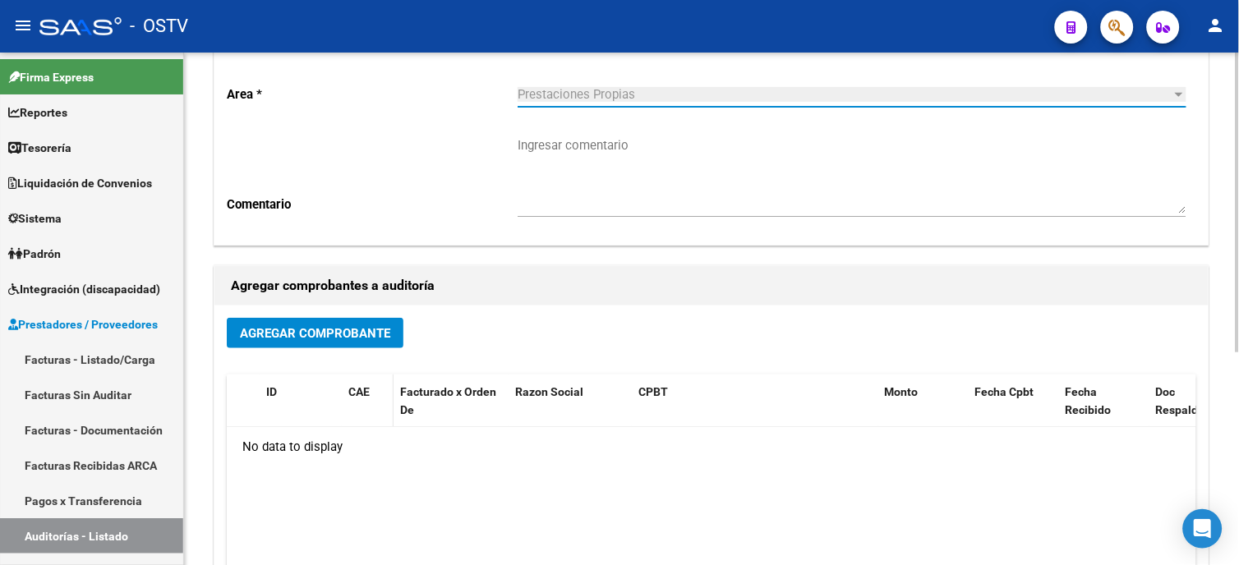
scroll to position [182, 0]
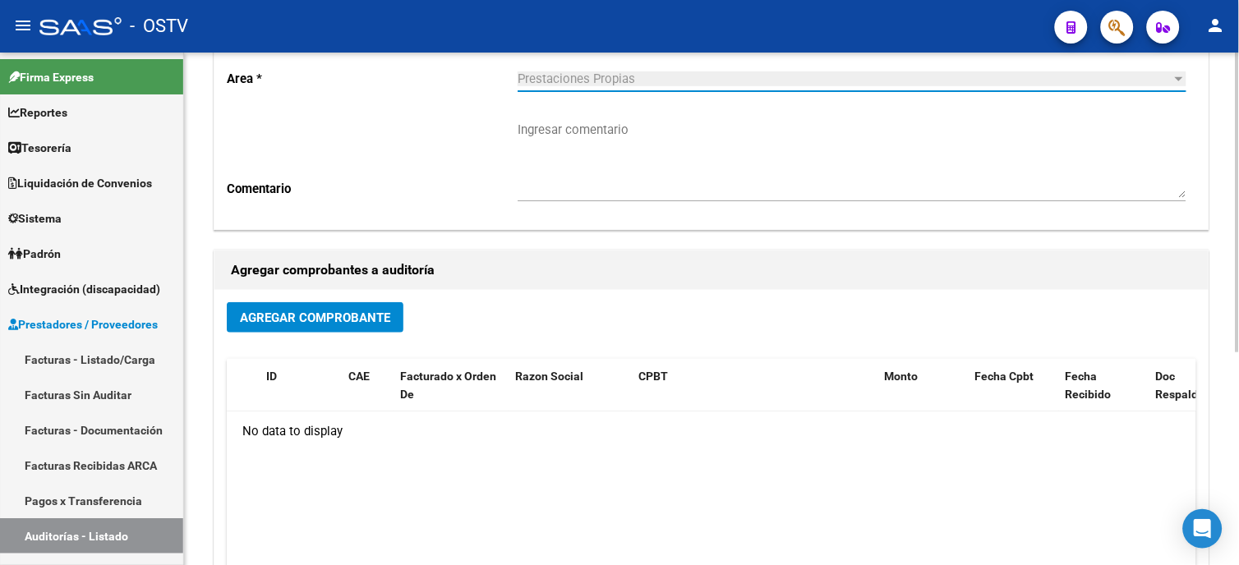
click at [338, 312] on span "Agregar Comprobante" at bounding box center [315, 317] width 150 height 15
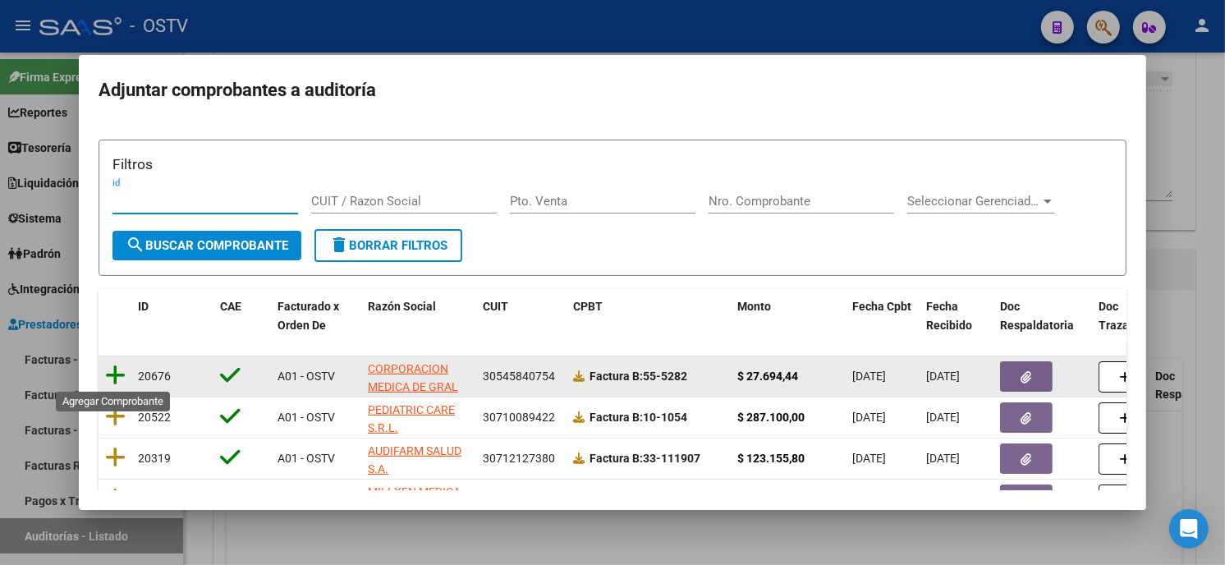
click at [116, 373] on icon at bounding box center [115, 375] width 21 height 23
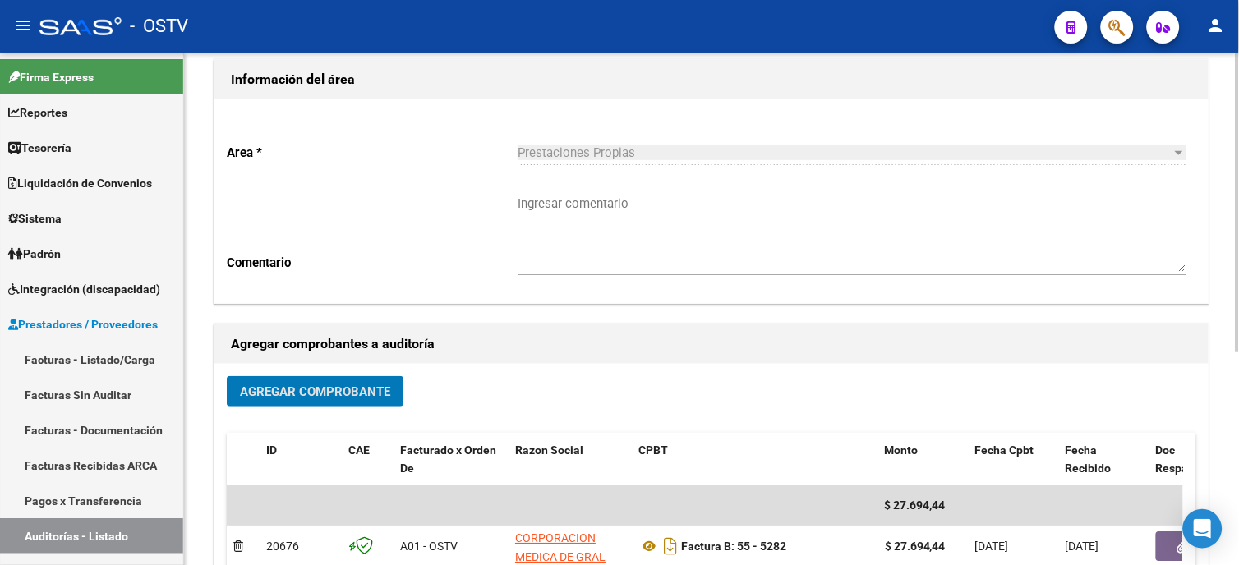
scroll to position [0, 0]
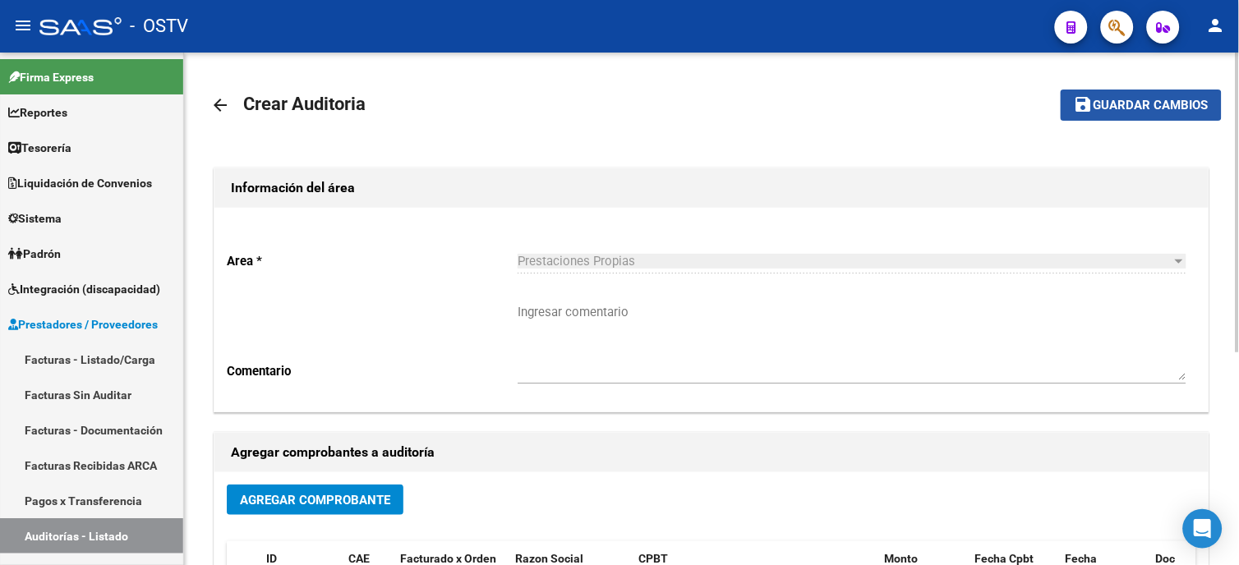
click at [1173, 107] on span "Guardar cambios" at bounding box center [1150, 106] width 115 height 15
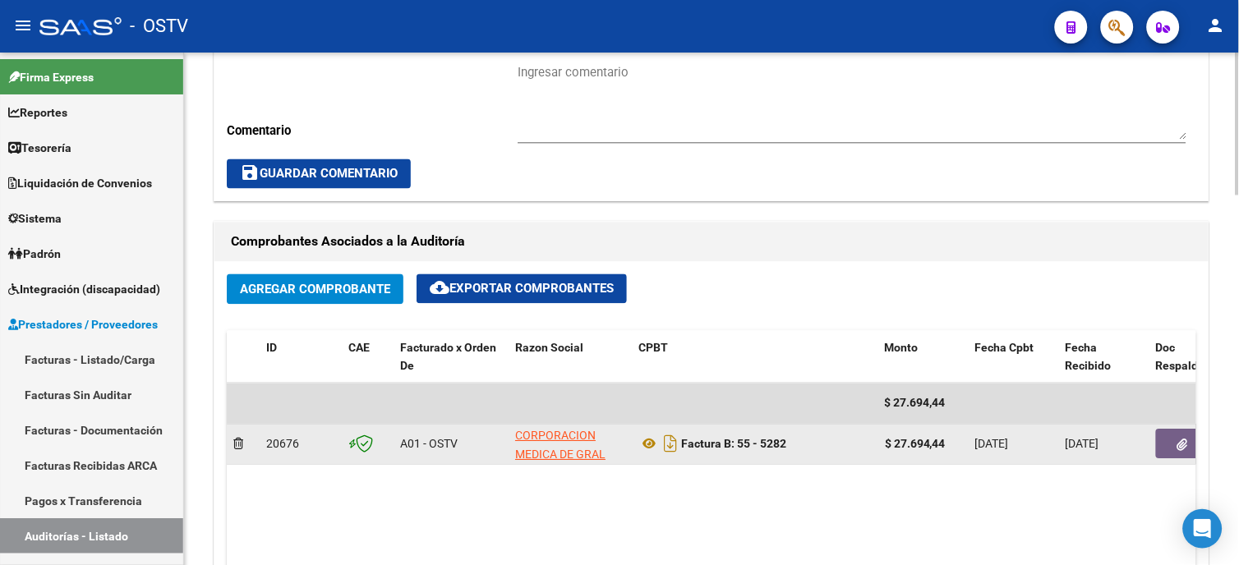
scroll to position [638, 0]
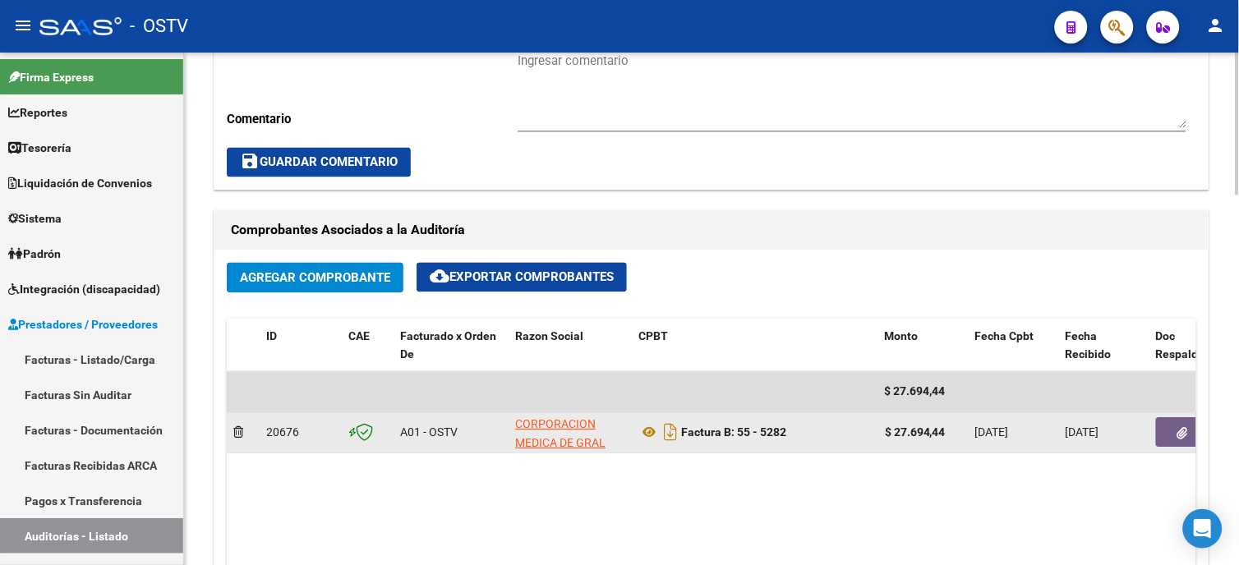
click at [1180, 439] on icon "button" at bounding box center [1182, 434] width 11 height 12
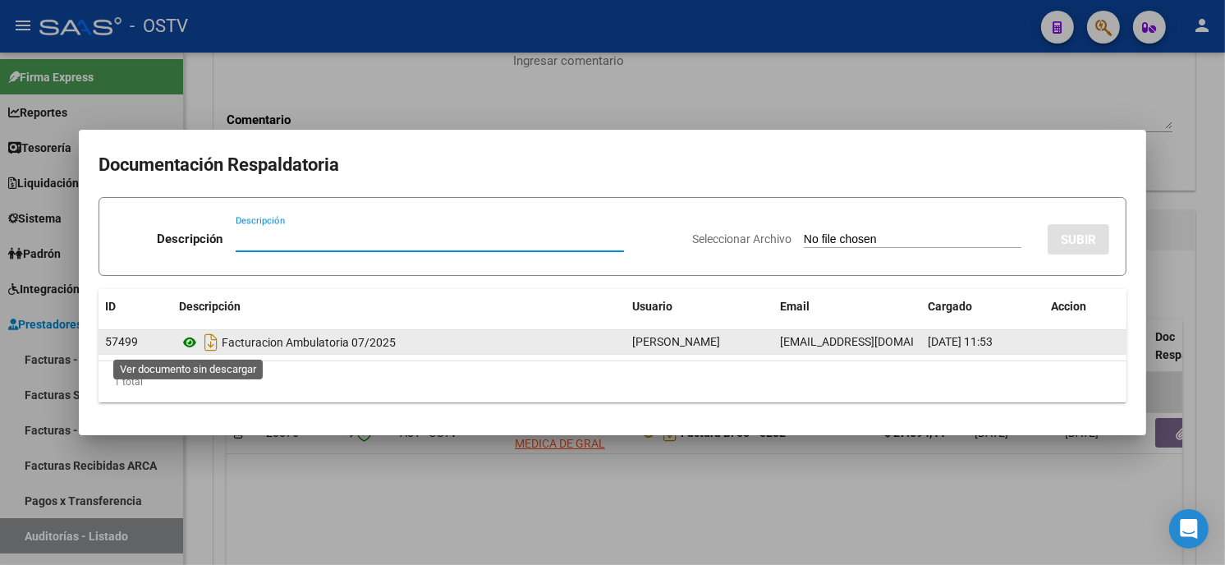
click at [191, 340] on icon at bounding box center [189, 343] width 21 height 20
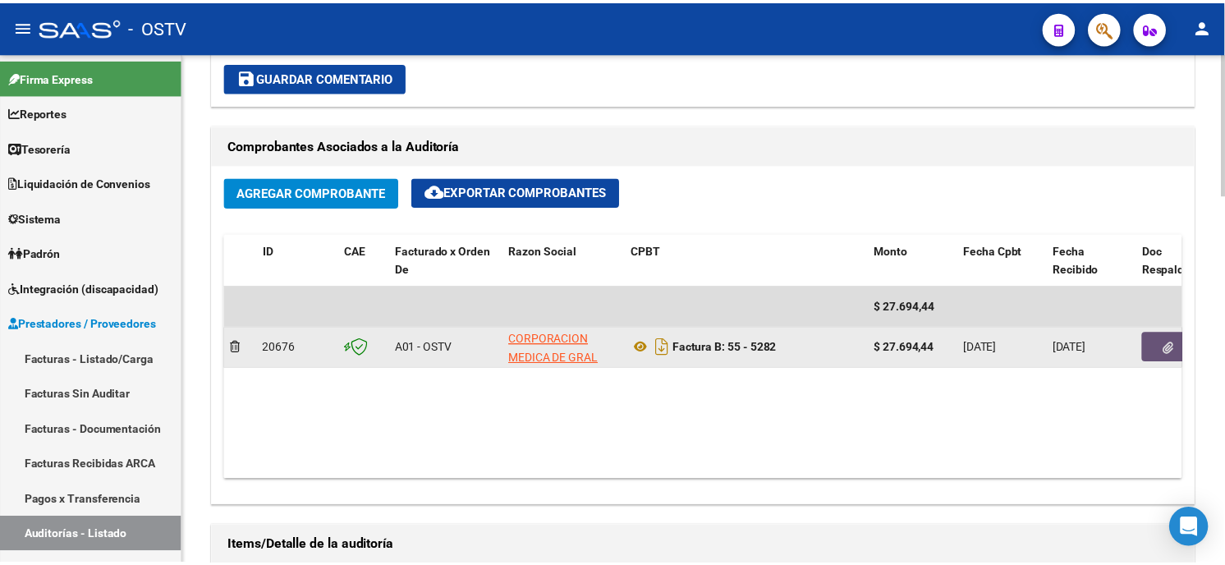
scroll to position [913, 0]
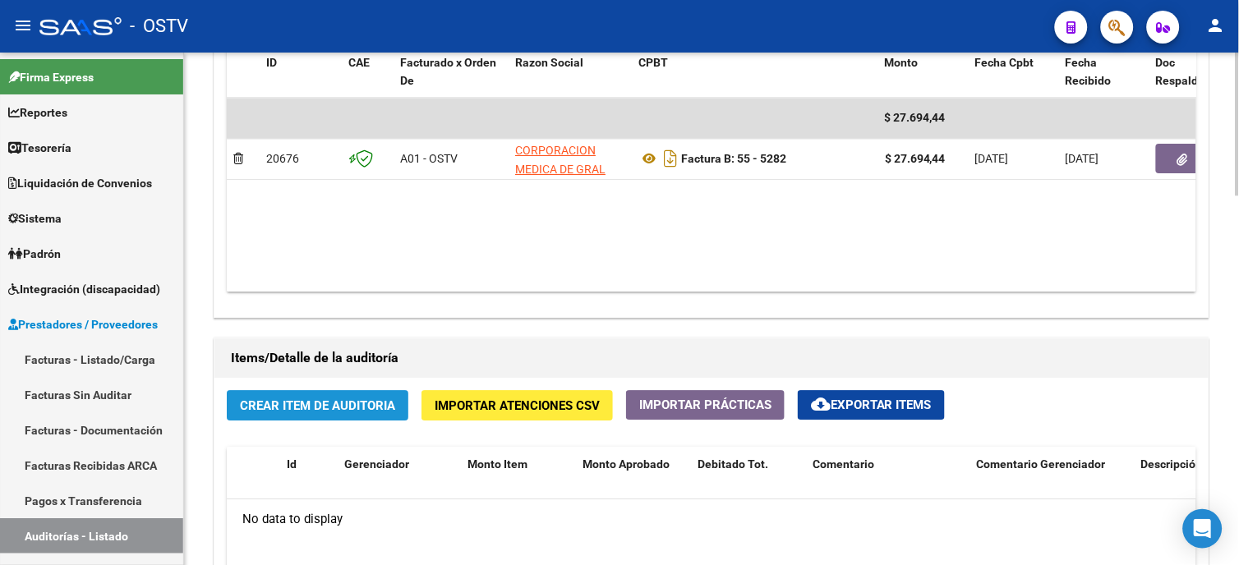
click at [297, 407] on span "Crear Item de Auditoria" at bounding box center [317, 405] width 155 height 15
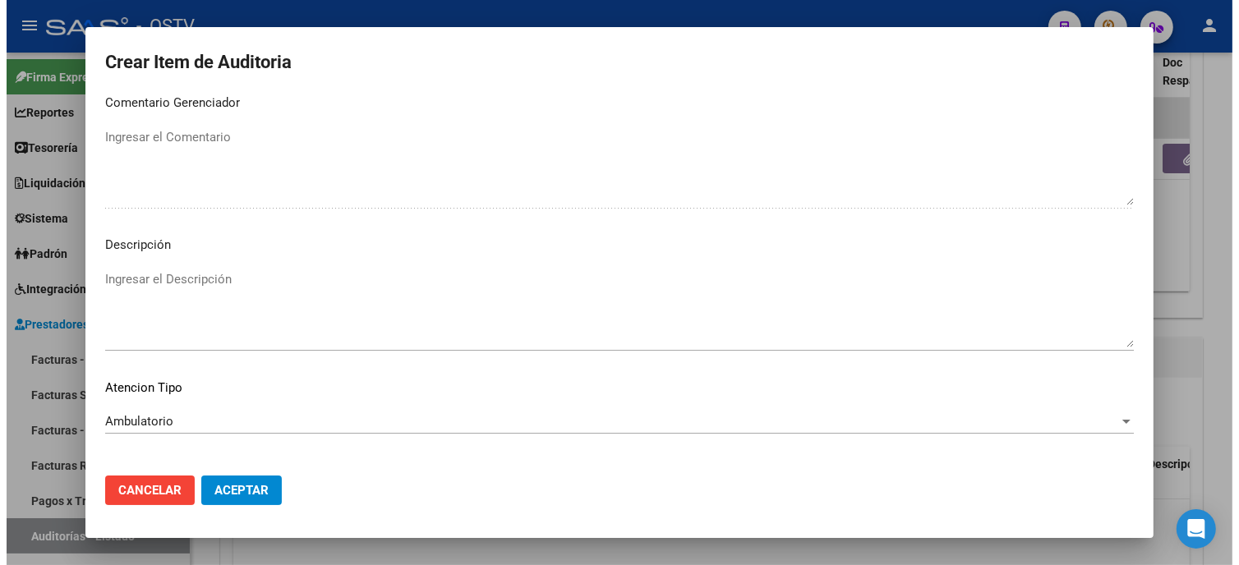
scroll to position [969, 0]
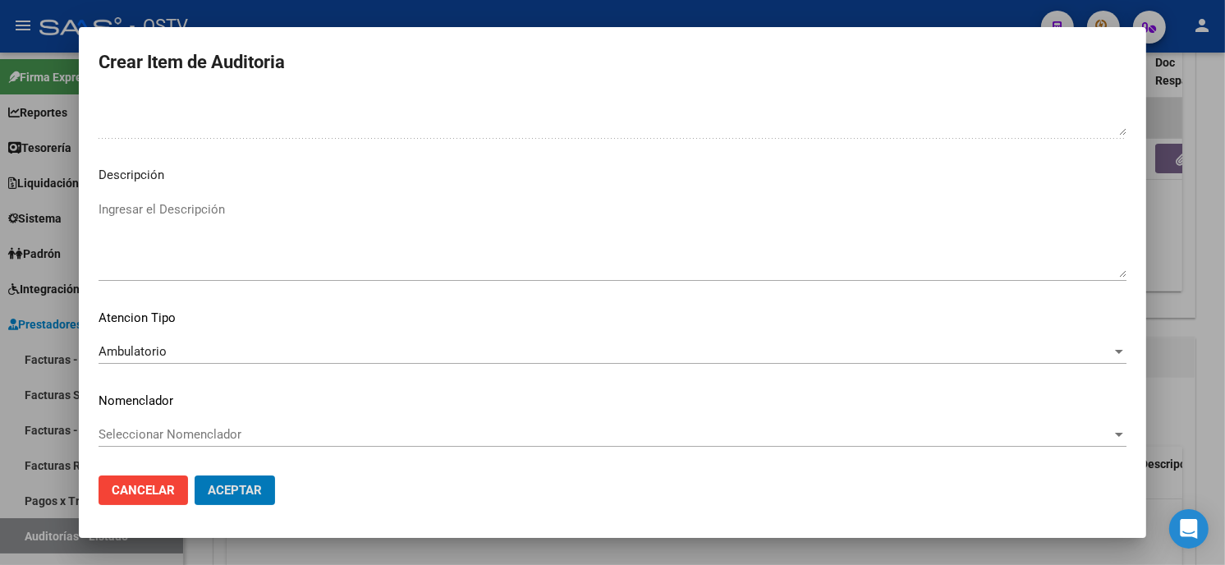
click at [195, 476] on button "Aceptar" at bounding box center [235, 491] width 80 height 30
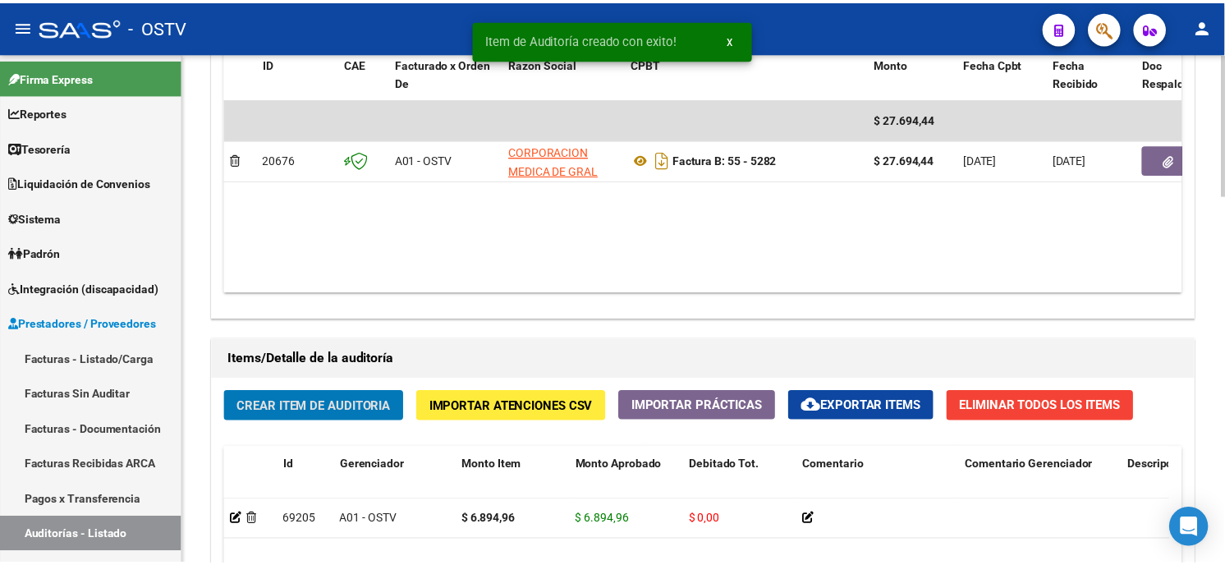
scroll to position [913, 0]
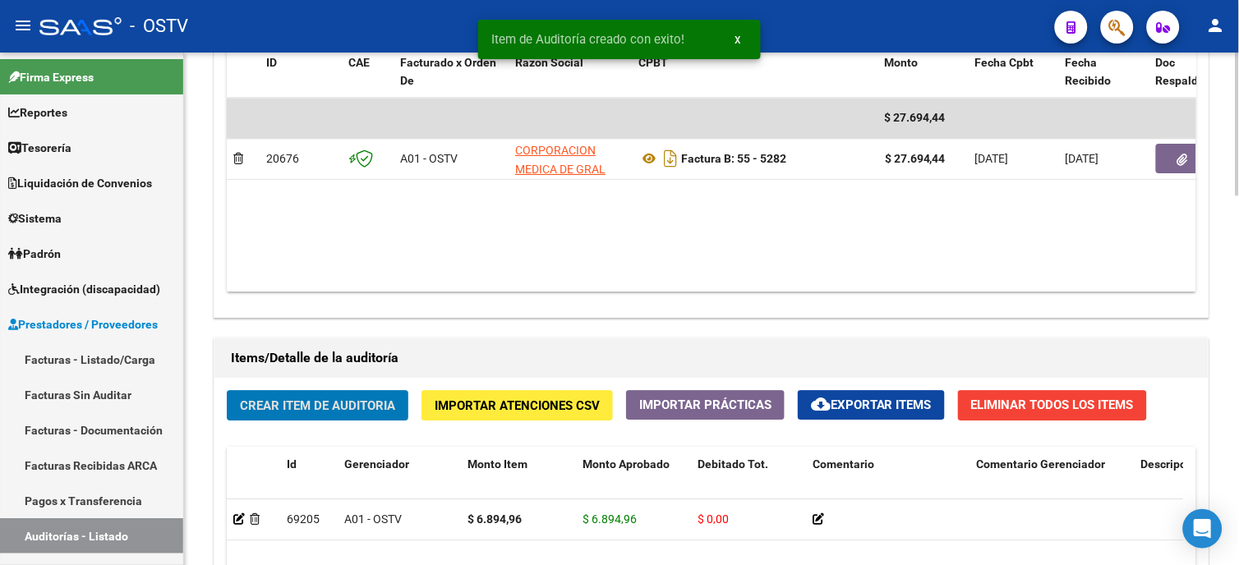
click at [265, 415] on button "Crear Item de Auditoria" at bounding box center [318, 405] width 182 height 30
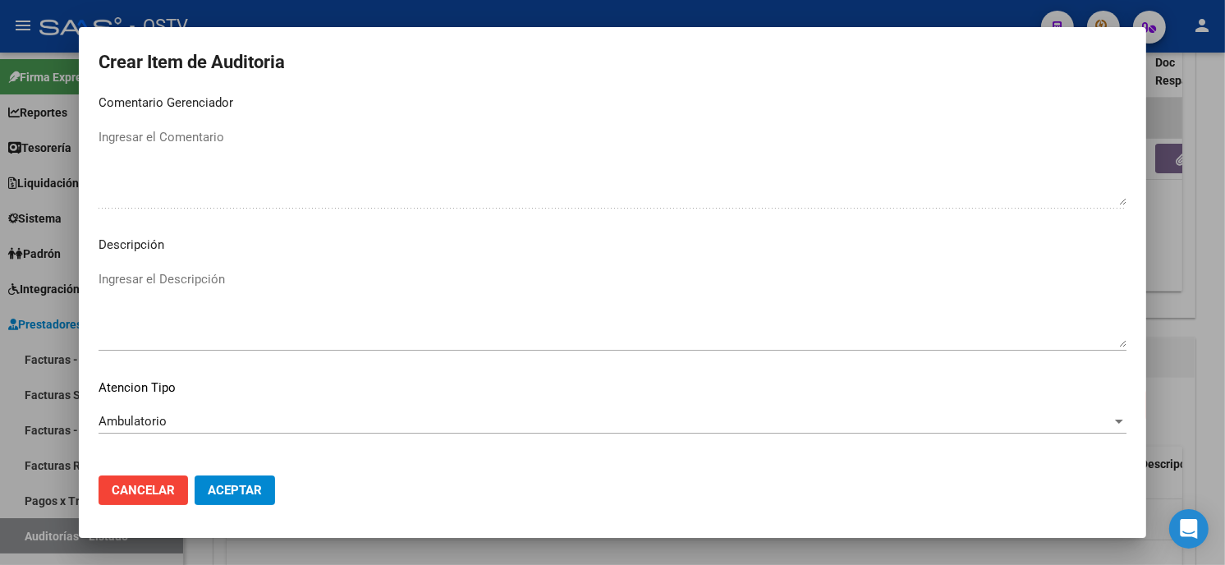
scroll to position [969, 0]
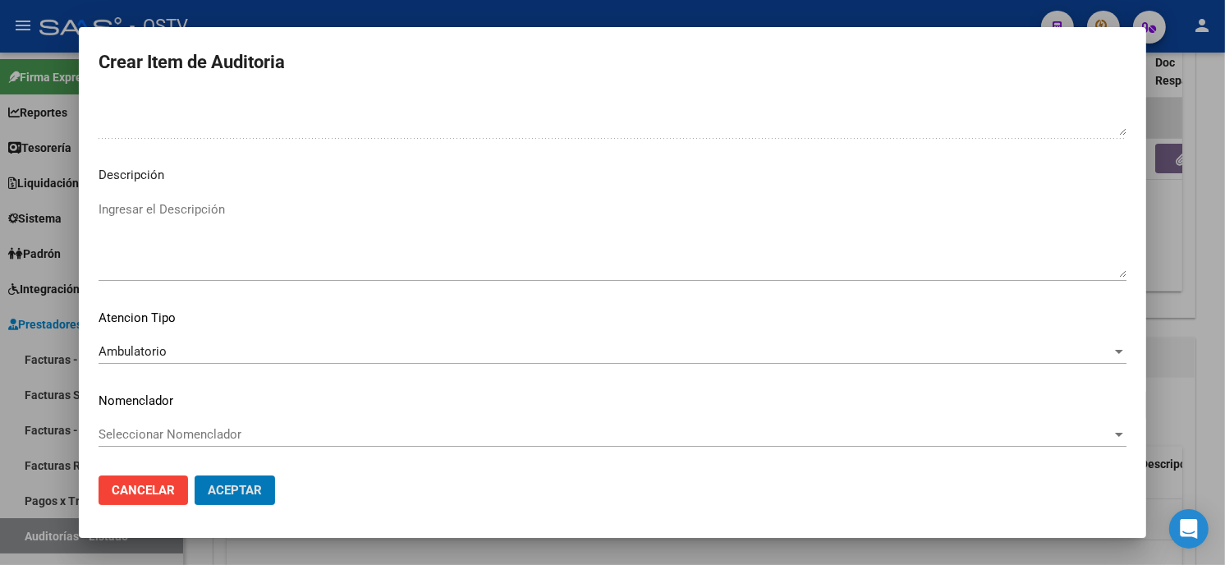
click at [195, 476] on button "Aceptar" at bounding box center [235, 491] width 80 height 30
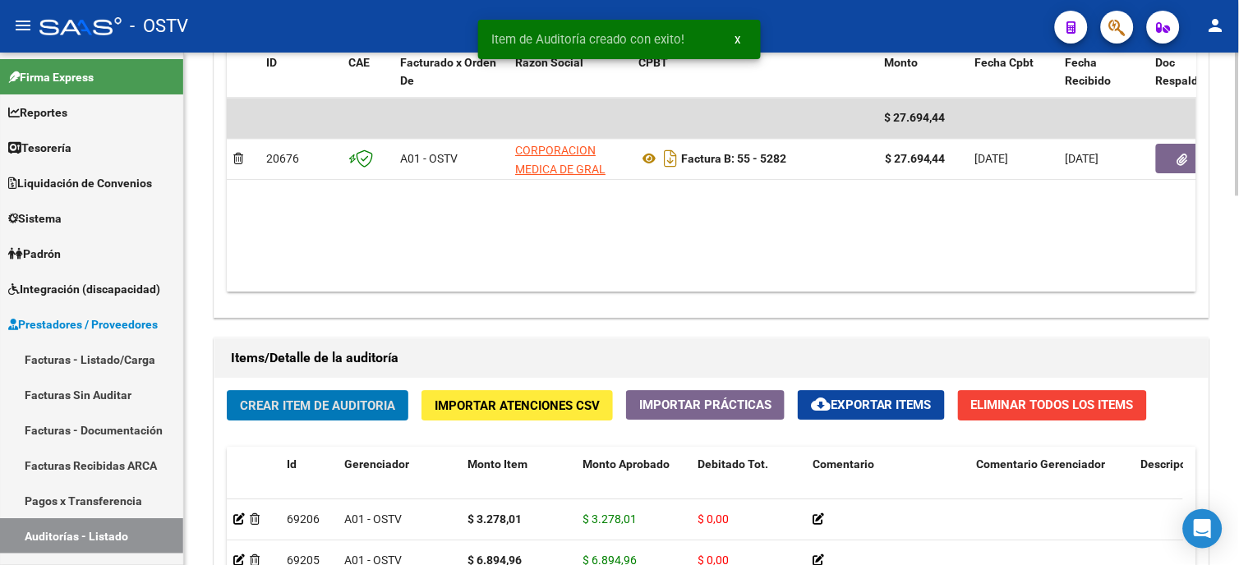
click at [301, 406] on span "Crear Item de Auditoria" at bounding box center [317, 405] width 155 height 15
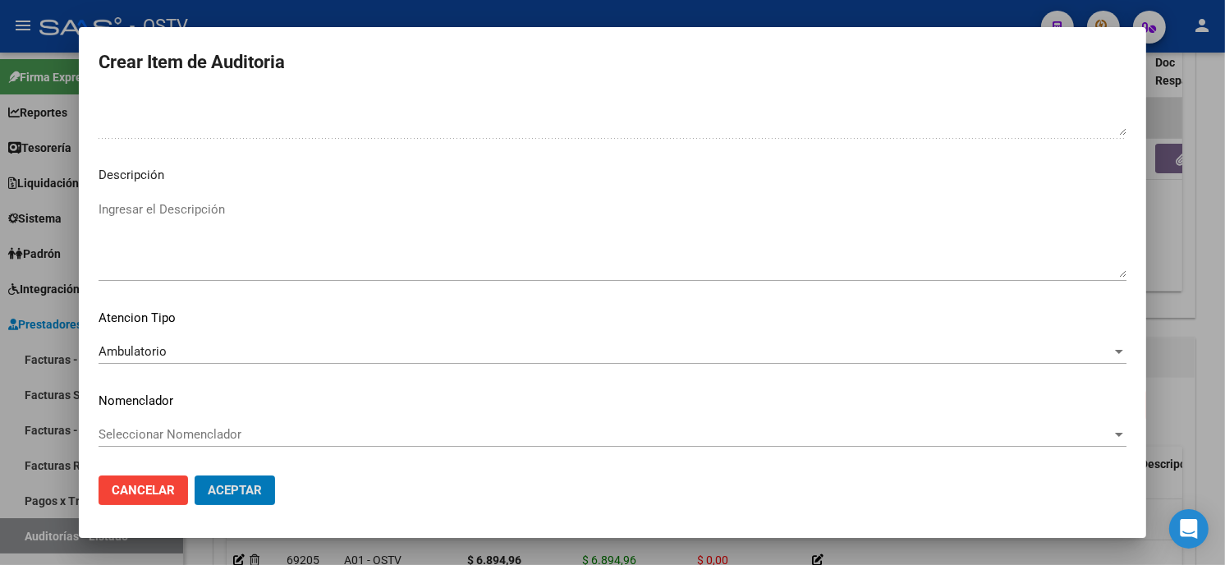
click at [195, 476] on button "Aceptar" at bounding box center [235, 491] width 80 height 30
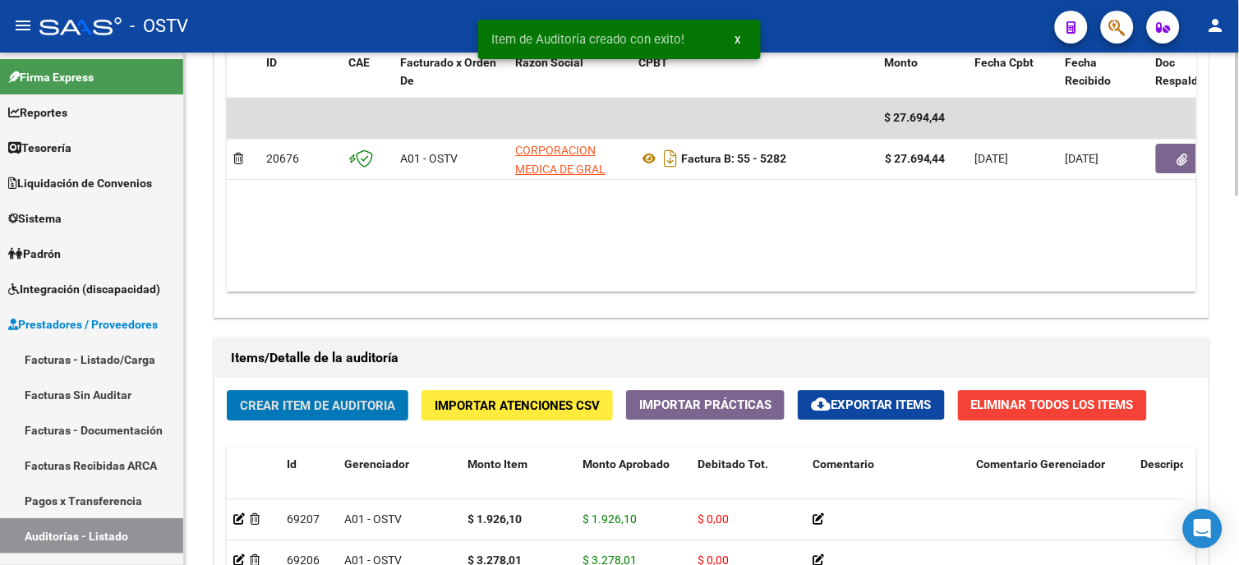
click at [365, 411] on span "Crear Item de Auditoria" at bounding box center [317, 405] width 155 height 15
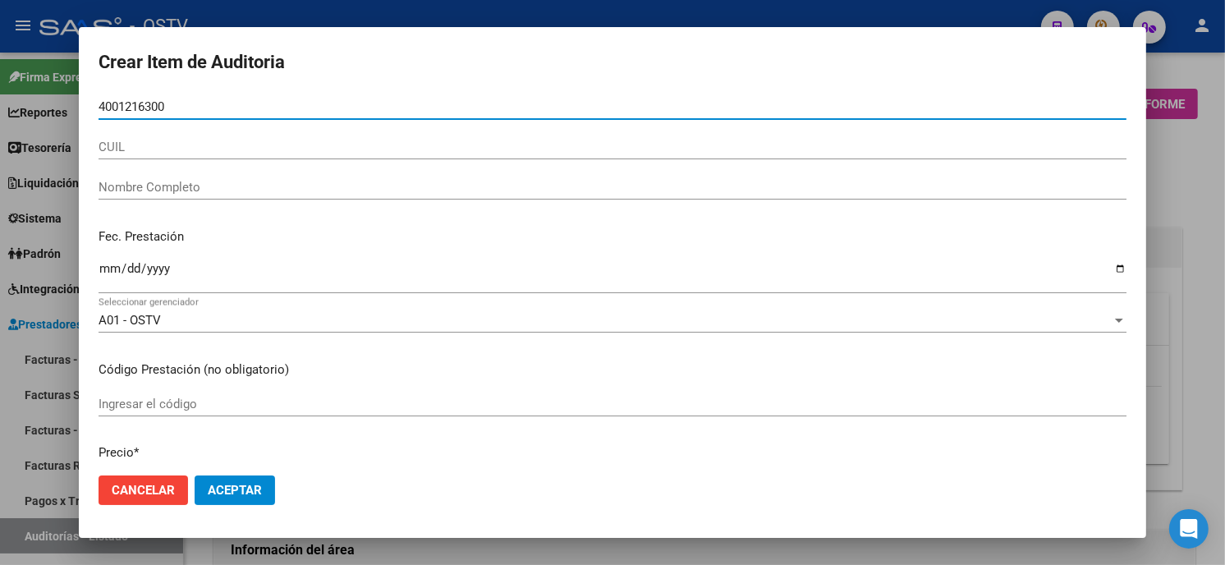
scroll to position [913, 0]
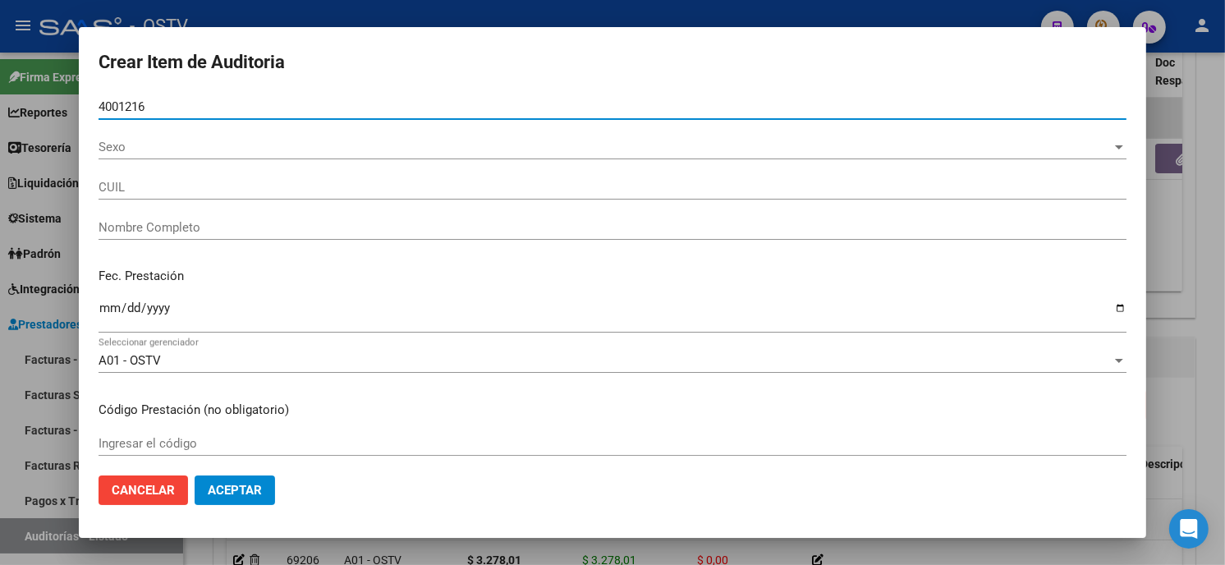
type input "40012163"
type input "20400121630"
type input "[PERSON_NAME] [PERSON_NAME]"
type input "40012163"
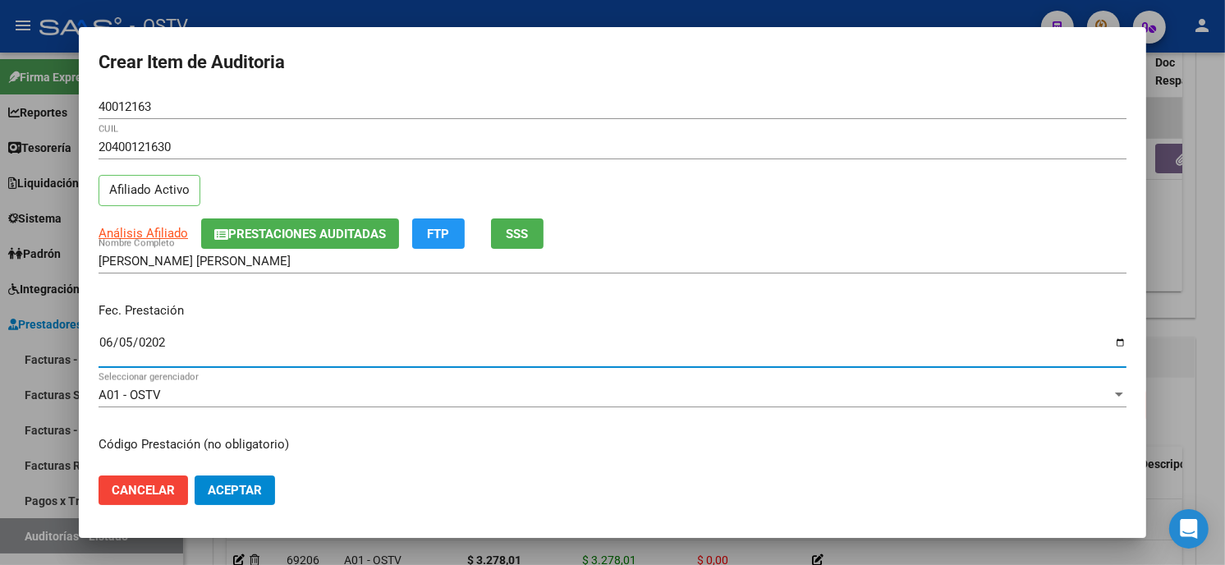
type input "[DATE]"
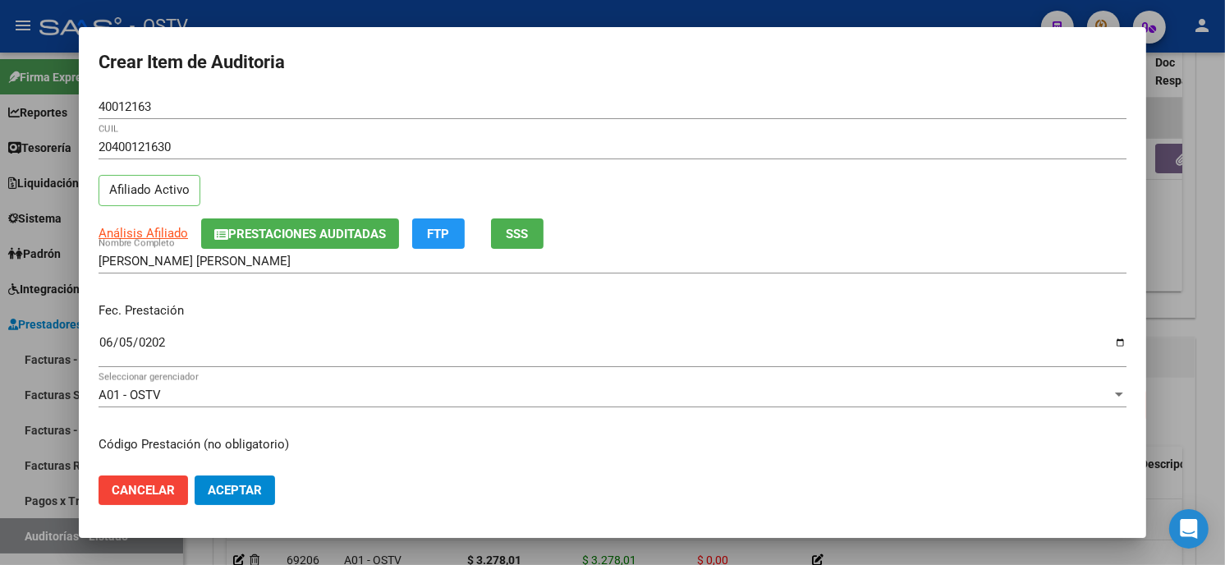
scroll to position [200, 0]
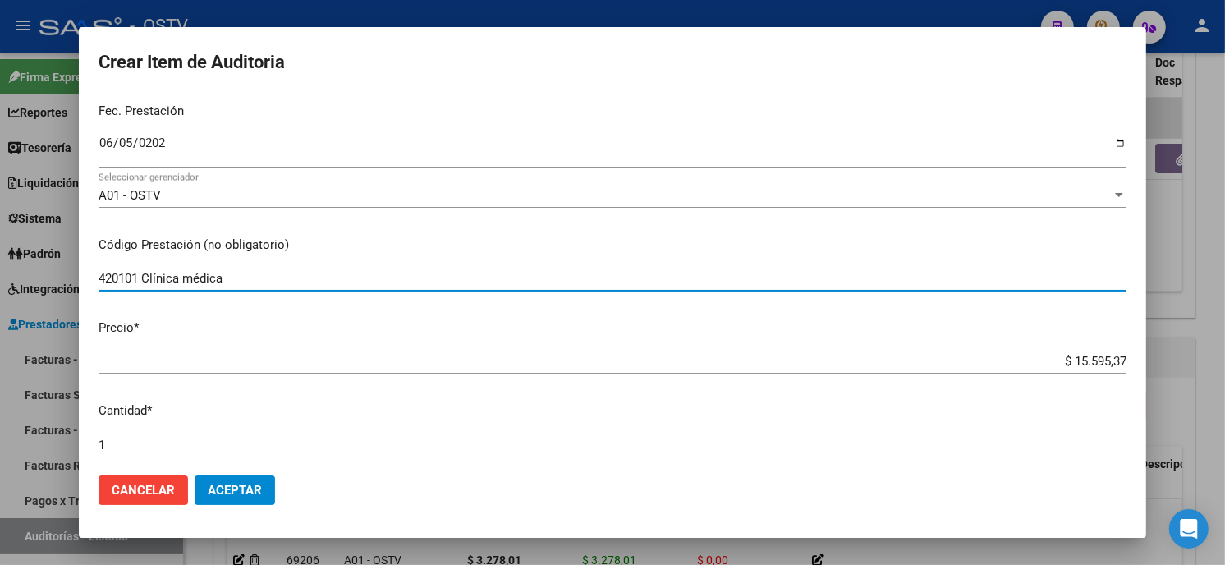
type input "420101 Clínica médica"
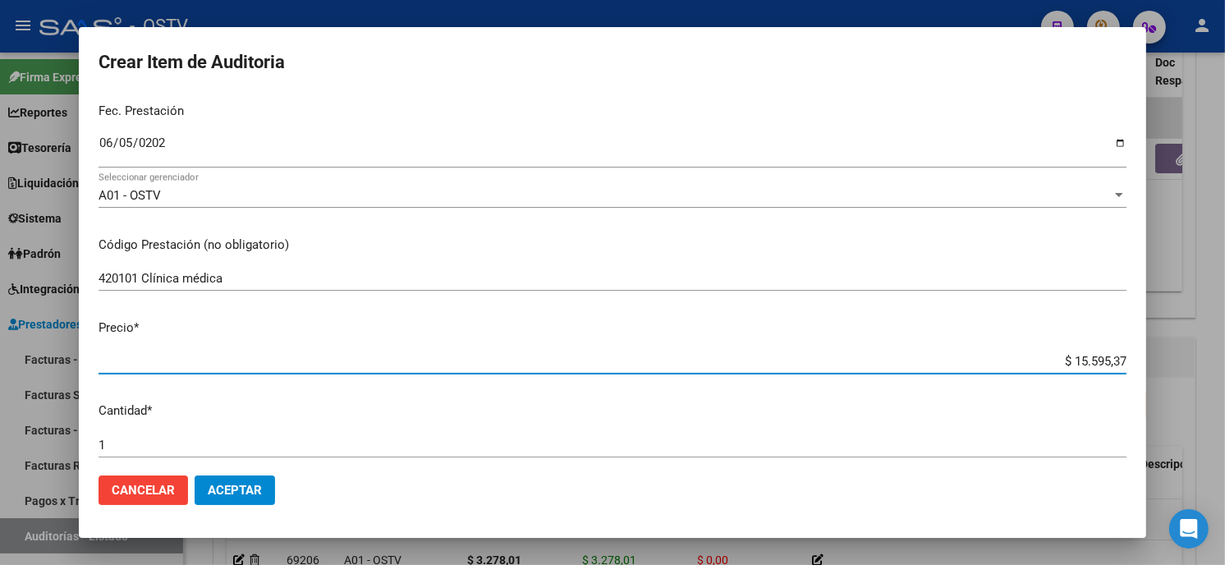
type input "$ 0,01"
type input "$ 0,15"
type input "$ 1,56"
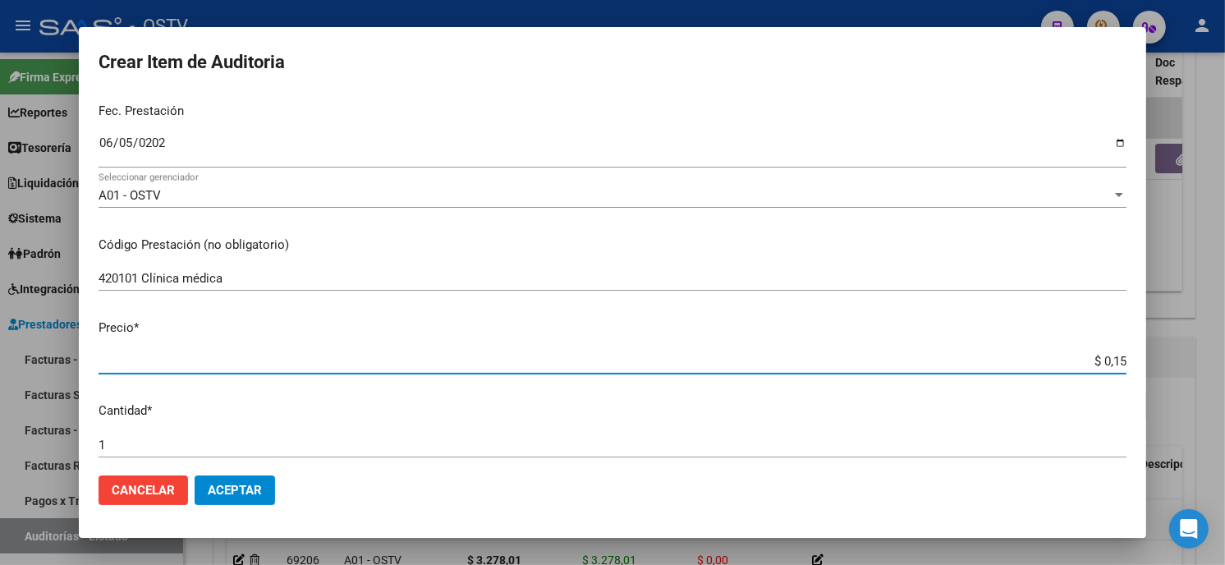
type input "$ 1,56"
type input "$ 15,64"
type input "$ 156,40"
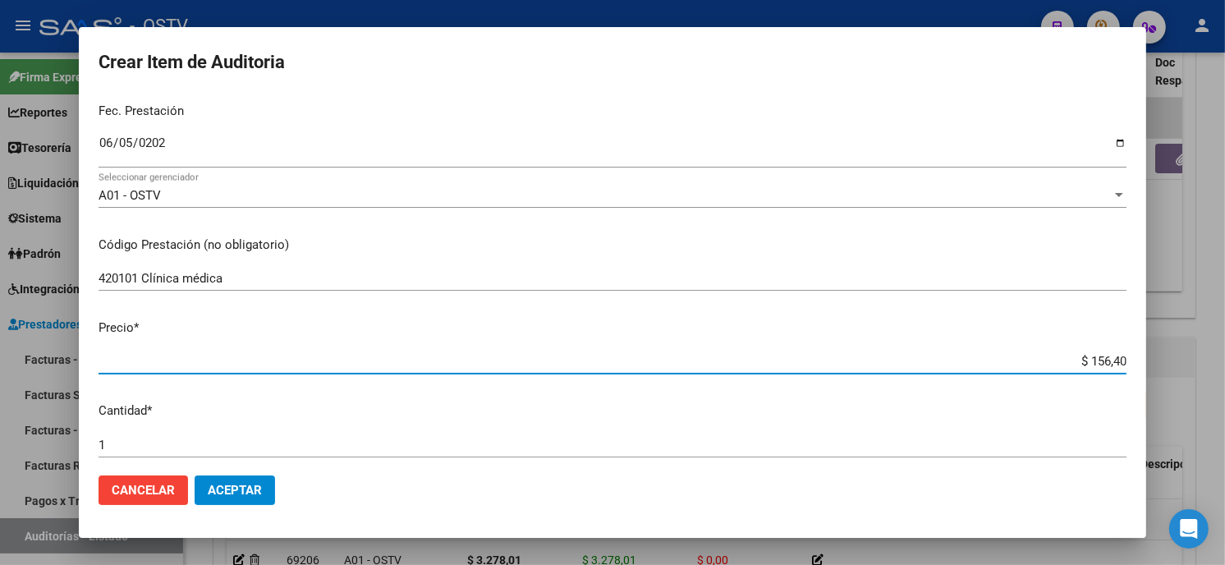
type input "$ 1.564,01"
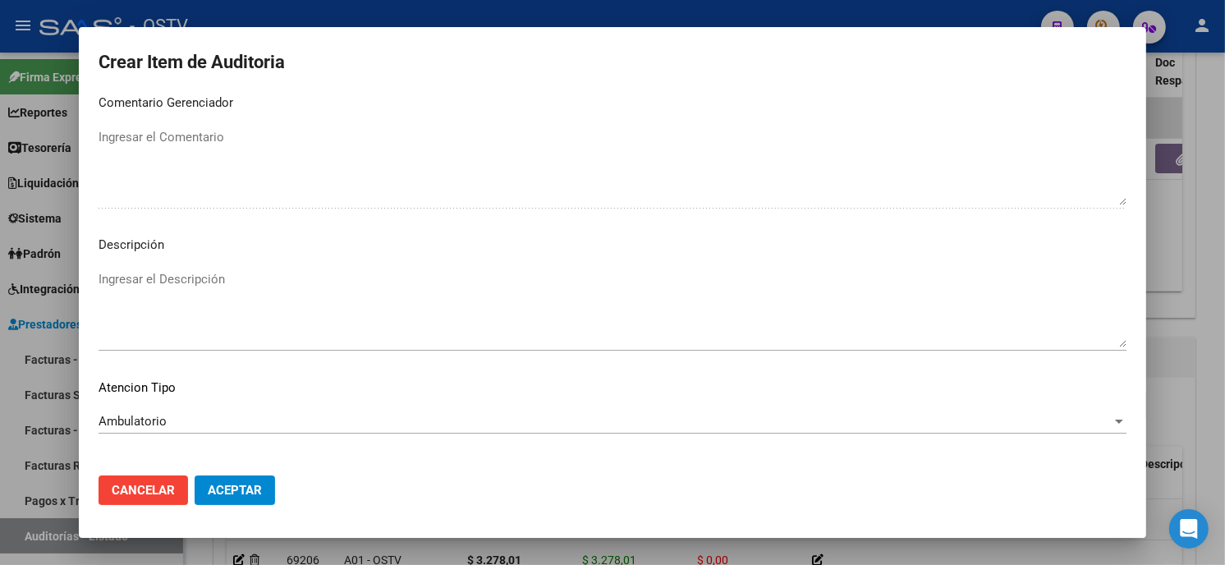
scroll to position [969, 0]
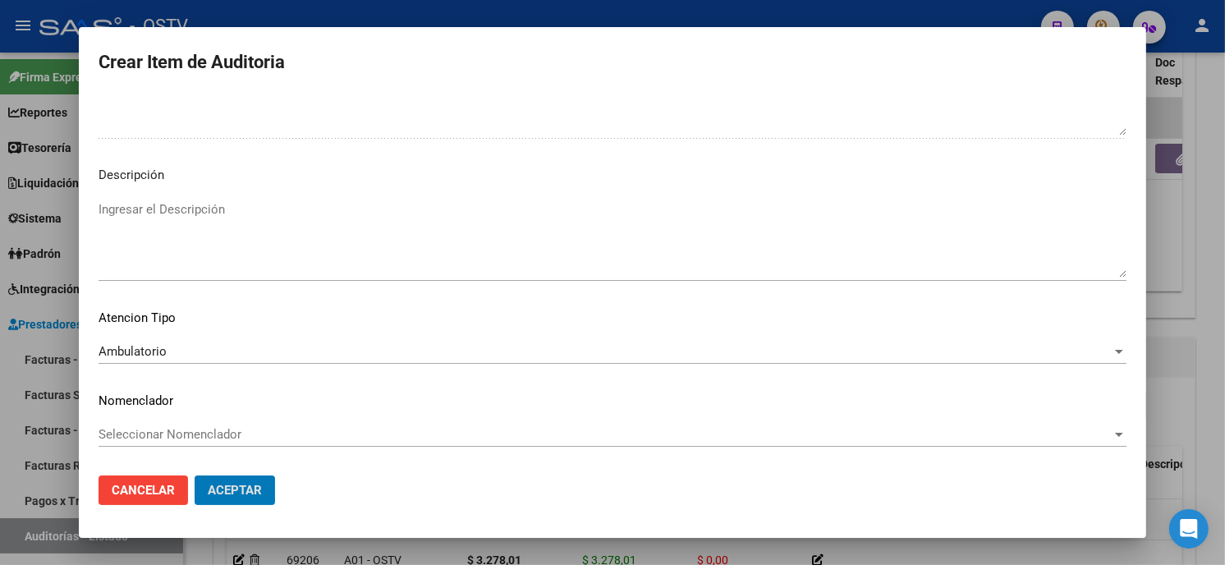
click at [195, 476] on button "Aceptar" at bounding box center [235, 491] width 80 height 30
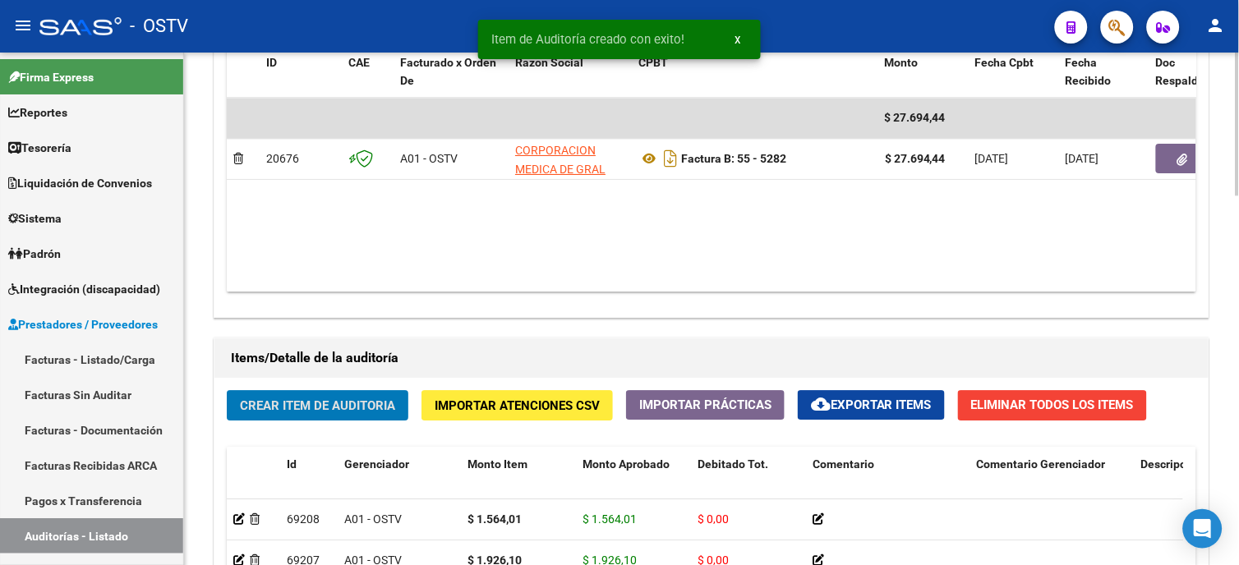
click at [286, 412] on span "Crear Item de Auditoria" at bounding box center [317, 405] width 155 height 15
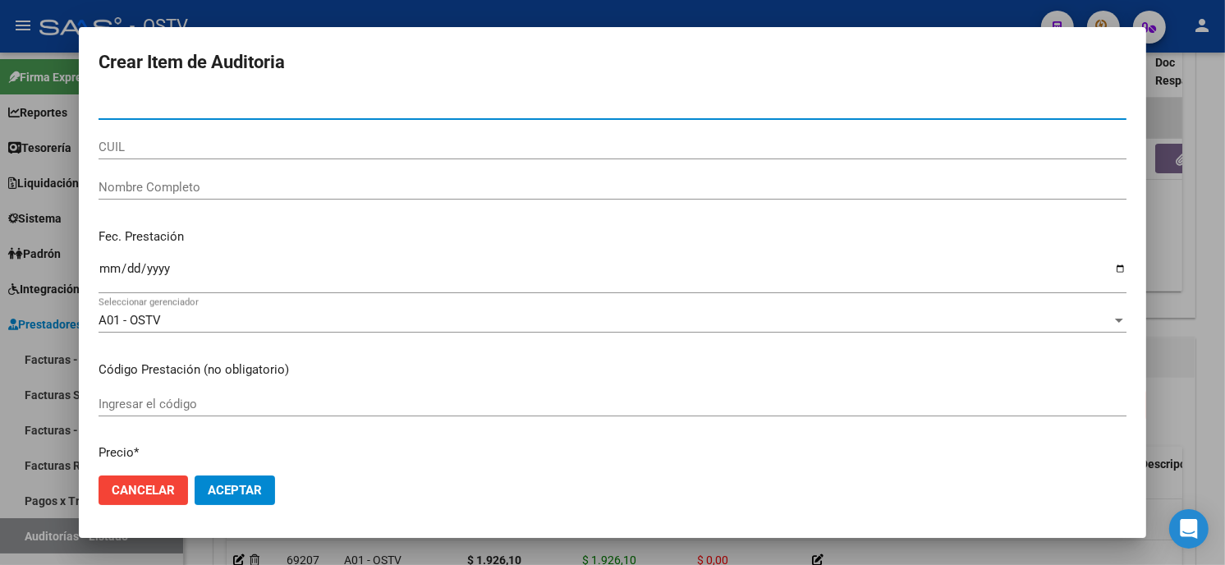
paste input "7042533799"
click at [102, 104] on input "7042533799" at bounding box center [613, 106] width 1028 height 15
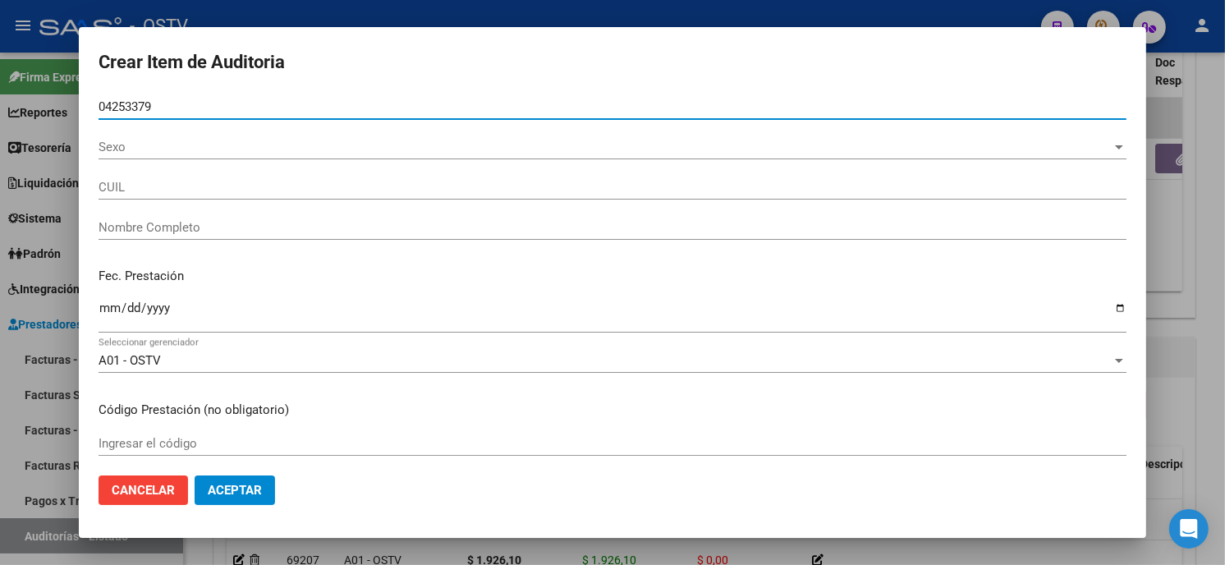
type input "04253379"
type input "27042533799"
type input "[PERSON_NAME]"
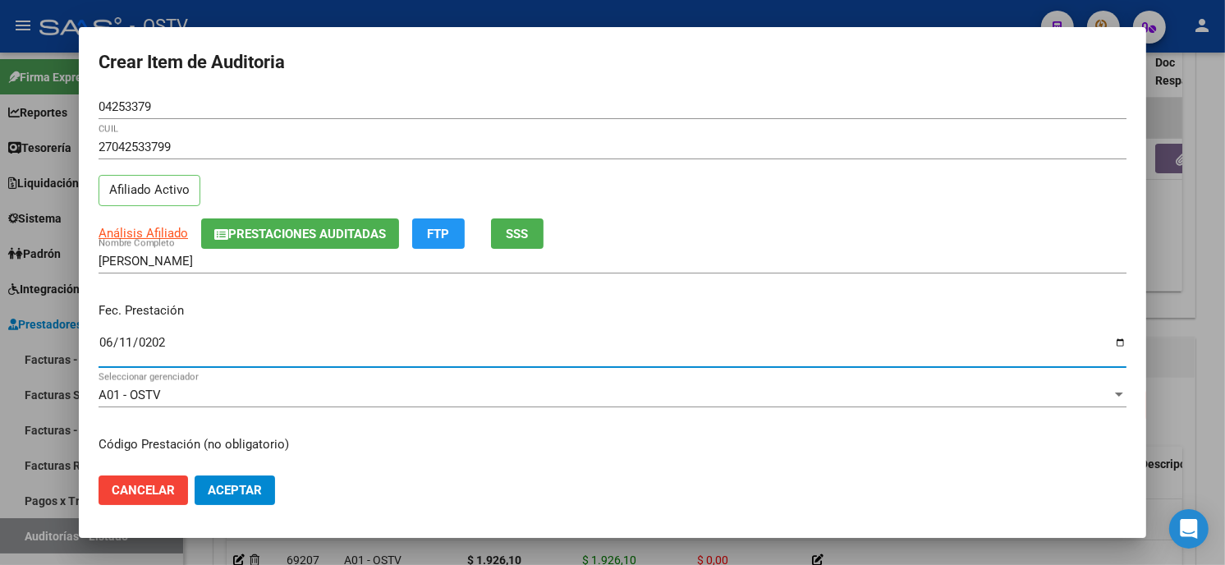
type input "[DATE]"
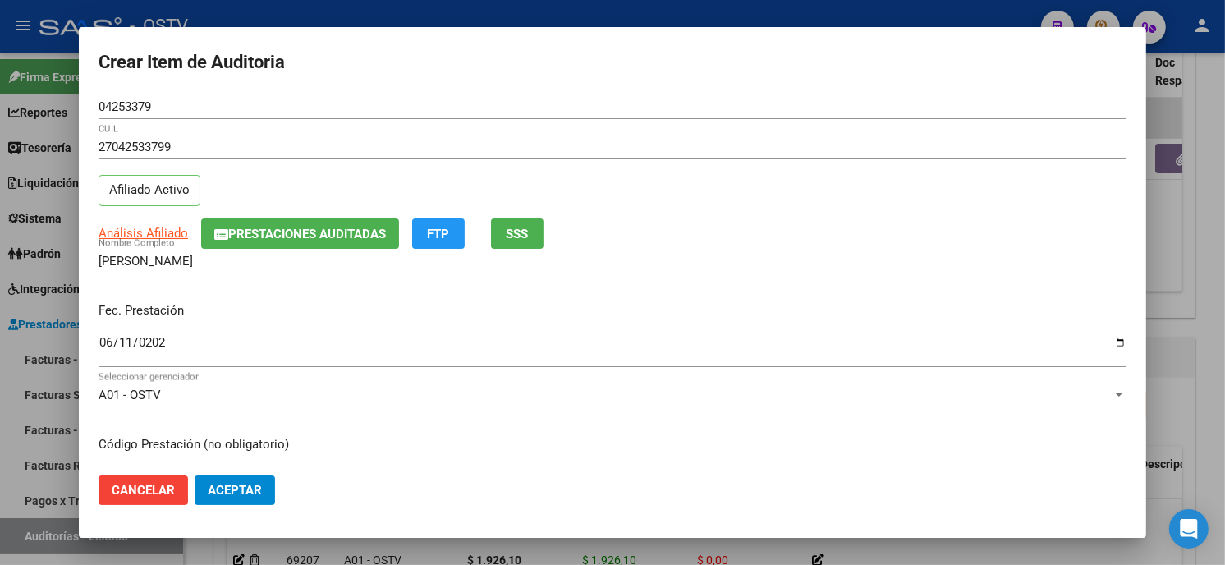
scroll to position [200, 0]
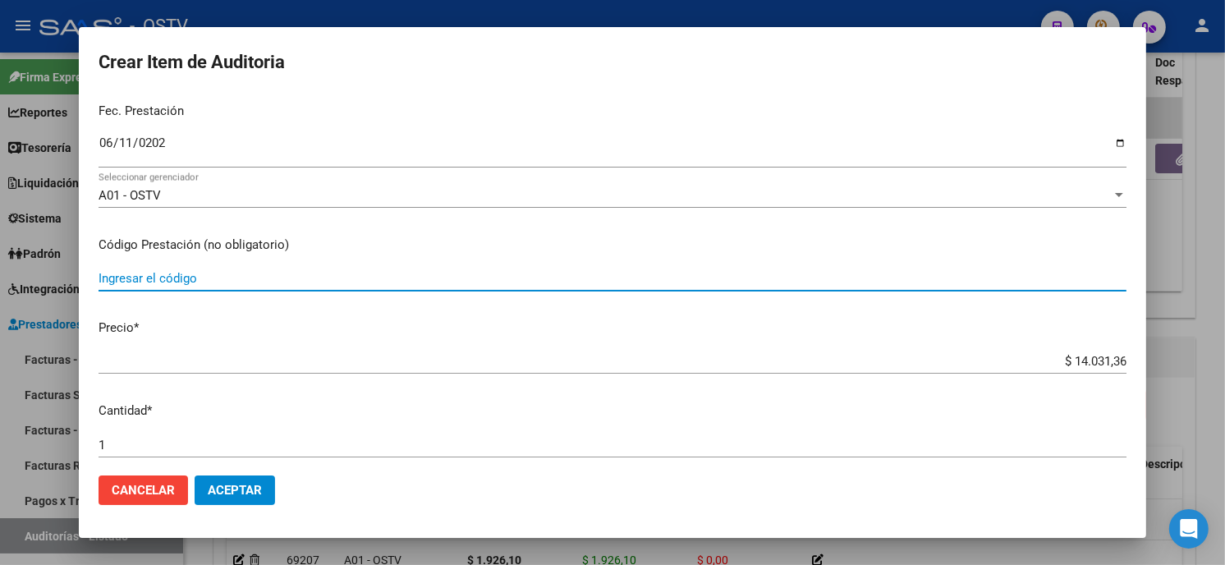
paste input "7042533799"
type input "7"
type input "42010"
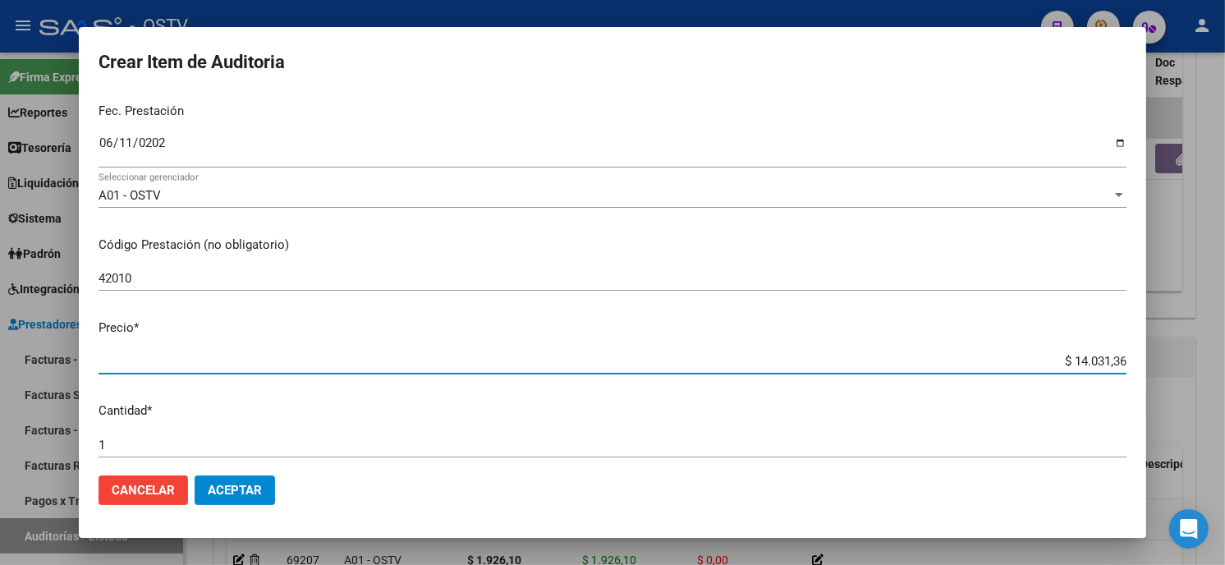
type input "$ 0,01"
type input "$ 0,15"
type input "$ 1,56"
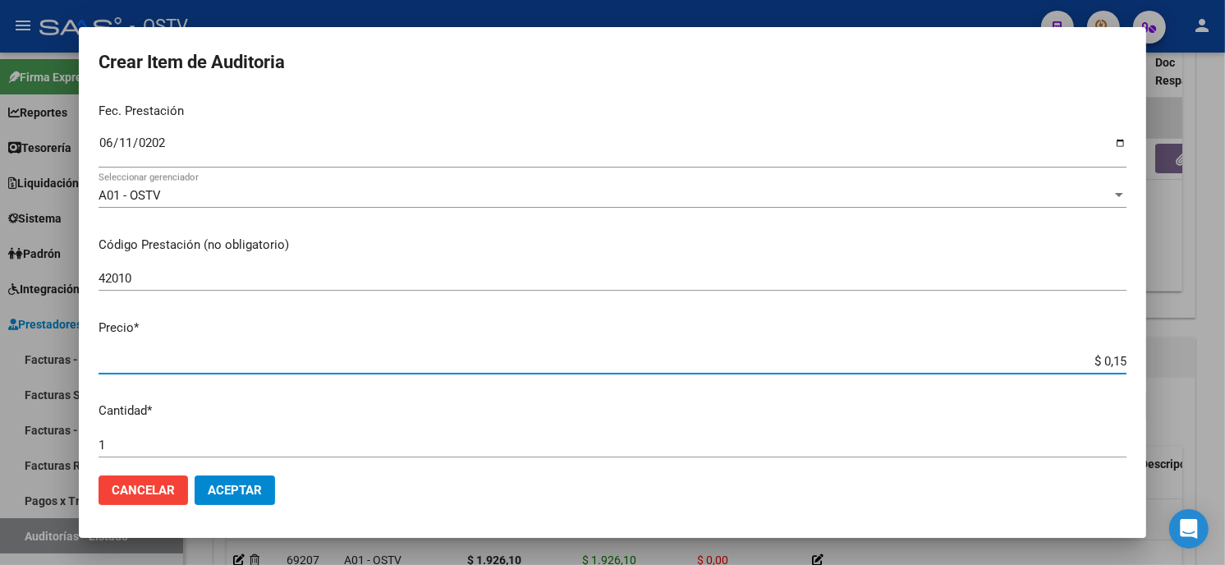
type input "$ 1,56"
type input "$ 15,64"
type input "$ 156,40"
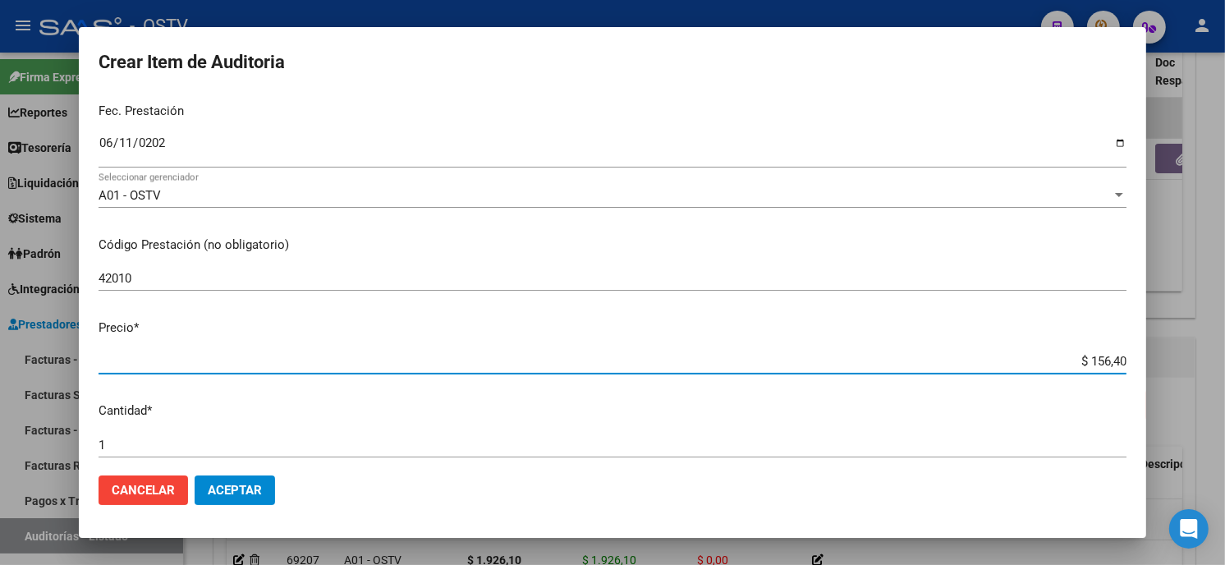
type input "$ 1.564,01"
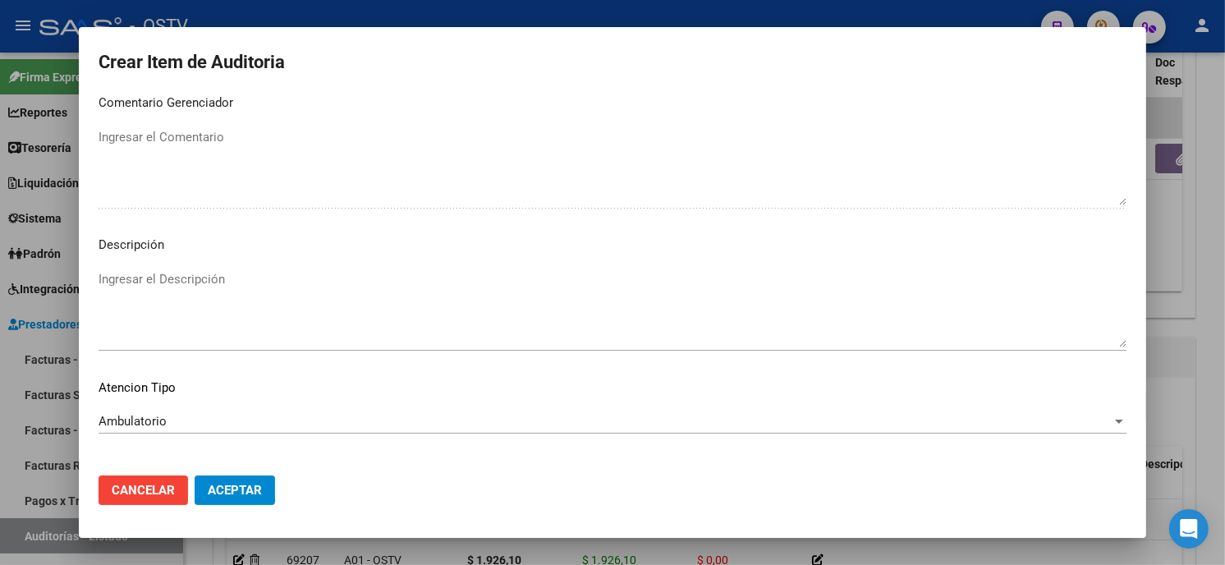
scroll to position [969, 0]
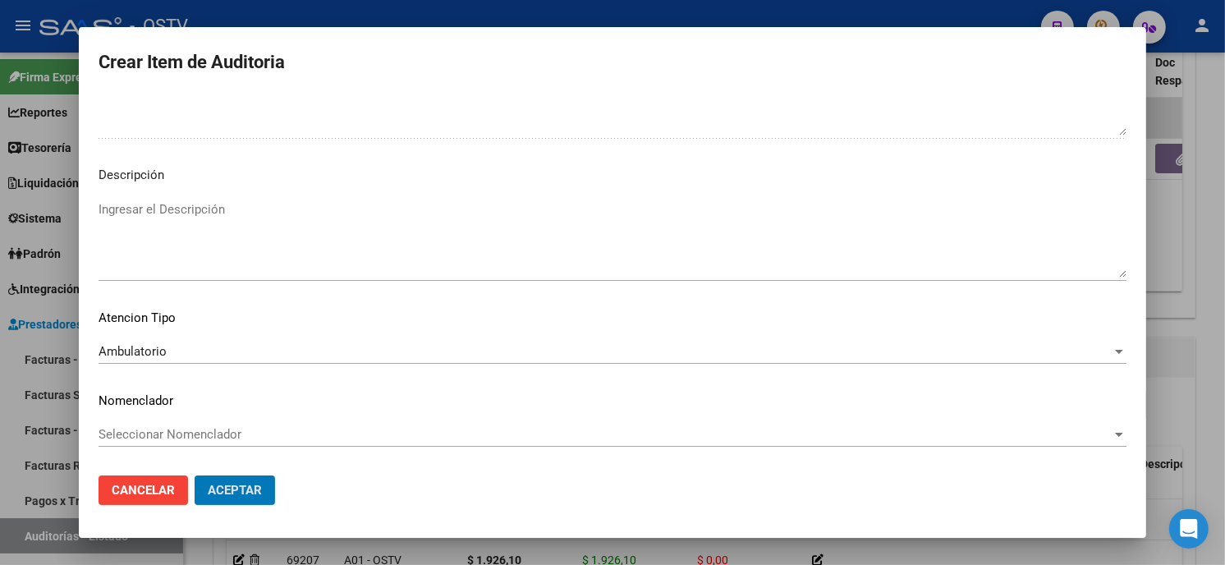
click at [195, 476] on button "Aceptar" at bounding box center [235, 491] width 80 height 30
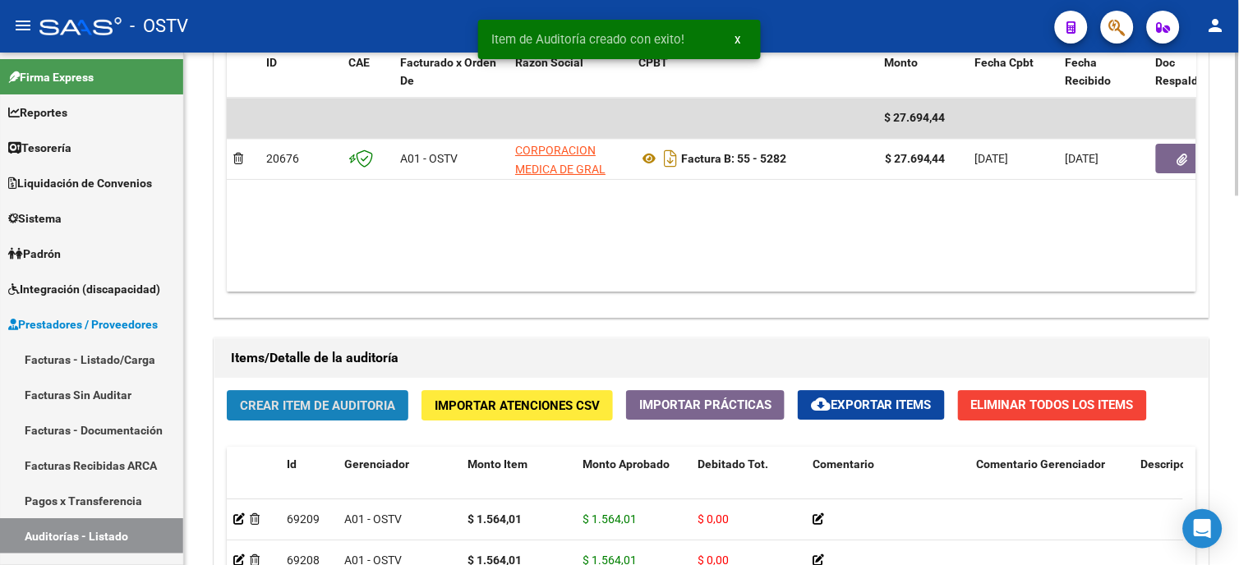
click at [324, 407] on span "Crear Item de Auditoria" at bounding box center [317, 405] width 155 height 15
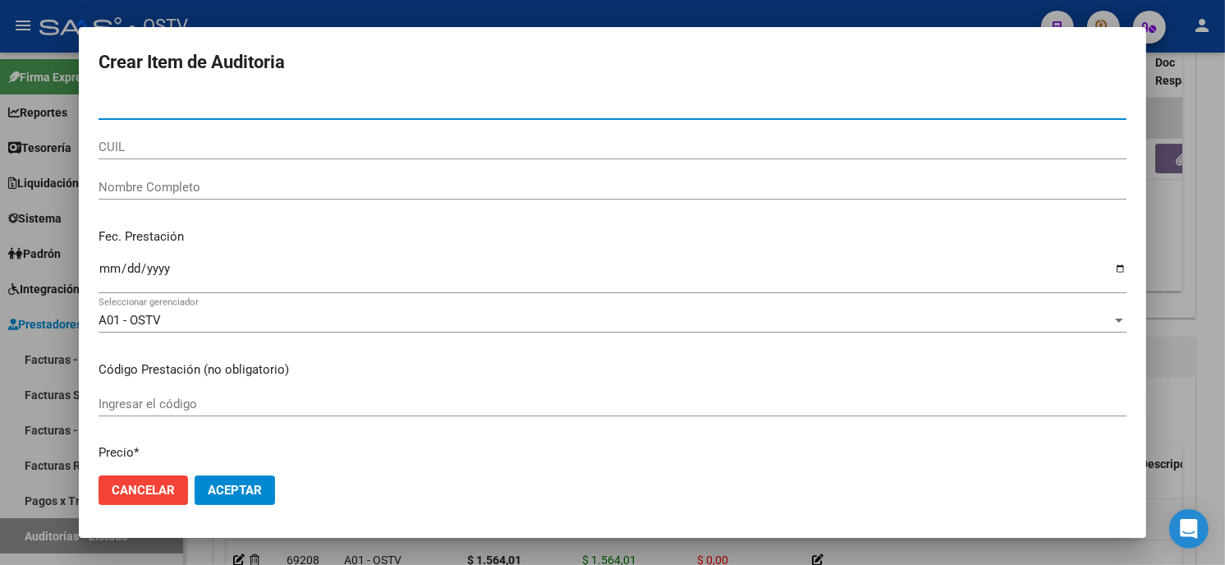
paste input "4001216300"
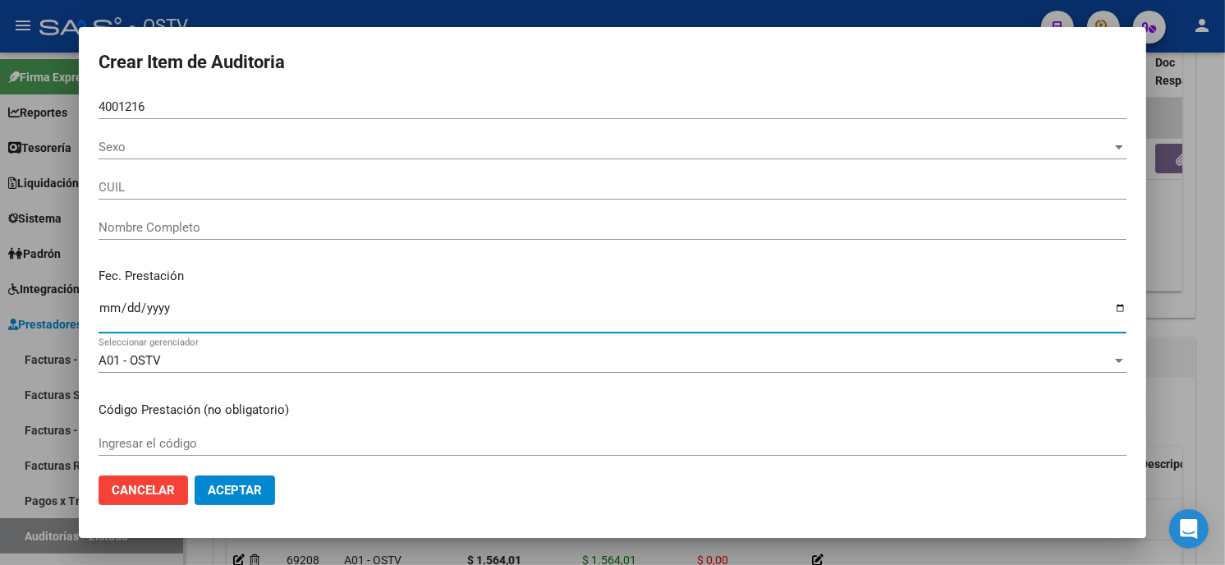
type input "40012163"
type input "20400121630"
type input "[PERSON_NAME] [PERSON_NAME]"
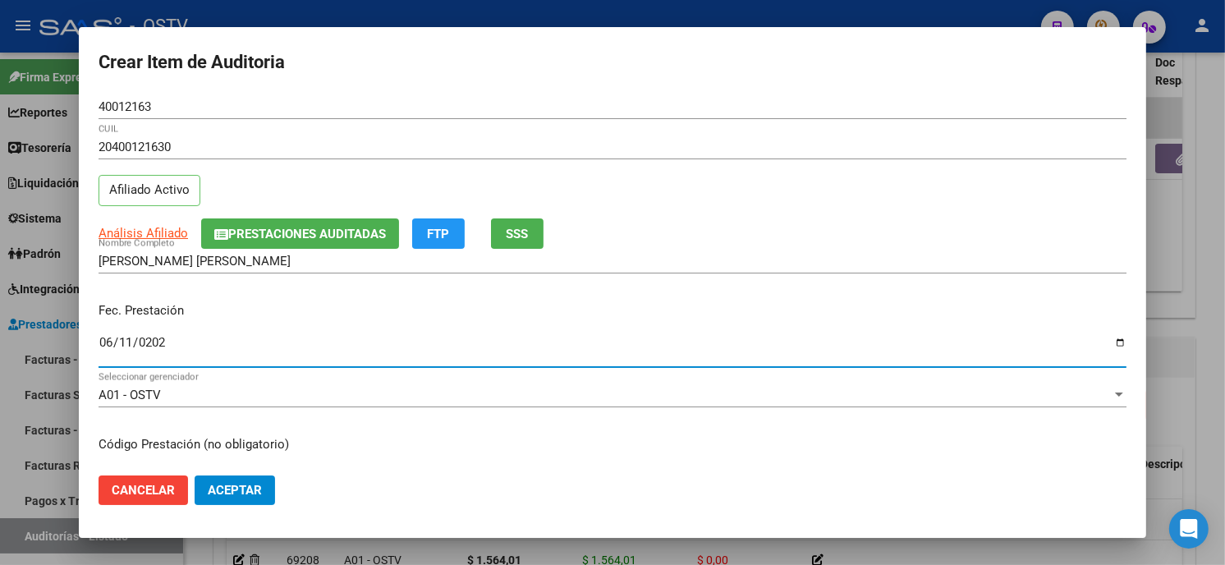
type input "[DATE]"
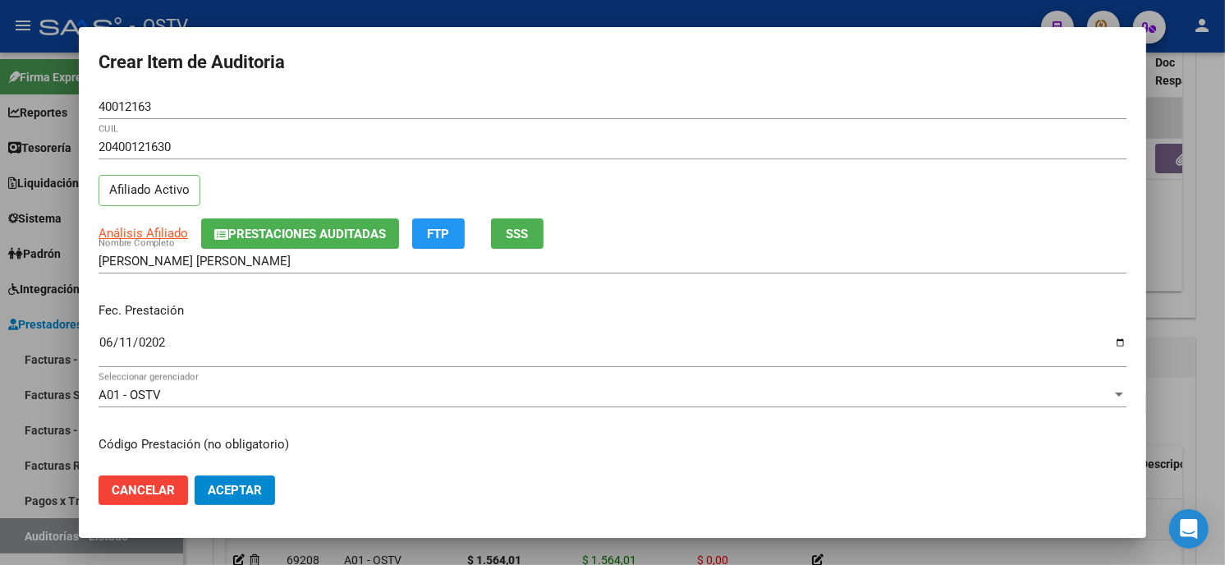
scroll to position [200, 0]
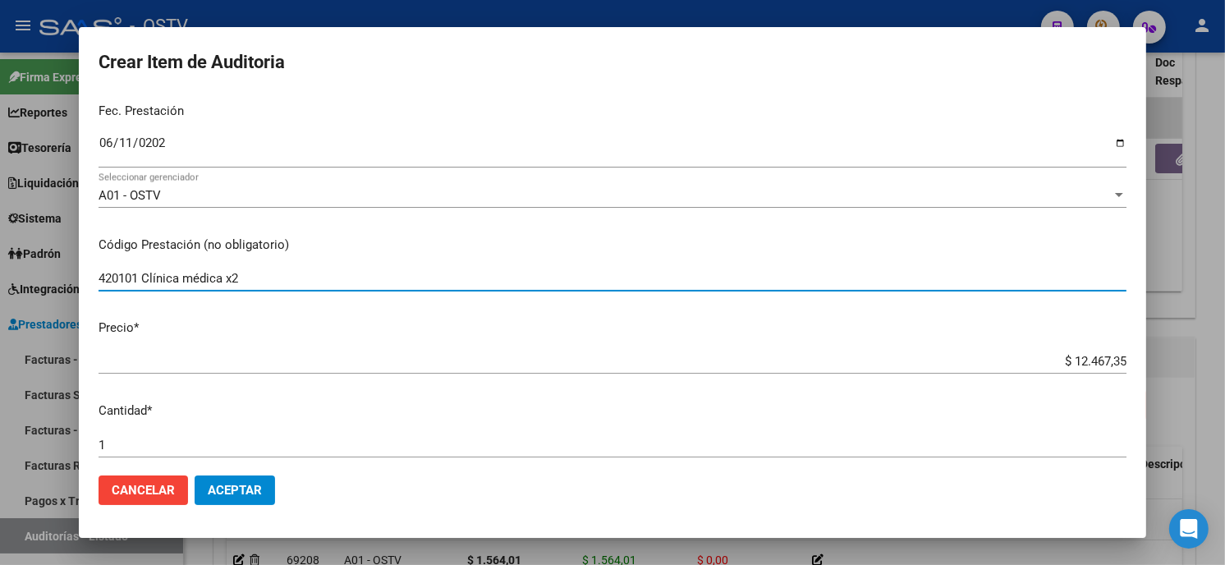
type input "420101 Clínica médica x2"
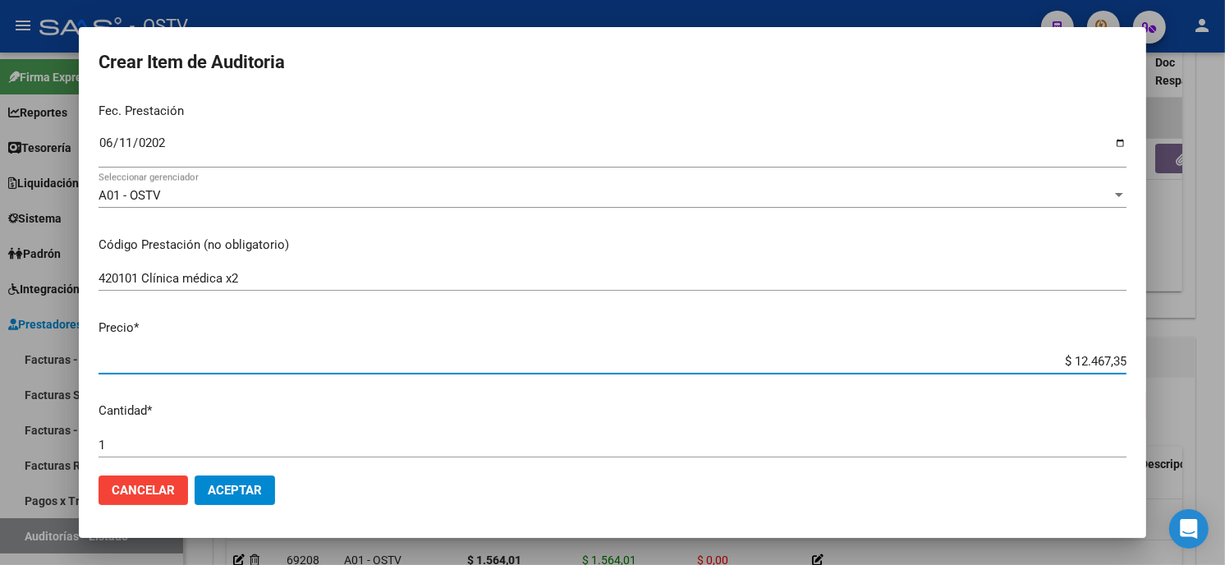
type input "$ 0,03"
type input "$ 0,31"
type input "$ 3,12"
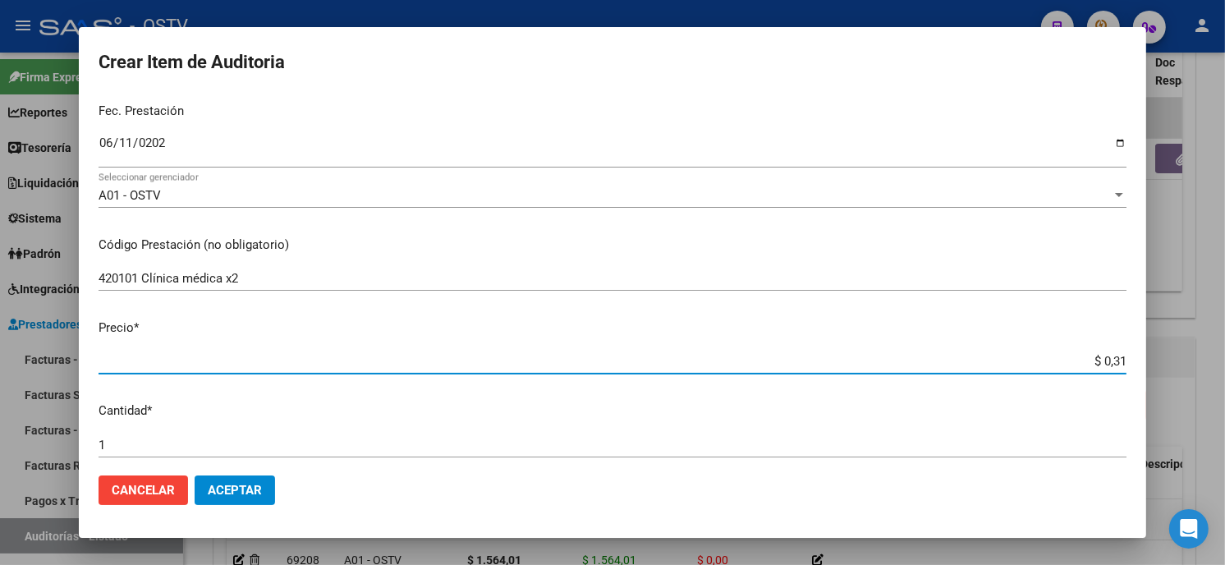
type input "$ 3,12"
type input "$ 31,28"
type input "$ 312,80"
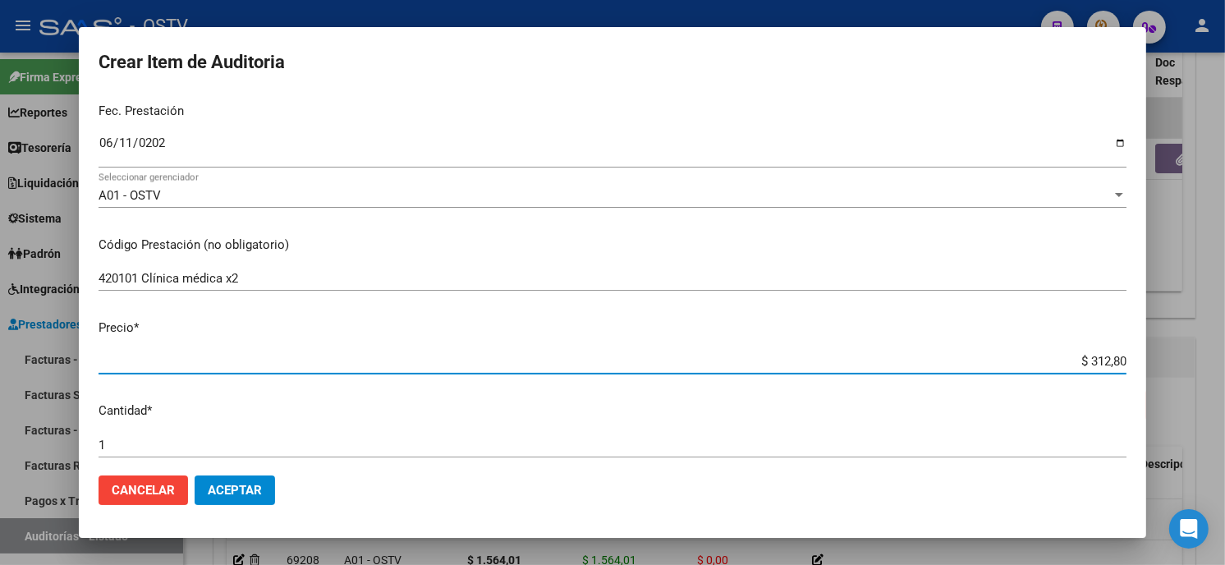
type input "$ 3.128,02"
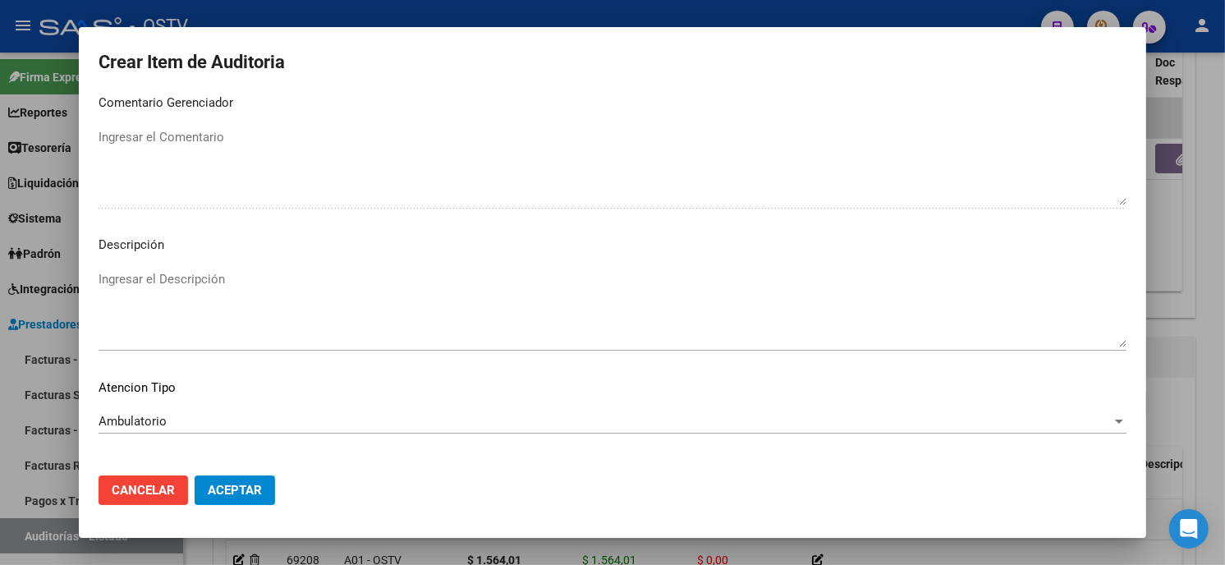
scroll to position [969, 0]
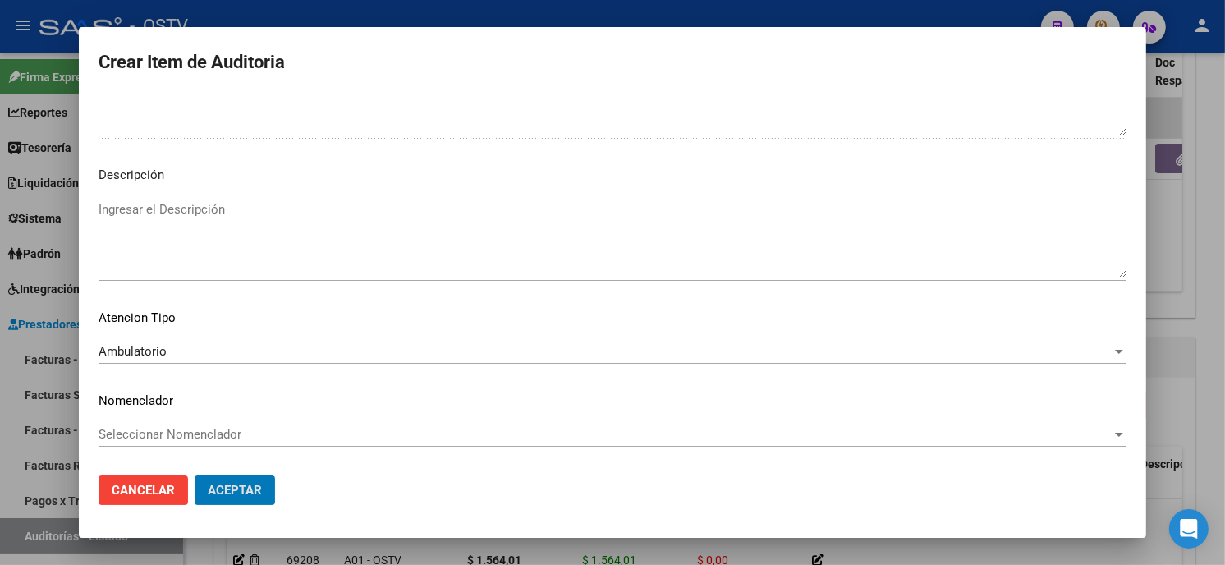
click at [195, 476] on button "Aceptar" at bounding box center [235, 491] width 80 height 30
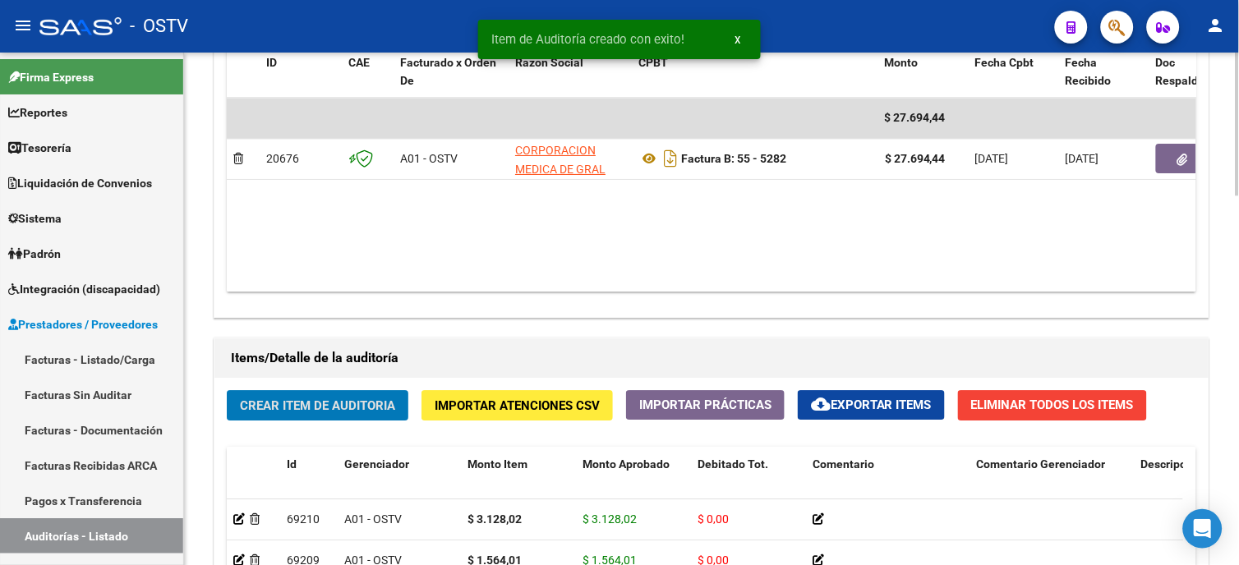
click at [285, 407] on span "Crear Item de Auditoria" at bounding box center [317, 405] width 155 height 15
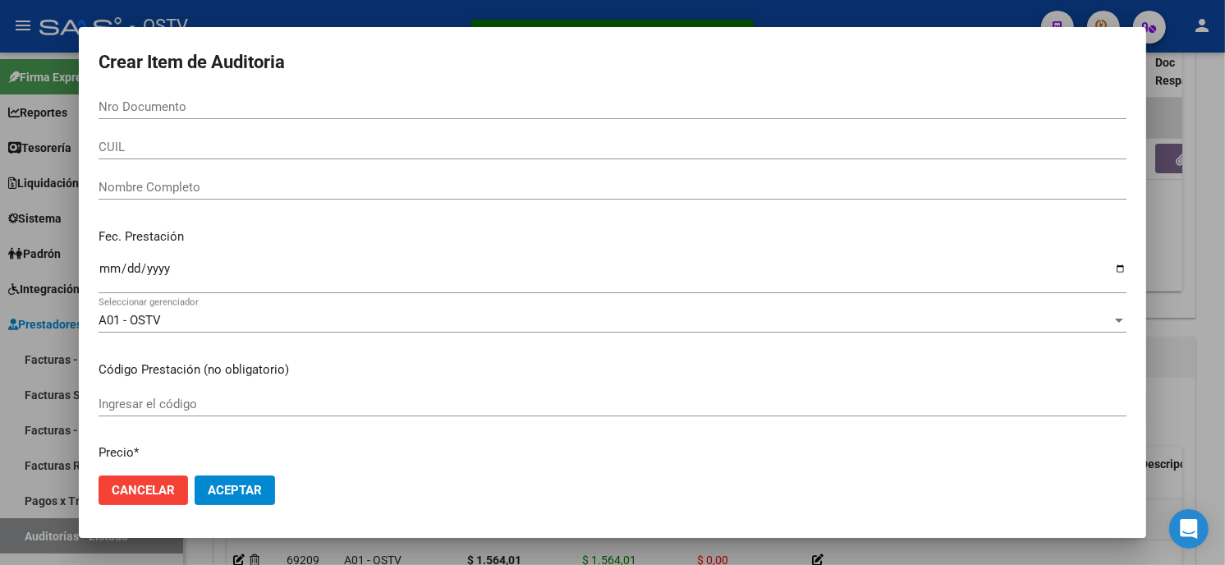
click at [211, 110] on input "Nro Documento" at bounding box center [613, 106] width 1028 height 15
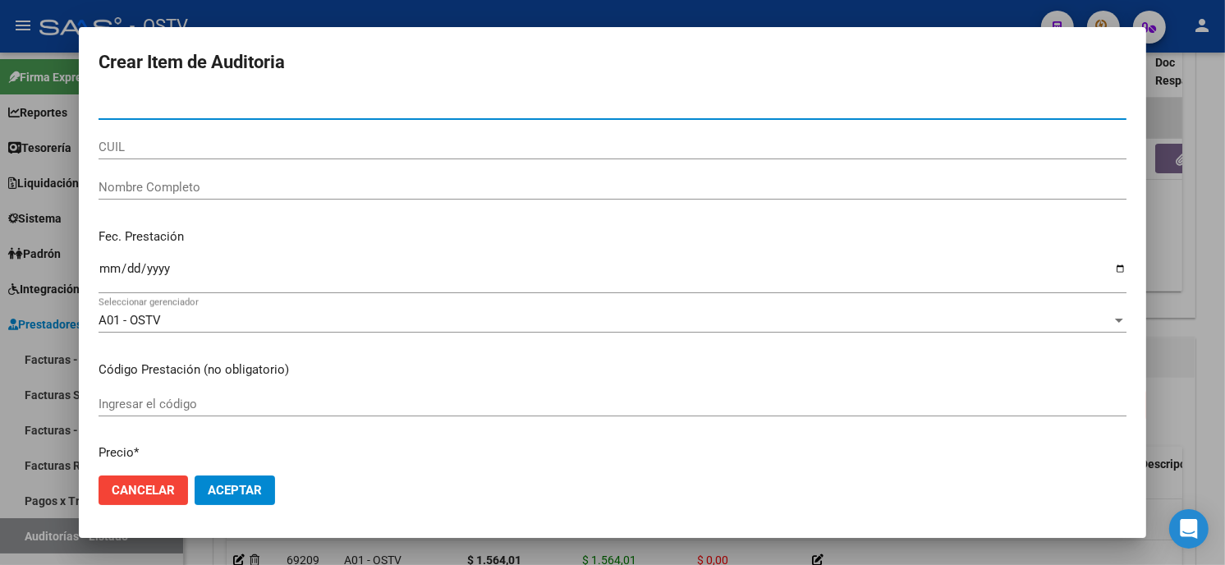
paste input "040835483"
type input "04083548"
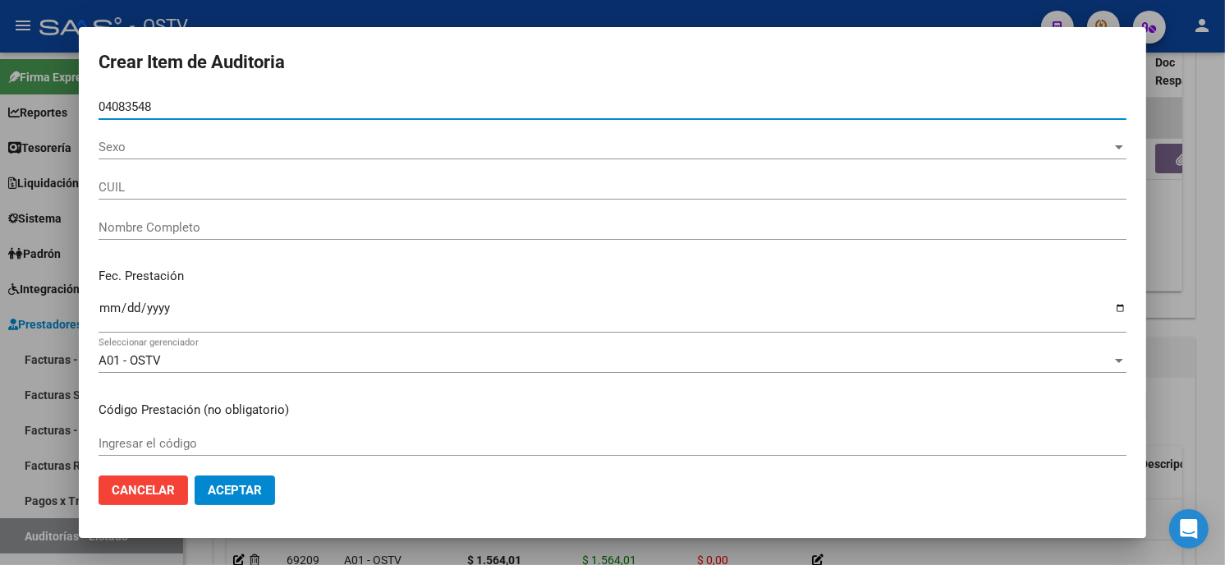
type input "20040835483"
type input "[PERSON_NAME]"
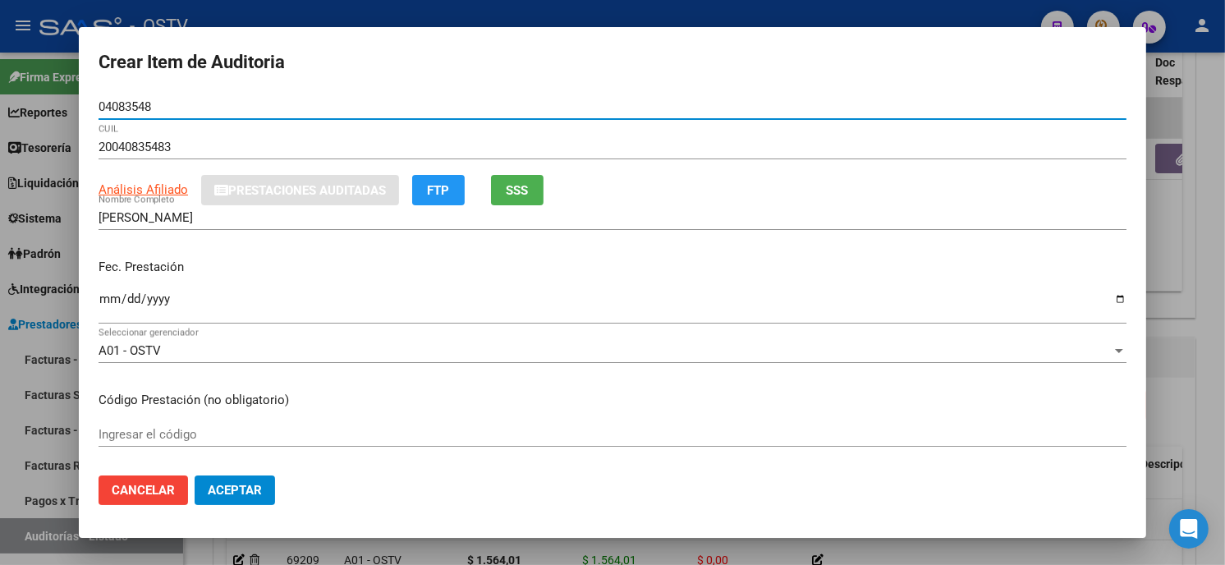
type input "04083548"
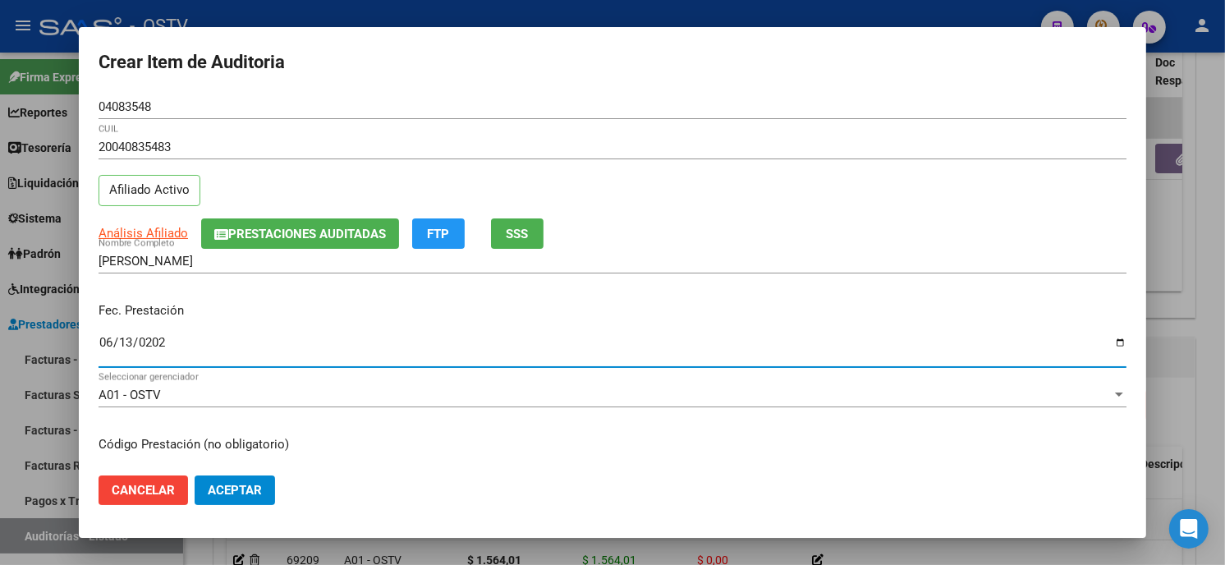
type input "[DATE]"
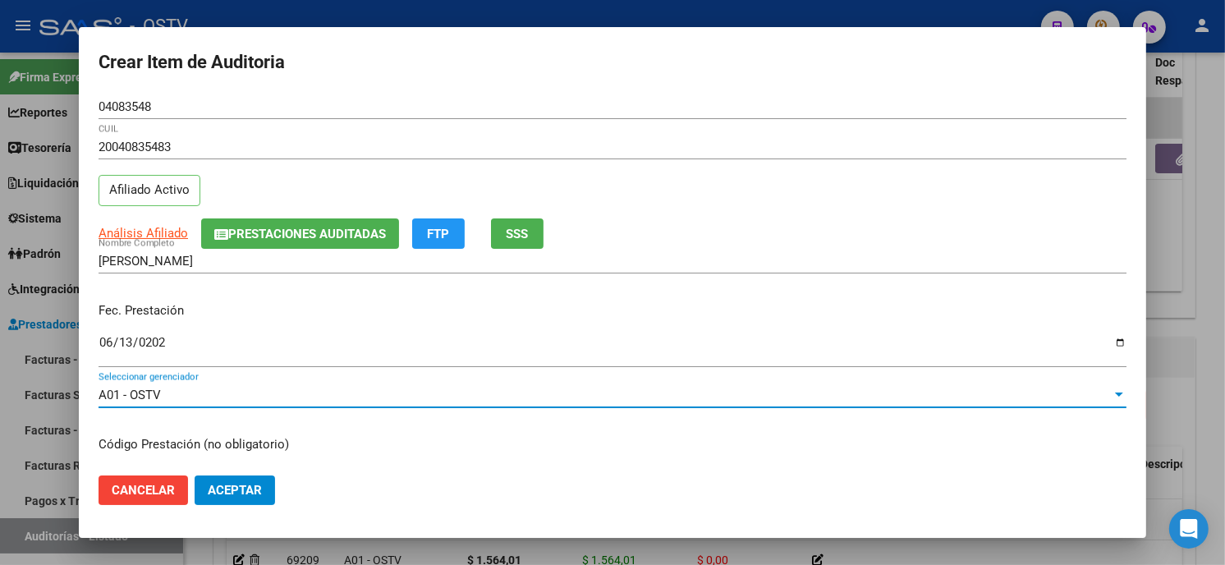
scroll to position [200, 0]
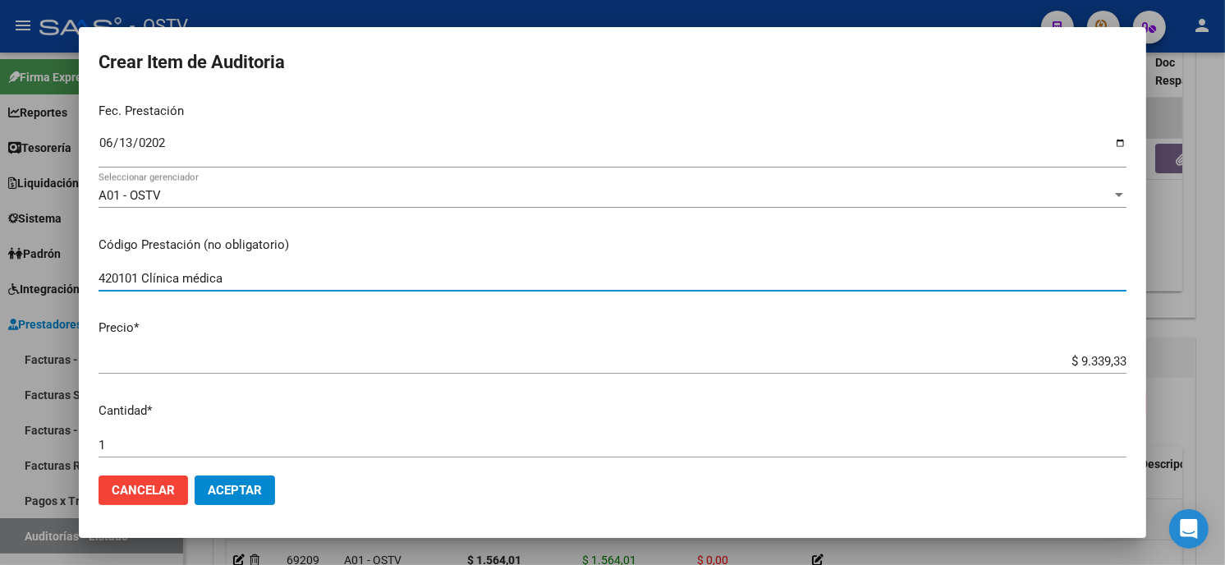
type input "420101 Clínica médica"
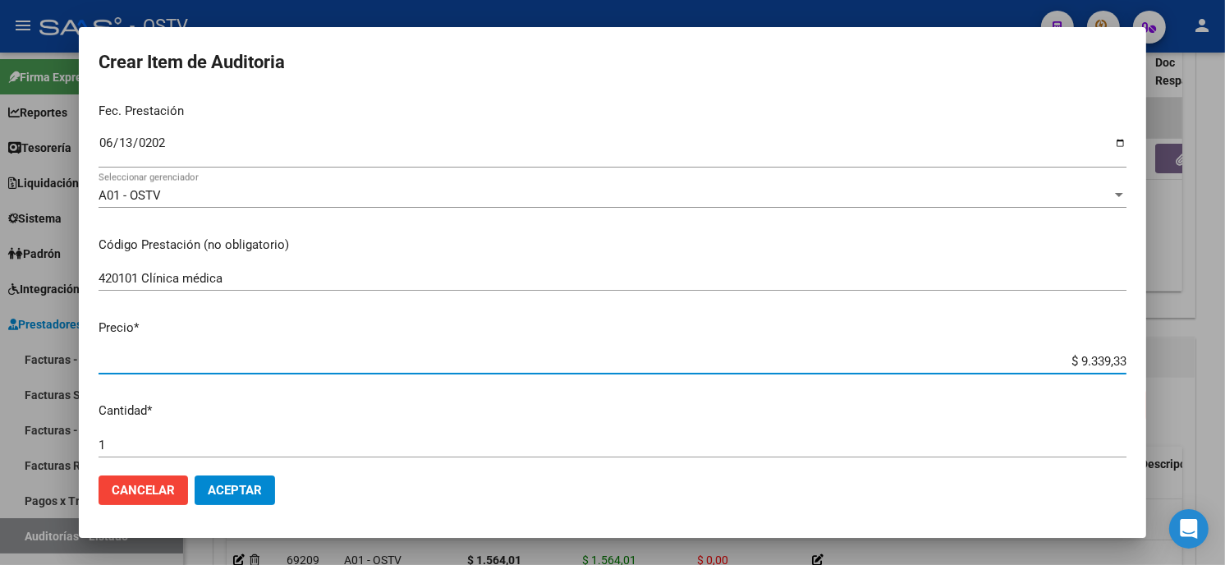
type input "$ 0,01"
type input "$ 0,15"
type input "$ 1,56"
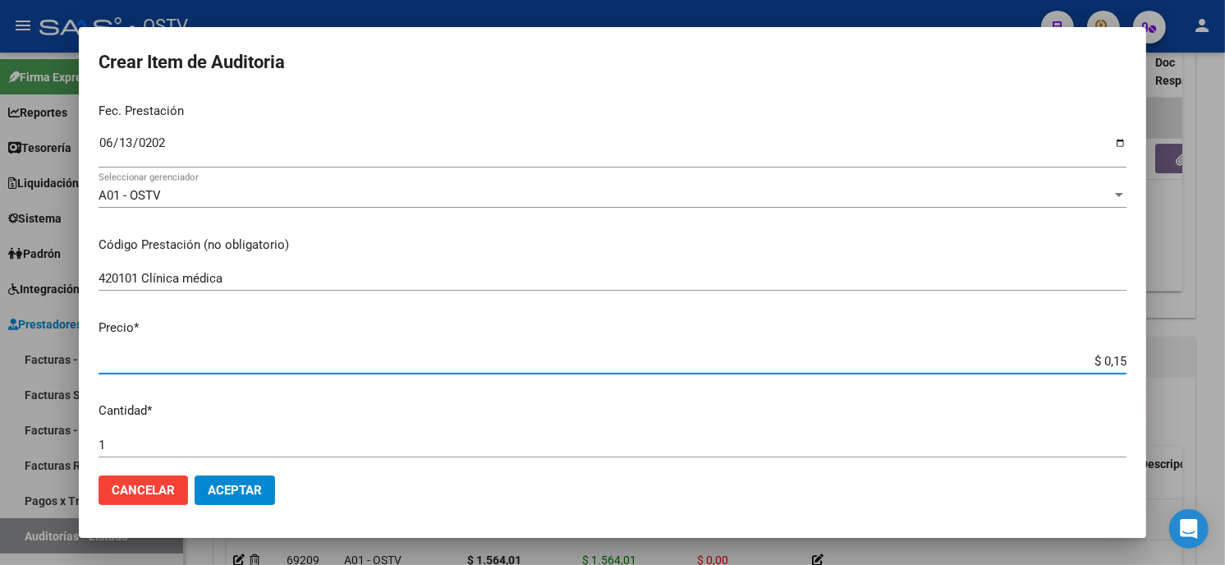
type input "$ 1,56"
type input "$ 15,64"
type input "$ 156,40"
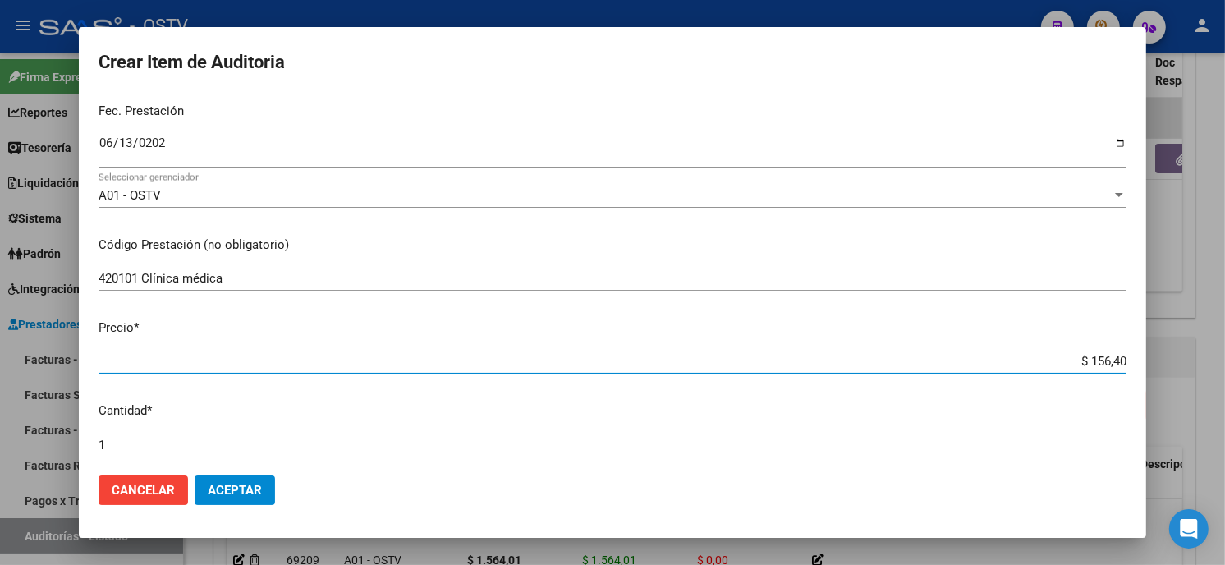
type input "$ 1.564,01"
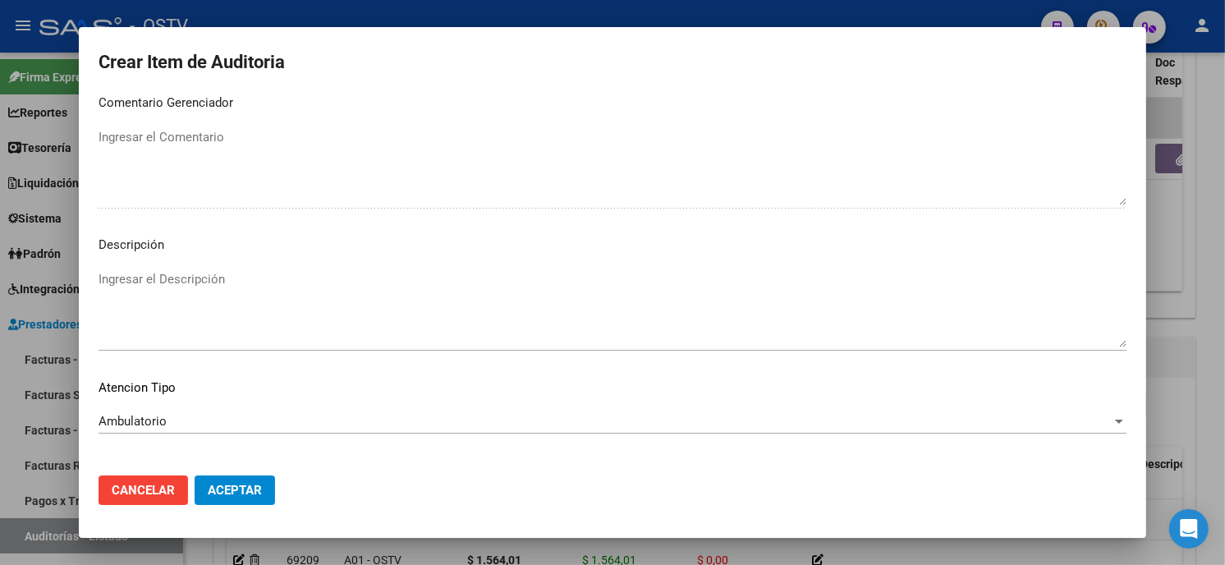
scroll to position [969, 0]
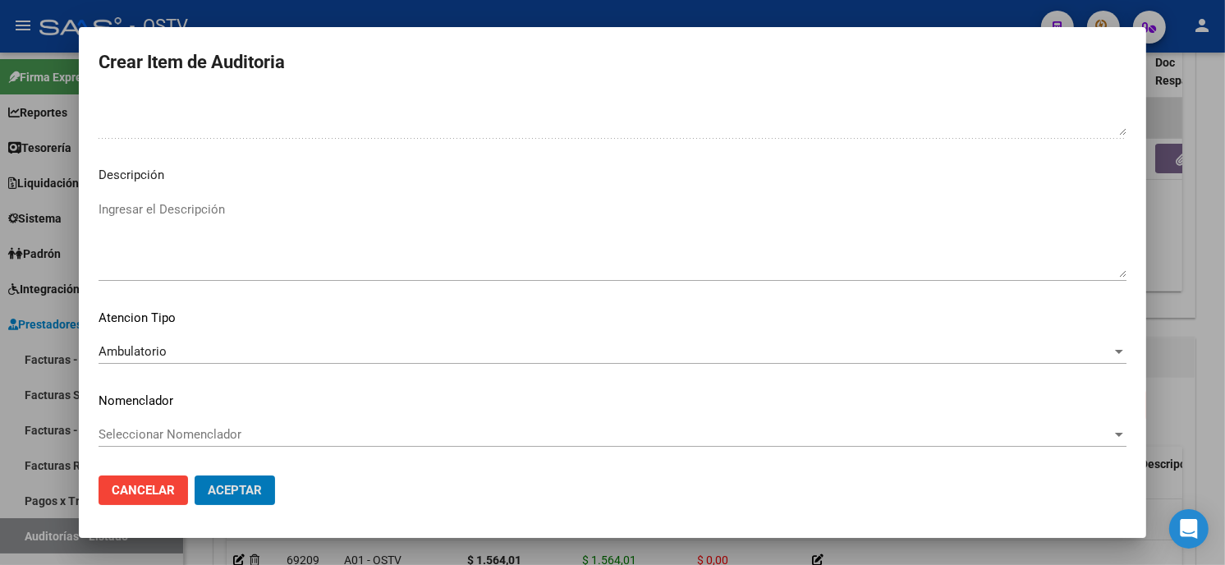
click at [195, 476] on button "Aceptar" at bounding box center [235, 491] width 80 height 30
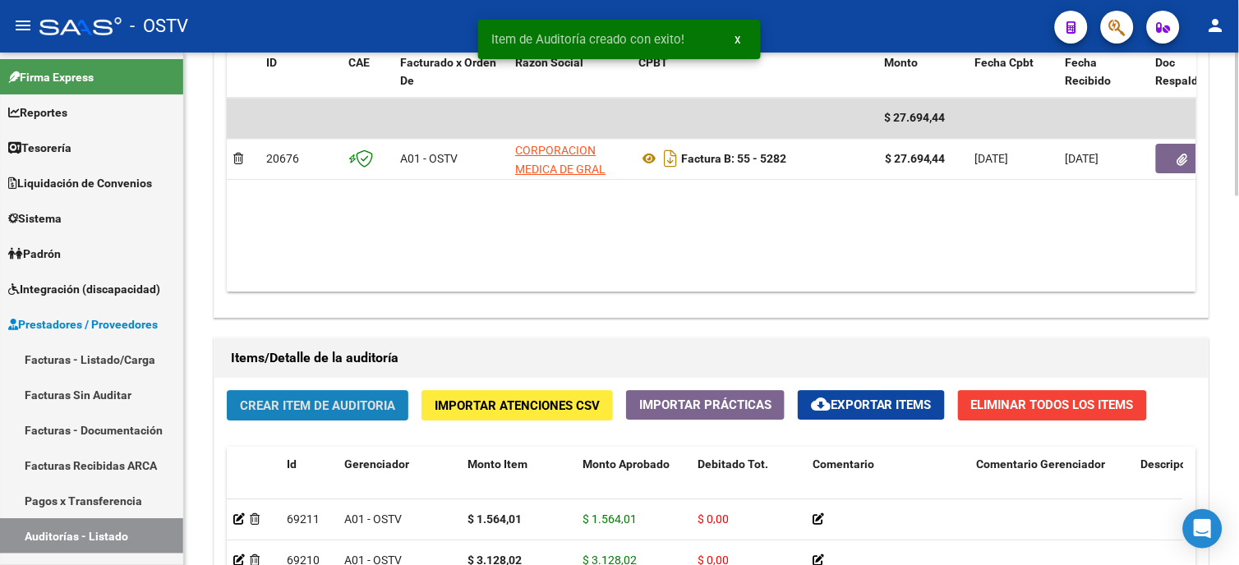
click at [363, 404] on span "Crear Item de Auditoria" at bounding box center [317, 405] width 155 height 15
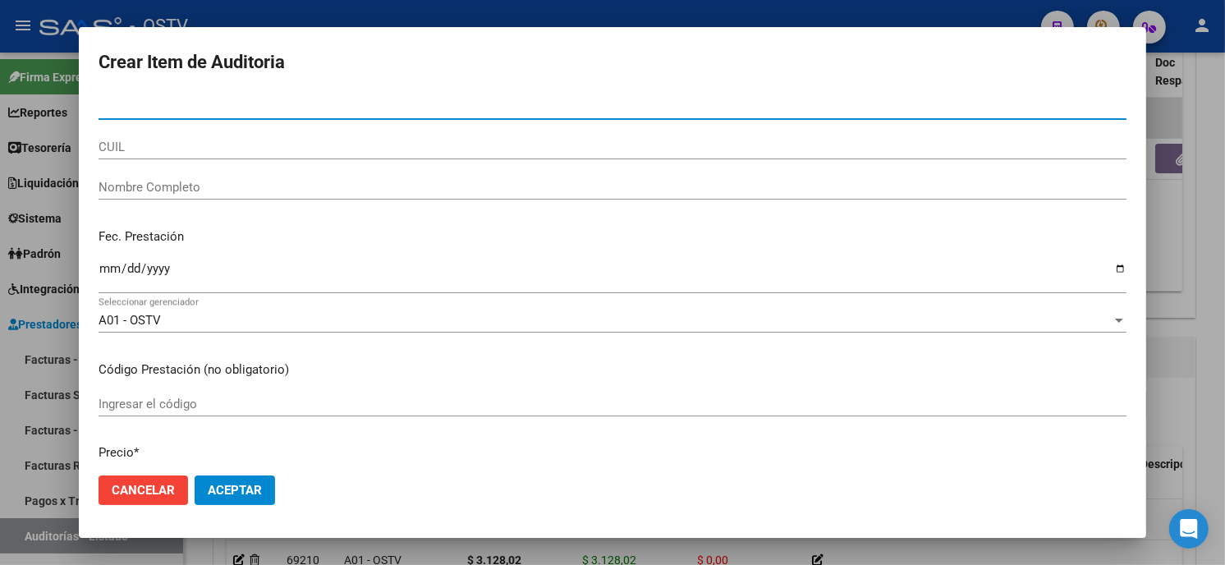
paste input "1680920337"
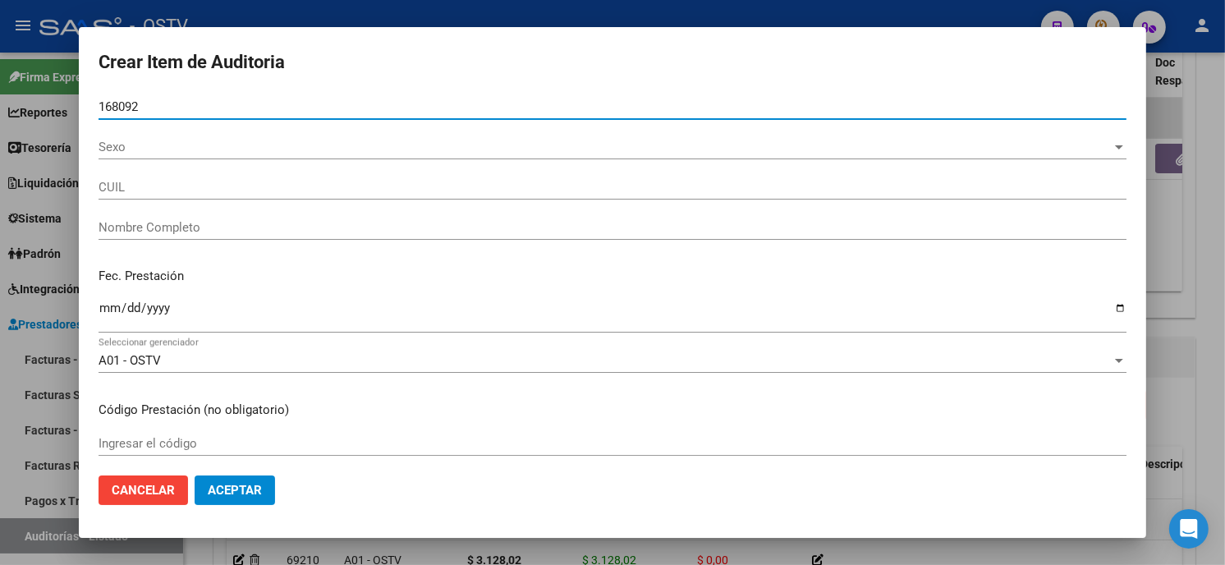
type input "16809203"
type input "20168092033"
type input "CEJAS [PERSON_NAME]"
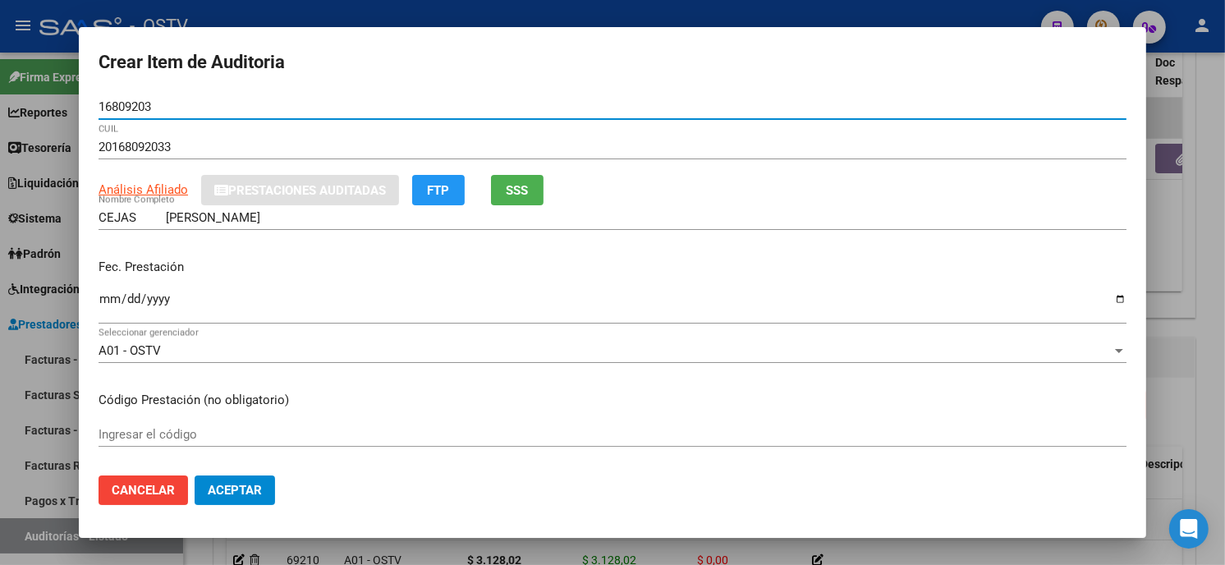
paste input "1680920337"
type input "168092031680920337"
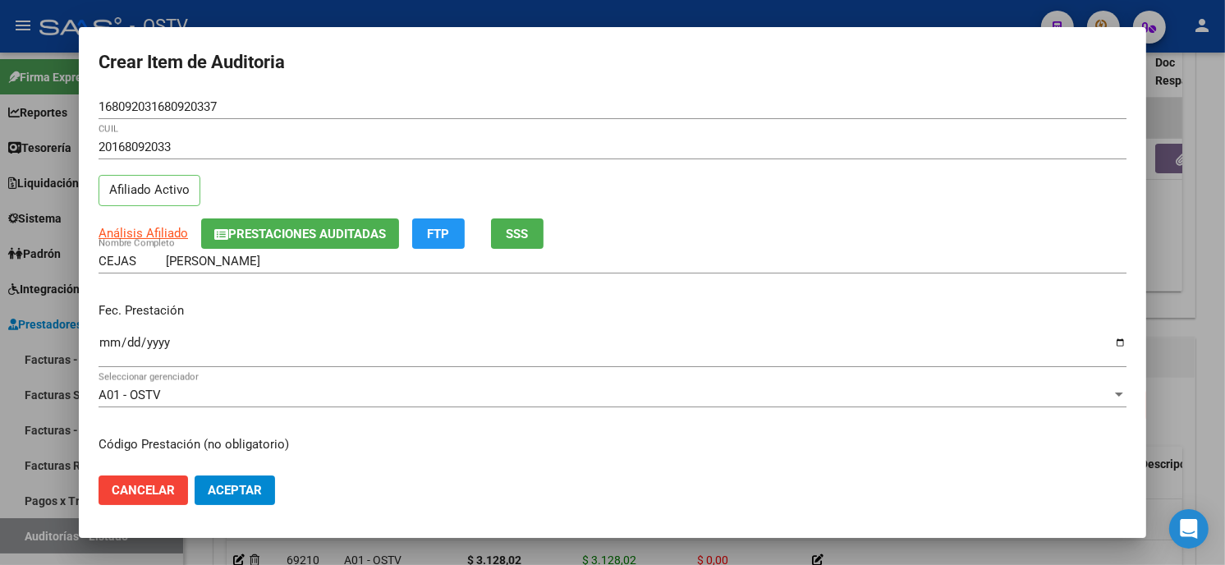
click at [173, 241] on app-link-go-to "Análisis Afiliado" at bounding box center [144, 233] width 90 height 19
click at [125, 228] on span "Análisis Afiliado" at bounding box center [144, 233] width 90 height 15
type textarea "20168092033"
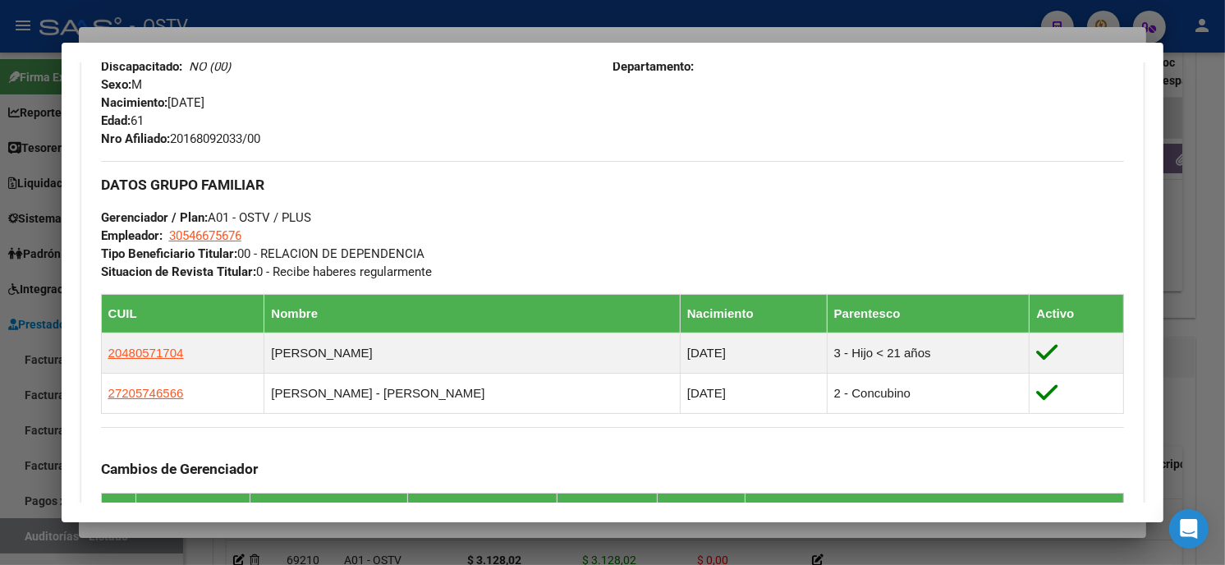
scroll to position [729, 0]
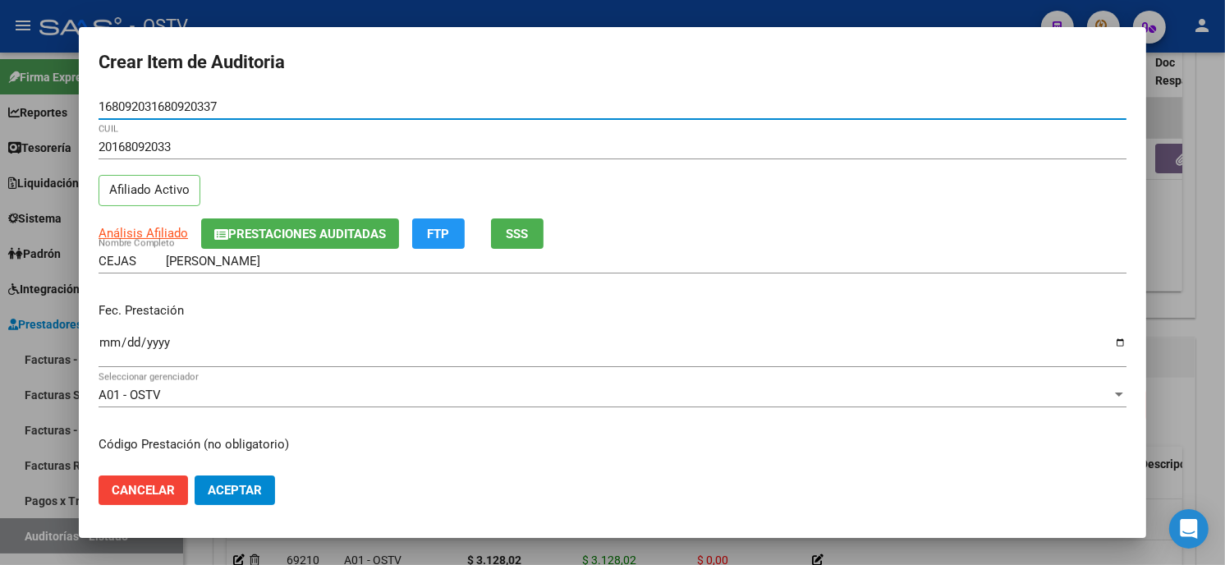
drag, startPoint x: 251, startPoint y: 108, endPoint x: 0, endPoint y: 164, distance: 256.7
click at [0, 149] on html "menu - OSTV person Firma Express Reportes Tablero de Control Ingresos Percibido…" at bounding box center [612, 282] width 1225 height 565
type input "20574656"
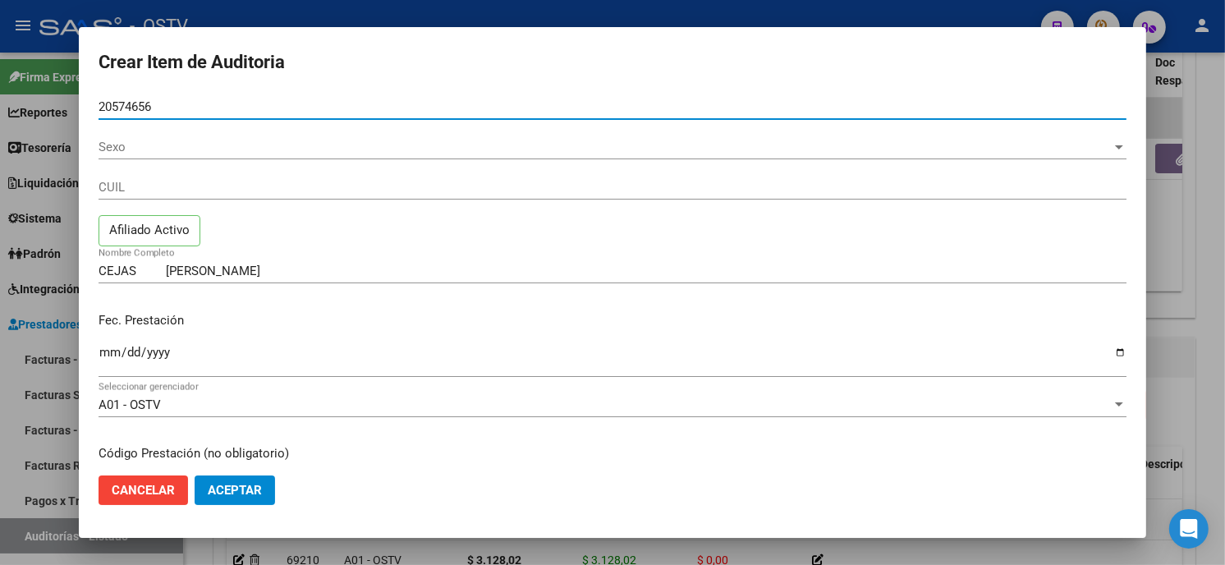
type input "20574656"
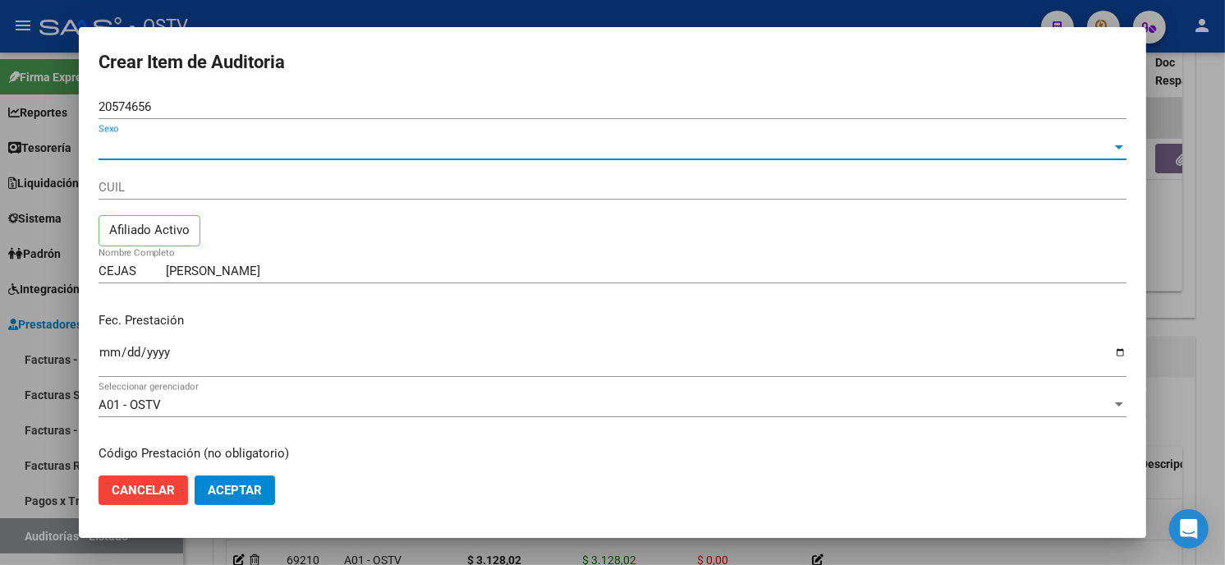
type input "27205746566"
type input "RODRIGUEZ ANA ALEJANDRA"
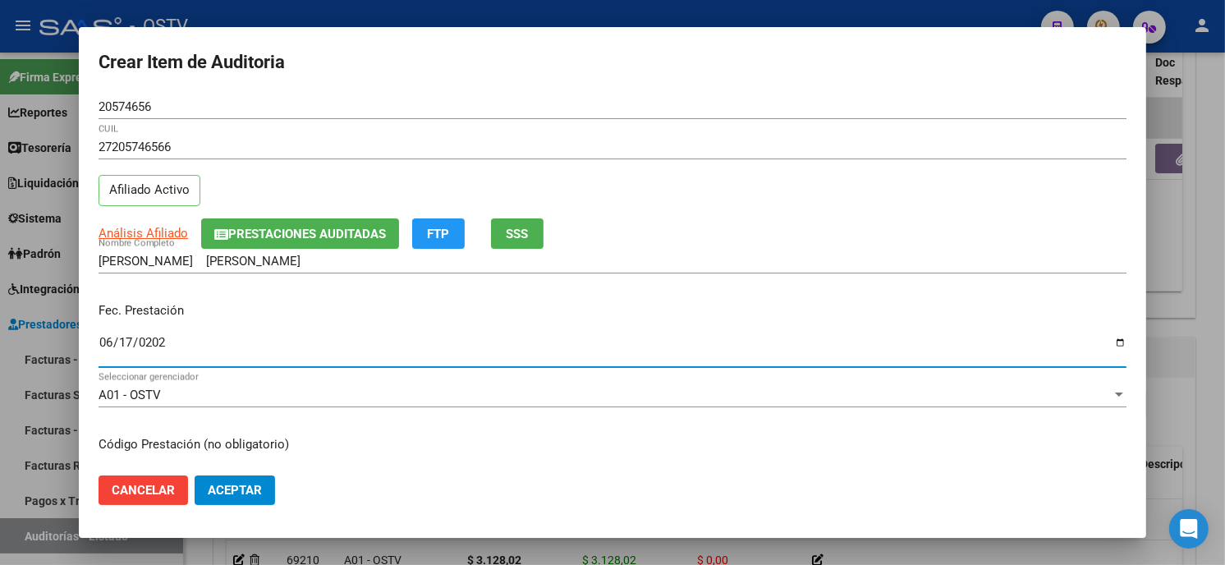
type input "2025-06-17"
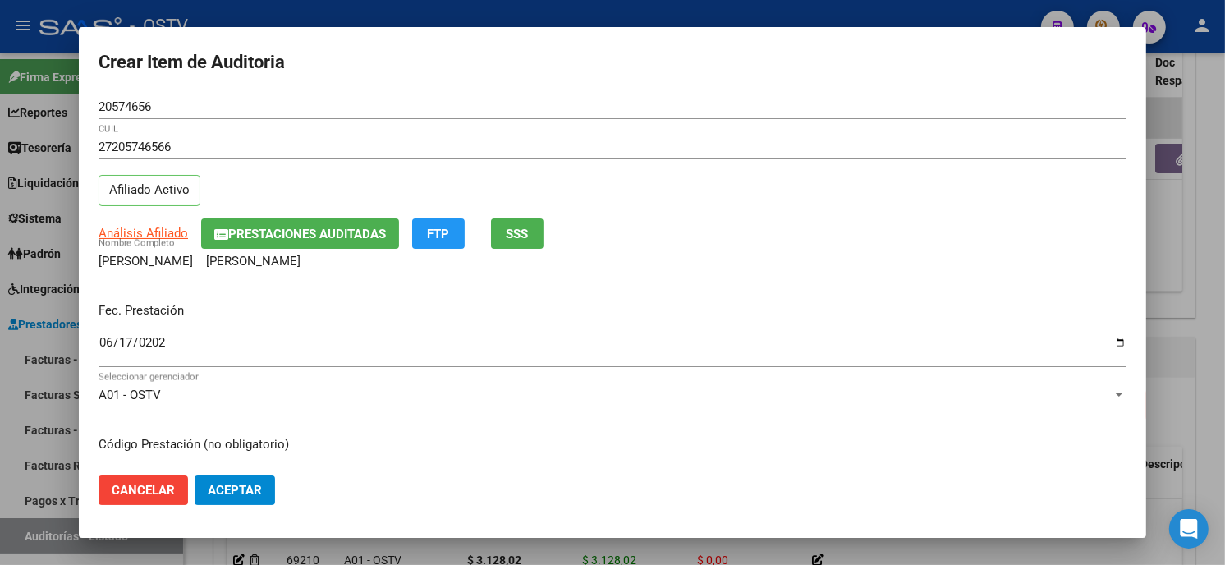
scroll to position [200, 0]
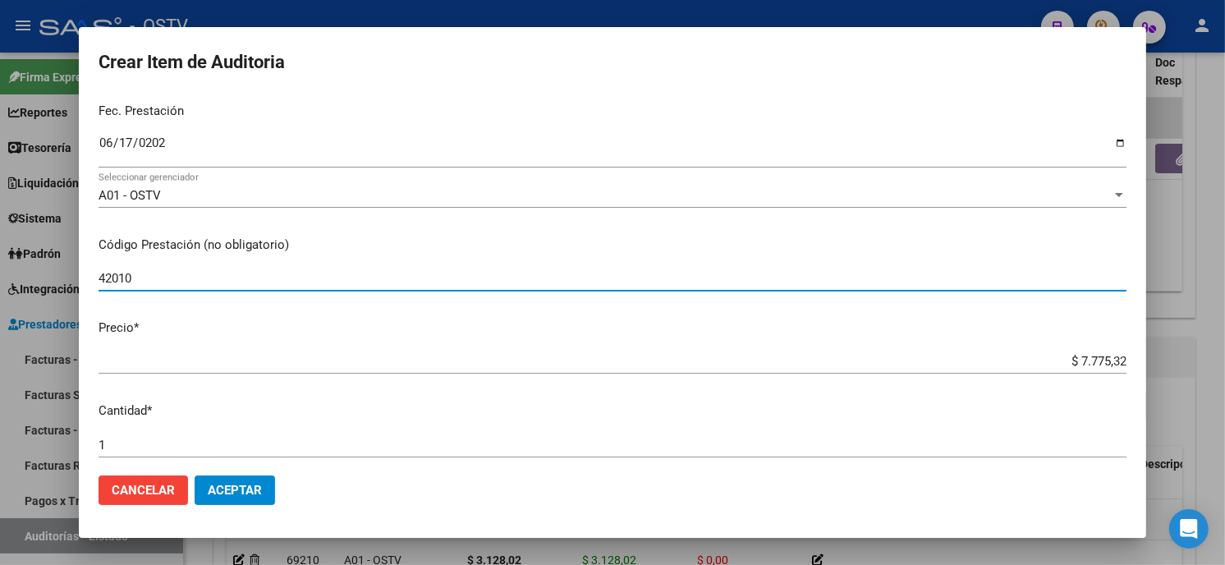
type input "420101 Clínica médica"
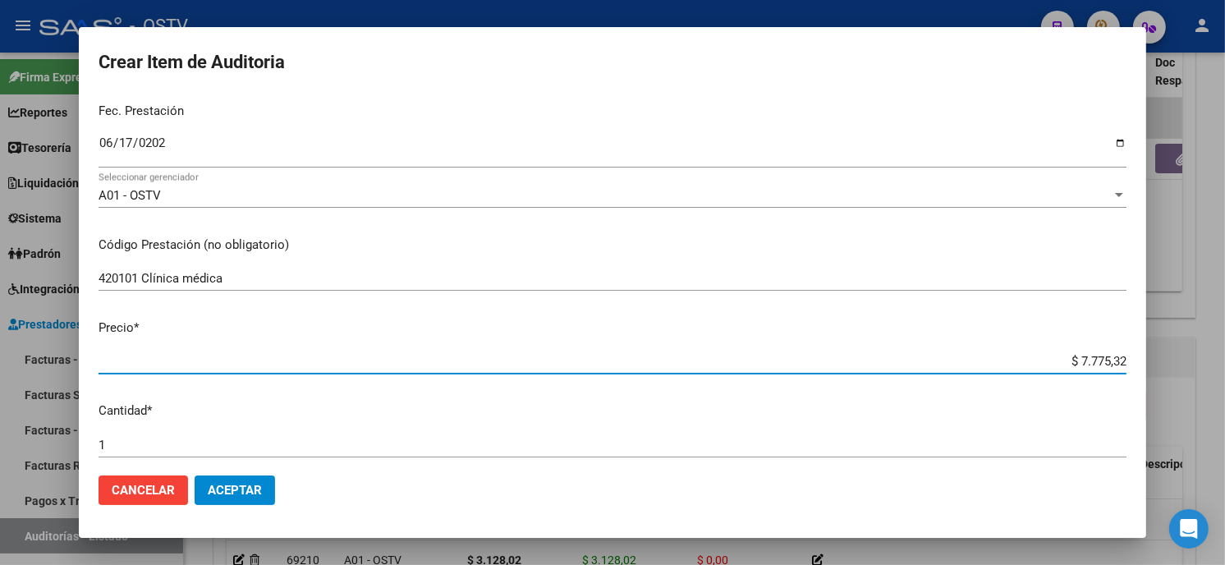
type input "$ 0,01"
type input "$ 0,15"
type input "$ 1,56"
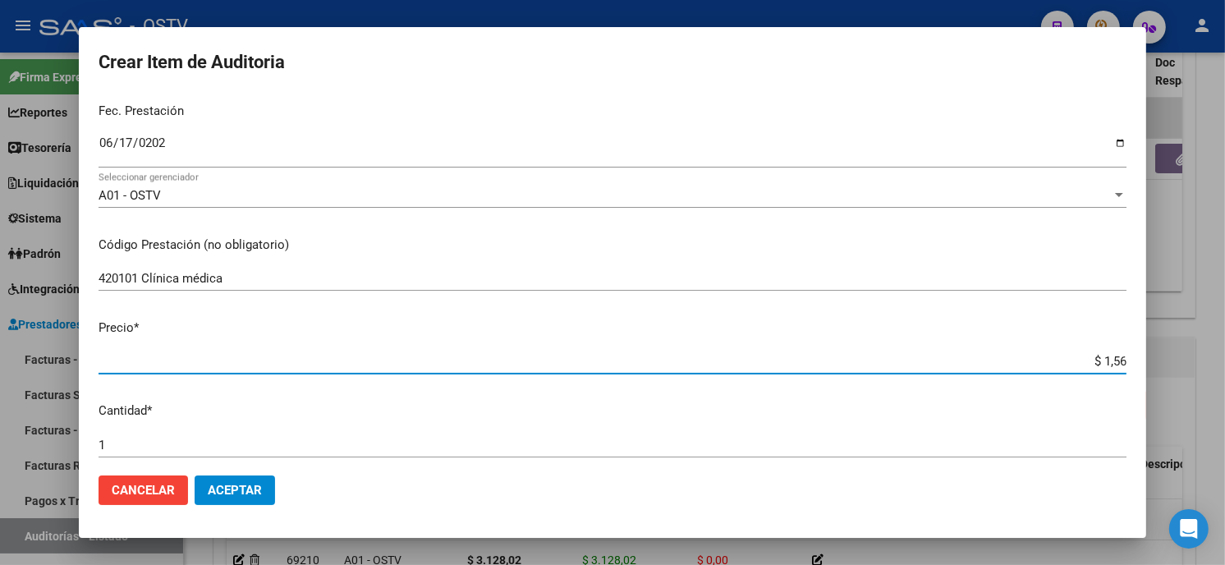
type input "$ 1,56"
type input "$ 15,64"
type input "$ 156,40"
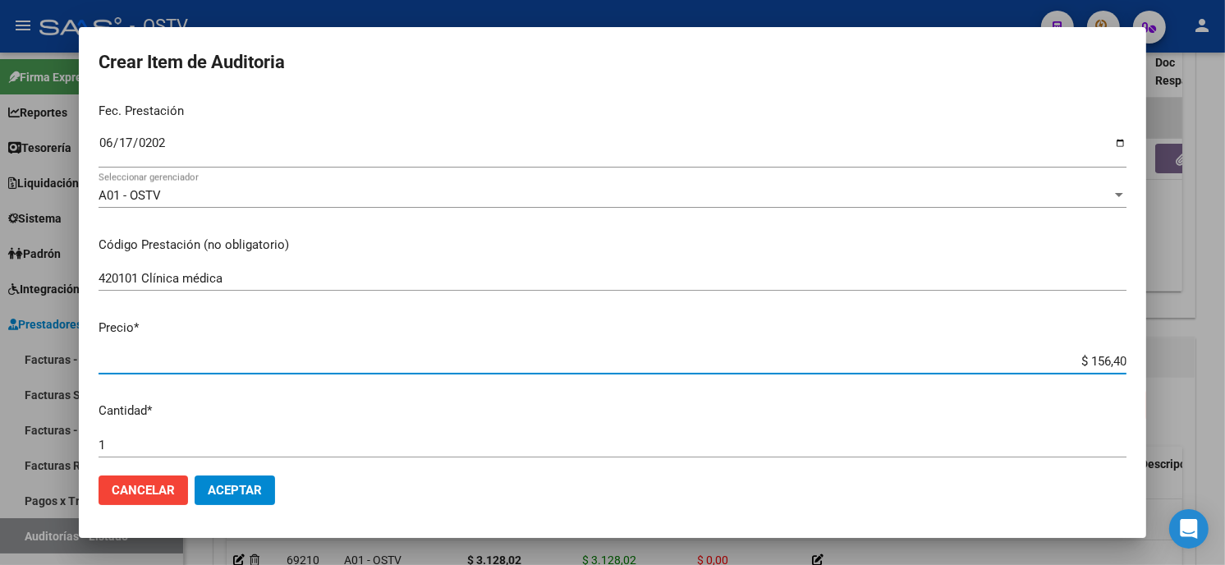
type input "$ 1.564,01"
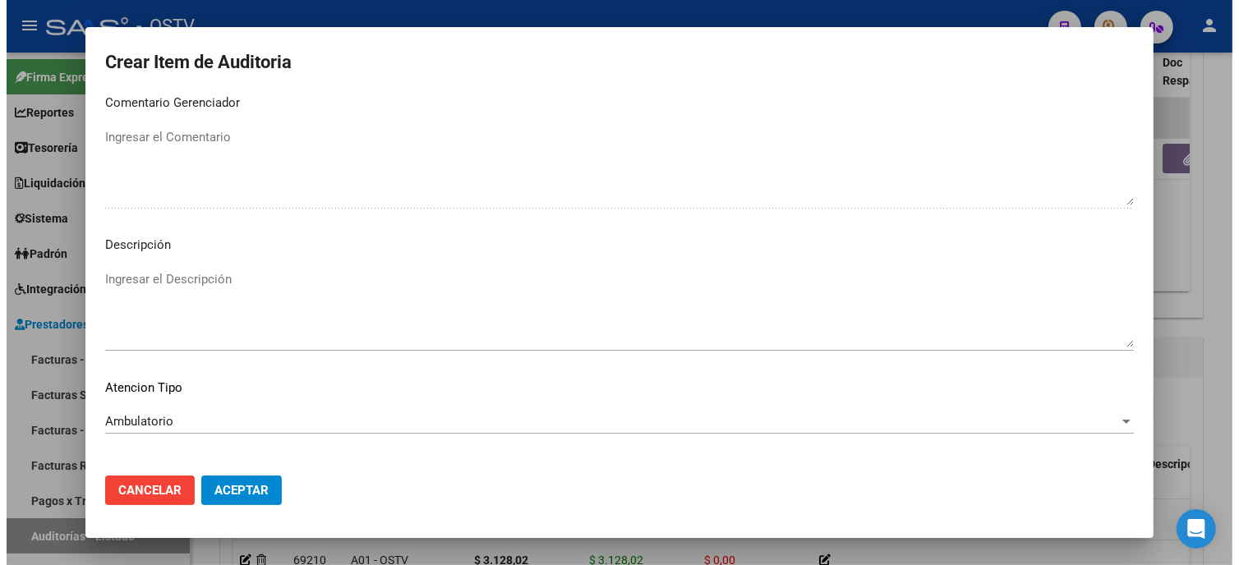
scroll to position [969, 0]
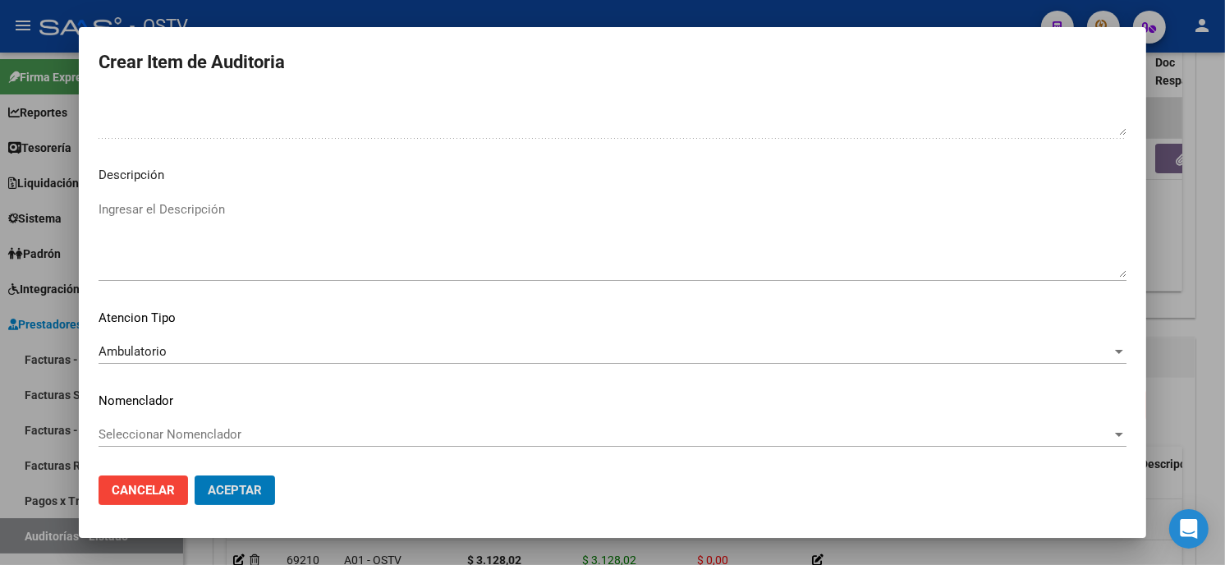
click at [195, 476] on button "Aceptar" at bounding box center [235, 491] width 80 height 30
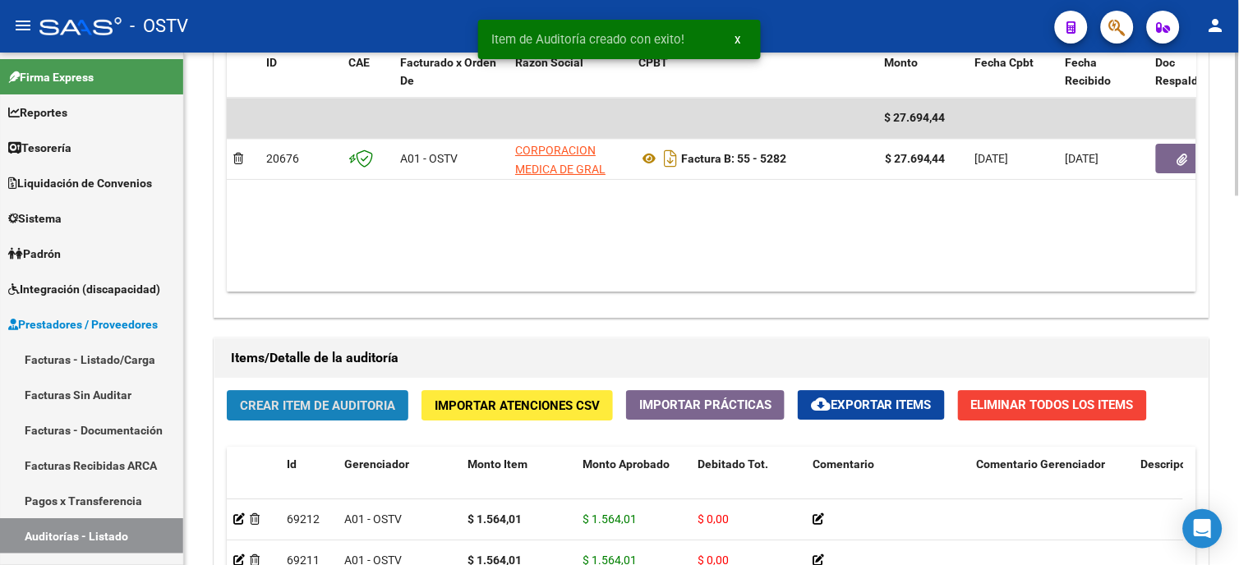
click at [333, 407] on span "Crear Item de Auditoria" at bounding box center [317, 405] width 155 height 15
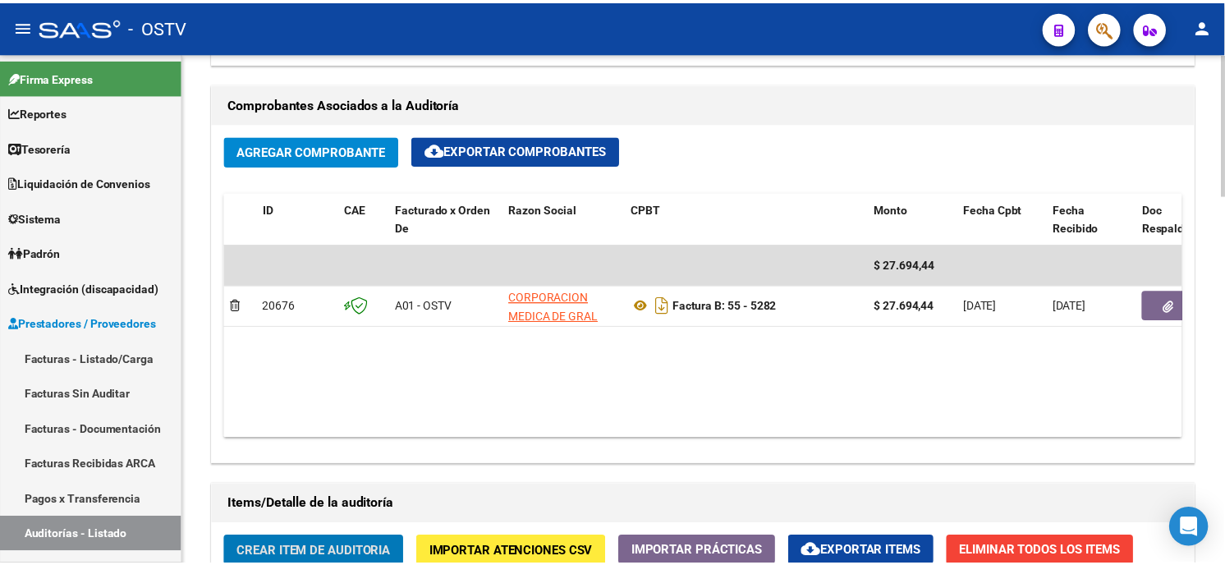
scroll to position [913, 0]
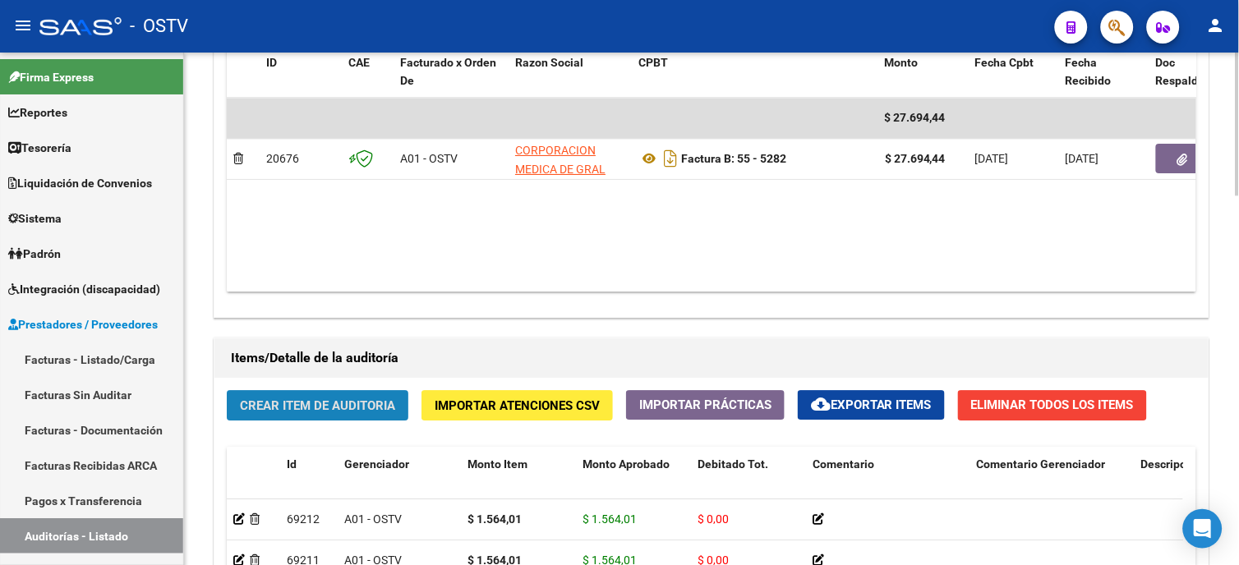
click at [334, 419] on button "Crear Item de Auditoria" at bounding box center [318, 405] width 182 height 30
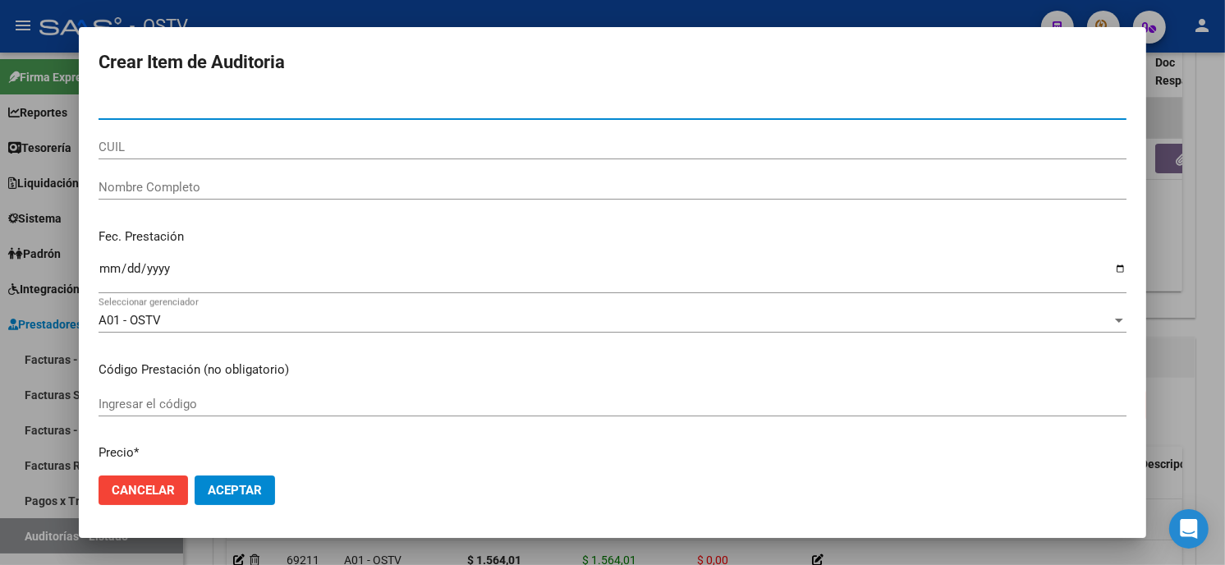
paste input "0168092033"
click at [172, 103] on input "0168092033" at bounding box center [613, 106] width 1028 height 15
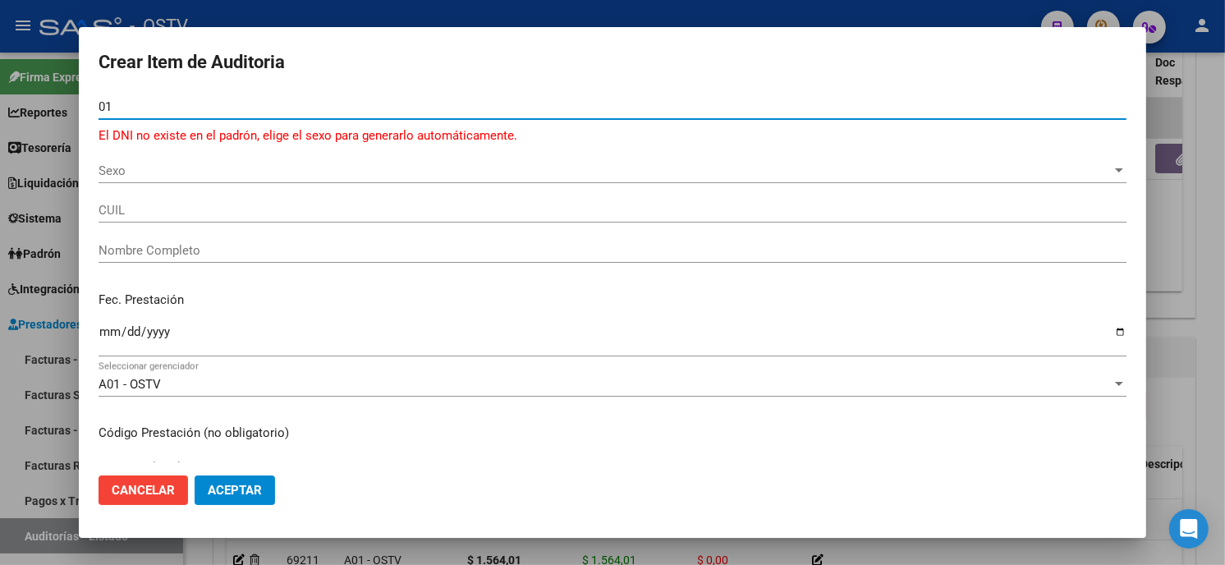
type input "0"
paste input "0168092033"
click at [108, 103] on input "0168092033" at bounding box center [613, 106] width 1028 height 15
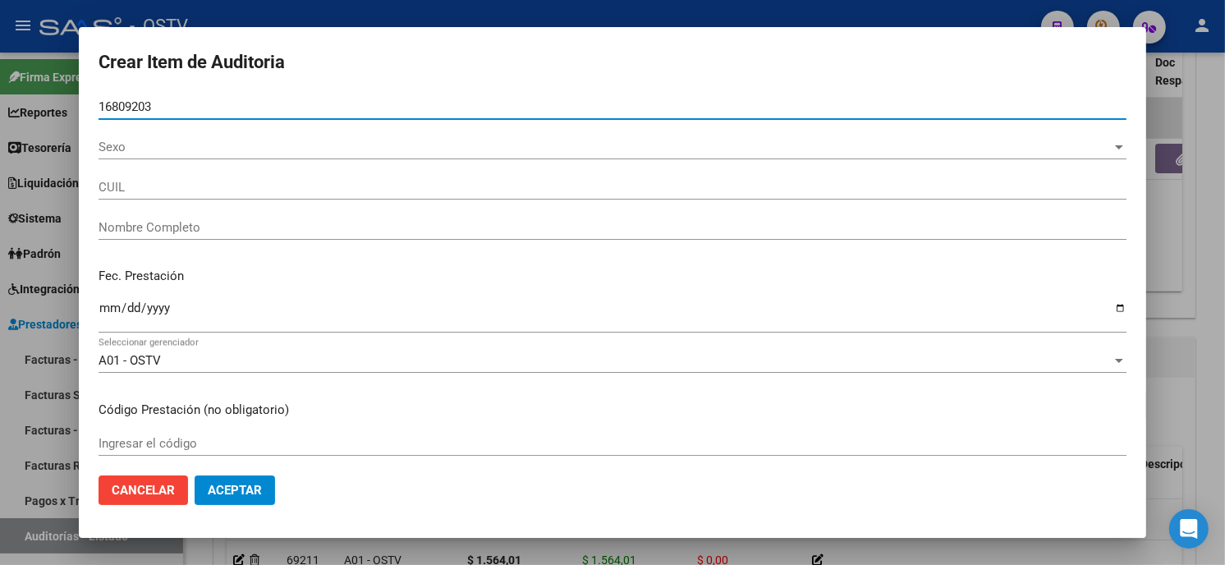
type input "16809203"
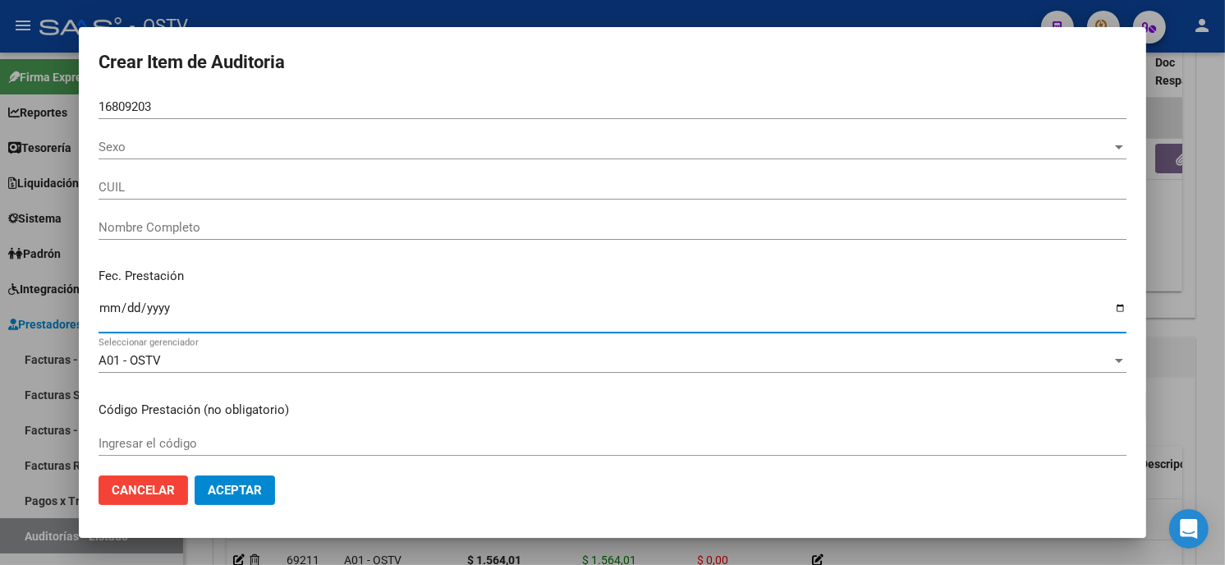
type input "20168092033"
type input "CEJAS VICTOR ALCIDES"
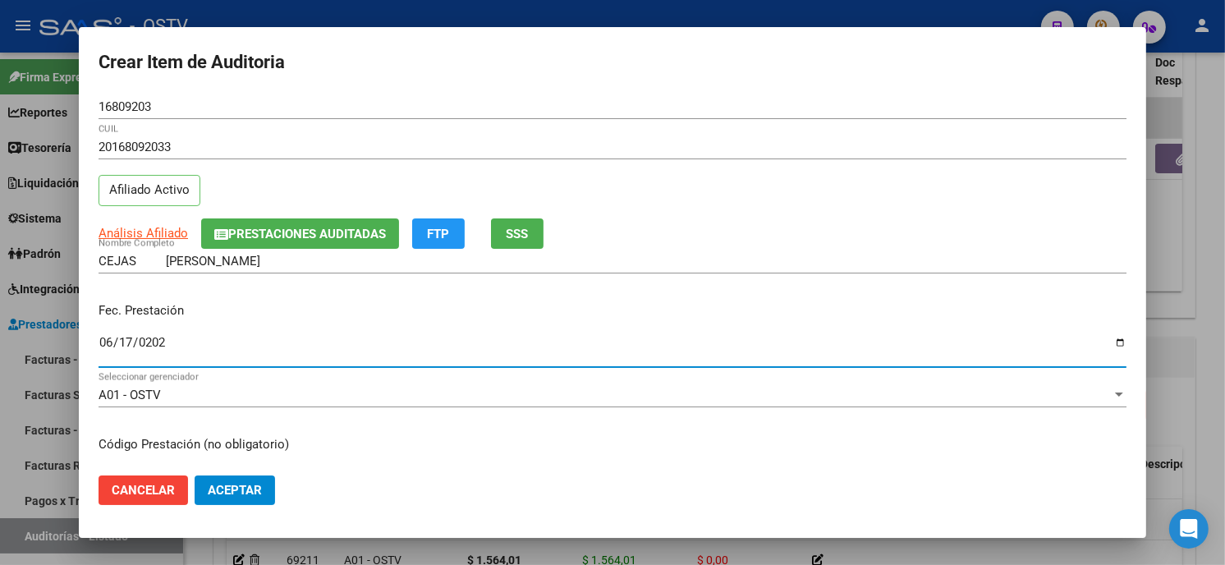
type input "2025-06-17"
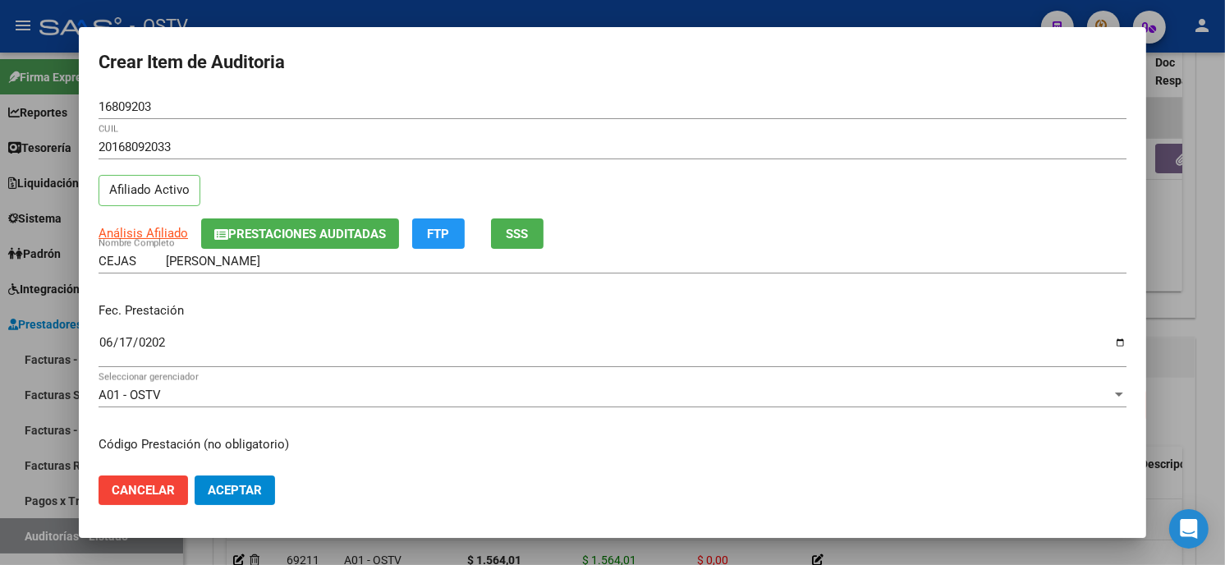
scroll to position [200, 0]
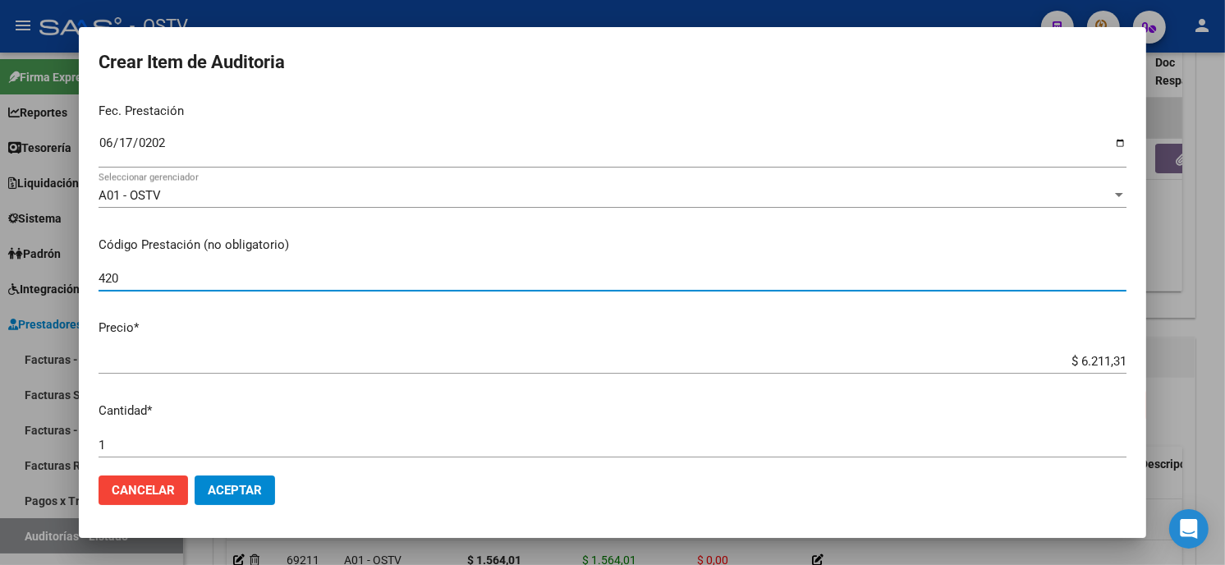
type input "420101 Clínica médica"
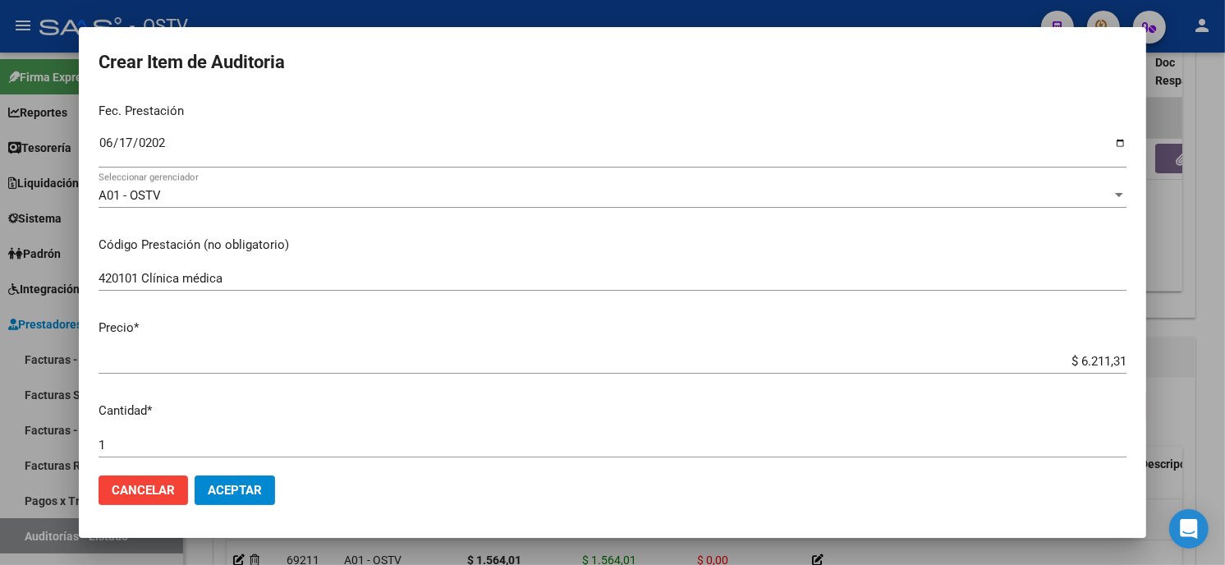
type input "$ 0,01"
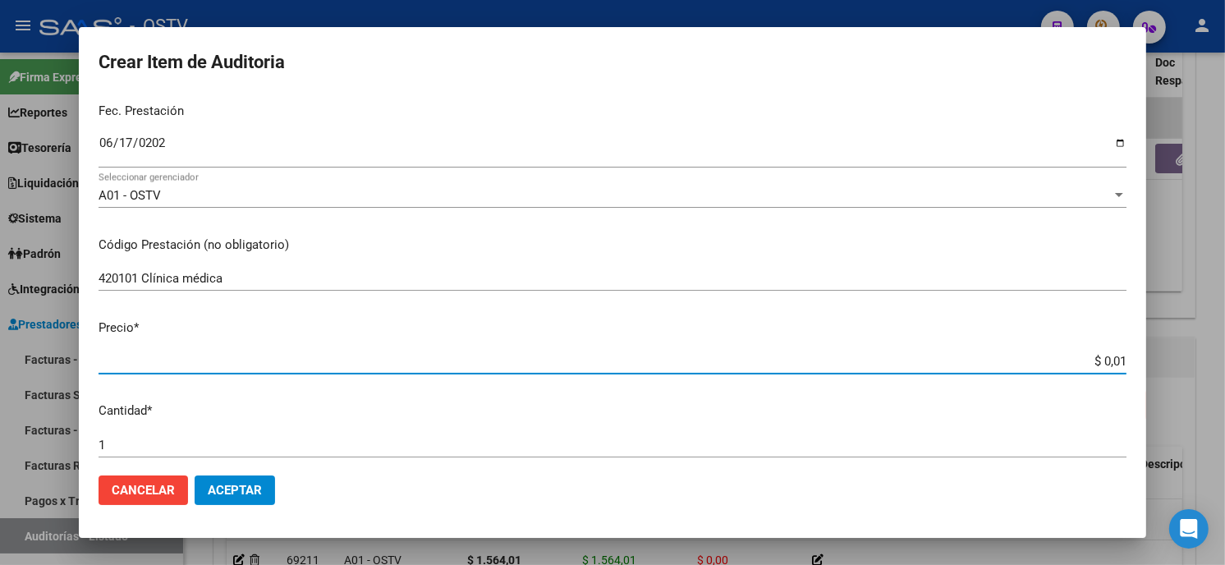
type input "$ 0,15"
type input "$ 1,56"
type input "$ 15,64"
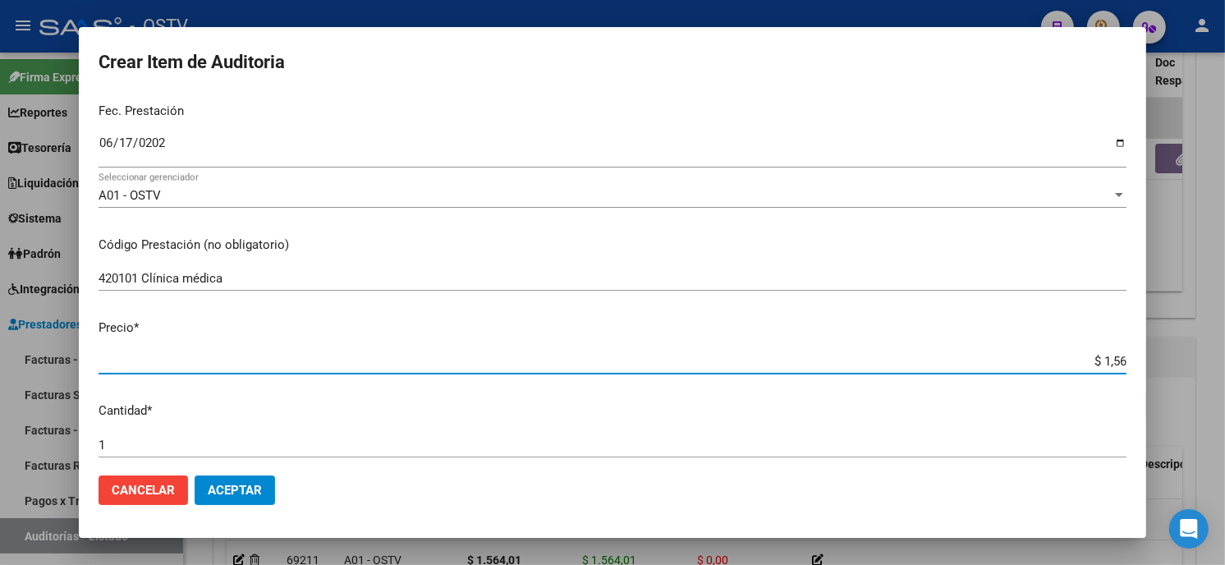
type input "$ 15,64"
type input "$ 156,40"
type input "$ 1.564,01"
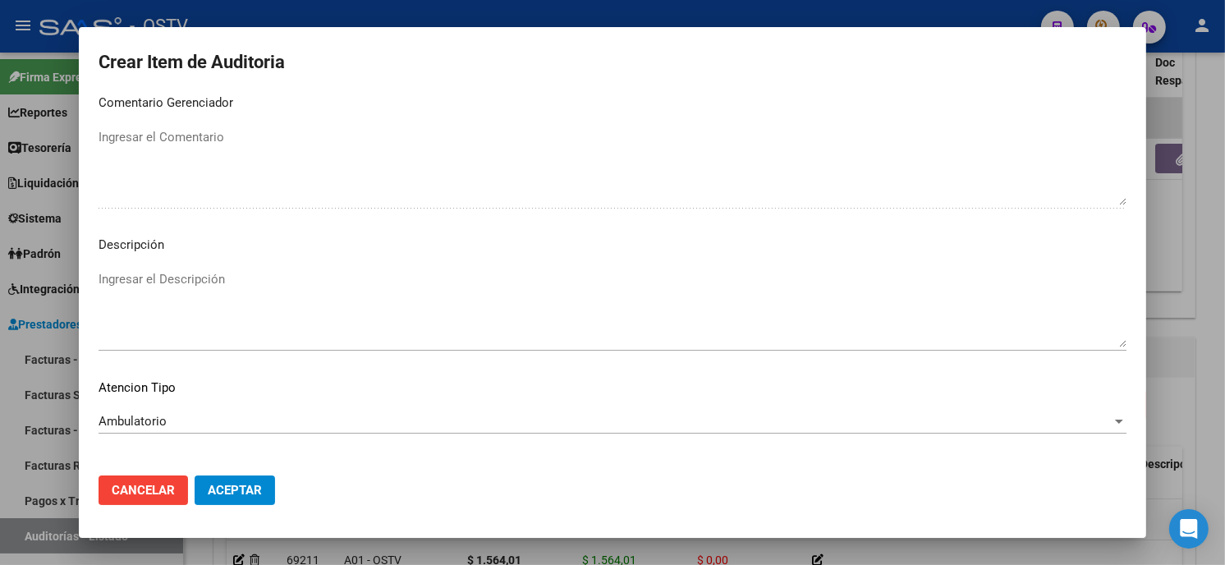
scroll to position [969, 0]
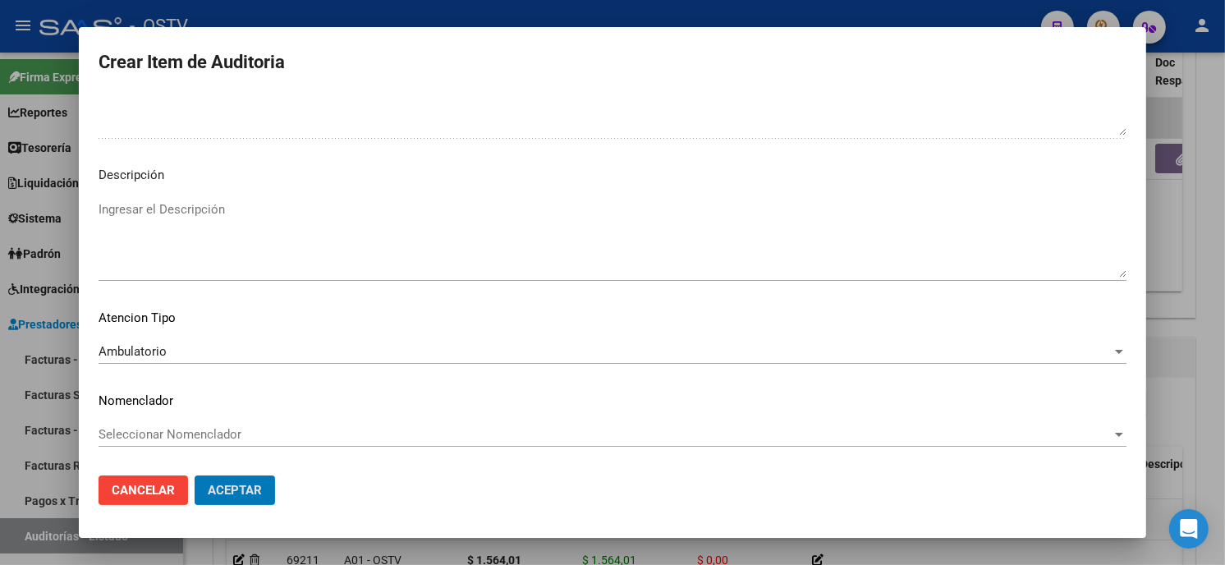
click at [195, 476] on button "Aceptar" at bounding box center [235, 491] width 80 height 30
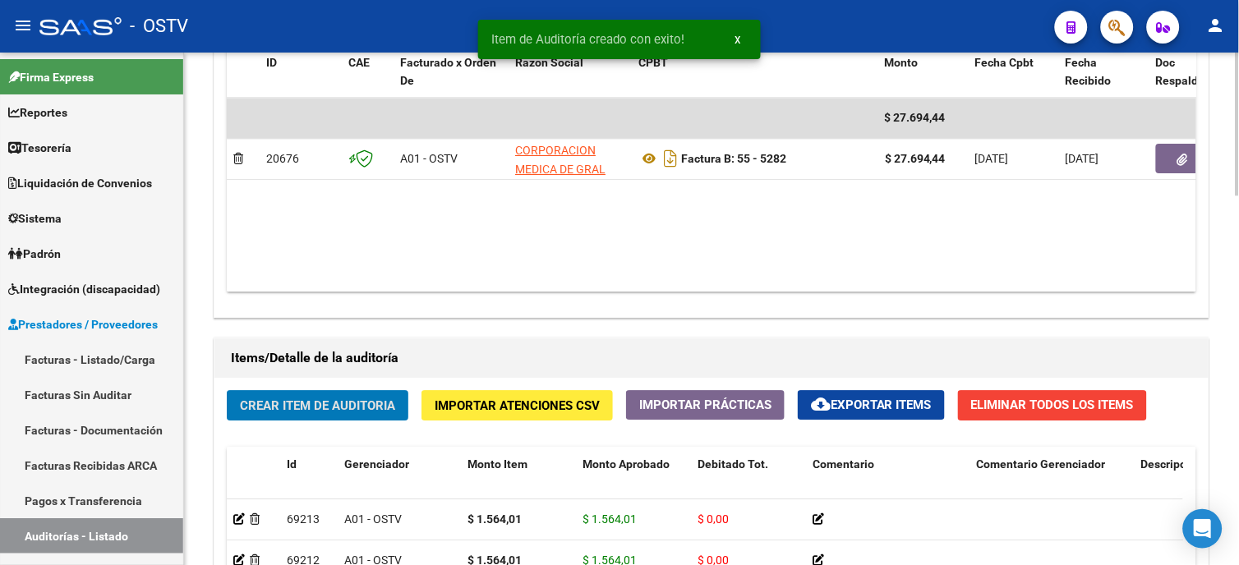
click at [308, 415] on button "Crear Item de Auditoria" at bounding box center [318, 405] width 182 height 30
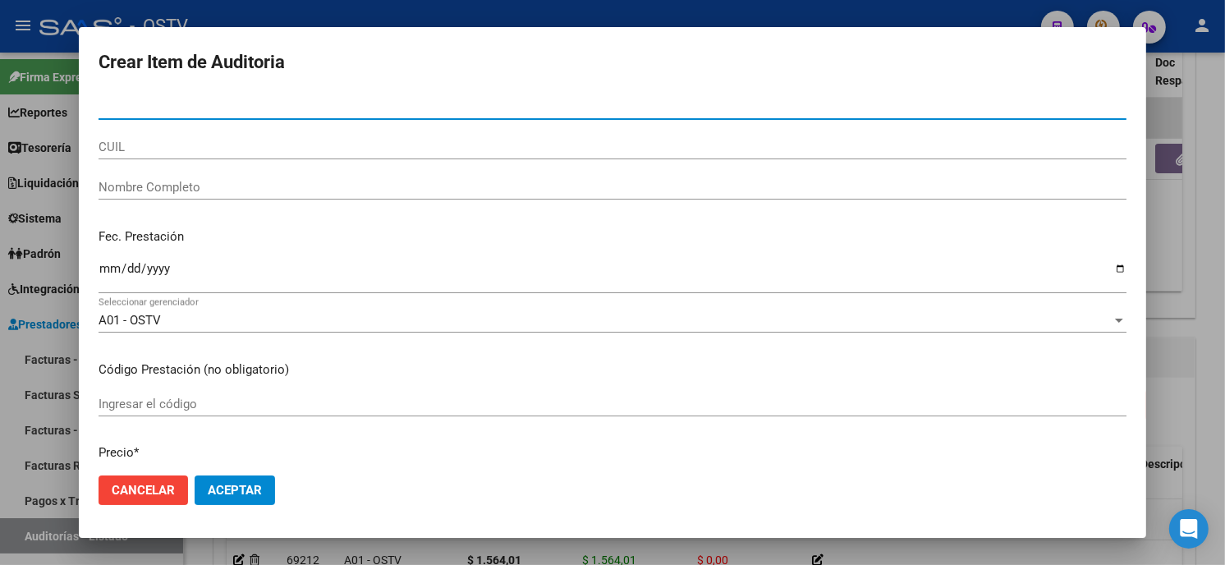
paste input "0076897817"
click at [110, 108] on input "0076897817" at bounding box center [613, 106] width 1028 height 15
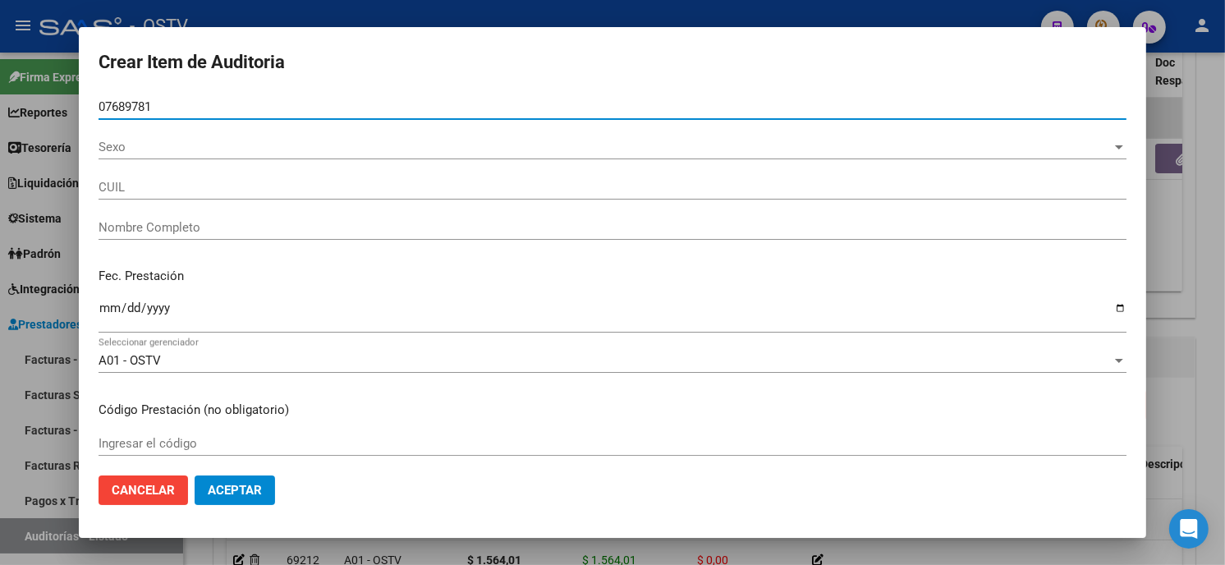
type input "07689781"
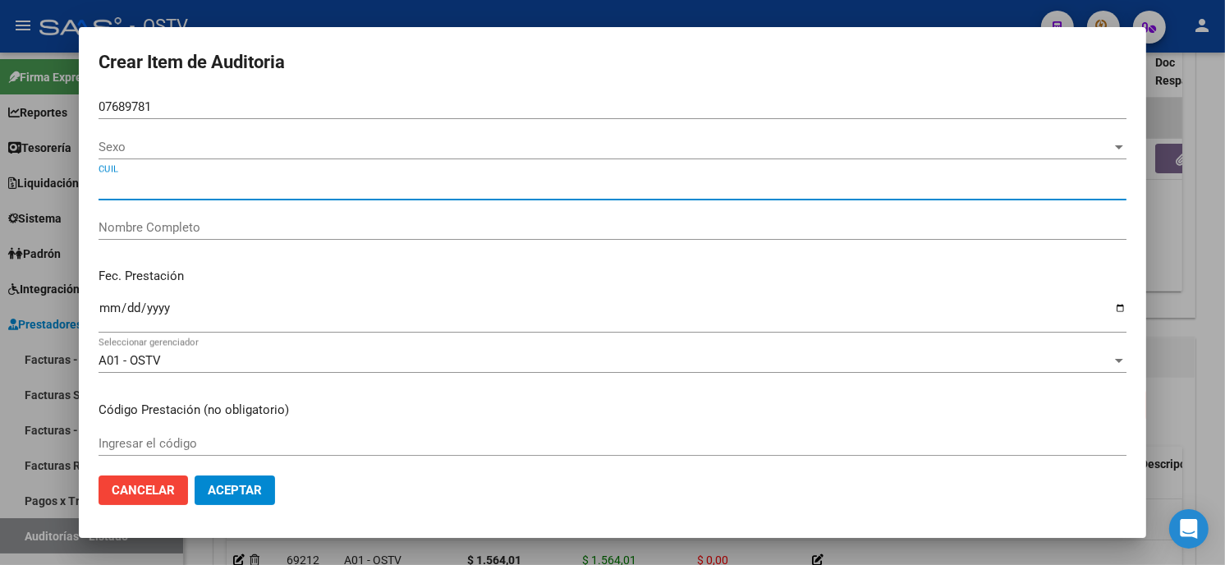
type input "20076897817"
type input "ZURITA JULIO EDUARDO"
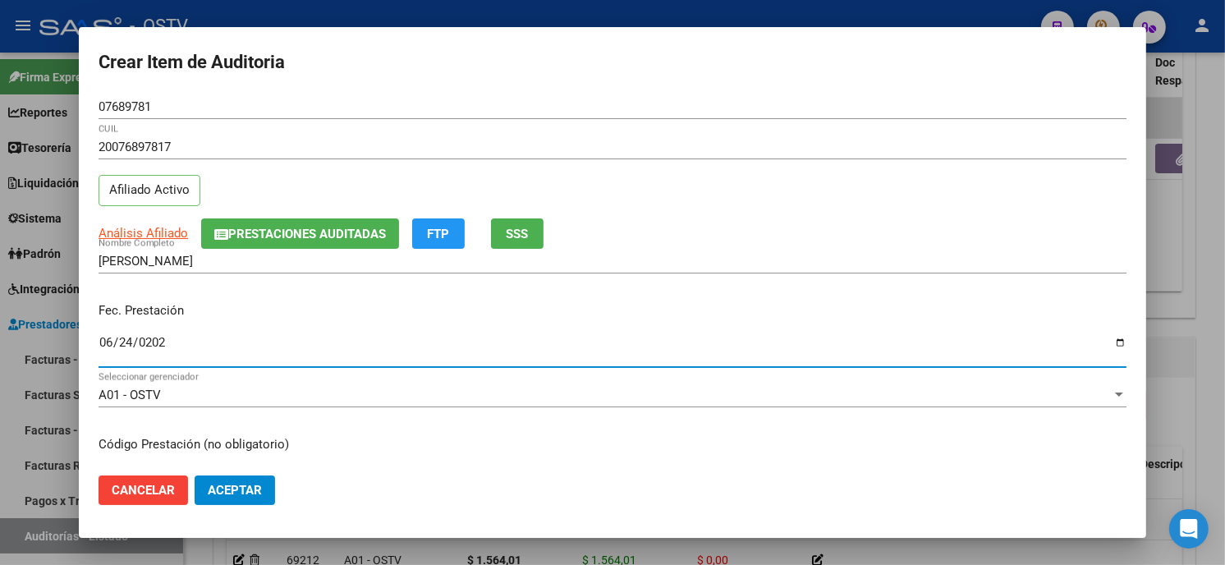
type input "2025-06-24"
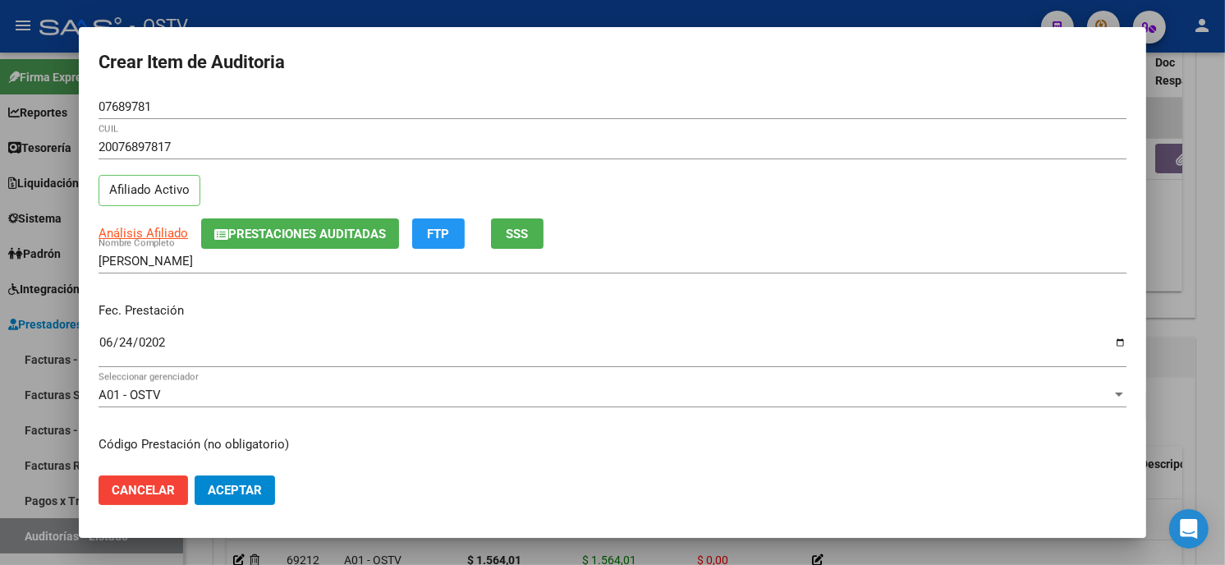
scroll to position [200, 0]
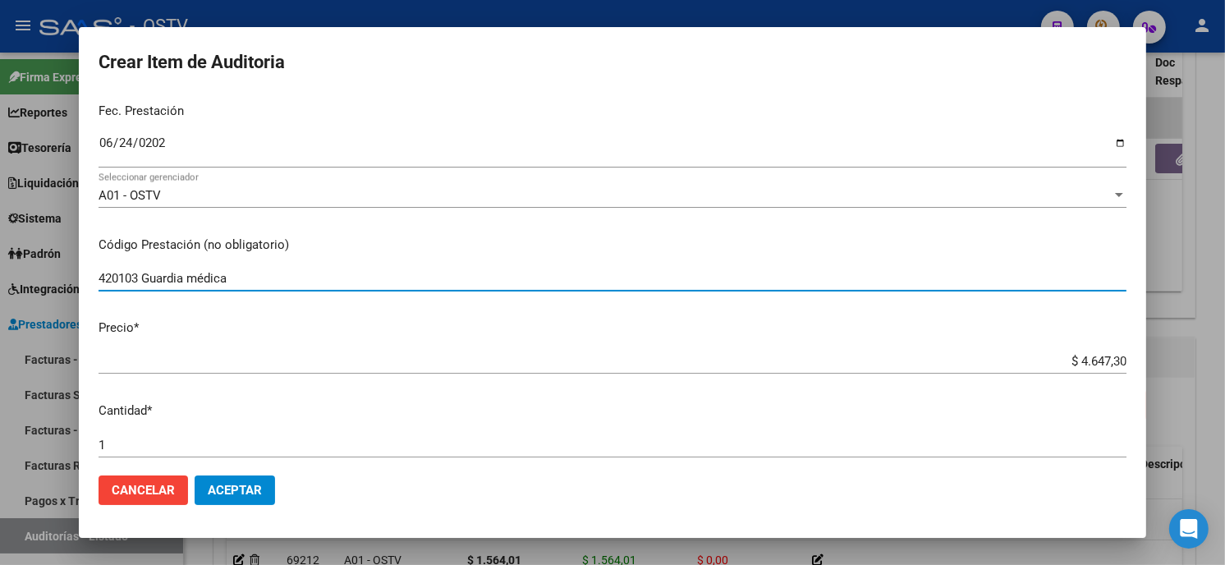
type input "420103 Guardia médica"
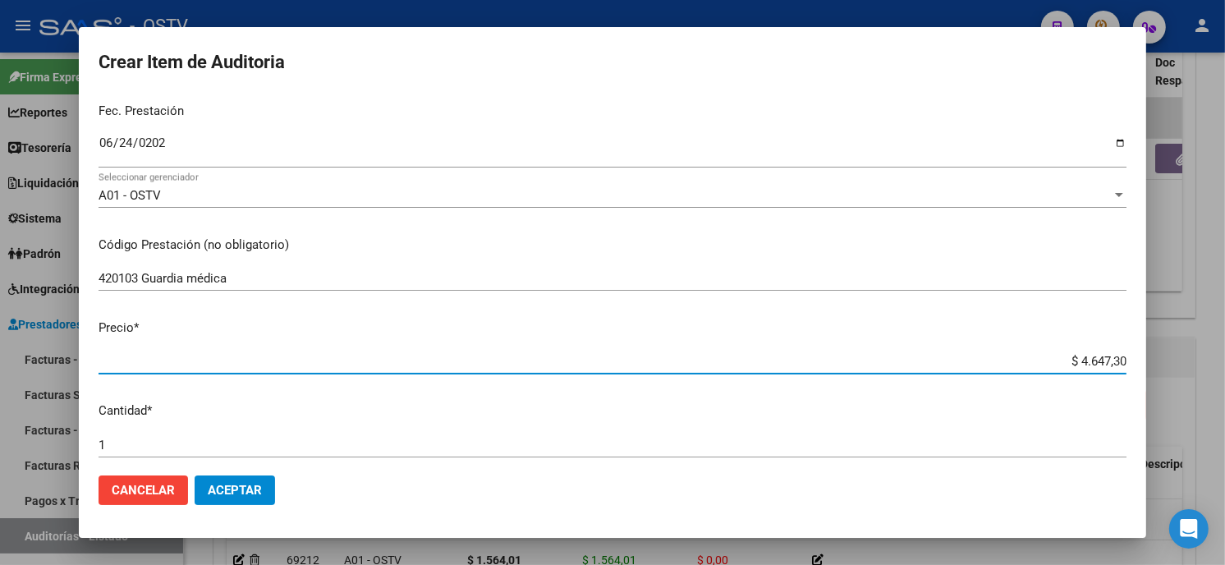
type input "$ 0,01"
type input "$ 0,15"
type input "$ 1,56"
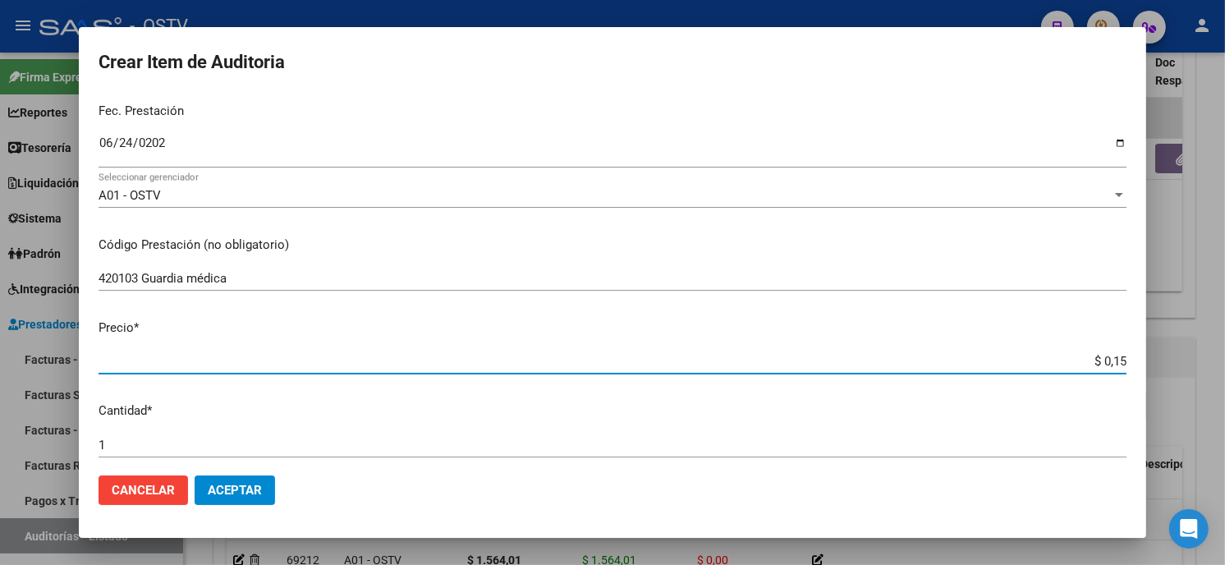
type input "$ 1,56"
type input "$ 15,64"
type input "$ 156,40"
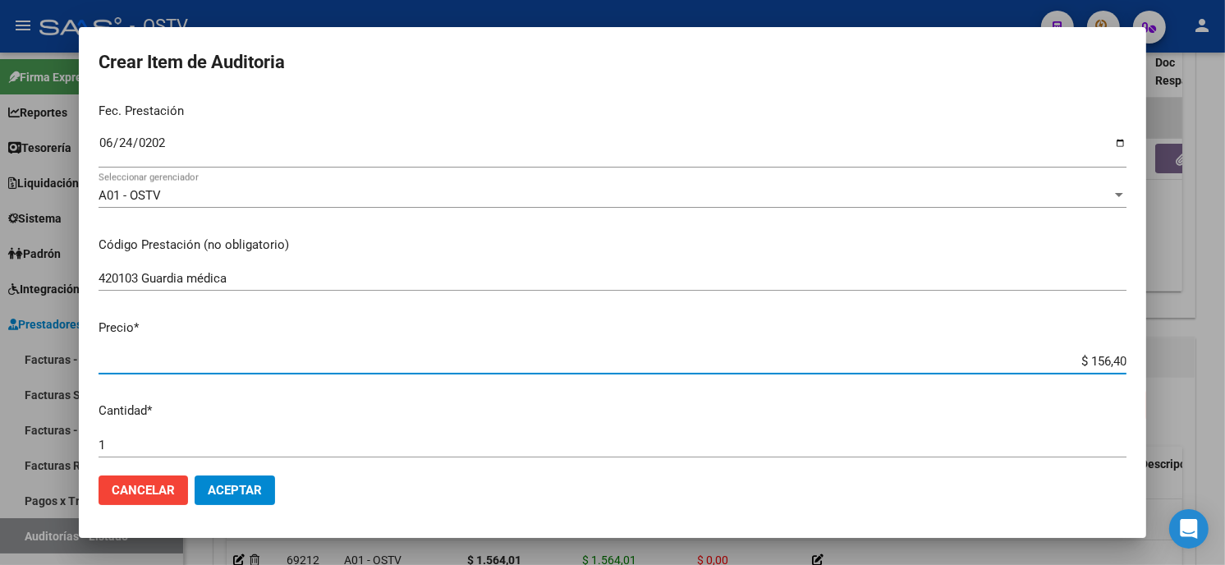
type input "$ 1.564,01"
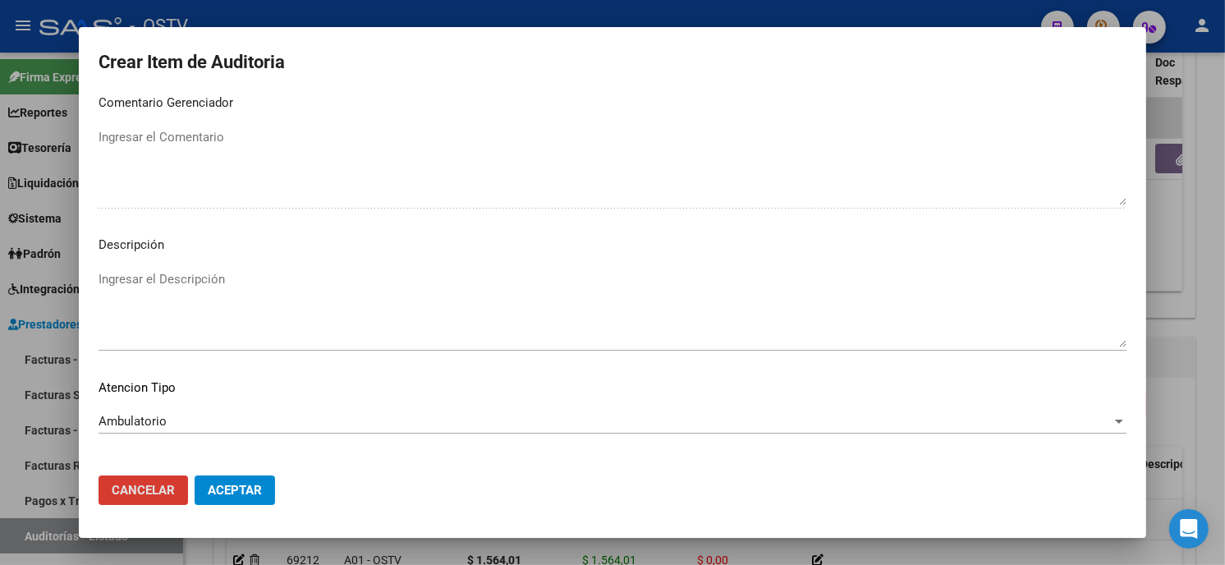
scroll to position [969, 0]
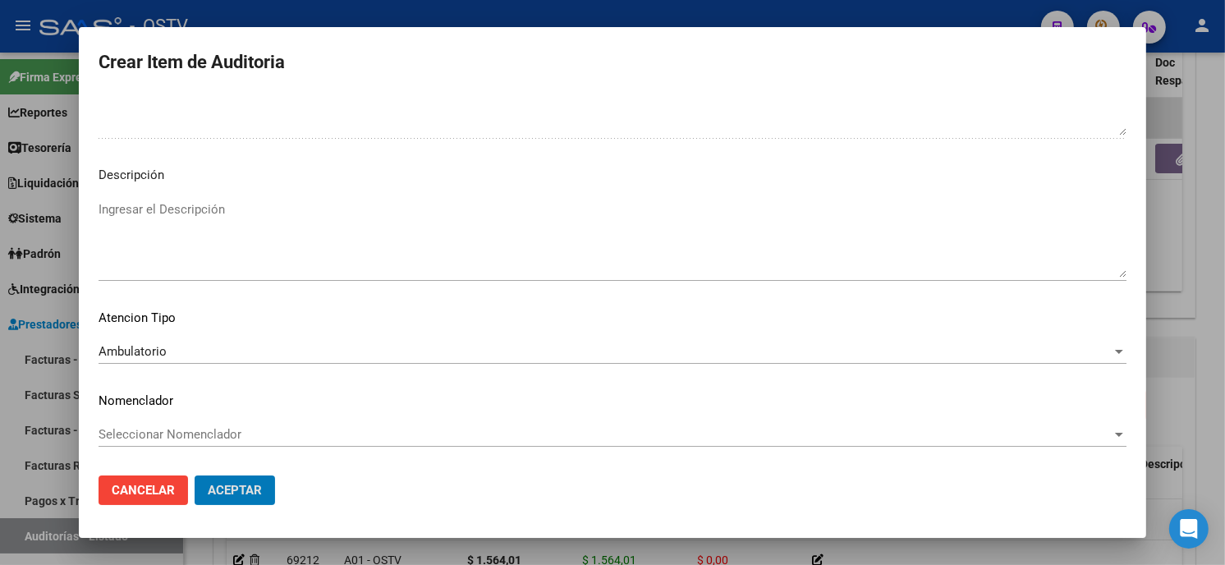
click at [195, 476] on button "Aceptar" at bounding box center [235, 491] width 80 height 30
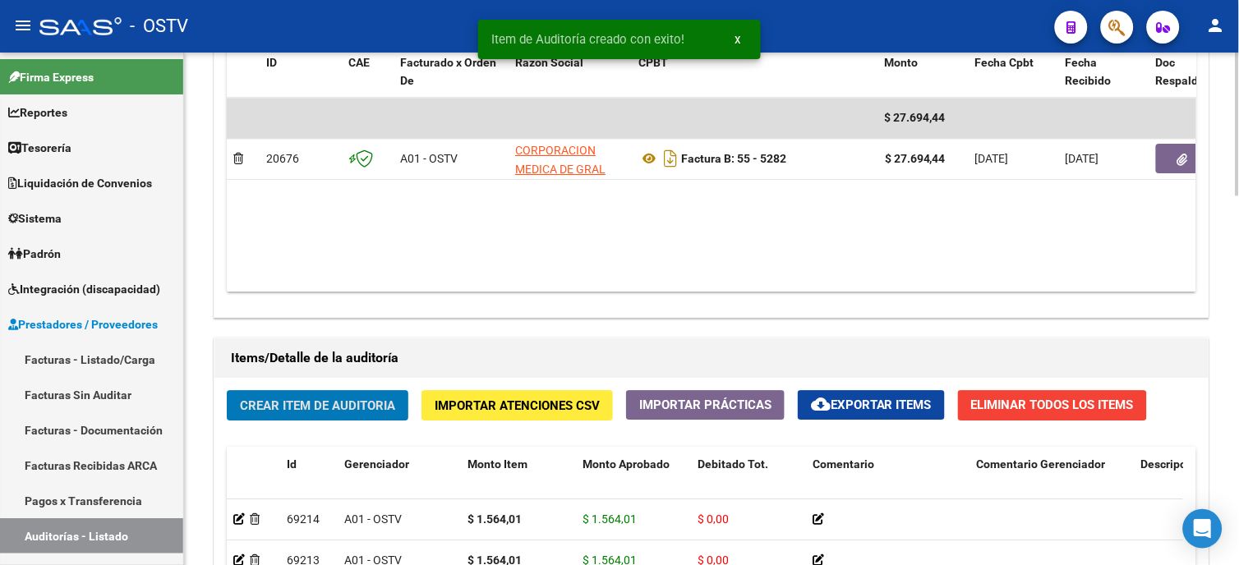
click at [370, 394] on button "Crear Item de Auditoria" at bounding box center [318, 405] width 182 height 30
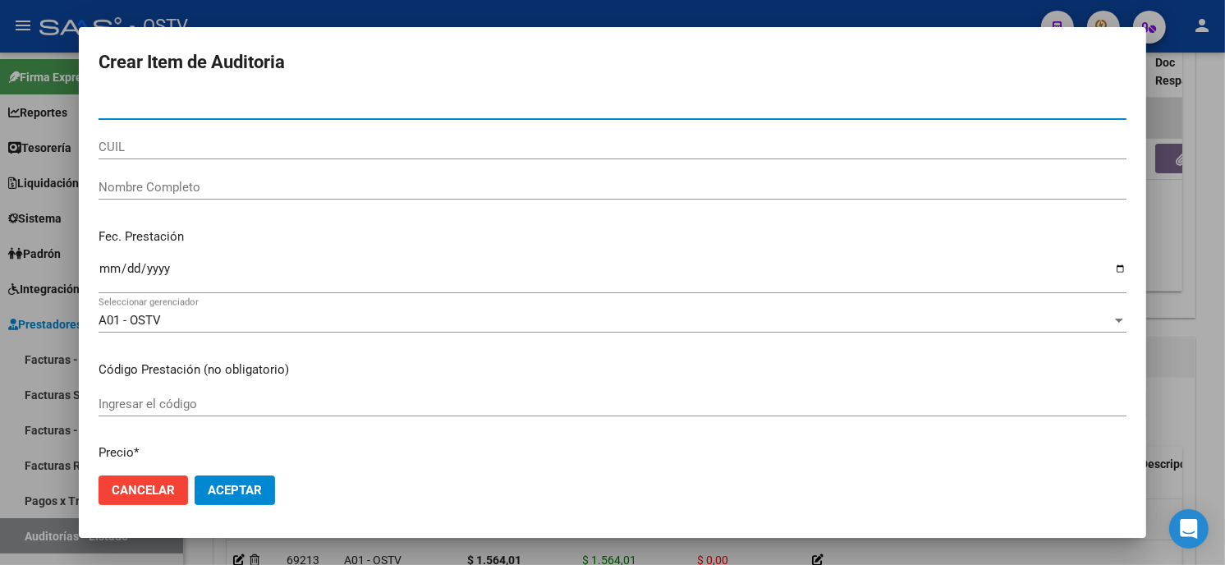
paste input "4001216300"
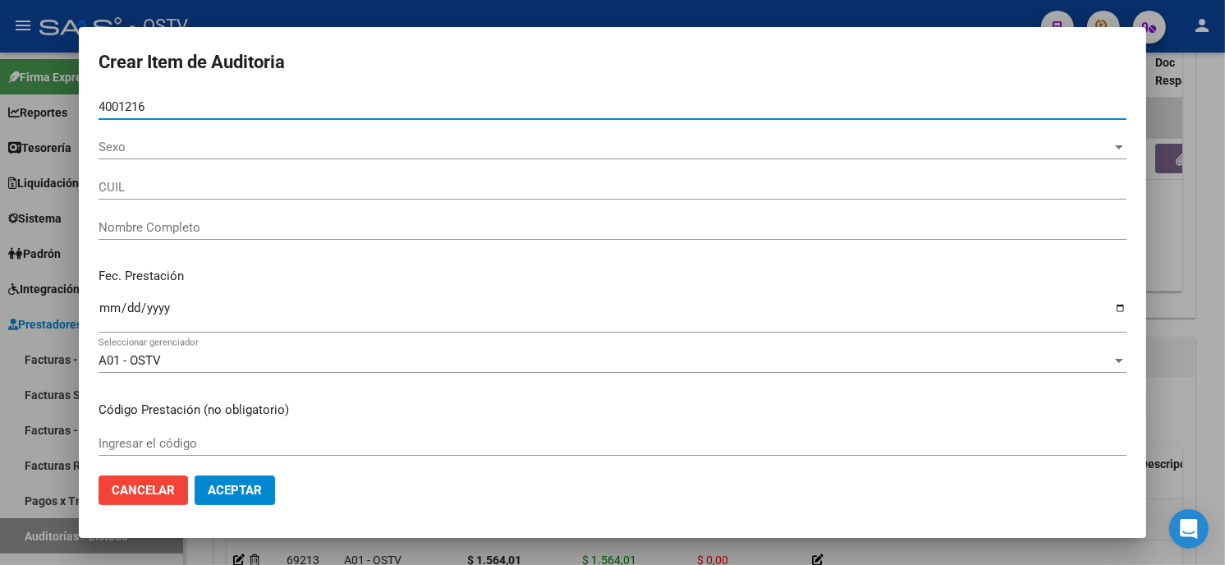
type input "4001216"
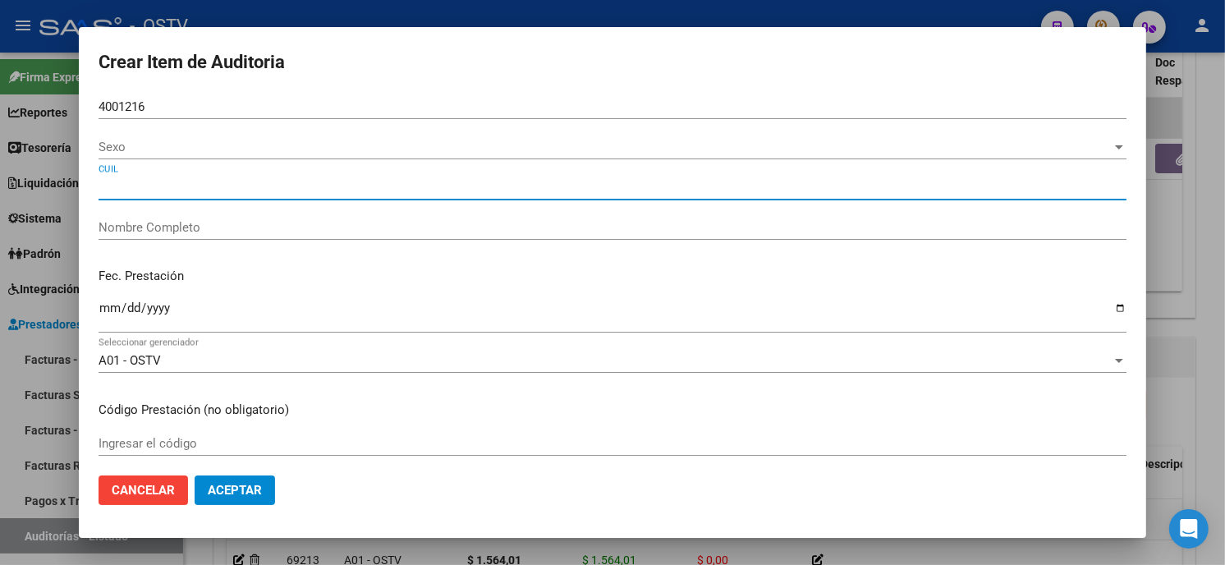
type input "20400121630"
type input "40012163"
type input "ZURITA ALEÑA AGUSTIN MICHEL"
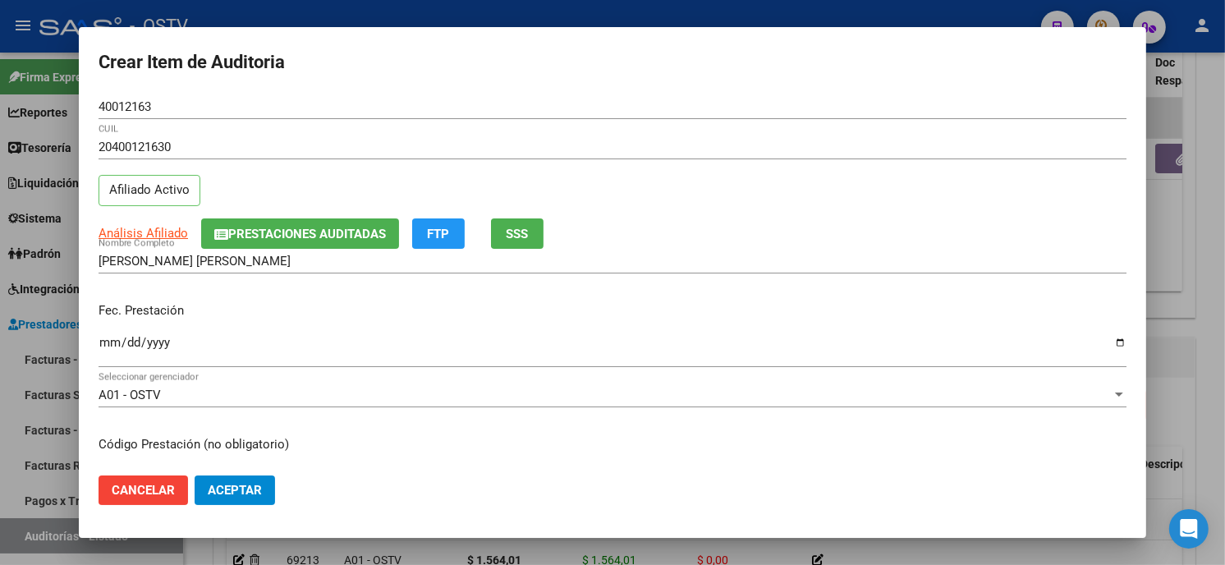
scroll to position [200, 0]
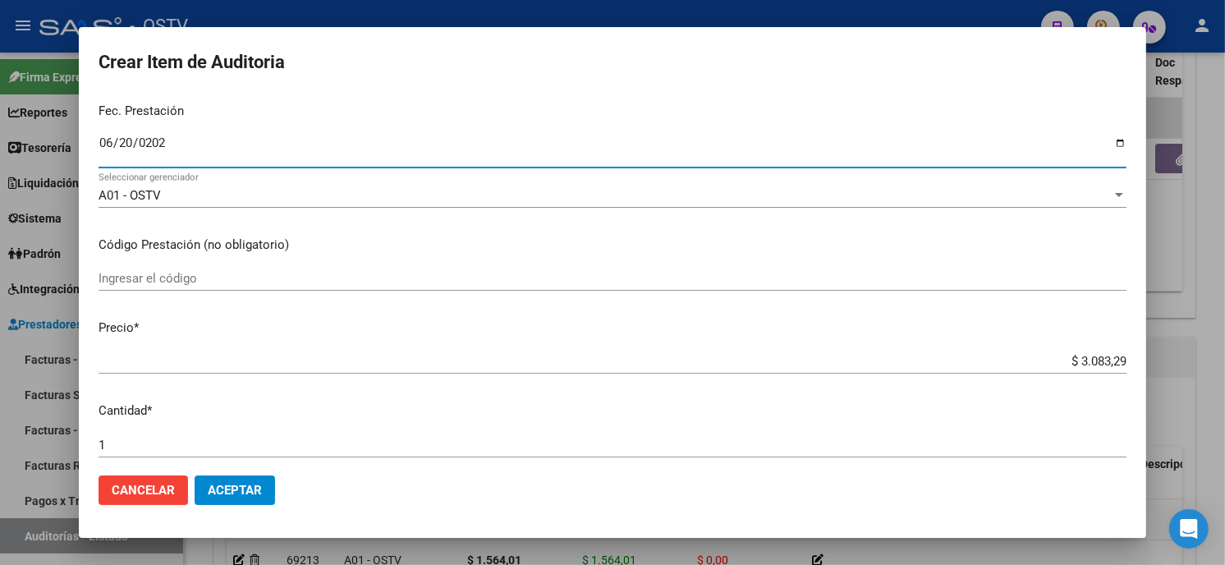
type input "2025-06-20"
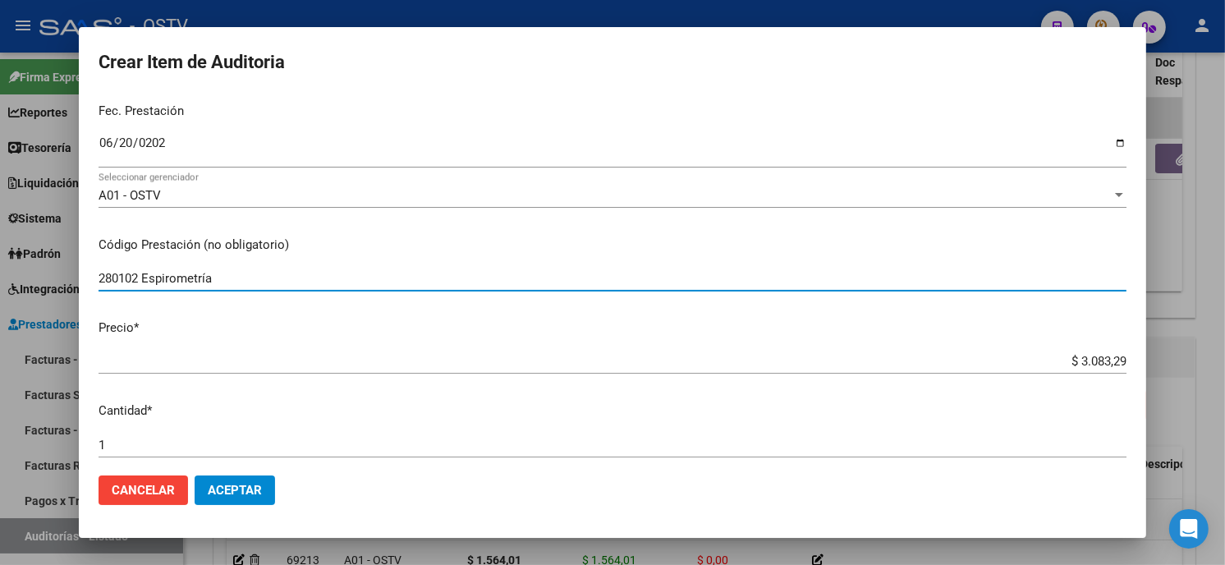
type input "280102 Espirometría"
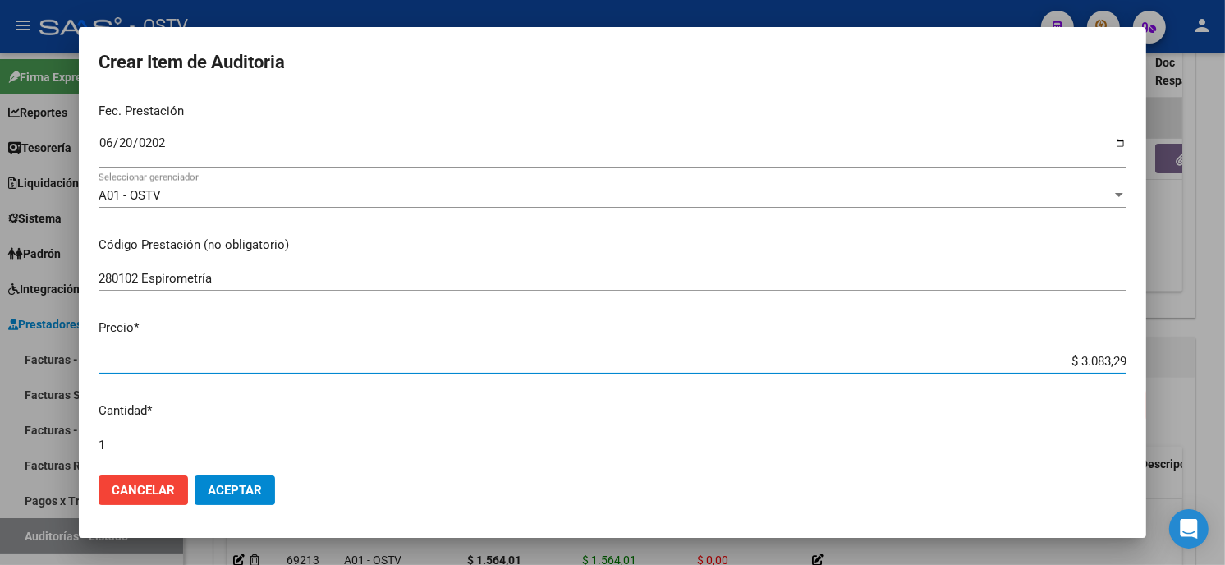
type input "$ 0,01"
type input "$ 0,13"
type input "$ 1,31"
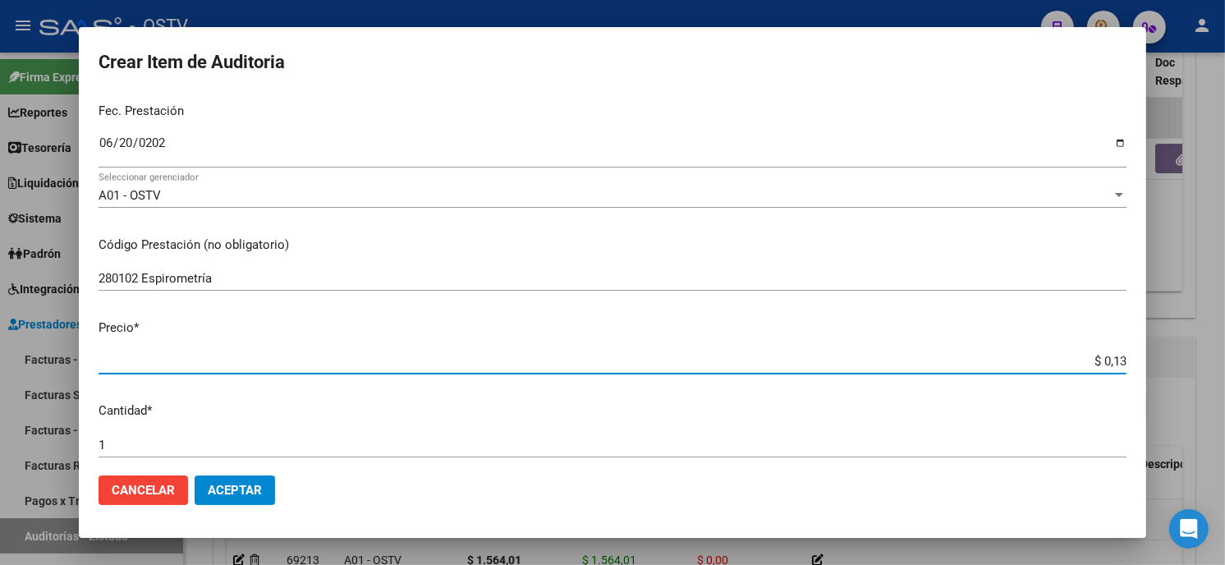
type input "$ 1,31"
type input "$ 13,17"
type input "$ 131,71"
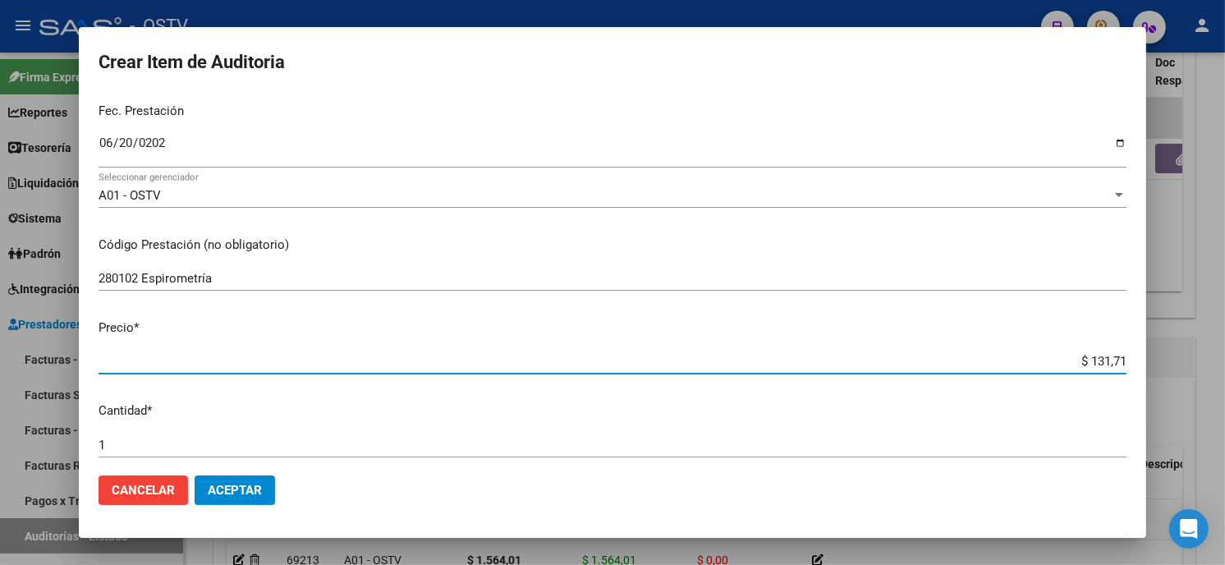
type input "$ 1.317,10"
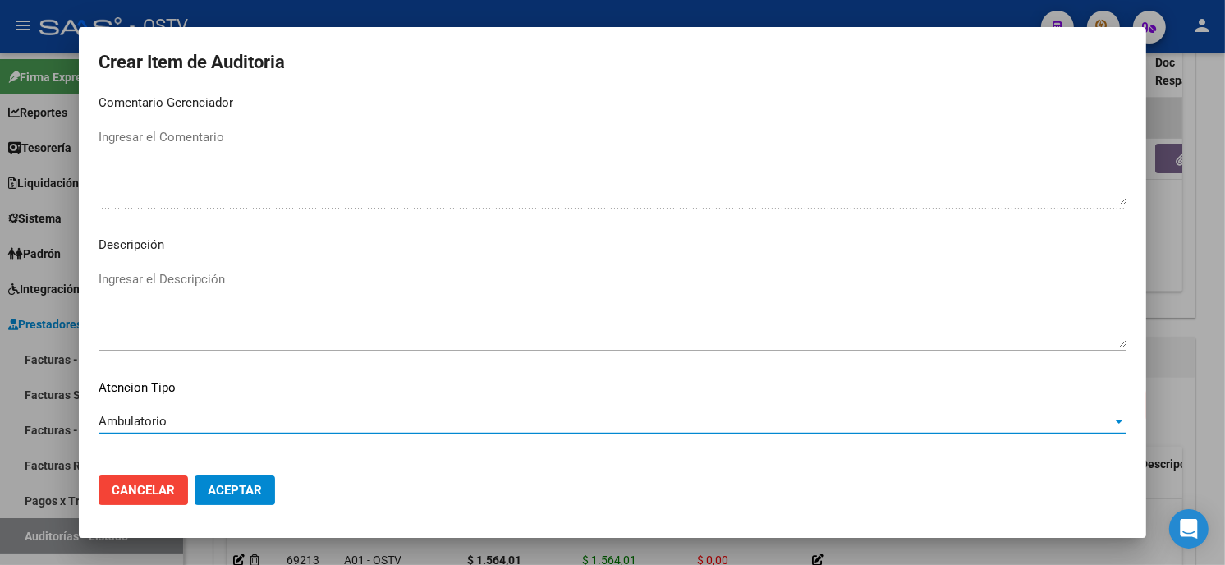
scroll to position [969, 0]
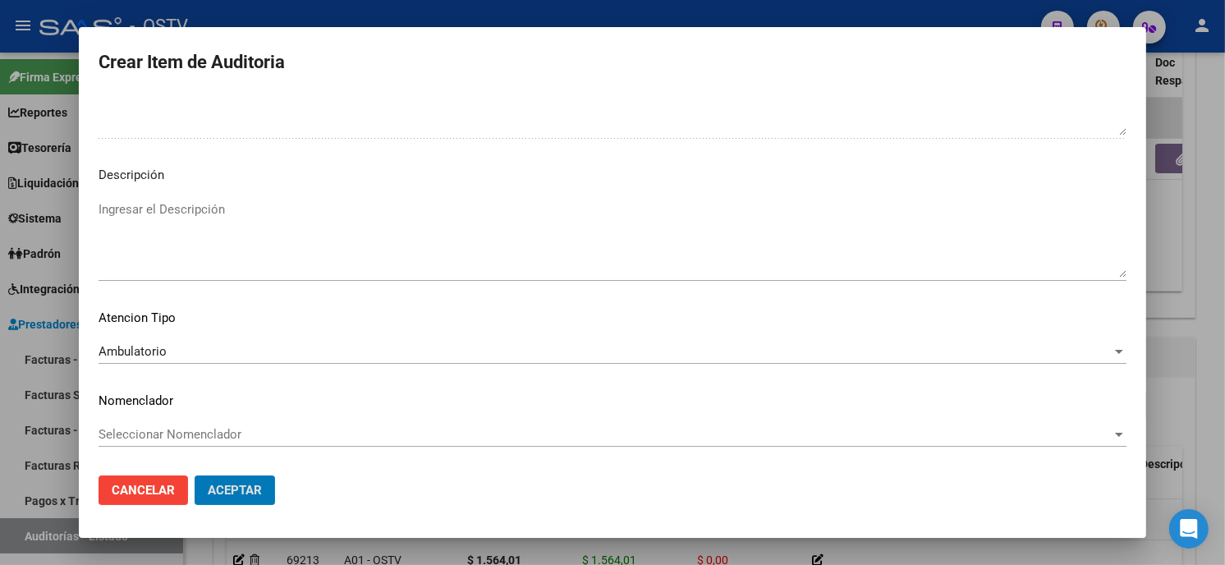
click at [195, 476] on button "Aceptar" at bounding box center [235, 491] width 80 height 30
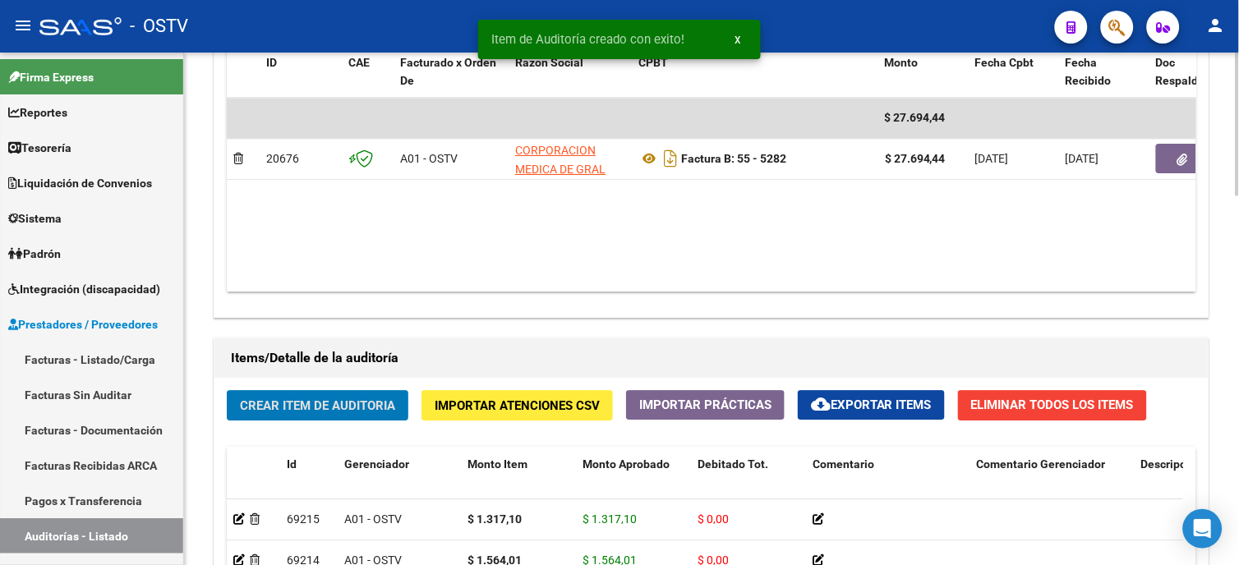
click at [288, 413] on span "Crear Item de Auditoria" at bounding box center [317, 405] width 155 height 15
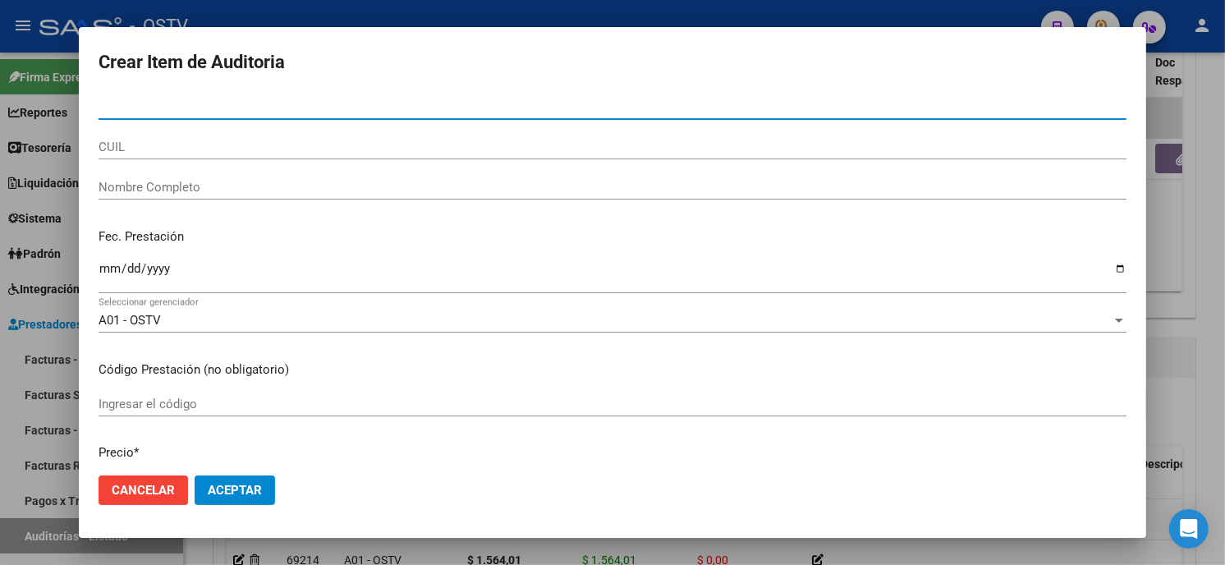
paste input "05324081"
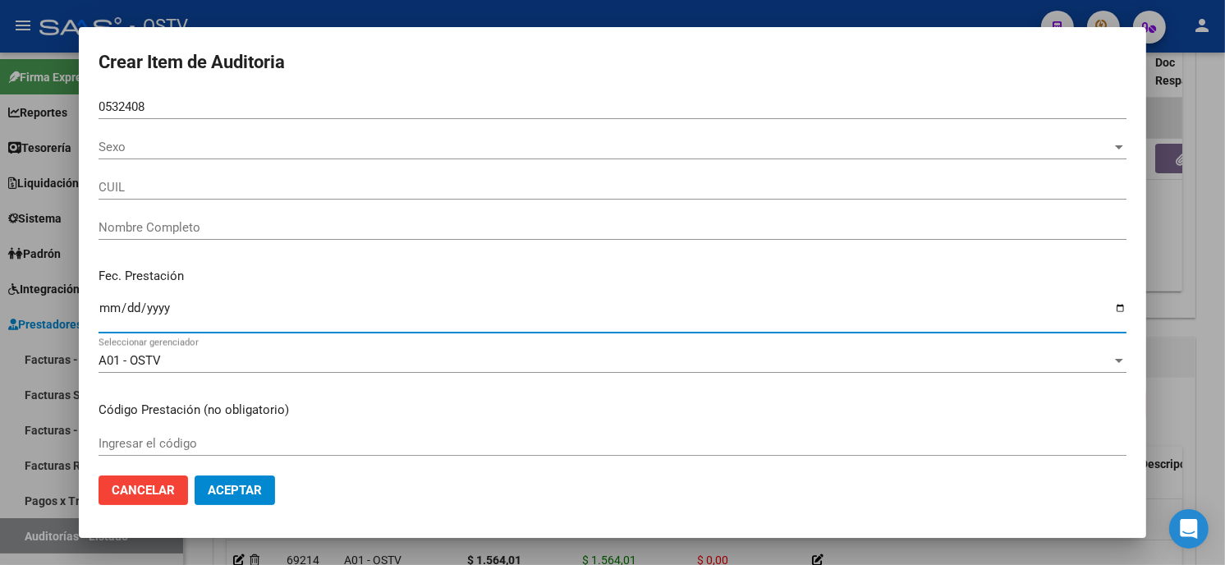
type input "05324081"
type input "27053240815"
type input "GERVASONI MARIA ISABEL"
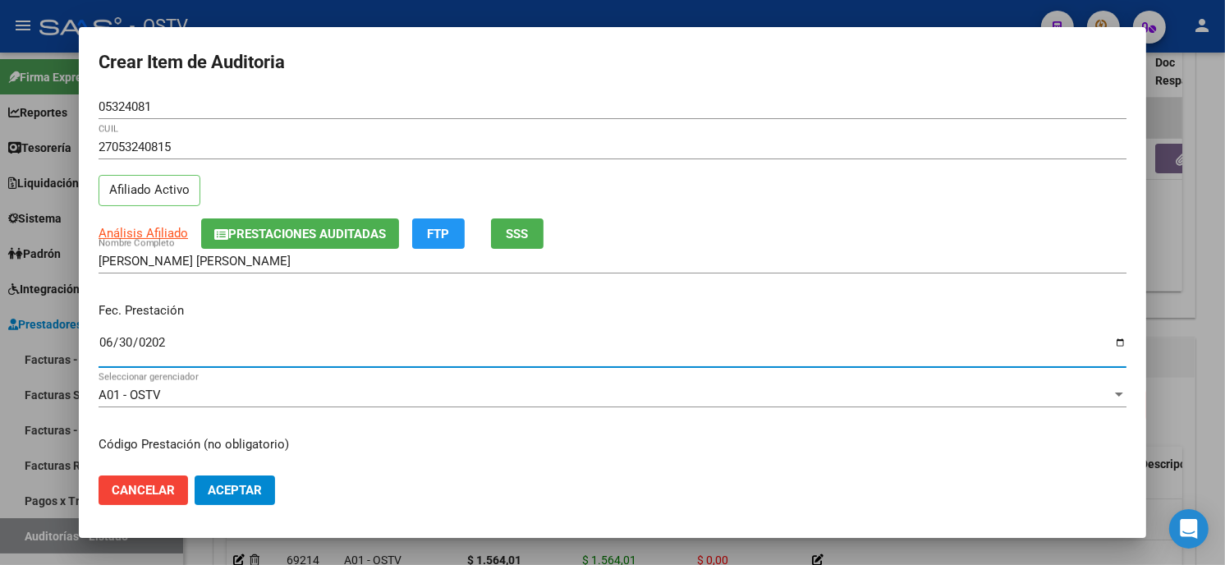
type input "2025-06-30"
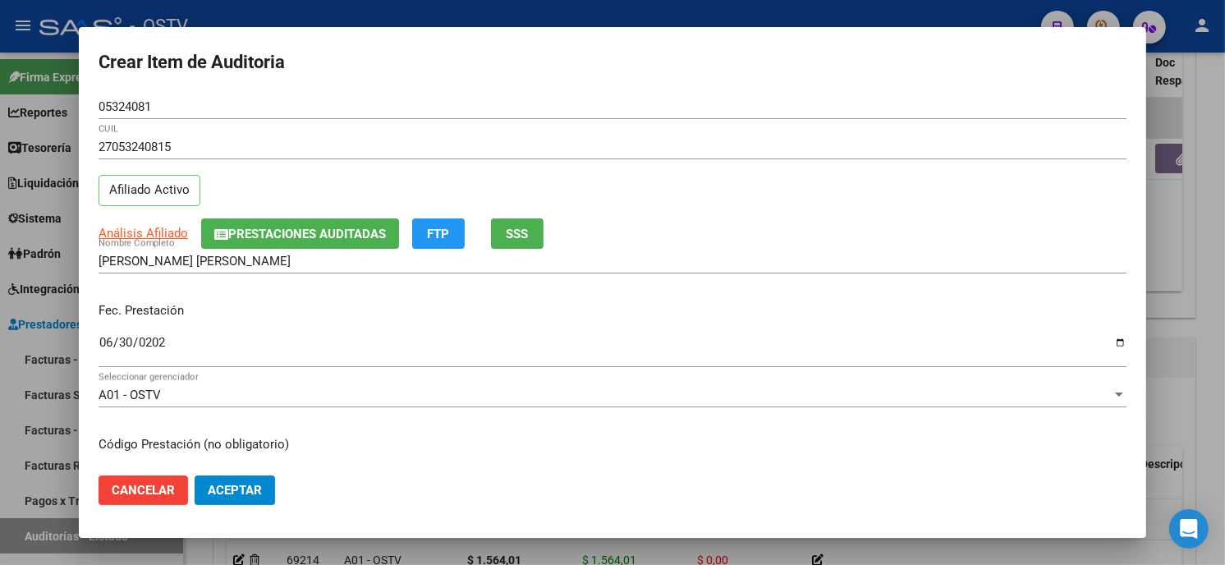
scroll to position [200, 0]
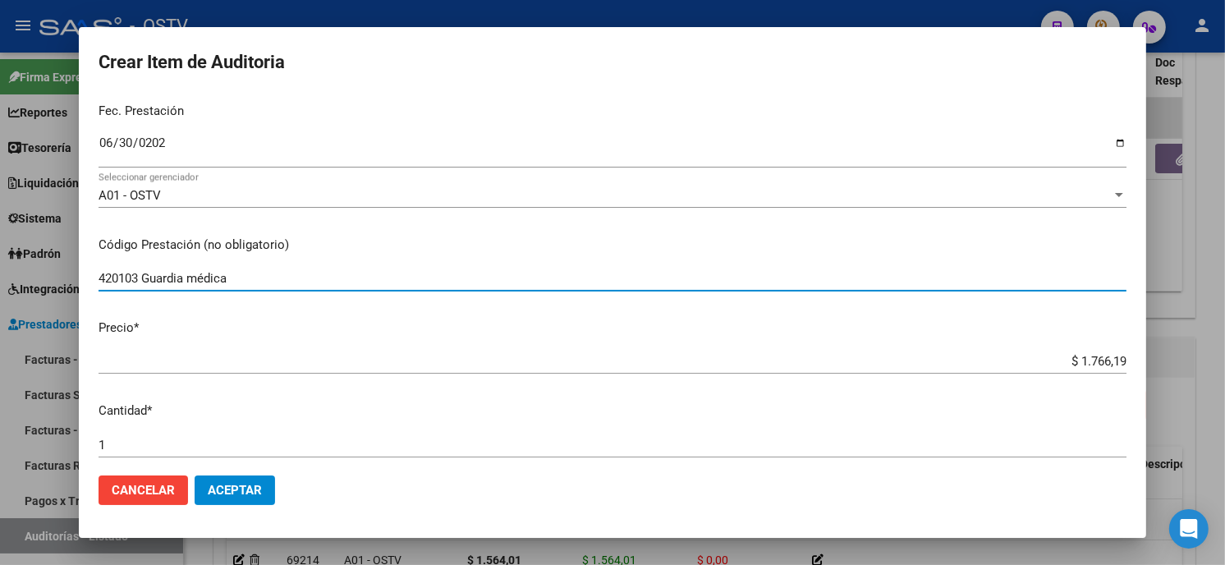
type input "420103 Guardia médica"
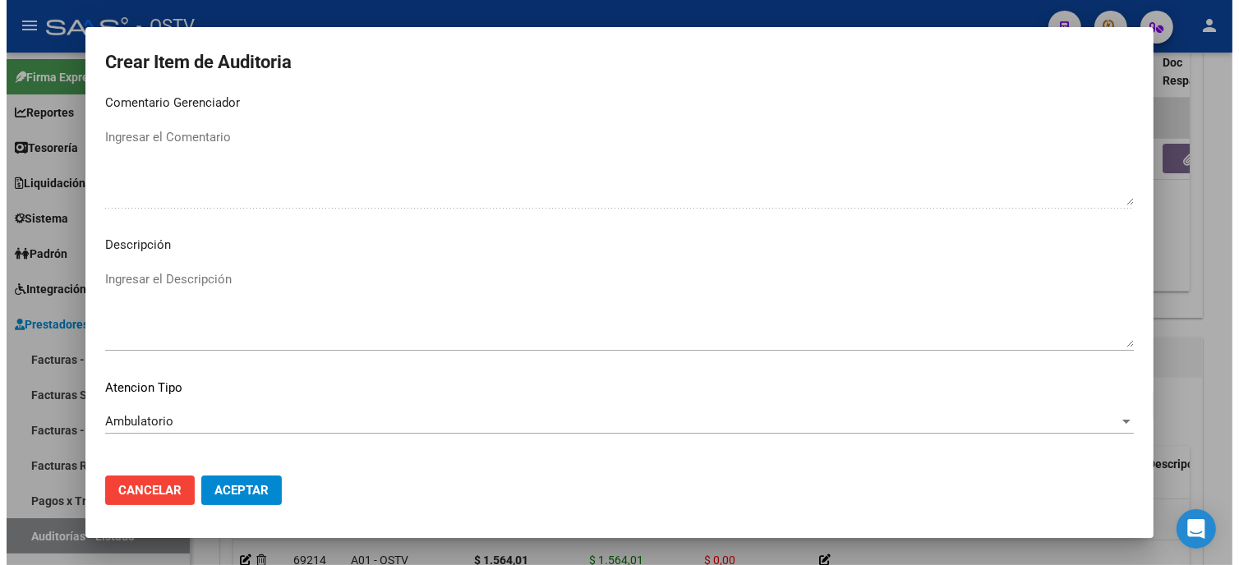
scroll to position [969, 0]
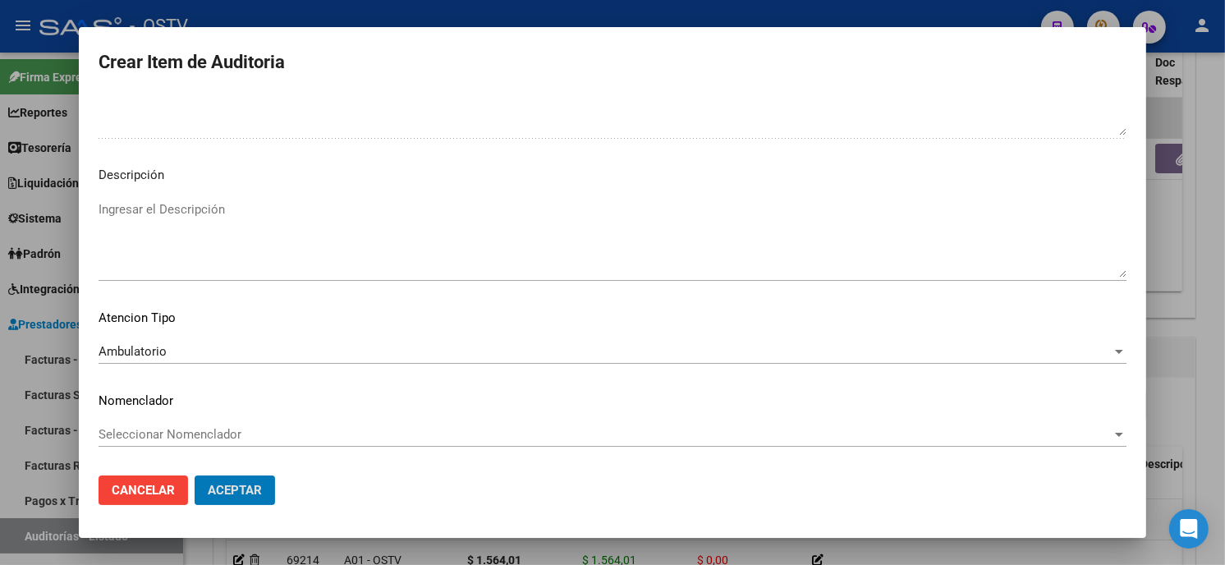
click at [195, 476] on button "Aceptar" at bounding box center [235, 491] width 80 height 30
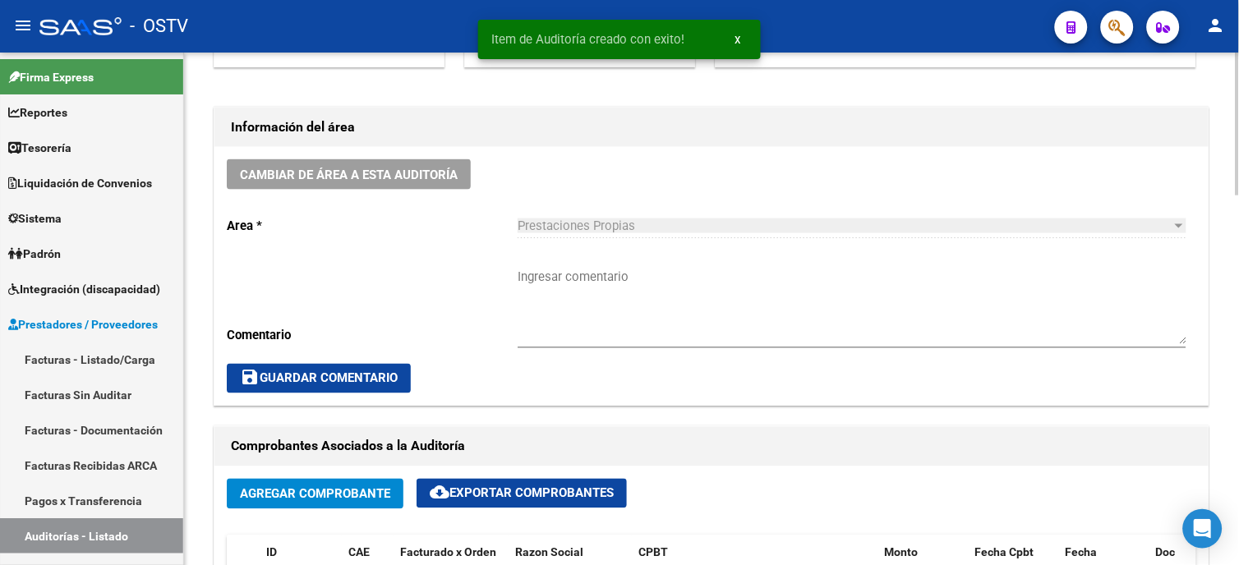
scroll to position [366, 0]
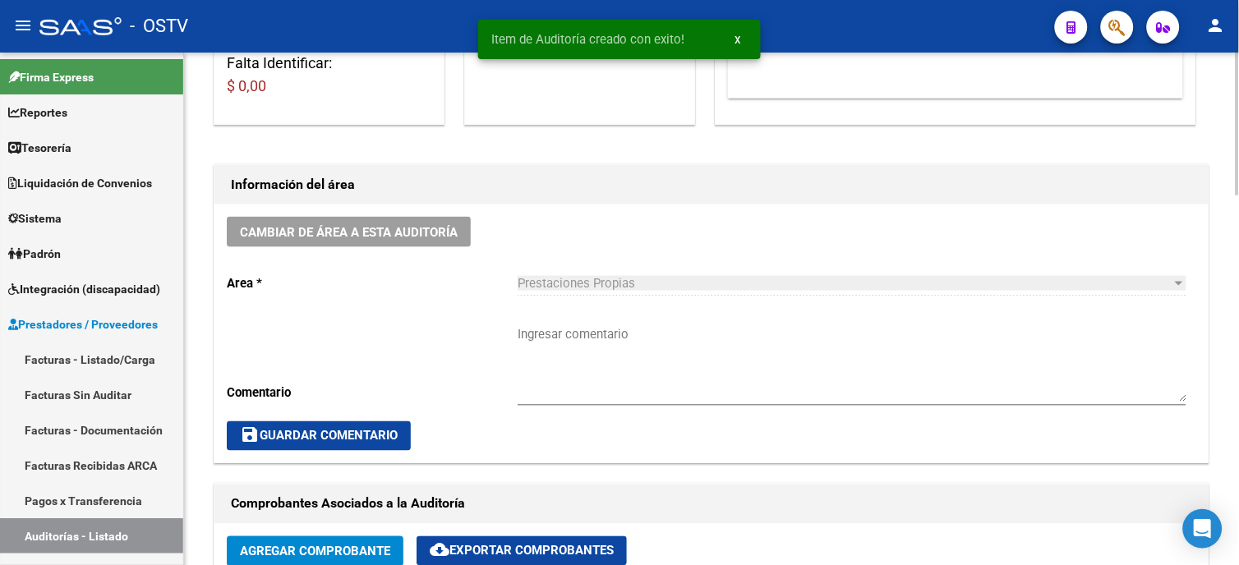
click at [544, 332] on textarea "Ingresar comentario" at bounding box center [851, 363] width 669 height 77
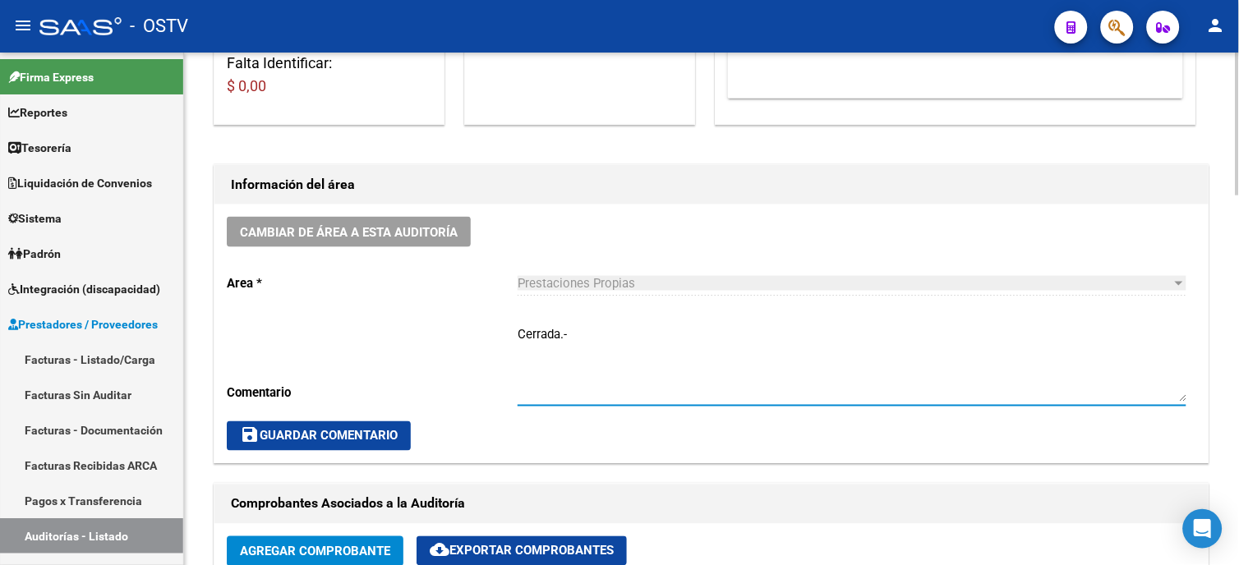
type textarea "Cerrada.-"
click at [356, 432] on span "save Guardar Comentario" at bounding box center [319, 436] width 158 height 15
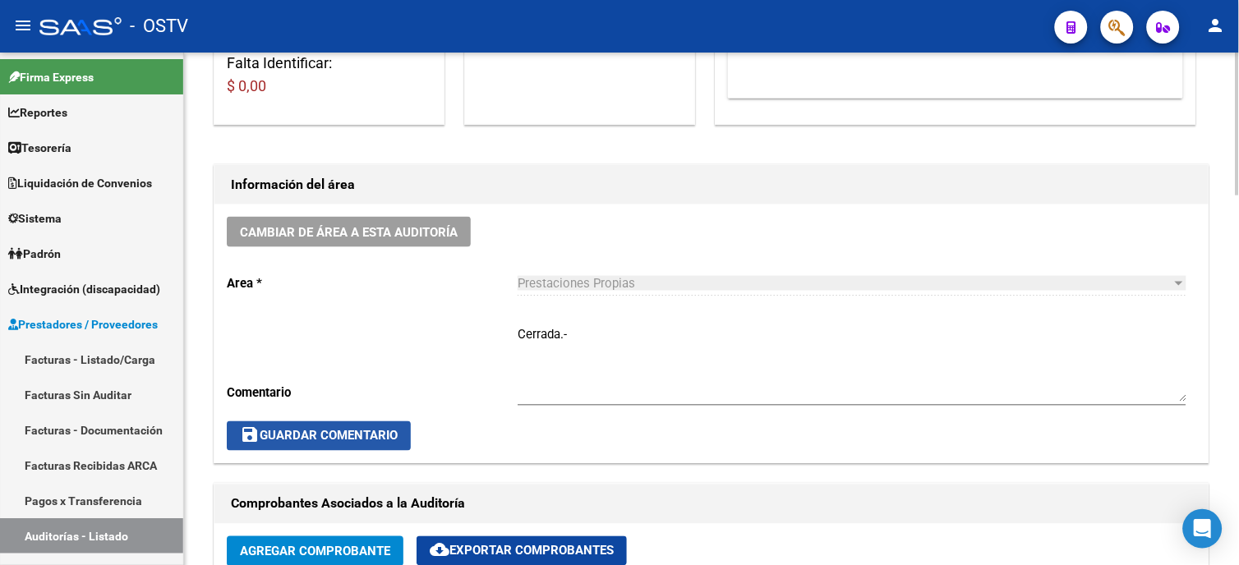
click at [257, 428] on mat-icon "save" at bounding box center [250, 435] width 20 height 20
click at [140, 351] on link "Facturas - Listado/Carga" at bounding box center [91, 359] width 183 height 35
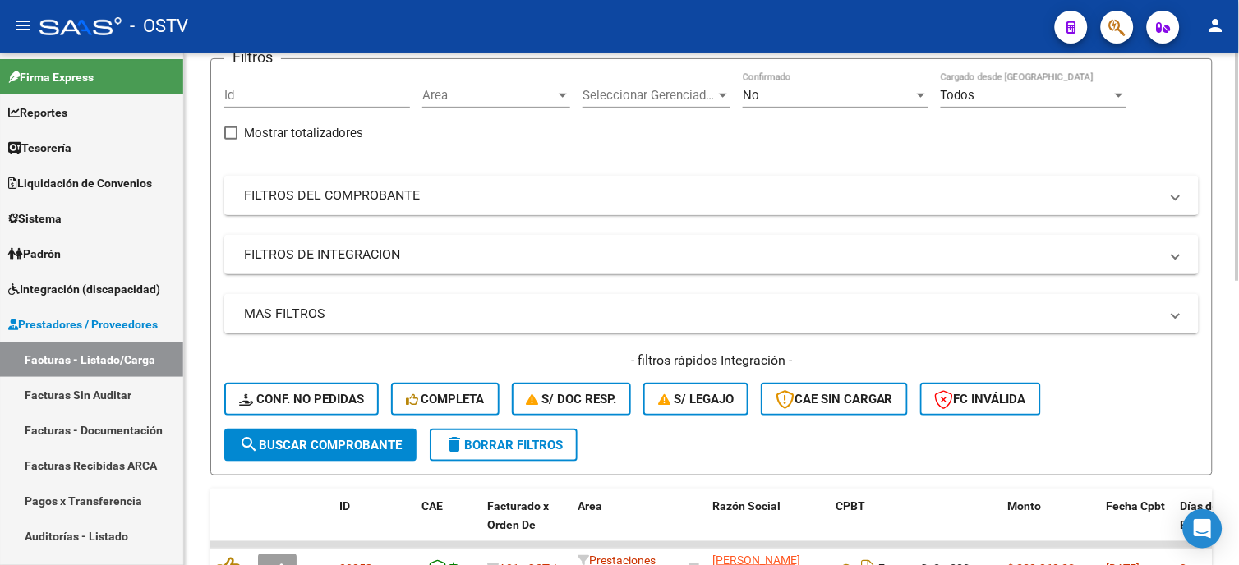
scroll to position [92, 0]
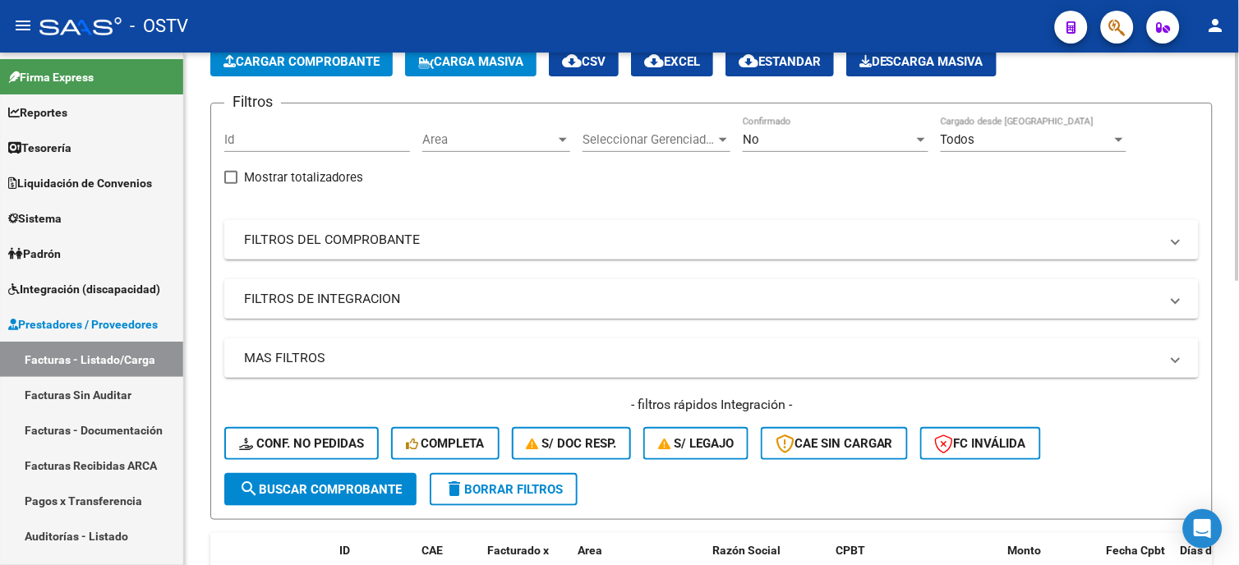
drag, startPoint x: 405, startPoint y: 238, endPoint x: 683, endPoint y: 314, distance: 287.7
click at [405, 237] on mat-panel-title "FILTROS DEL COMPROBANTE" at bounding box center [701, 240] width 915 height 18
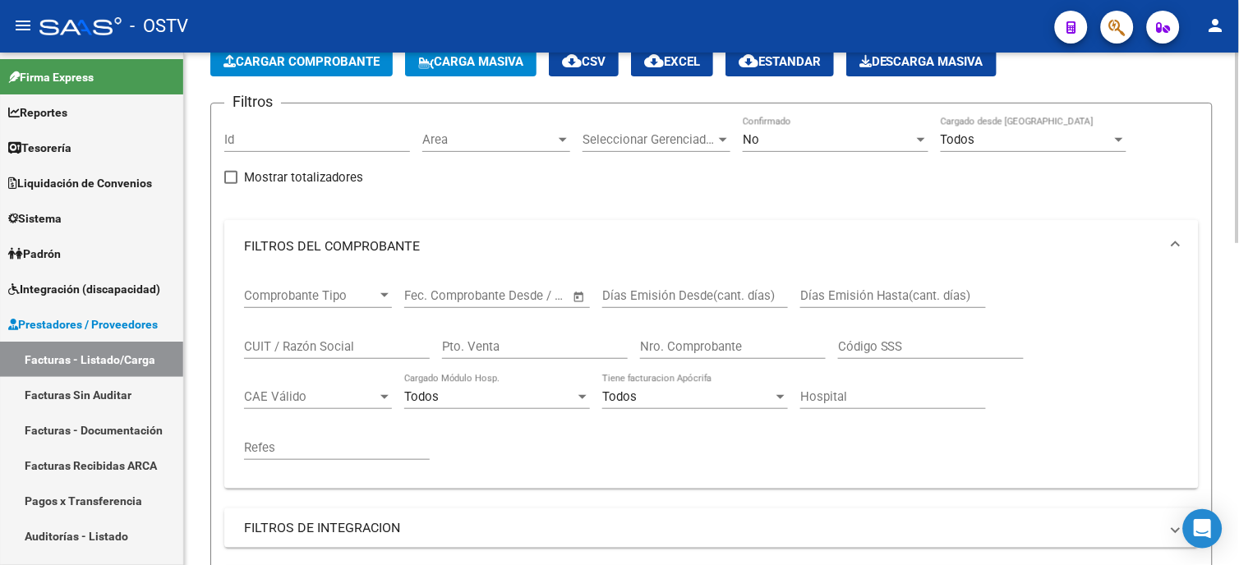
click at [713, 342] on input "Nro. Comprobante" at bounding box center [733, 346] width 186 height 15
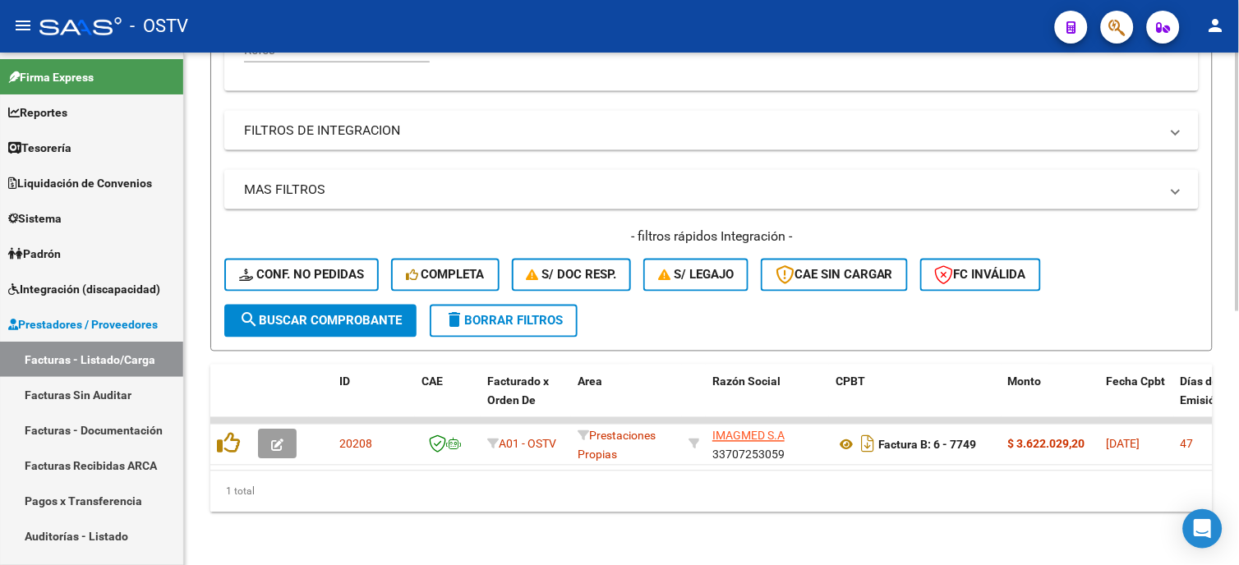
scroll to position [501, 0]
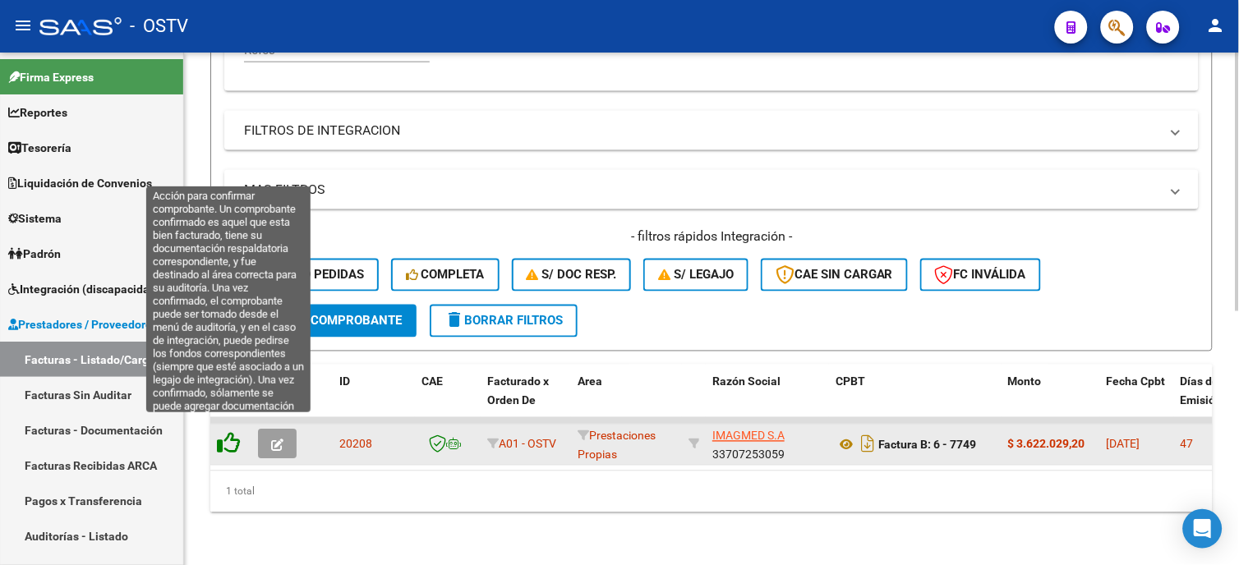
type input "7748"
click at [223, 432] on icon at bounding box center [228, 443] width 23 height 23
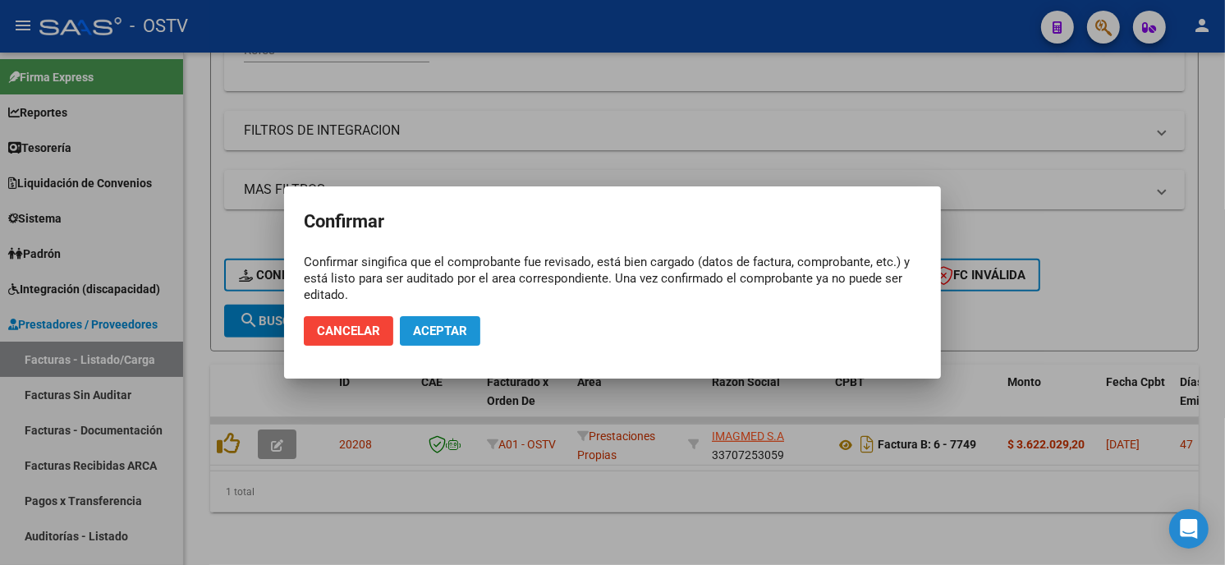
click at [449, 329] on span "Aceptar" at bounding box center [440, 331] width 54 height 15
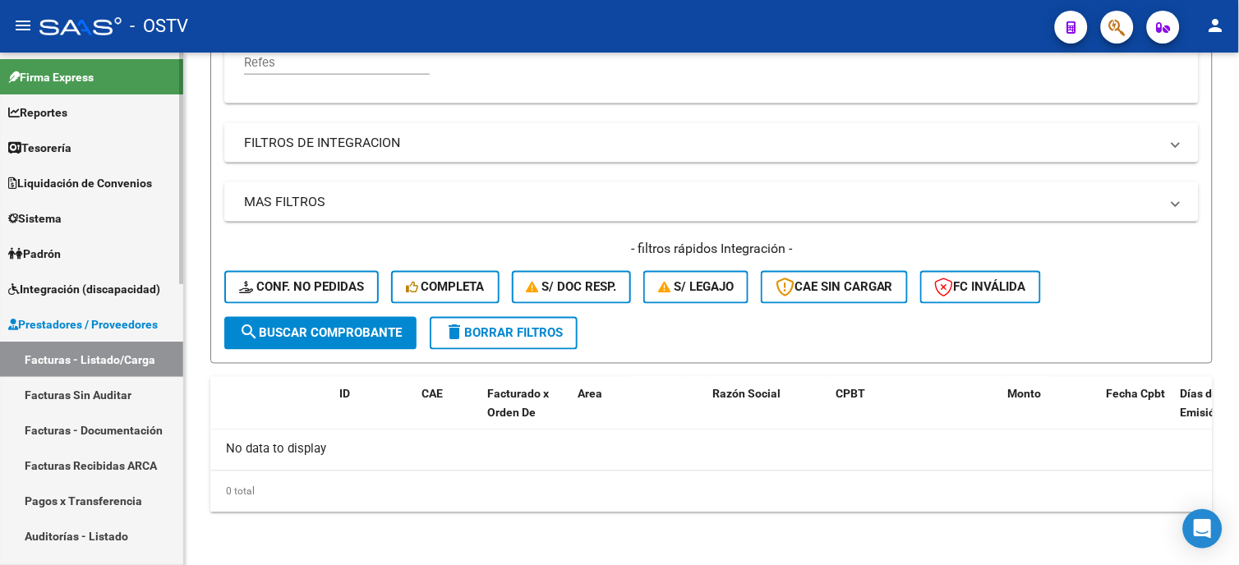
scroll to position [475, 0]
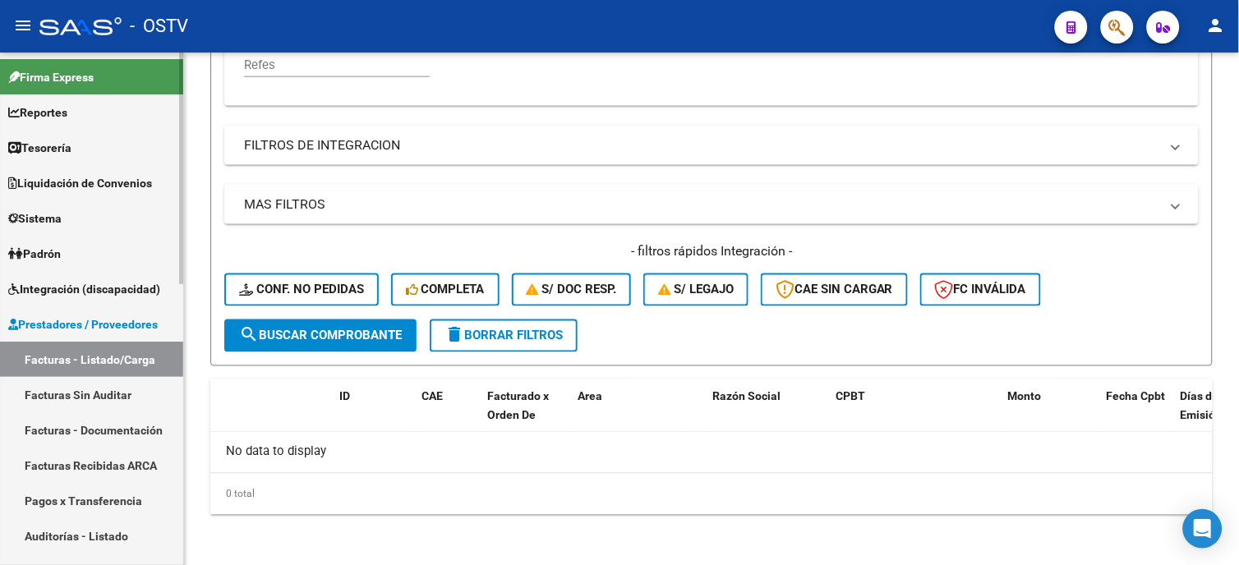
click at [100, 523] on link "Auditorías - Listado" at bounding box center [91, 535] width 183 height 35
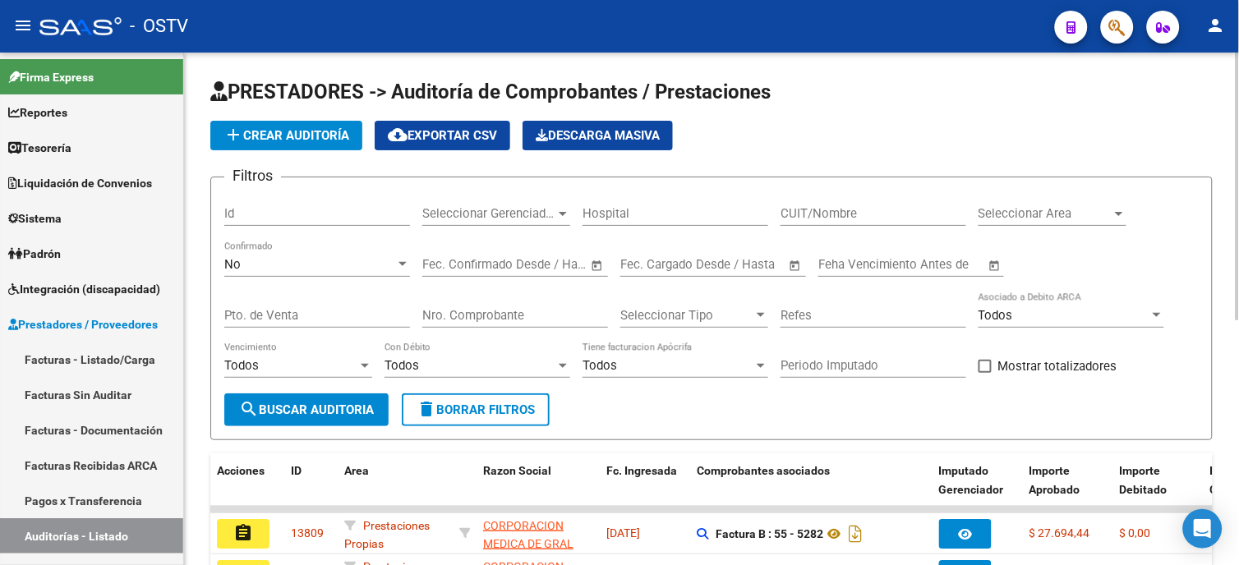
click at [273, 138] on span "add Crear Auditoría" at bounding box center [286, 135] width 126 height 15
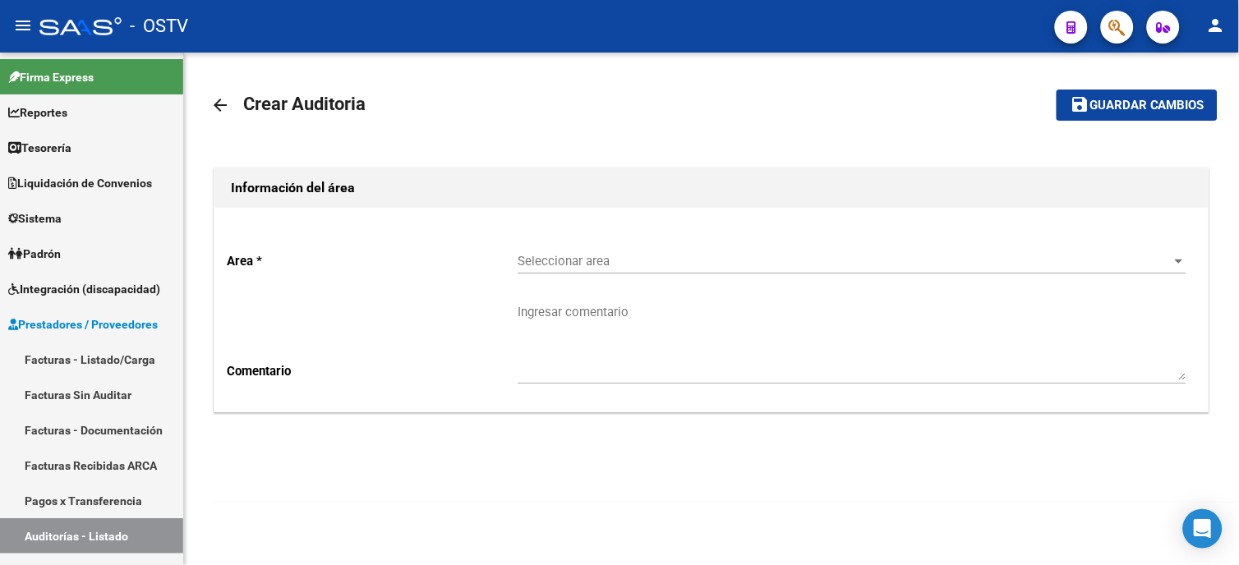
click at [529, 258] on span "Seleccionar area" at bounding box center [844, 261] width 654 height 15
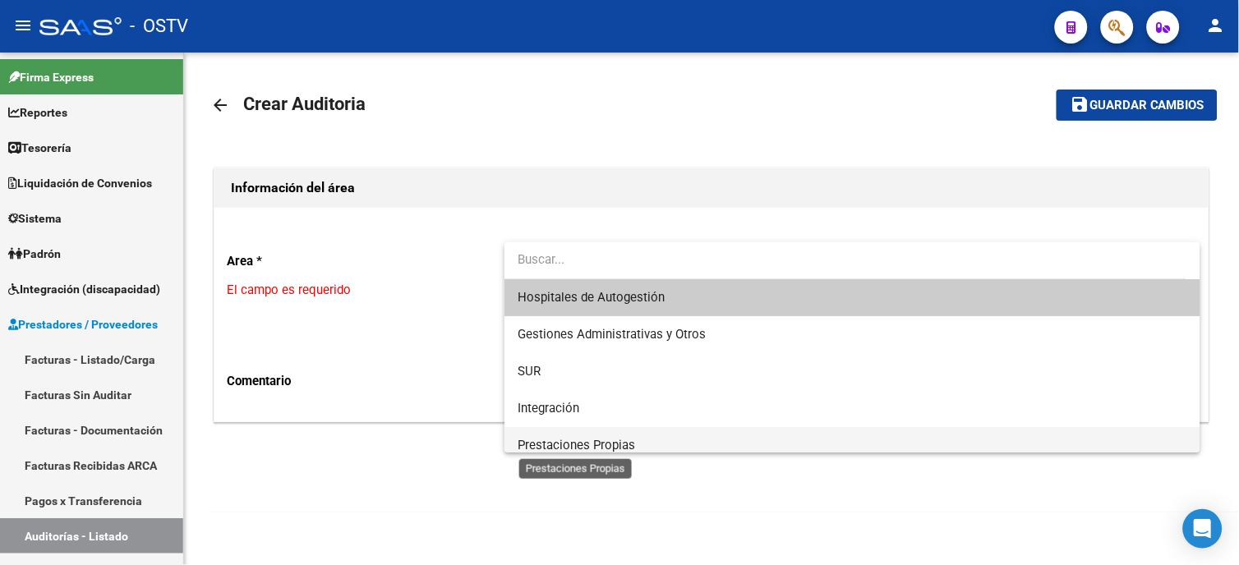
click at [587, 438] on span "Prestaciones Propias" at bounding box center [575, 445] width 117 height 15
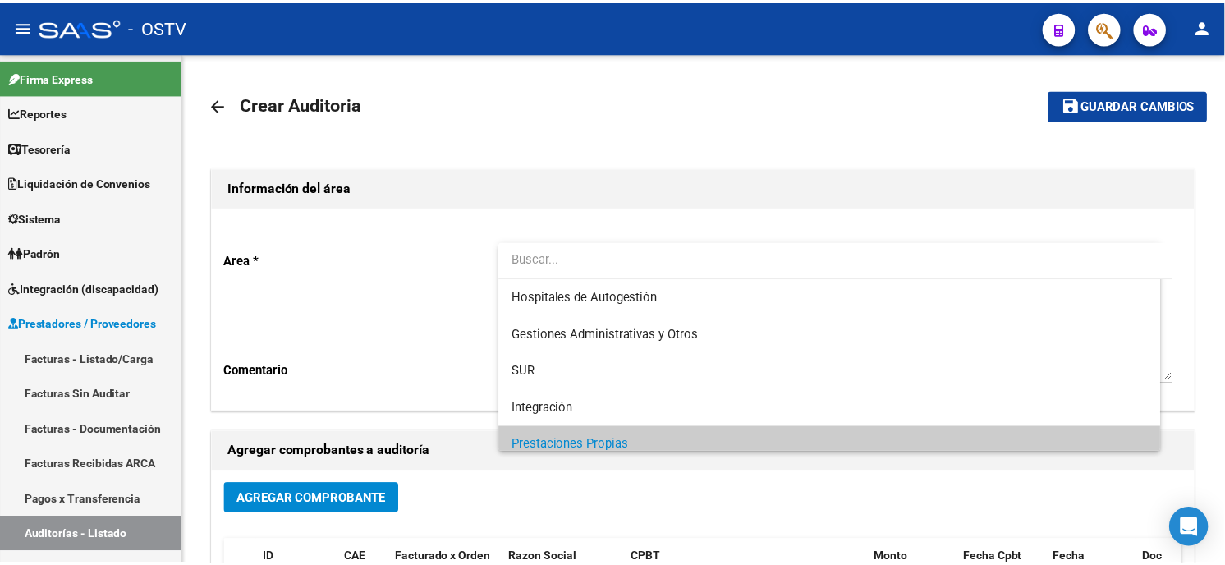
scroll to position [11, 0]
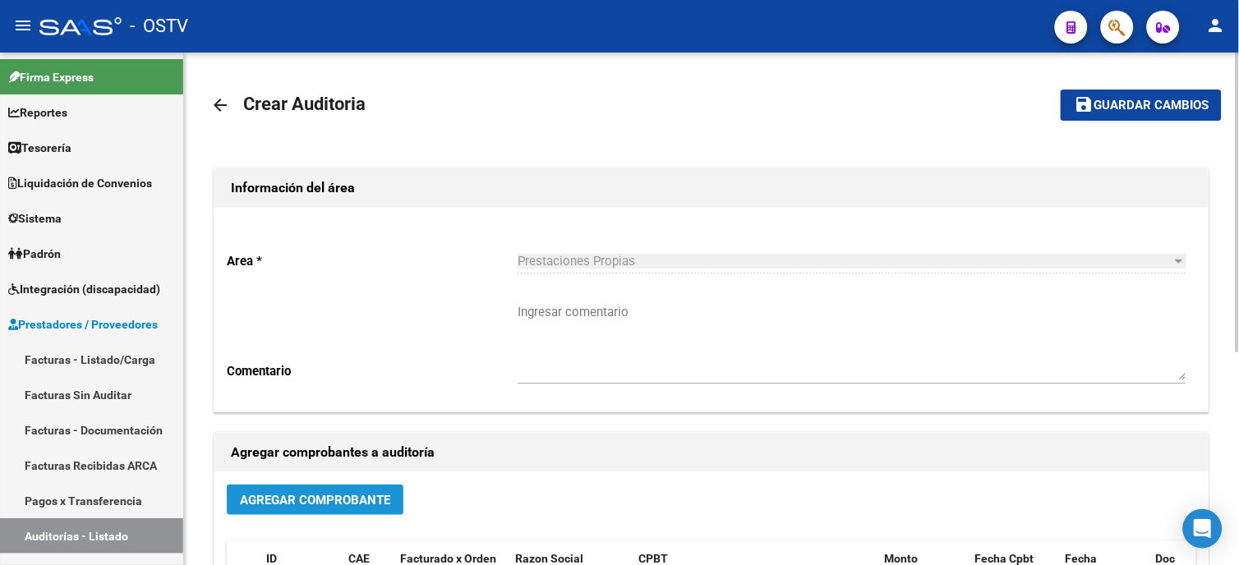
click at [376, 485] on button "Agregar Comprobante" at bounding box center [315, 500] width 177 height 30
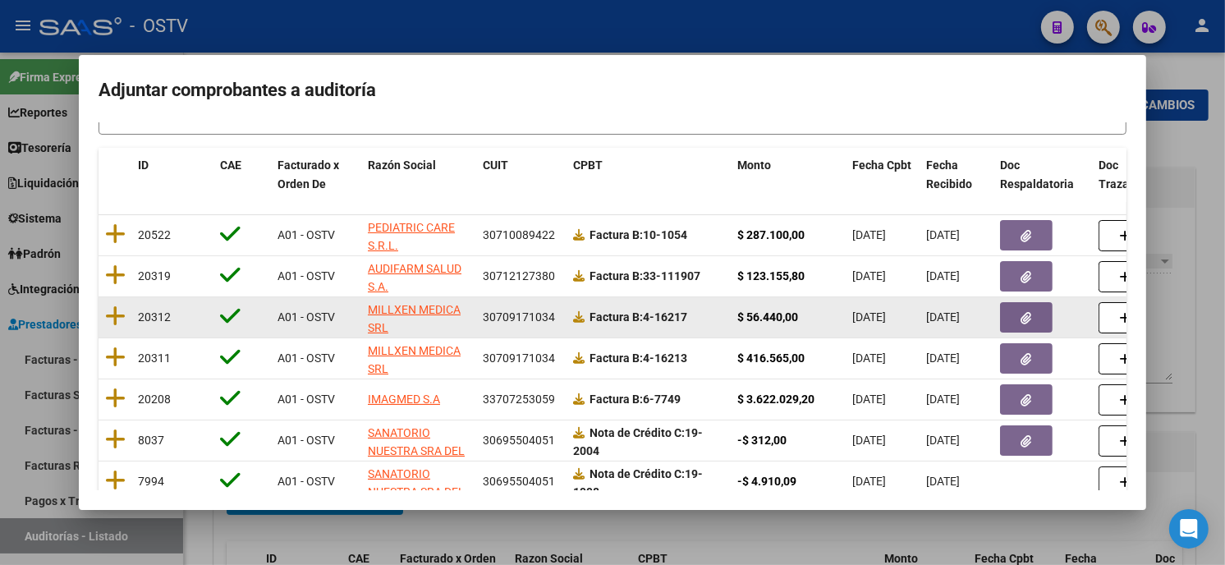
scroll to position [182, 0]
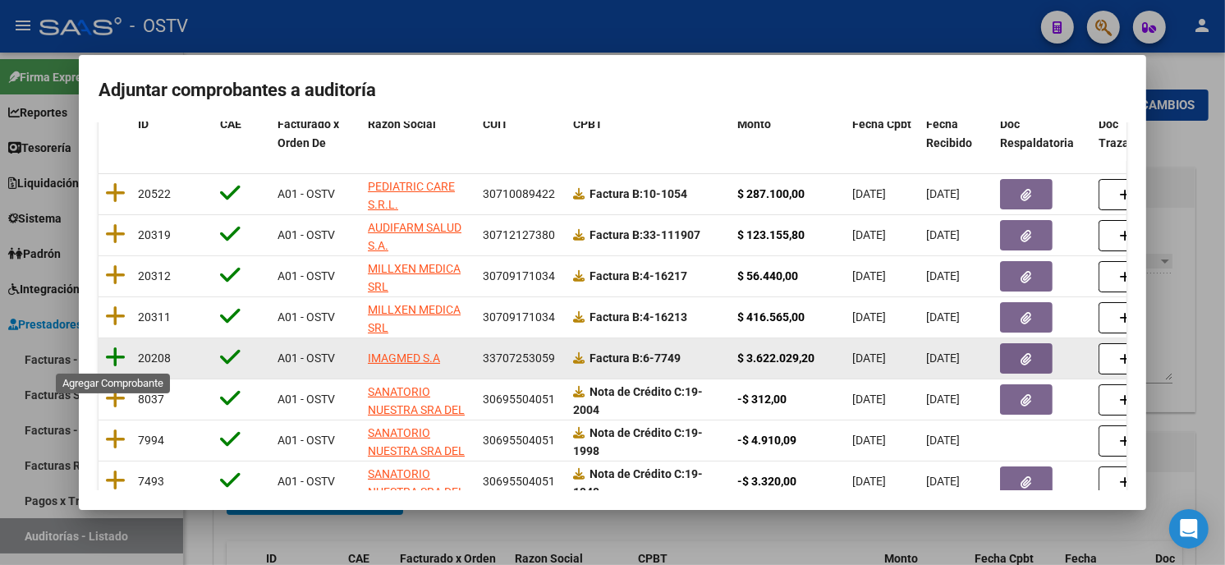
click at [108, 357] on icon at bounding box center [115, 357] width 21 height 23
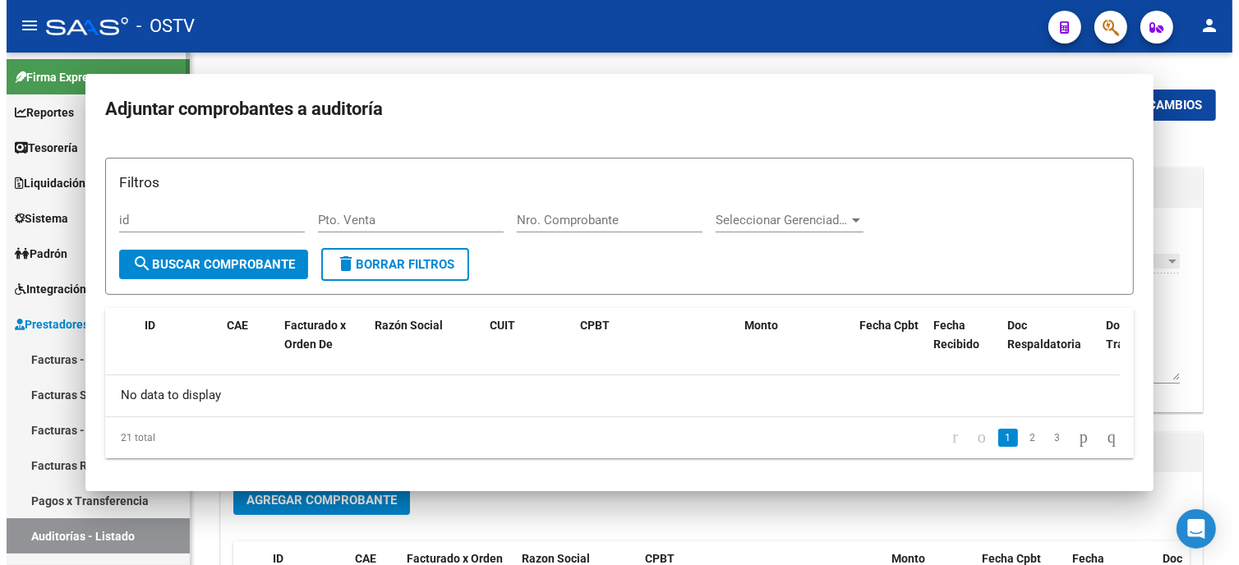
scroll to position [0, 0]
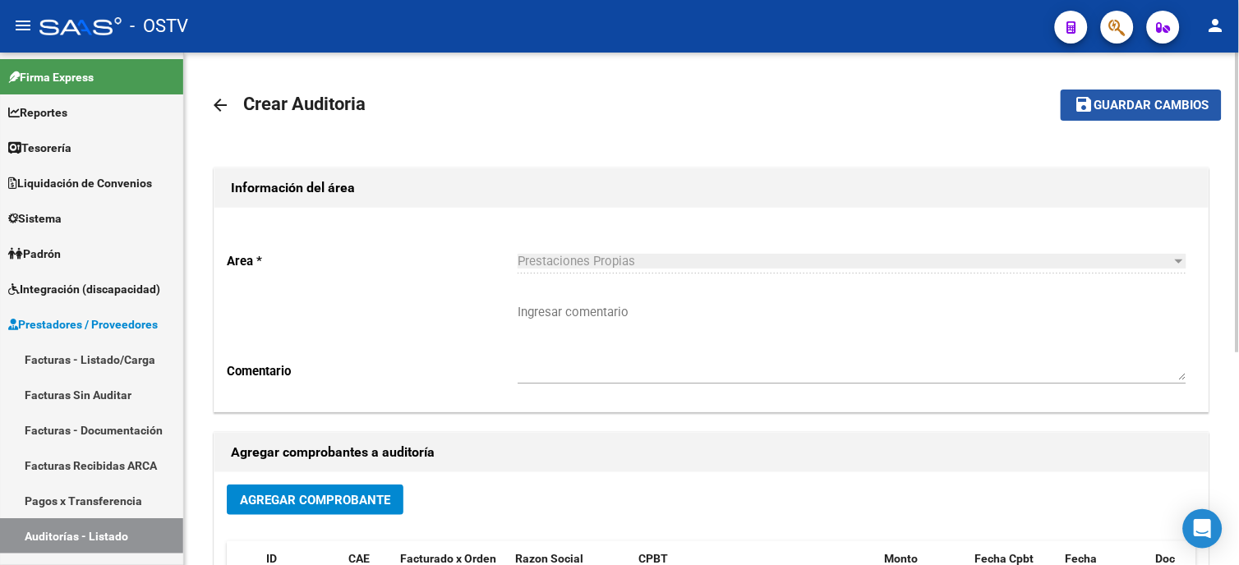
click at [1096, 95] on button "save Guardar cambios" at bounding box center [1140, 105] width 161 height 30
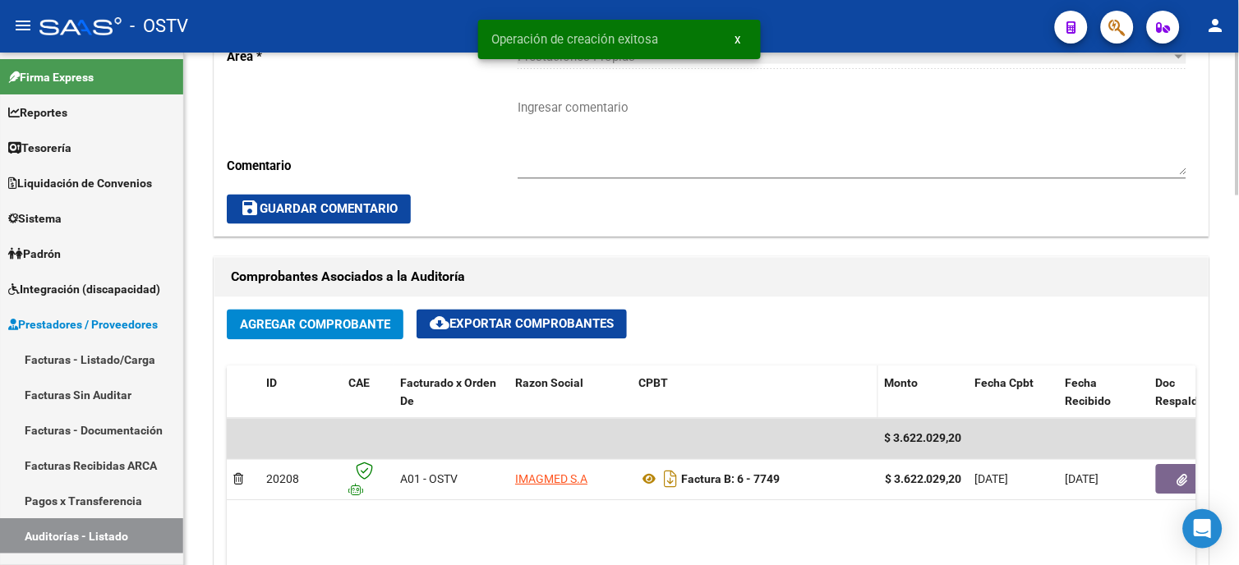
scroll to position [638, 0]
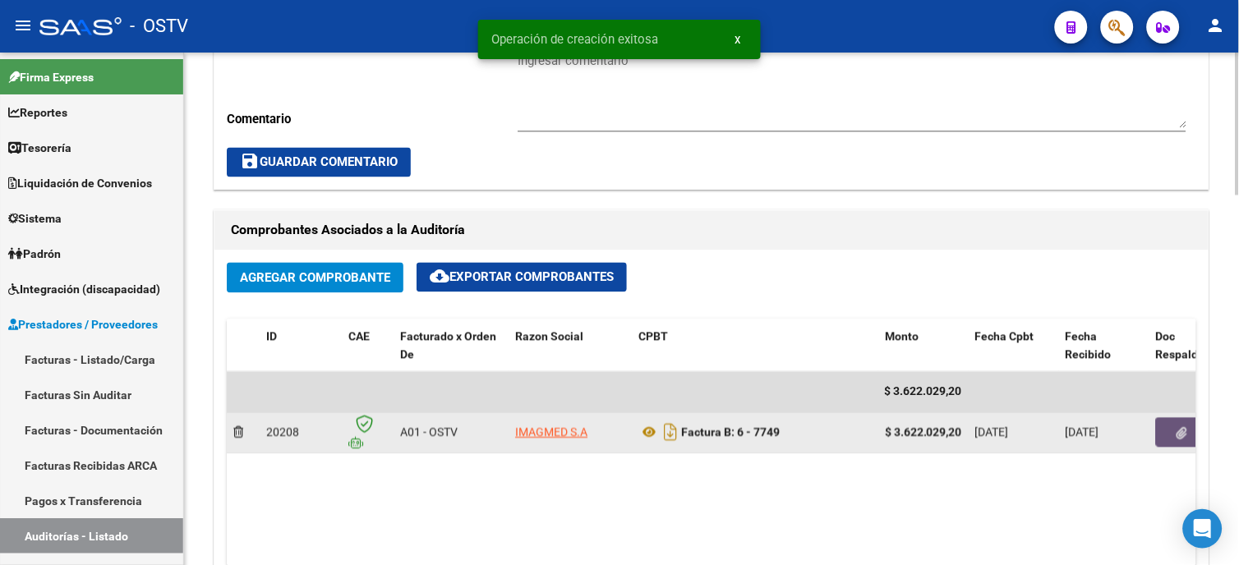
click at [1177, 440] on icon "button" at bounding box center [1182, 434] width 11 height 12
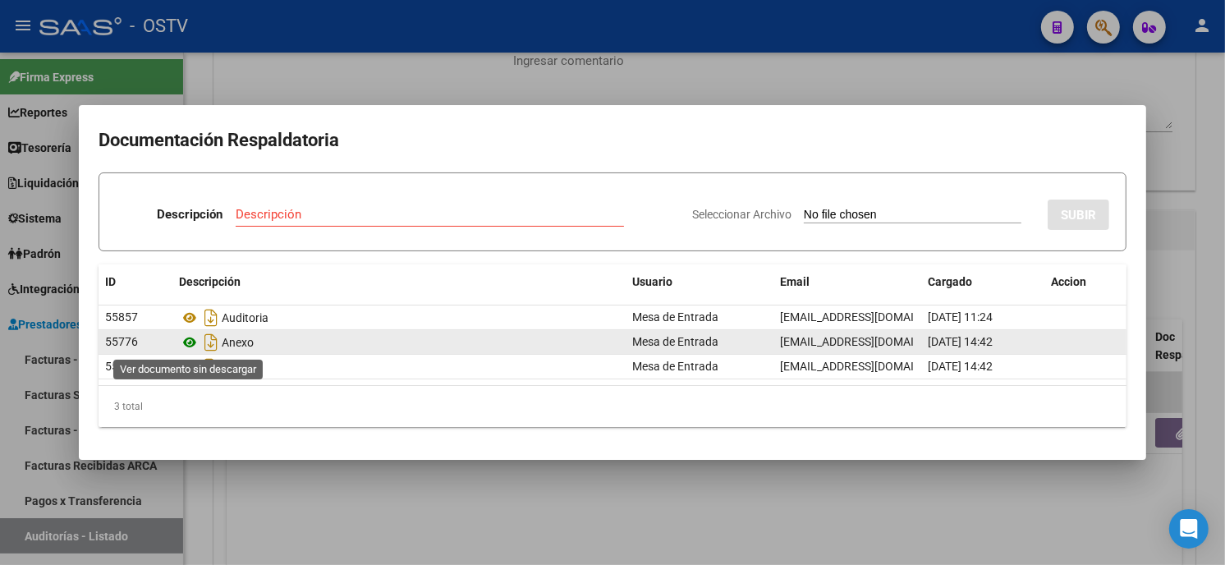
click at [191, 343] on icon at bounding box center [189, 343] width 21 height 20
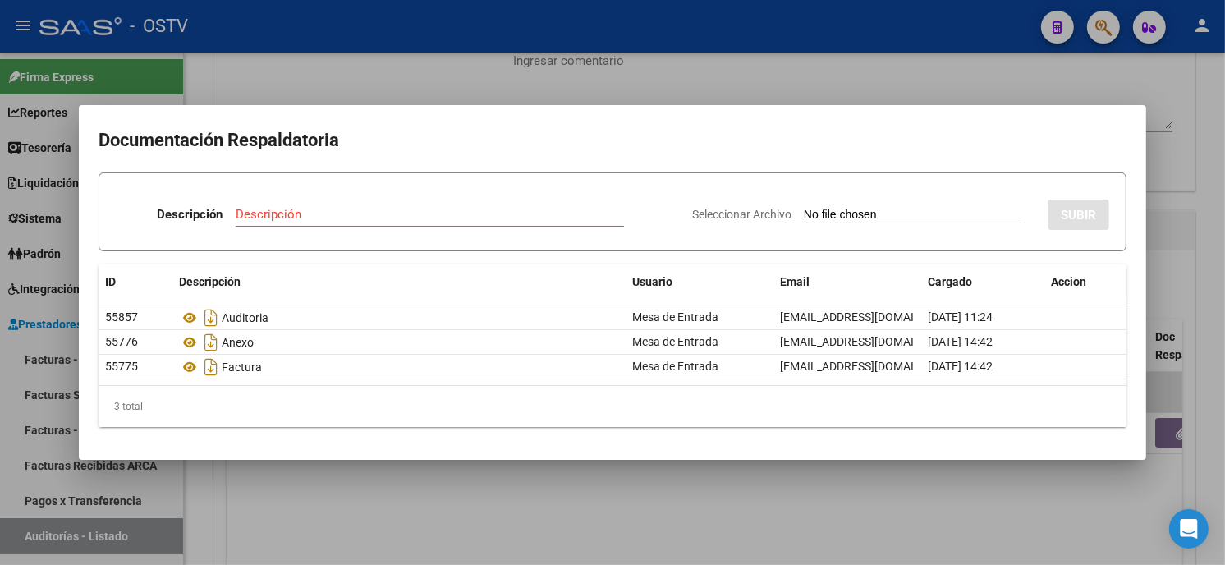
click at [408, 97] on div at bounding box center [612, 282] width 1225 height 565
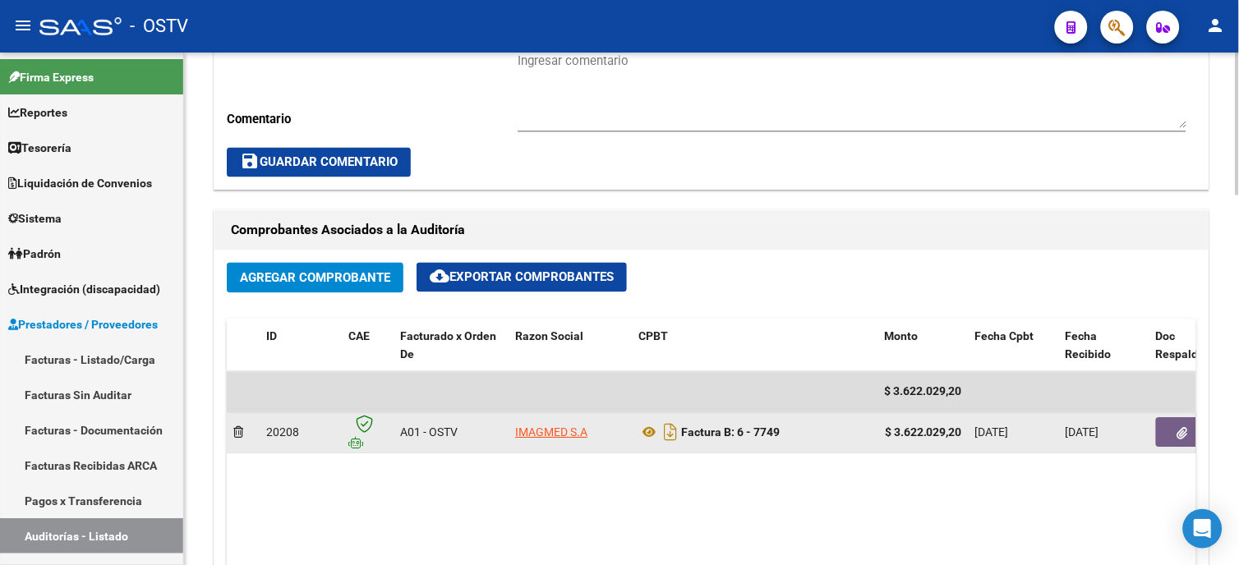
scroll to position [0, 1]
drag, startPoint x: 897, startPoint y: 436, endPoint x: 974, endPoint y: 433, distance: 77.3
click at [974, 433] on div "20208 A01 - OSTV IMAGMED S.A Factura B: 6 - 7749 $ 3.622.029,20 03/07/2025 08/0…" at bounding box center [1037, 433] width 1621 height 41
copy strong "3.622.029,20"
click at [1171, 436] on button "button" at bounding box center [1182, 433] width 53 height 30
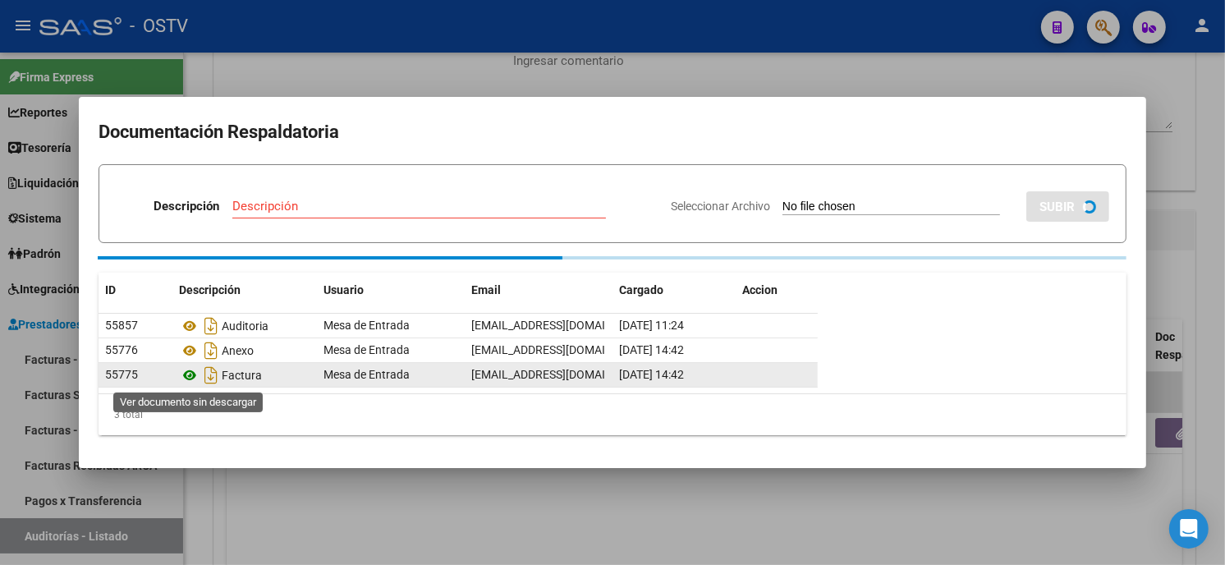
click at [186, 380] on icon at bounding box center [189, 376] width 21 height 20
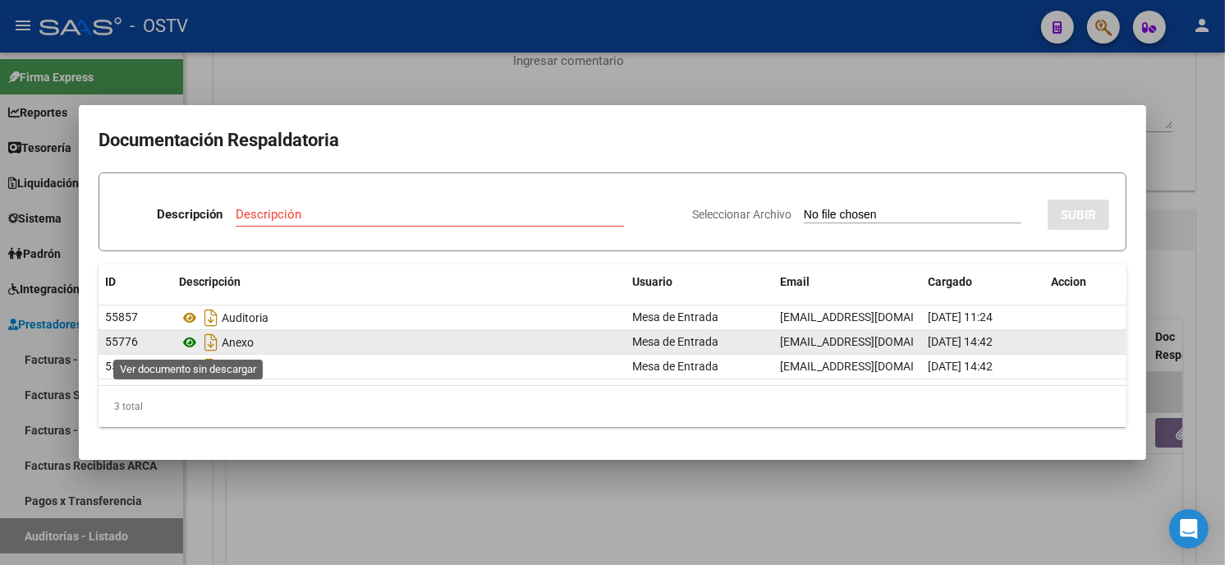
click at [189, 342] on icon at bounding box center [189, 343] width 21 height 20
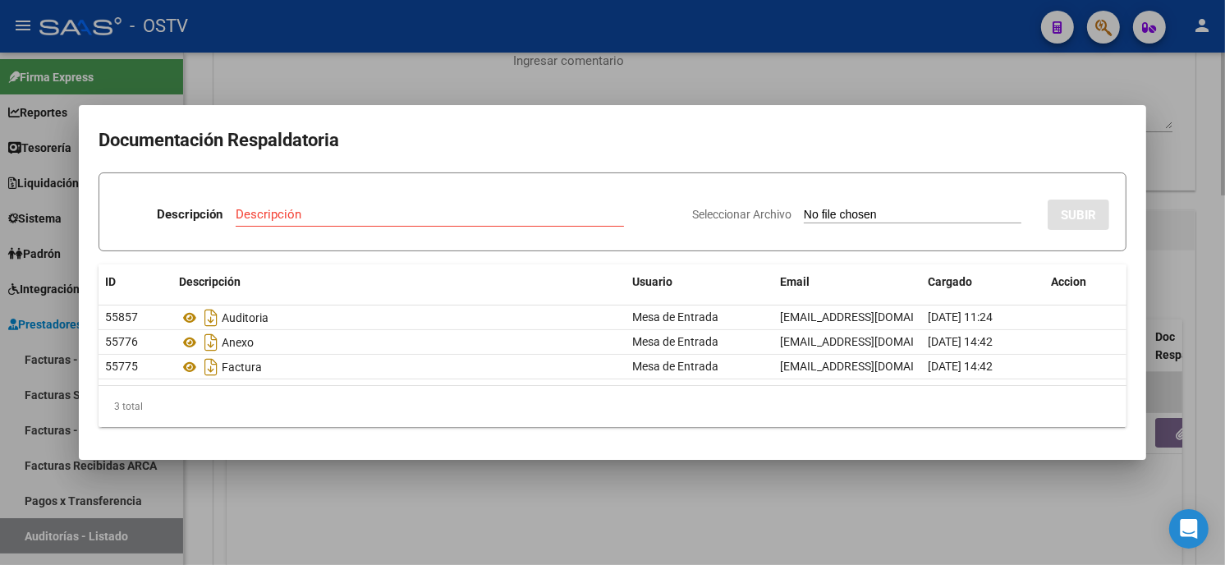
drag, startPoint x: 457, startPoint y: 76, endPoint x: 505, endPoint y: 87, distance: 49.8
click at [457, 75] on div at bounding box center [612, 282] width 1225 height 565
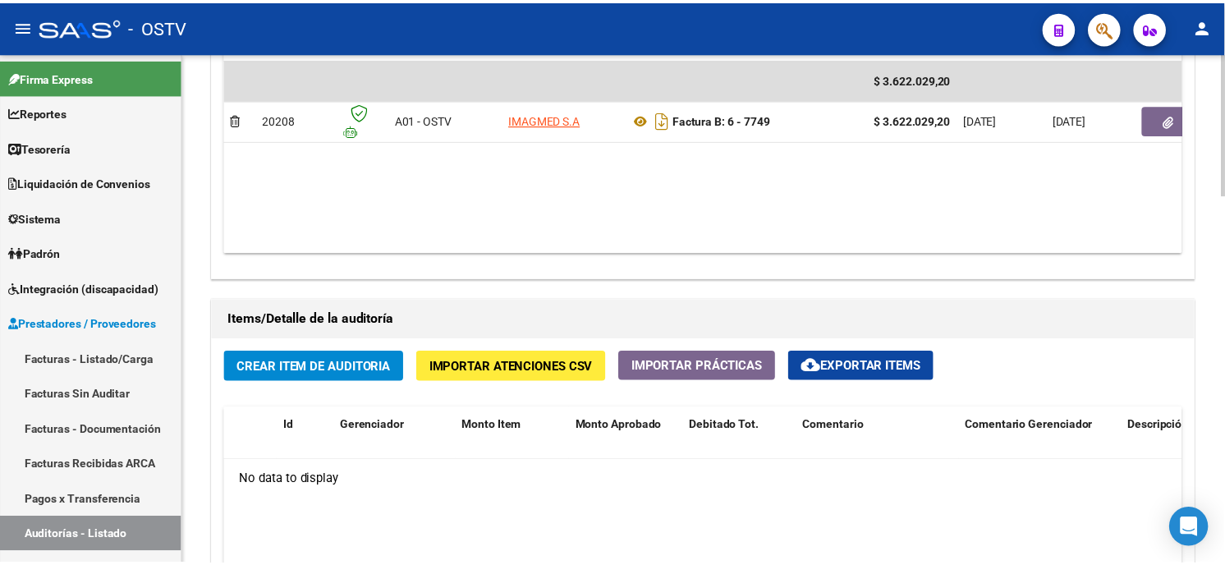
scroll to position [1186, 0]
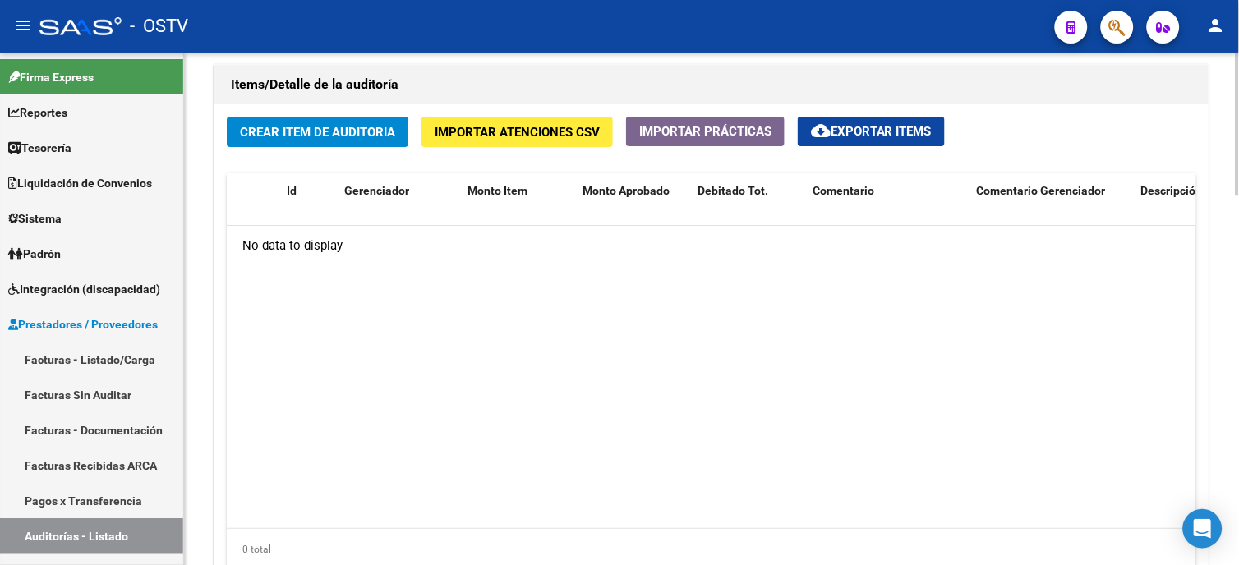
click at [320, 136] on span "Crear Item de Auditoria" at bounding box center [317, 132] width 155 height 15
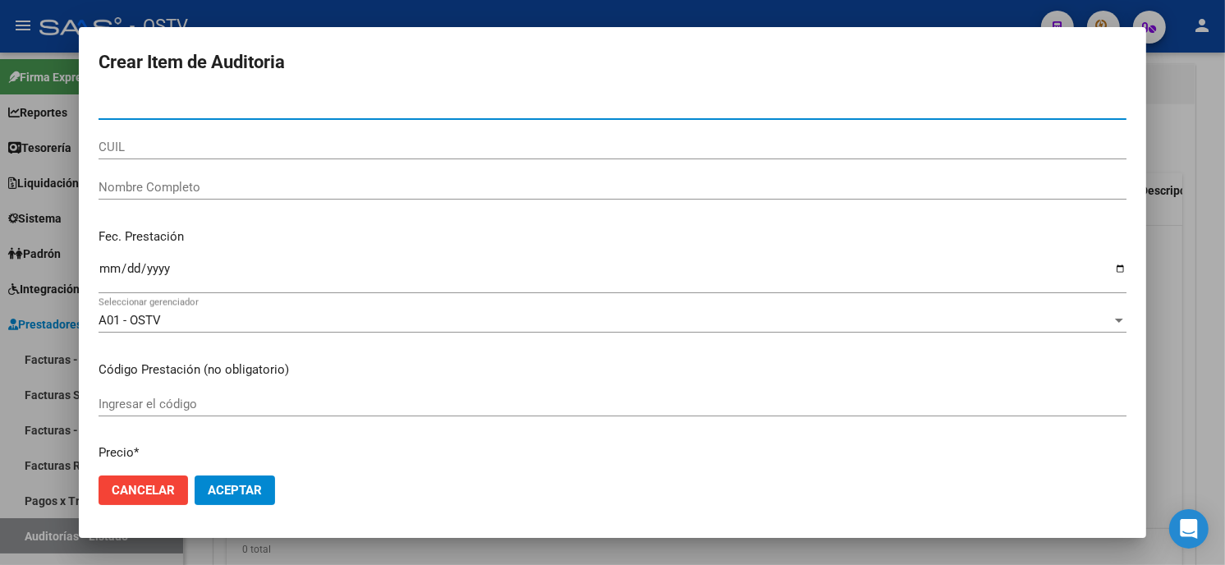
paste input "03309156"
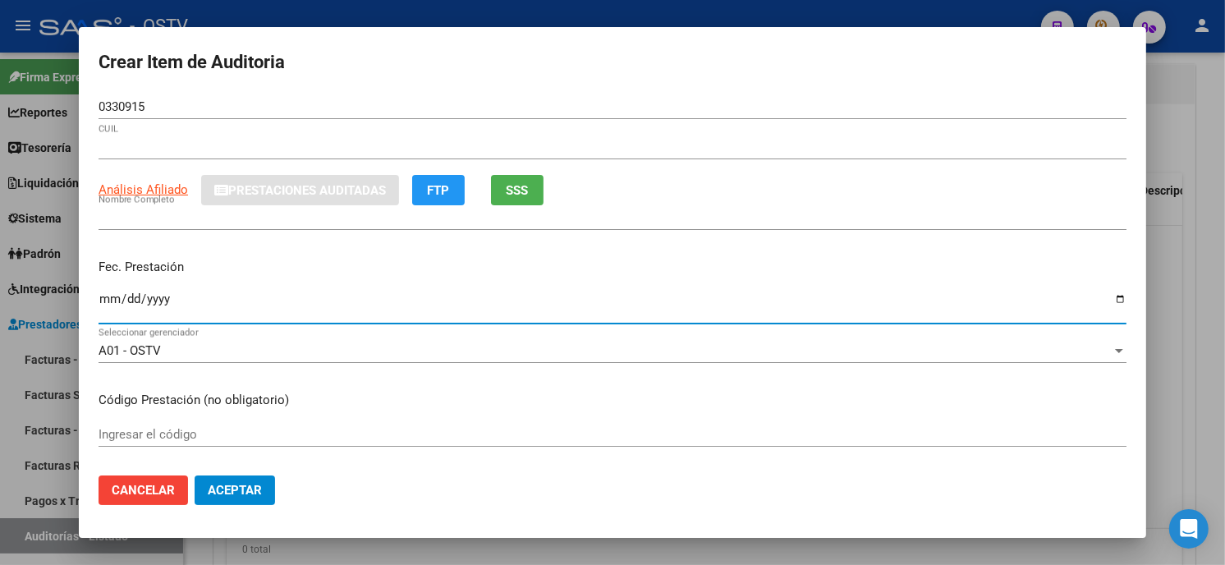
type input "03309156"
type input "27033091562"
type input "TREILLE ROSA DORA"
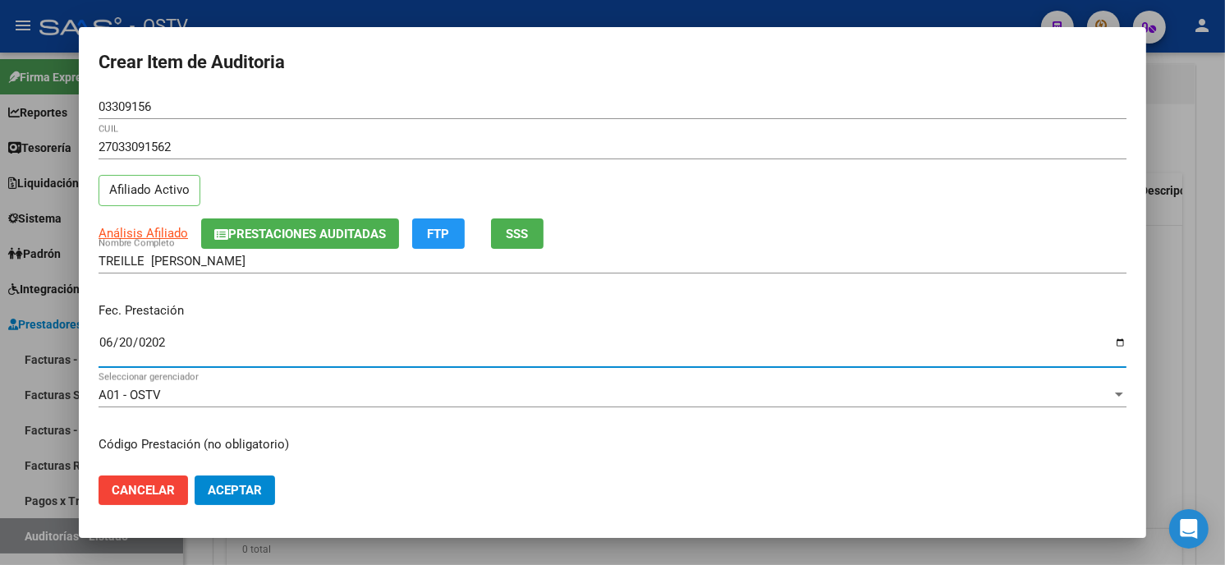
type input "2025-06-20"
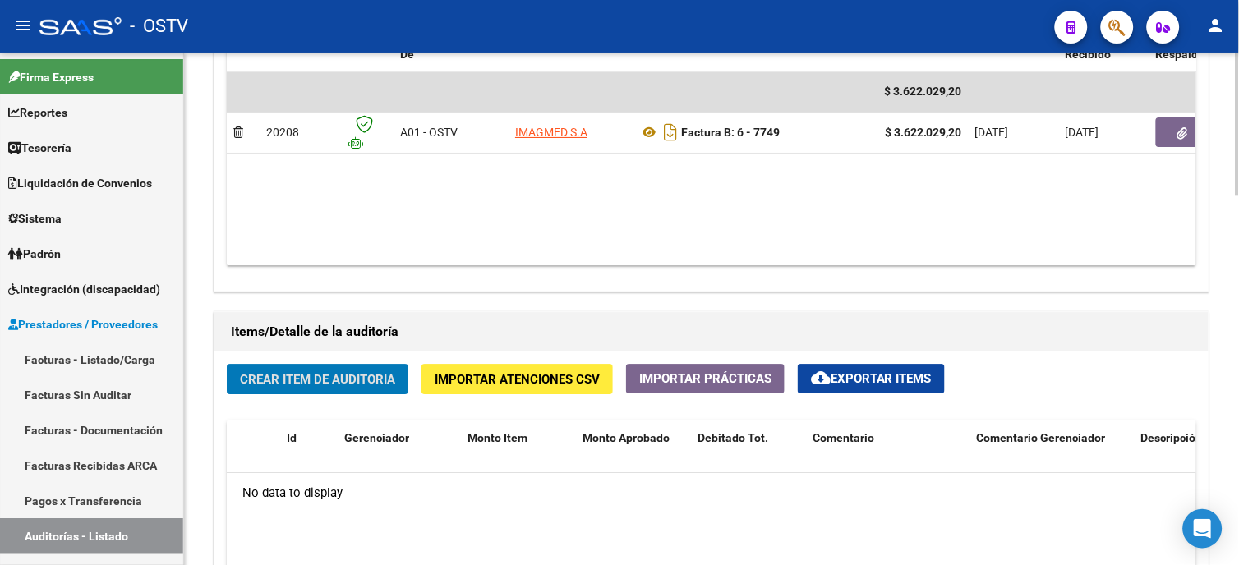
scroll to position [821, 0]
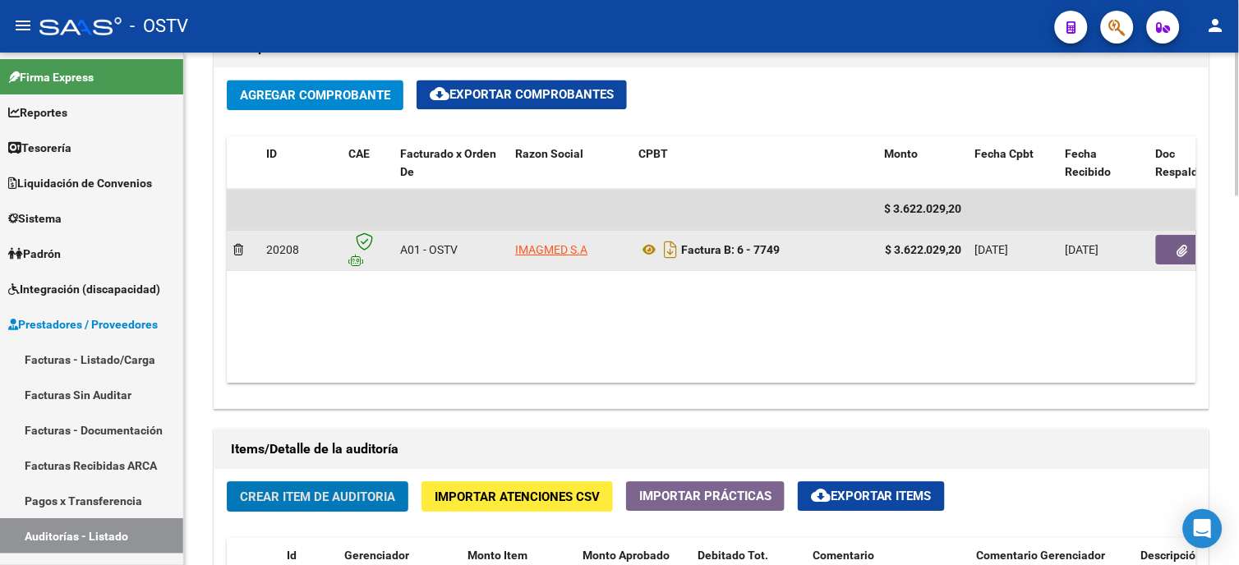
click at [1166, 247] on button "button" at bounding box center [1182, 250] width 53 height 30
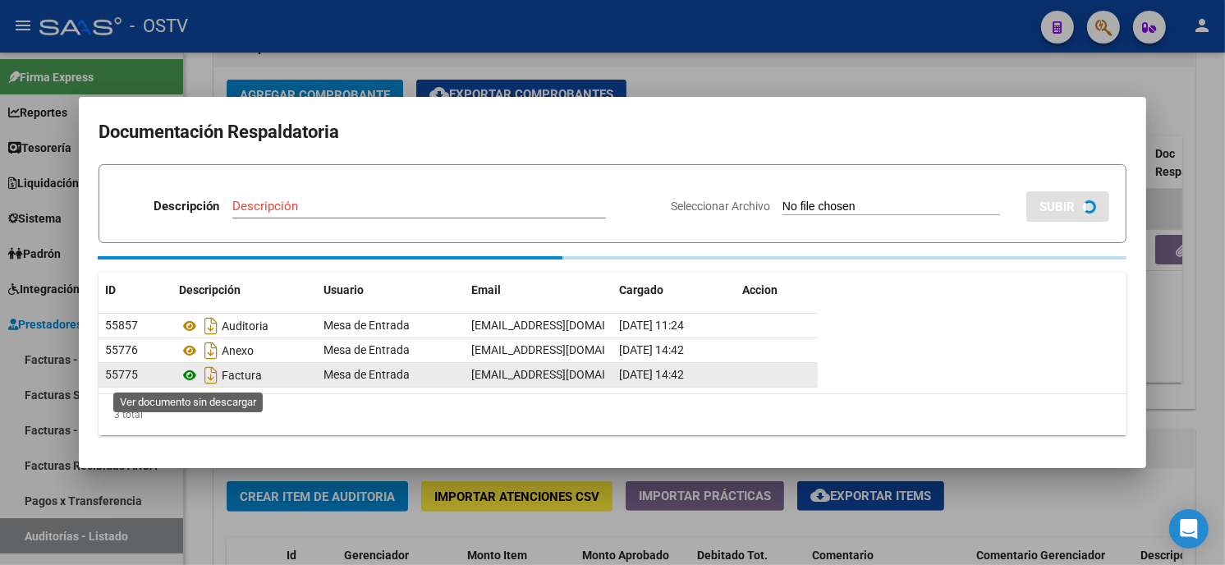
click at [192, 371] on icon at bounding box center [189, 376] width 21 height 20
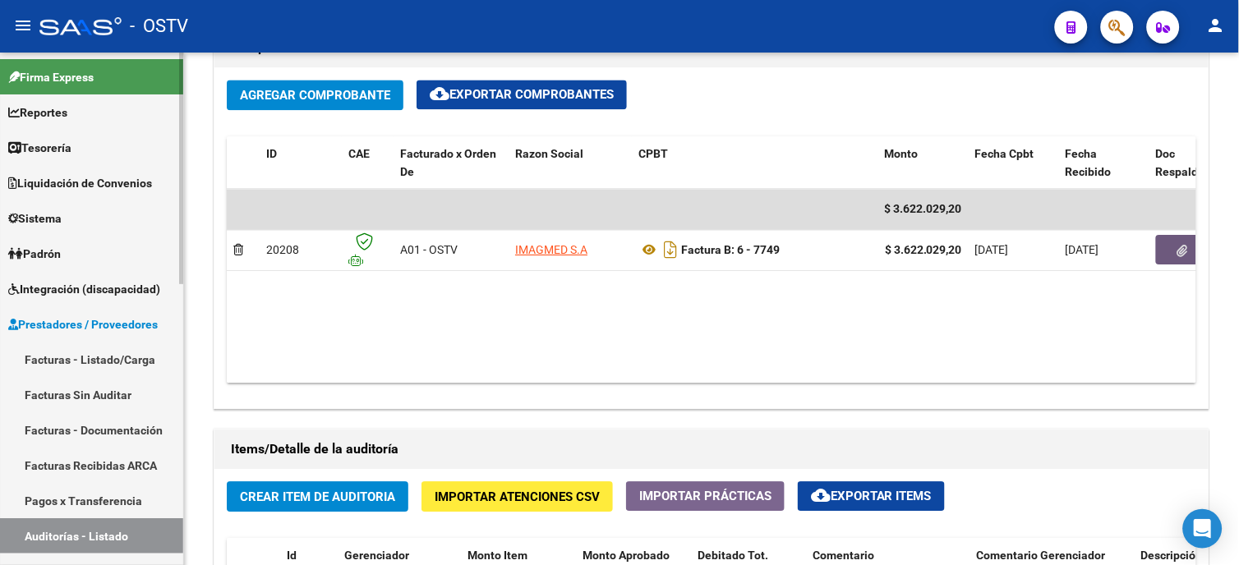
click at [145, 363] on link "Facturas - Listado/Carga" at bounding box center [91, 359] width 183 height 35
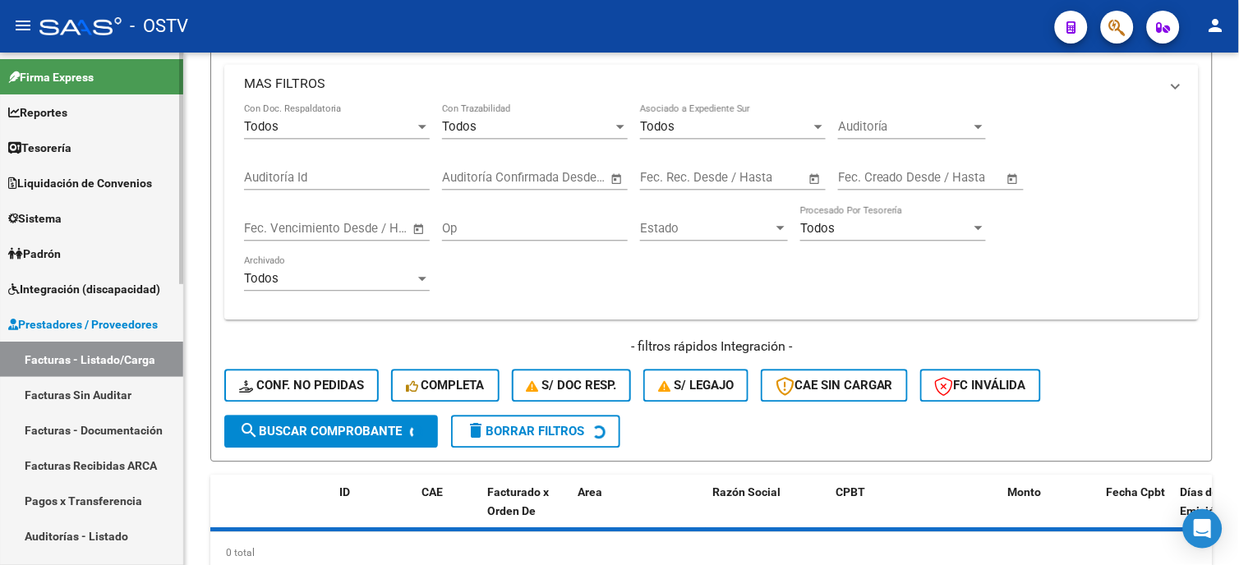
scroll to position [208, 0]
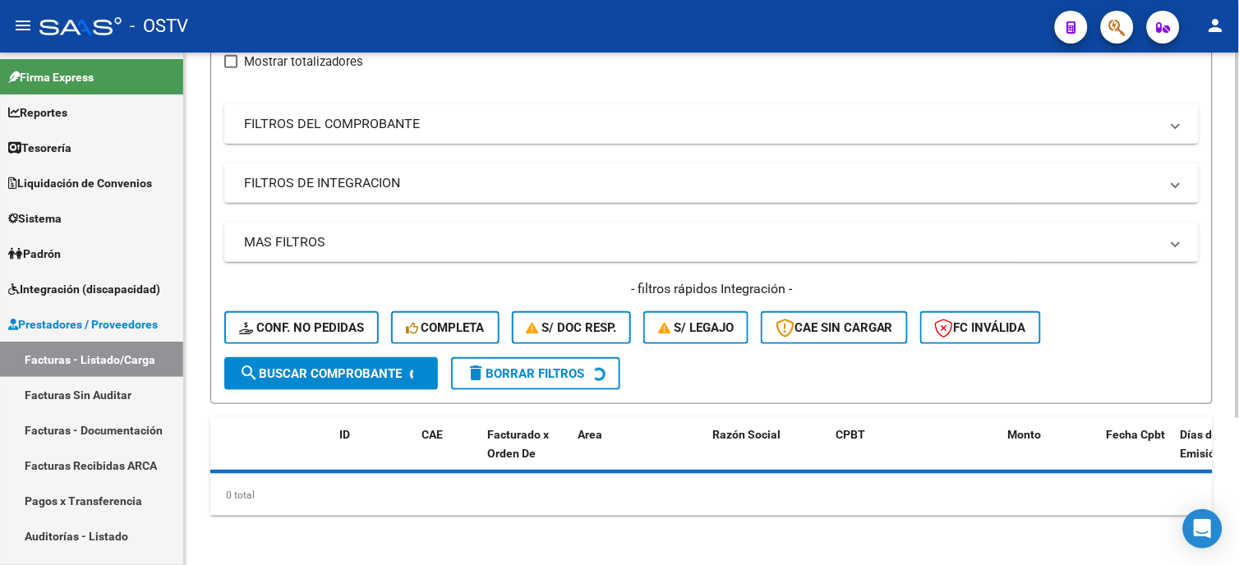
click at [375, 116] on mat-panel-title "FILTROS DEL COMPROBANTE" at bounding box center [701, 124] width 915 height 18
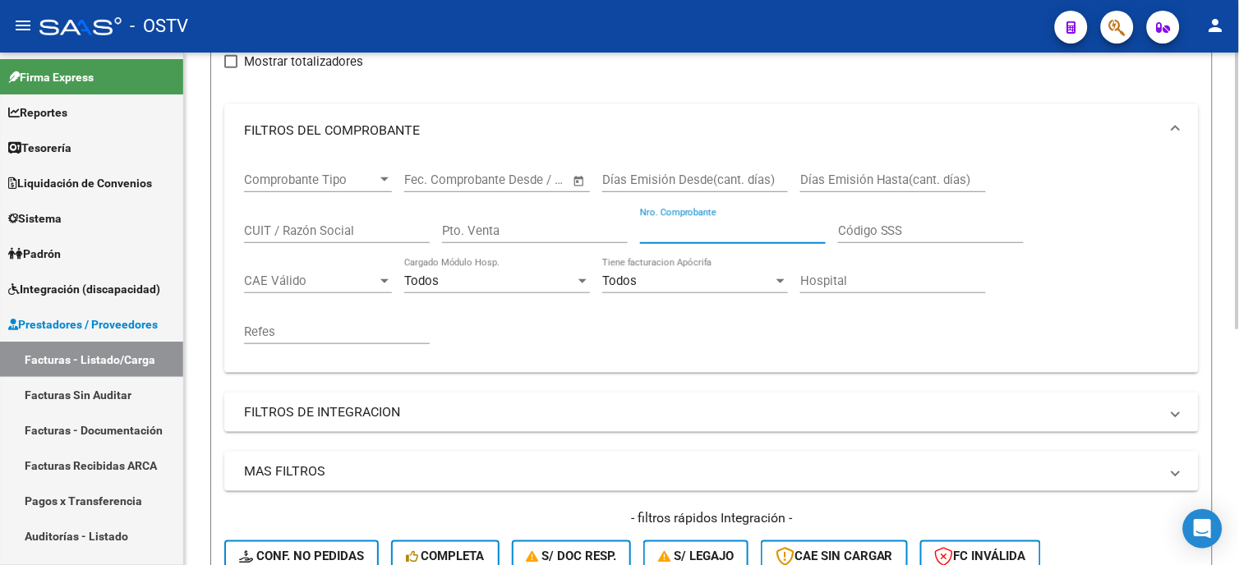
click at [709, 234] on input "Nro. Comprobante" at bounding box center [733, 230] width 186 height 15
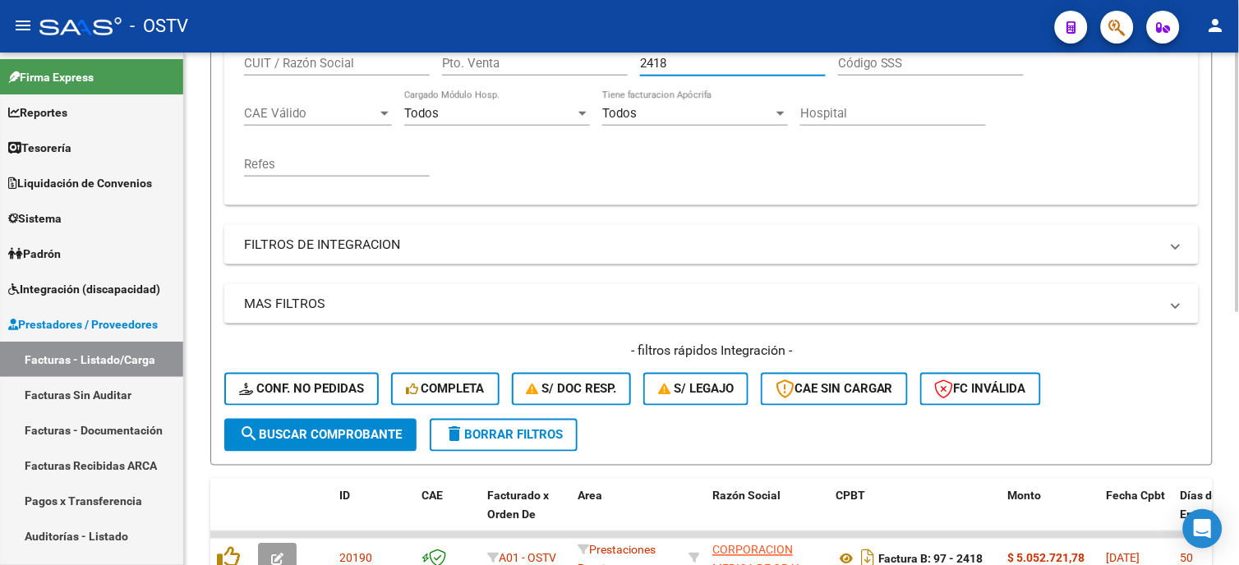
scroll to position [481, 0]
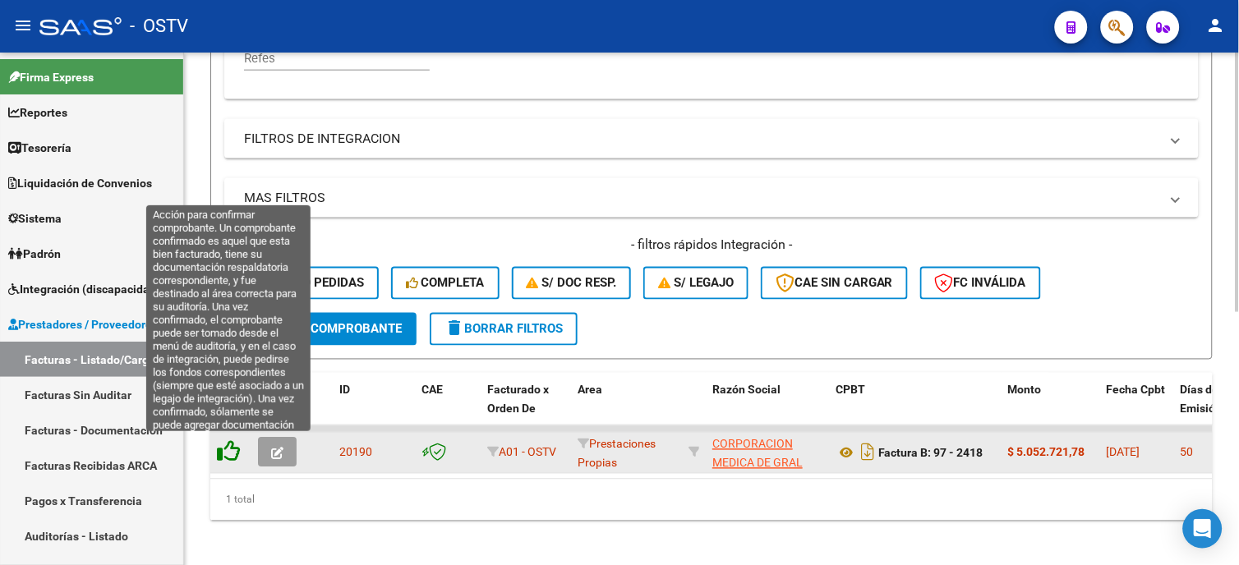
type input "2418"
click at [230, 444] on icon at bounding box center [228, 451] width 23 height 23
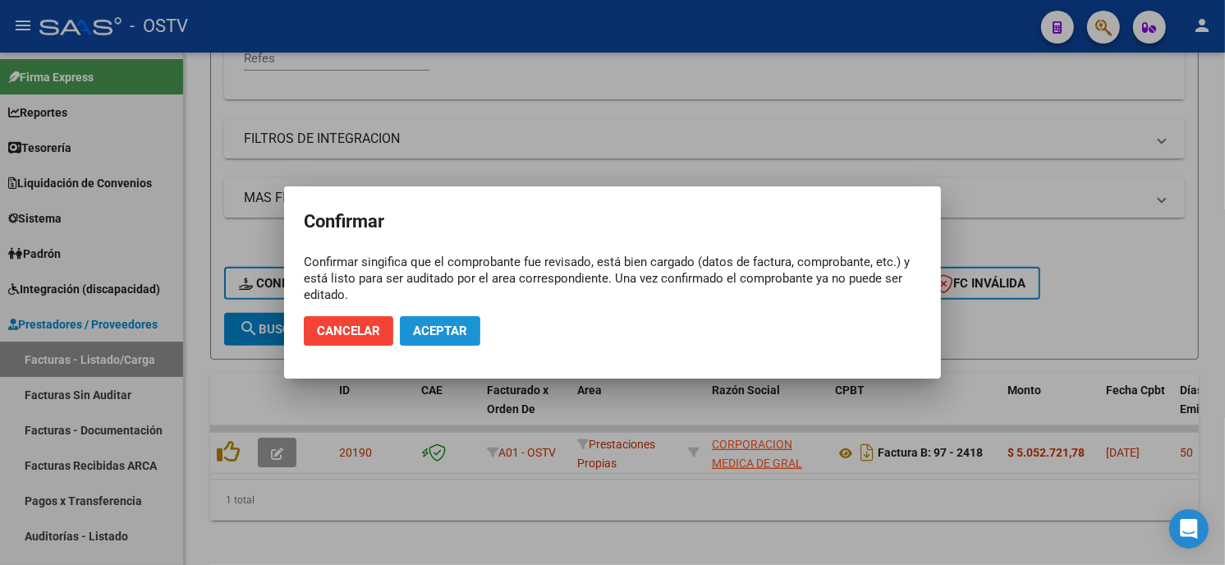
click at [456, 327] on span "Aceptar" at bounding box center [440, 331] width 54 height 15
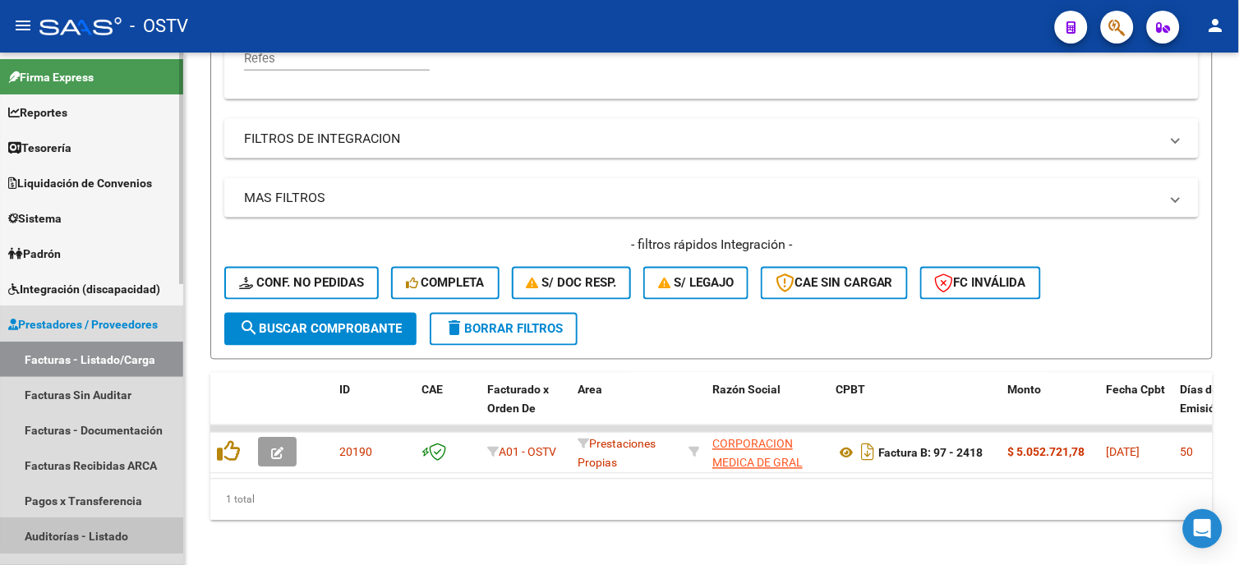
click at [111, 530] on link "Auditorías - Listado" at bounding box center [91, 535] width 183 height 35
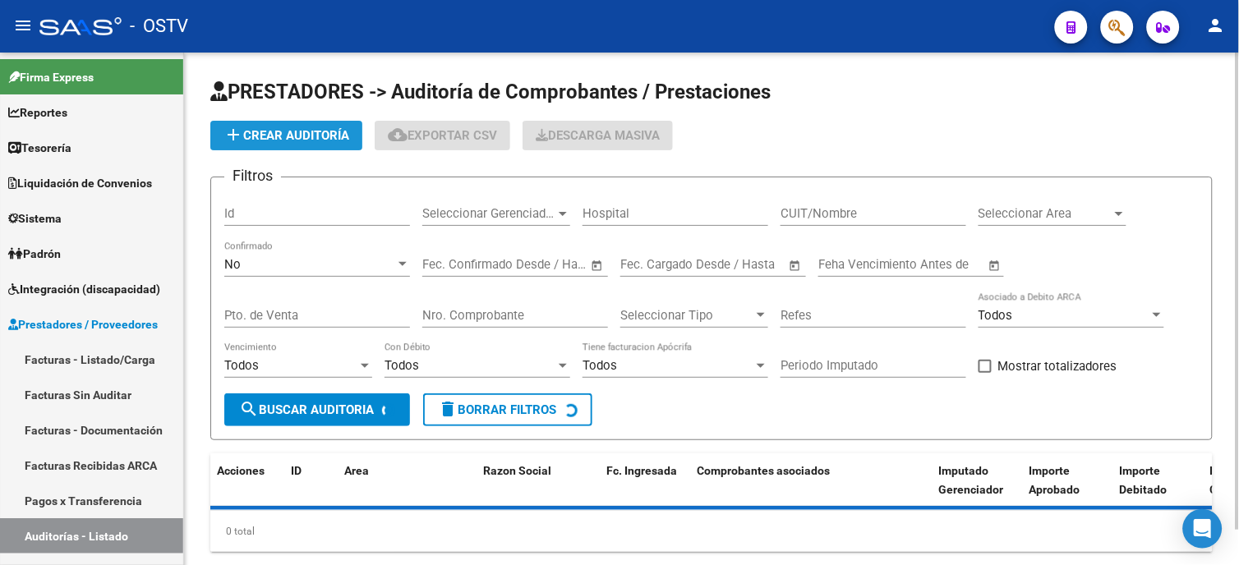
click at [302, 140] on span "add Crear Auditoría" at bounding box center [286, 135] width 126 height 15
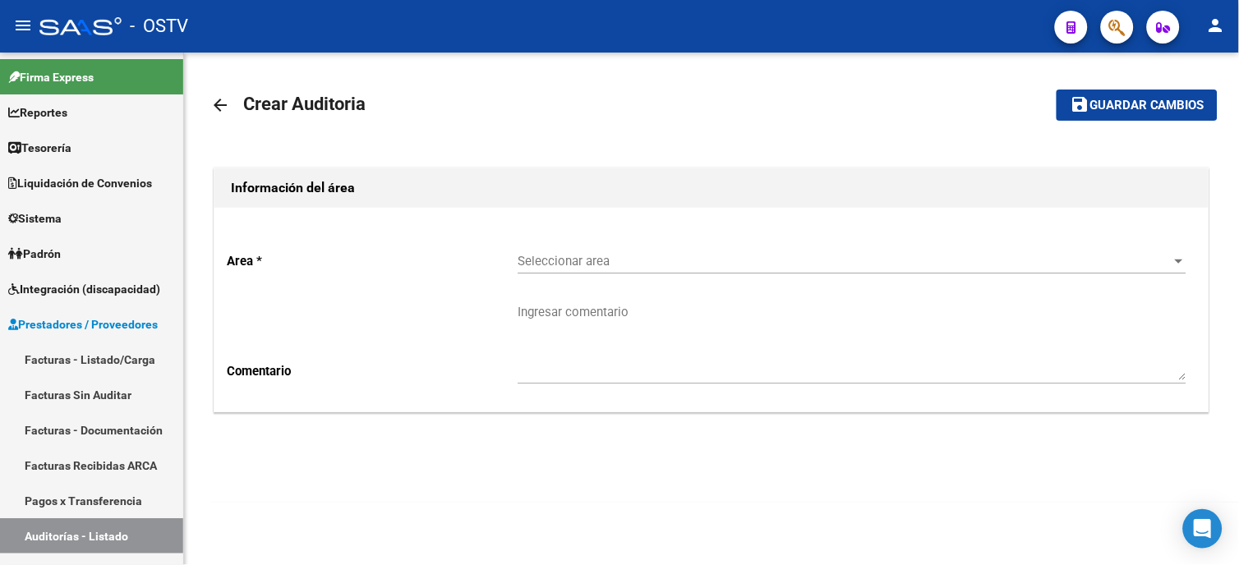
click at [513, 265] on p "Area *" at bounding box center [372, 261] width 291 height 18
click at [545, 255] on span "Seleccionar area" at bounding box center [844, 261] width 654 height 15
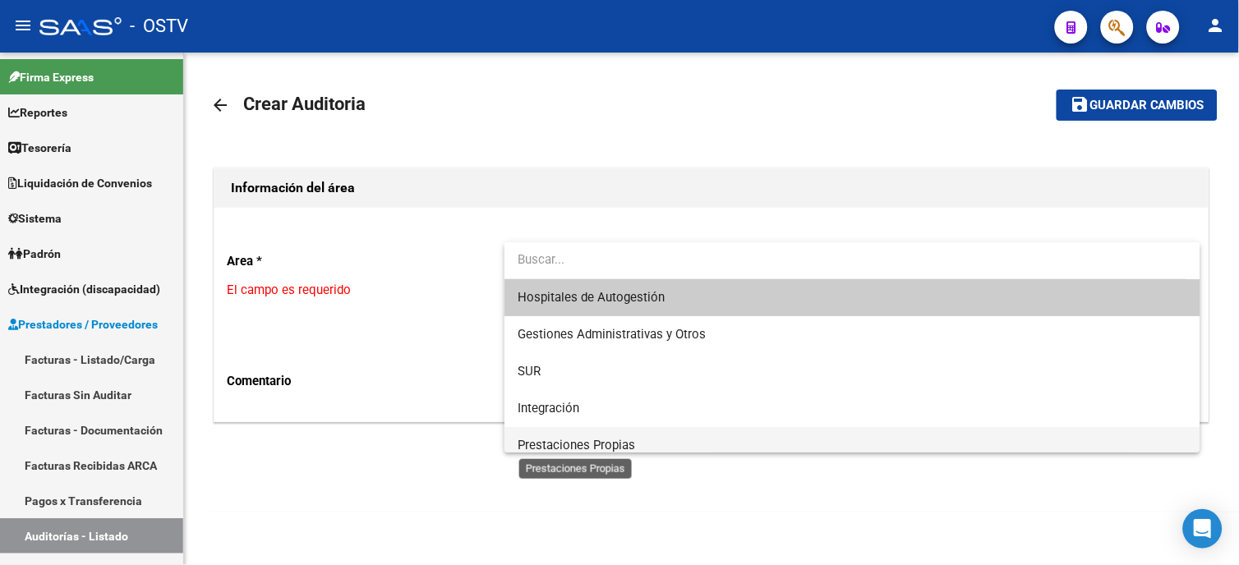
click at [546, 447] on span "Prestaciones Propias" at bounding box center [575, 445] width 117 height 15
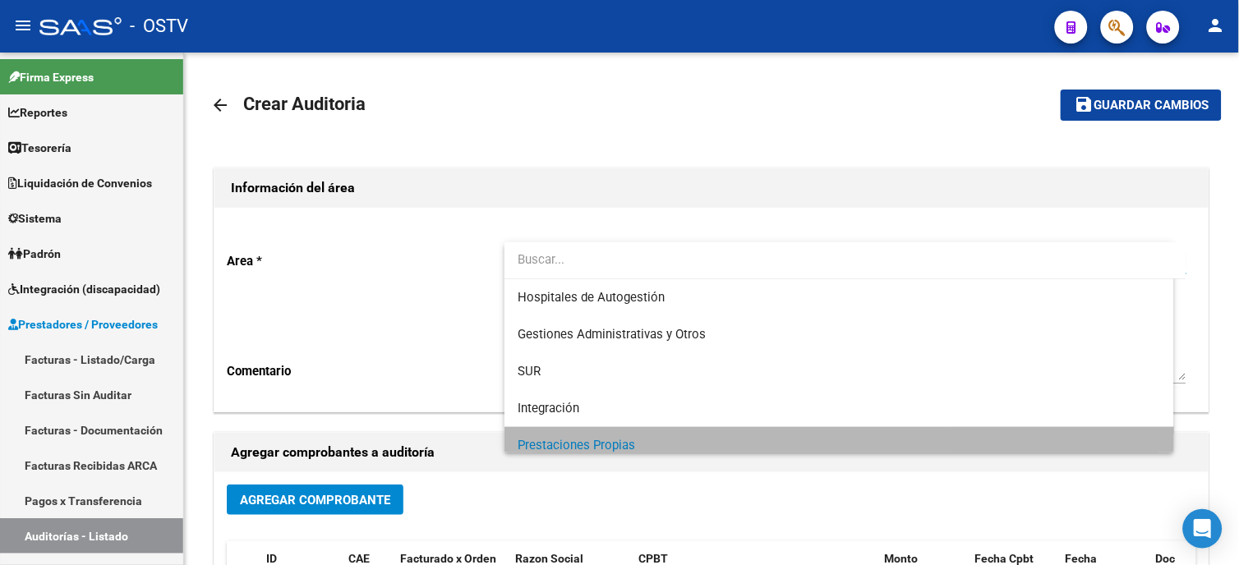
scroll to position [11, 0]
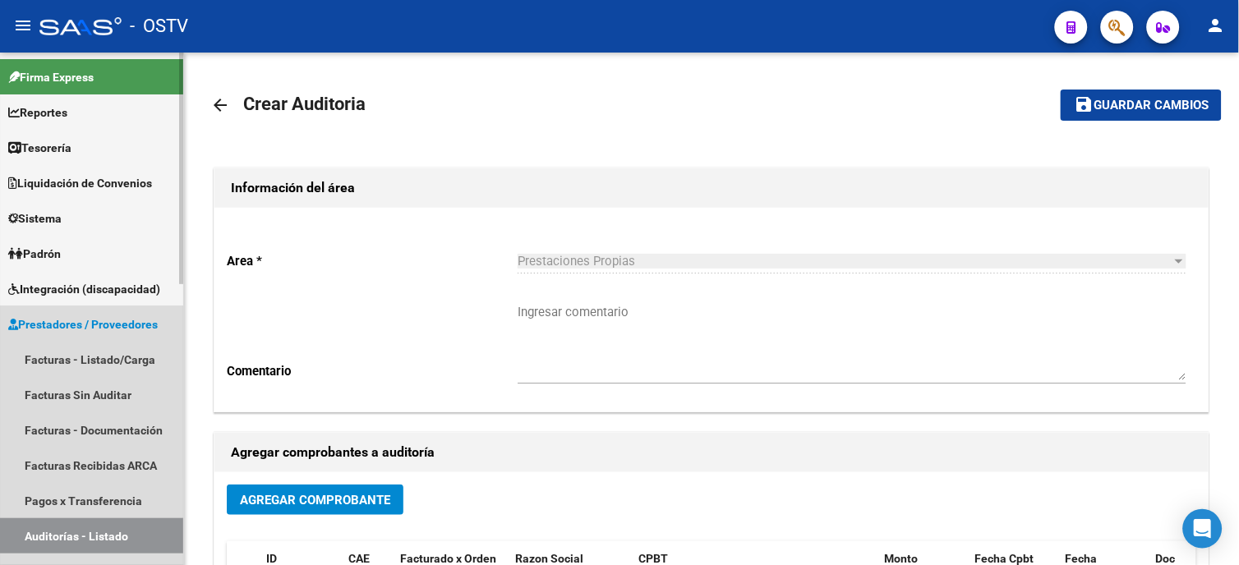
click at [80, 528] on link "Auditorías - Listado" at bounding box center [91, 535] width 183 height 35
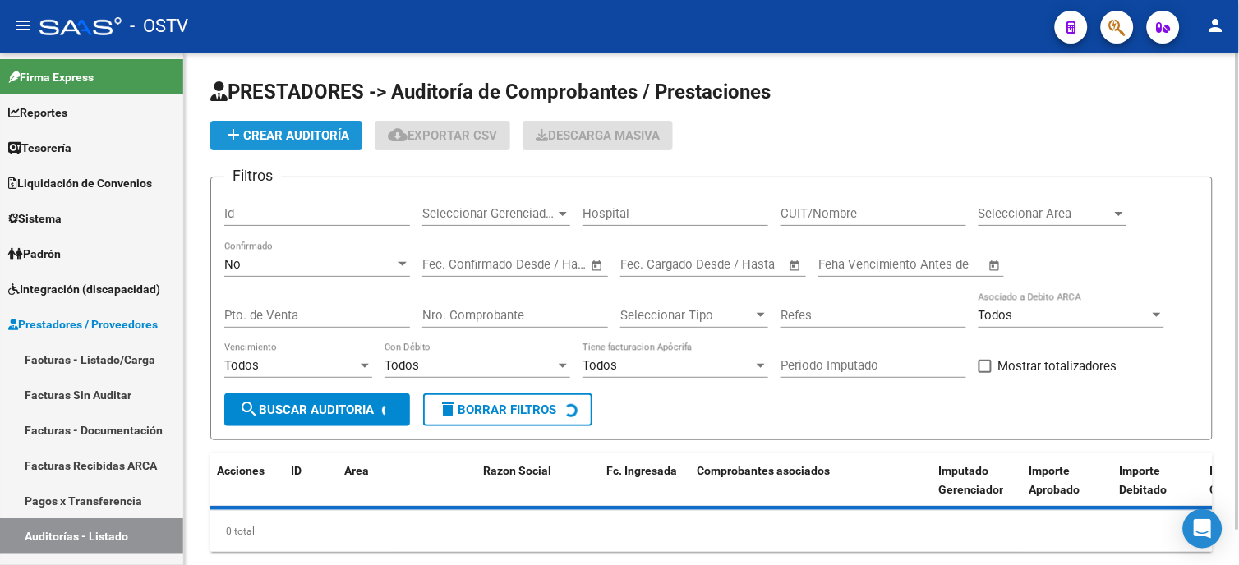
click at [305, 129] on span "add Crear Auditoría" at bounding box center [286, 135] width 126 height 15
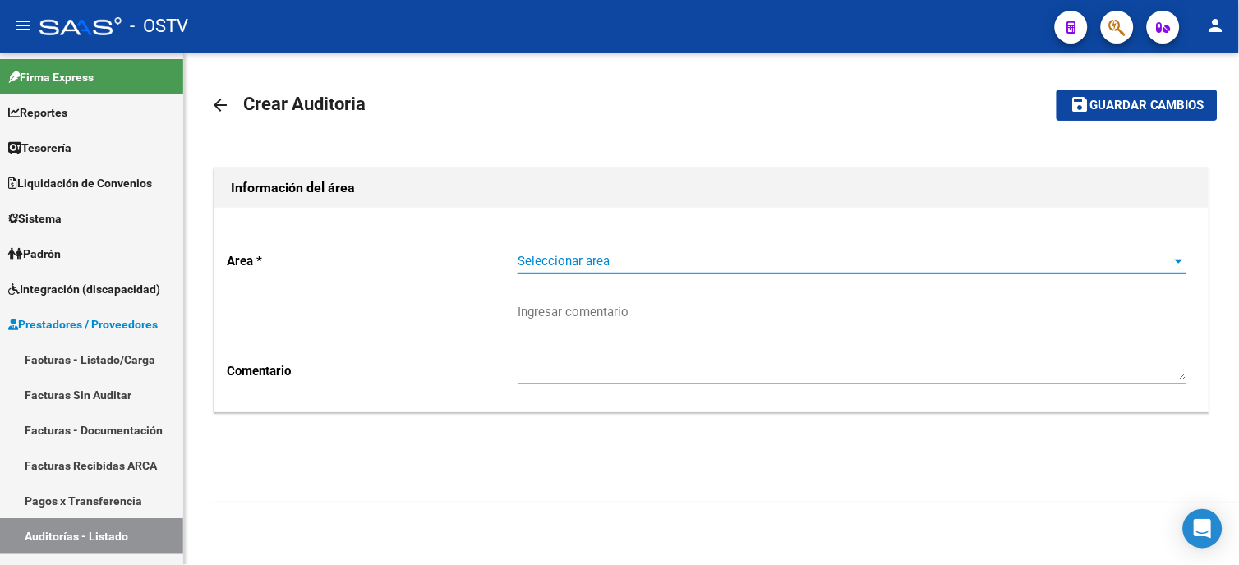
click at [582, 264] on span "Seleccionar area" at bounding box center [844, 261] width 654 height 15
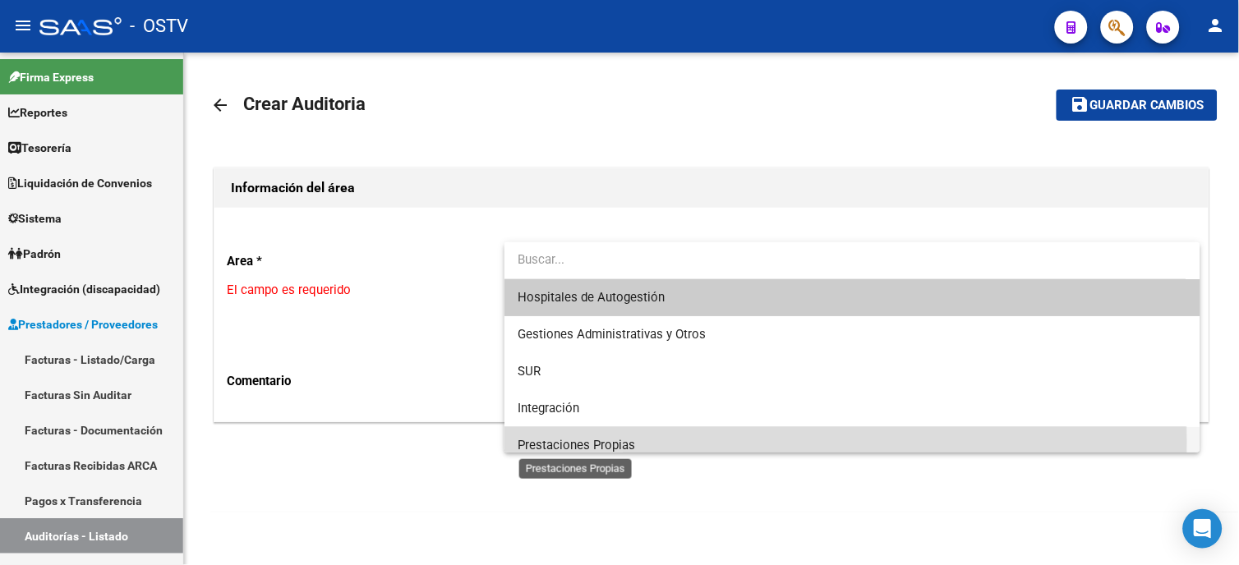
click at [591, 441] on span "Prestaciones Propias" at bounding box center [575, 445] width 117 height 15
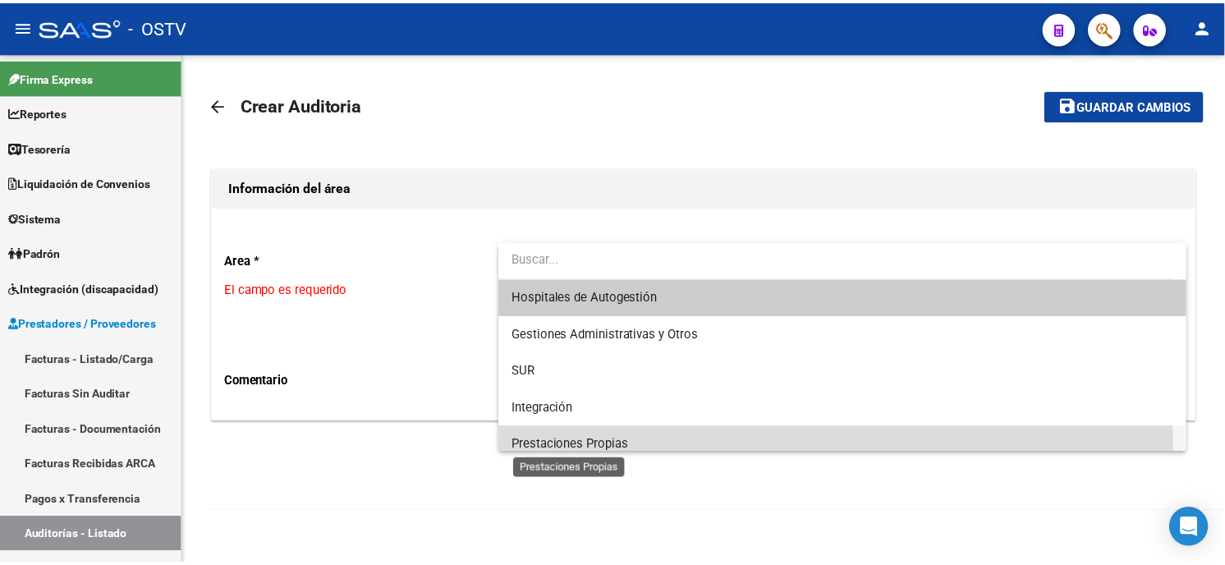
scroll to position [11, 0]
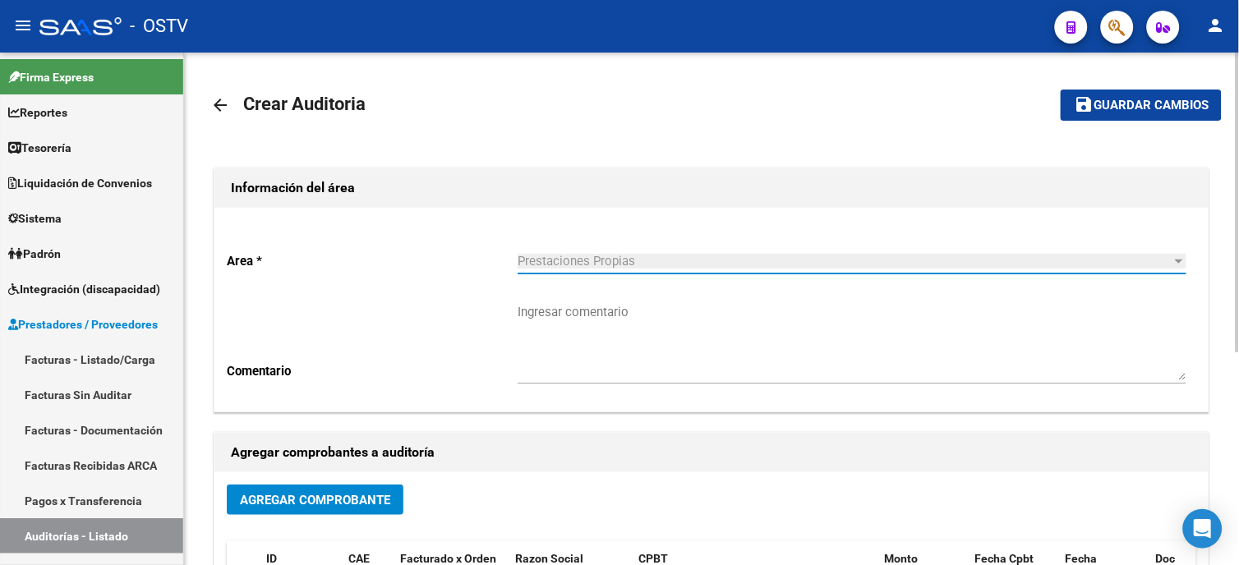
click at [367, 488] on button "Agregar Comprobante" at bounding box center [315, 500] width 177 height 30
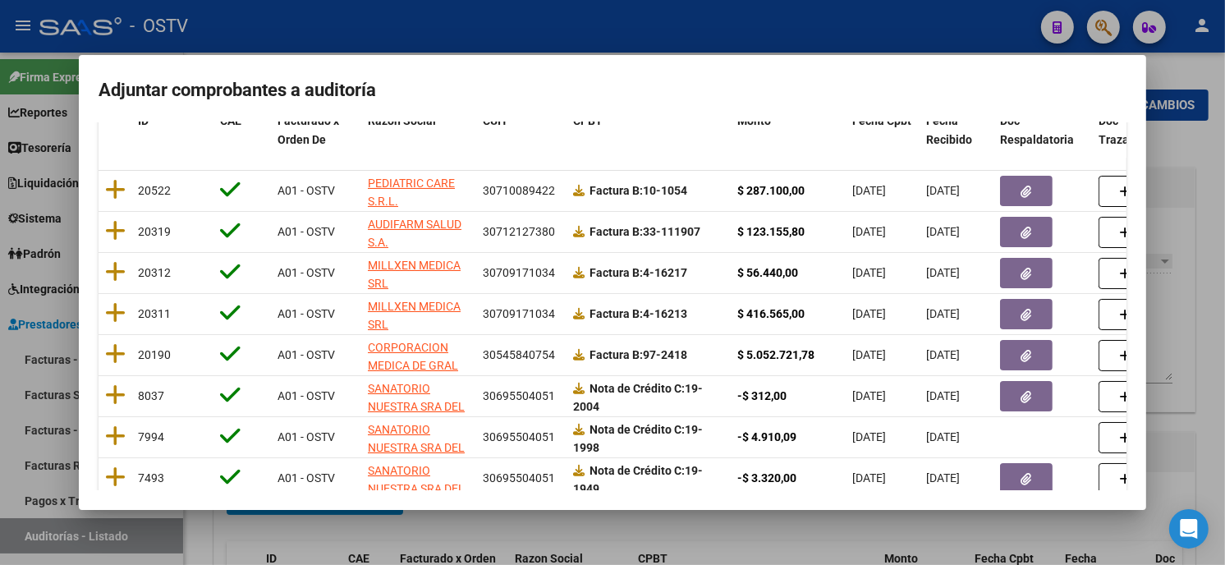
scroll to position [274, 0]
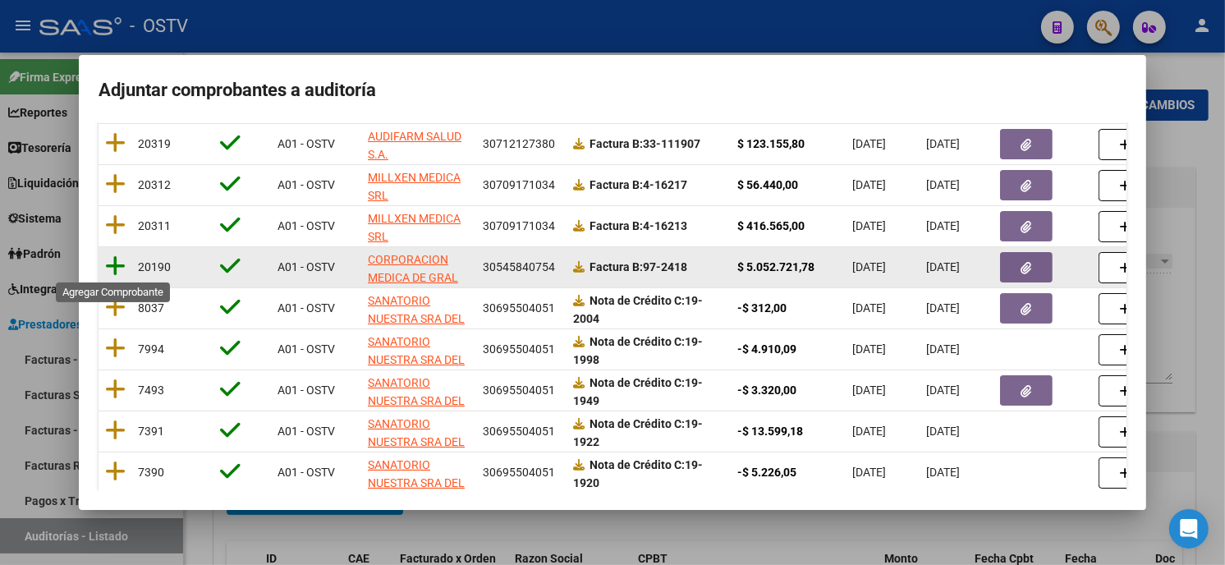
click at [117, 260] on icon at bounding box center [115, 266] width 21 height 23
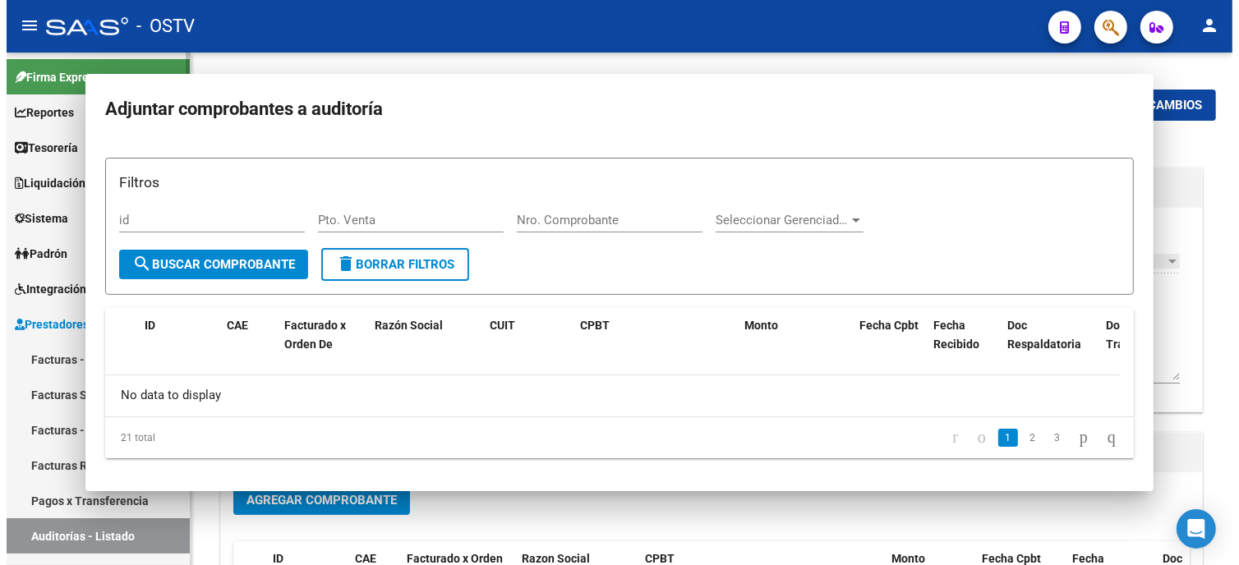
scroll to position [0, 0]
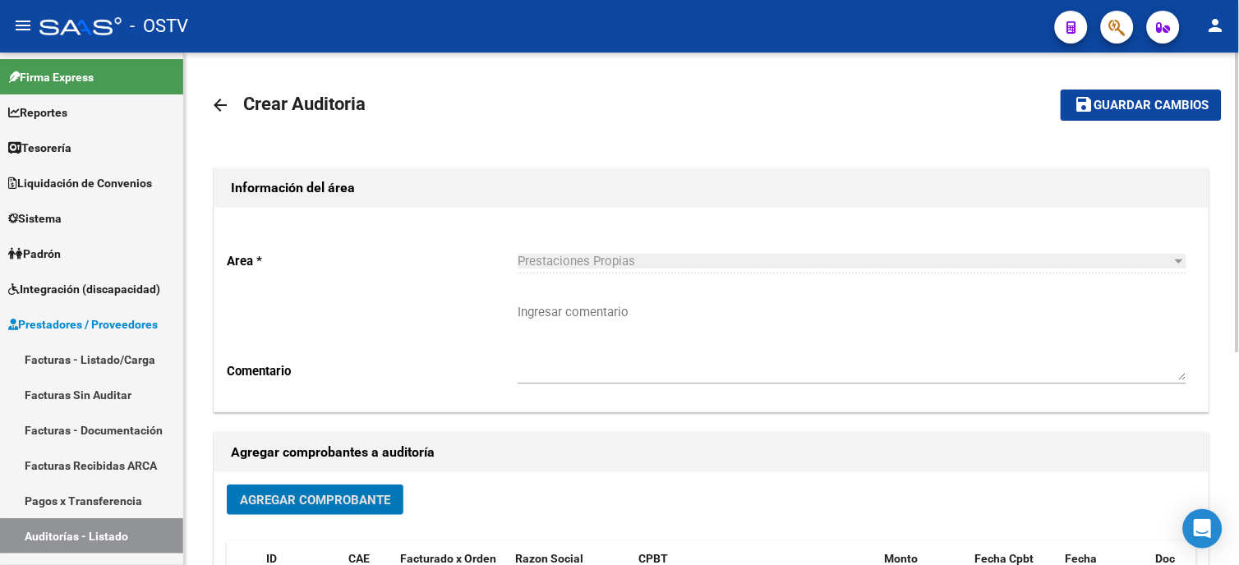
click at [1103, 99] on span "Guardar cambios" at bounding box center [1150, 106] width 115 height 15
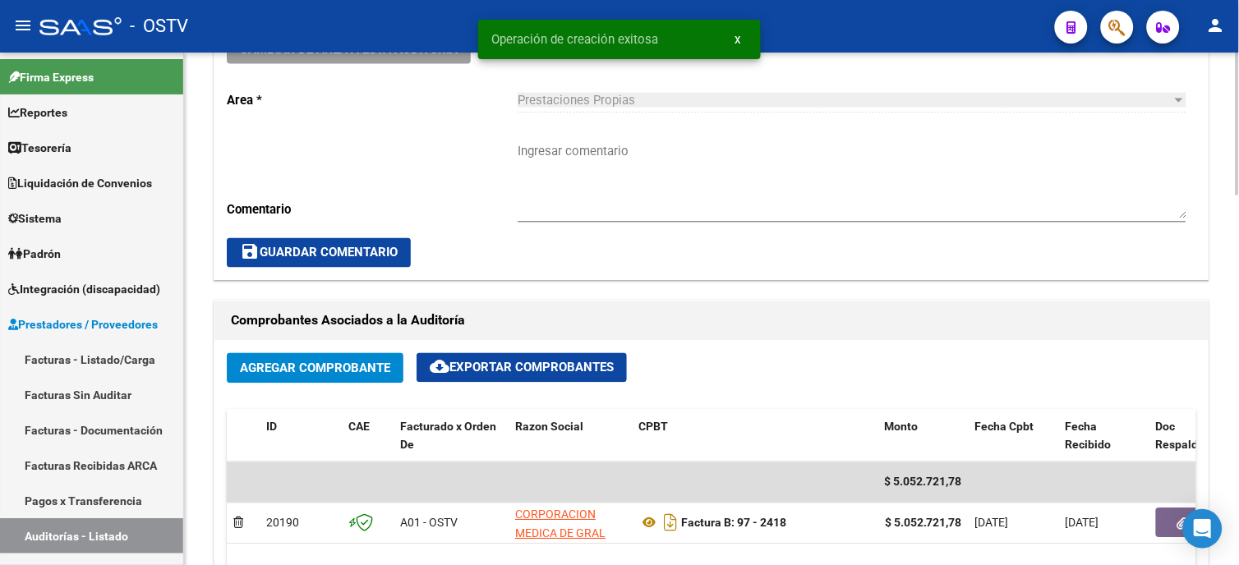
scroll to position [638, 0]
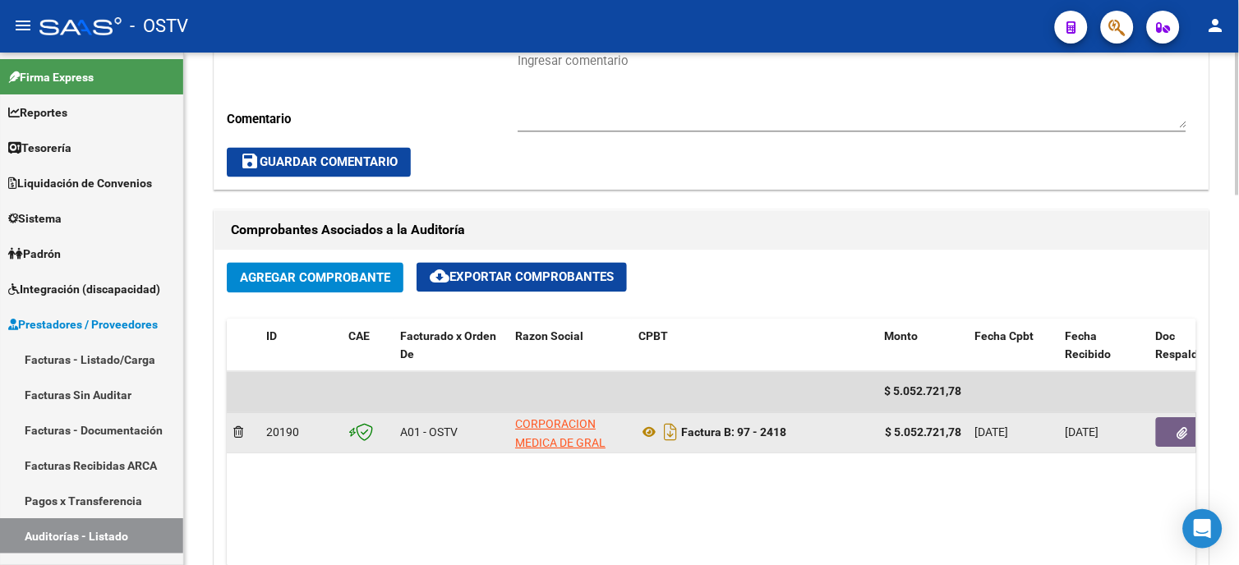
click at [1175, 427] on button "button" at bounding box center [1182, 433] width 53 height 30
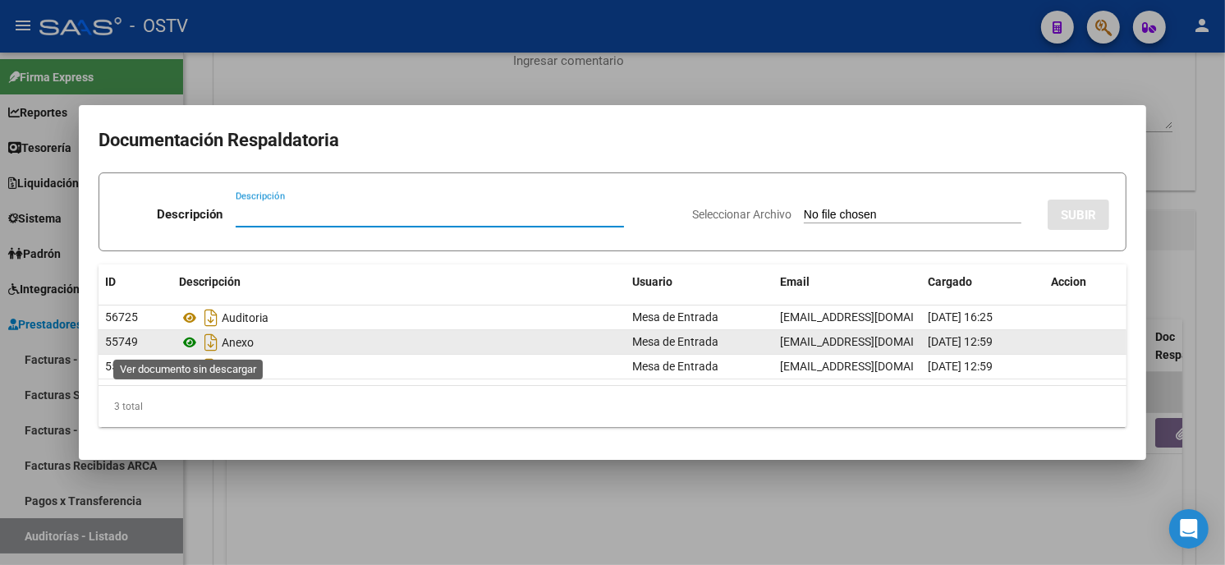
click at [190, 339] on icon at bounding box center [189, 343] width 21 height 20
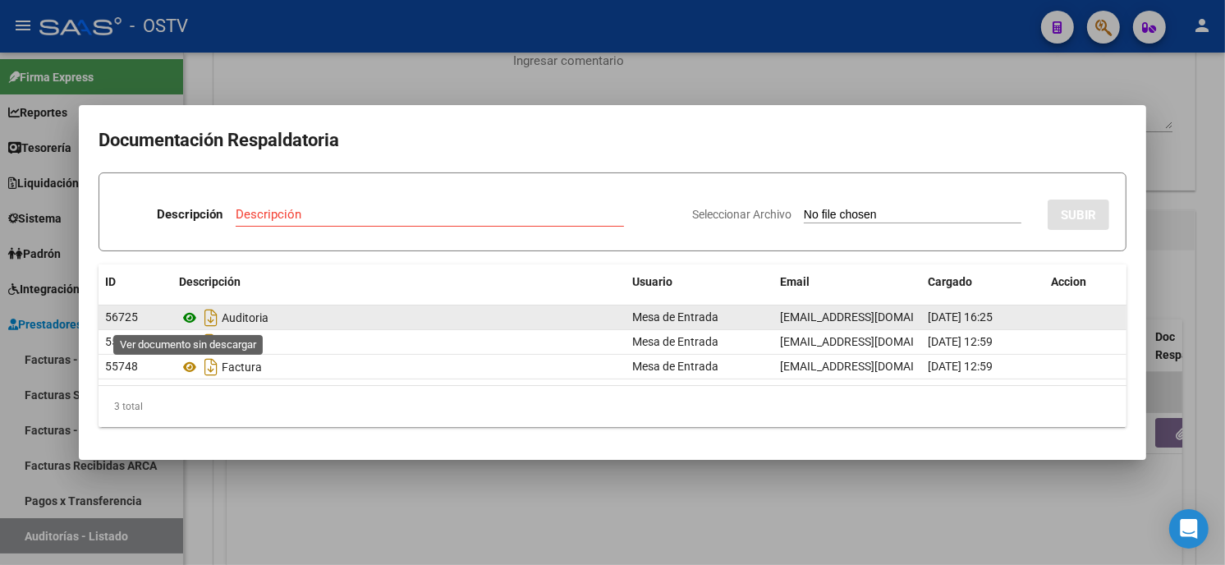
click at [189, 319] on icon at bounding box center [189, 318] width 21 height 20
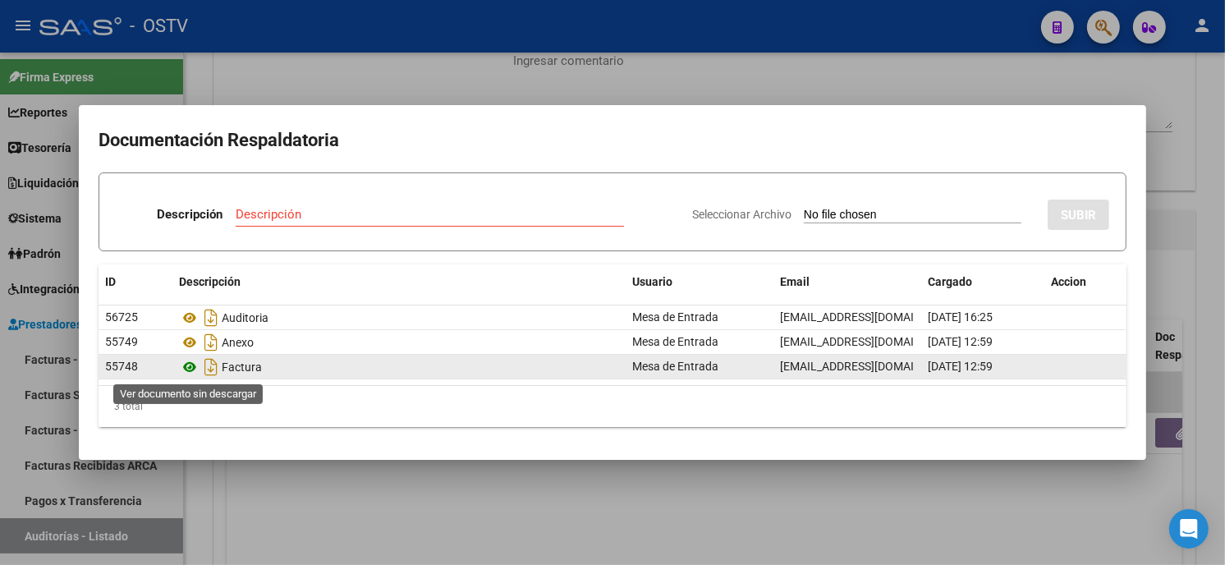
click at [186, 362] on icon at bounding box center [189, 367] width 21 height 20
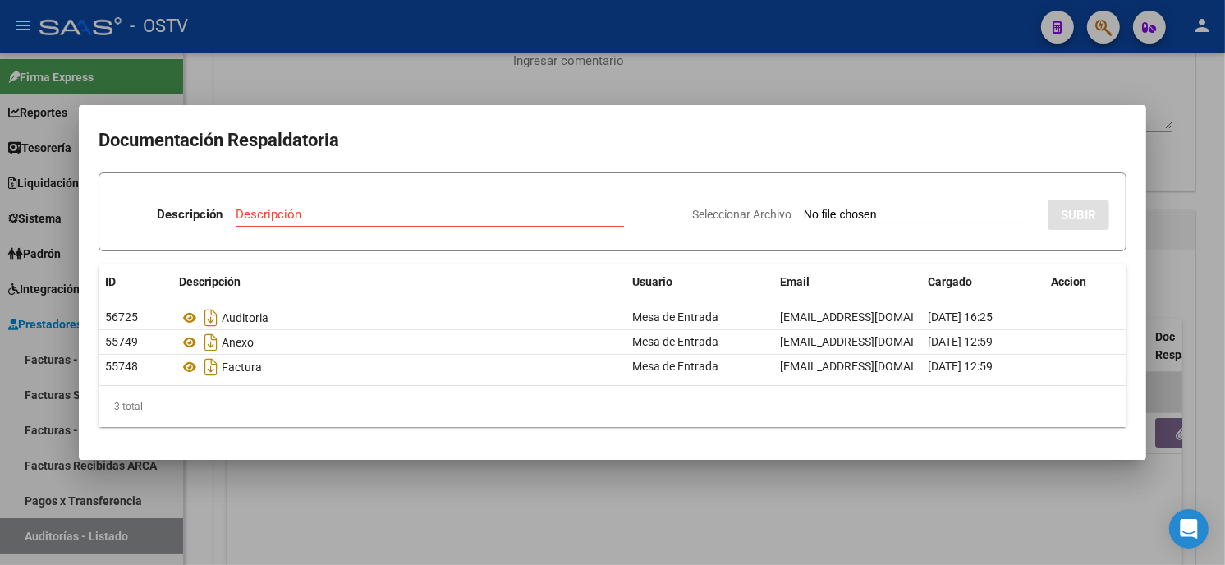
click at [307, 74] on div at bounding box center [612, 282] width 1225 height 565
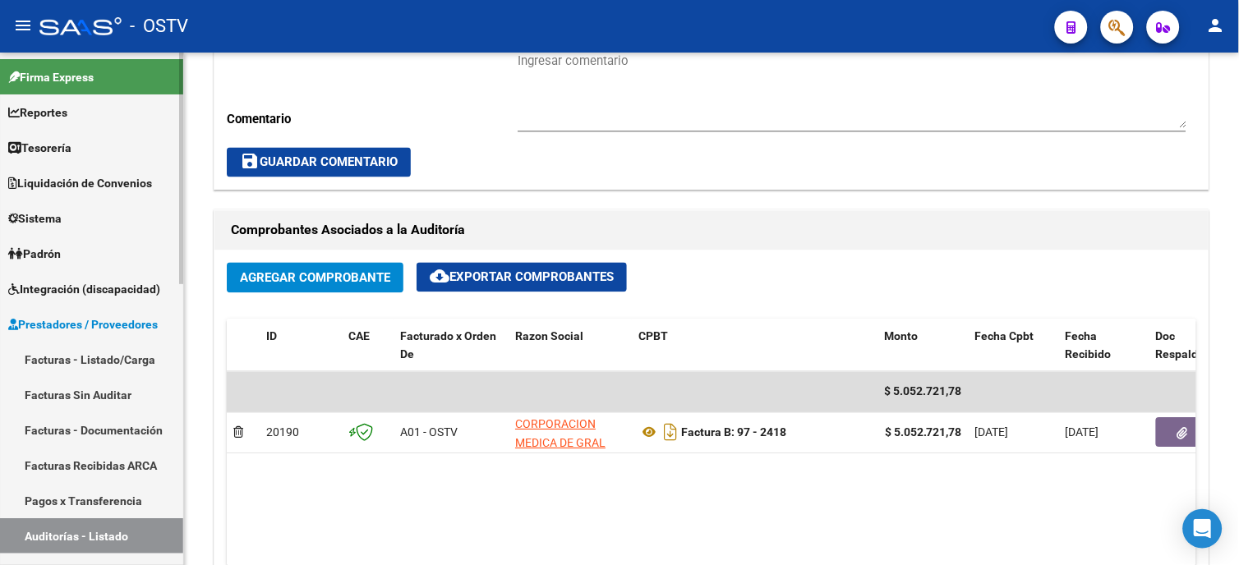
click at [108, 358] on link "Facturas - Listado/Carga" at bounding box center [91, 359] width 183 height 35
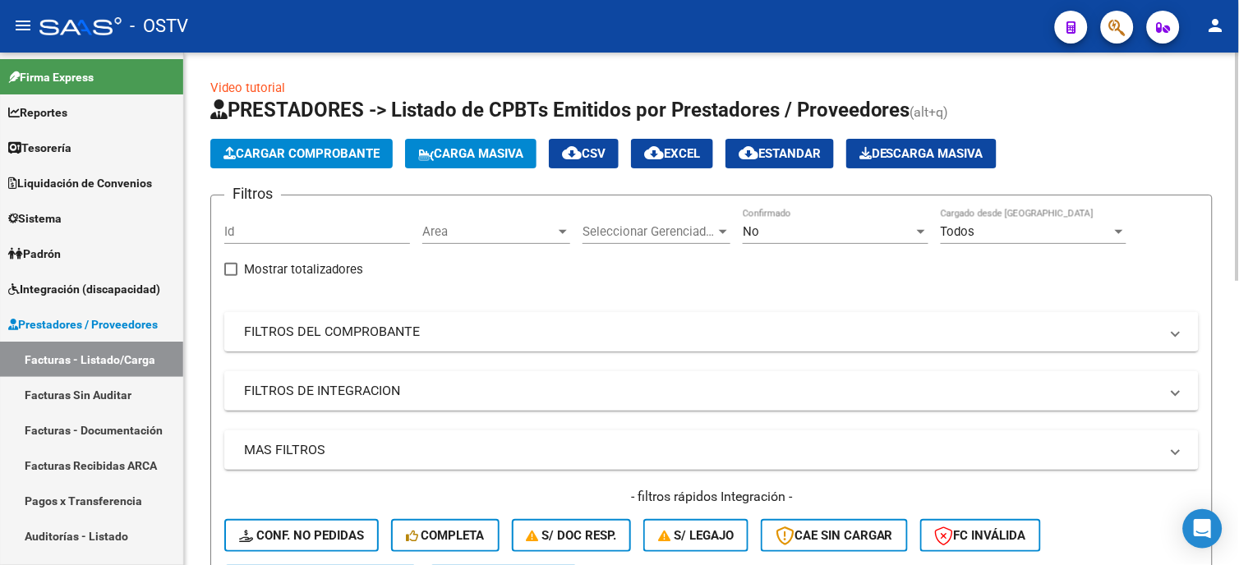
click at [355, 341] on mat-panel-title "FILTROS DEL COMPROBANTE" at bounding box center [701, 332] width 915 height 18
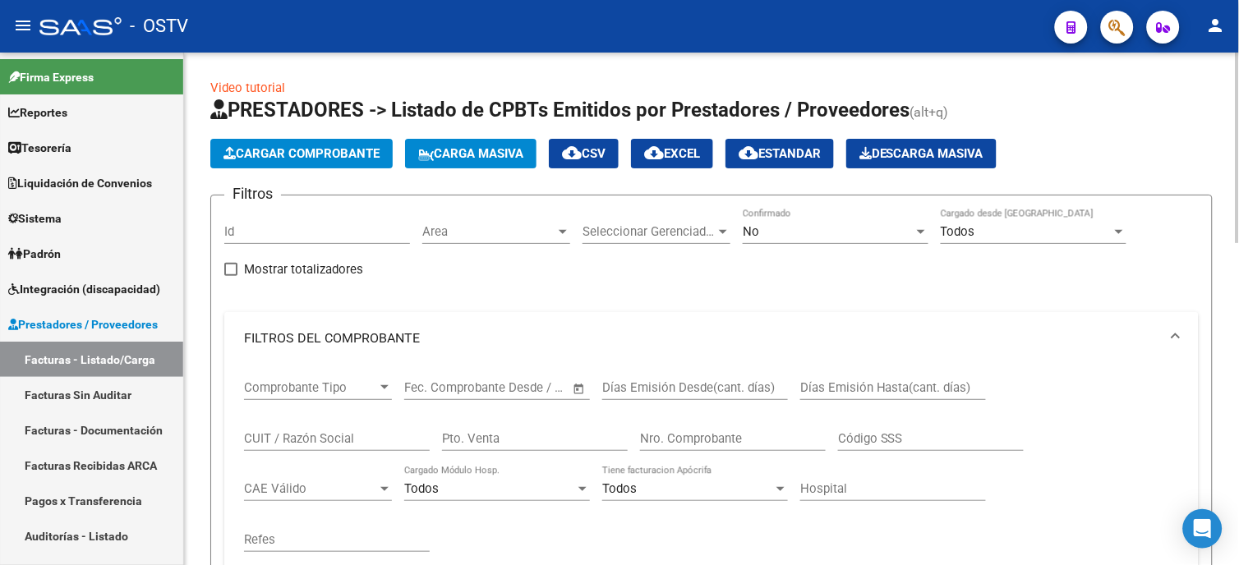
click at [684, 435] on input "Nro. Comprobante" at bounding box center [733, 438] width 186 height 15
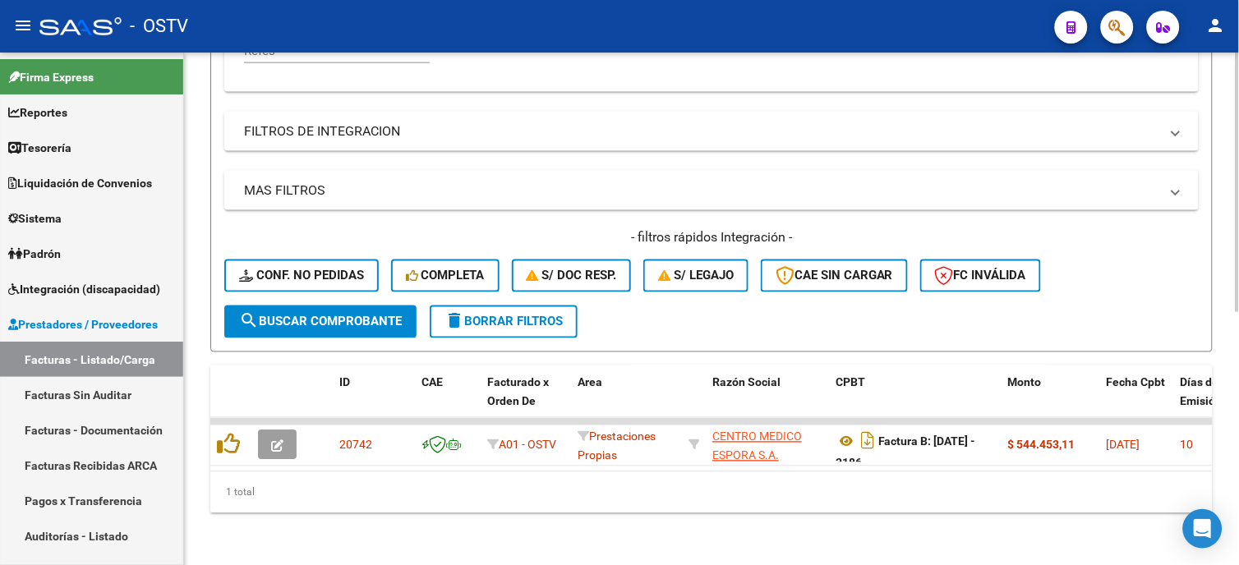
scroll to position [501, 0]
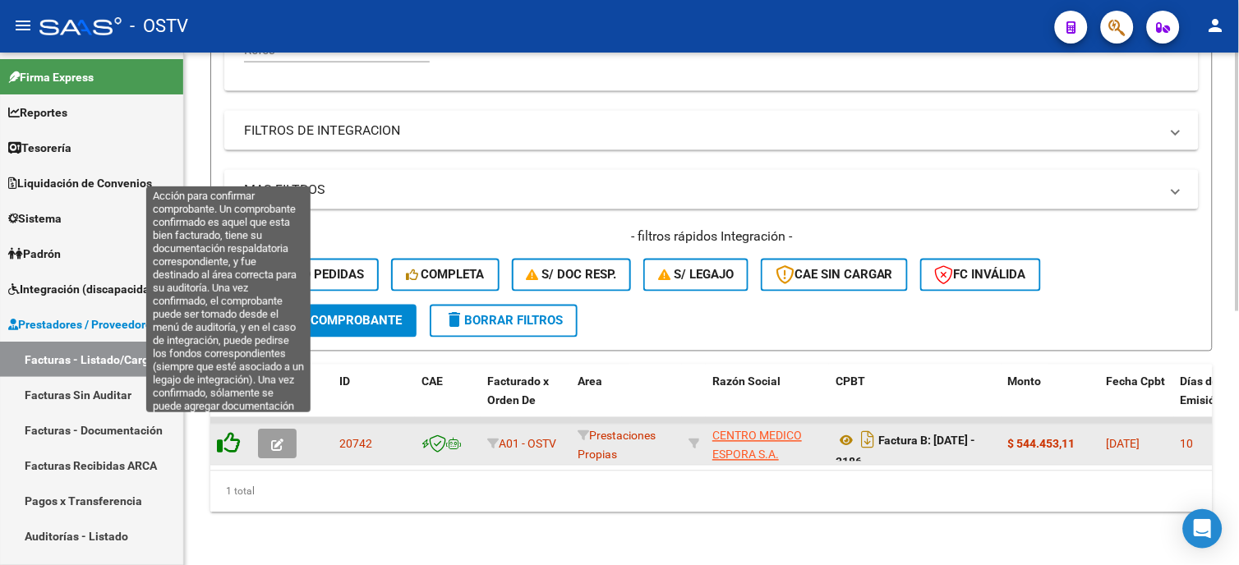
type input "3186"
click at [228, 432] on icon at bounding box center [228, 443] width 23 height 23
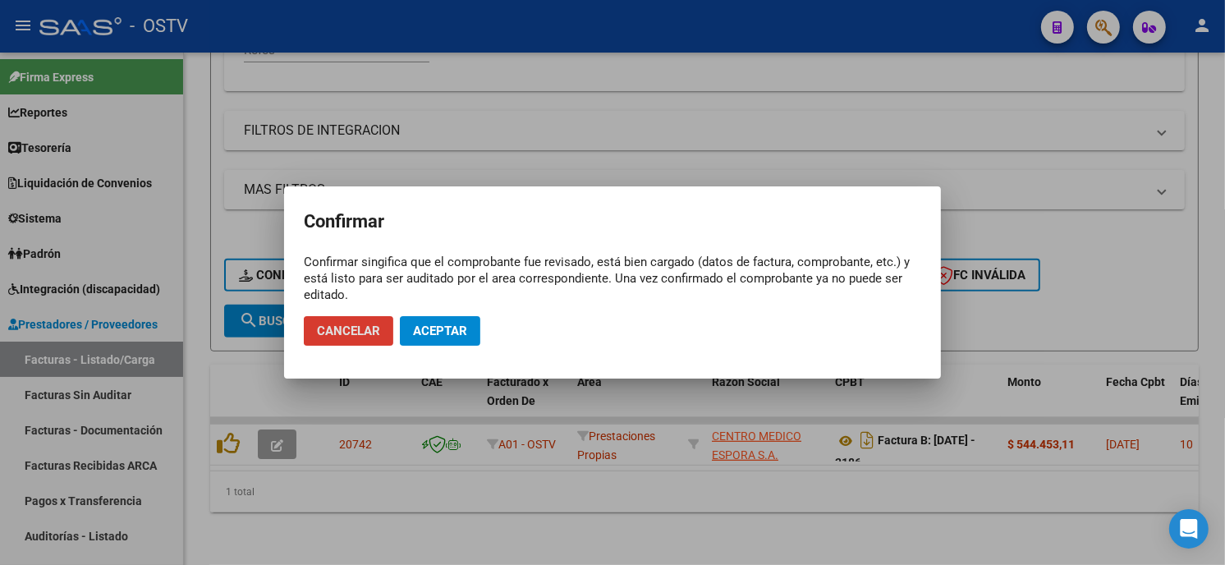
click at [429, 329] on span "Aceptar" at bounding box center [440, 331] width 54 height 15
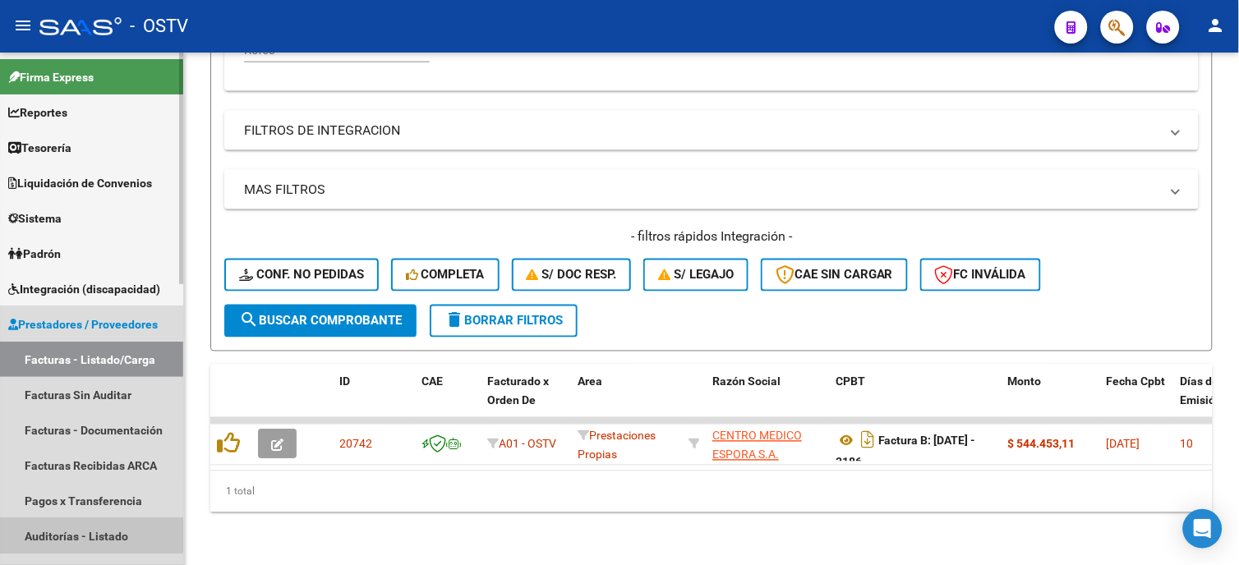
click at [60, 534] on link "Auditorías - Listado" at bounding box center [91, 535] width 183 height 35
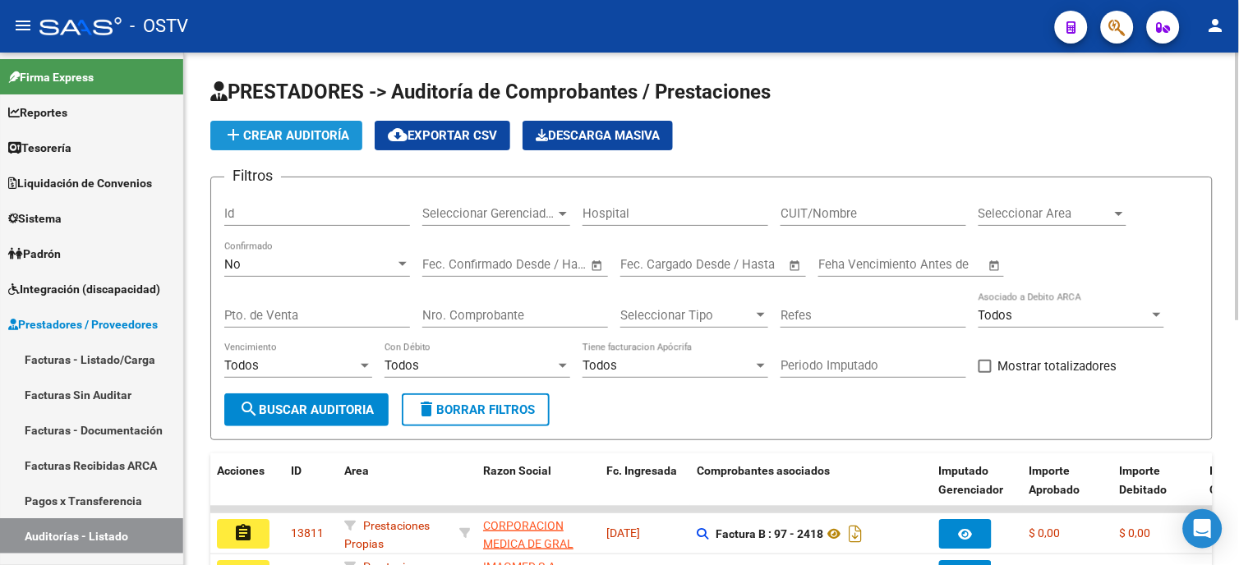
click at [312, 138] on span "add Crear Auditoría" at bounding box center [286, 135] width 126 height 15
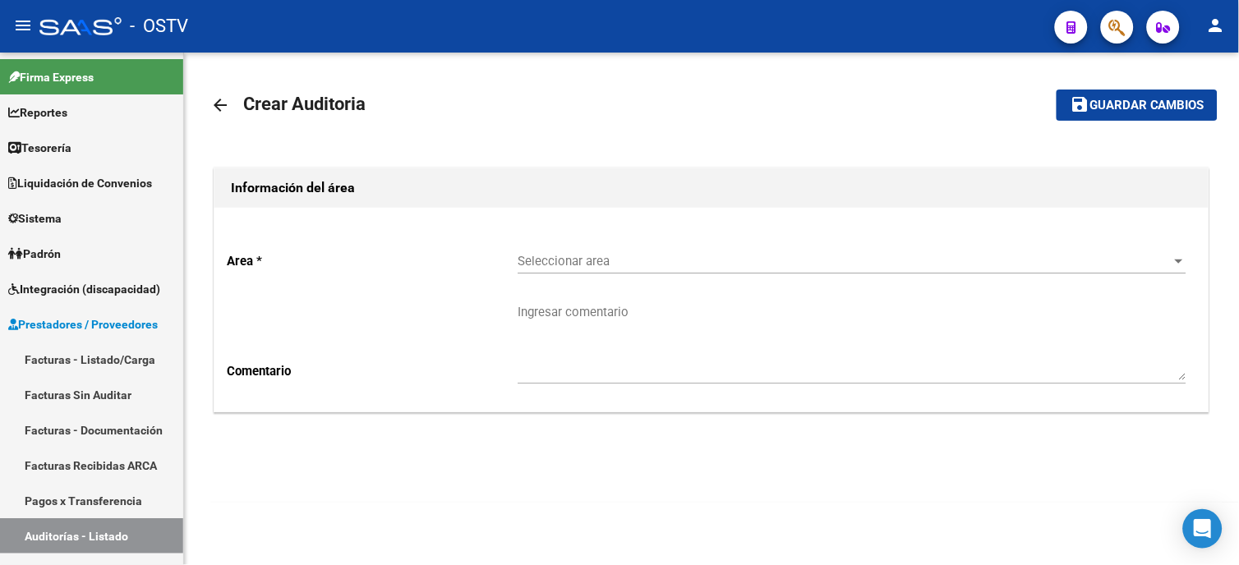
click at [662, 245] on div "Seleccionar area Seleccionar area" at bounding box center [851, 255] width 669 height 35
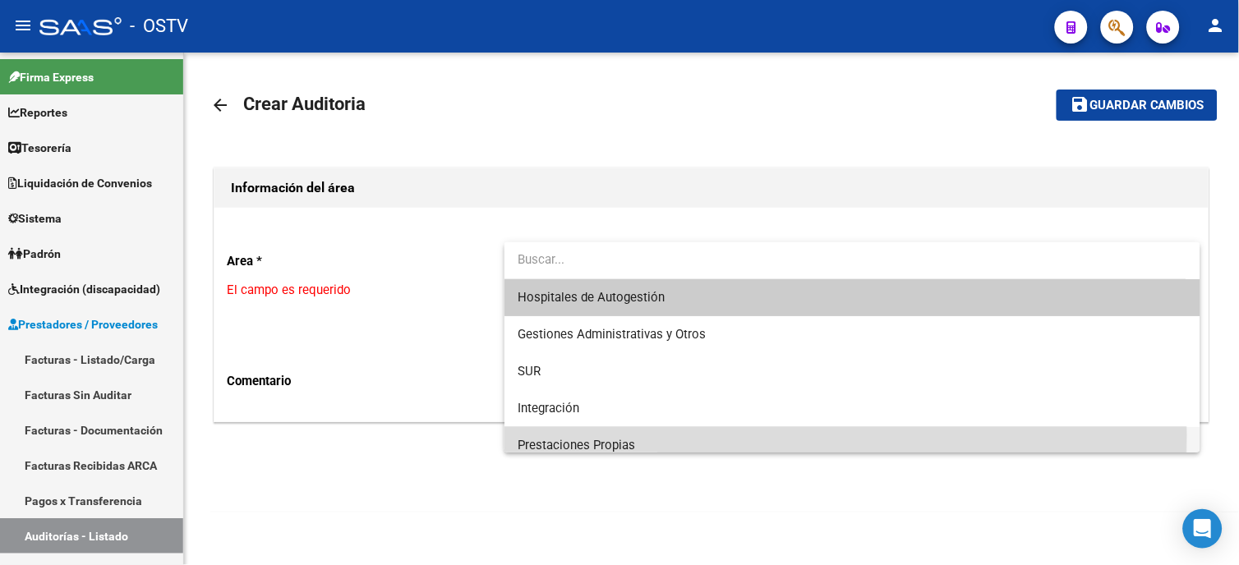
click at [609, 435] on span "Prestaciones Propias" at bounding box center [851, 445] width 669 height 37
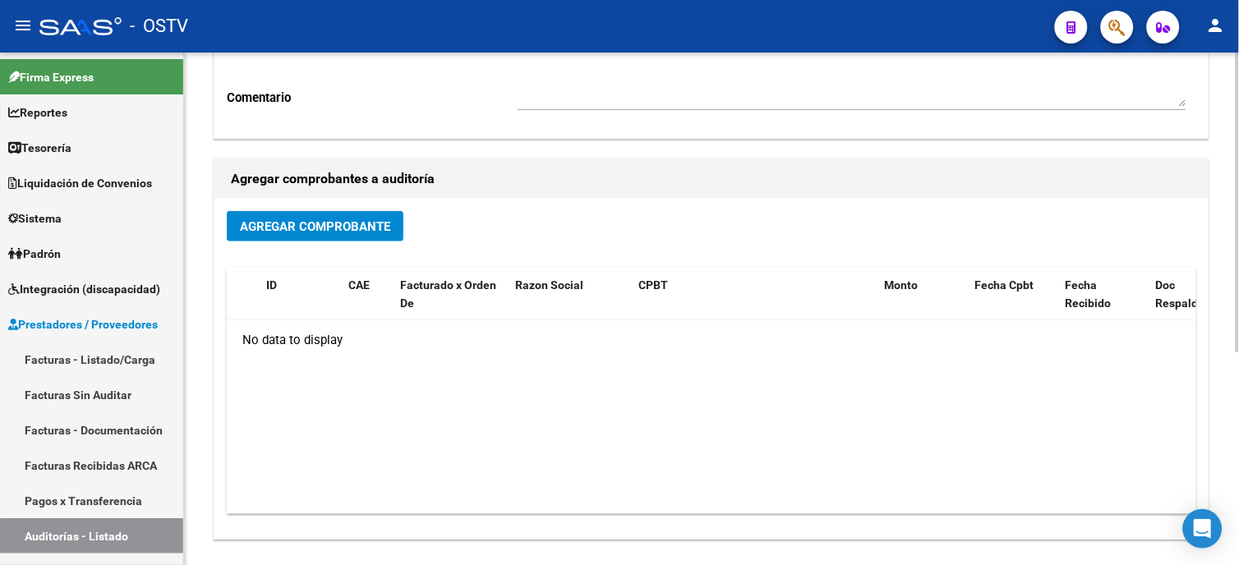
scroll to position [365, 0]
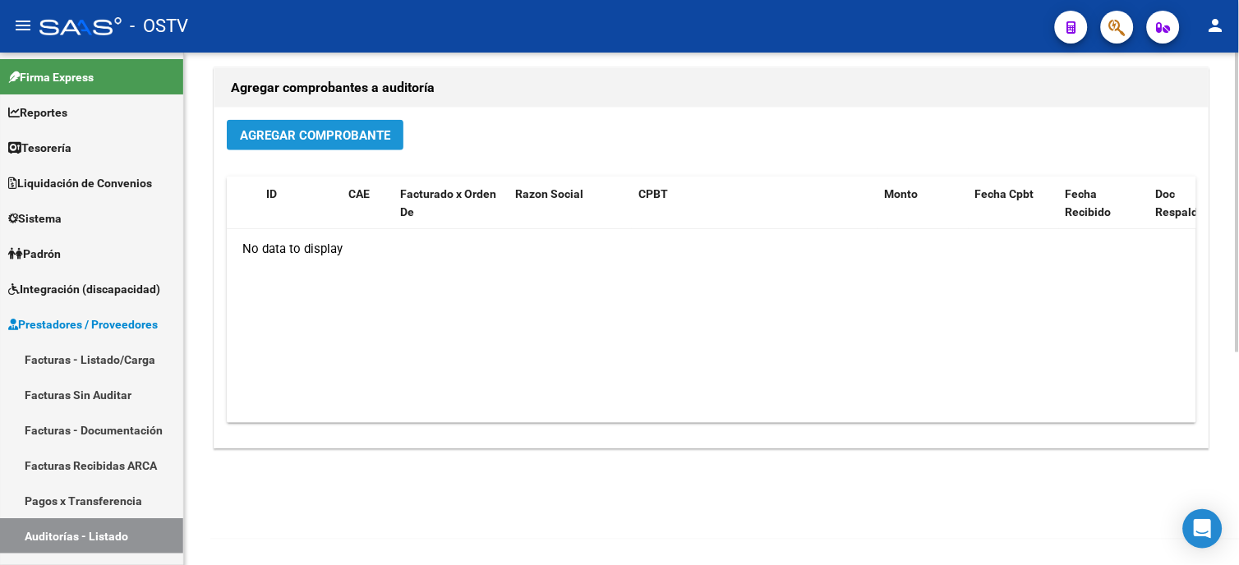
click at [337, 133] on span "Agregar Comprobante" at bounding box center [315, 135] width 150 height 15
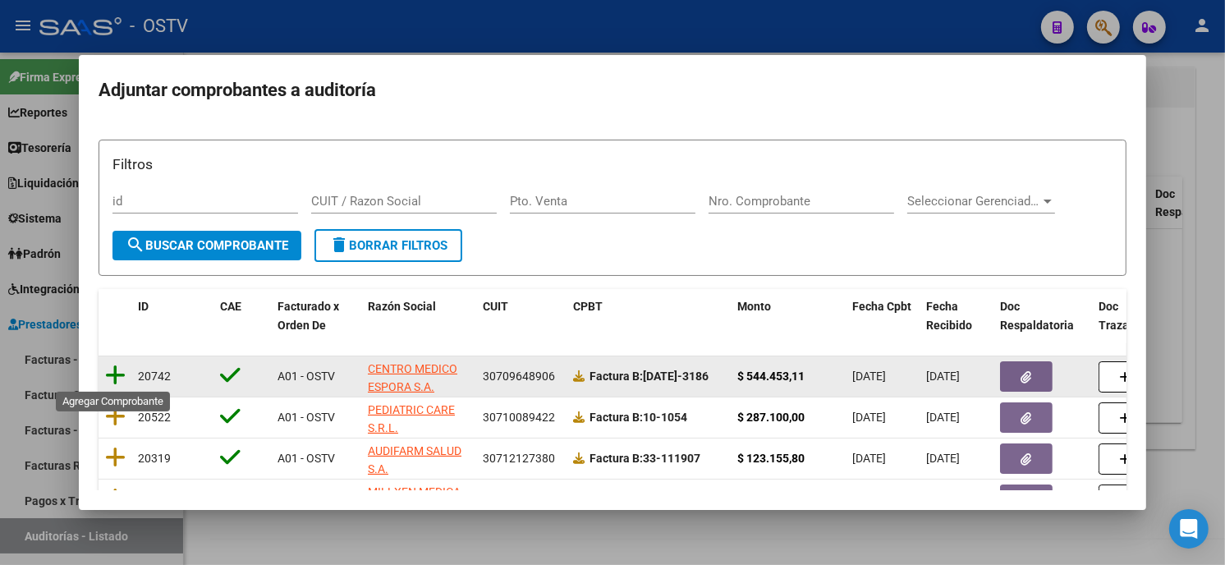
click at [117, 368] on icon at bounding box center [115, 375] width 21 height 23
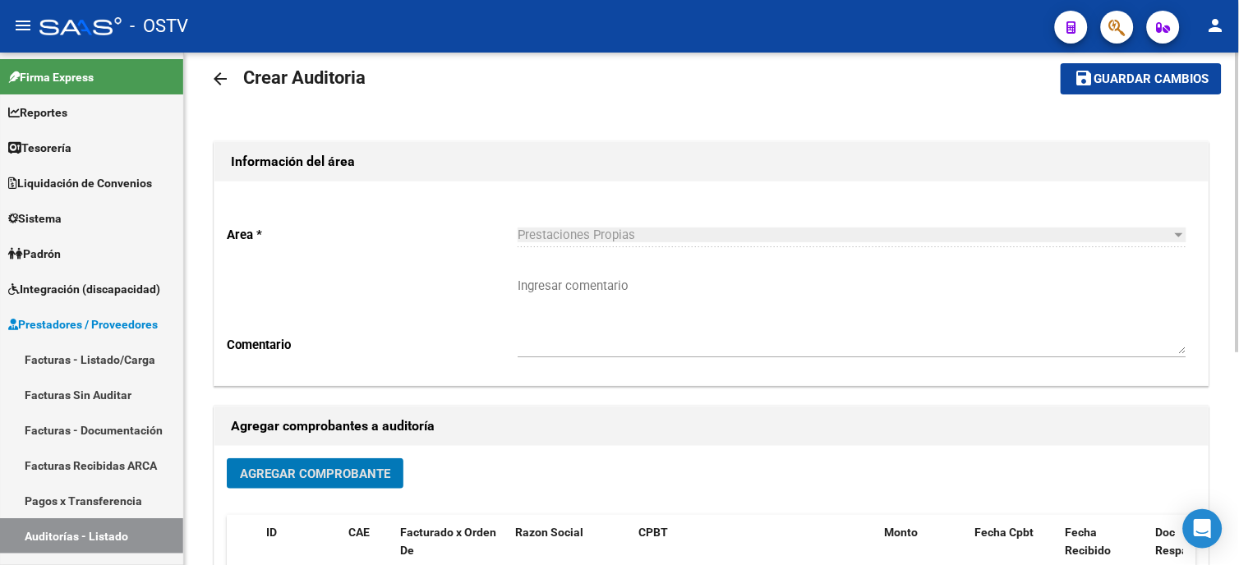
scroll to position [0, 0]
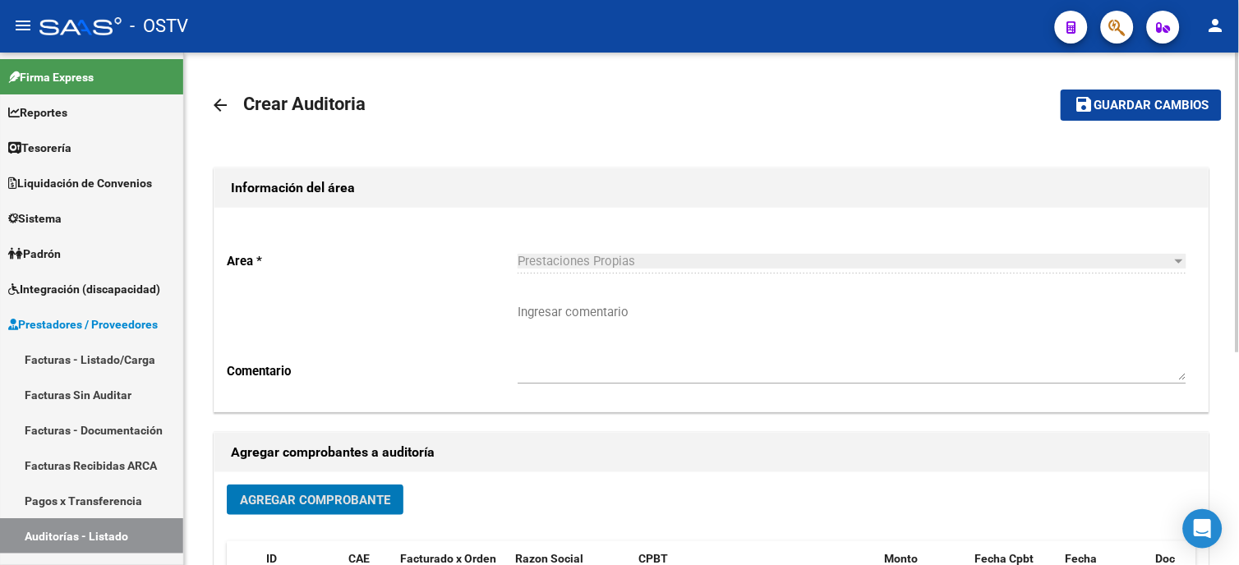
click at [1193, 108] on span "Guardar cambios" at bounding box center [1150, 106] width 115 height 15
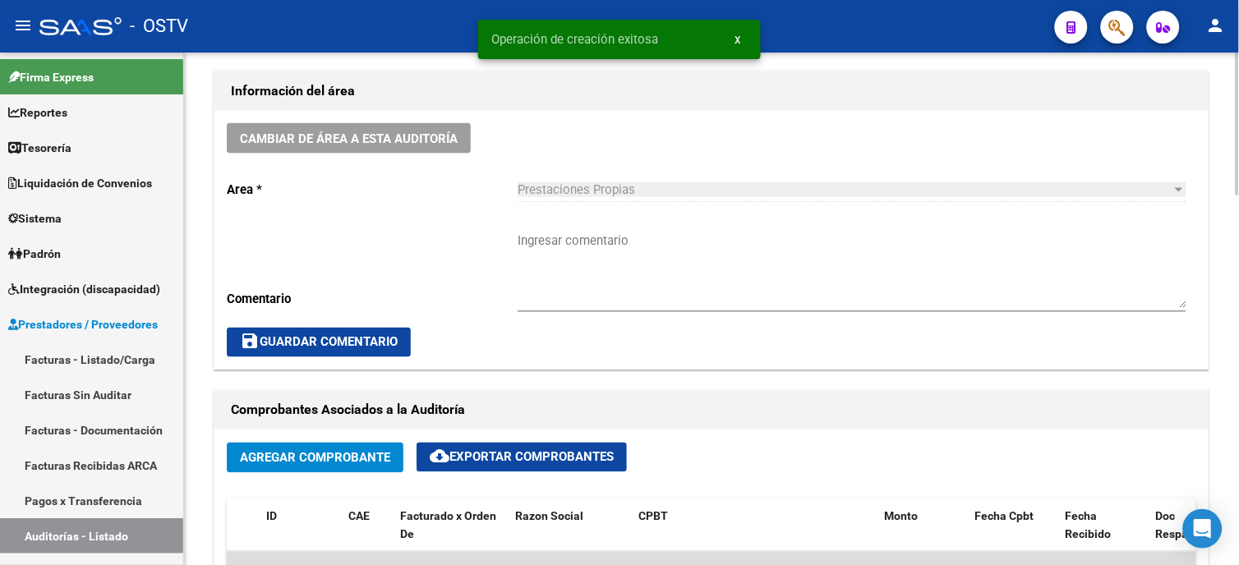
scroll to position [638, 0]
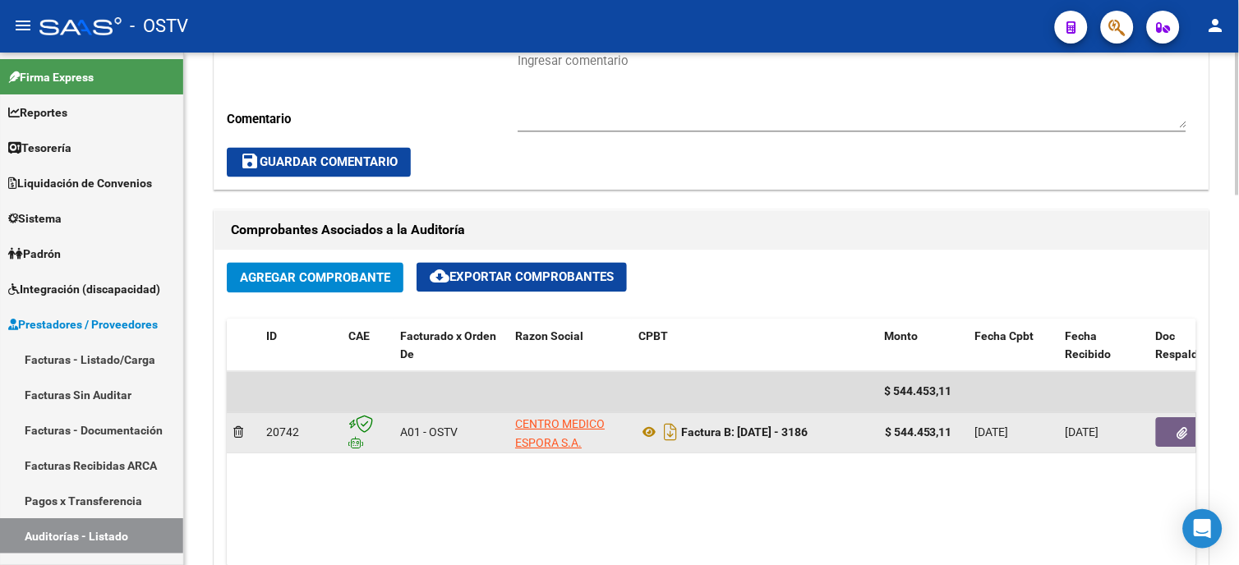
click at [1179, 437] on icon "button" at bounding box center [1182, 434] width 11 height 12
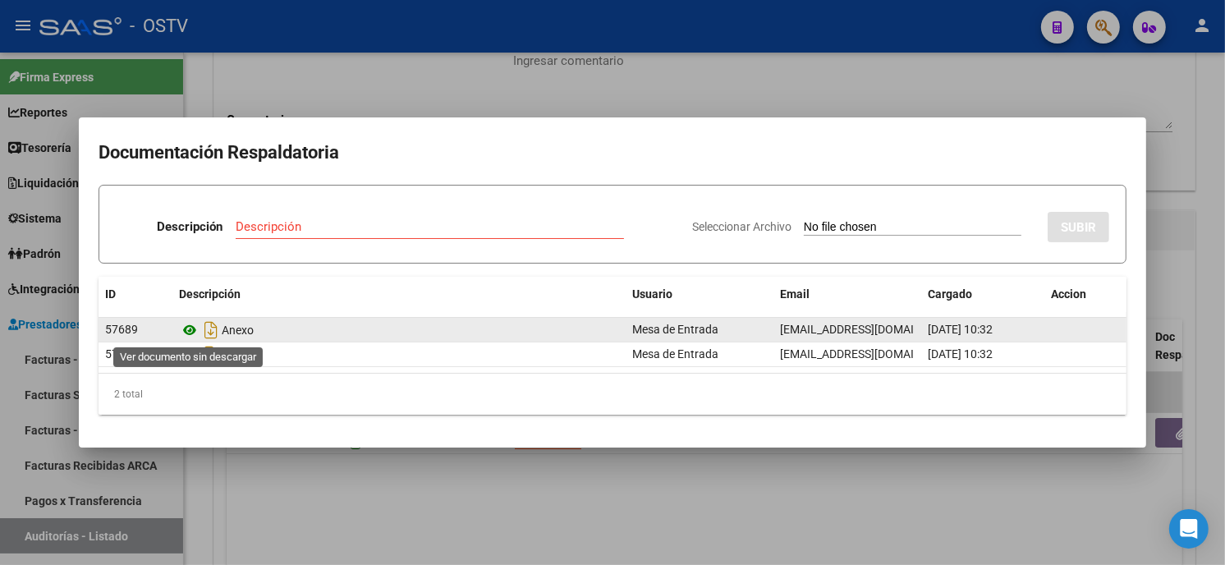
click at [186, 324] on icon at bounding box center [189, 330] width 21 height 20
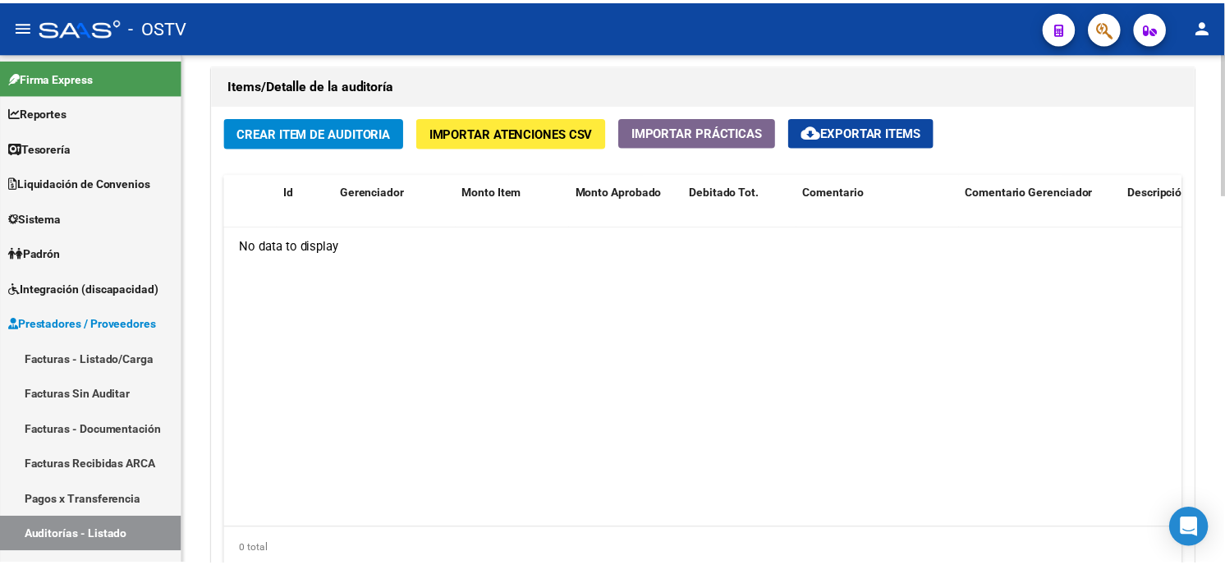
scroll to position [1186, 0]
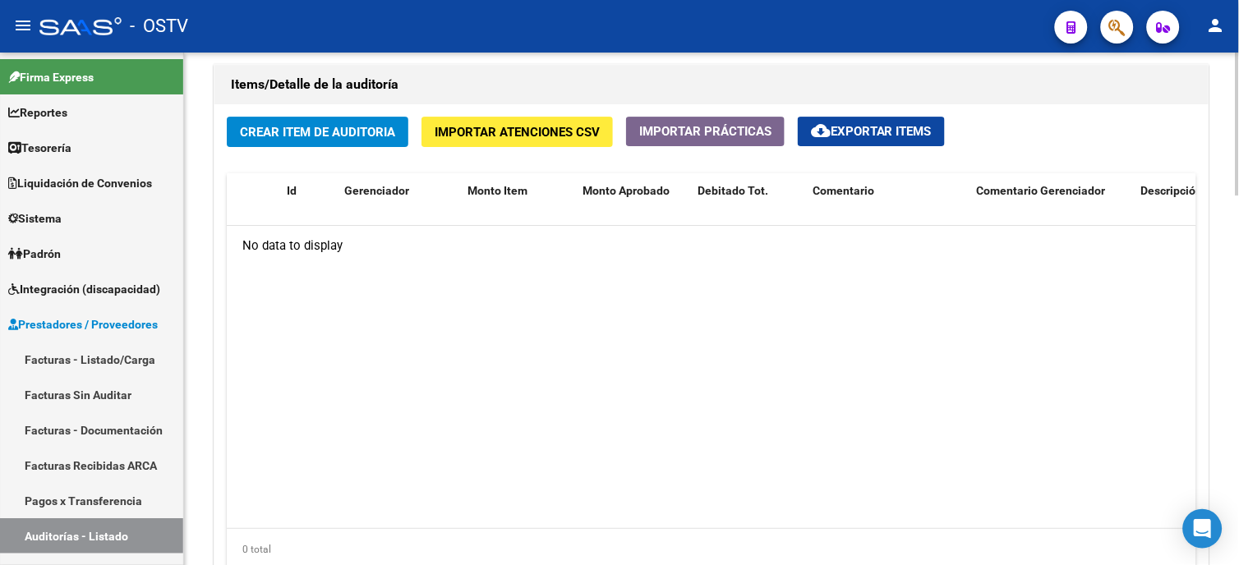
click at [319, 133] on span "Crear Item de Auditoria" at bounding box center [317, 132] width 155 height 15
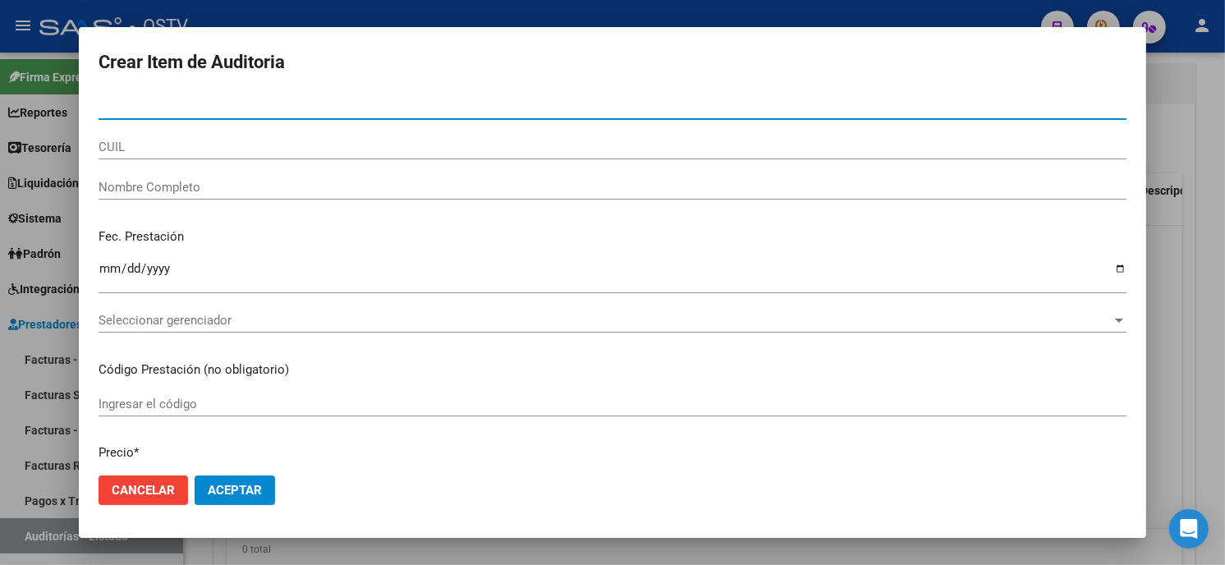
paste input "38859375000"
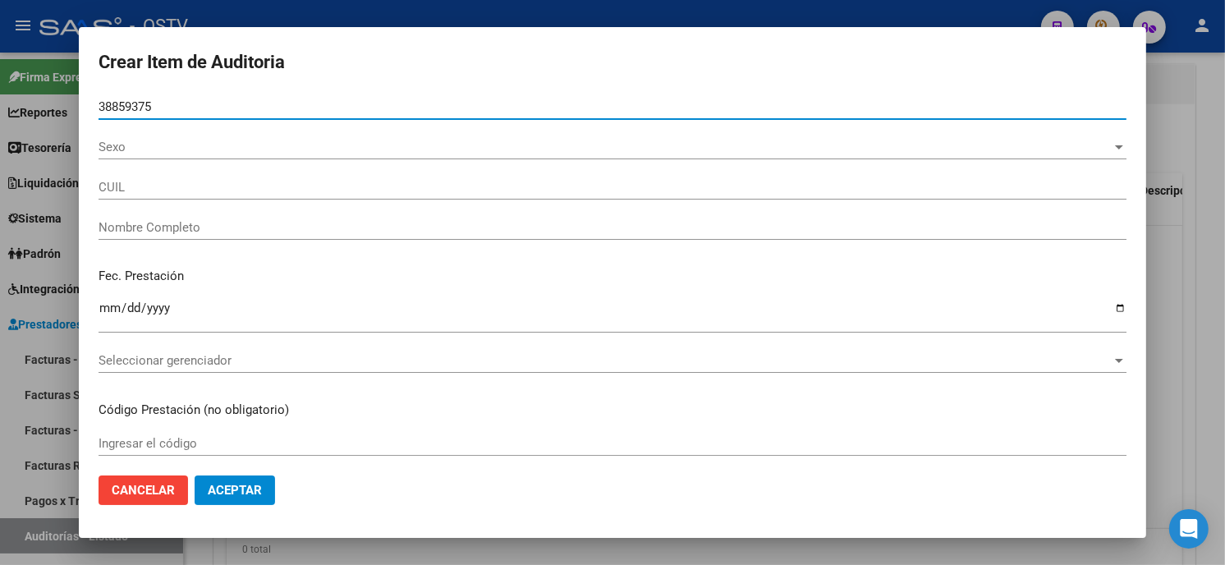
type input "38859375"
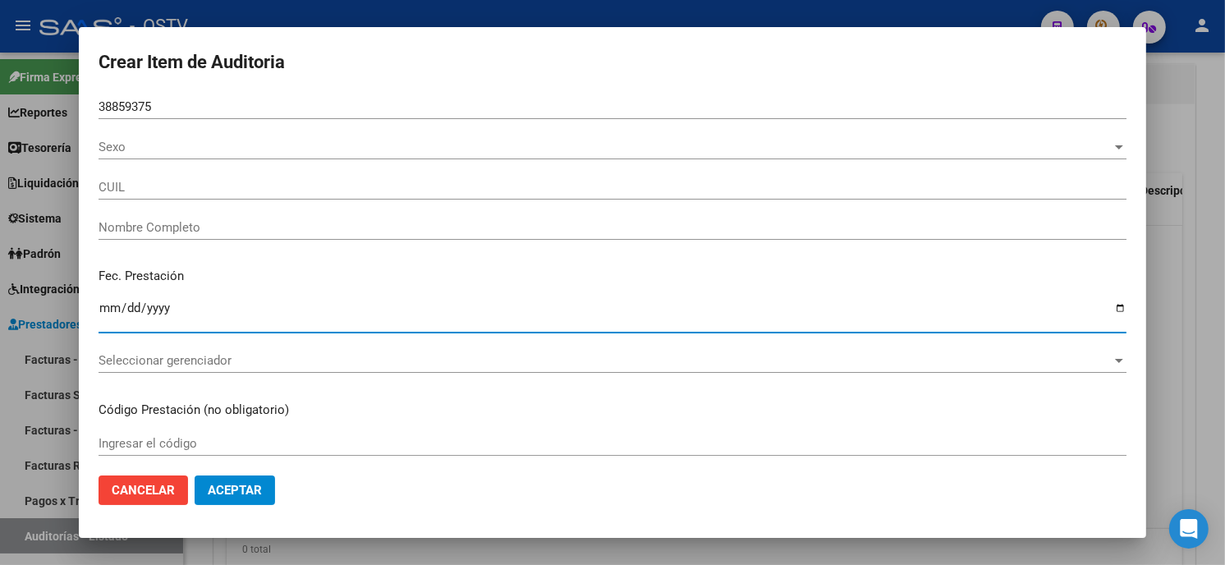
type input "20388593750"
type input "ARIAS ALAN NAHUEL"
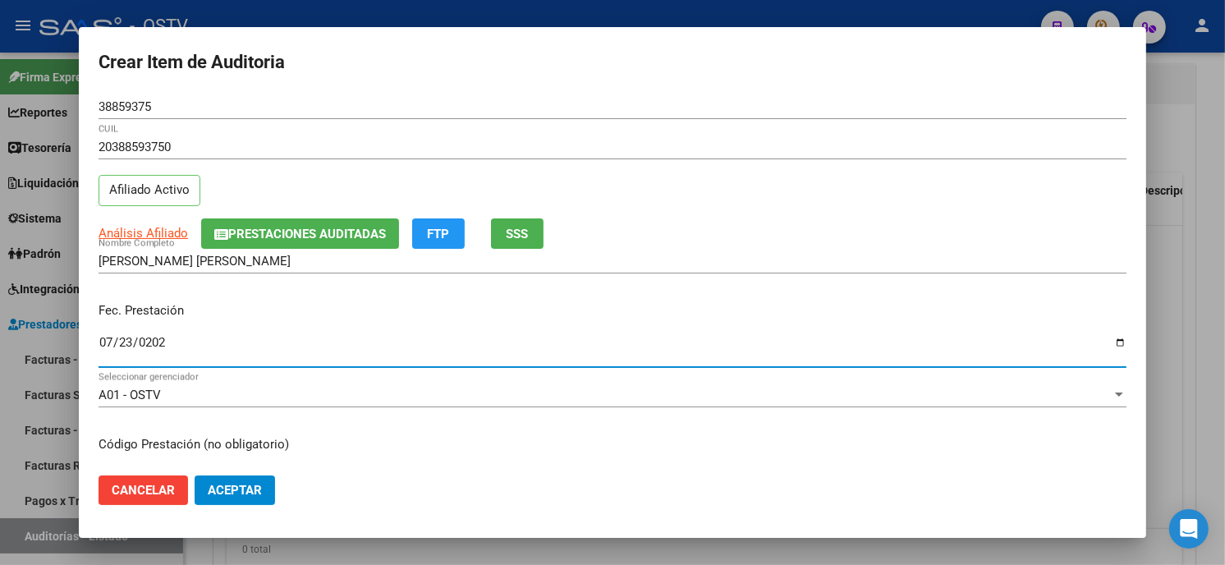
type input "2025-07-23"
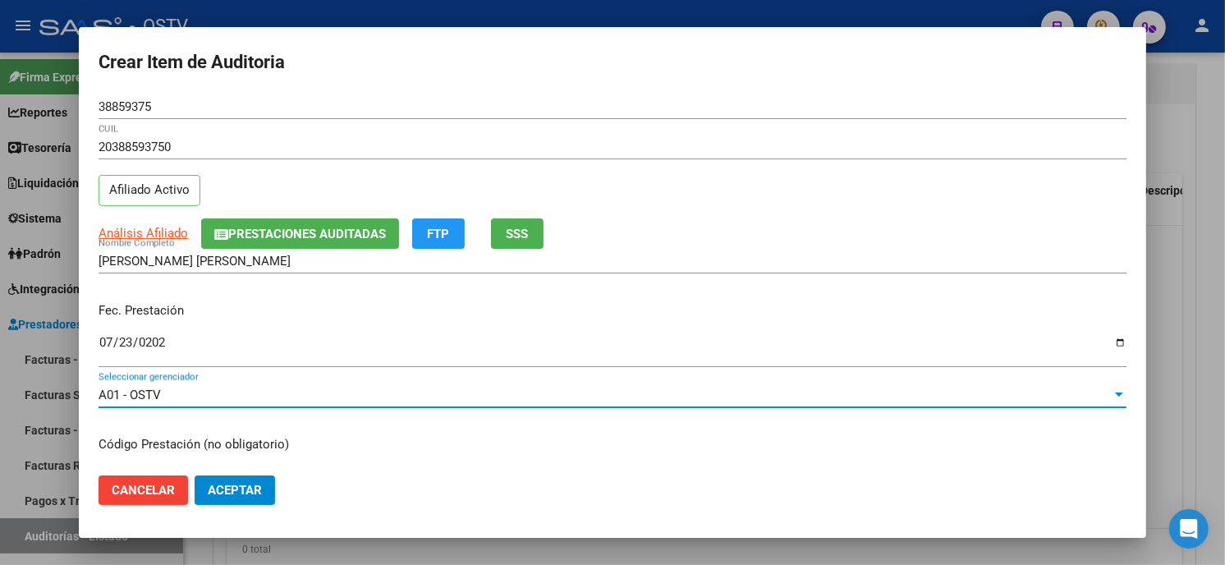
scroll to position [200, 0]
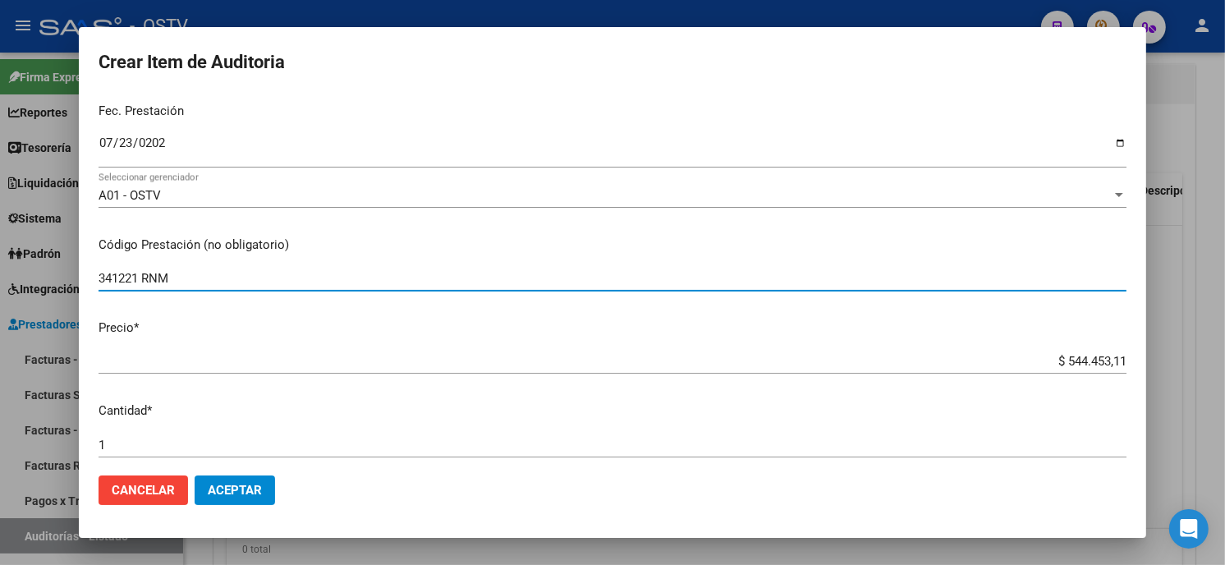
type input "341221 RNM"
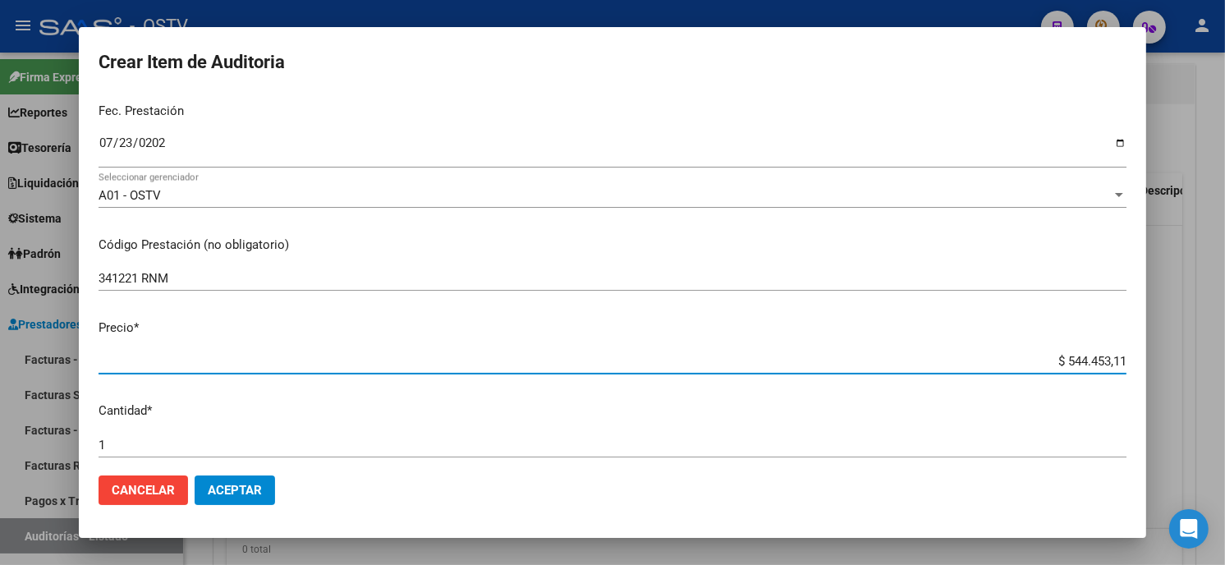
type input "$ 0,08"
type input "$ 0,85"
type input "$ 8,55"
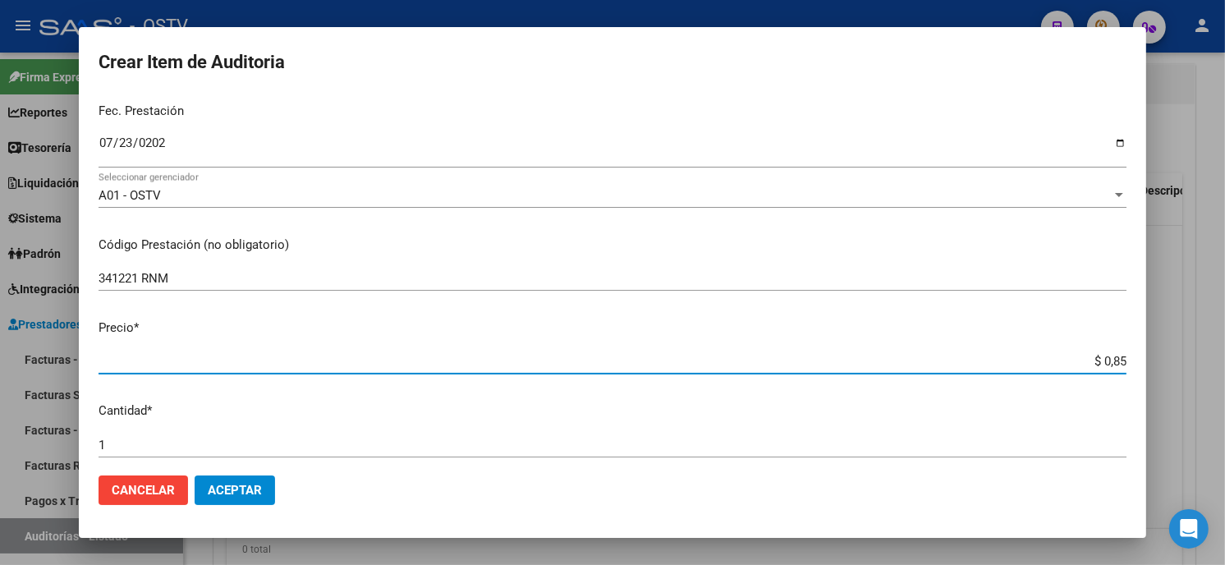
type input "$ 8,55"
type input "$ 85,52"
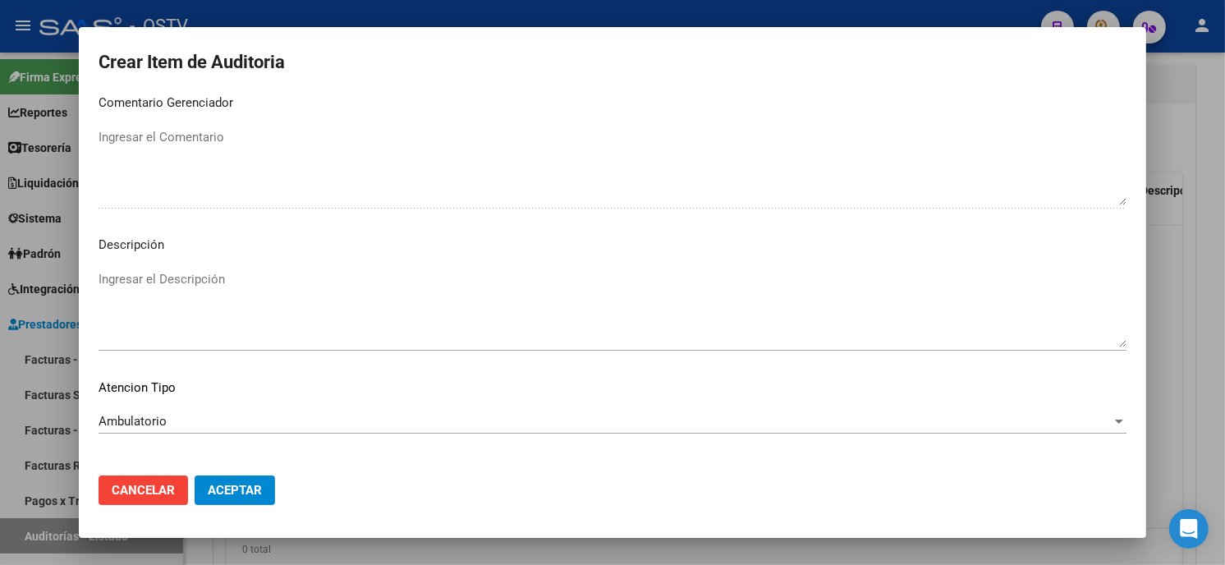
scroll to position [969, 0]
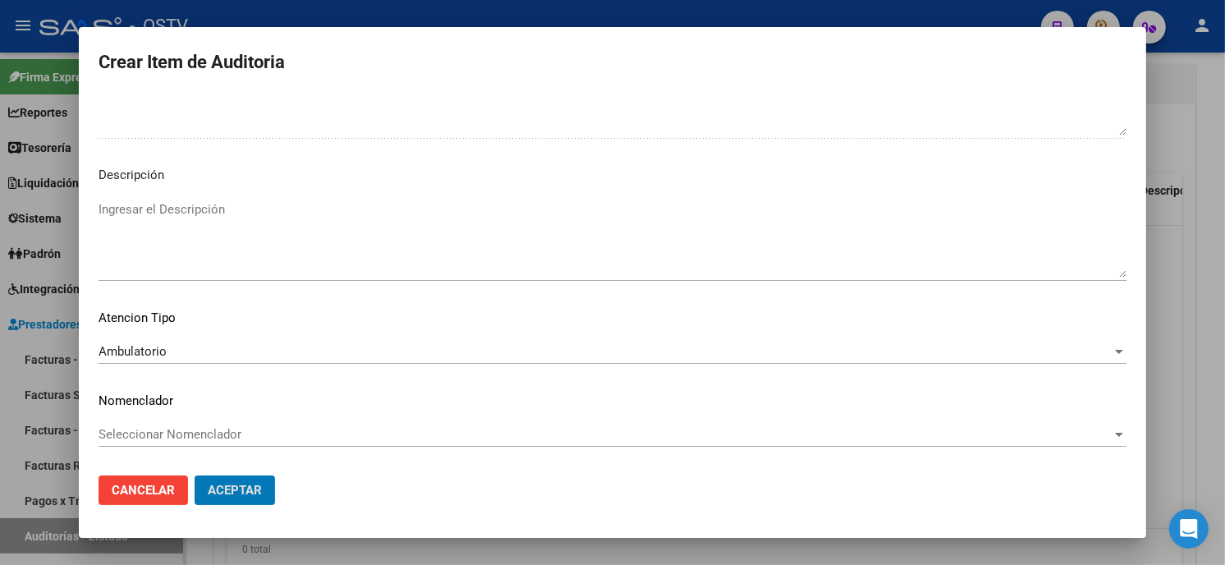
click at [195, 476] on button "Aceptar" at bounding box center [235, 491] width 80 height 30
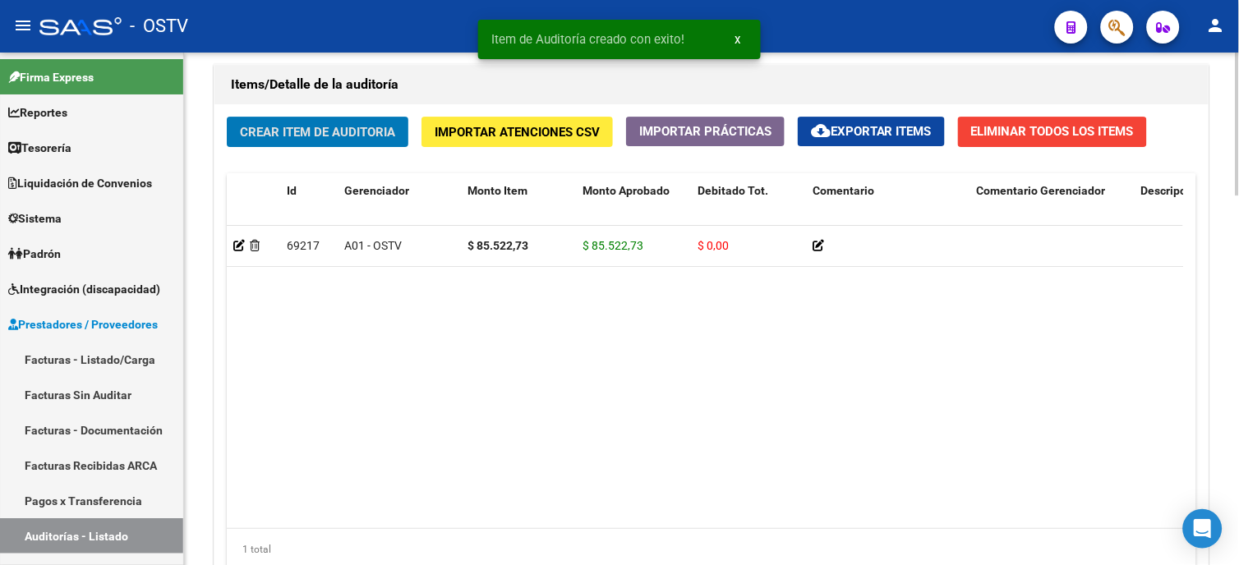
click at [366, 126] on span "Crear Item de Auditoria" at bounding box center [317, 131] width 155 height 15
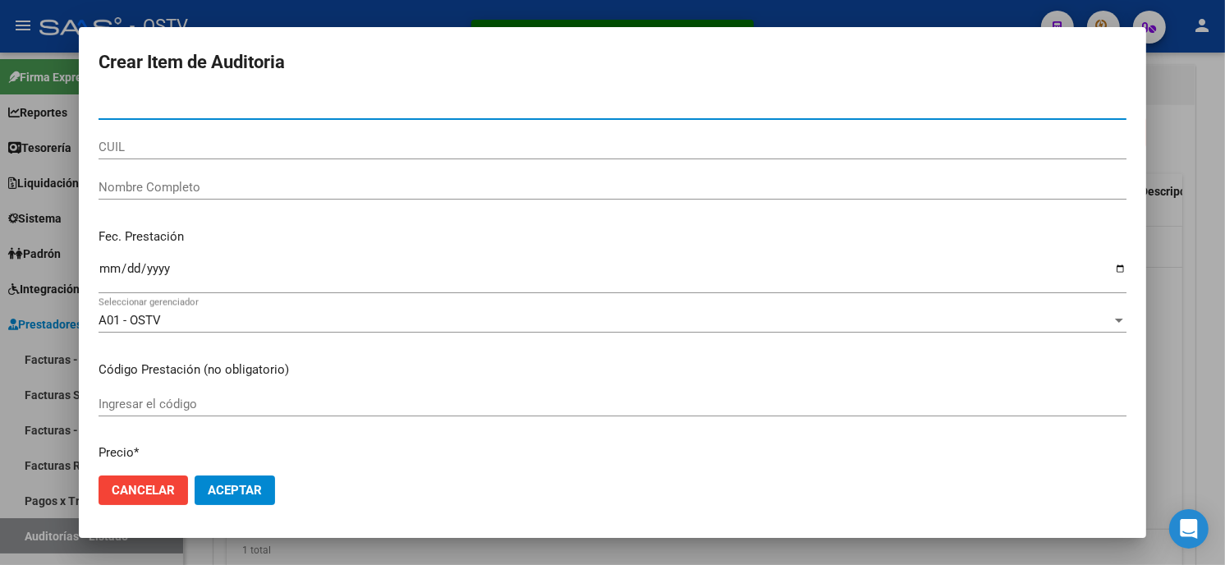
scroll to position [1187, 0]
paste input "23771929300"
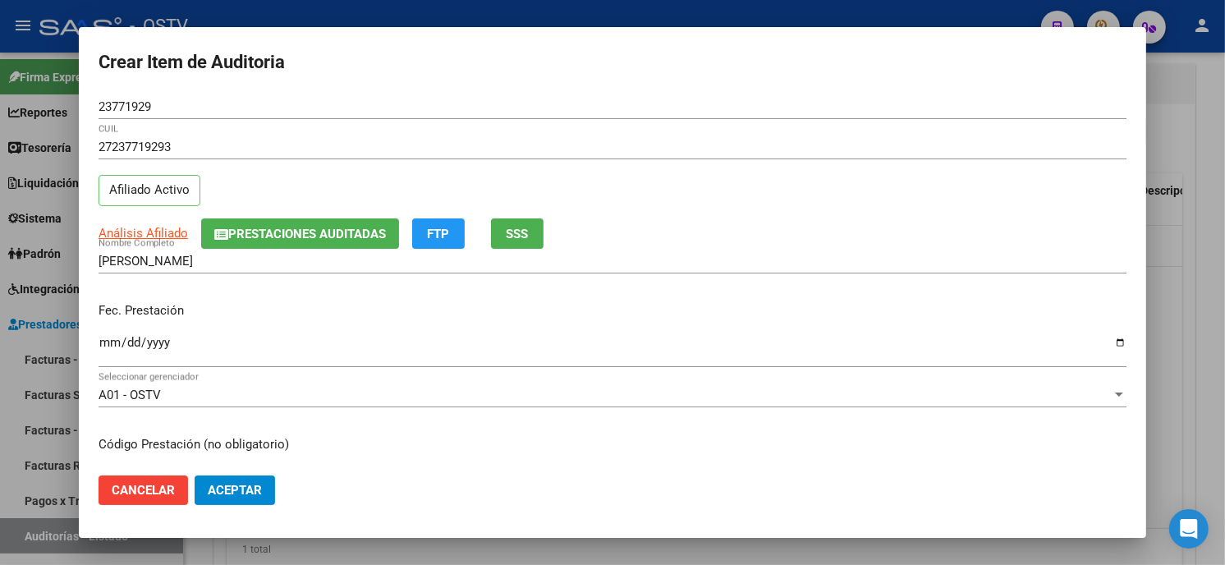
click at [193, 144] on input "27237719293" at bounding box center [613, 147] width 1028 height 15
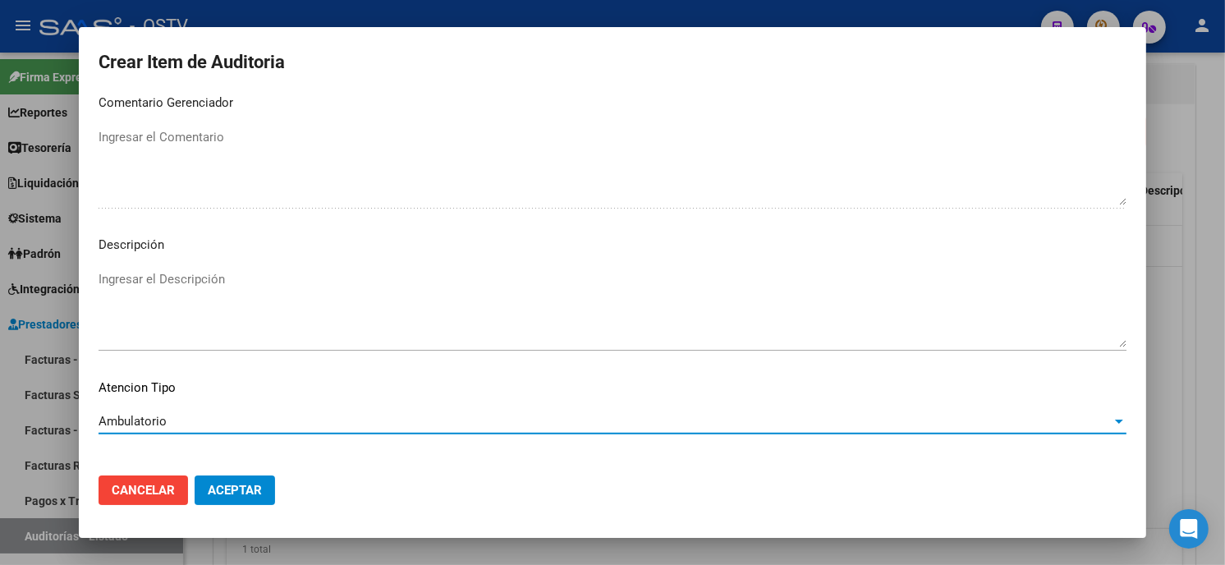
scroll to position [969, 0]
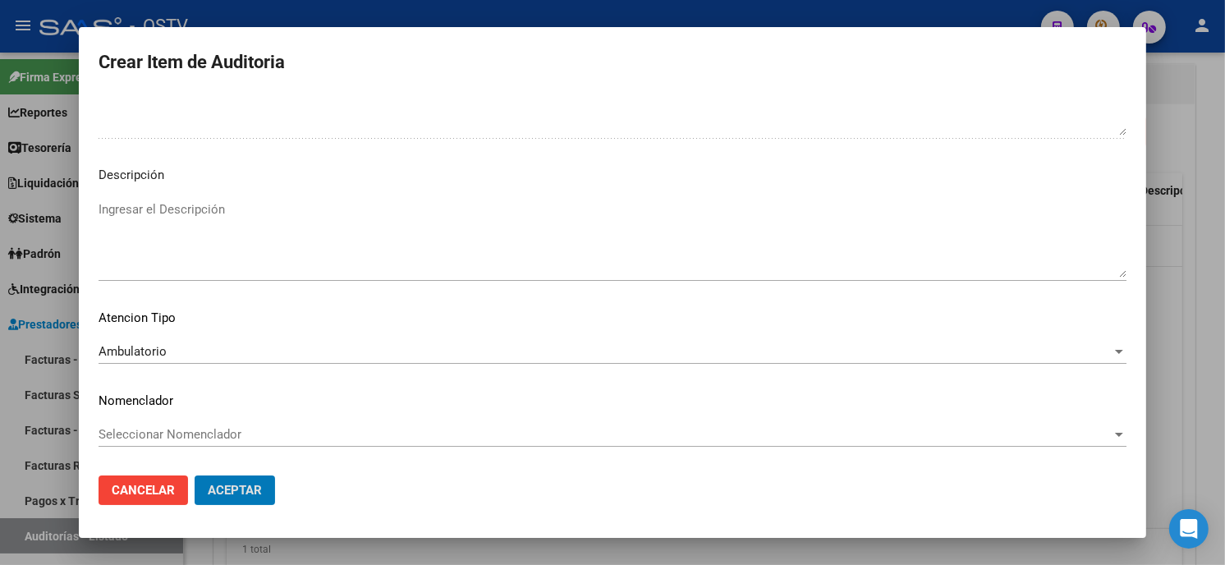
click at [195, 476] on button "Aceptar" at bounding box center [235, 491] width 80 height 30
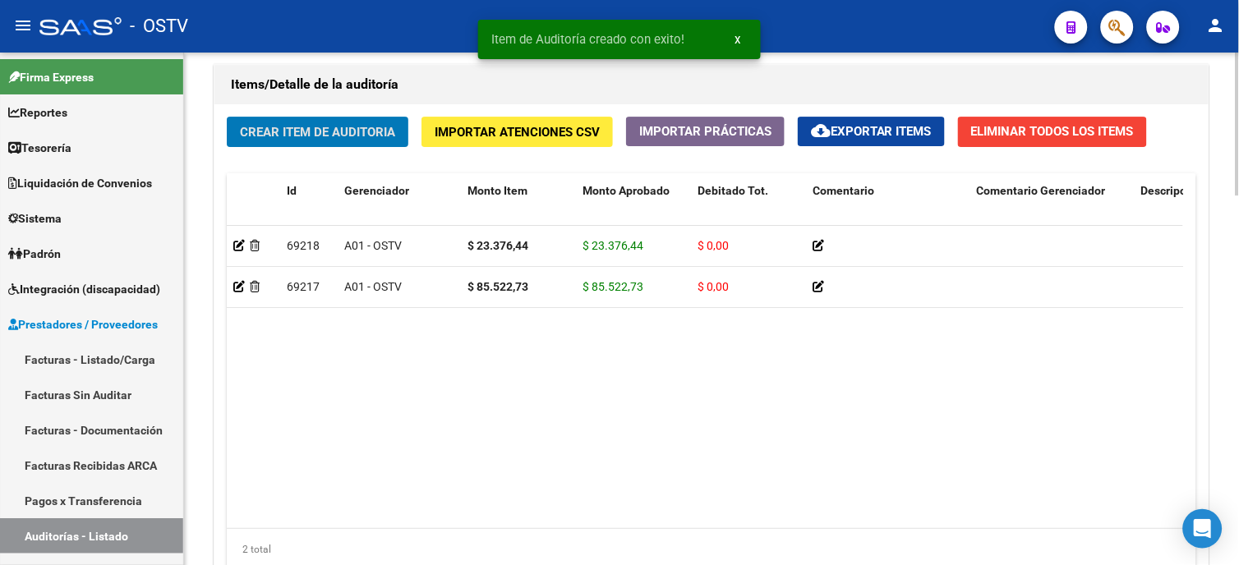
click at [350, 129] on span "Crear Item de Auditoria" at bounding box center [317, 132] width 155 height 15
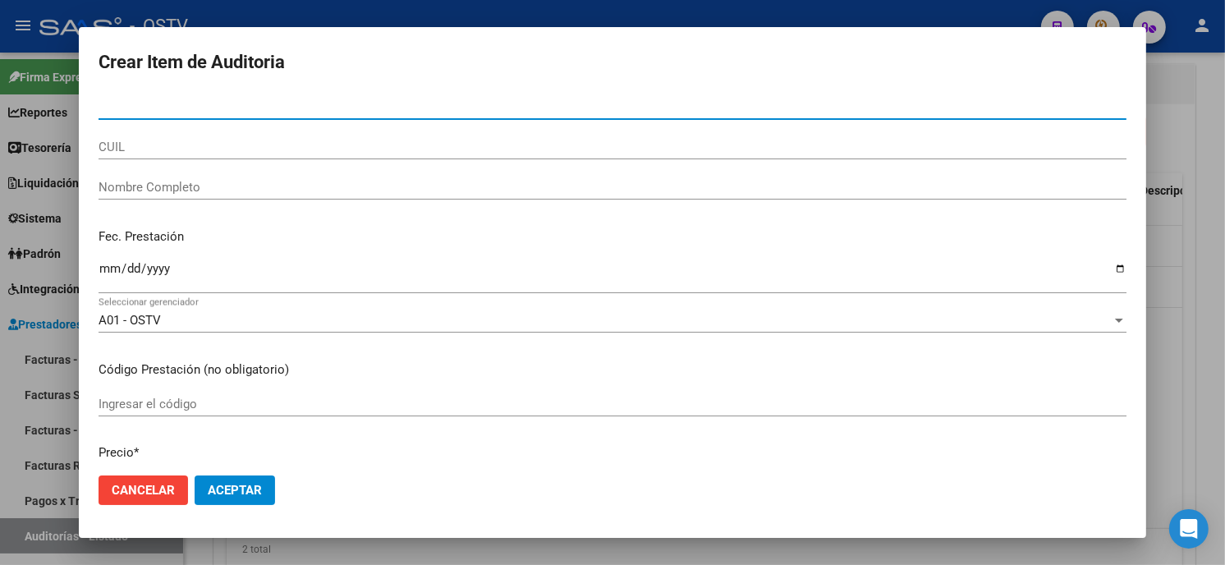
paste input "4645316100"
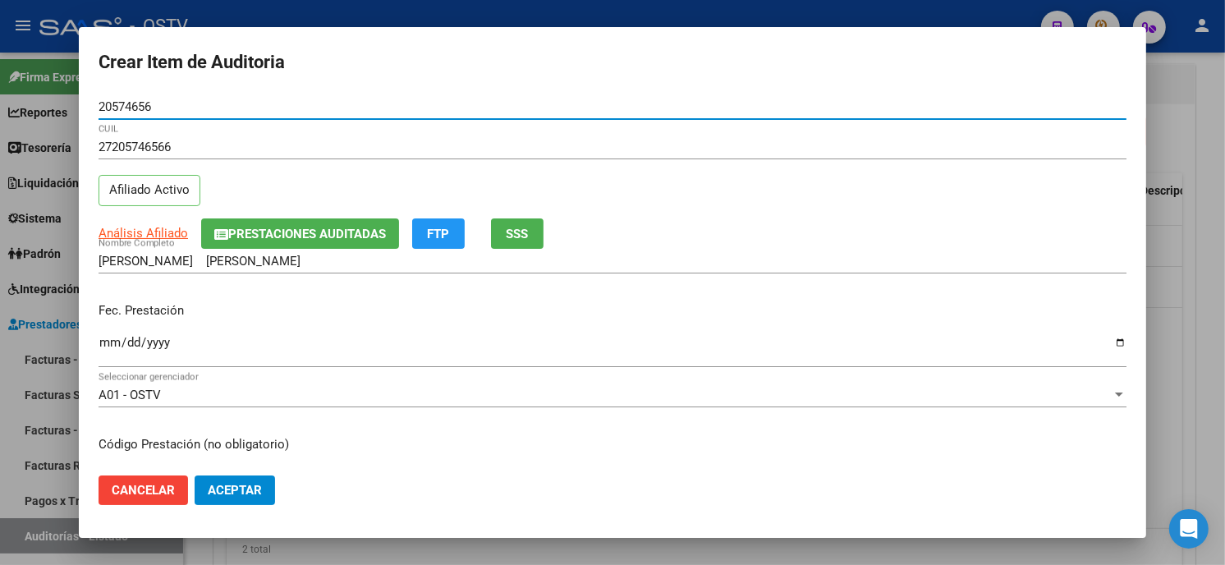
paste input "704645316100"
click at [105, 103] on input "704645316100" at bounding box center [613, 106] width 1028 height 15
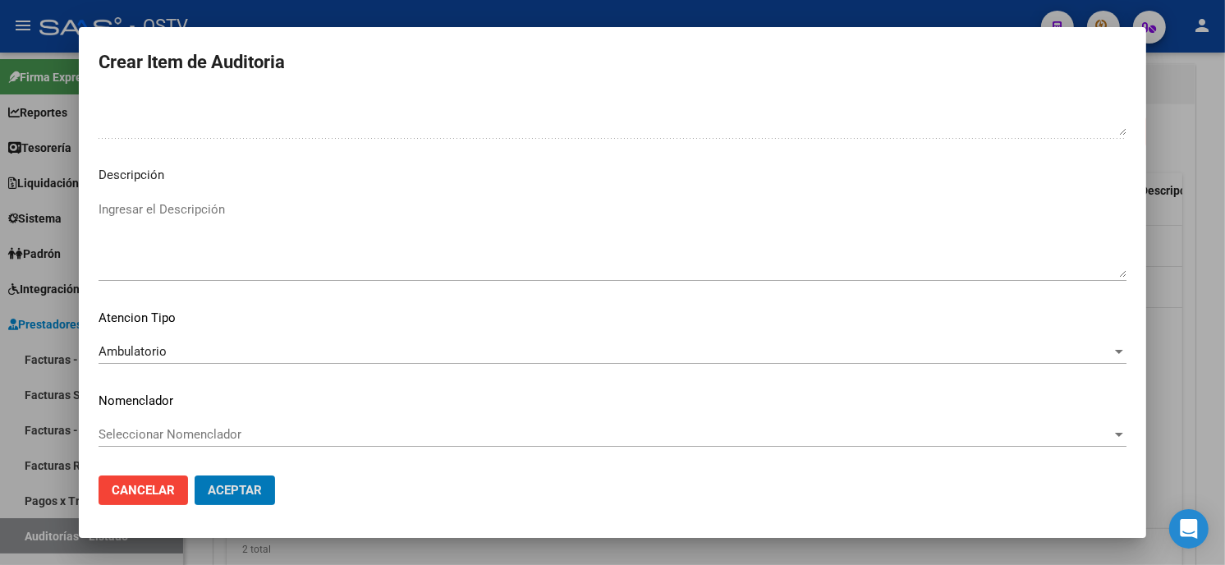
click at [195, 476] on button "Aceptar" at bounding box center [235, 491] width 80 height 30
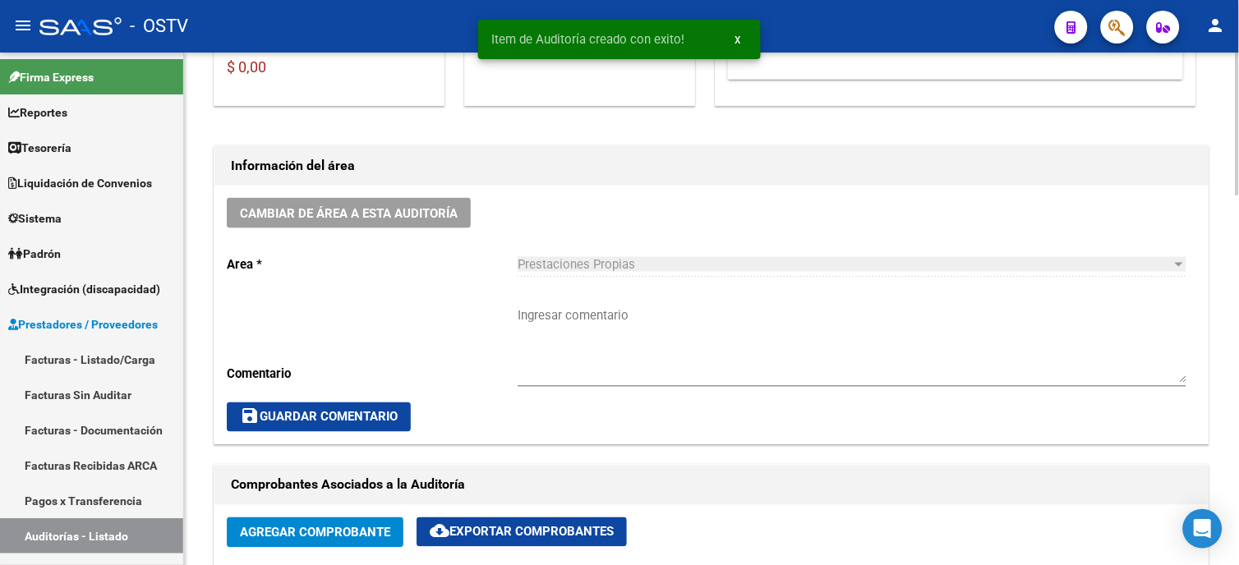
scroll to position [366, 0]
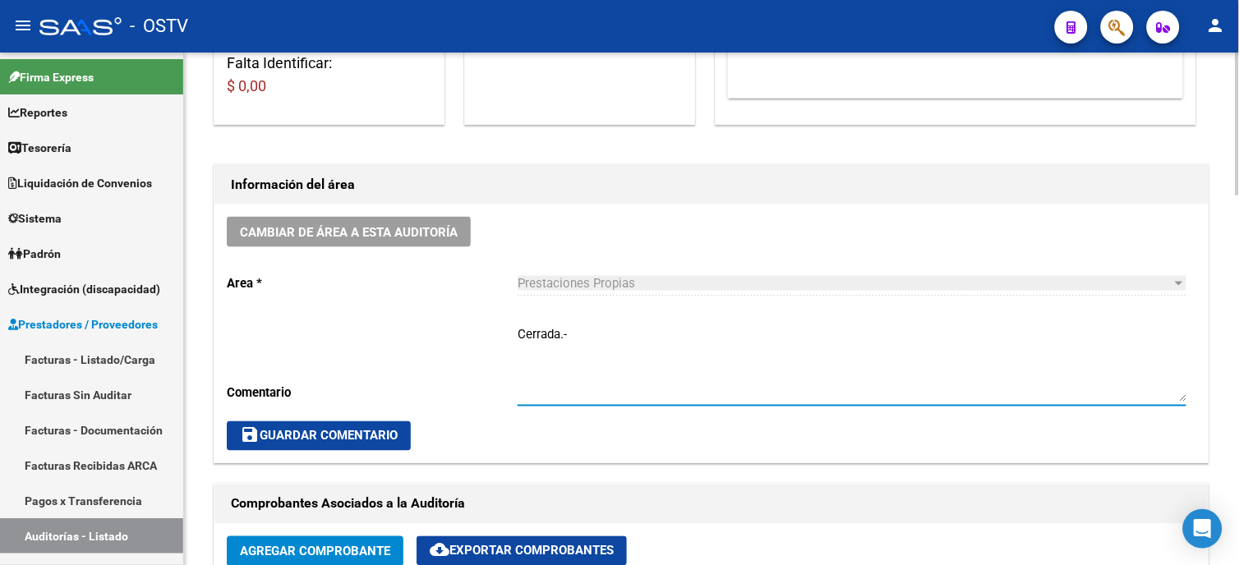
click at [588, 337] on textarea "Cerrada.-" at bounding box center [851, 363] width 669 height 77
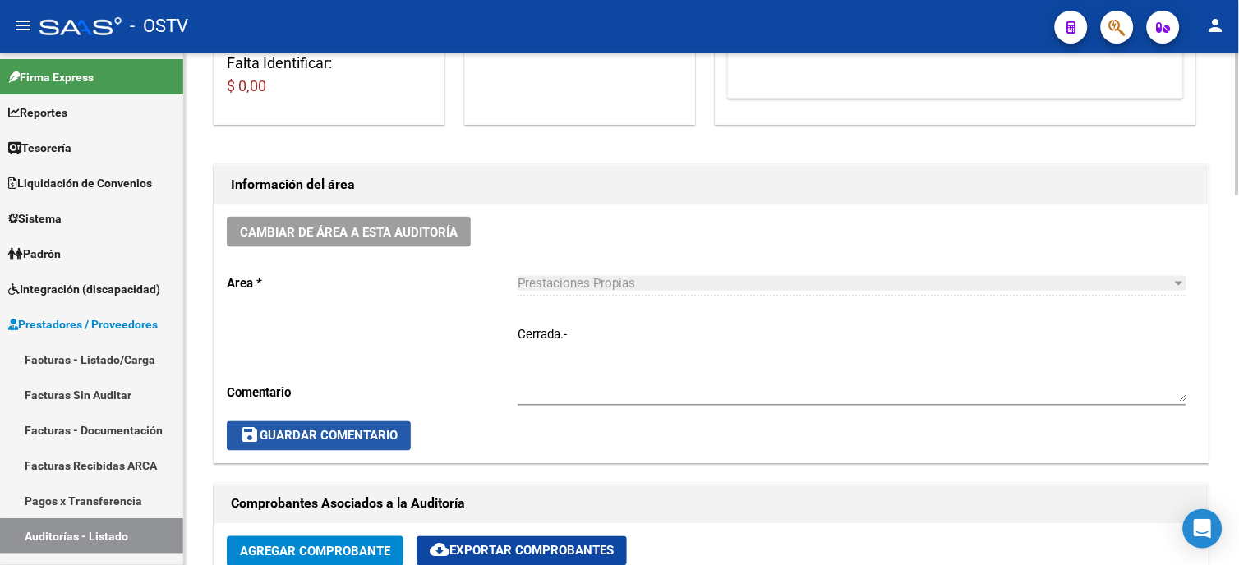
click at [370, 438] on span "save Guardar Comentario" at bounding box center [319, 436] width 158 height 15
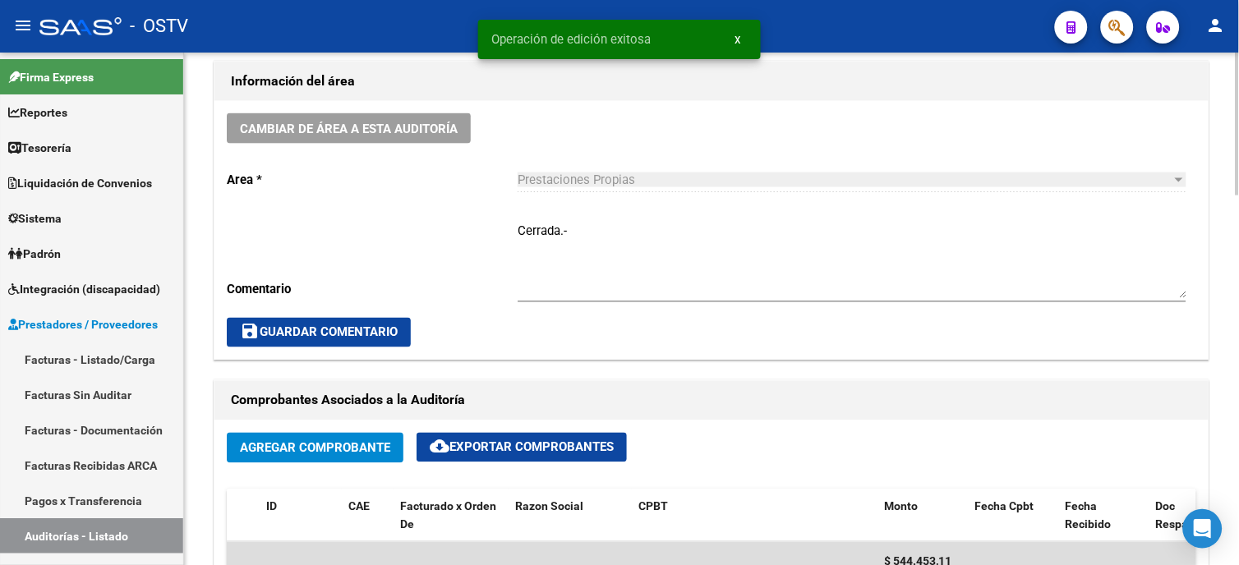
scroll to position [639, 0]
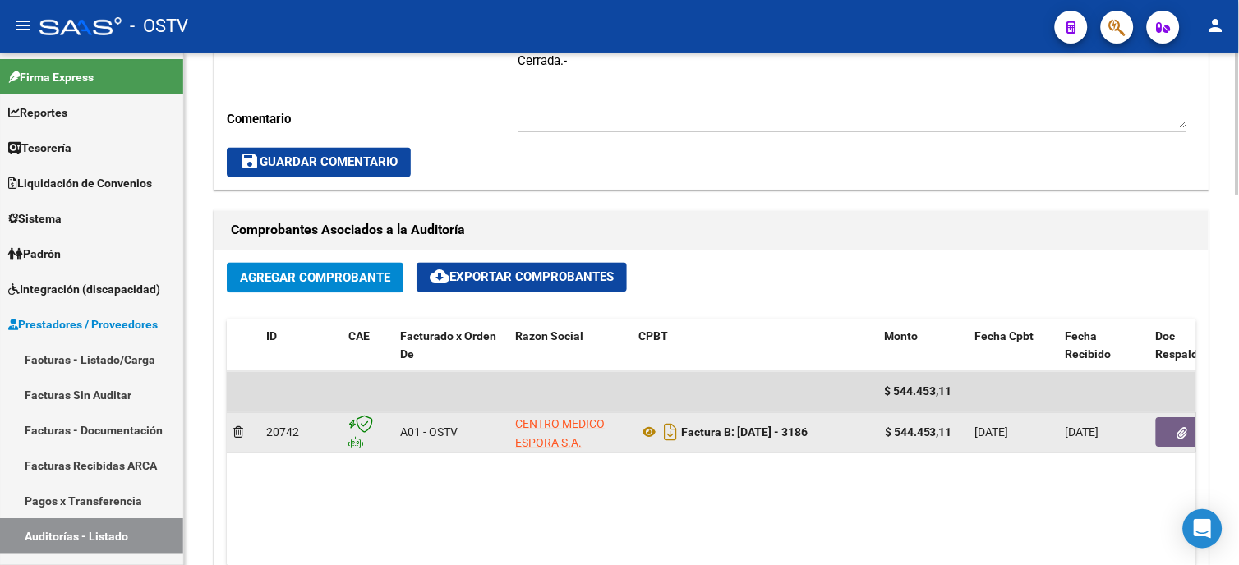
drag, startPoint x: 897, startPoint y: 433, endPoint x: 959, endPoint y: 428, distance: 61.8
click at [959, 428] on div "$ 544.453,11" at bounding box center [923, 433] width 77 height 19
copy strong "544.453,11"
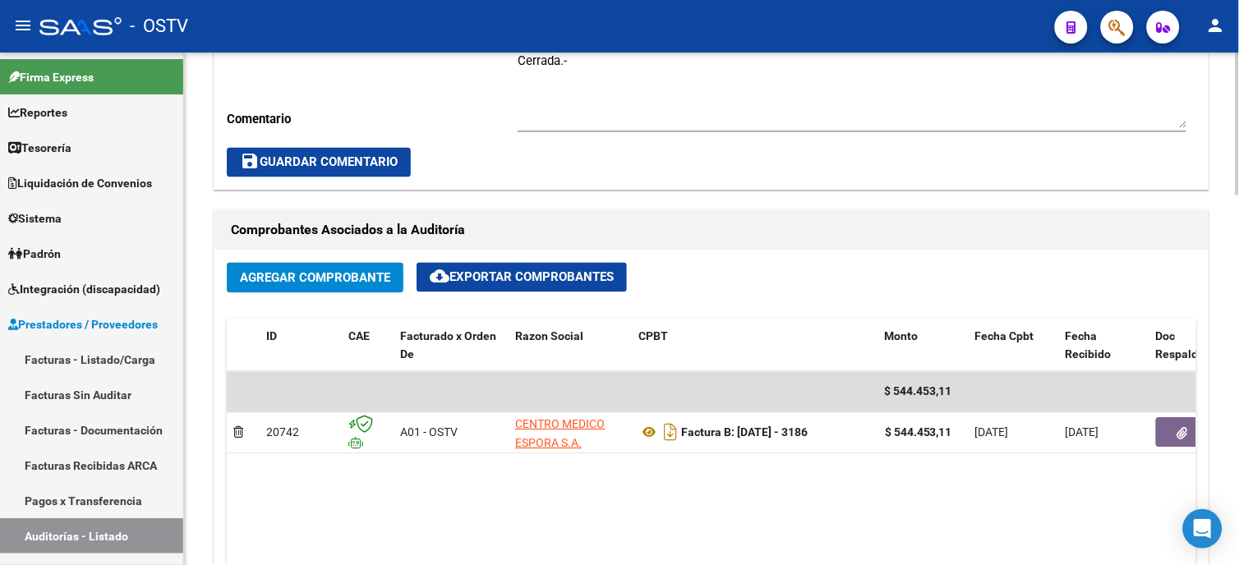
click at [379, 169] on button "save Guardar Comentario" at bounding box center [319, 163] width 184 height 30
click at [137, 366] on link "Facturas - Listado/Carga" at bounding box center [91, 359] width 183 height 35
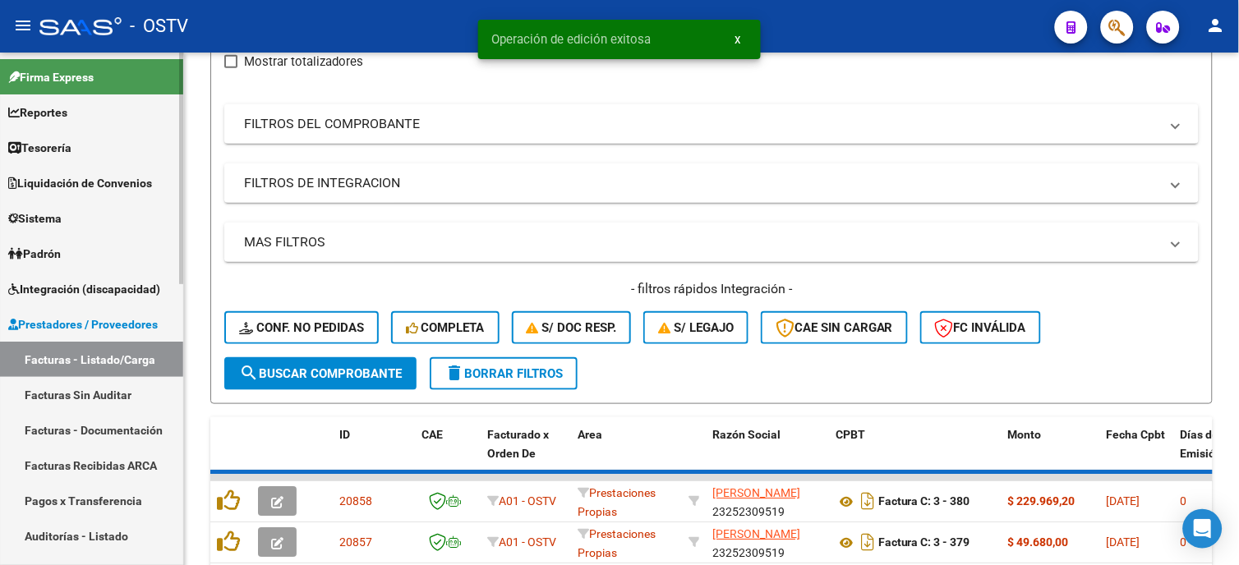
scroll to position [639, 0]
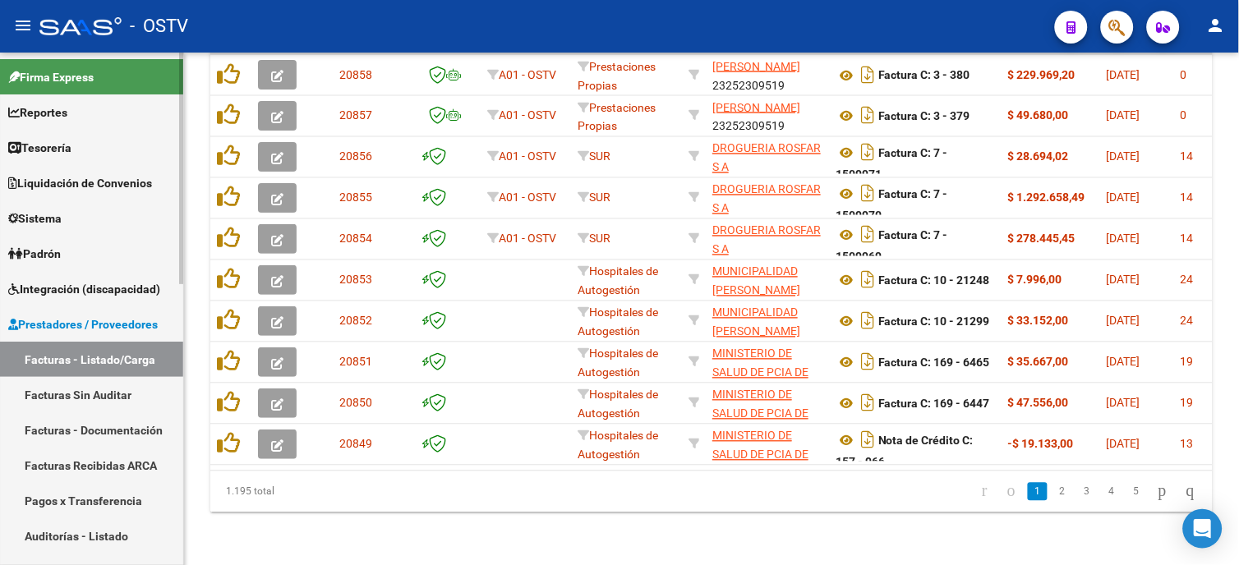
click at [92, 349] on link "Facturas - Listado/Carga" at bounding box center [91, 359] width 183 height 35
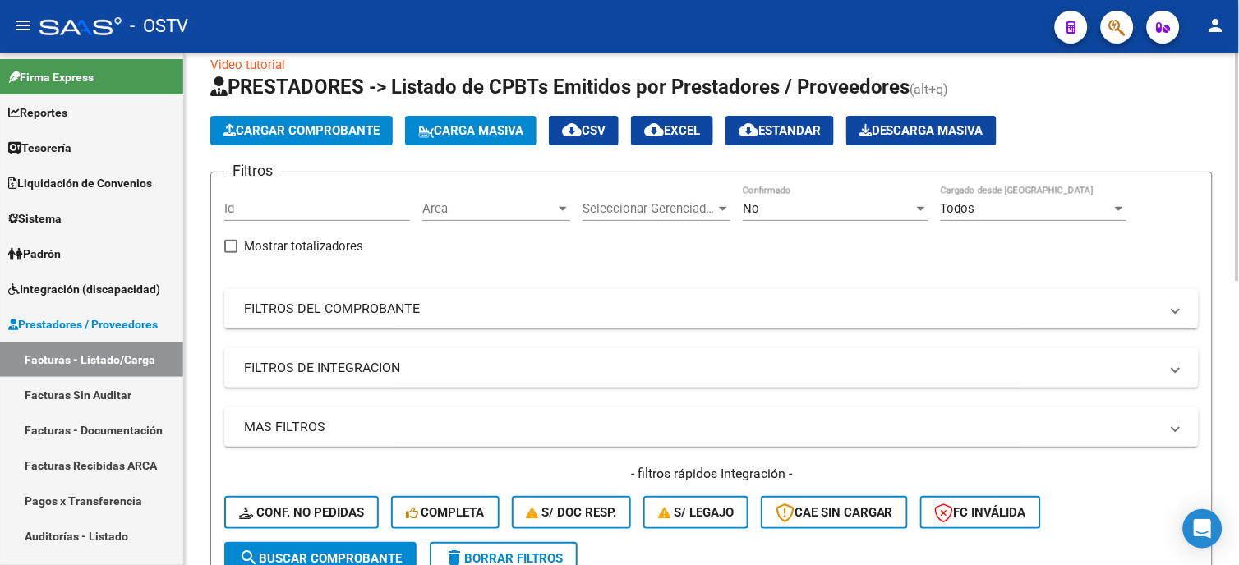
scroll to position [1, 0]
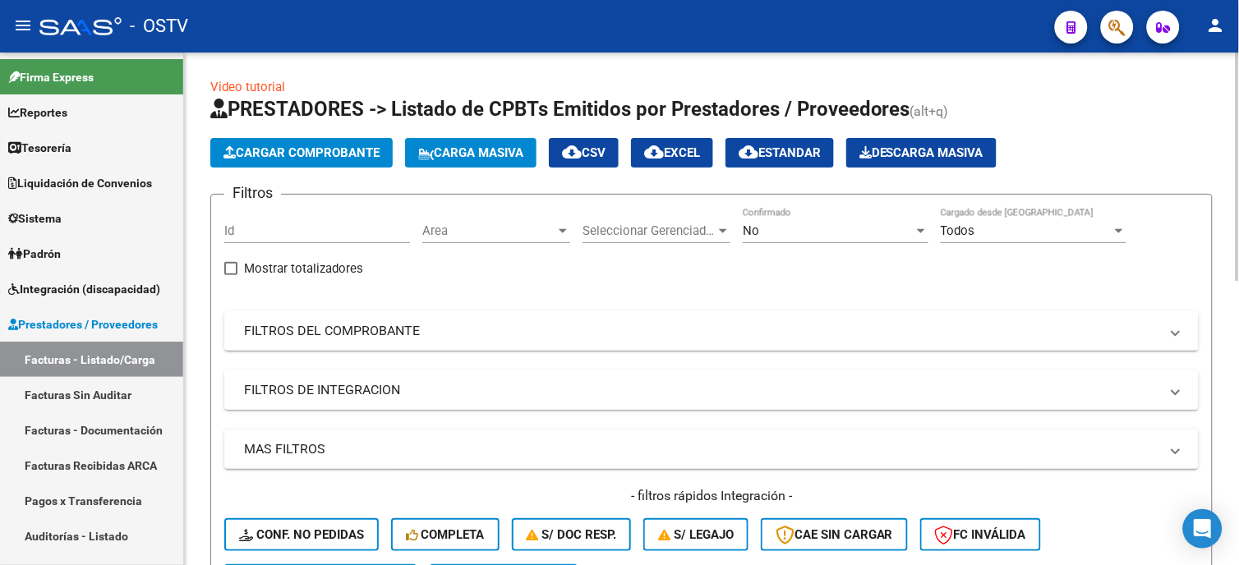
drag, startPoint x: 326, startPoint y: 330, endPoint x: 457, endPoint y: 383, distance: 141.5
click at [327, 329] on mat-panel-title "FILTROS DEL COMPROBANTE" at bounding box center [701, 331] width 915 height 18
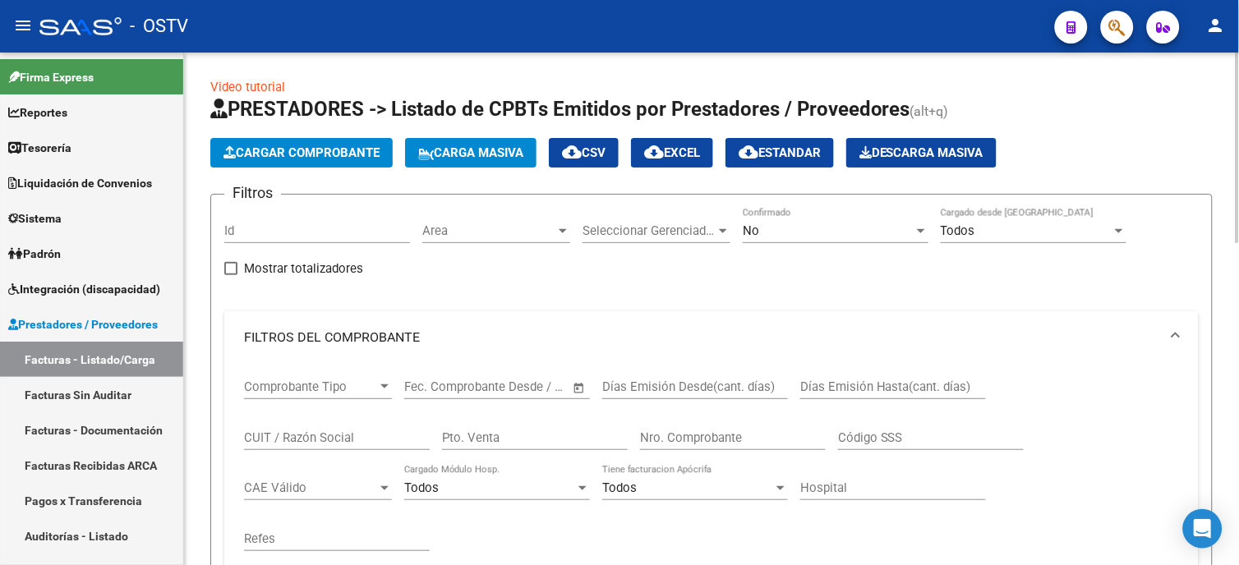
click at [702, 430] on div "Nro. Comprobante" at bounding box center [733, 432] width 186 height 35
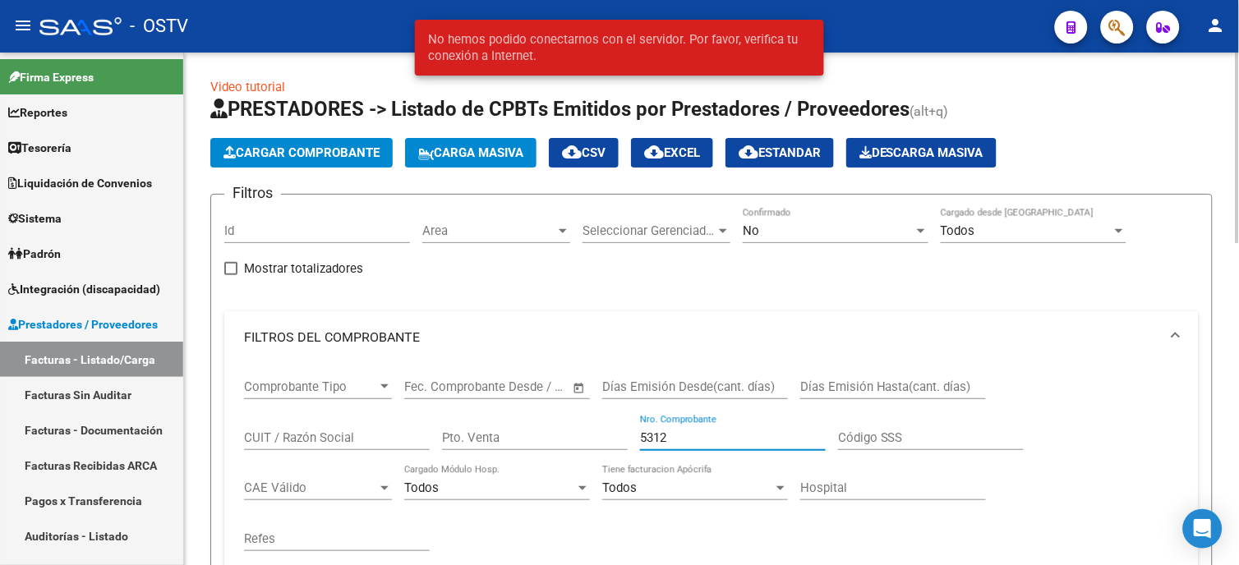
click at [687, 436] on input "5312" at bounding box center [733, 437] width 186 height 15
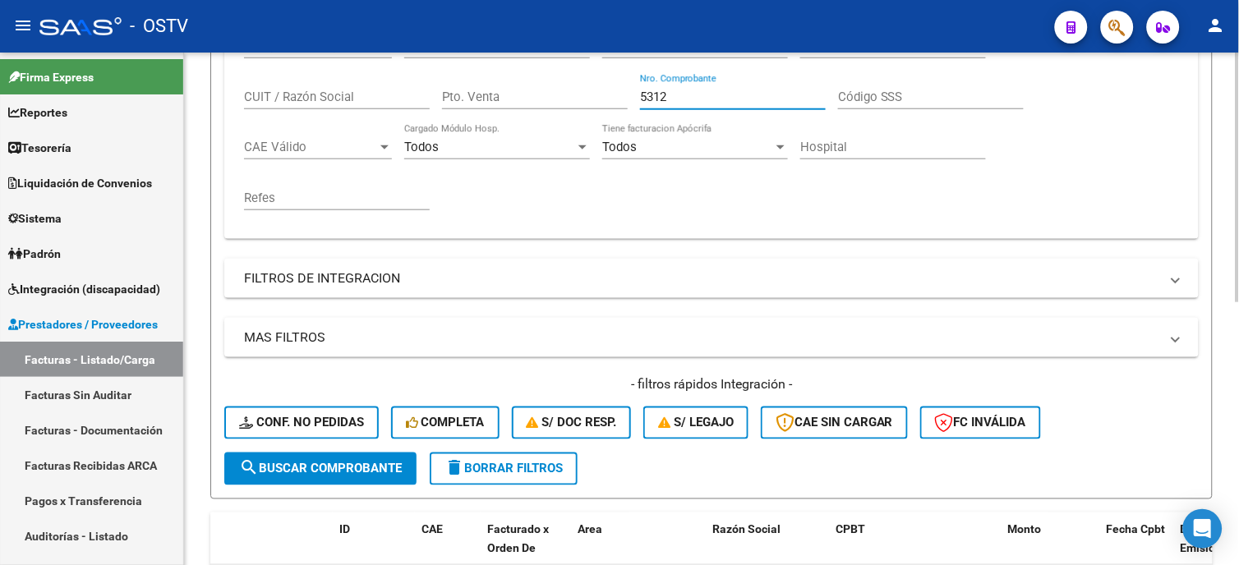
scroll to position [457, 0]
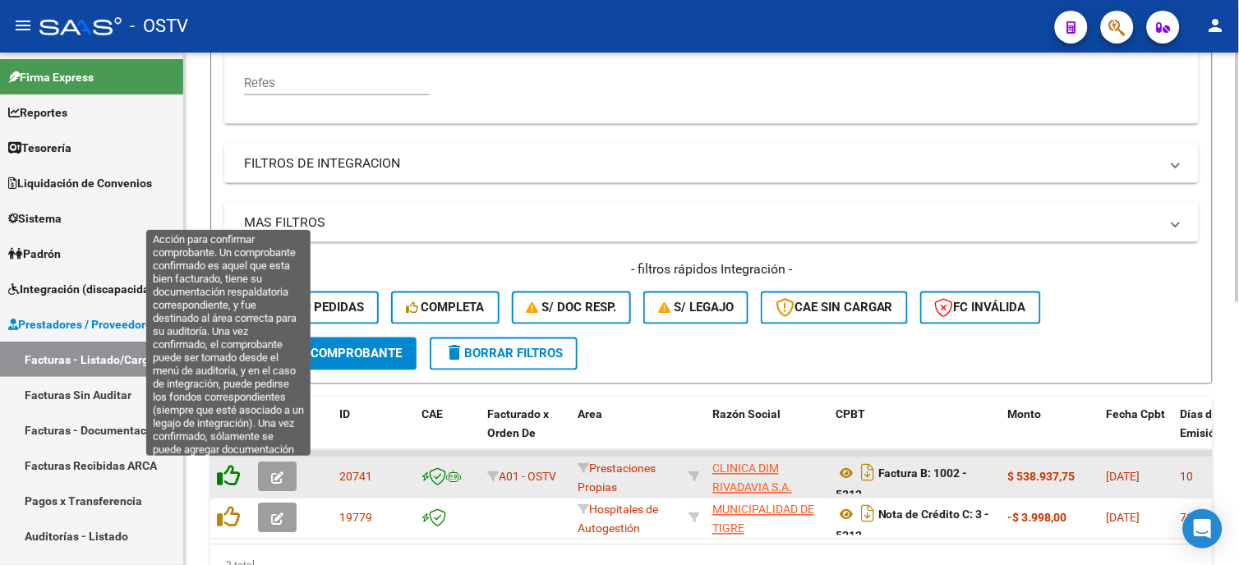
click at [226, 480] on icon at bounding box center [228, 476] width 23 height 23
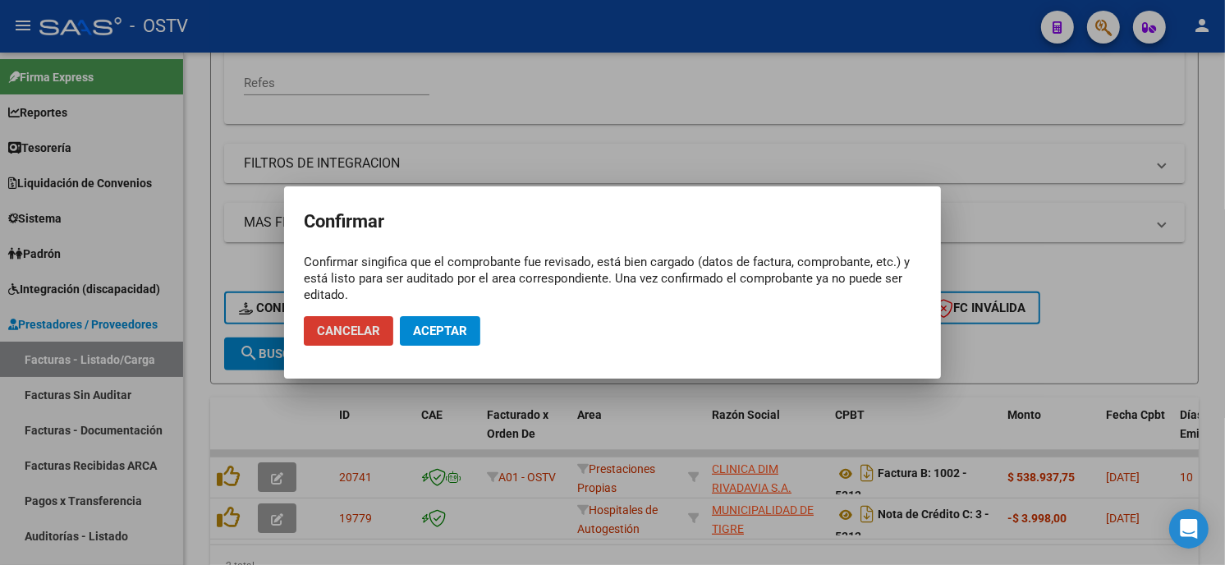
click at [462, 324] on span "Aceptar" at bounding box center [440, 331] width 54 height 15
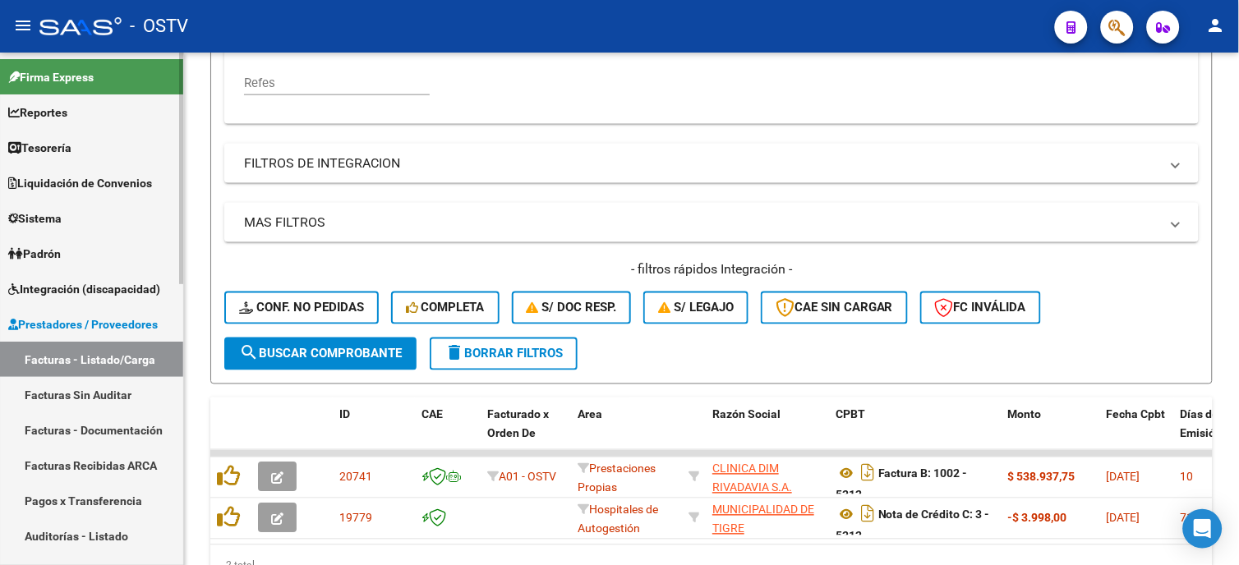
click at [108, 536] on link "Auditorías - Listado" at bounding box center [91, 535] width 183 height 35
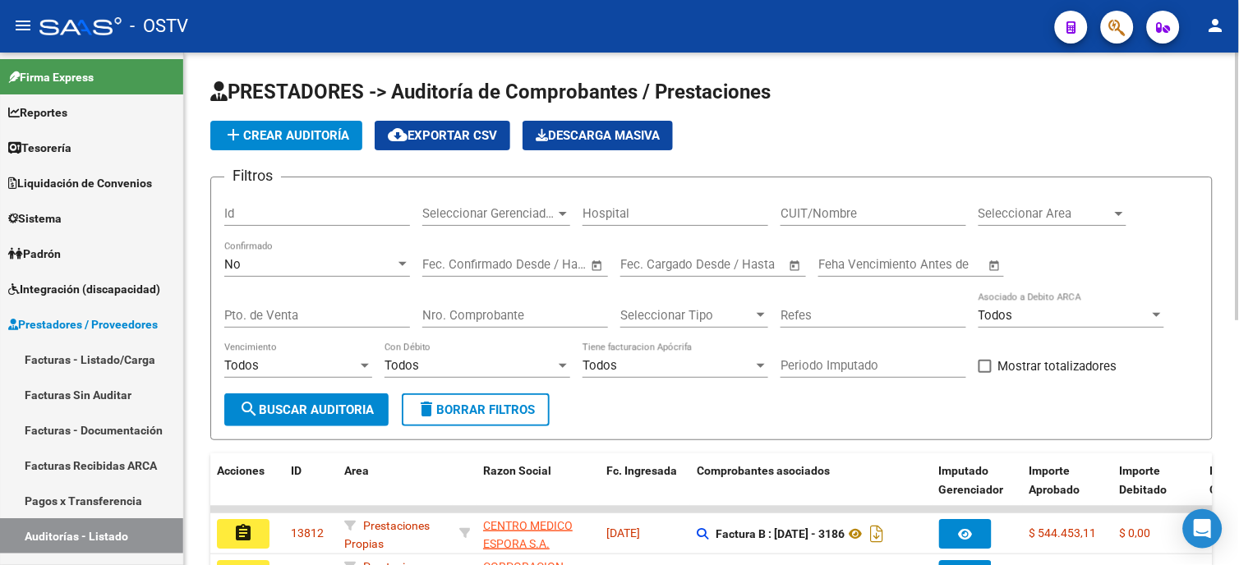
click at [331, 130] on span "add Crear Auditoría" at bounding box center [286, 135] width 126 height 15
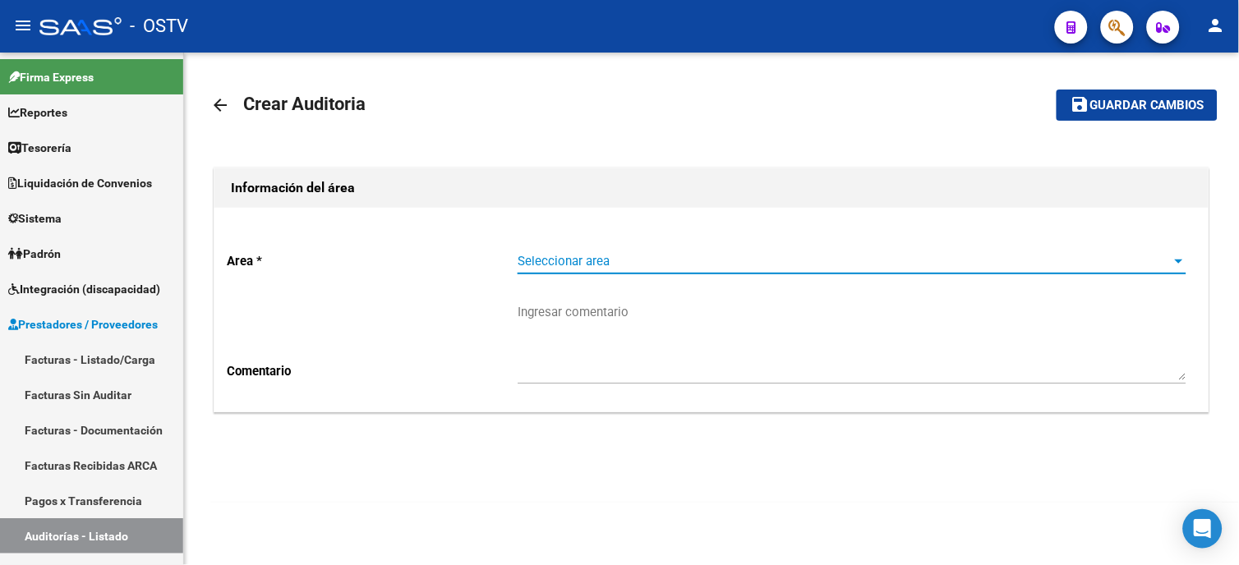
click at [590, 258] on span "Seleccionar area" at bounding box center [844, 261] width 654 height 15
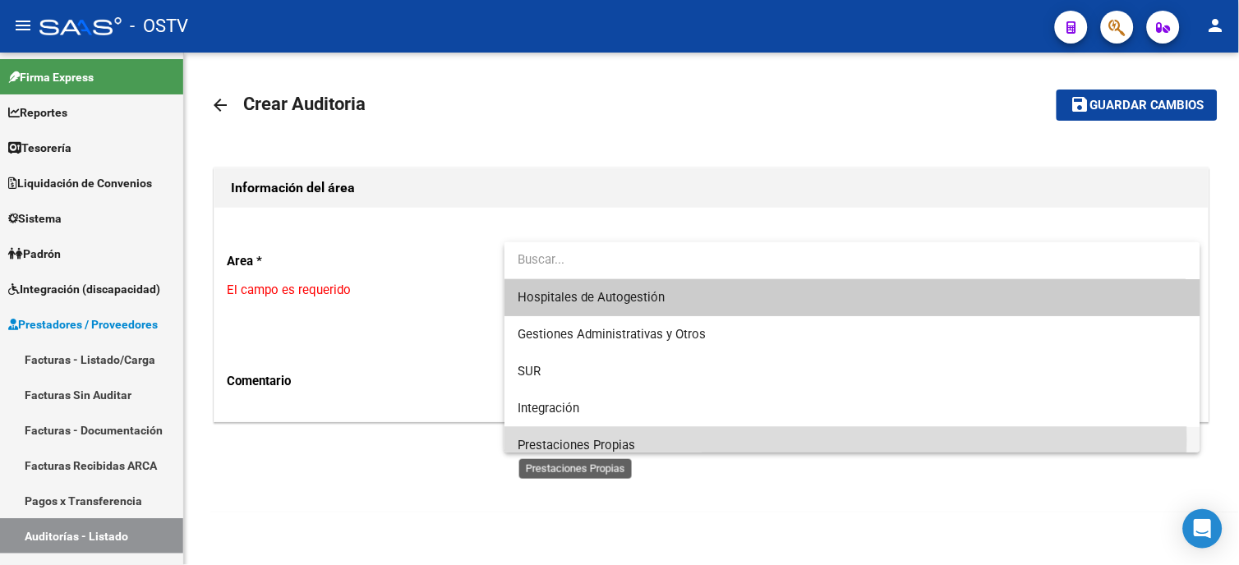
click at [631, 439] on span "Prestaciones Propias" at bounding box center [575, 445] width 117 height 15
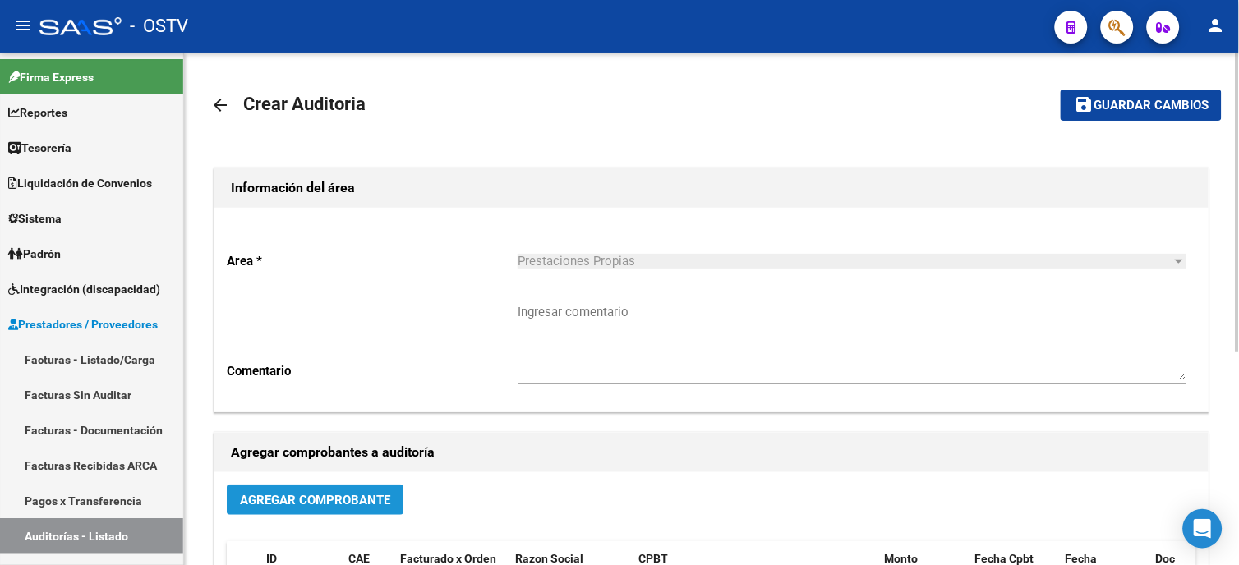
click at [380, 508] on button "Agregar Comprobante" at bounding box center [315, 500] width 177 height 30
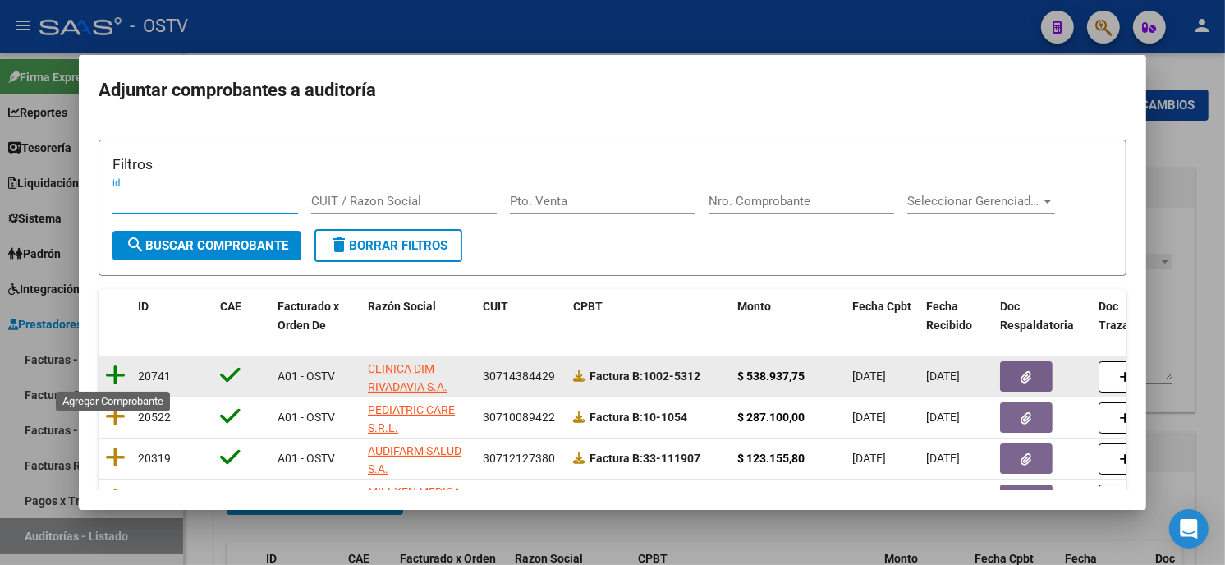
click at [111, 381] on icon at bounding box center [115, 375] width 21 height 23
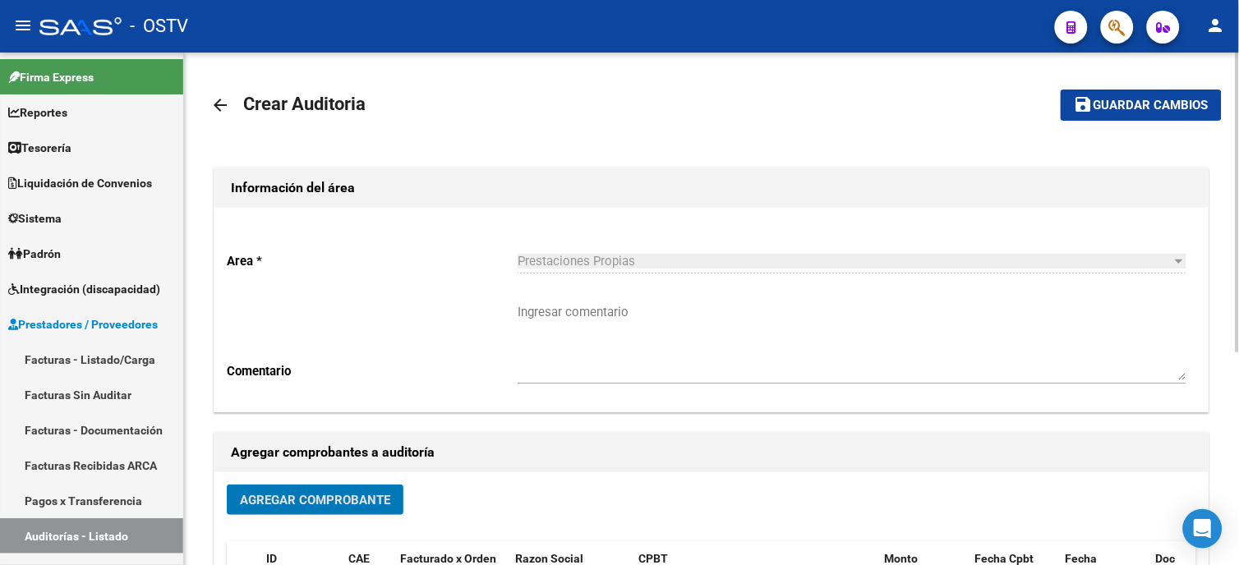
click at [1107, 115] on button "save Guardar cambios" at bounding box center [1140, 105] width 161 height 30
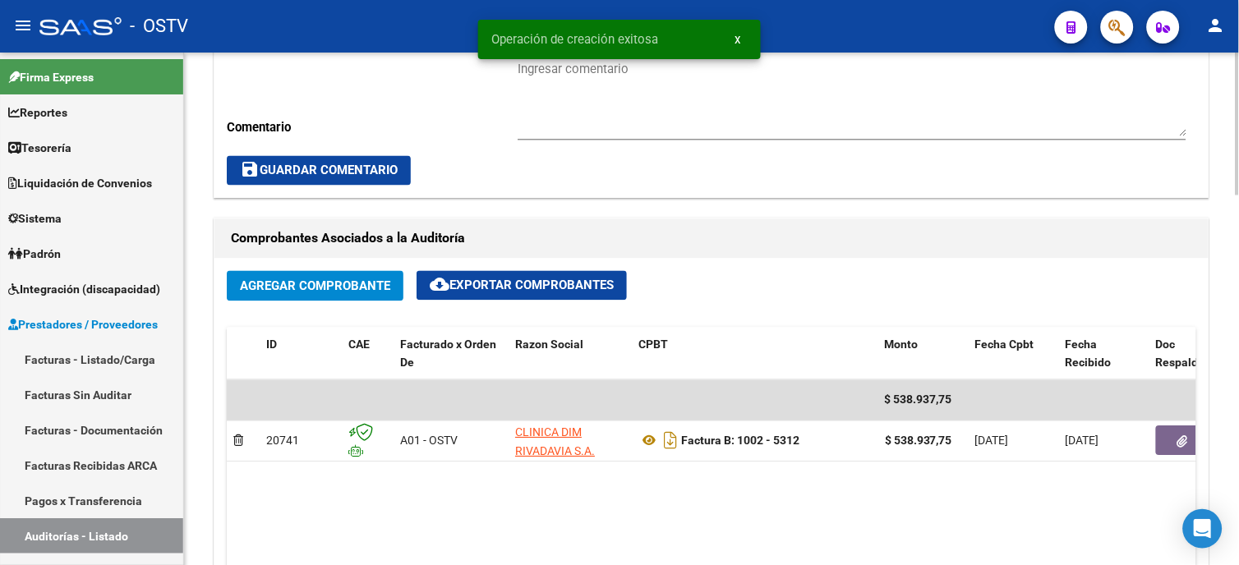
scroll to position [729, 0]
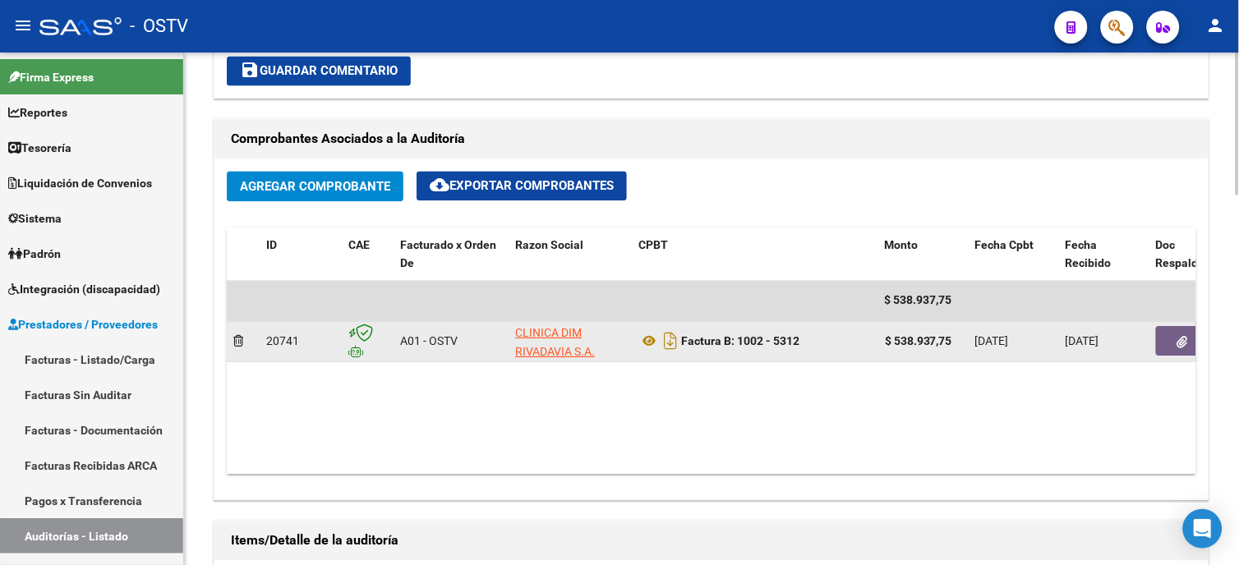
drag, startPoint x: 899, startPoint y: 343, endPoint x: 937, endPoint y: 343, distance: 38.6
click at [937, 343] on strong "$ 538.937,75" at bounding box center [918, 341] width 67 height 13
drag, startPoint x: 937, startPoint y: 343, endPoint x: 894, endPoint y: 339, distance: 43.7
click at [894, 339] on strong "$ 538.937,75" at bounding box center [918, 341] width 67 height 13
drag, startPoint x: 895, startPoint y: 339, endPoint x: 917, endPoint y: 339, distance: 22.2
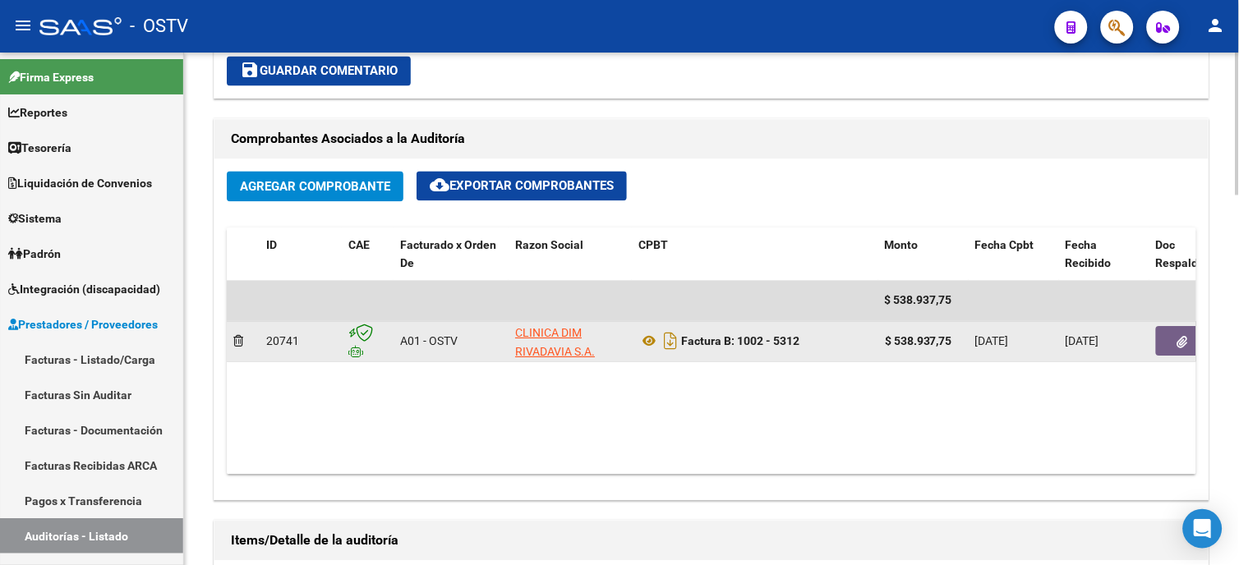
click at [917, 339] on strong "$ 538.937,75" at bounding box center [918, 341] width 67 height 13
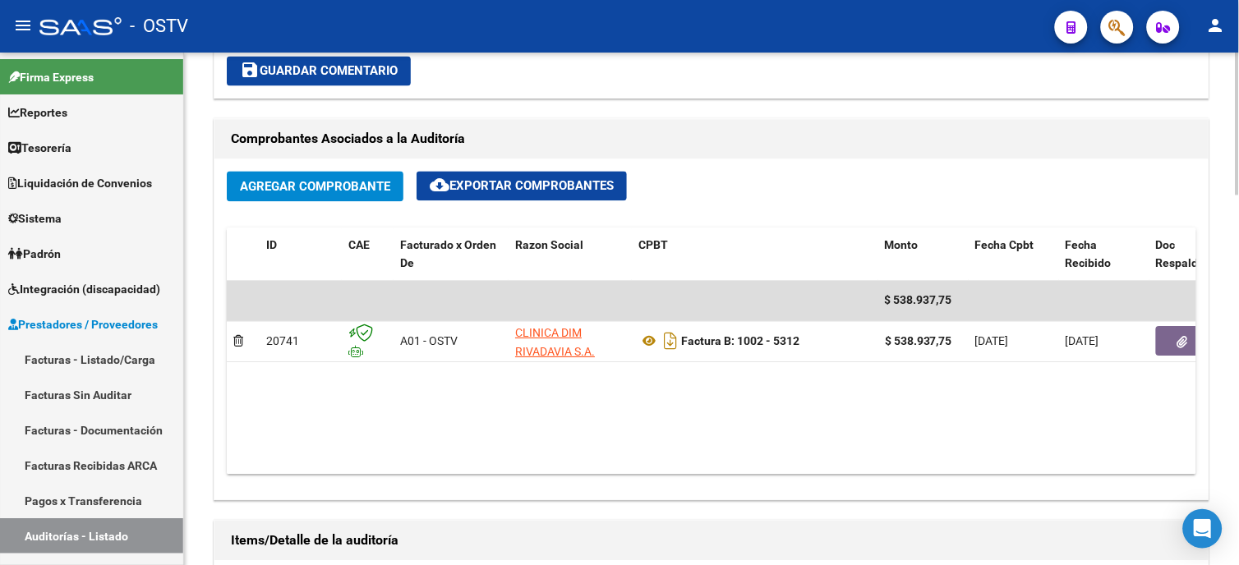
copy strong "538.937,75"
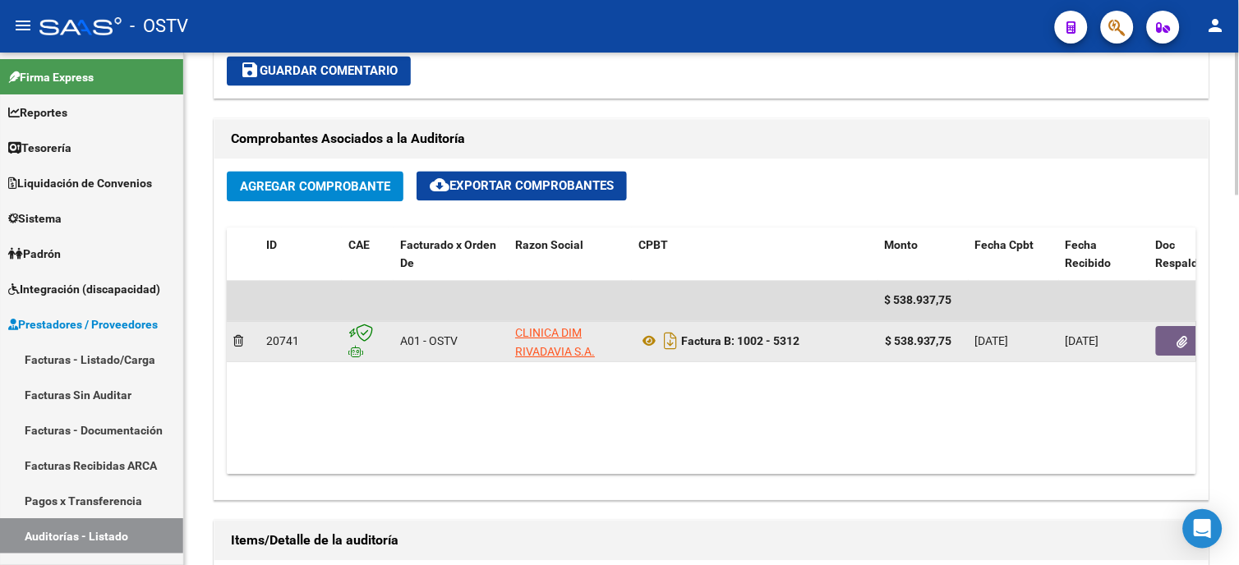
click at [1172, 339] on button "button" at bounding box center [1182, 342] width 53 height 30
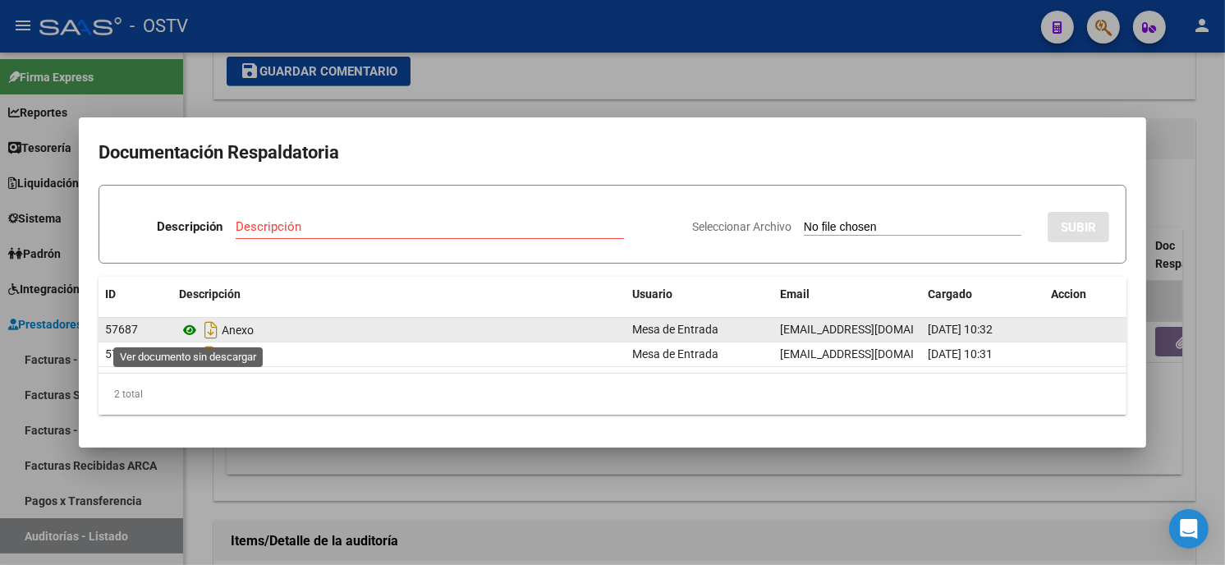
click at [190, 329] on icon at bounding box center [189, 330] width 21 height 20
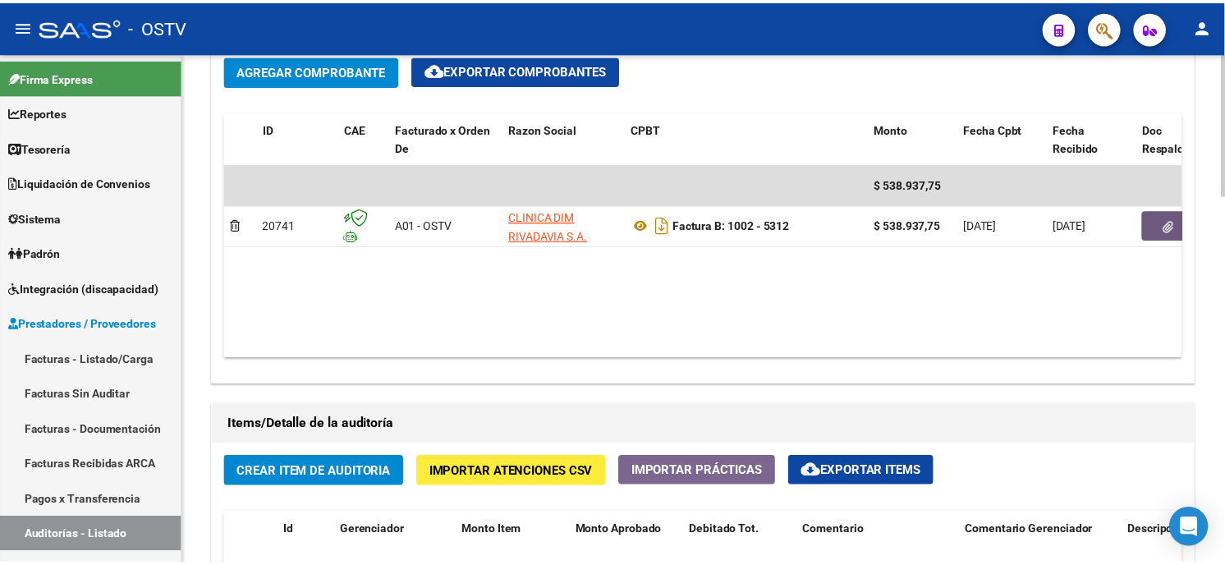
scroll to position [1004, 0]
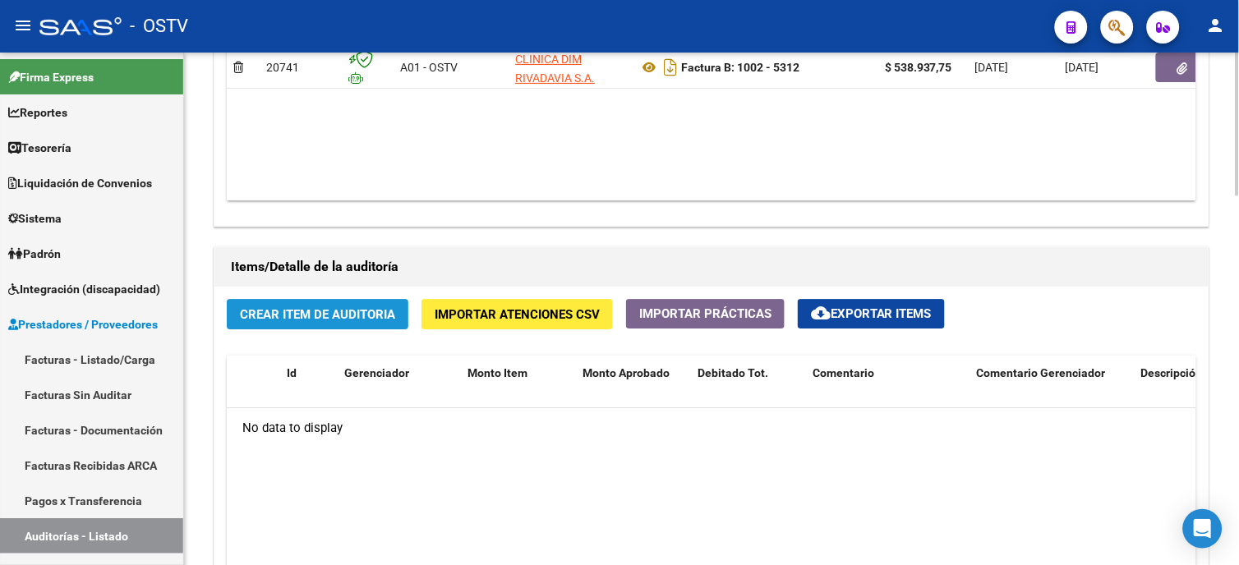
click at [300, 313] on span "Crear Item de Auditoria" at bounding box center [317, 314] width 155 height 15
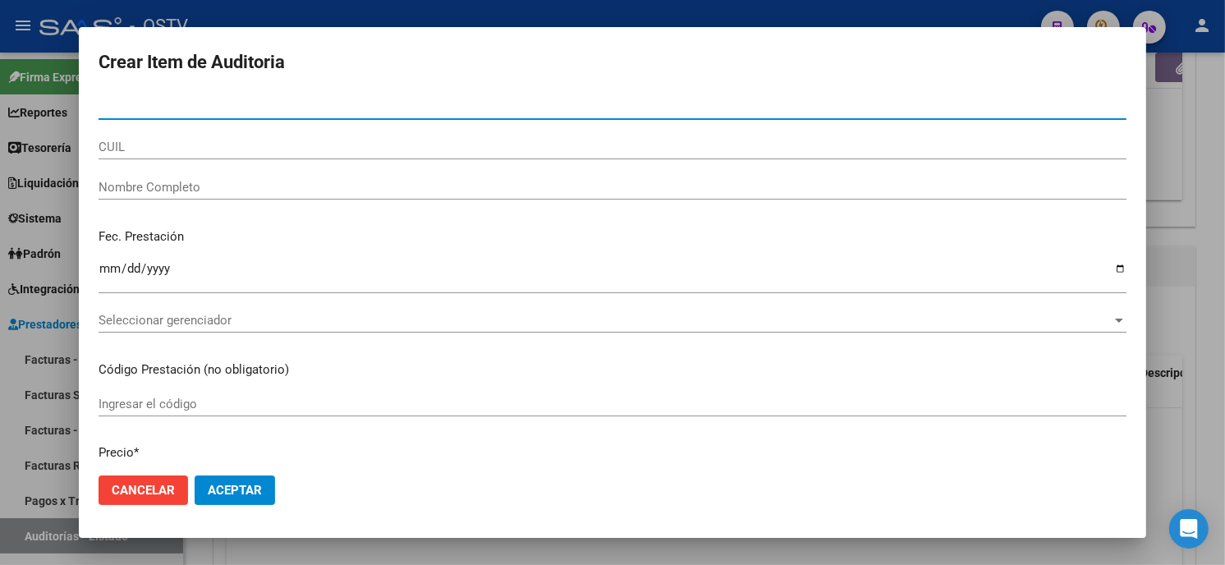
paste input "033539185400"
click at [103, 101] on input "033539185400" at bounding box center [613, 106] width 1028 height 15
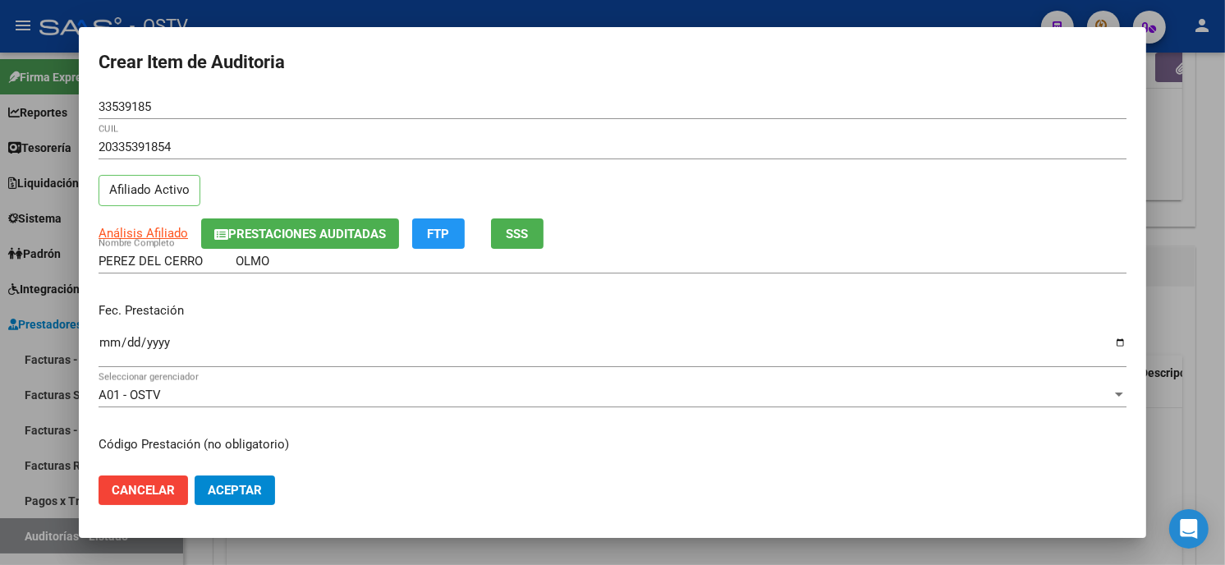
scroll to position [200, 0]
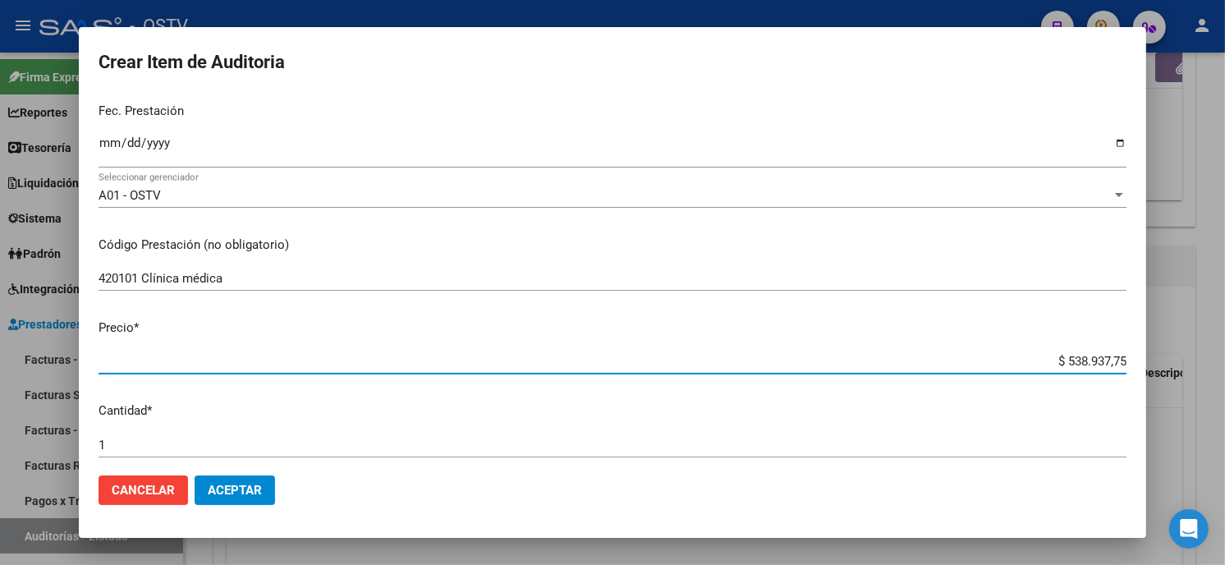
paste input "19938,43"
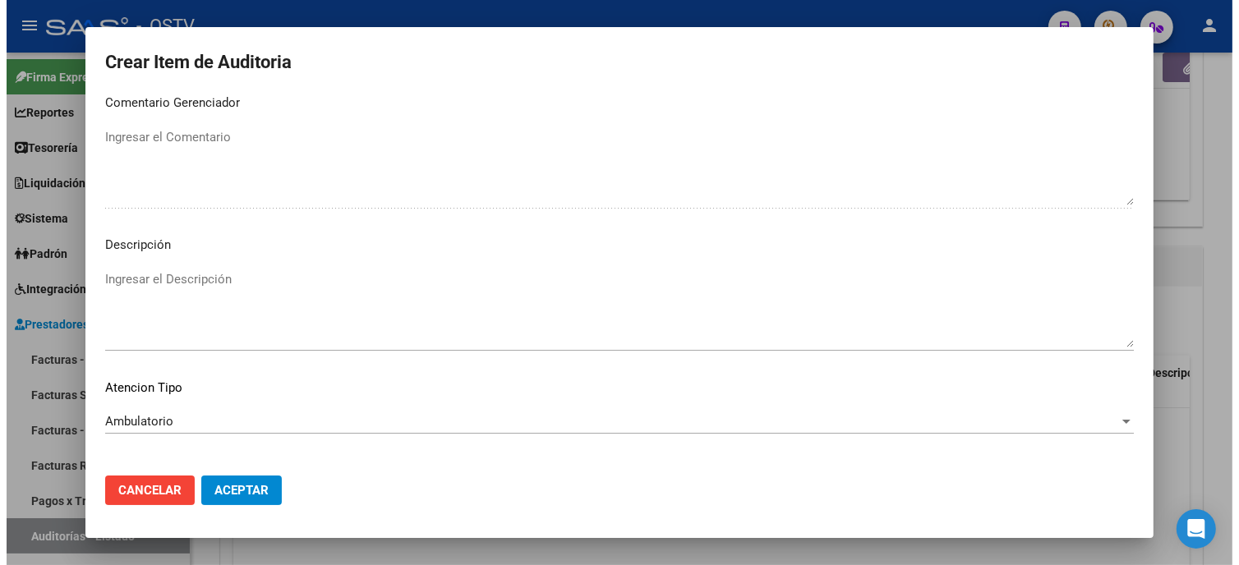
scroll to position [969, 0]
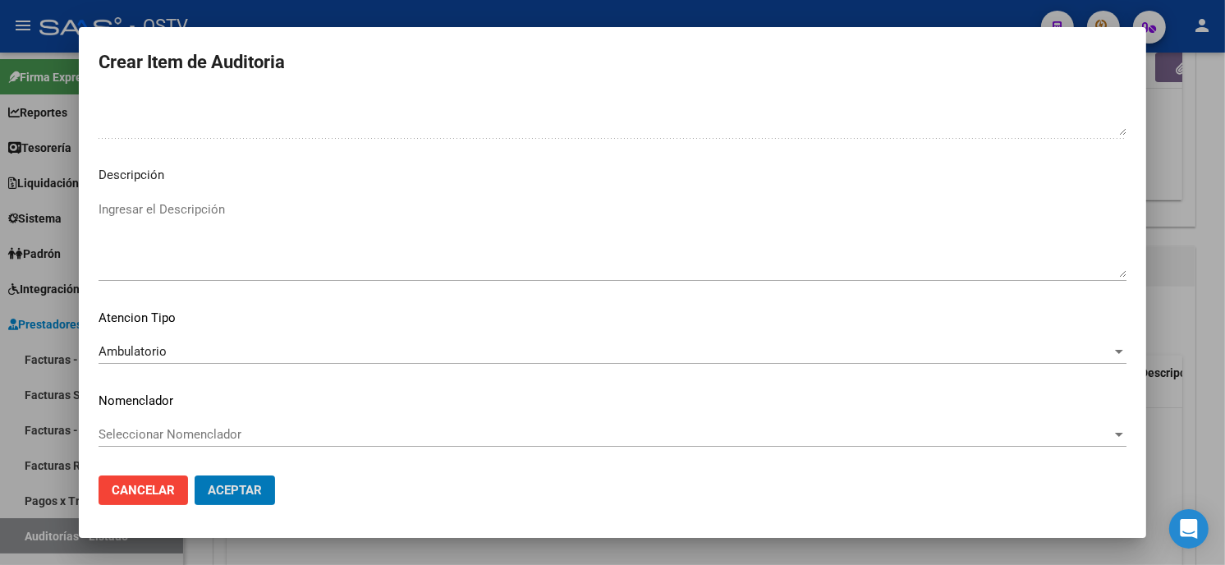
click at [195, 476] on button "Aceptar" at bounding box center [235, 491] width 80 height 30
click at [255, 499] on button "Aceptar" at bounding box center [235, 491] width 80 height 30
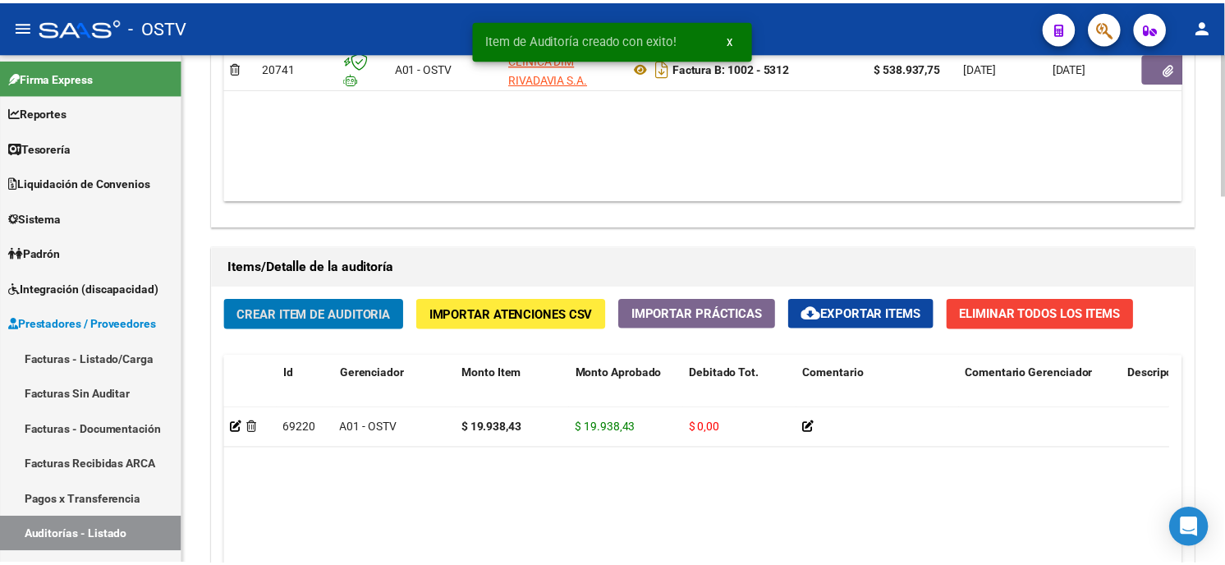
scroll to position [1005, 0]
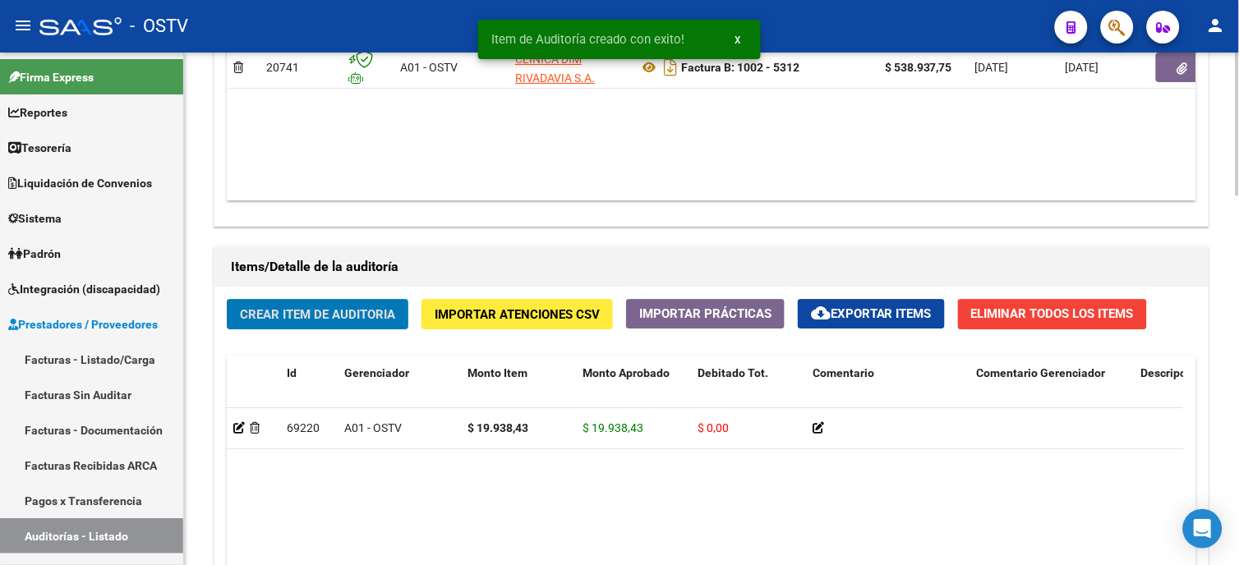
click at [309, 315] on span "Crear Item de Auditoria" at bounding box center [317, 314] width 155 height 15
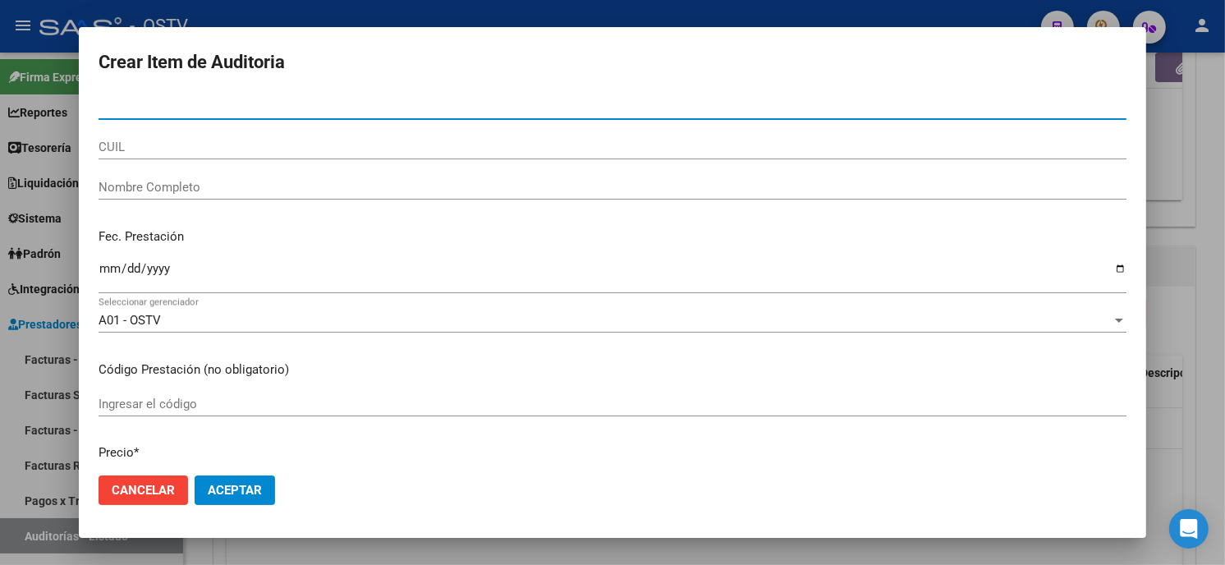
paste input "704405802800"
click at [107, 104] on input "704405802800" at bounding box center [613, 106] width 1028 height 15
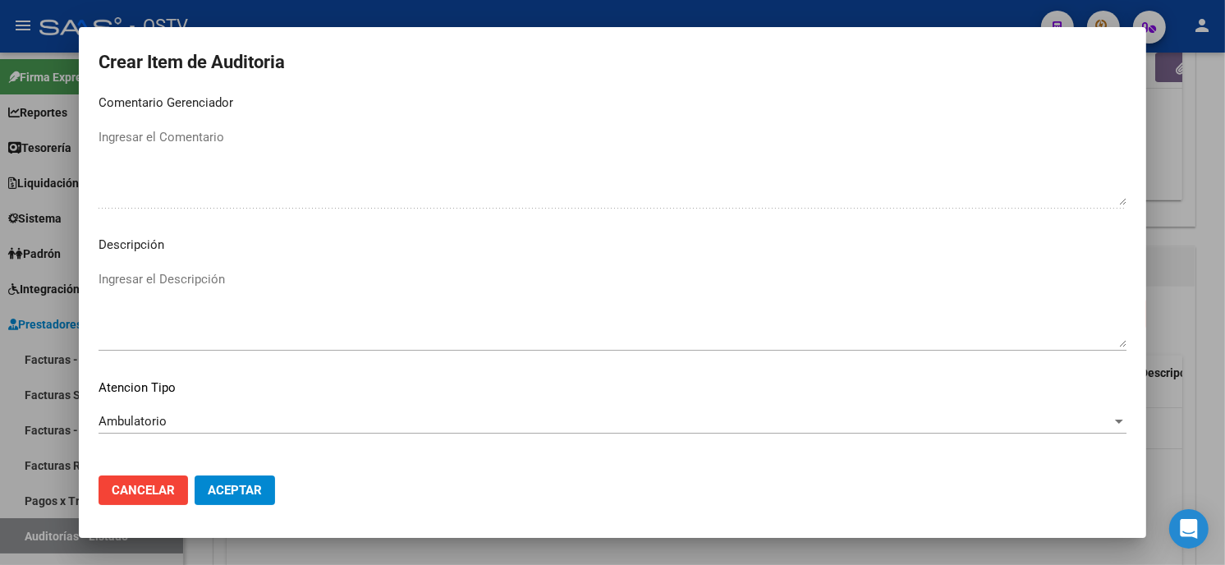
scroll to position [969, 0]
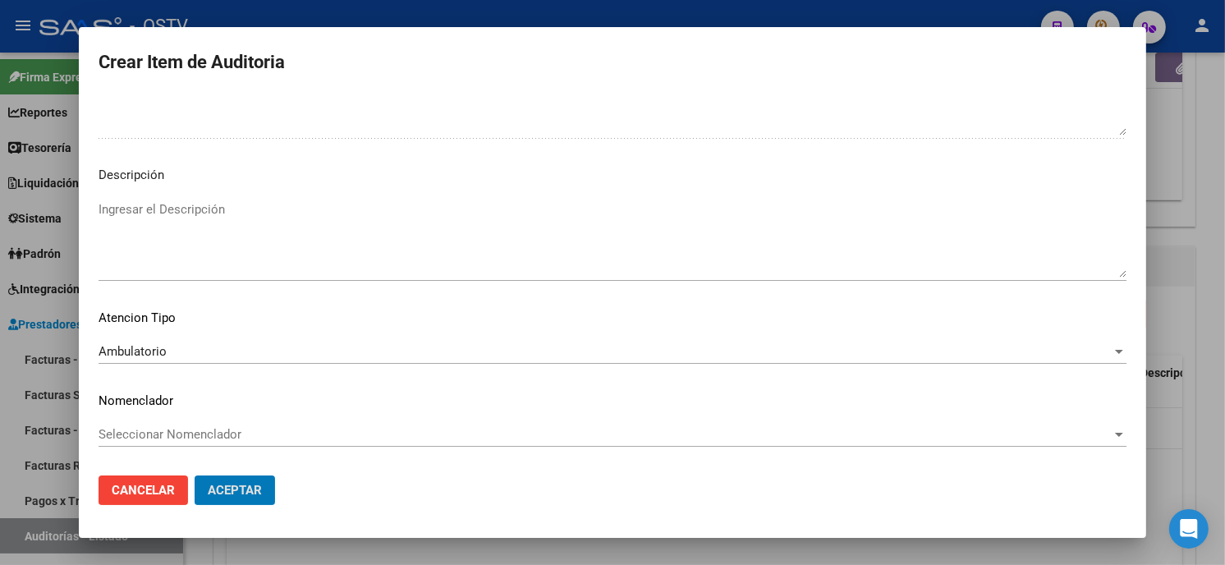
click at [195, 476] on button "Aceptar" at bounding box center [235, 491] width 80 height 30
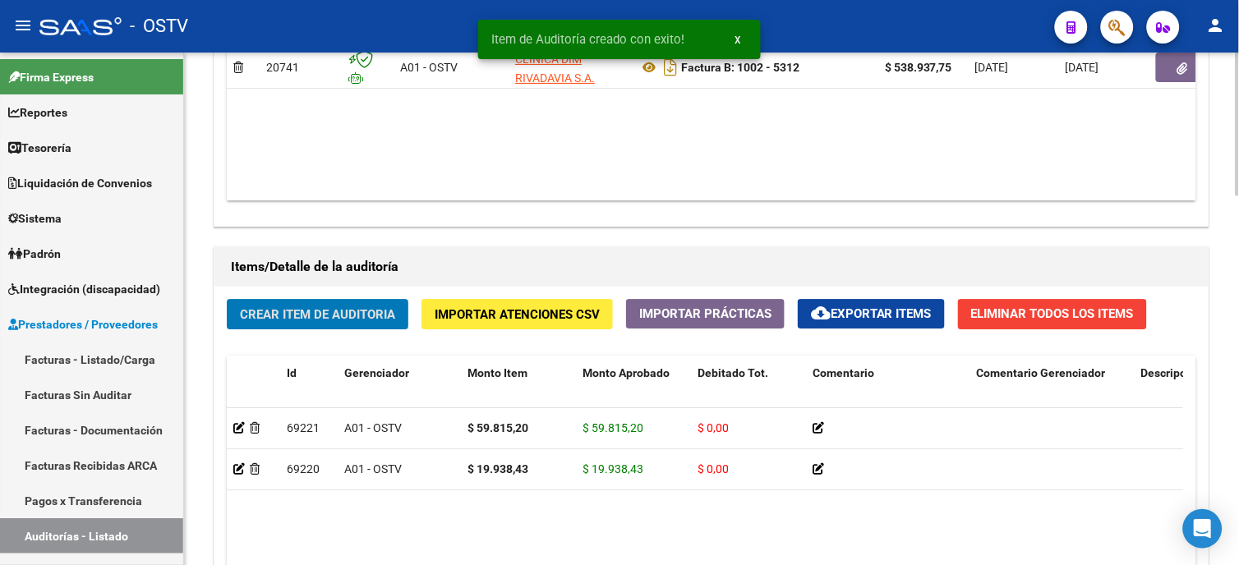
click at [334, 305] on button "Crear Item de Auditoria" at bounding box center [318, 314] width 182 height 30
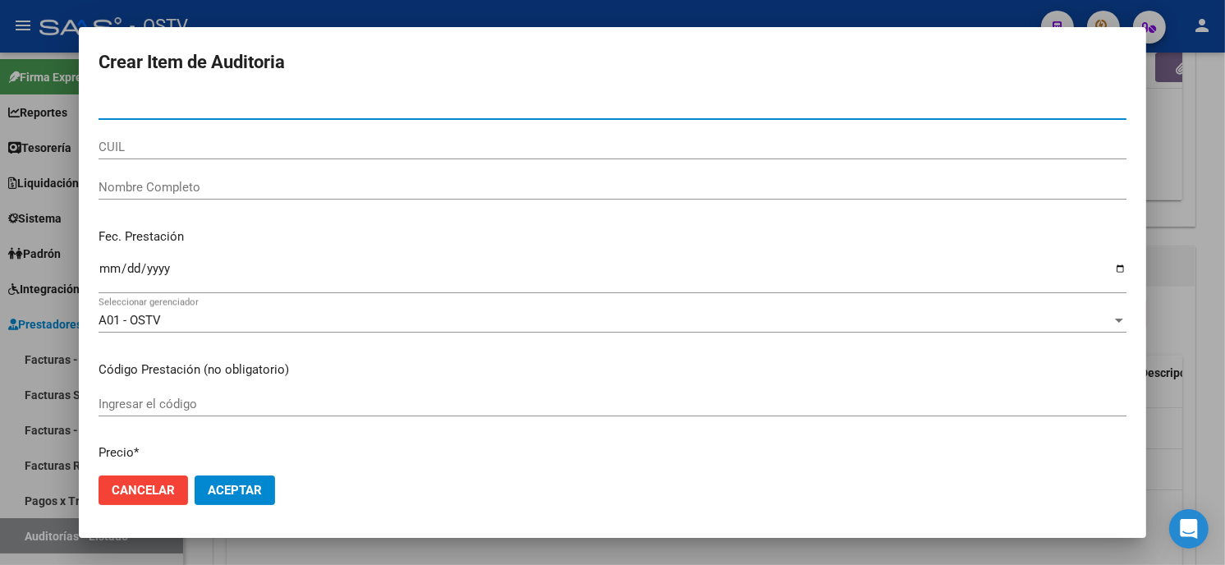
paste input "33539185400"
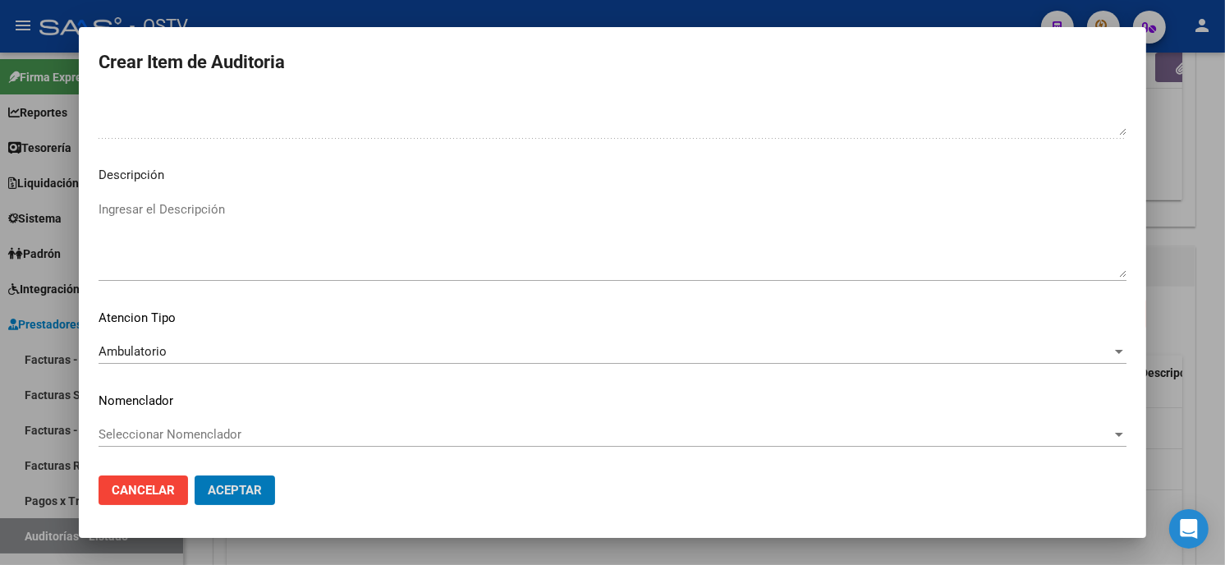
click at [195, 476] on button "Aceptar" at bounding box center [235, 491] width 80 height 30
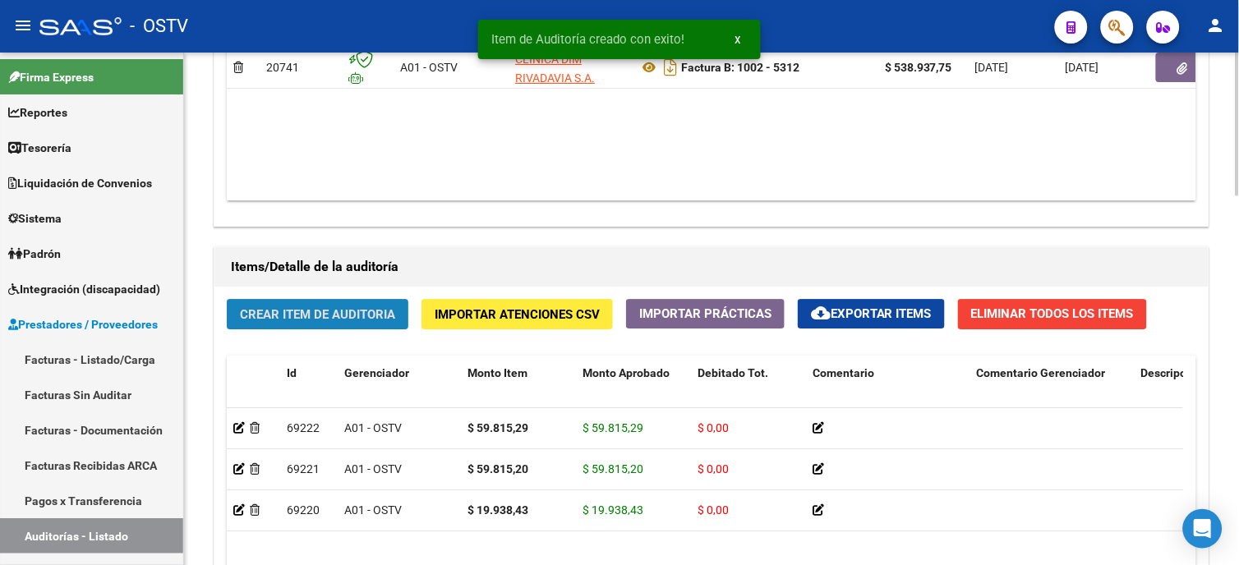
click at [329, 326] on button "Crear Item de Auditoria" at bounding box center [318, 314] width 182 height 30
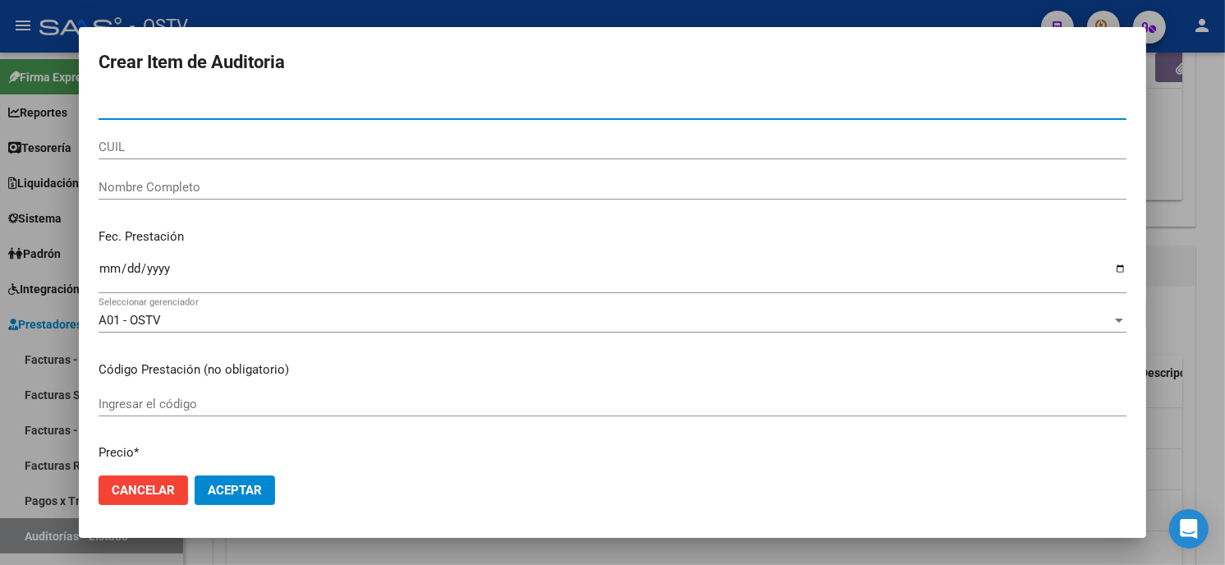
paste input "723771929300"
click at [107, 103] on input "723771929300" at bounding box center [613, 106] width 1028 height 15
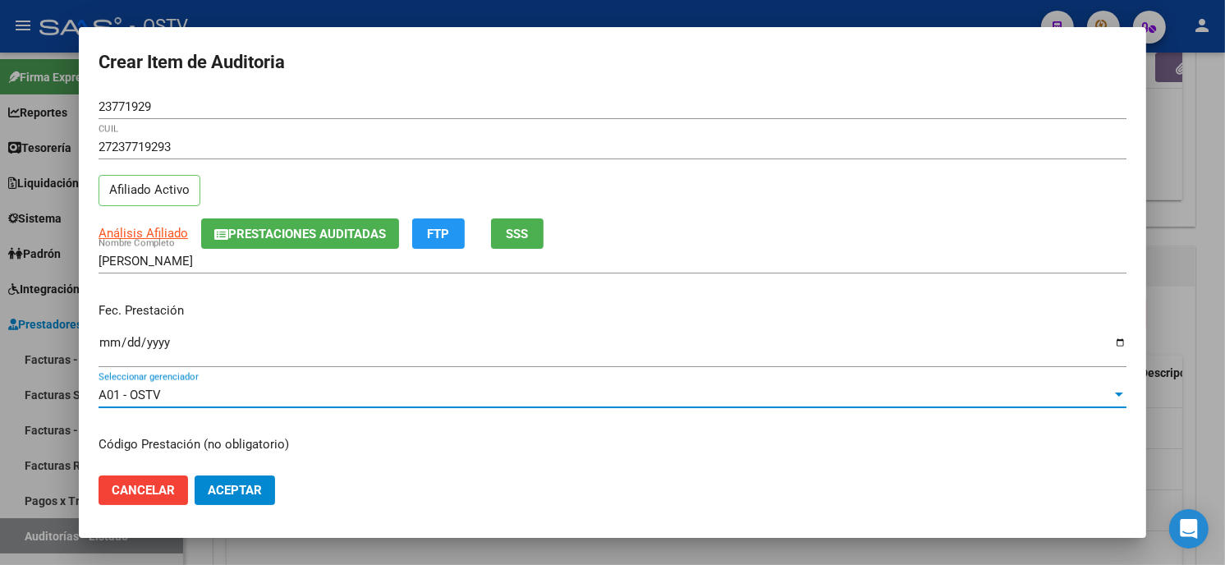
scroll to position [200, 0]
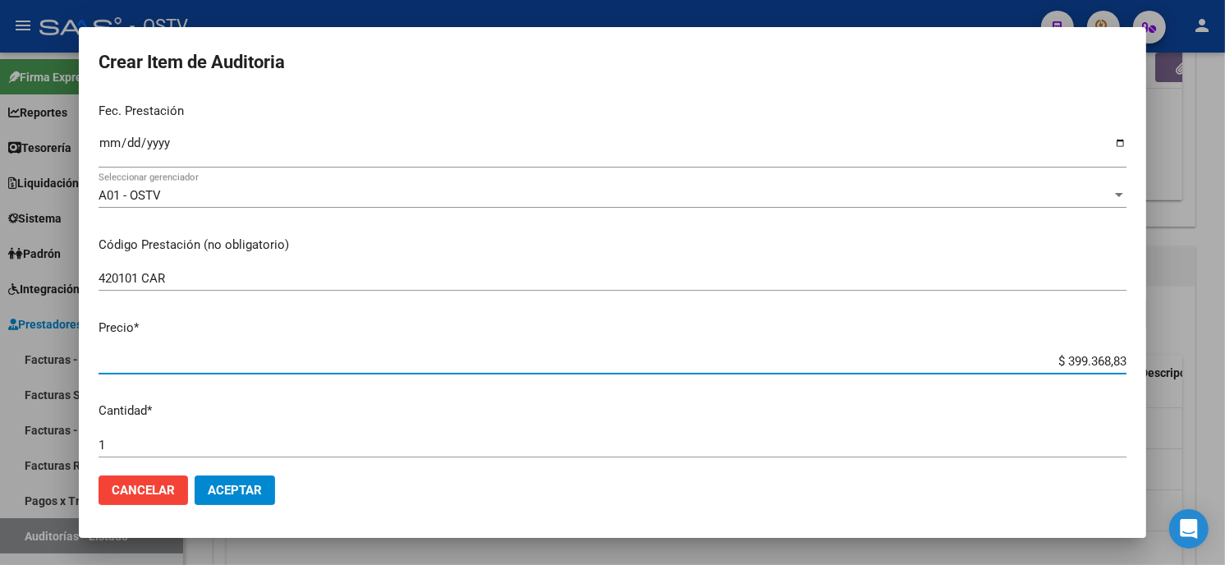
paste input "19938,4"
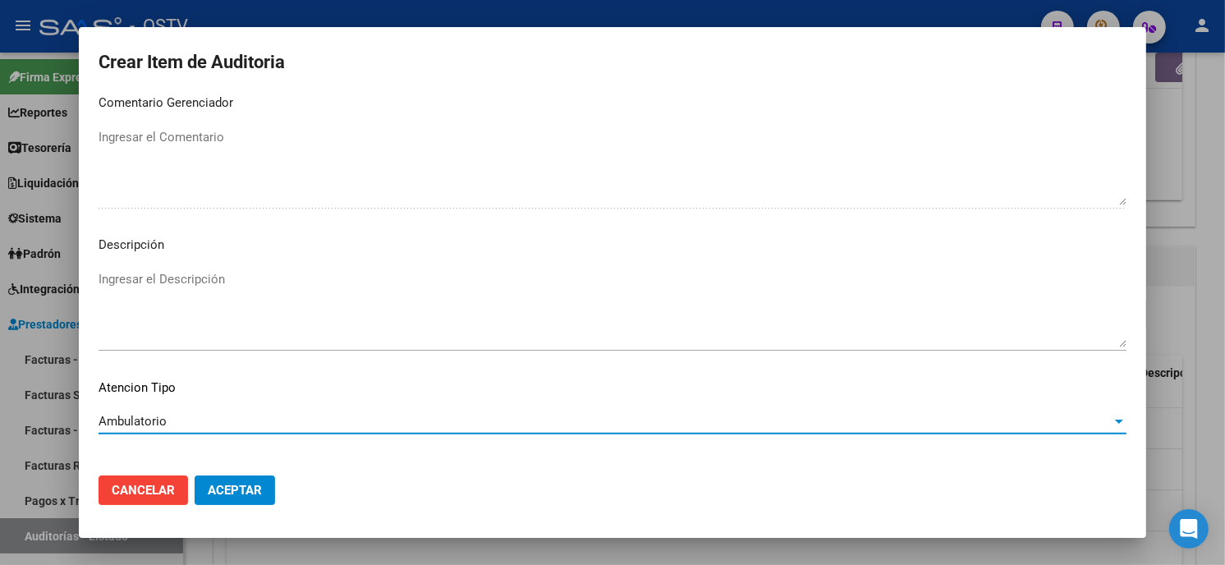
scroll to position [969, 0]
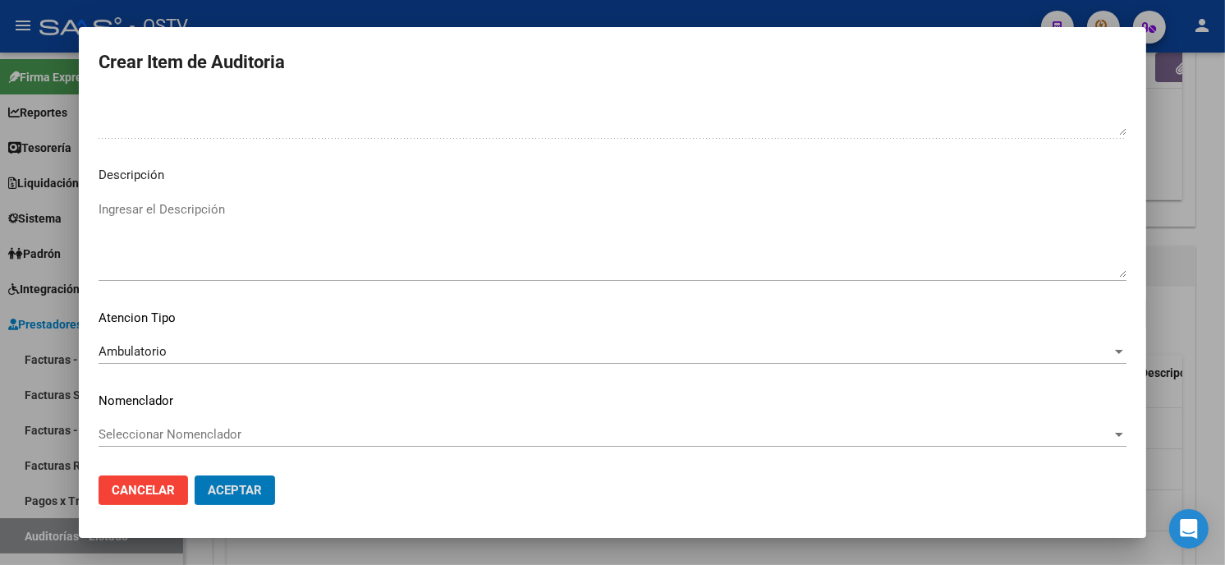
click at [195, 476] on button "Aceptar" at bounding box center [235, 491] width 80 height 30
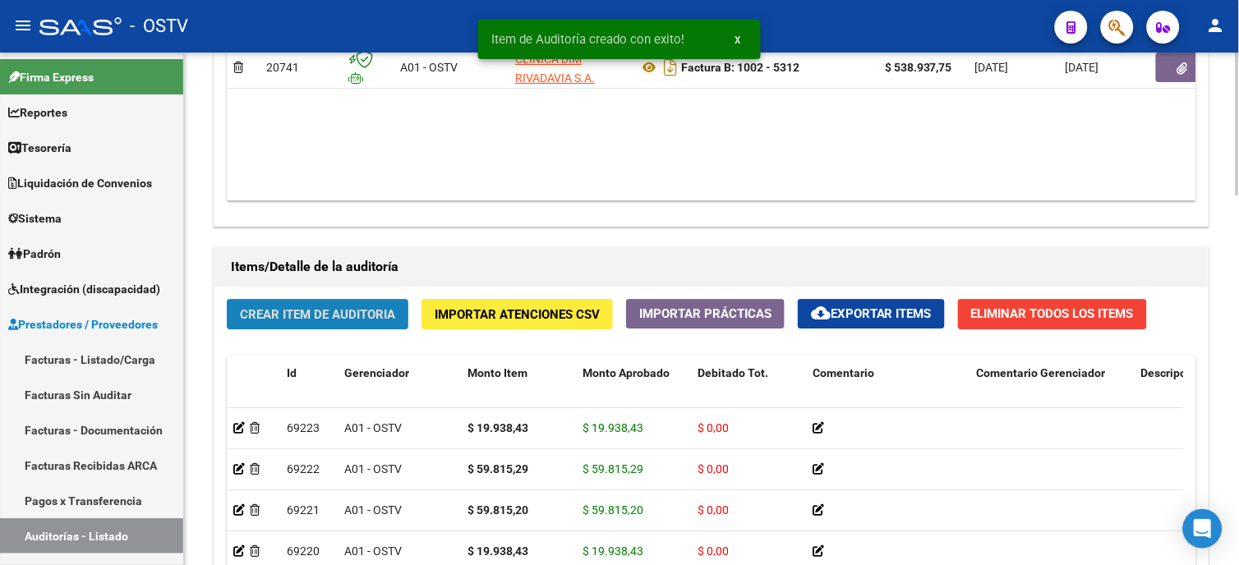
click at [320, 318] on span "Crear Item de Auditoria" at bounding box center [317, 314] width 155 height 15
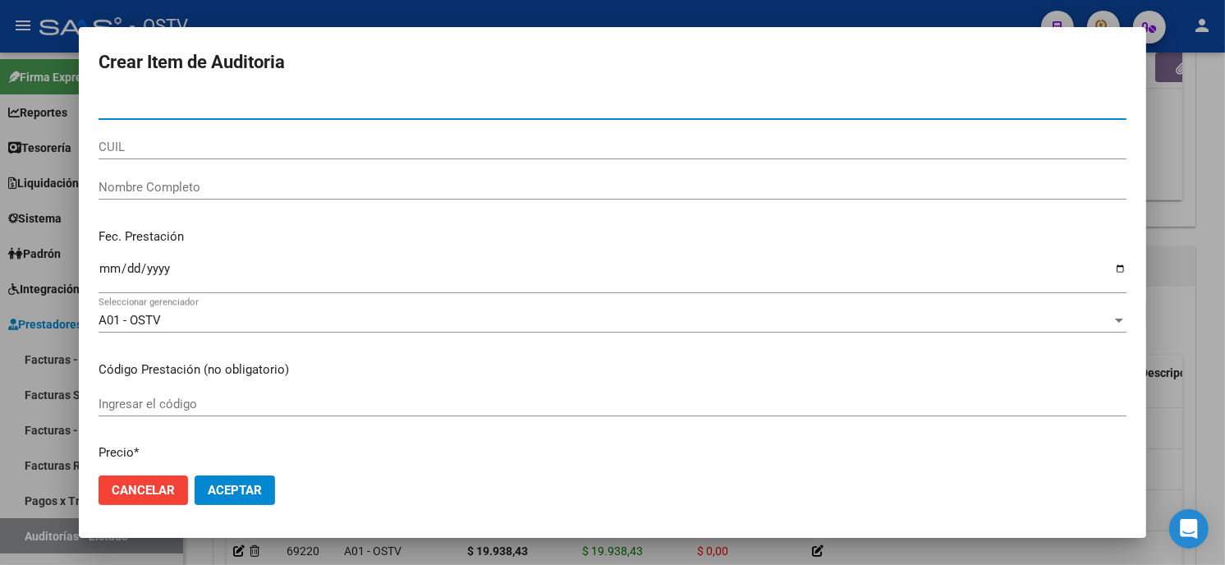
paste input "723771929300"
click at [107, 102] on input "723771929300" at bounding box center [613, 106] width 1028 height 15
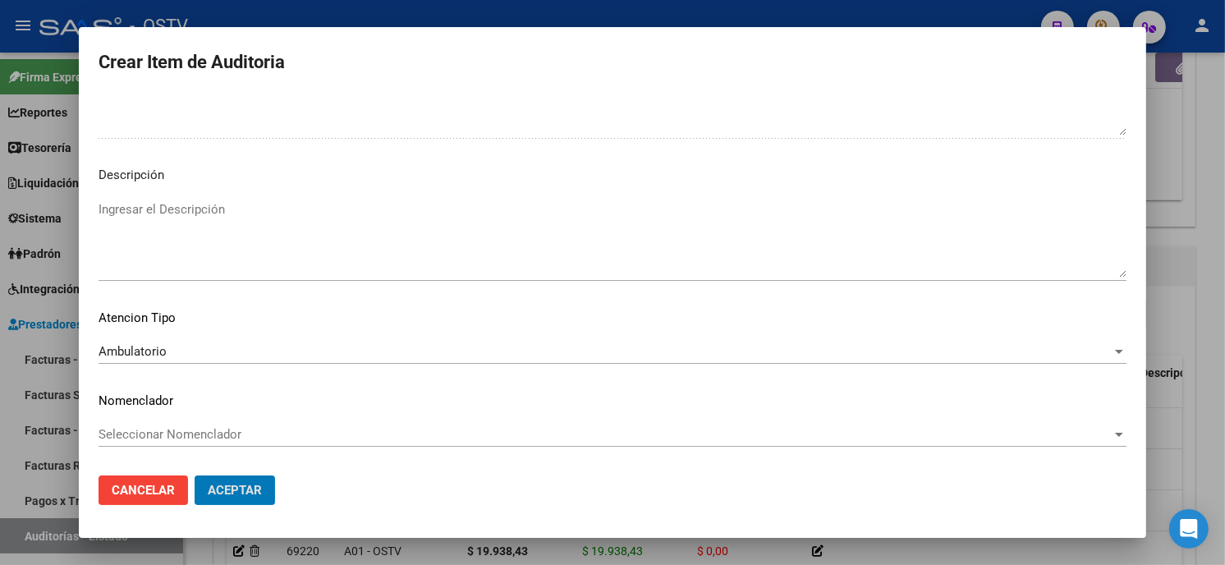
click at [195, 476] on button "Aceptar" at bounding box center [235, 491] width 80 height 30
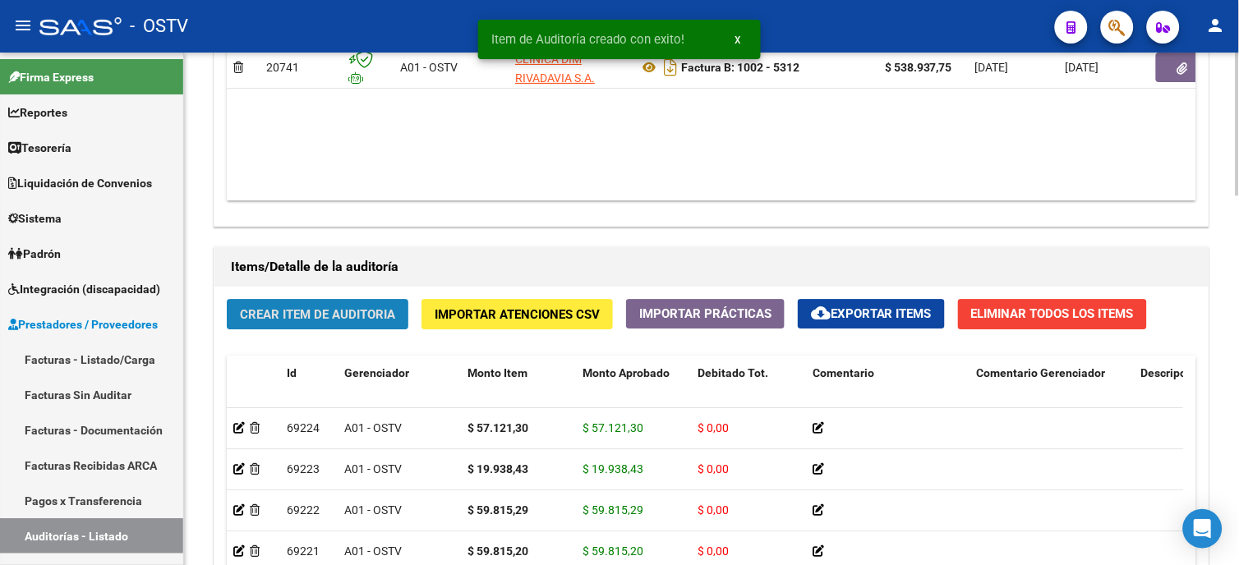
click at [297, 322] on span "Crear Item de Auditoria" at bounding box center [317, 314] width 155 height 15
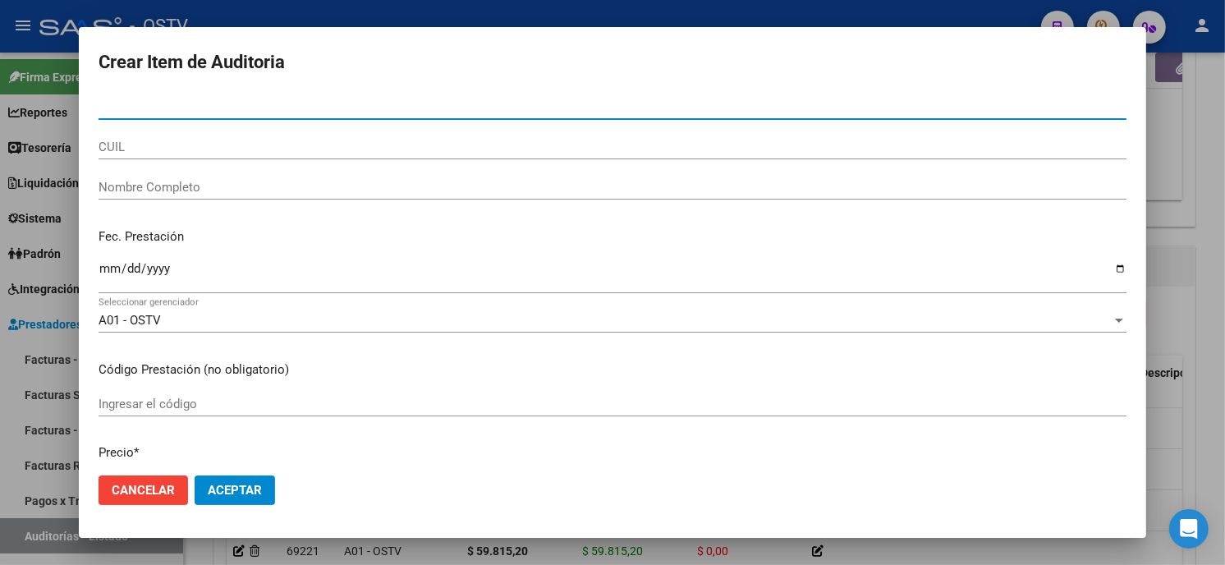
paste input "12460835"
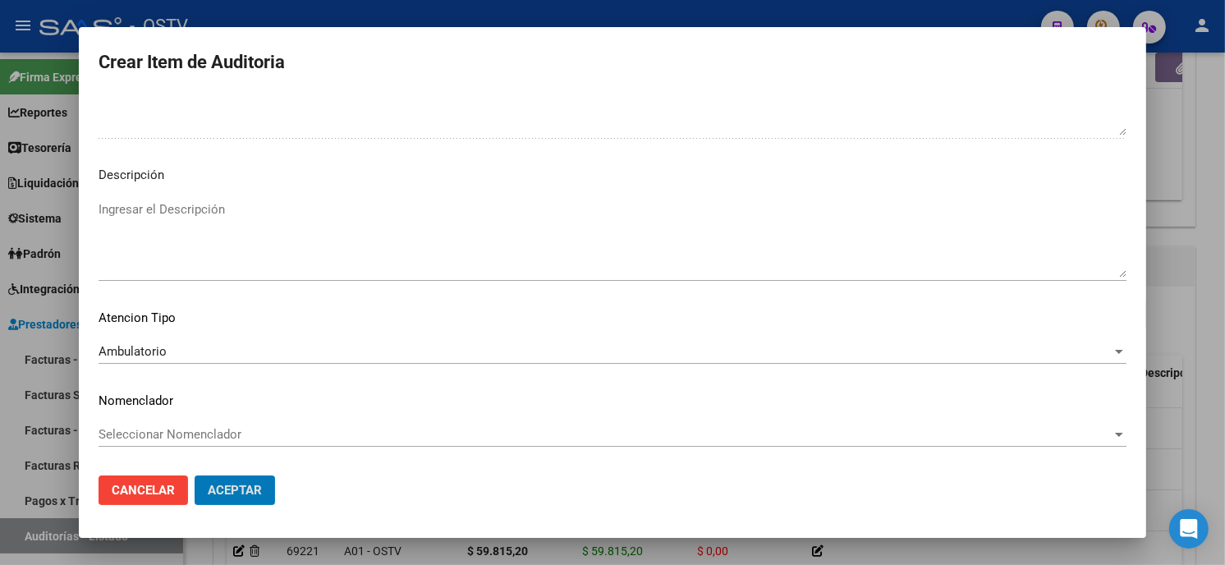
click at [195, 476] on button "Aceptar" at bounding box center [235, 491] width 80 height 30
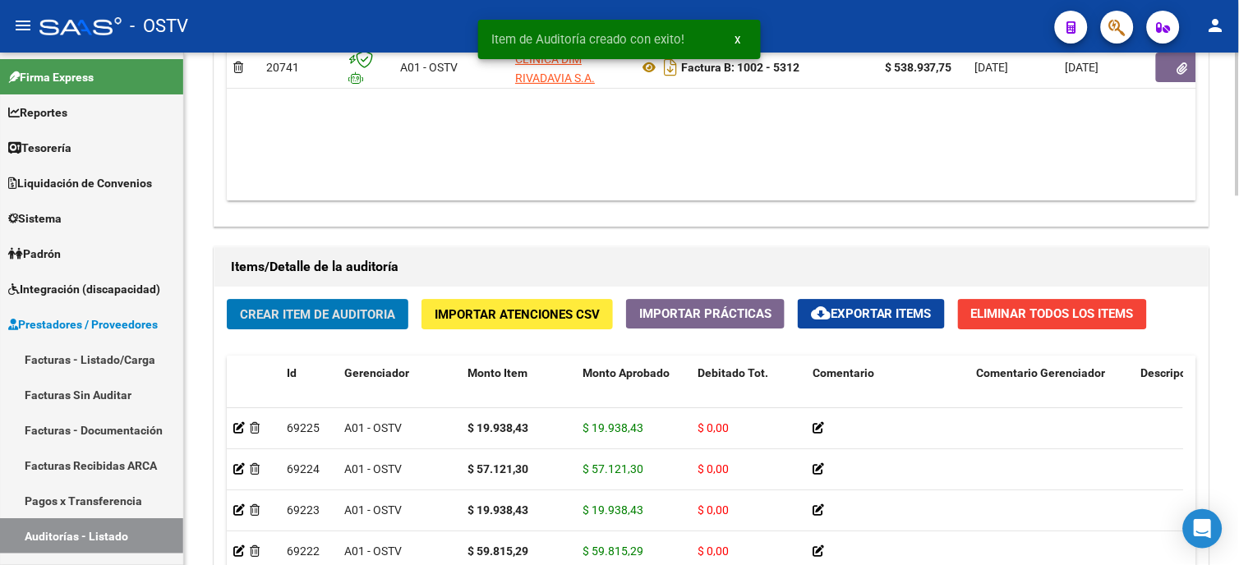
click at [269, 309] on span "Crear Item de Auditoria" at bounding box center [317, 314] width 155 height 15
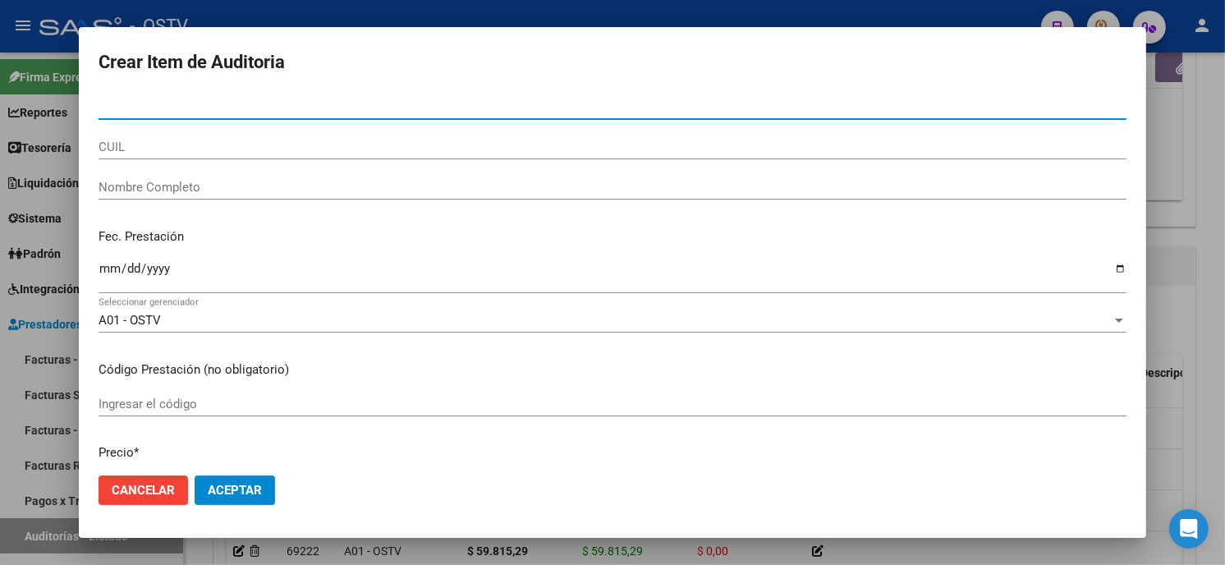
paste input "23771929300"
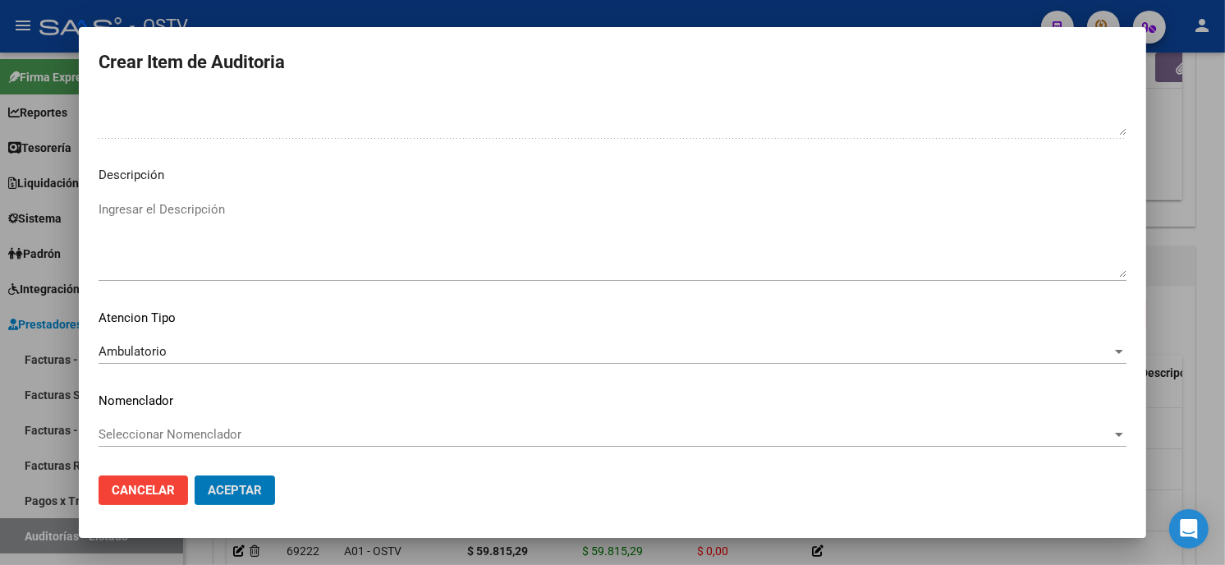
click at [195, 476] on button "Aceptar" at bounding box center [235, 491] width 80 height 30
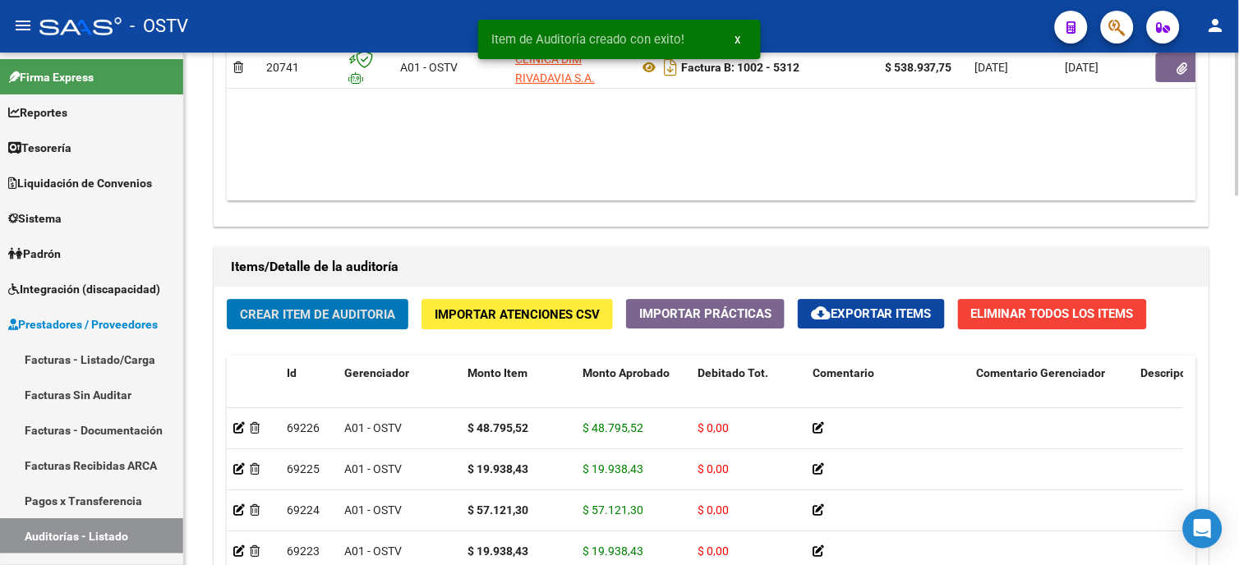
click at [335, 309] on span "Crear Item de Auditoria" at bounding box center [317, 314] width 155 height 15
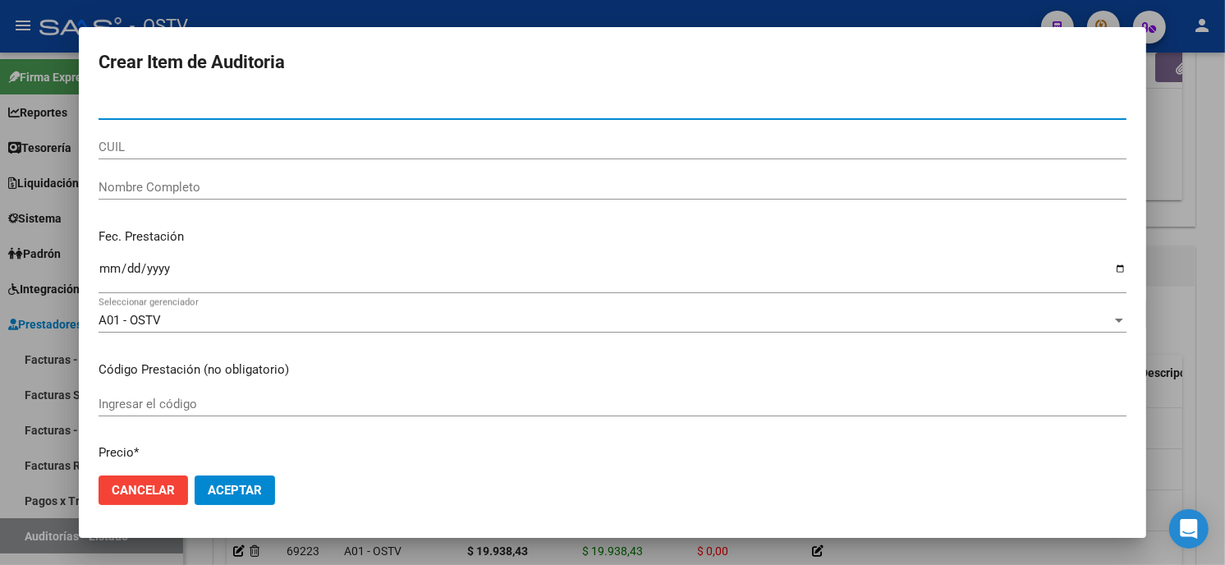
paste input "33539185400"
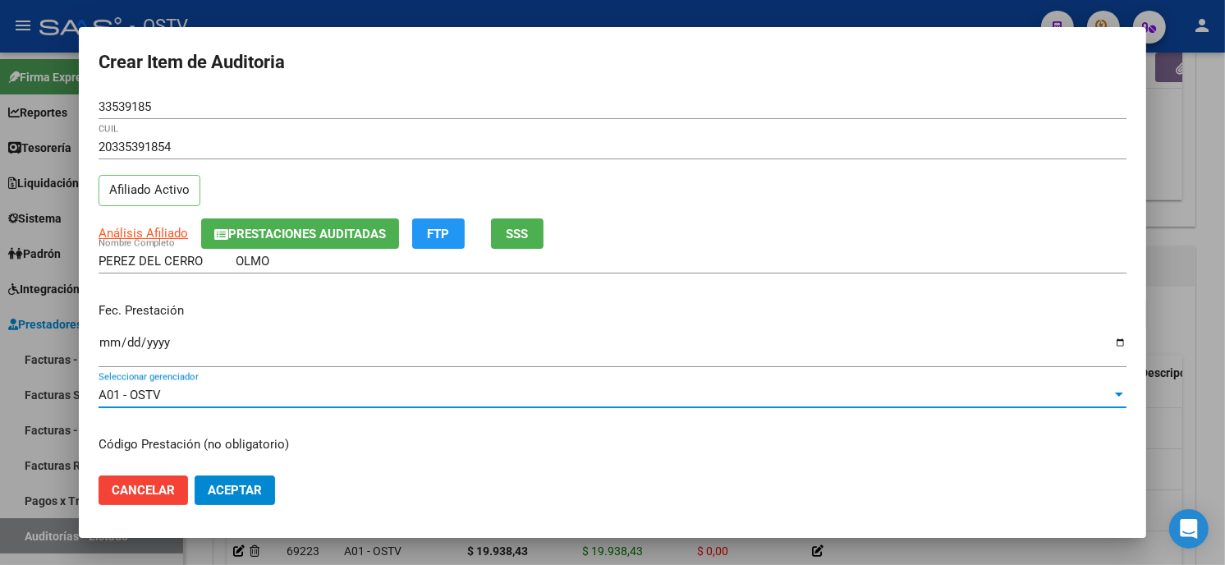
scroll to position [200, 0]
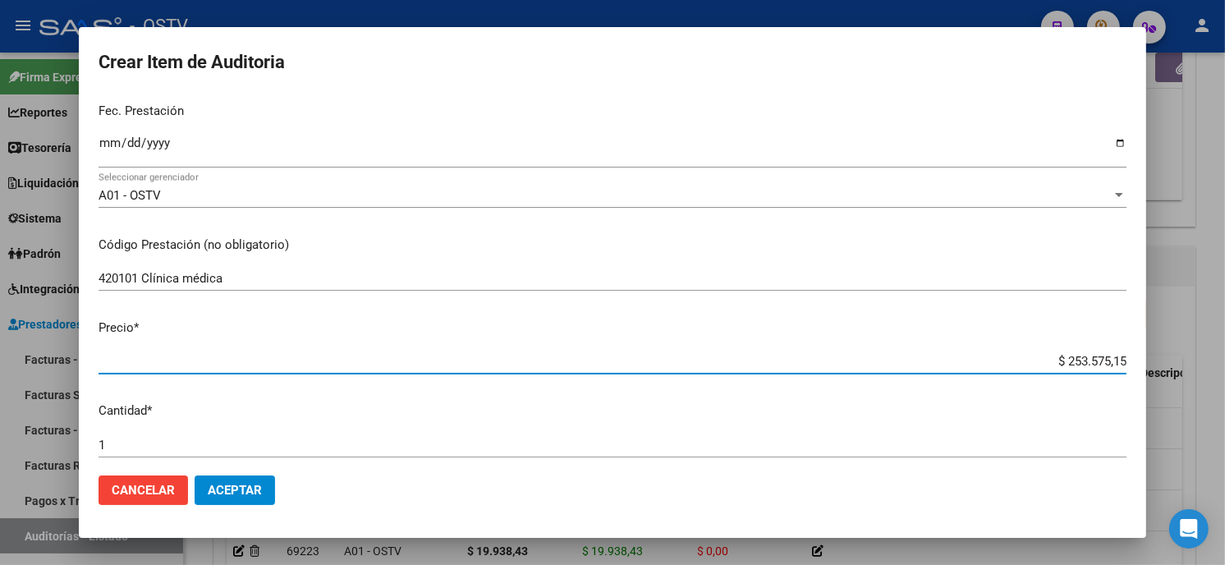
paste input "19938,4"
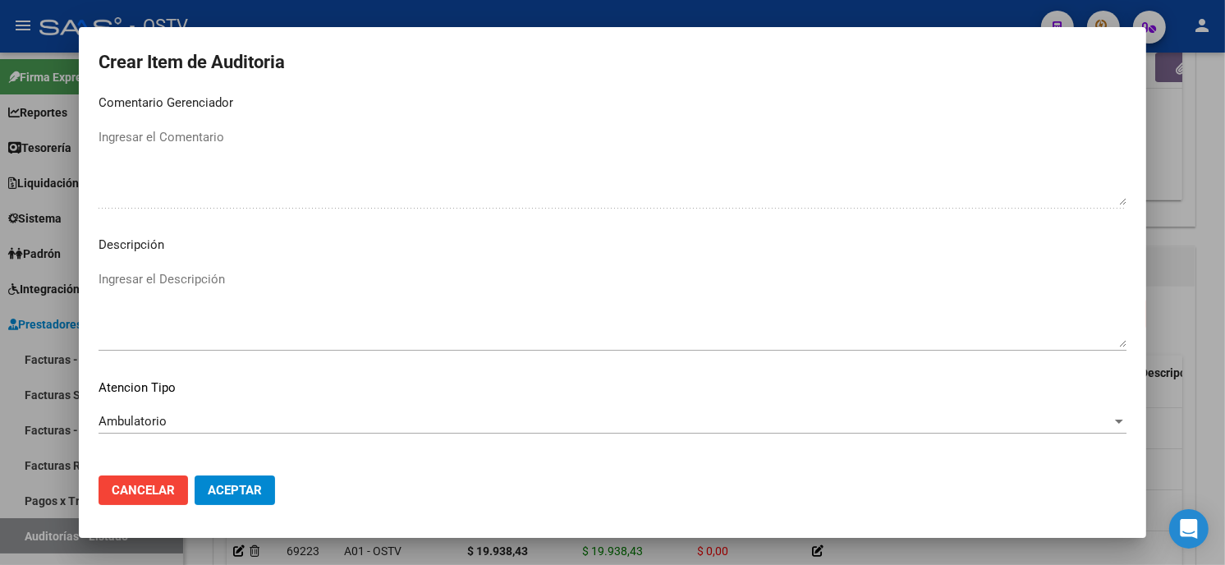
scroll to position [969, 0]
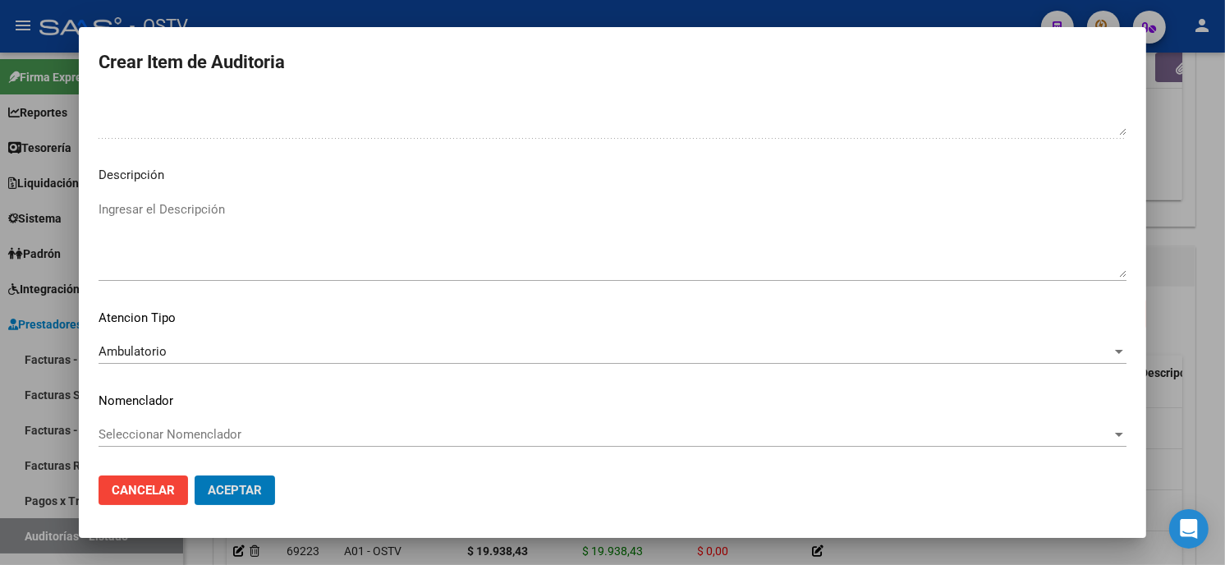
click at [195, 476] on button "Aceptar" at bounding box center [235, 491] width 80 height 30
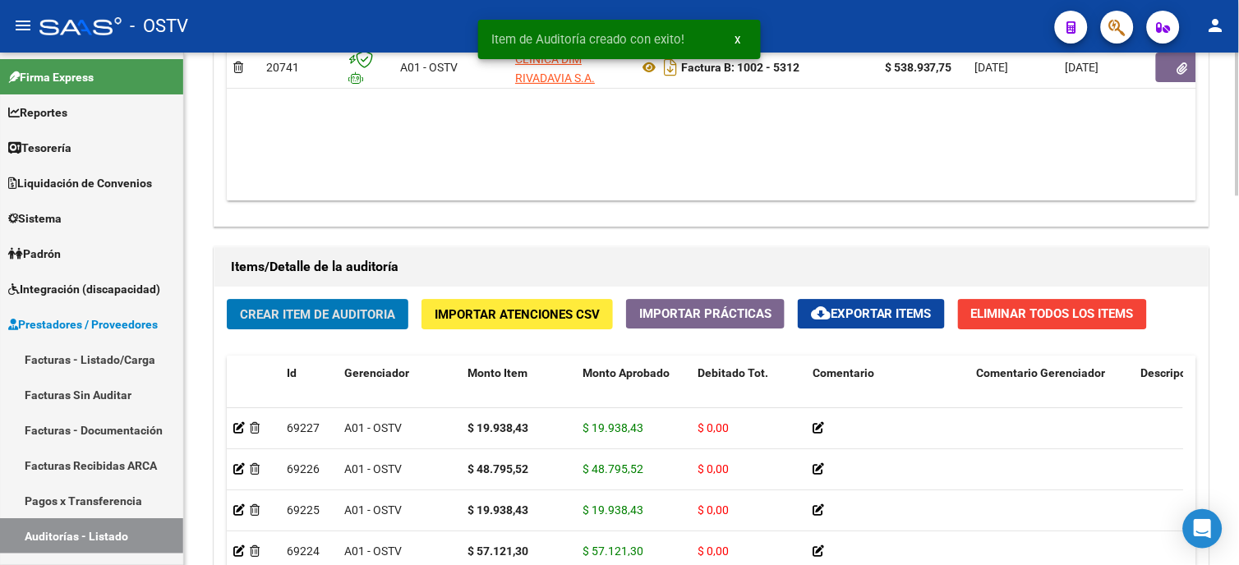
click at [274, 315] on span "Crear Item de Auditoria" at bounding box center [317, 314] width 155 height 15
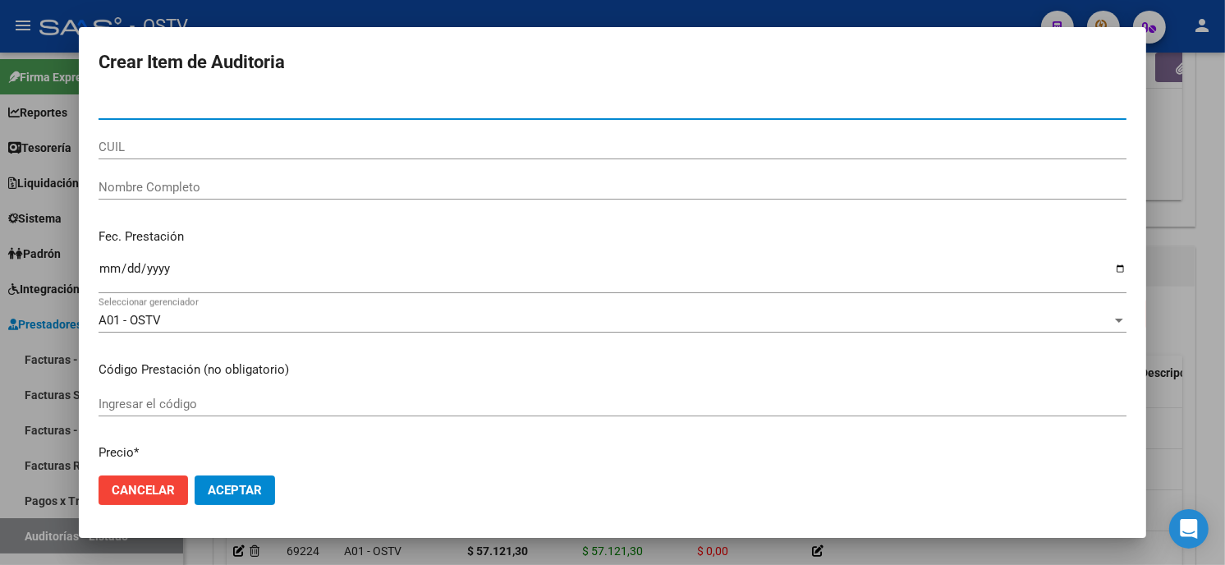
paste input "04833872600"
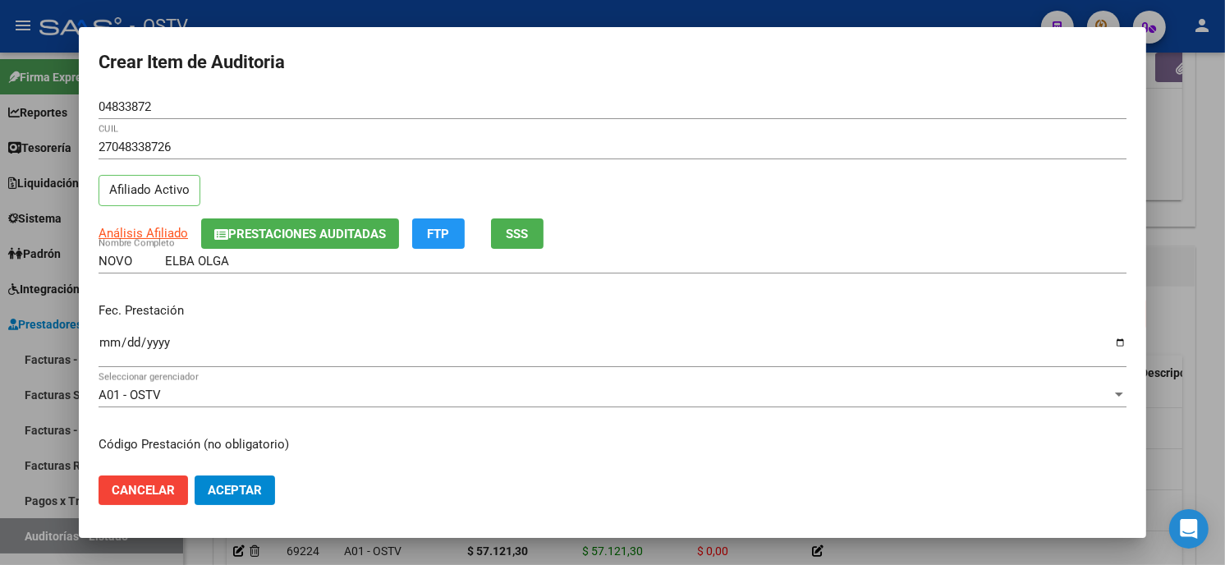
scroll to position [200, 0]
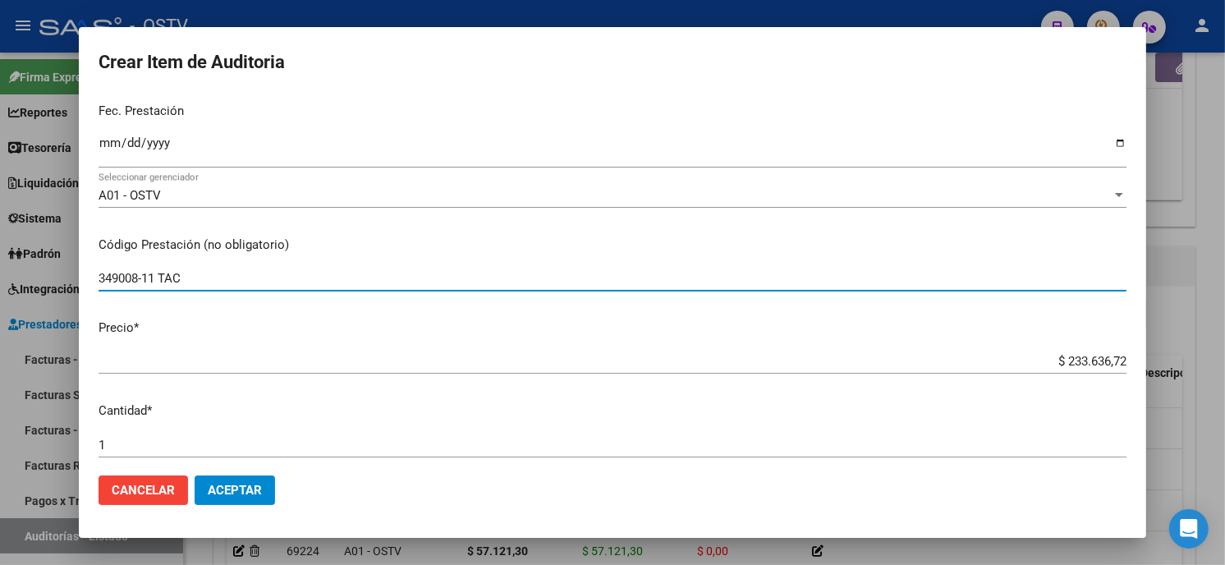
type input "349008-11 TAC"
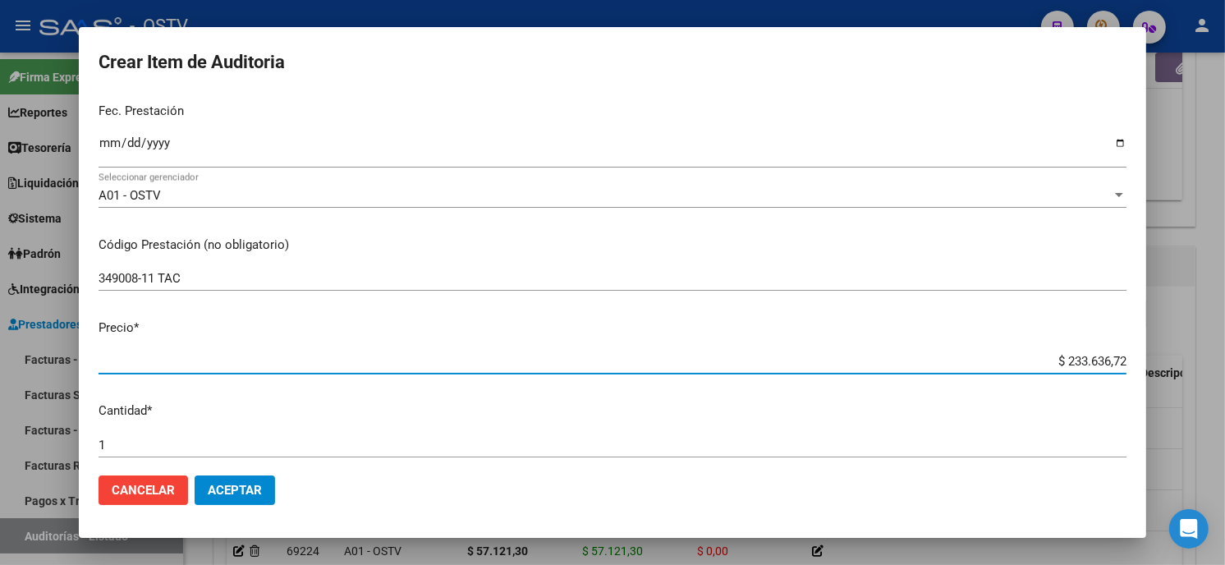
type input "$ 0,01"
type input "$ 0,14"
type input "$ 1,48"
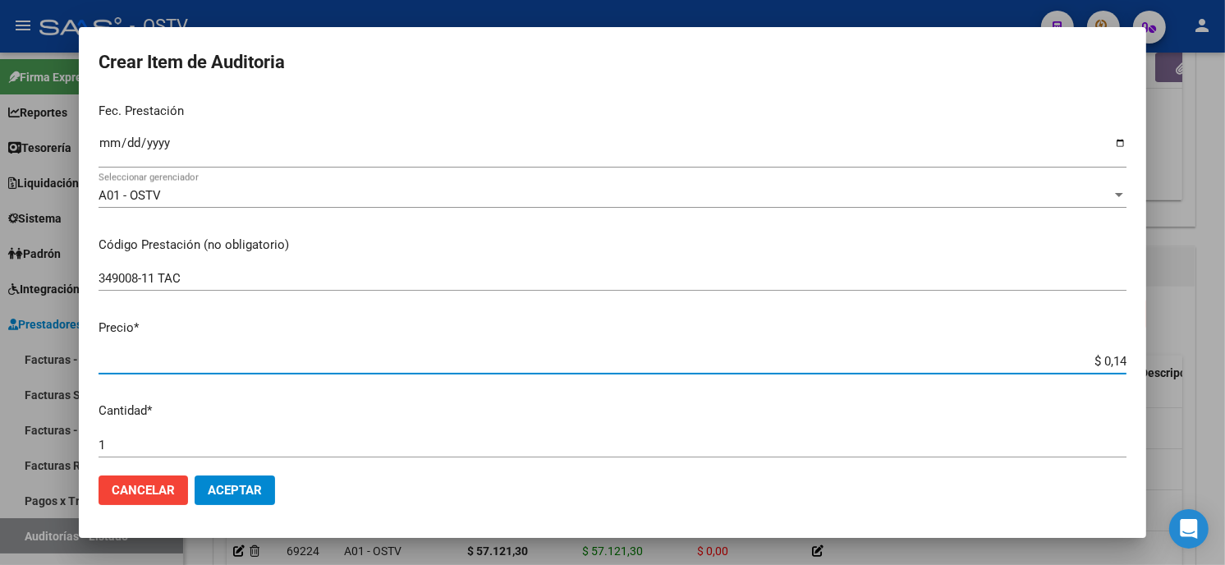
type input "$ 1,48"
type input "$ 14,81"
type input "$ 148,11"
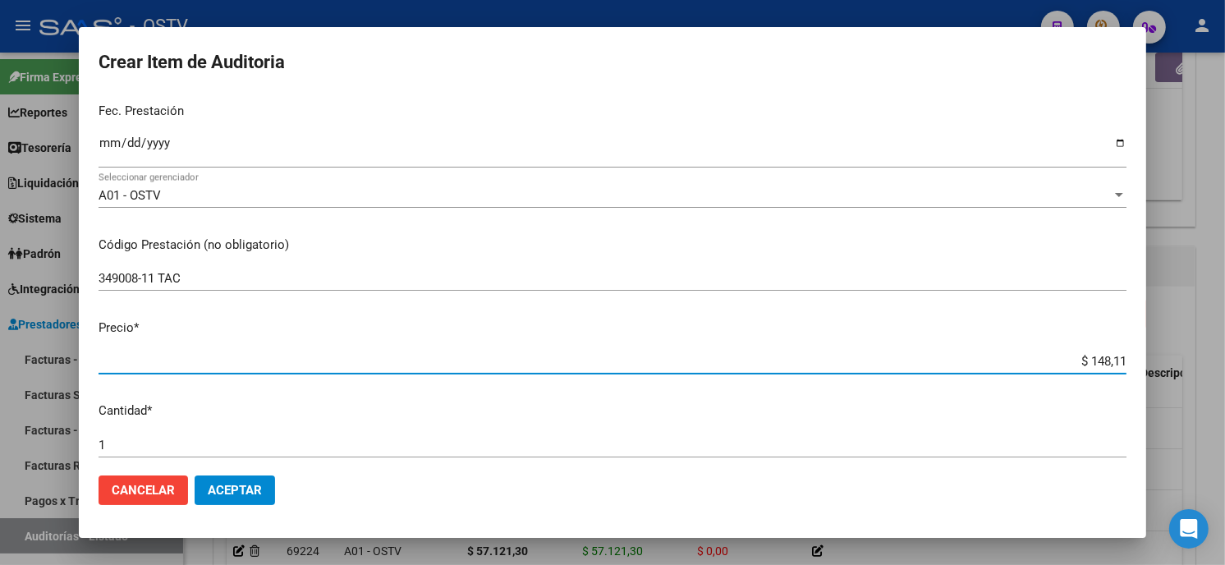
type input "$ 1.481,13"
type input "$ 14.811,39"
type input "$ 148.113,90"
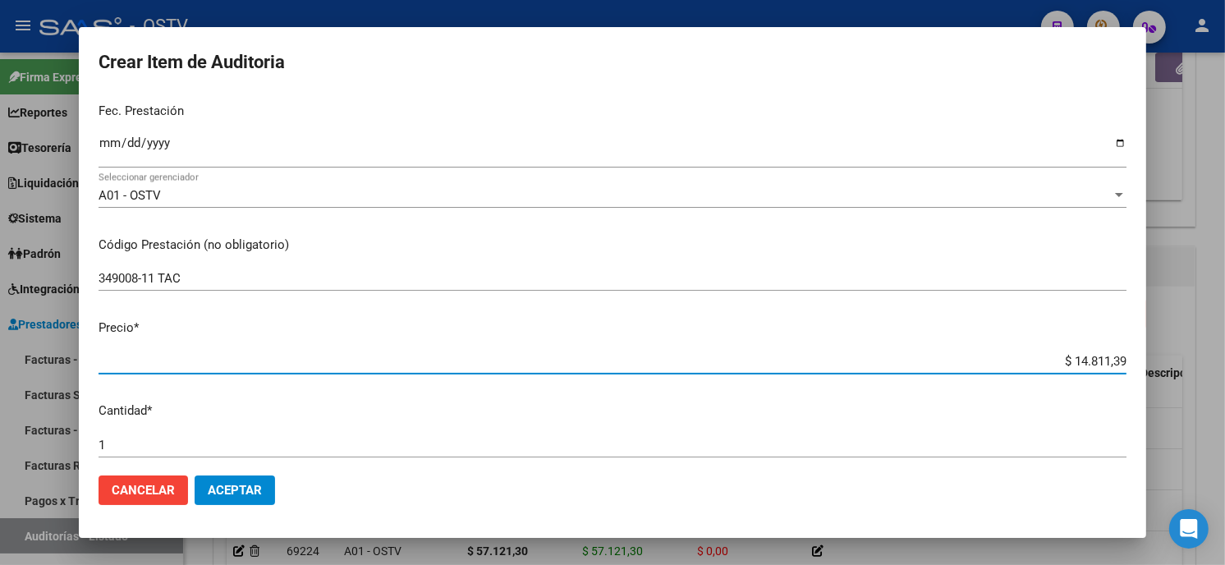
type input "$ 148.113,90"
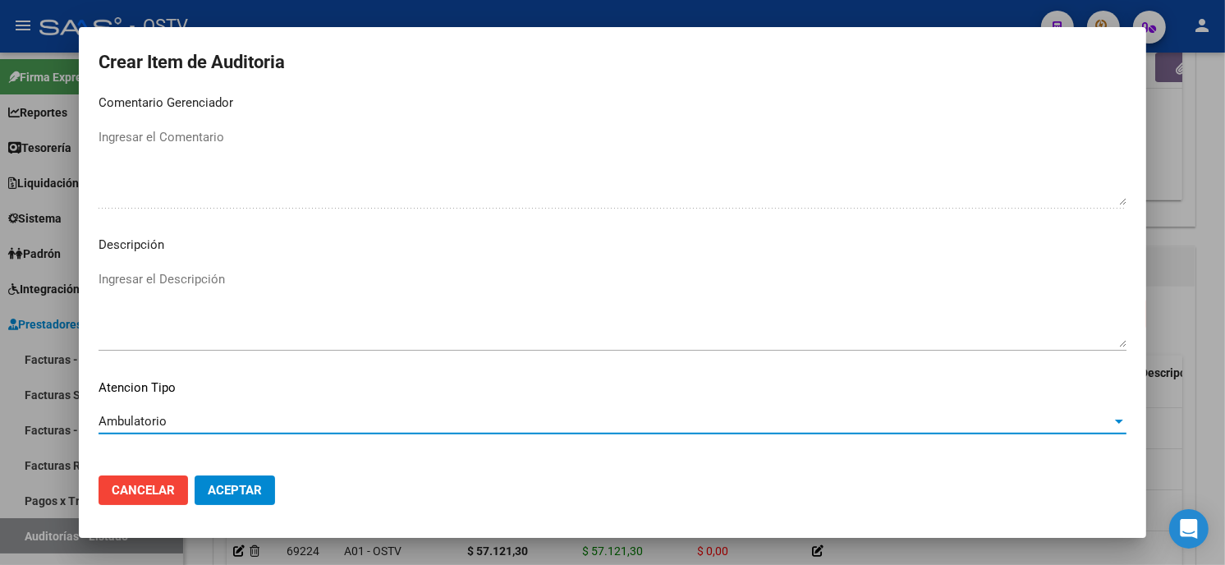
scroll to position [969, 0]
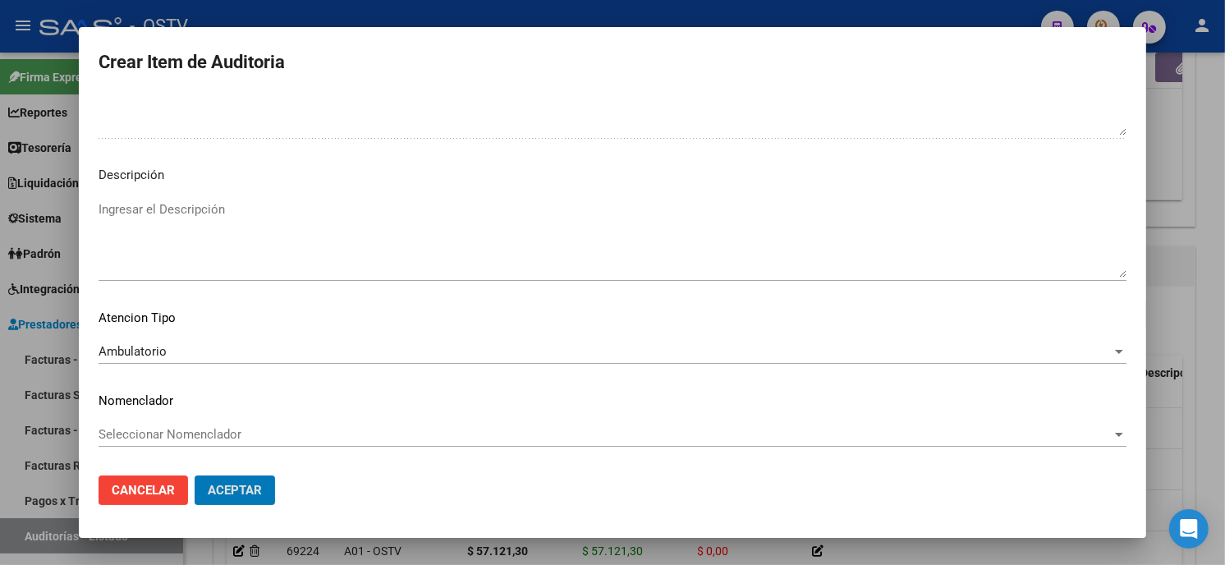
click at [195, 476] on button "Aceptar" at bounding box center [235, 491] width 80 height 30
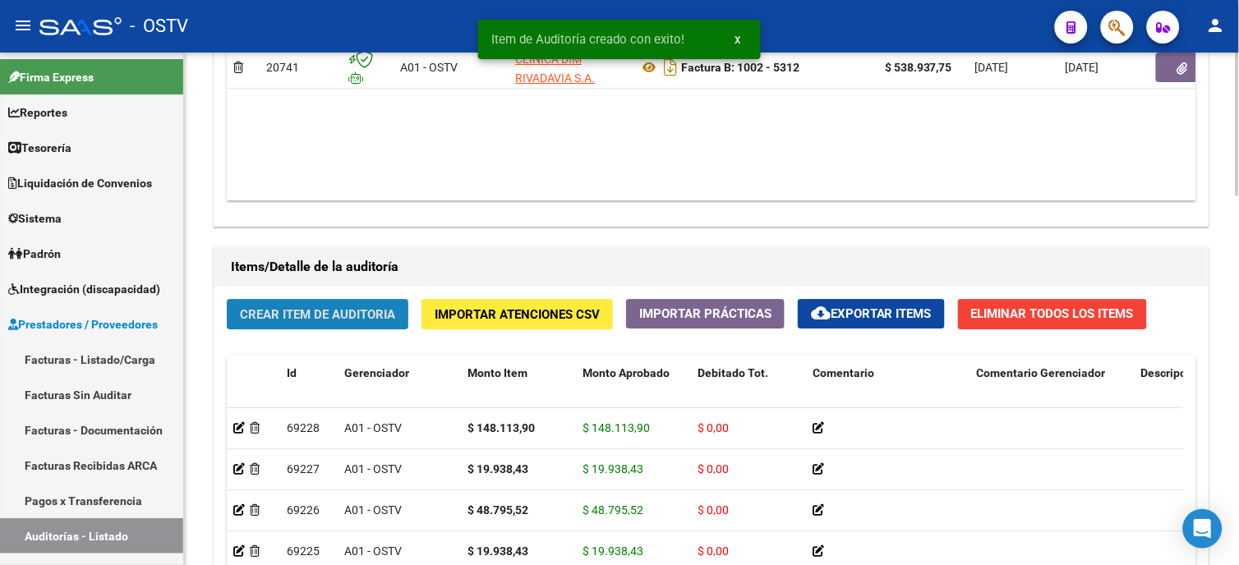
click at [322, 322] on span "Crear Item de Auditoria" at bounding box center [317, 314] width 155 height 15
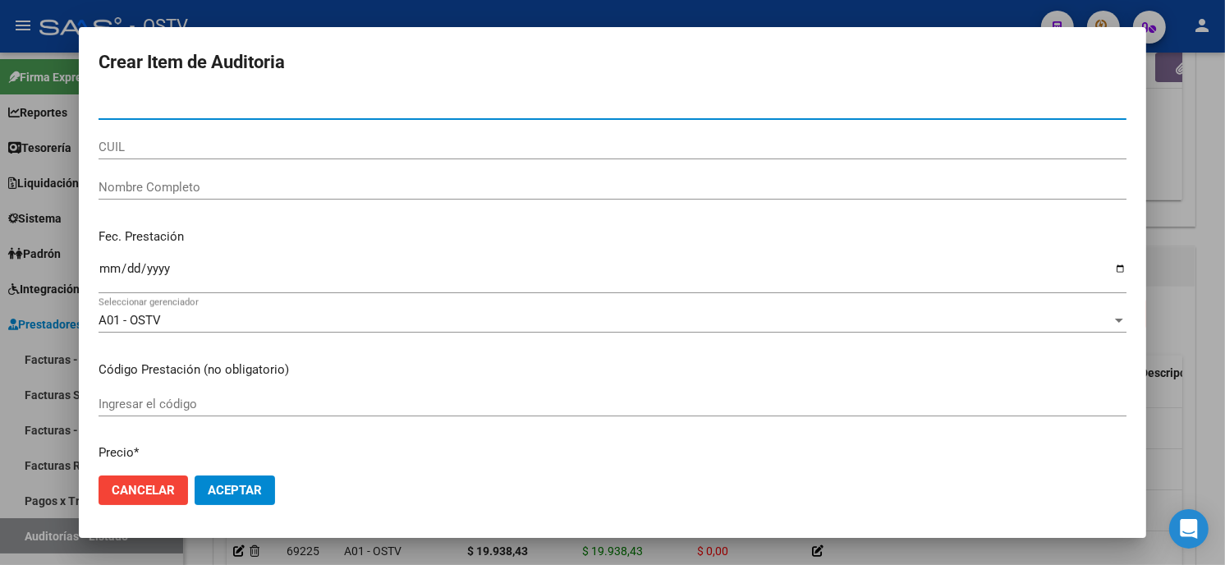
paste input "60258900"
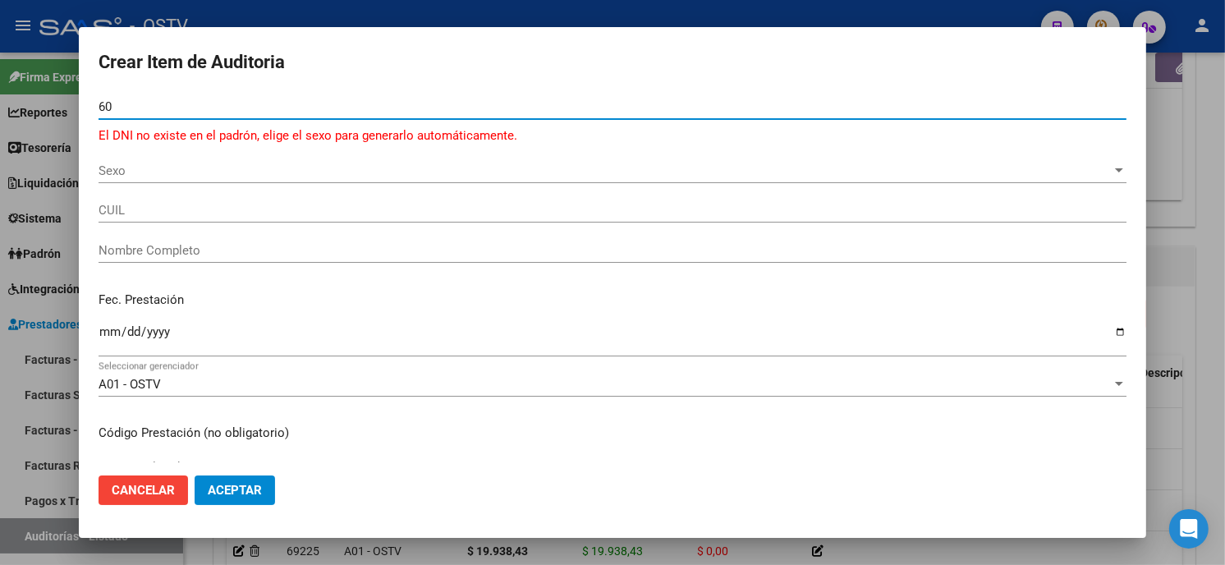
type input "6"
paste input "60258900"
type input "0602589"
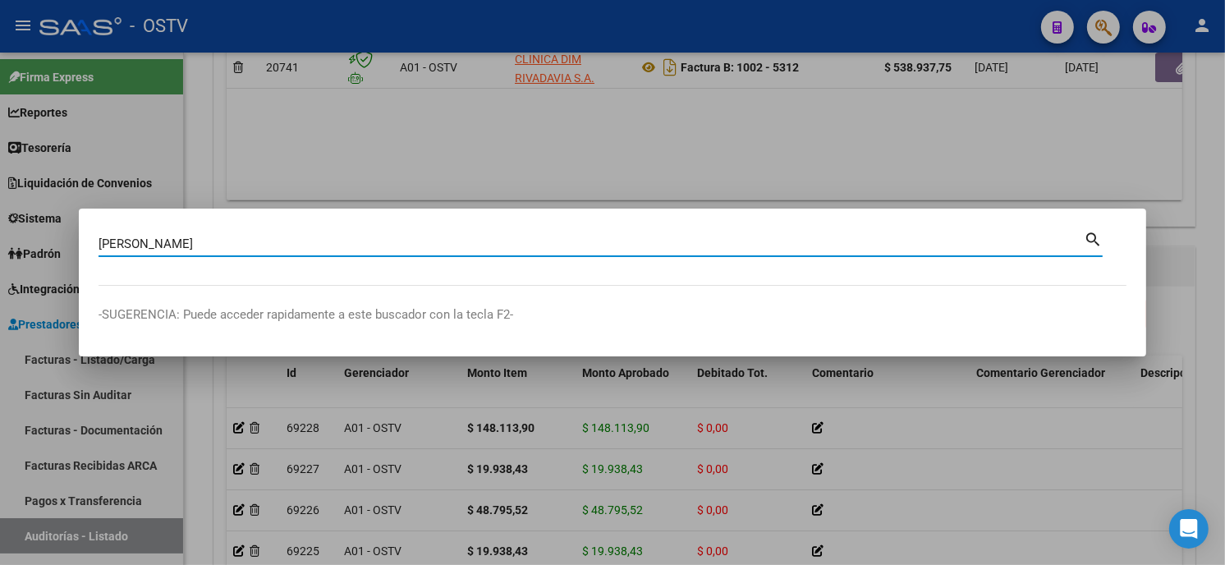
type input "[PERSON_NAME]"
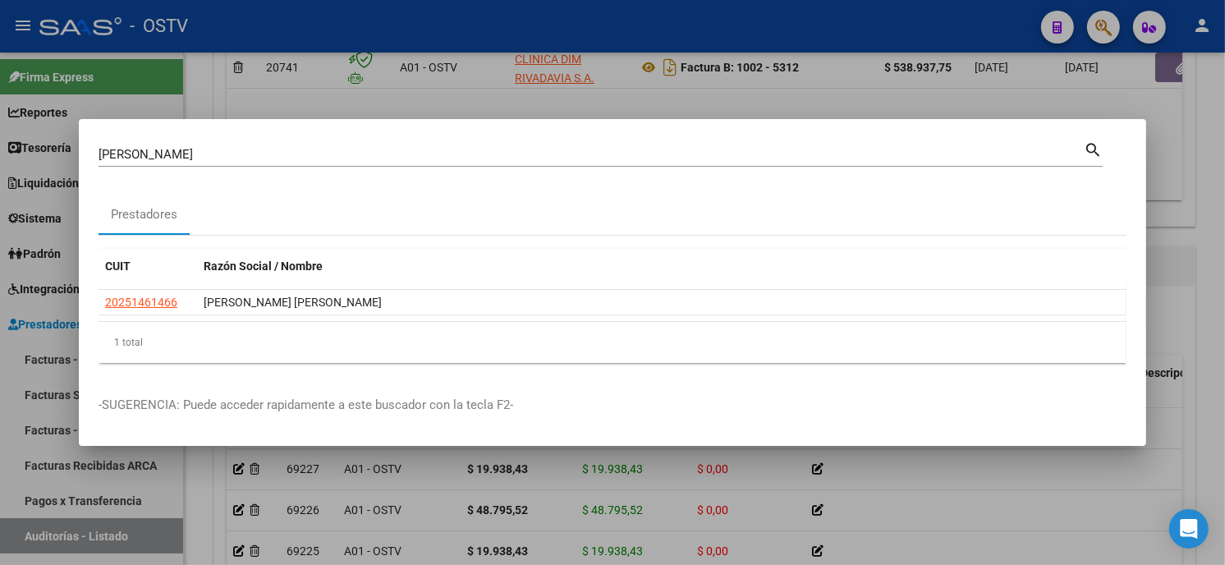
drag, startPoint x: 179, startPoint y: 306, endPoint x: 93, endPoint y: 310, distance: 86.3
click at [93, 310] on mat-dialog-content "[PERSON_NAME] (apellido, dni, cuil, [PERSON_NAME], cuit, obra social) search Pr…" at bounding box center [613, 257] width 1068 height 237
copy datatable-body-row "20251461466"
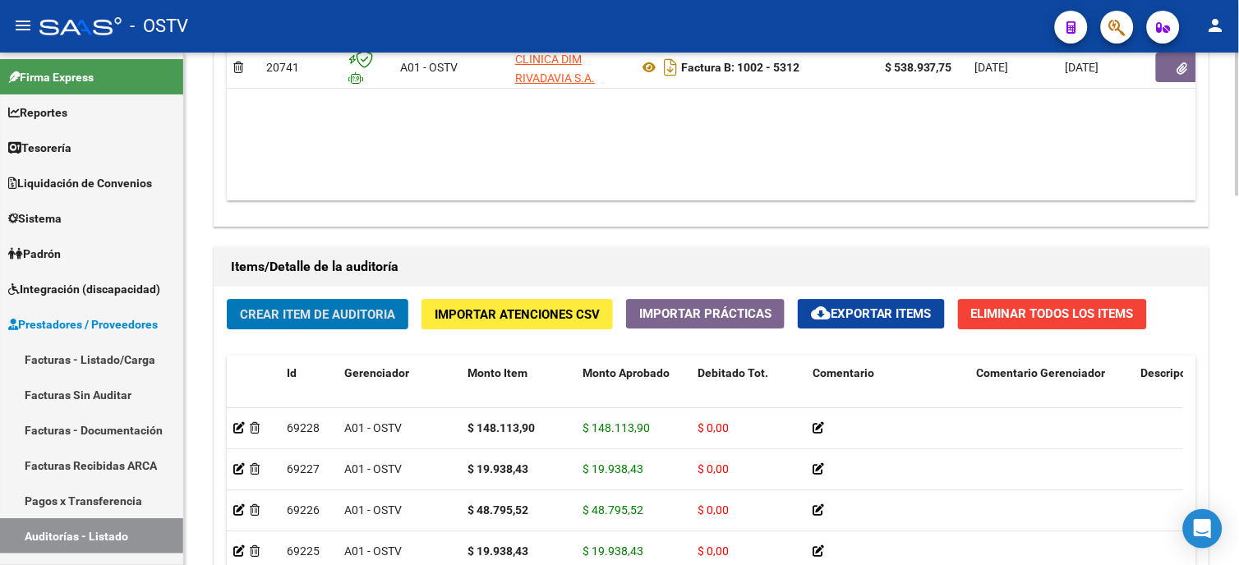
click at [313, 315] on span "Crear Item de Auditoria" at bounding box center [317, 314] width 155 height 15
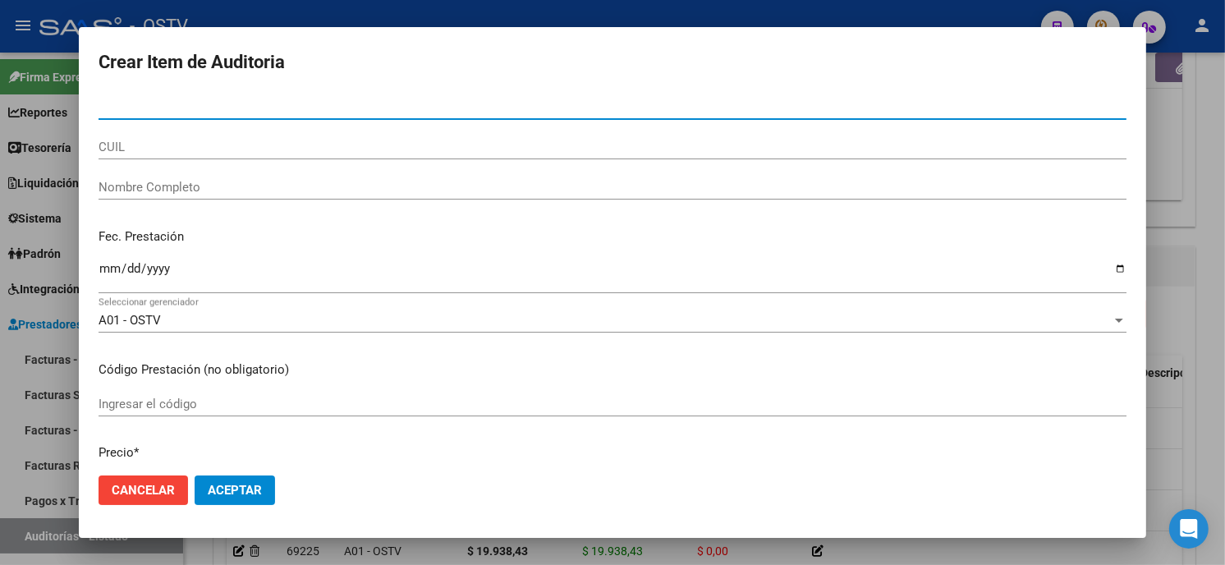
paste input "20251461466"
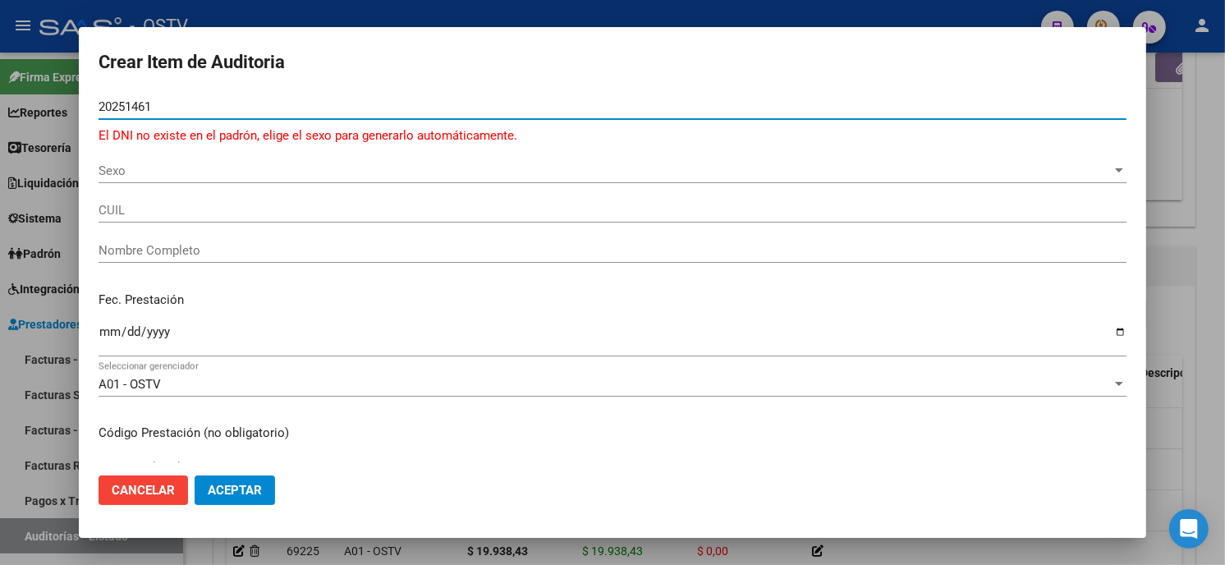
drag, startPoint x: 151, startPoint y: 108, endPoint x: 0, endPoint y: 111, distance: 151.1
click at [0, 107] on html "menu - OSTV person Firma Express Reportes Tablero de Control Ingresos Percibido…" at bounding box center [612, 282] width 1225 height 565
paste input "466"
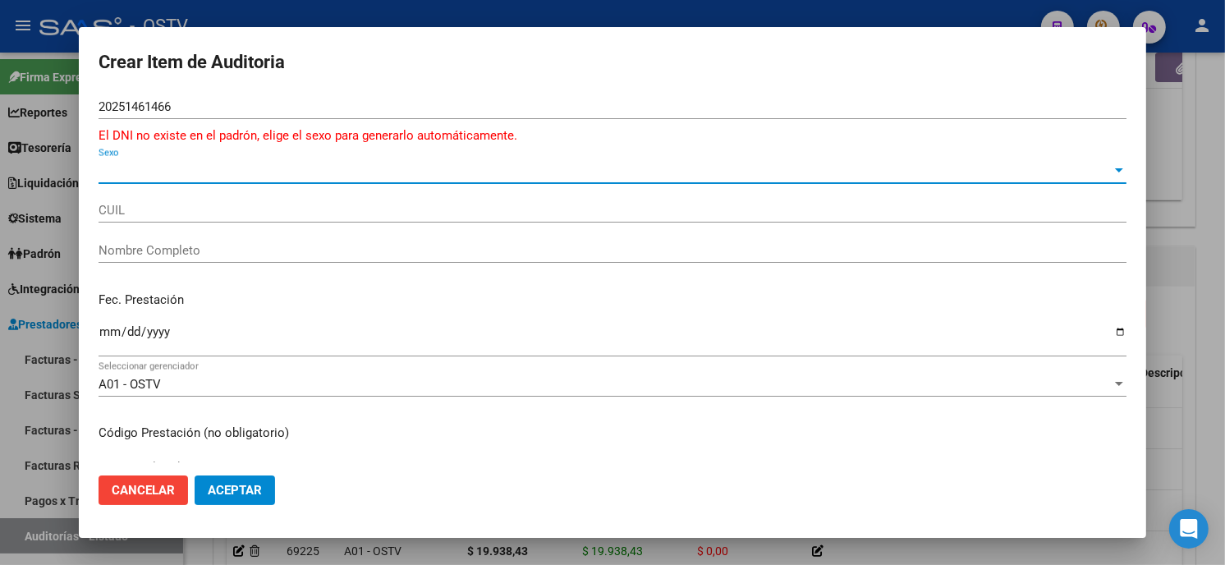
click at [0, 92] on html "menu - OSTV person Firma Express Reportes Tablero de Control Ingresos Percibido…" at bounding box center [612, 282] width 1225 height 565
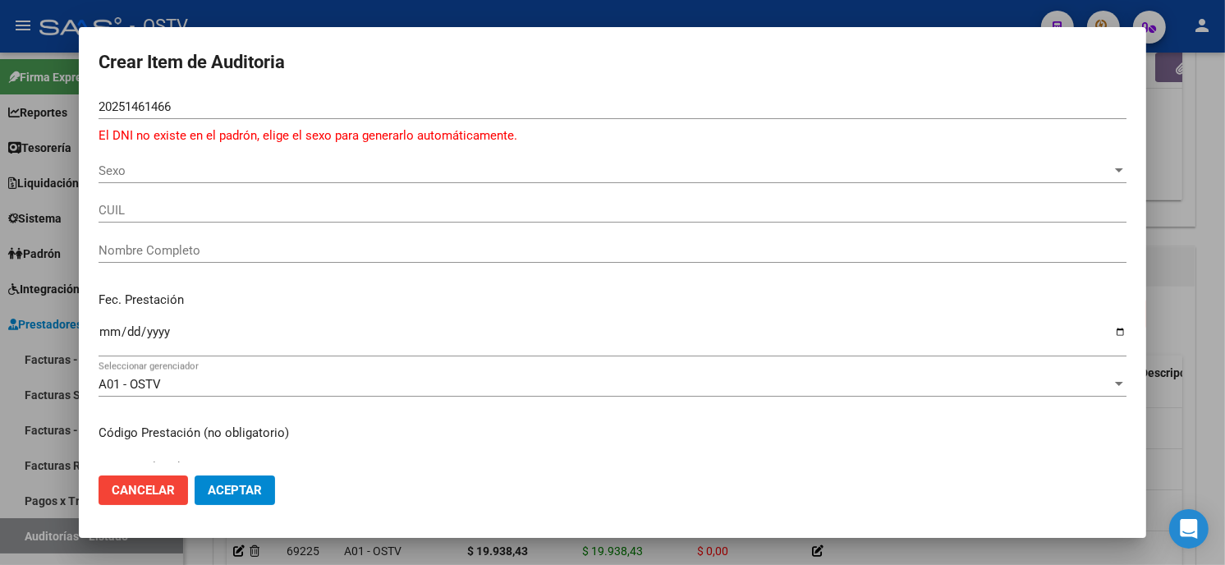
drag, startPoint x: 0, startPoint y: 91, endPoint x: 219, endPoint y: 101, distance: 219.5
click at [218, 99] on input "20251461466" at bounding box center [613, 106] width 1028 height 15
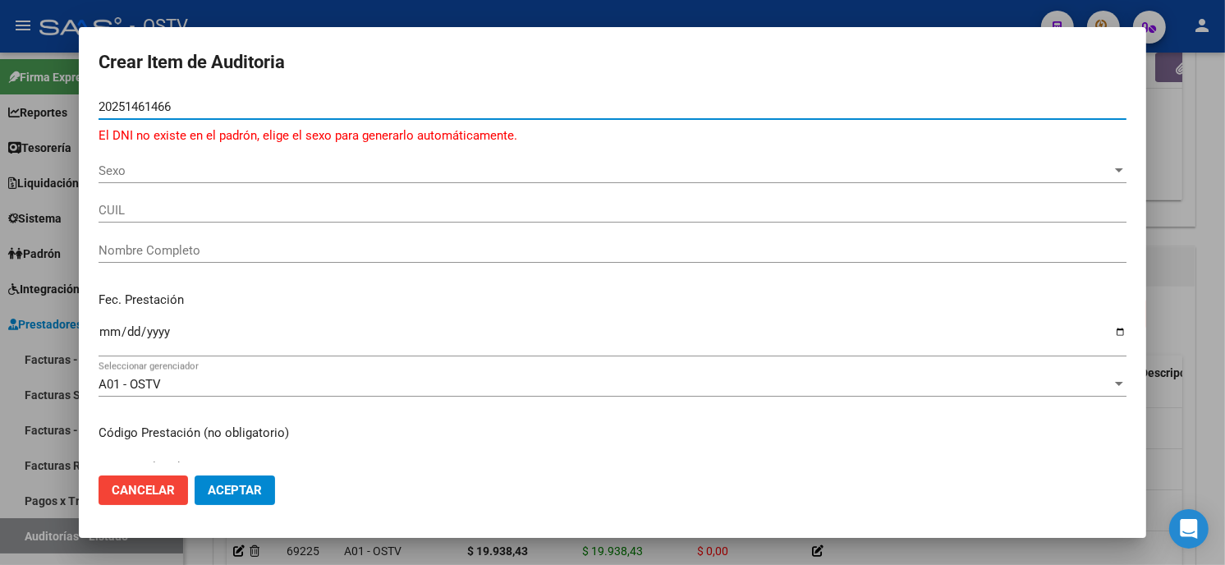
drag, startPoint x: 218, startPoint y: 113, endPoint x: -4, endPoint y: 120, distance: 222.7
click at [0, 120] on html "menu - OSTV person Firma Express Reportes Tablero de Control Ingresos Percibido…" at bounding box center [612, 282] width 1225 height 565
paste input "number"
type input "20251461"
paste input "20251461466"
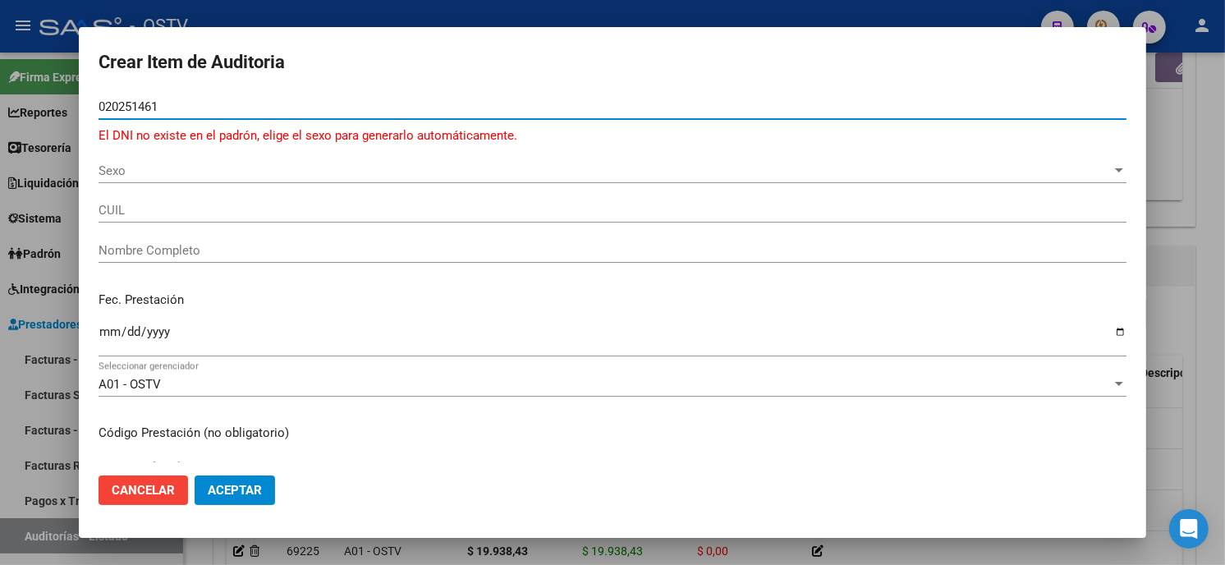
type input "02025146"
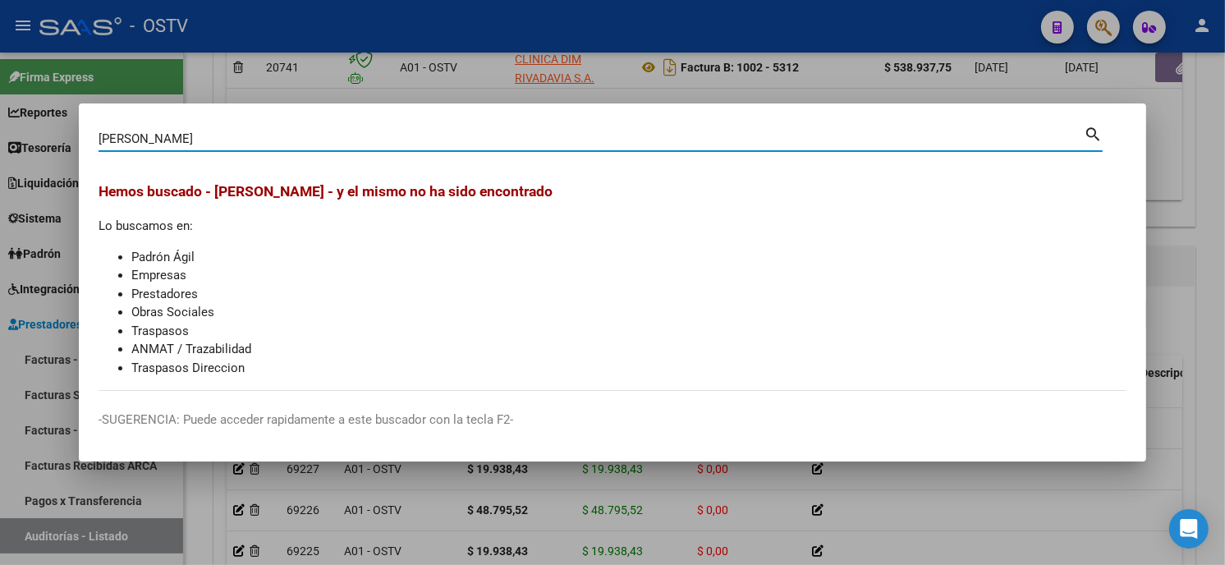
click at [218, 134] on input "[PERSON_NAME]" at bounding box center [592, 138] width 986 height 15
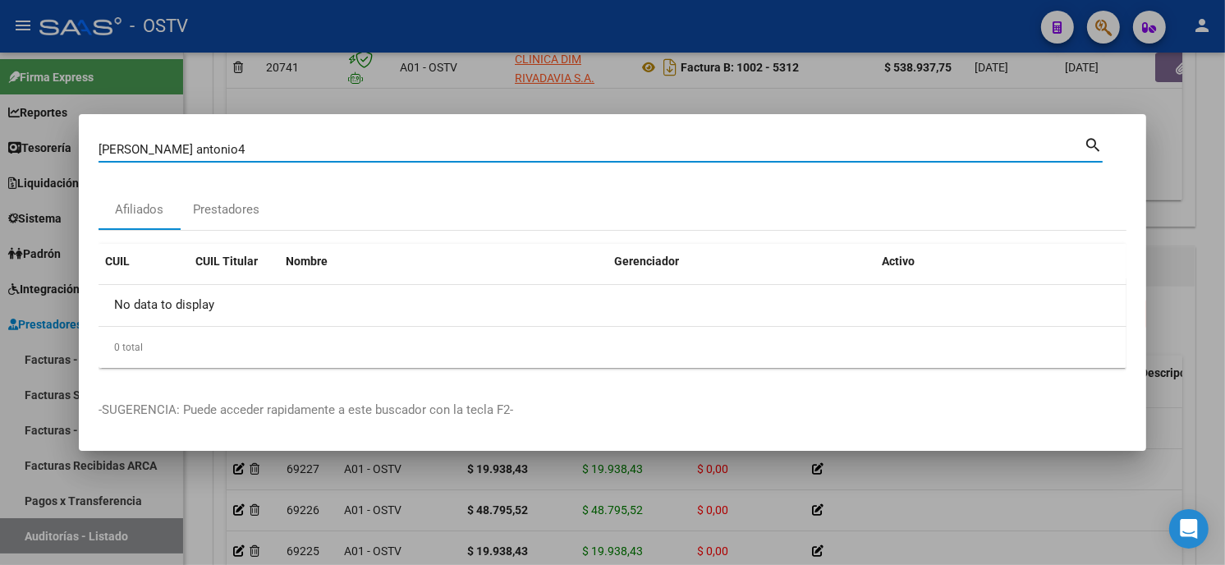
type input "[PERSON_NAME]"
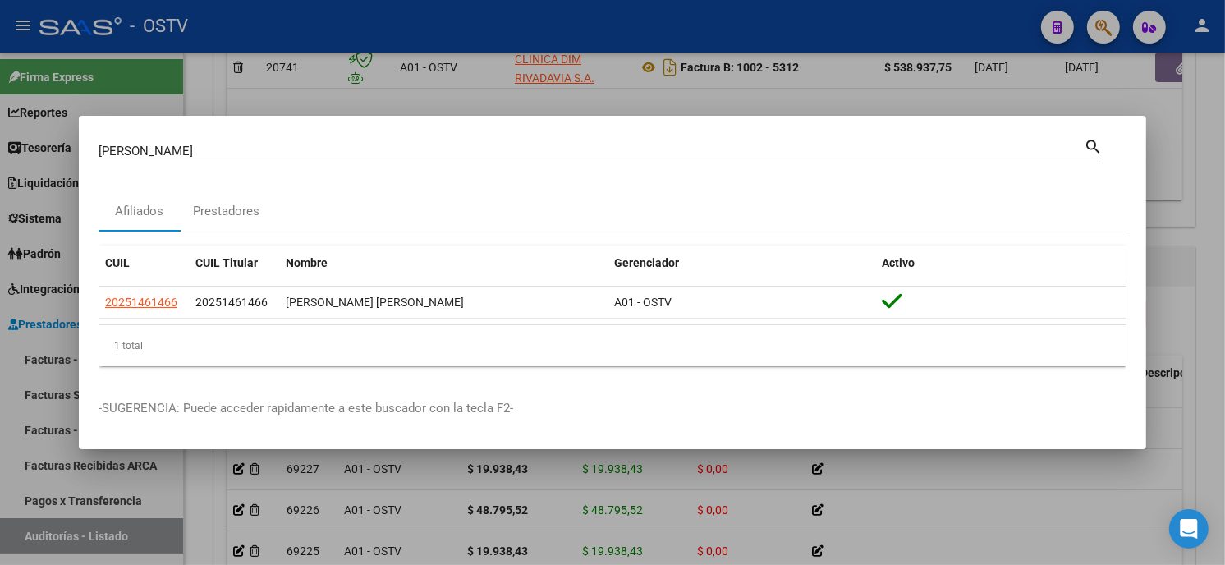
drag, startPoint x: 184, startPoint y: 299, endPoint x: 94, endPoint y: 306, distance: 89.8
click at [94, 306] on mat-dialog-content "[PERSON_NAME] (apellido, dni, cuil, nro traspaso, cuit, obra social) search Afi…" at bounding box center [613, 258] width 1068 height 244
copy datatable-body-row "20251461466"
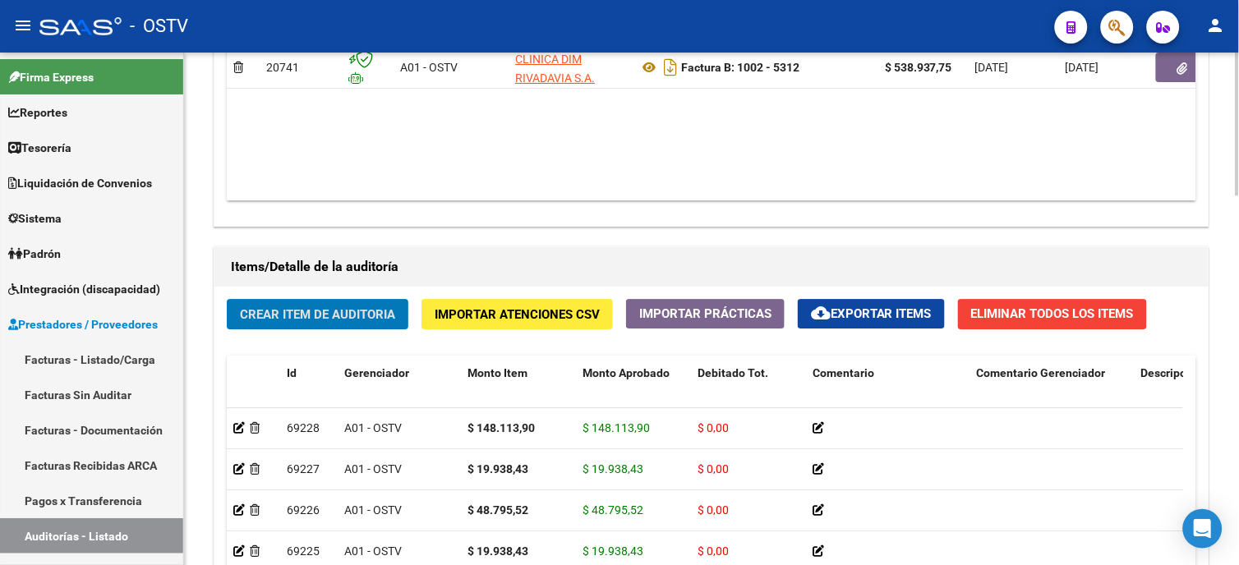
click at [280, 315] on span "Crear Item de Auditoria" at bounding box center [317, 314] width 155 height 15
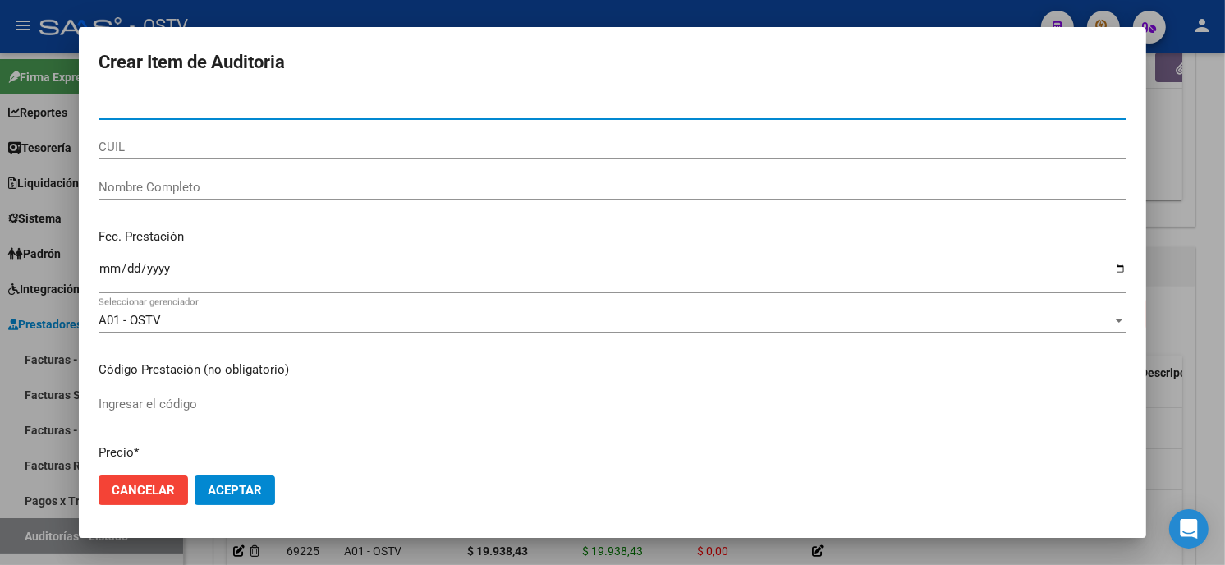
paste input "20251461466"
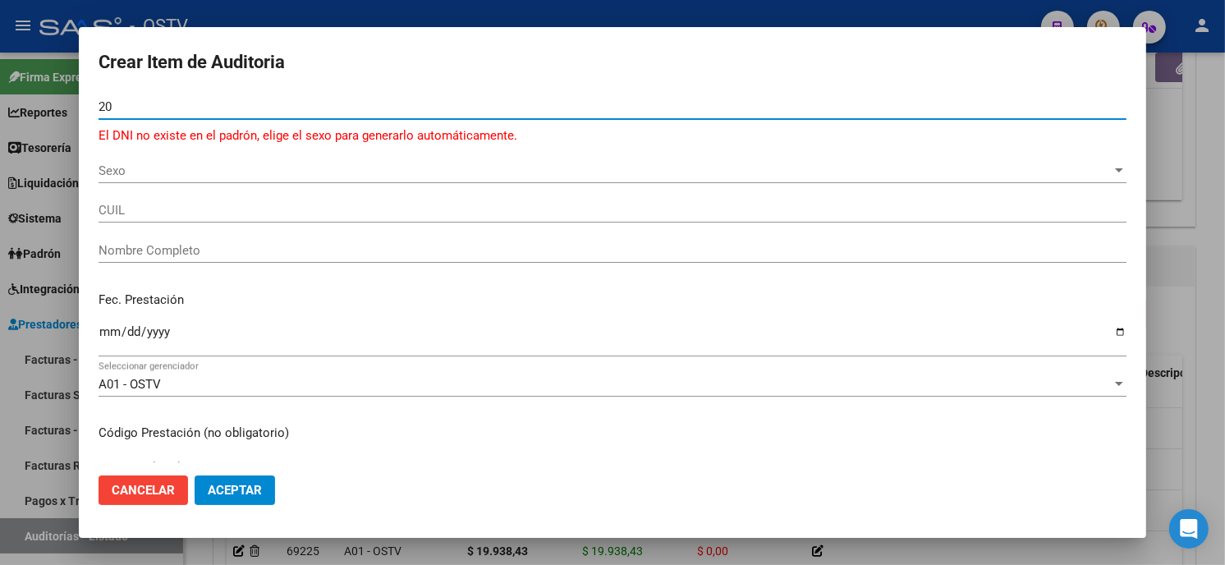
type input "2"
paste input "20251461466"
click at [113, 108] on input "20251461466" at bounding box center [613, 106] width 1028 height 15
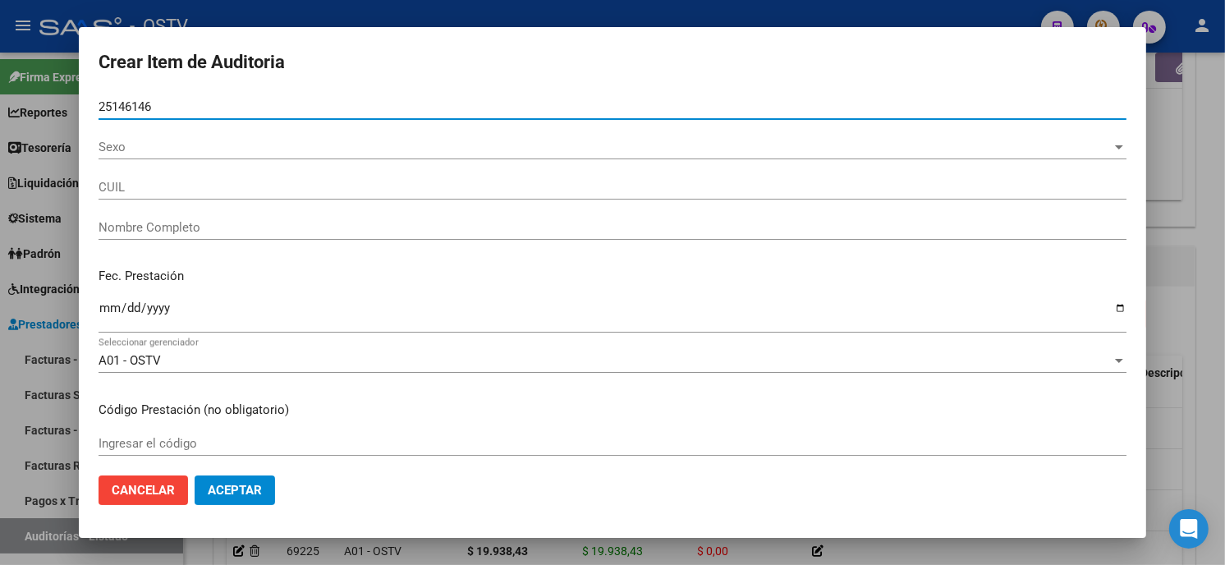
type input "25146146"
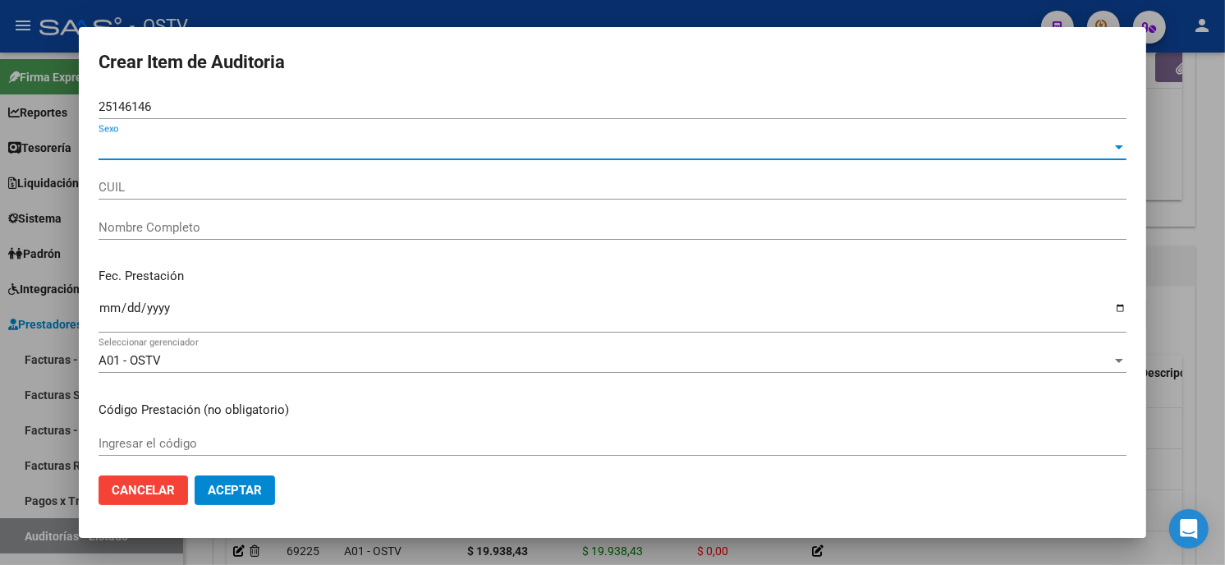
type input "20251461466"
type input "[PERSON_NAME] [PERSON_NAME]"
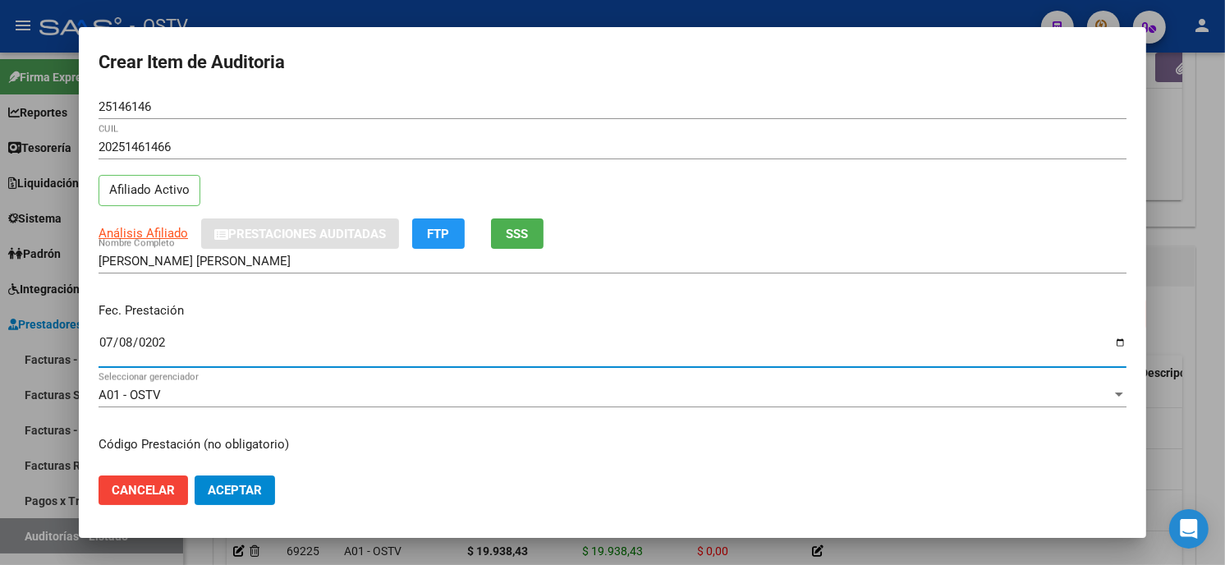
type input "[DATE]"
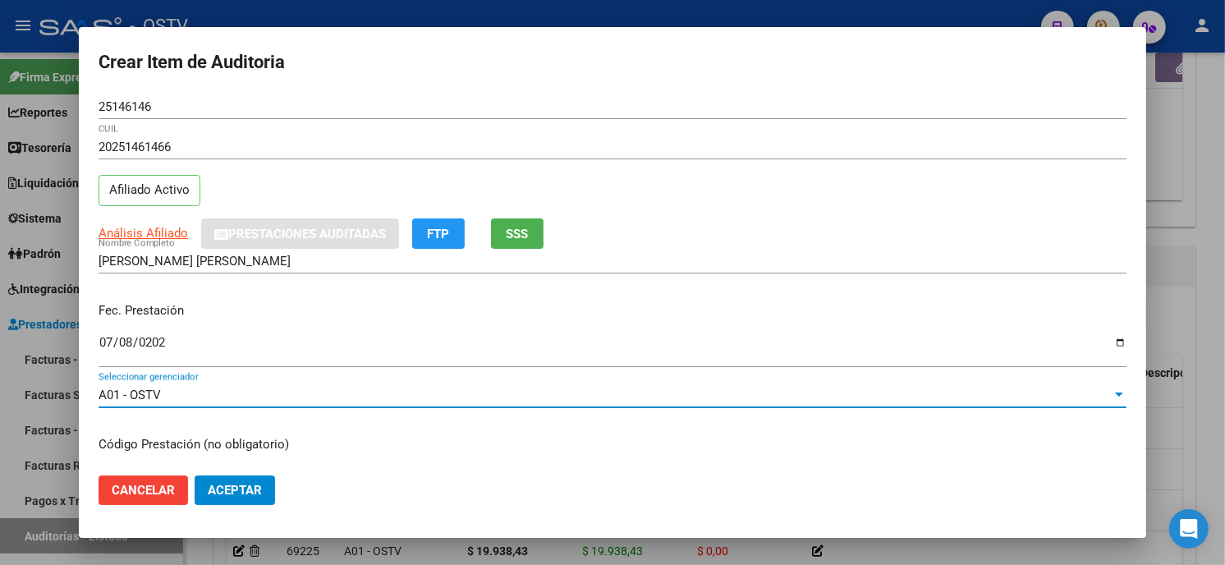
scroll to position [200, 0]
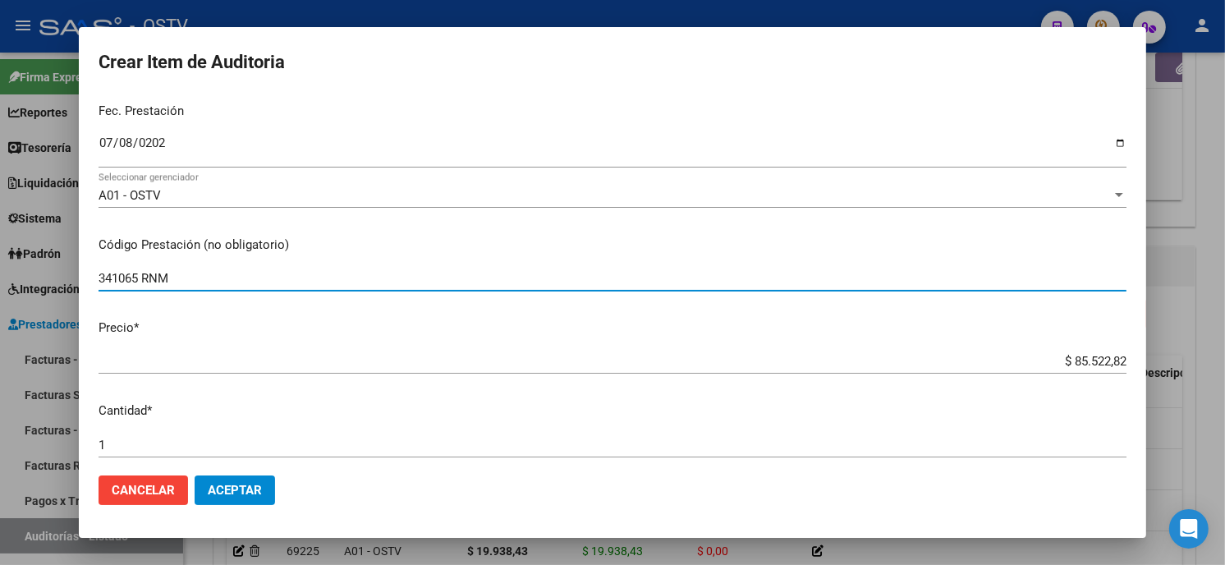
type input "341065 RNM"
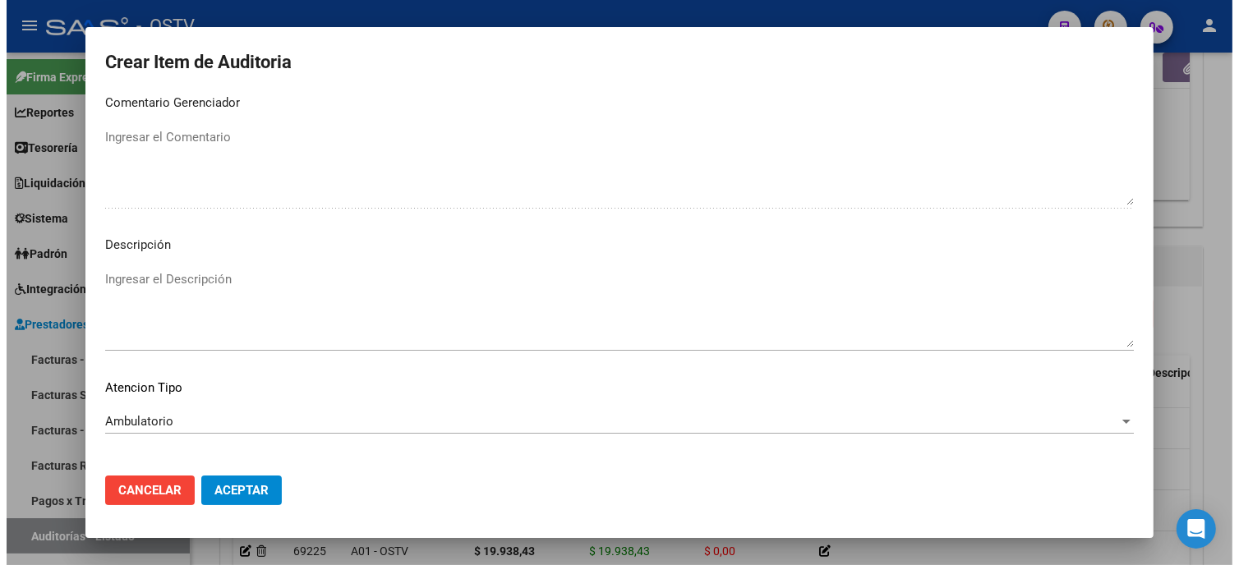
scroll to position [969, 0]
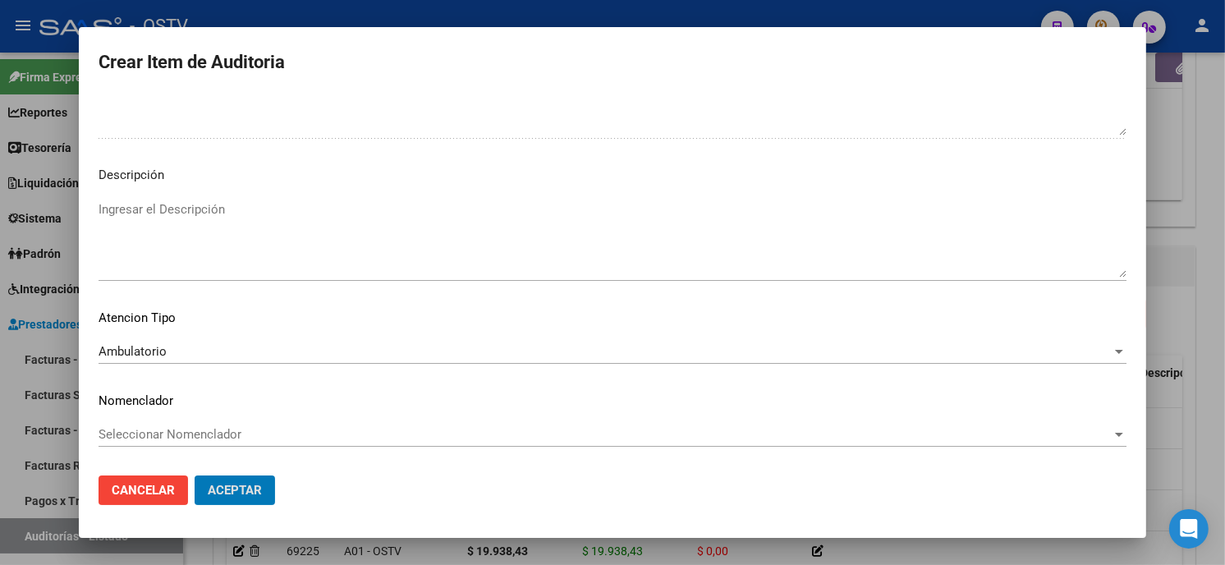
click at [195, 476] on button "Aceptar" at bounding box center [235, 491] width 80 height 30
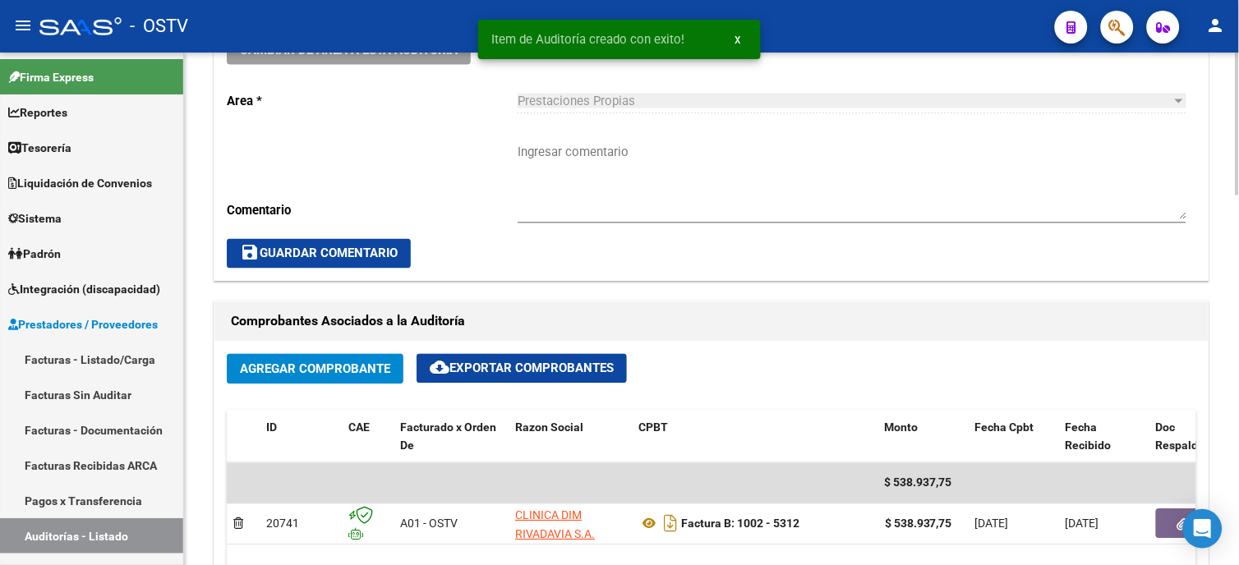
scroll to position [366, 0]
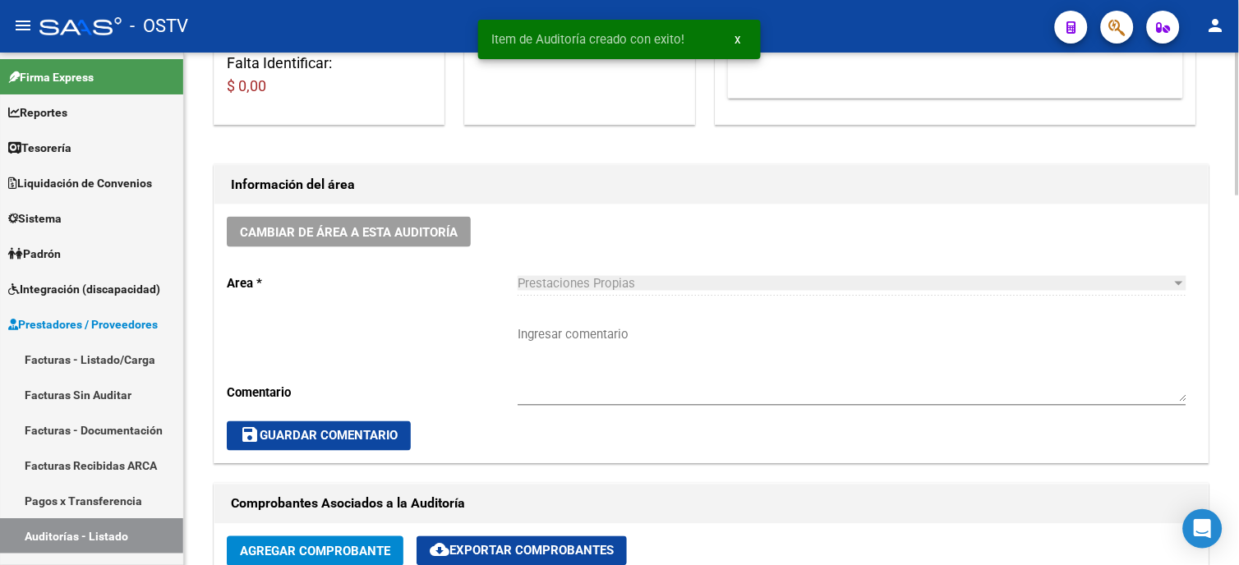
click at [561, 331] on textarea "Ingresar comentario" at bounding box center [851, 363] width 669 height 77
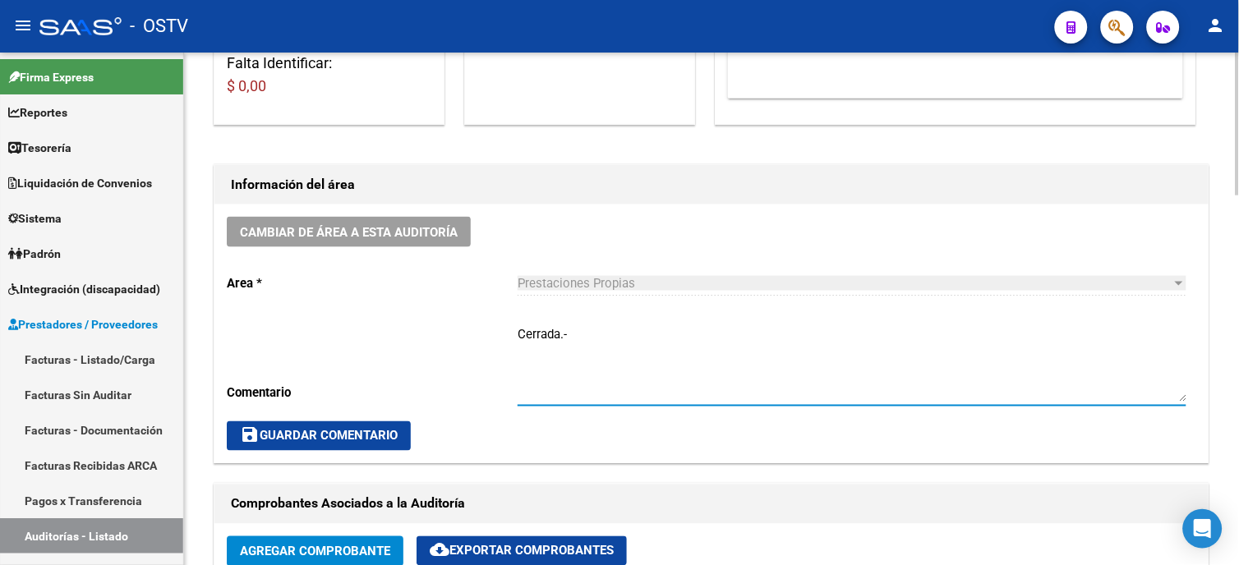
type textarea "Cerrada.-"
click at [313, 438] on span "save Guardar Comentario" at bounding box center [319, 436] width 158 height 15
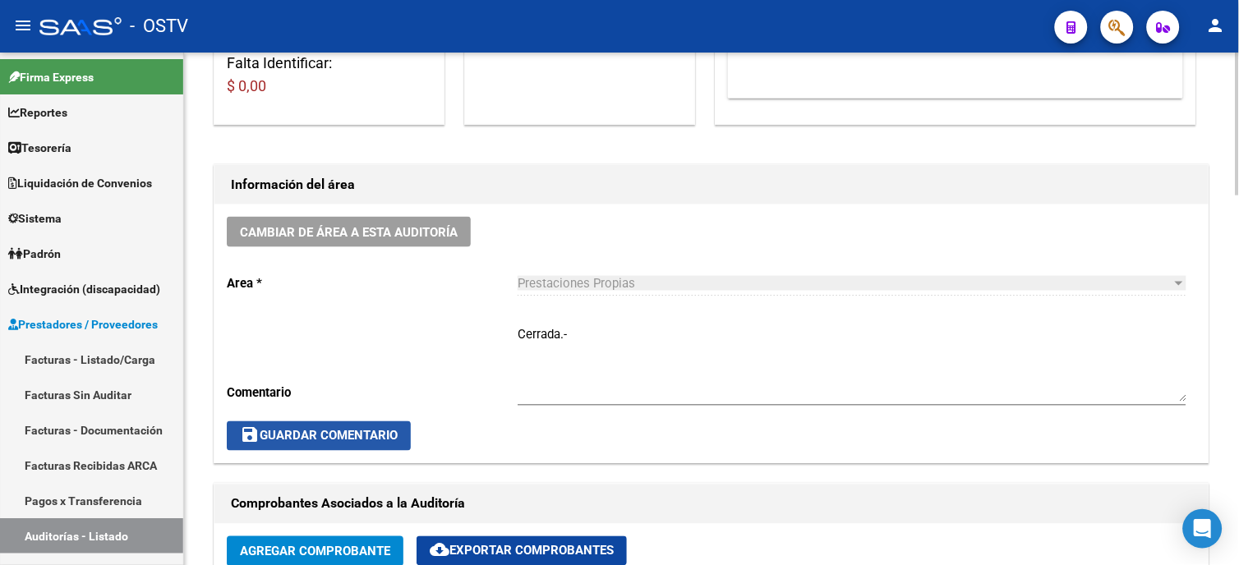
click at [352, 437] on span "save Guardar Comentario" at bounding box center [319, 436] width 158 height 15
click at [85, 362] on link "Facturas - Listado/Carga" at bounding box center [91, 359] width 183 height 35
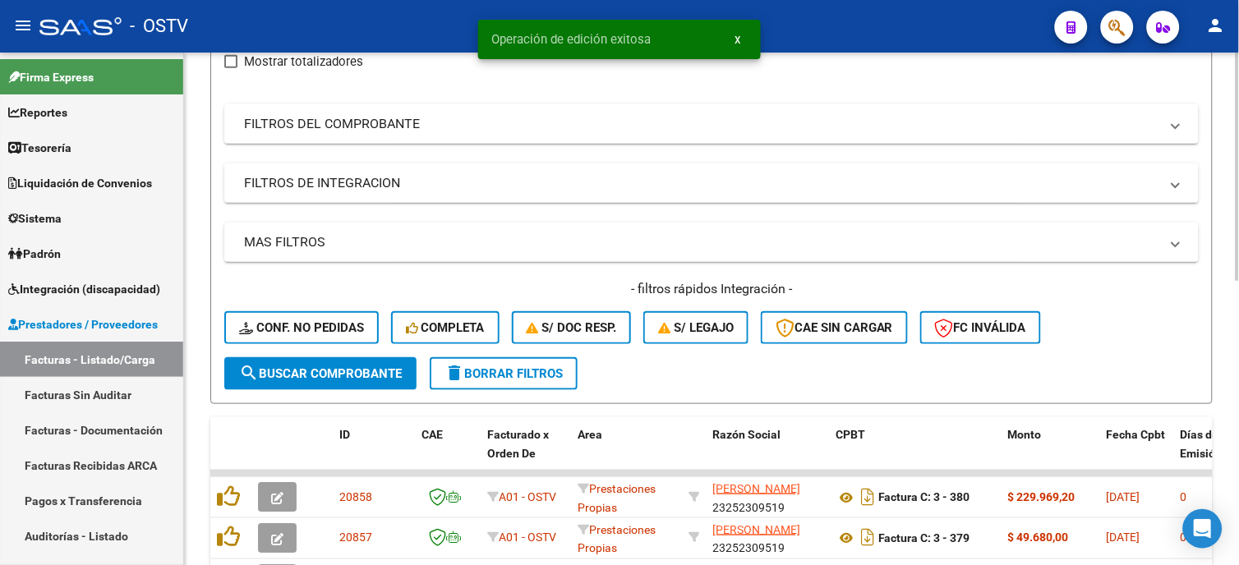
scroll to position [366, 0]
